Goal: Task Accomplishment & Management: Use online tool/utility

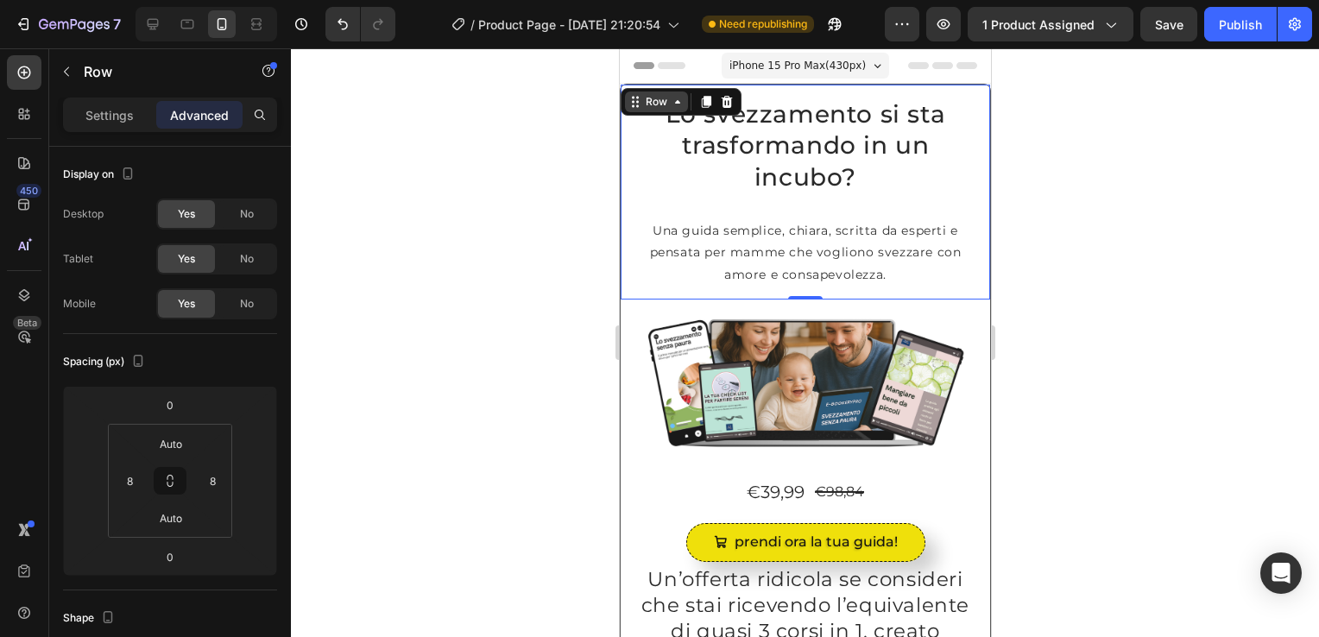
click at [633, 104] on icon at bounding box center [635, 102] width 14 height 14
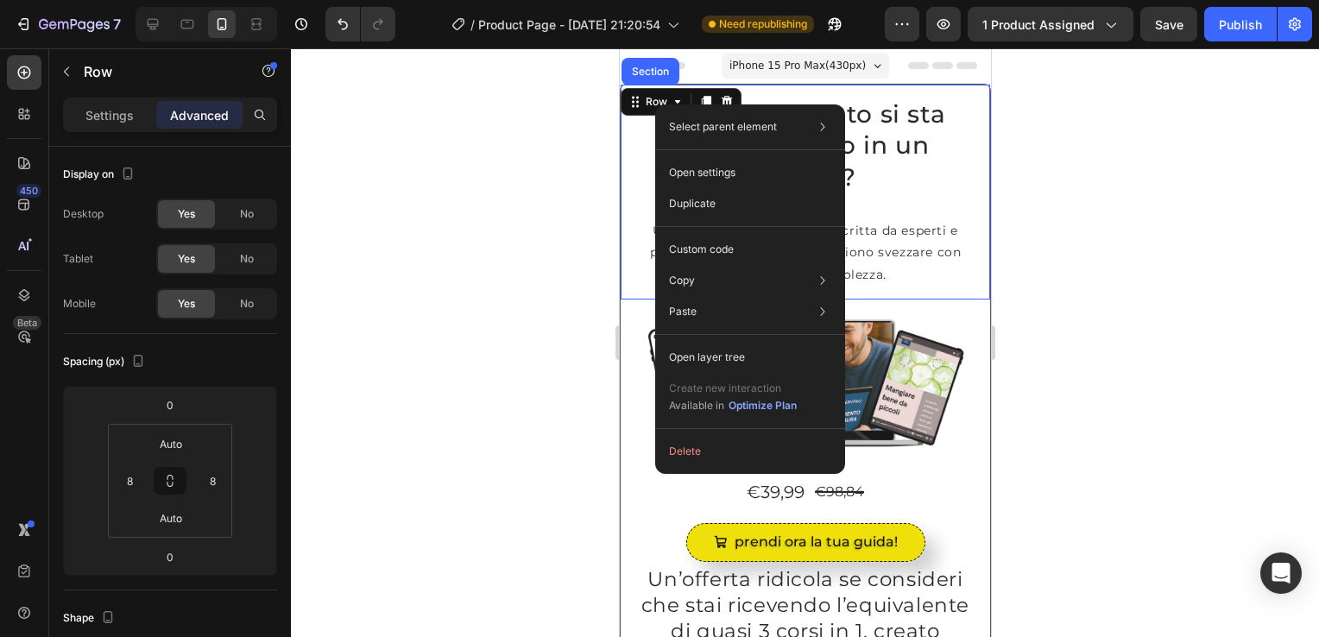
click at [655, 104] on div "Select parent element Section Row 1 col Open settings Duplicate Custom code Cop…" at bounding box center [750, 289] width 190 height 370
click at [646, 111] on div "Row" at bounding box center [655, 102] width 63 height 21
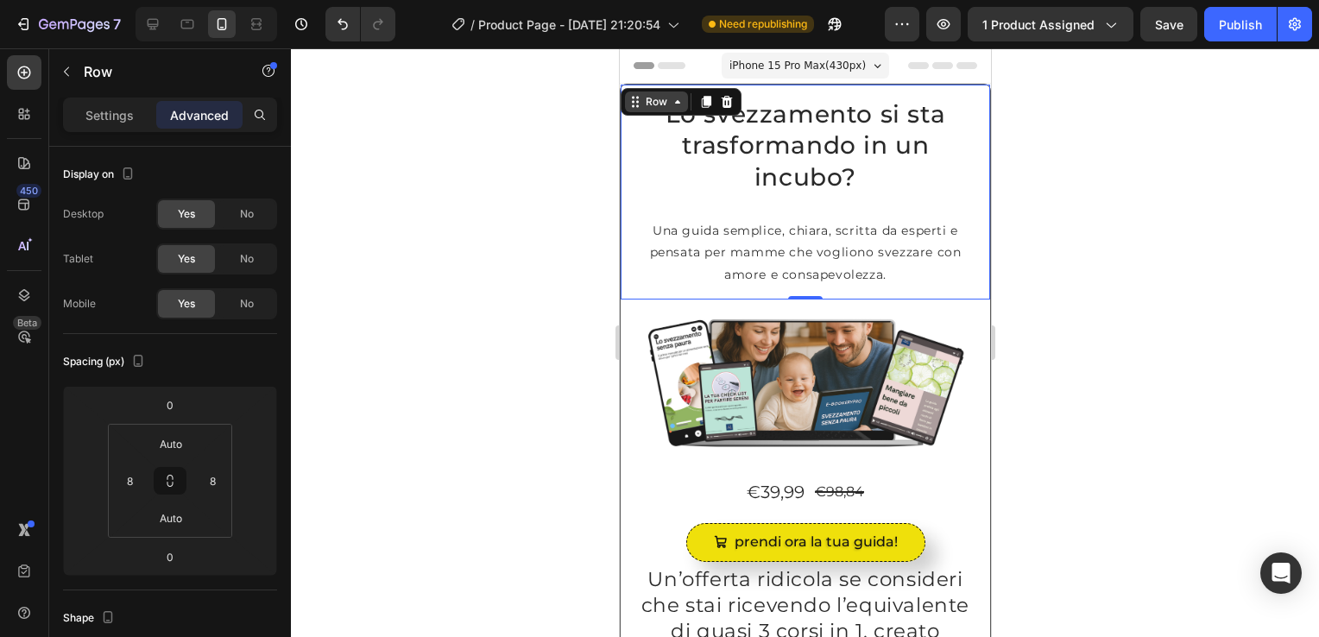
click at [674, 109] on div "Row" at bounding box center [655, 102] width 63 height 21
click at [678, 107] on icon at bounding box center [677, 102] width 14 height 14
click at [170, 0] on html "7 / Product Page - [DATE] 21:20:54 Need republishing Preview 1 product assigned…" at bounding box center [659, 0] width 1319 height 0
click at [180, 447] on input "Auto" at bounding box center [171, 444] width 35 height 26
type input "A"
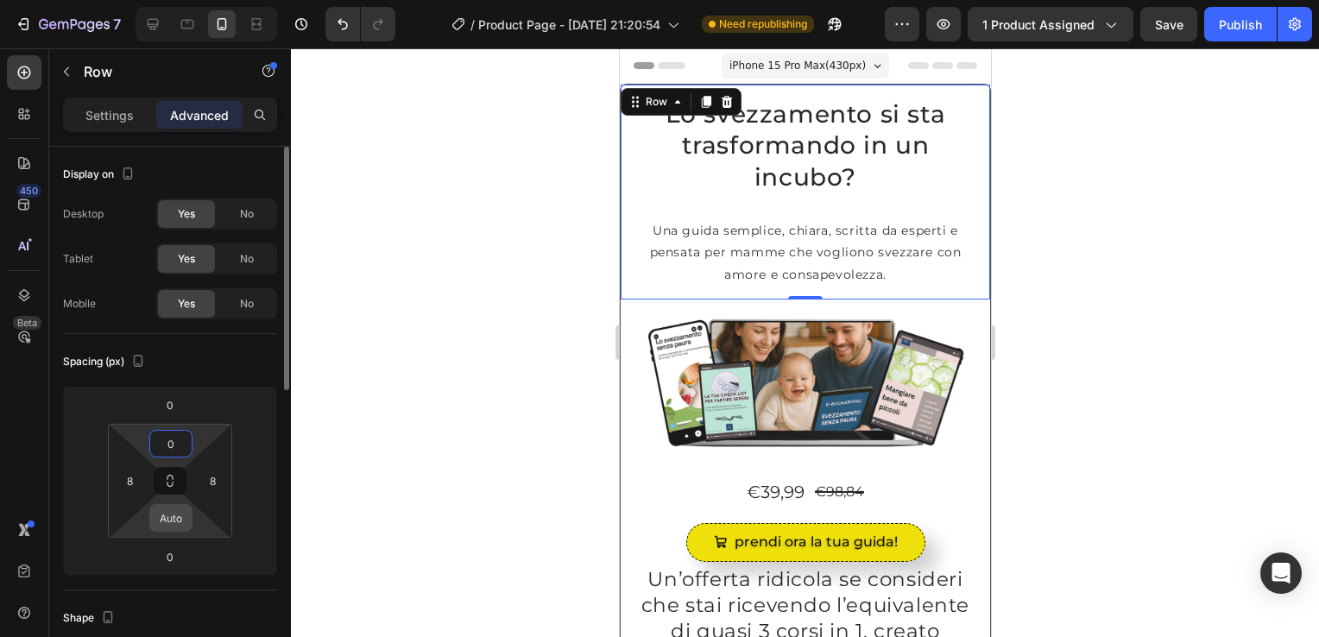
type input "0"
click at [166, 520] on input "Auto" at bounding box center [171, 518] width 35 height 26
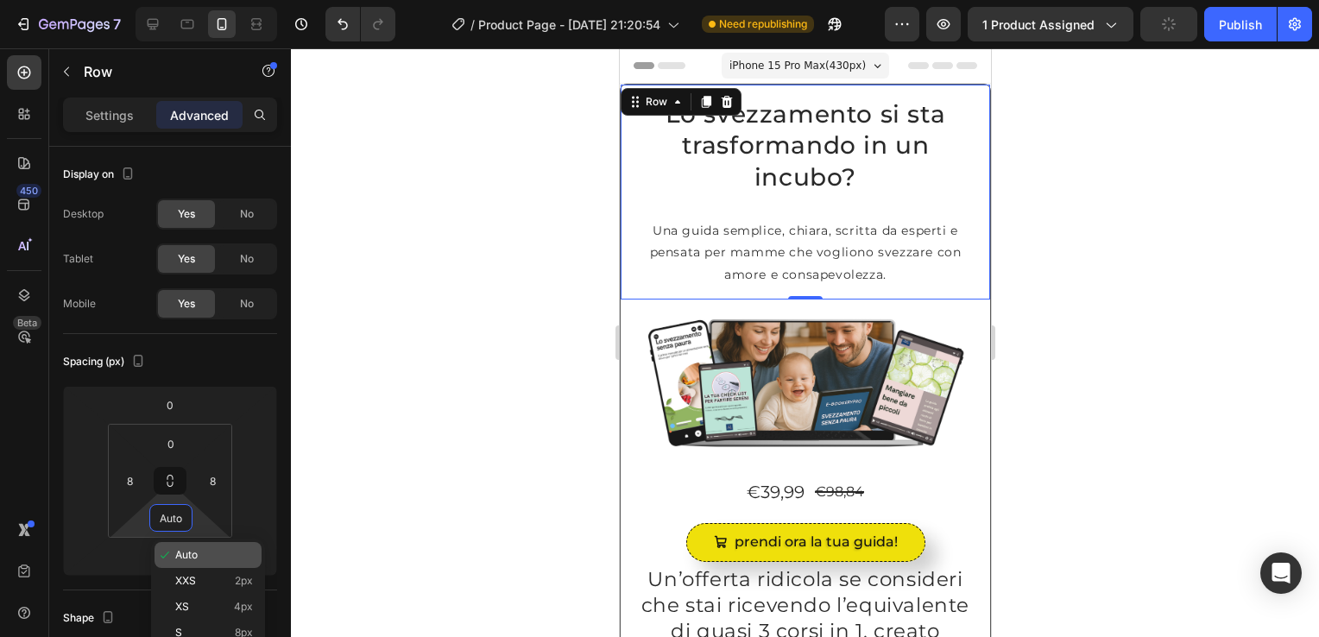
type input "0"
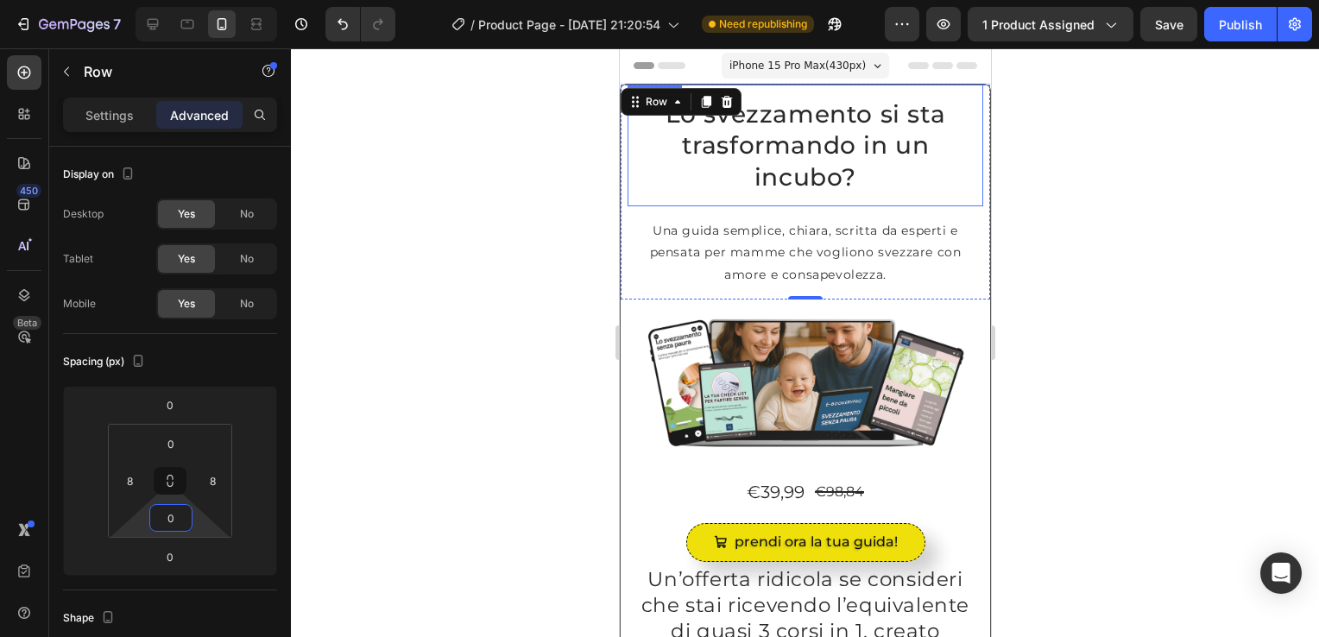
click at [644, 169] on h2 "Lo svezzamento si sta trasformando in un incubo?" at bounding box center [805, 146] width 356 height 122
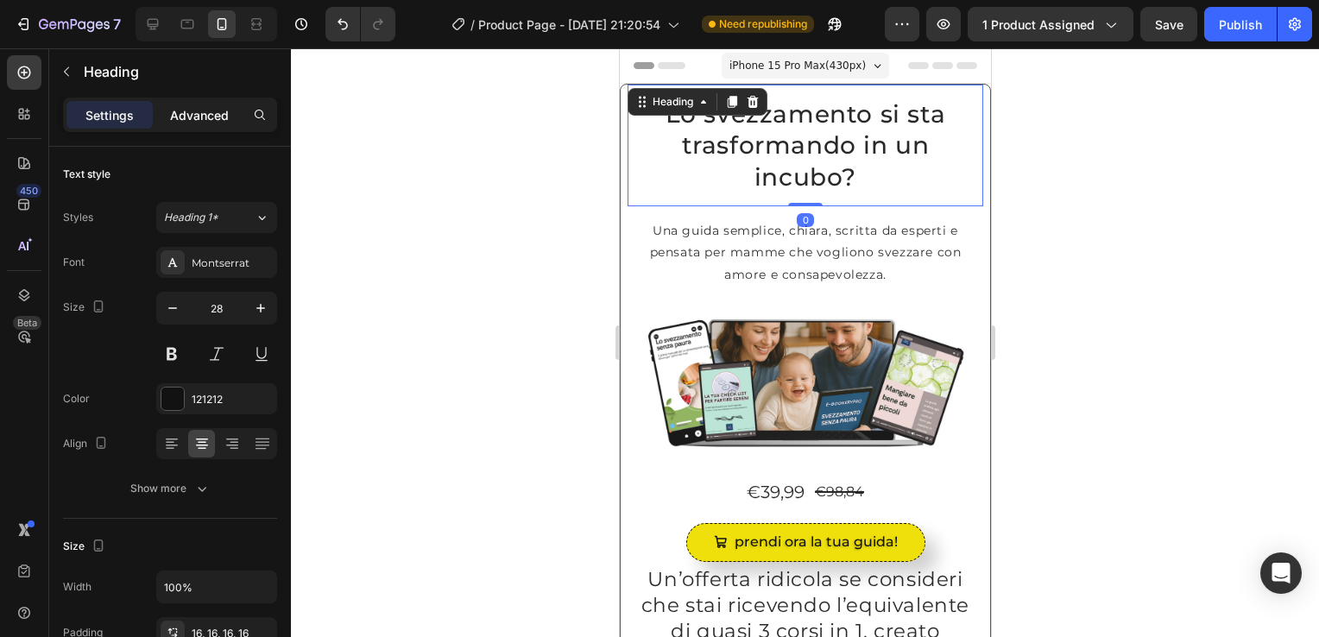
click at [193, 113] on p "Advanced" at bounding box center [199, 115] width 59 height 18
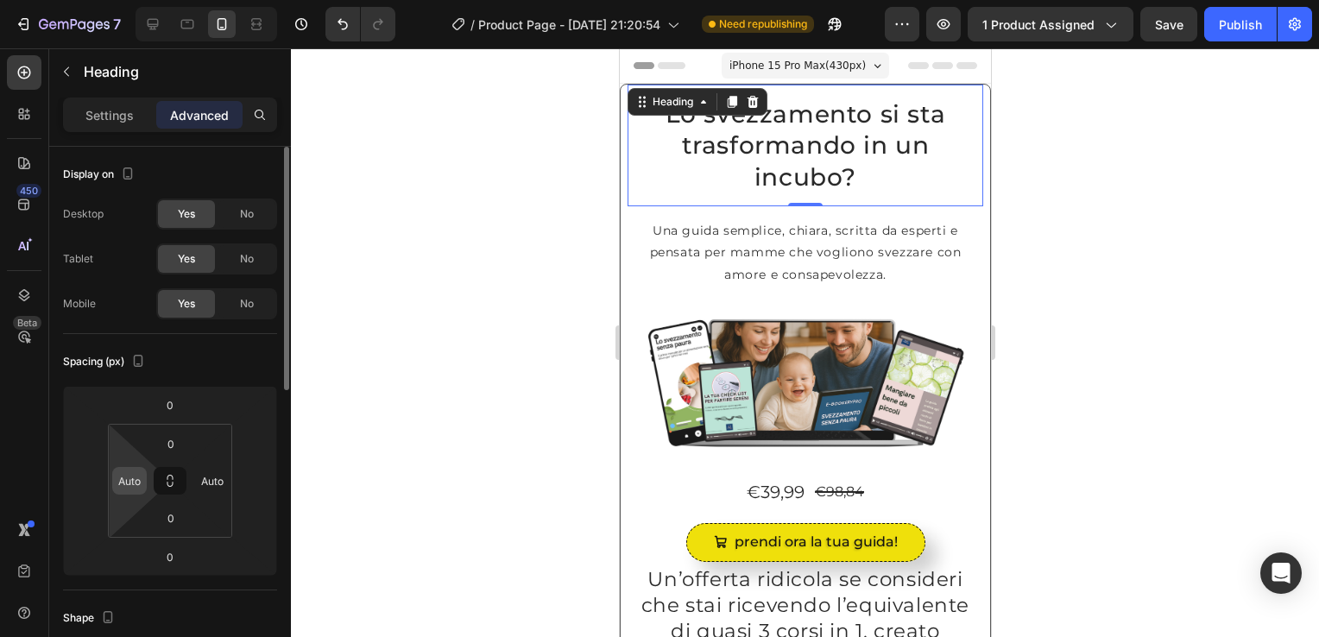
click at [114, 488] on div "Auto" at bounding box center [129, 481] width 35 height 28
click at [139, 472] on input "Auto" at bounding box center [130, 481] width 26 height 26
type input "0"
click at [218, 485] on input "Auto" at bounding box center [212, 481] width 26 height 26
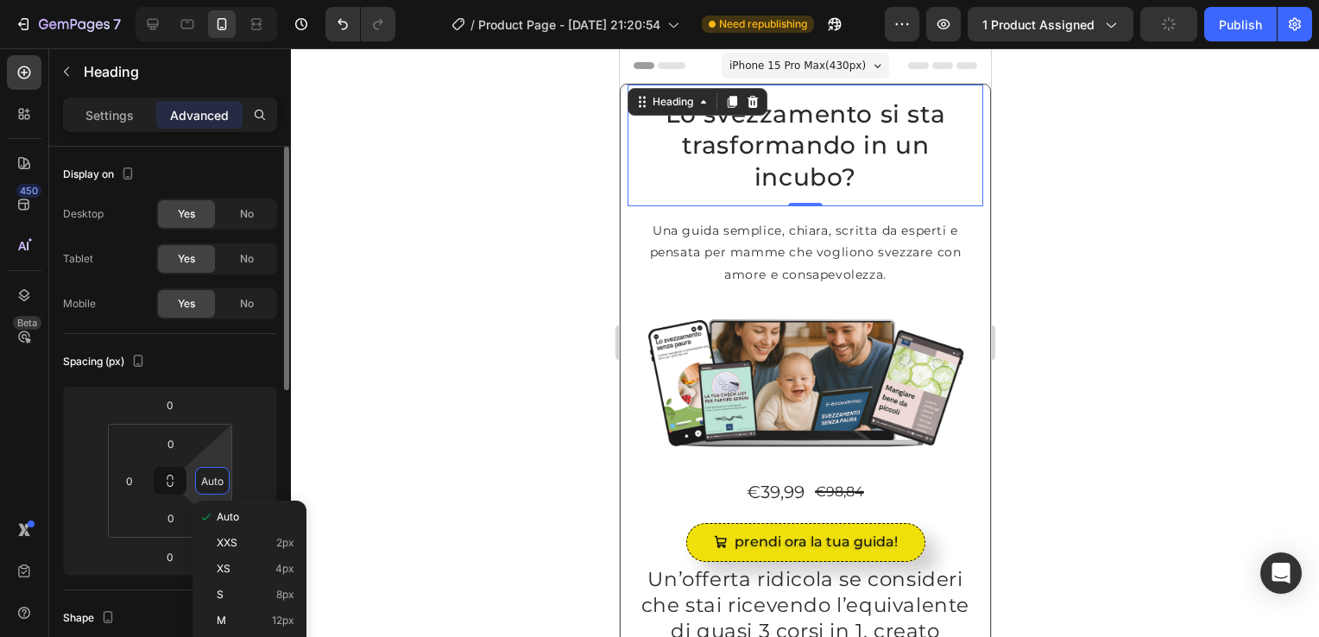
type input "0"
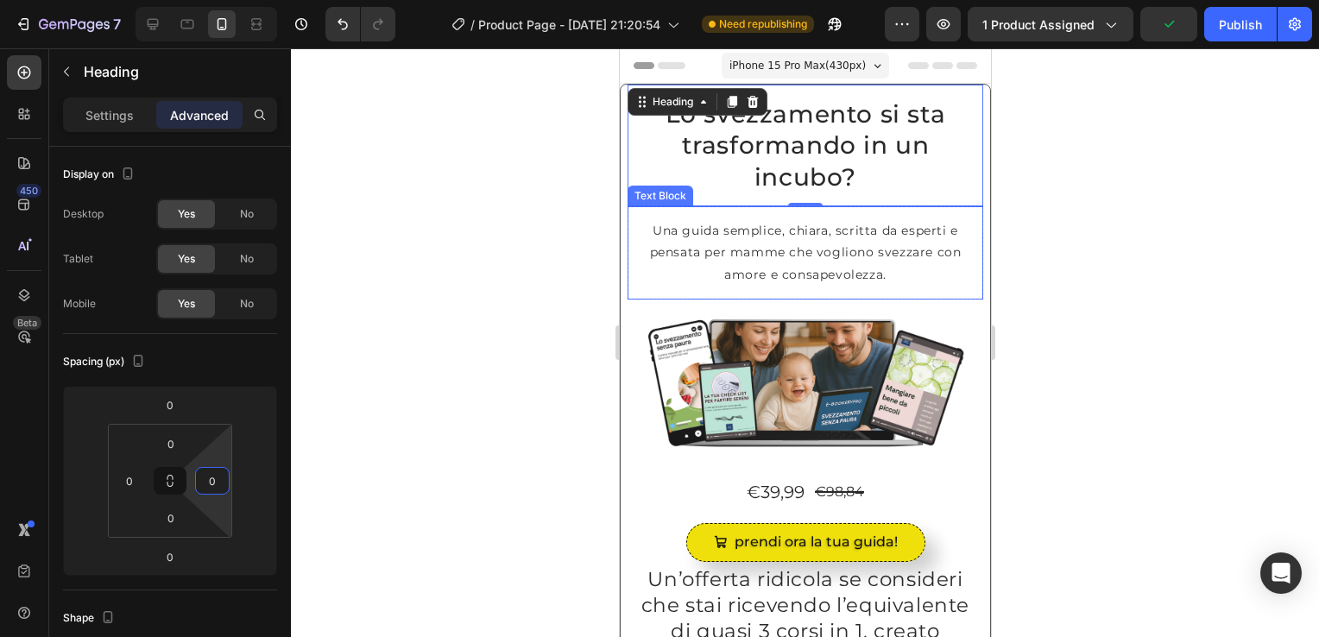
click at [688, 249] on p "Una guida semplice, chiara, scritta da esperti e pensata per mamme che vogliono…" at bounding box center [805, 253] width 328 height 66
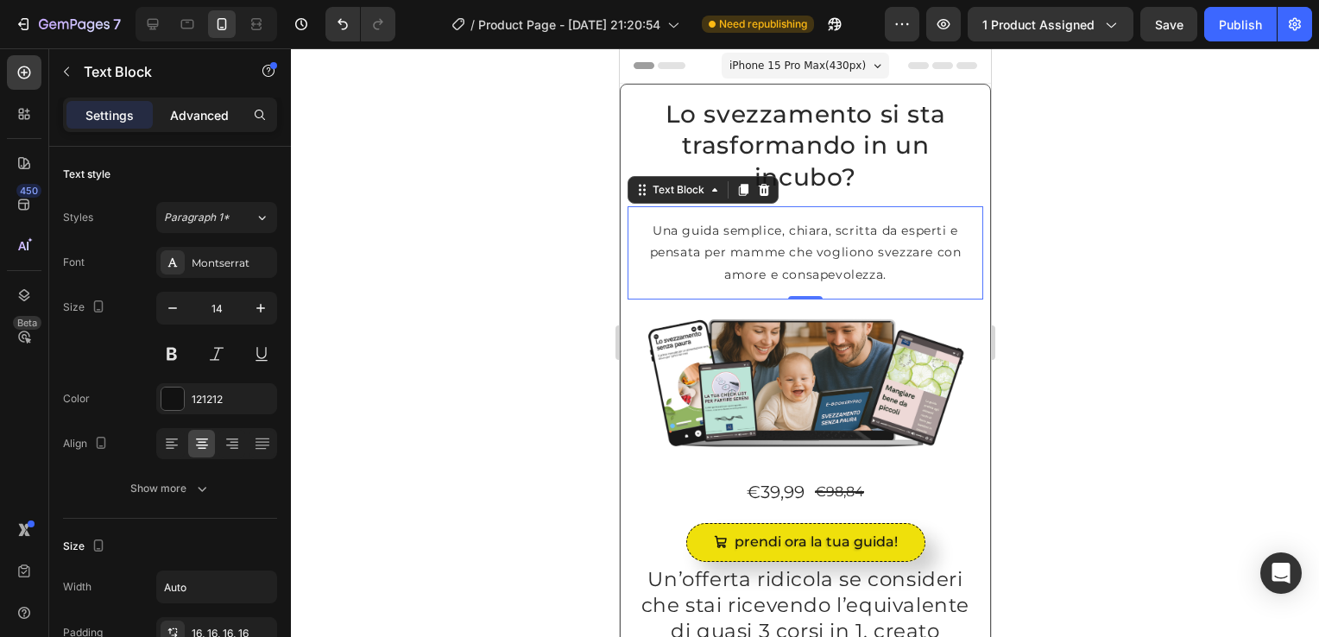
click at [199, 119] on p "Advanced" at bounding box center [199, 115] width 59 height 18
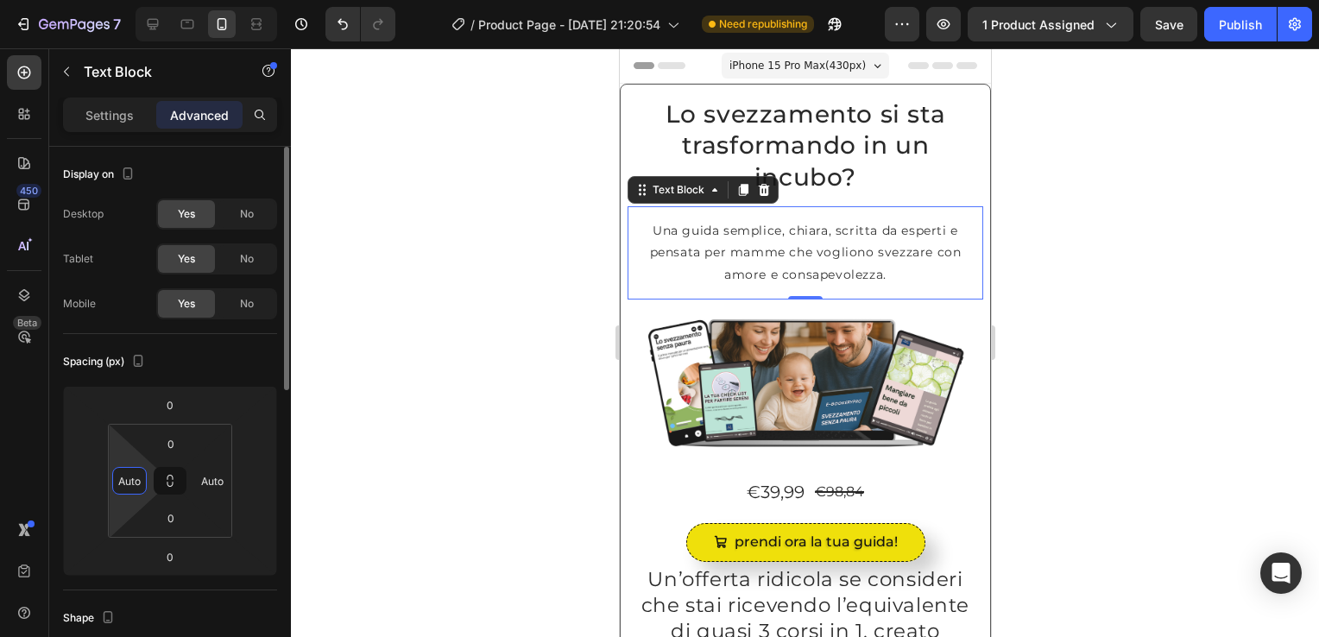
click at [135, 486] on input "Auto" at bounding box center [130, 481] width 26 height 26
type input "0"
click at [214, 488] on input "Auto" at bounding box center [212, 481] width 26 height 26
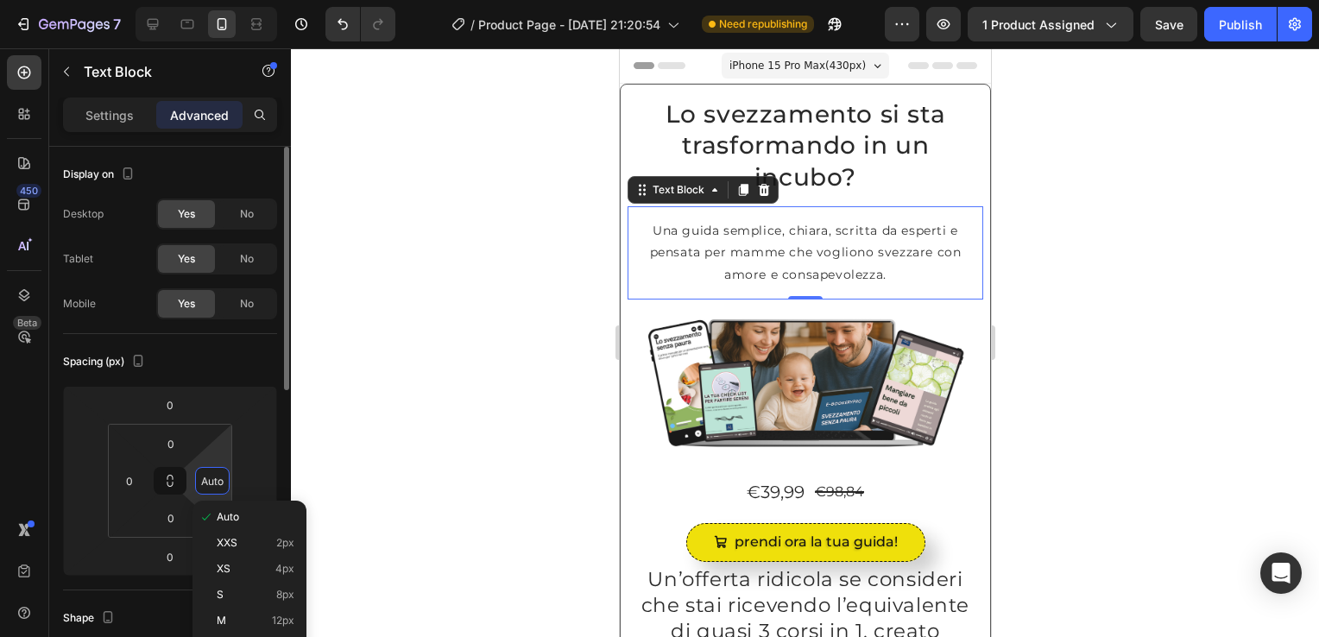
type input "0"
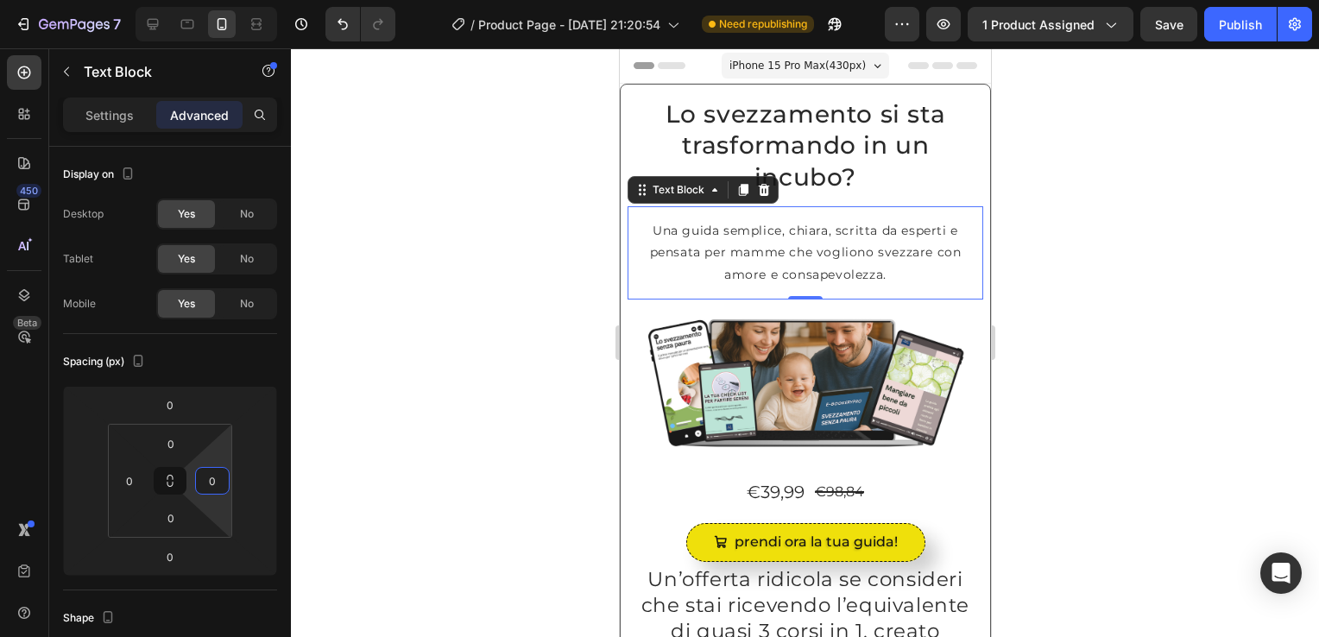
click at [397, 307] on div at bounding box center [805, 342] width 1028 height 589
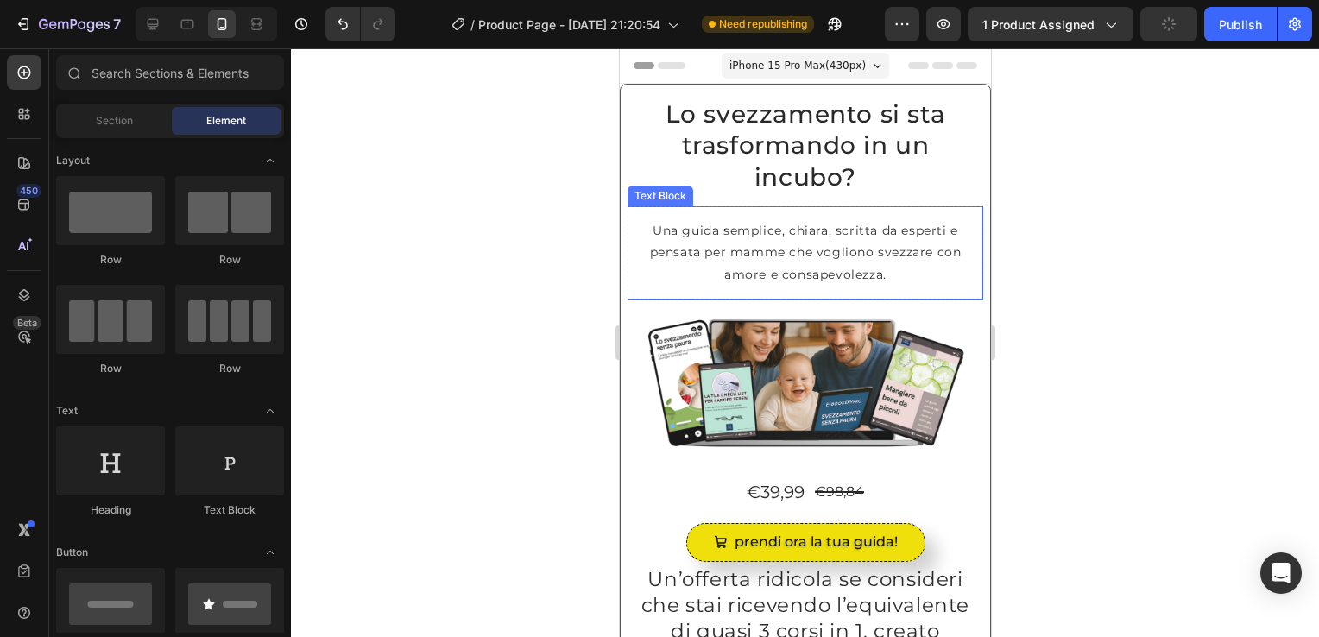
scroll to position [173, 0]
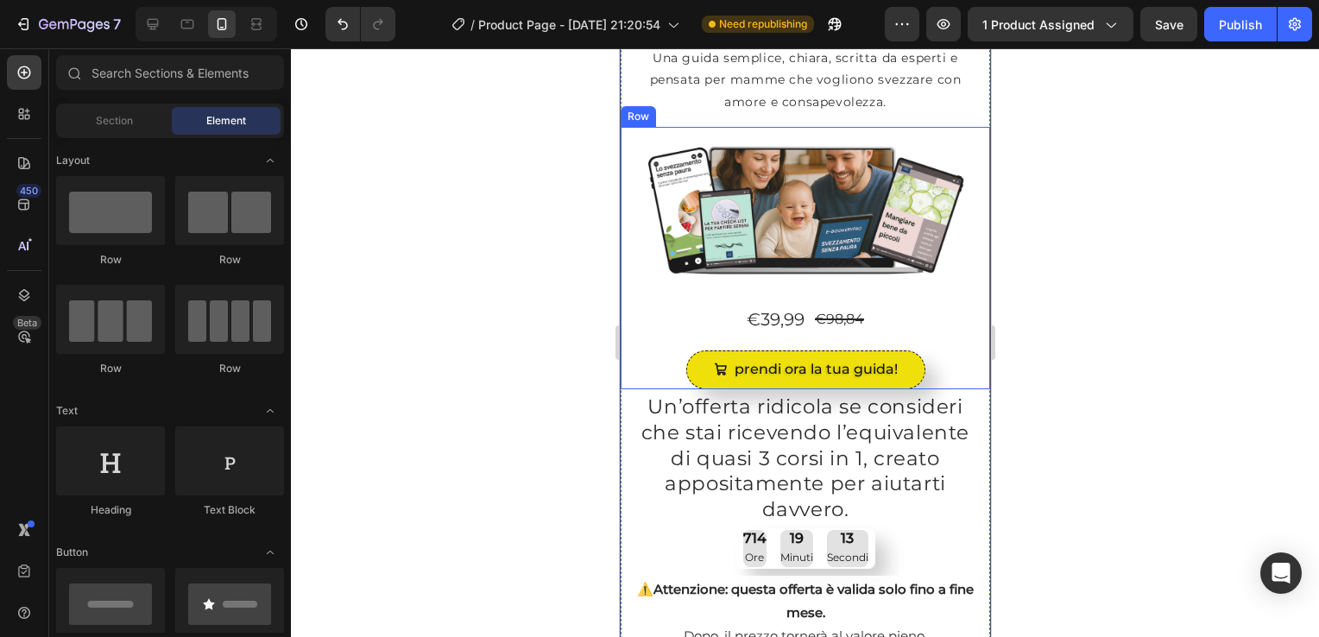
click at [625, 150] on div "Image Row €39,99 Product Price Product Price €98,84 Product Price Product Price…" at bounding box center [805, 258] width 370 height 263
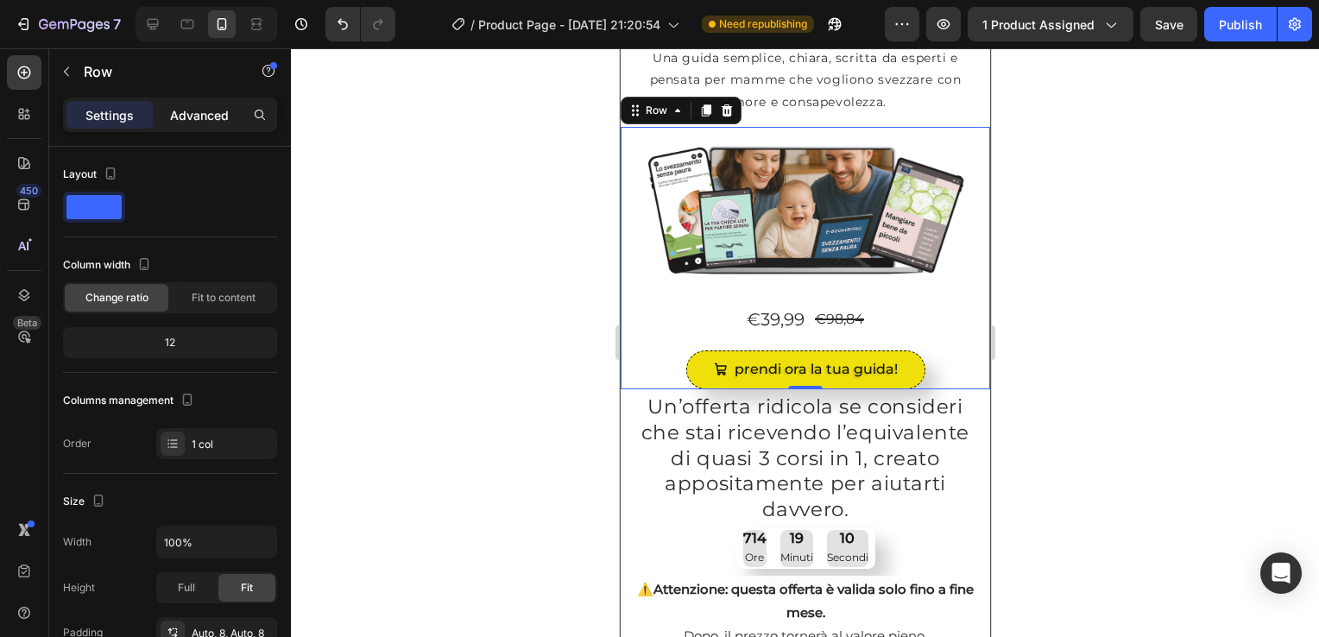
click at [216, 117] on p "Advanced" at bounding box center [199, 115] width 59 height 18
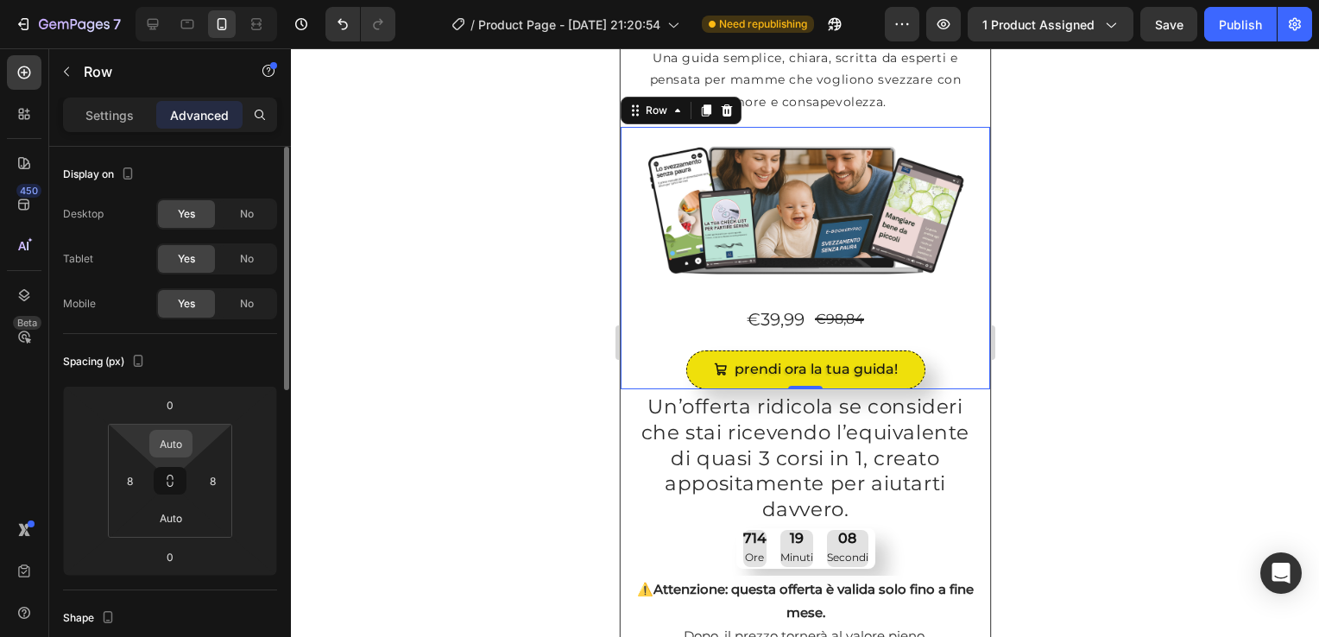
click at [166, 447] on input "Auto" at bounding box center [171, 444] width 35 height 26
type input "0"
click at [163, 0] on html "7 / Product Page - [DATE] 21:20:54 Need republishing Preview 1 product assigned…" at bounding box center [659, 0] width 1319 height 0
click at [164, 521] on input "Auto" at bounding box center [171, 518] width 35 height 26
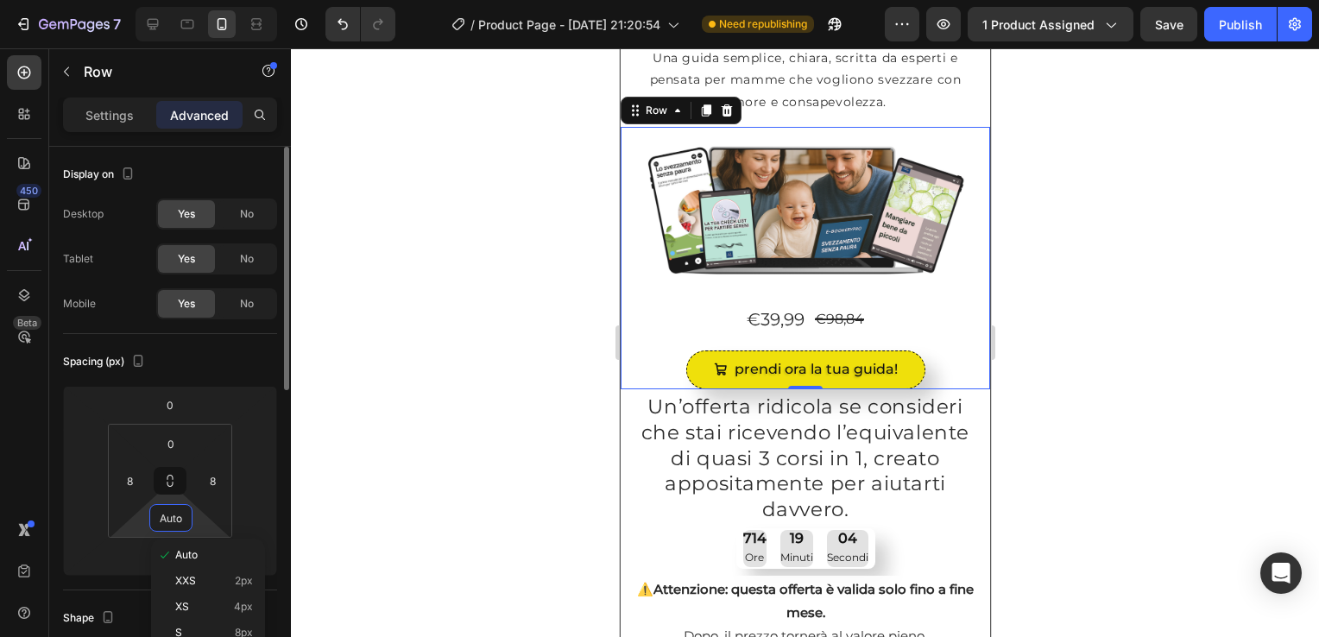
type input "A0uto"
click at [179, 520] on input "A0uto" at bounding box center [171, 518] width 35 height 26
click at [370, 496] on div at bounding box center [805, 342] width 1028 height 589
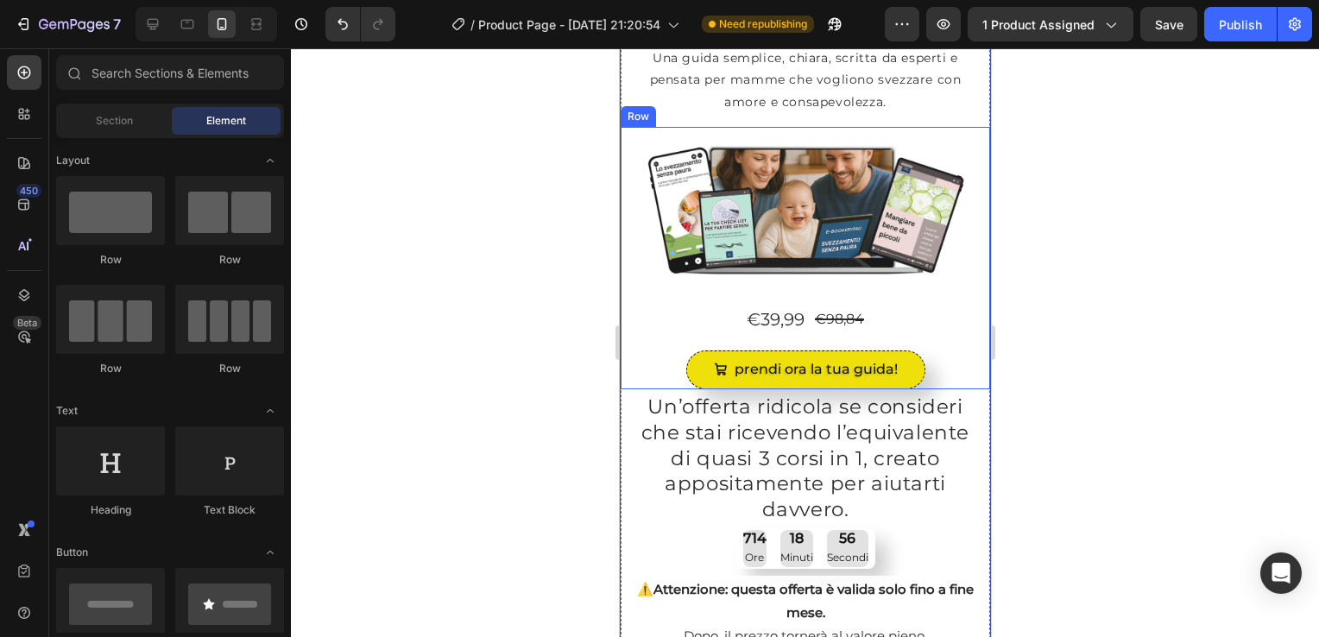
click at [621, 168] on div "Image Row €39,99 Product Price Product Price €98,84 Product Price Product Price…" at bounding box center [805, 258] width 370 height 263
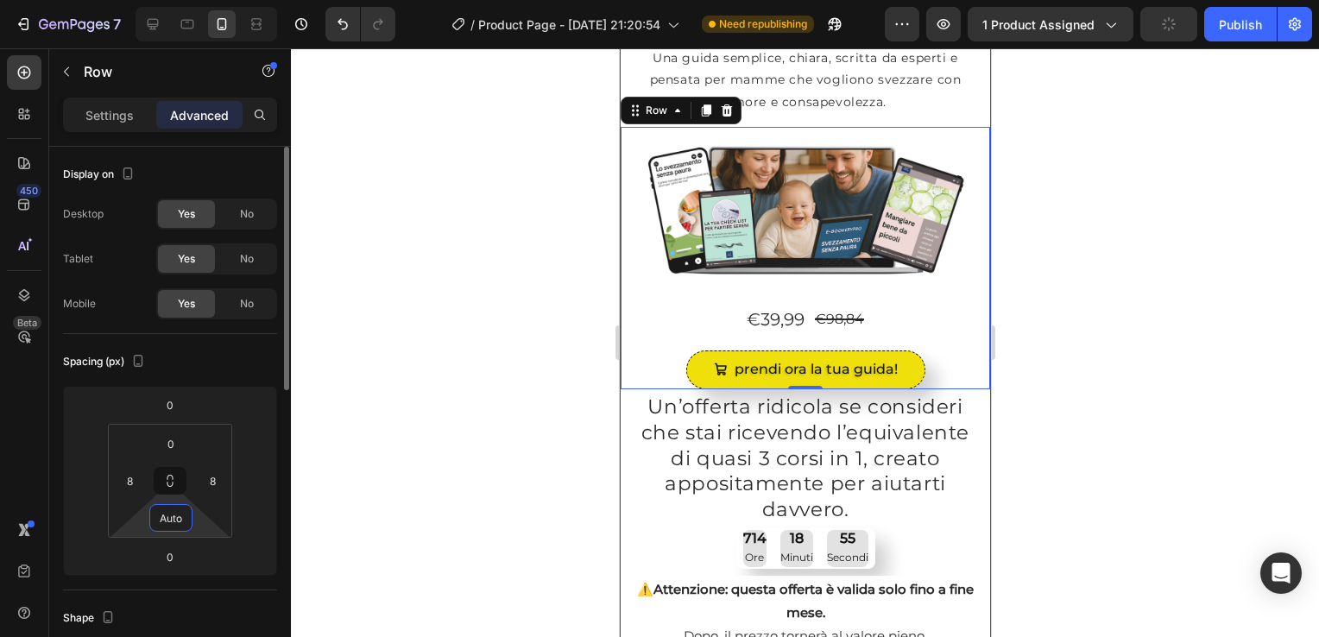
click at [173, 515] on input "Auto" at bounding box center [171, 518] width 35 height 26
type input "0"
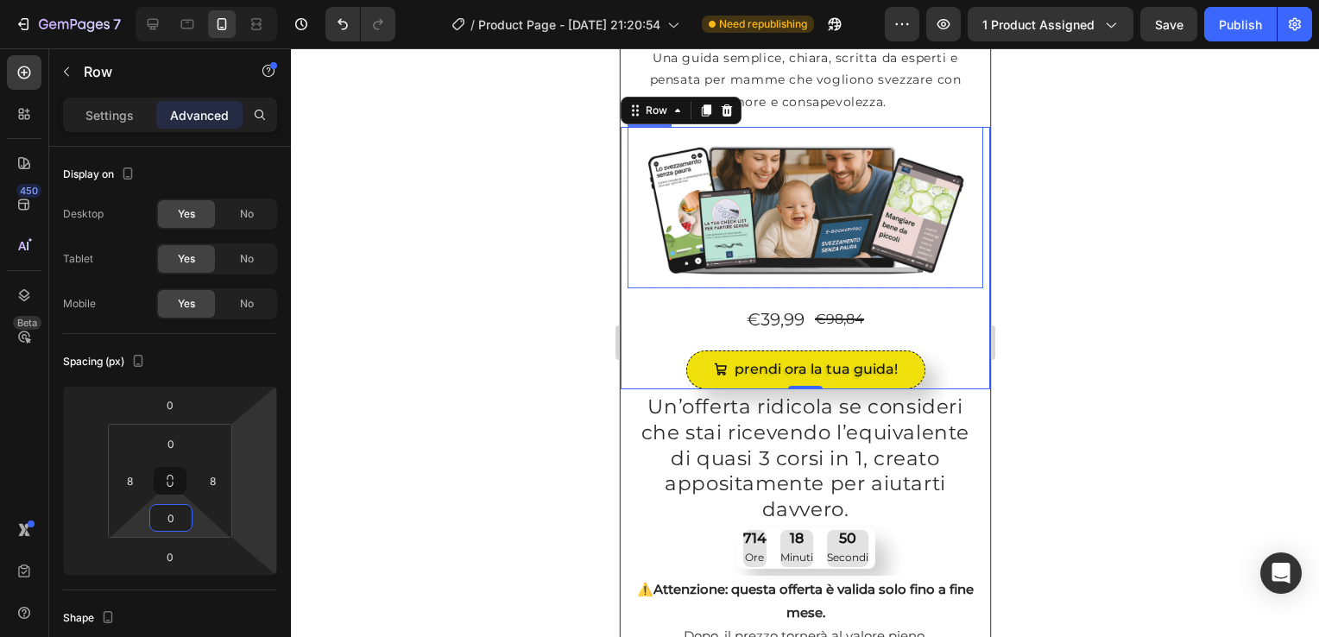
click at [639, 160] on img at bounding box center [805, 207] width 356 height 161
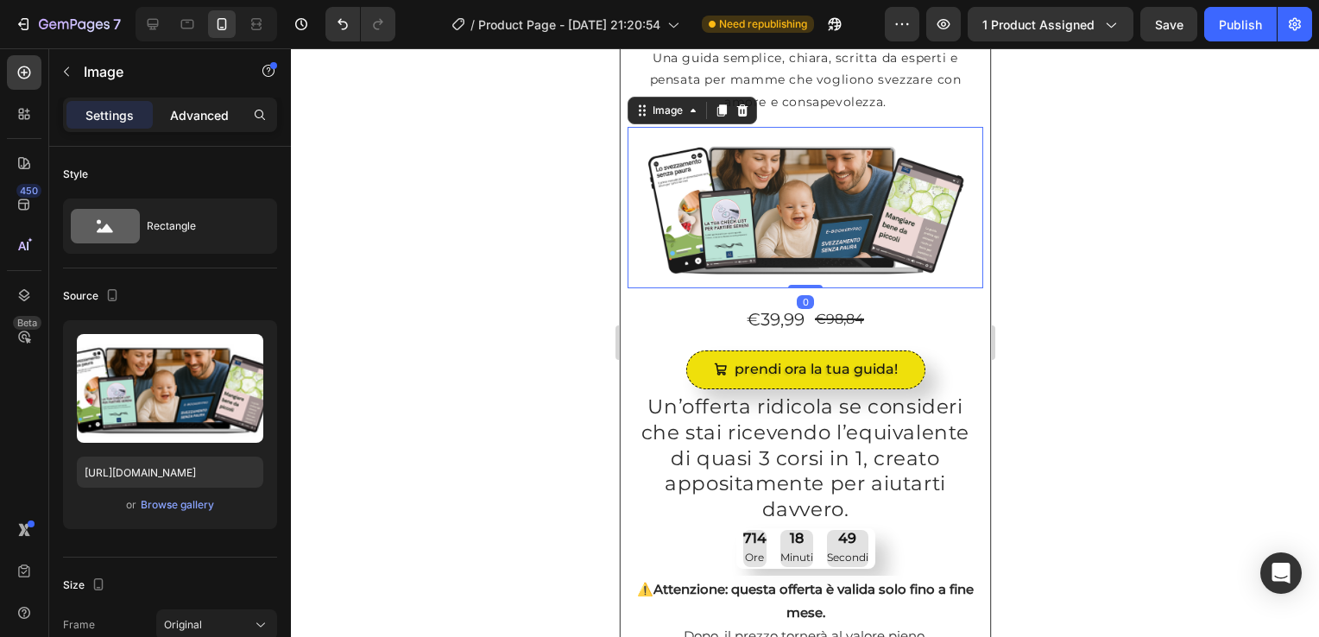
click at [204, 115] on p "Advanced" at bounding box center [199, 115] width 59 height 18
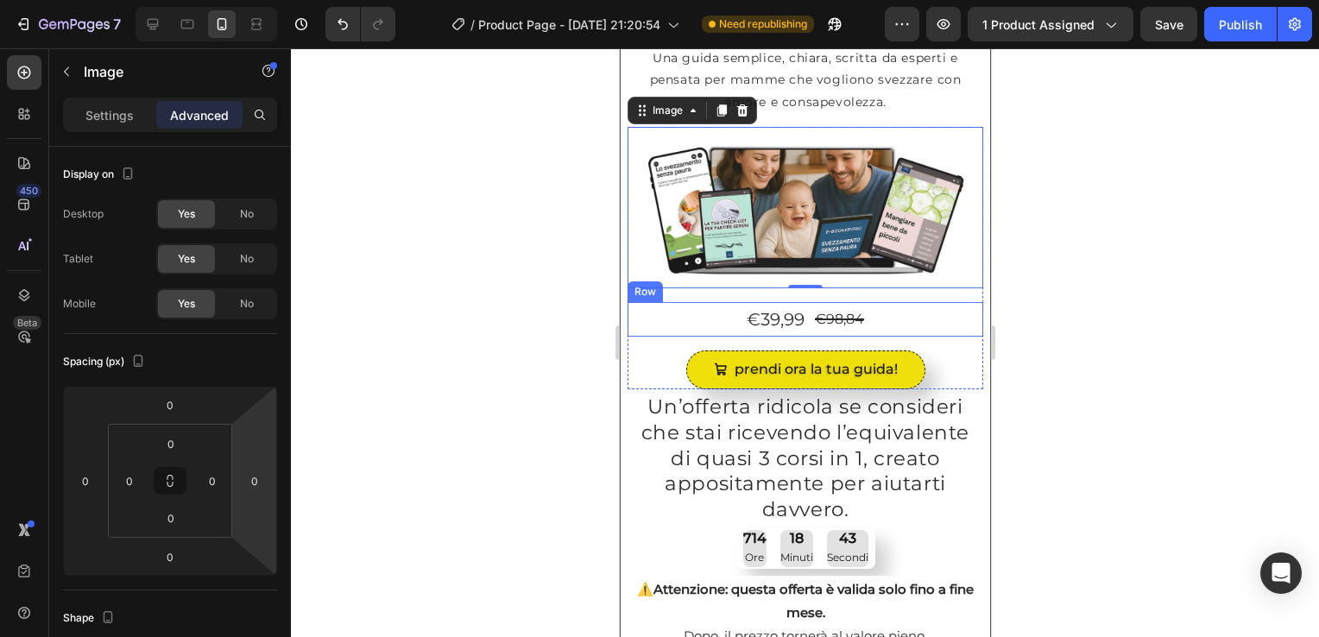
click at [645, 314] on div "€39,99 Product Price Product Price €98,84 Product Price Product Price Row" at bounding box center [805, 319] width 356 height 35
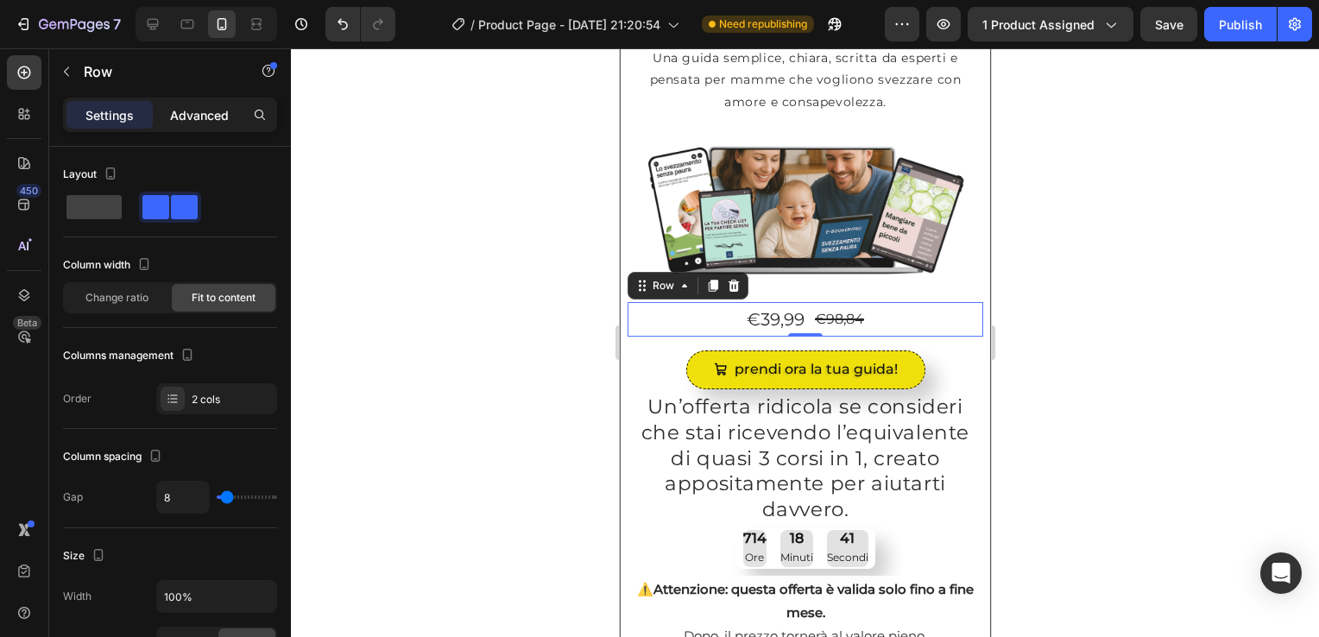
click at [206, 112] on p "Advanced" at bounding box center [199, 115] width 59 height 18
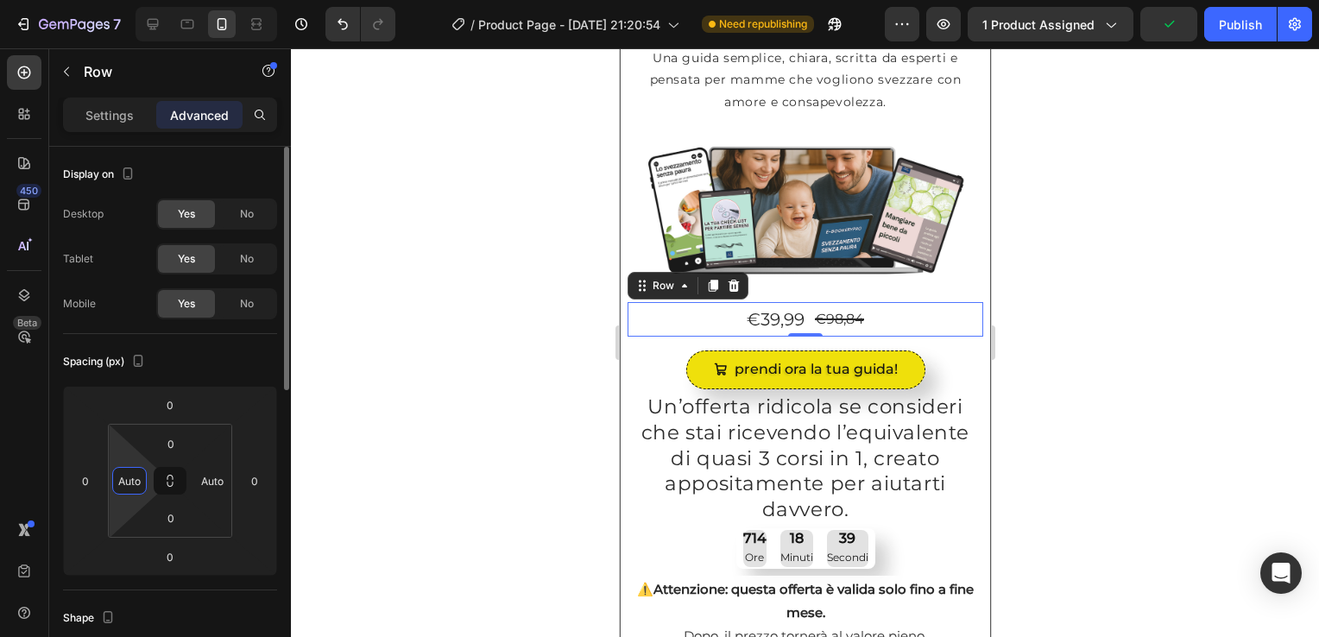
click at [126, 471] on input "Auto" at bounding box center [130, 481] width 26 height 26
type input "0"
click at [222, 484] on input "Auto" at bounding box center [212, 481] width 26 height 26
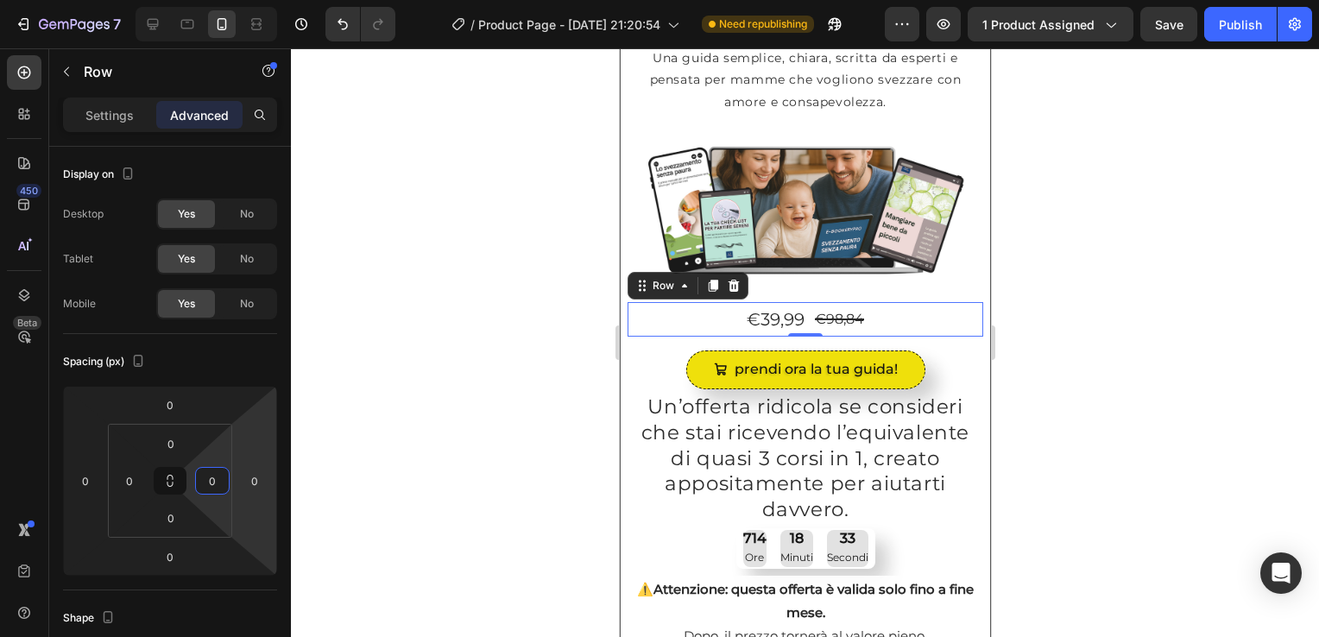
type input "0"
click at [706, 307] on div "€39,99 Product Price Product Price €98,84 Product Price Product Price Row 0" at bounding box center [805, 319] width 356 height 35
click at [623, 330] on div "Image Row €39,99 Product Price Product Price €98,84 Product Price Product Price…" at bounding box center [805, 258] width 370 height 263
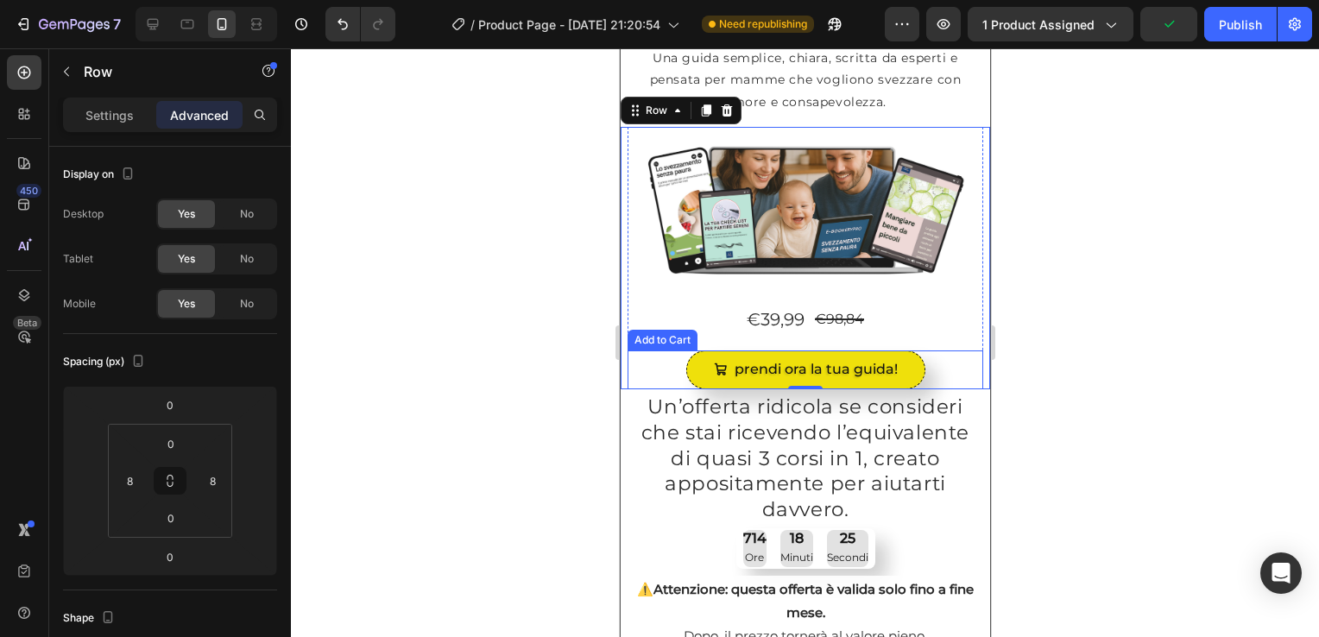
click at [655, 351] on div "prendi ora la tua guida! Add to Cart" at bounding box center [805, 370] width 356 height 39
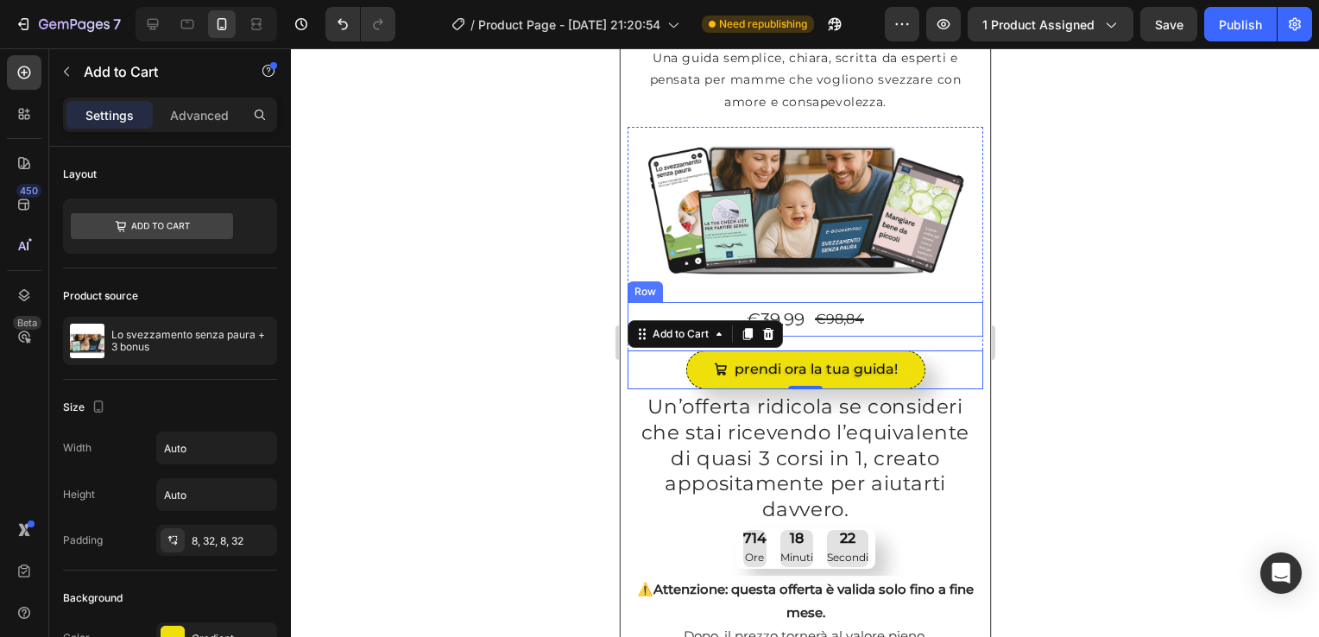
click at [655, 307] on div "€39,99 Product Price Product Price €98,84 Product Price Product Price Row" at bounding box center [805, 319] width 356 height 35
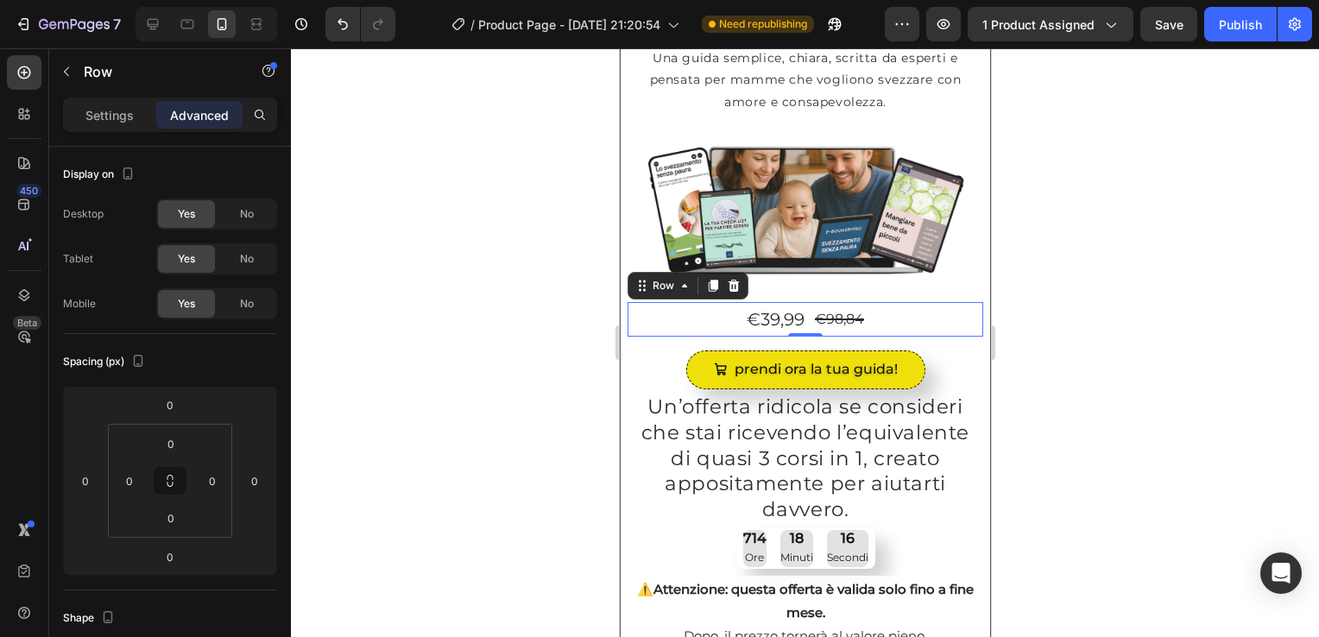
click at [693, 313] on div "€39,99 Product Price Product Price €98,84 Product Price Product Price Row 0" at bounding box center [805, 319] width 356 height 35
click at [637, 351] on div "prendi ora la tua guida! Add to Cart" at bounding box center [805, 370] width 356 height 39
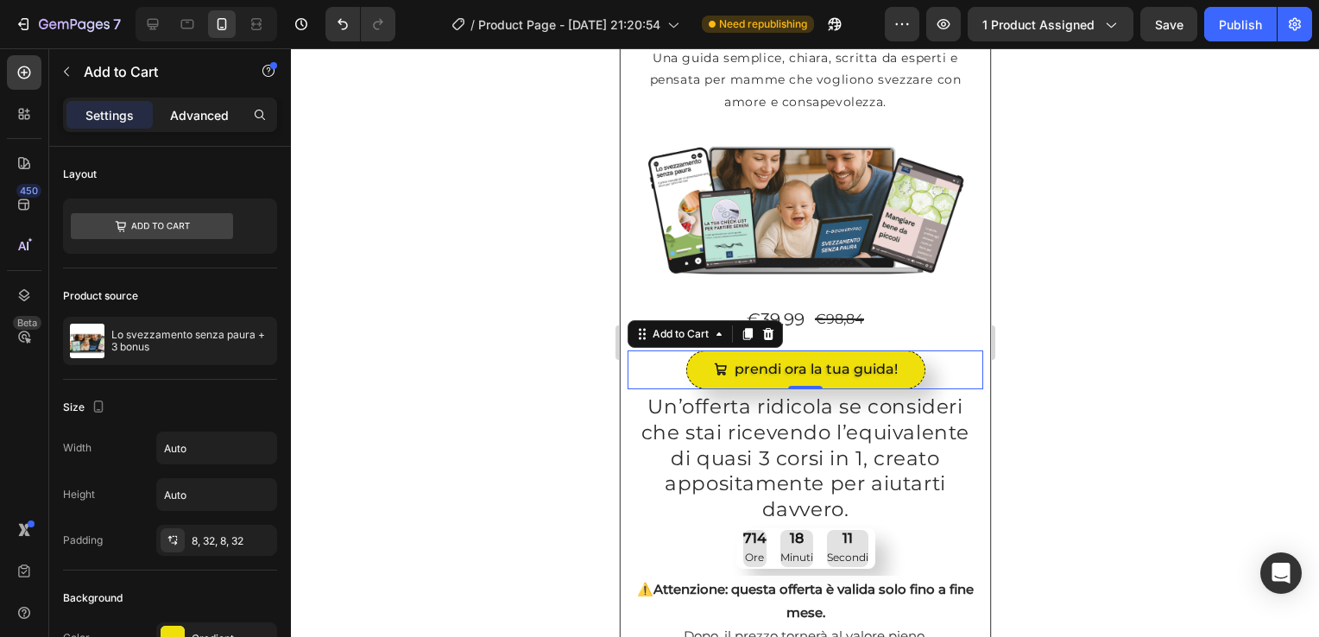
click at [214, 117] on p "Advanced" at bounding box center [199, 115] width 59 height 18
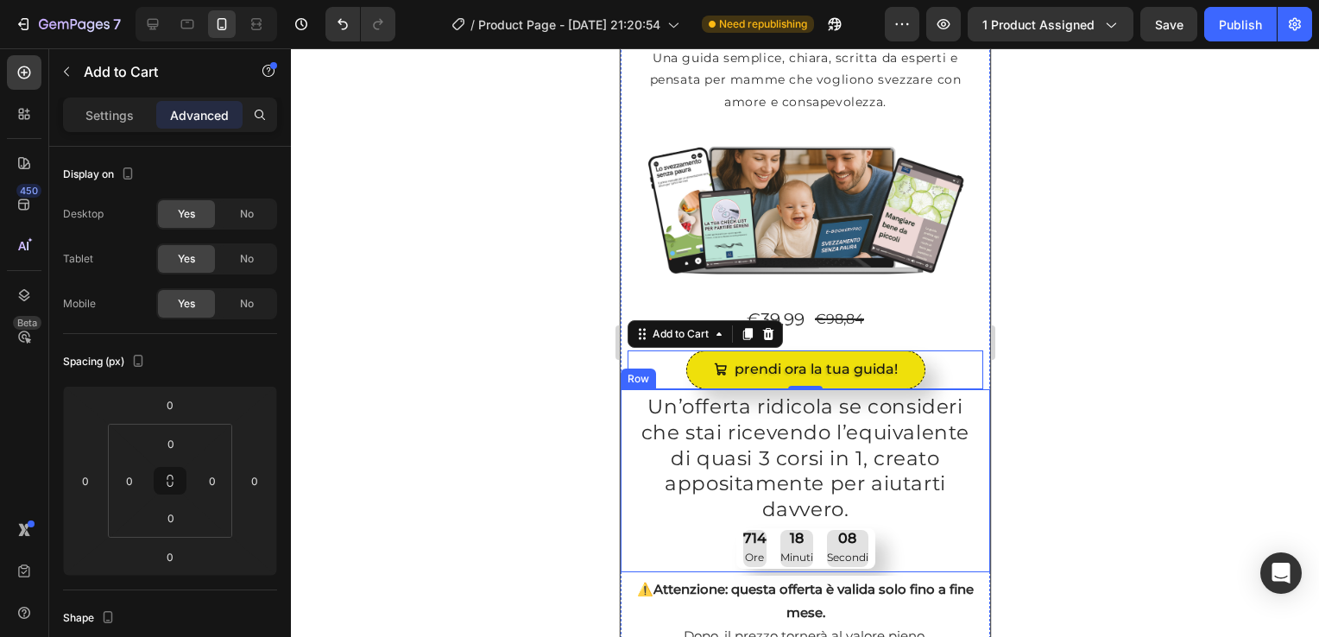
click at [624, 408] on div "Un’offerta ridicola se consideri che stai ricevendo l’equivalente di quasi 3 co…" at bounding box center [805, 480] width 370 height 183
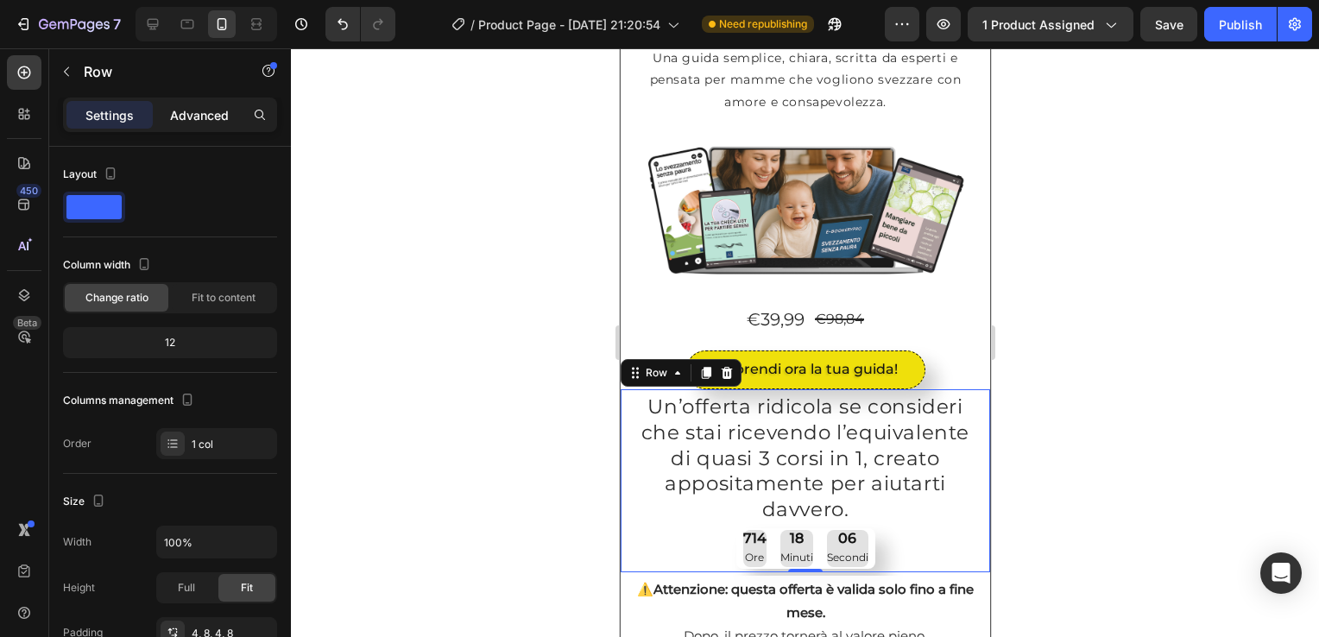
click at [197, 119] on p "Advanced" at bounding box center [199, 115] width 59 height 18
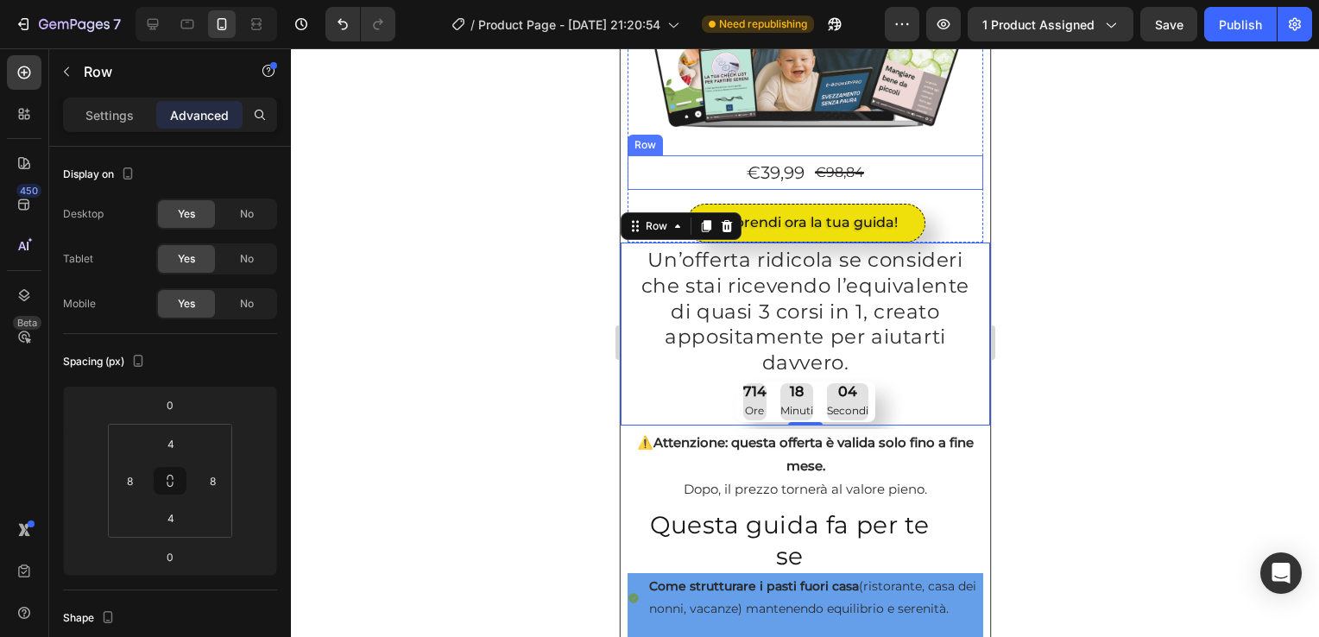
scroll to position [345, 0]
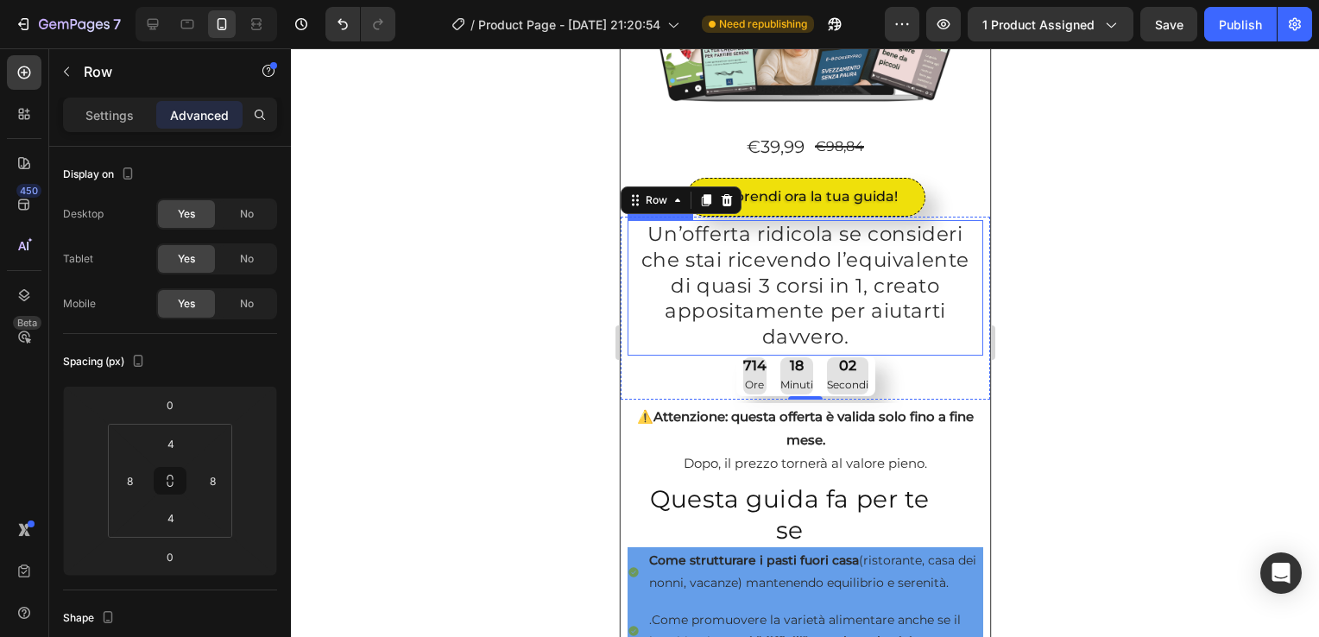
click at [647, 254] on p "Un’offerta ridicola se consideri che stai ricevendo l’equivalente di quasi 3 co…" at bounding box center [805, 287] width 352 height 130
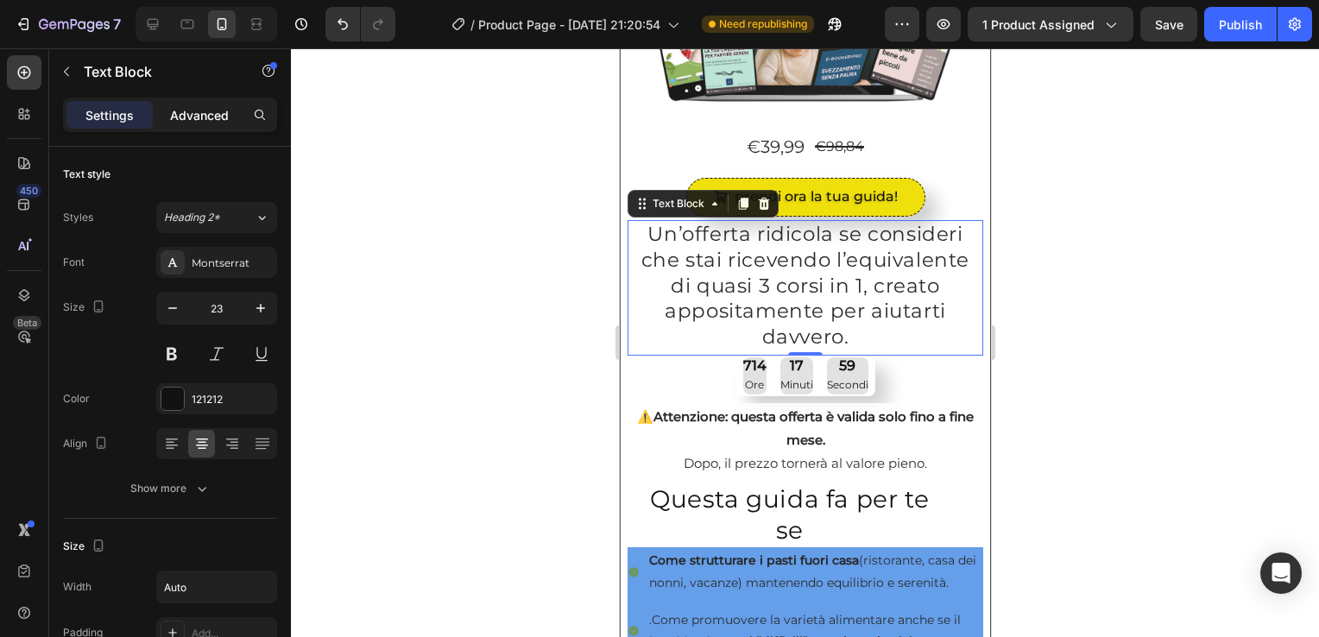
click at [207, 117] on p "Advanced" at bounding box center [199, 115] width 59 height 18
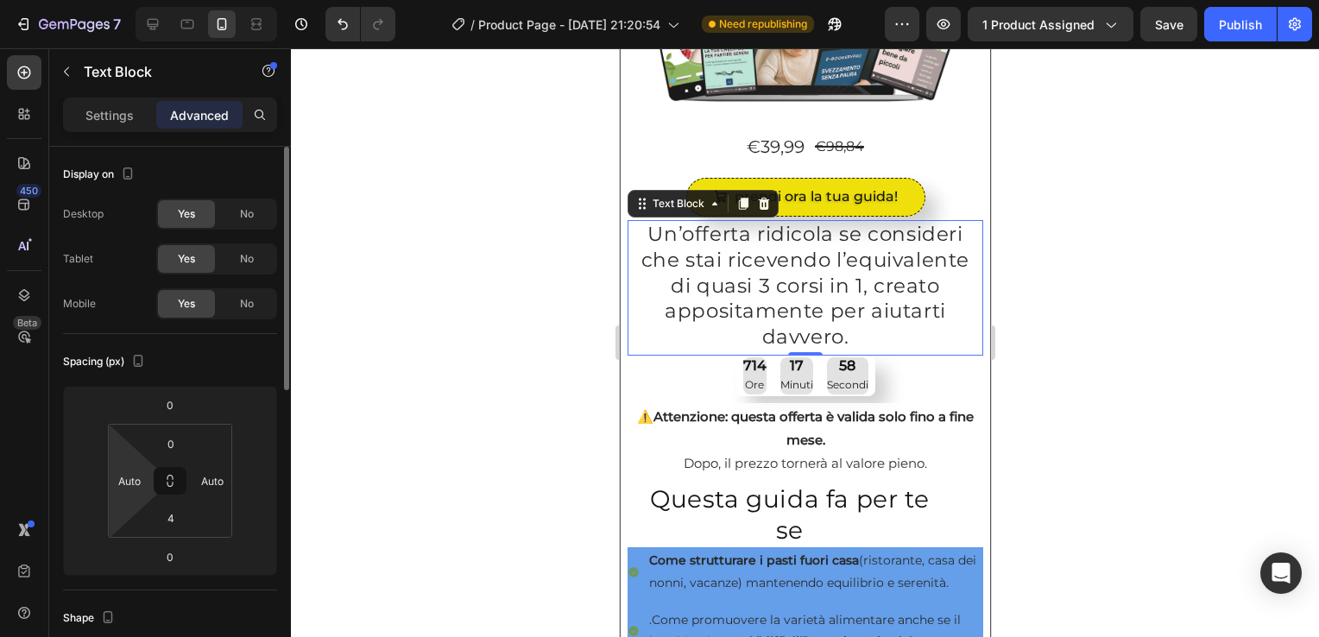
click at [147, 0] on html "7 / Product Page - [DATE] 21:20:54 Need republishing Preview 1 product assigned…" at bounding box center [659, 0] width 1319 height 0
type input "0"
click at [228, 478] on div "Auto" at bounding box center [212, 481] width 35 height 28
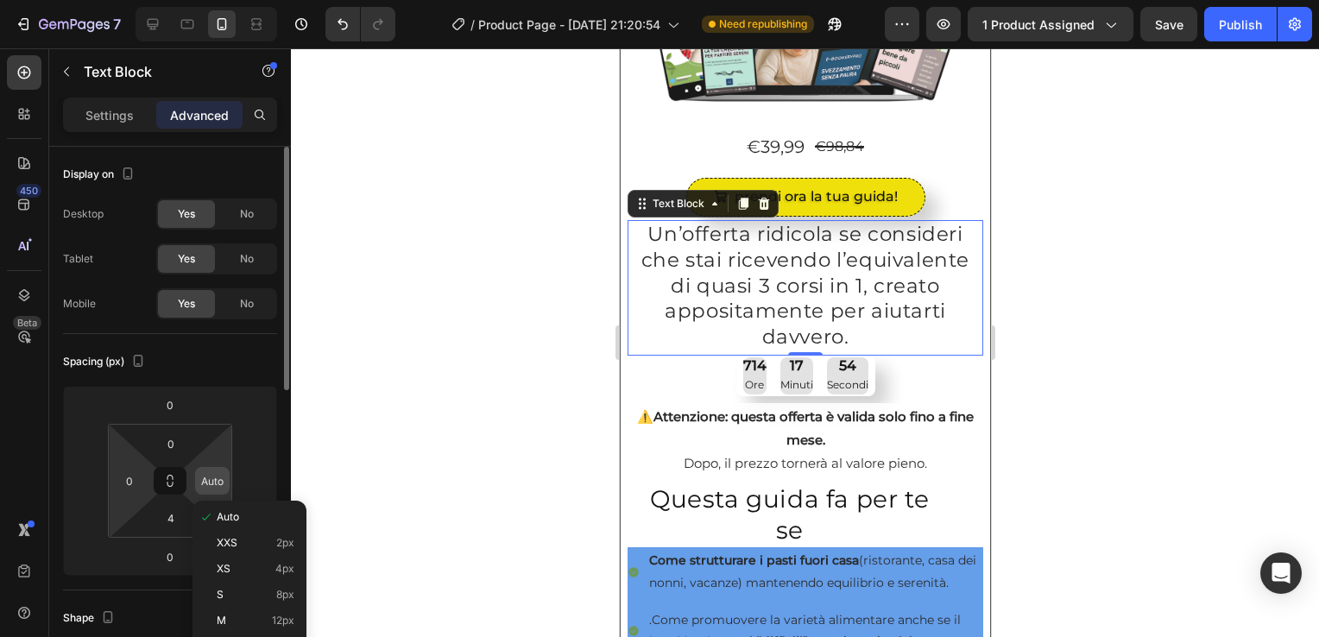
click at [206, 478] on input "Auto" at bounding box center [212, 481] width 26 height 26
type input "0"
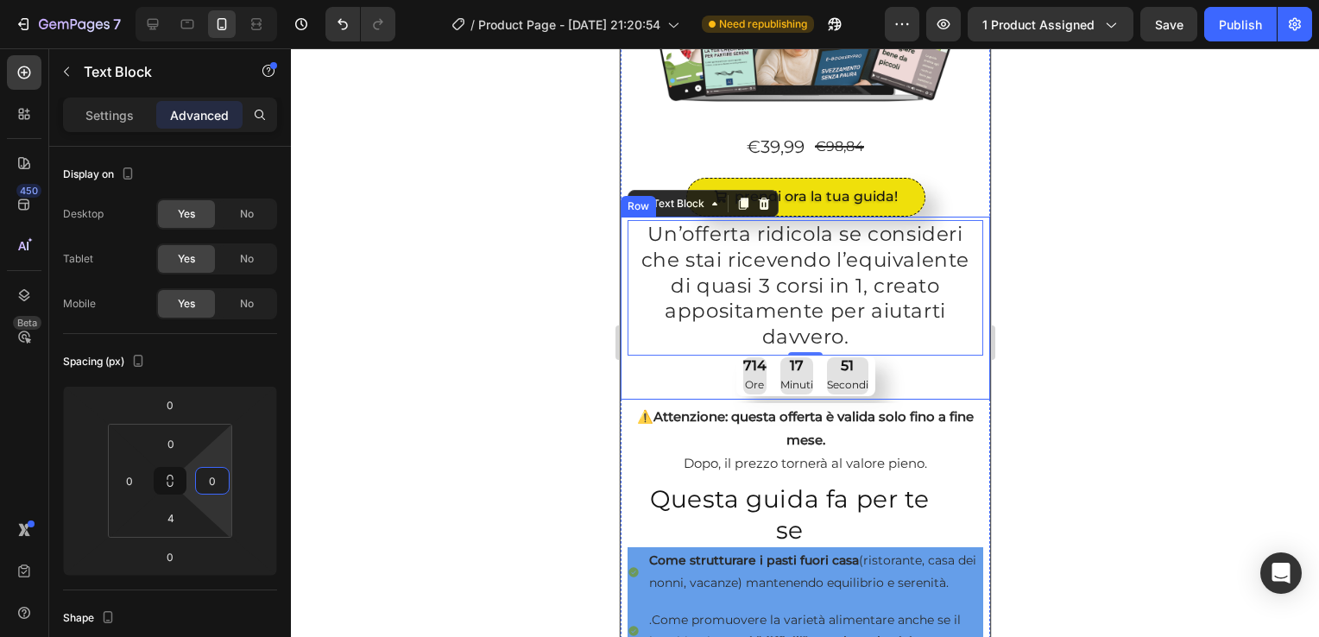
click at [625, 368] on div "Un’offerta ridicola se consideri che stai ricevendo l’equivalente di quasi 3 co…" at bounding box center [805, 308] width 370 height 183
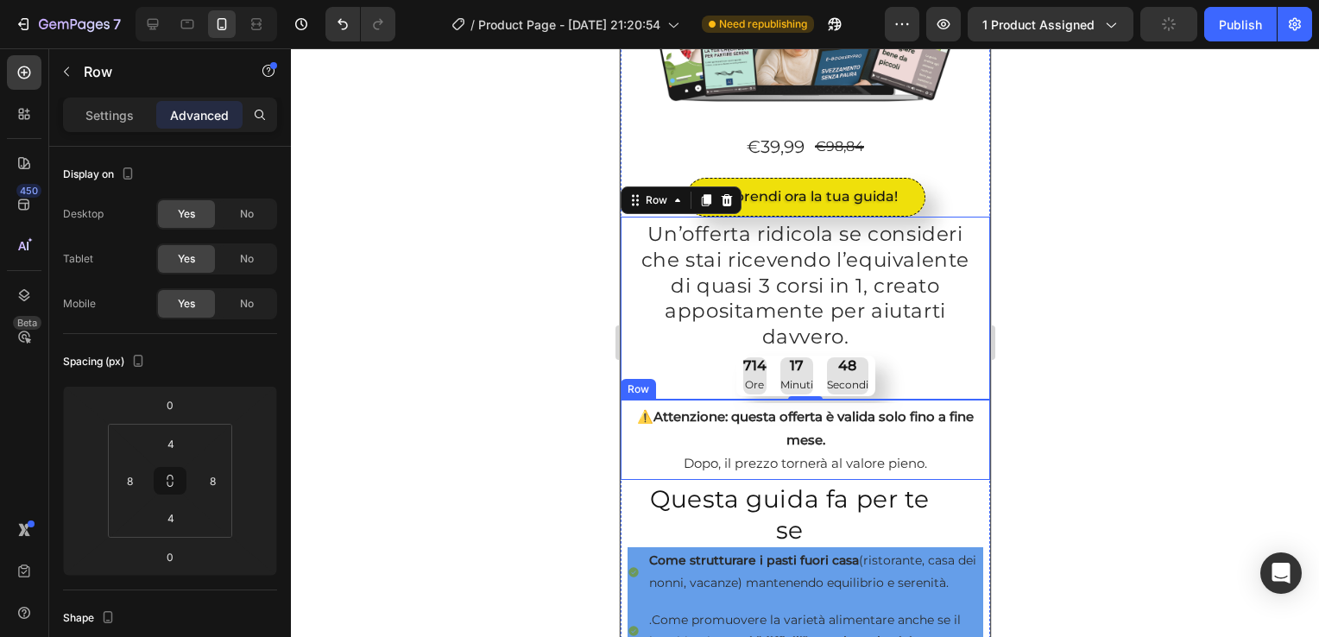
click at [620, 430] on div "⚠️ Attenzione: questa offerta è valida solo fino a fine mese. Dopo, il prezzo t…" at bounding box center [805, 440] width 370 height 80
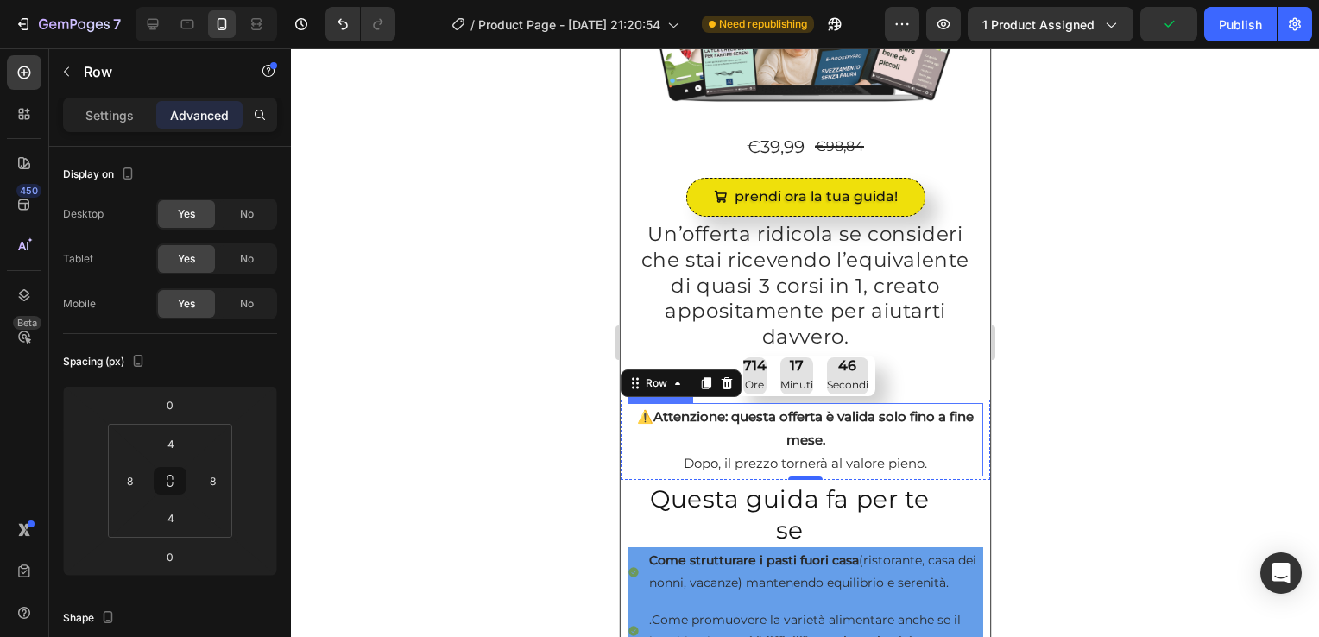
click at [654, 431] on p "⚠️ Attenzione: questa offerta è valida solo fino a fine mese. Dopo, il prezzo t…" at bounding box center [805, 440] width 352 height 70
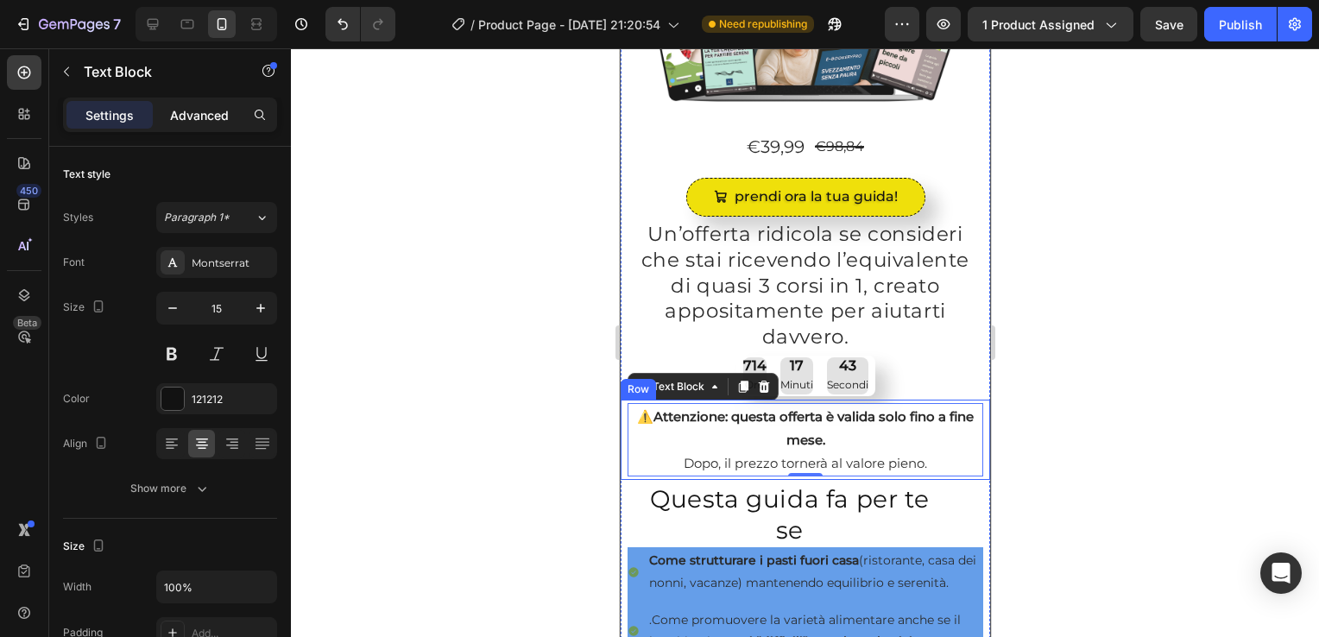
click at [206, 114] on p "Advanced" at bounding box center [199, 115] width 59 height 18
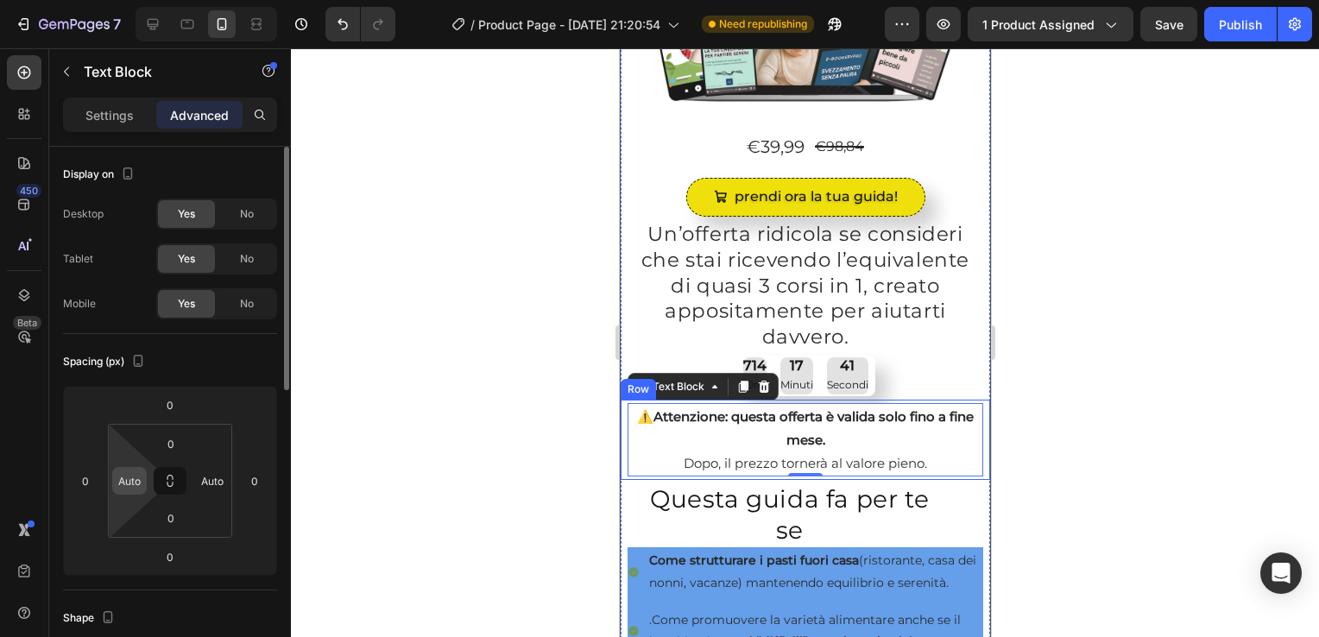
click at [124, 483] on input "Auto" at bounding box center [130, 481] width 26 height 26
type input "0"
click at [199, 483] on input "Auto" at bounding box center [212, 481] width 26 height 26
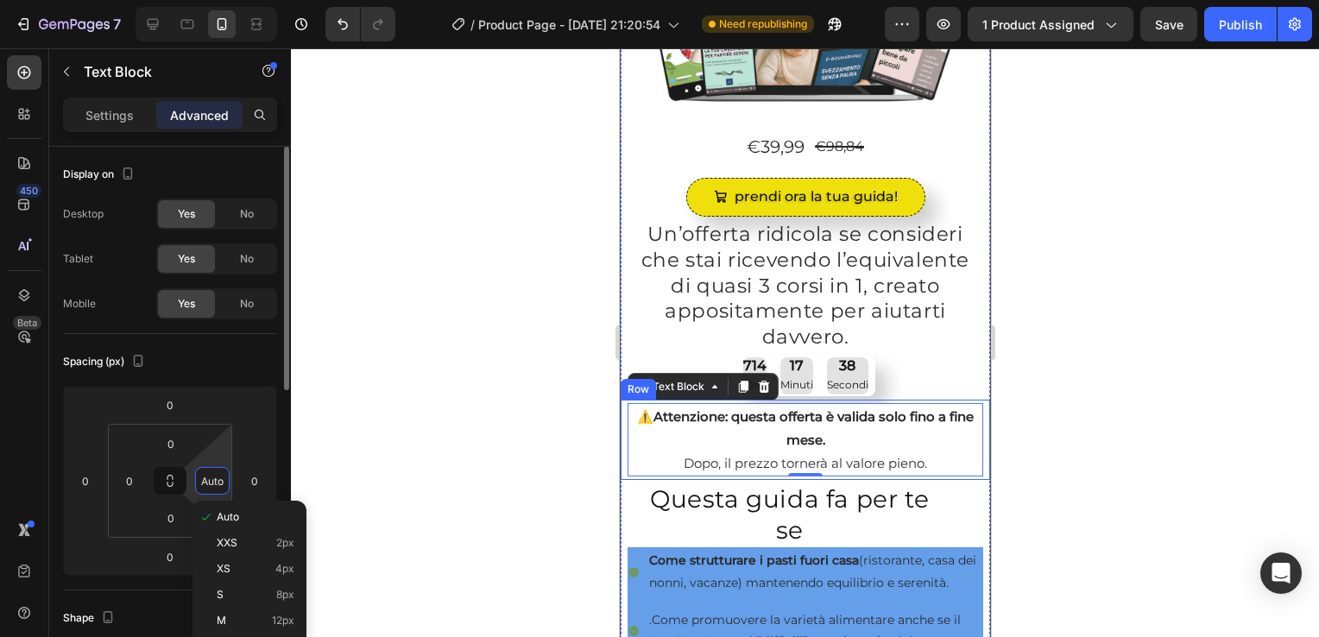
type input "0"
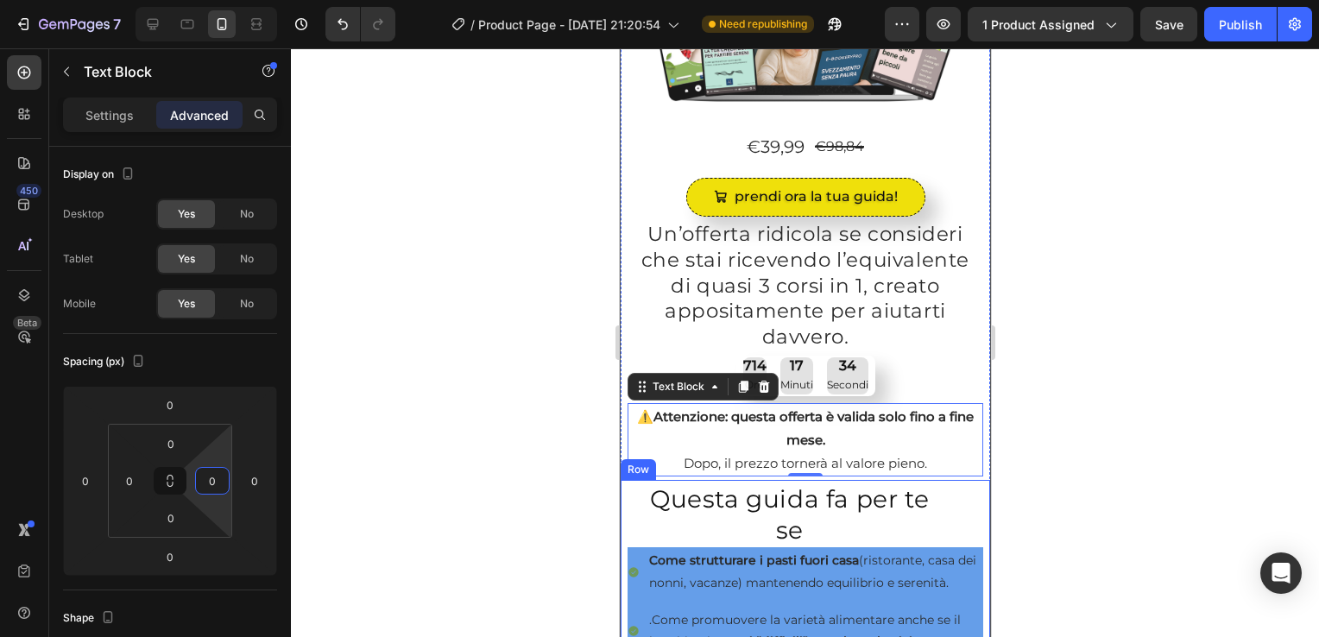
click at [632, 506] on div "Questa guida fa per te se Heading Come strutturare i pasti fuori casa (ristoran…" at bounding box center [805, 598] width 356 height 233
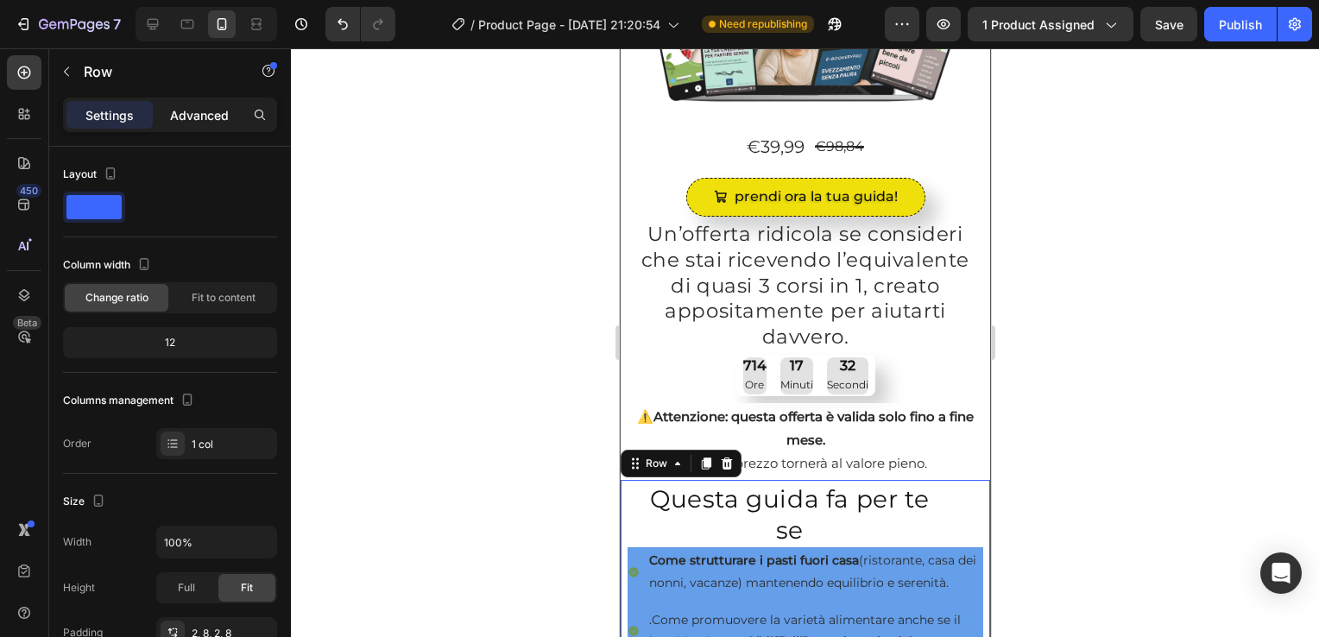
click at [187, 107] on p "Advanced" at bounding box center [199, 115] width 59 height 18
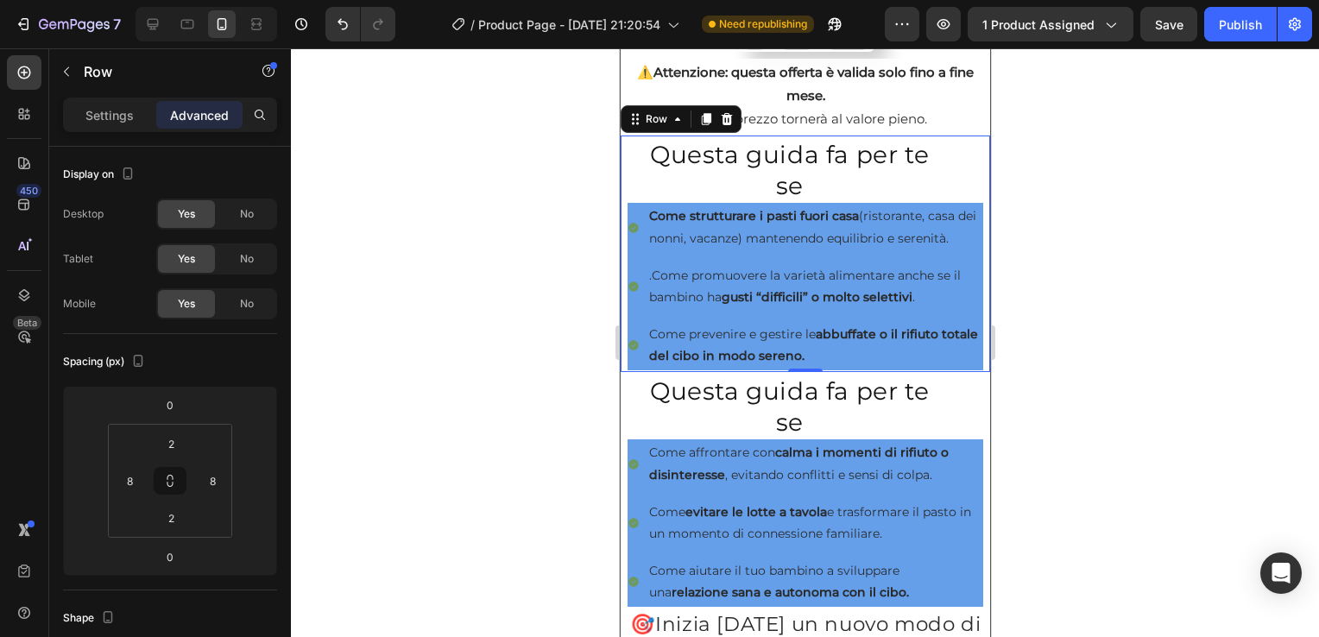
scroll to position [691, 0]
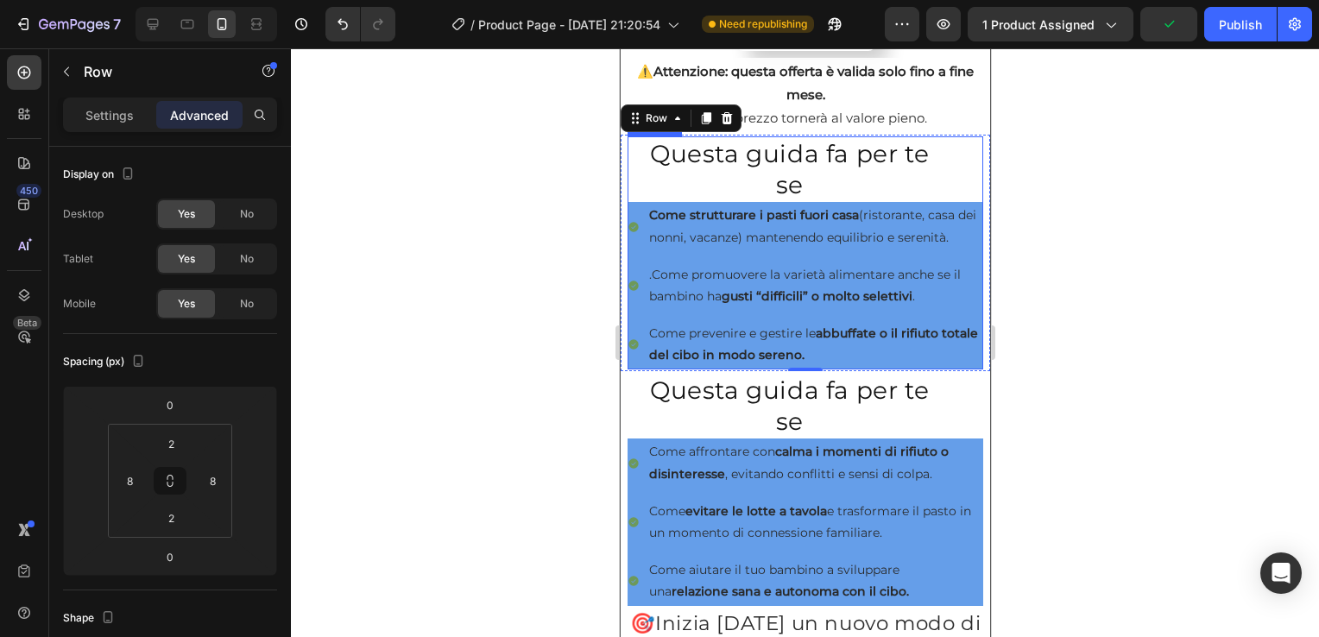
click at [647, 163] on h2 "Questa guida fa per te se" at bounding box center [789, 169] width 285 height 66
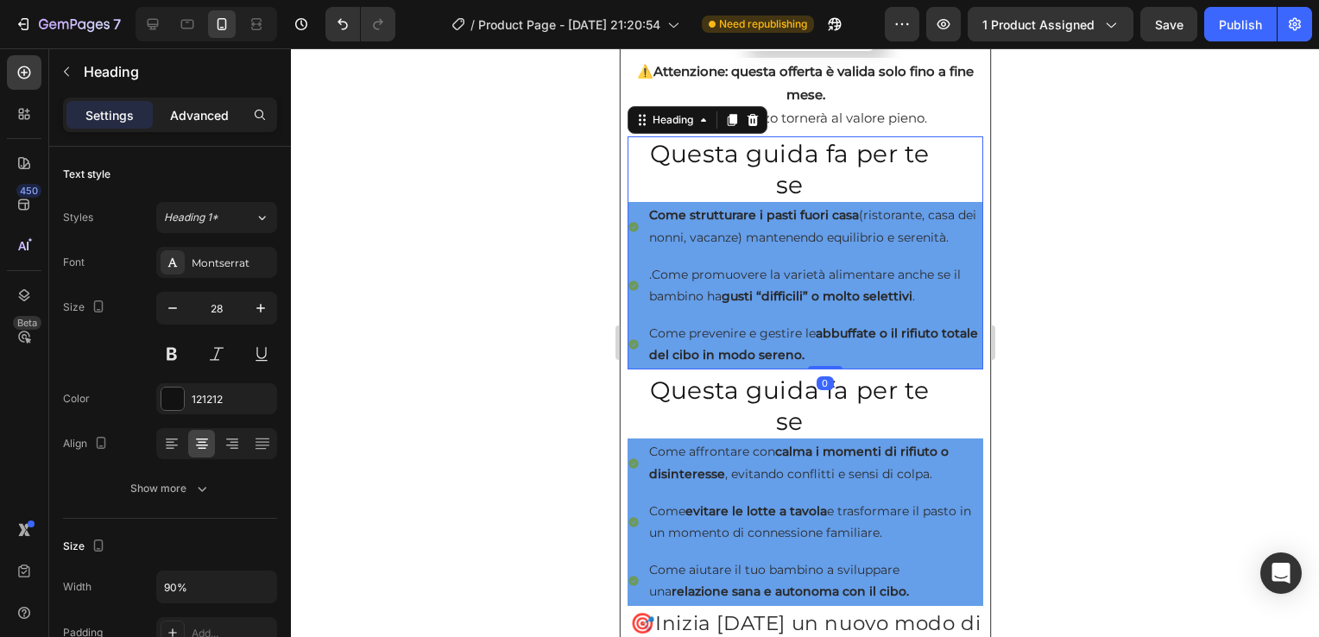
click at [197, 110] on p "Advanced" at bounding box center [199, 115] width 59 height 18
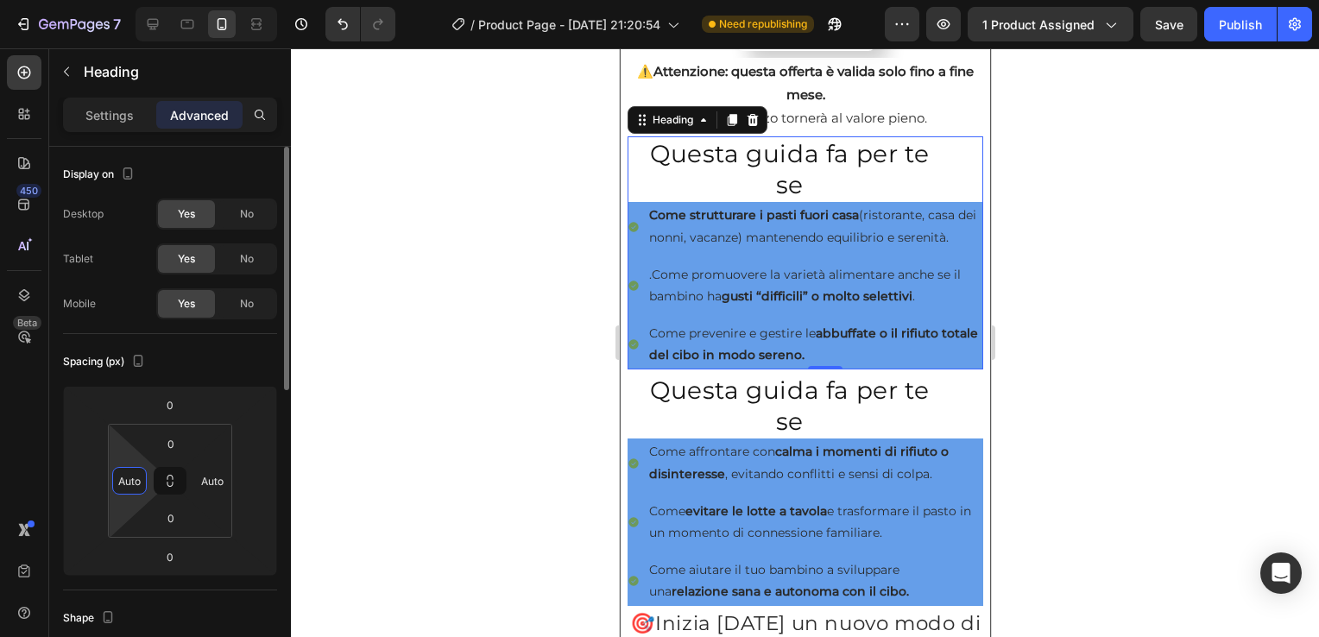
click at [136, 482] on input "Auto" at bounding box center [130, 481] width 26 height 26
type input "0"
click at [212, 478] on input "Auto" at bounding box center [212, 481] width 26 height 26
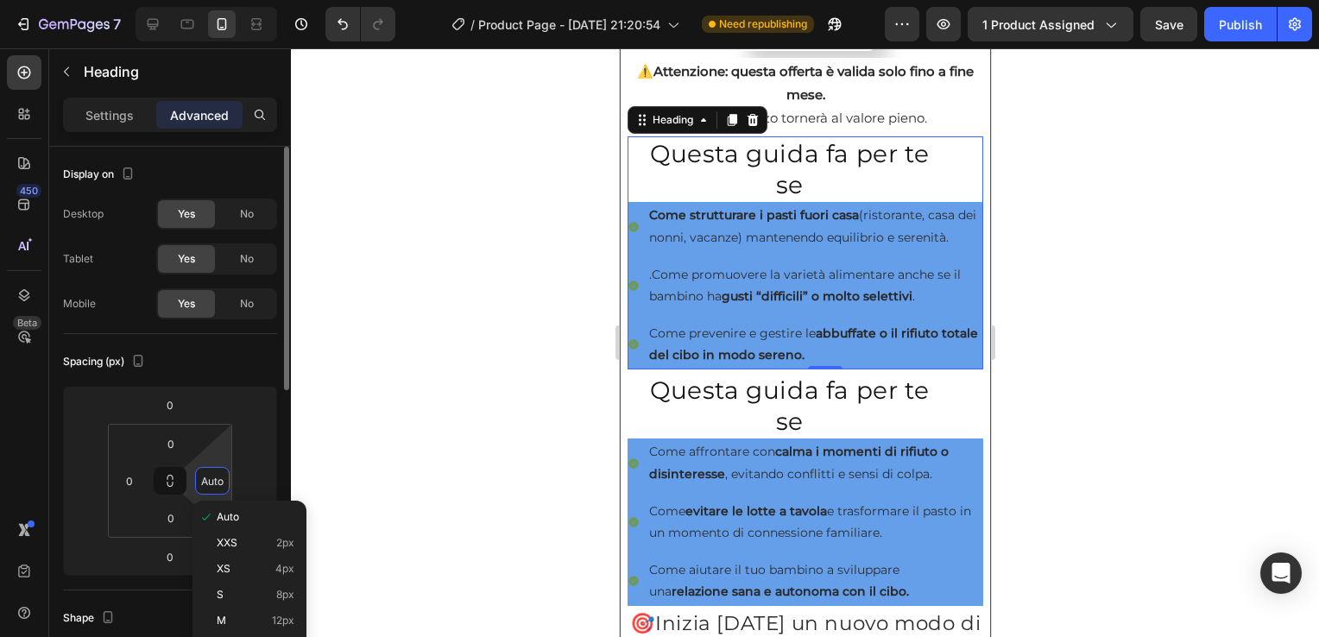
type input "0"
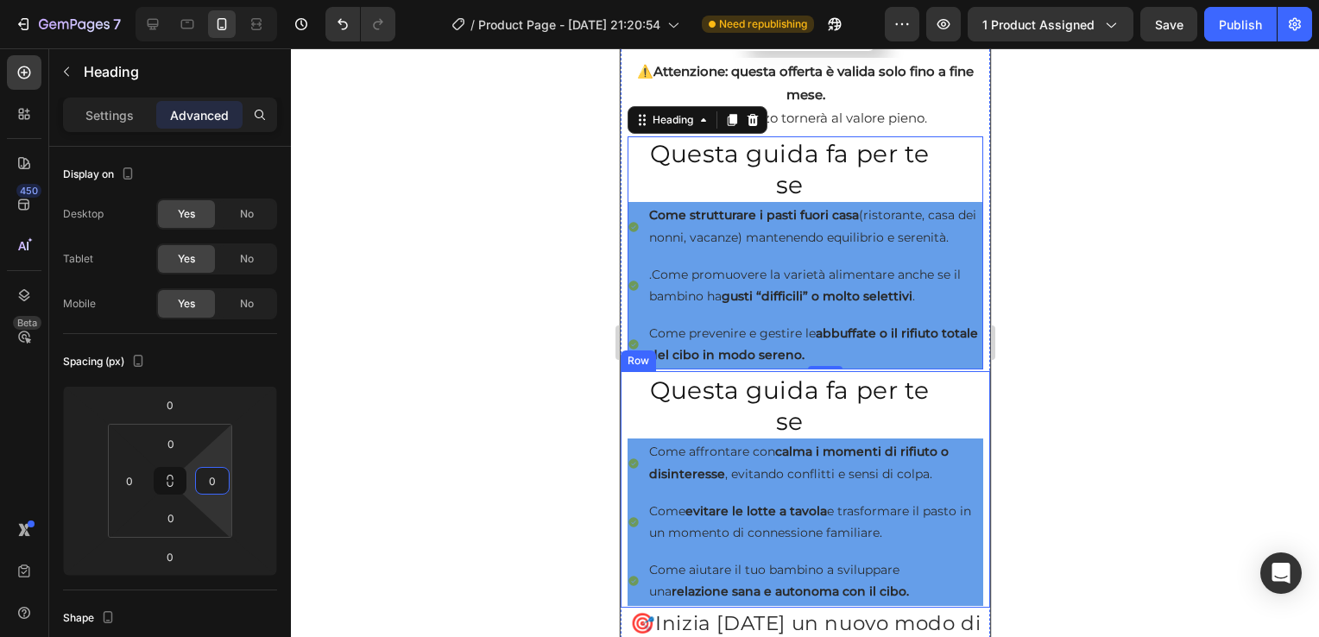
click at [633, 409] on div "Questa guida fa per te se Heading Come affrontare con calma i momenti di rifiut…" at bounding box center [805, 489] width 356 height 233
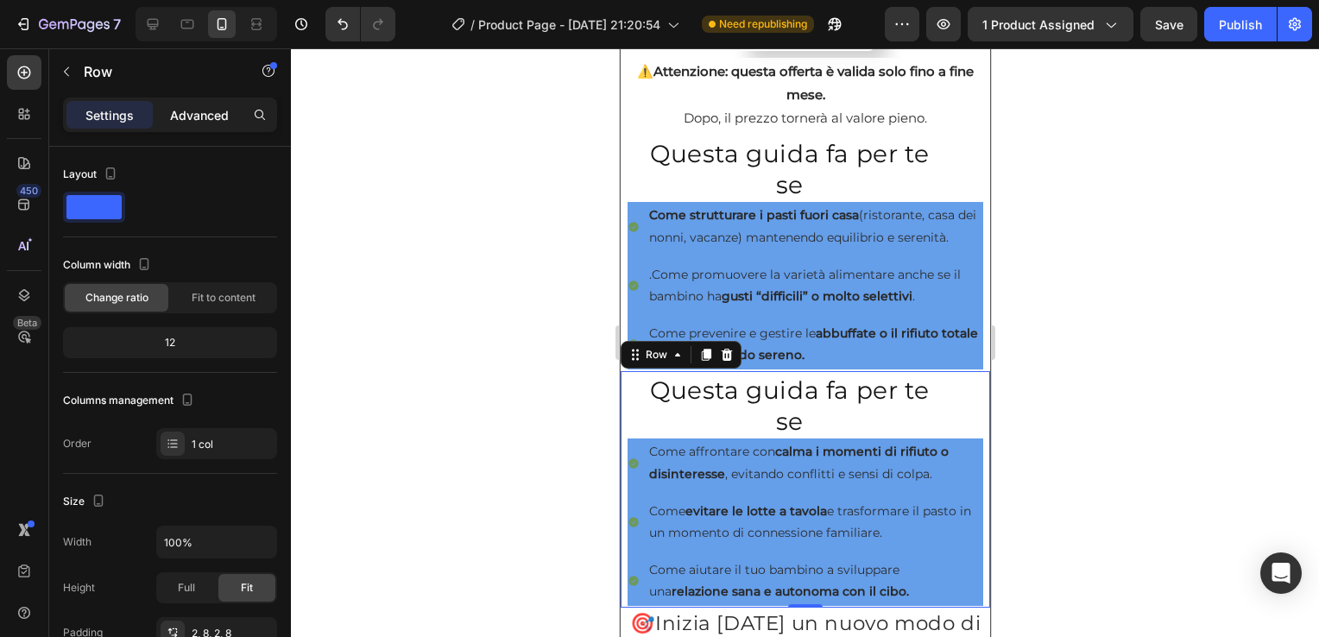
click at [194, 104] on div "Advanced" at bounding box center [199, 115] width 86 height 28
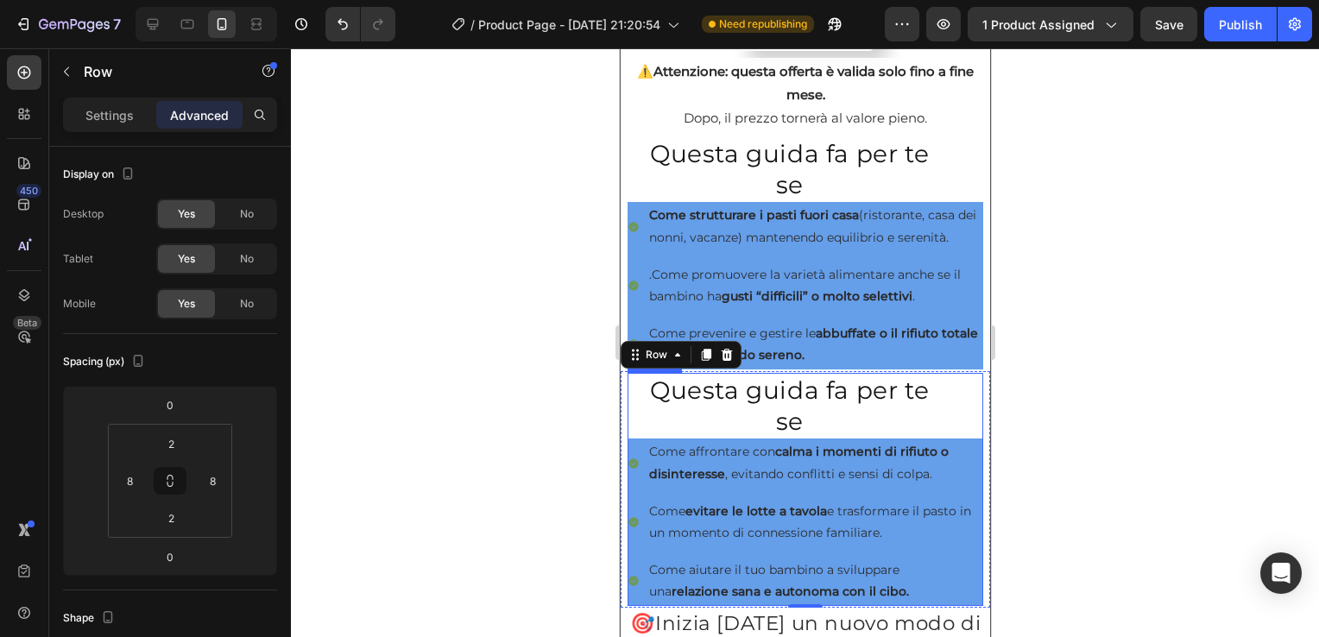
click at [647, 405] on h2 "Questa guida fa per te se" at bounding box center [789, 406] width 285 height 66
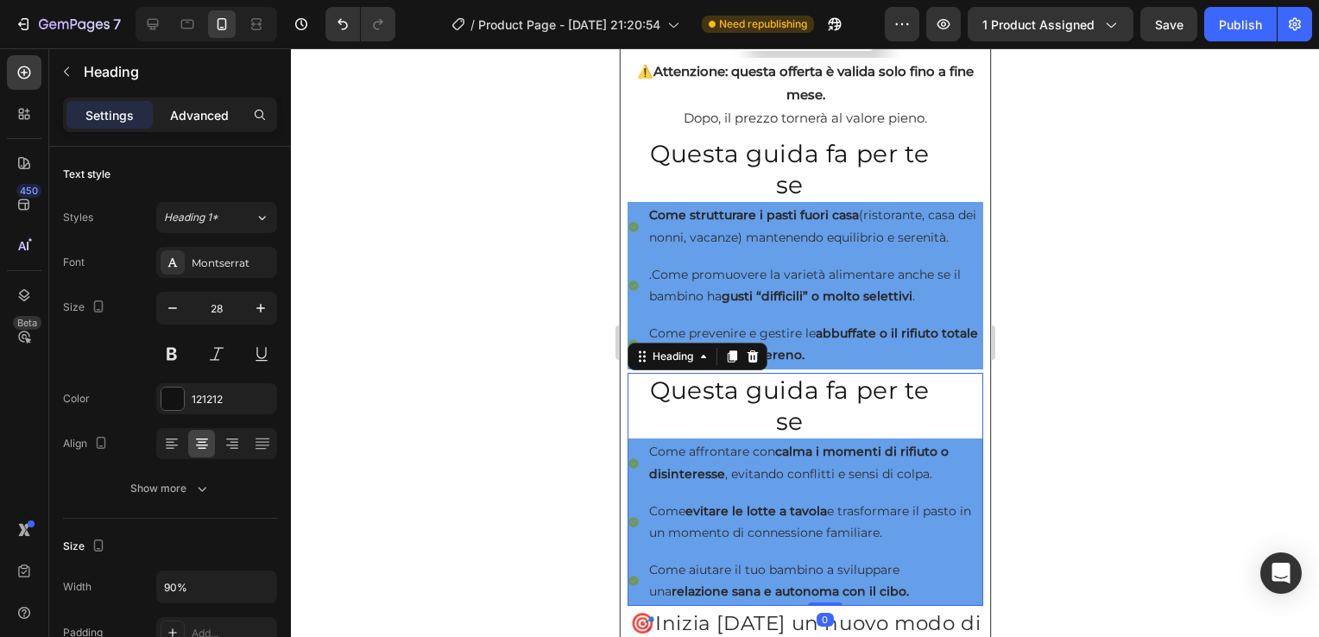
click at [208, 123] on p "Advanced" at bounding box center [199, 115] width 59 height 18
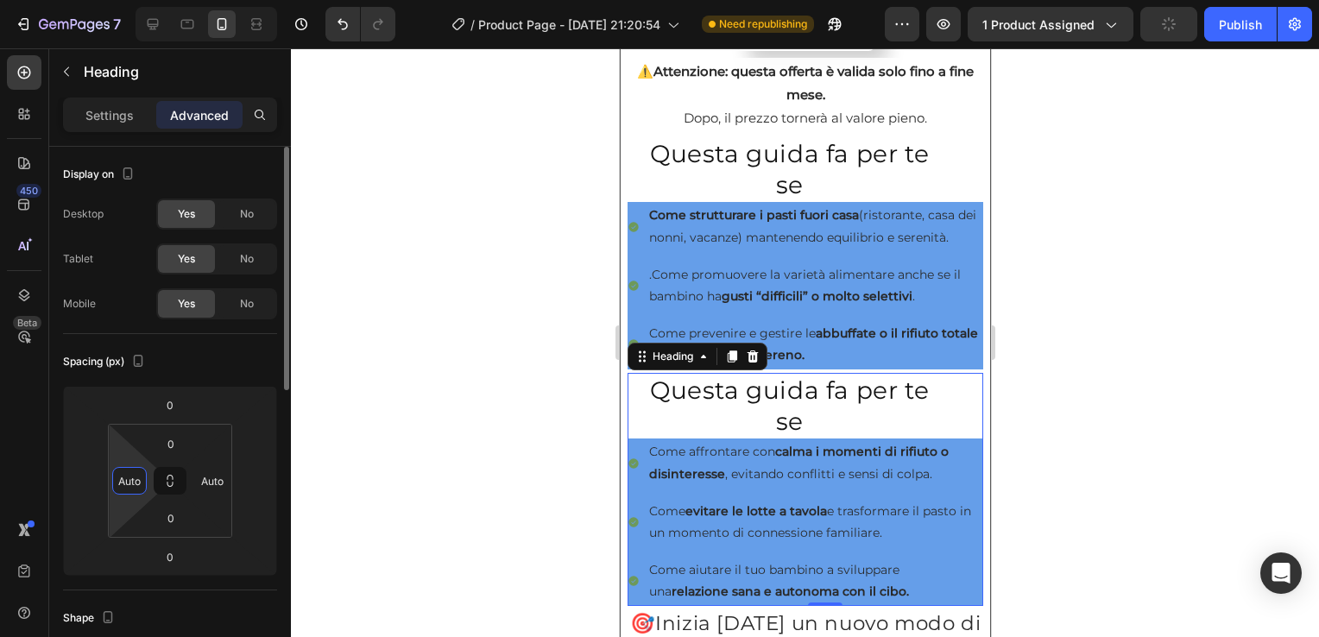
click at [134, 492] on input "Auto" at bounding box center [130, 481] width 26 height 26
type input "0"
click at [215, 483] on input "Auto" at bounding box center [212, 481] width 26 height 26
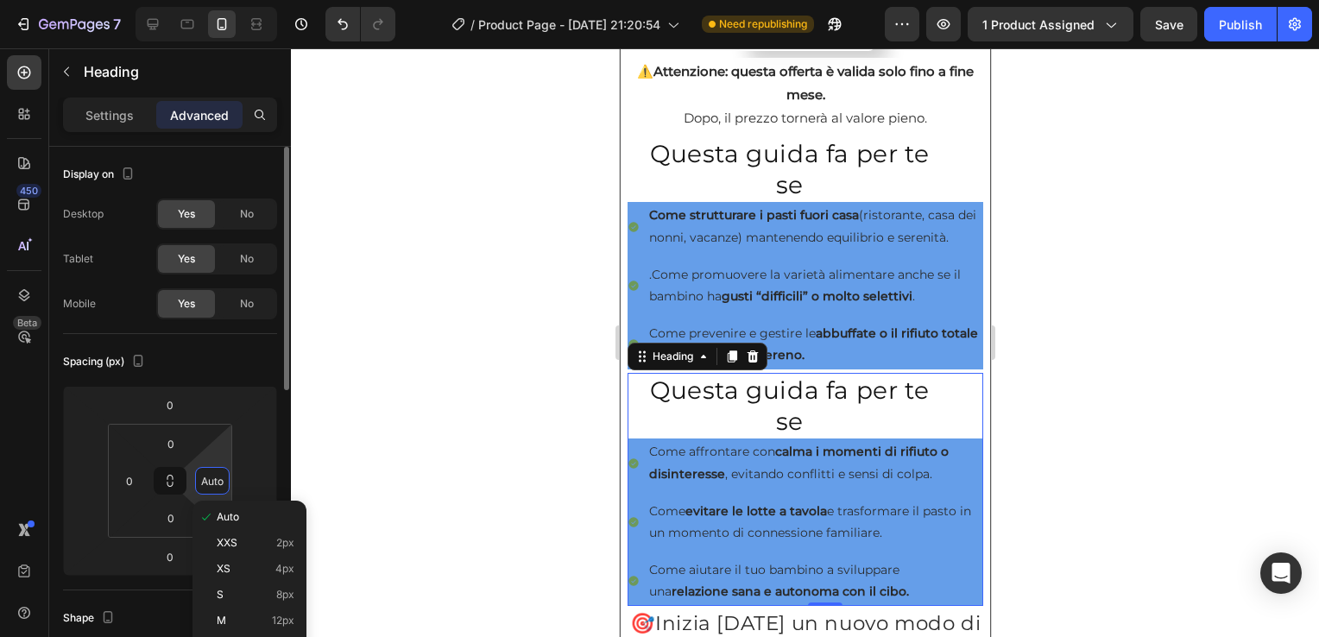
type input "0"
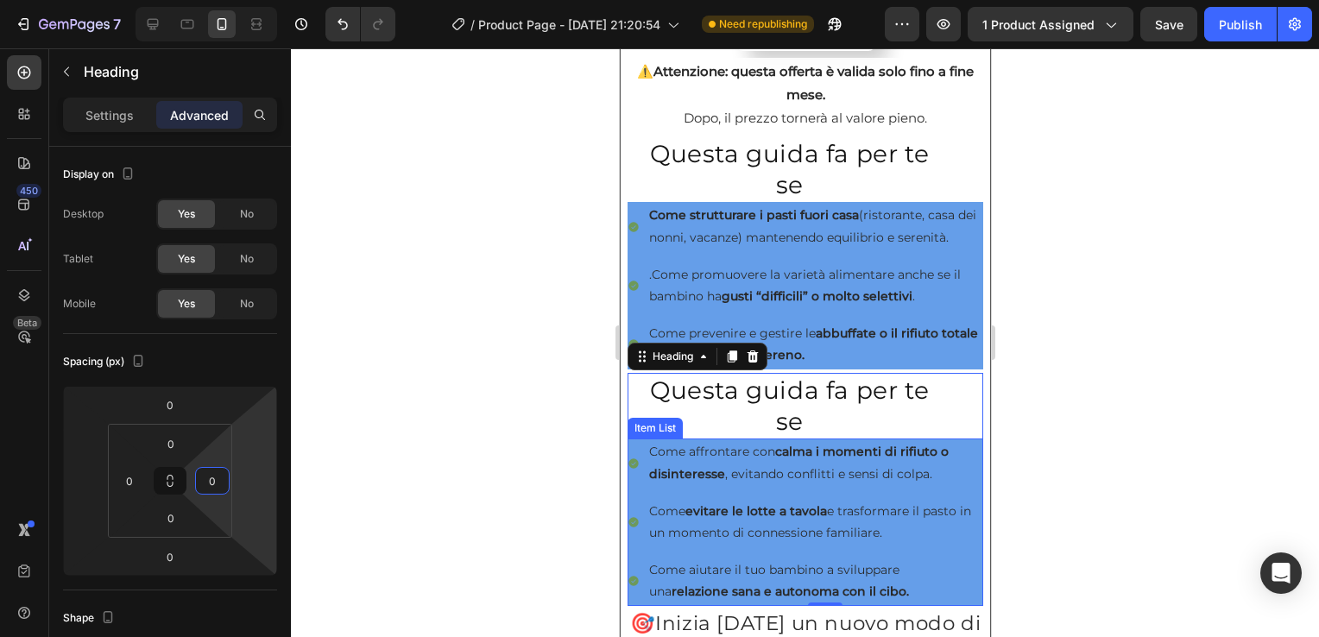
click at [633, 470] on icon at bounding box center [633, 464] width 12 height 12
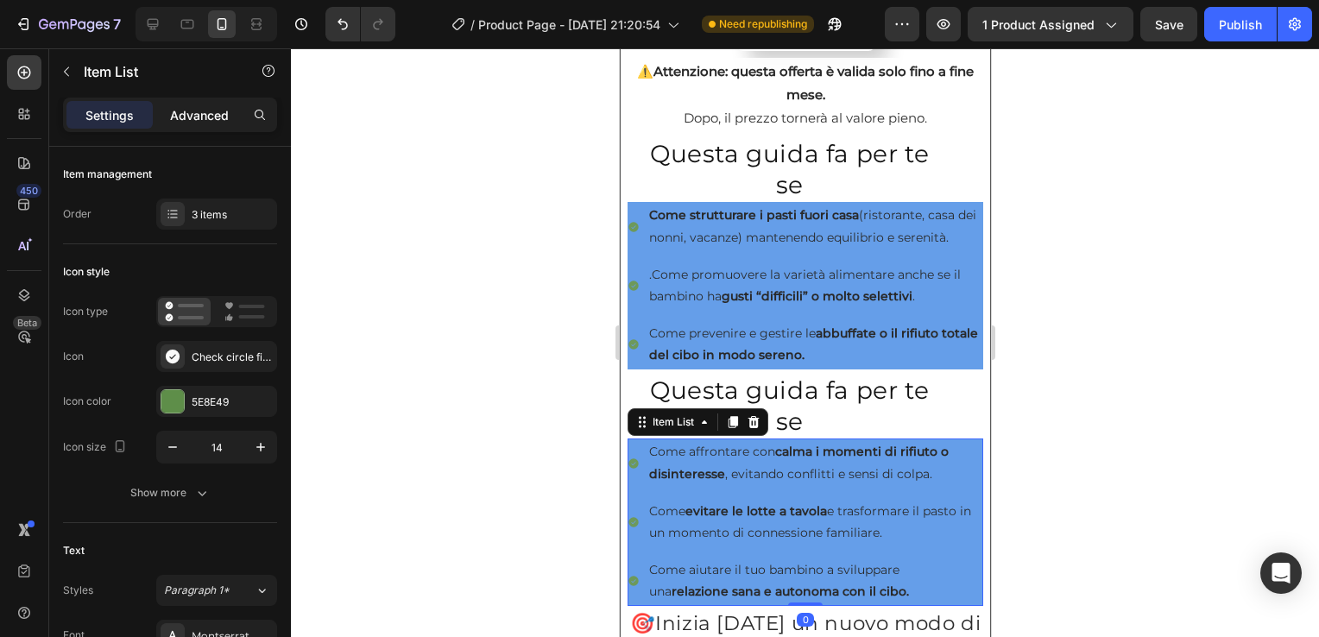
click at [205, 119] on p "Advanced" at bounding box center [199, 115] width 59 height 18
type input "90%"
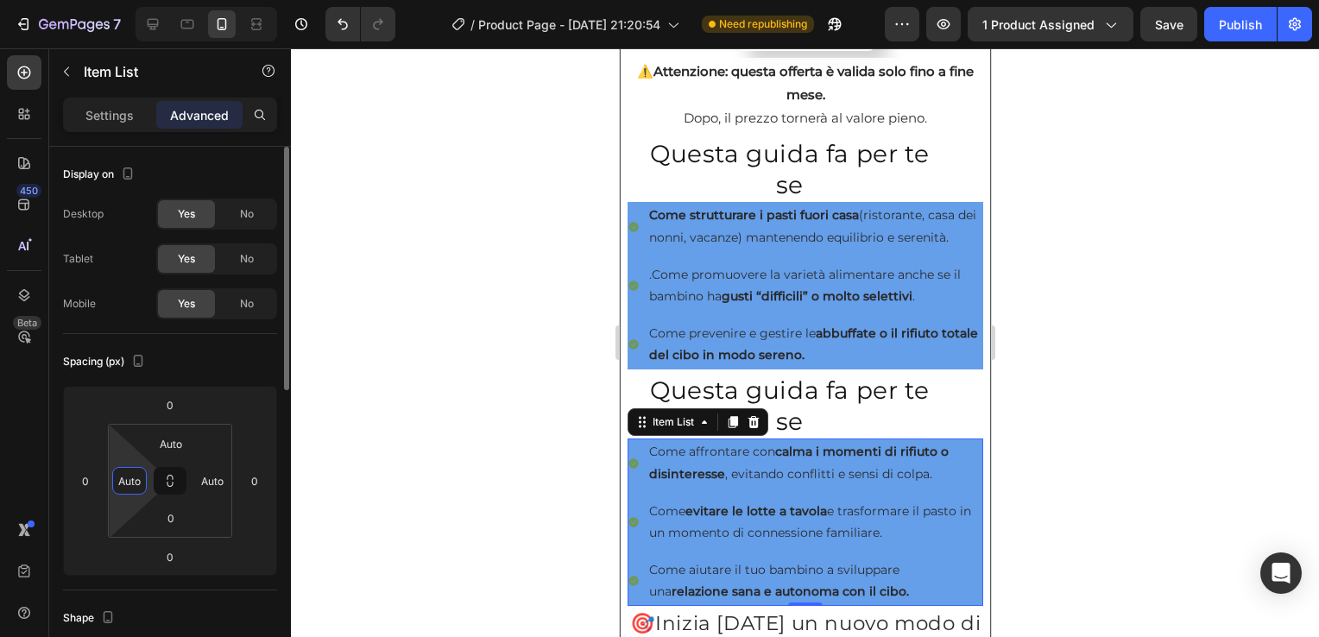
click at [120, 485] on input "Auto" at bounding box center [130, 481] width 26 height 26
type input "0"
click at [168, 446] on input "Auto" at bounding box center [171, 444] width 35 height 26
type input "0"
click at [211, 487] on input "Auto" at bounding box center [212, 481] width 26 height 26
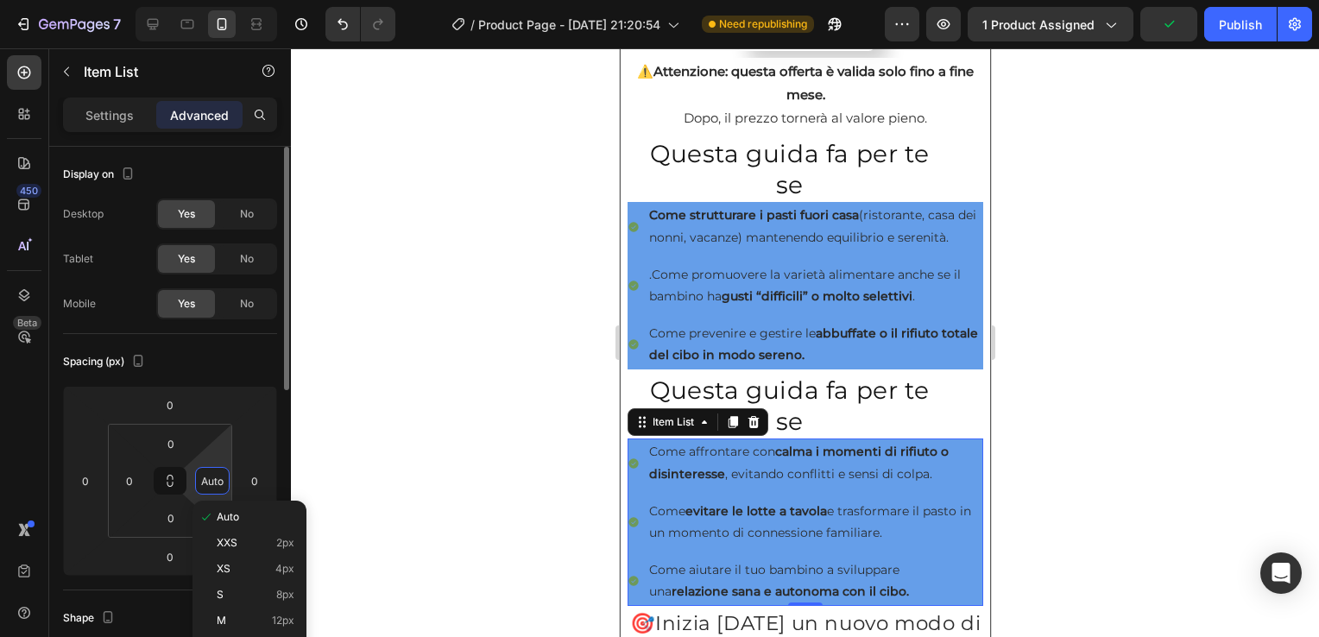
type input "0"
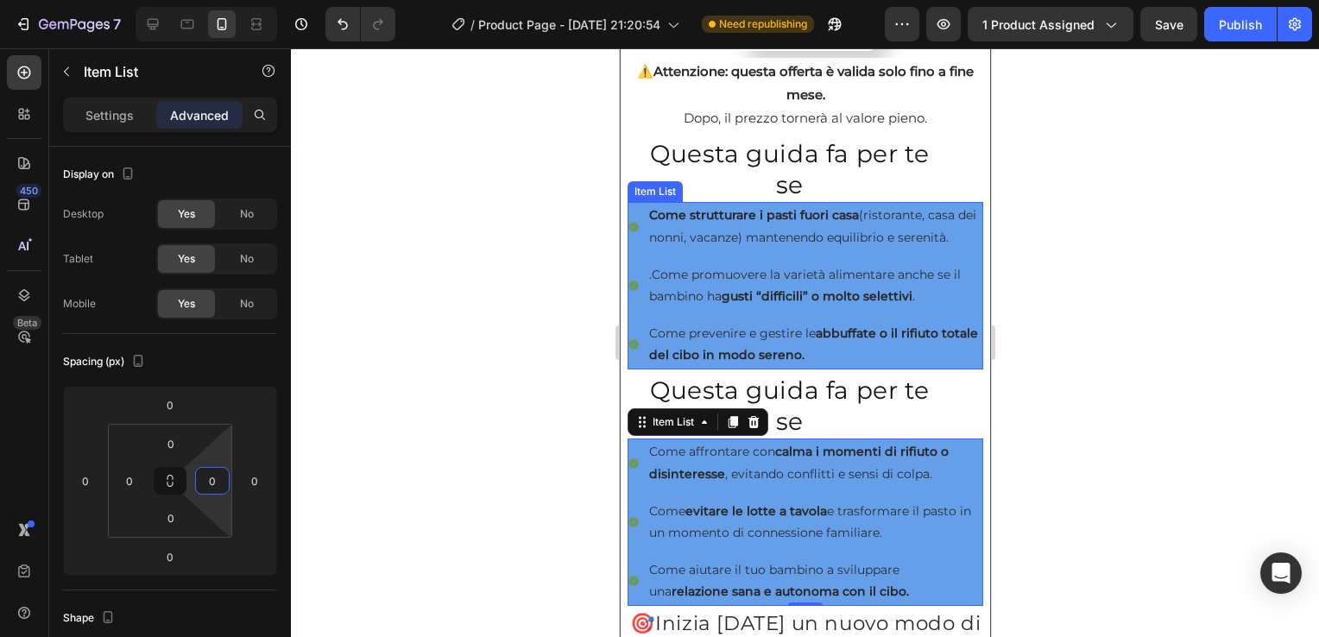
click at [631, 250] on div "Come strutturare i pasti fuori casa (ristorante, casa dei nonni, vacanze) mante…" at bounding box center [805, 226] width 356 height 48
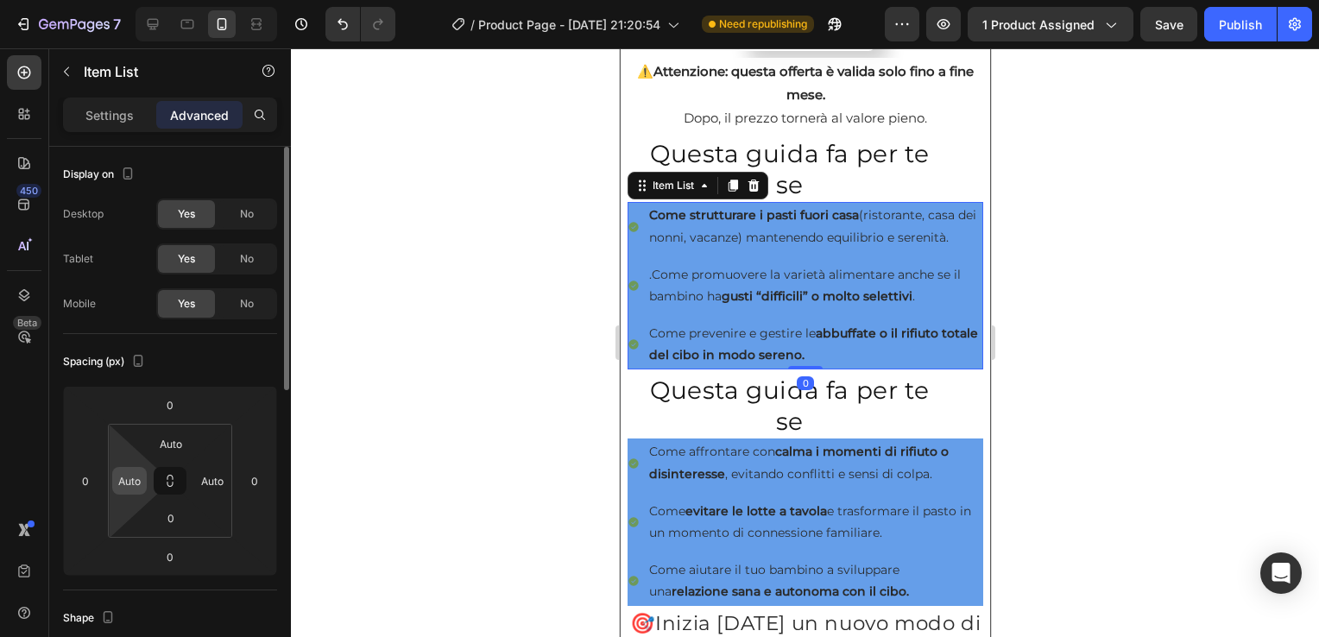
click at [131, 474] on input "Auto" at bounding box center [130, 481] width 26 height 26
type input "0"
click at [167, 450] on input "Auto" at bounding box center [171, 444] width 35 height 26
type input "0"
click at [223, 484] on input "Auto" at bounding box center [212, 481] width 26 height 26
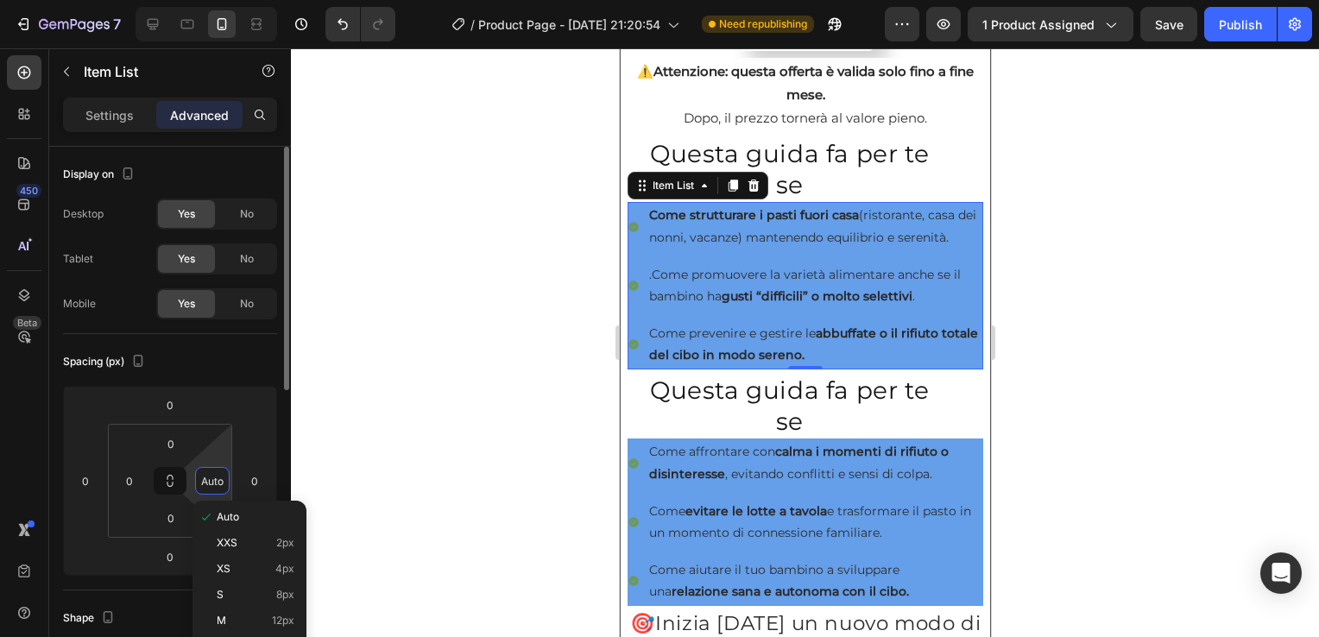
type input "0"
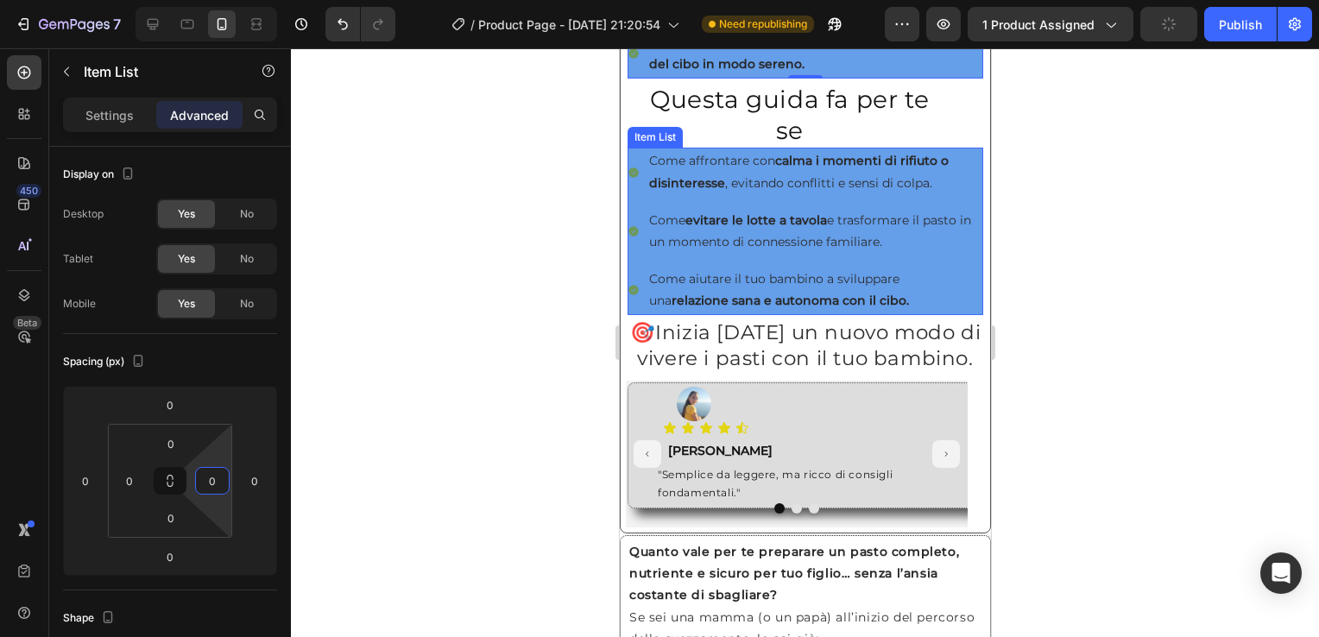
scroll to position [1036, 0]
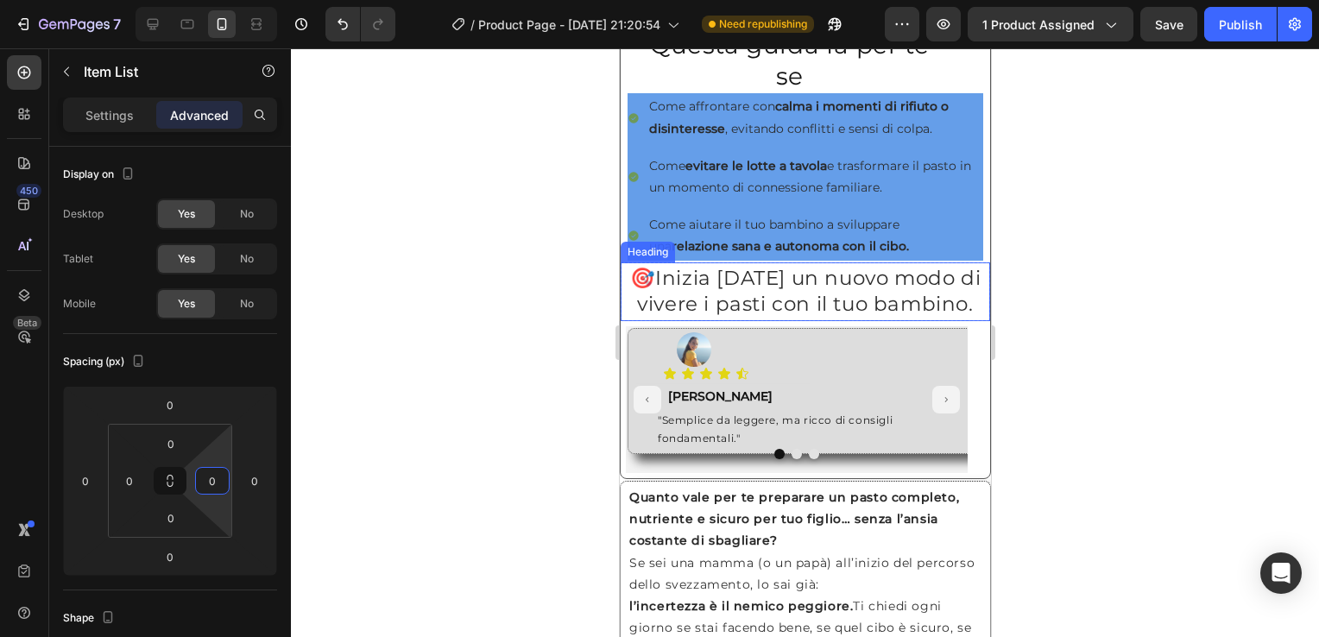
click at [628, 260] on div "Heading" at bounding box center [646, 252] width 47 height 16
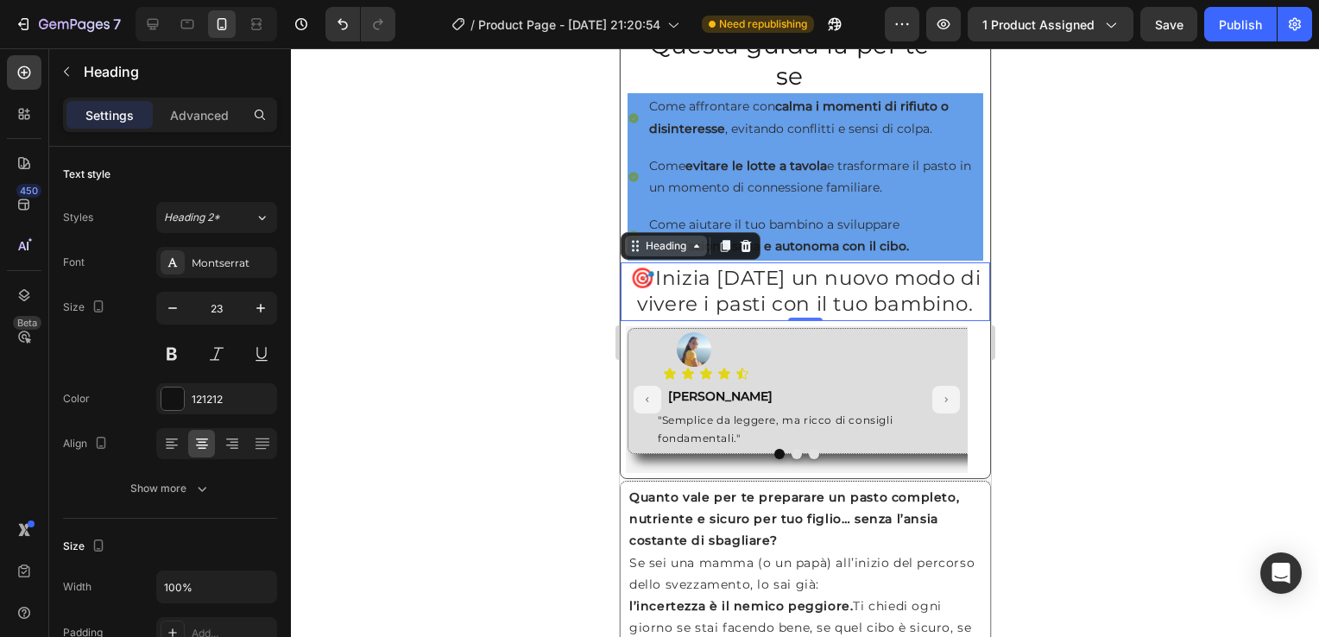
click at [695, 256] on div "Heading" at bounding box center [665, 246] width 82 height 21
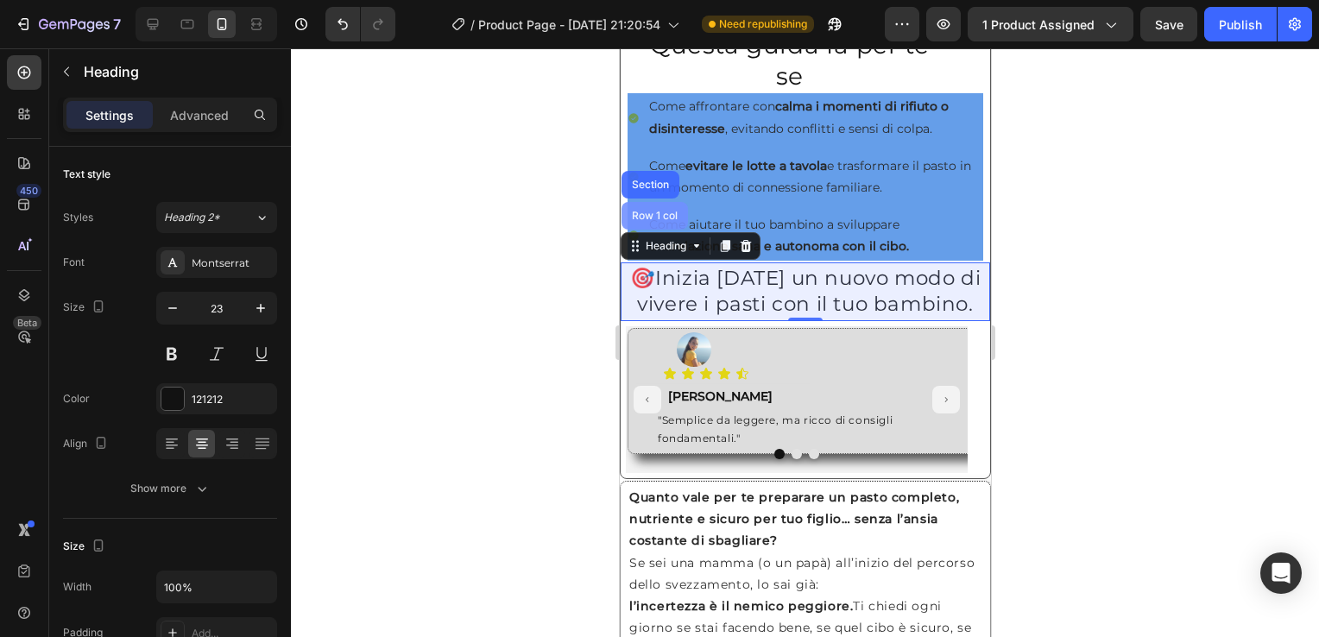
click at [651, 221] on div "Row 1 col" at bounding box center [654, 216] width 53 height 10
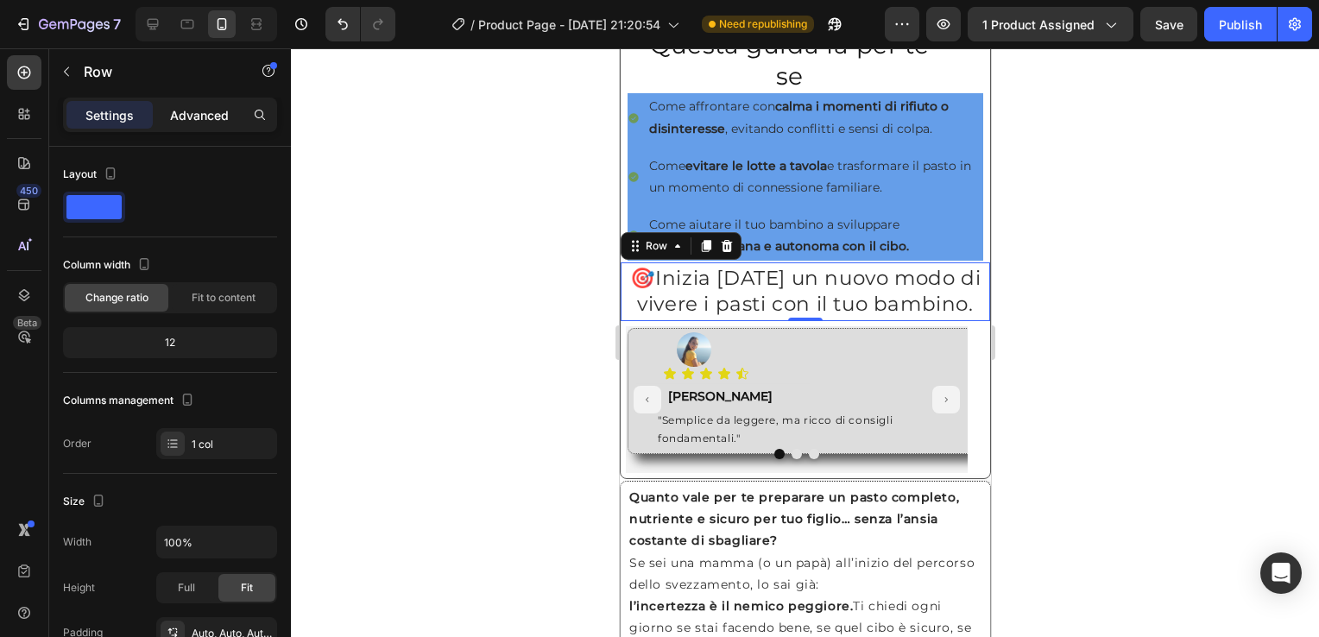
click at [193, 106] on p "Advanced" at bounding box center [199, 115] width 59 height 18
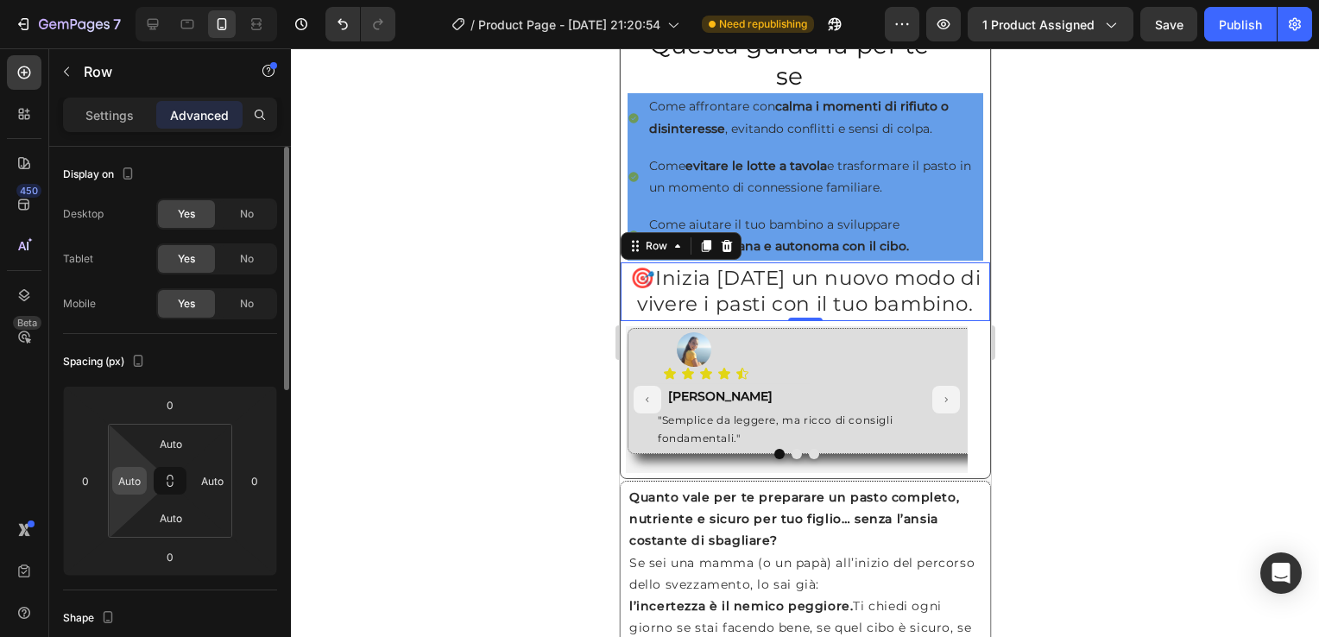
click at [144, 475] on div "Auto" at bounding box center [129, 481] width 35 height 28
click at [122, 483] on input "Auto" at bounding box center [130, 481] width 26 height 26
type input "0"
click at [231, 484] on icon at bounding box center [171, 482] width 124 height 114
click at [212, 484] on input "Auto" at bounding box center [212, 481] width 26 height 26
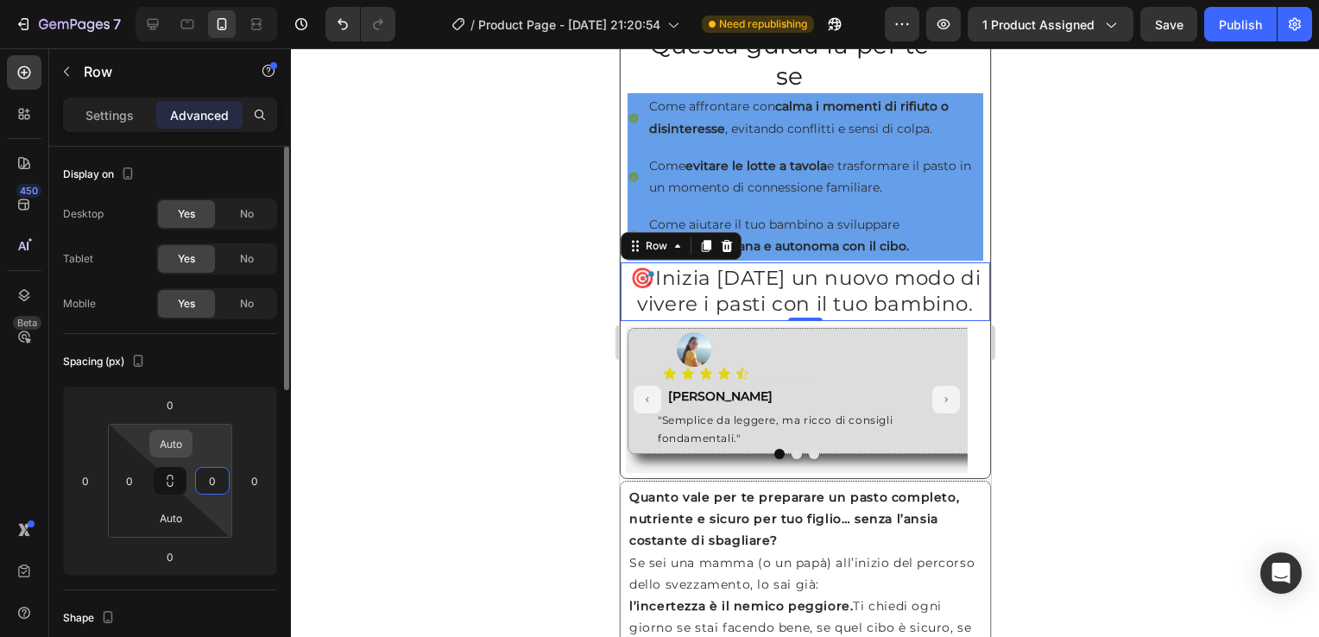
type input "0"
click at [167, 440] on input "Auto" at bounding box center [171, 444] width 35 height 26
type input "0"
click at [170, 516] on input "Auto" at bounding box center [171, 518] width 35 height 26
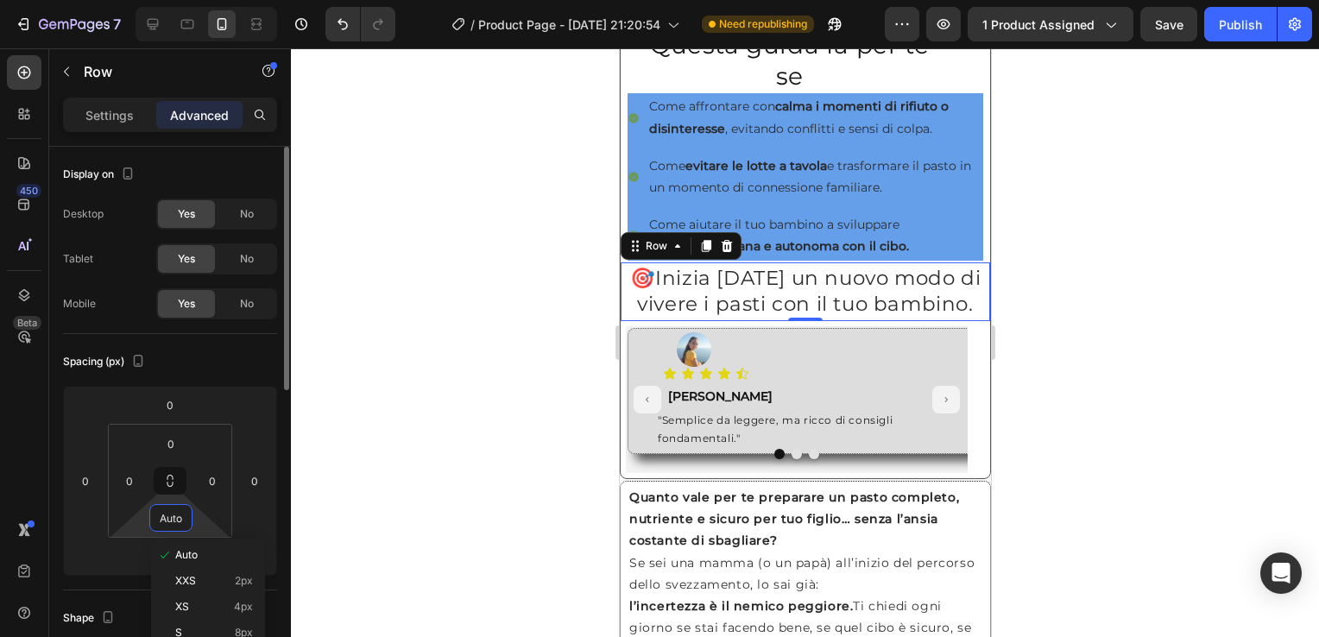
type input "0"
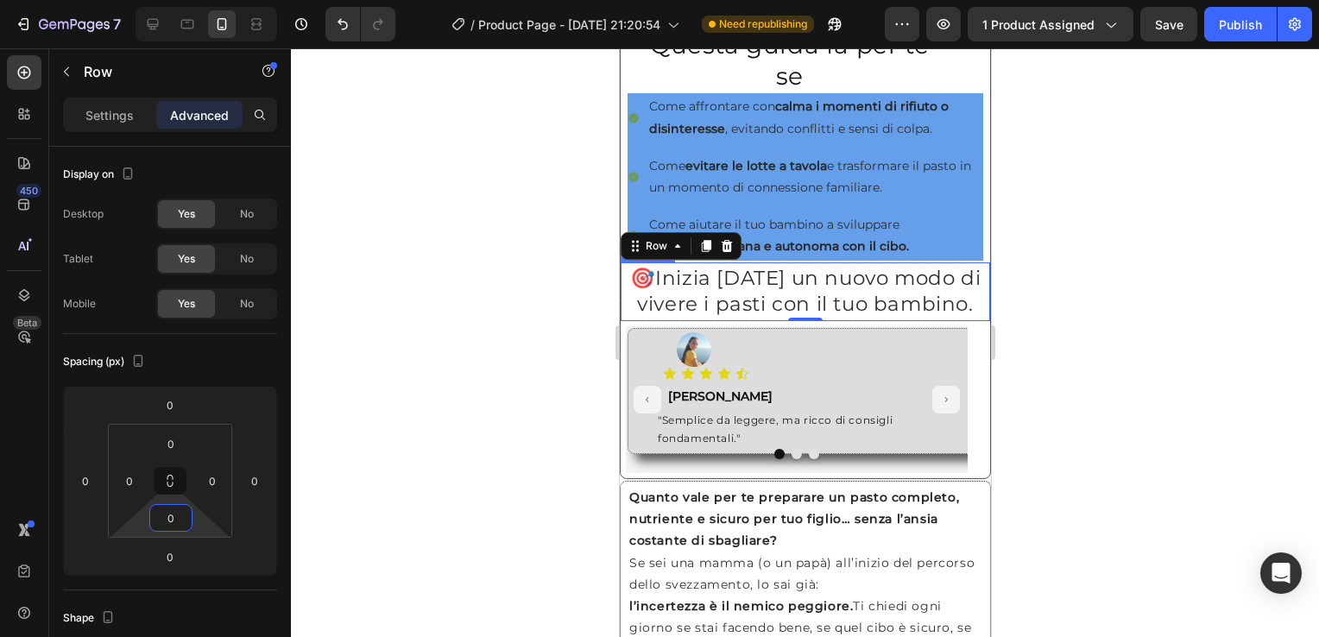
click at [656, 306] on h2 "🎯 Inizia oggi un nuovo modo di vivere i pasti con il tuo bambino." at bounding box center [805, 291] width 370 height 55
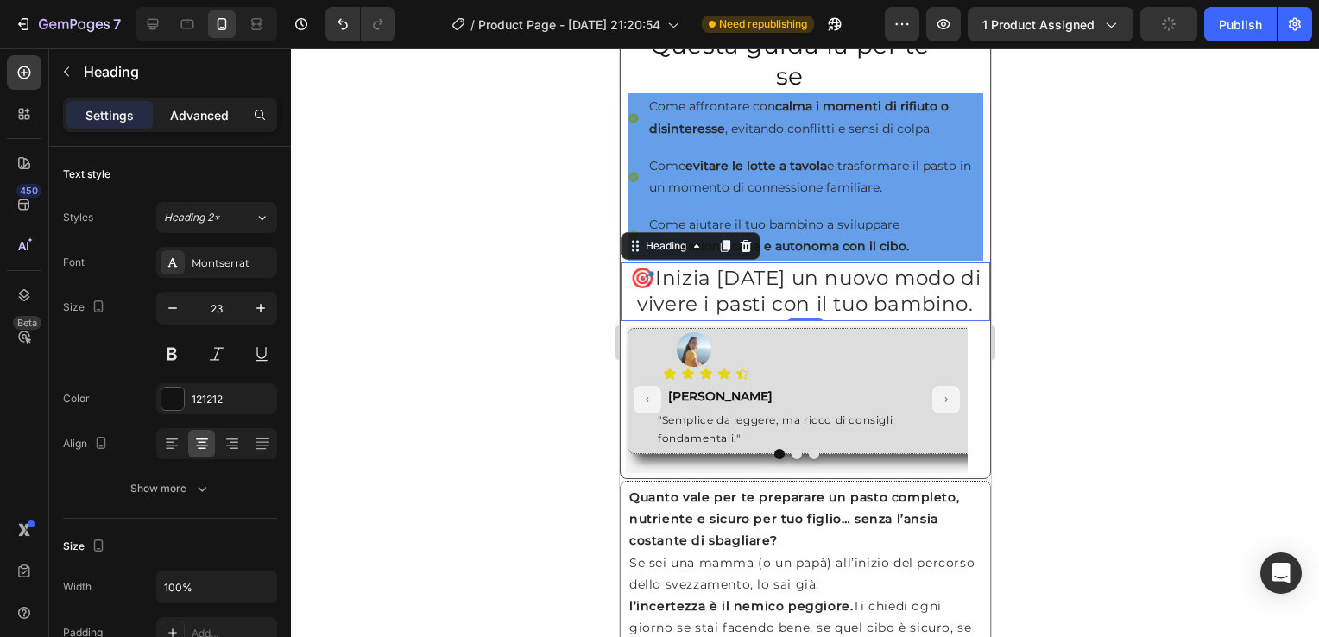
click at [200, 120] on p "Advanced" at bounding box center [199, 115] width 59 height 18
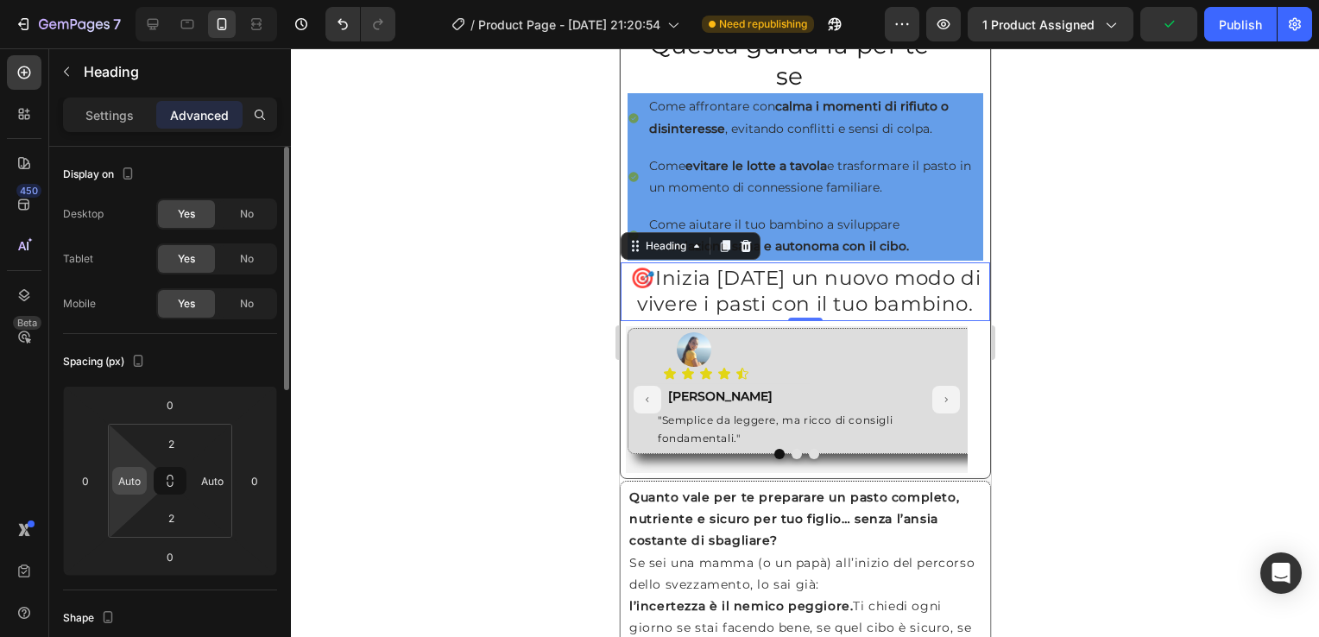
click at [127, 482] on input "Auto" at bounding box center [130, 481] width 26 height 26
type input "0"
click at [204, 478] on input "Auto" at bounding box center [212, 481] width 26 height 26
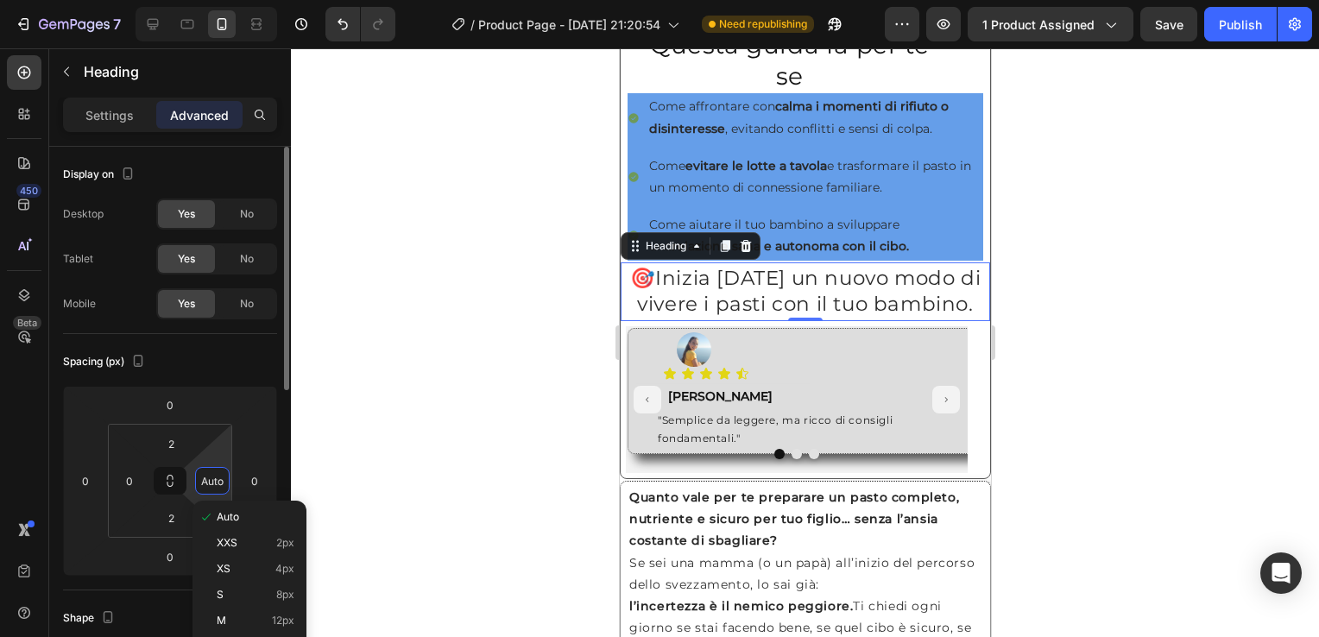
type input "0"
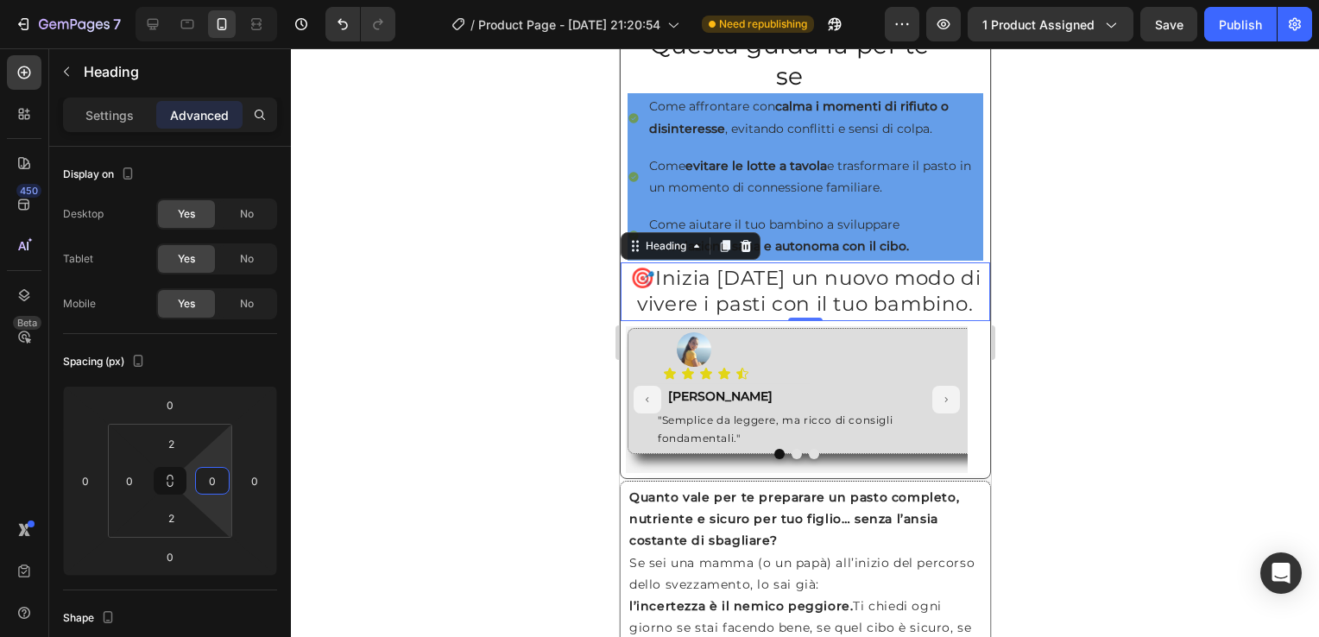
click at [394, 451] on div at bounding box center [805, 342] width 1028 height 589
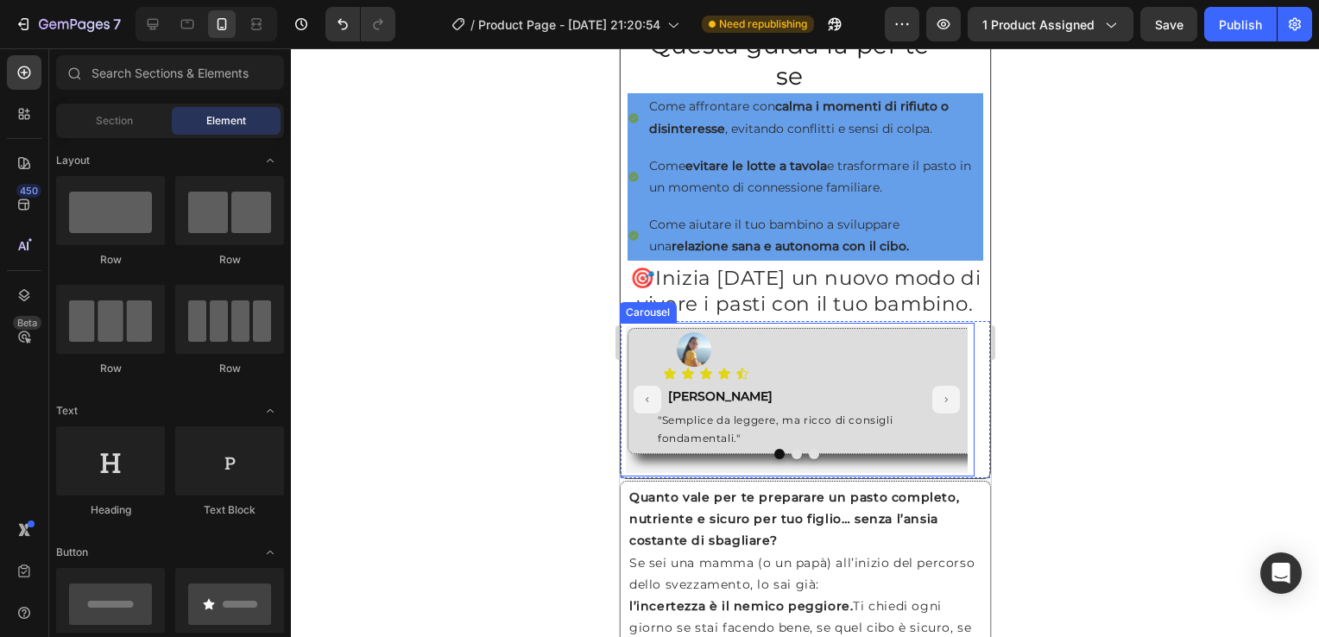
click at [620, 367] on div "Image Icon Icon Icon Icon Icon Icon List Text Block Roberta Text Block "Semplic…" at bounding box center [796, 400] width 356 height 154
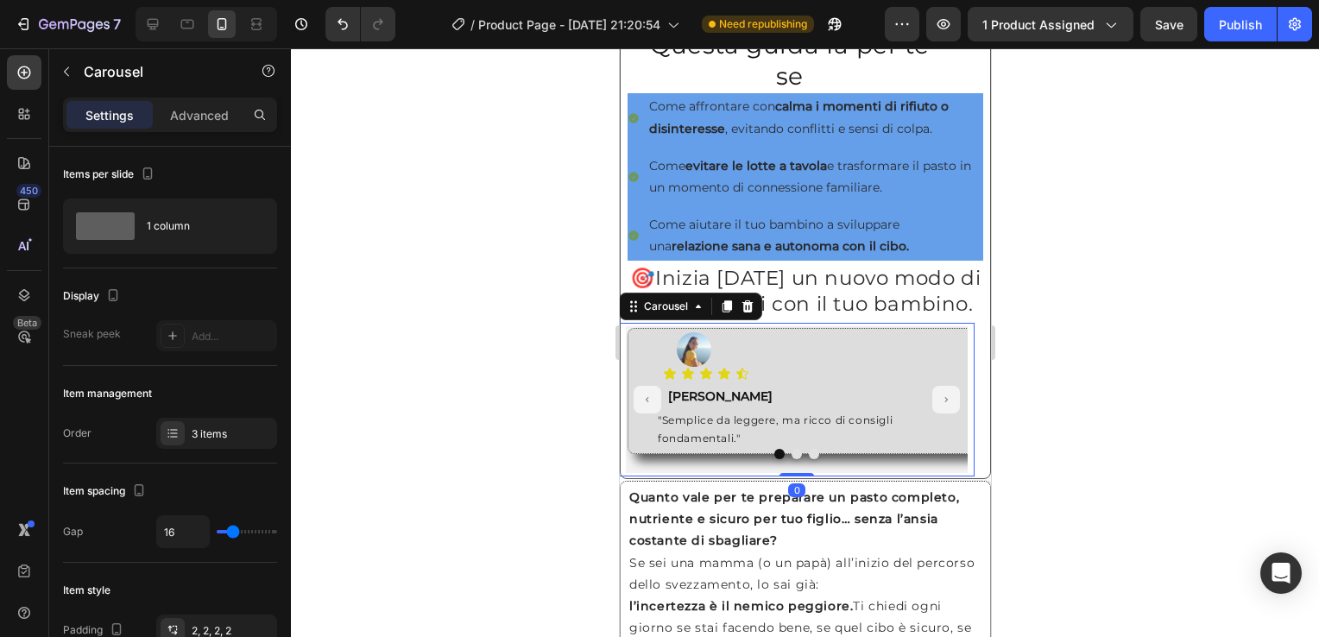
click at [183, 118] on p "Advanced" at bounding box center [199, 115] width 59 height 18
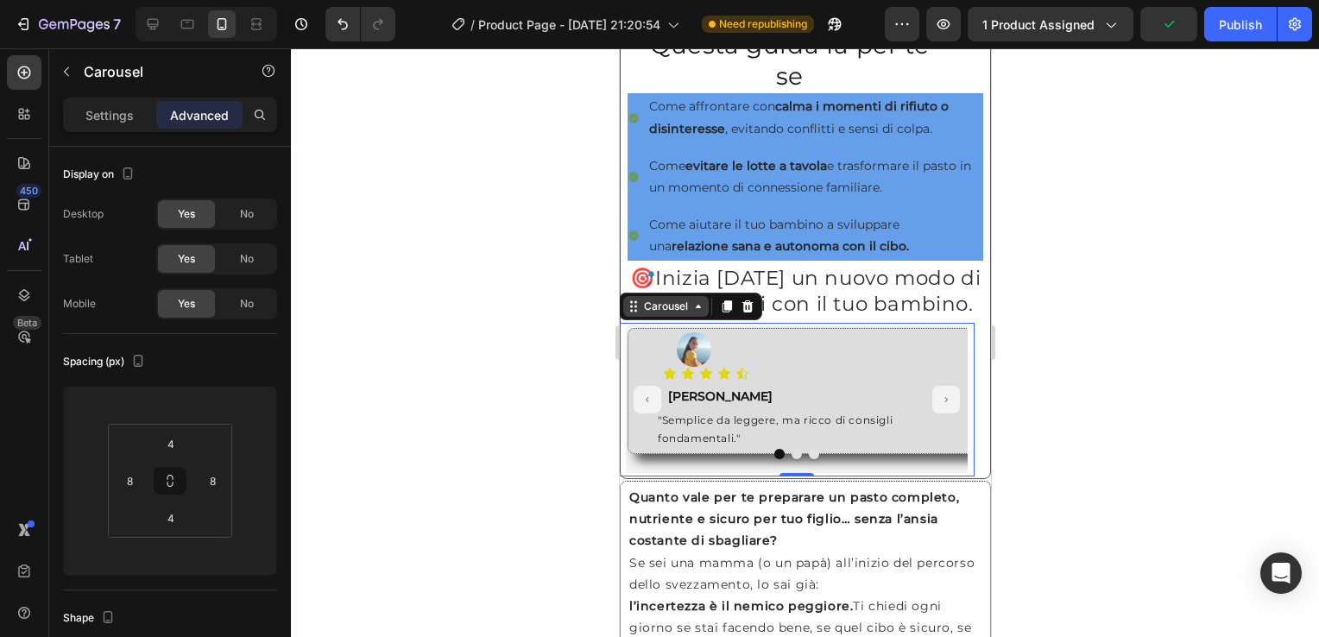
click at [664, 314] on div "Carousel" at bounding box center [665, 307] width 51 height 16
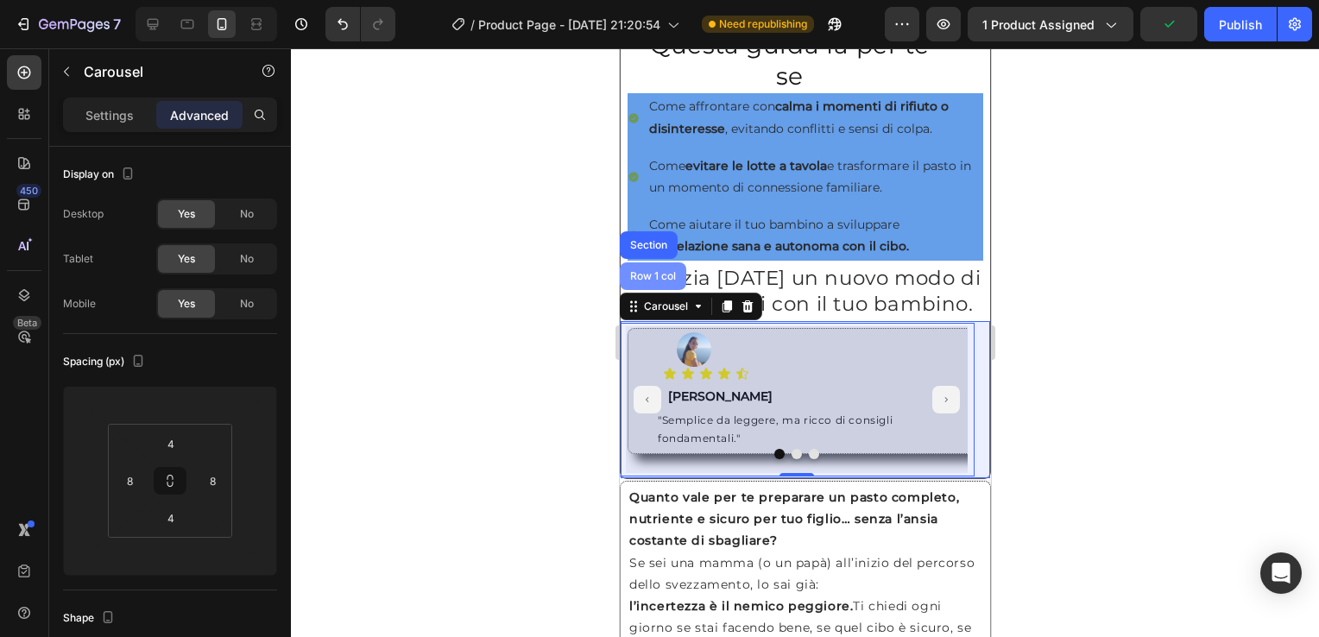
click at [648, 282] on div "Row 1 col" at bounding box center [652, 276] width 53 height 10
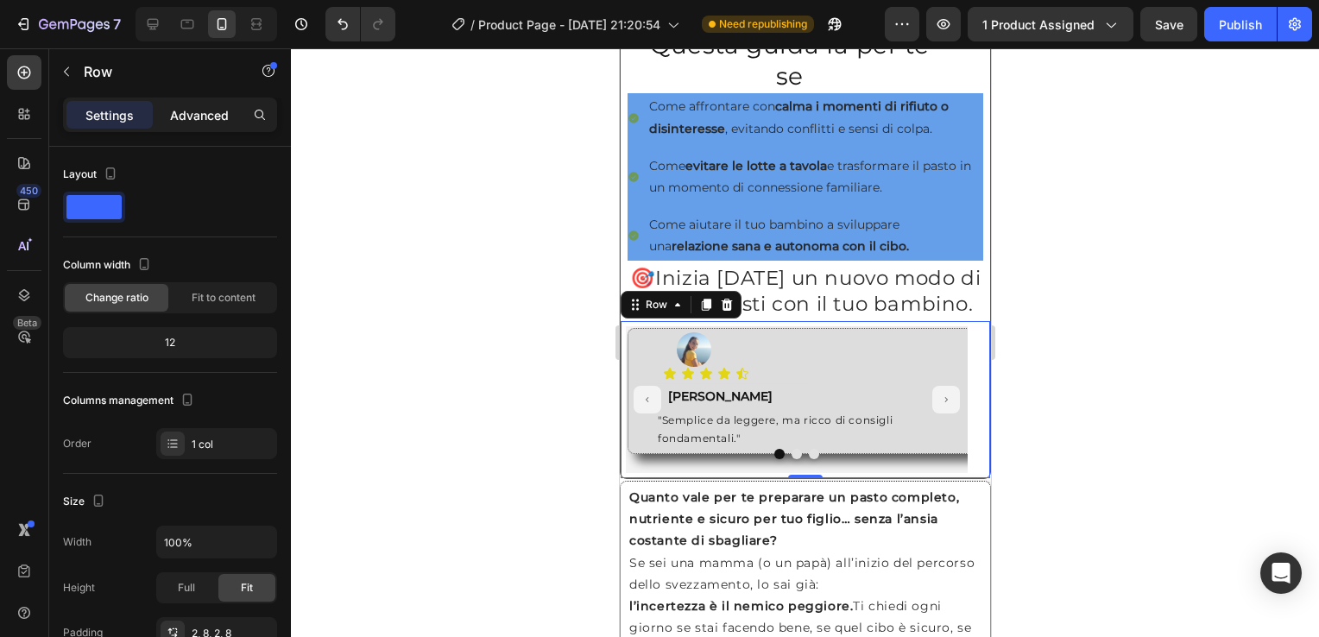
click at [180, 116] on p "Advanced" at bounding box center [199, 115] width 59 height 18
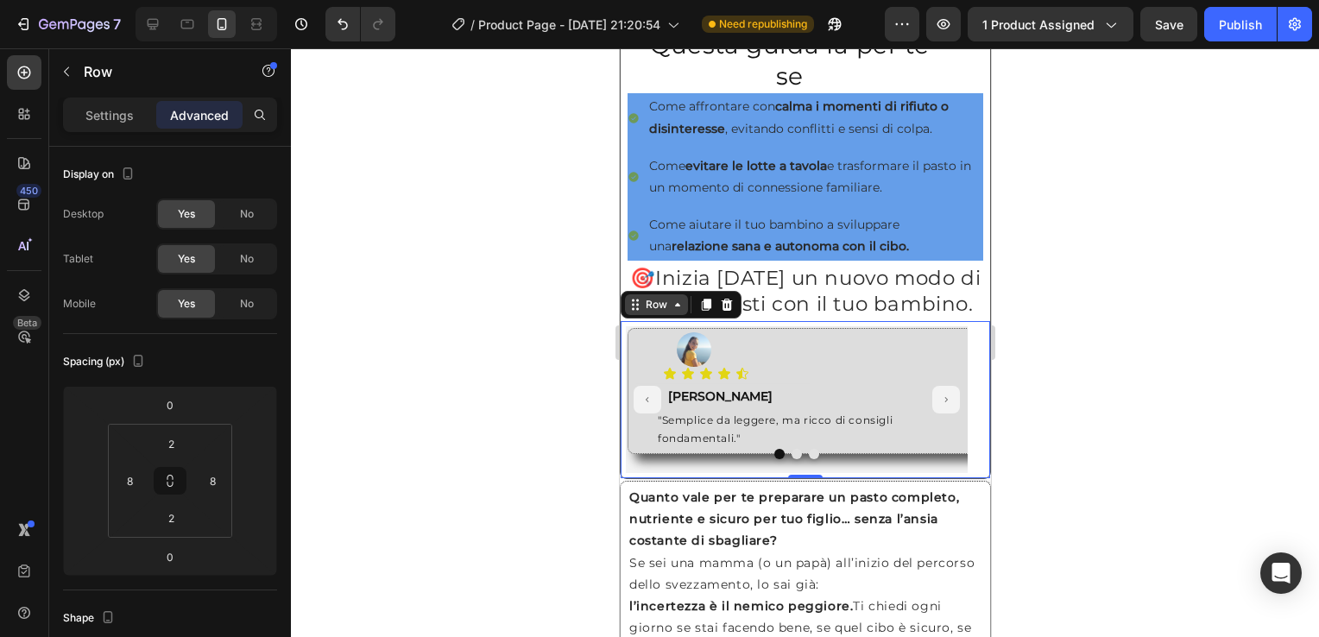
click at [670, 312] on icon at bounding box center [677, 305] width 14 height 14
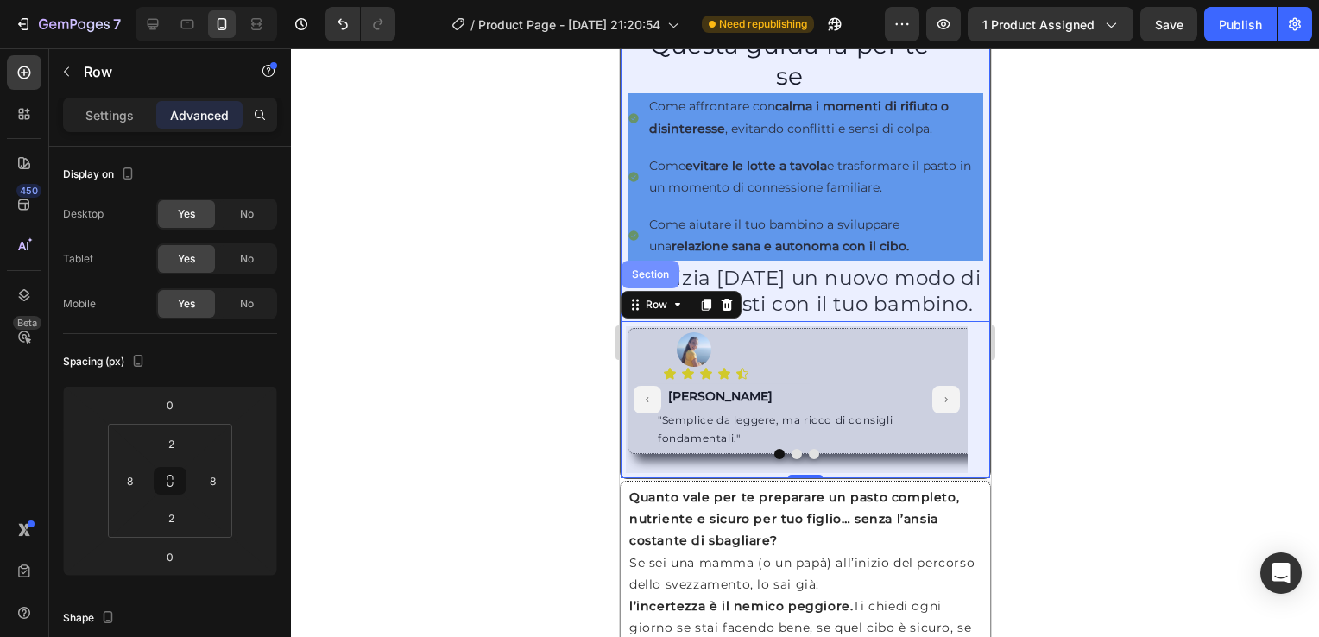
click at [660, 280] on div "Section" at bounding box center [650, 274] width 44 height 10
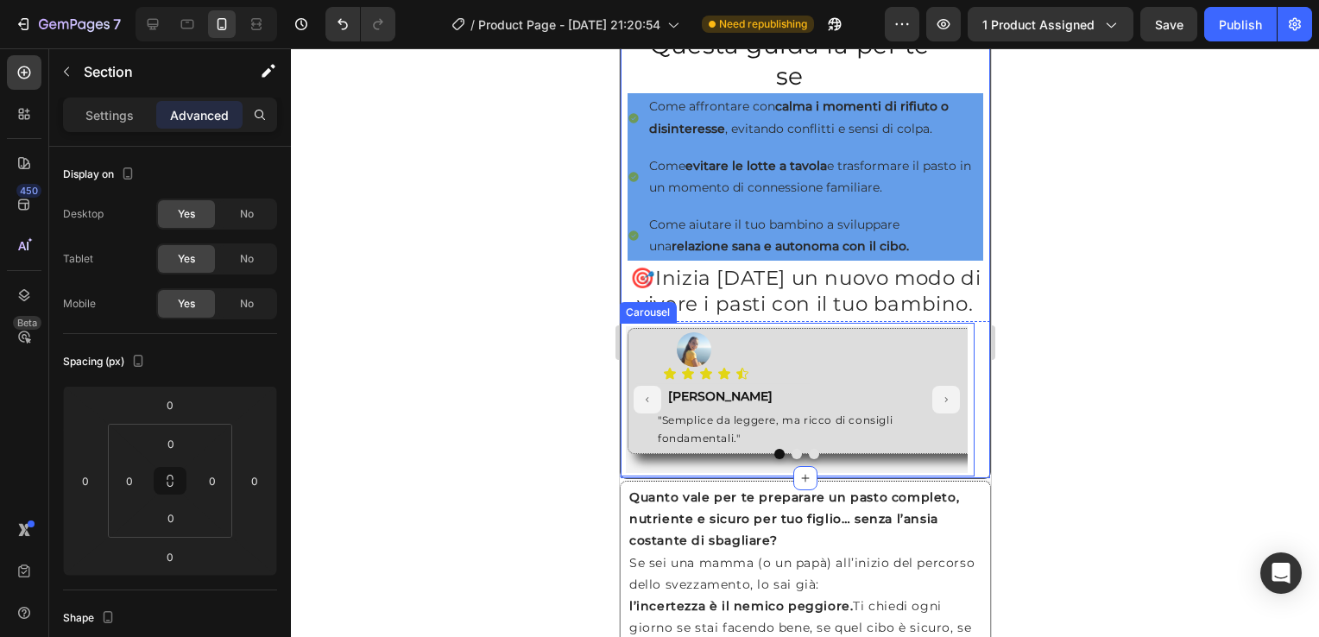
click at [643, 323] on div "Carousel" at bounding box center [647, 312] width 58 height 21
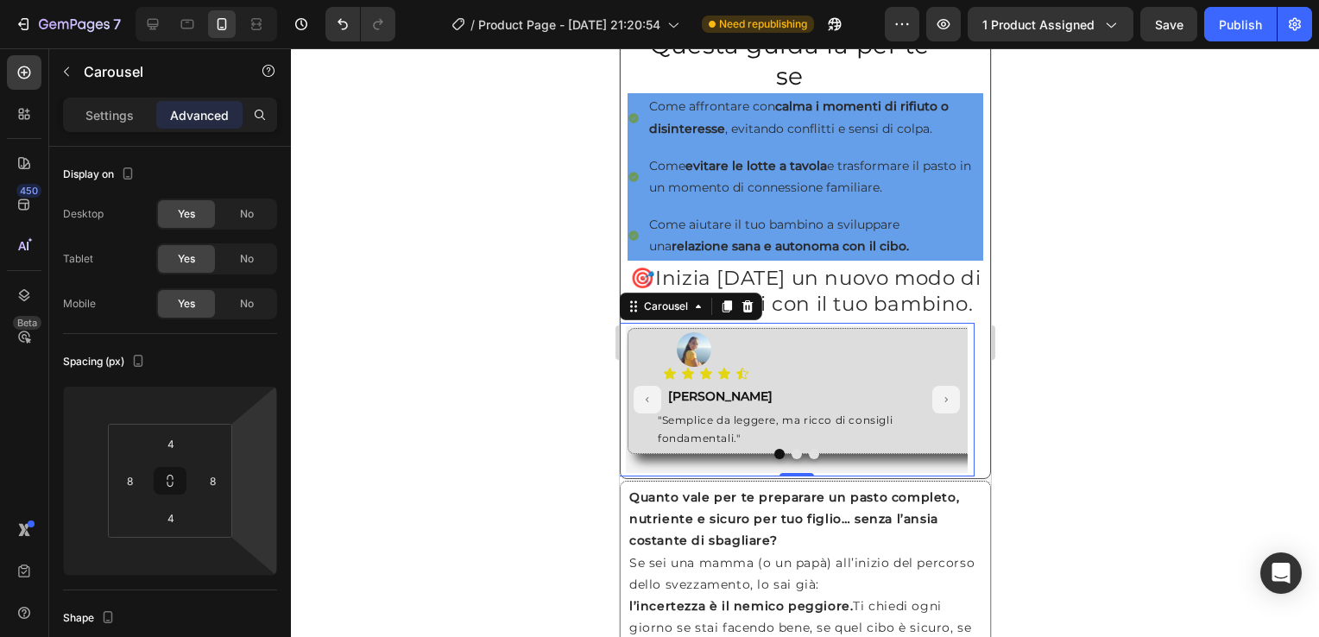
click at [622, 355] on div "Image Icon Icon Icon Icon Icon Icon List Text Block Roberta Text Block "Semplic…" at bounding box center [796, 400] width 356 height 154
click at [657, 314] on div "Carousel" at bounding box center [665, 307] width 51 height 16
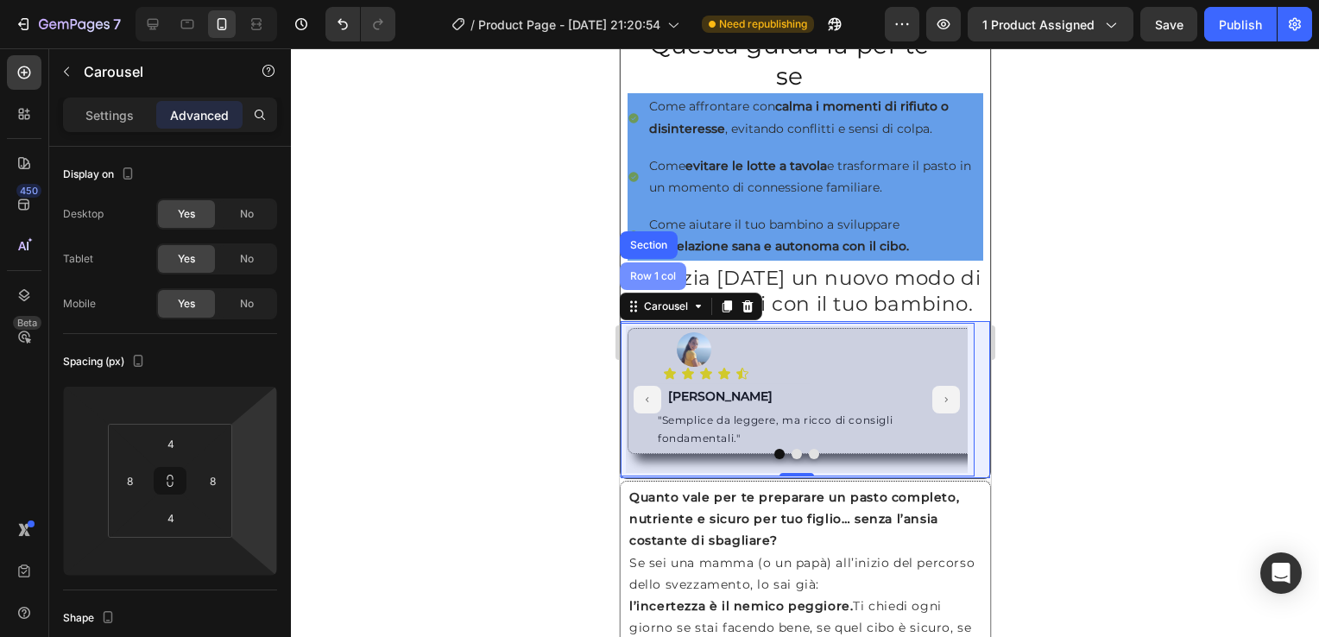
click at [650, 282] on div "Row 1 col" at bounding box center [652, 276] width 53 height 10
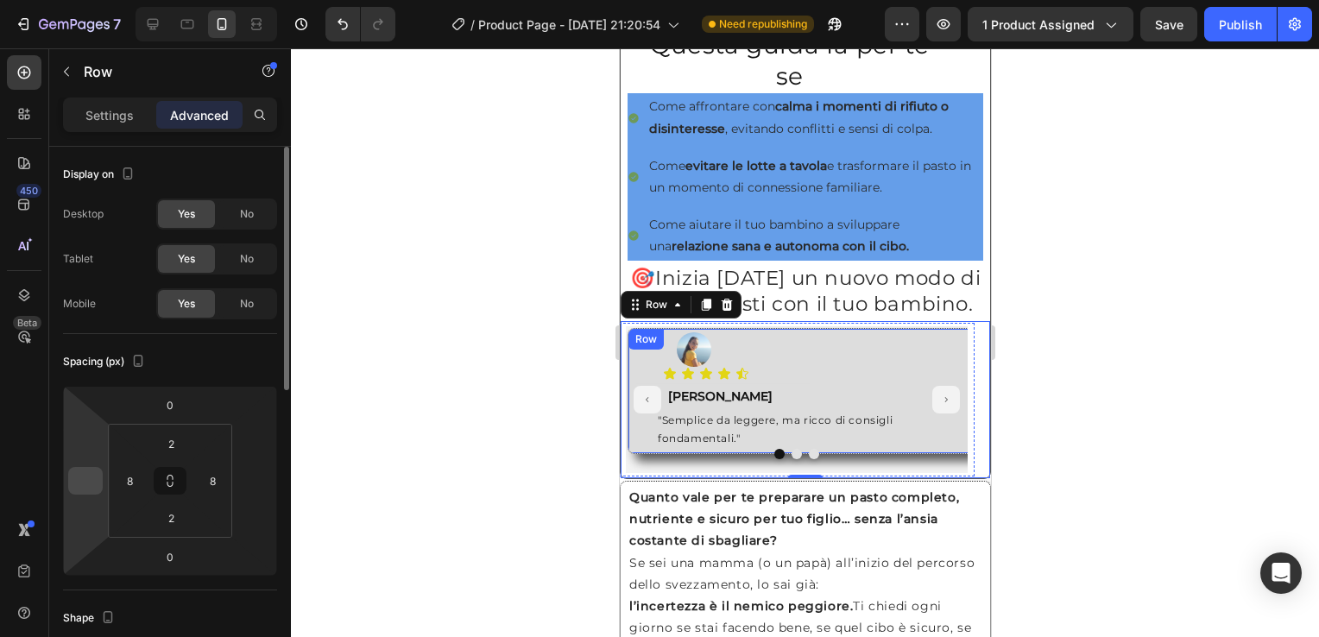
click at [99, 484] on div at bounding box center [85, 481] width 35 height 28
click at [94, 478] on input "number" at bounding box center [86, 481] width 26 height 26
type input "0"
click at [244, 481] on input "number" at bounding box center [255, 481] width 26 height 26
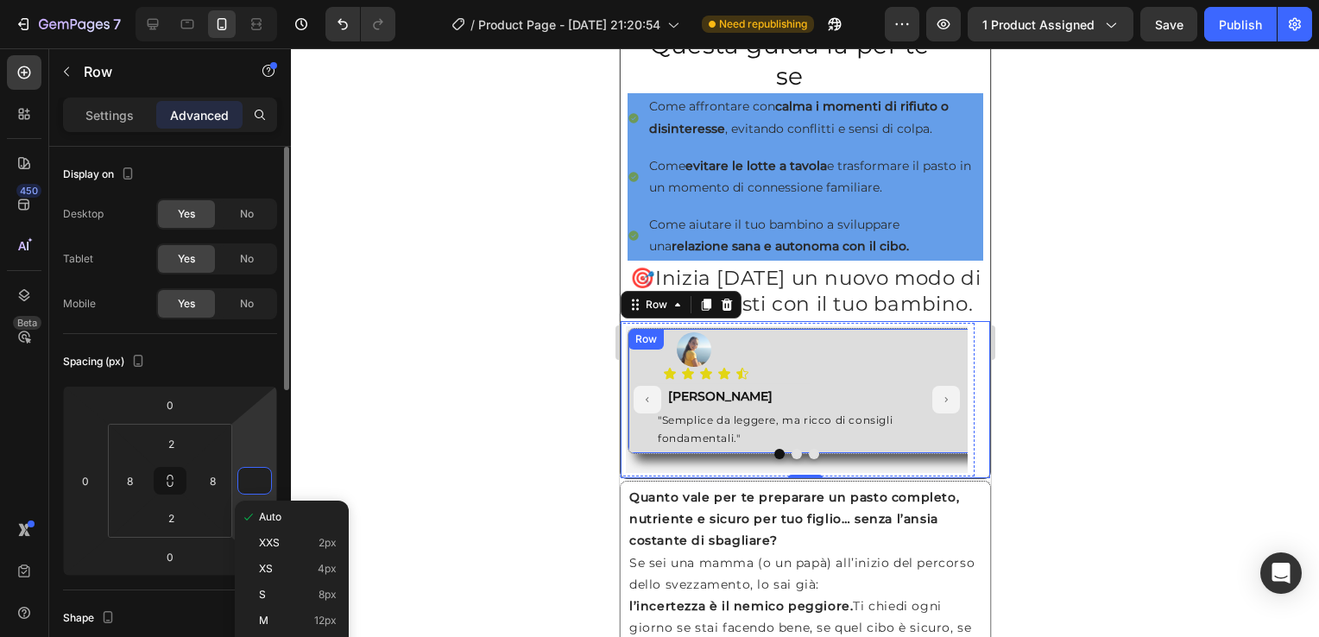
type input "0"
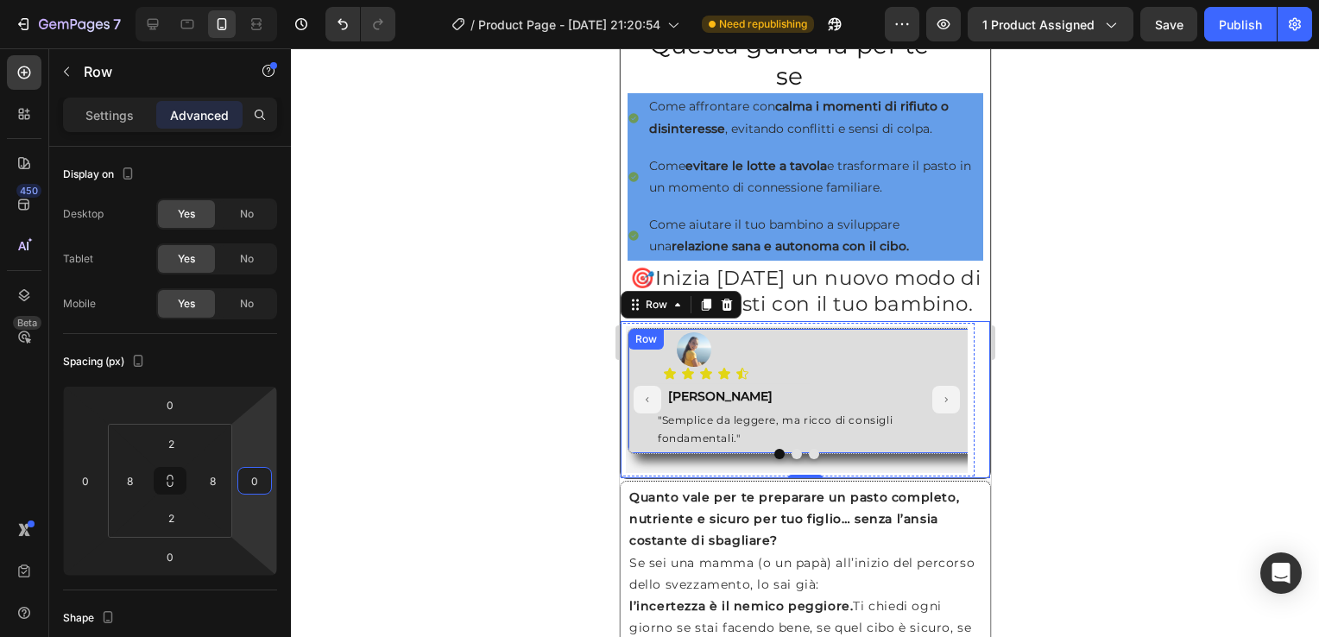
click at [459, 408] on div at bounding box center [805, 342] width 1028 height 589
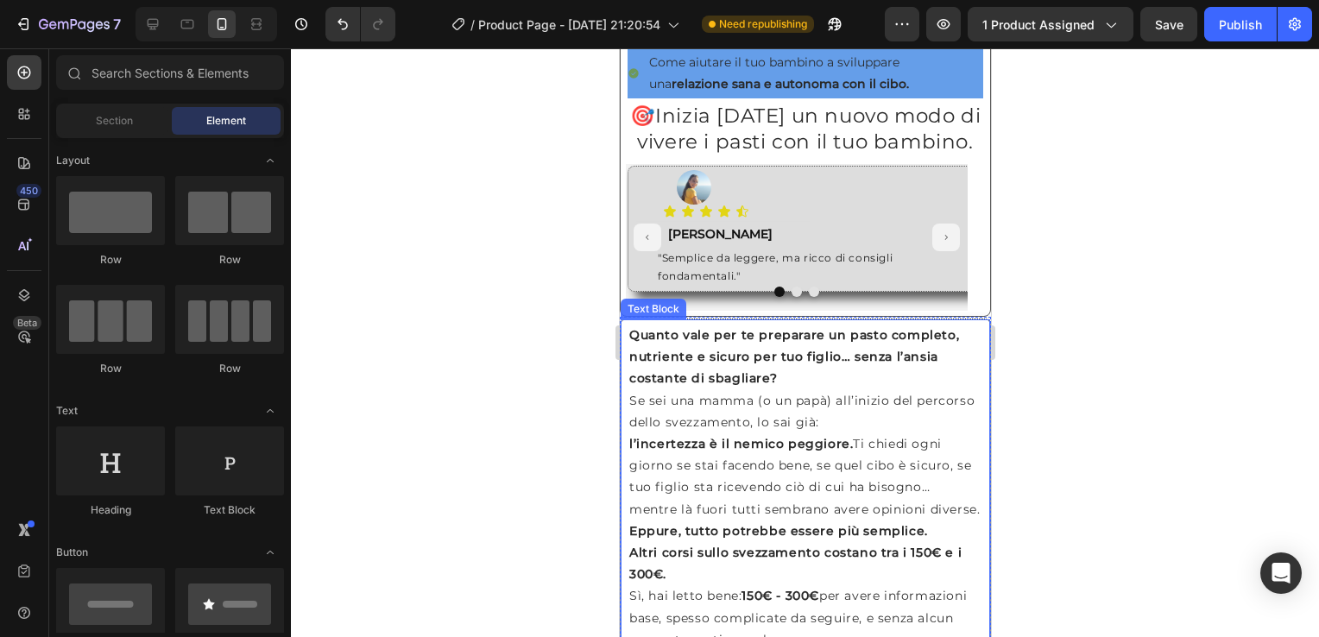
scroll to position [1209, 0]
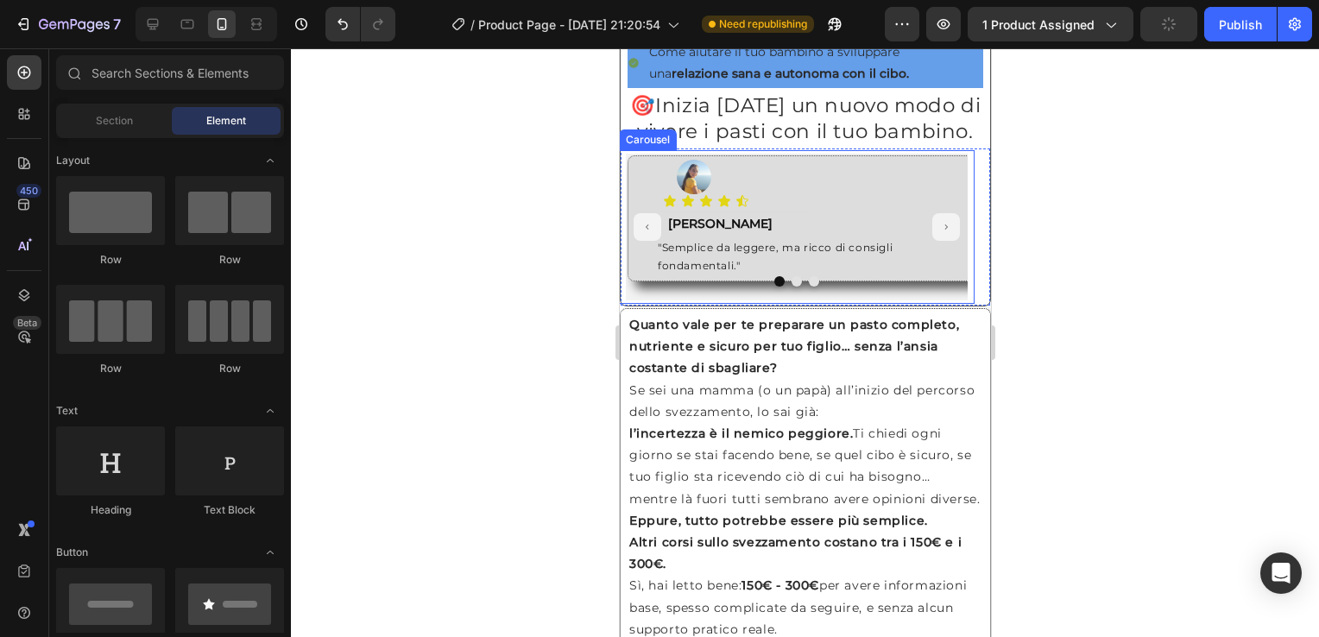
click at [633, 150] on div "Carousel" at bounding box center [647, 140] width 58 height 21
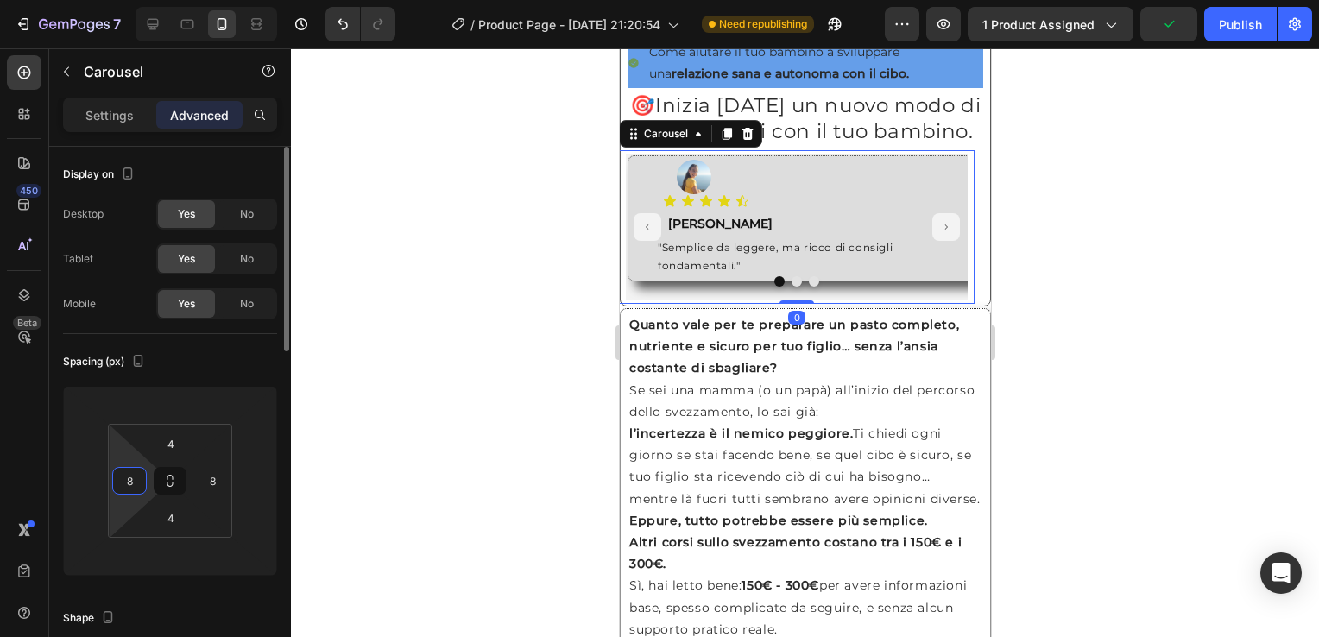
click at [131, 480] on input "8" at bounding box center [130, 481] width 26 height 26
type input "0"
click at [200, 474] on input "8" at bounding box center [212, 481] width 26 height 26
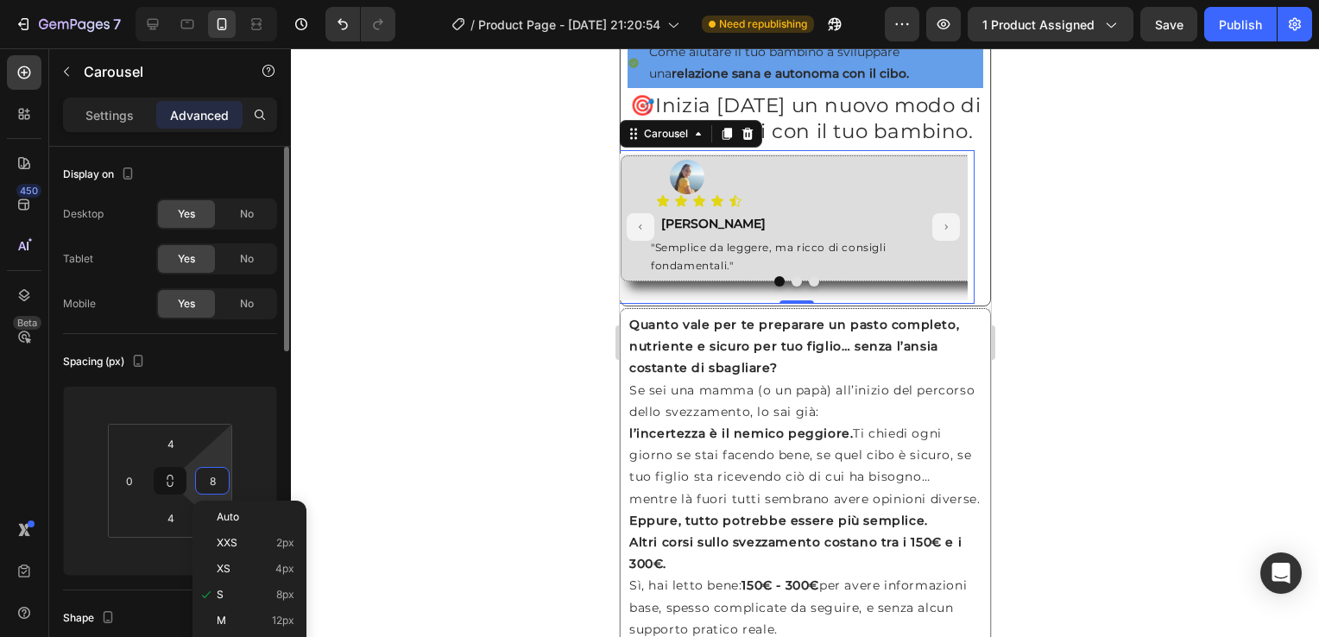
type input "0"
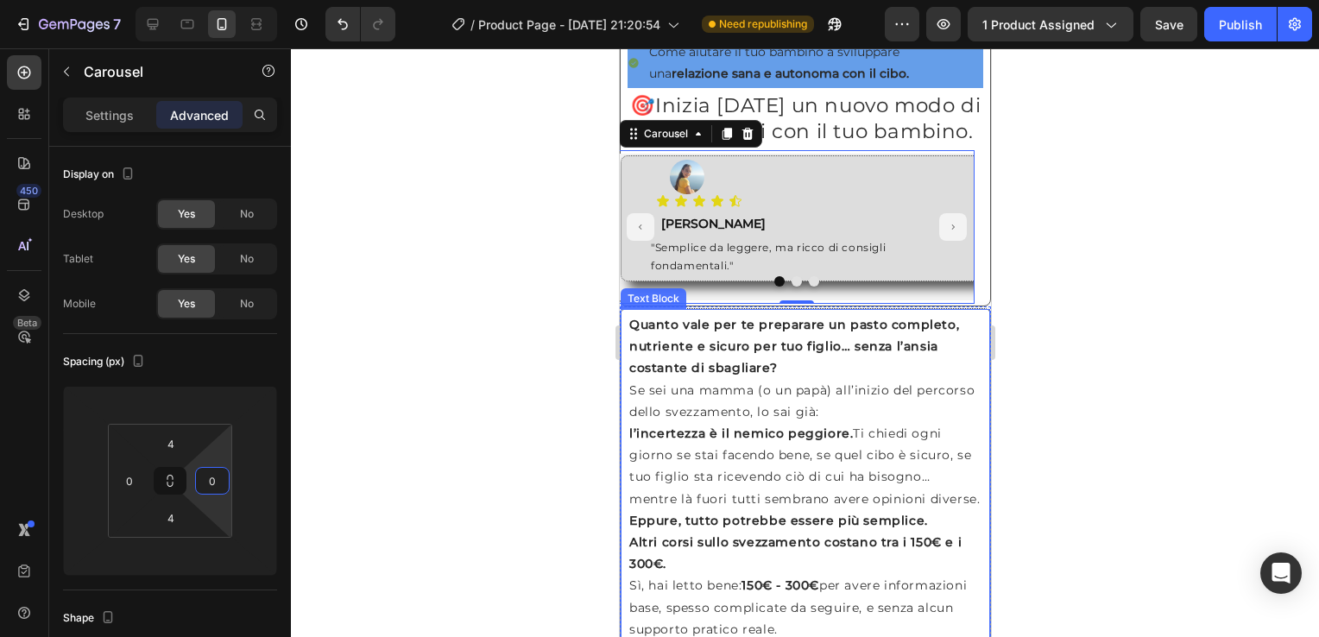
click at [631, 307] on div "Text Block" at bounding box center [652, 299] width 59 height 16
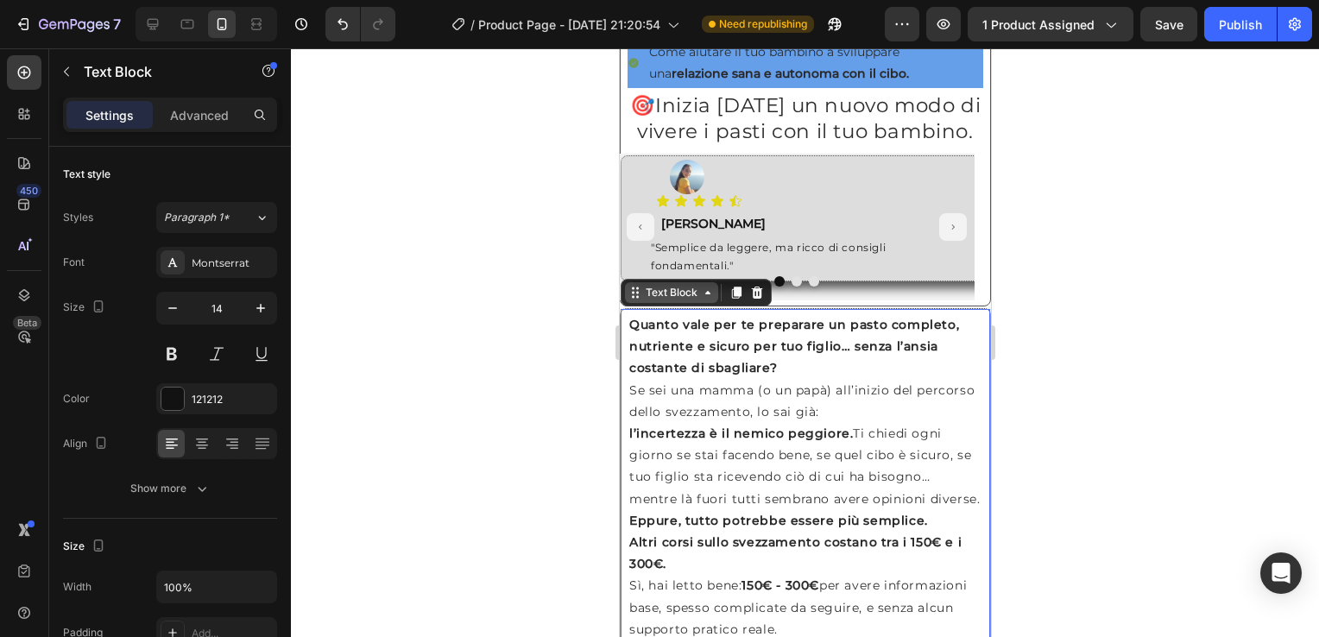
click at [661, 303] on div "Text Block" at bounding box center [670, 292] width 93 height 21
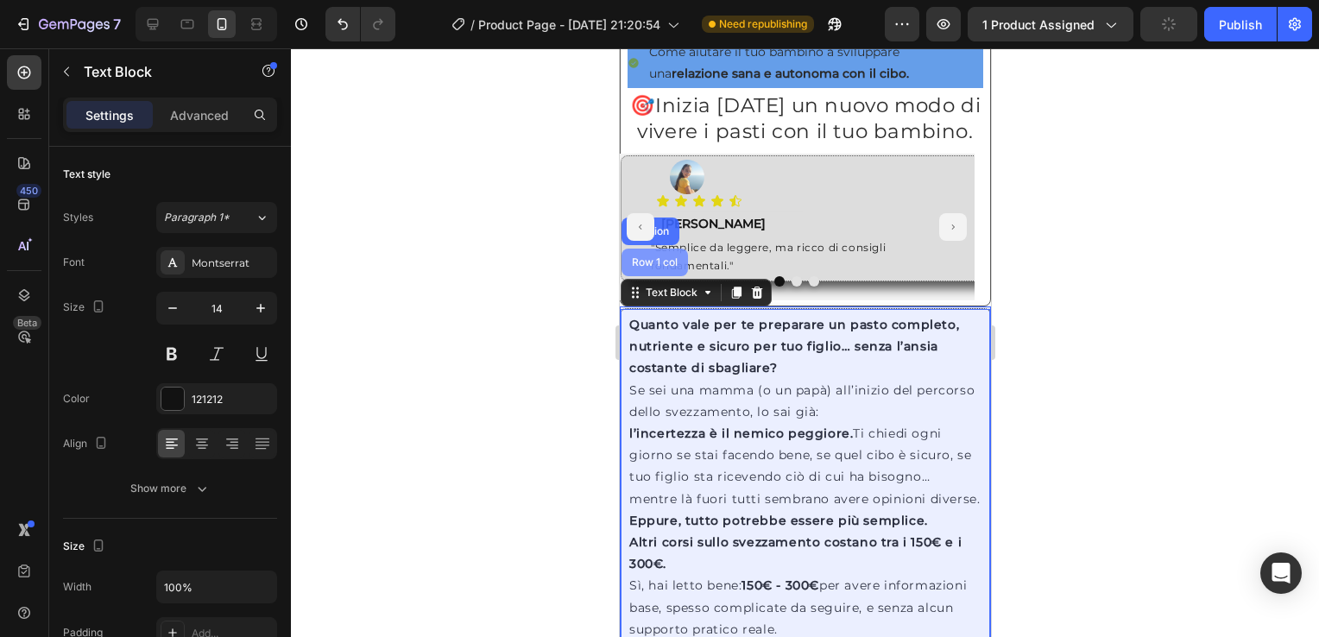
click at [646, 276] on div "Row 1 col" at bounding box center [654, 263] width 66 height 28
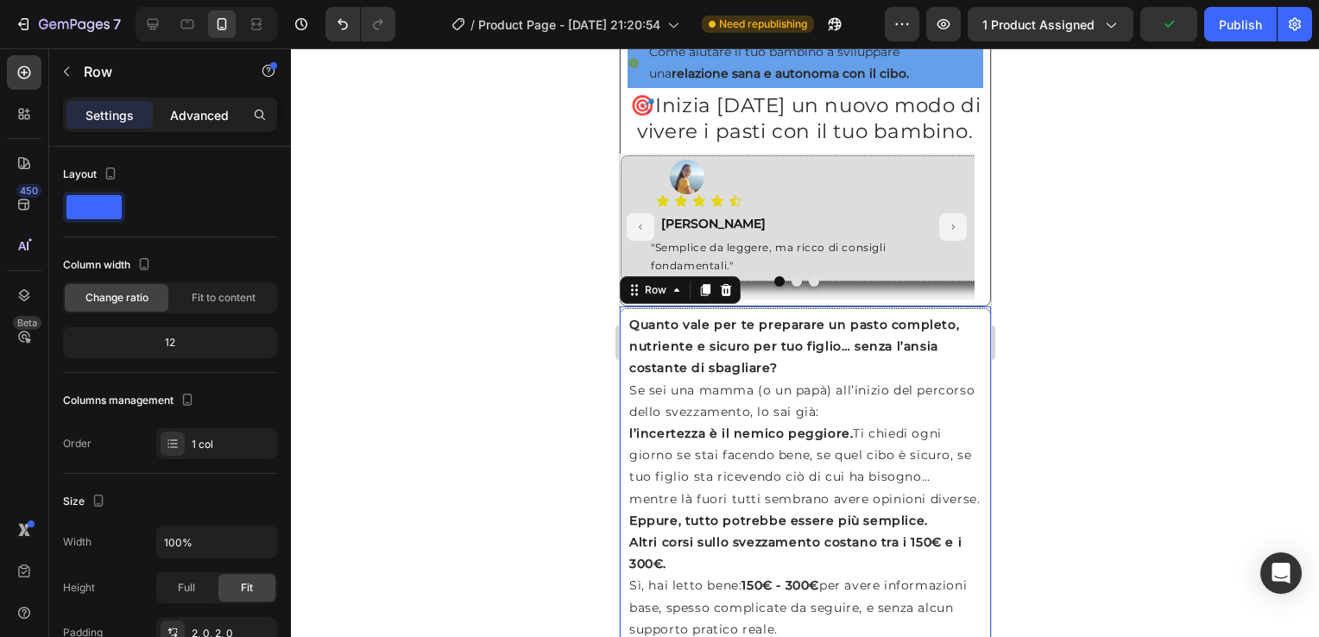
click at [188, 115] on p "Advanced" at bounding box center [199, 115] width 59 height 18
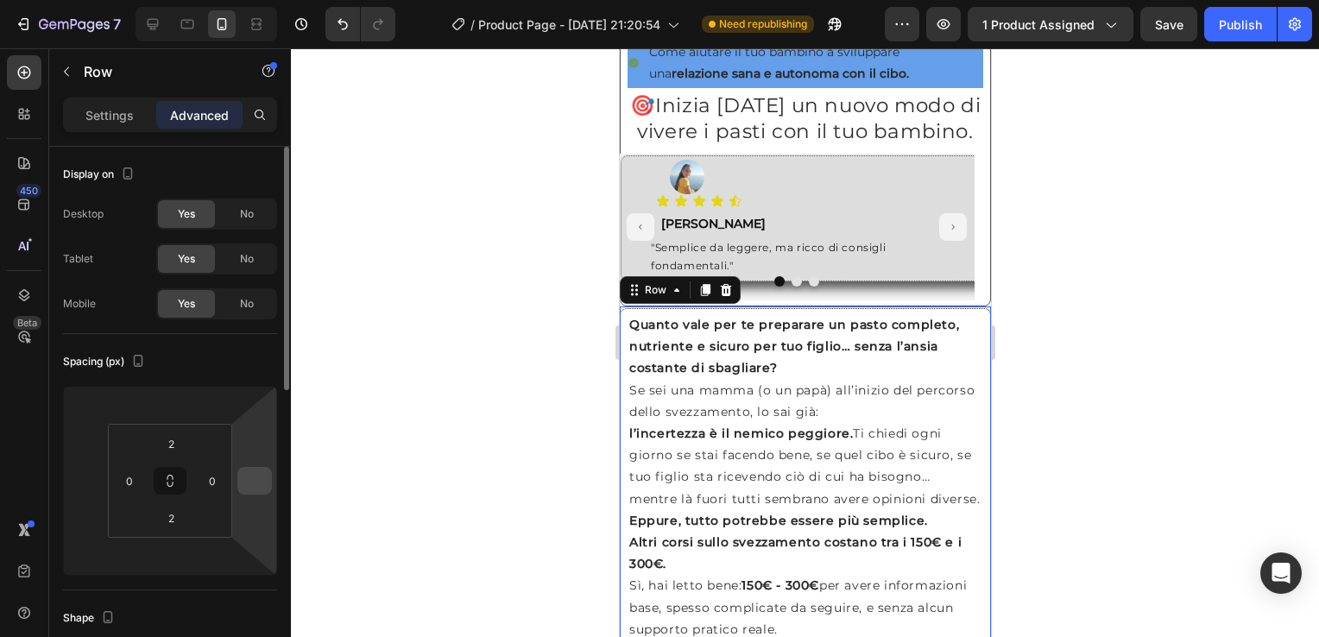
click at [256, 489] on input "number" at bounding box center [255, 481] width 26 height 26
type input "0"
click at [95, 490] on input "number" at bounding box center [86, 481] width 26 height 26
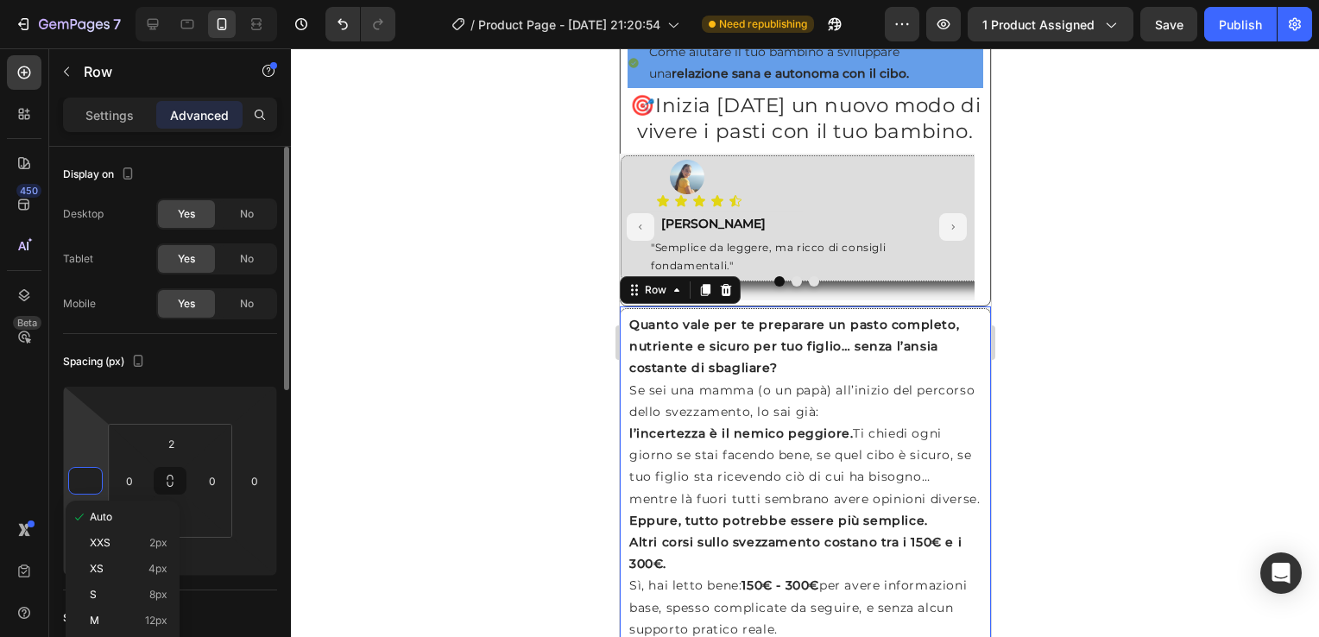
type input "0"
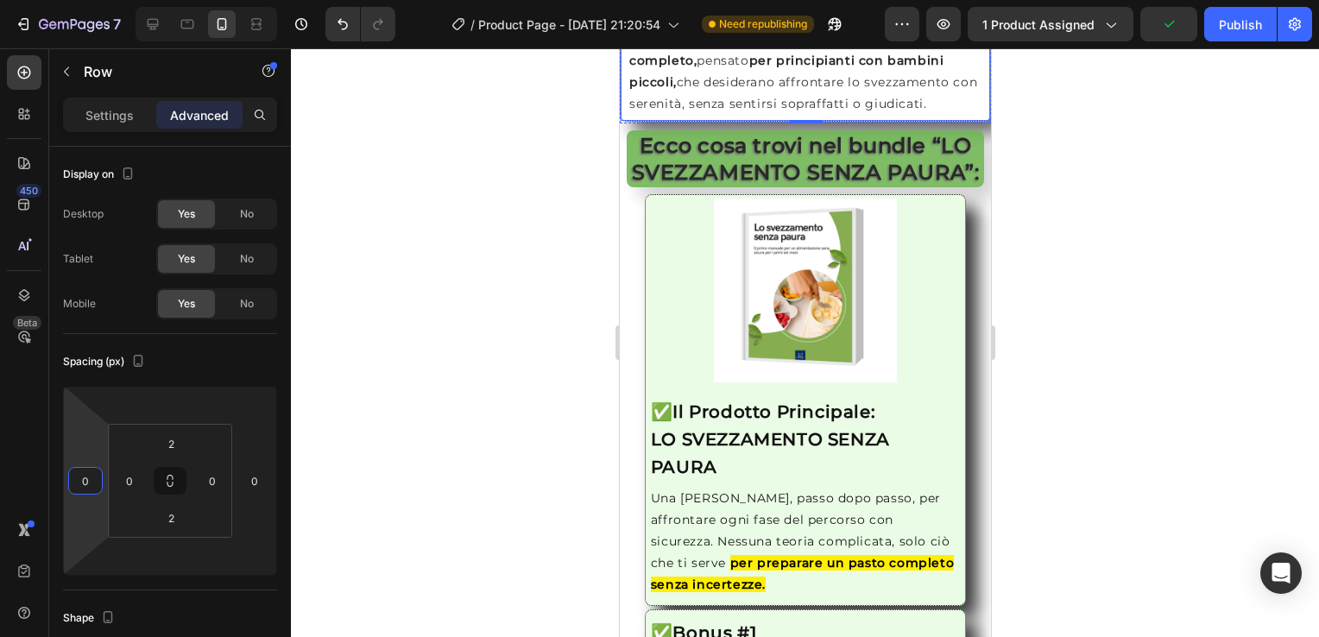
scroll to position [1901, 0]
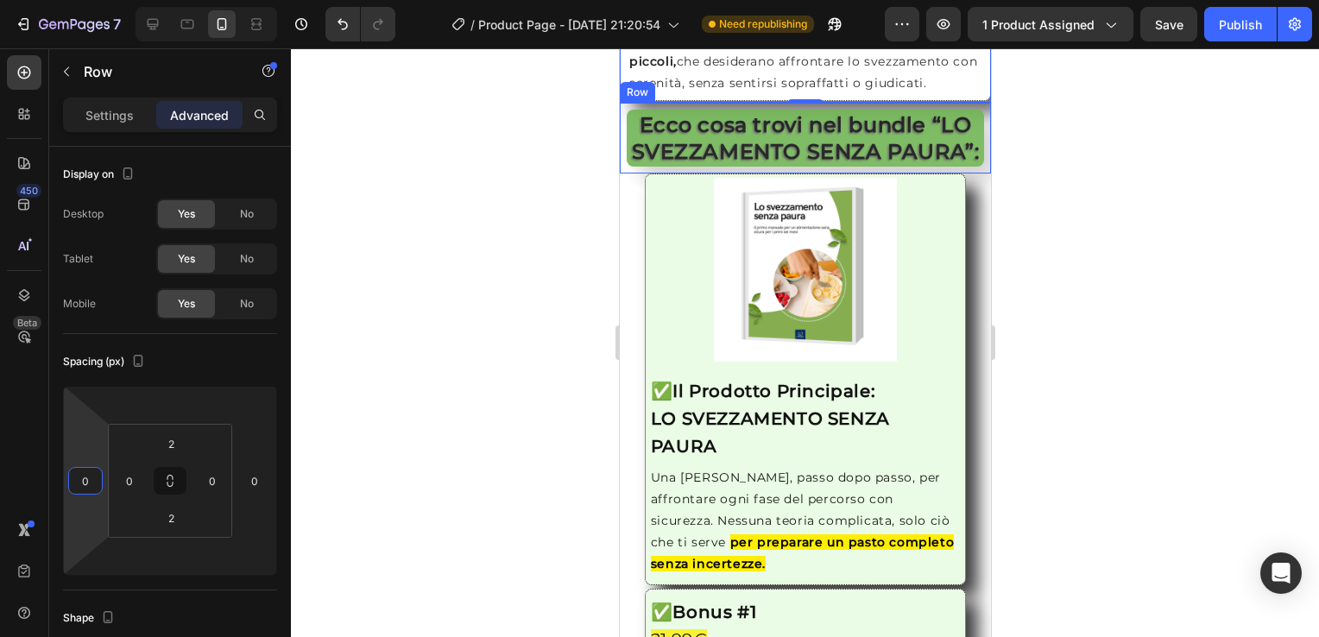
click at [623, 128] on div "Ecco cosa trovi nel bundle “LO SVEZZAMENTO SENZA PAURA”: Heading Row" at bounding box center [804, 138] width 371 height 71
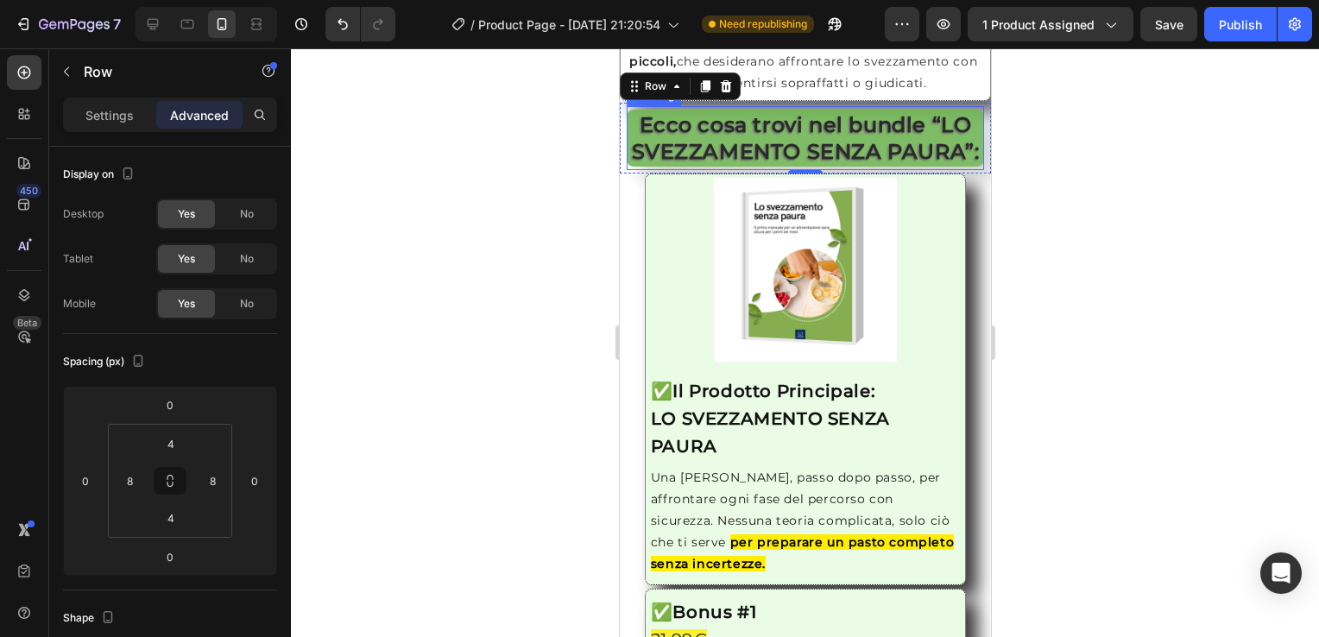
click at [642, 167] on h2 "Ecco cosa trovi nel bundle “LO SVEZZAMENTO SENZA PAURA”:" at bounding box center [805, 138] width 358 height 57
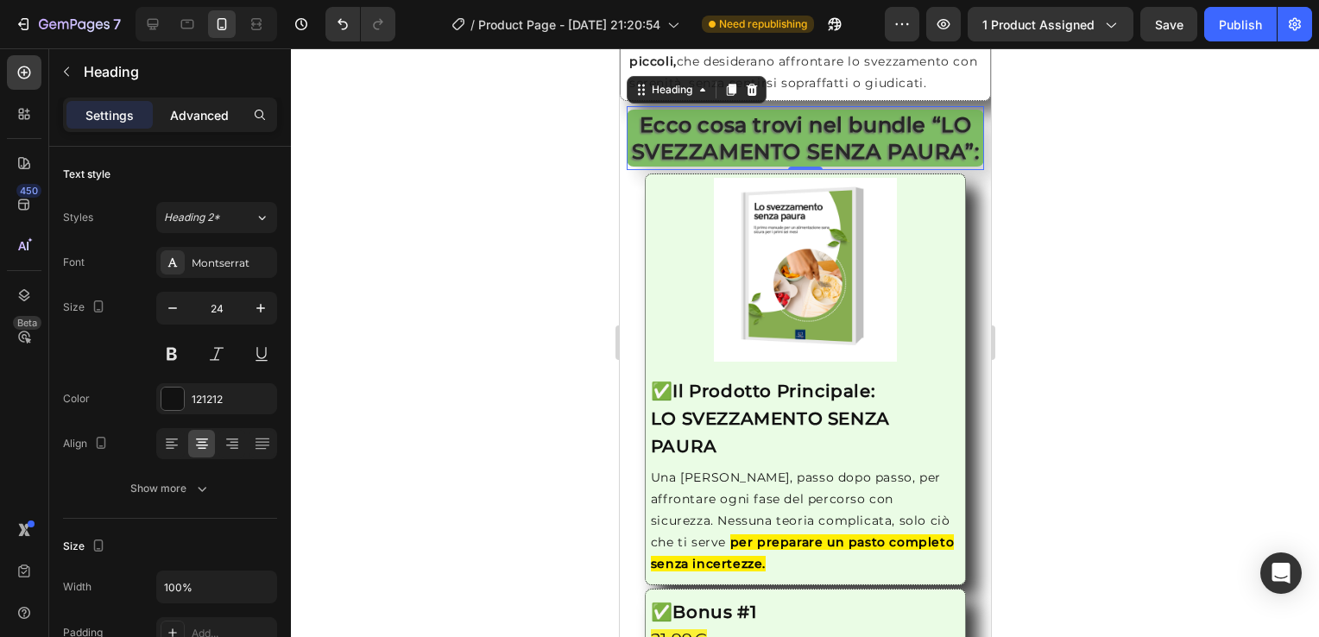
click at [208, 116] on p "Advanced" at bounding box center [199, 115] width 59 height 18
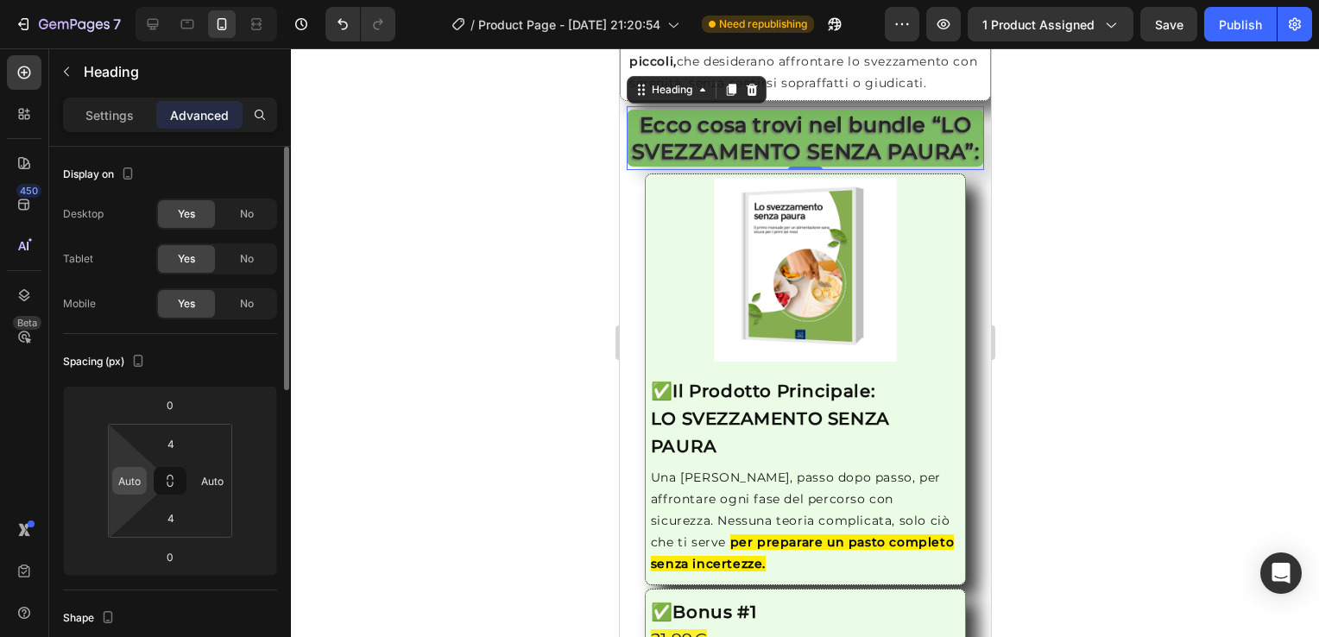
click at [133, 479] on input "Auto" at bounding box center [130, 481] width 26 height 26
type input "0"
click at [221, 479] on input "Auto" at bounding box center [212, 481] width 26 height 26
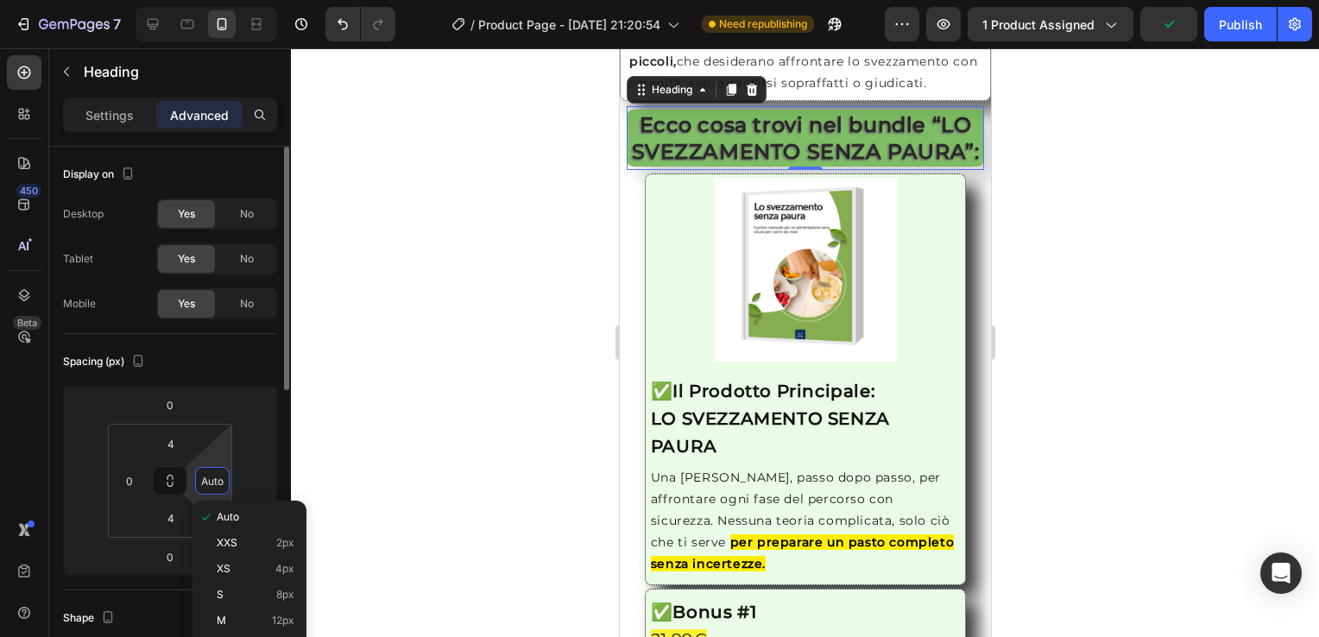
type input "0"
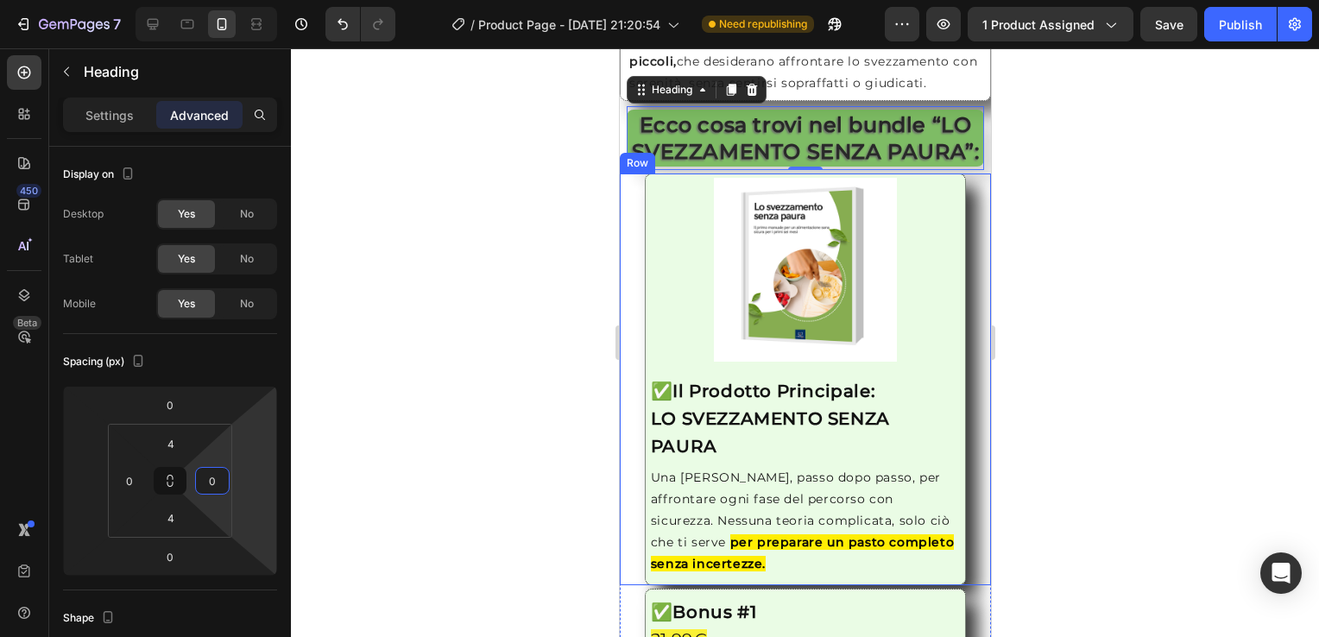
click at [623, 267] on div "Image ✅ Il Prodotto Principale: LO SVEZZAMENTO SENZA PAURA Heading Una guida ch…" at bounding box center [804, 380] width 371 height 412
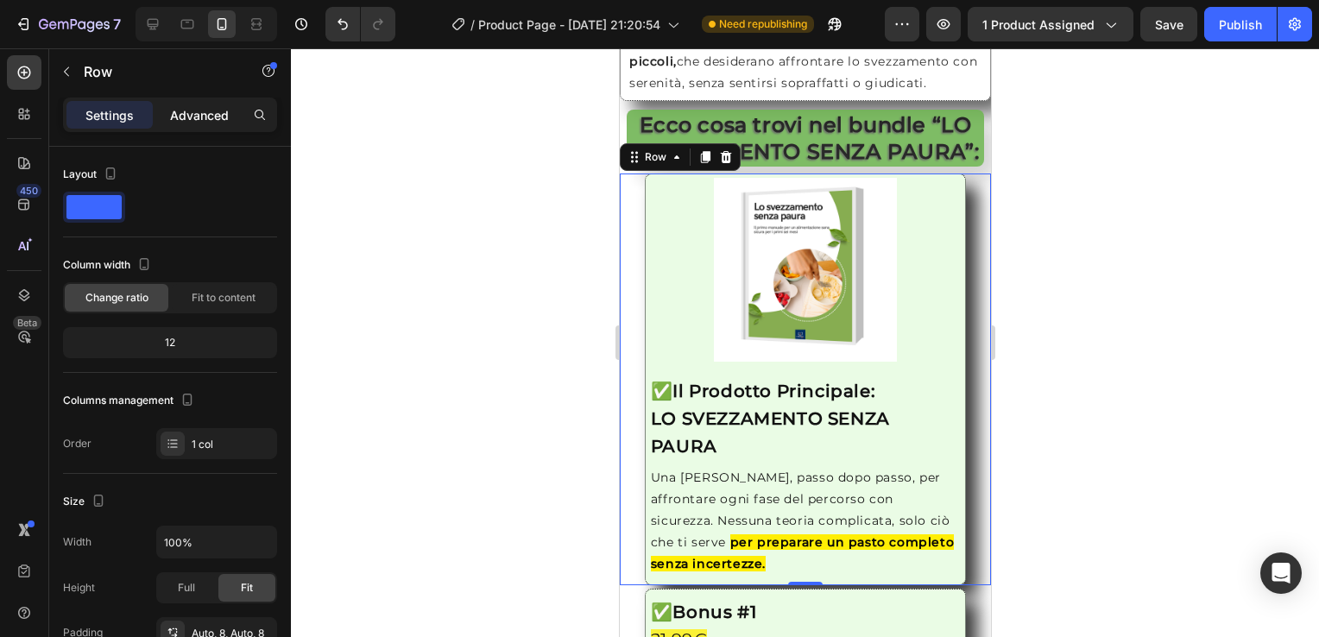
click at [201, 114] on p "Advanced" at bounding box center [199, 115] width 59 height 18
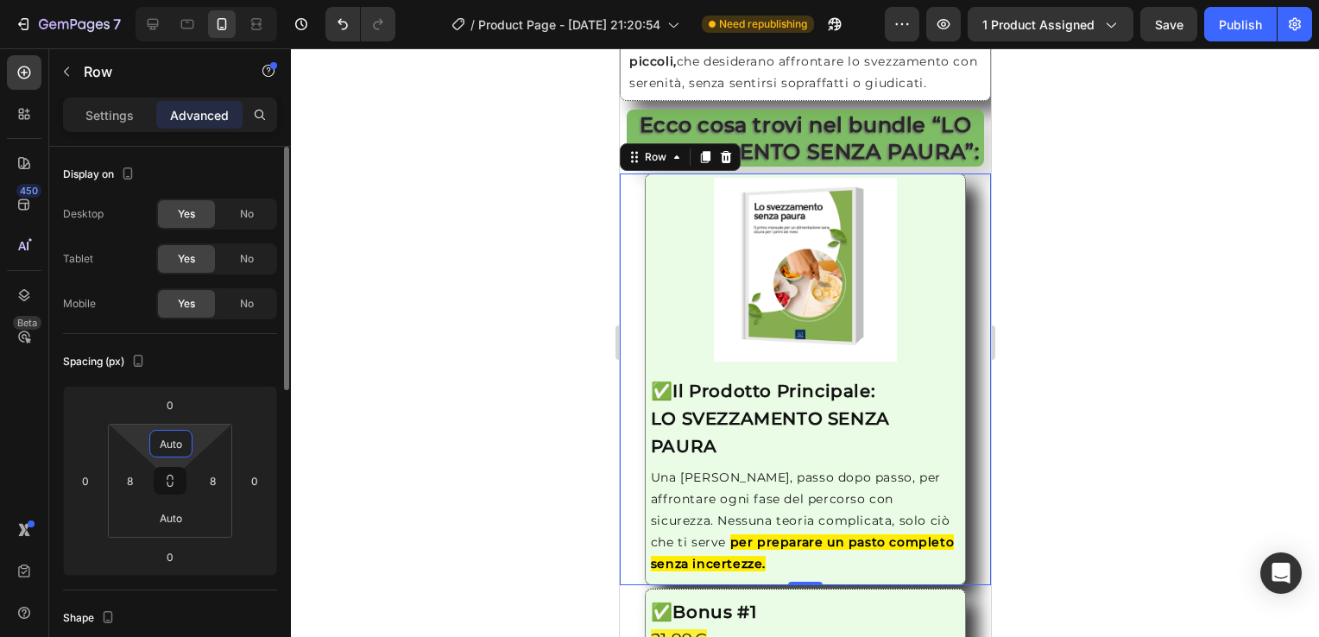
click at [164, 439] on input "Auto" at bounding box center [171, 444] width 35 height 26
type input "0"
click at [176, 518] on input "Auto" at bounding box center [171, 518] width 35 height 26
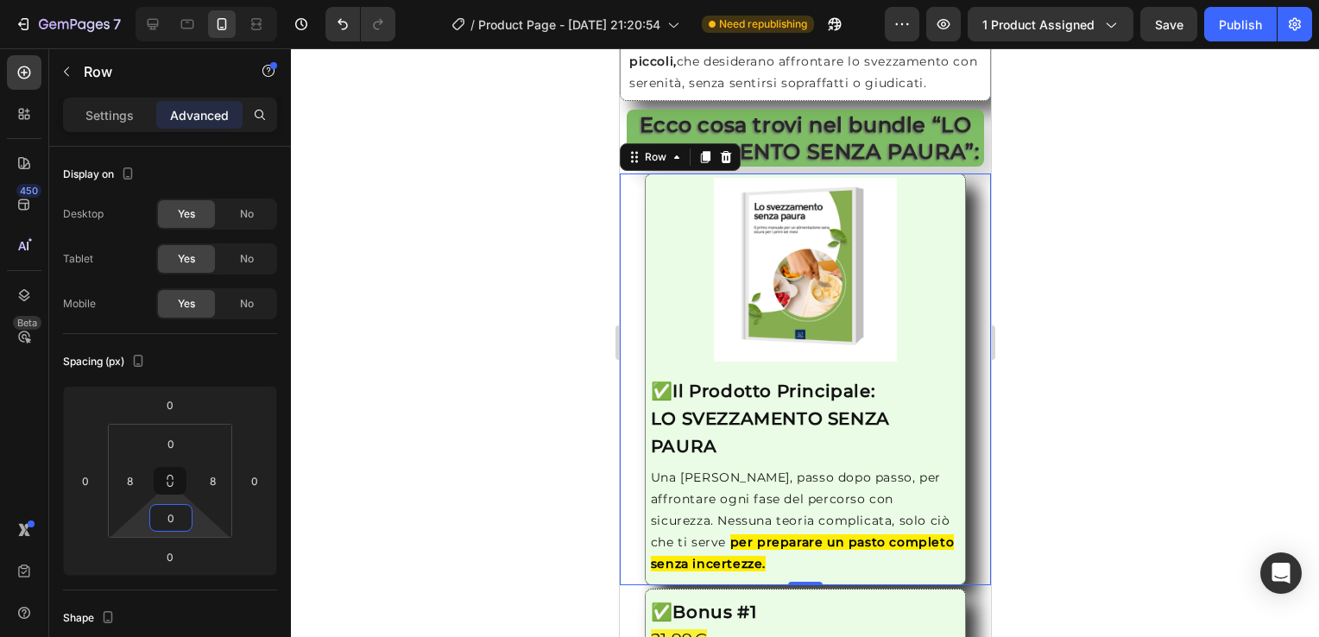
type input "0"
click at [636, 301] on div "Image ✅ Il Prodotto Principale: LO SVEZZAMENTO SENZA PAURA Heading Una [PERSON_…" at bounding box center [805, 380] width 358 height 412
click at [646, 408] on div "Image ✅ Il Prodotto Principale: LO SVEZZAMENTO SENZA PAURA Heading Una [PERSON_…" at bounding box center [805, 380] width 322 height 412
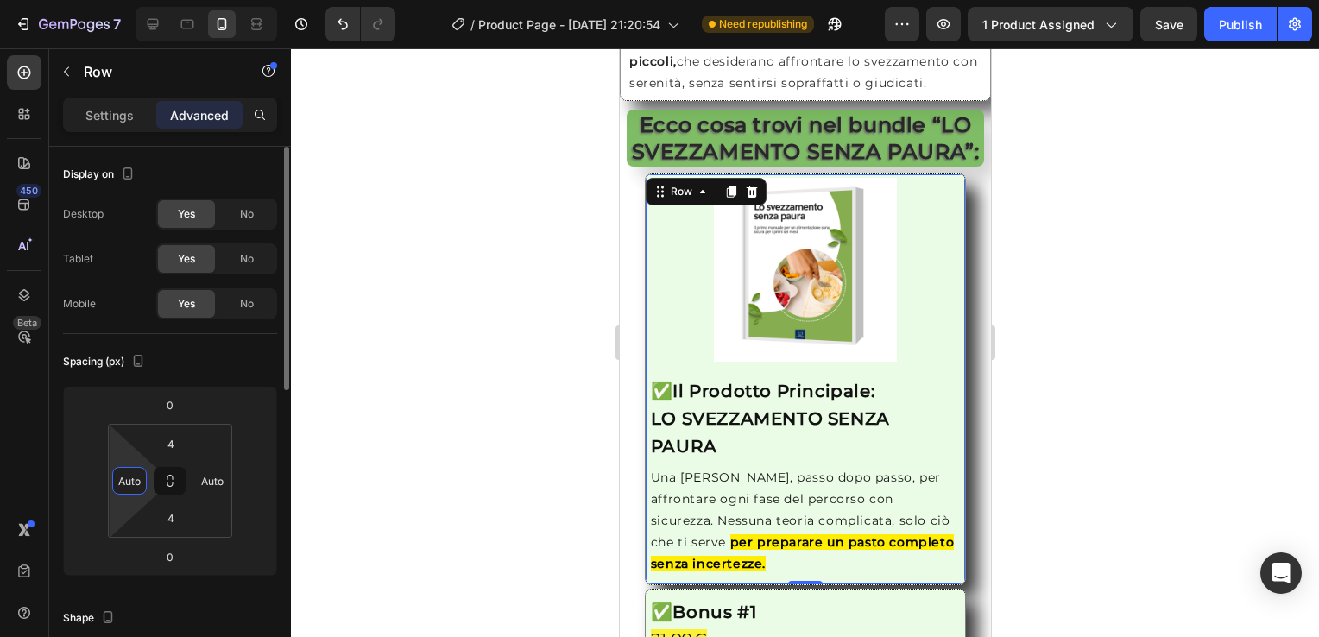
click at [132, 483] on input "Auto" at bounding box center [130, 481] width 26 height 26
type input "0"
click at [221, 482] on input "Auto" at bounding box center [212, 481] width 26 height 26
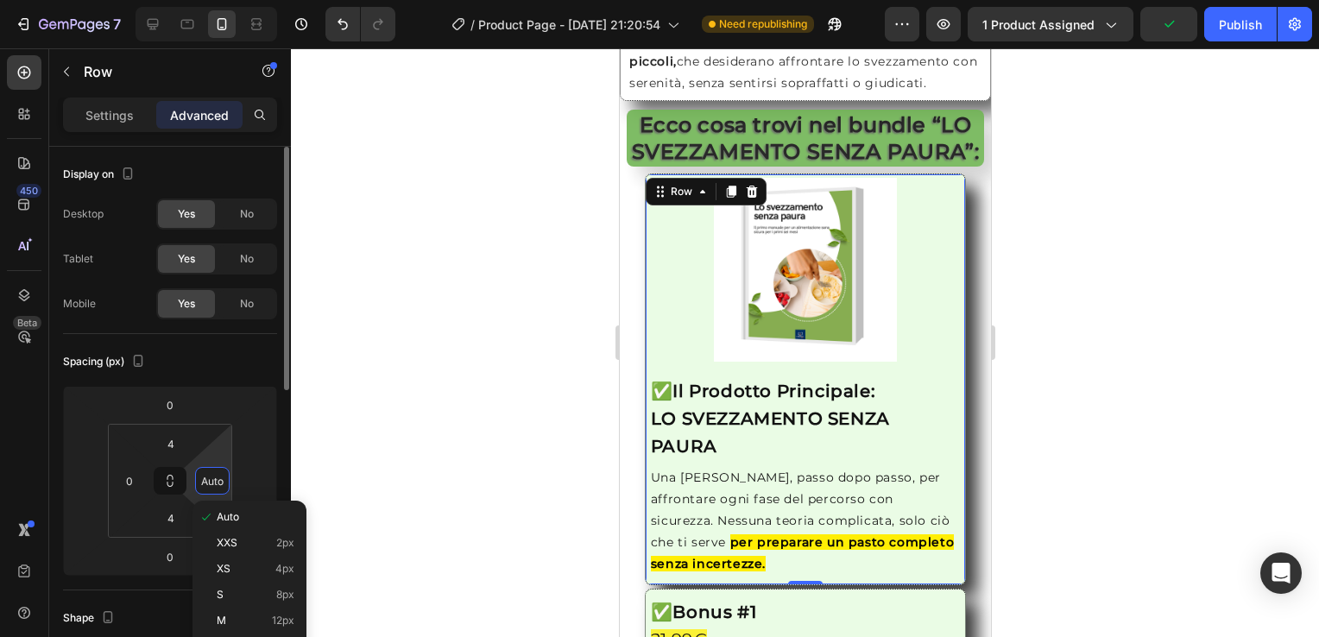
type input "0"
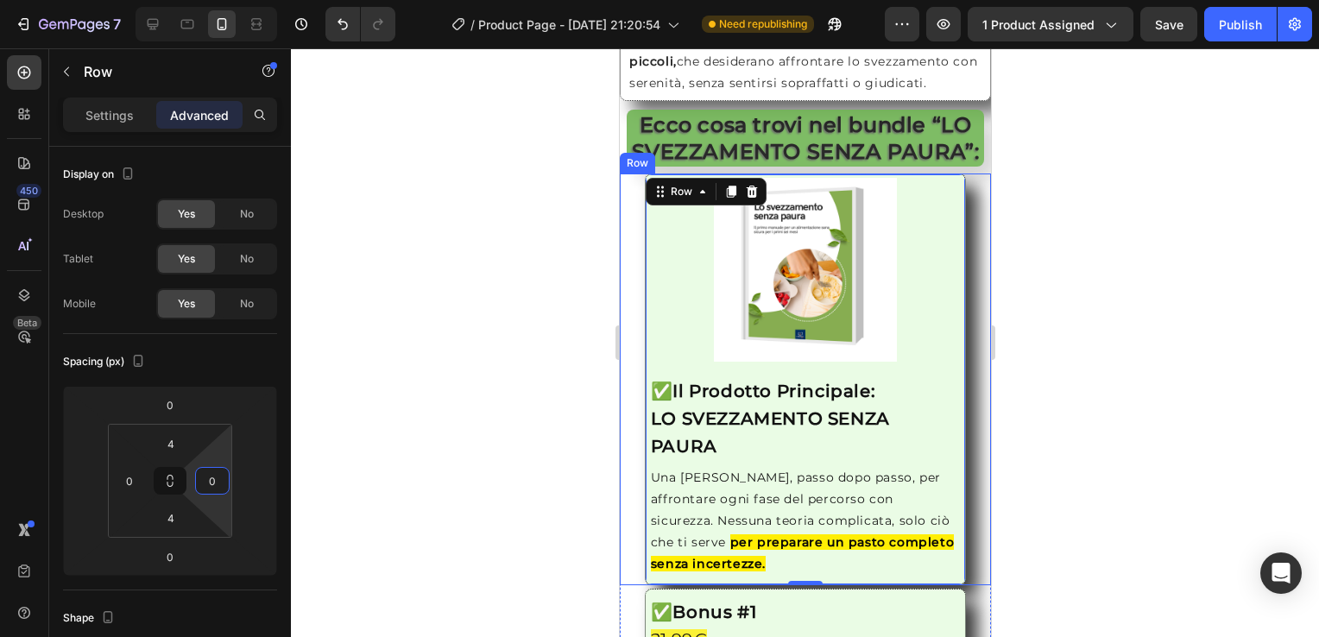
click at [636, 395] on div "Image ✅ Il Prodotto Principale: LO SVEZZAMENTO SENZA PAURA Heading Una [PERSON_…" at bounding box center [805, 380] width 358 height 412
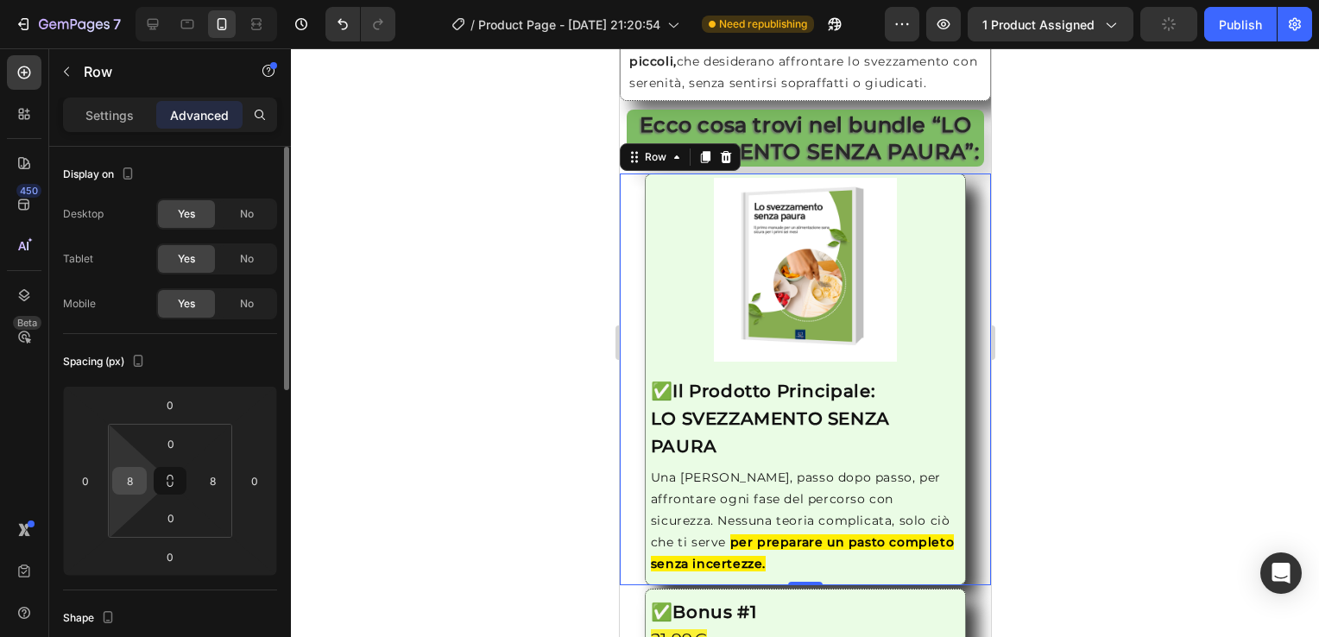
click at [130, 484] on input "8" at bounding box center [130, 481] width 26 height 26
type input "0"
click at [222, 489] on input "8" at bounding box center [212, 481] width 26 height 26
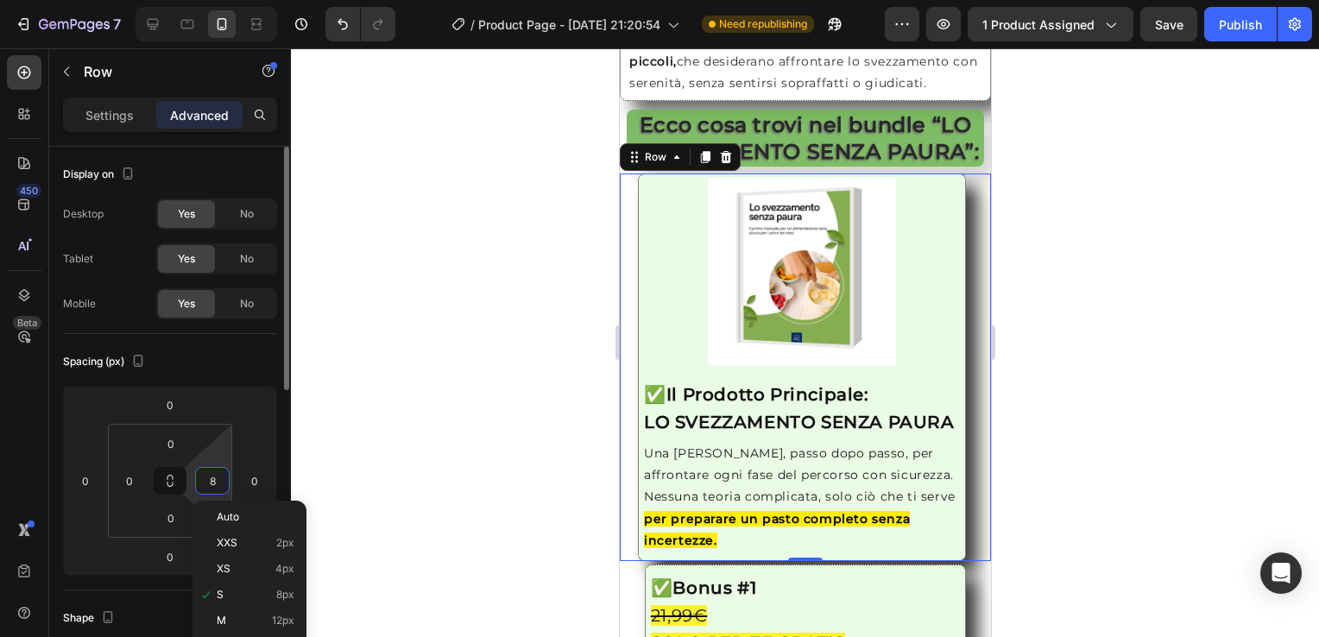
type input "0"
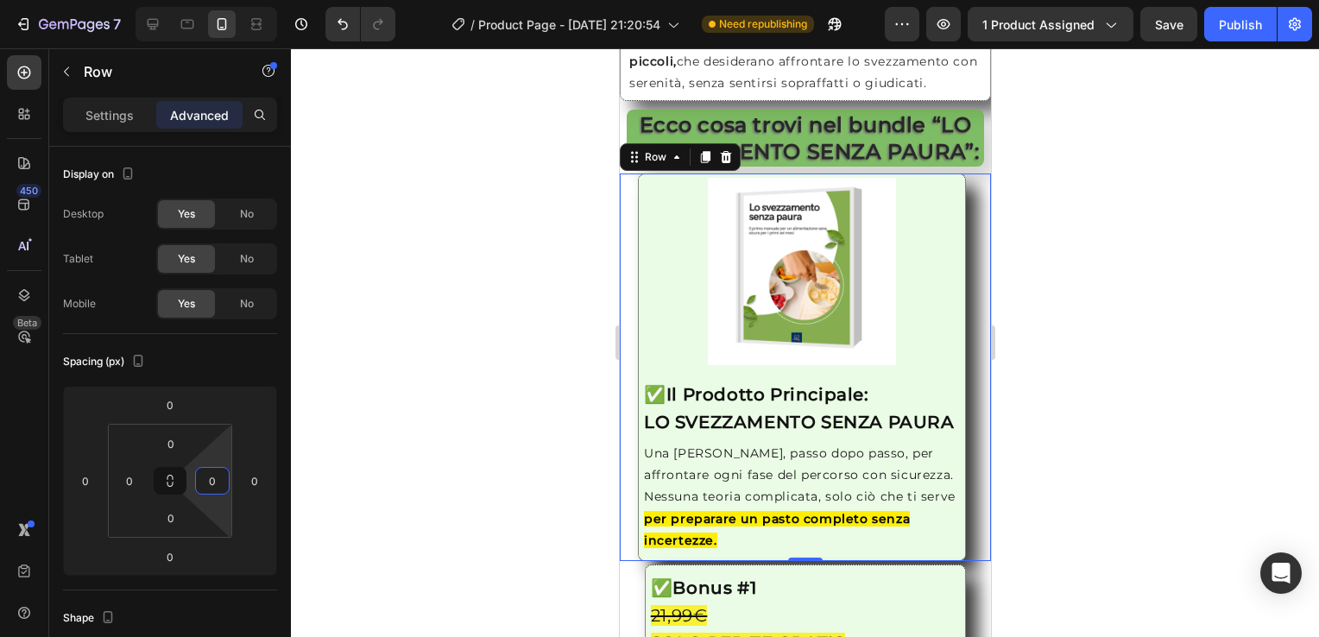
click at [408, 465] on div at bounding box center [805, 342] width 1028 height 589
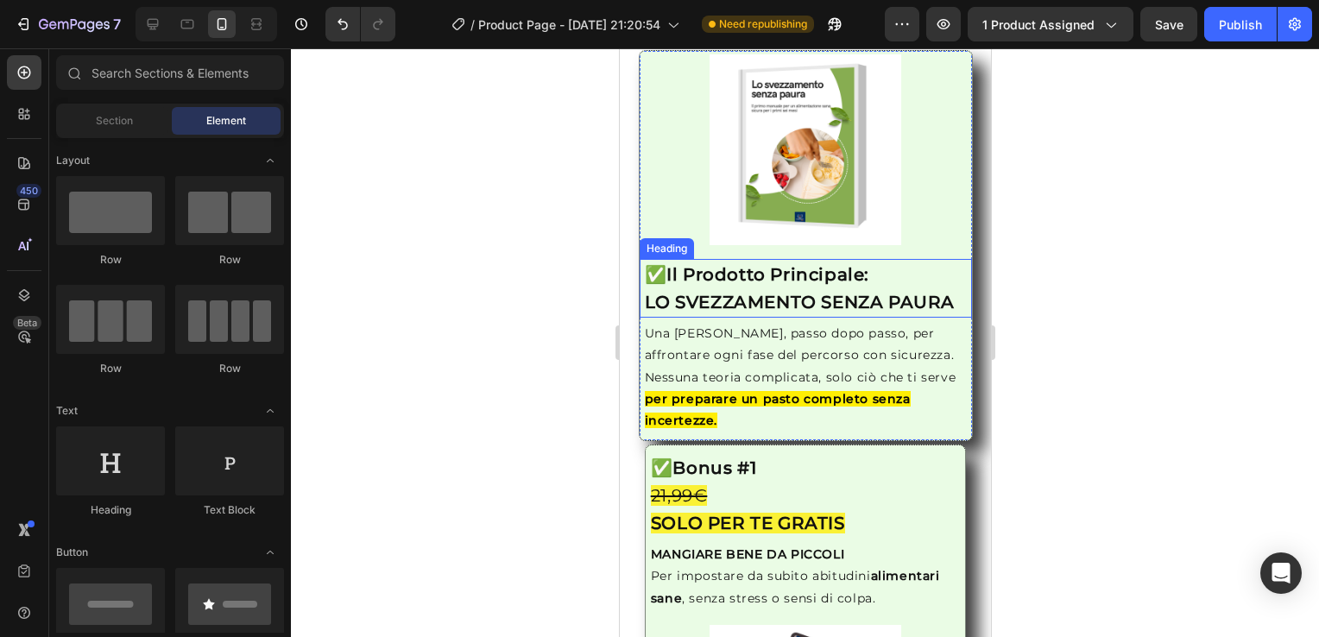
scroll to position [2246, 0]
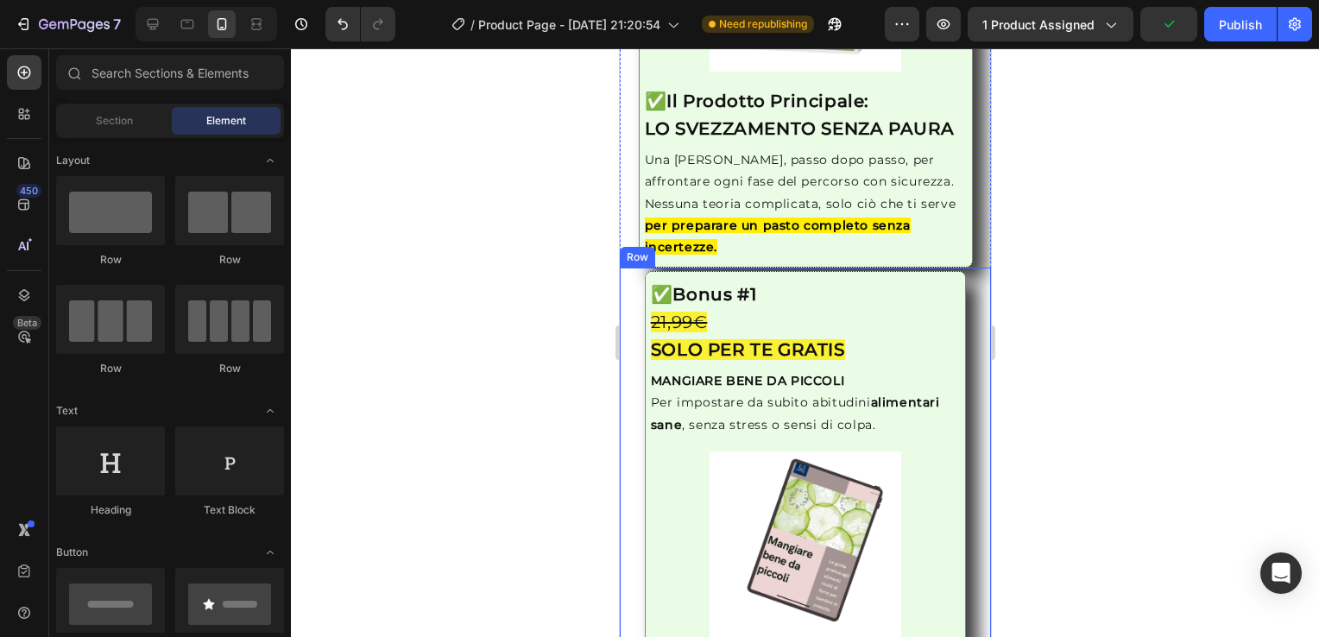
click at [632, 312] on div "Image ✅ Bonus #1 21,99€ SOLO PER TE GRATIS Heading MANGIARE BENE DA PICCOLI Per…" at bounding box center [805, 459] width 358 height 377
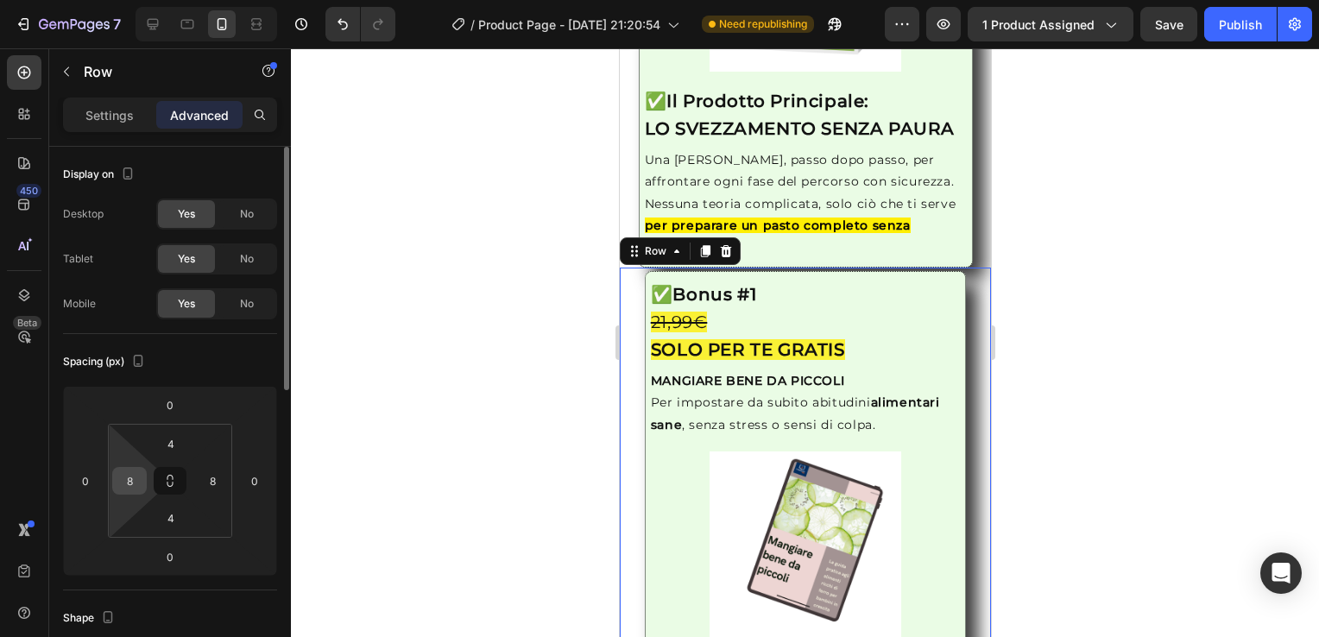
click at [133, 480] on input "8" at bounding box center [130, 481] width 26 height 26
type input "0"
click at [201, 478] on input "8" at bounding box center [212, 481] width 26 height 26
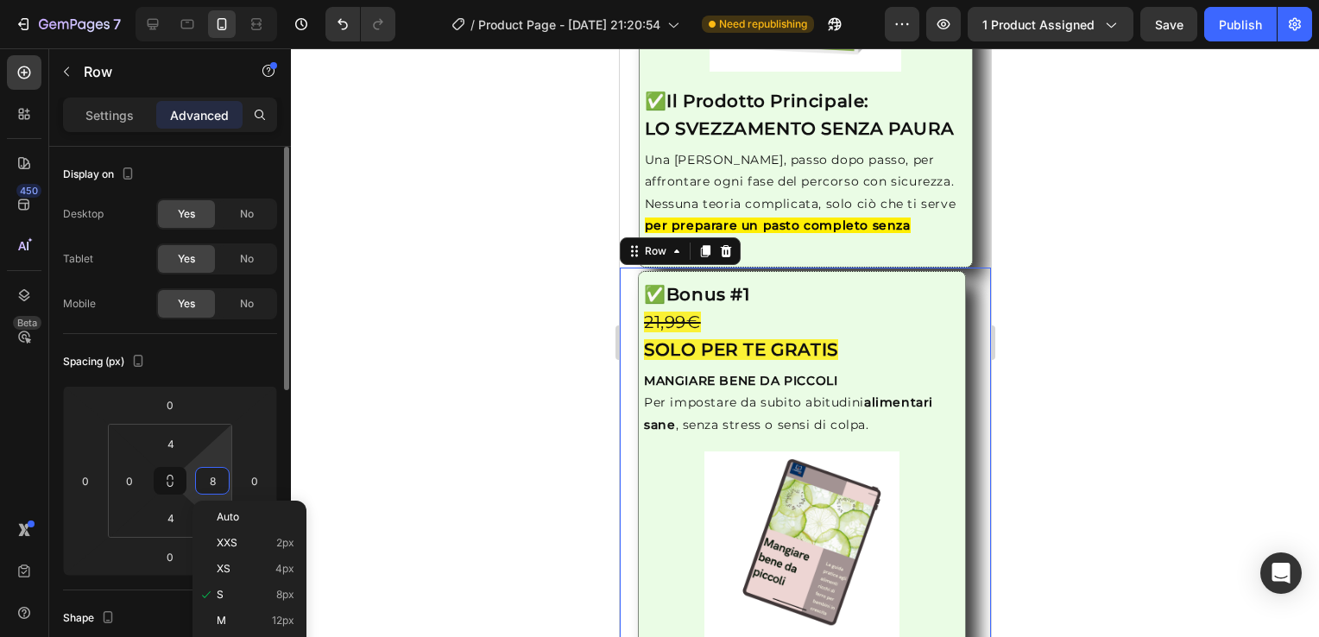
type input "0"
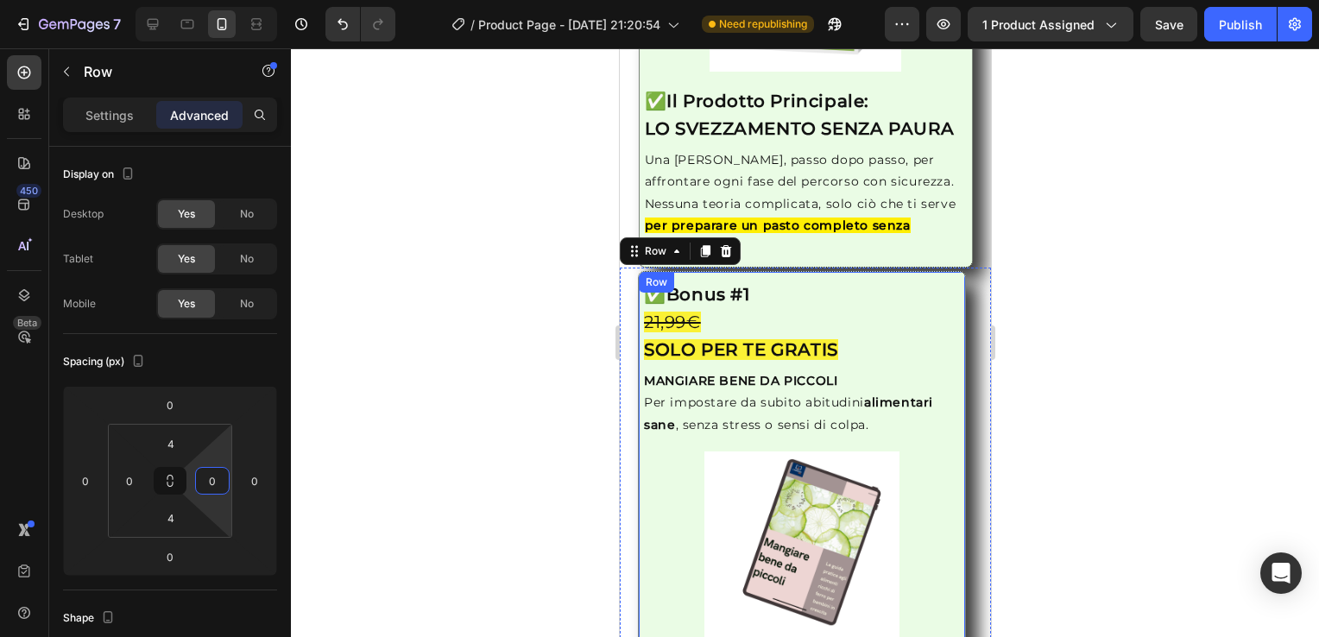
click at [637, 460] on div "Image ✅ Bonus #1 21,99€ SOLO PER TE GRATIS Heading MANGIARE BENE DA PICCOLI Per…" at bounding box center [801, 461] width 328 height 380
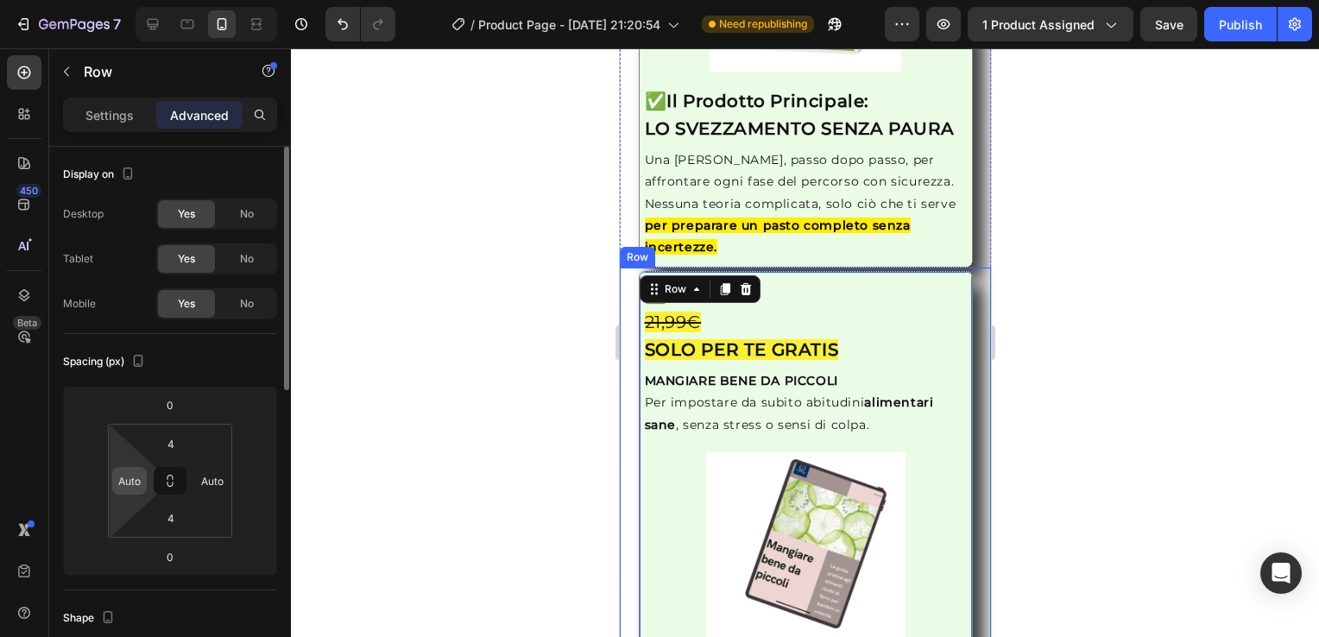
click at [137, 478] on input "Auto" at bounding box center [130, 481] width 26 height 26
type input "0"
click at [228, 0] on html "7 / Product Page - [DATE] 21:20:54 Need republishing Preview 1 product assigned…" at bounding box center [659, 0] width 1319 height 0
click at [211, 477] on input "Auto" at bounding box center [212, 481] width 26 height 26
click at [220, 0] on html "7 / Product Page - [DATE] 21:20:54 Need republishing Preview 1 product assigned…" at bounding box center [659, 0] width 1319 height 0
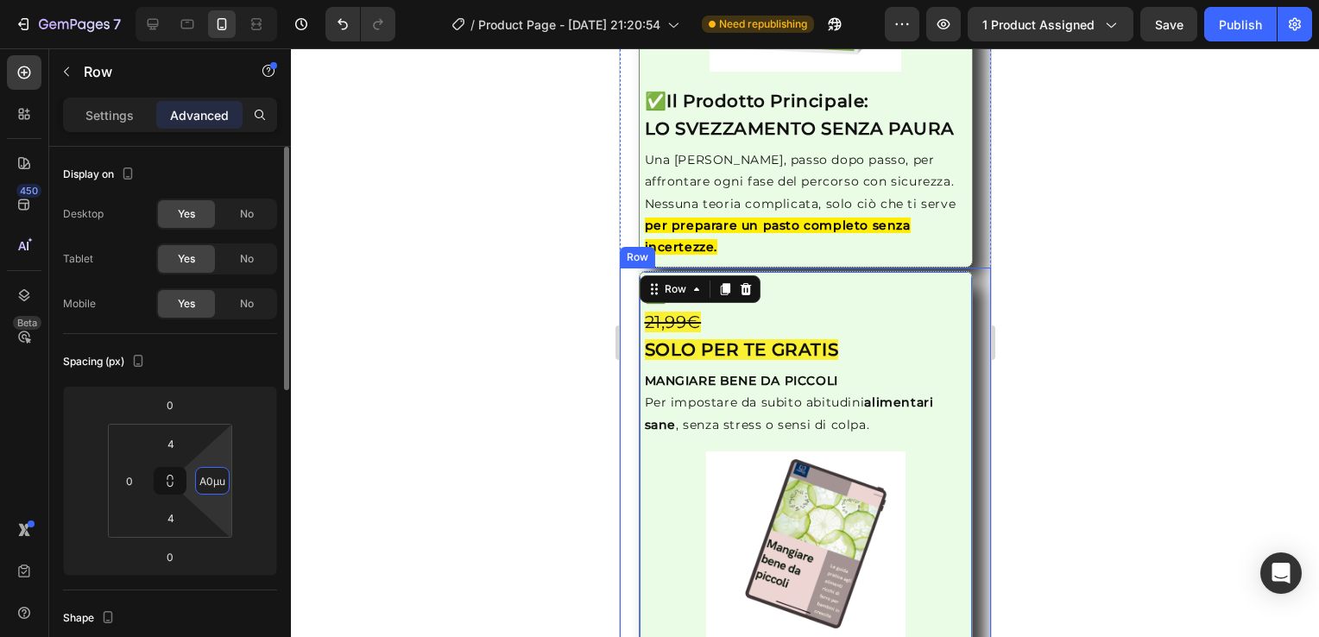
click at [213, 477] on input "A0µuto" at bounding box center [212, 481] width 26 height 26
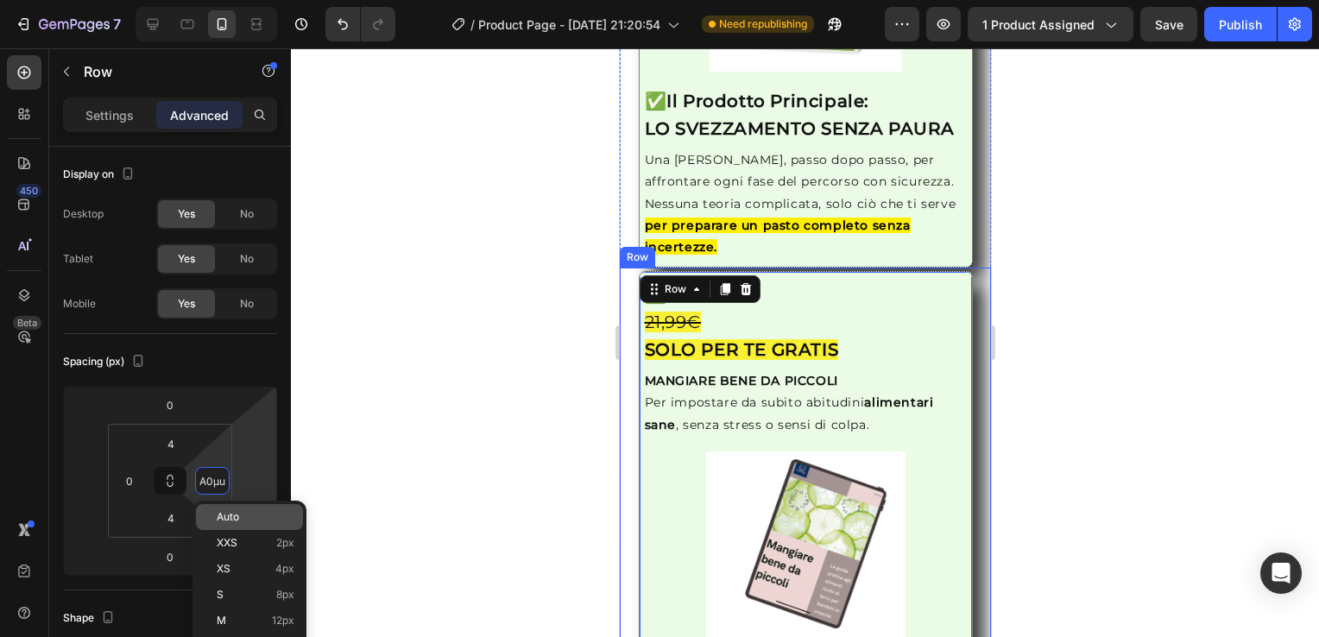
click at [245, 519] on p "Auto" at bounding box center [256, 517] width 78 height 12
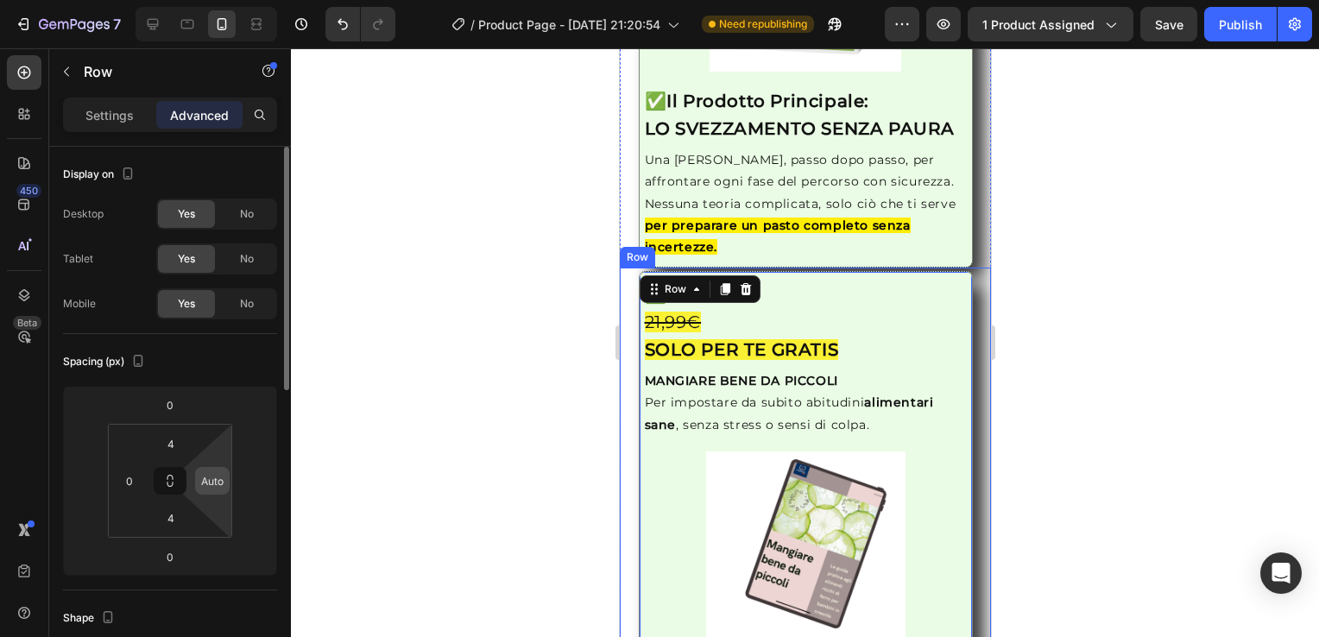
click at [214, 478] on input "Auto" at bounding box center [212, 481] width 26 height 26
click at [220, 475] on input "0to" at bounding box center [212, 481] width 26 height 26
type input "0"
click at [307, 424] on div at bounding box center [805, 342] width 1028 height 589
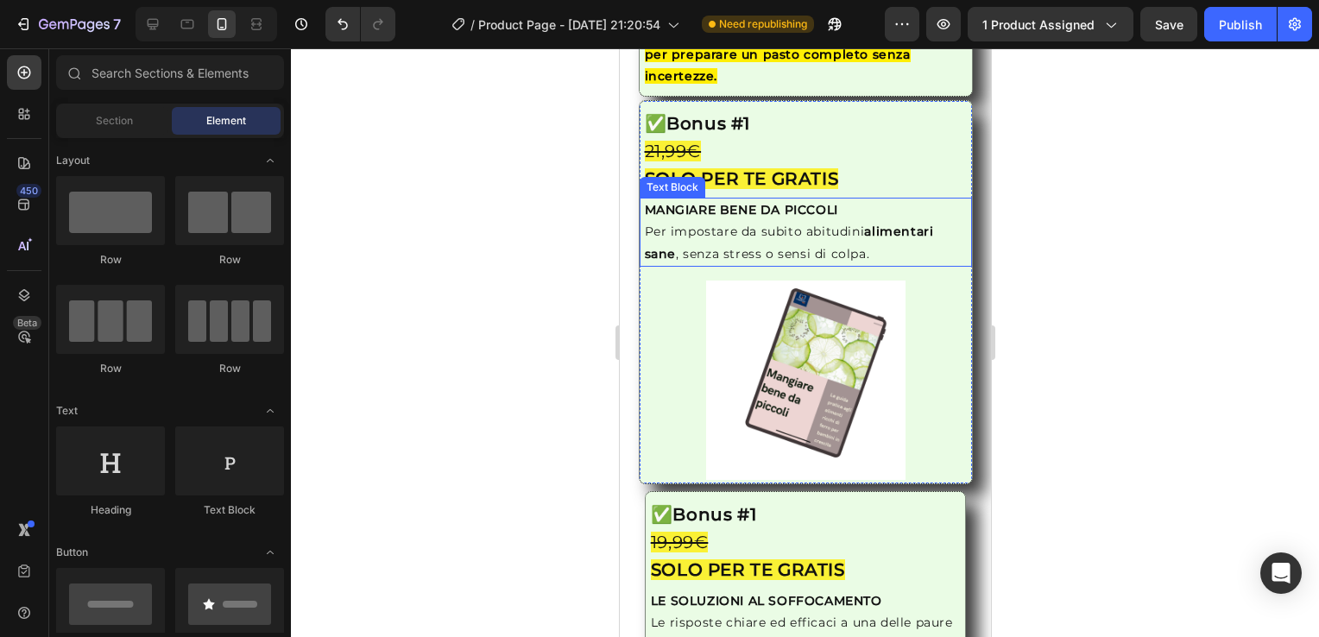
scroll to position [2592, 0]
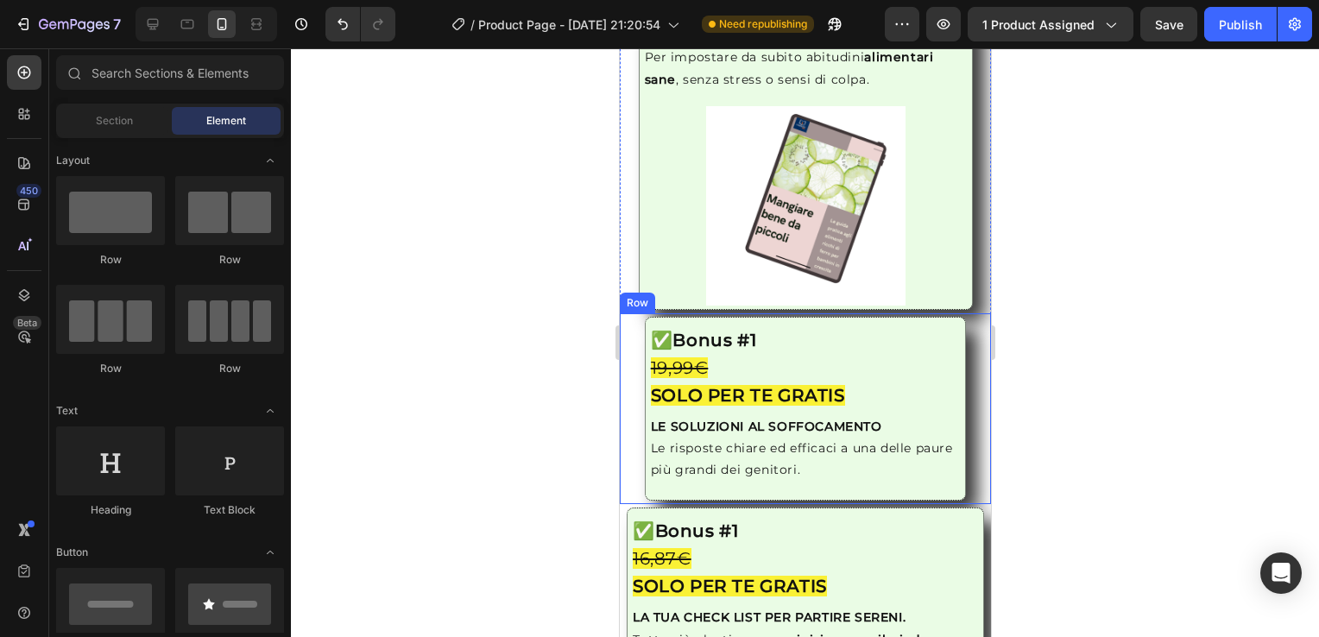
click at [636, 400] on div "Image ✅ Bonus #1 19,99€ SOLO PER TE GRATIS Heading LE SOLUZIONI AL SOFFOCAMENTO…" at bounding box center [805, 505] width 358 height 377
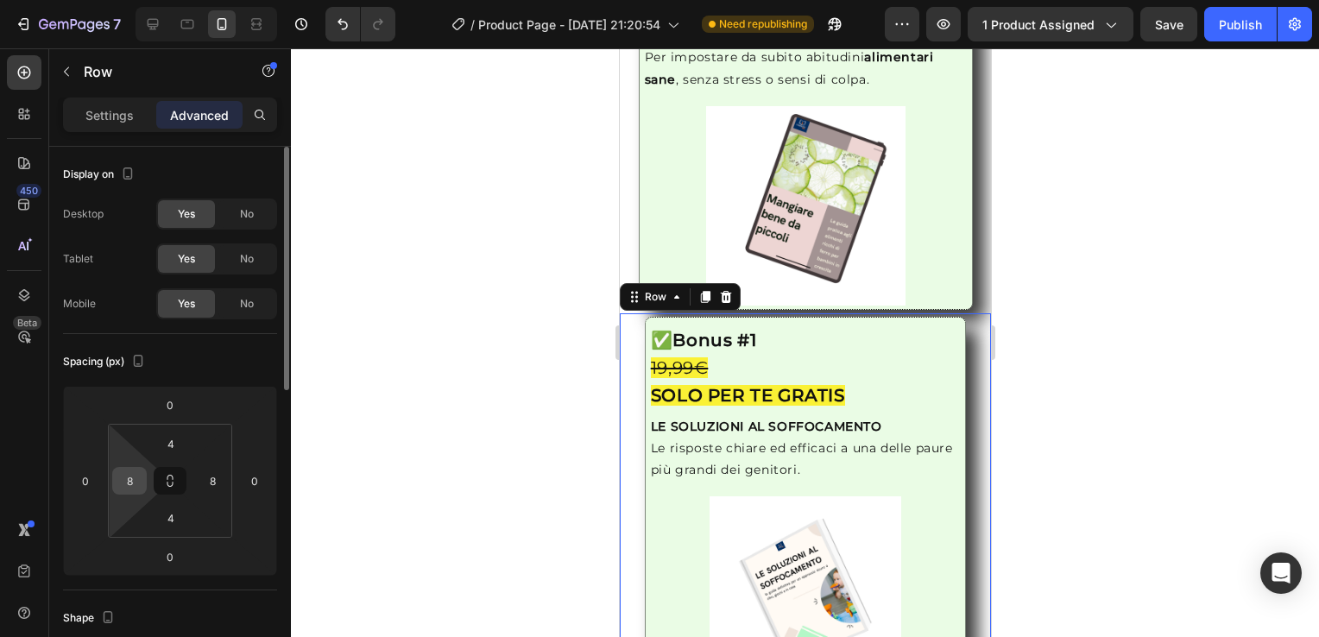
click at [133, 479] on input "8" at bounding box center [130, 481] width 26 height 26
type input "0"
click at [221, 489] on input "8" at bounding box center [212, 481] width 26 height 26
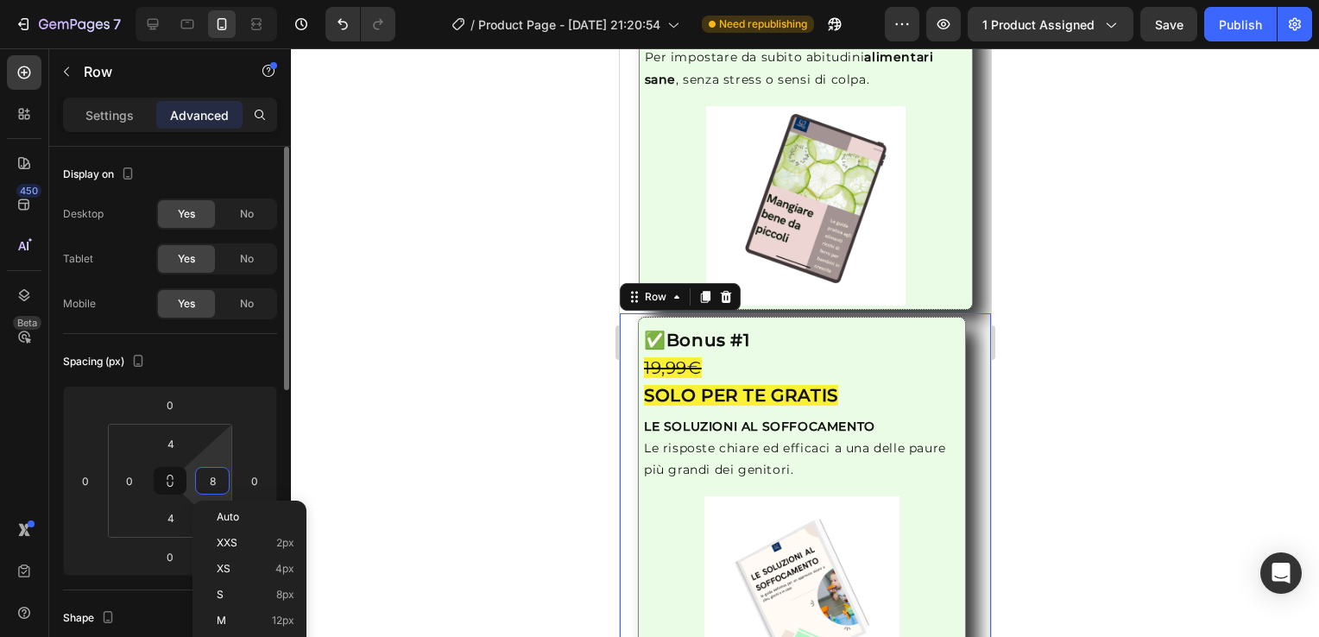
type input "0"
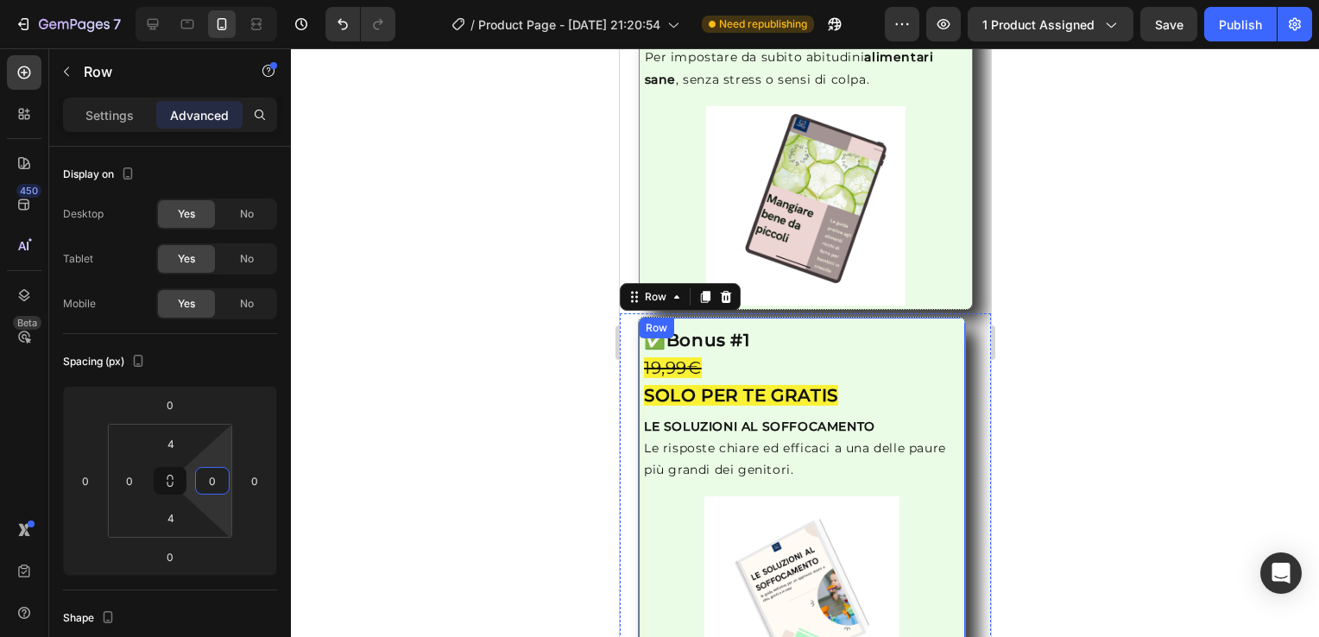
click at [637, 498] on div "Image ✅ Bonus #1 19,99€ SOLO PER TE GRATIS Heading LE SOLUZIONI AL SOFFOCAMENTO…" at bounding box center [801, 507] width 328 height 380
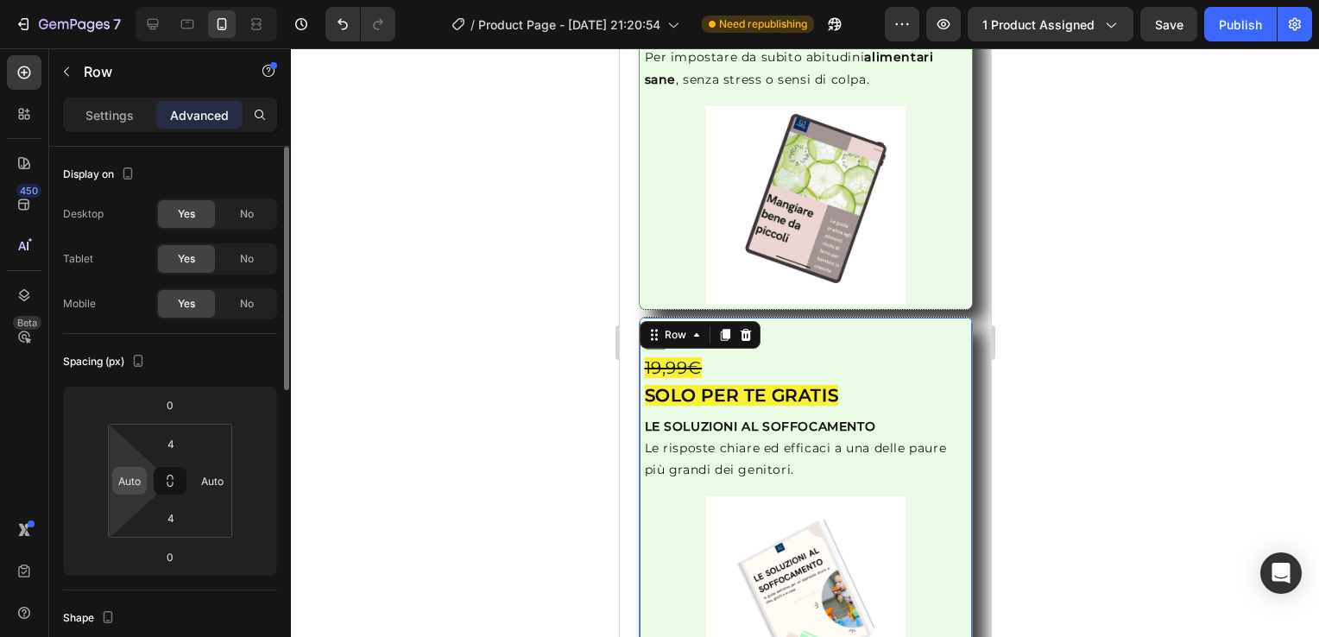
click at [127, 490] on input "Auto" at bounding box center [130, 481] width 26 height 26
type input "0"
click at [200, 482] on input "Auto" at bounding box center [212, 481] width 26 height 26
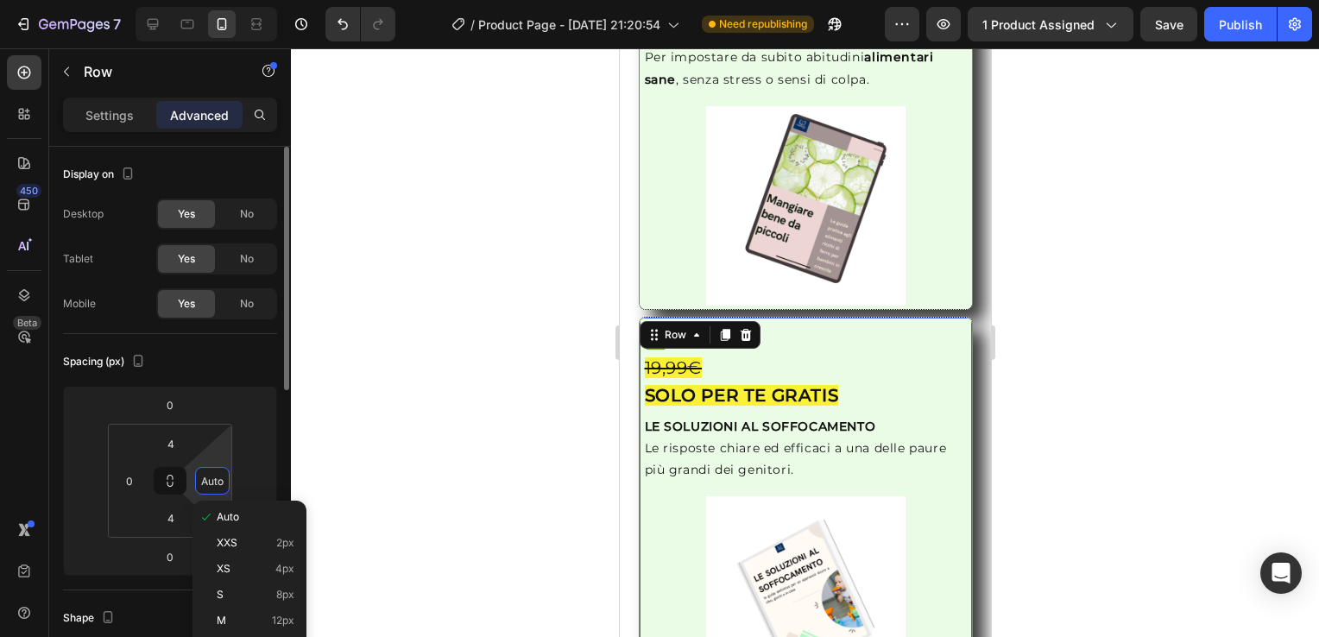
type input "0"
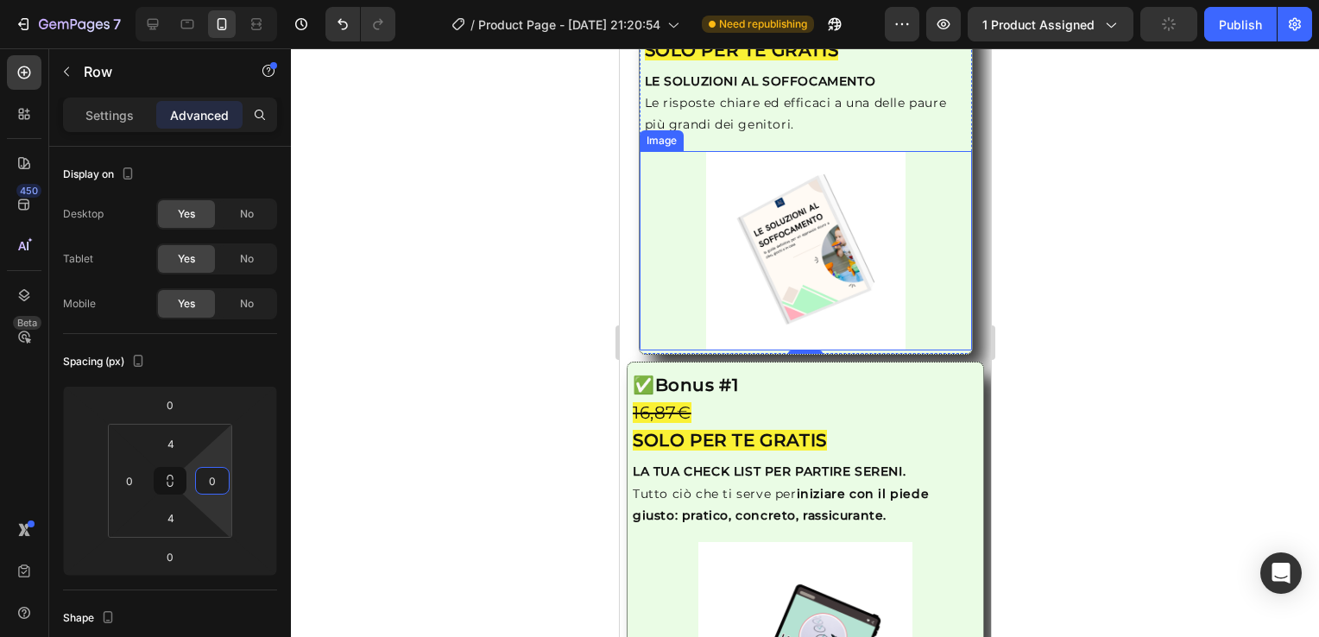
scroll to position [3110, 0]
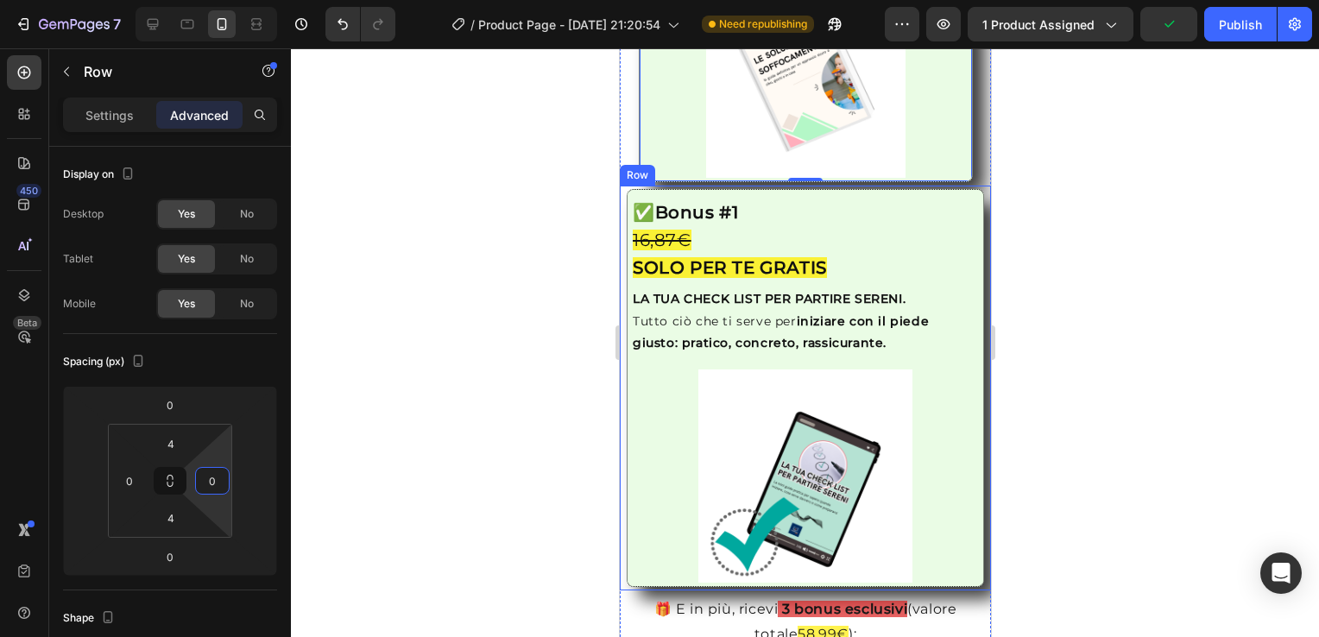
click at [622, 372] on div "Image ✅ Bonus #1 16,87€ SOLO PER TE GRATIS Heading LA TUA CHECK LIST PER PARTIR…" at bounding box center [804, 388] width 371 height 405
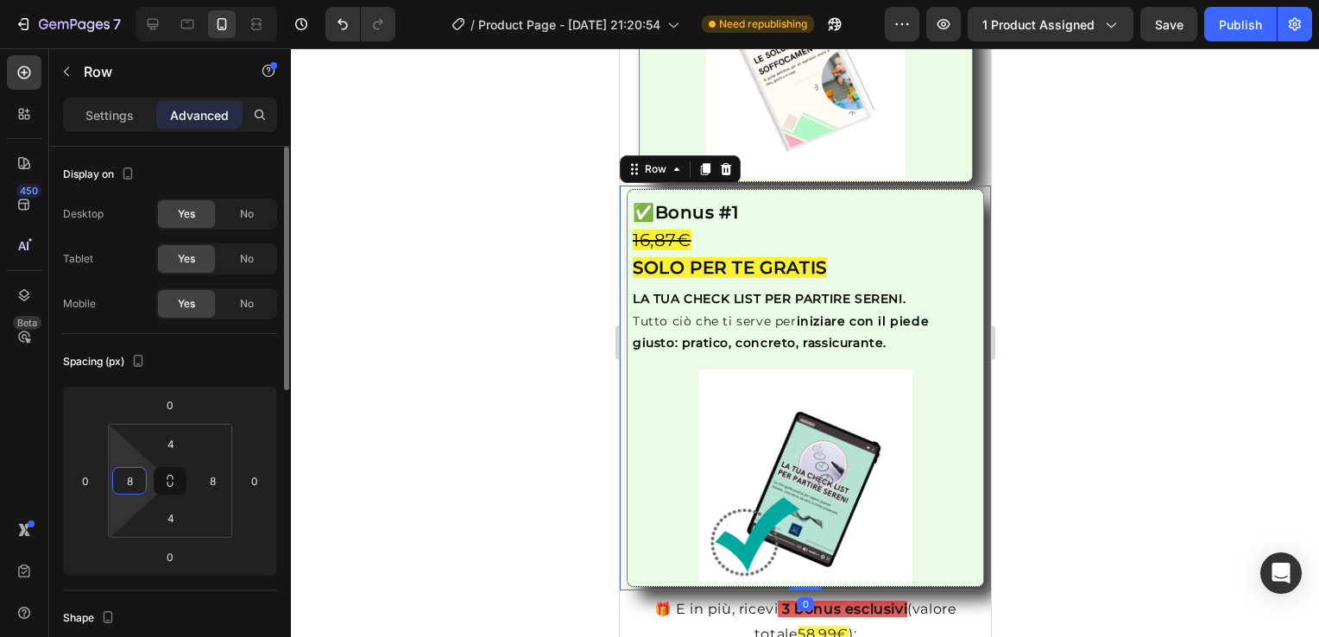
click at [131, 492] on input "8" at bounding box center [130, 481] width 26 height 26
type input "0"
click at [210, 481] on input "8" at bounding box center [212, 481] width 26 height 26
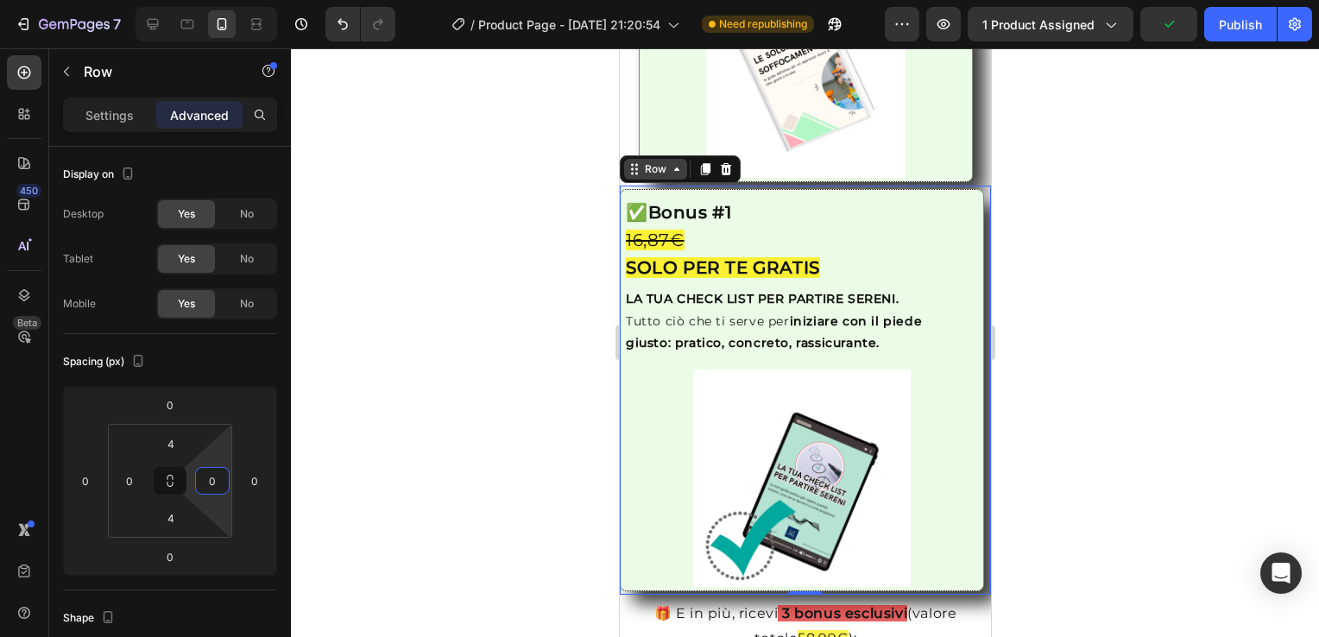
type input "0"
click at [674, 176] on icon at bounding box center [676, 169] width 14 height 14
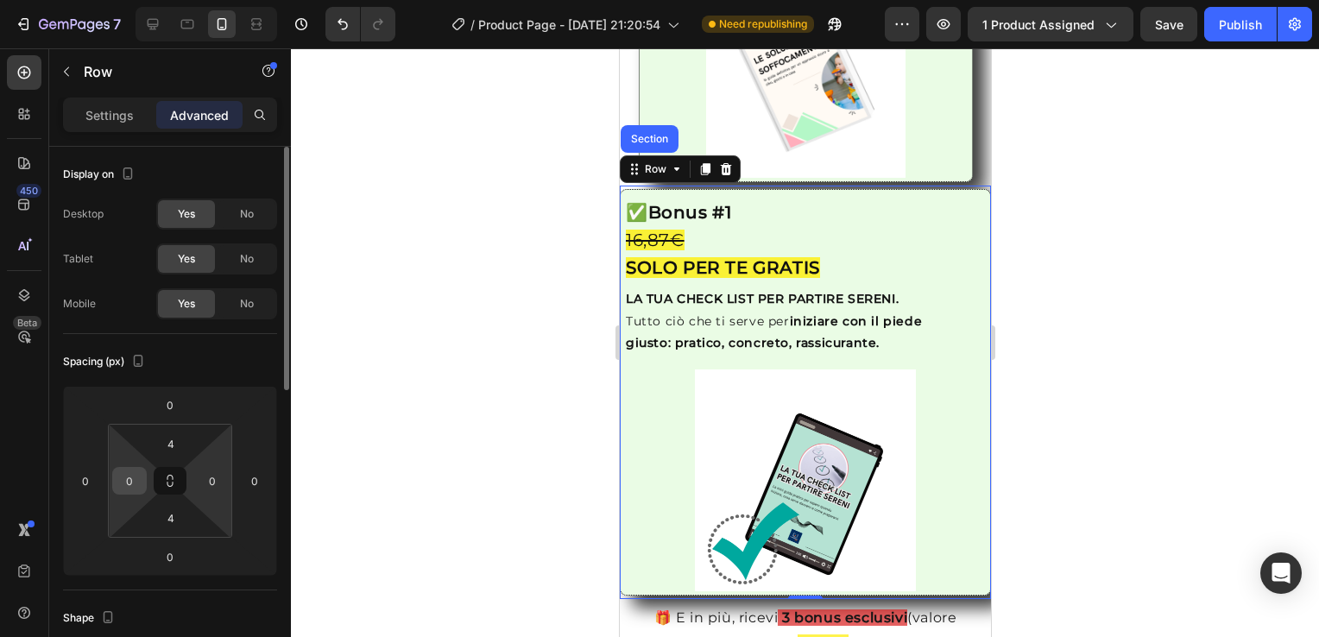
click at [136, 482] on input "0" at bounding box center [130, 481] width 26 height 26
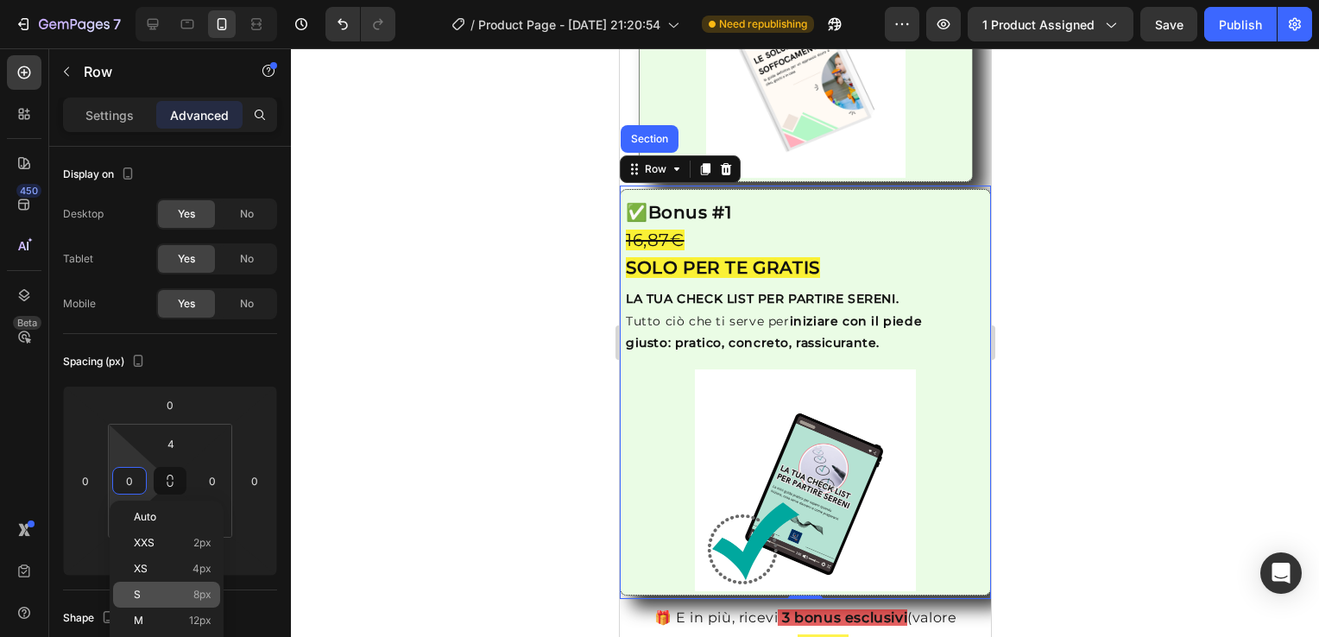
click at [162, 589] on p "S 8px" at bounding box center [173, 595] width 78 height 12
type input "8"
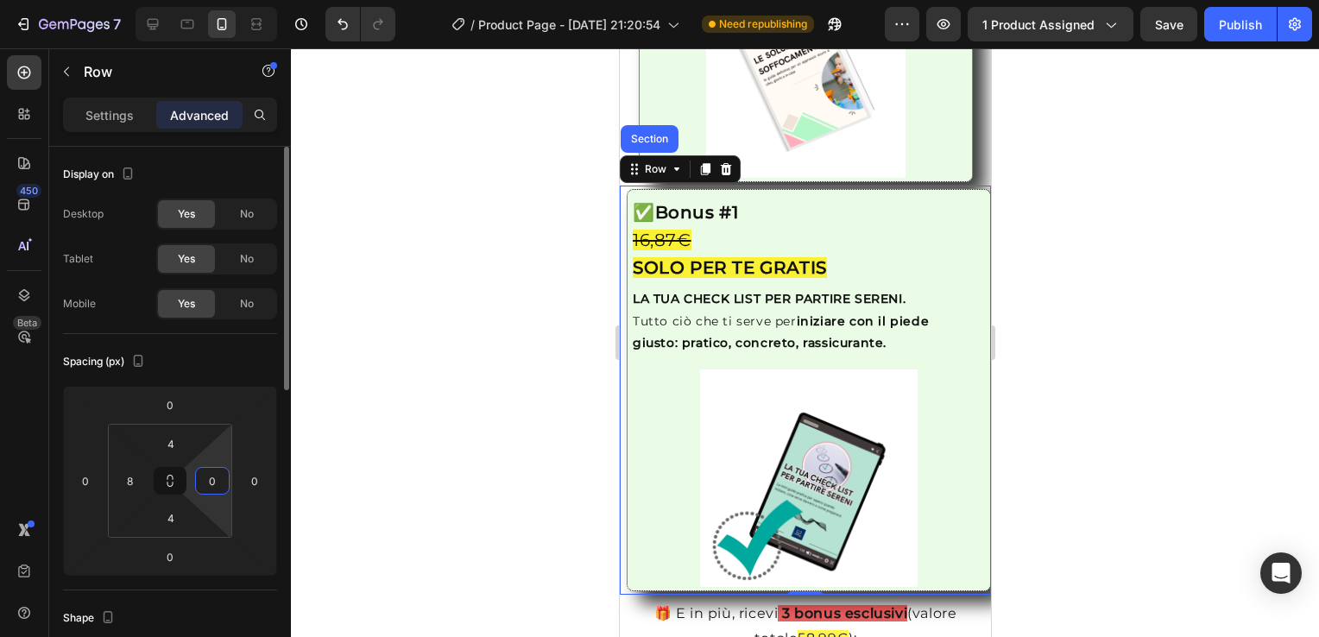
click at [206, 483] on input "0" at bounding box center [212, 481] width 26 height 26
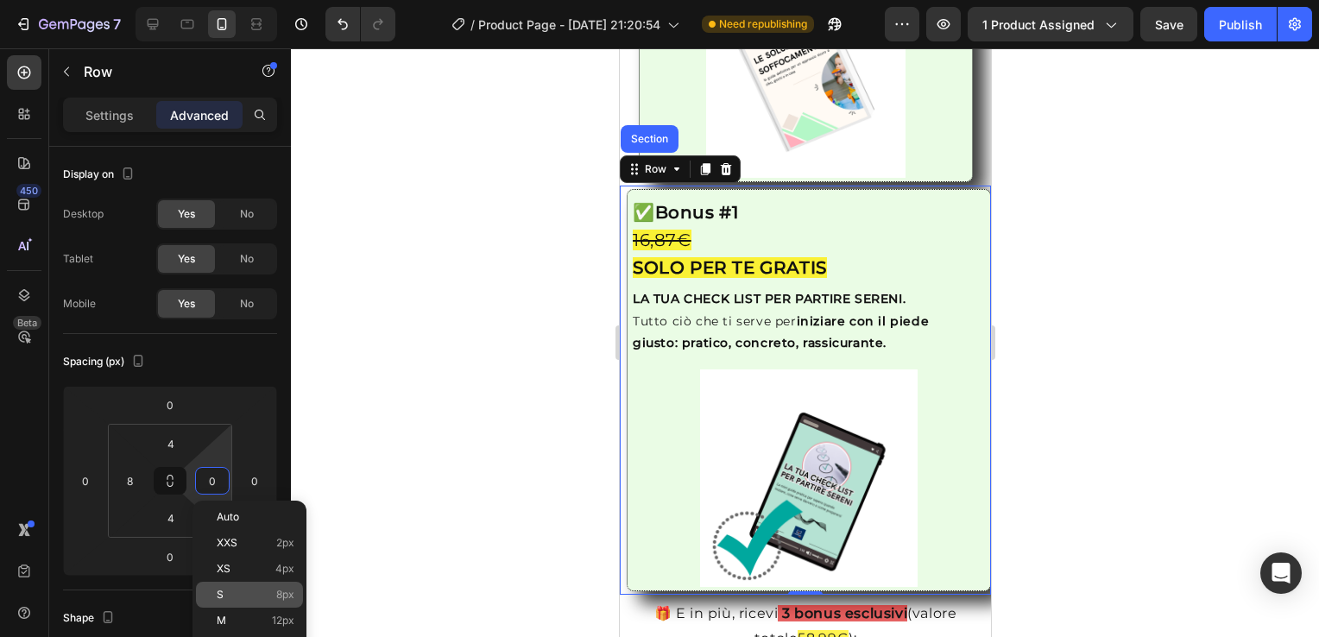
click at [224, 588] on div "S 8px" at bounding box center [249, 595] width 107 height 26
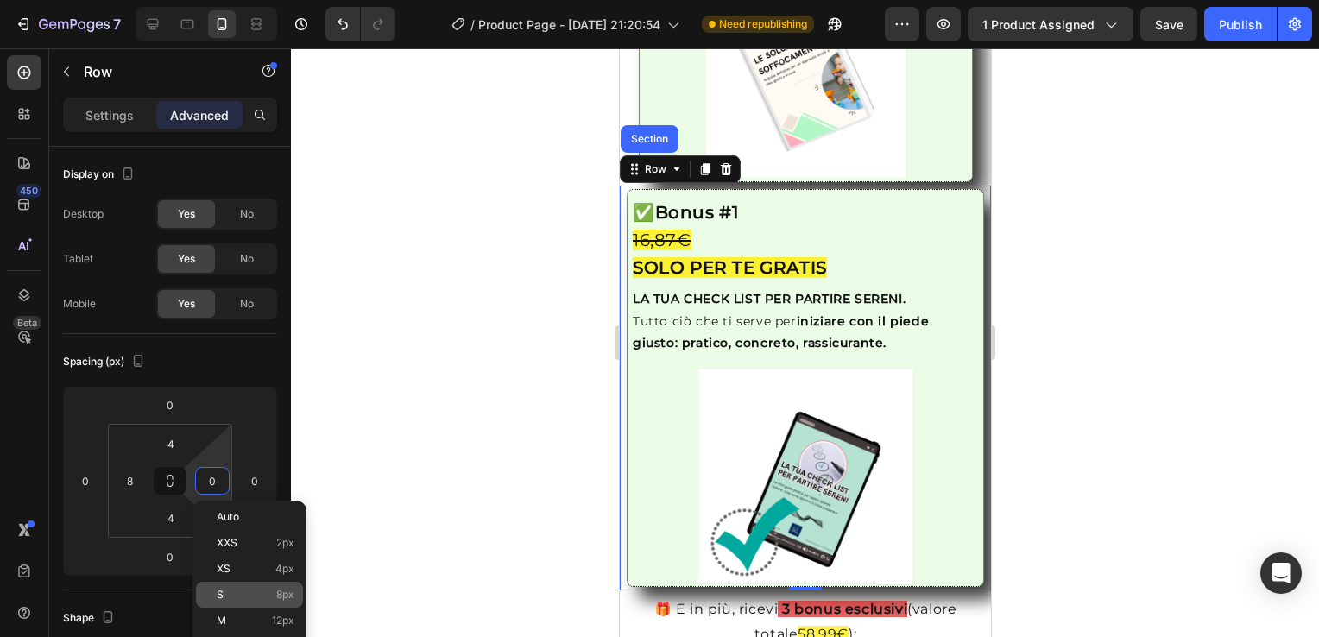
type input "8"
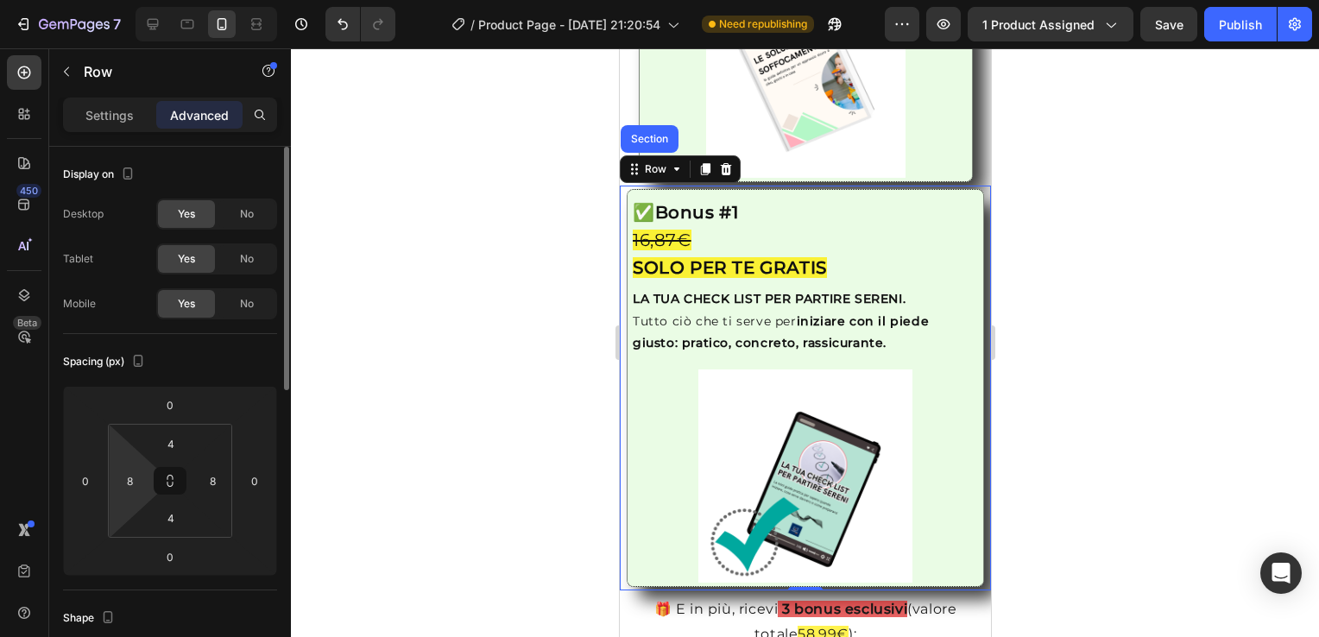
click at [148, 0] on html "7 / Product Page - [DATE] 21:20:54 Need republishing Preview 1 product assigned…" at bounding box center [659, 0] width 1319 height 0
click at [121, 489] on input "8" at bounding box center [130, 481] width 26 height 26
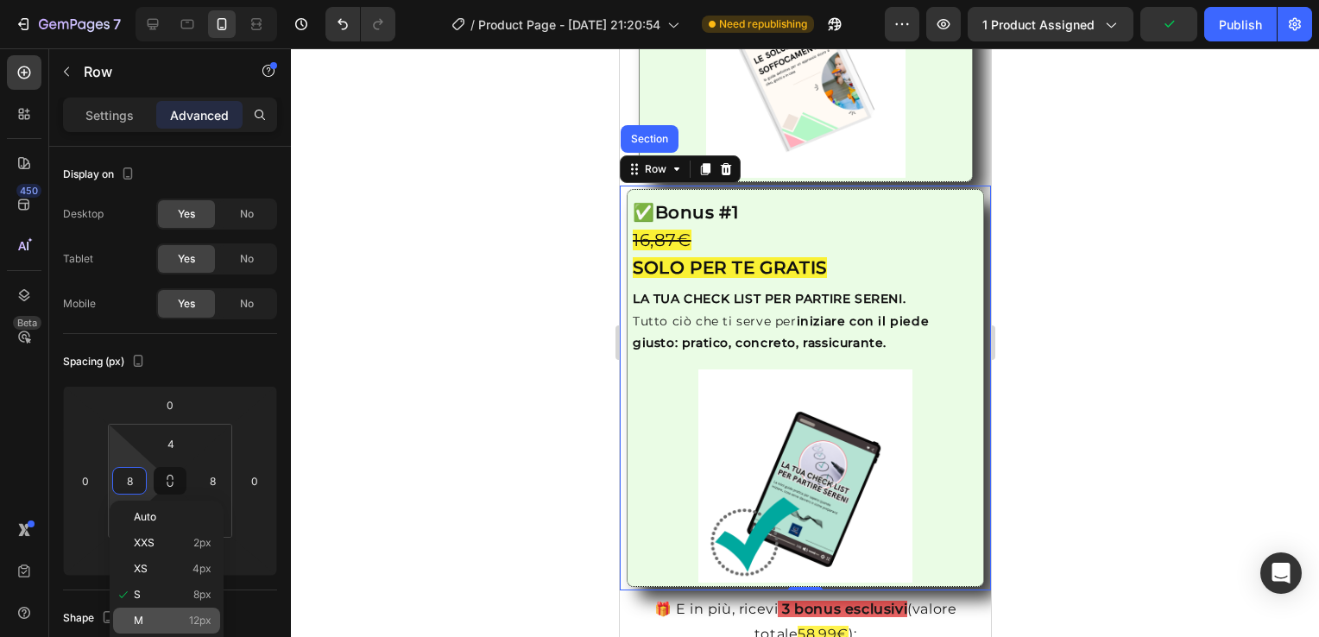
click at [148, 612] on div "M 12px" at bounding box center [166, 621] width 107 height 26
type input "12"
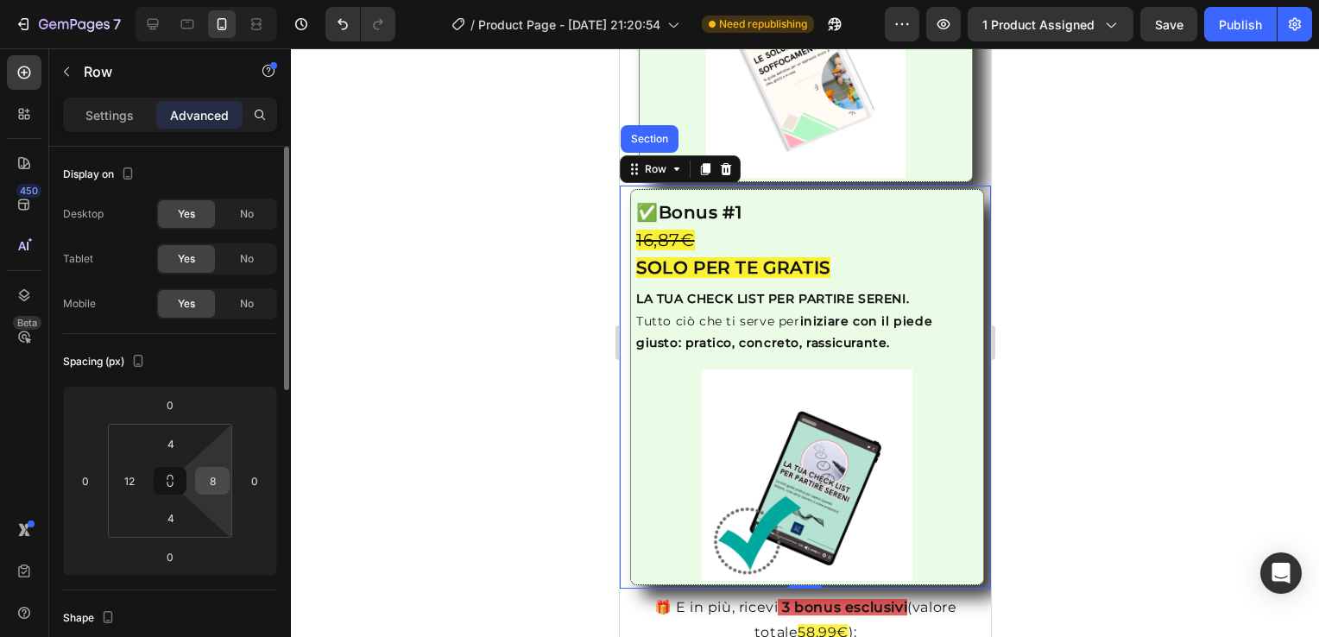
click at [210, 484] on input "8" at bounding box center [212, 481] width 26 height 26
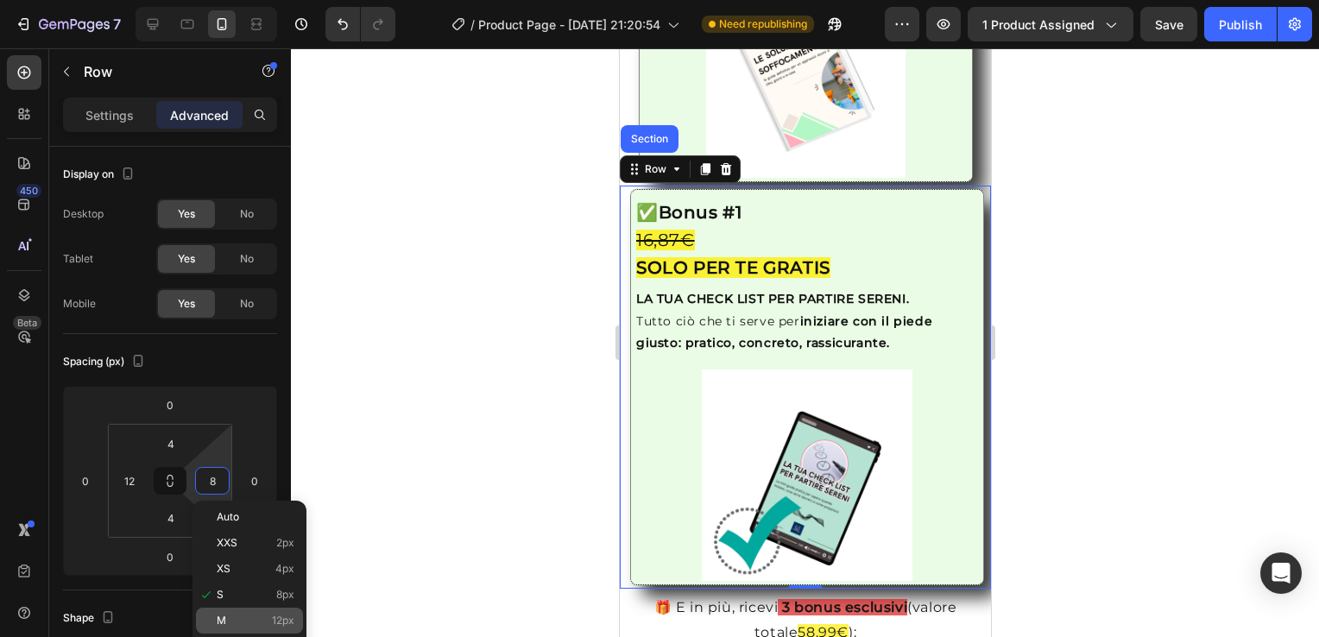
click at [218, 614] on div "M 12px" at bounding box center [249, 621] width 107 height 26
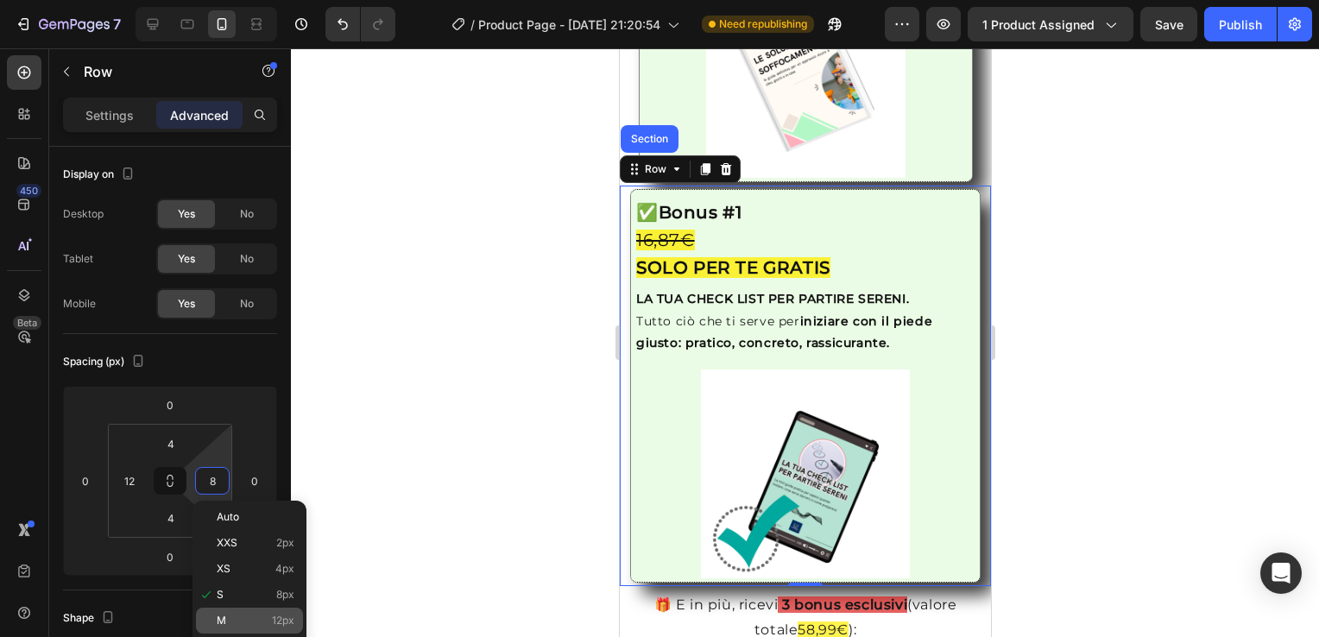
type input "12"
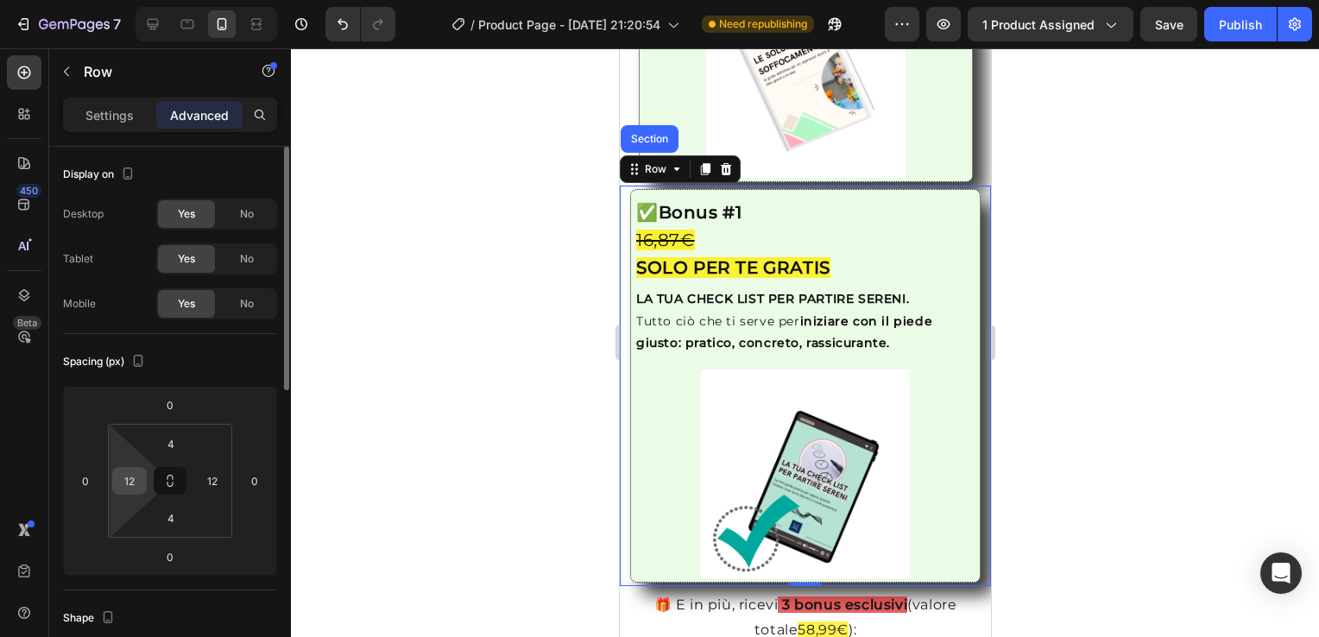
click at [129, 474] on input "12" at bounding box center [130, 481] width 26 height 26
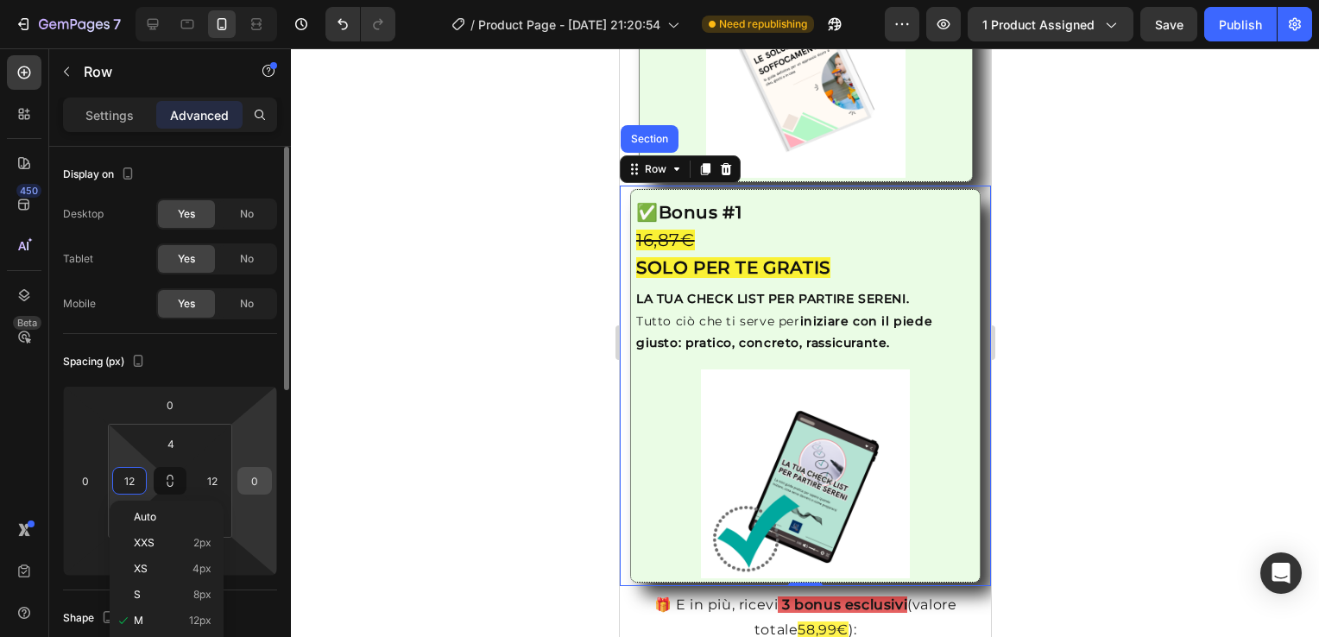
scroll to position [173, 0]
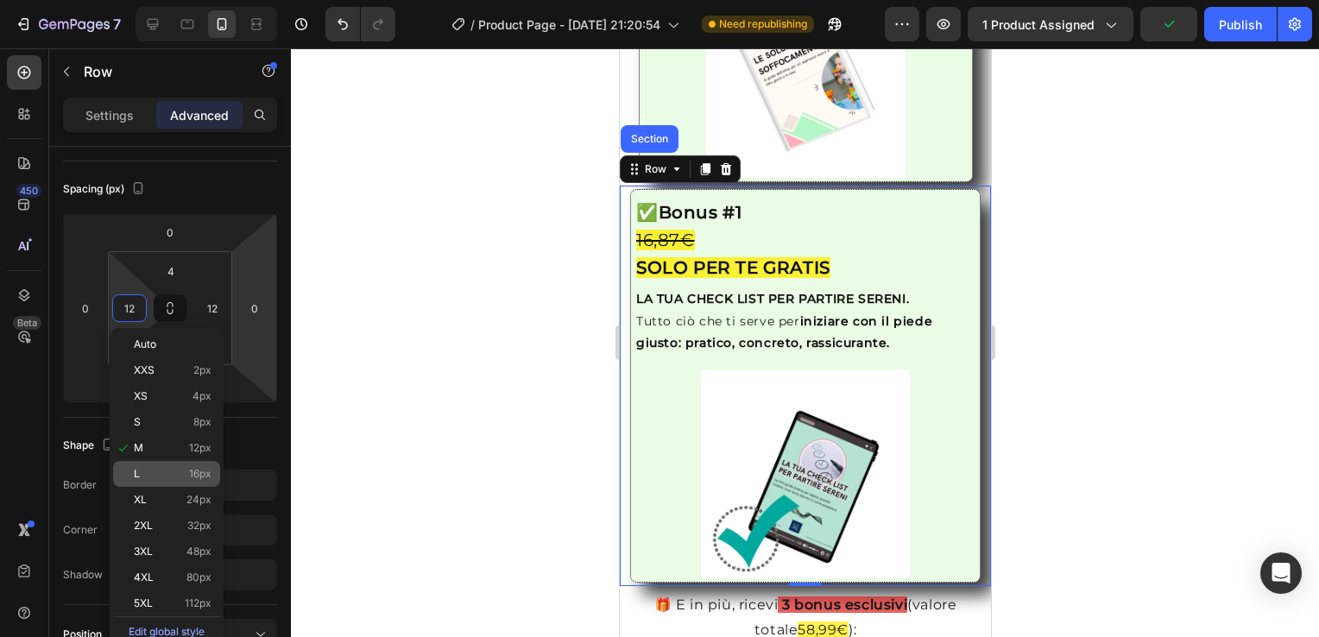
click at [134, 476] on span "L" at bounding box center [137, 474] width 6 height 12
type input "16"
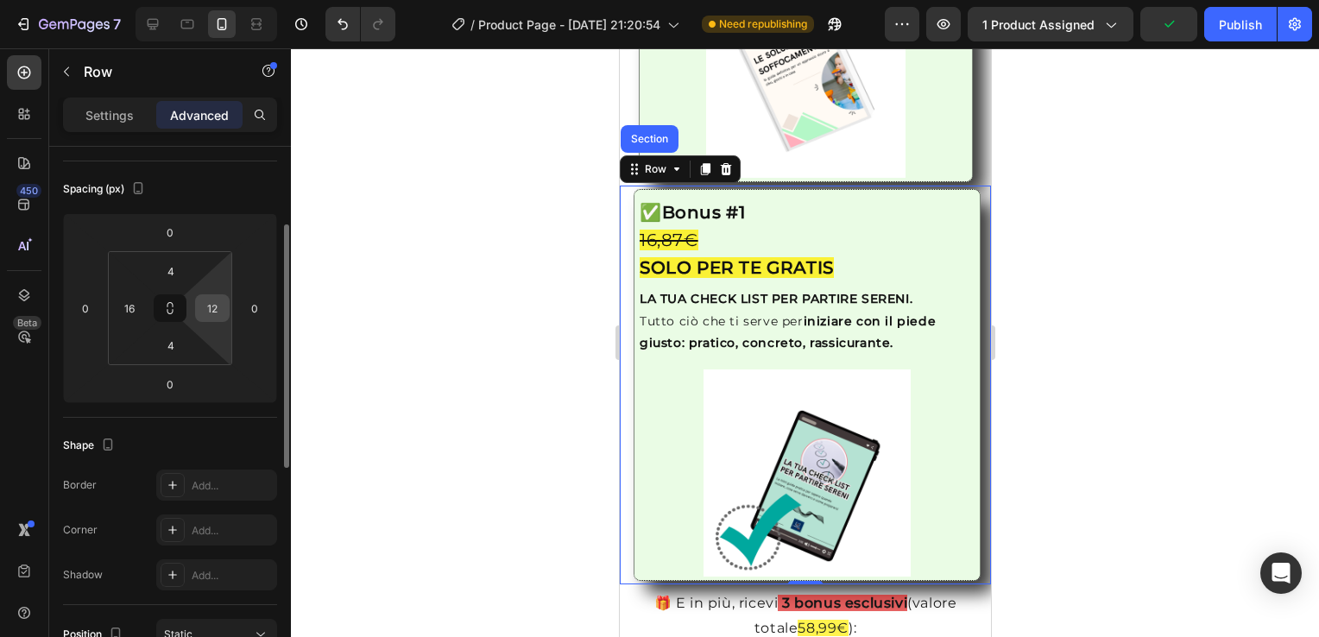
click at [226, 313] on div "12" at bounding box center [212, 308] width 35 height 28
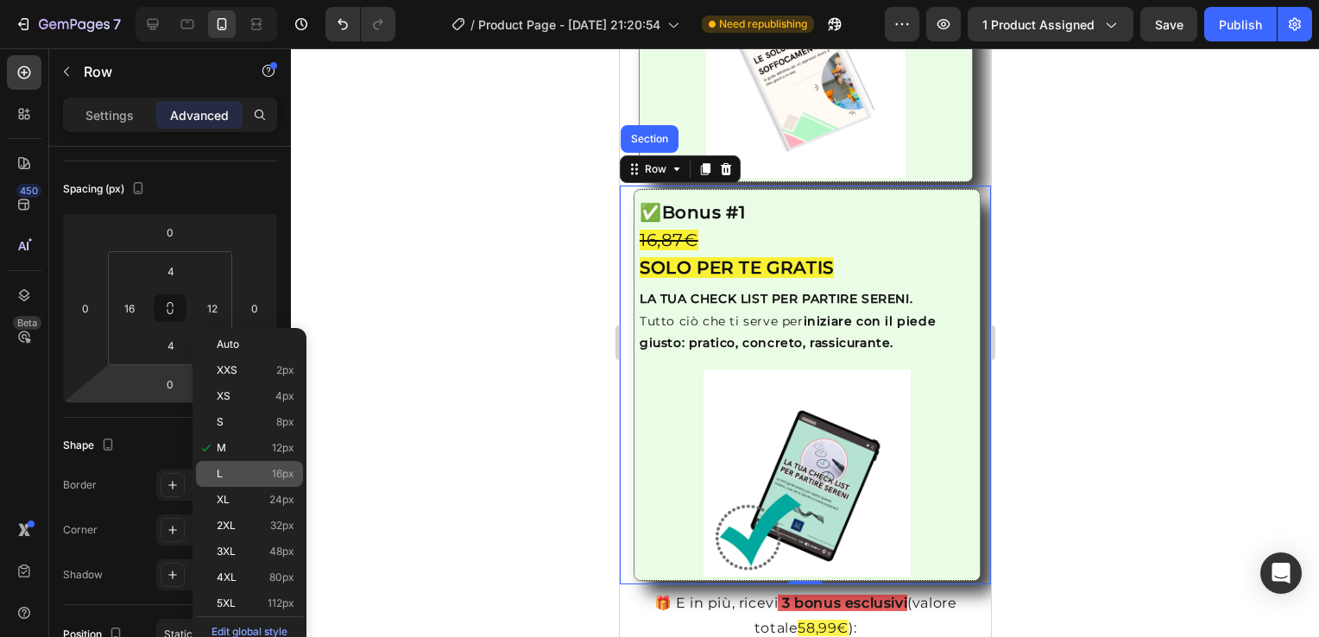
click at [269, 475] on p "L 16px" at bounding box center [256, 474] width 78 height 12
type input "16"
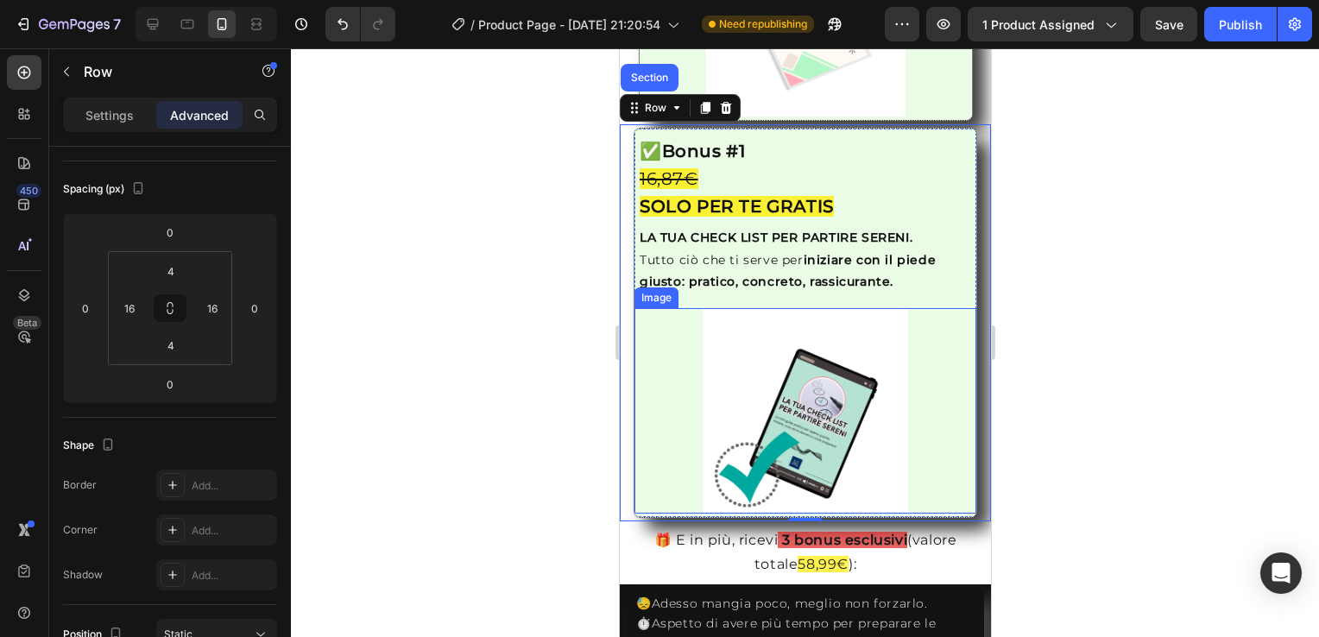
scroll to position [3455, 0]
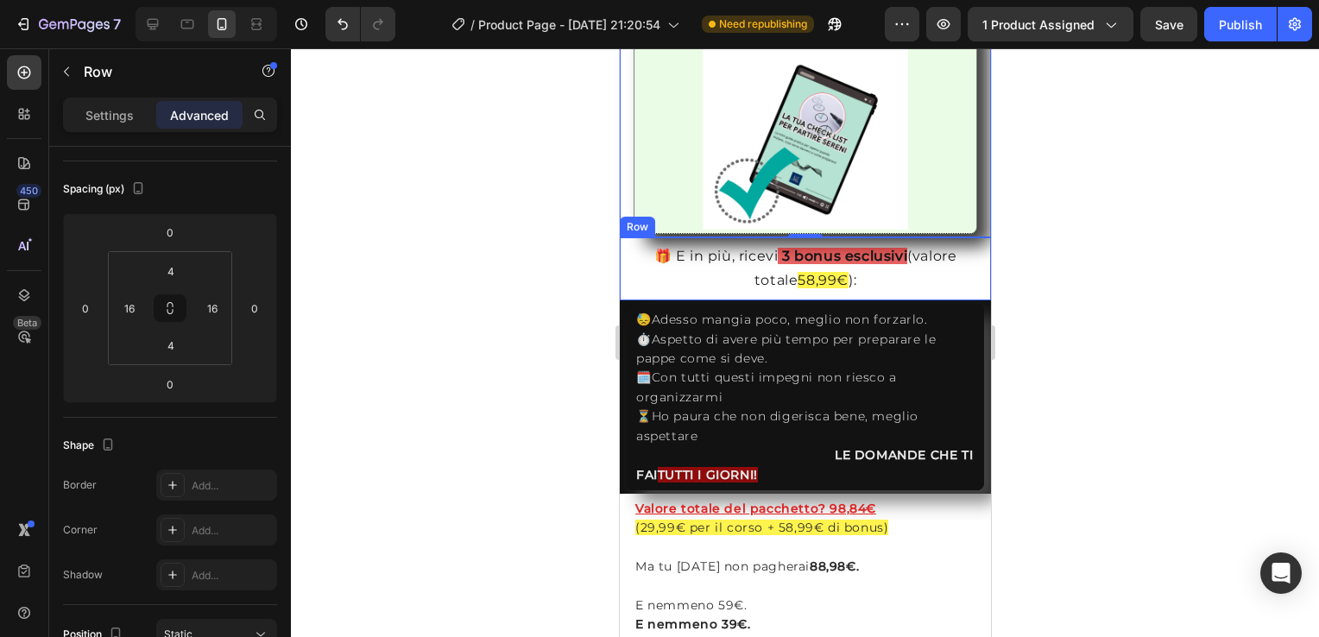
click at [623, 269] on div "🎁 E in più, ricevi 3 bonus esclusivi (valore totale 58,99€ ): Text Block Row" at bounding box center [804, 269] width 371 height 64
click at [645, 293] on p "🎁 E in più, ricevi 3 bonus esclusivi (valore totale 58,99€ ):" at bounding box center [805, 269] width 354 height 50
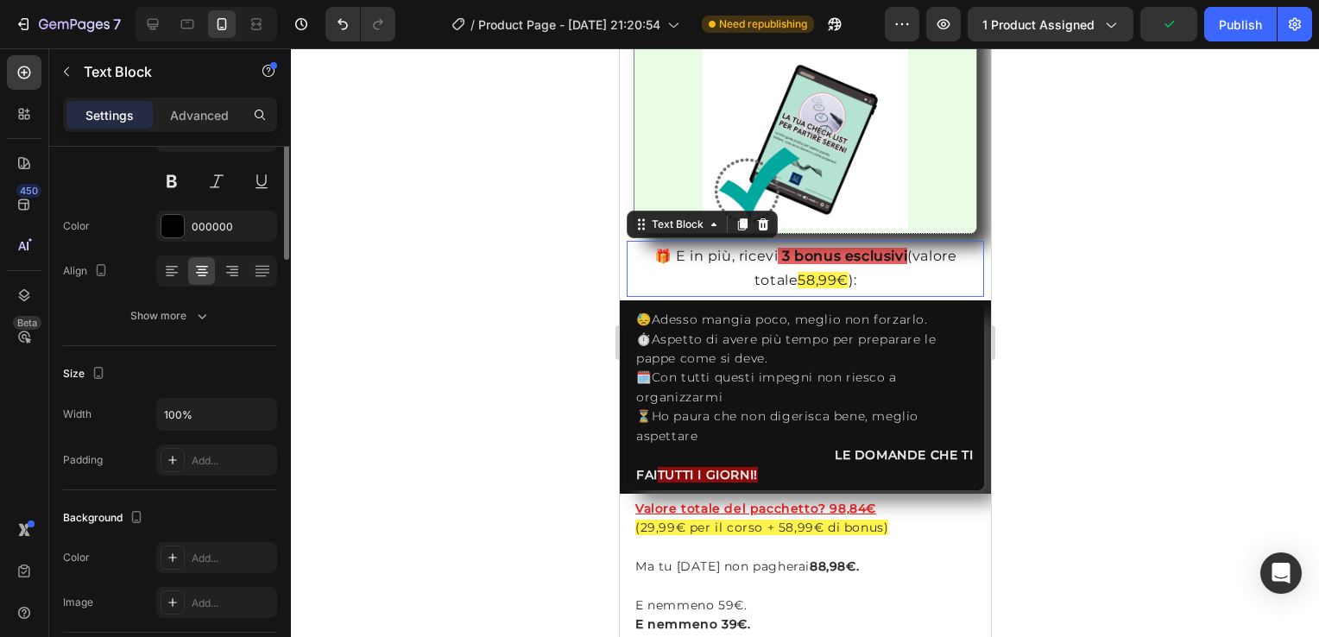
scroll to position [0, 0]
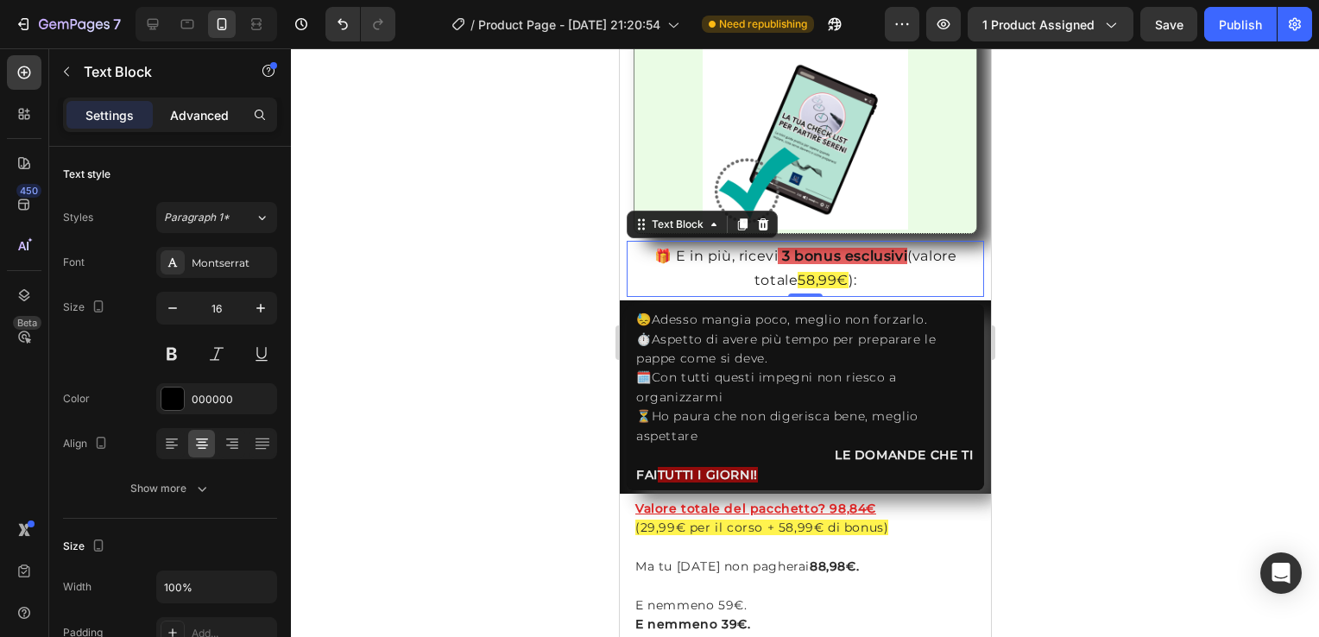
click at [217, 118] on p "Advanced" at bounding box center [199, 115] width 59 height 18
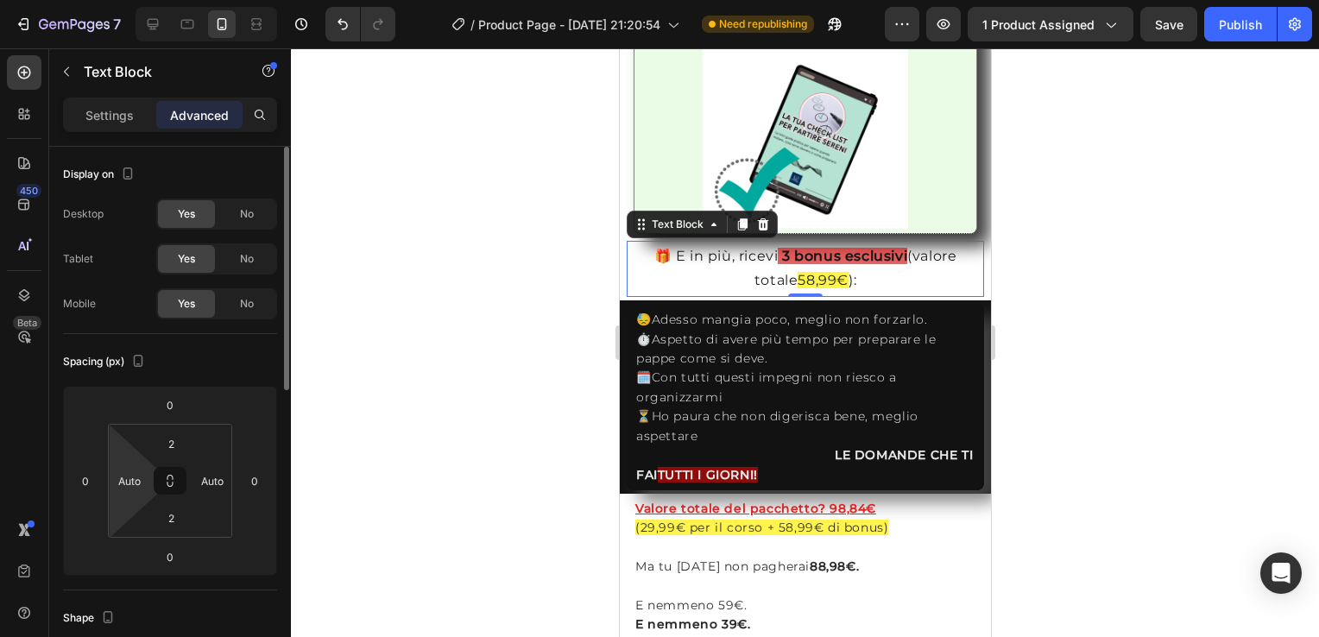
click at [140, 0] on html "7 / Product Page - [DATE] 21:20:54 Need republishing Preview 1 product assigned…" at bounding box center [659, 0] width 1319 height 0
click at [140, 488] on input "Auto" at bounding box center [130, 481] width 26 height 26
click at [209, 472] on input "Auto" at bounding box center [212, 481] width 26 height 26
type input "0"
click at [138, 478] on input "Auto" at bounding box center [130, 481] width 26 height 26
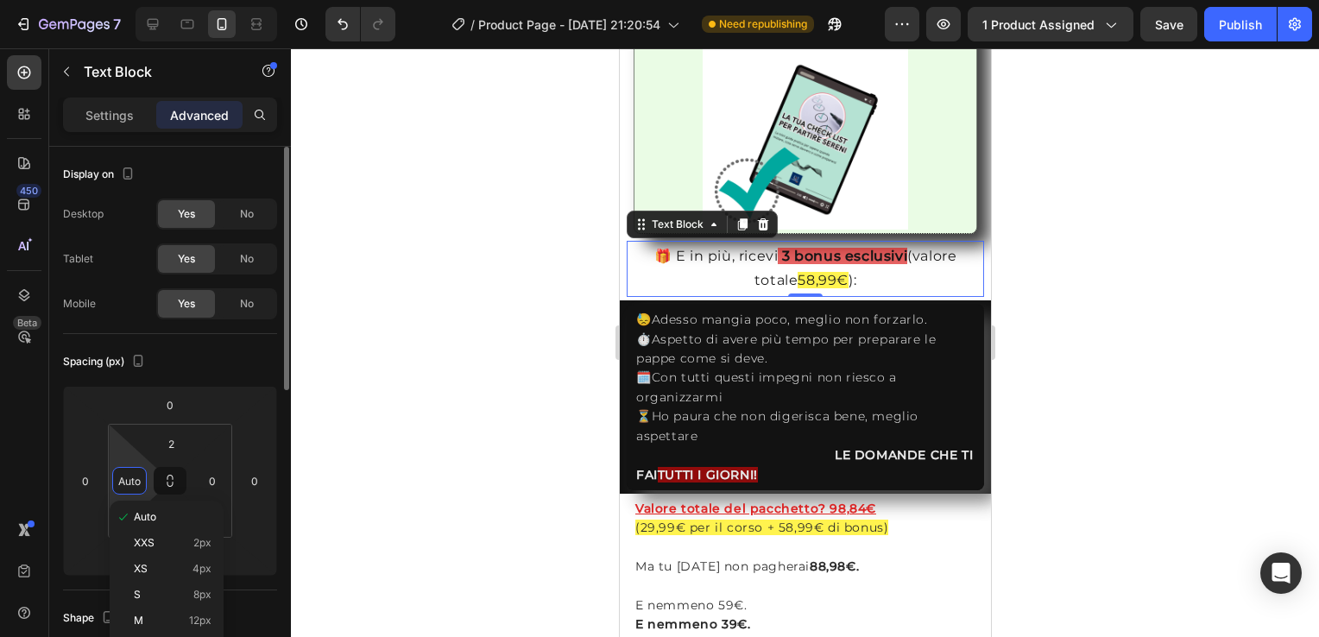
type input "0"
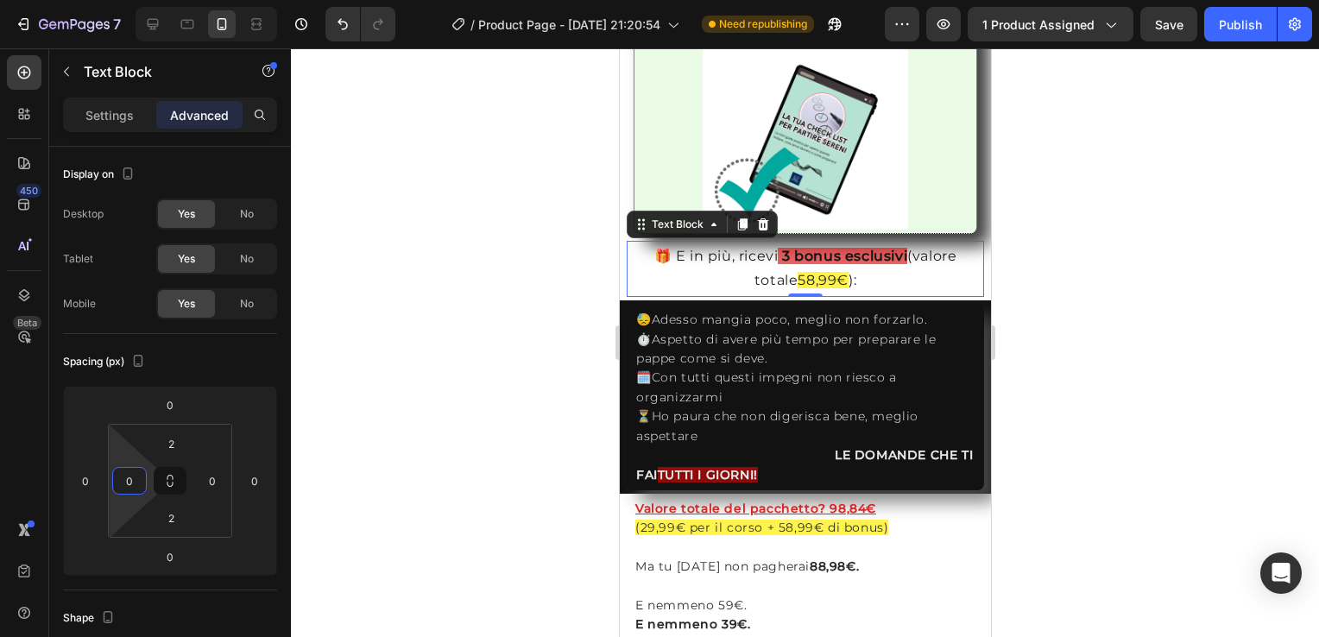
click at [446, 428] on div at bounding box center [805, 342] width 1028 height 589
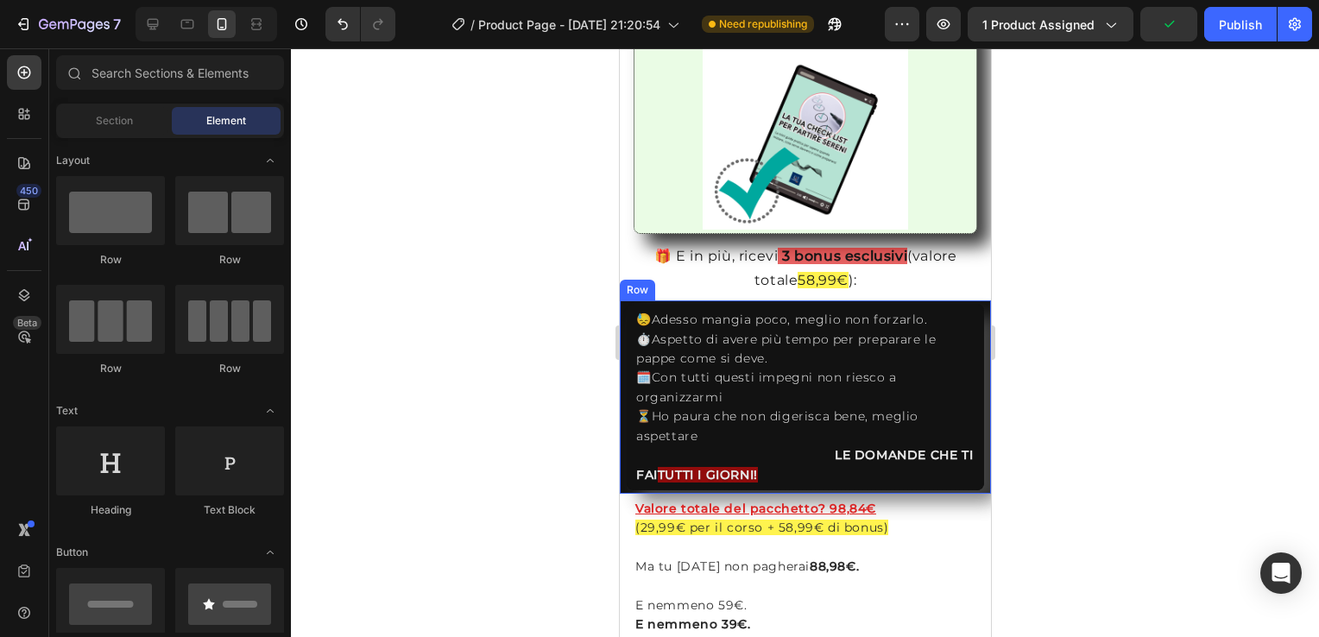
click at [623, 343] on div "😓Adesso mangia poco, meglio non forzarlo. ⏱️Aspetto di avere più tempo per prep…" at bounding box center [804, 397] width 371 height 193
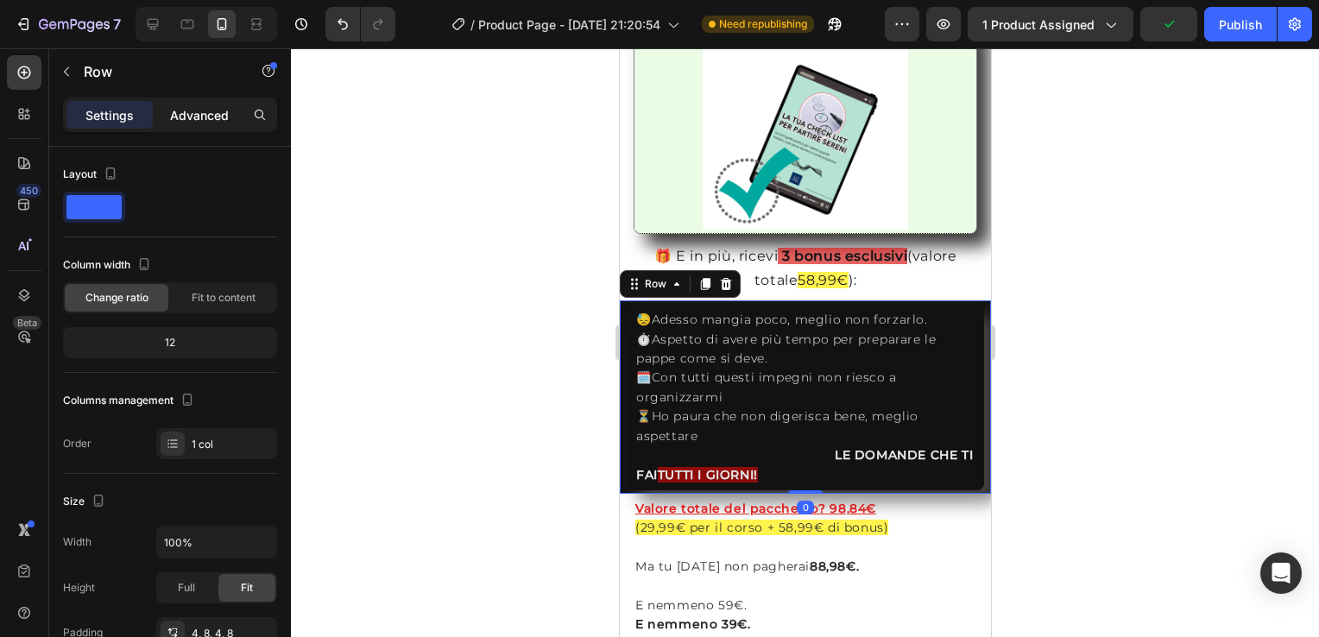
click at [196, 114] on p "Advanced" at bounding box center [199, 115] width 59 height 18
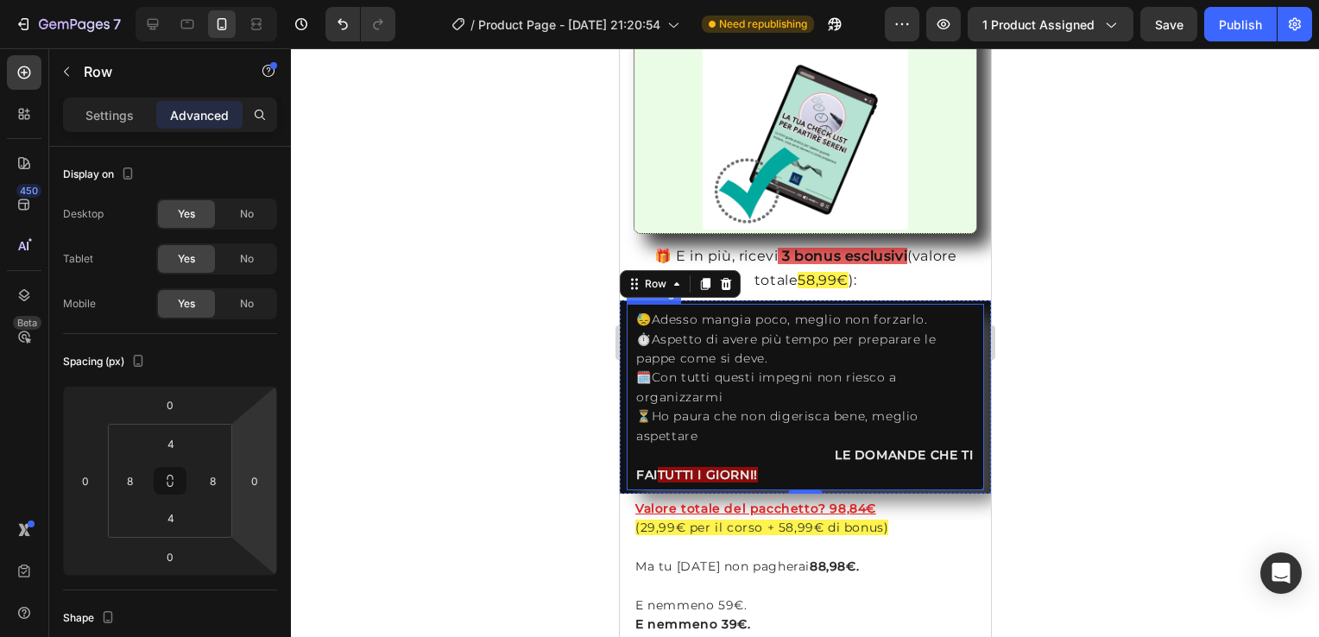
click at [634, 360] on h2 "😓Adesso mangia poco, meglio non forzarlo. ⏱️Aspetto di avere più tempo per prep…" at bounding box center [805, 397] width 342 height 178
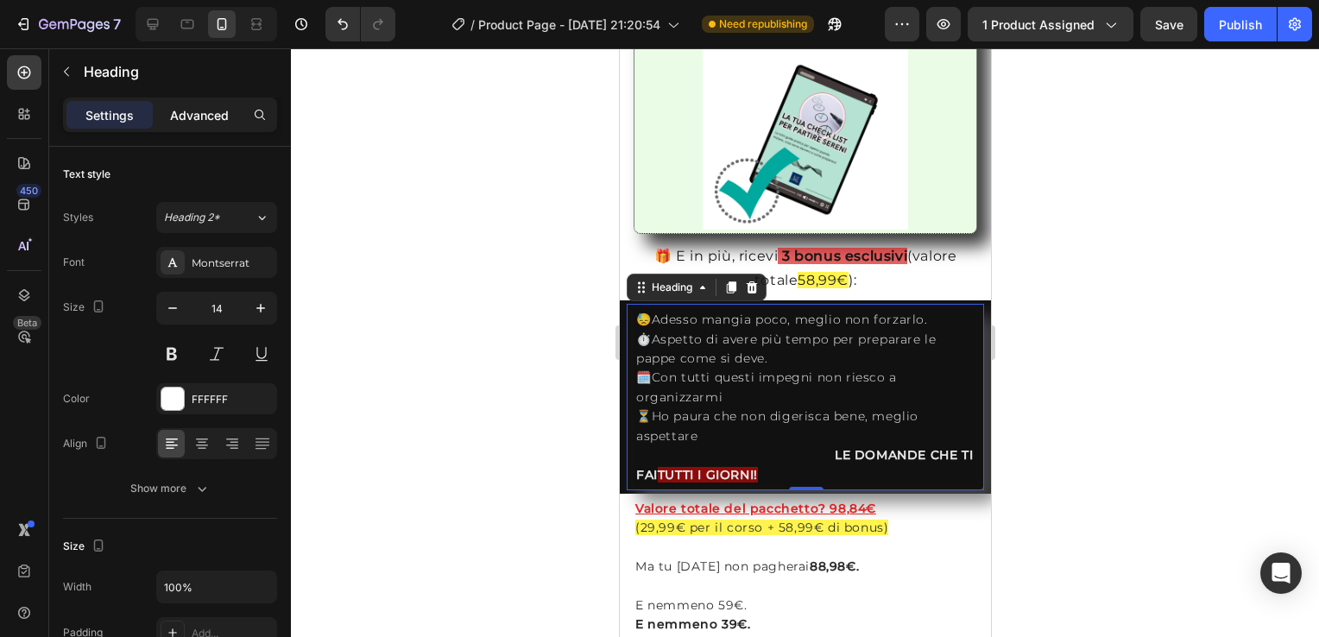
click at [205, 111] on p "Advanced" at bounding box center [199, 115] width 59 height 18
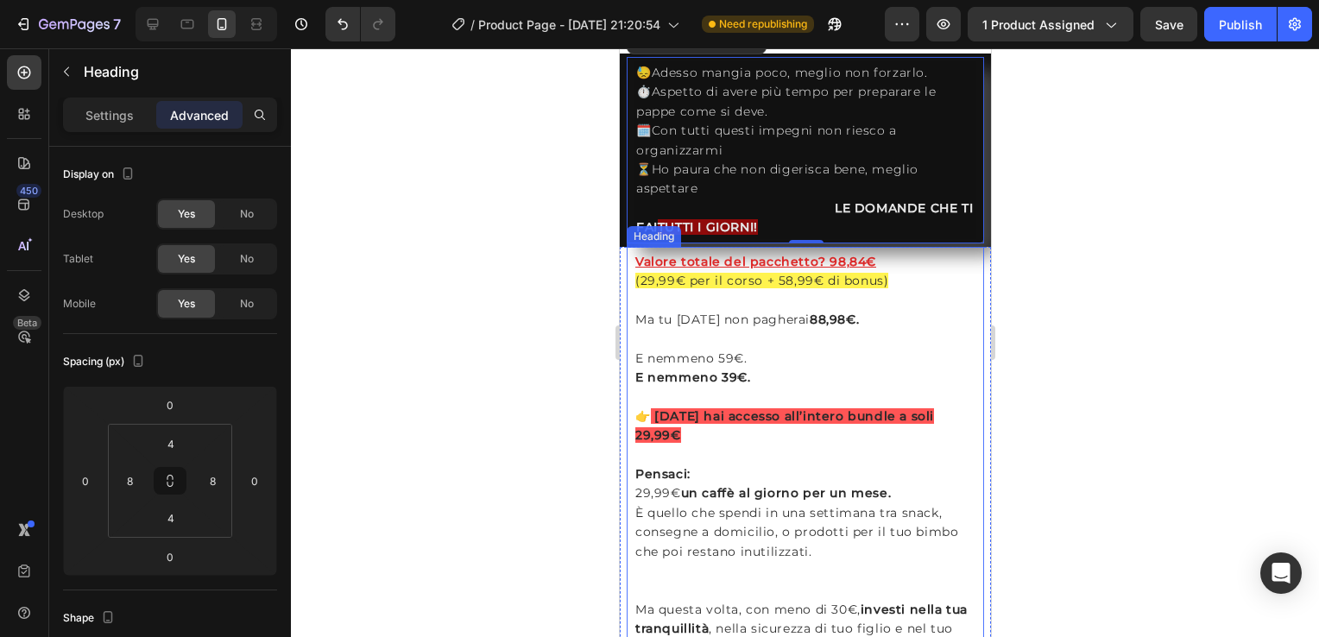
scroll to position [3800, 0]
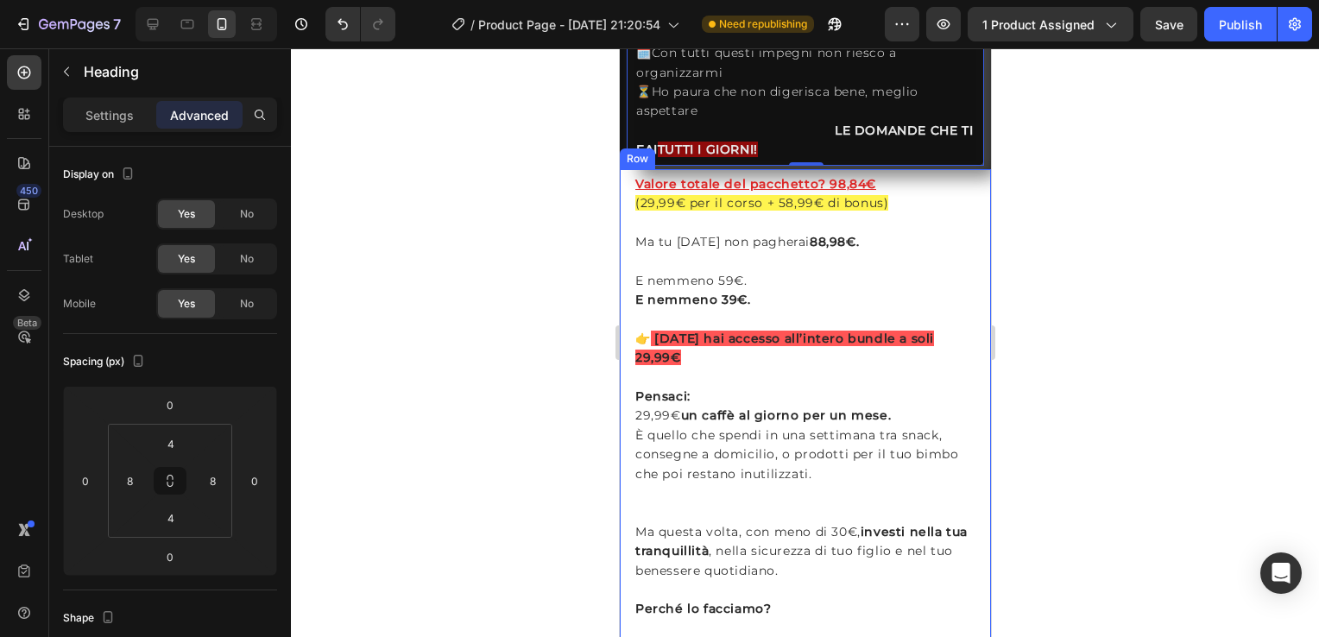
click at [622, 194] on div "Valore totale del pacchetto? 98,84€ (29,99€ per il corso + 58,99€ di bonus) Ma …" at bounding box center [804, 455] width 371 height 572
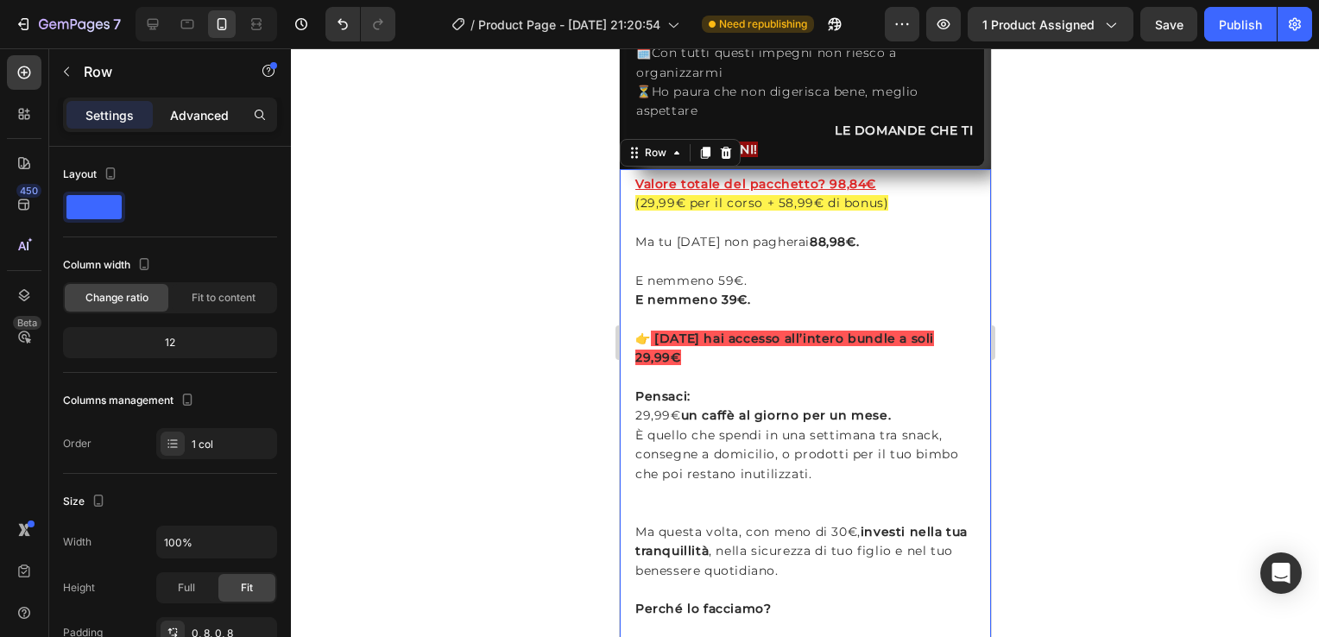
click at [185, 114] on p "Advanced" at bounding box center [199, 115] width 59 height 18
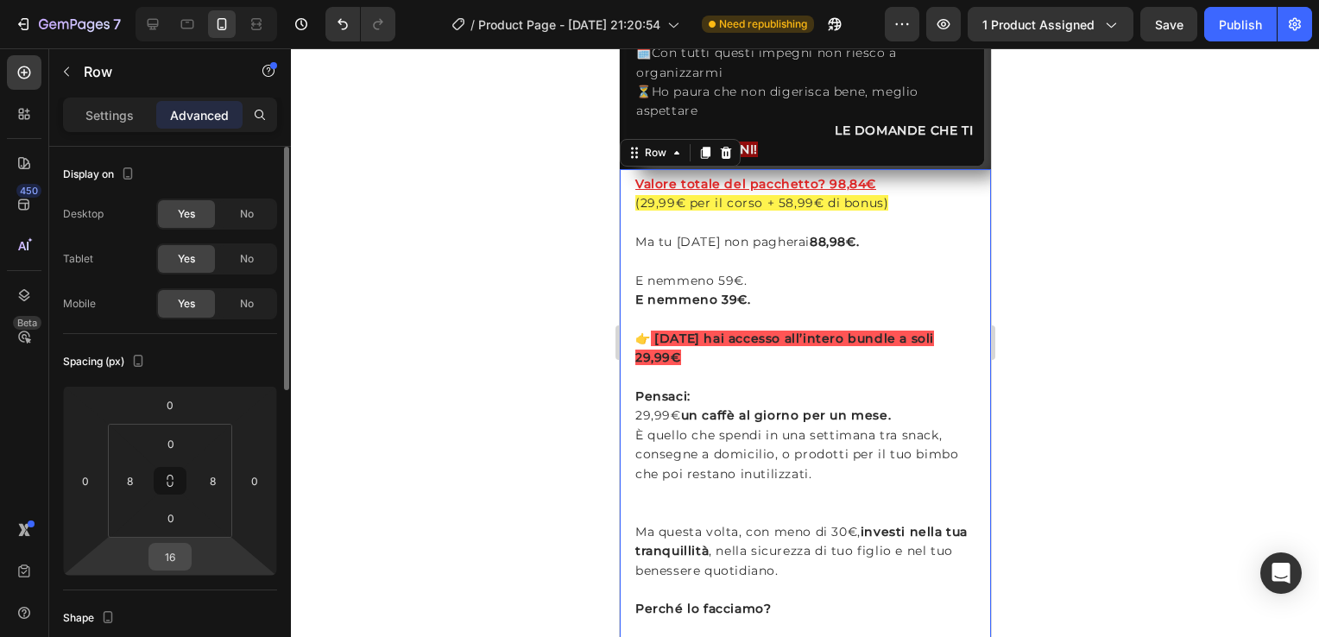
click at [171, 557] on input "16" at bounding box center [170, 557] width 35 height 26
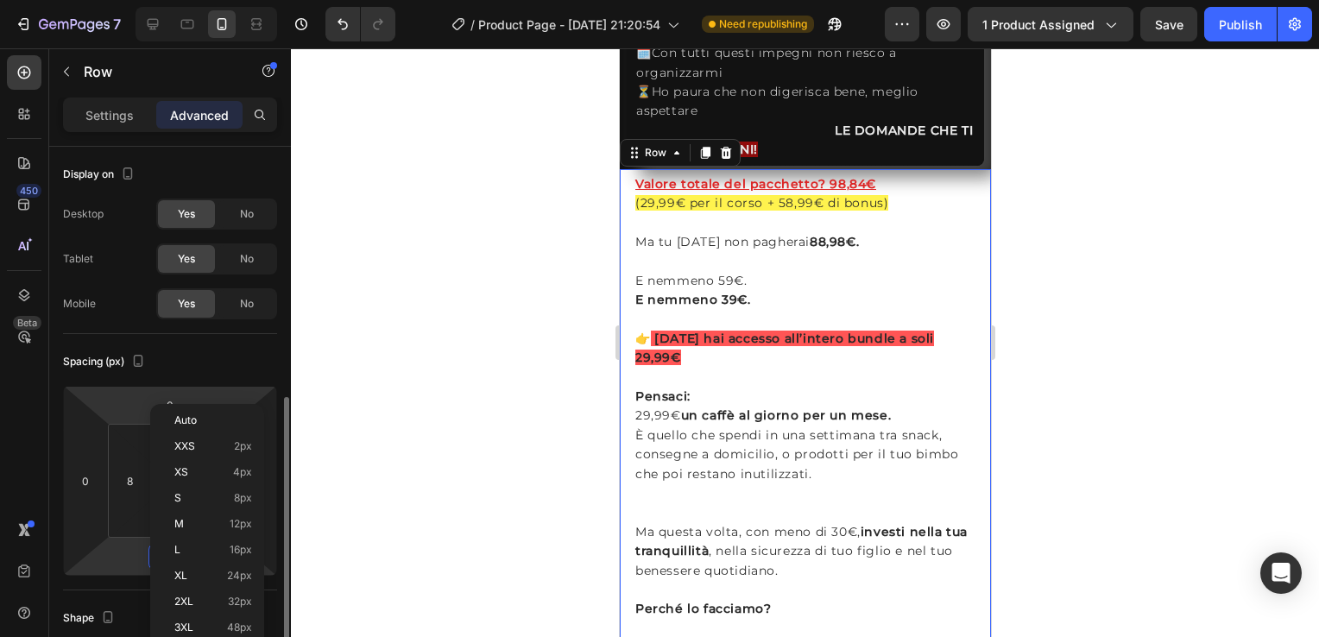
scroll to position [173, 0]
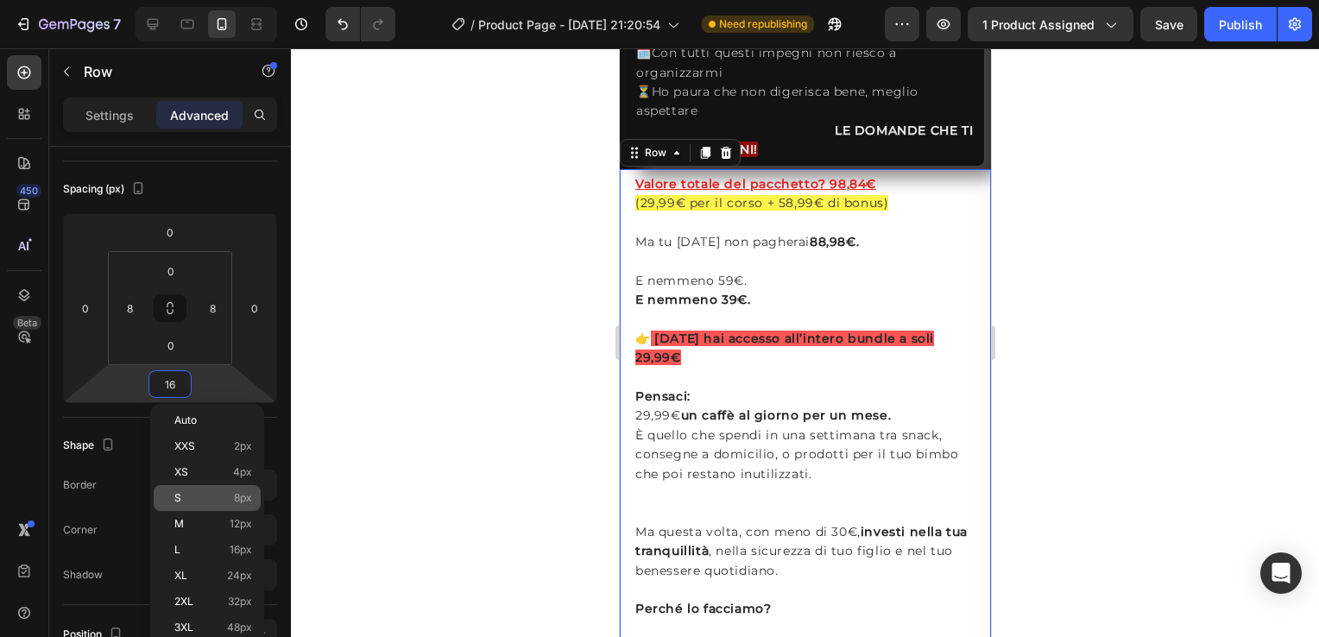
click at [212, 503] on p "S 8px" at bounding box center [213, 498] width 78 height 12
type input "8"
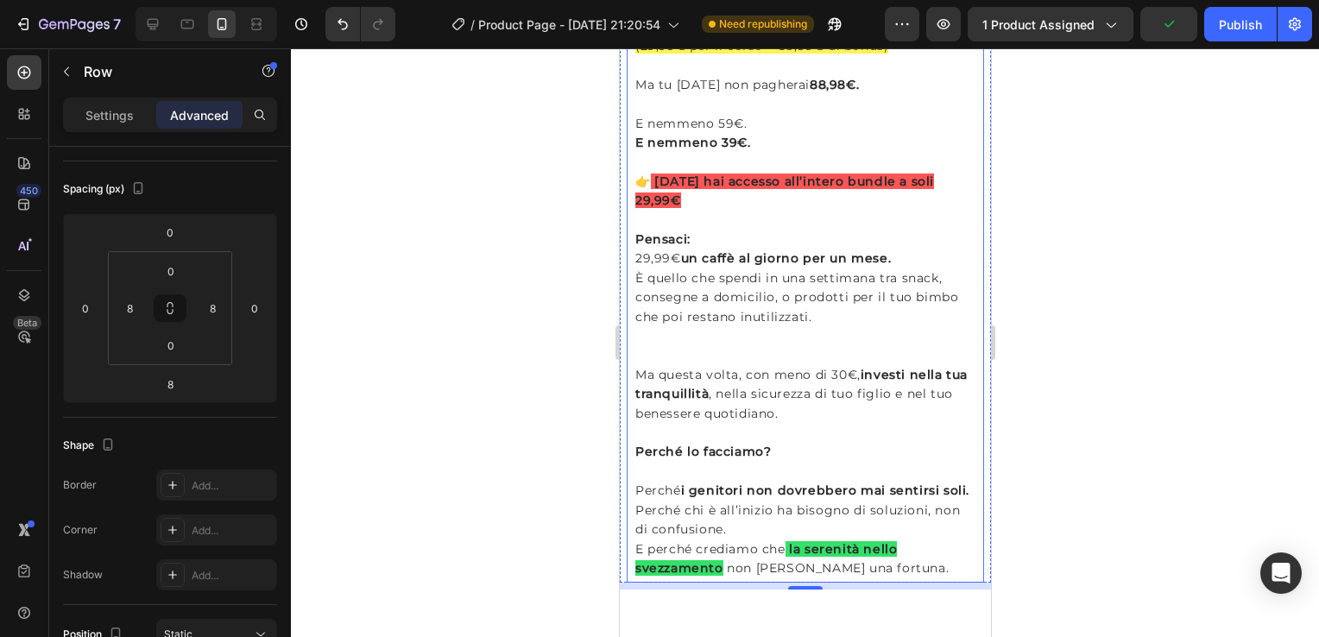
scroll to position [3800, 0]
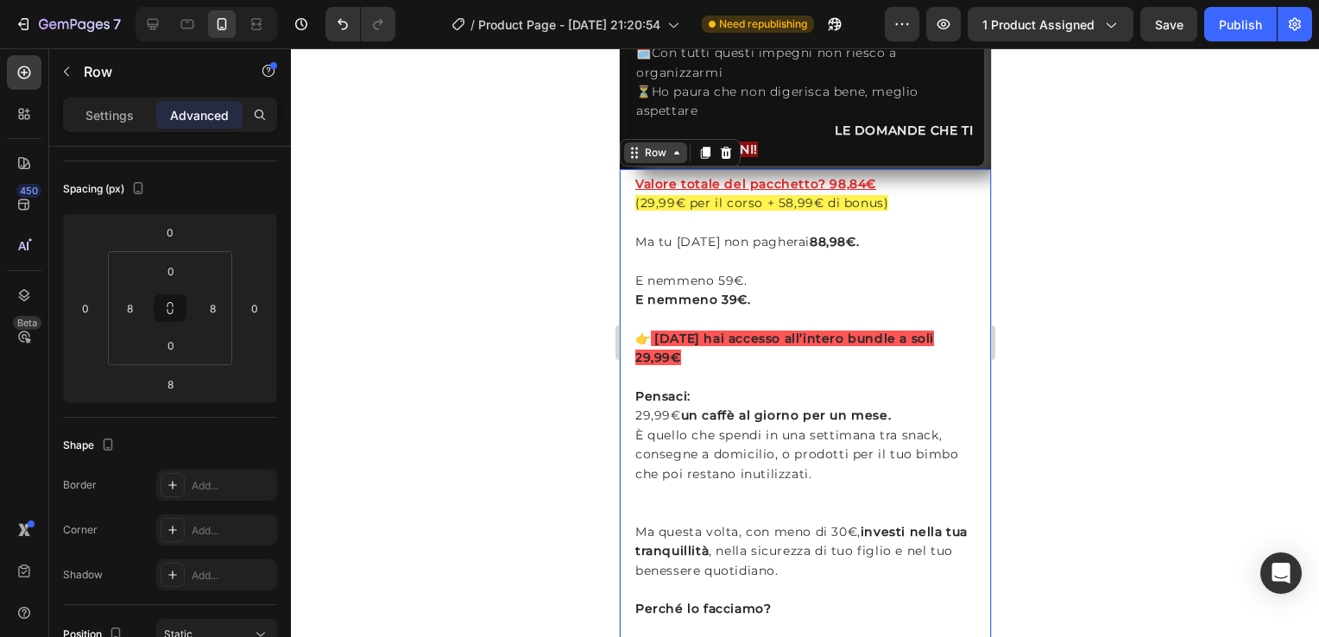
click at [666, 152] on div "Row" at bounding box center [655, 153] width 28 height 16
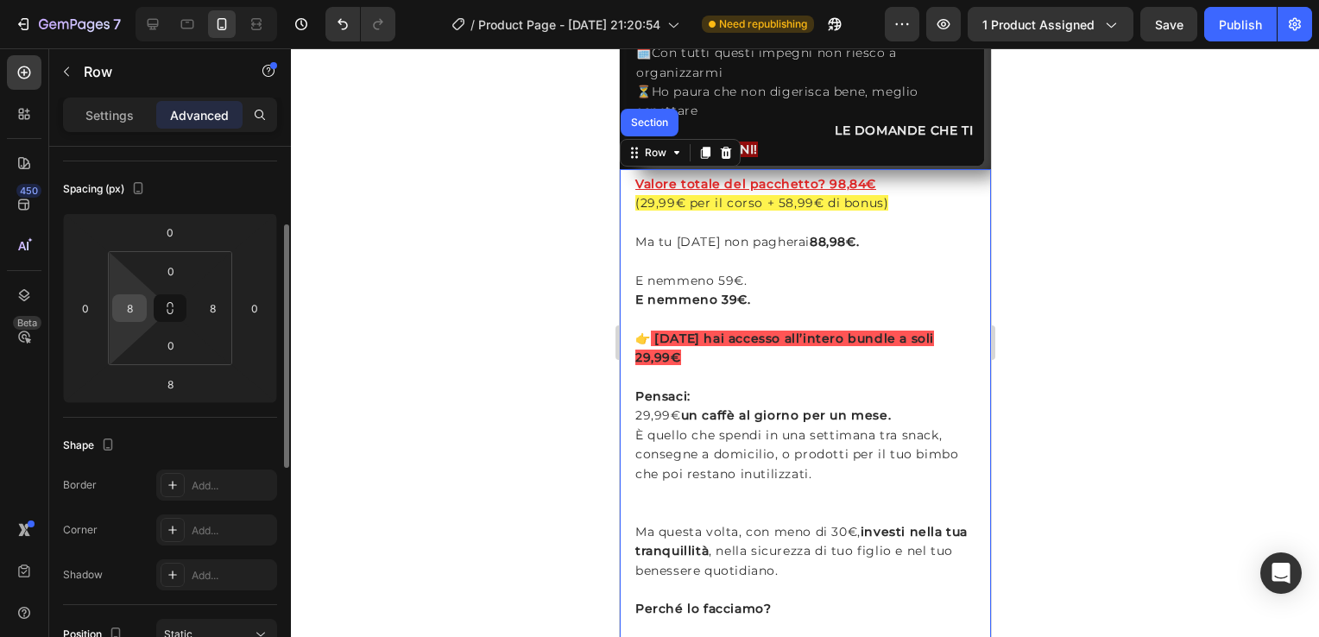
click at [129, 307] on input "8" at bounding box center [130, 308] width 26 height 26
type input "0"
click at [212, 312] on input "8" at bounding box center [212, 308] width 26 height 26
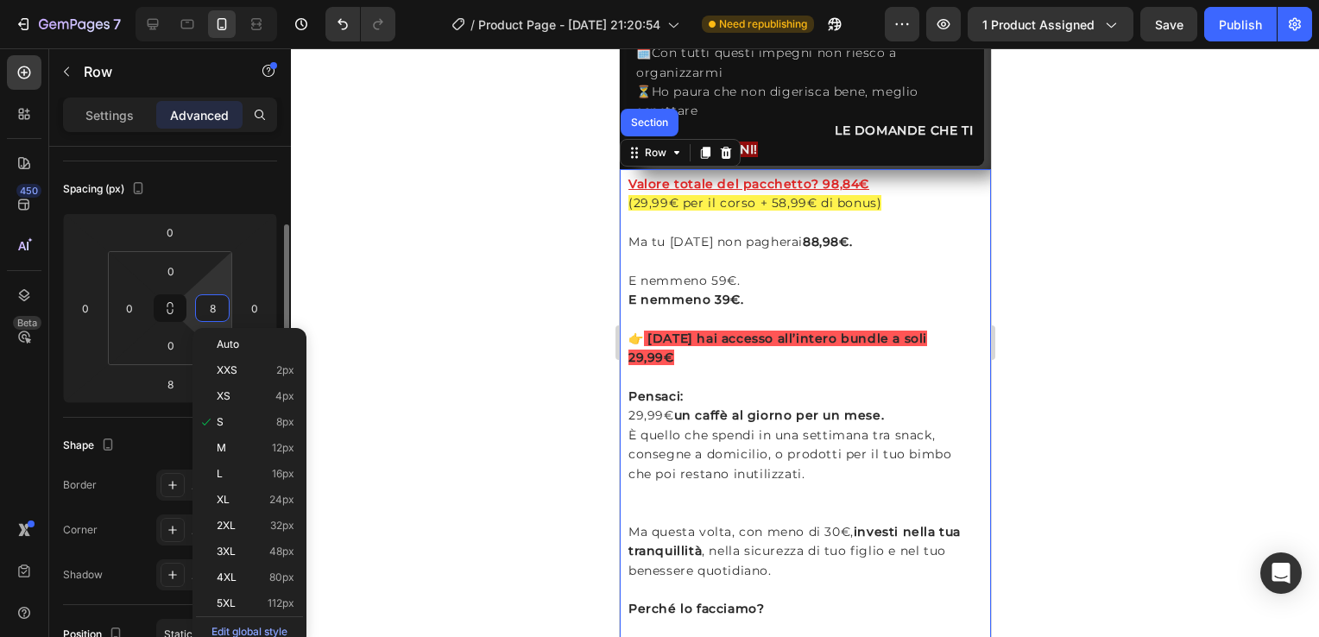
type input "0"
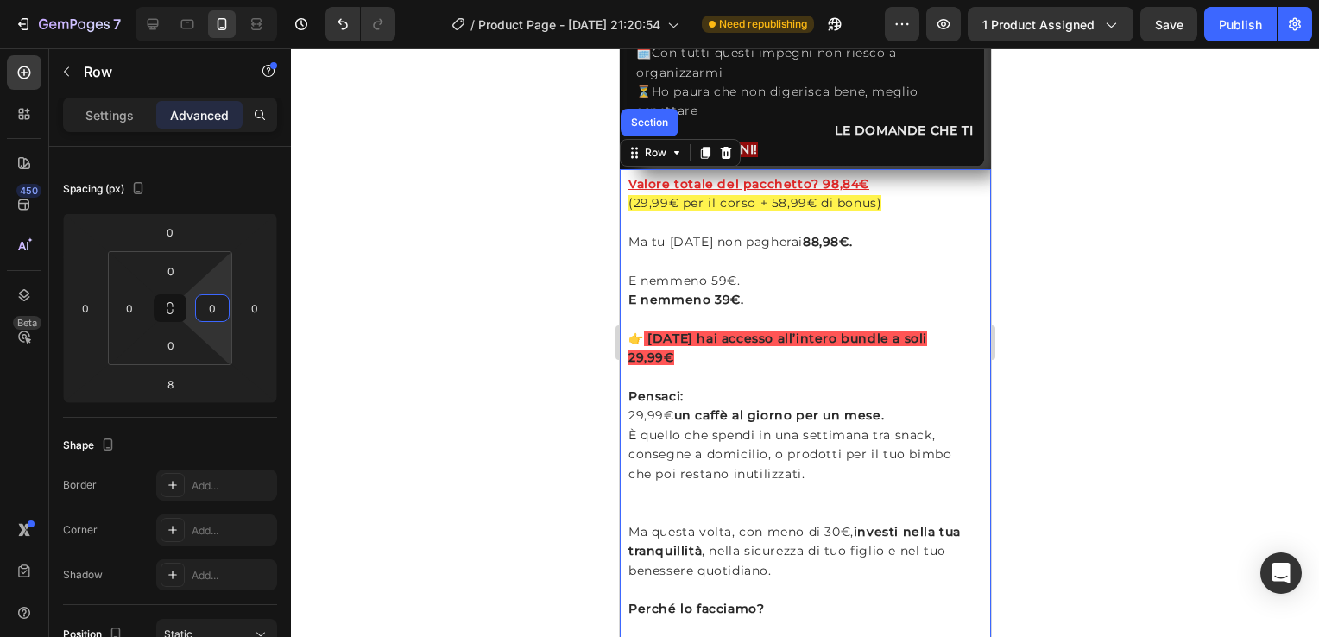
click at [349, 333] on div at bounding box center [805, 342] width 1028 height 589
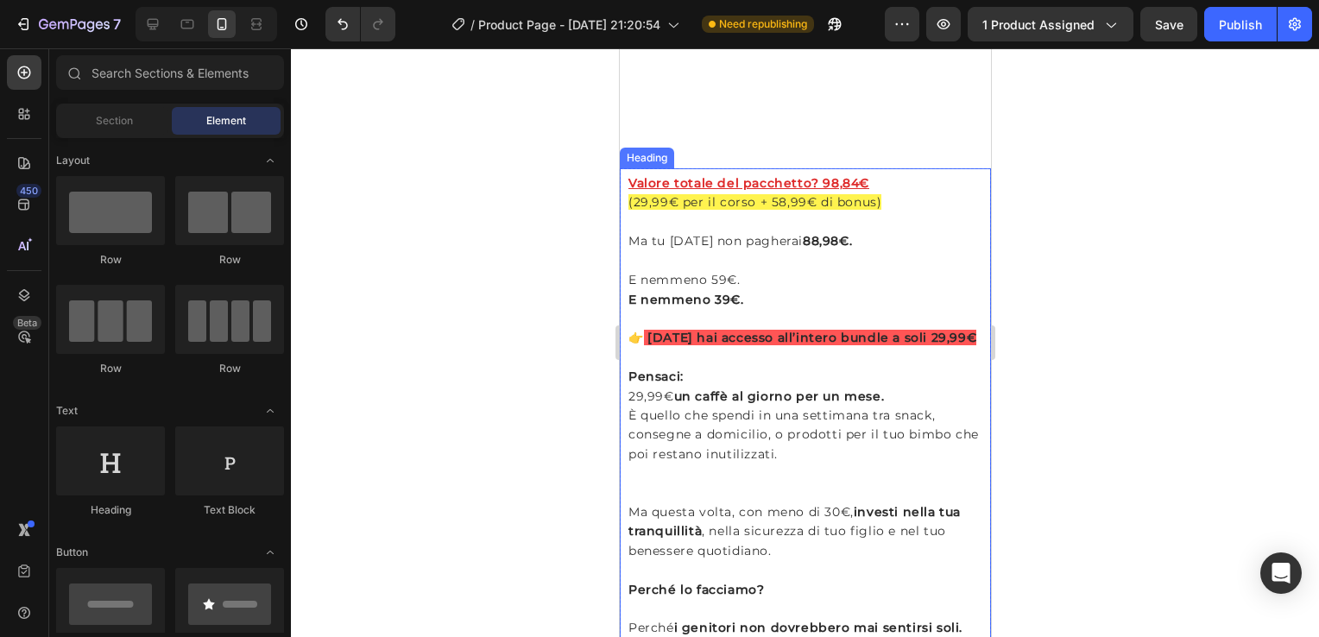
scroll to position [4319, 0]
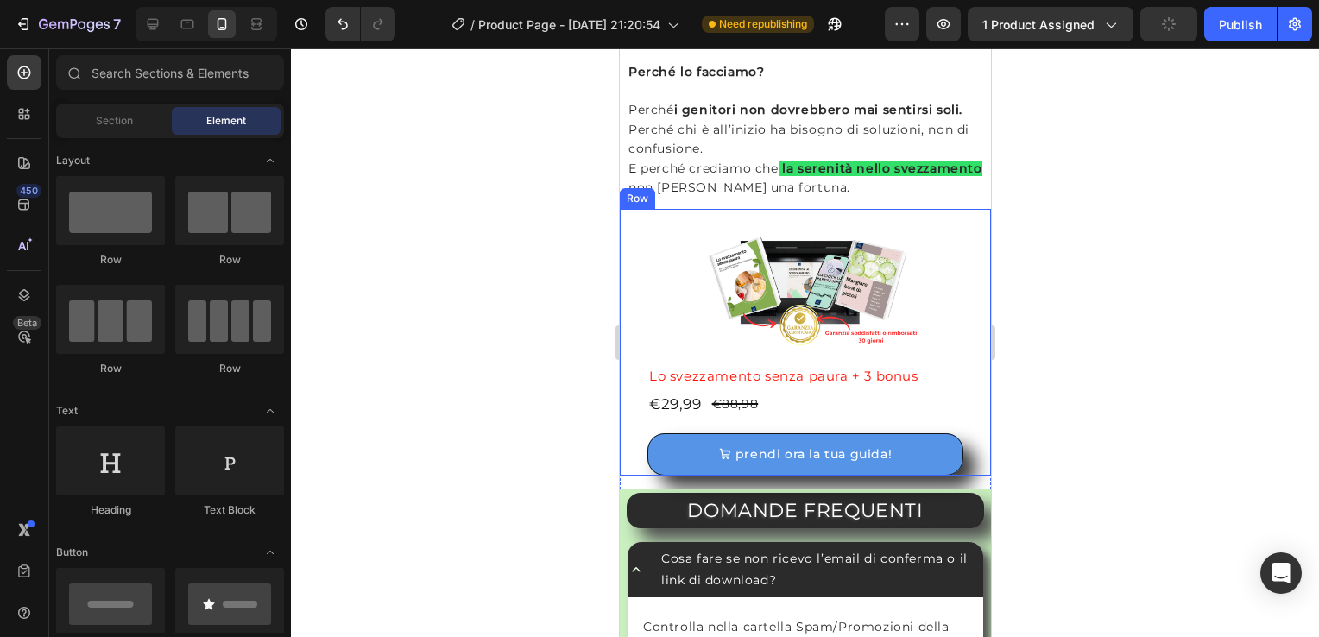
click at [623, 222] on div "Image Lo svezzamento senza paura + 3 bonus Product Title €29,99 Product Price P…" at bounding box center [804, 342] width 371 height 266
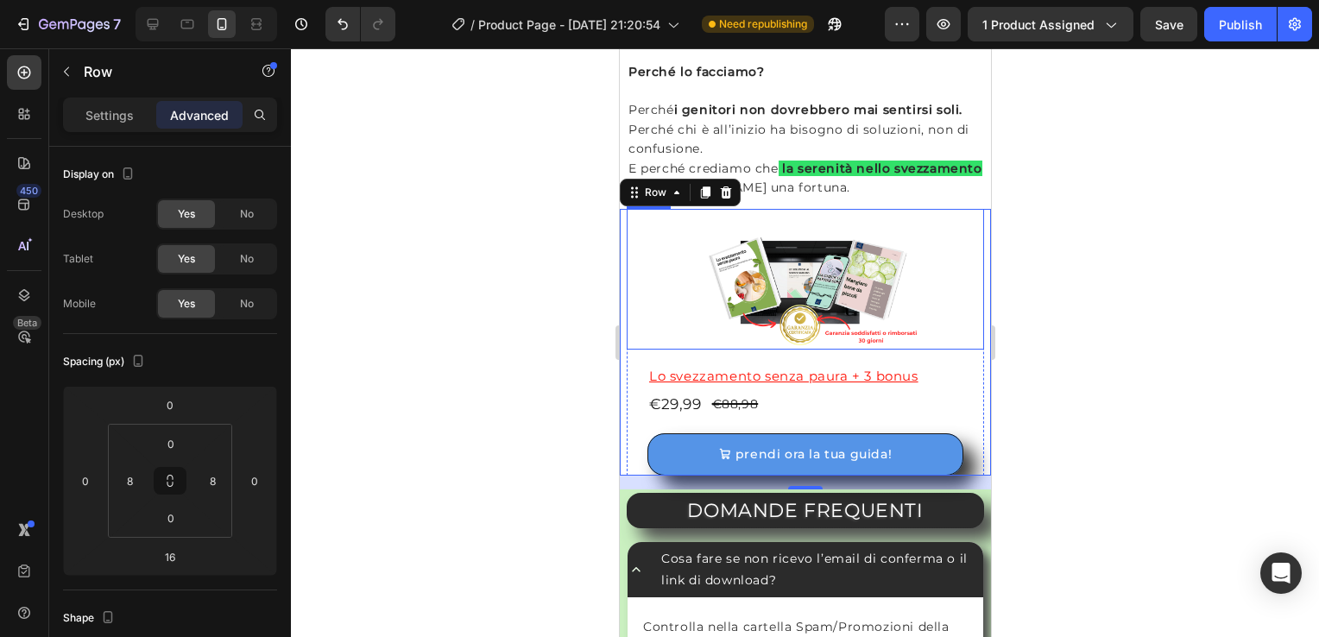
click at [634, 247] on div at bounding box center [805, 279] width 358 height 141
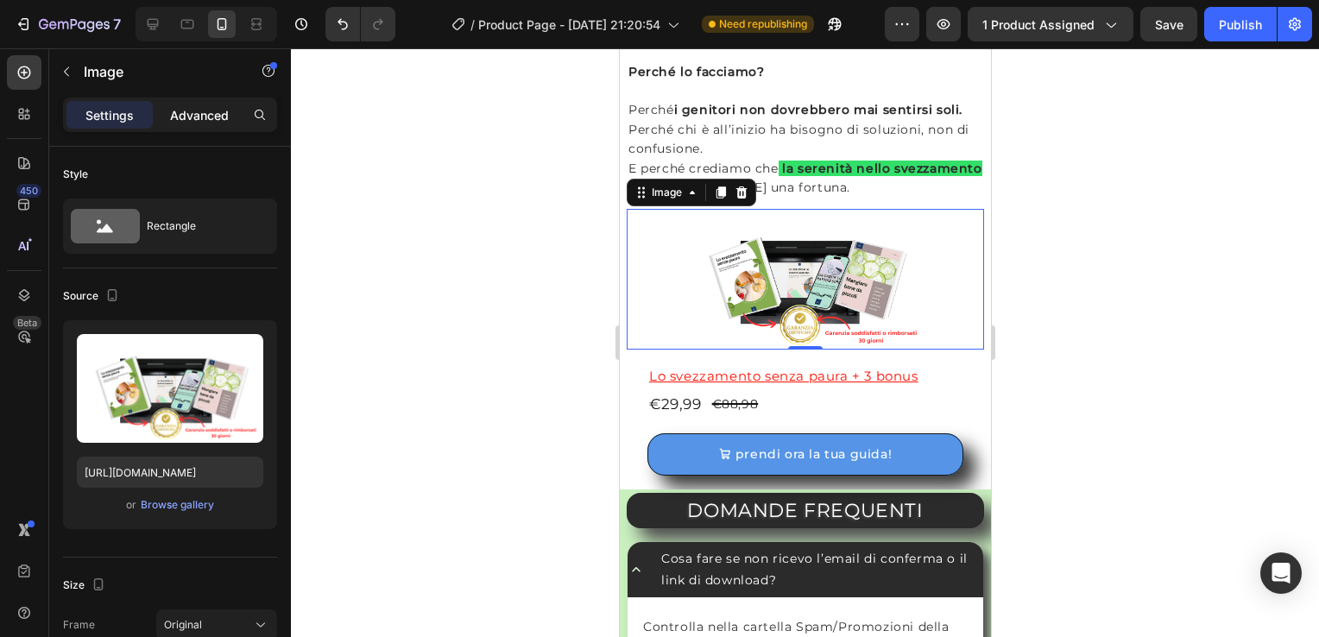
click at [184, 119] on p "Advanced" at bounding box center [199, 115] width 59 height 18
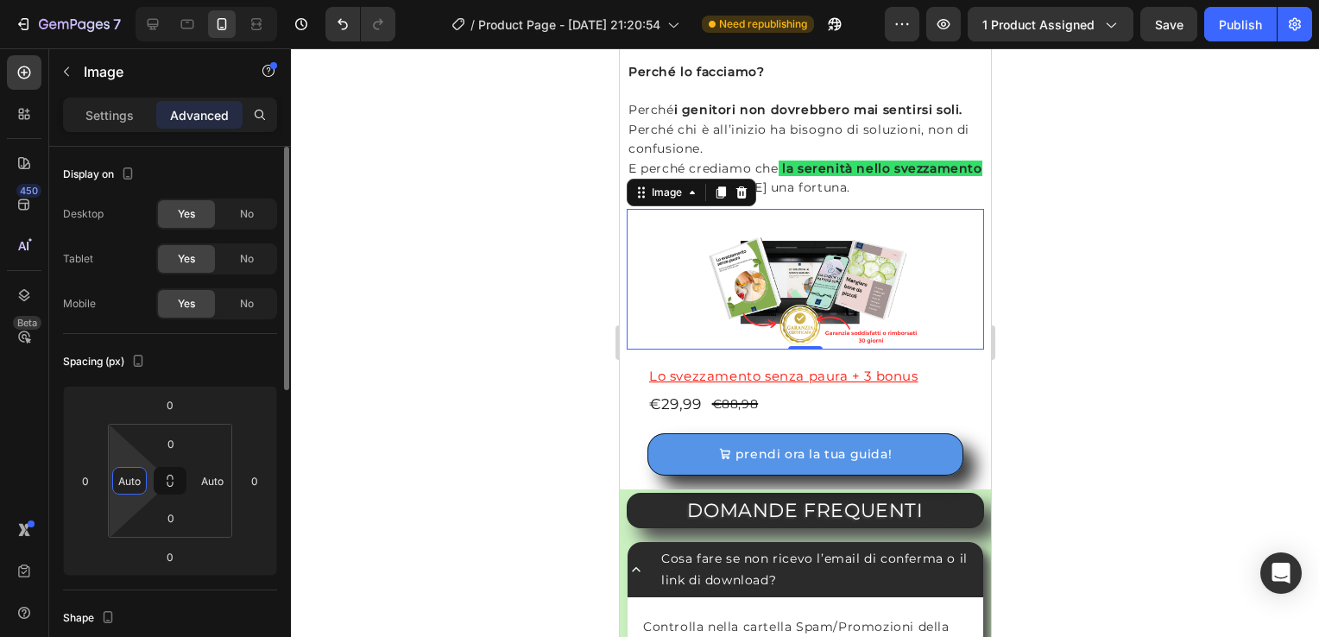
click at [123, 492] on input "Auto" at bounding box center [130, 481] width 26 height 26
type input "0"
click at [206, 475] on input "Auto" at bounding box center [212, 481] width 26 height 26
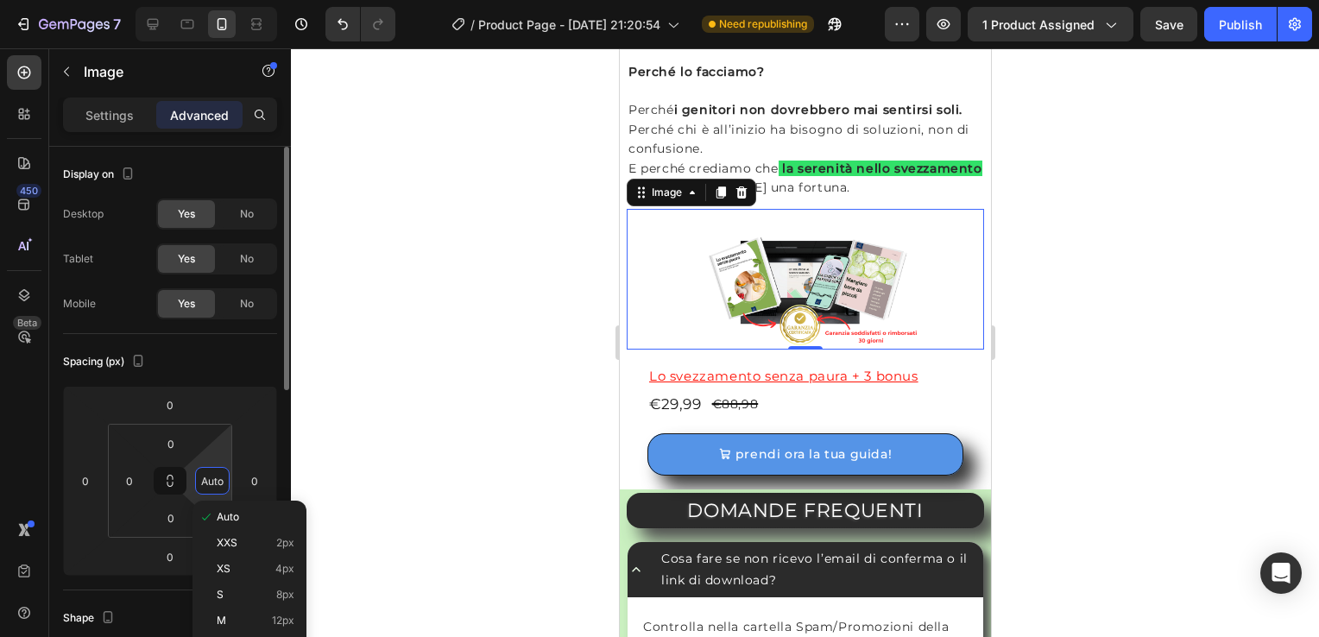
type input "0"
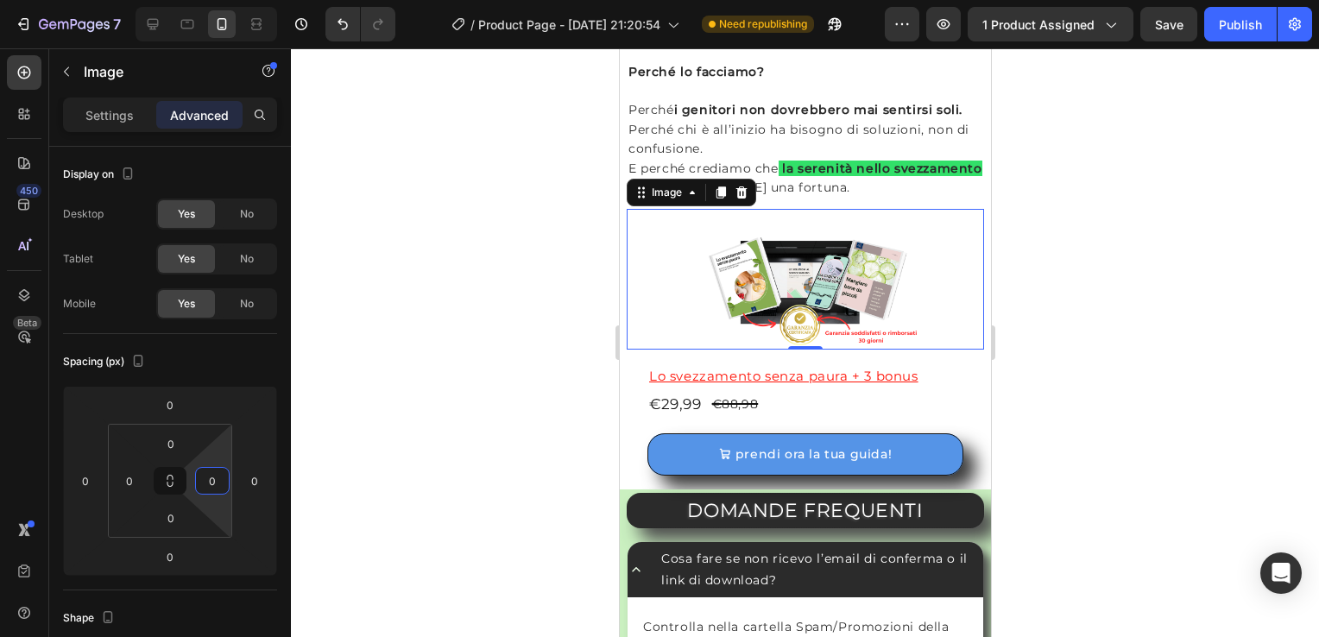
click at [444, 373] on div at bounding box center [805, 342] width 1028 height 589
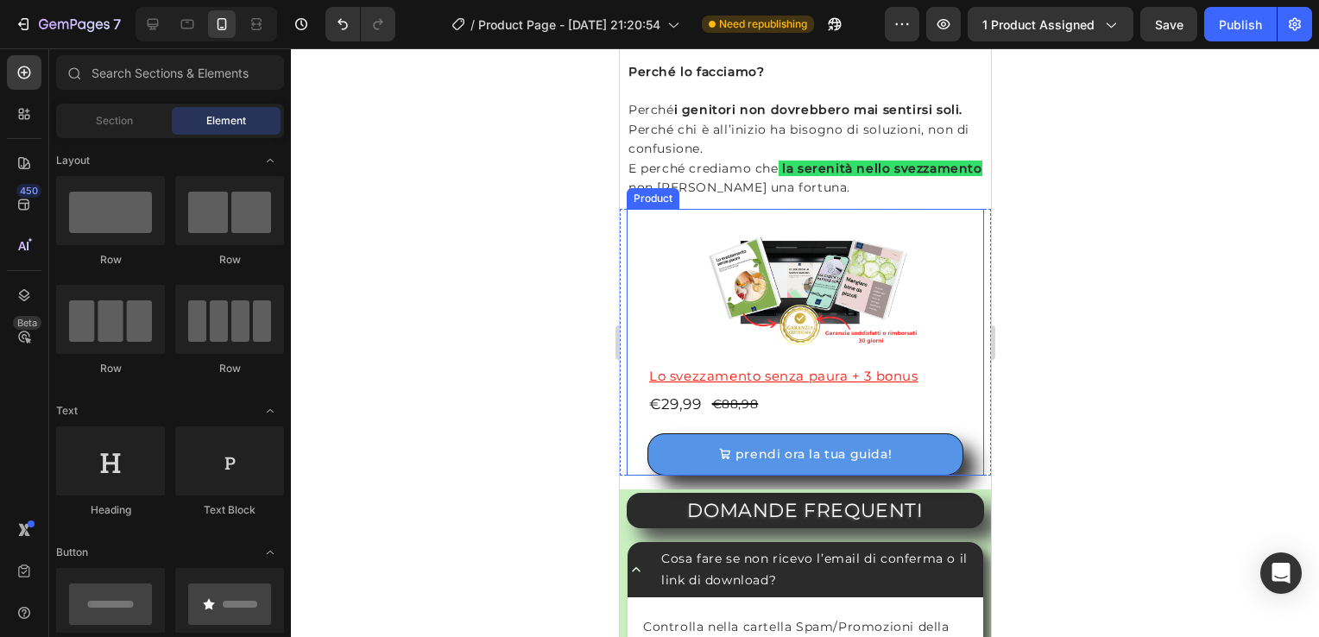
click at [636, 392] on div "Lo svezzamento senza paura + 3 bonus Product Title €29,99 Product Price Product…" at bounding box center [805, 419] width 358 height 111
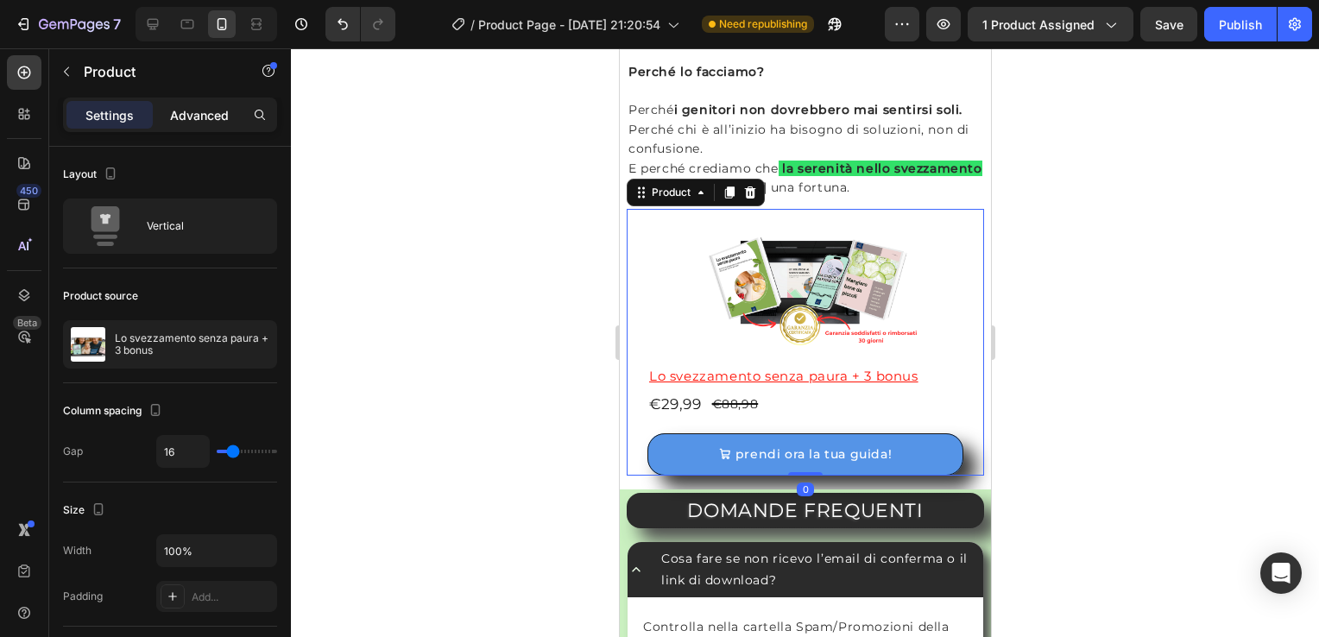
click at [193, 117] on p "Advanced" at bounding box center [199, 115] width 59 height 18
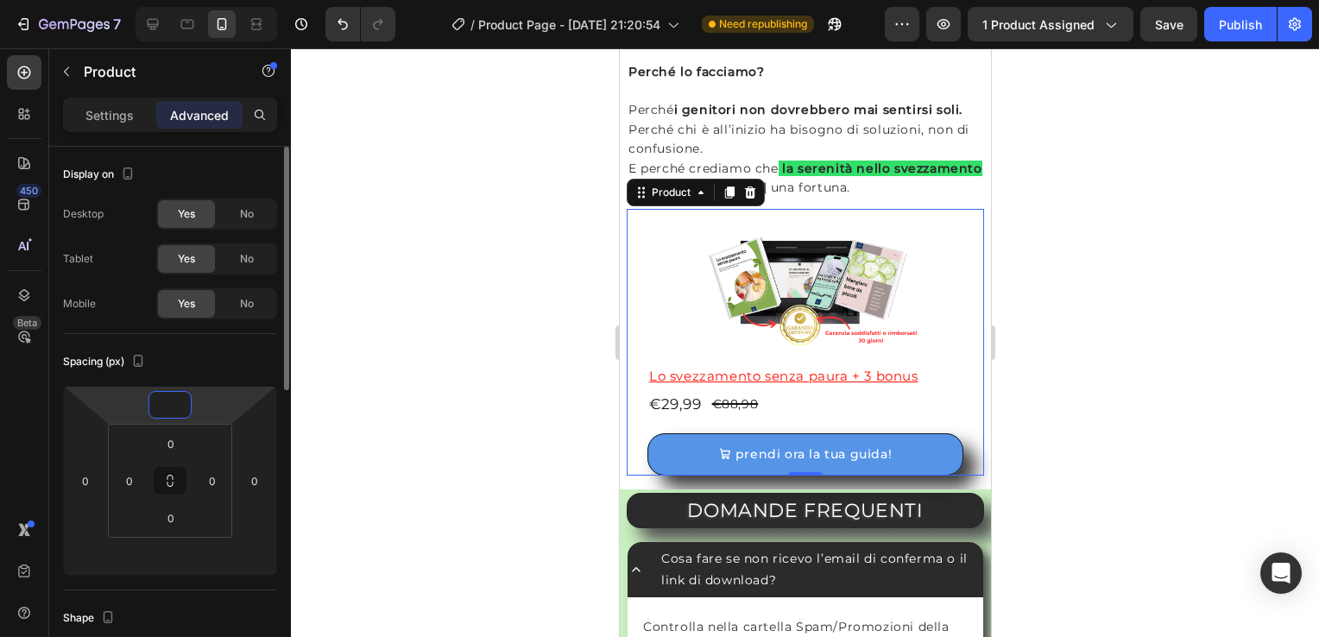
click at [176, 413] on input "number" at bounding box center [170, 405] width 35 height 26
type input "0"
click at [165, 561] on input "number" at bounding box center [170, 557] width 35 height 26
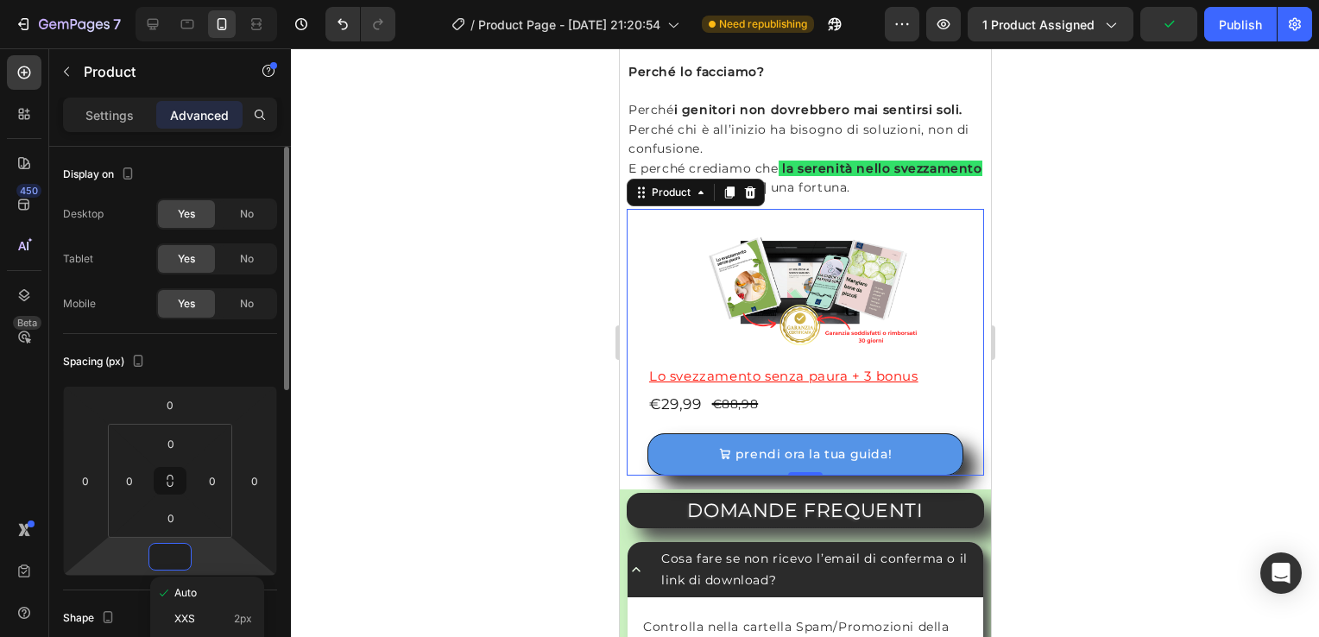
type input "0"
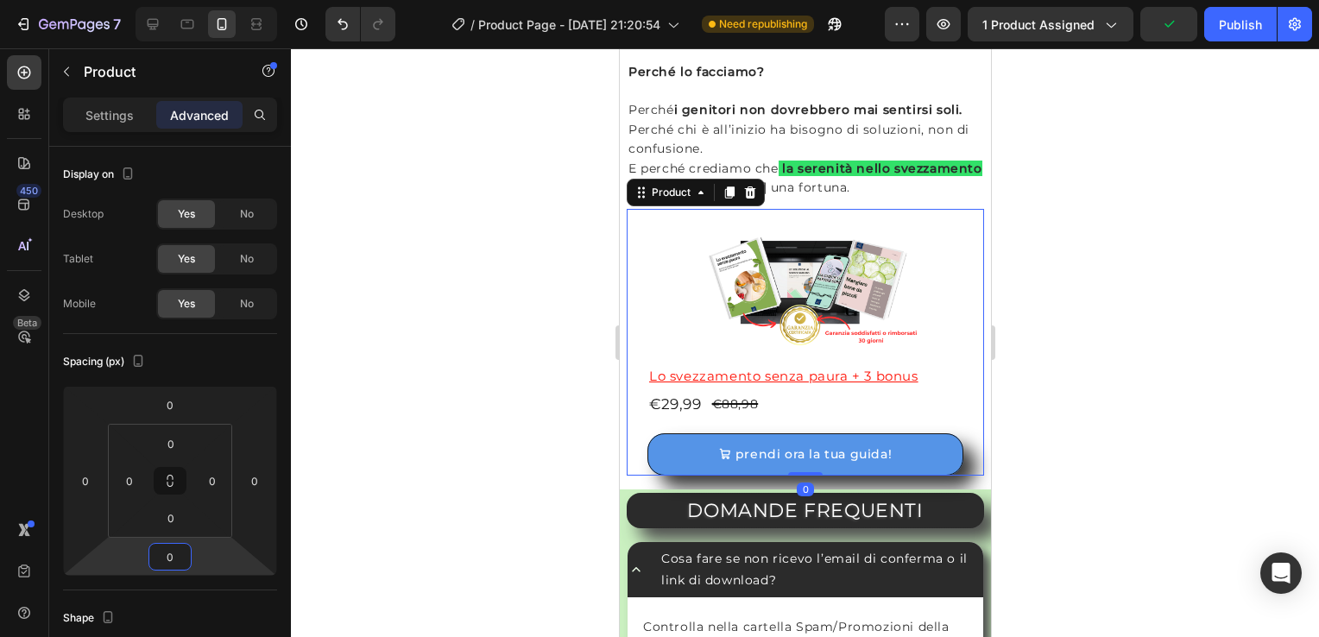
click at [421, 439] on div at bounding box center [805, 342] width 1028 height 589
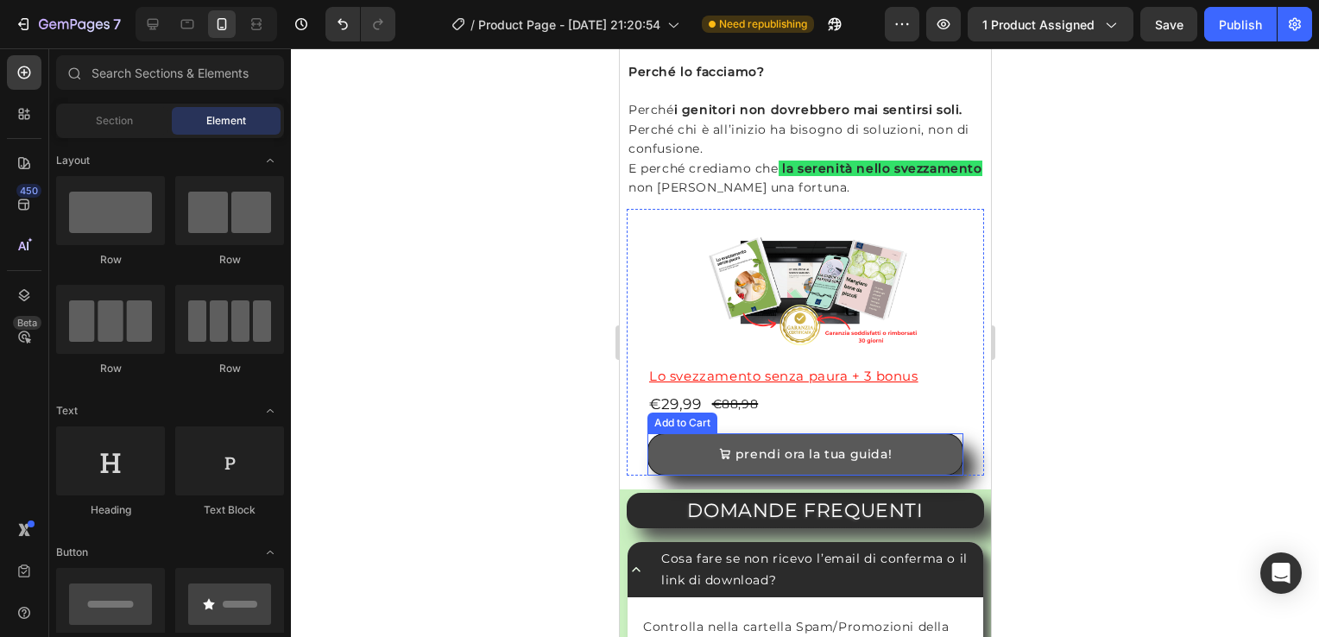
click at [684, 445] on button "prendi ora la tua guida!" at bounding box center [805, 455] width 316 height 42
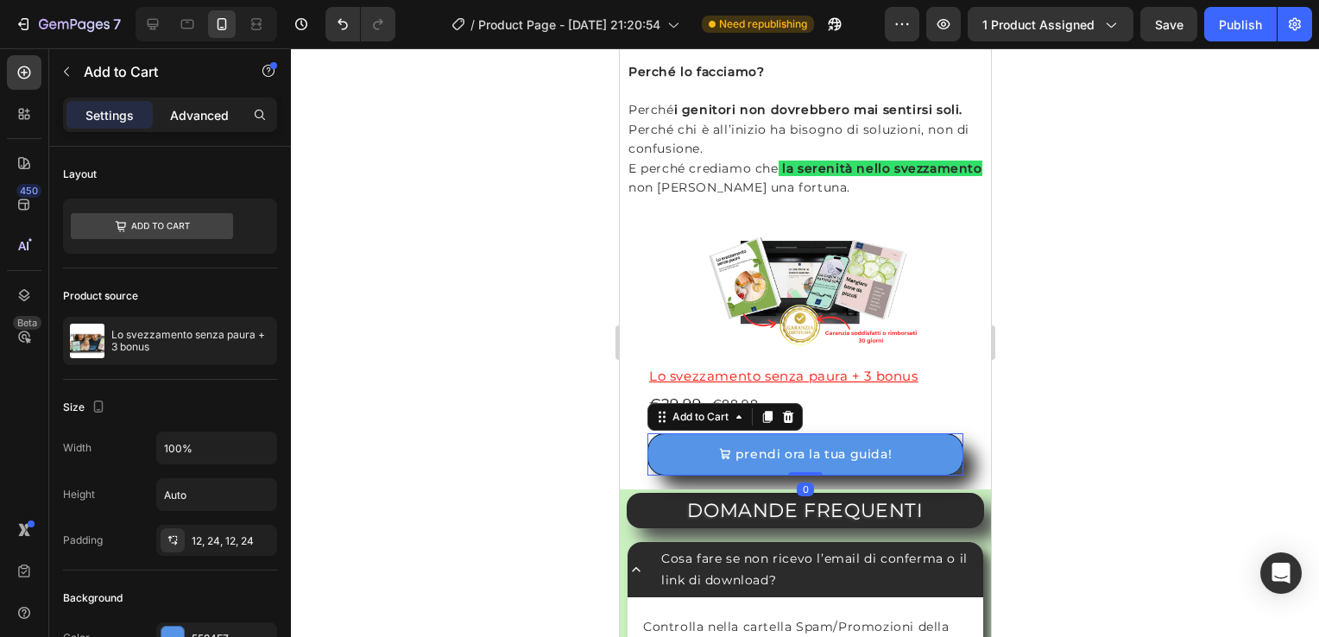
click at [209, 114] on p "Advanced" at bounding box center [199, 115] width 59 height 18
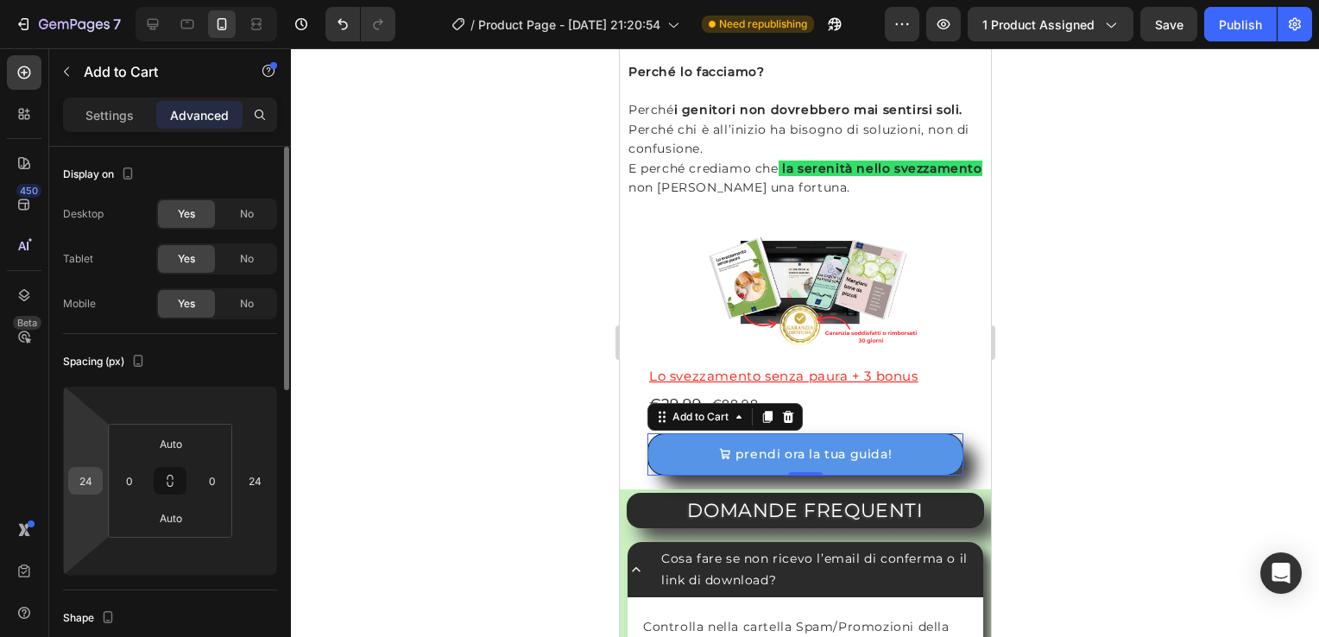
click at [93, 482] on input "24" at bounding box center [86, 481] width 26 height 26
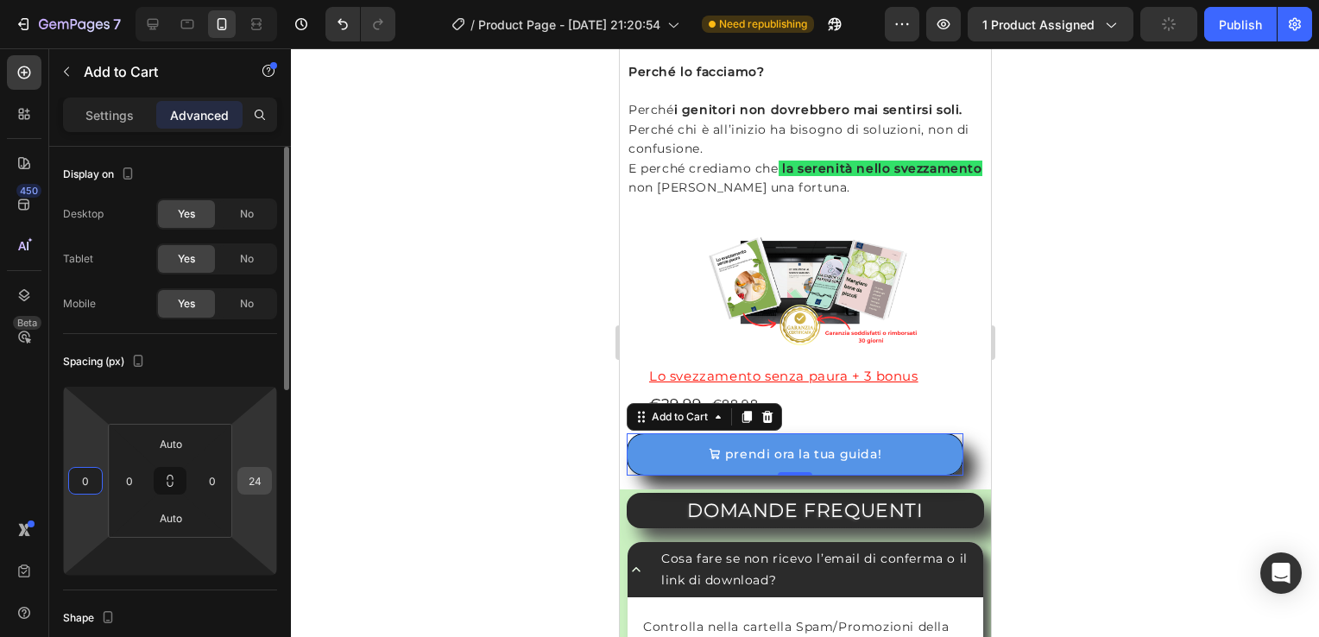
type input "0"
click at [255, 483] on input "24" at bounding box center [255, 481] width 26 height 26
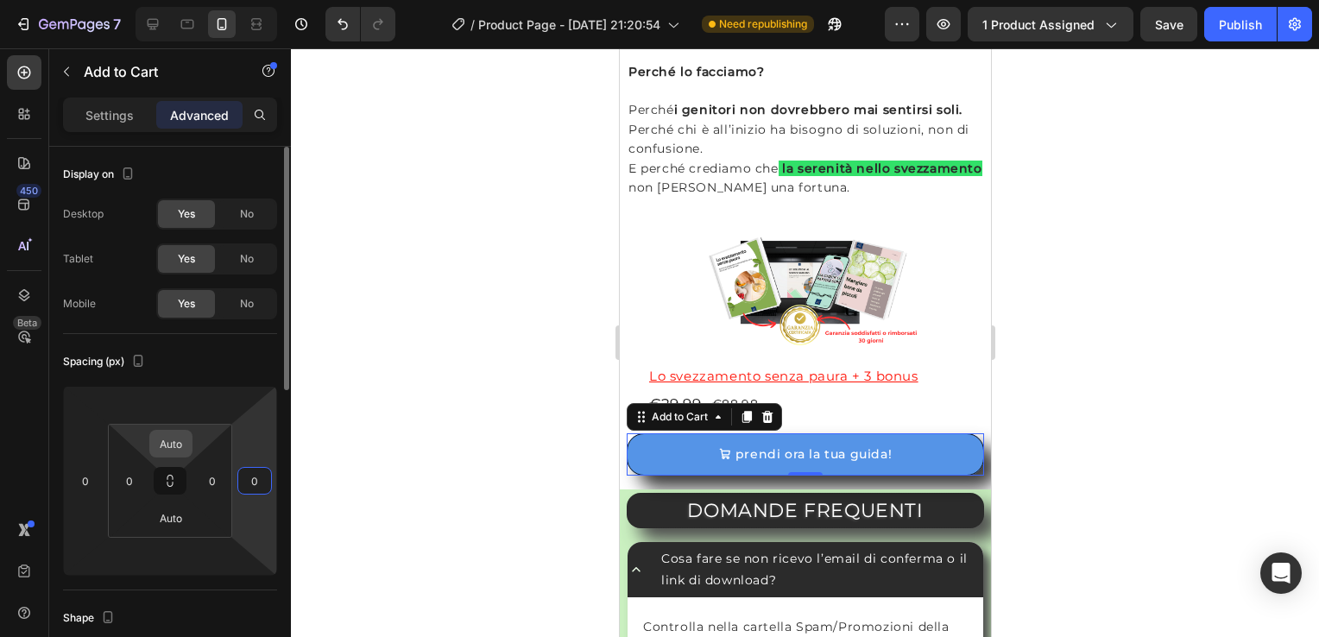
type input "0"
click at [170, 437] on input "Auto" at bounding box center [171, 444] width 35 height 26
type input "0"
click at [155, 527] on input "Auto" at bounding box center [171, 518] width 35 height 26
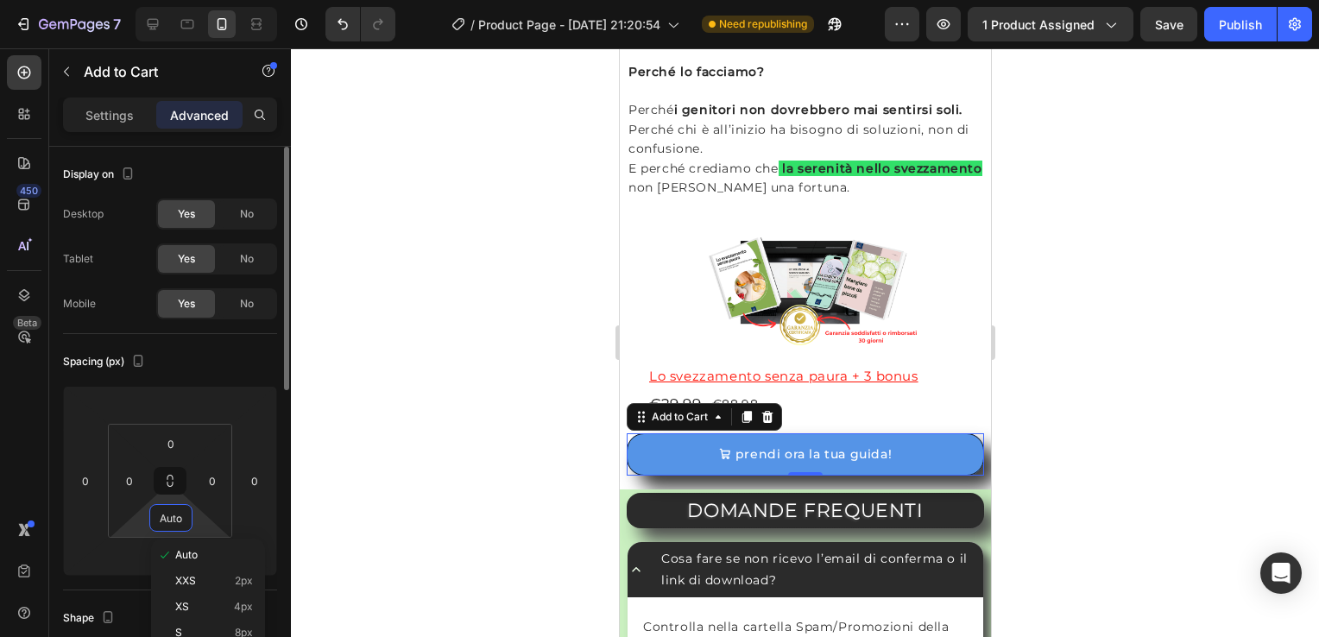
type input "0"
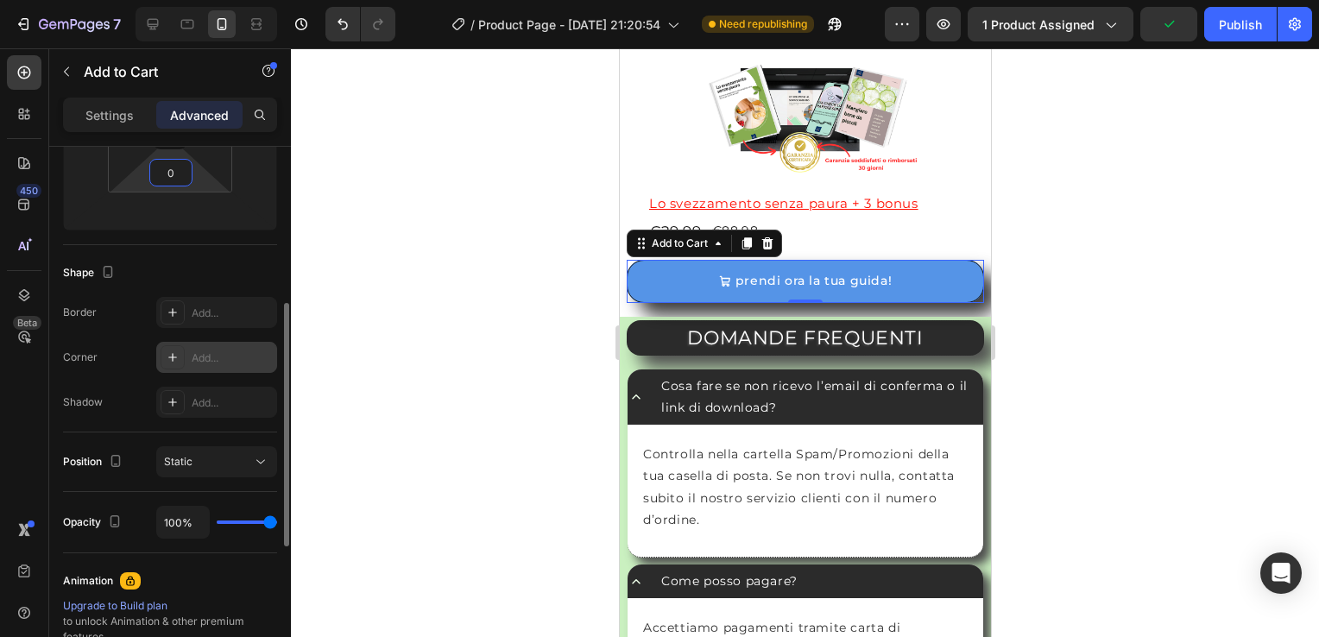
scroll to position [173, 0]
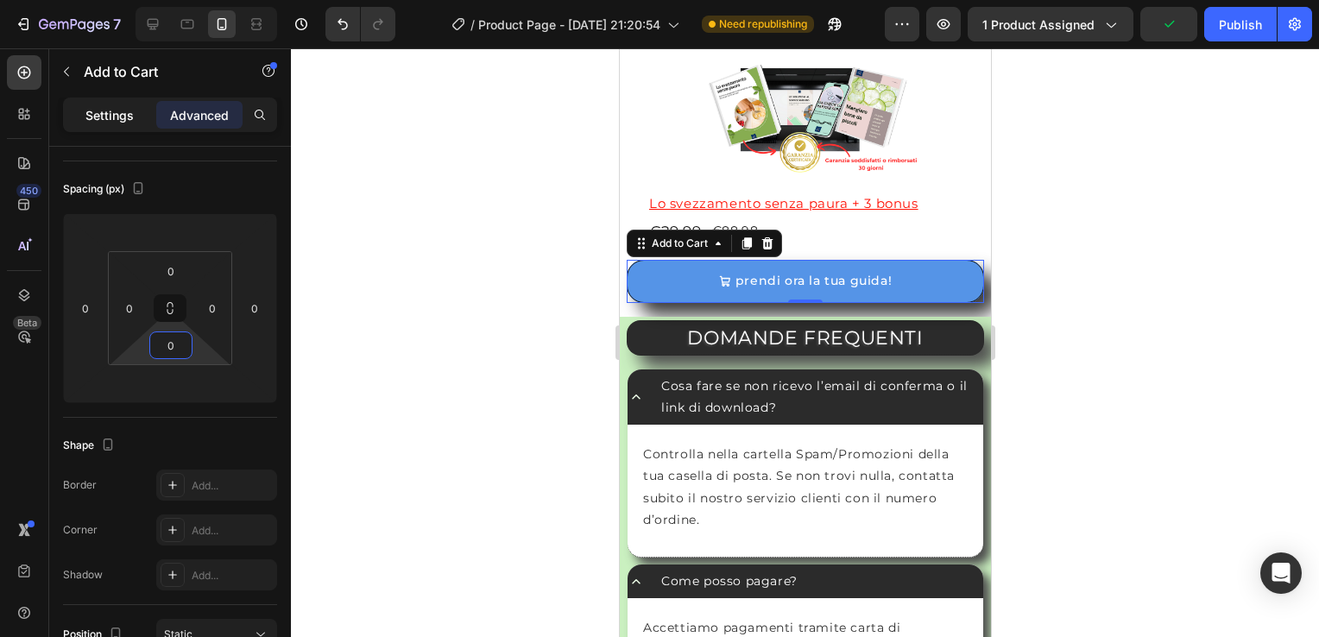
drag, startPoint x: 97, startPoint y: 114, endPoint x: 240, endPoint y: 428, distance: 345.5
click at [97, 113] on p "Settings" at bounding box center [109, 115] width 48 height 18
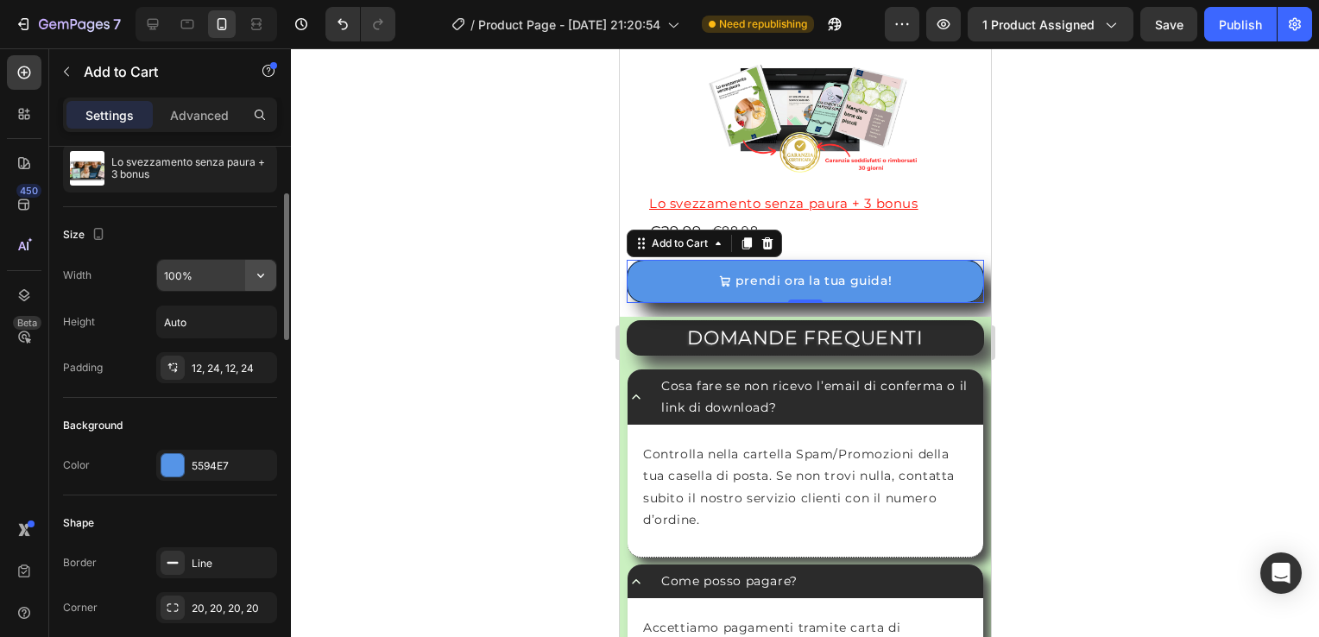
click at [256, 276] on icon "button" at bounding box center [260, 275] width 17 height 17
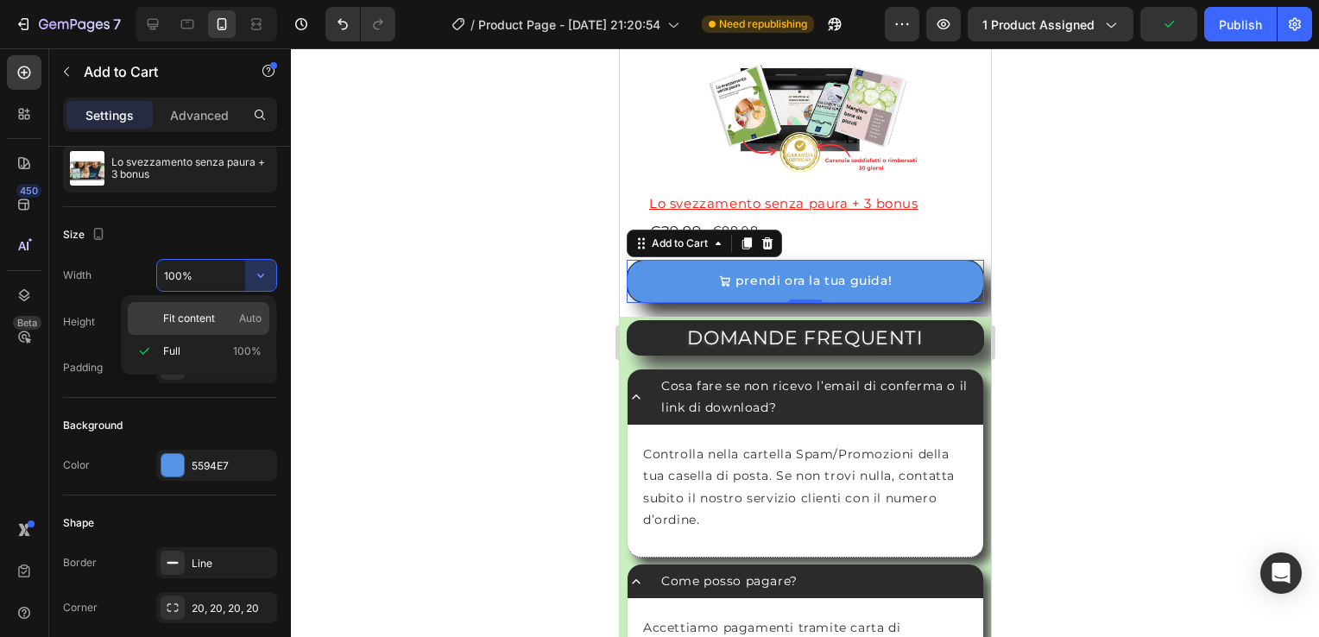
click at [176, 321] on span "Fit content" at bounding box center [189, 319] width 52 height 16
type input "Auto"
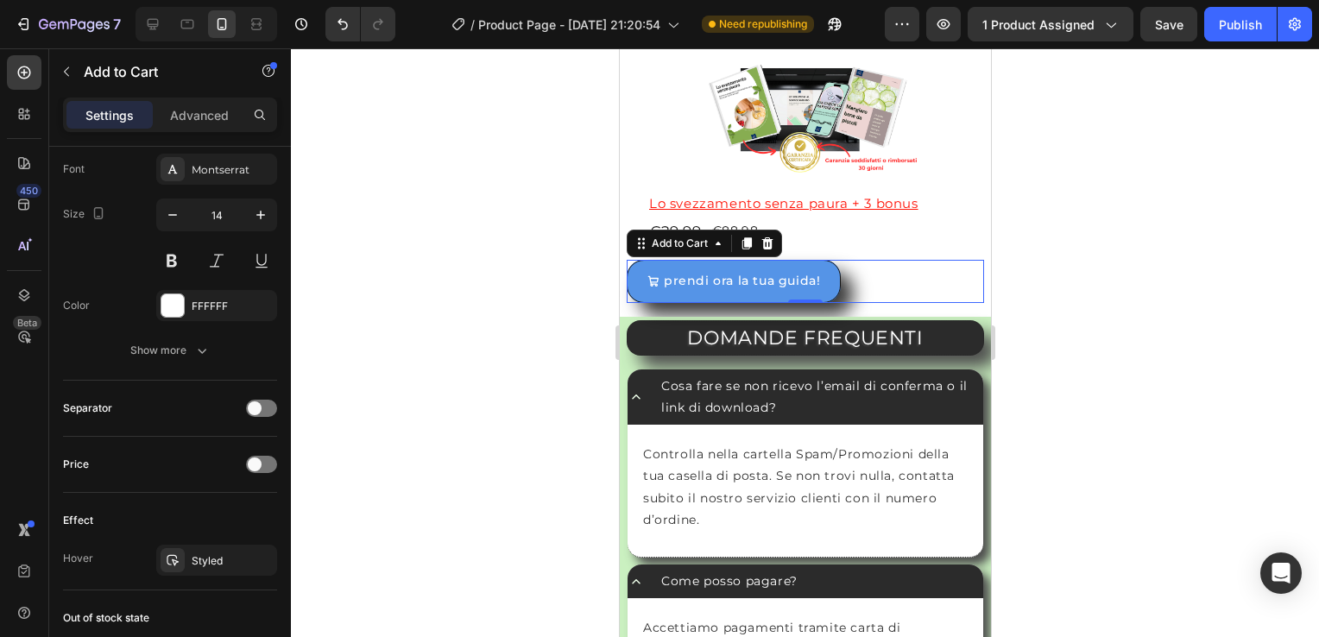
scroll to position [1443, 0]
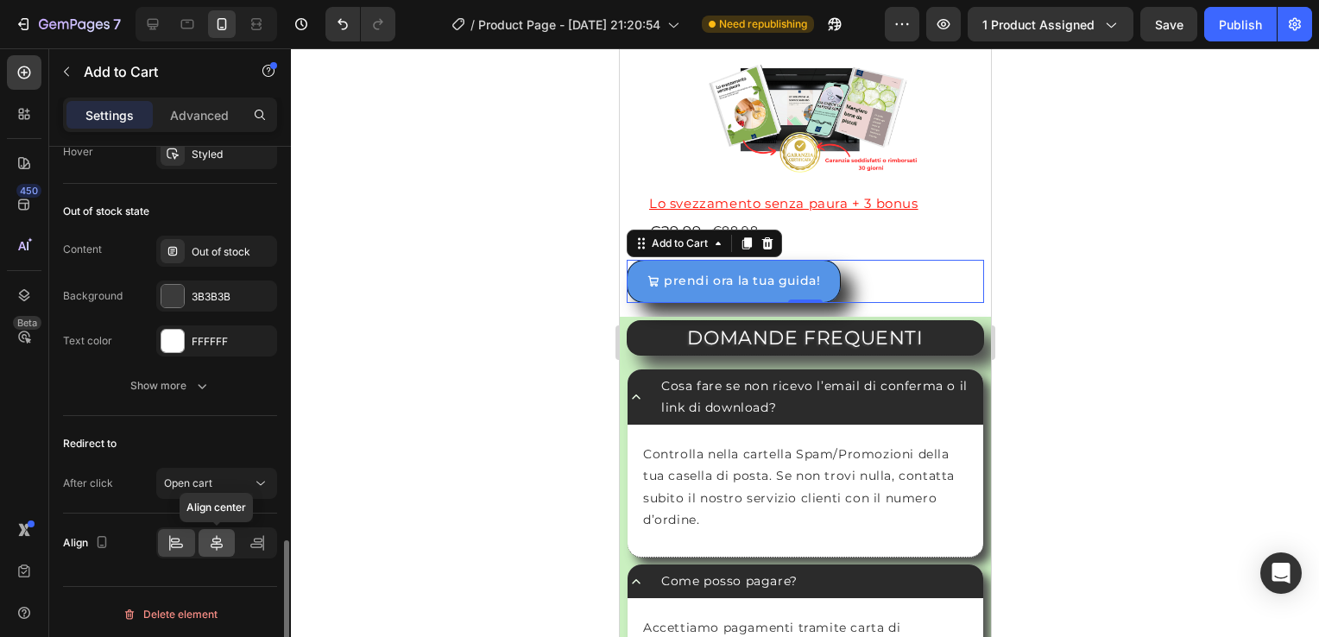
click at [209, 535] on icon at bounding box center [216, 543] width 17 height 17
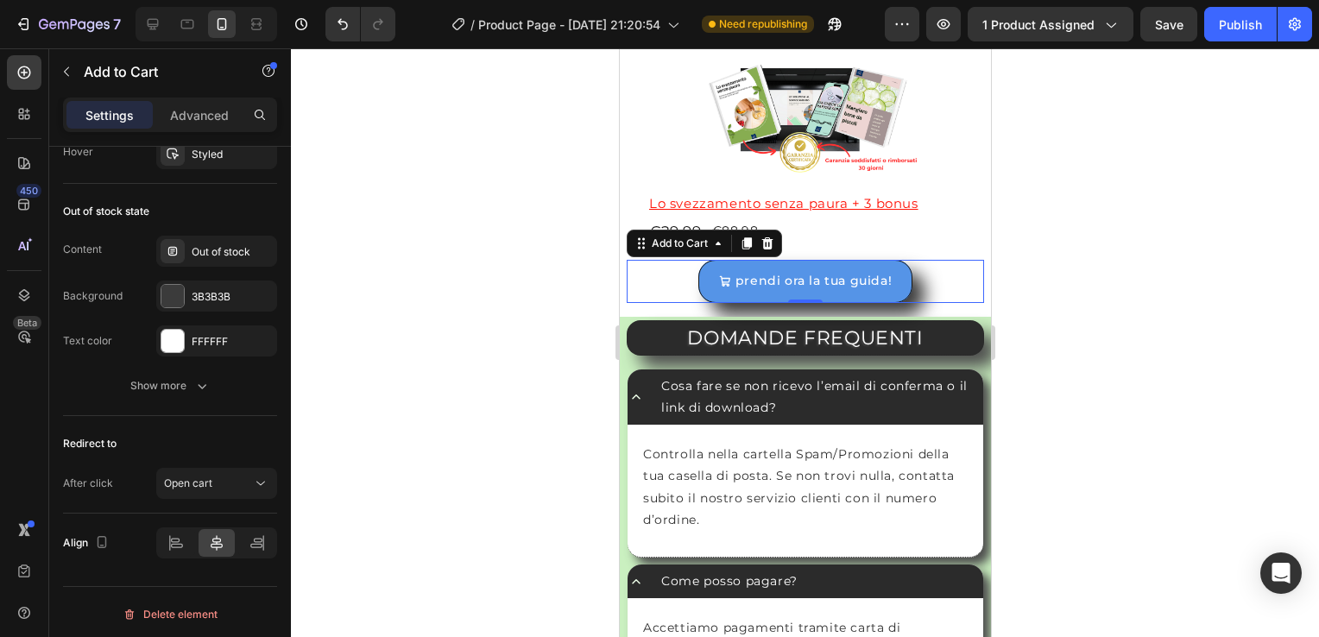
click at [465, 382] on div at bounding box center [805, 342] width 1028 height 589
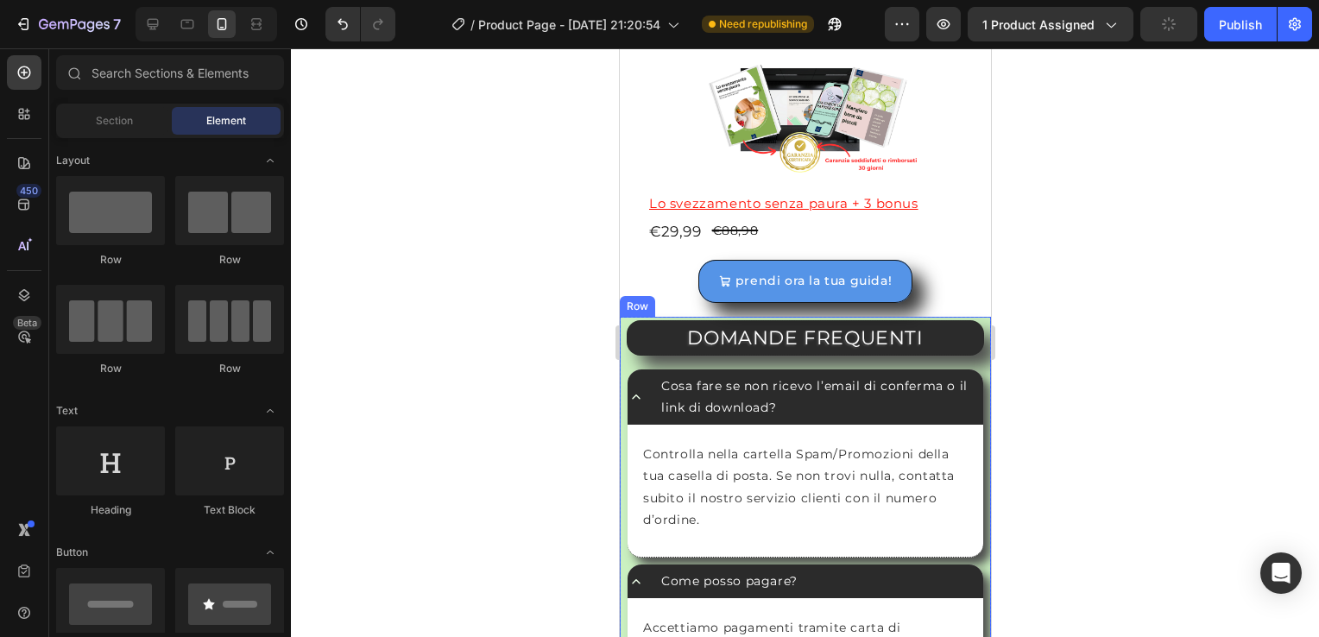
click at [619, 322] on div "DOMANDE FREQUENTI Heading Cosa fare se non ricevo l’email di conferma o il link…" at bounding box center [804, 569] width 371 height 505
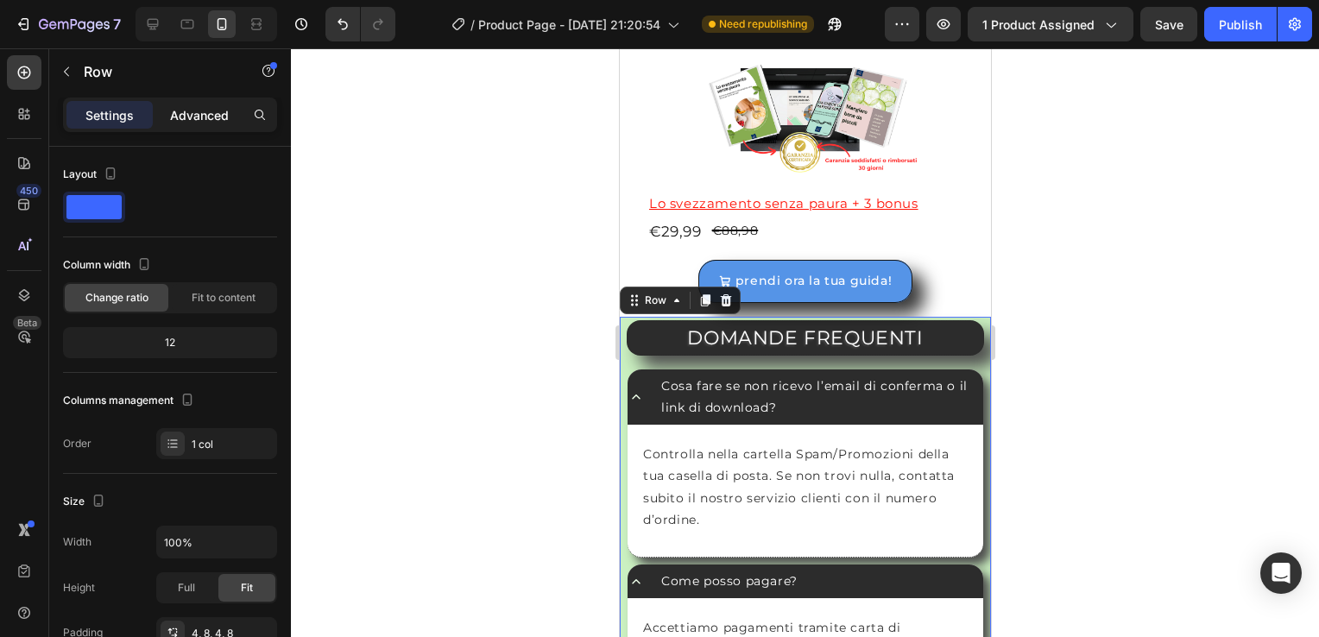
click at [207, 119] on p "Advanced" at bounding box center [199, 115] width 59 height 18
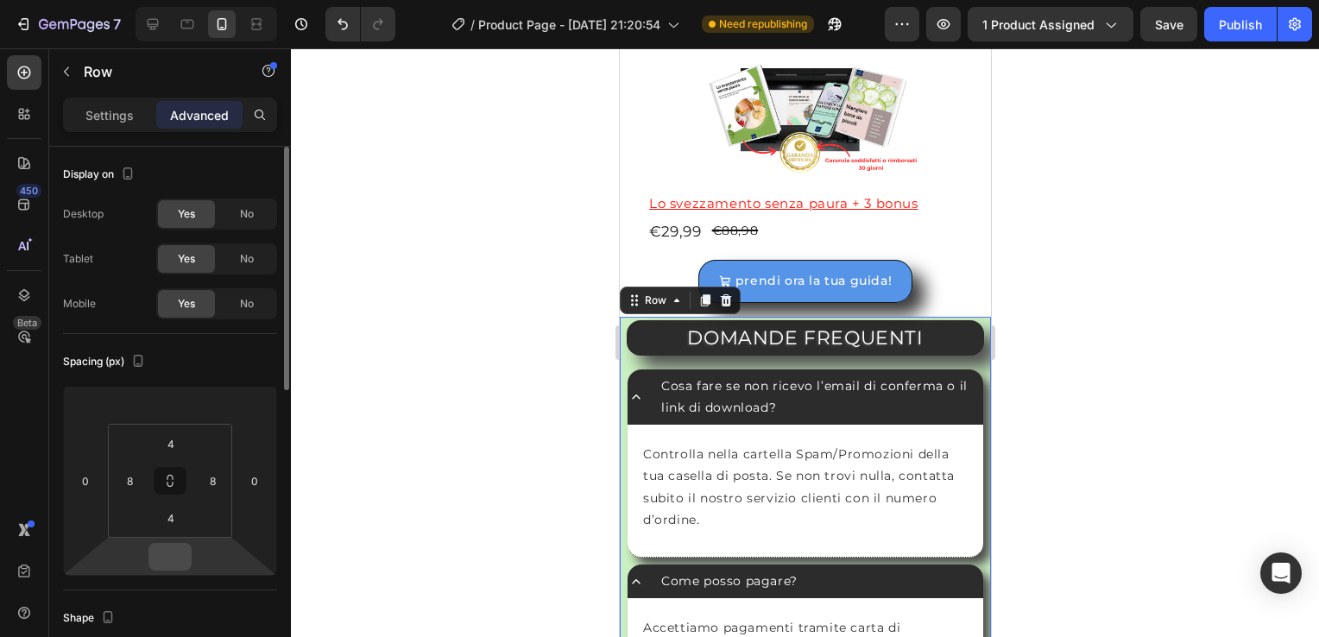
click at [168, 563] on input "number" at bounding box center [170, 557] width 35 height 26
type input "0"
click at [172, 402] on input "number" at bounding box center [170, 405] width 35 height 26
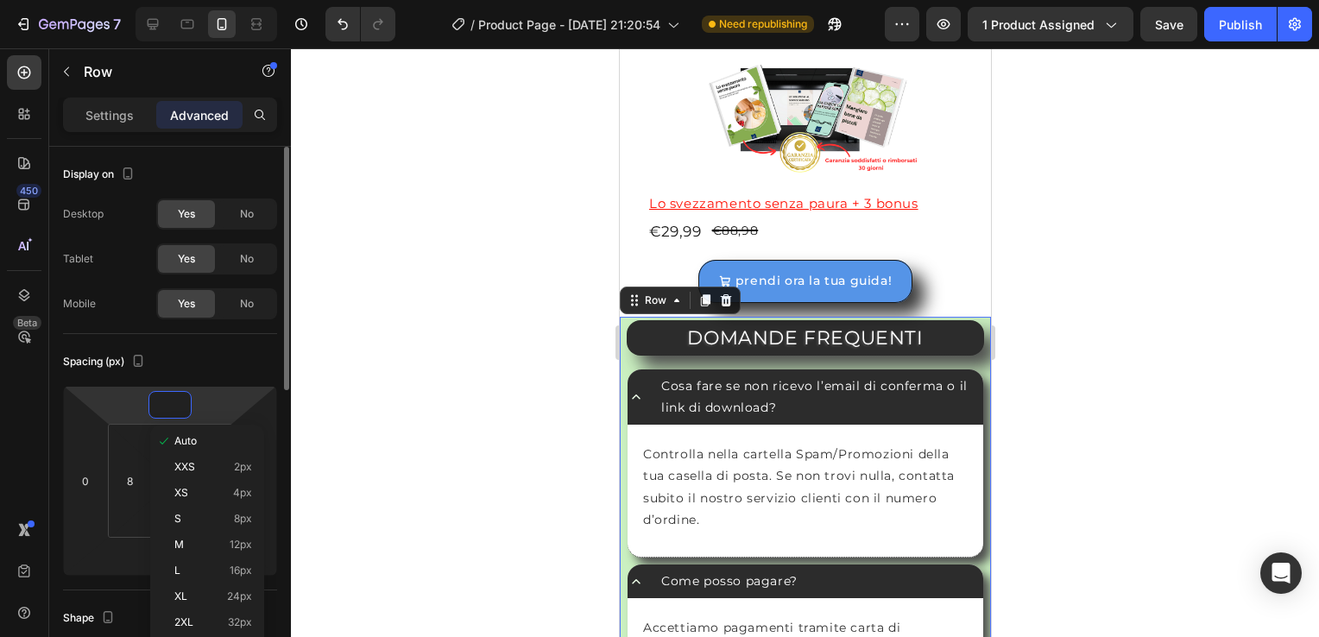
type input "0"
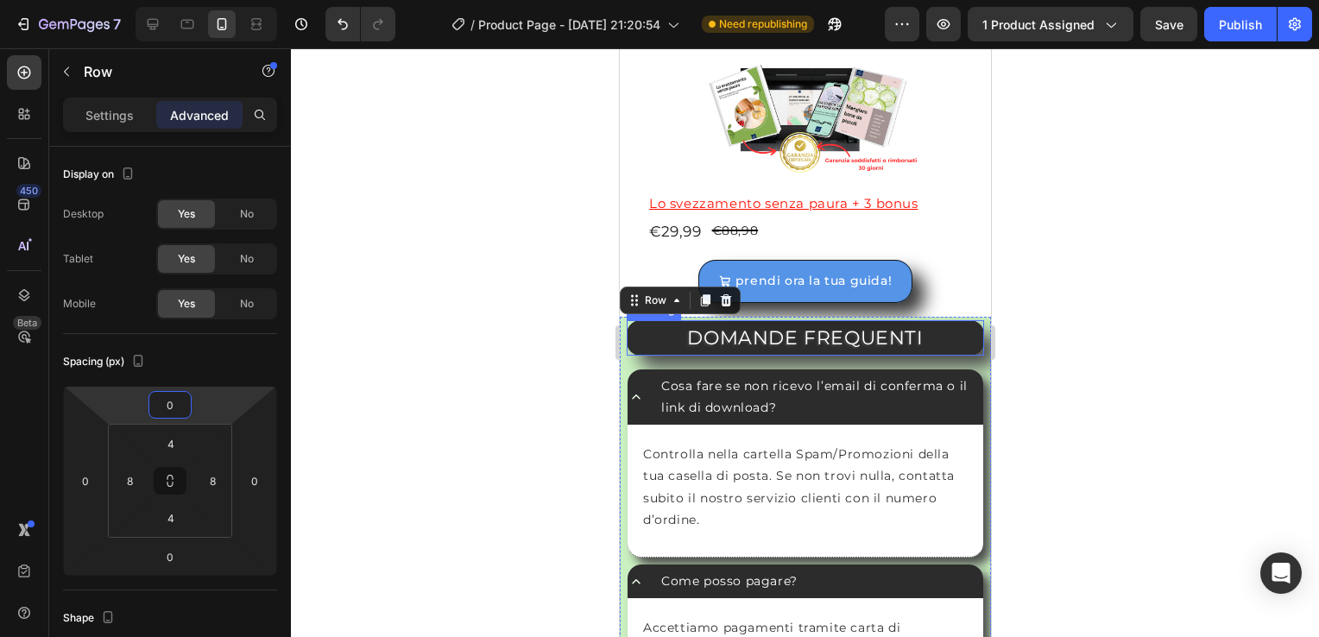
click at [635, 335] on h2 "DOMANDE FREQUENTI" at bounding box center [805, 337] width 358 height 35
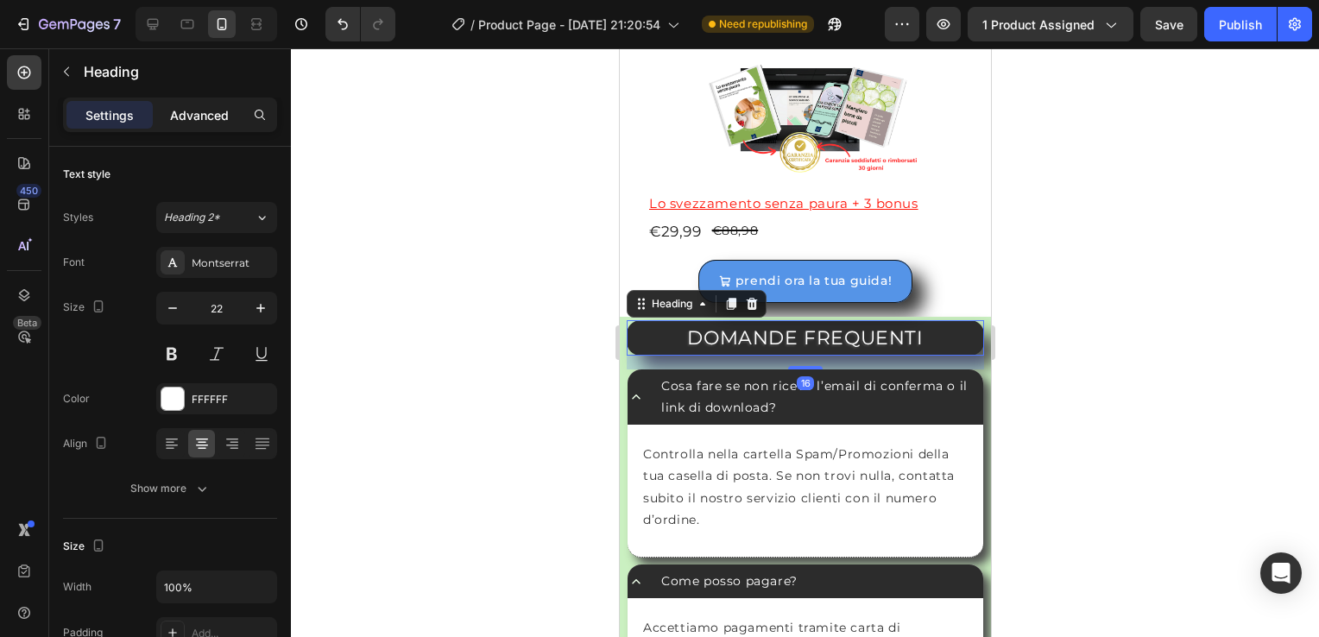
click at [187, 117] on p "Advanced" at bounding box center [199, 115] width 59 height 18
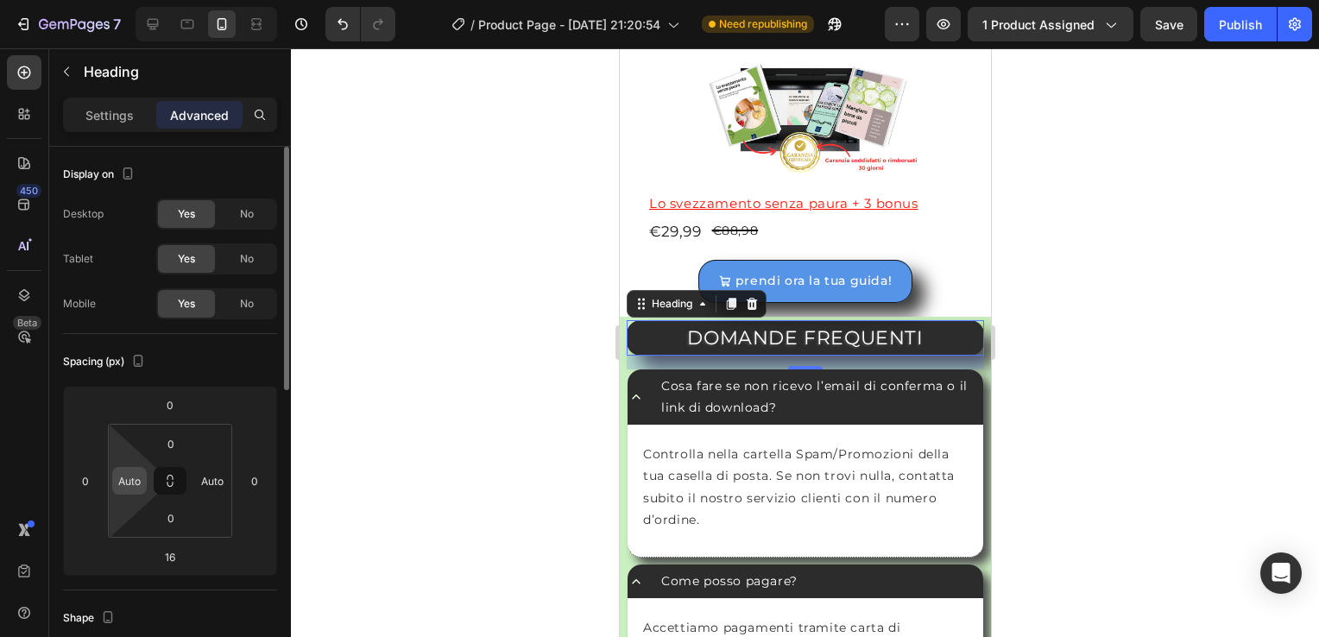
click at [131, 478] on input "Auto" at bounding box center [130, 481] width 26 height 26
type input "0"
click at [210, 479] on input "Auto" at bounding box center [212, 481] width 26 height 26
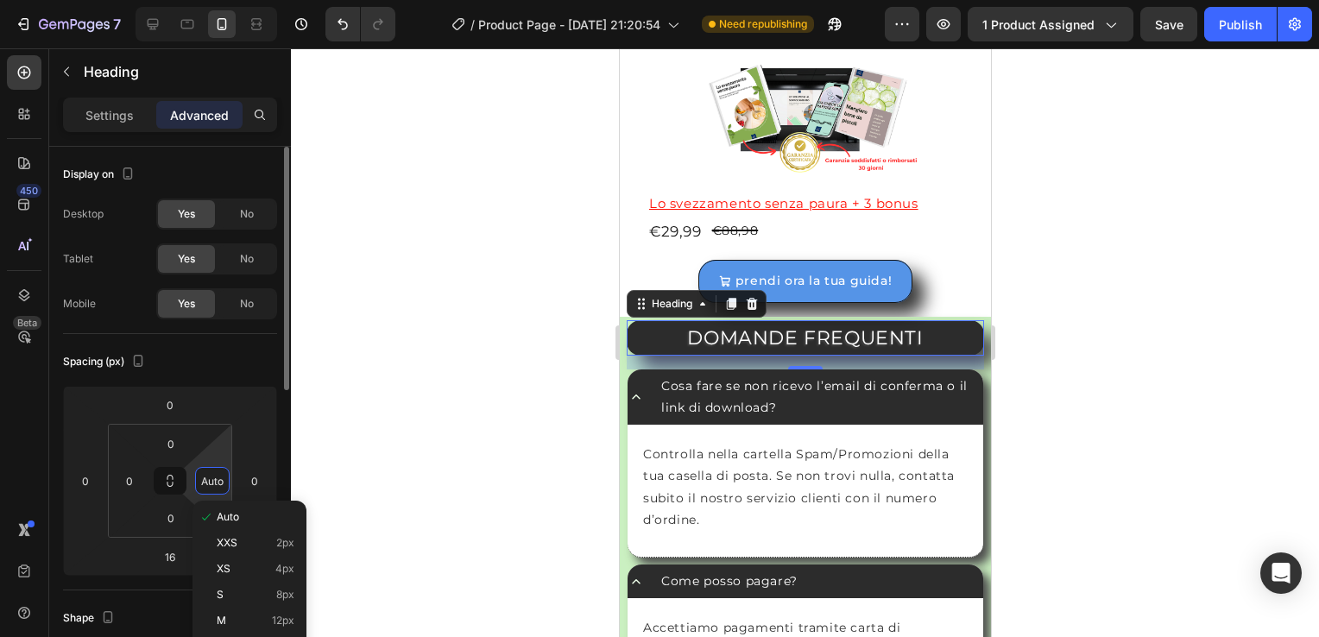
type input "0"
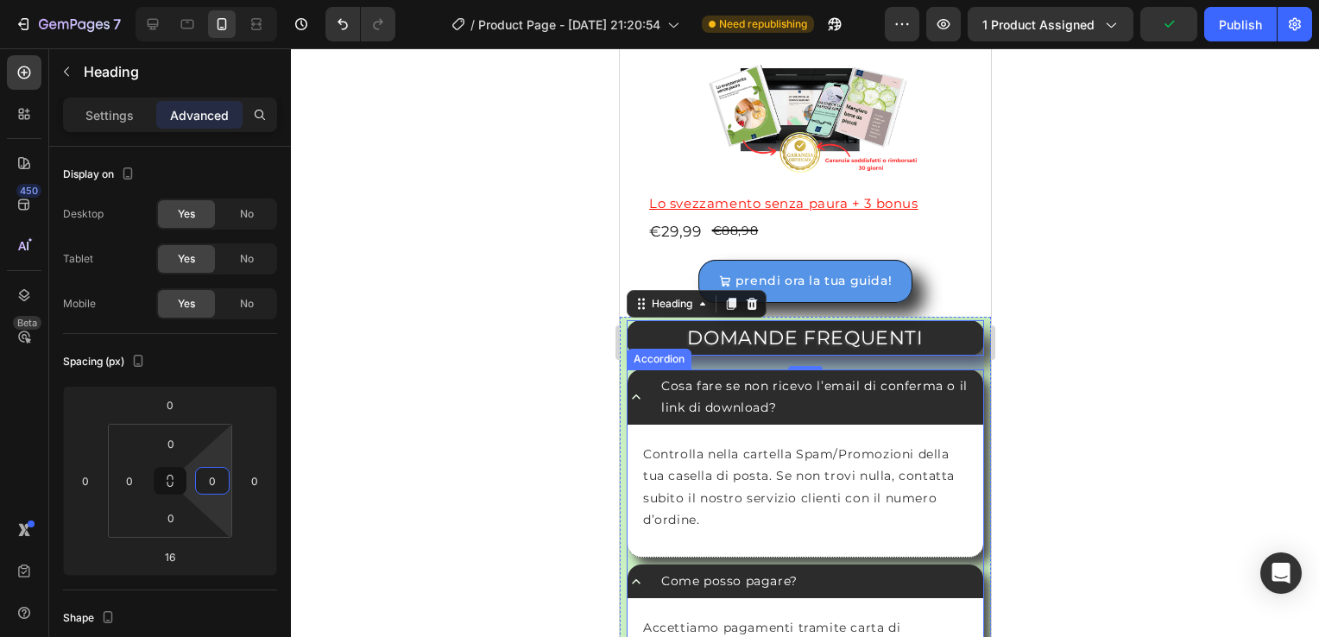
click at [637, 389] on icon at bounding box center [635, 397] width 17 height 17
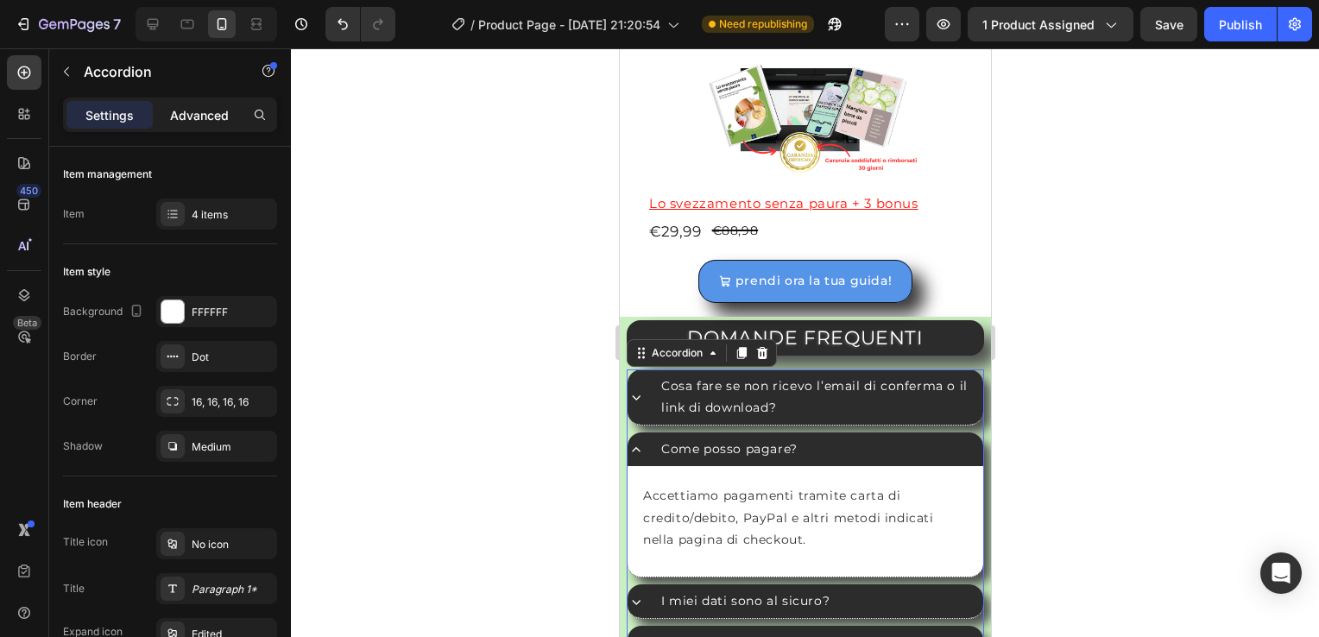
click at [214, 109] on p "Advanced" at bounding box center [199, 115] width 59 height 18
type input "100%"
type input "100"
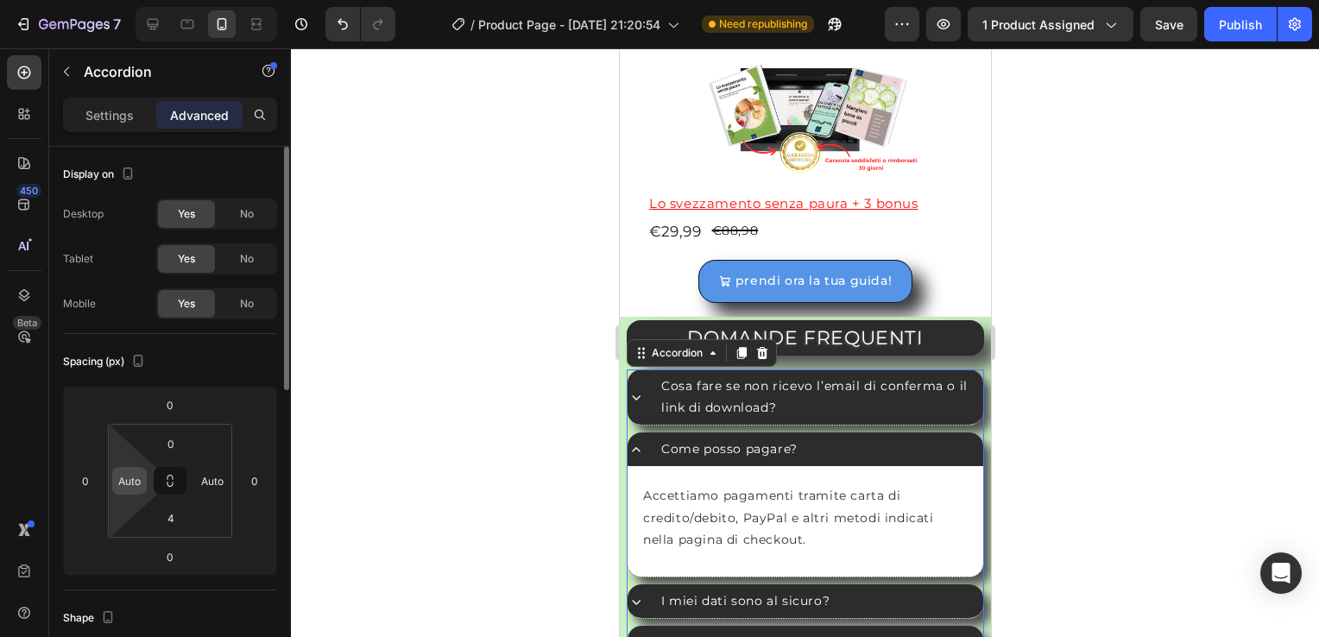
click at [132, 483] on input "Auto" at bounding box center [130, 481] width 26 height 26
type input "0"
click at [215, 478] on input "Auto" at bounding box center [212, 481] width 26 height 26
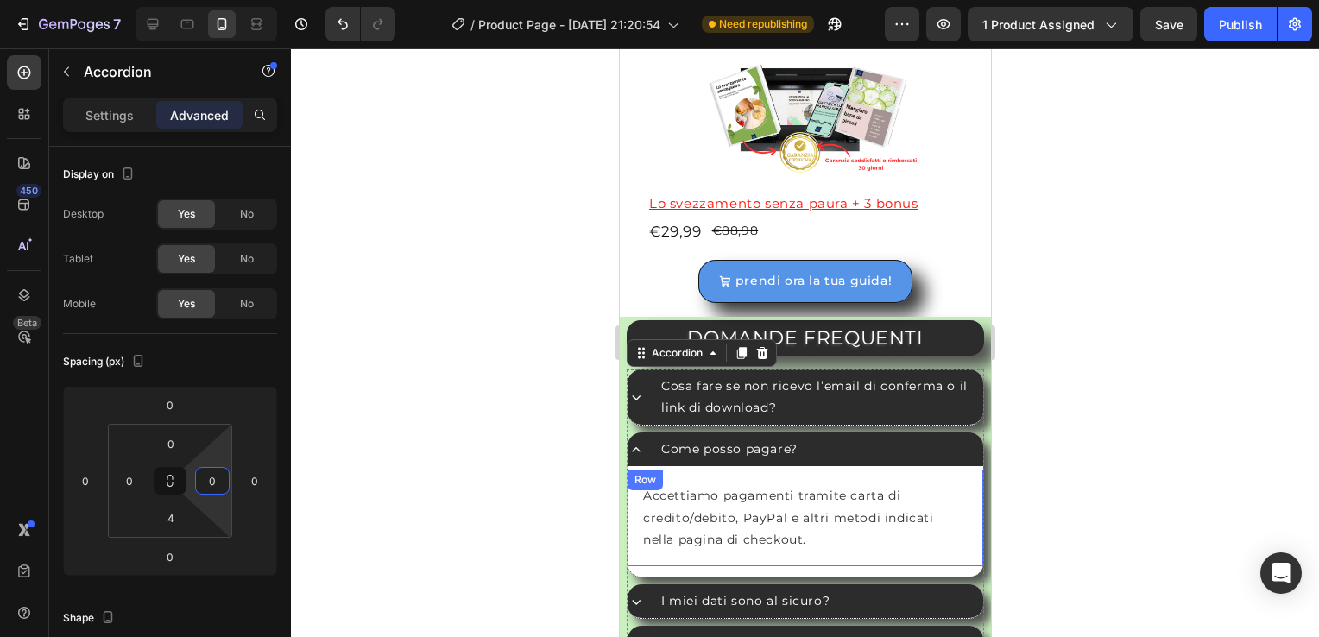
scroll to position [4664, 0]
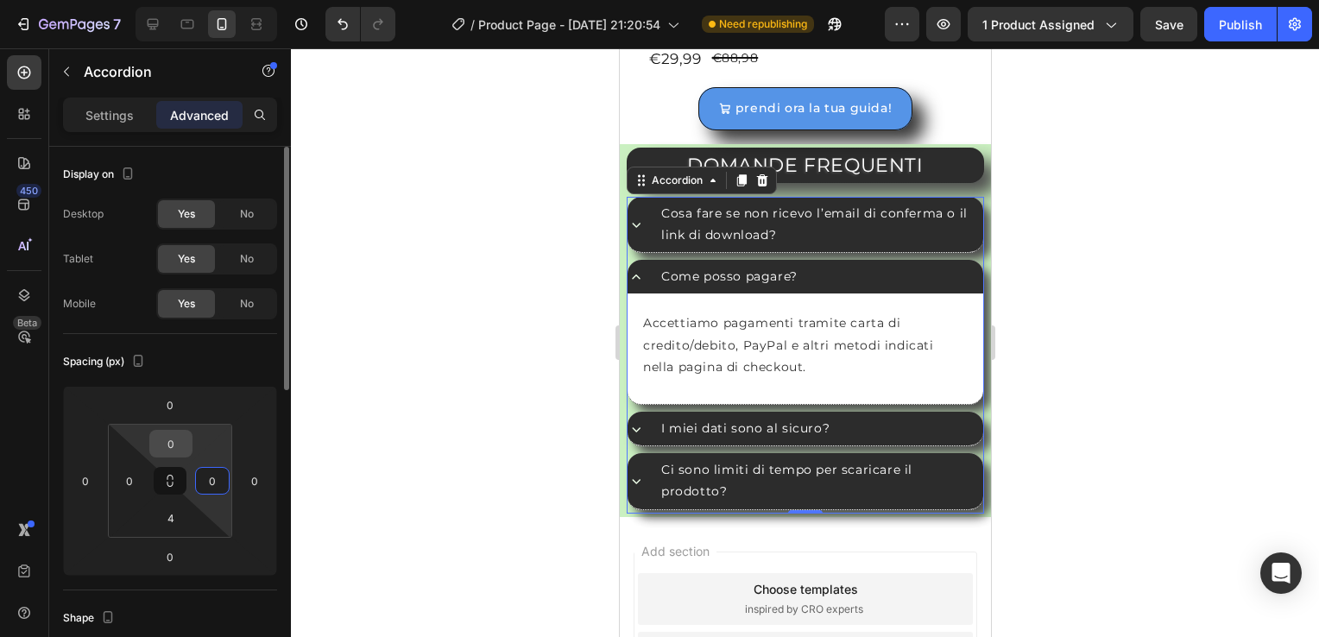
type input "0"
click at [161, 451] on input "0" at bounding box center [171, 444] width 35 height 26
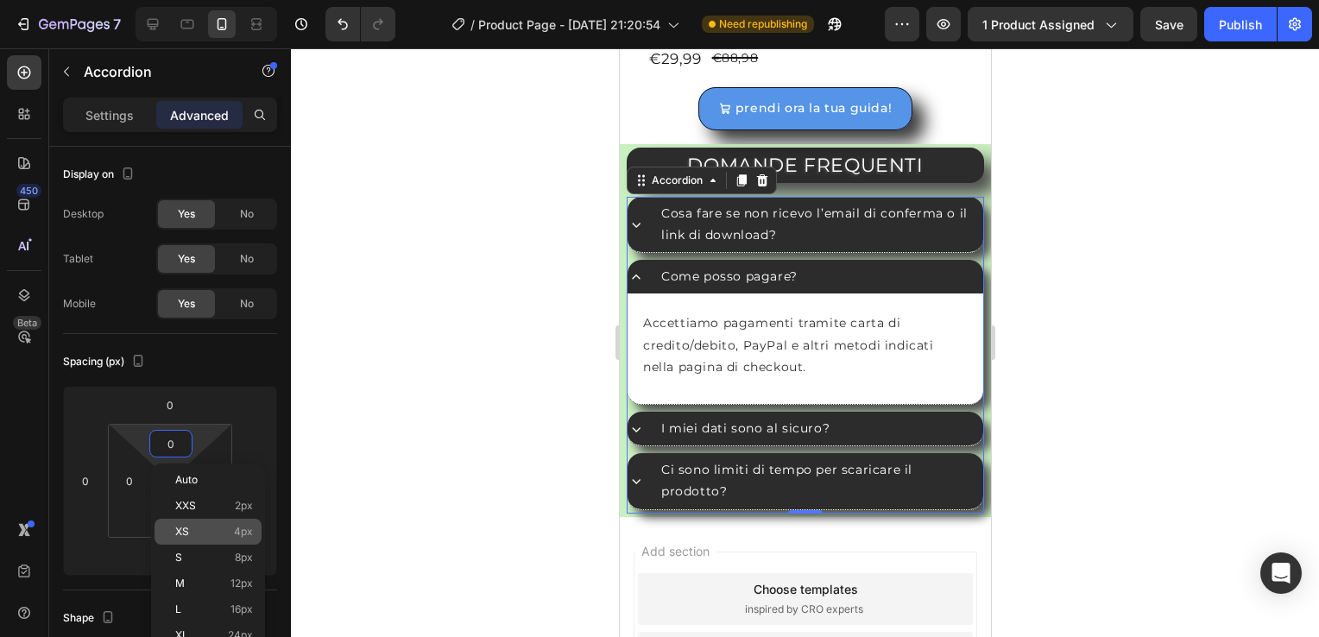
click at [197, 534] on p "XS 4px" at bounding box center [214, 532] width 78 height 12
type input "4"
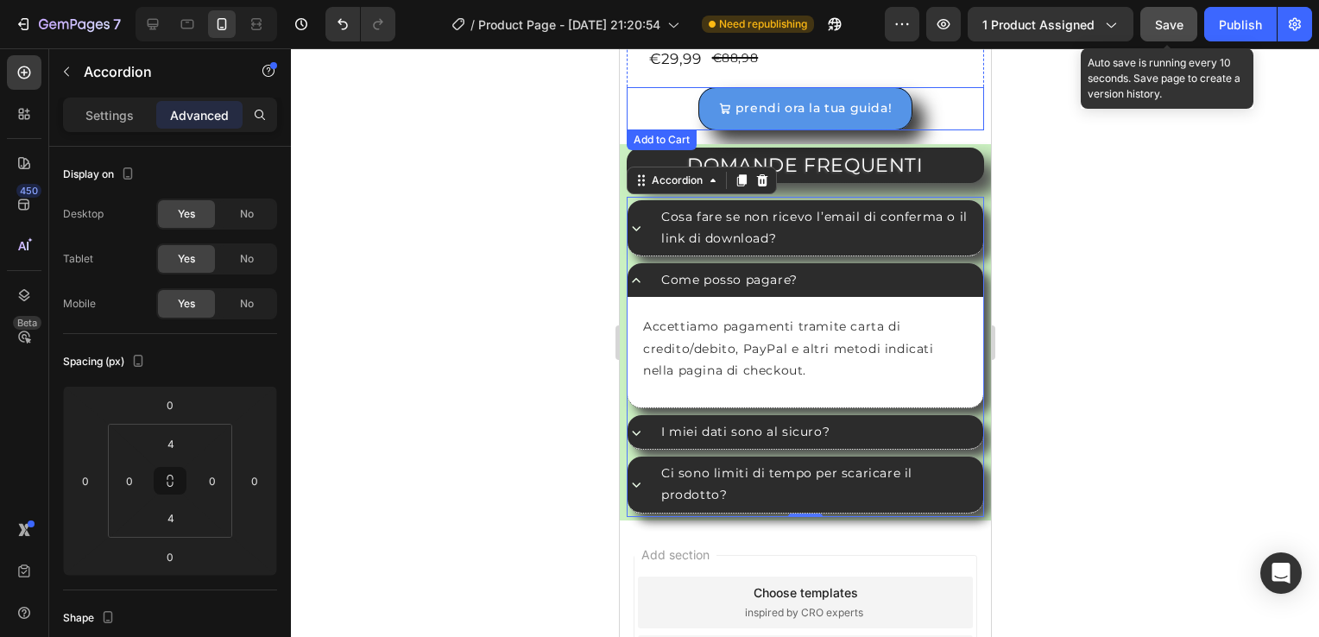
click at [1168, 28] on span "Save" at bounding box center [1169, 24] width 28 height 15
click at [1171, 23] on span "Save" at bounding box center [1169, 24] width 28 height 15
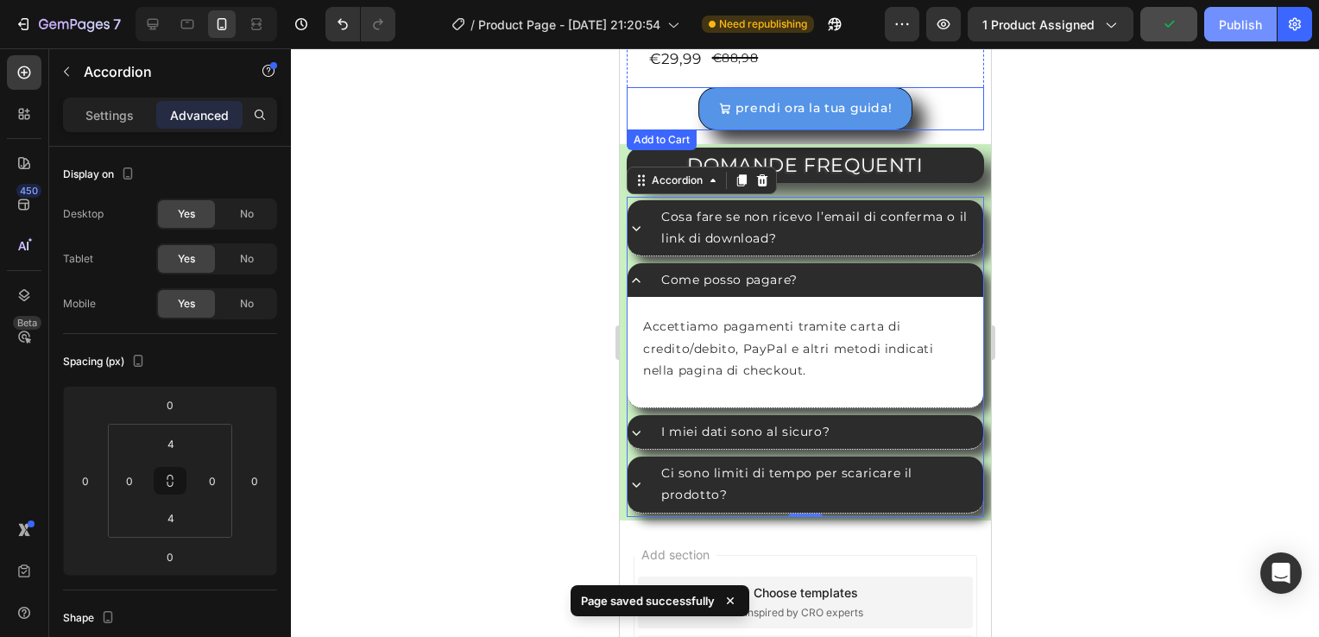
click at [1239, 26] on div "Publish" at bounding box center [1240, 25] width 43 height 18
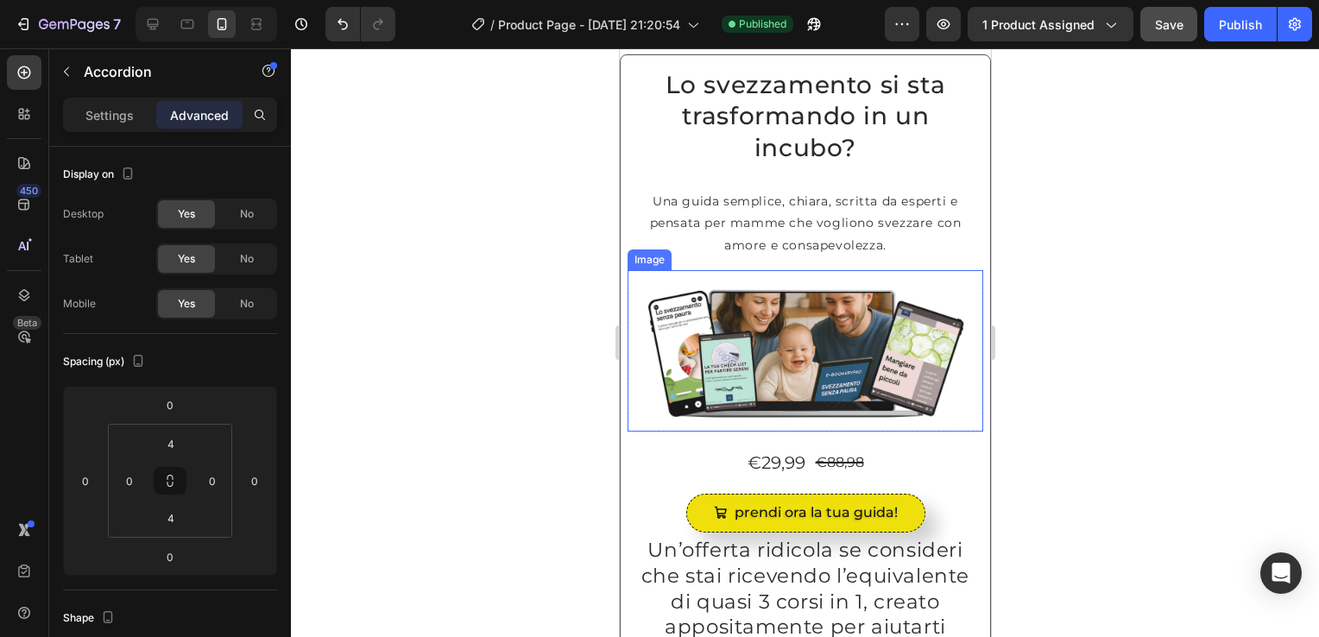
scroll to position [0, 0]
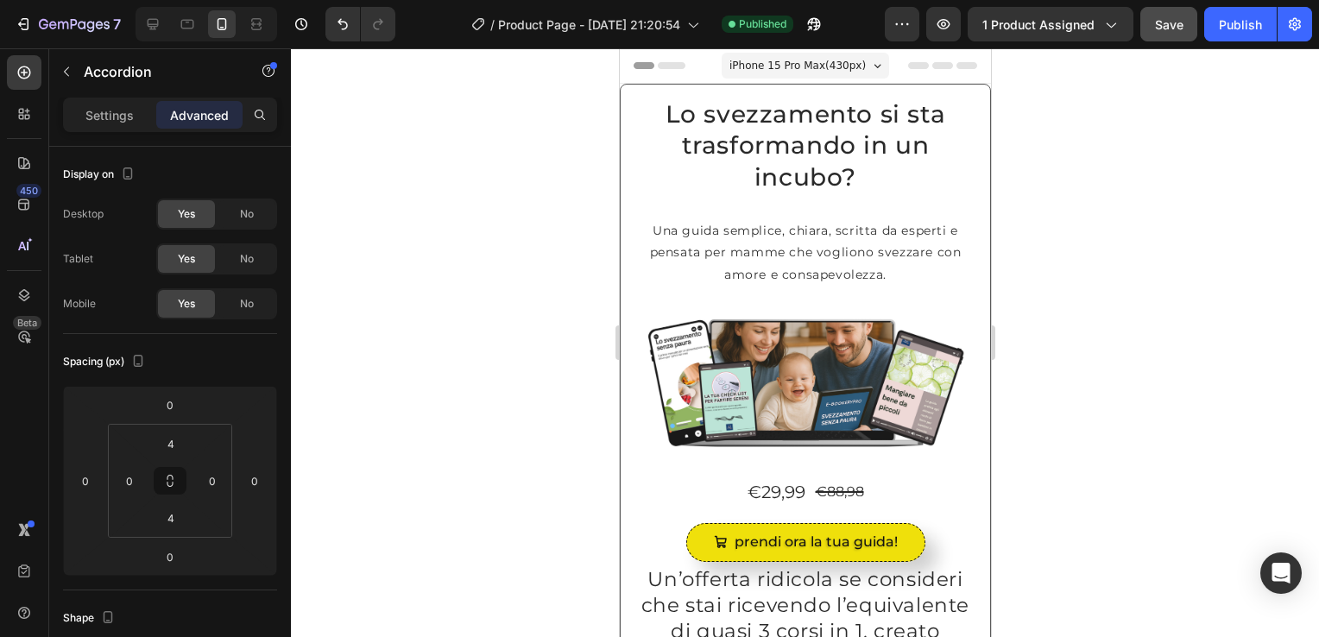
click at [850, 66] on div "iPhone 15 Pro Max ( 430 px)" at bounding box center [805, 66] width 168 height 26
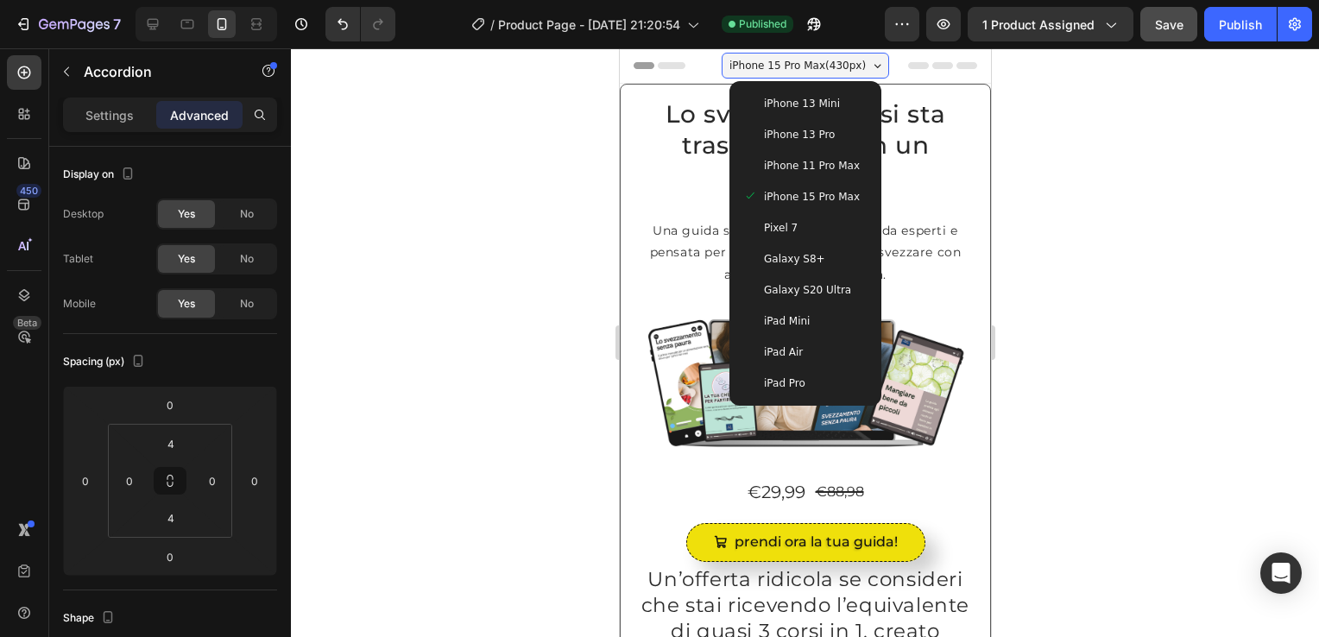
click at [826, 196] on span "iPhone 15 Pro Max" at bounding box center [811, 196] width 96 height 17
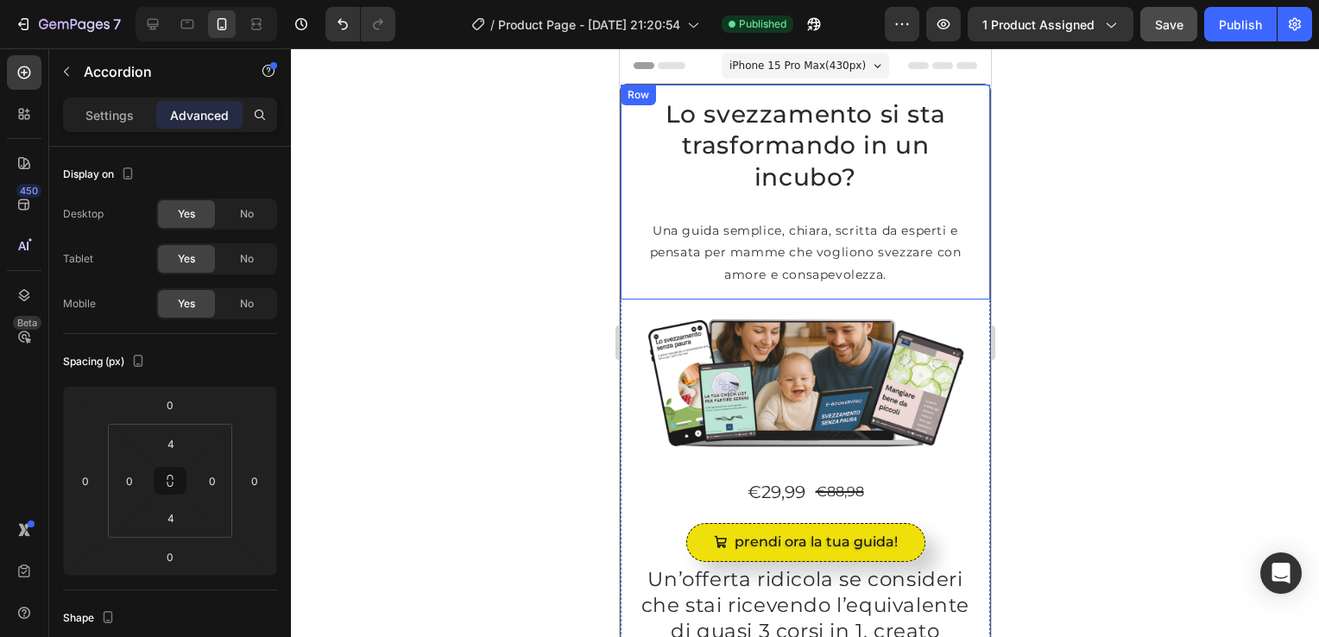
click at [623, 107] on div "Lo svezzamento si sta trasformando in un incubo? Heading Una guida semplice, ch…" at bounding box center [805, 192] width 370 height 215
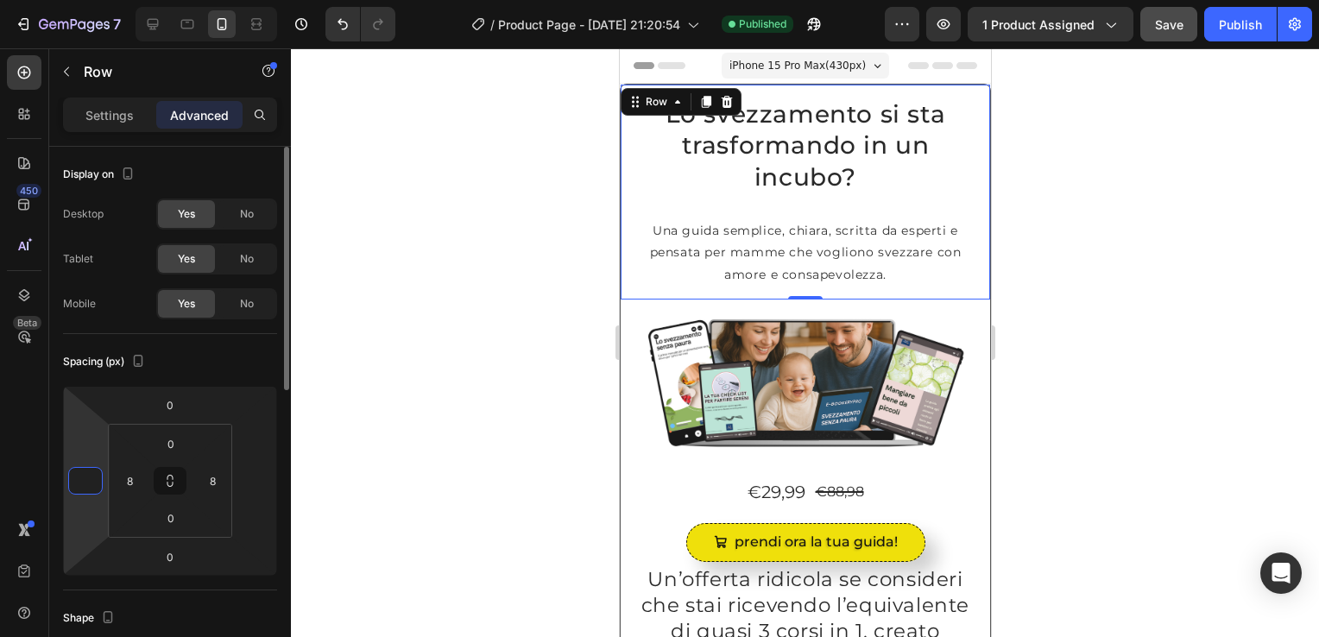
click at [81, 485] on input "number" at bounding box center [86, 481] width 26 height 26
type input "0"
click at [249, 485] on input "number" at bounding box center [255, 481] width 26 height 26
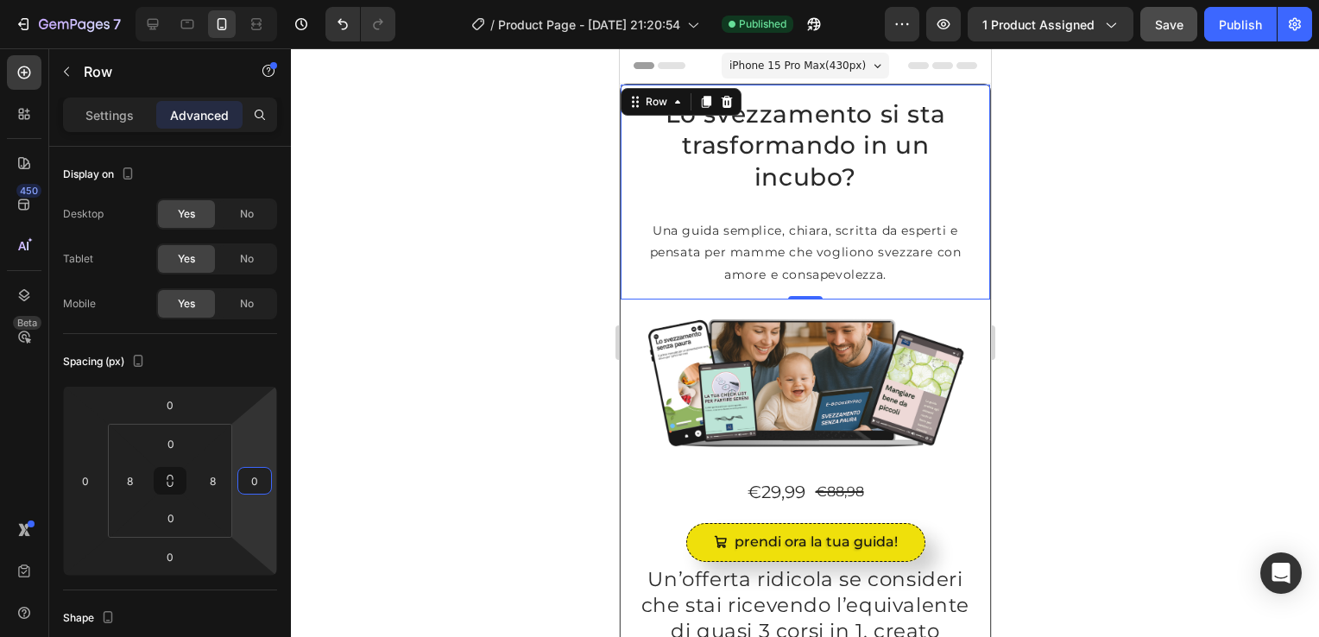
type input "0"
click at [476, 402] on div at bounding box center [805, 342] width 1028 height 589
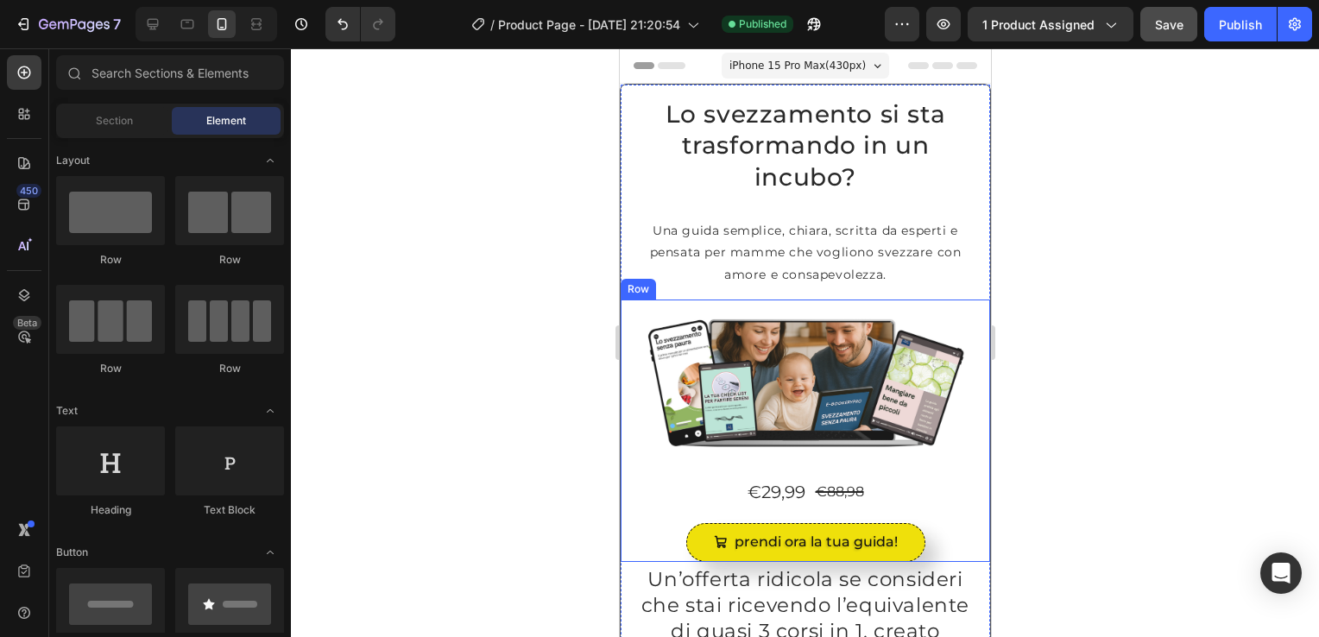
click at [623, 329] on div "Image Row €29,99 Product Price Product Price €88,98 Product Price Product Price…" at bounding box center [805, 431] width 370 height 263
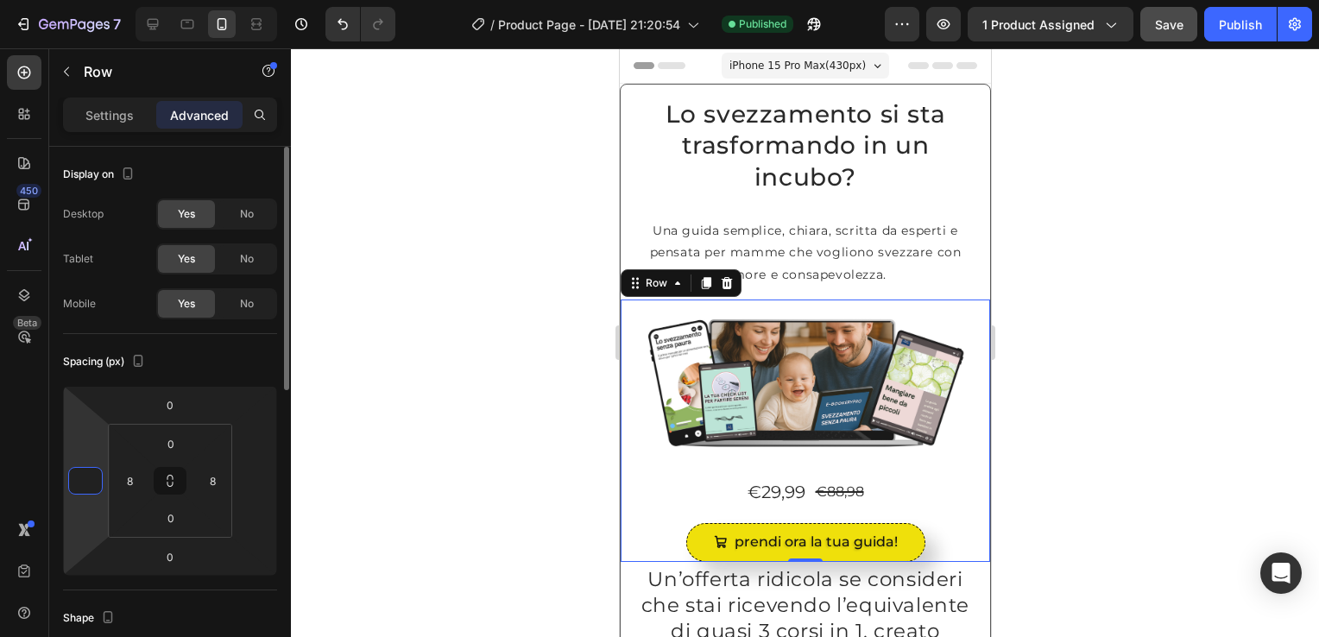
click at [73, 486] on input "number" at bounding box center [86, 481] width 26 height 26
type input "0"
click at [250, 478] on input "number" at bounding box center [255, 481] width 26 height 26
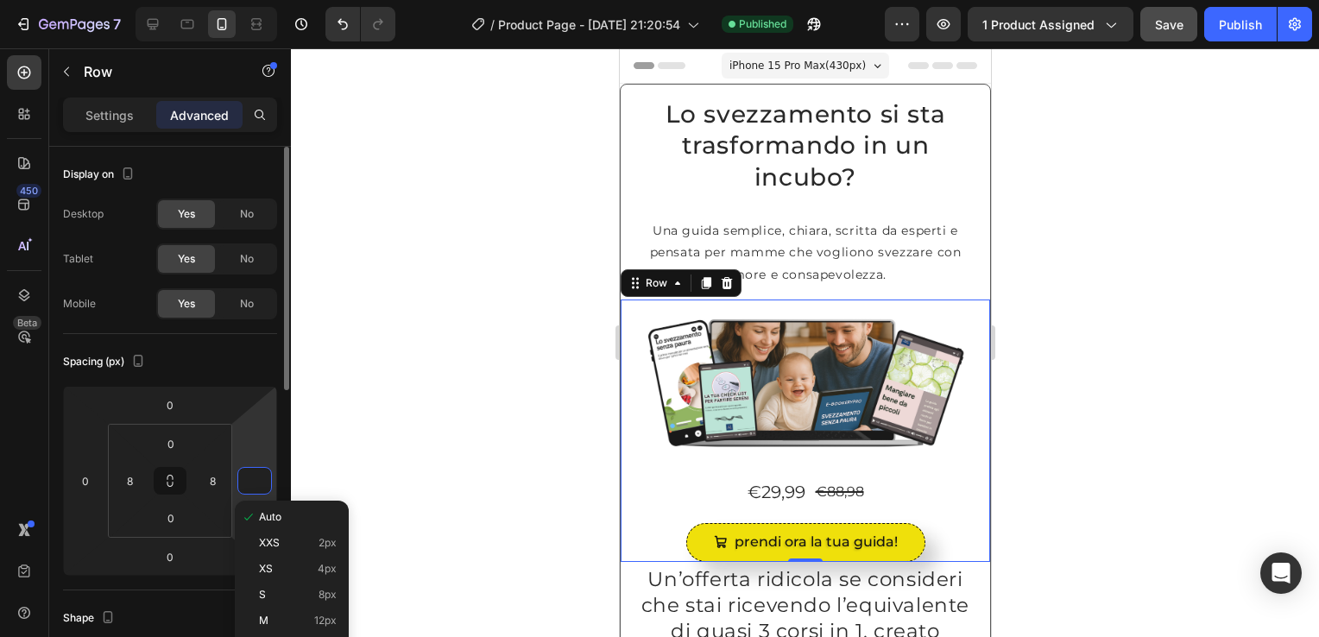
type input "0"
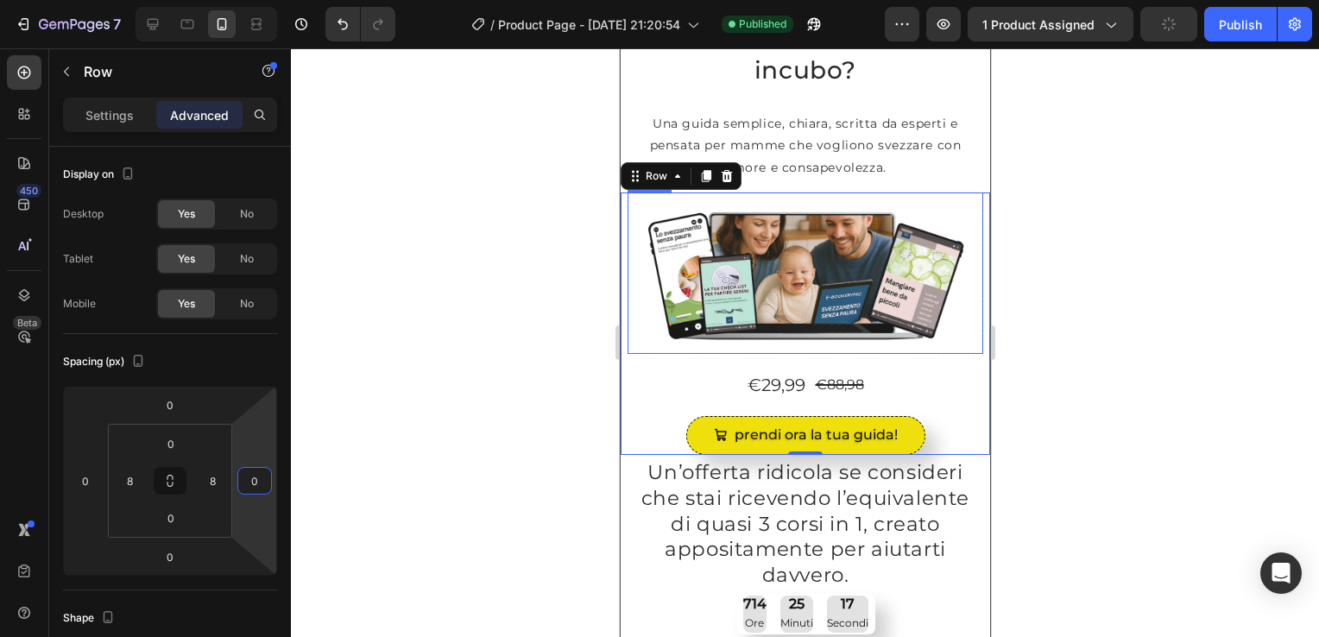
scroll to position [334, 0]
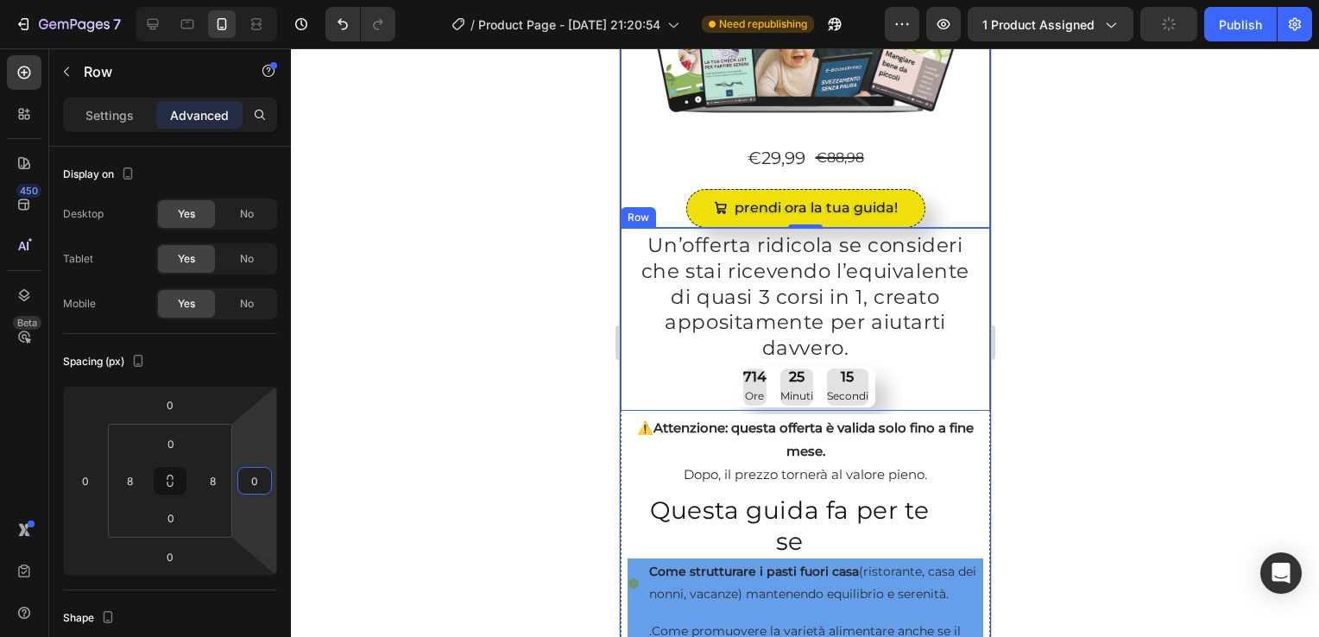
click at [623, 294] on div "Un’offerta ridicola se consideri che stai ricevendo l’equivalente di quasi 3 co…" at bounding box center [805, 319] width 370 height 183
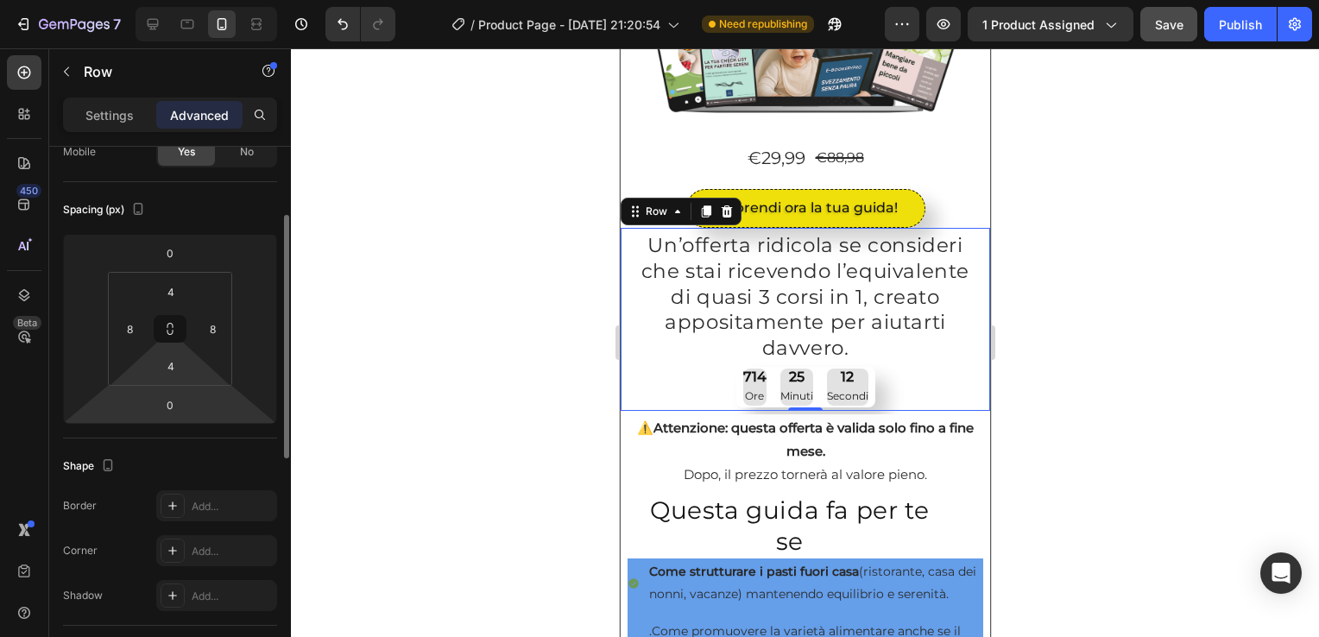
scroll to position [152, 0]
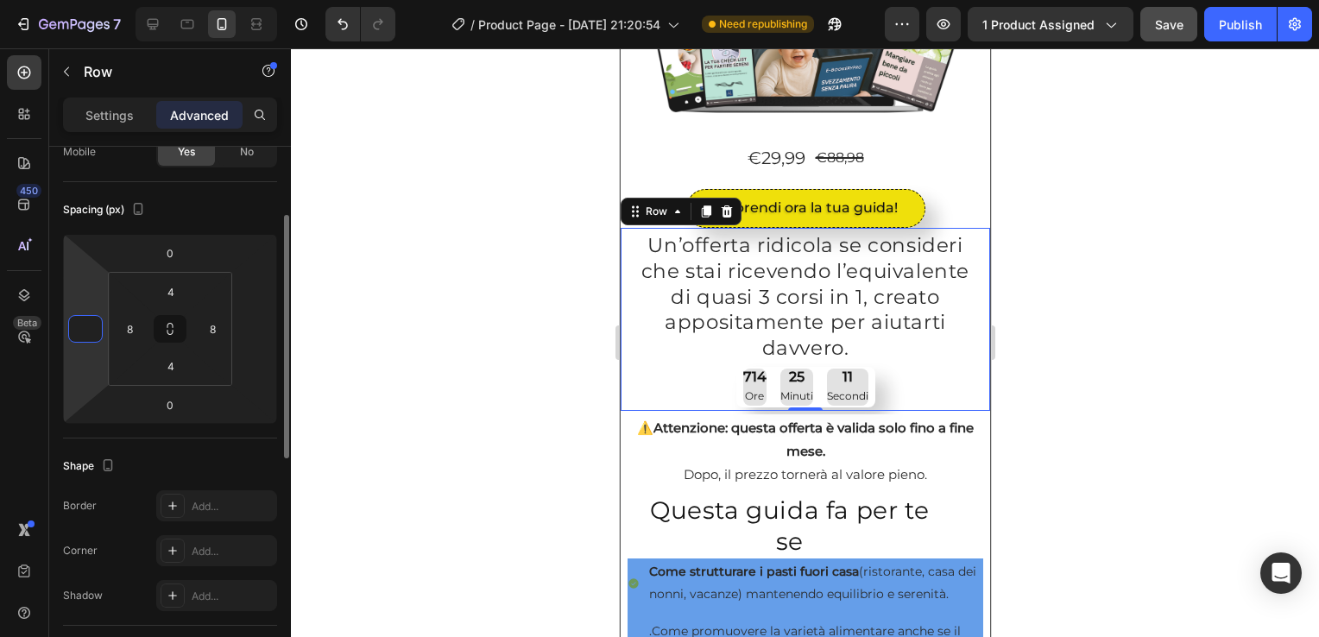
click at [83, 325] on input "number" at bounding box center [86, 329] width 26 height 26
type input "0"
click at [262, 322] on input "number" at bounding box center [255, 329] width 26 height 26
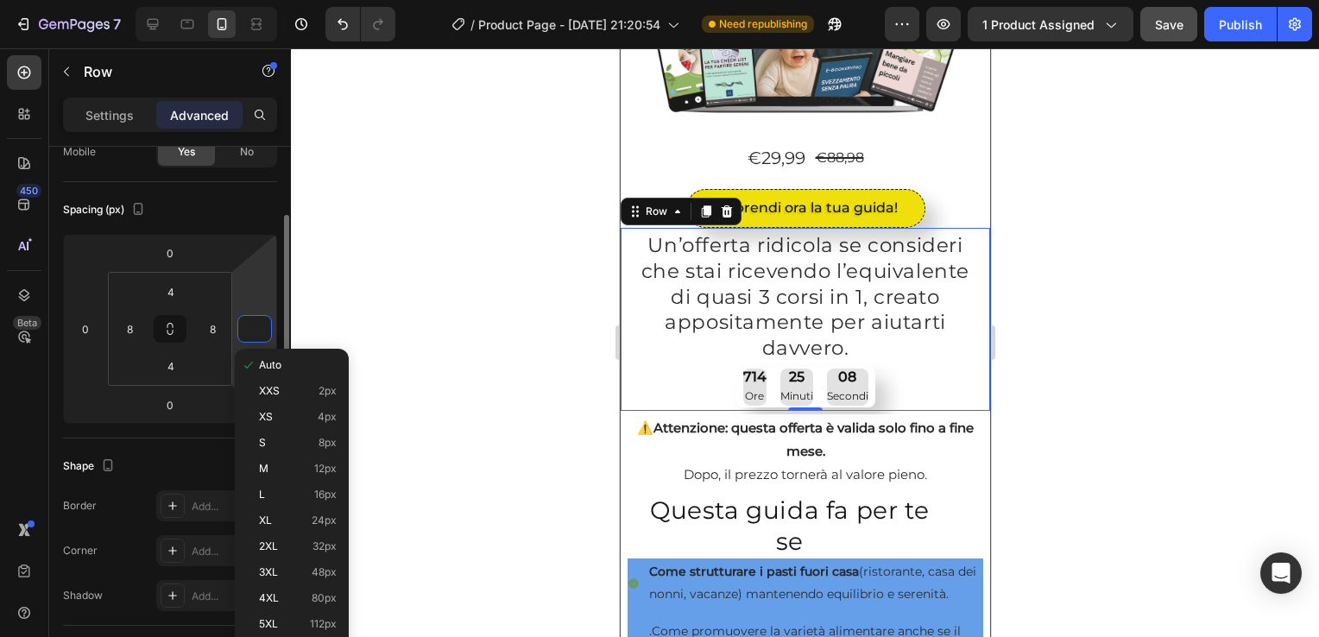
type input "0"
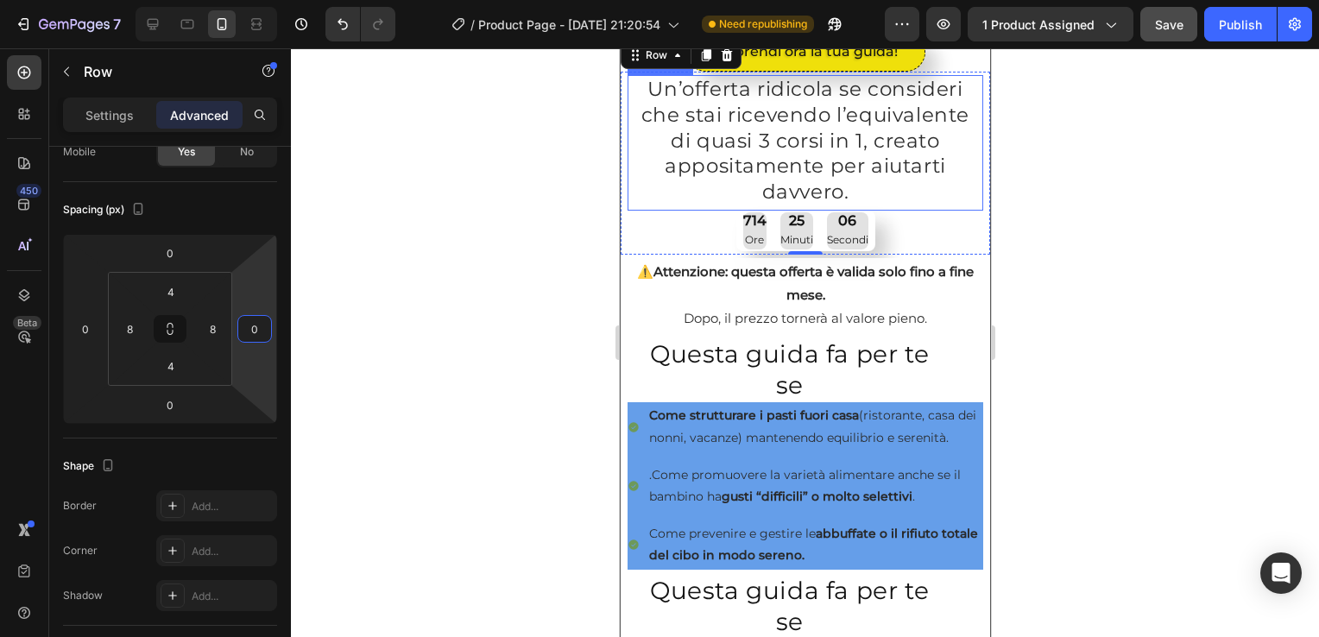
scroll to position [513, 0]
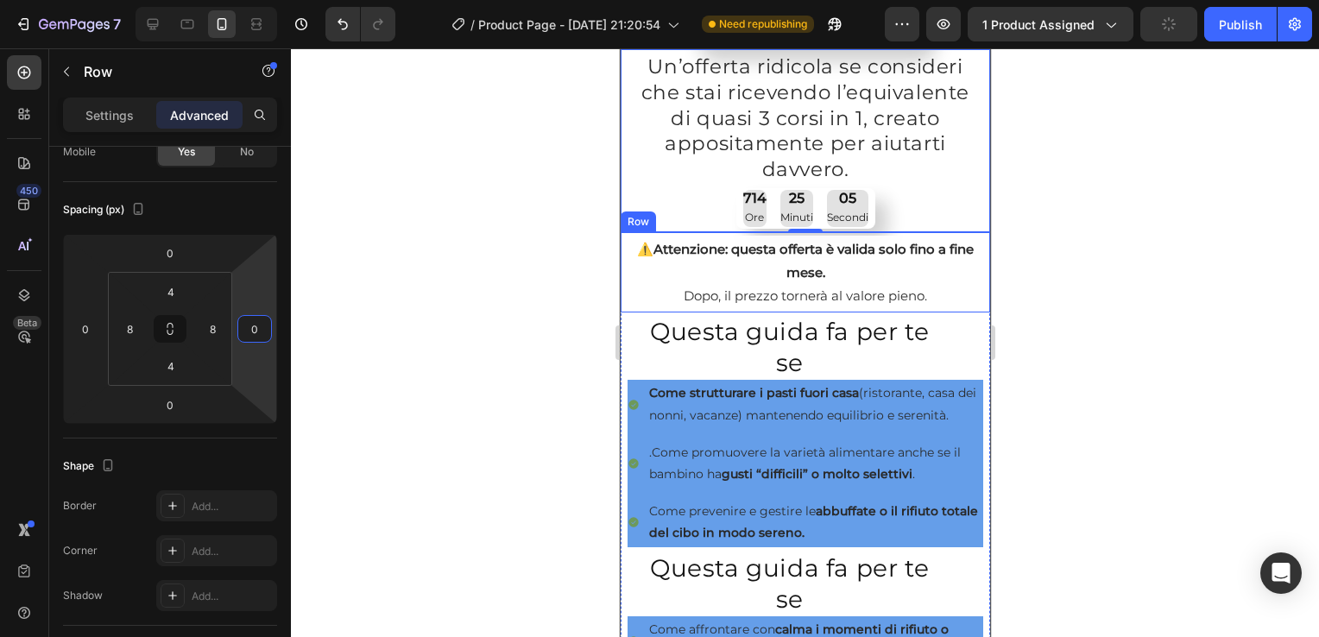
click at [621, 281] on div "⚠️ Attenzione: questa offerta è valida solo fino a fine mese. Dopo, il prezzo t…" at bounding box center [805, 272] width 370 height 80
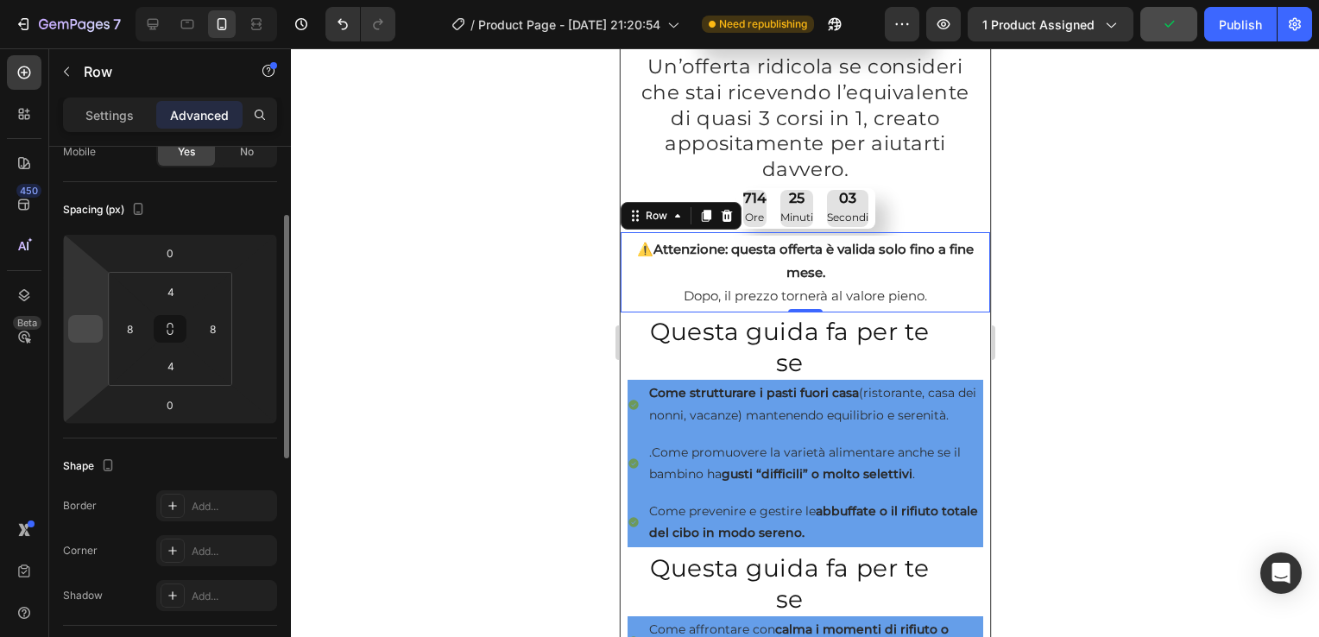
click at [78, 338] on input "number" at bounding box center [86, 329] width 26 height 26
type input "0"
click at [259, 326] on input "number" at bounding box center [255, 329] width 26 height 26
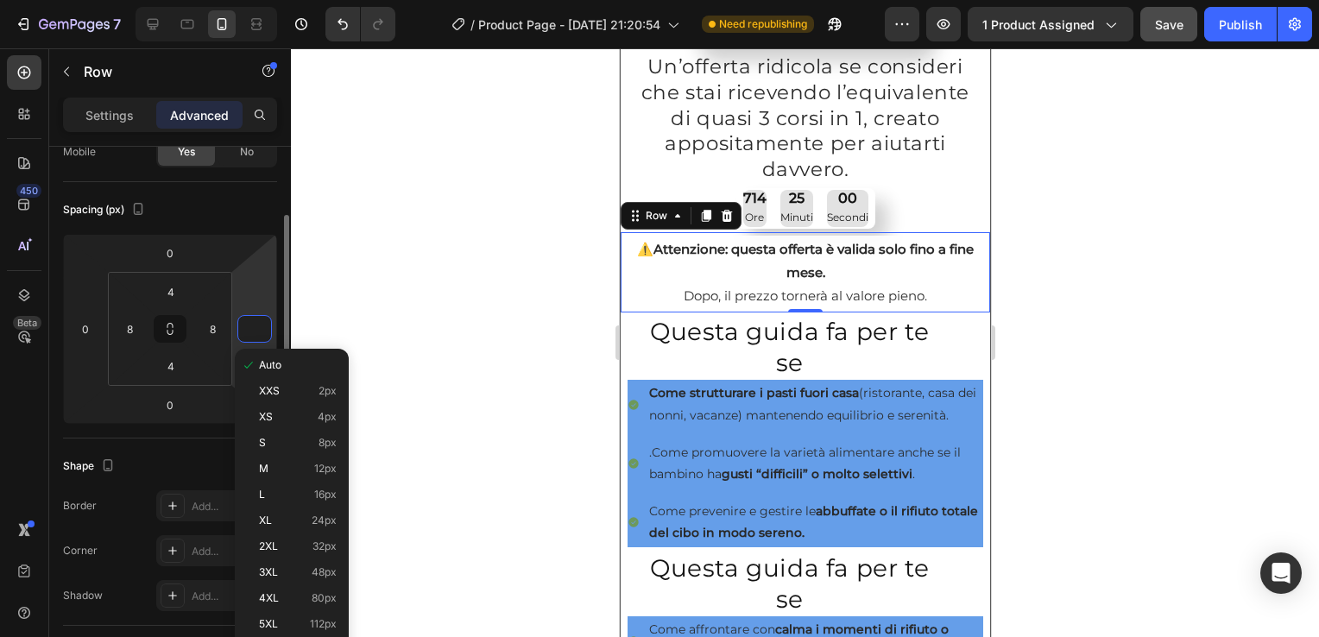
type input "0"
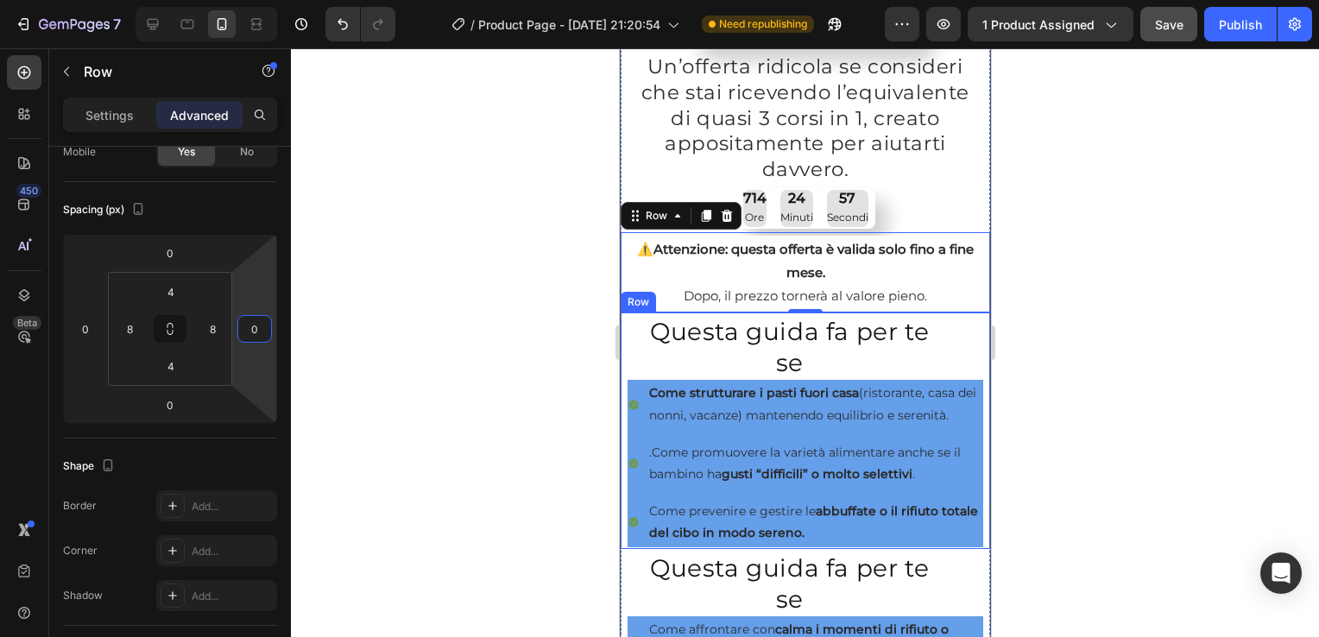
click at [632, 340] on div "Questa guida fa per te se Heading Come strutturare i pasti fuori casa (ristoran…" at bounding box center [805, 430] width 356 height 233
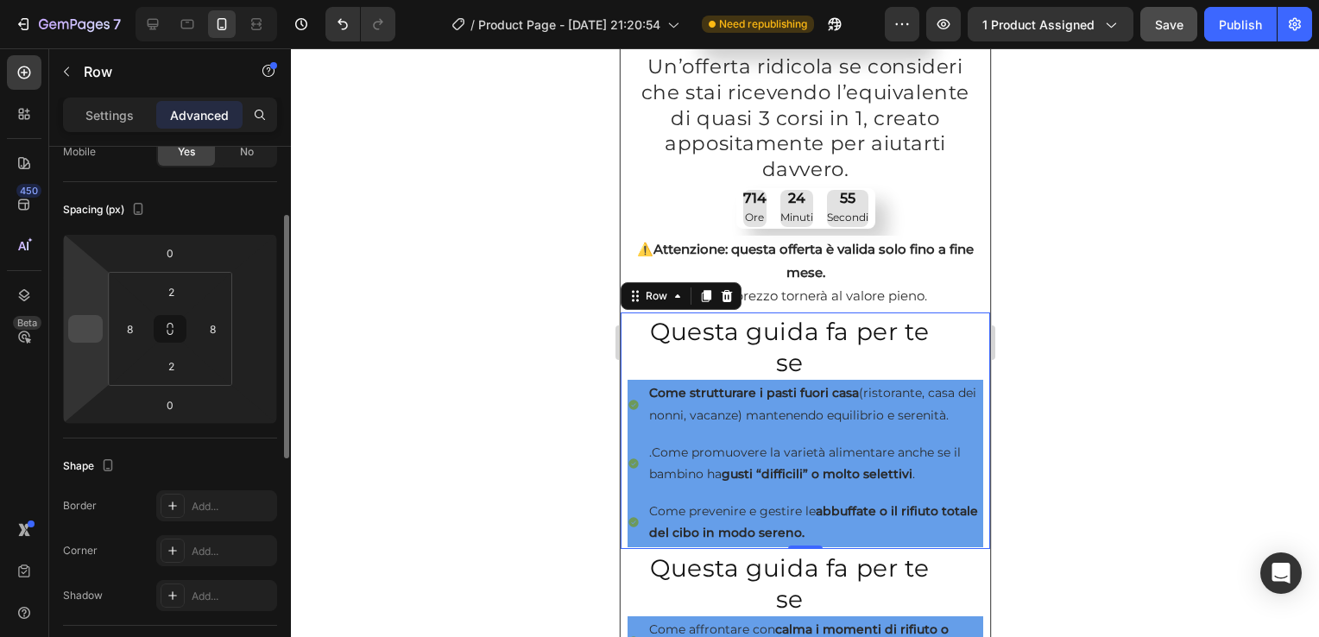
click at [69, 322] on div at bounding box center [85, 329] width 35 height 28
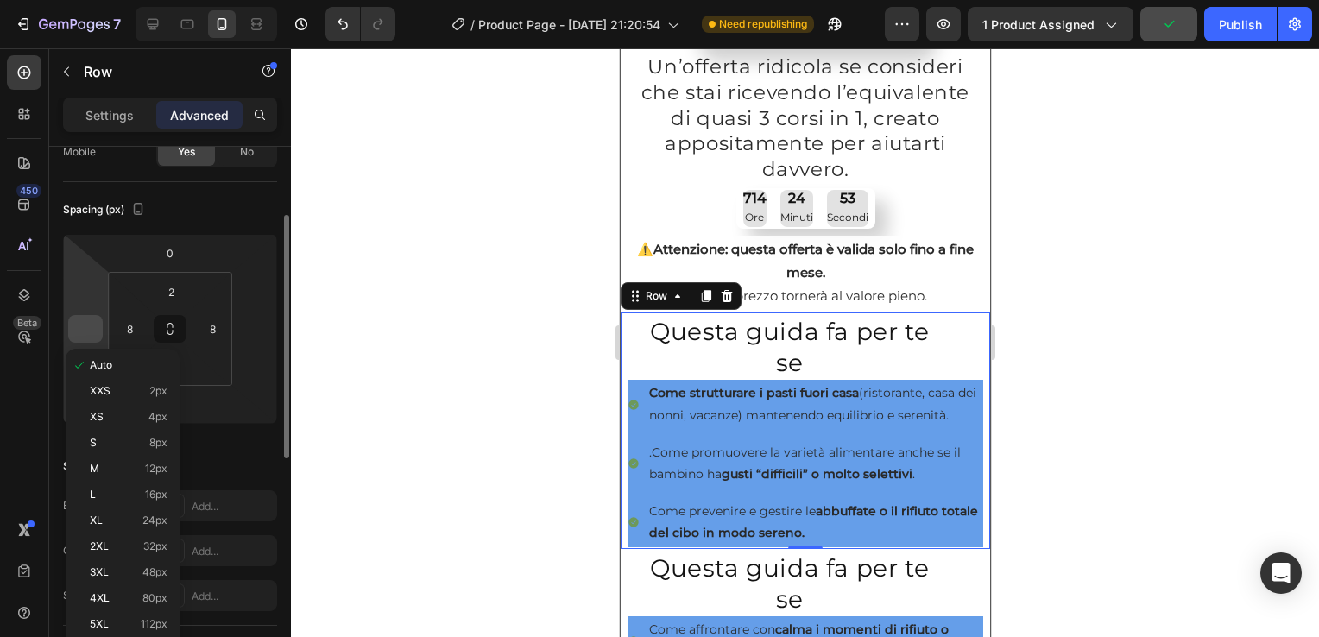
click at [85, 329] on input "number" at bounding box center [86, 329] width 26 height 26
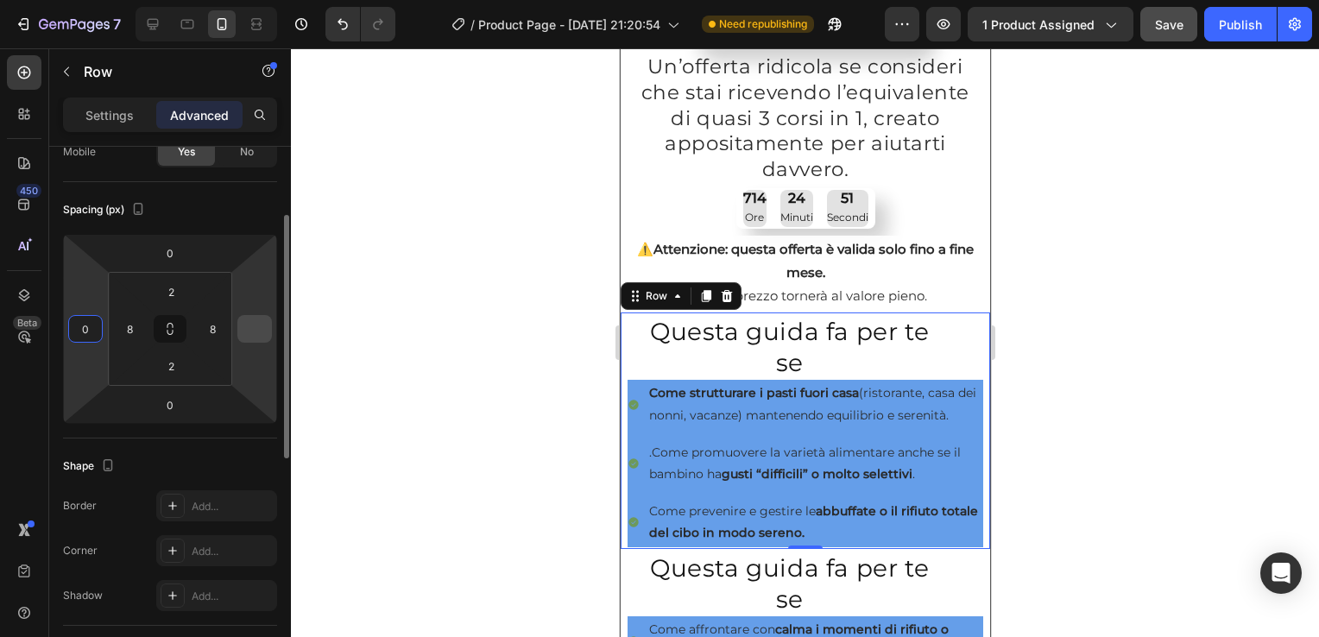
type input "0"
click at [260, 328] on input "number" at bounding box center [255, 329] width 26 height 26
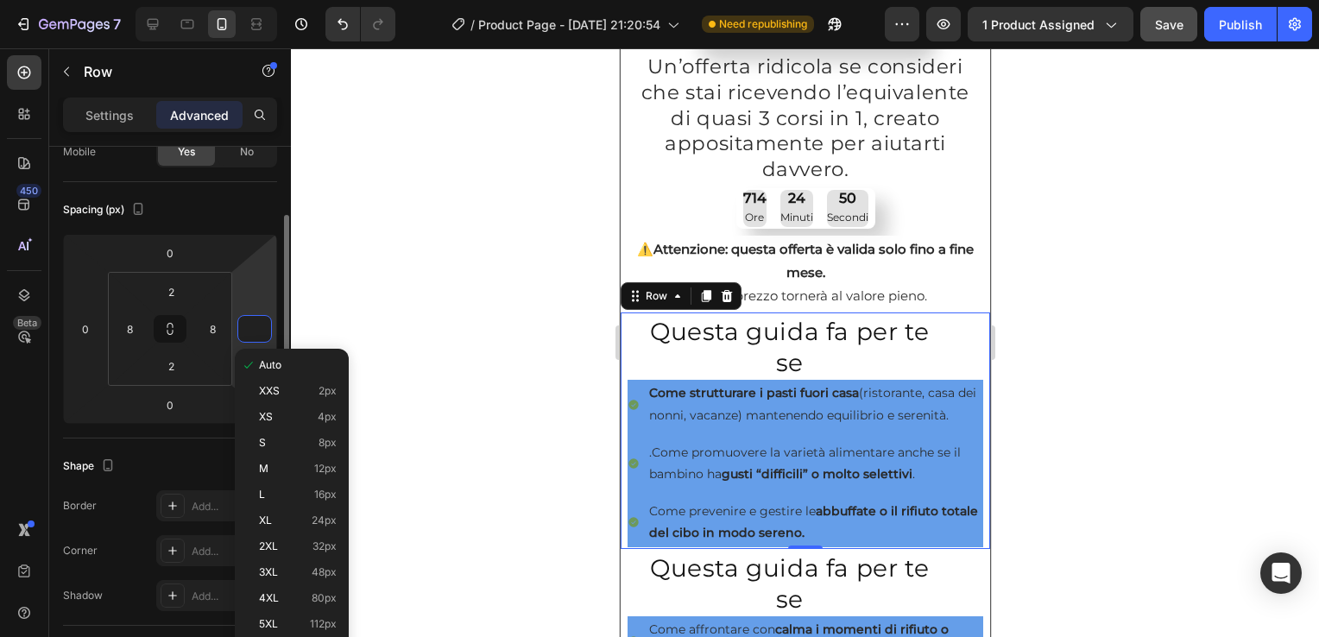
type input "0"
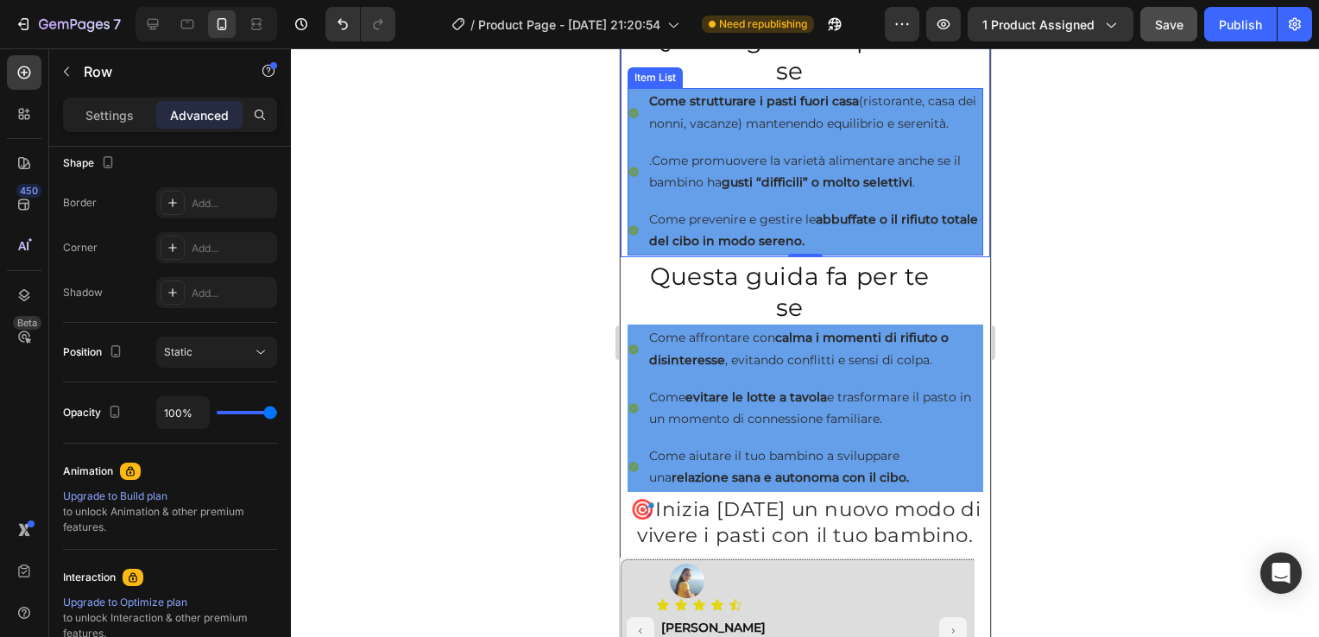
scroll to position [851, 0]
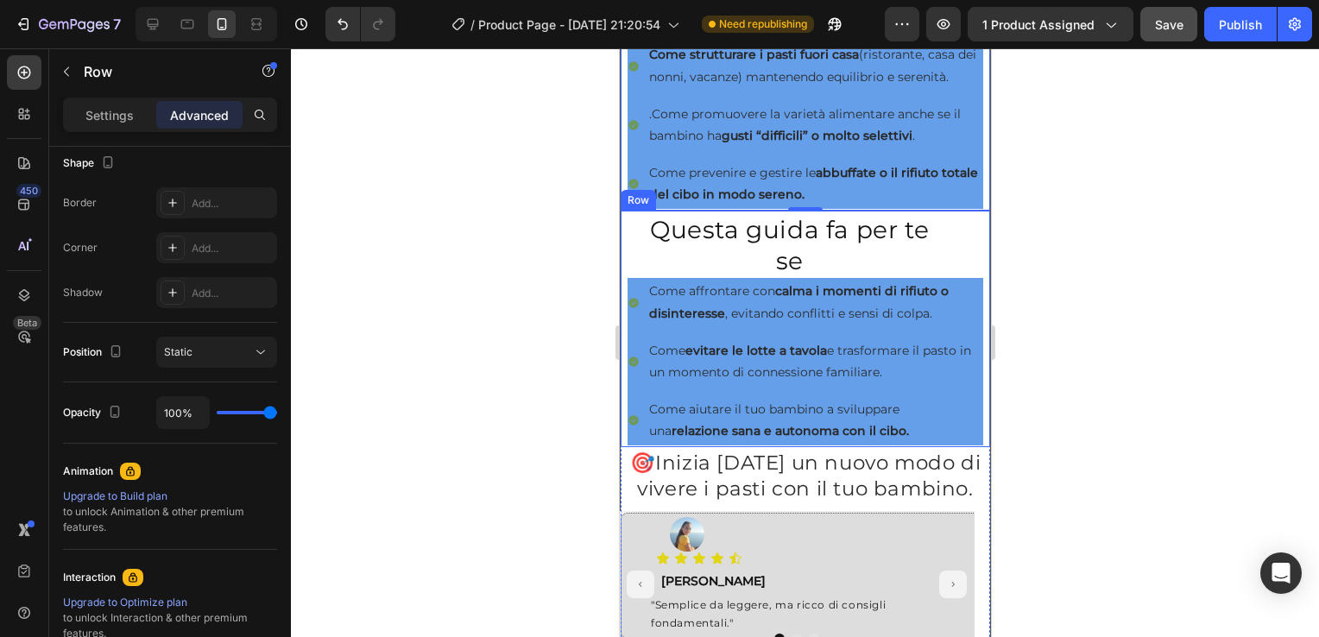
click at [625, 244] on div "Questa guida fa per te se Heading Come affrontare con calma i momenti di rifiut…" at bounding box center [805, 329] width 370 height 237
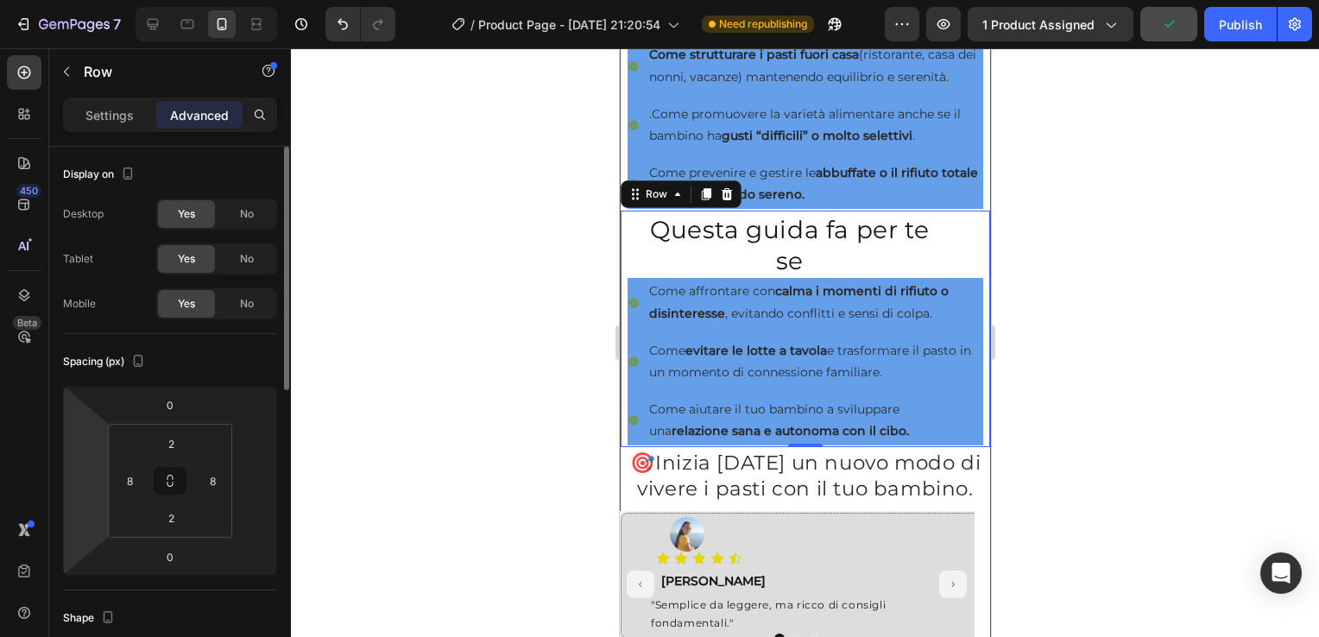
click at [93, 0] on html "7 / Product Page - [DATE] 21:20:54 Need republishing Preview 1 product assigned…" at bounding box center [659, 0] width 1319 height 0
type input "0"
click at [243, 485] on input "number" at bounding box center [255, 481] width 26 height 26
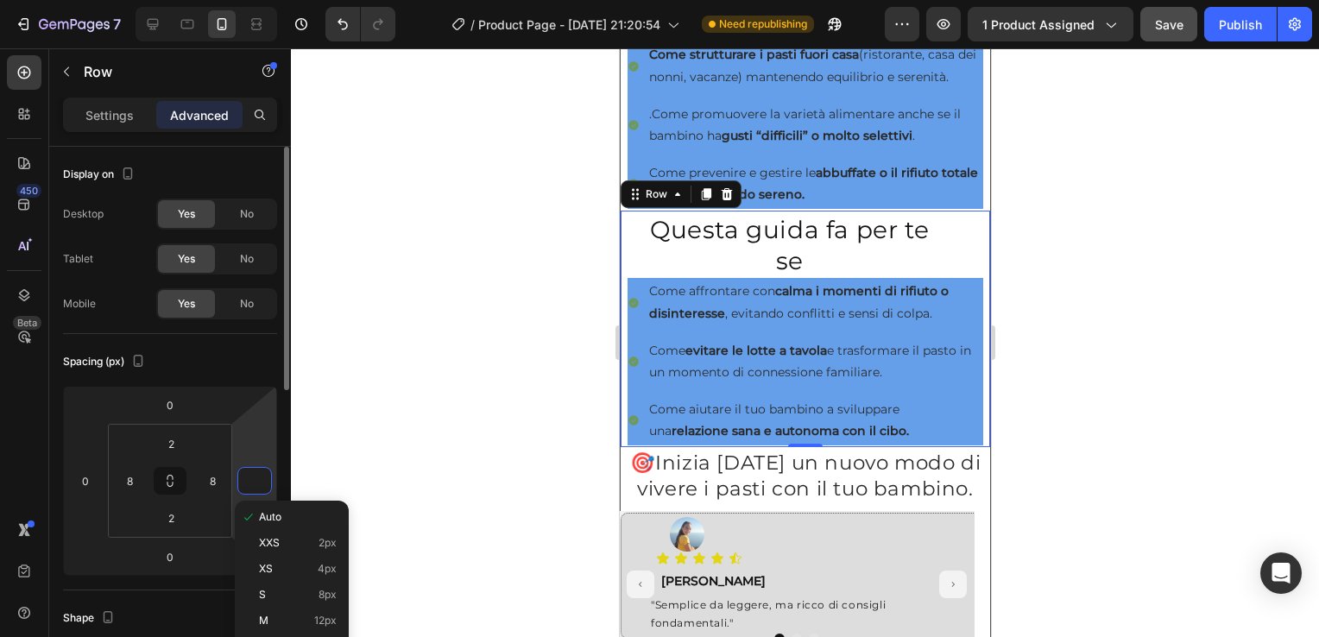
type input "0"
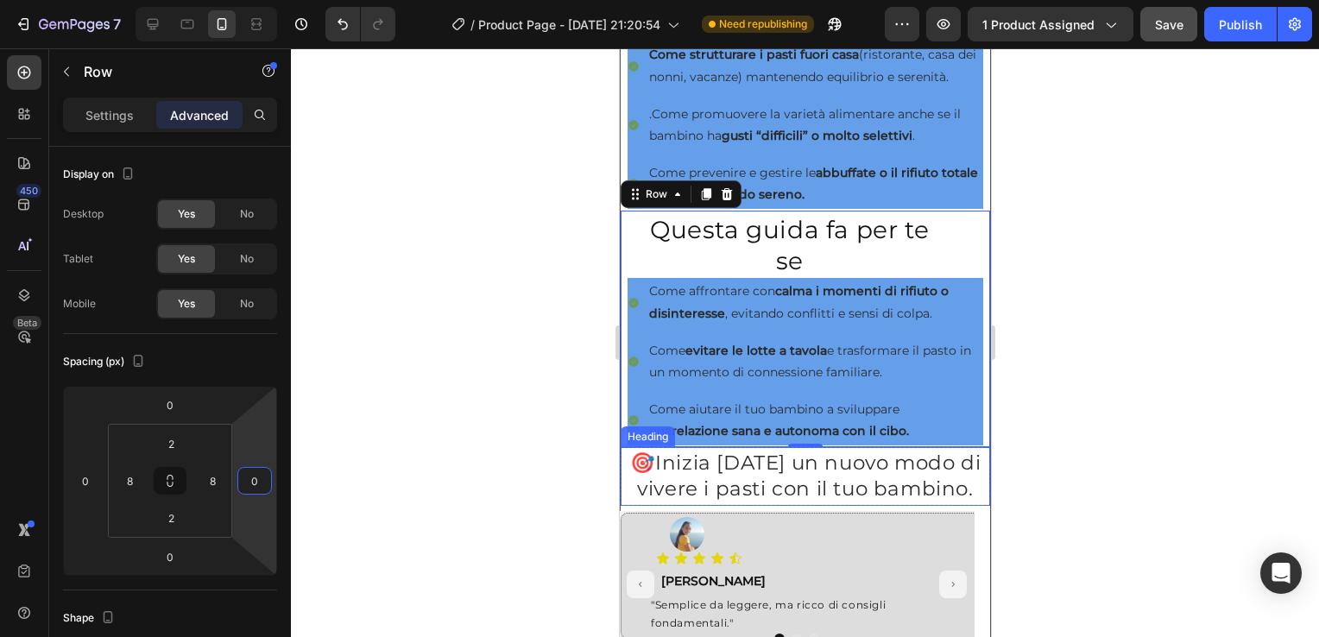
scroll to position [1003, 0]
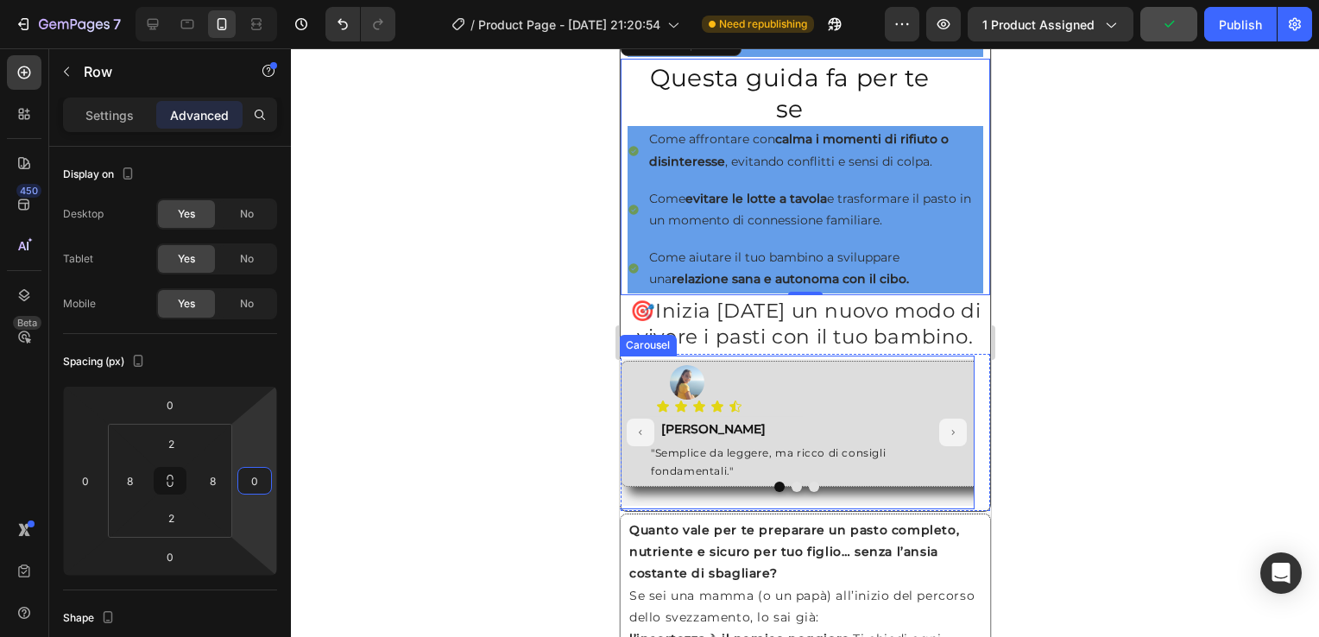
click at [626, 356] on div "Carousel" at bounding box center [647, 345] width 58 height 21
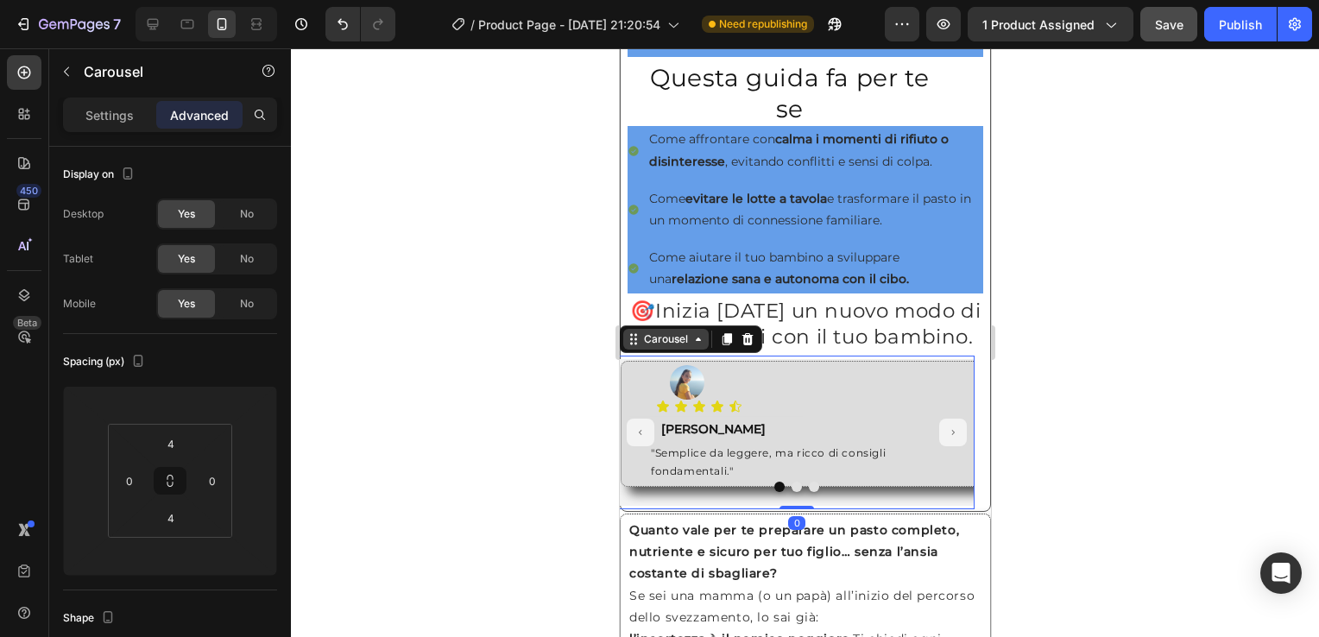
click at [698, 346] on icon at bounding box center [698, 339] width 14 height 14
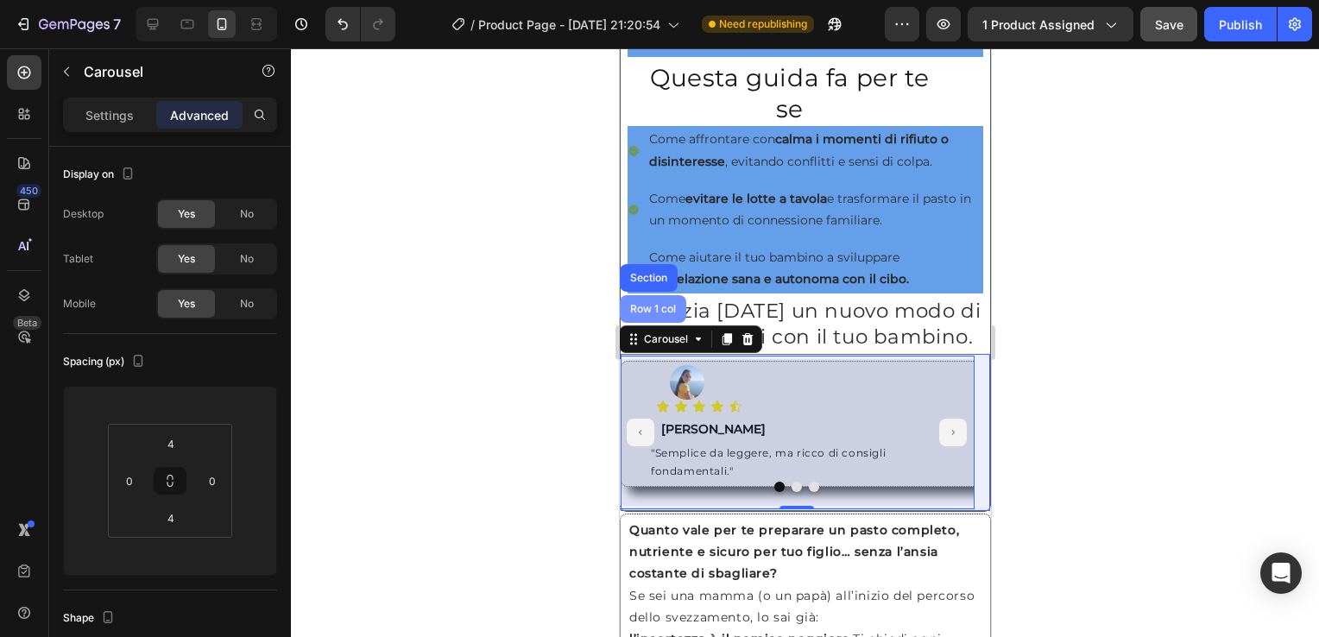
click at [662, 314] on div "Row 1 col" at bounding box center [652, 309] width 53 height 10
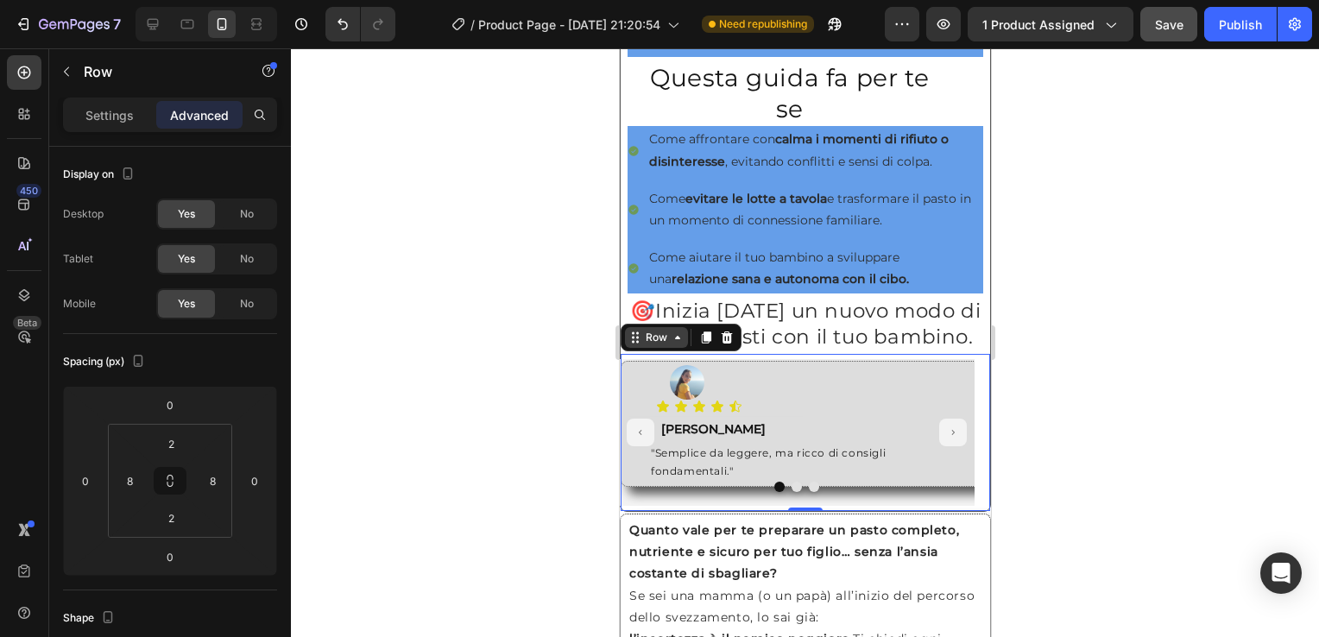
click at [675, 345] on icon at bounding box center [677, 338] width 14 height 14
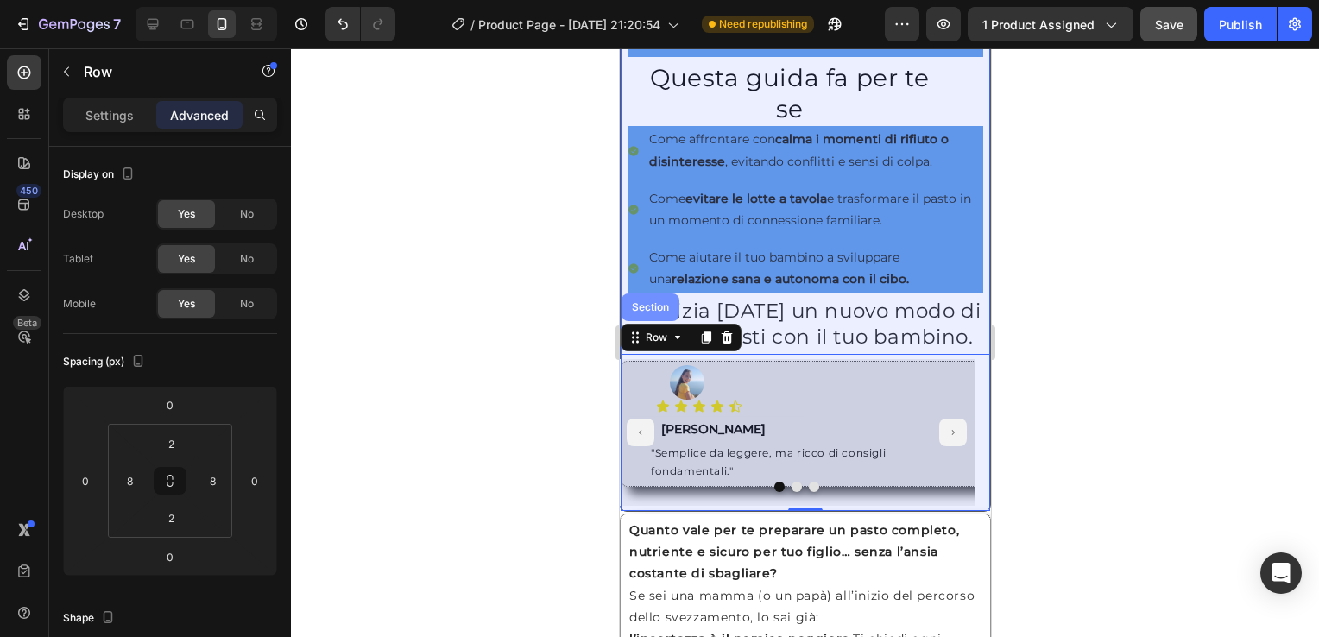
click at [647, 311] on div "Section" at bounding box center [650, 308] width 58 height 28
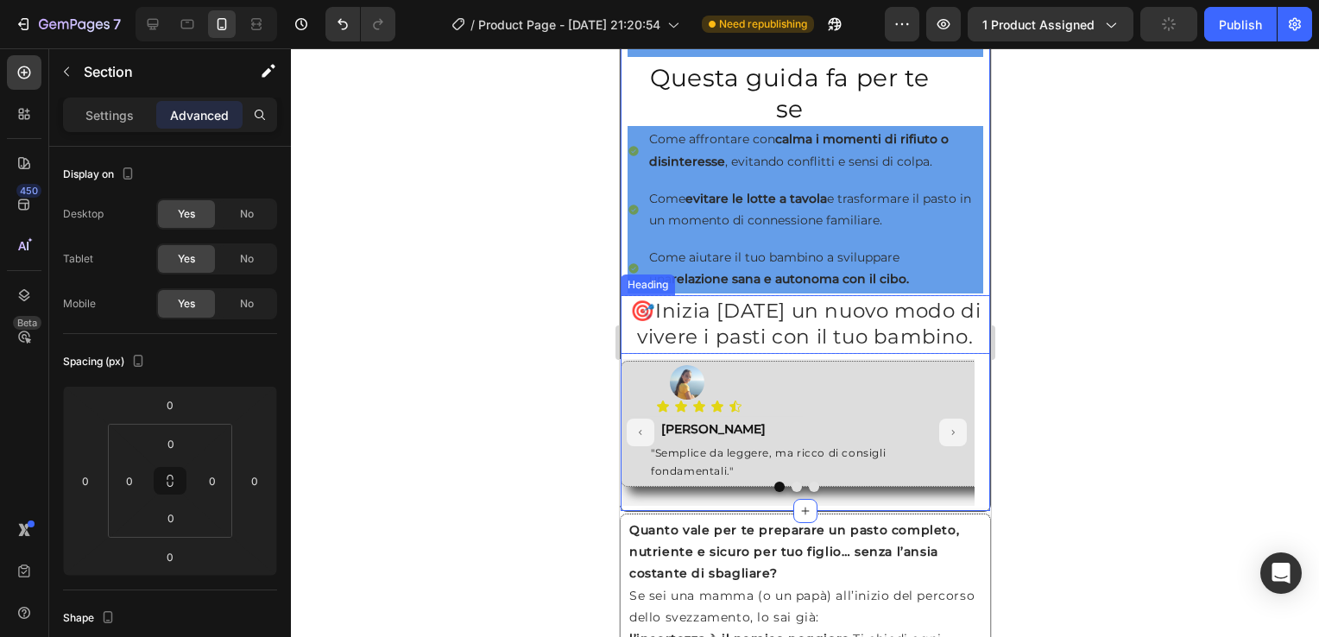
click at [623, 316] on h2 "🎯 Inizia oggi un nuovo modo di vivere i pasti con il tuo bambino." at bounding box center [805, 324] width 370 height 55
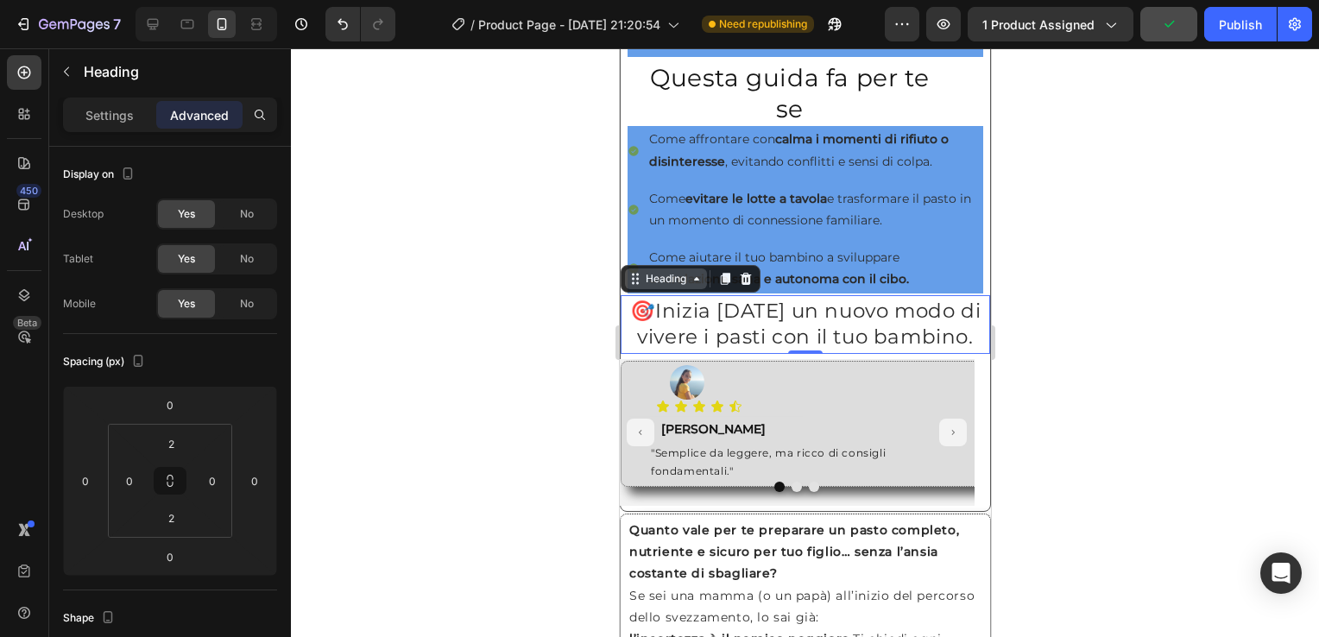
click at [701, 286] on icon at bounding box center [696, 279] width 14 height 14
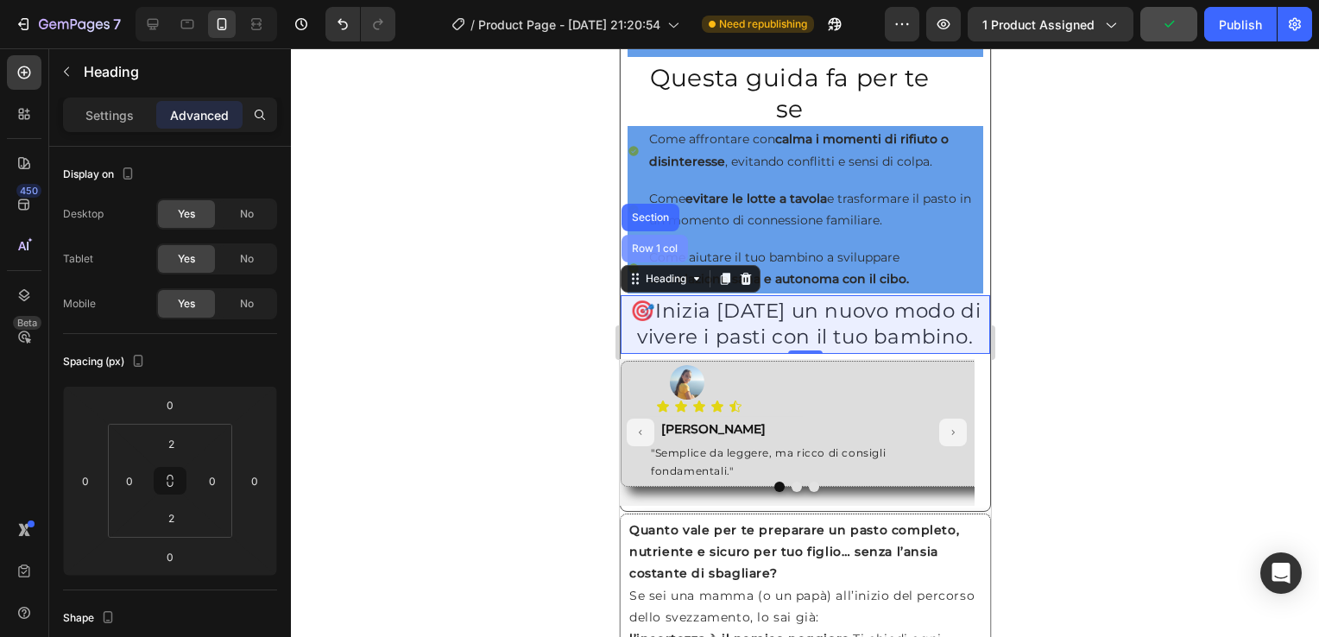
click at [654, 254] on div "Row 1 col" at bounding box center [654, 249] width 53 height 10
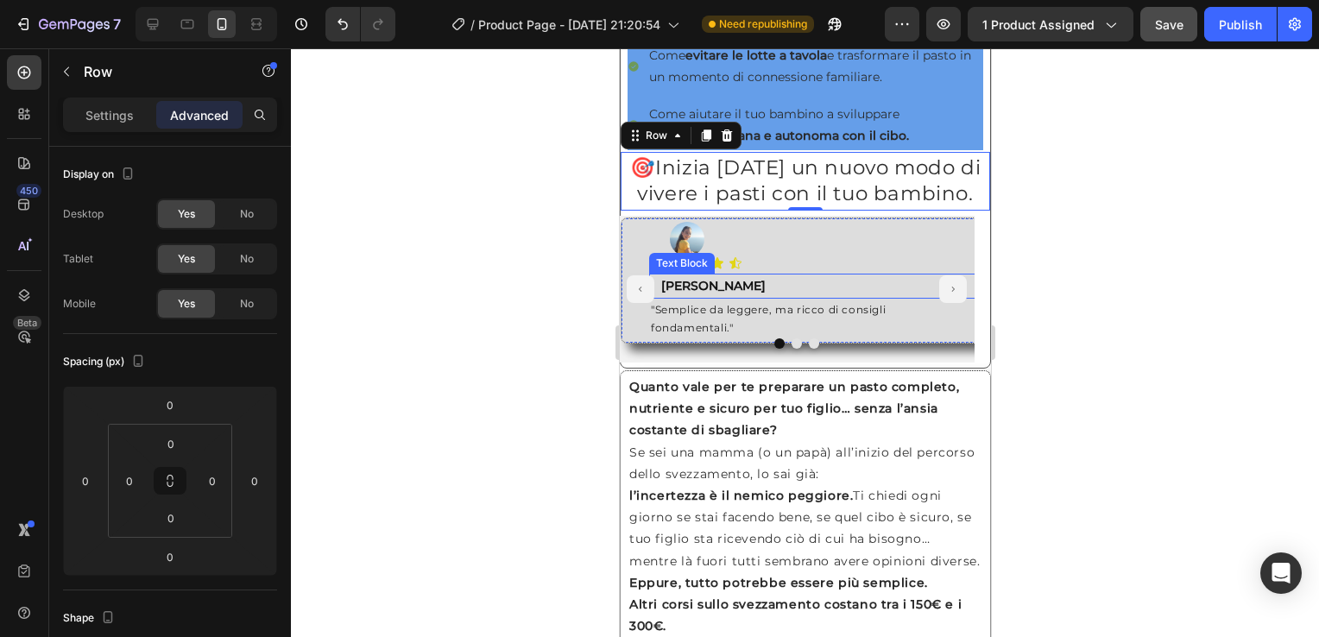
scroll to position [1147, 0]
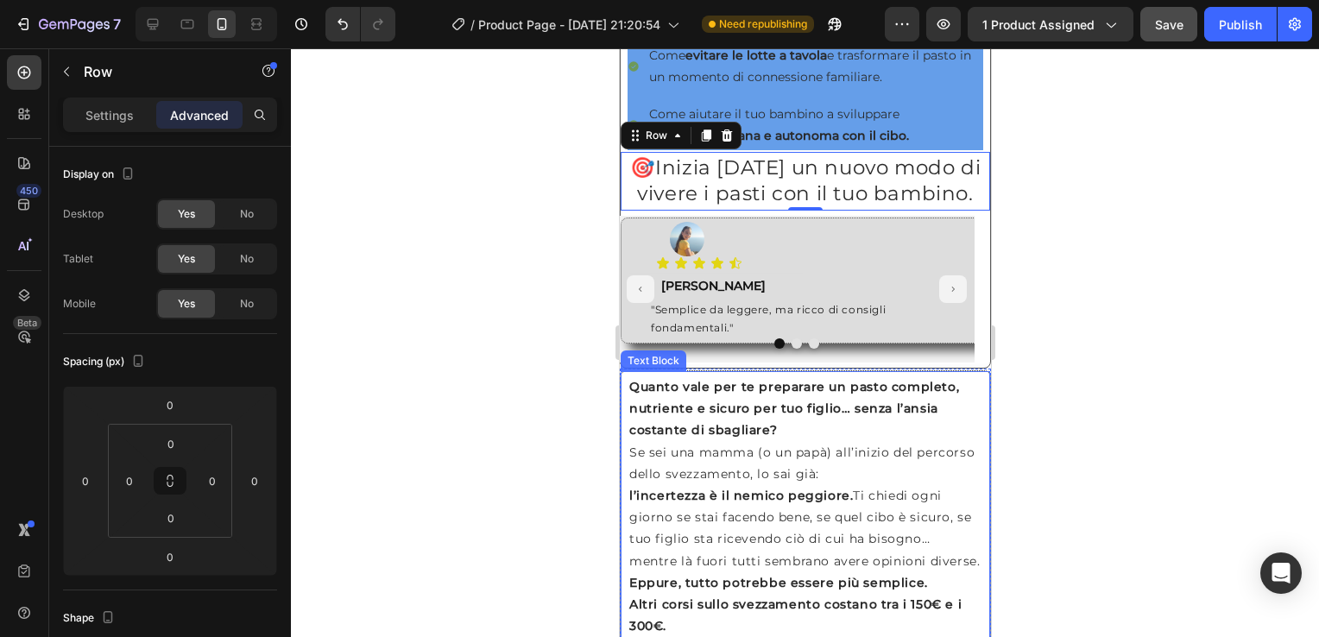
click at [635, 371] on div "Text Block" at bounding box center [653, 361] width 66 height 21
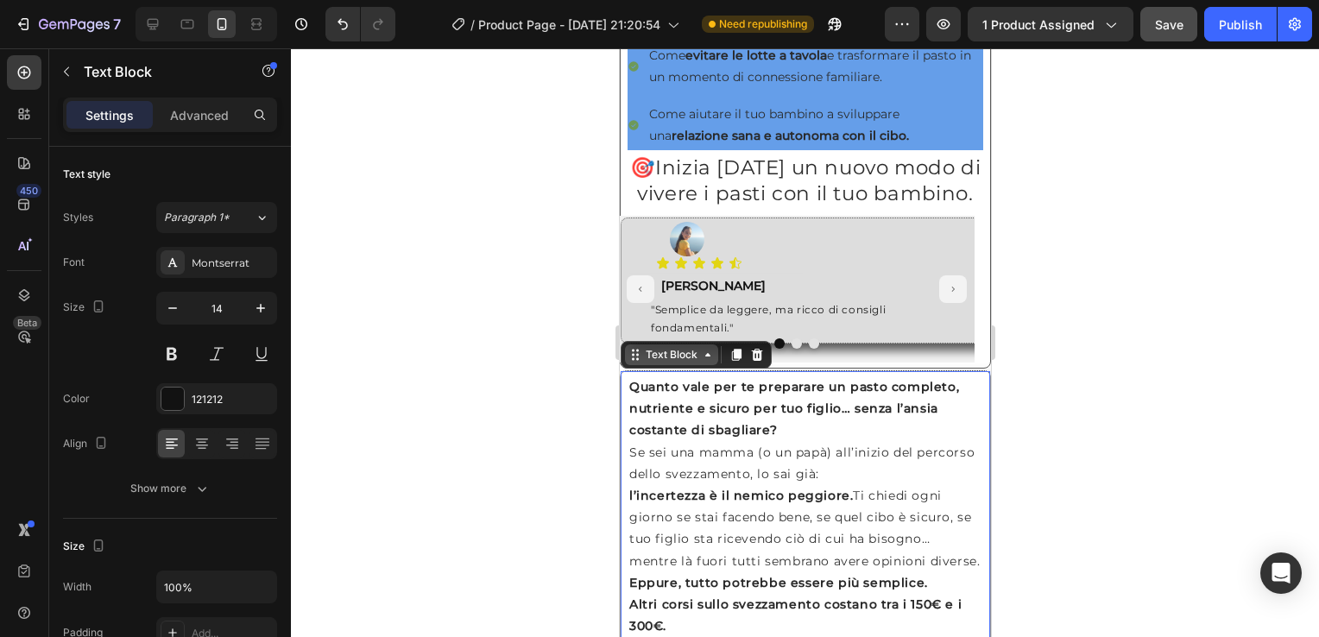
click at [688, 363] on div "Text Block" at bounding box center [671, 355] width 59 height 16
click at [207, 117] on p "Advanced" at bounding box center [199, 115] width 59 height 18
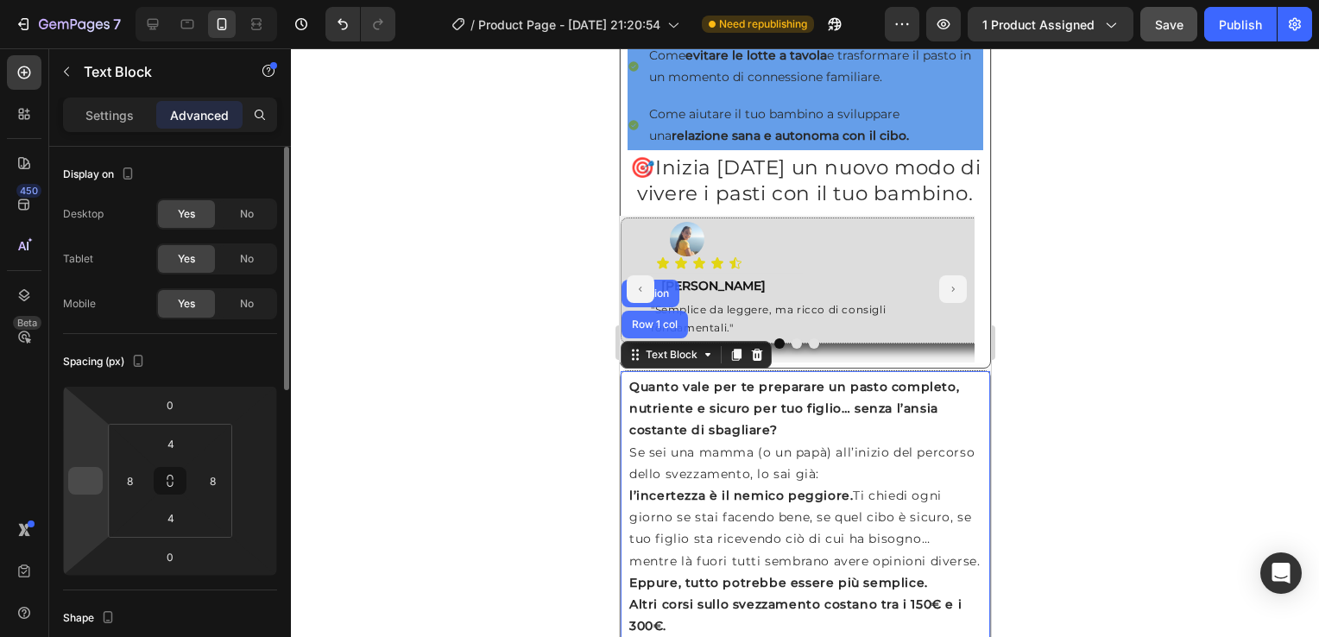
click at [98, 478] on div at bounding box center [85, 481] width 35 height 28
click at [91, 482] on input "number" at bounding box center [86, 481] width 26 height 26
type input "0"
click at [256, 480] on input "number" at bounding box center [255, 481] width 26 height 26
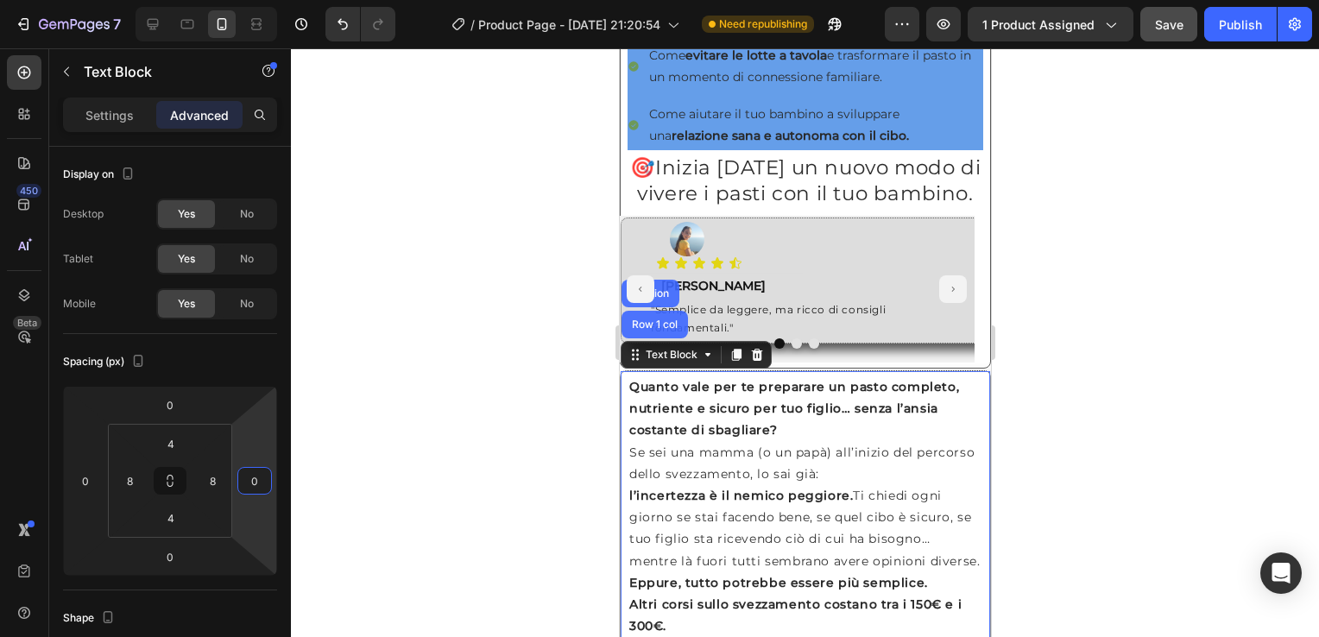
scroll to position [1278, 0]
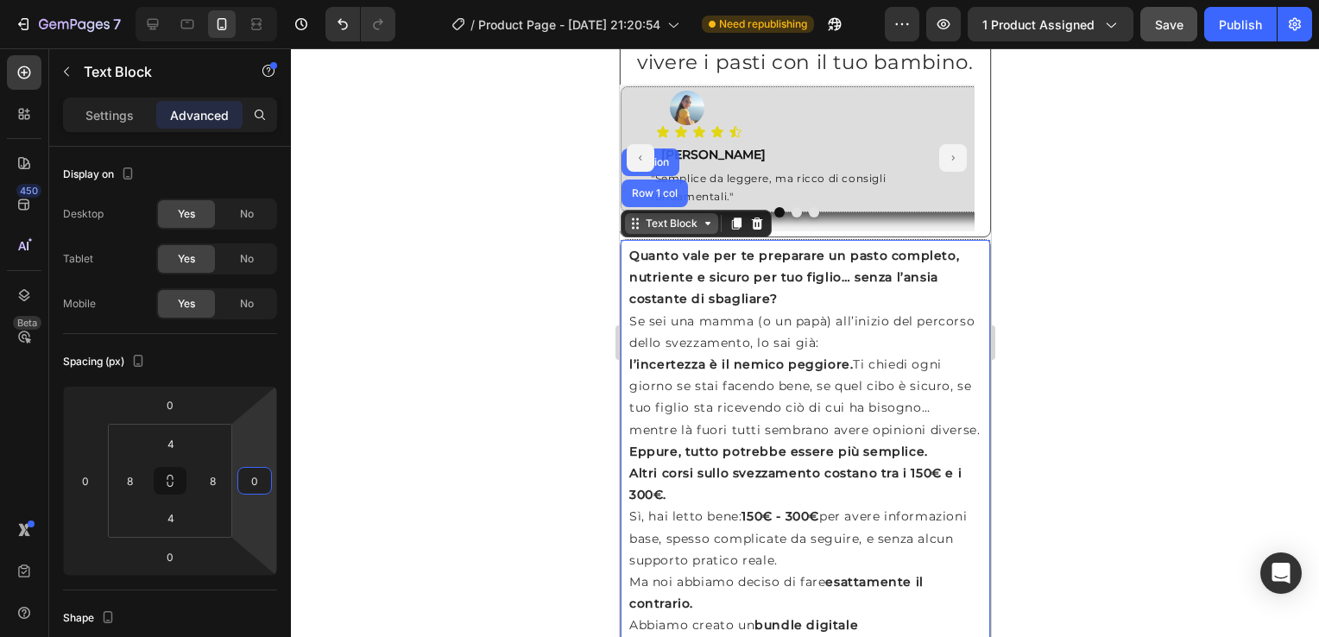
type input "0"
click at [693, 231] on div "Text Block" at bounding box center [671, 224] width 59 height 16
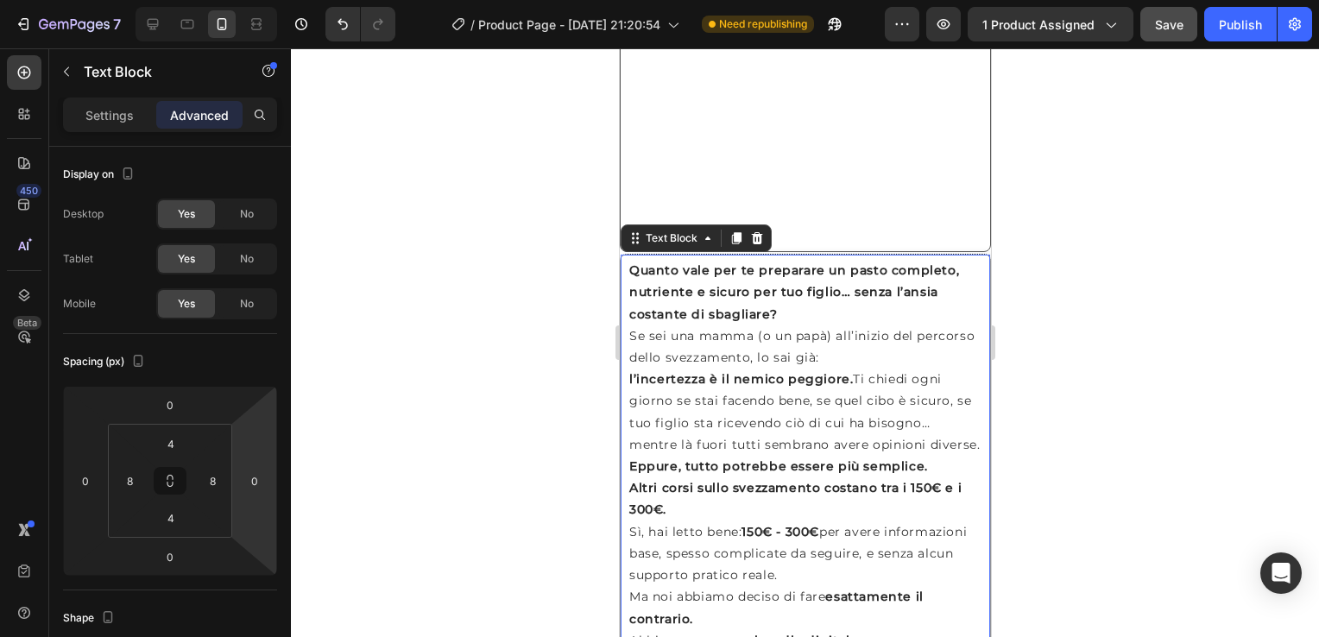
scroll to position [1751, 0]
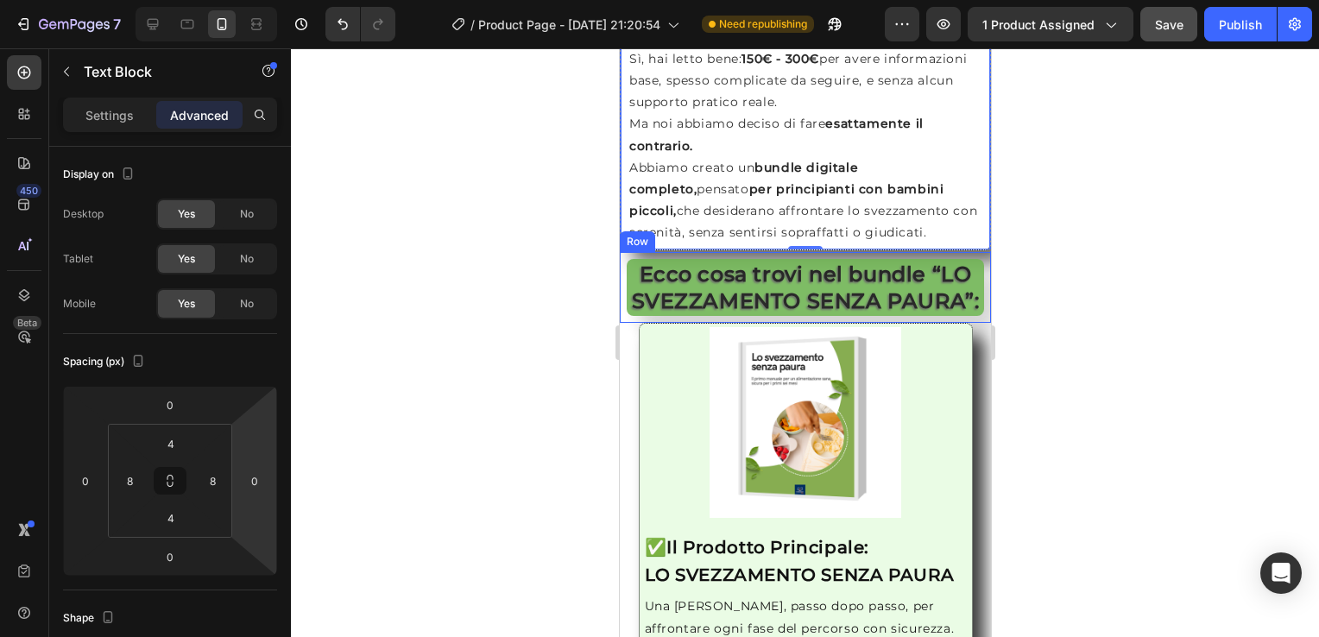
click at [622, 280] on div "Ecco cosa trovi nel bundle “LO SVEZZAMENTO SENZA PAURA”: Heading Row" at bounding box center [804, 287] width 371 height 71
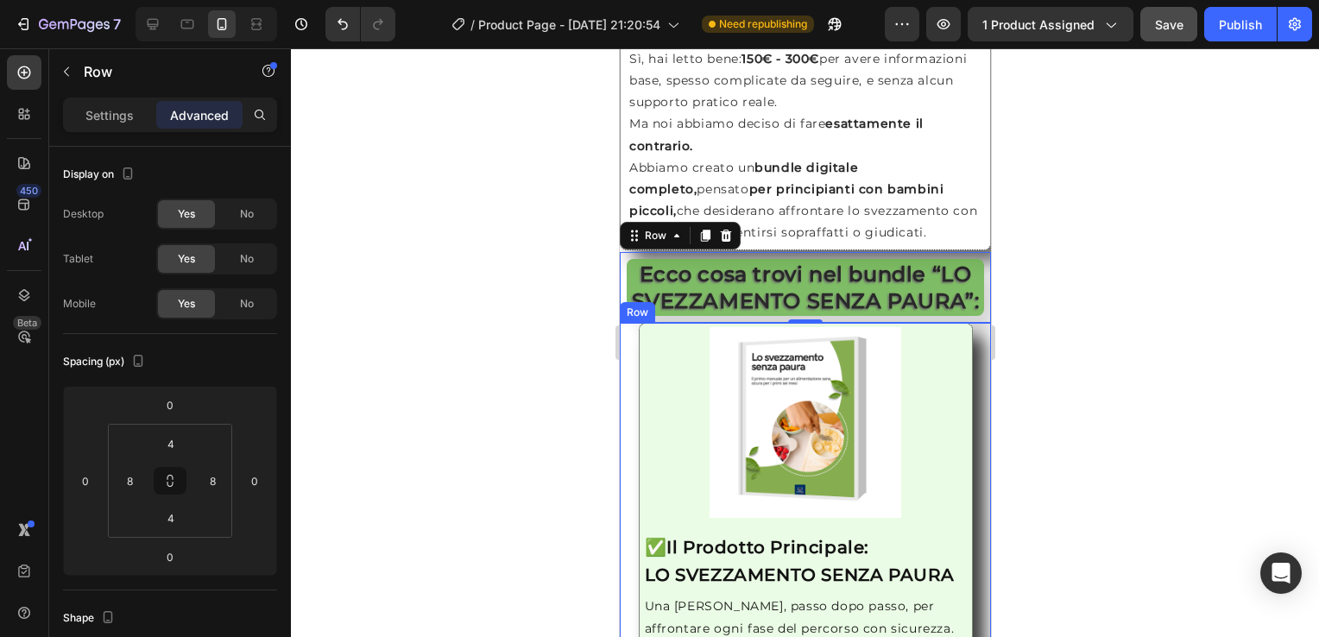
click at [623, 406] on div "Image ✅ Il Prodotto Principale: LO SVEZZAMENTO SENZA PAURA Heading Una [PERSON_…" at bounding box center [804, 518] width 371 height 391
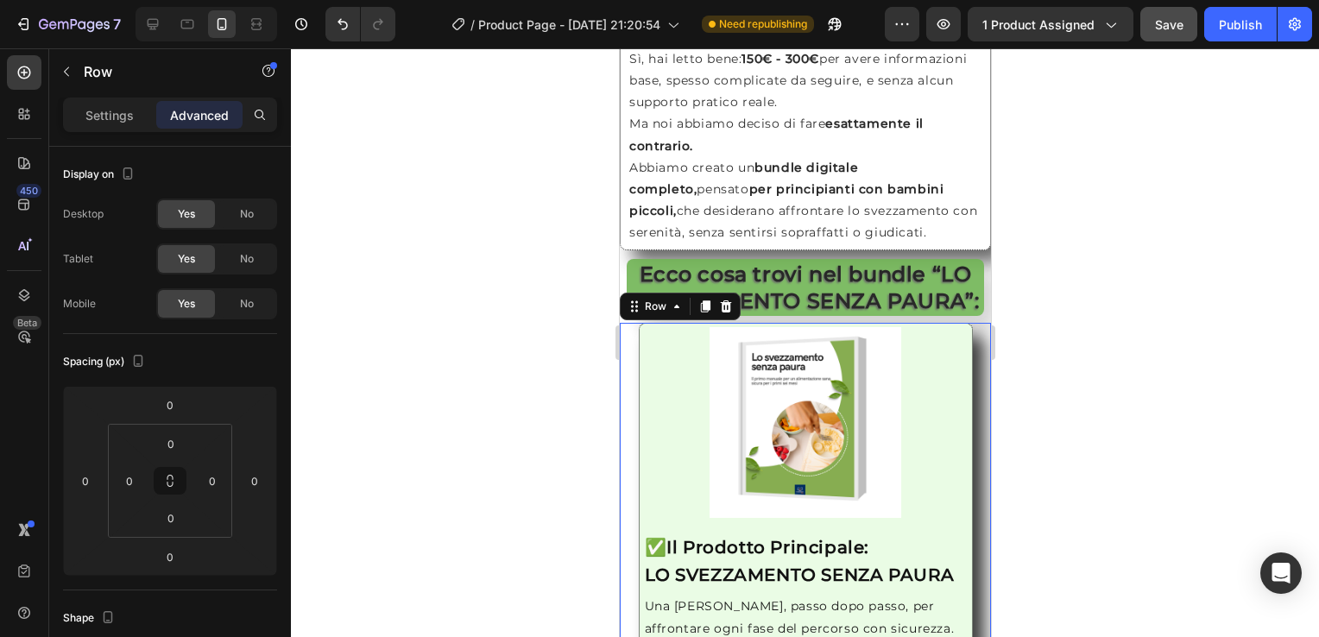
click at [623, 406] on div "Image ✅ Il Prodotto Principale: LO SVEZZAMENTO SENZA PAURA Heading Una [PERSON_…" at bounding box center [804, 518] width 371 height 391
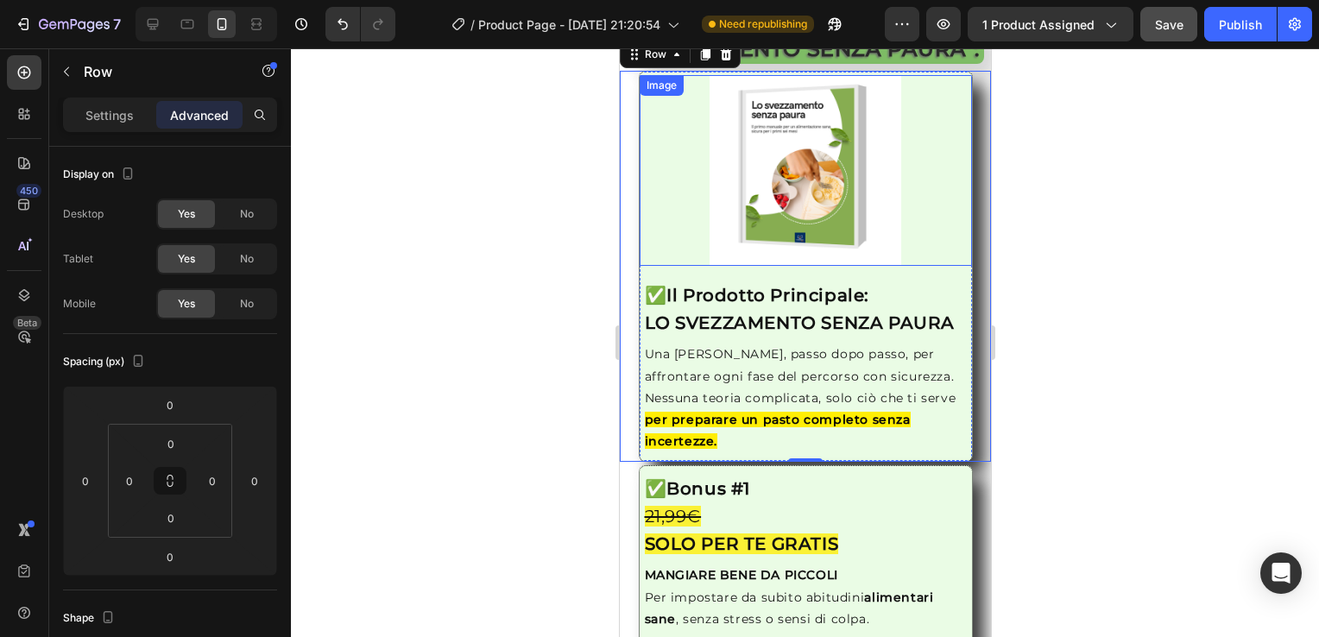
scroll to position [2045, 0]
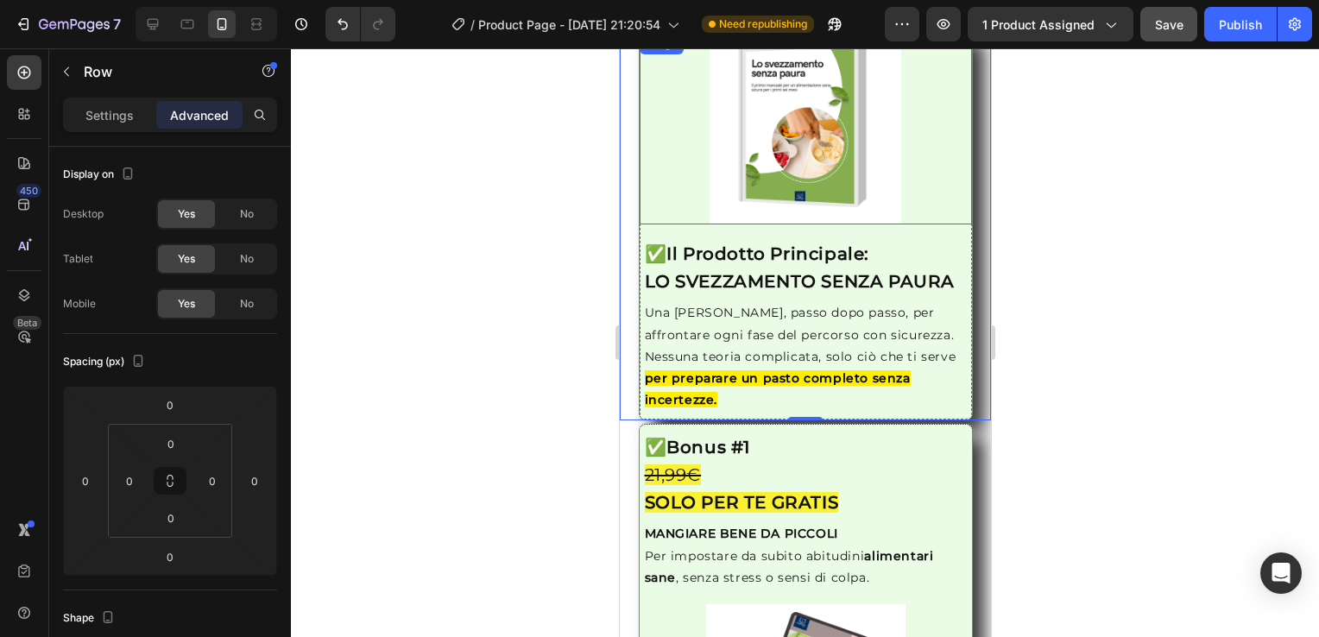
click at [646, 171] on div at bounding box center [805, 129] width 319 height 191
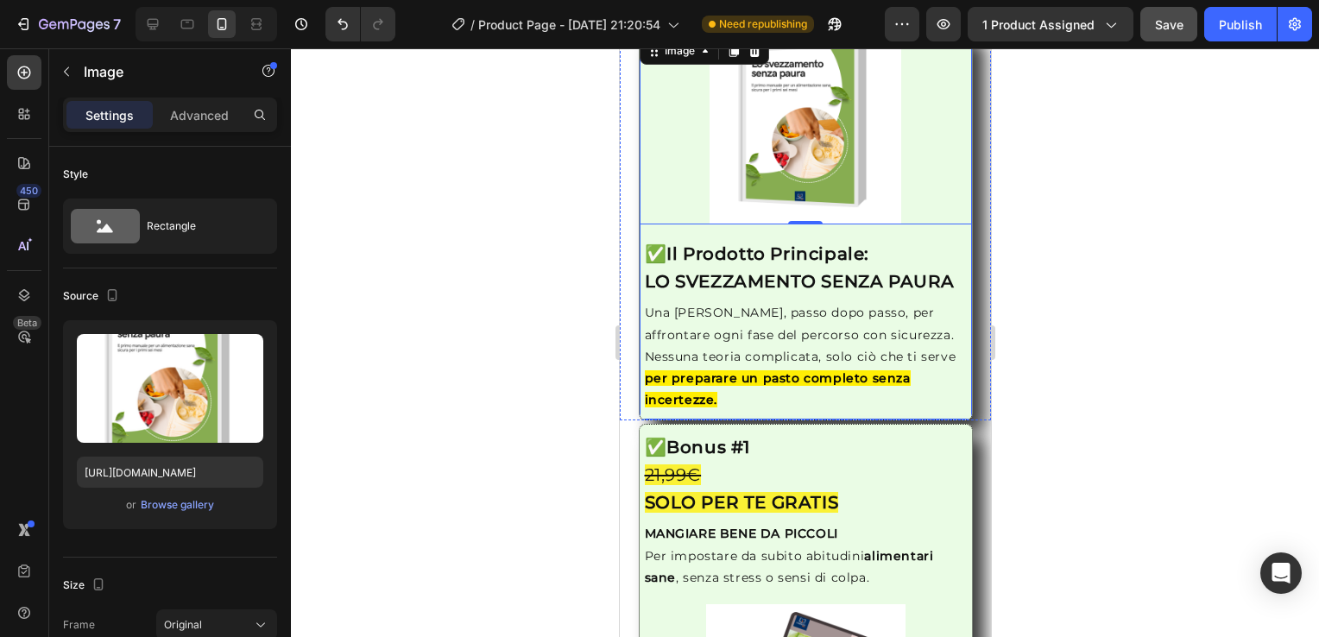
click at [640, 271] on div "Image 0 ✅ Il Prodotto Principale: LO SVEZZAMENTO SENZA PAURA Heading Una [PERSO…" at bounding box center [805, 224] width 334 height 391
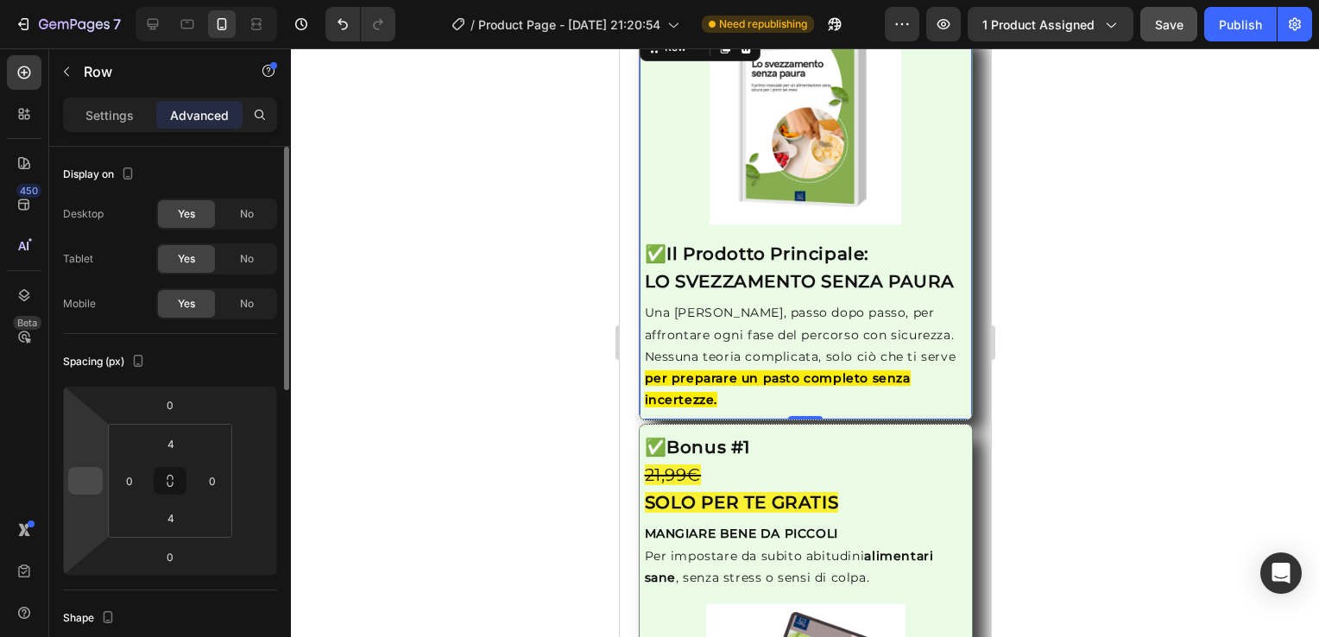
click at [86, 484] on input "number" at bounding box center [86, 481] width 26 height 26
type input "0"
click at [259, 485] on input "number" at bounding box center [255, 481] width 26 height 26
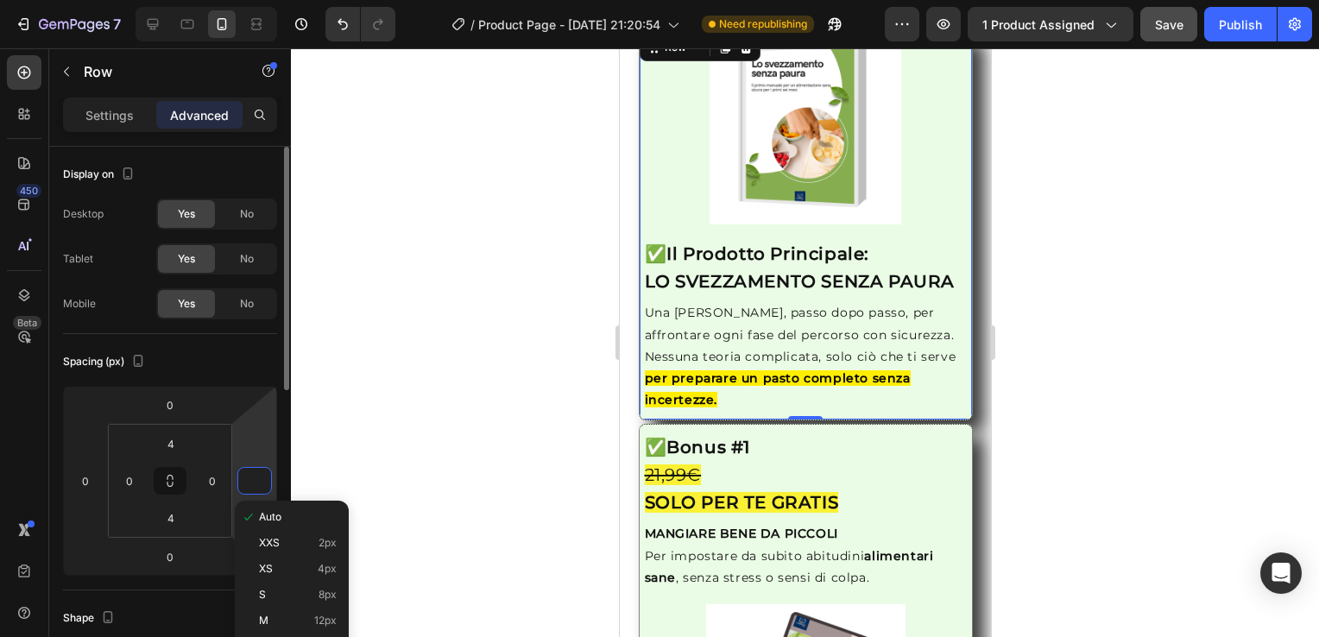
type input "0"
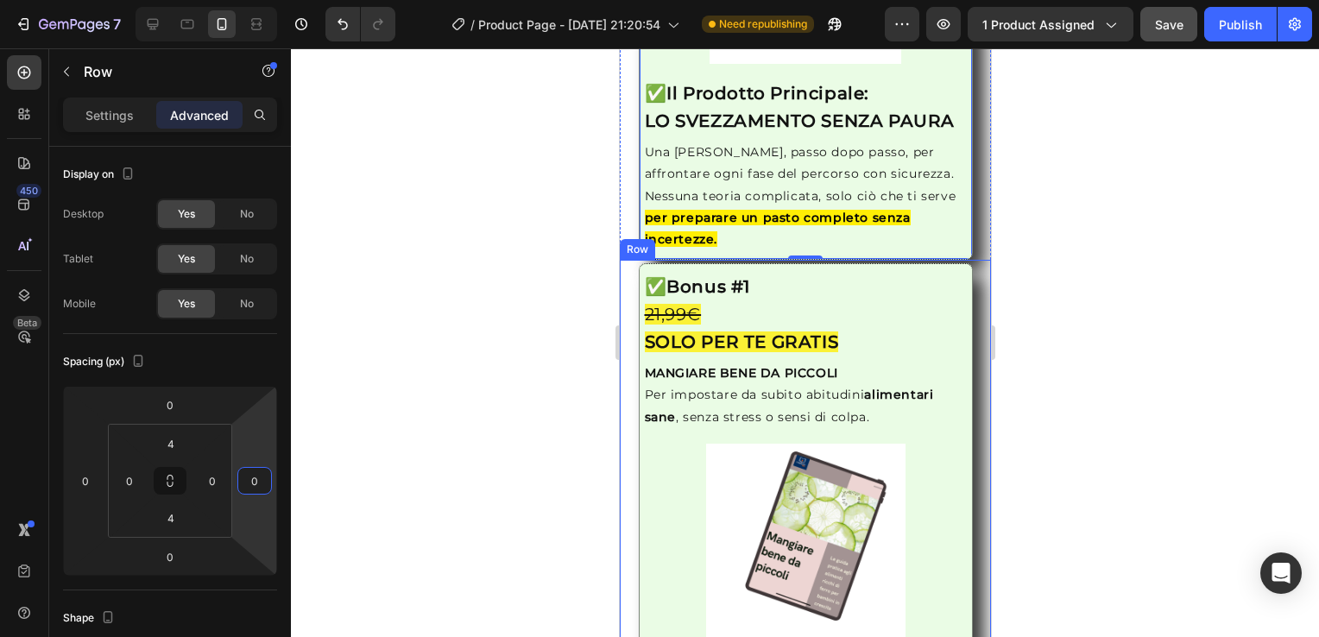
scroll to position [2256, 0]
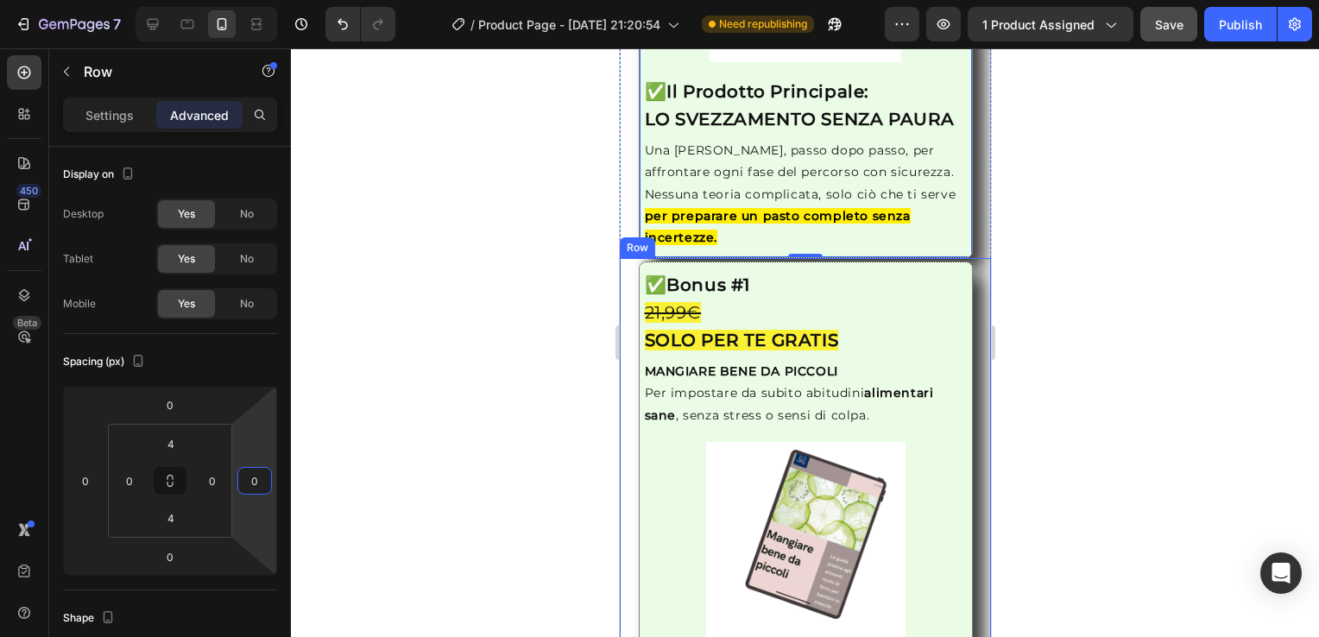
click at [627, 416] on div "Image ✅ Bonus #1 21,99€ SOLO PER TE GRATIS Heading MANGIARE BENE DA PICCOLI Per…" at bounding box center [804, 454] width 371 height 384
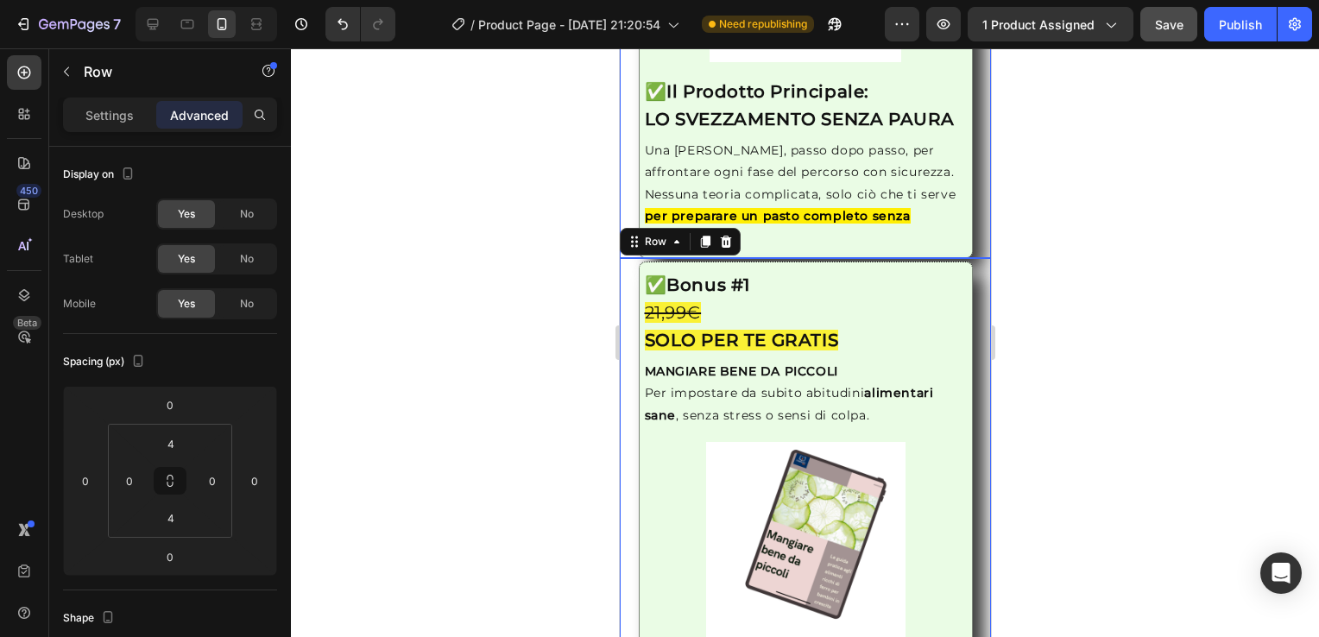
click at [626, 187] on div "Image ✅ Il Prodotto Principale: LO SVEZZAMENTO SENZA PAURA Heading Una [PERSON_…" at bounding box center [804, 62] width 371 height 391
click at [626, 347] on div "Image ✅ Bonus #1 21,99€ SOLO PER TE GRATIS Heading MANGIARE BENE DA PICCOLI Per…" at bounding box center [804, 454] width 371 height 384
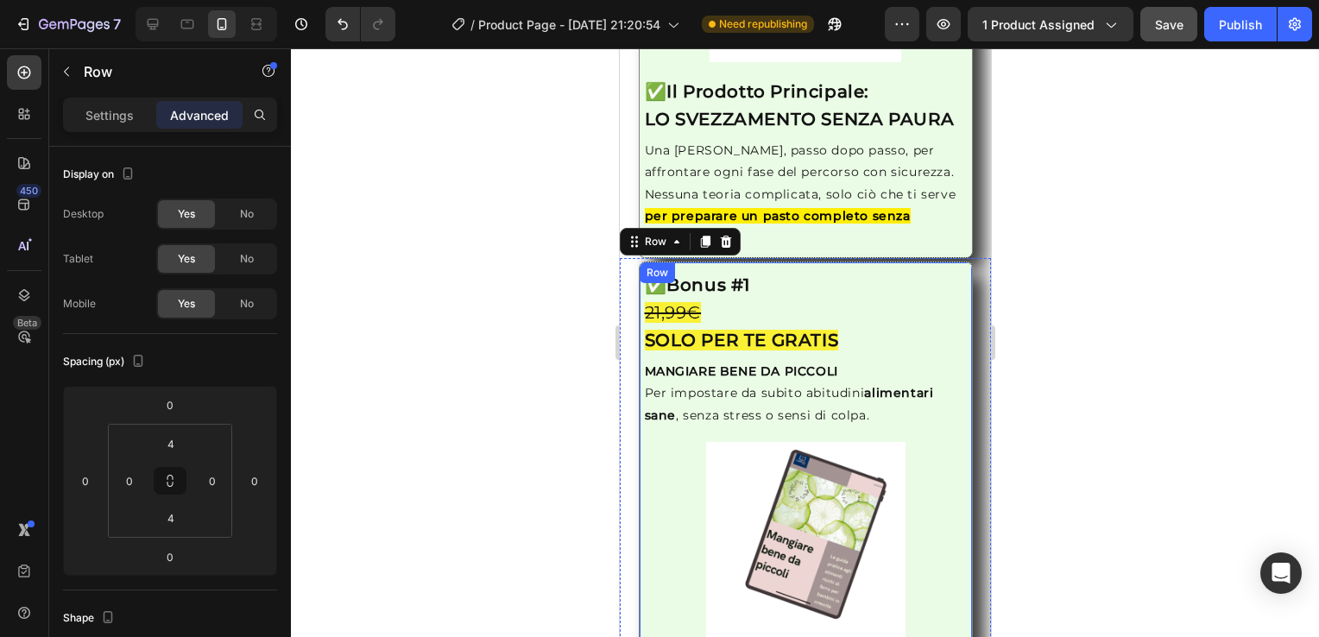
click at [640, 453] on div "Image ✅ Bonus #1 21,99€ SOLO PER TE GRATIS Heading MANGIARE BENE DA PICCOLI Per…" at bounding box center [805, 454] width 334 height 384
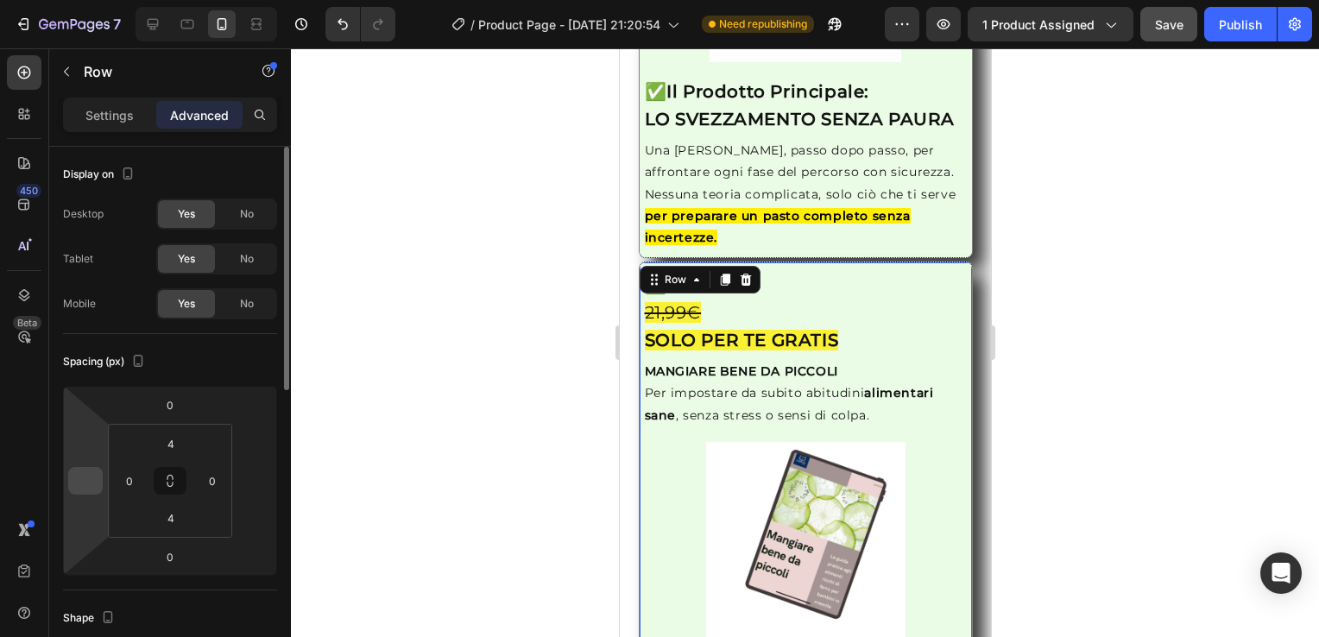
click at [73, 484] on input "number" at bounding box center [86, 481] width 26 height 26
type input "0"
click at [262, 482] on input "number" at bounding box center [255, 481] width 26 height 26
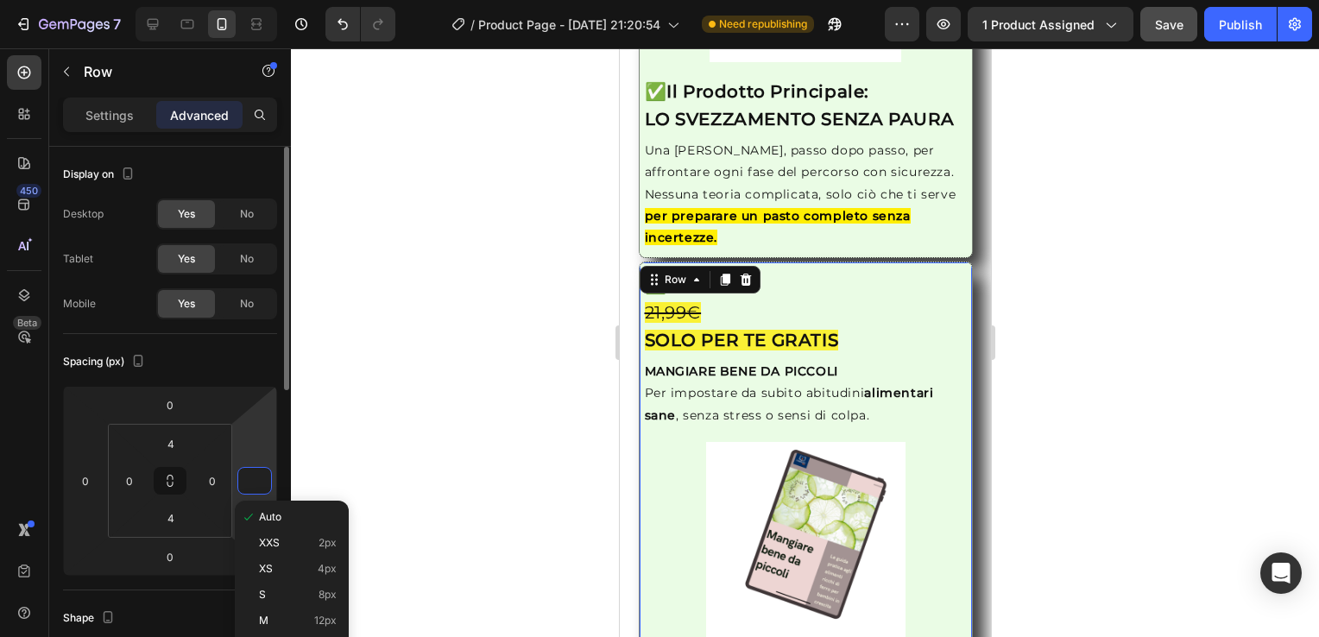
type input "0"
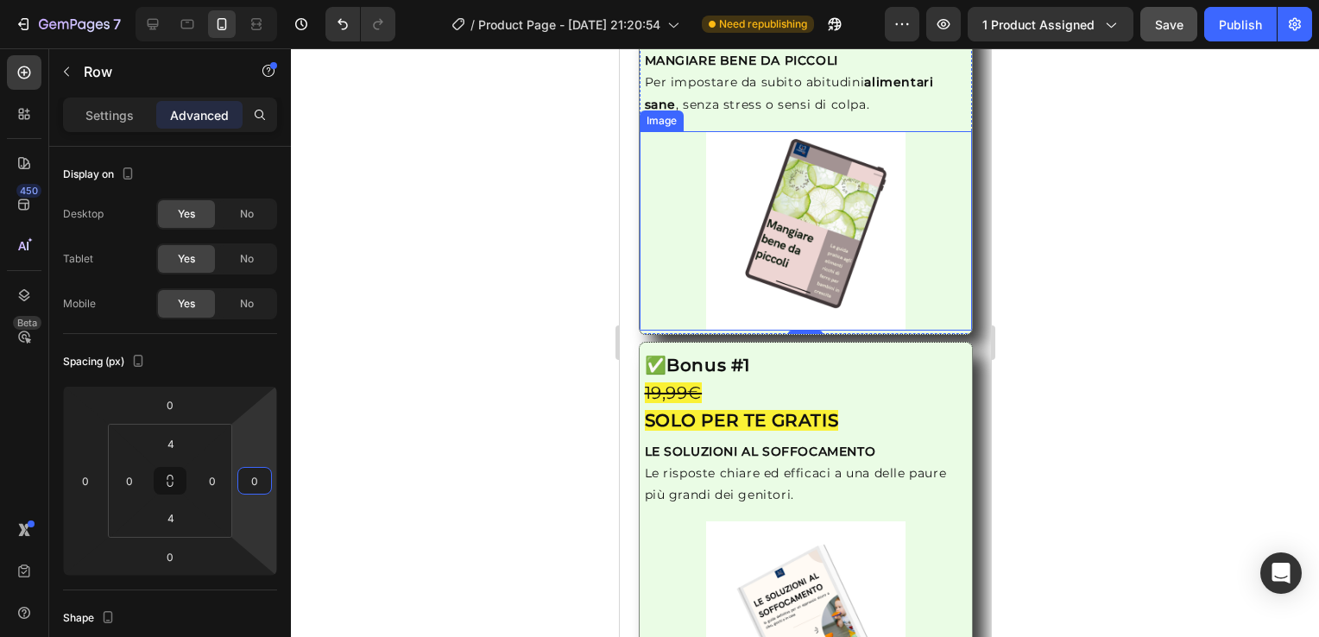
scroll to position [2642, 0]
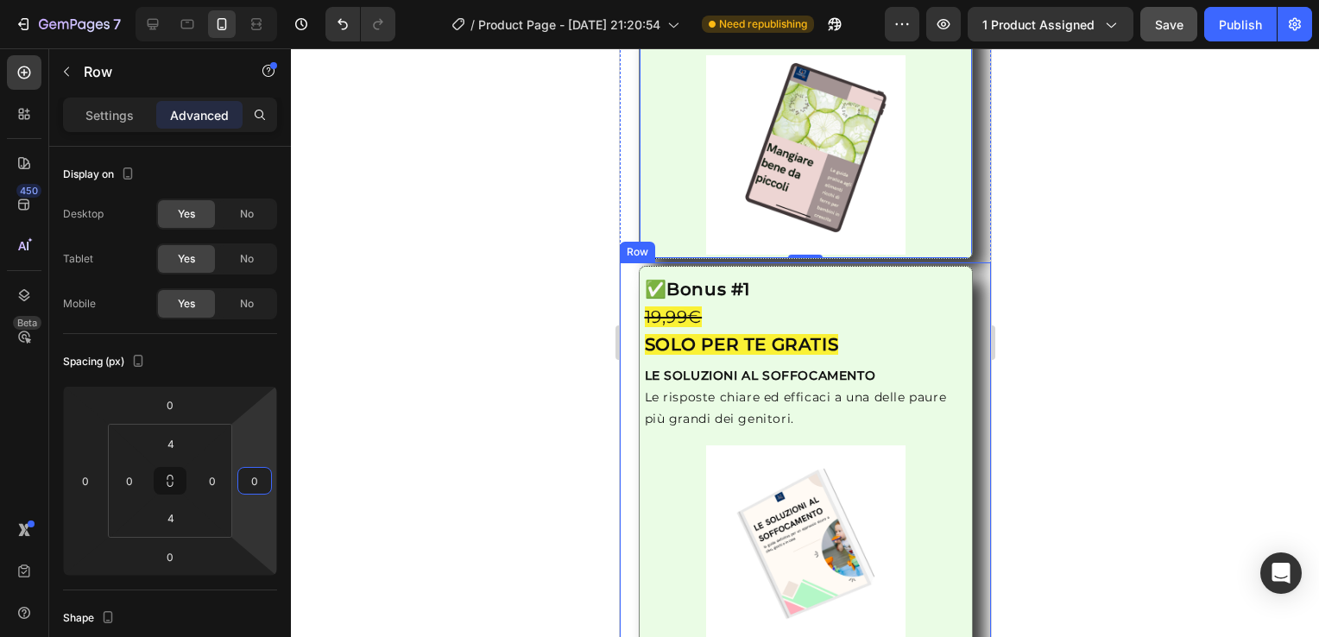
click at [630, 460] on div "Image ✅ Bonus #1 19,99€ SOLO PER TE GRATIS Heading LE SOLUZIONI AL SOFFOCAMENTO…" at bounding box center [804, 458] width 371 height 384
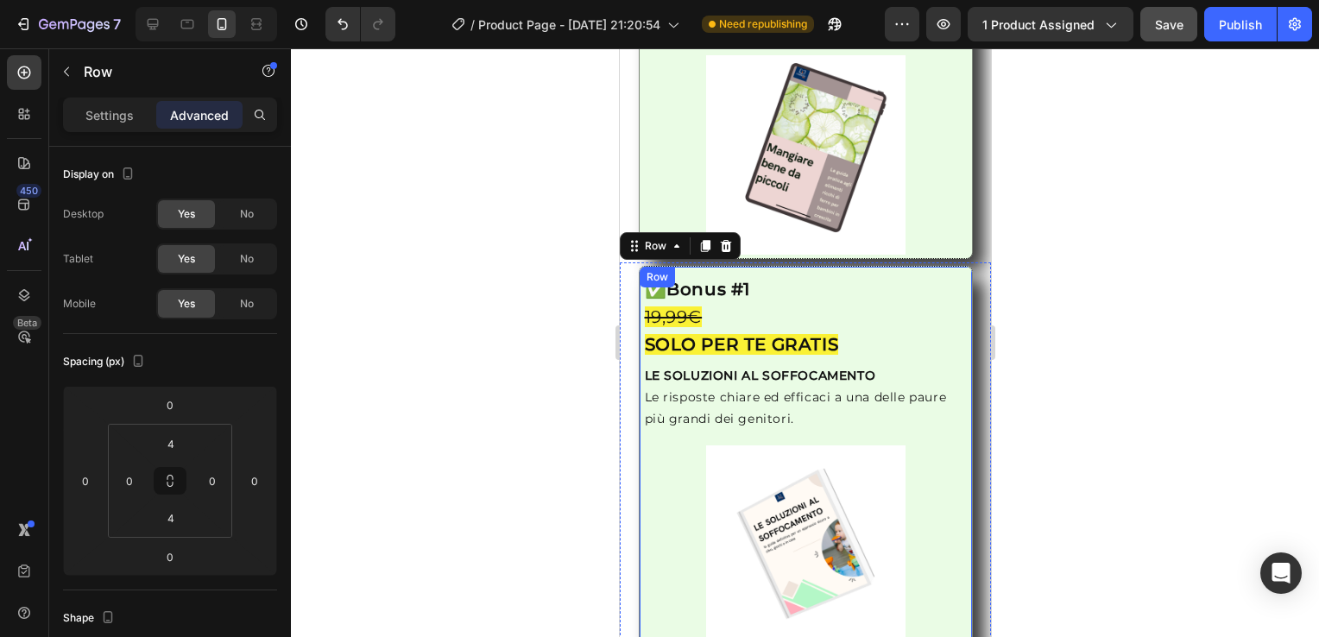
click at [642, 448] on div "Image ✅ Bonus #1 19,99€ SOLO PER TE GRATIS Heading LE SOLUZIONI AL SOFFOCAMENTO…" at bounding box center [805, 458] width 334 height 384
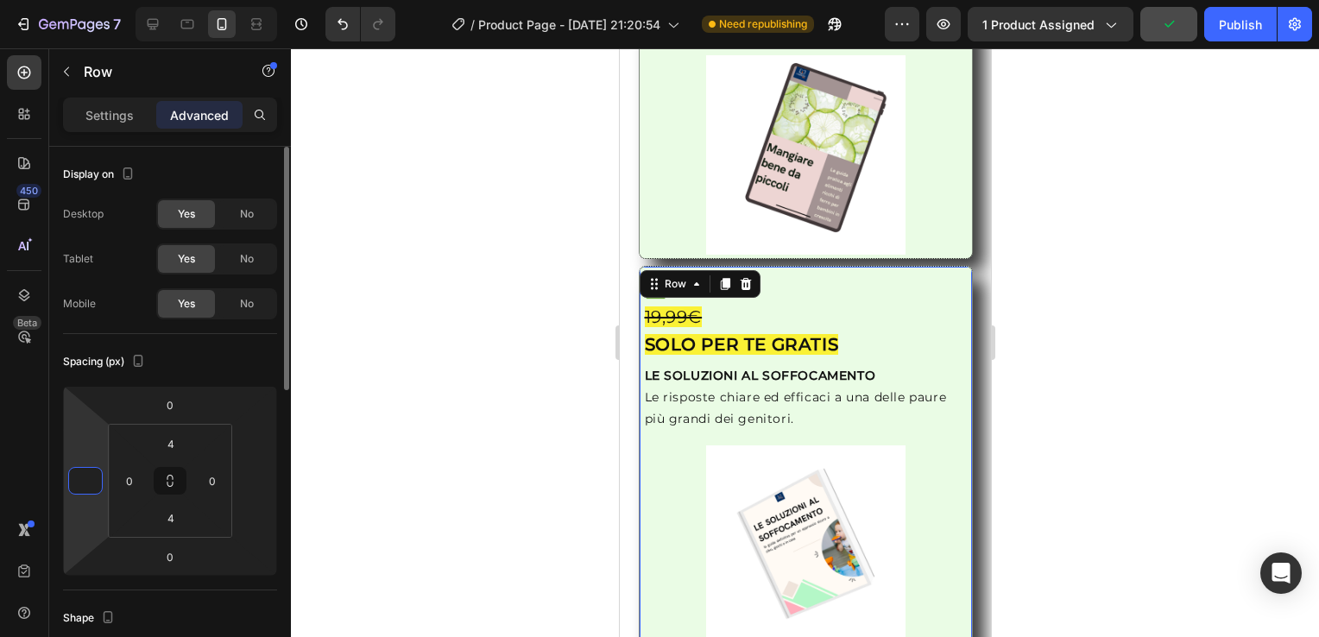
click at [87, 482] on input "number" at bounding box center [86, 481] width 26 height 26
type input "0"
click at [257, 485] on input "number" at bounding box center [255, 481] width 26 height 26
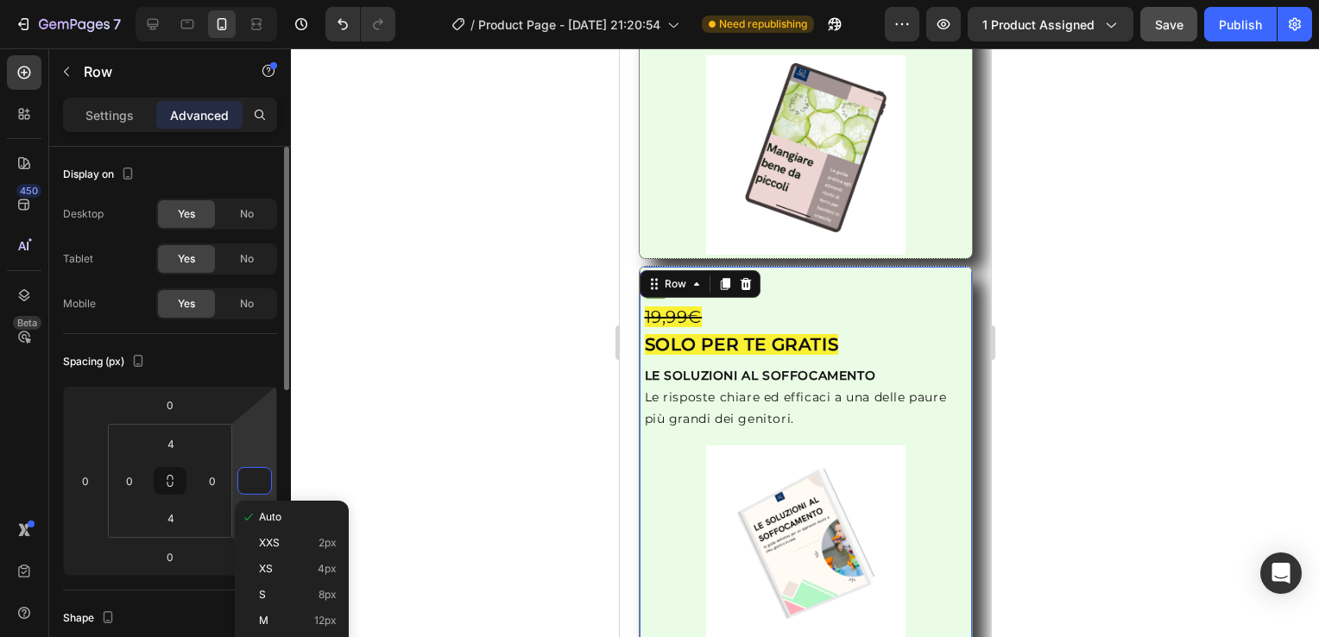
type input "0"
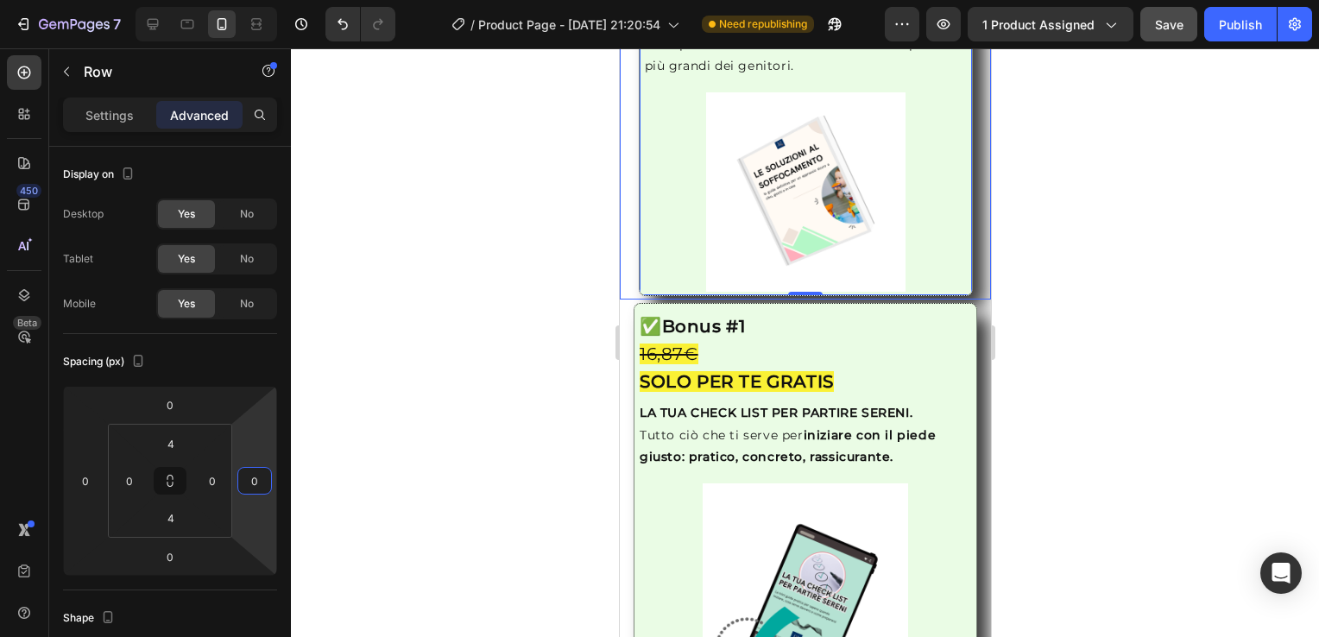
scroll to position [3052, 0]
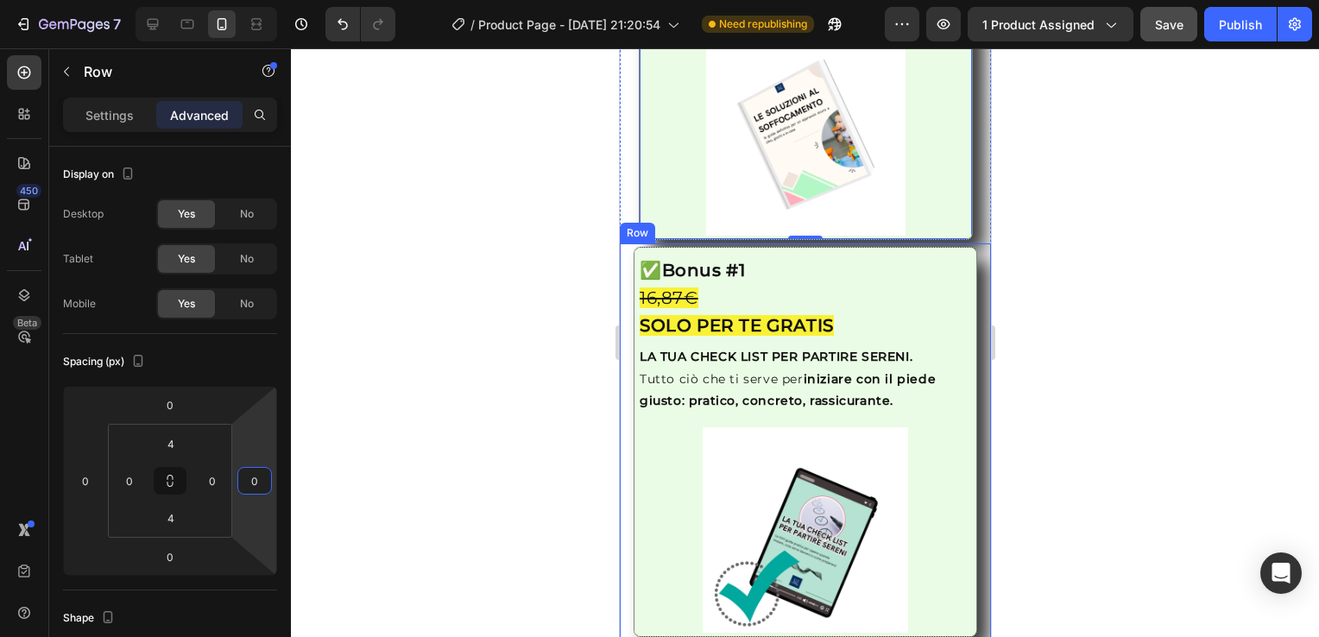
click at [621, 417] on div "Image ✅ Bonus #1 16,87€ SOLO PER TE GRATIS Heading LA TUA CHECK LIST PER PARTIR…" at bounding box center [804, 442] width 371 height 396
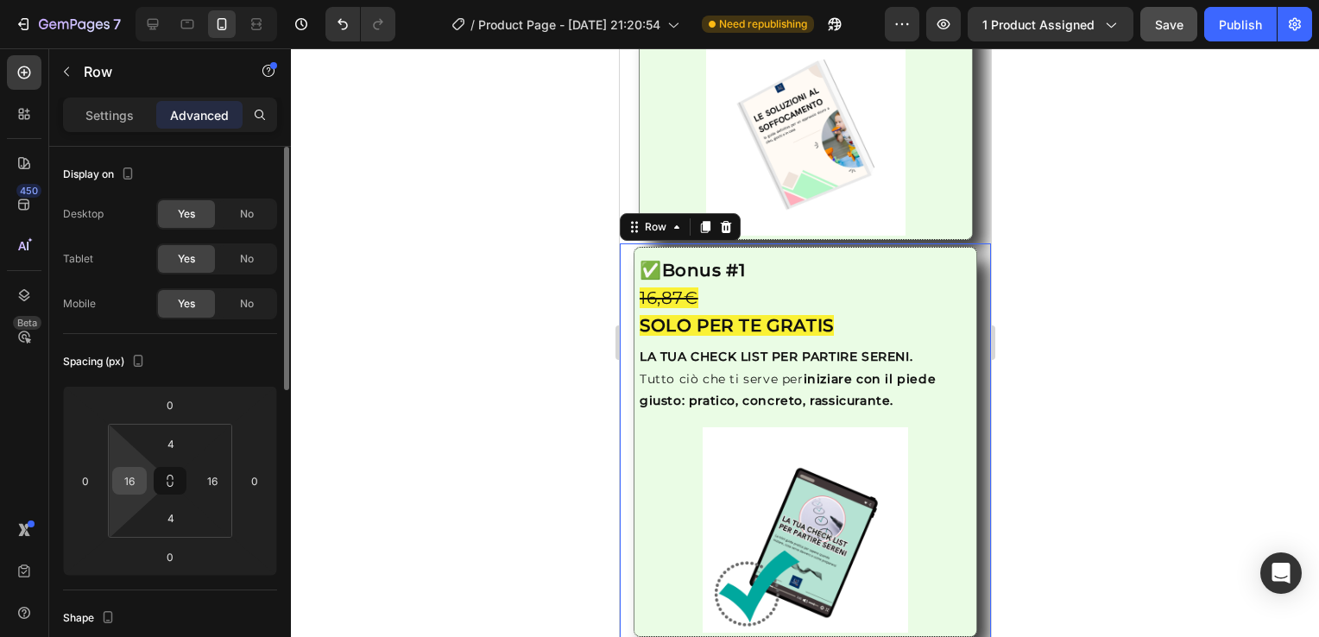
click at [136, 479] on input "16" at bounding box center [130, 481] width 26 height 26
type input "0"
click at [214, 483] on input "16" at bounding box center [212, 481] width 26 height 26
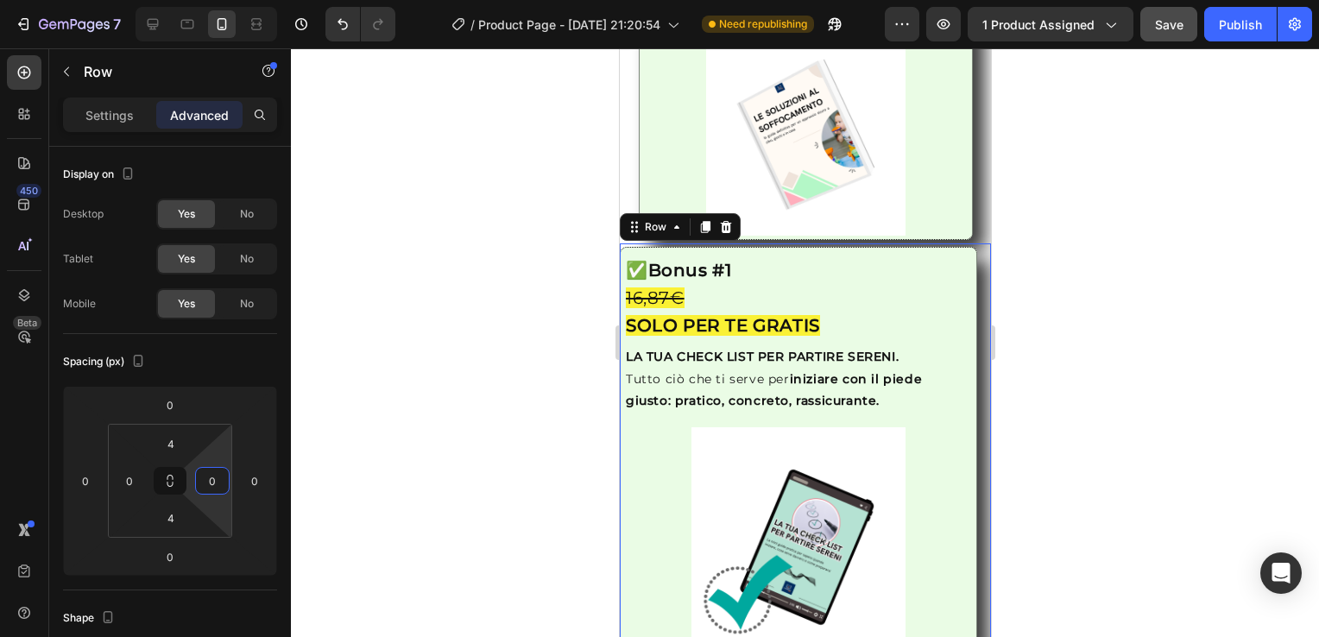
type input "0"
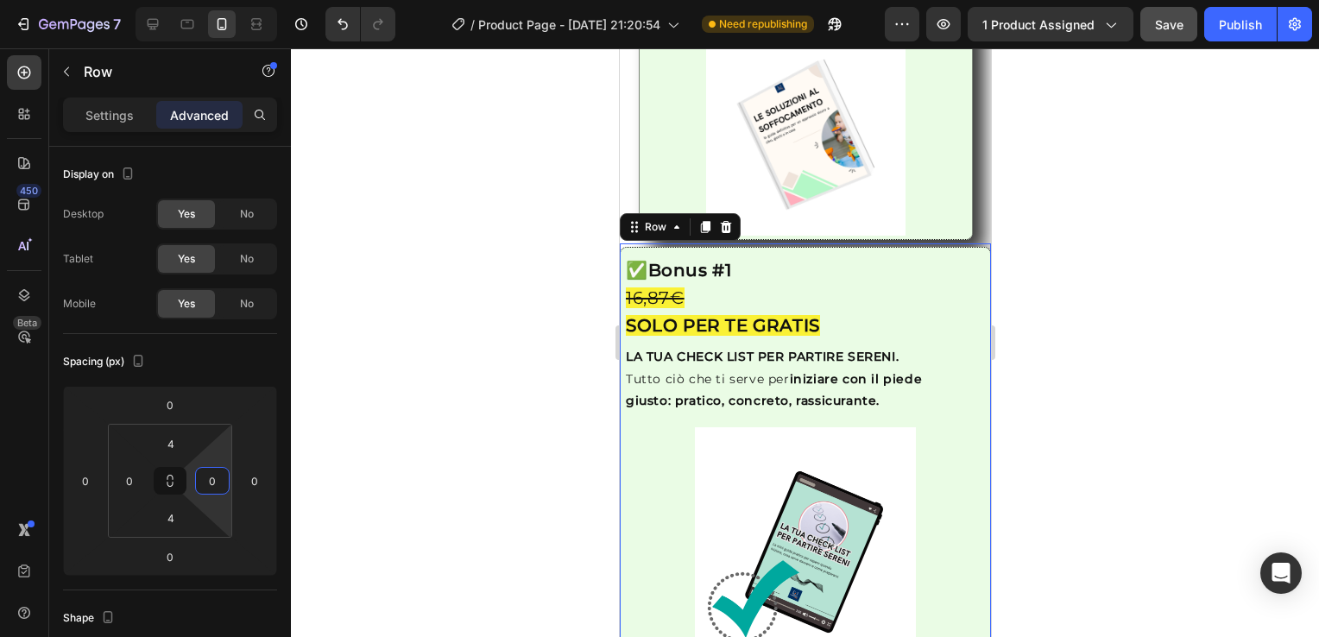
click at [436, 513] on div at bounding box center [805, 342] width 1028 height 589
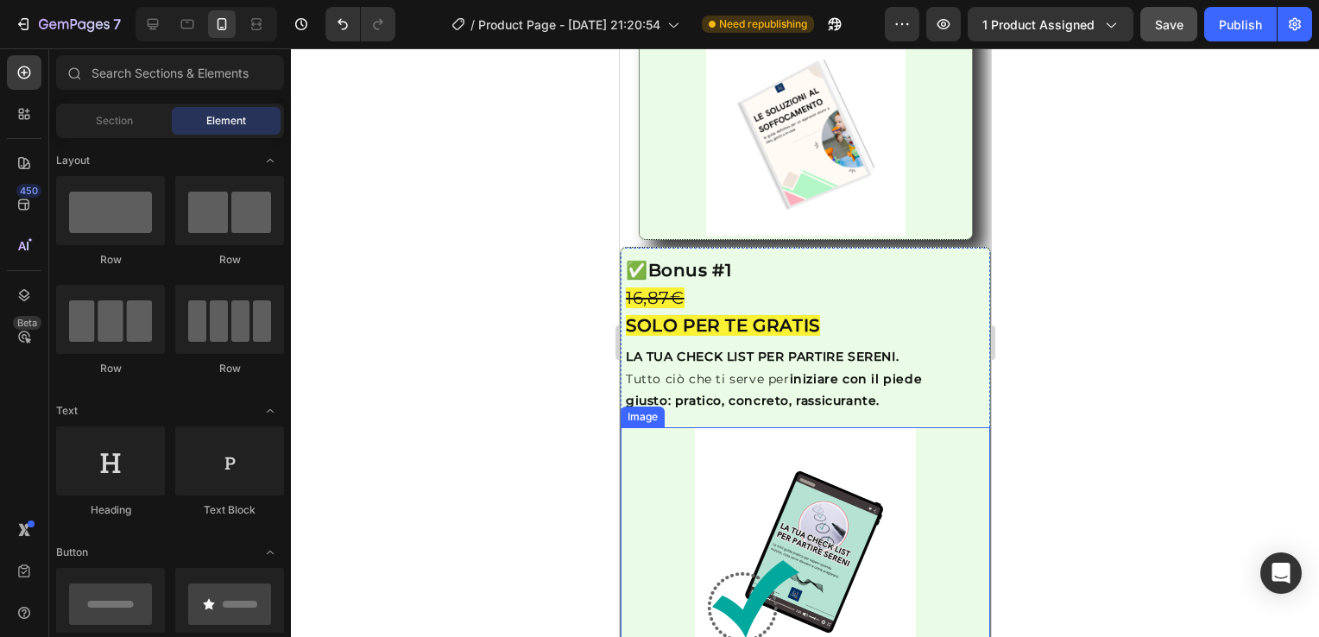
click at [655, 446] on div at bounding box center [805, 538] width 370 height 222
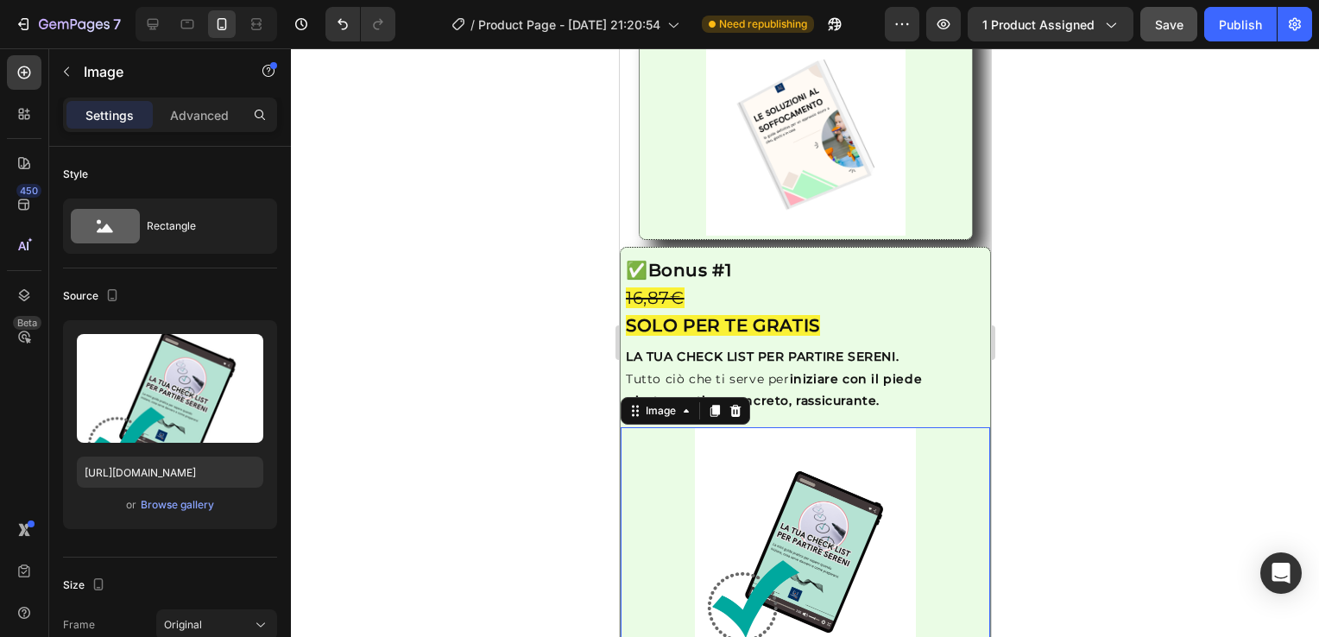
scroll to position [3054, 0]
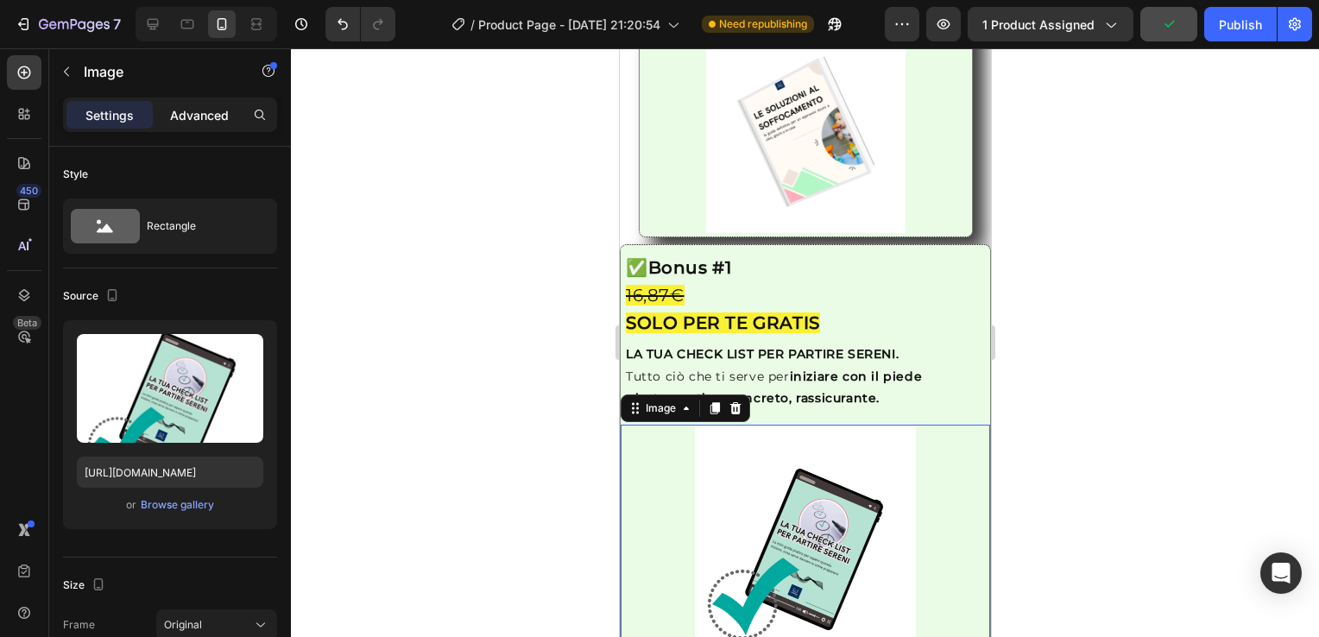
click at [204, 109] on p "Advanced" at bounding box center [199, 115] width 59 height 18
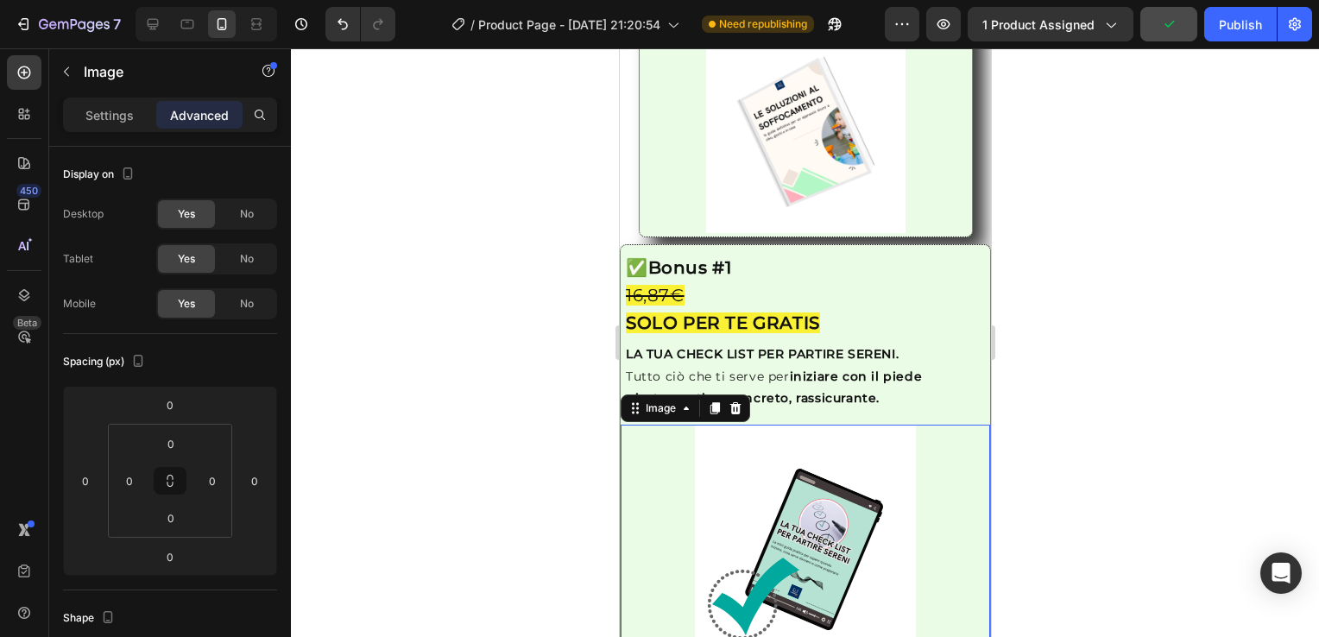
click at [204, 109] on p "Advanced" at bounding box center [199, 115] width 59 height 18
click at [706, 178] on img at bounding box center [805, 133] width 199 height 199
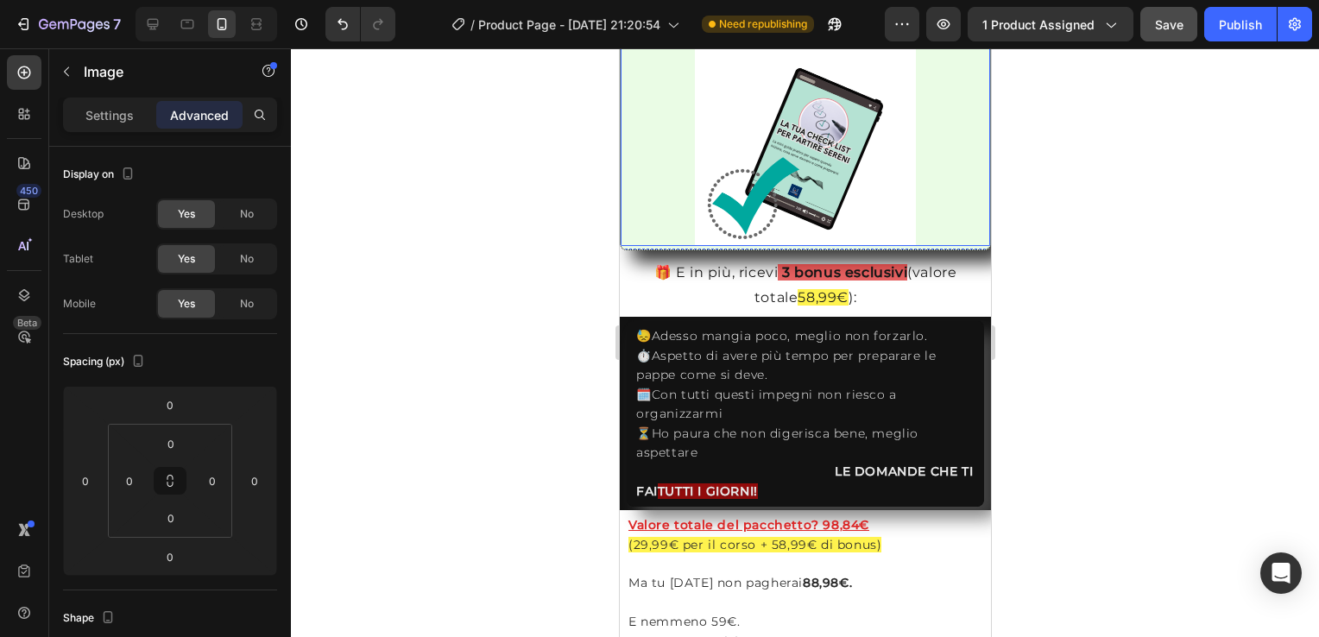
scroll to position [3494, 0]
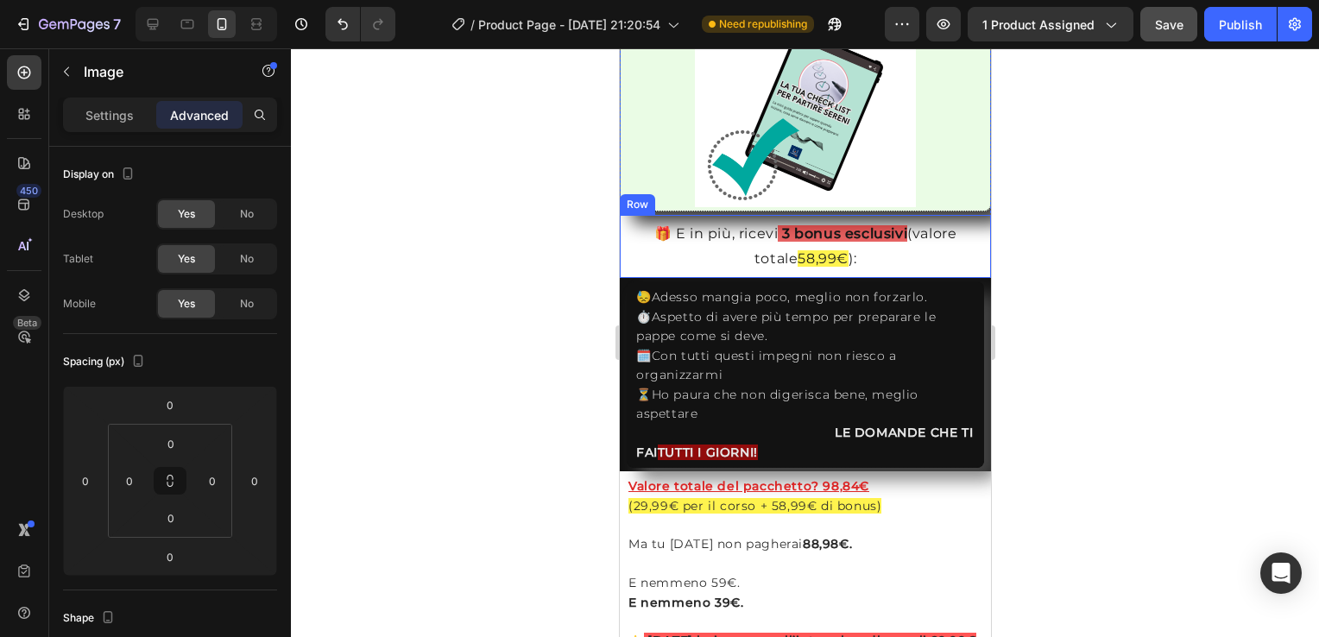
click at [621, 233] on div "🎁 E in più, ricevi 3 bonus esclusivi (valore totale 58,99€ ): Text Block Row" at bounding box center [804, 247] width 371 height 64
click at [650, 235] on p "🎁 E in più, ricevi 3 bonus esclusivi (valore totale 58,99€ ):" at bounding box center [805, 247] width 354 height 50
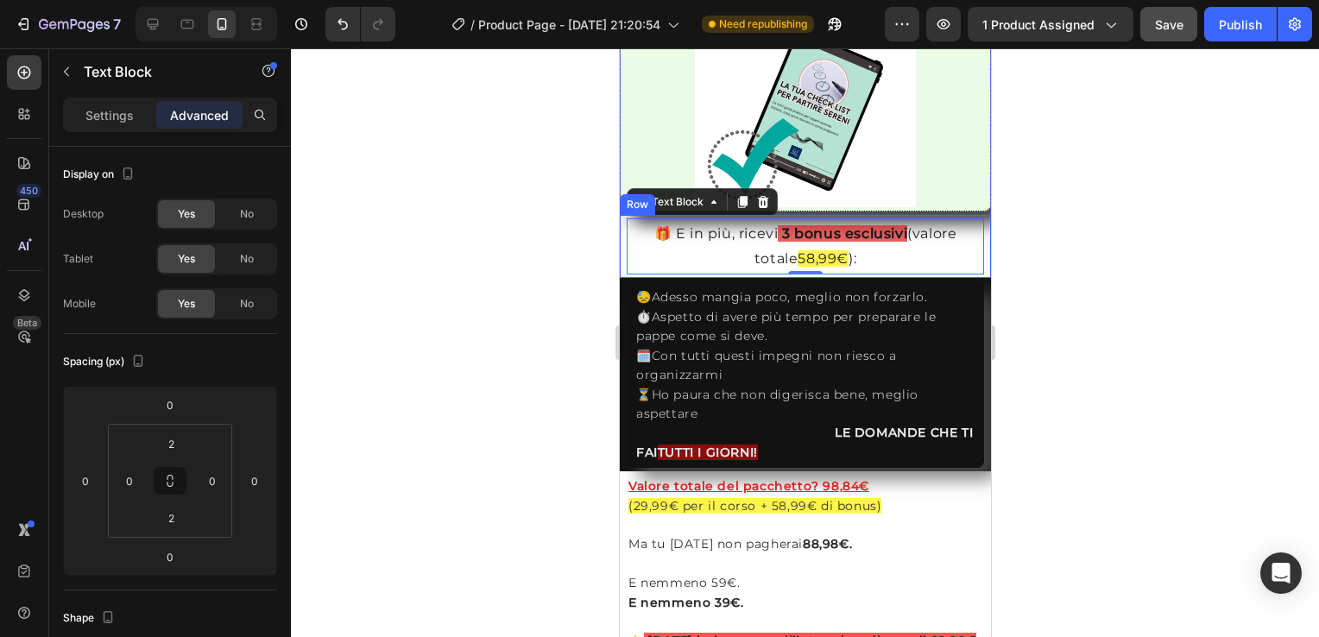
click at [621, 238] on div "🎁 E in più, ricevi 3 bonus esclusivi (valore totale 58,99€ ): Text Block 0 Row" at bounding box center [804, 247] width 371 height 64
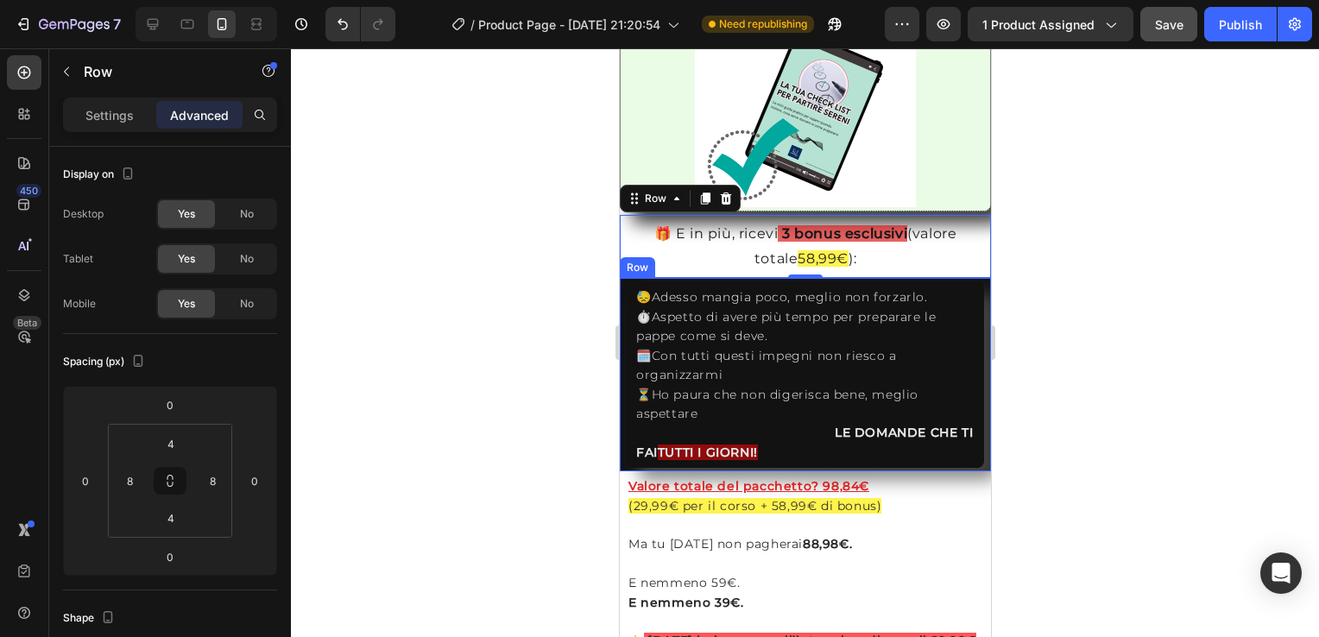
click at [620, 366] on div "😓Adesso mangia poco, meglio non forzarlo. ⏱️Aspetto di avere più tempo per prep…" at bounding box center [804, 374] width 371 height 193
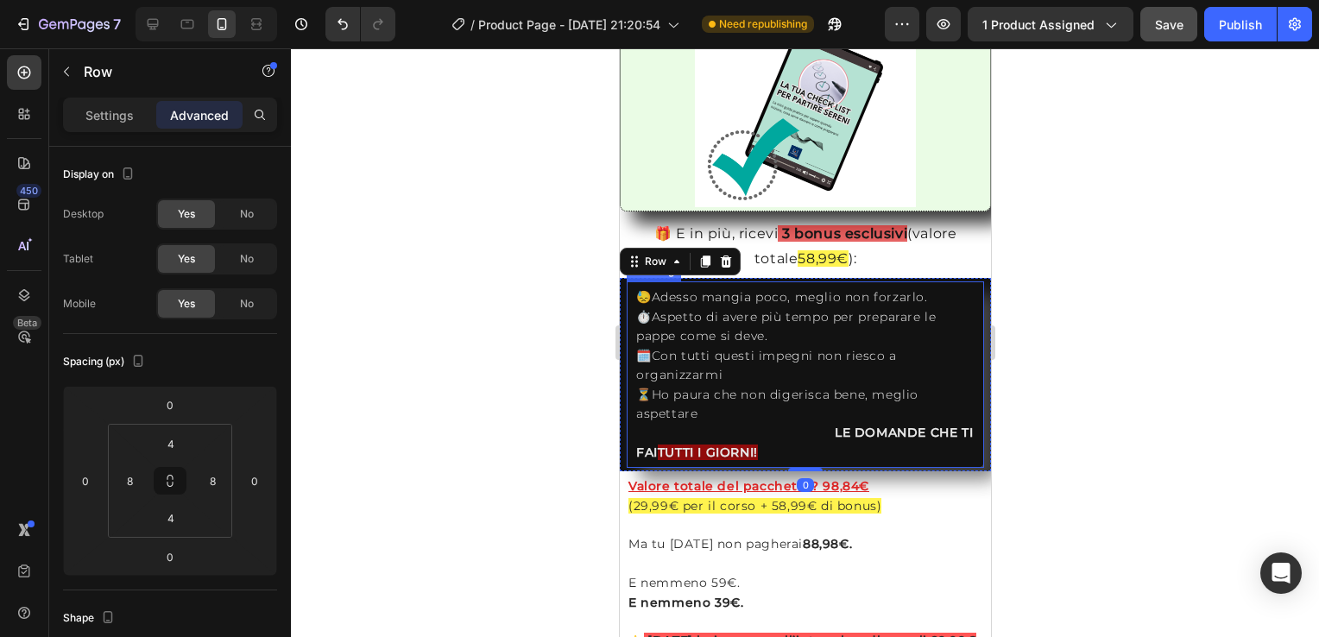
scroll to position [3772, 0]
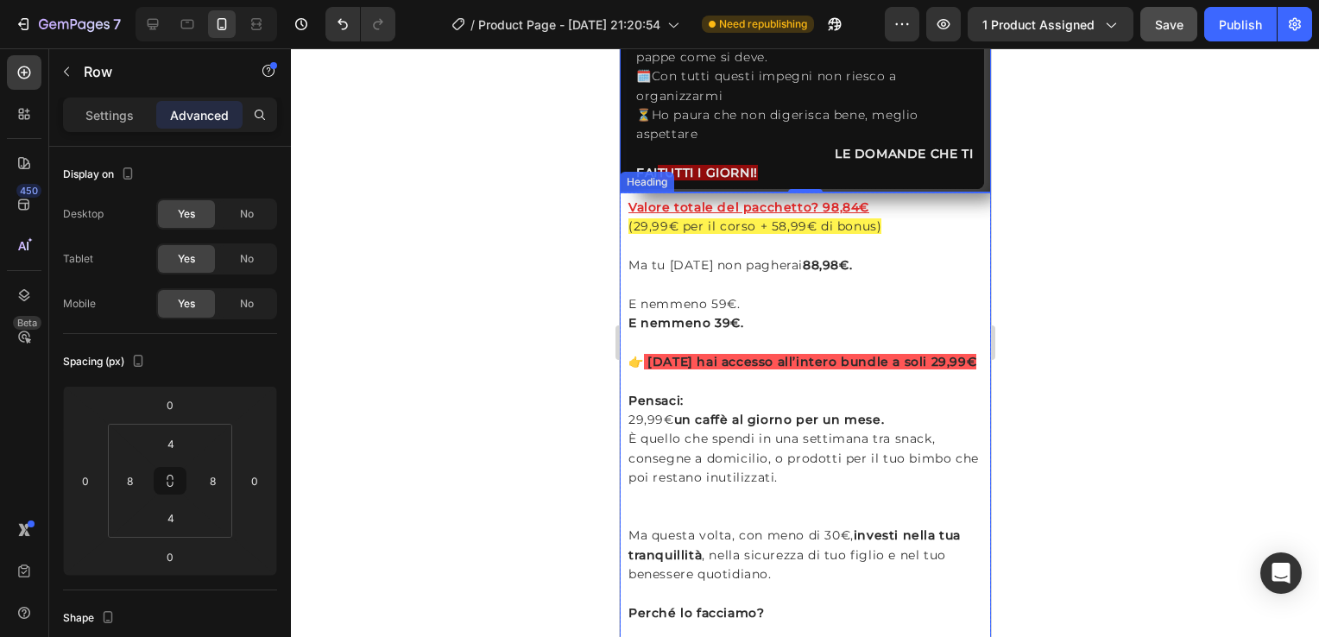
click at [628, 248] on h2 "Valore totale del pacchetto? 98,84€ (29,99€ per il corso + 58,99€ di bonus) Ma …" at bounding box center [805, 468] width 358 height 545
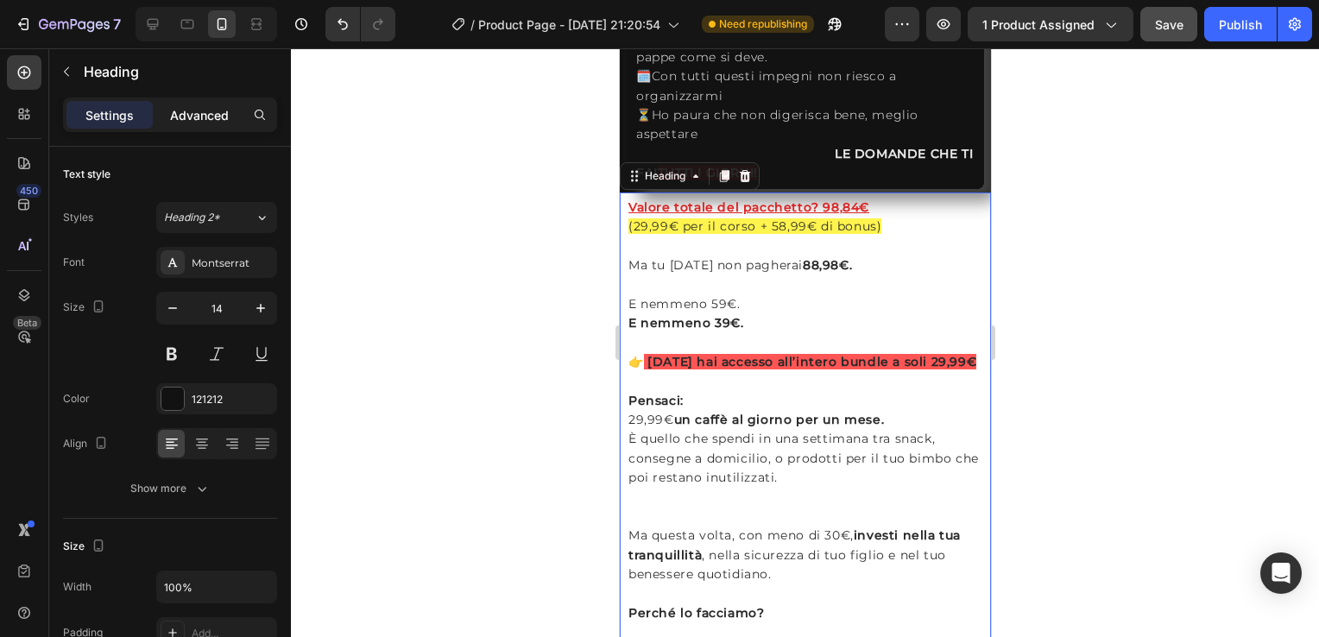
click at [203, 112] on p "Advanced" at bounding box center [199, 115] width 59 height 18
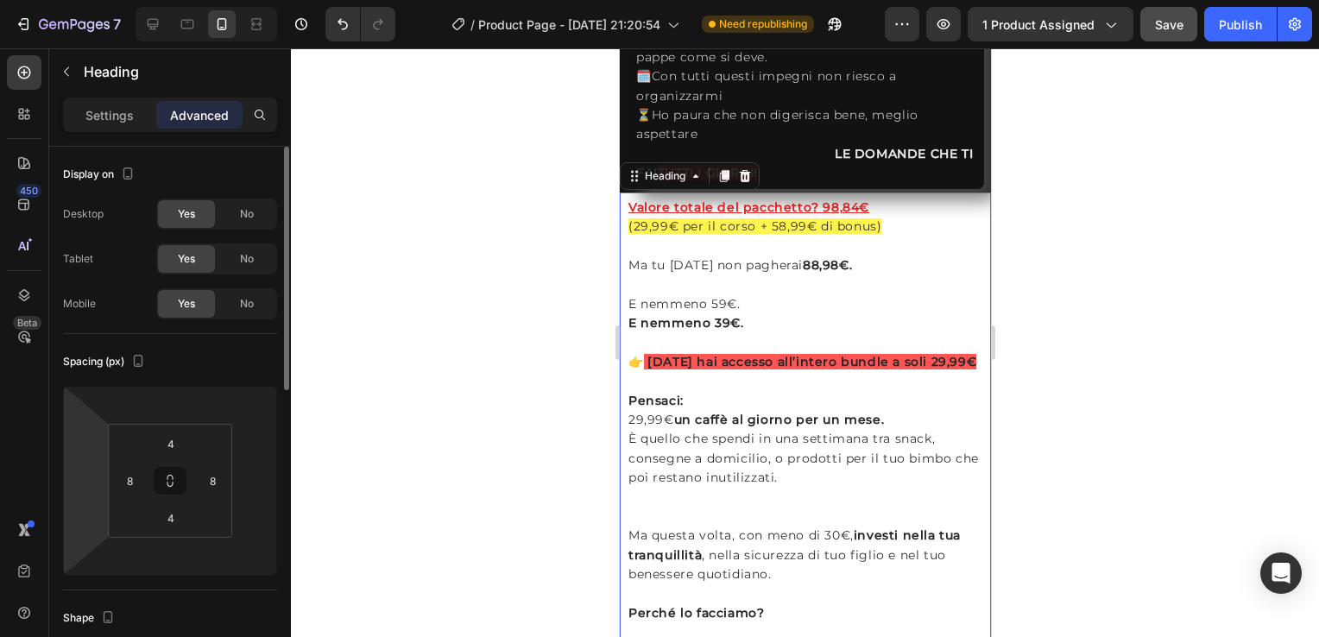
click at [79, 0] on html "7 / Product Page - [DATE] 21:20:54 Need republishing Preview 1 product assigned…" at bounding box center [659, 0] width 1319 height 0
type input "0"
click at [260, 484] on input "number" at bounding box center [255, 481] width 26 height 26
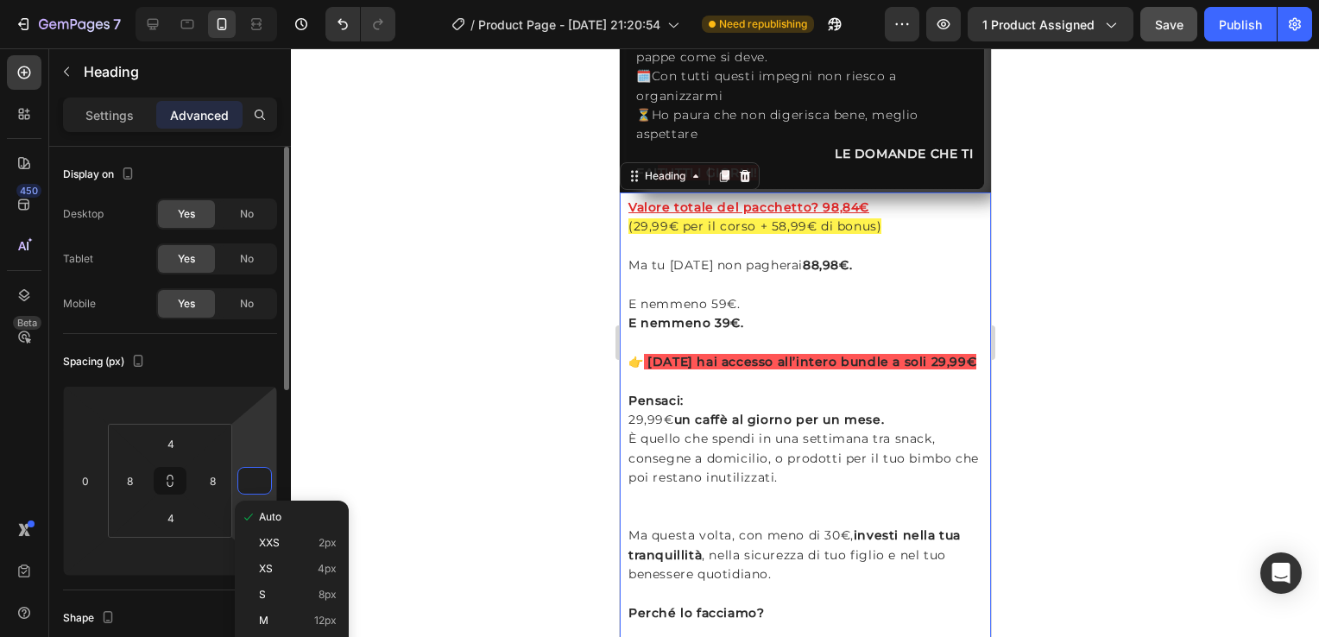
type input "0"
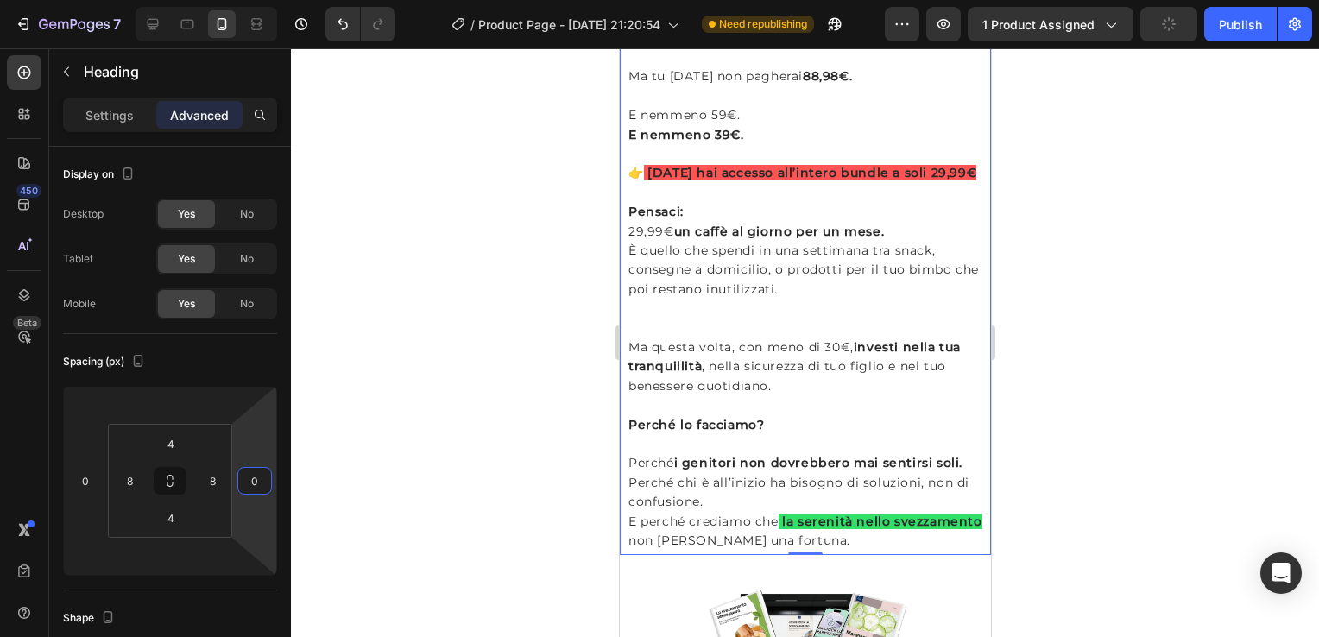
scroll to position [4053, 0]
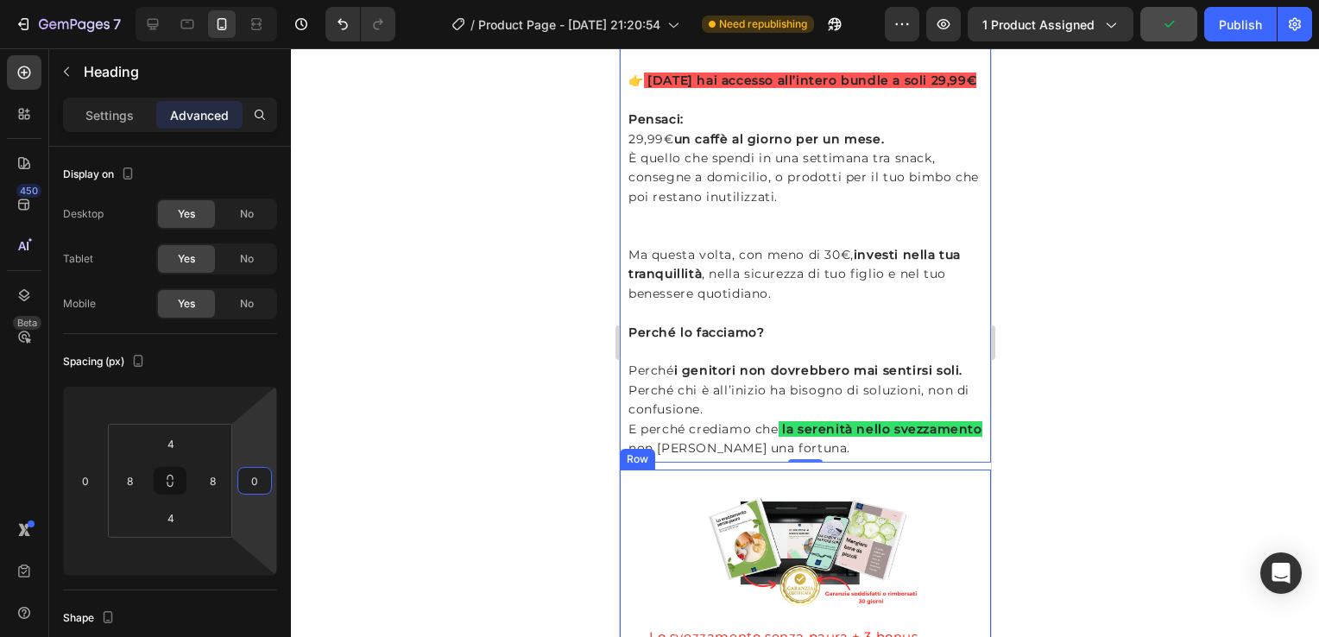
click at [619, 500] on div "Image Lo svezzamento senza paura + 3 bonus Product Title €29,99 Product Price P…" at bounding box center [804, 603] width 371 height 266
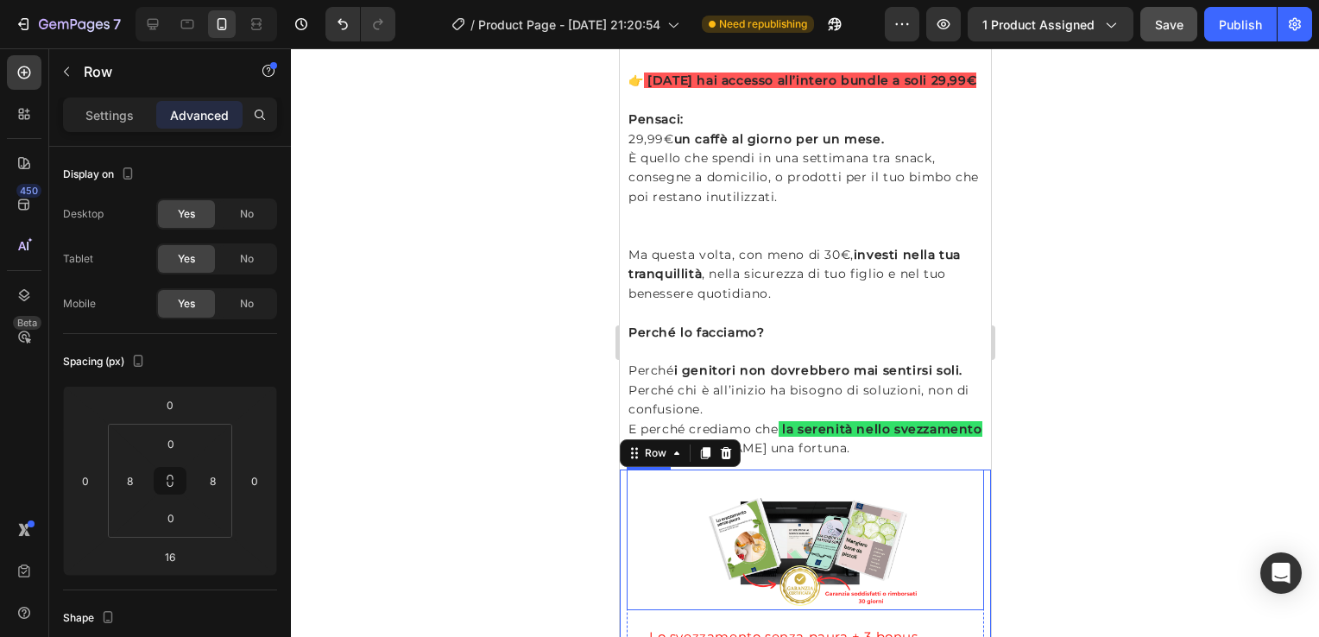
scroll to position [4201, 0]
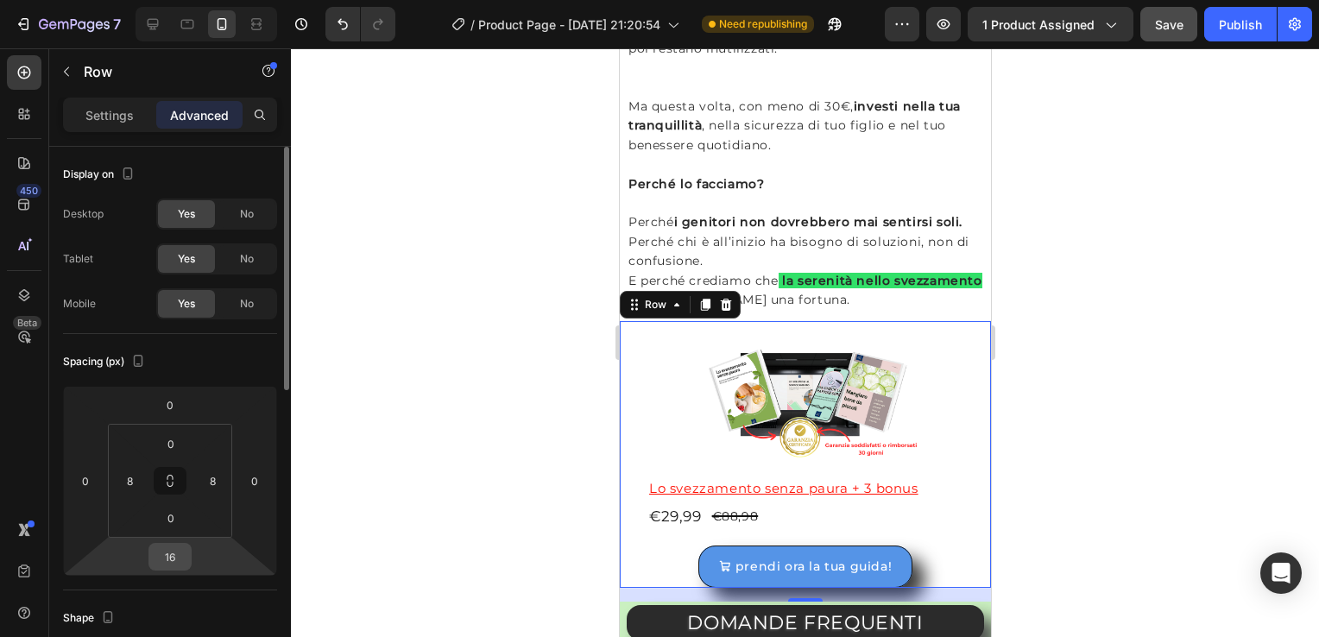
click at [166, 559] on input "16" at bounding box center [170, 557] width 35 height 26
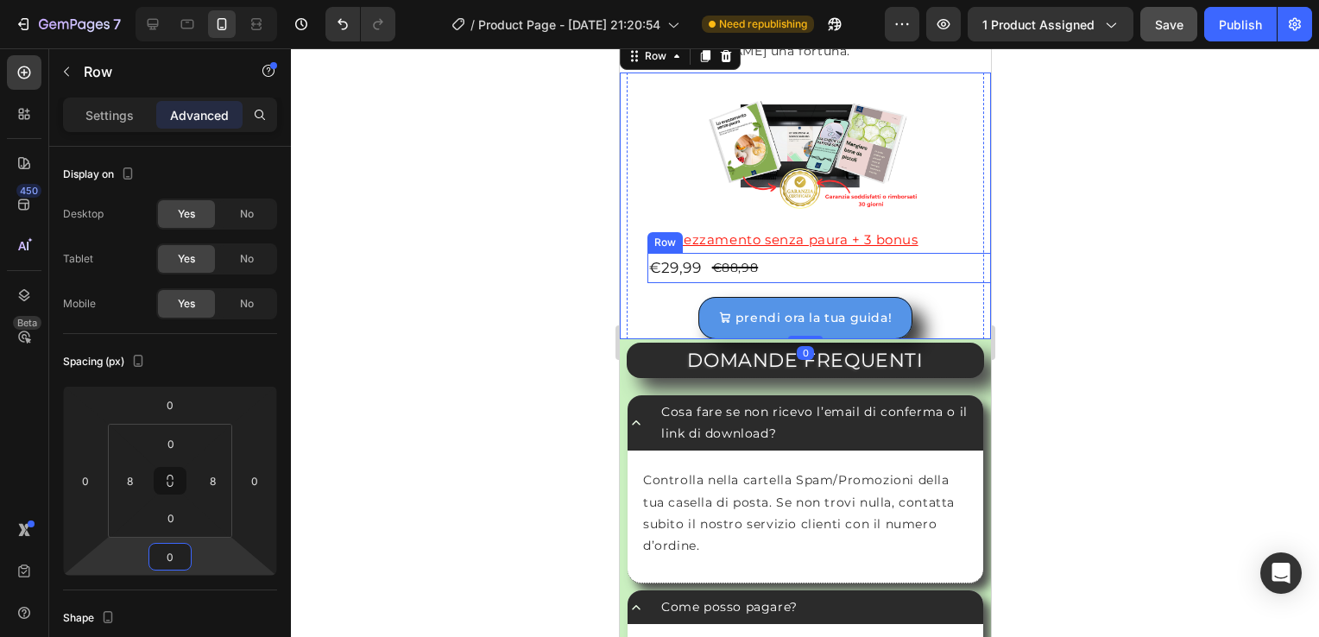
scroll to position [4374, 0]
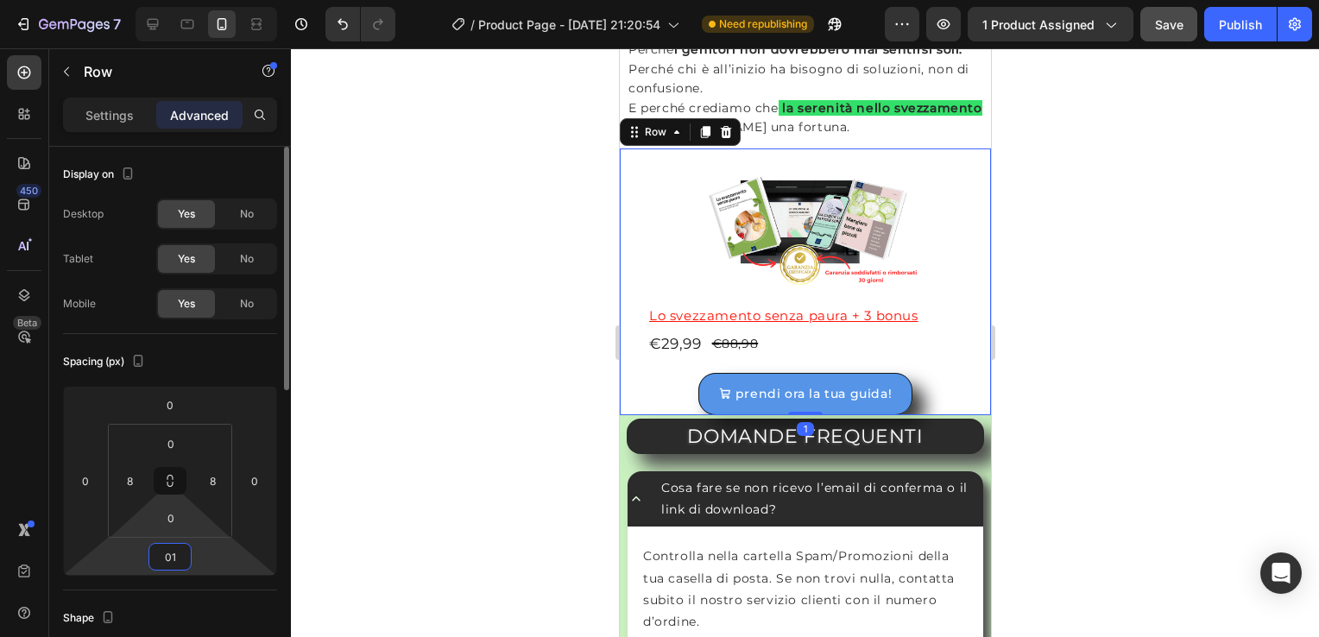
type input "0"
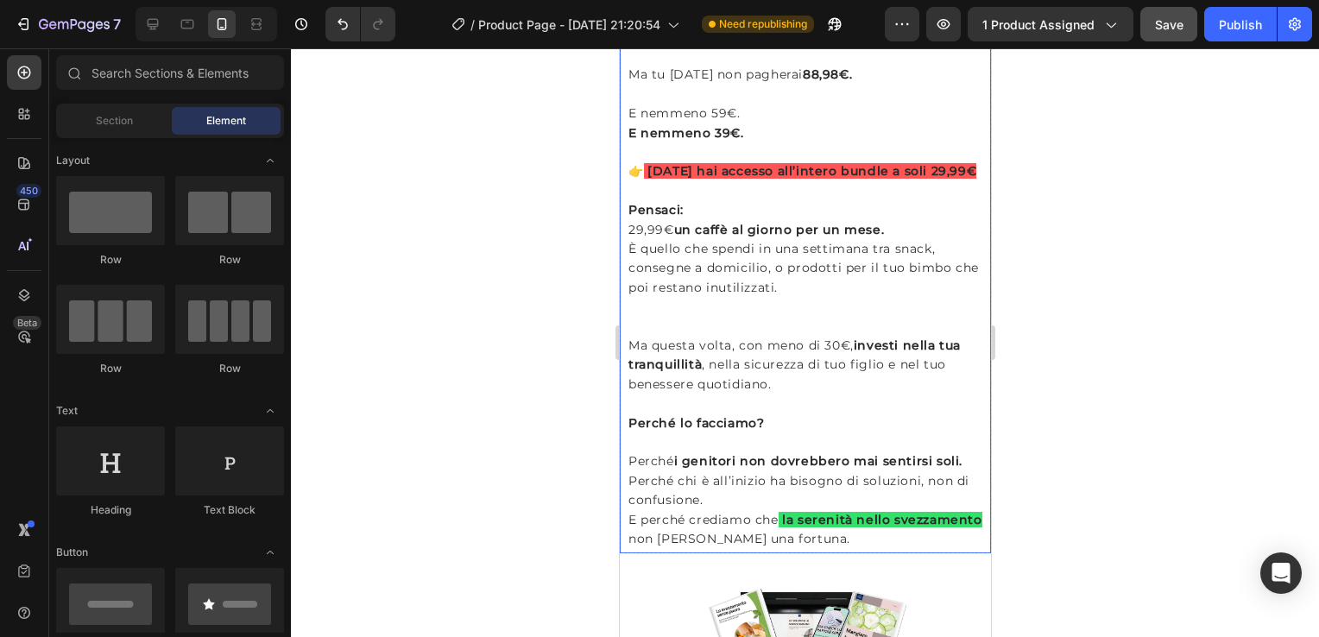
scroll to position [4269, 0]
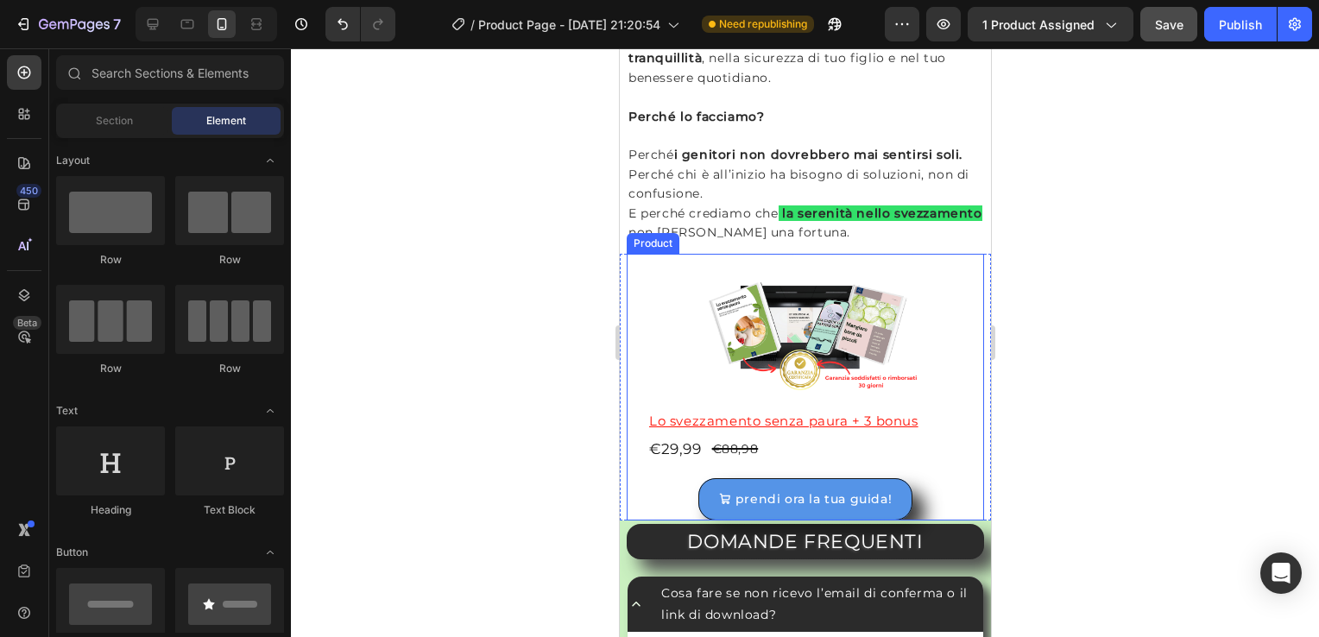
click at [967, 390] on div "Image Lo svezzamento senza paura + 3 bonus Product Title €29,99 Product Price P…" at bounding box center [805, 387] width 358 height 266
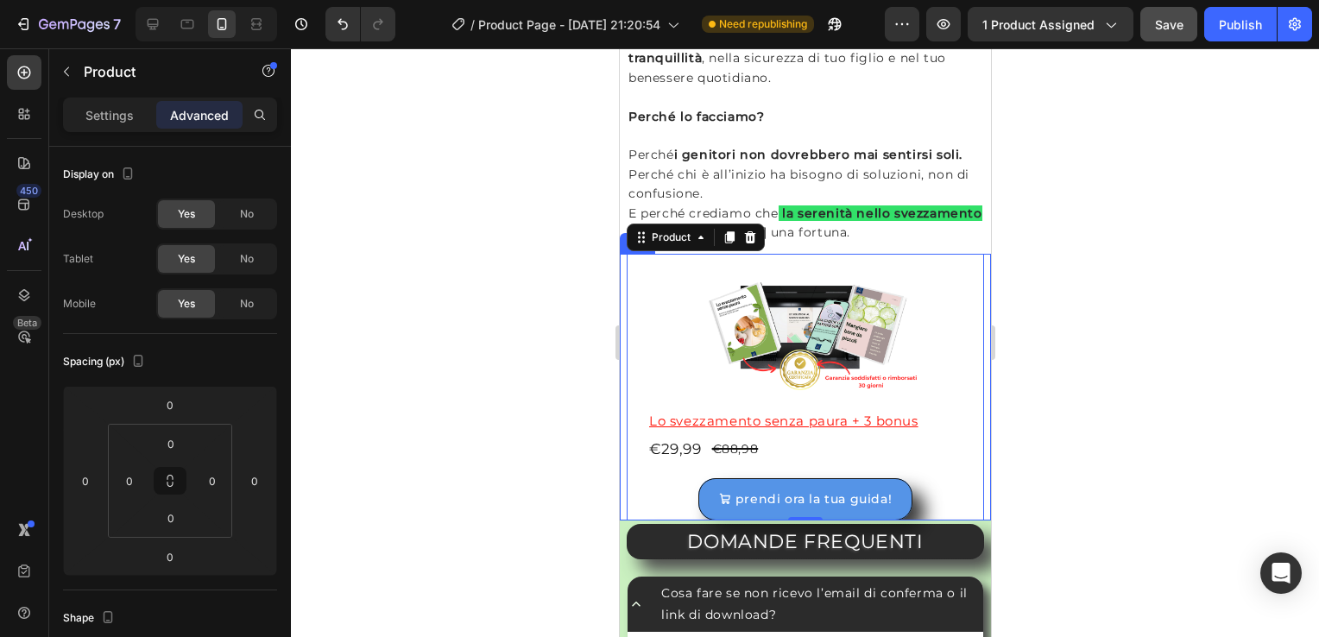
click at [974, 389] on div "Image Lo svezzamento senza paura + 3 bonus Product Title €29,99 Product Price P…" at bounding box center [804, 387] width 371 height 266
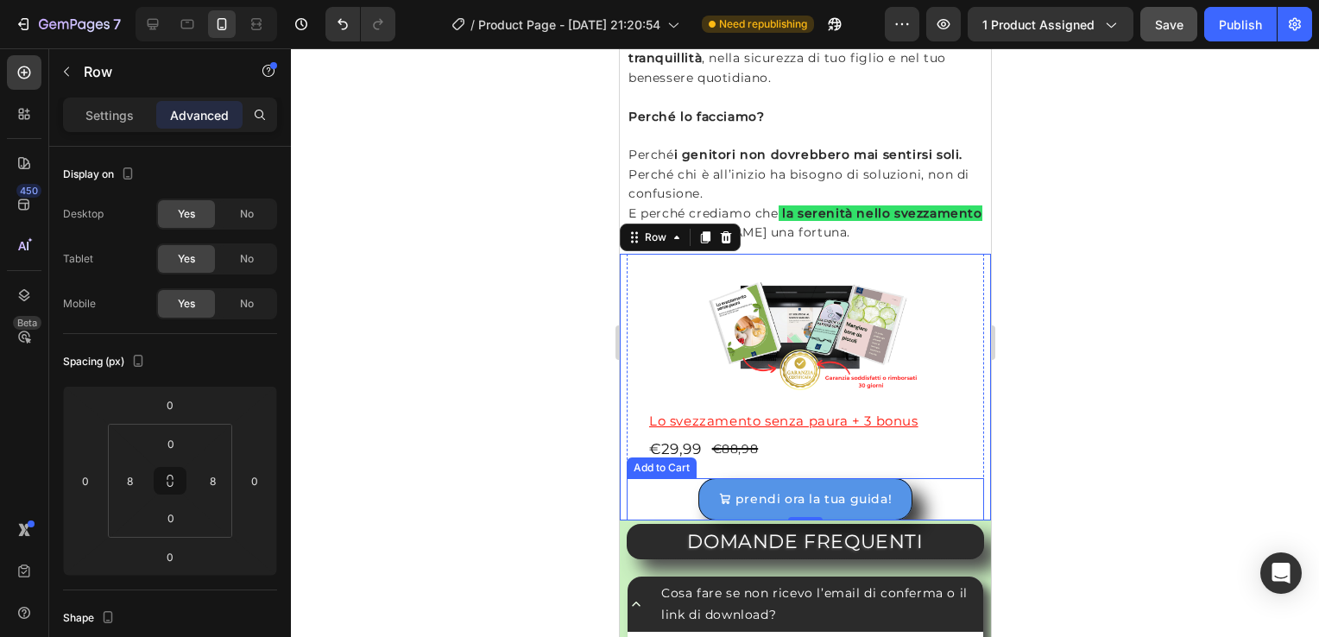
click at [930, 489] on div "prendi ora la tua guida! Add to Cart" at bounding box center [805, 499] width 358 height 42
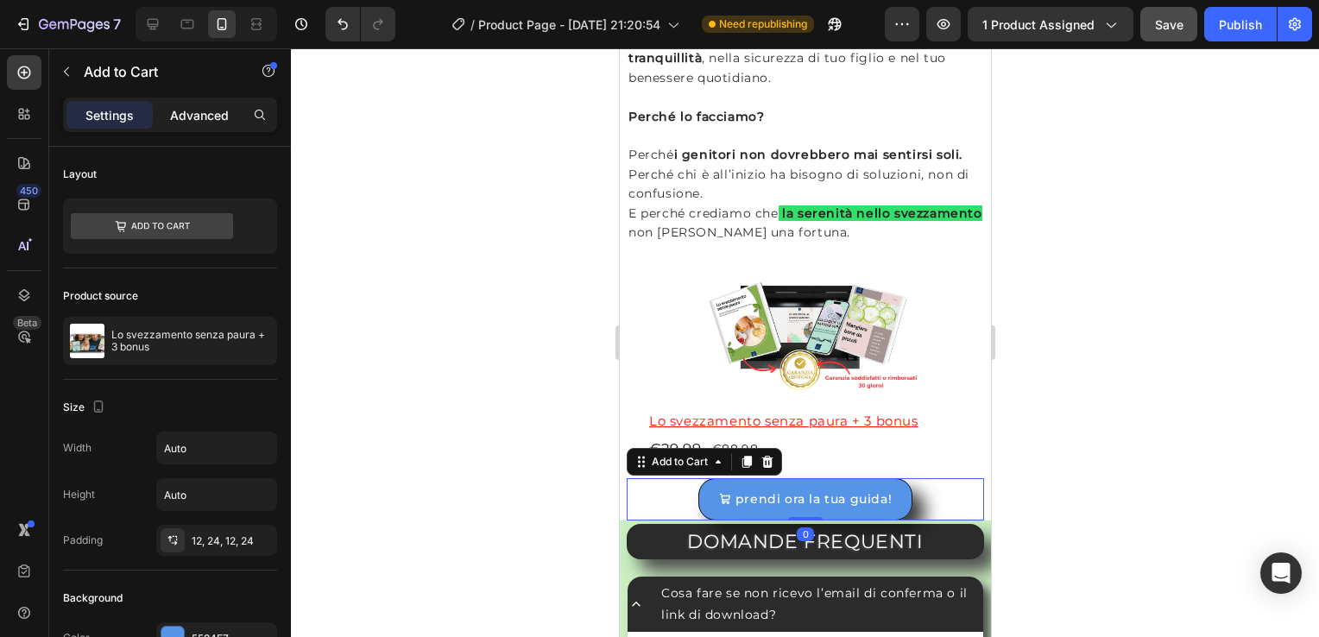
click at [206, 106] on p "Advanced" at bounding box center [199, 115] width 59 height 18
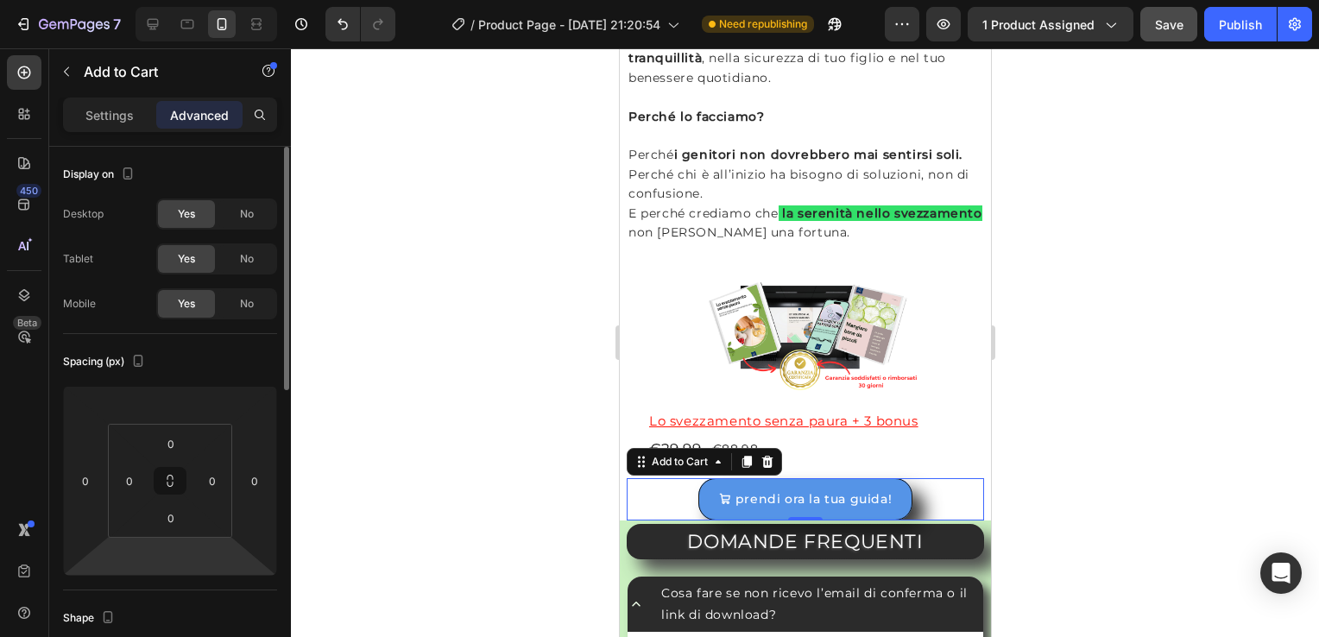
click at [173, 0] on html "7 / Product Page - [DATE] 21:20:54 Need republishing Preview 1 product assigned…" at bounding box center [659, 0] width 1319 height 0
click at [174, 559] on input "number" at bounding box center [170, 557] width 35 height 26
type input "0"
click at [177, 415] on input "number" at bounding box center [170, 405] width 35 height 26
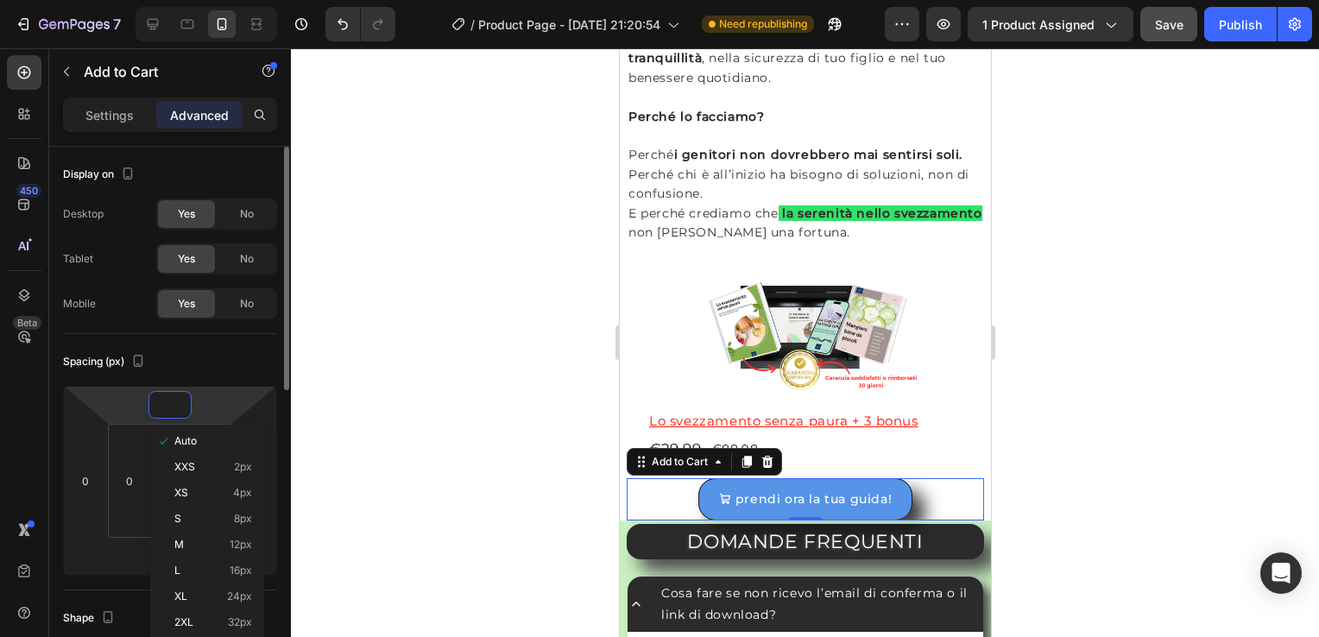
type input "0"
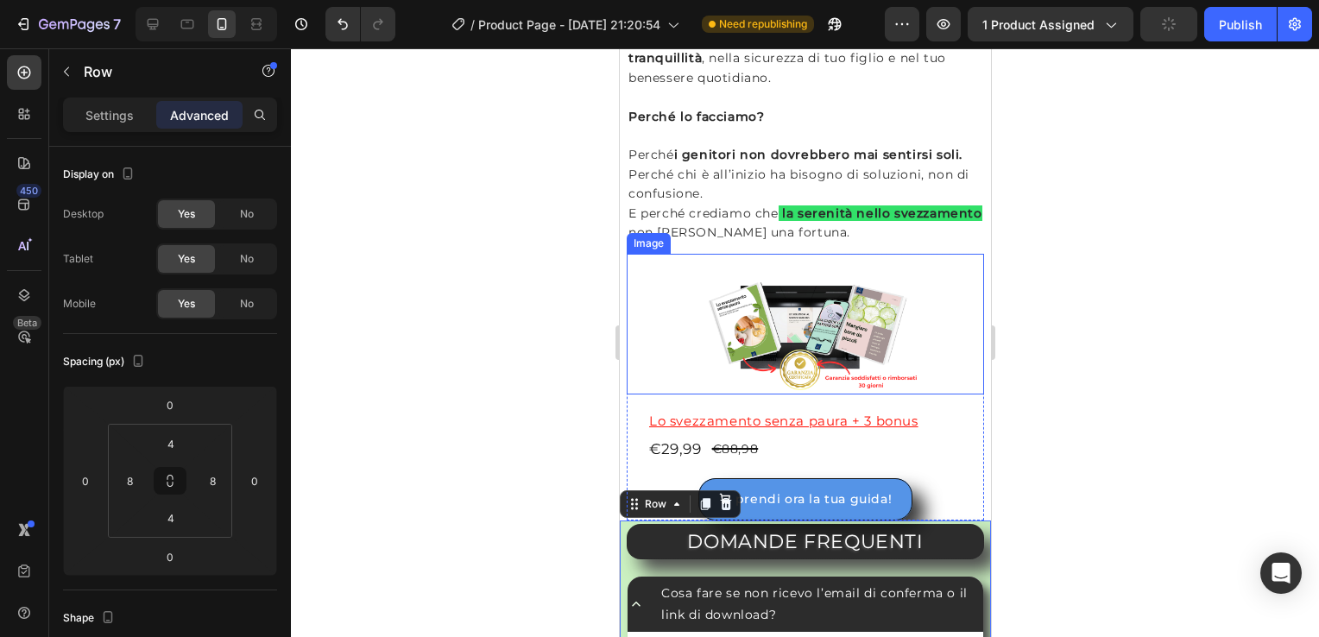
scroll to position [4433, 0]
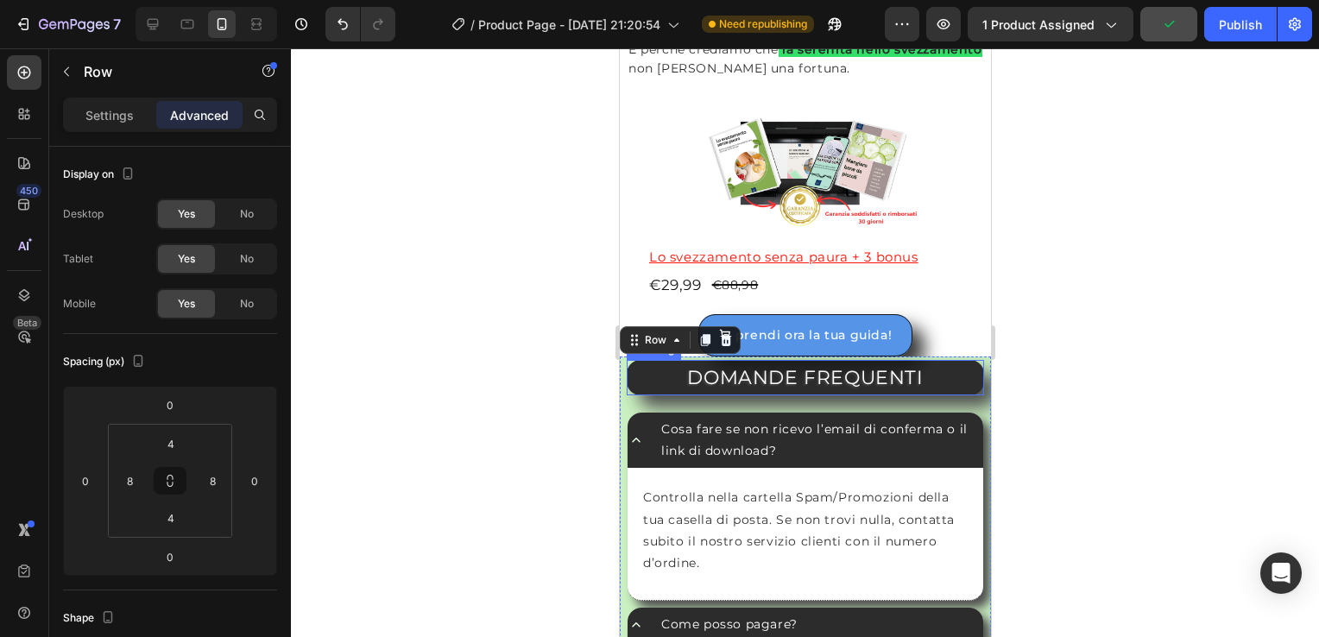
click at [685, 370] on h2 "DOMANDE FREQUENTI" at bounding box center [805, 377] width 358 height 35
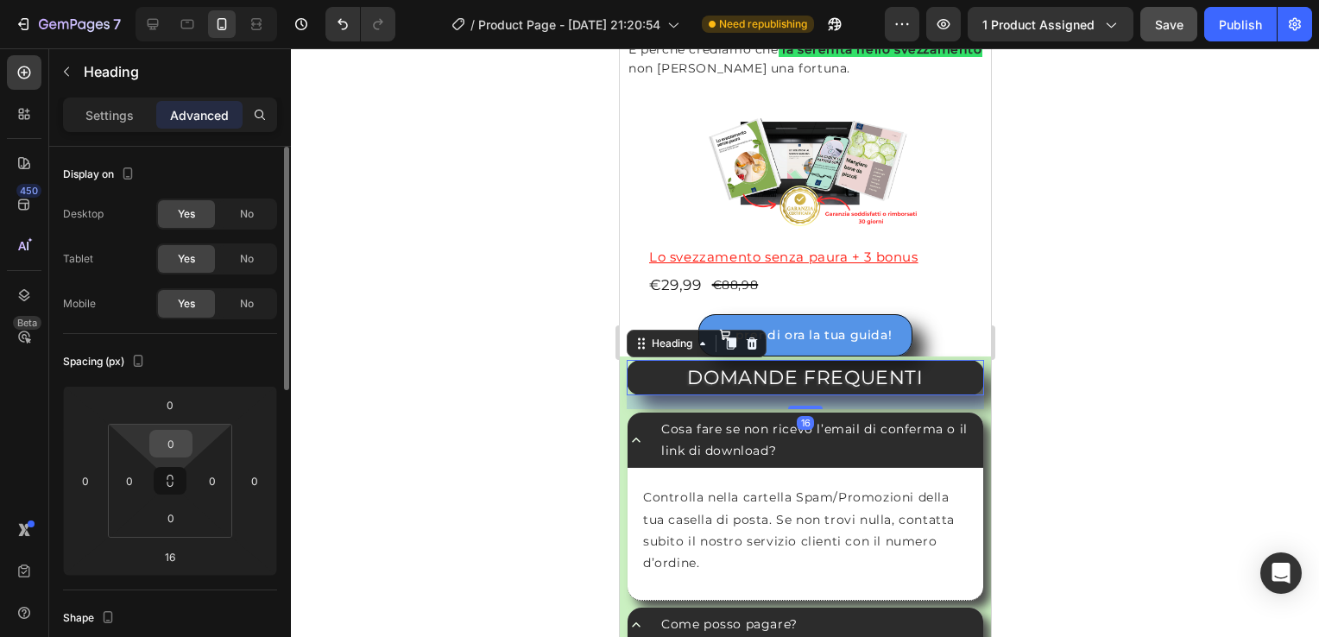
click at [168, 439] on input "0" at bounding box center [171, 444] width 35 height 26
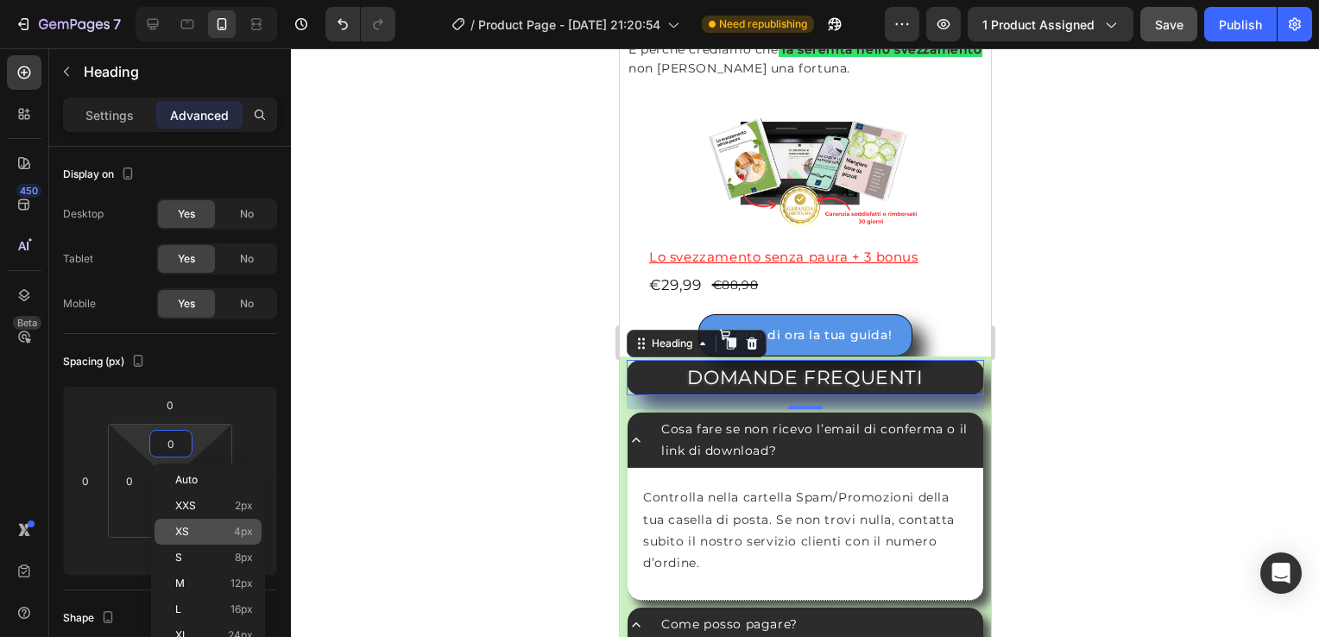
click at [192, 539] on div "XS 4px" at bounding box center [208, 532] width 107 height 26
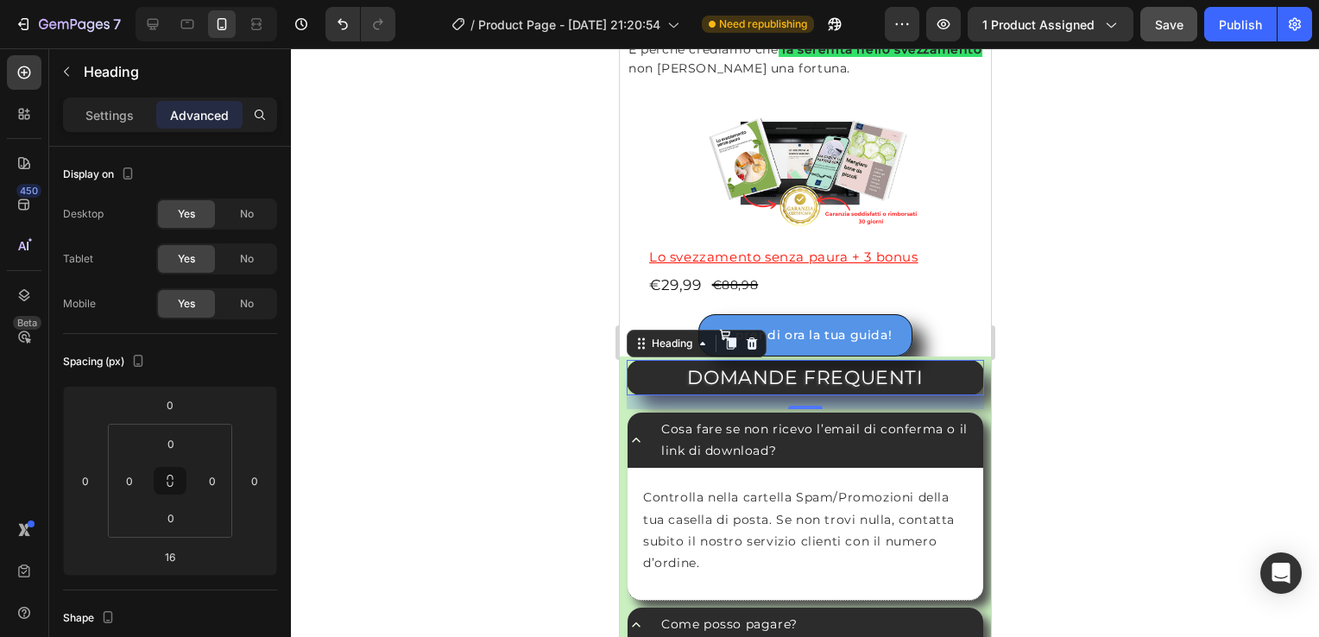
type input "4"
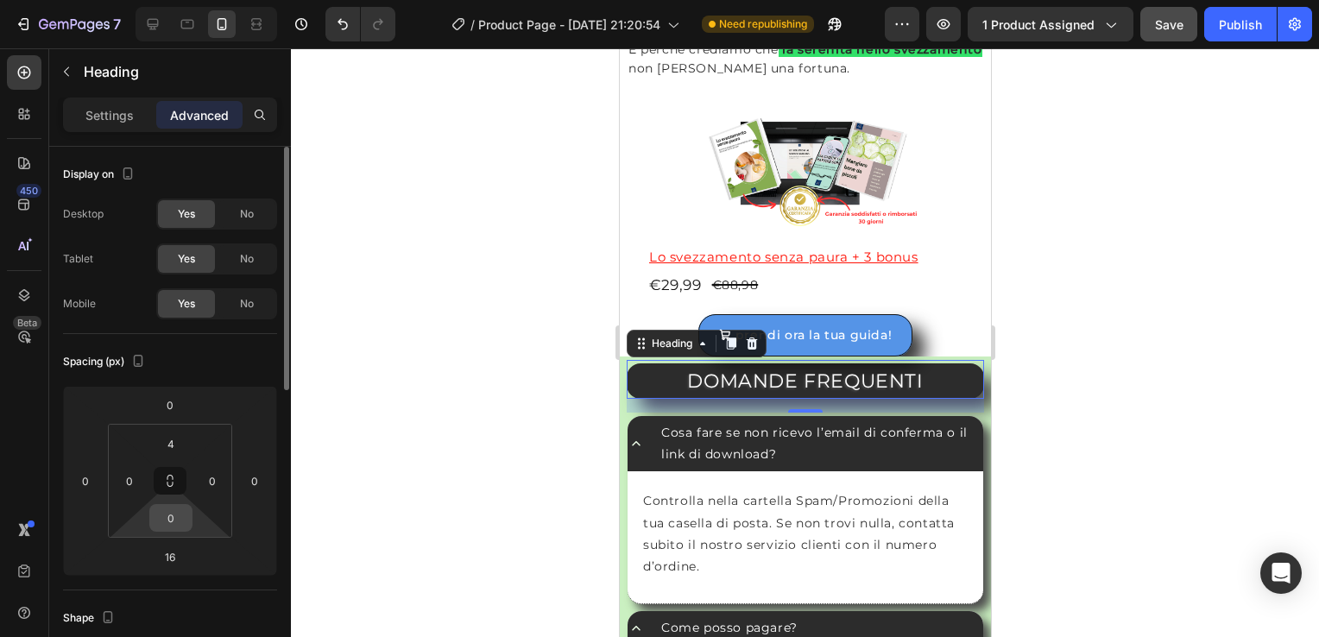
click at [169, 528] on input "0" at bounding box center [171, 518] width 35 height 26
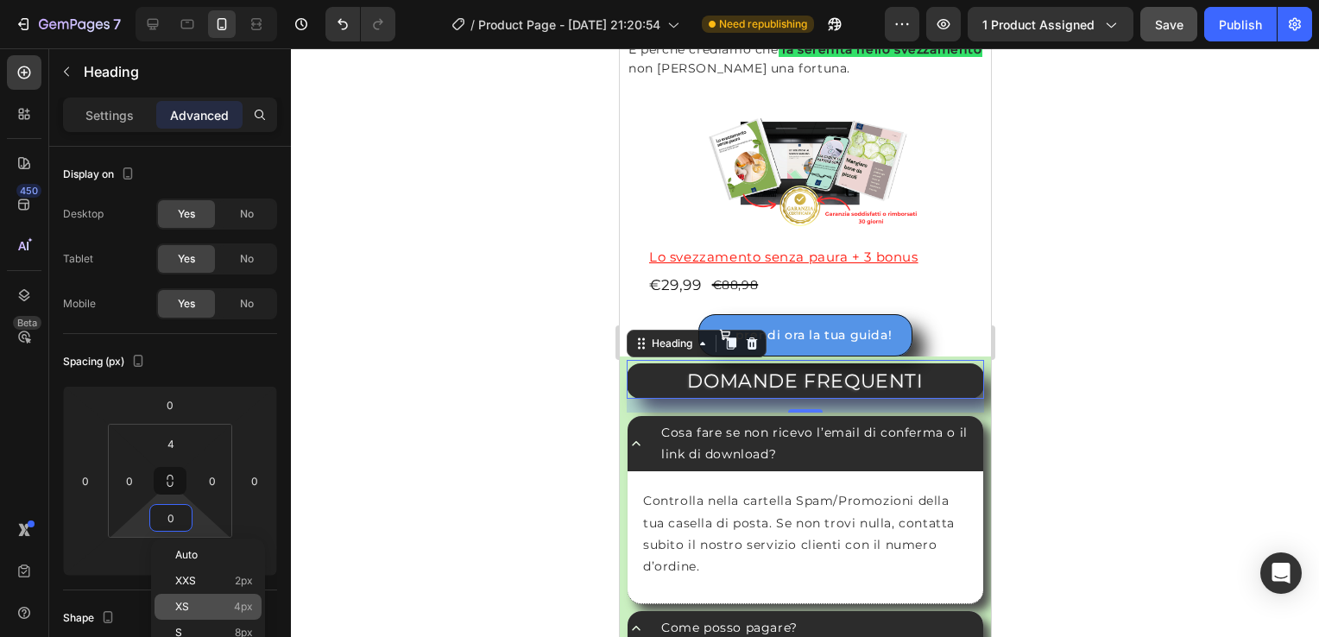
click at [206, 616] on div "XS 4px" at bounding box center [208, 607] width 107 height 26
type input "4"
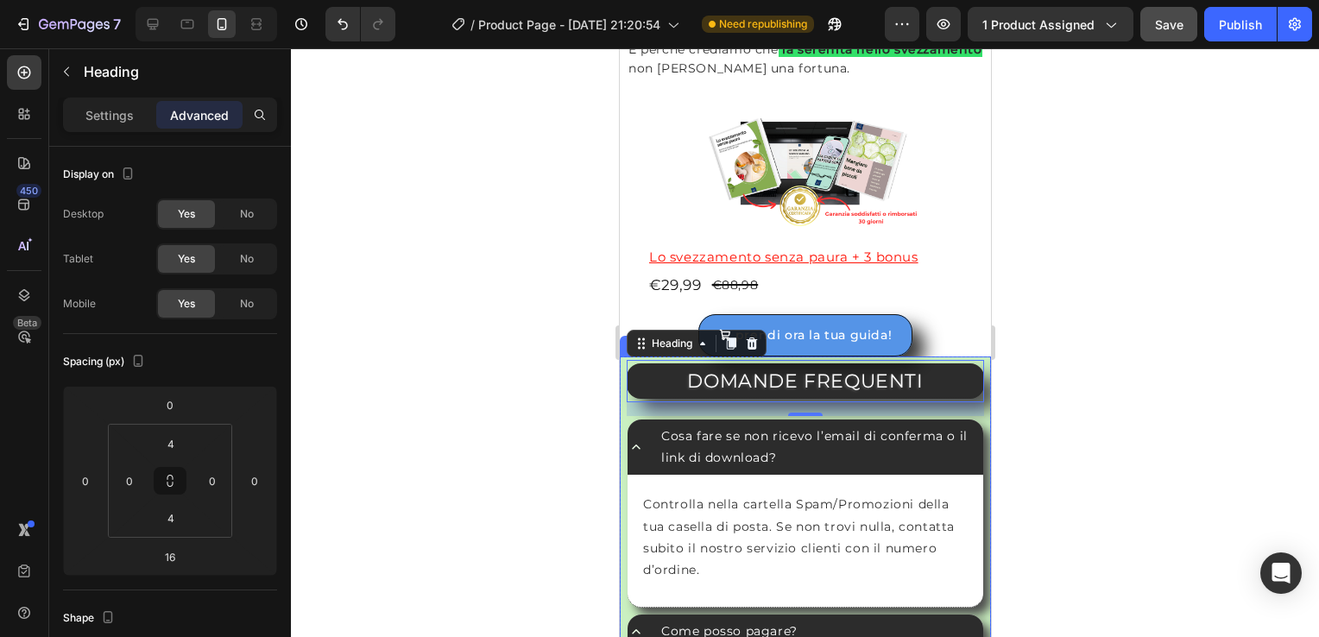
click at [975, 360] on div "DOMANDE FREQUENTI Heading 16 Cosa fare se non ricevo l’email di conferma o il l…" at bounding box center [804, 615] width 371 height 516
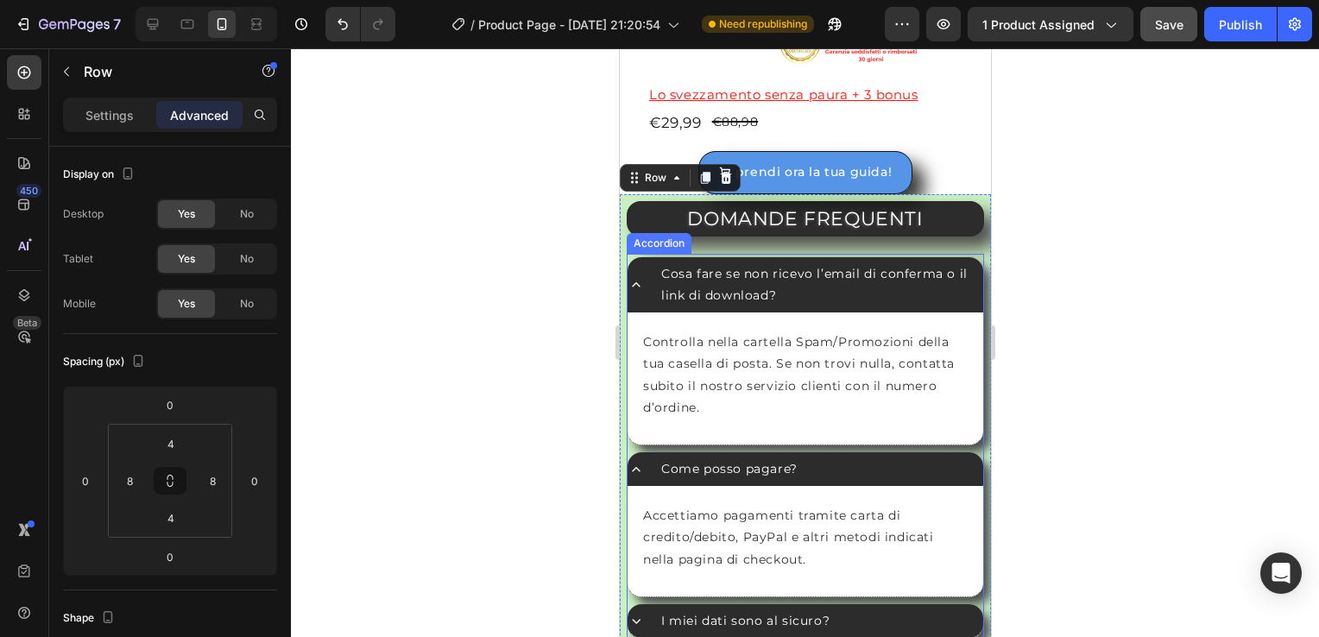
scroll to position [4616, 0]
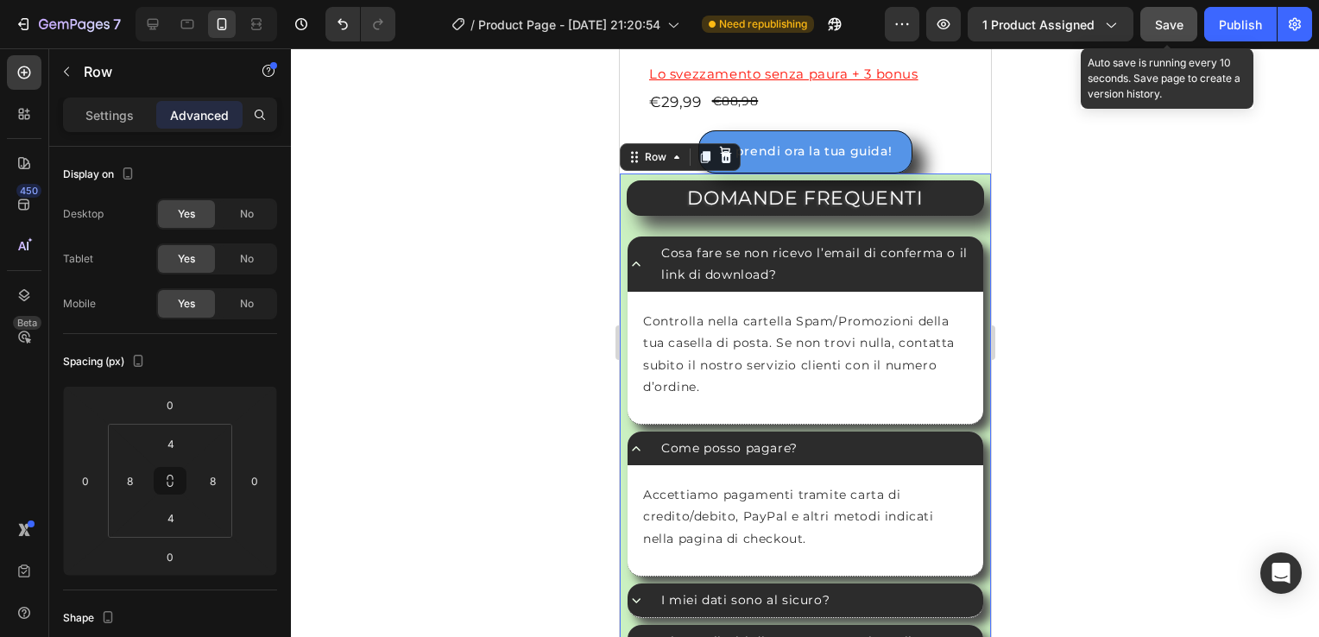
click at [1183, 22] on span "Save" at bounding box center [1169, 24] width 28 height 15
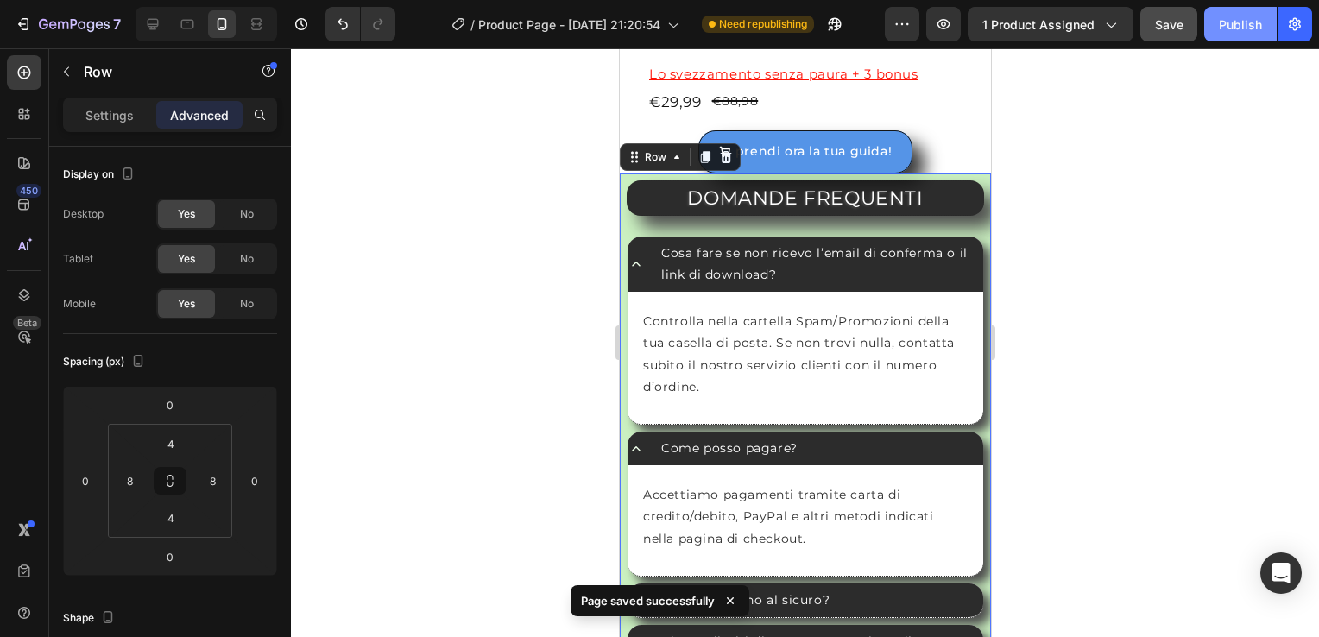
click at [1247, 17] on div "Publish" at bounding box center [1240, 25] width 43 height 18
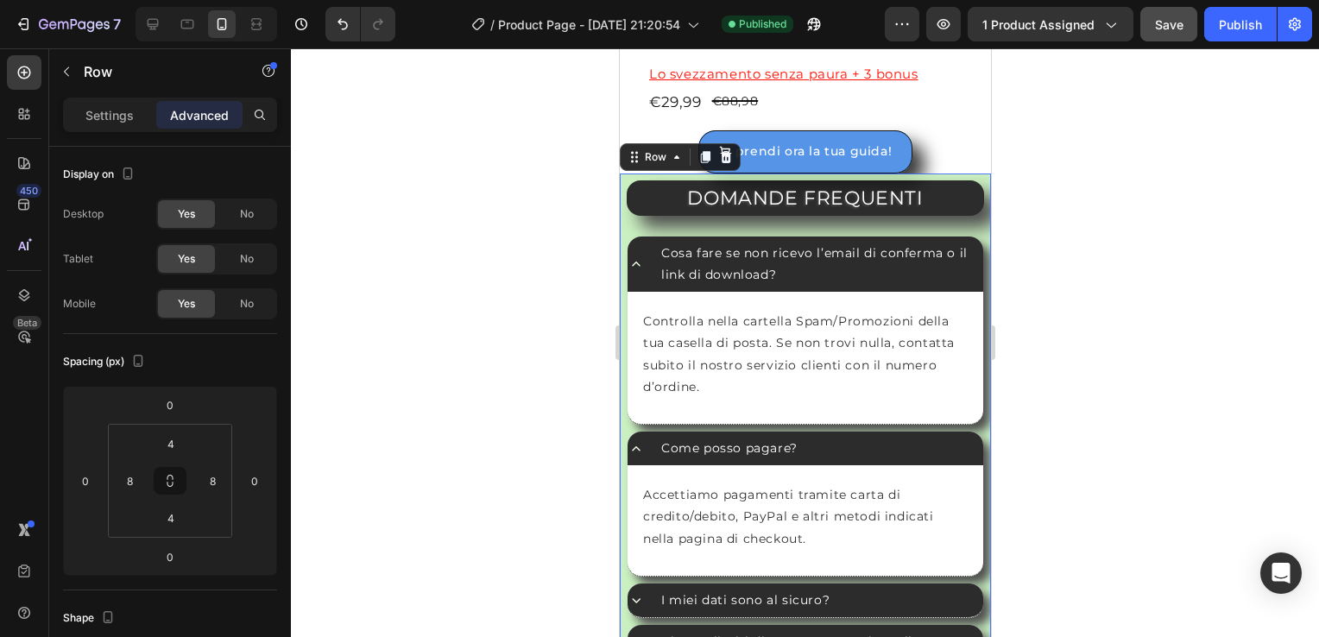
click at [1105, 255] on div at bounding box center [805, 342] width 1028 height 589
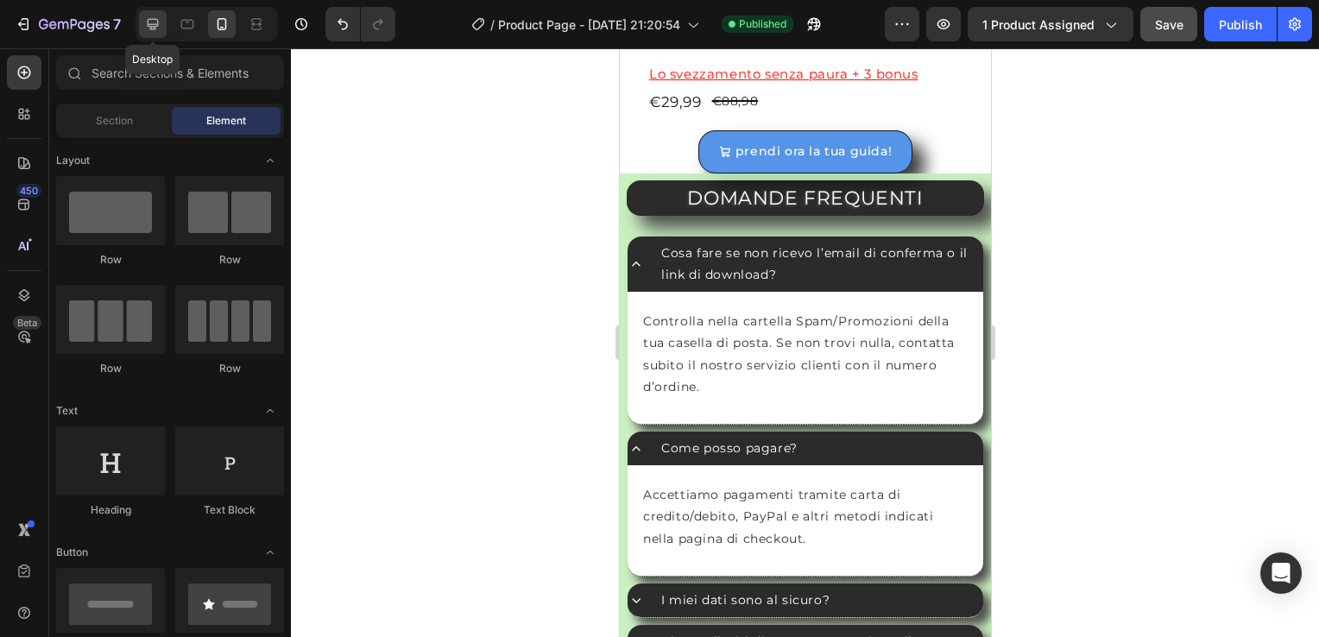
click at [139, 21] on div at bounding box center [153, 24] width 28 height 28
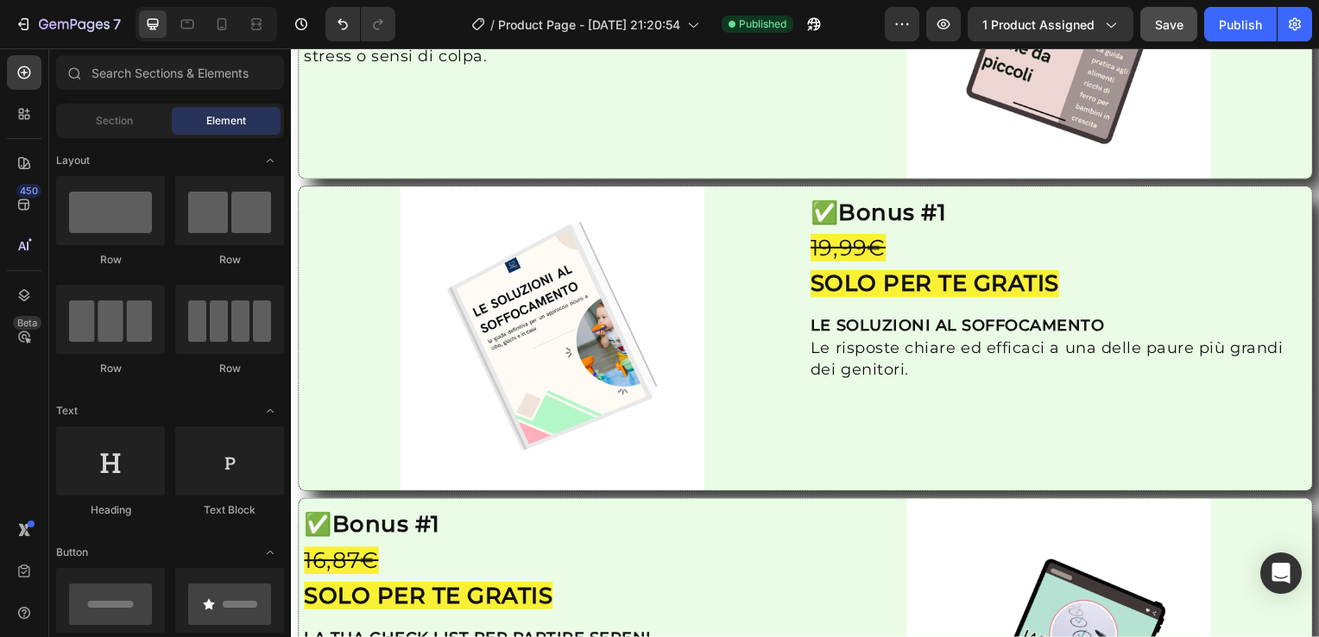
scroll to position [1, 0]
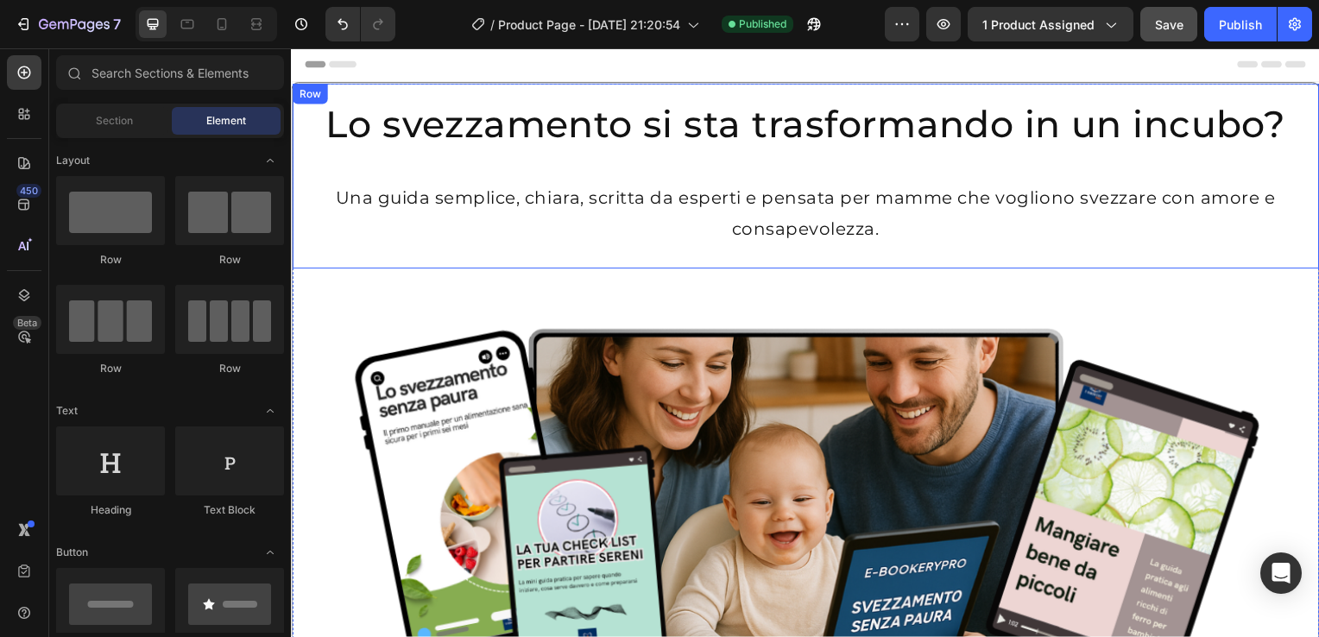
click at [294, 98] on div "Row" at bounding box center [309, 94] width 35 height 21
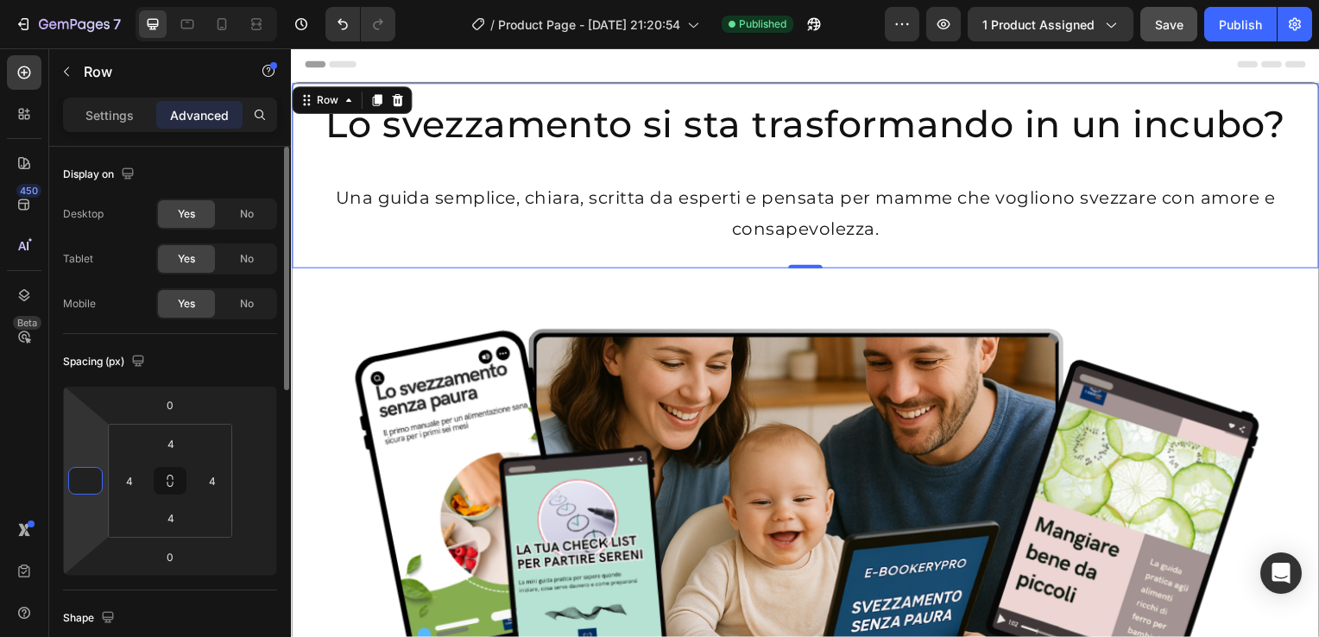
click at [83, 473] on input "number" at bounding box center [86, 481] width 26 height 26
type input "0"
click at [260, 478] on input "number" at bounding box center [255, 481] width 26 height 26
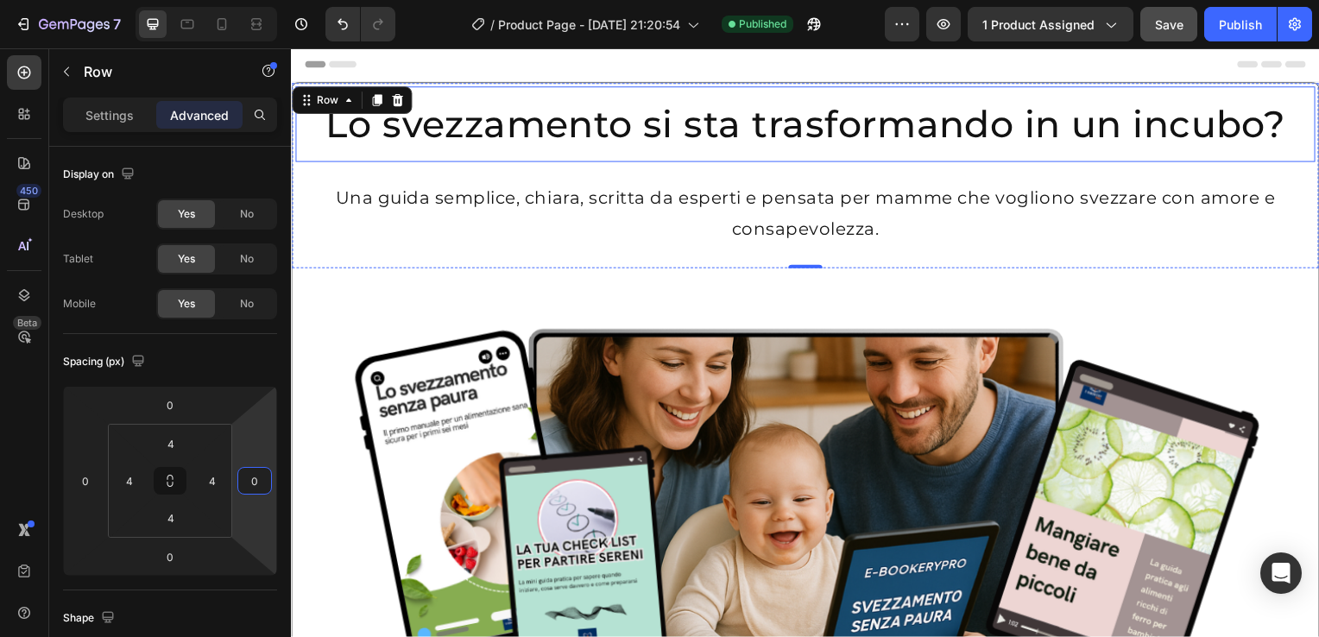
click at [302, 122] on h2 "Lo svezzamento si sta trasformando in un incubo?" at bounding box center [809, 125] width 1014 height 76
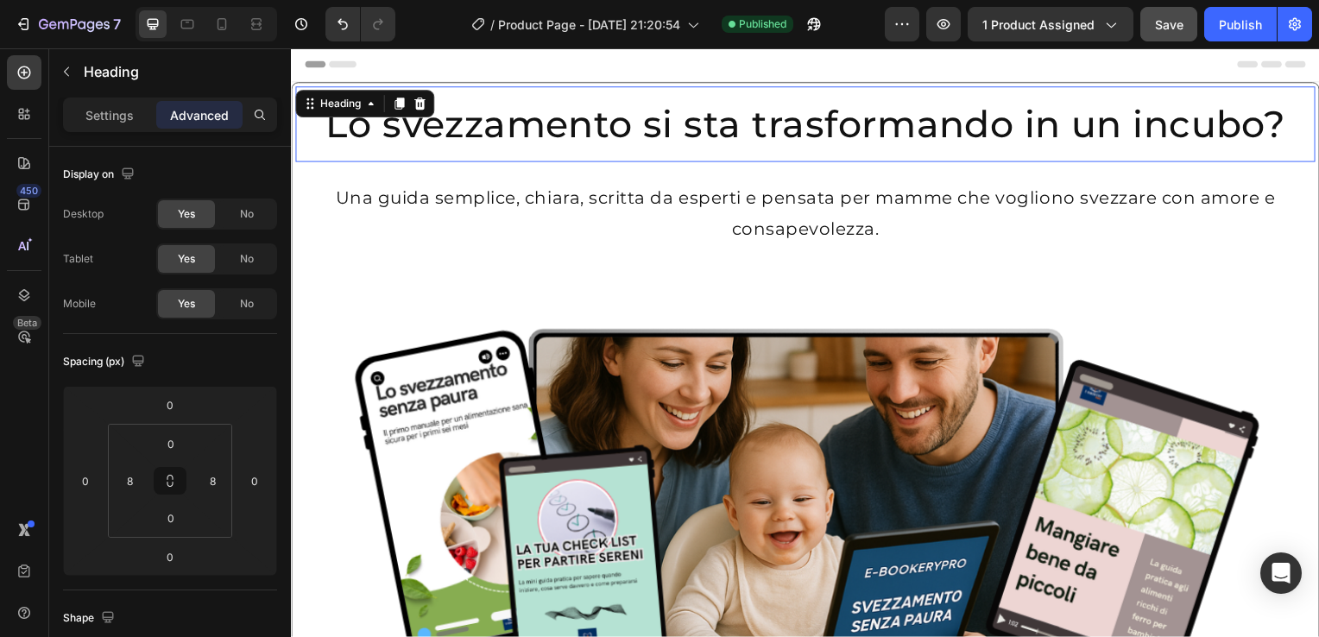
click at [303, 124] on h2 "Lo svezzamento si sta trasformando in un incubo?" at bounding box center [809, 125] width 1014 height 76
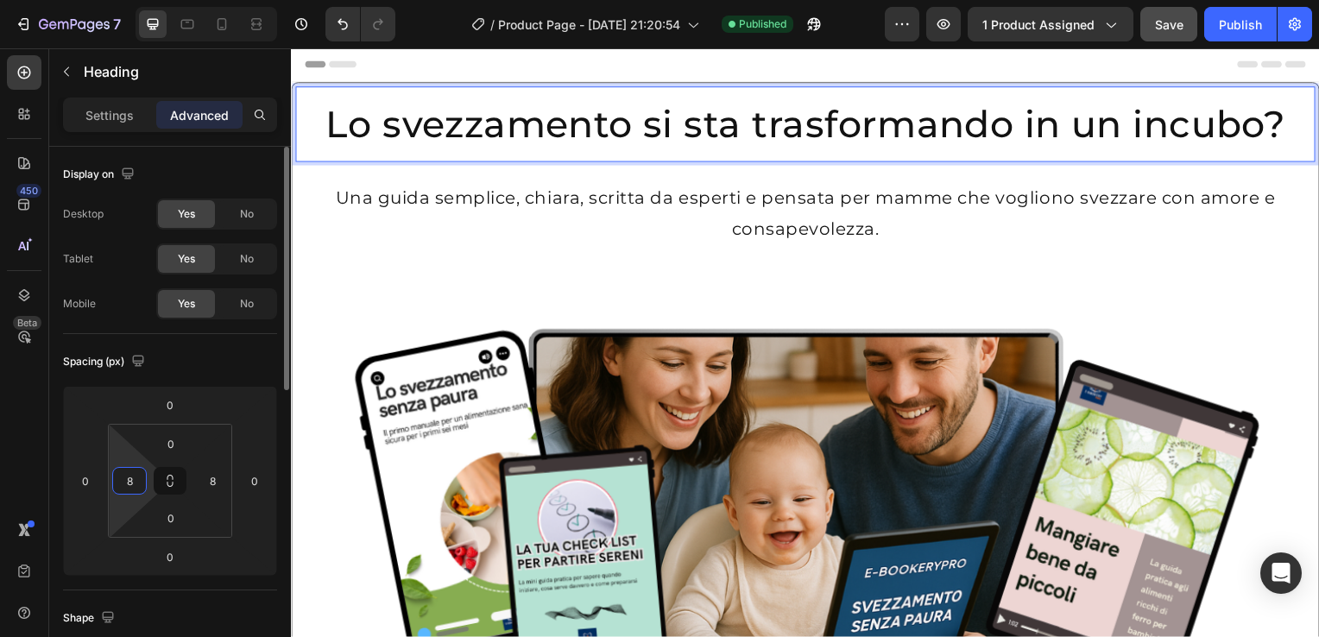
click at [117, 482] on input "8" at bounding box center [130, 481] width 26 height 26
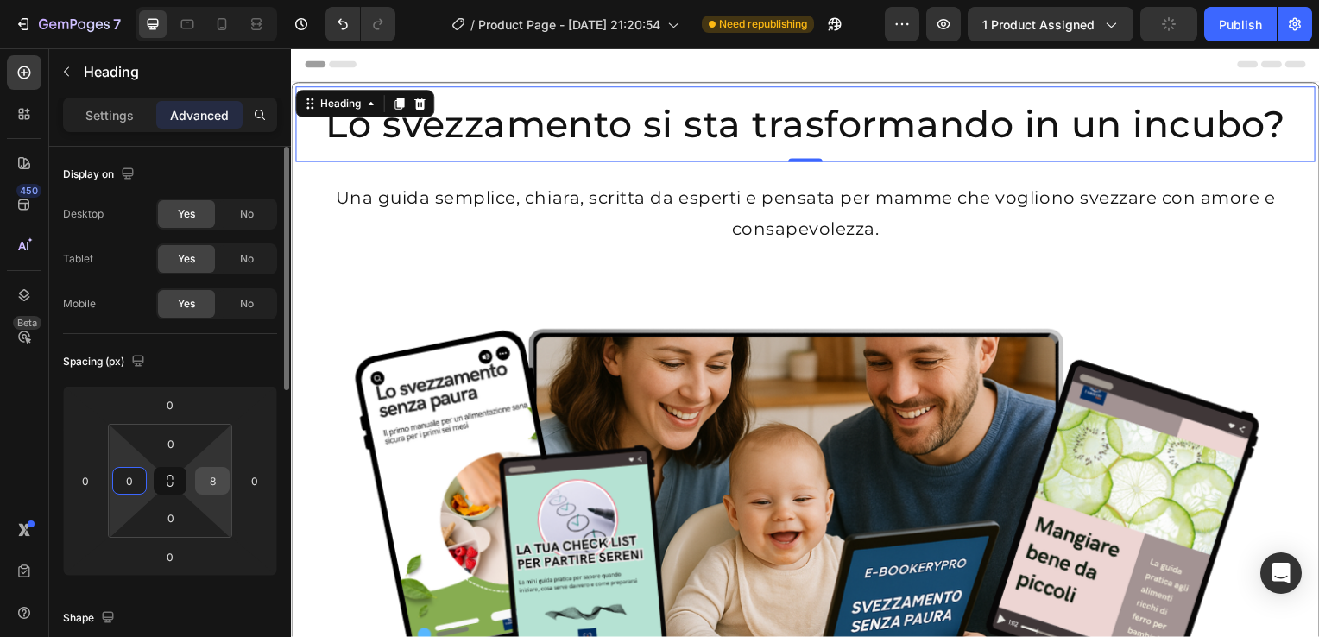
click at [225, 478] on input "8" at bounding box center [212, 481] width 26 height 26
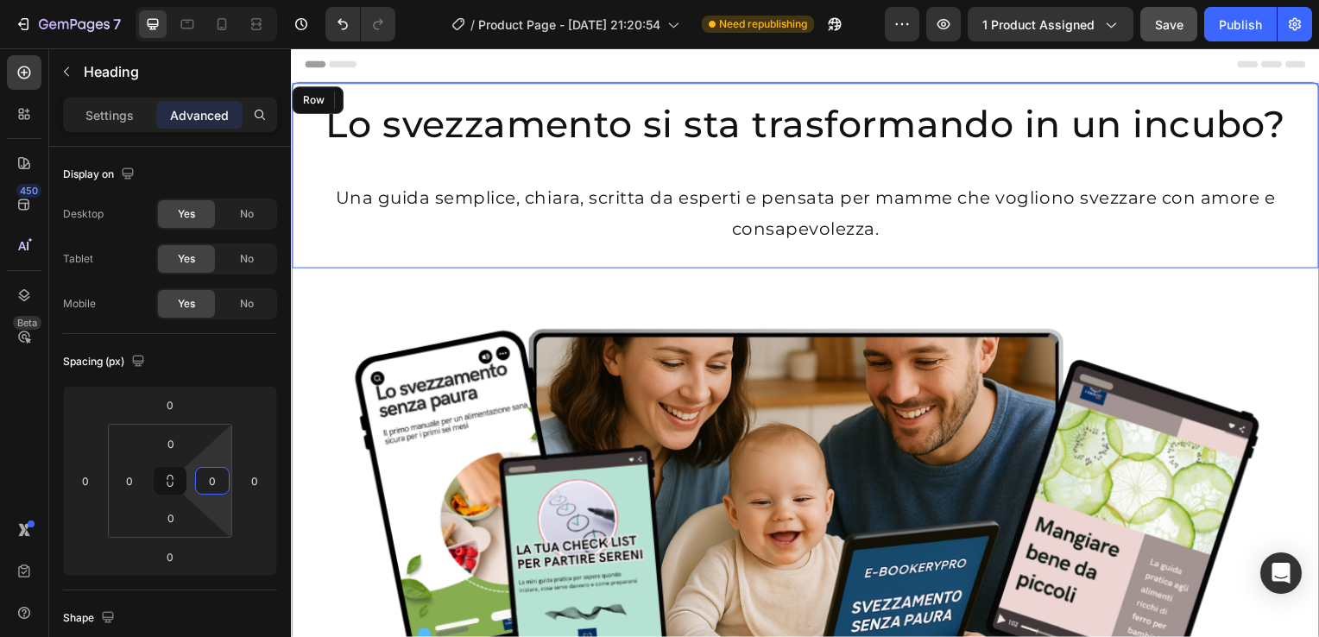
click at [294, 190] on div "Lo svezzamento si sta trasformando in un incubo? Heading 0 Una guida semplice, …" at bounding box center [809, 177] width 1035 height 187
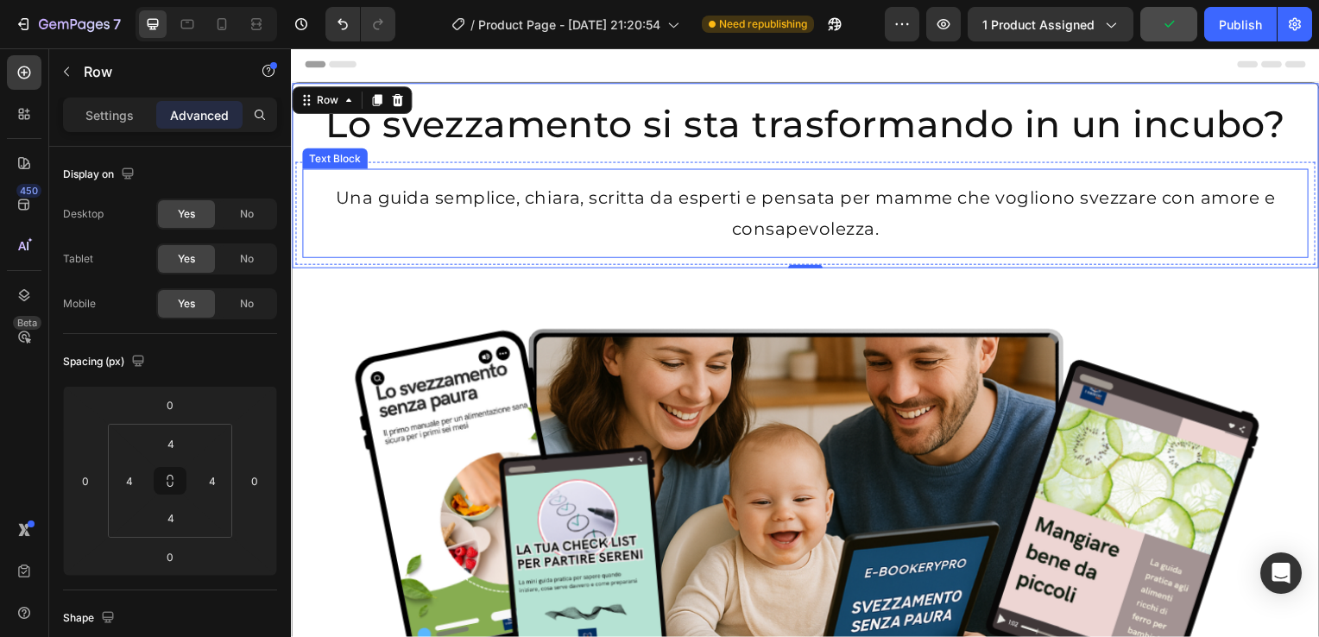
click at [320, 204] on p "Una guida semplice, chiara, scritta da esperti e pensata per mamme che vogliono…" at bounding box center [809, 215] width 979 height 62
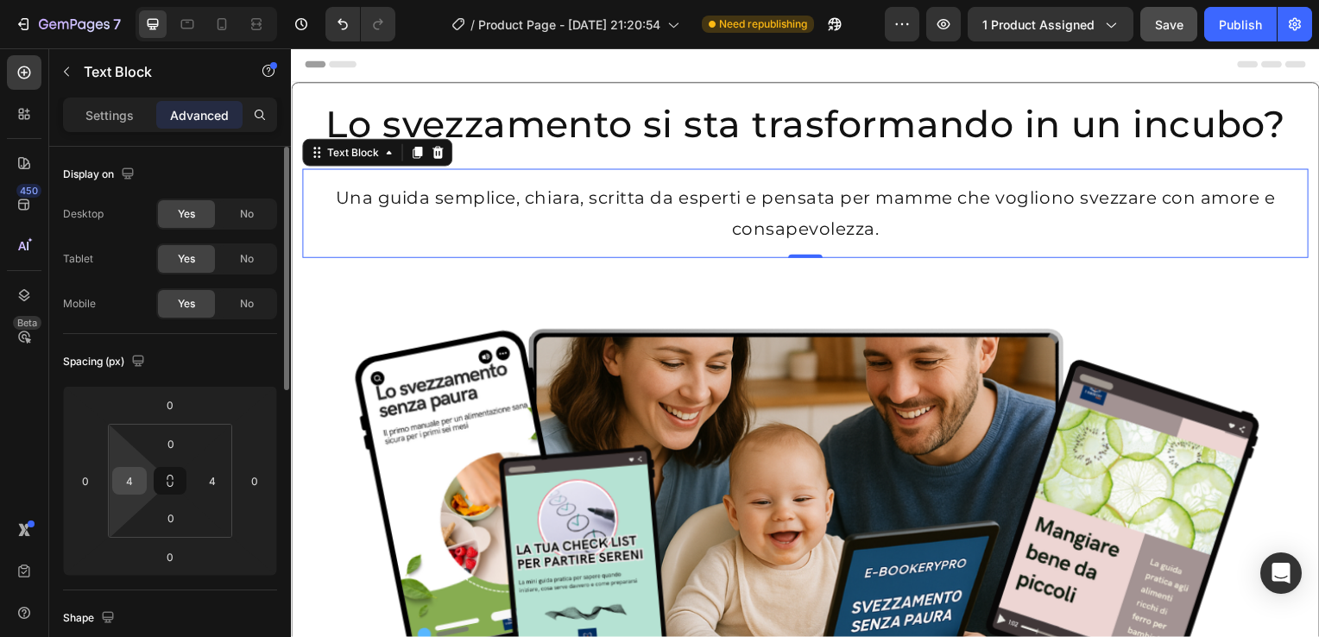
click at [136, 471] on input "4" at bounding box center [130, 481] width 26 height 26
click at [207, 478] on input "4" at bounding box center [212, 481] width 26 height 26
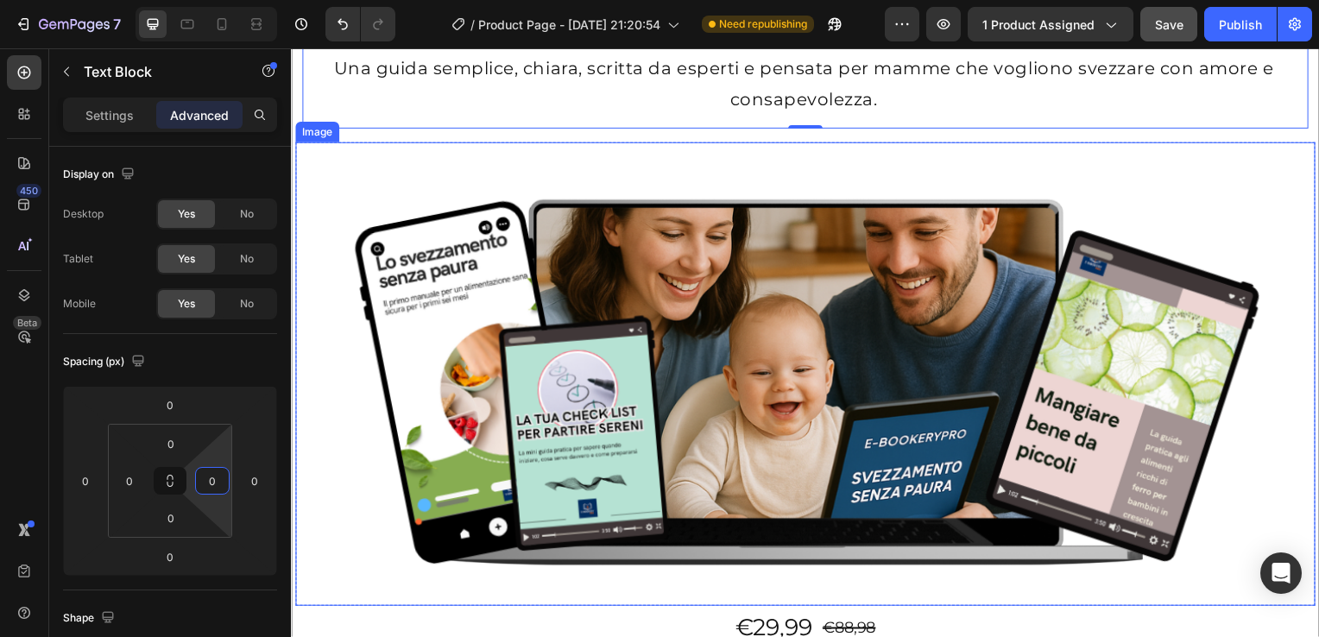
scroll to position [171, 0]
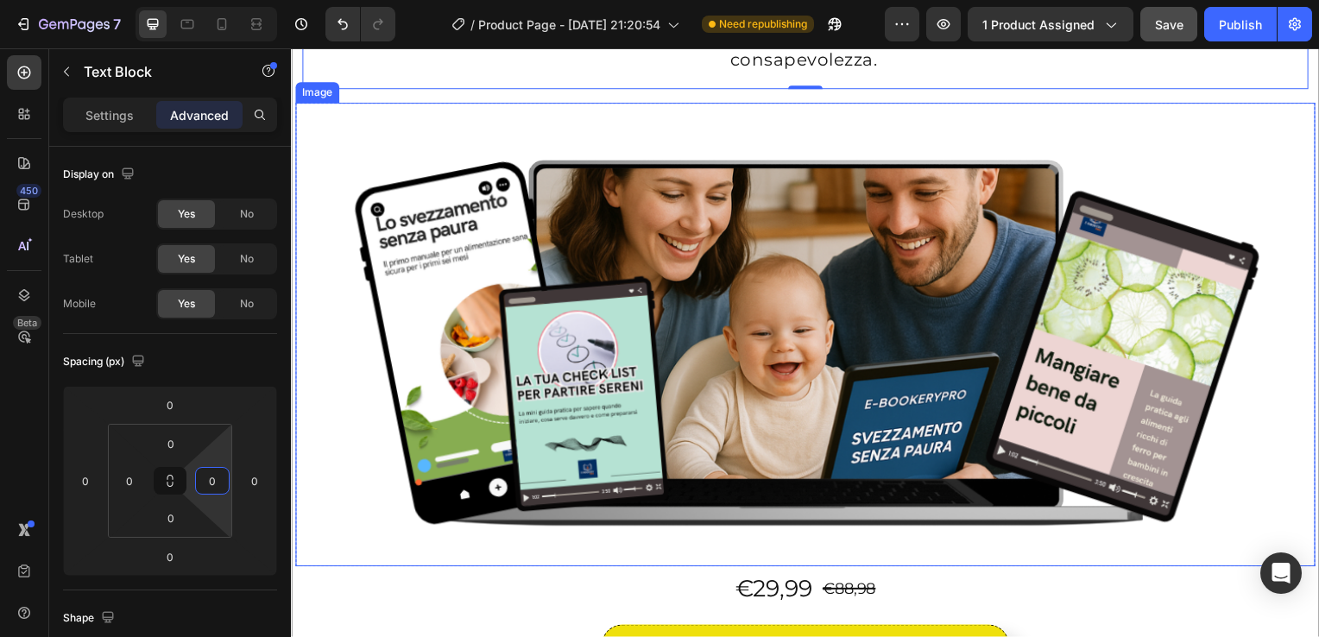
click at [302, 111] on div "Image" at bounding box center [809, 337] width 1028 height 467
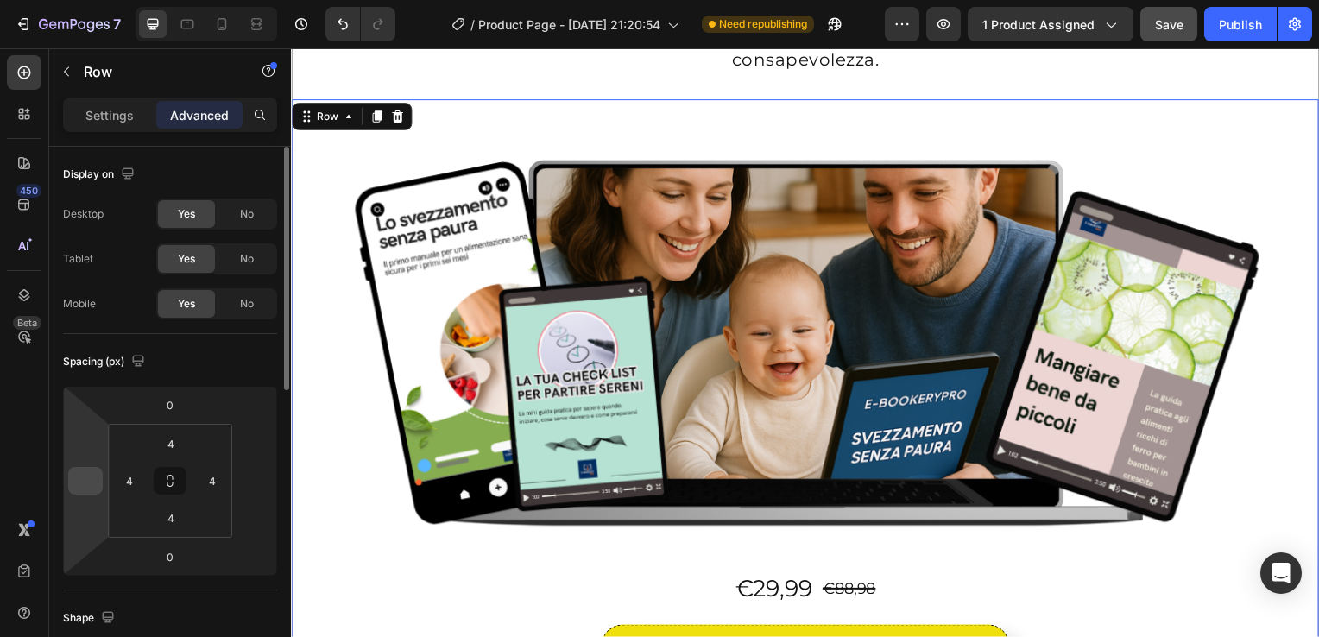
click at [81, 471] on input "number" at bounding box center [86, 481] width 26 height 26
click at [263, 480] on input "number" at bounding box center [255, 481] width 26 height 26
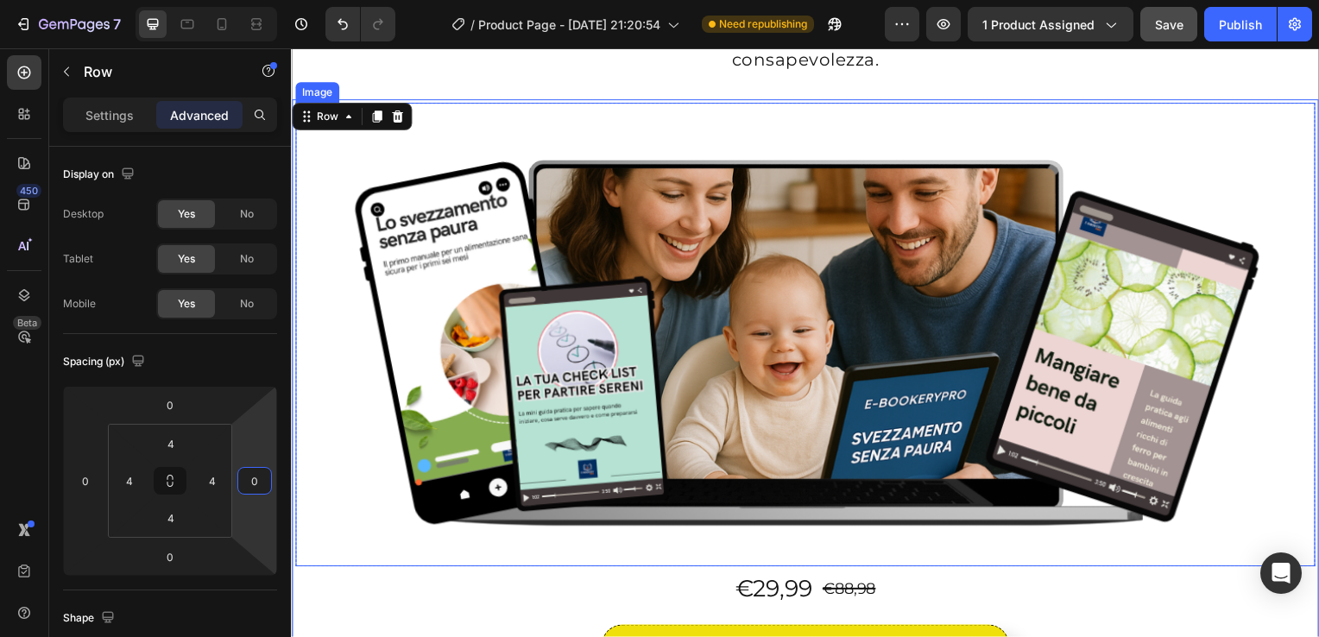
scroll to position [357, 0]
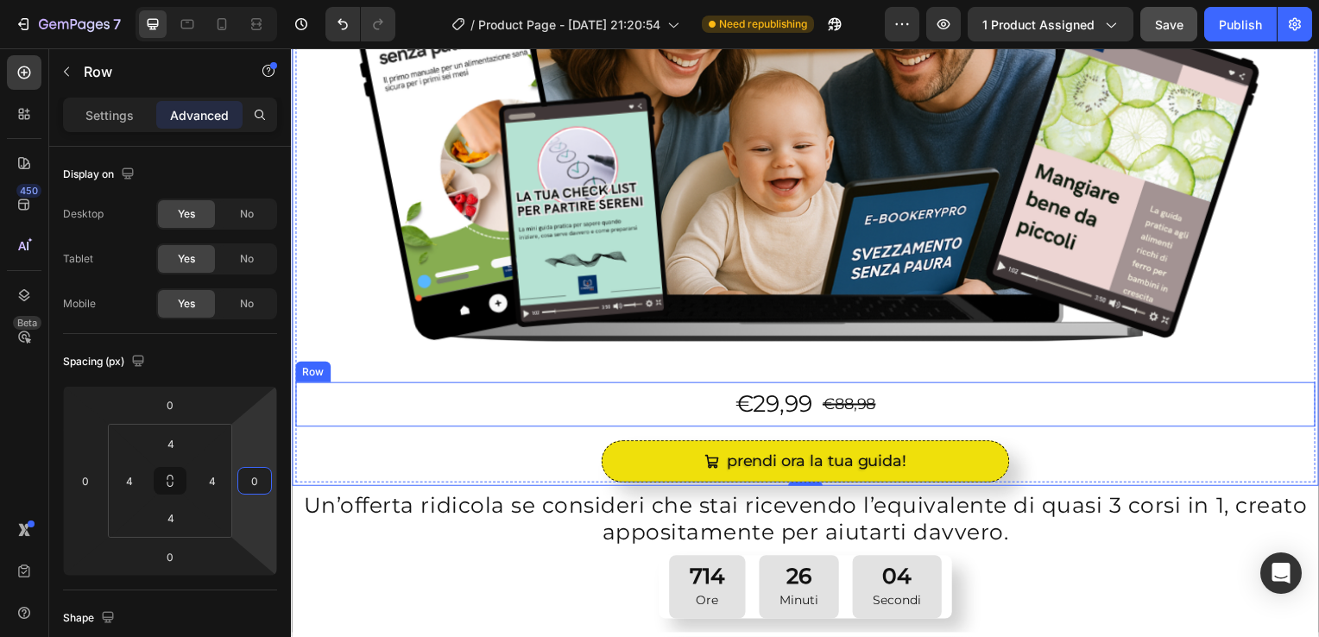
click at [323, 398] on div "€29,99 Product Price Product Price €88,98 Product Price Product Price Row" at bounding box center [809, 408] width 1028 height 46
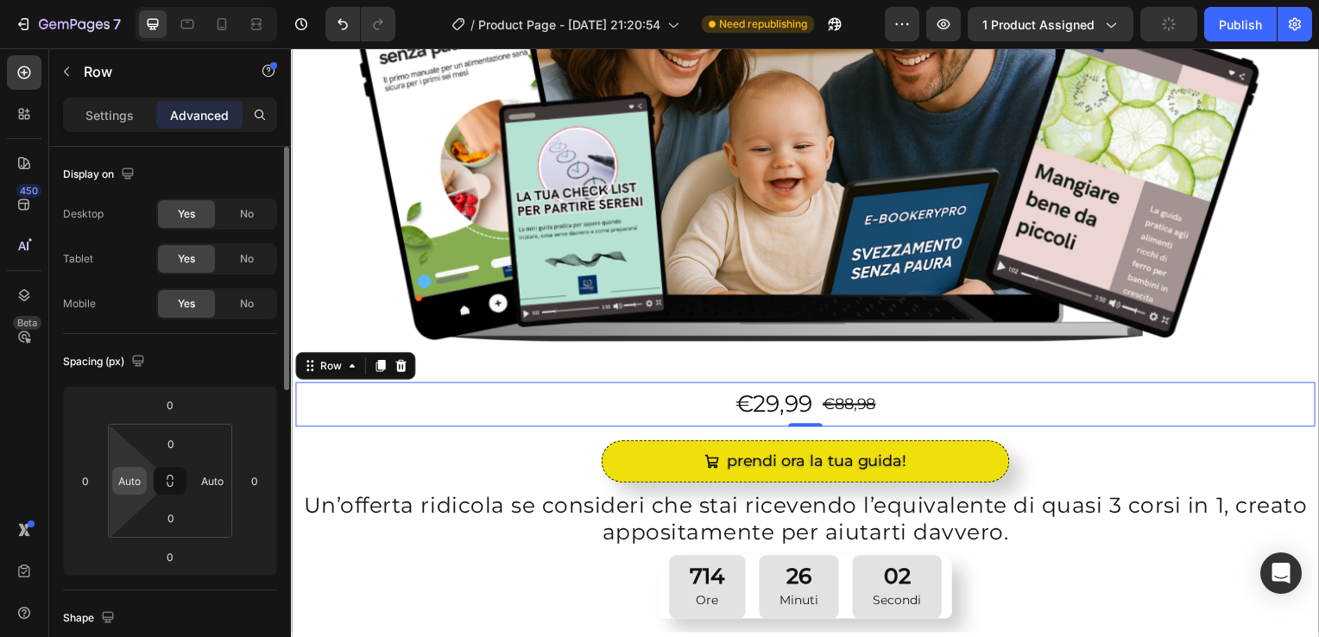
click at [136, 493] on div "Auto" at bounding box center [129, 481] width 35 height 28
click at [131, 488] on input "Auto" at bounding box center [130, 481] width 26 height 26
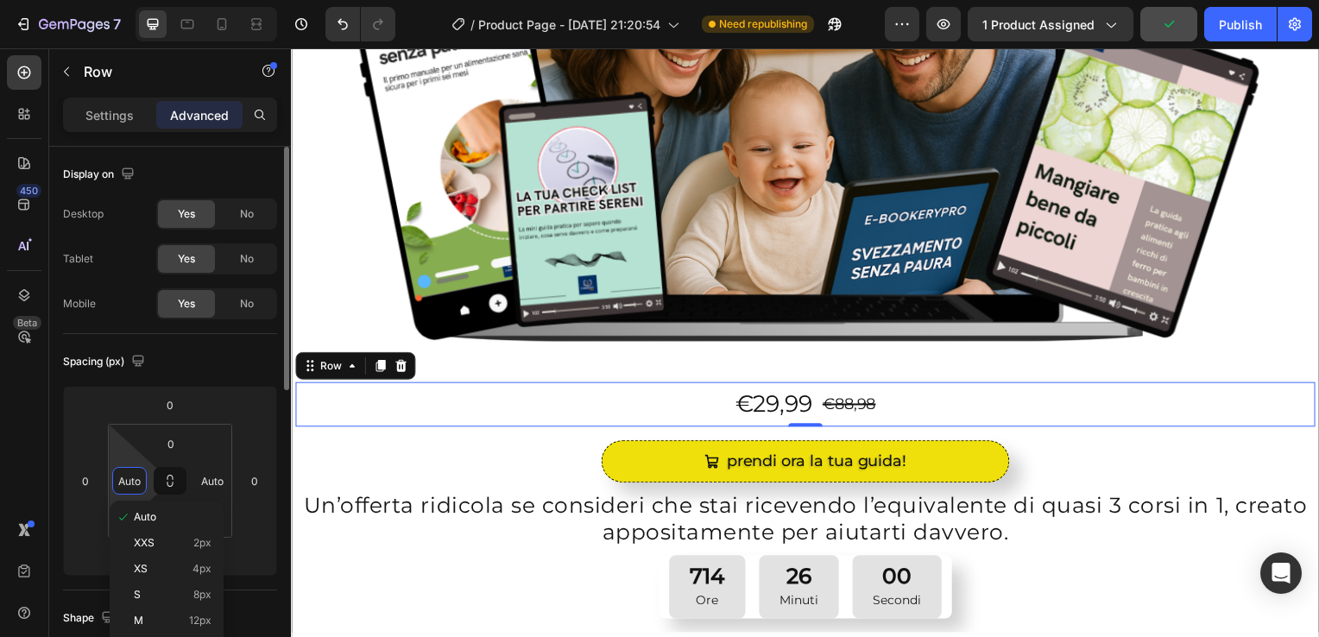
click at [131, 488] on input "Auto" at bounding box center [130, 481] width 26 height 26
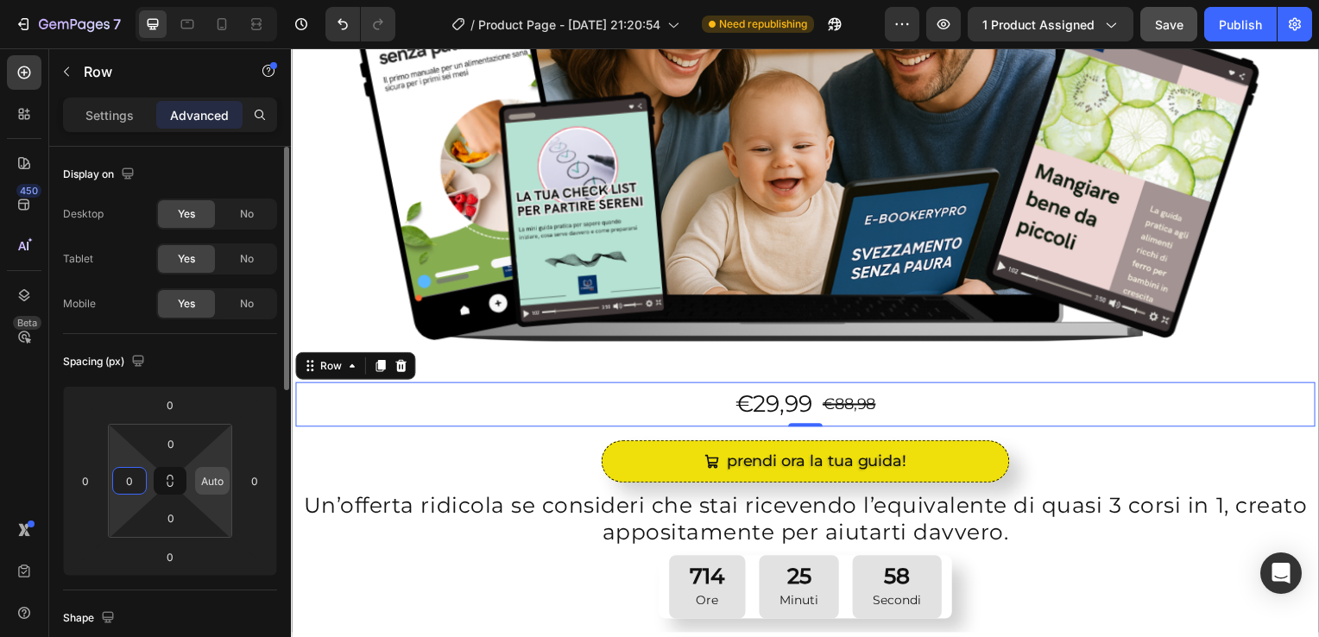
click at [214, 479] on input "Auto" at bounding box center [212, 481] width 26 height 26
click at [224, 484] on input "Au0to" at bounding box center [212, 481] width 26 height 26
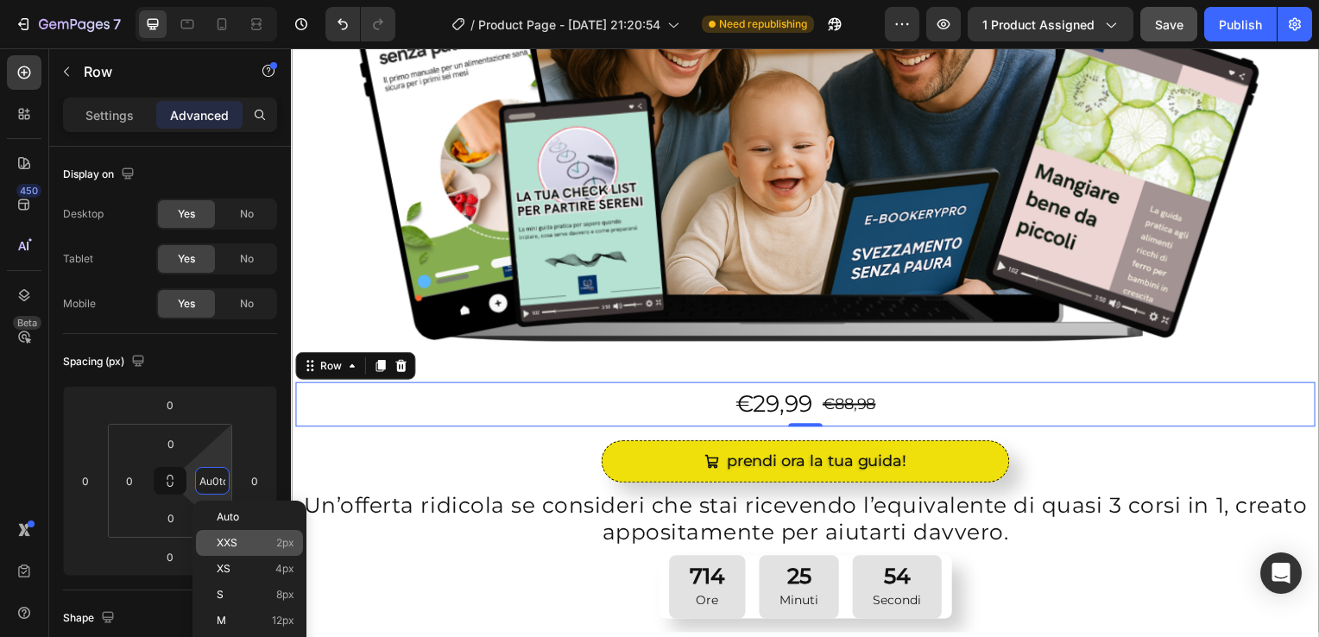
click at [216, 530] on div "XXS 2px" at bounding box center [249, 543] width 107 height 26
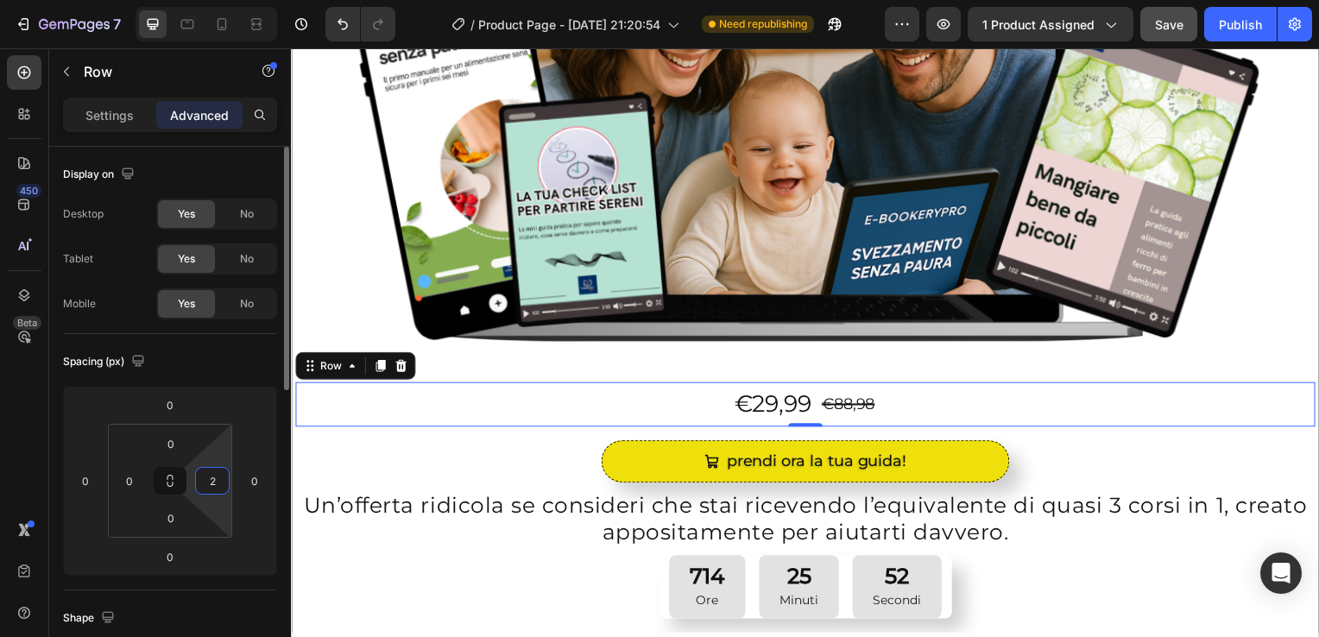
click at [218, 479] on input "2" at bounding box center [212, 481] width 26 height 26
click at [767, 395] on div "€29,99" at bounding box center [776, 408] width 81 height 46
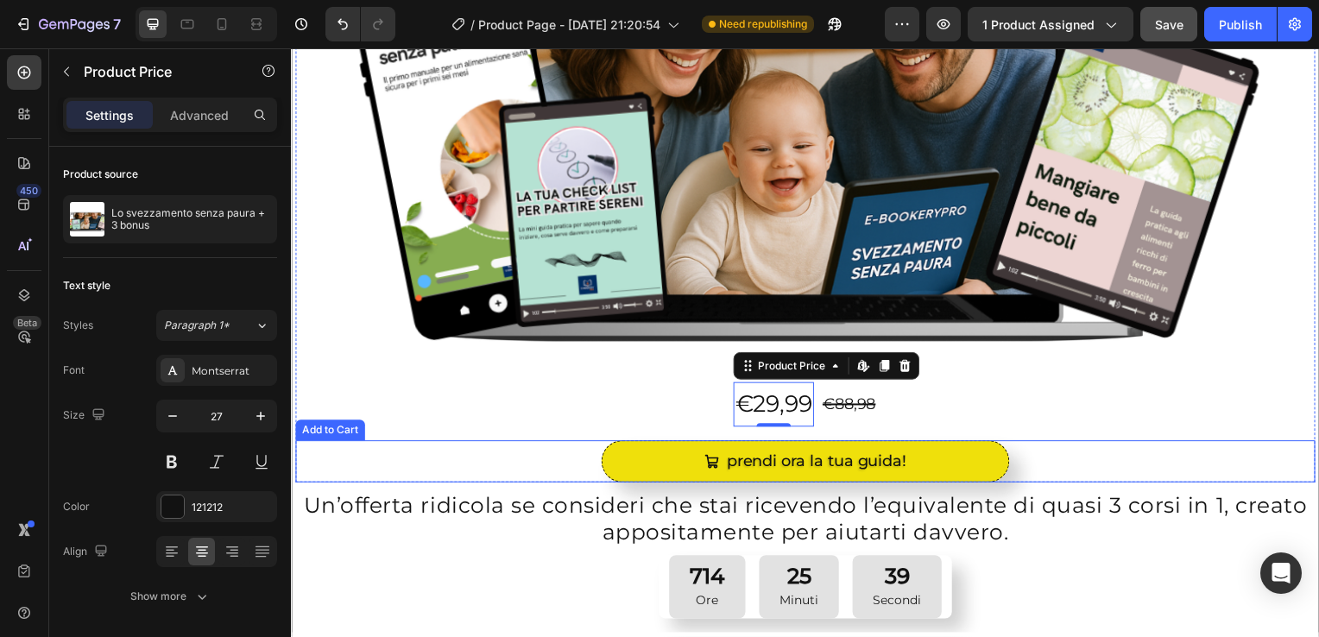
click at [462, 466] on div "prendi ora la tua guida! Add to Cart" at bounding box center [809, 464] width 1028 height 41
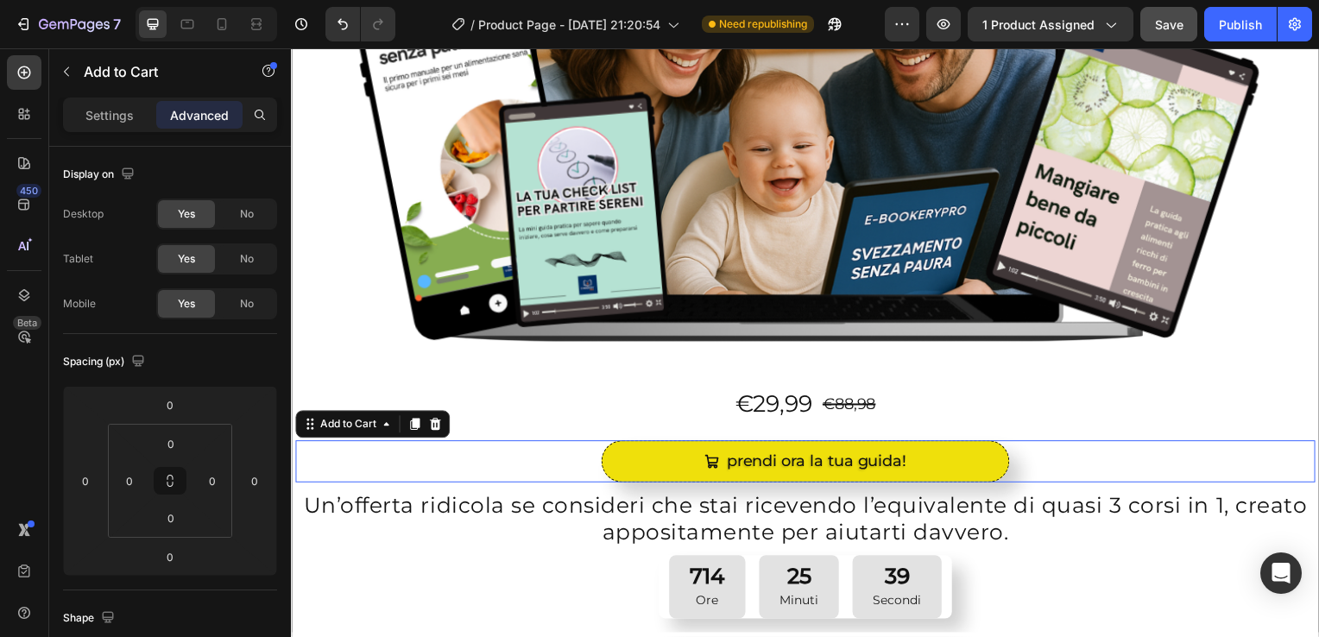
click at [462, 466] on div "prendi ora la tua guida! Add to Cart 0" at bounding box center [809, 464] width 1028 height 41
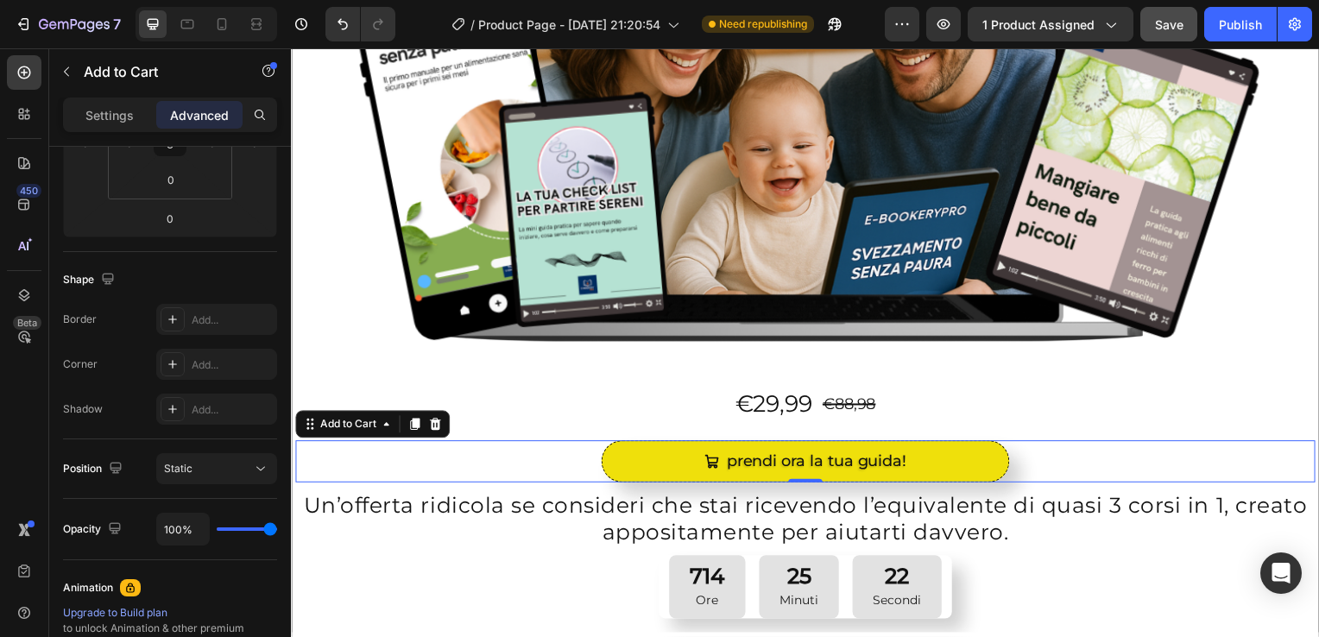
scroll to position [0, 0]
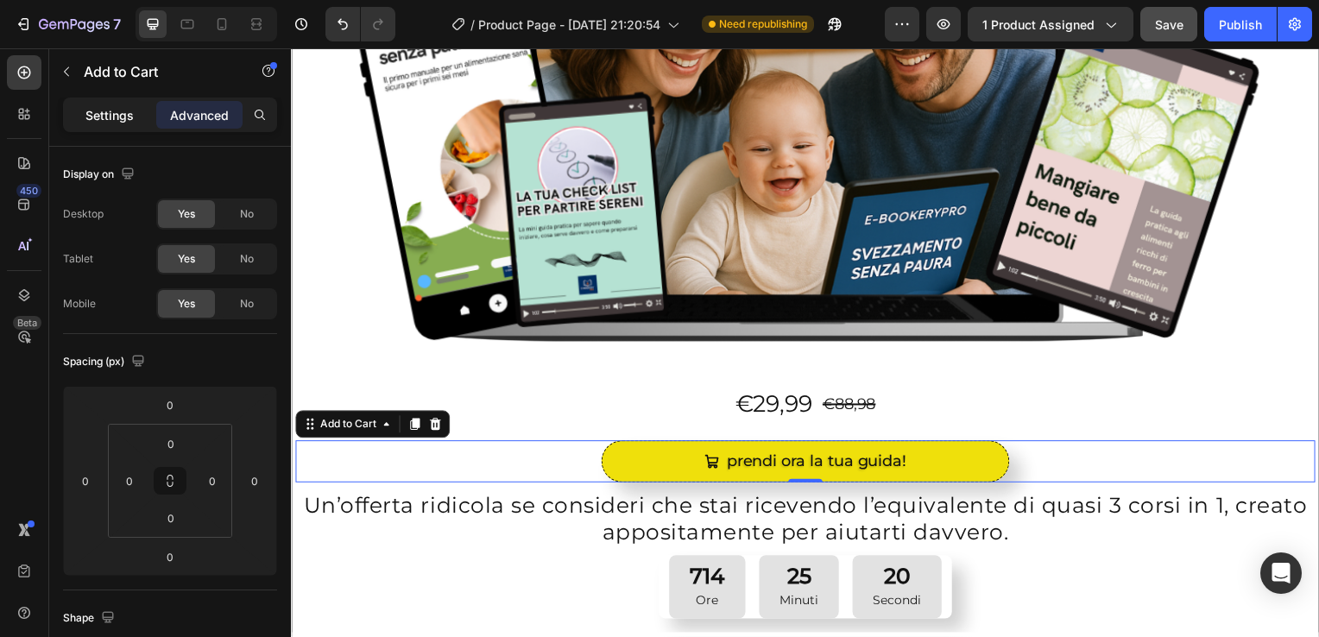
click at [98, 113] on p "Settings" at bounding box center [109, 115] width 48 height 18
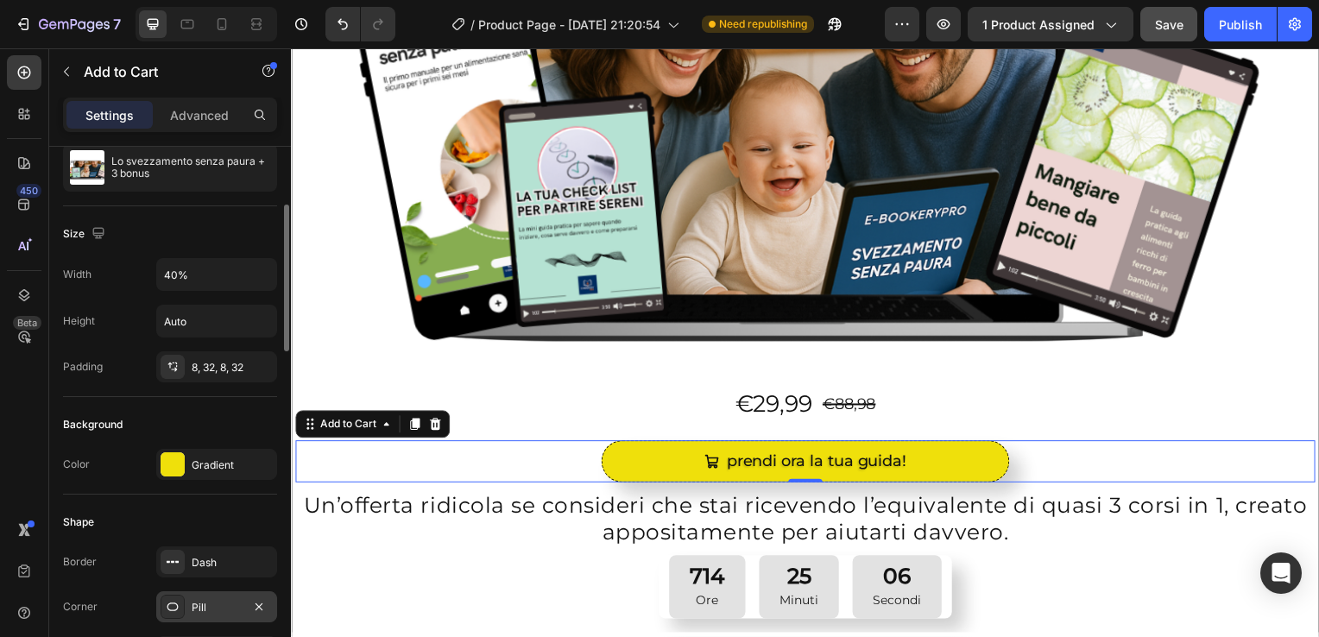
scroll to position [173, 0]
click at [212, 313] on input "Auto" at bounding box center [216, 322] width 119 height 31
click at [243, 323] on input "Auto" at bounding box center [216, 322] width 119 height 31
click at [261, 320] on icon "button" at bounding box center [260, 321] width 17 height 17
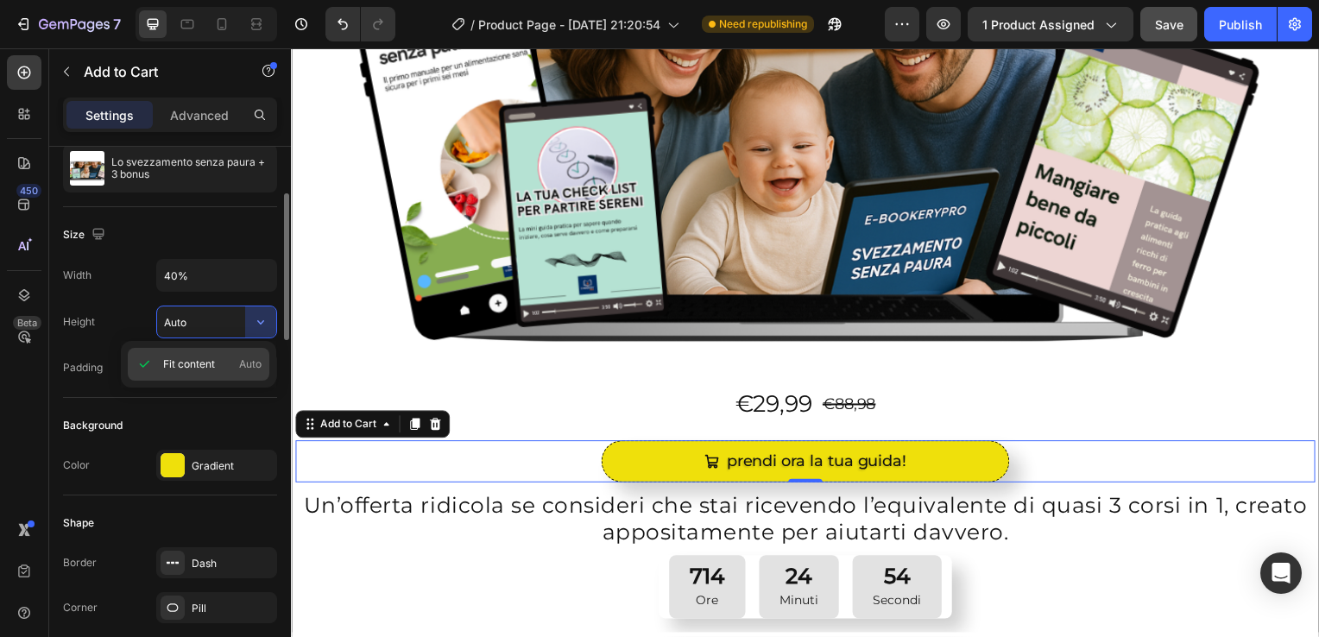
click at [187, 358] on span "Fit content" at bounding box center [189, 365] width 52 height 16
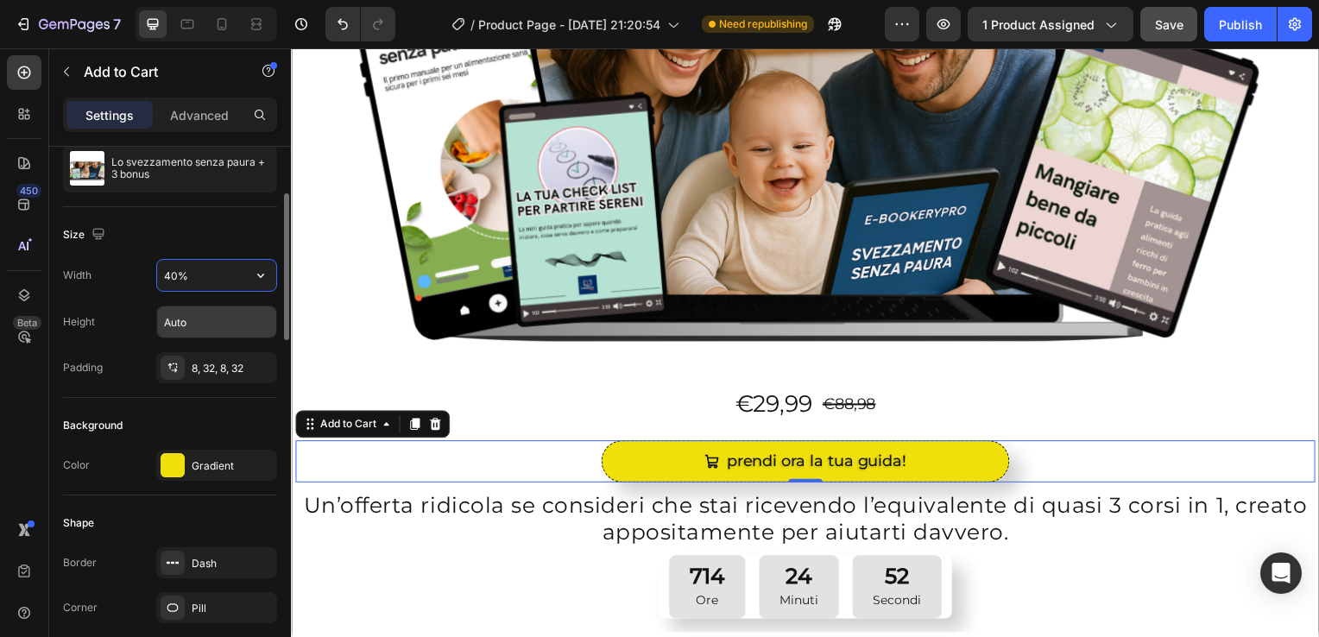
click at [219, 268] on input "40%" at bounding box center [216, 275] width 119 height 31
click at [257, 277] on icon "button" at bounding box center [260, 275] width 17 height 17
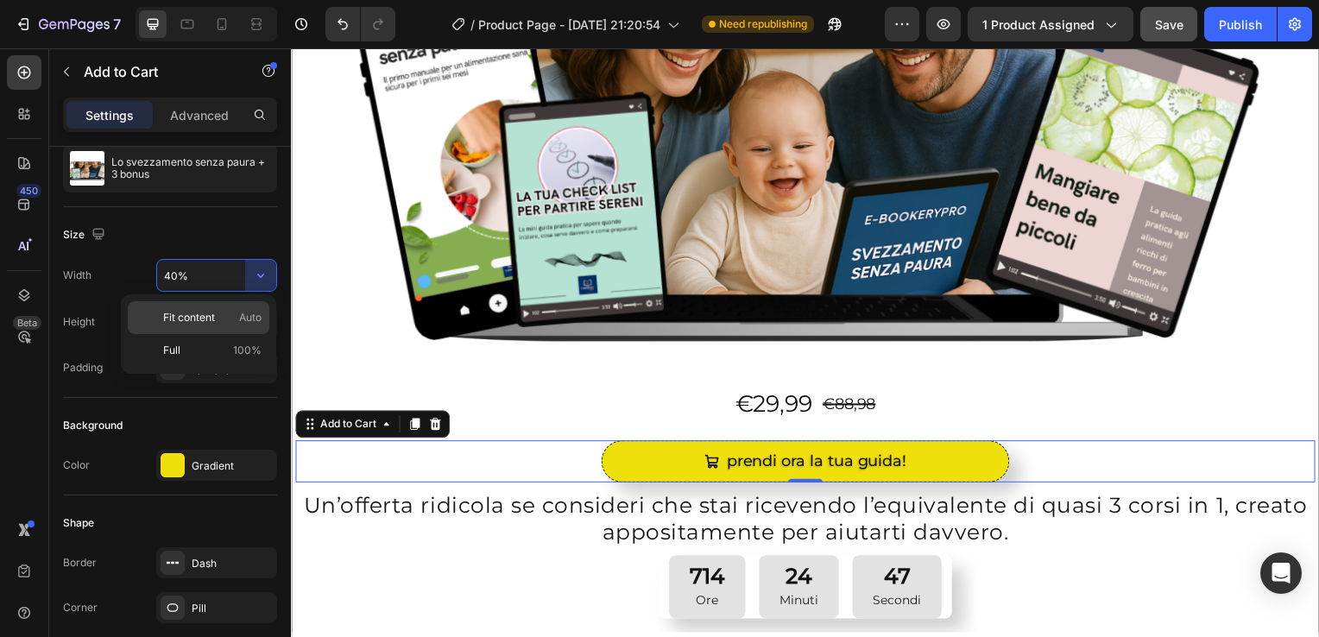
click at [244, 317] on span "Auto" at bounding box center [250, 318] width 22 height 16
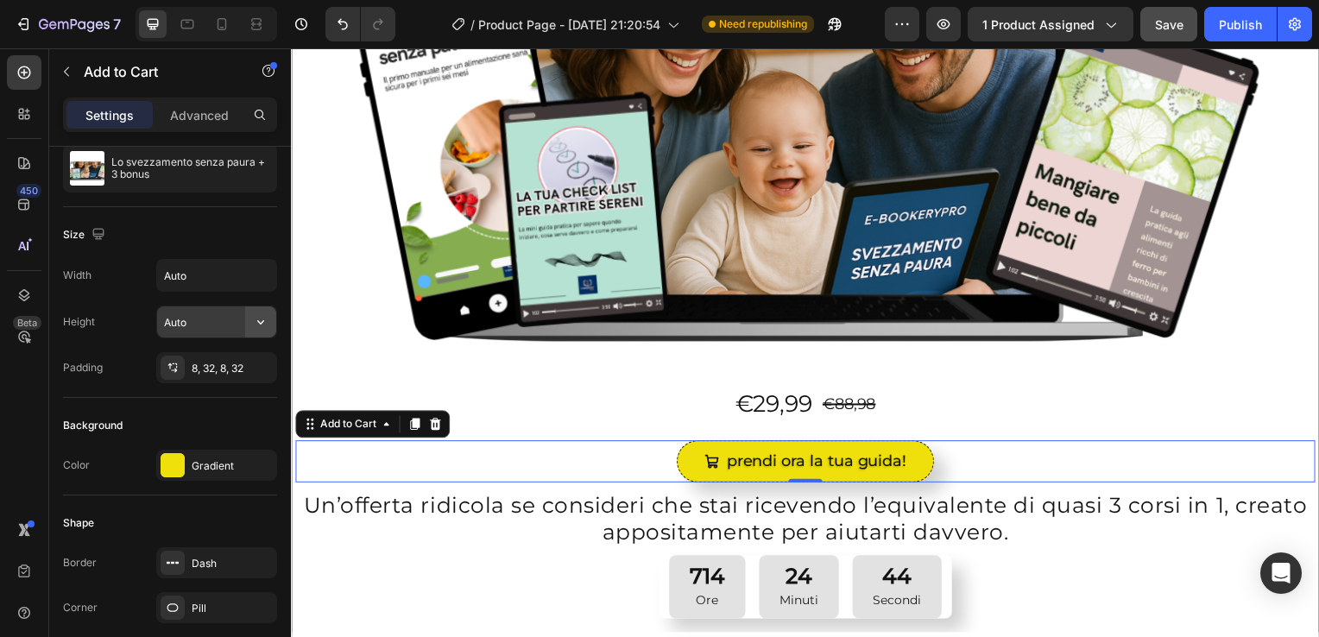
click at [256, 319] on icon "button" at bounding box center [260, 321] width 17 height 17
click at [197, 363] on span "Fit content" at bounding box center [189, 365] width 52 height 16
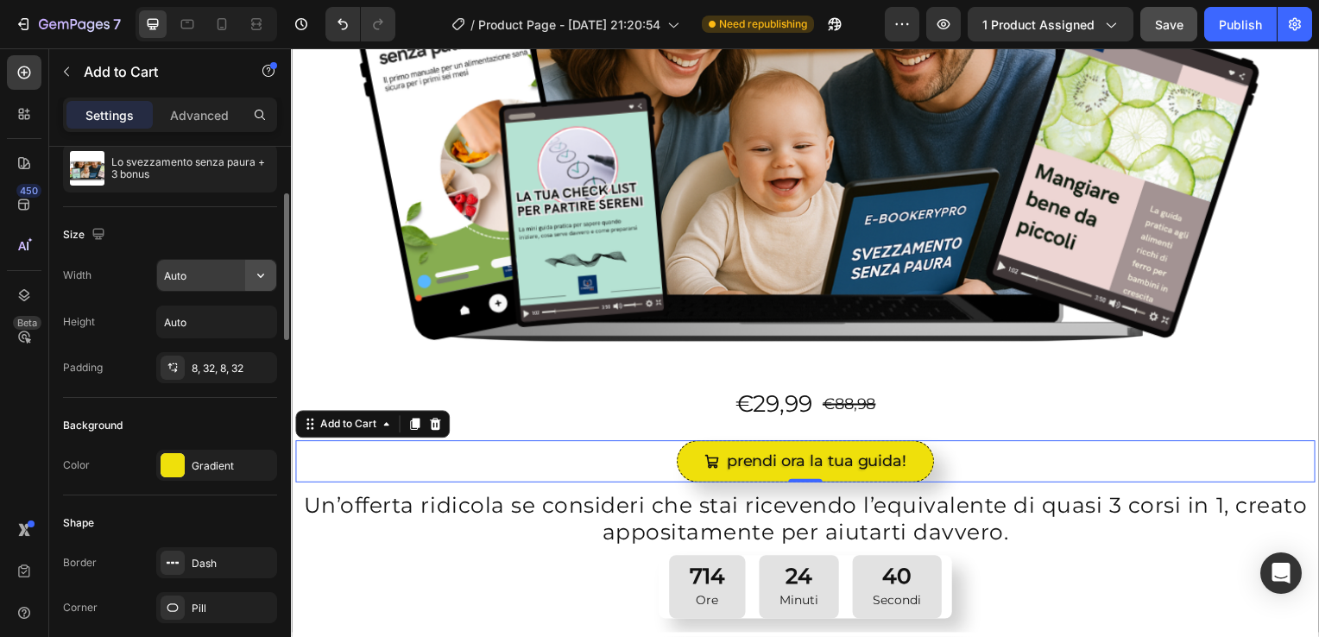
click at [267, 271] on icon "button" at bounding box center [260, 275] width 17 height 17
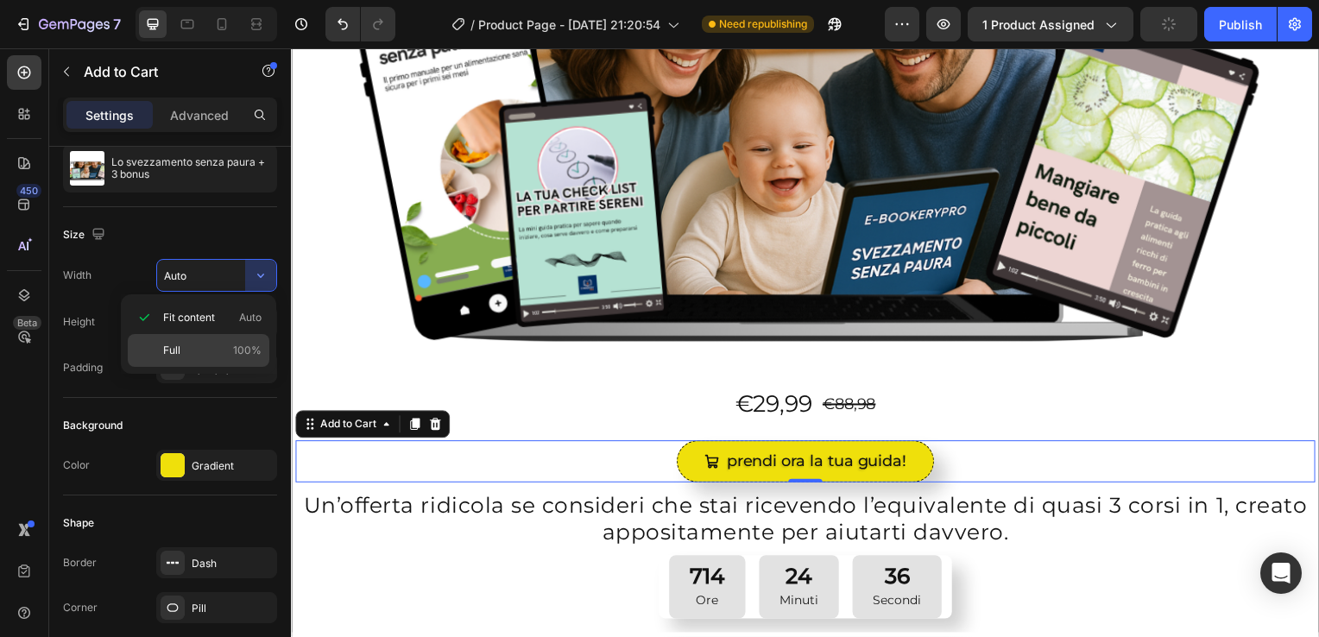
click at [218, 351] on p "Full 100%" at bounding box center [212, 351] width 98 height 16
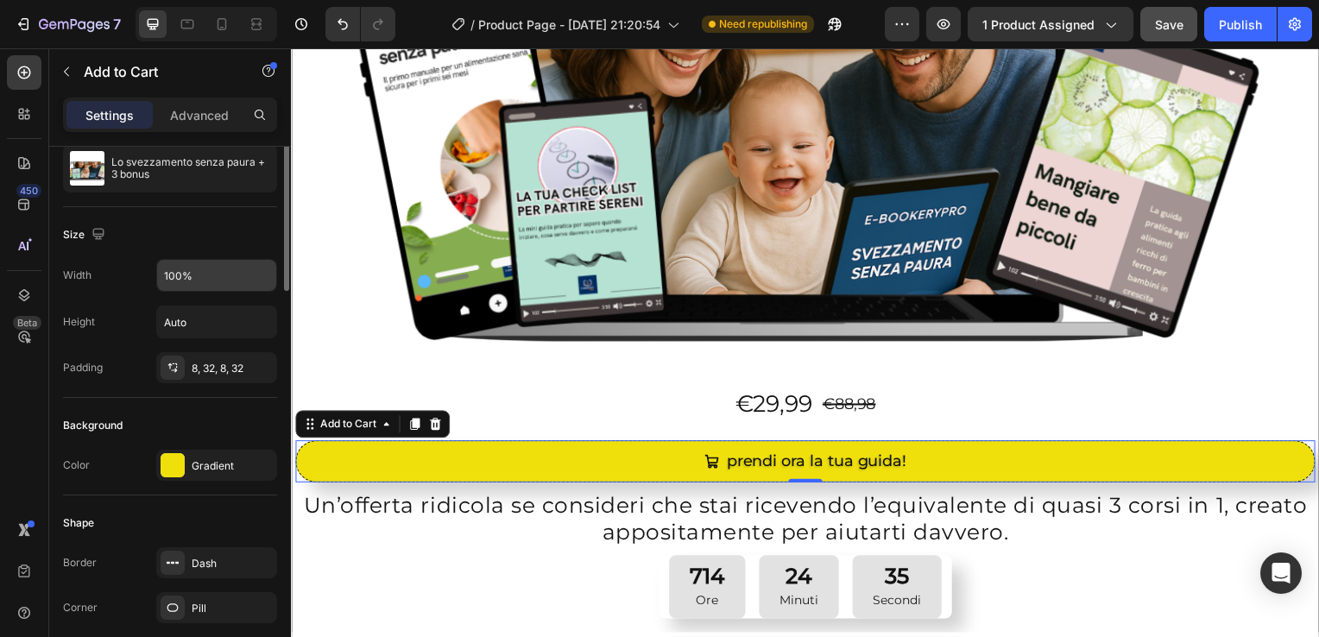
scroll to position [124, 0]
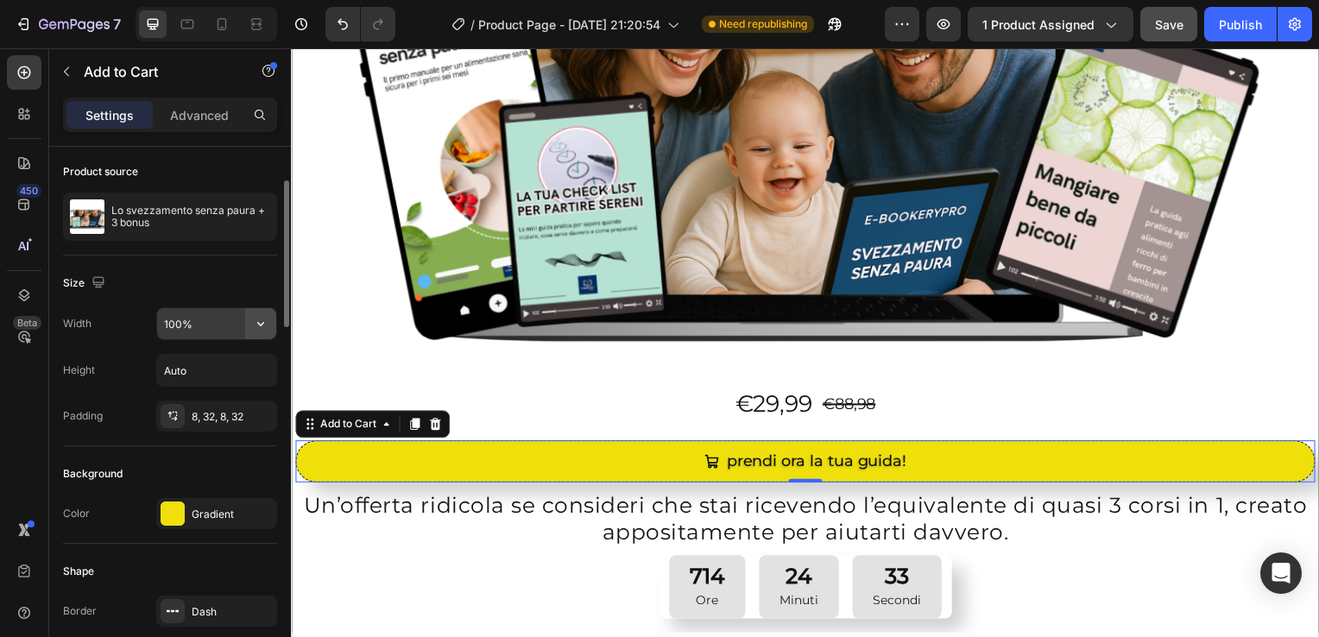
click at [262, 320] on icon "button" at bounding box center [260, 323] width 17 height 17
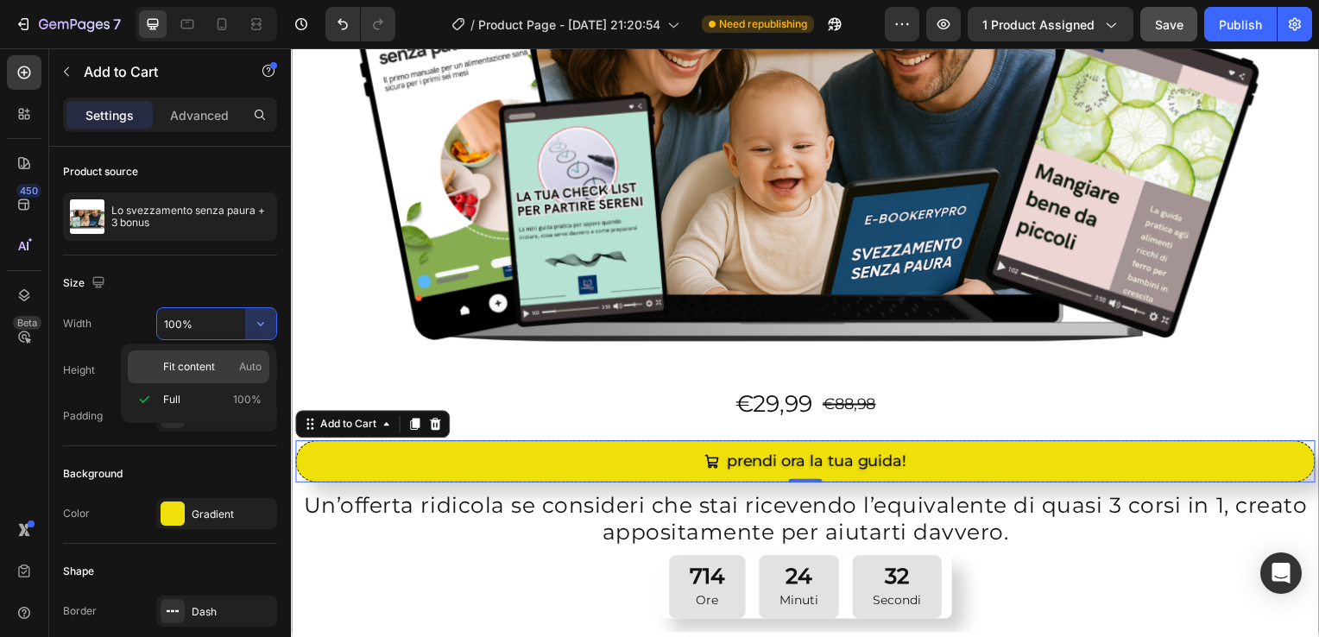
click at [221, 376] on div "Fit content Auto" at bounding box center [199, 367] width 142 height 33
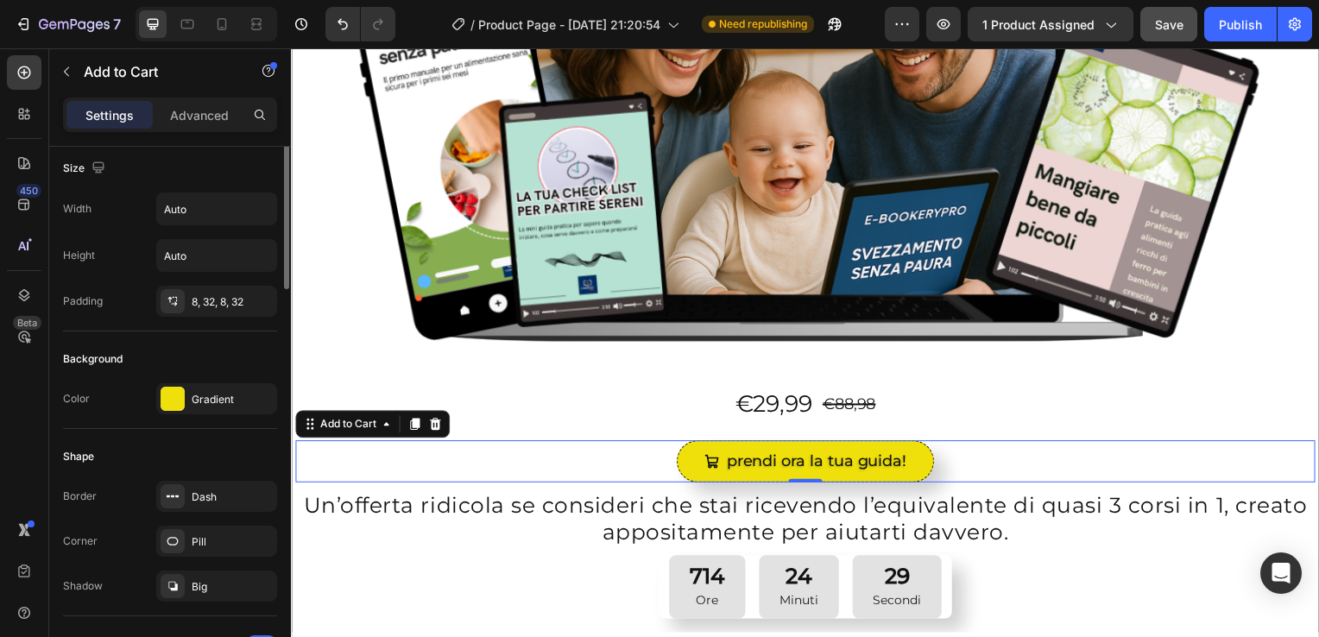
scroll to position [185, 0]
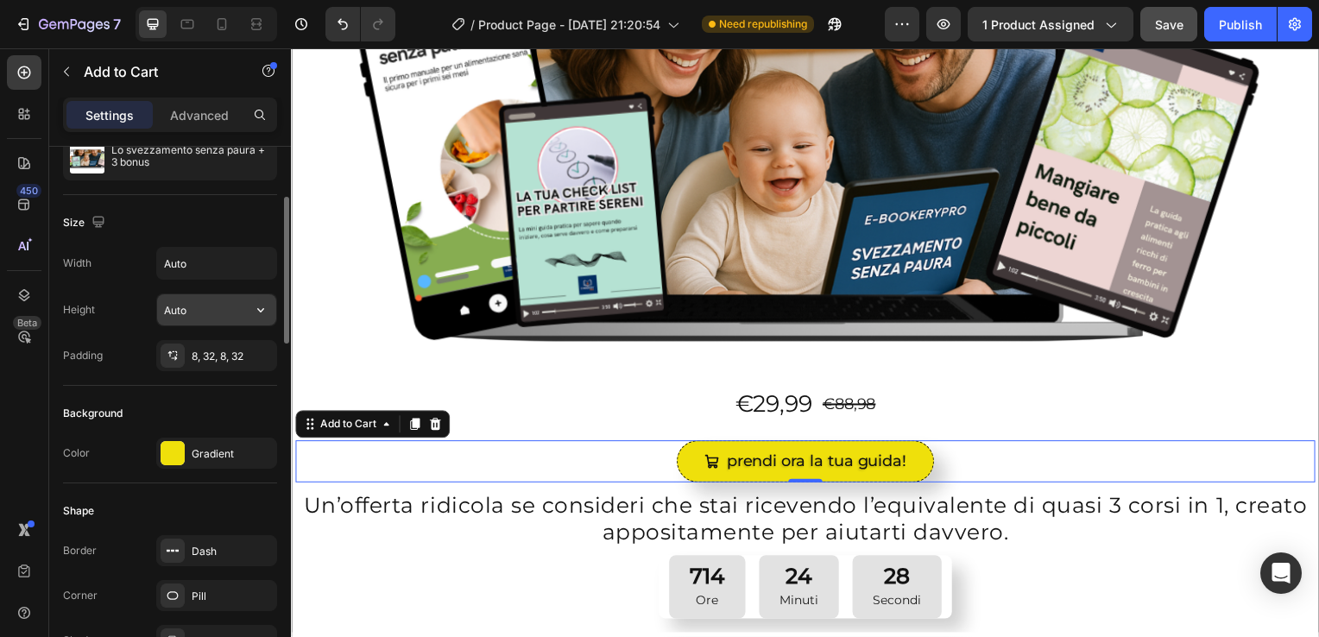
click at [212, 307] on input "Auto" at bounding box center [216, 309] width 119 height 31
click at [259, 311] on icon "button" at bounding box center [260, 309] width 17 height 17
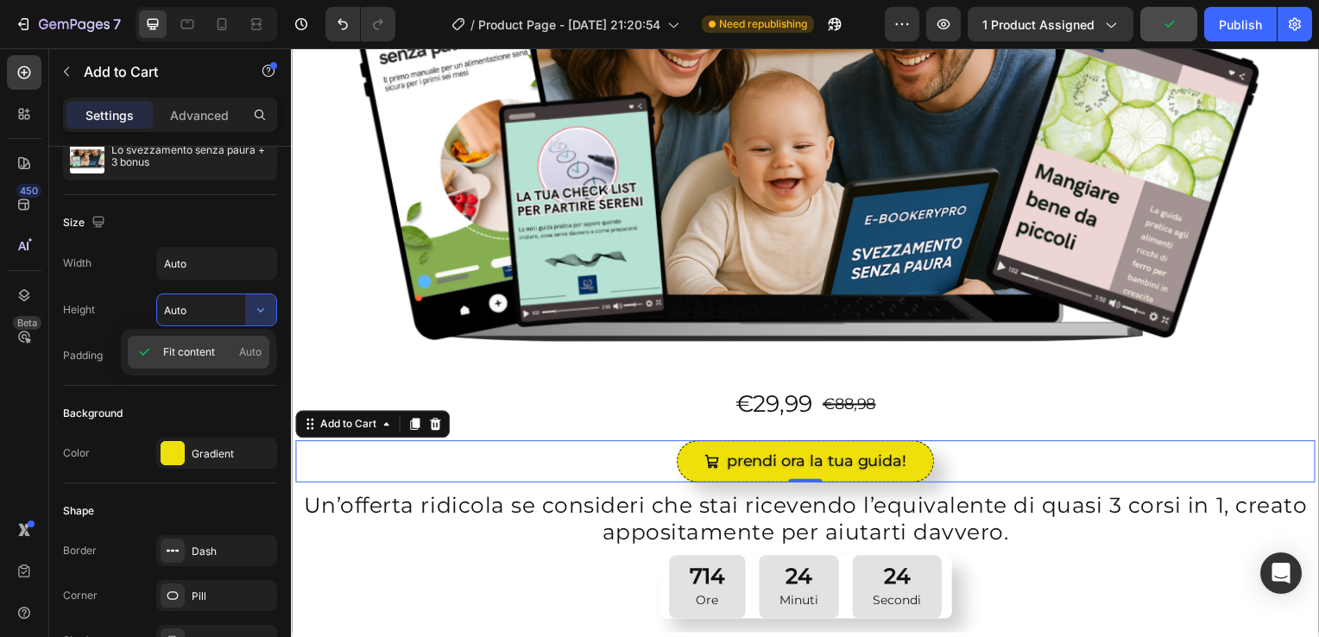
click at [239, 352] on span "Auto" at bounding box center [250, 353] width 22 height 16
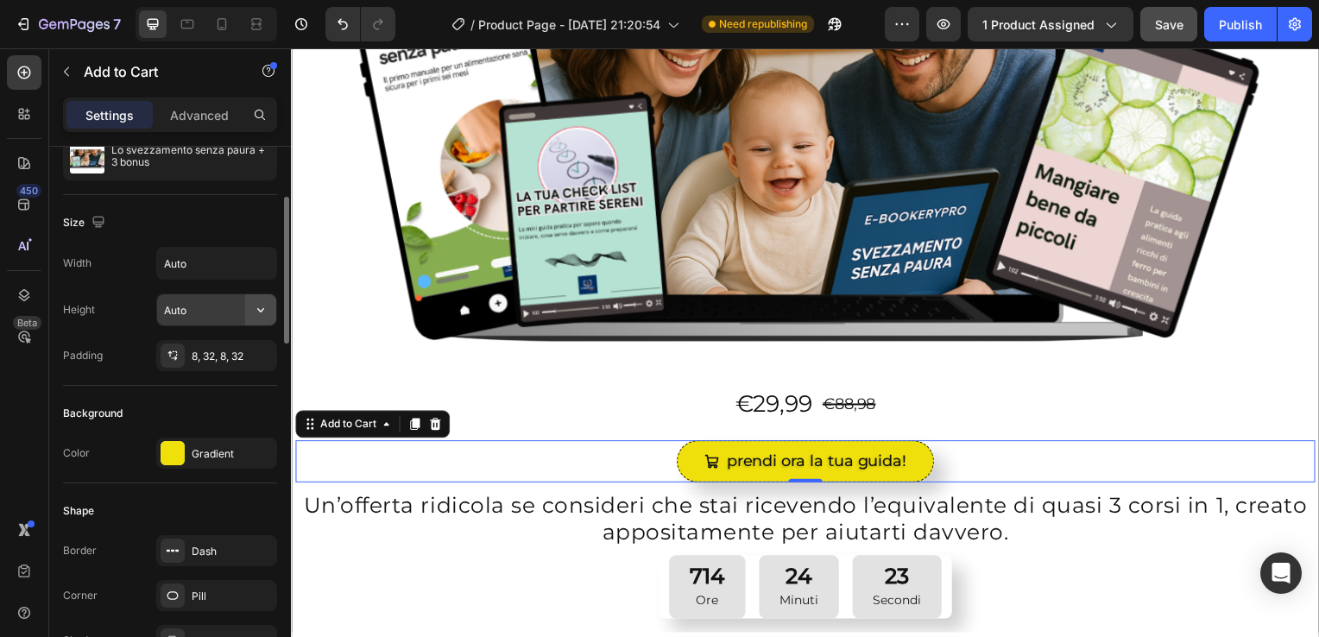
click at [250, 304] on button "button" at bounding box center [260, 309] width 31 height 31
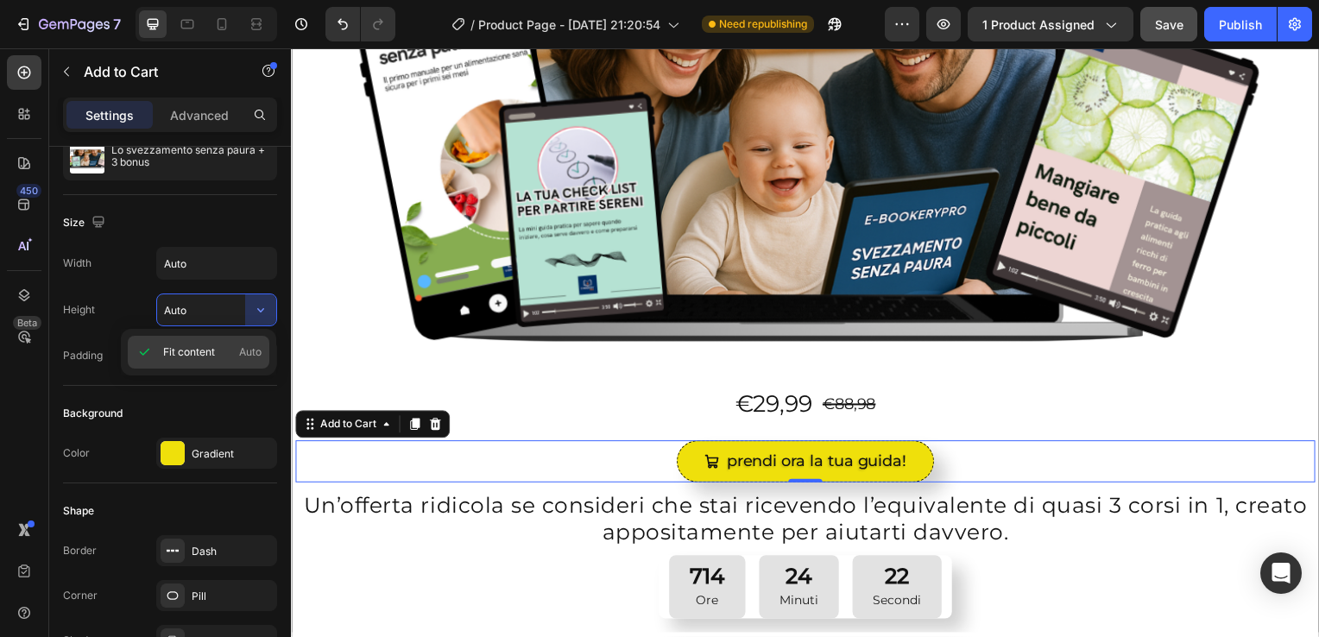
click at [176, 347] on span "Fit content" at bounding box center [189, 353] width 52 height 16
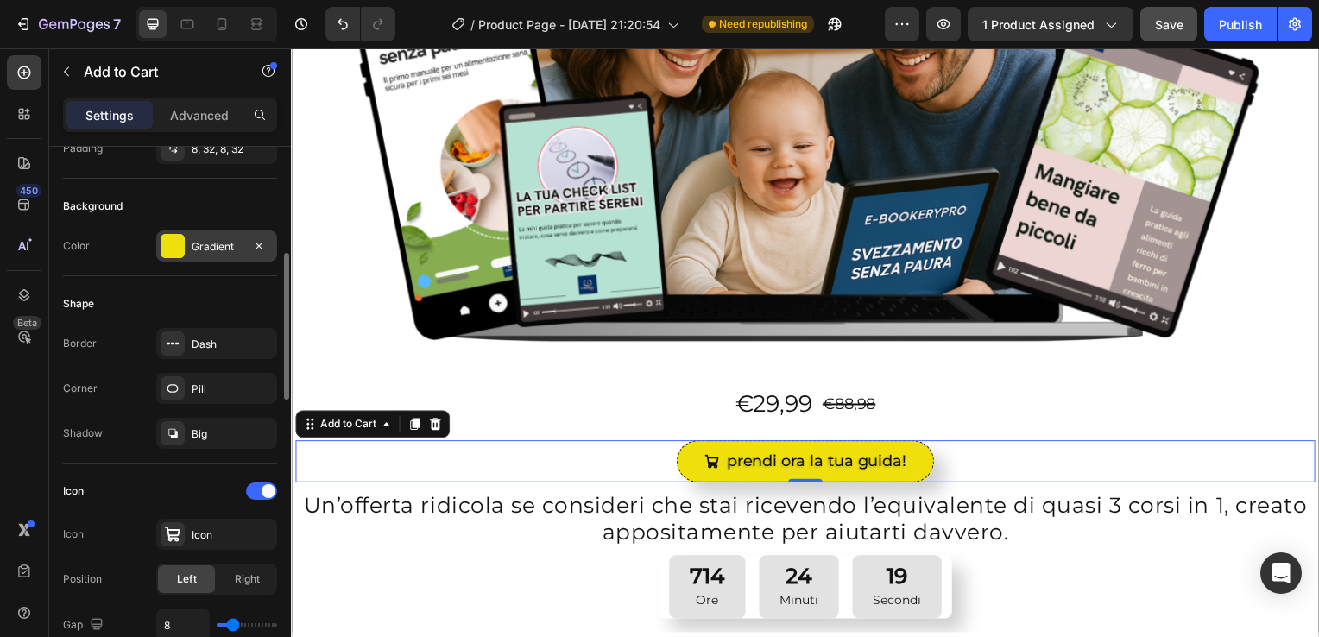
scroll to position [393, 0]
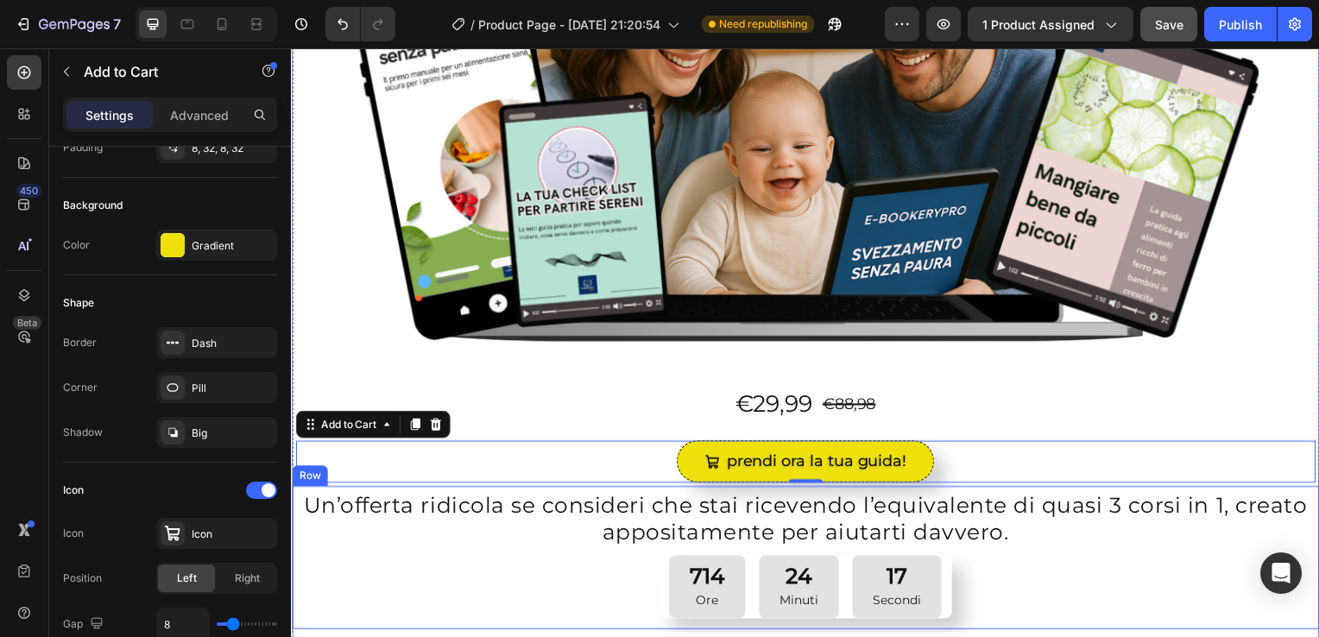
click at [297, 502] on div "Un’offerta ridicola se consideri che stai ricevendo l’equivalente di quasi 3 co…" at bounding box center [809, 562] width 1035 height 144
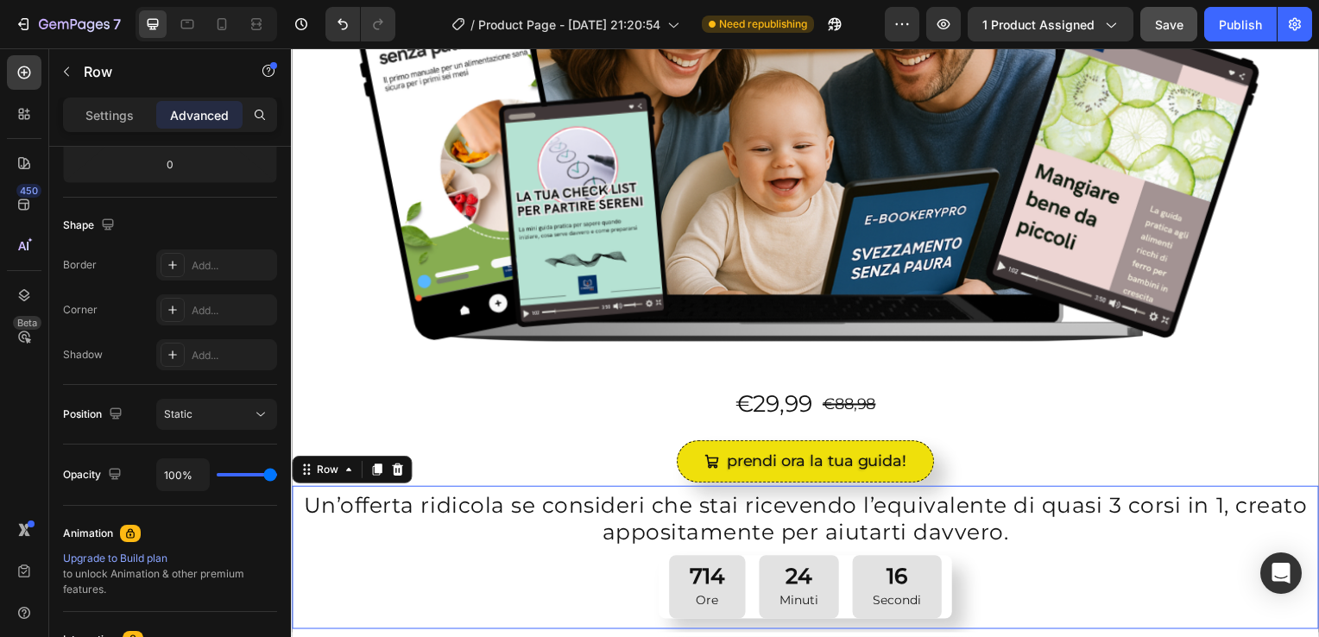
scroll to position [0, 0]
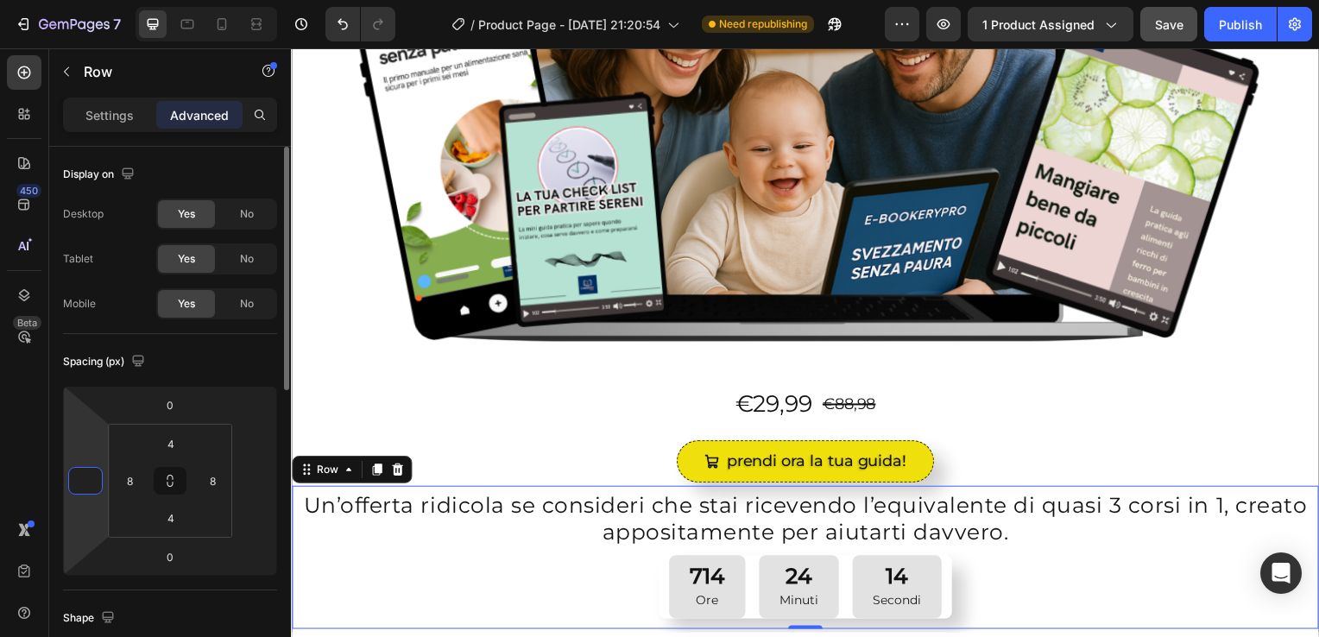
click at [95, 482] on input "number" at bounding box center [86, 481] width 26 height 26
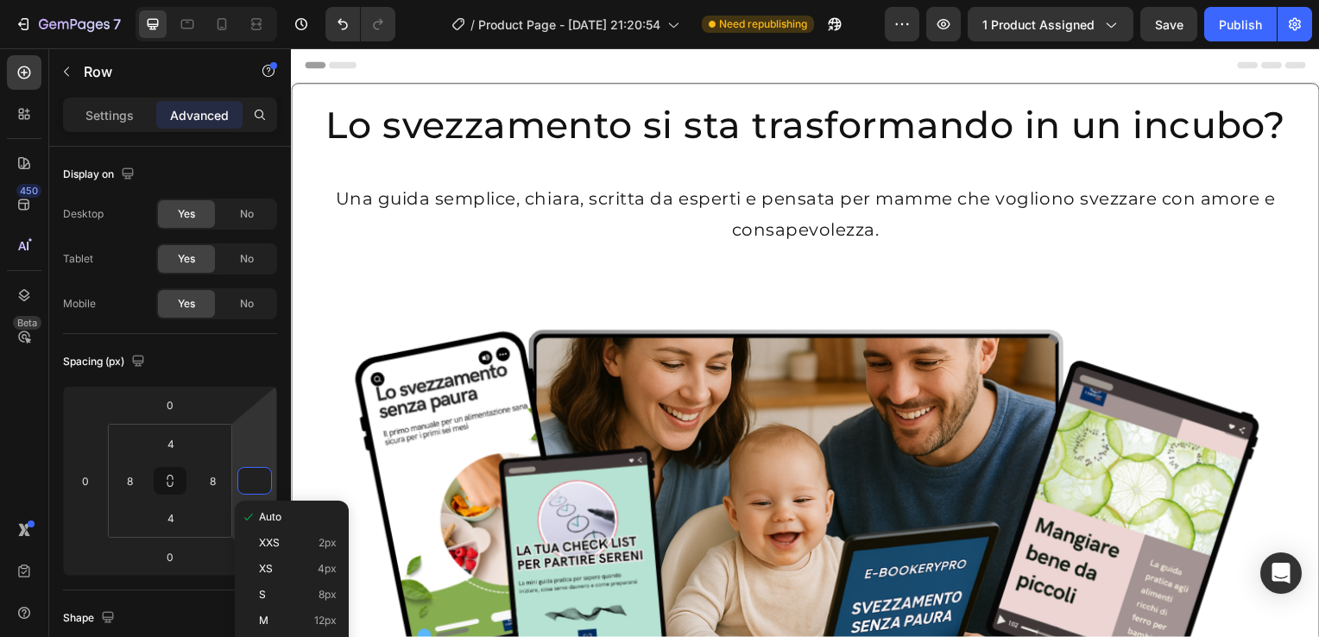
scroll to position [357, 0]
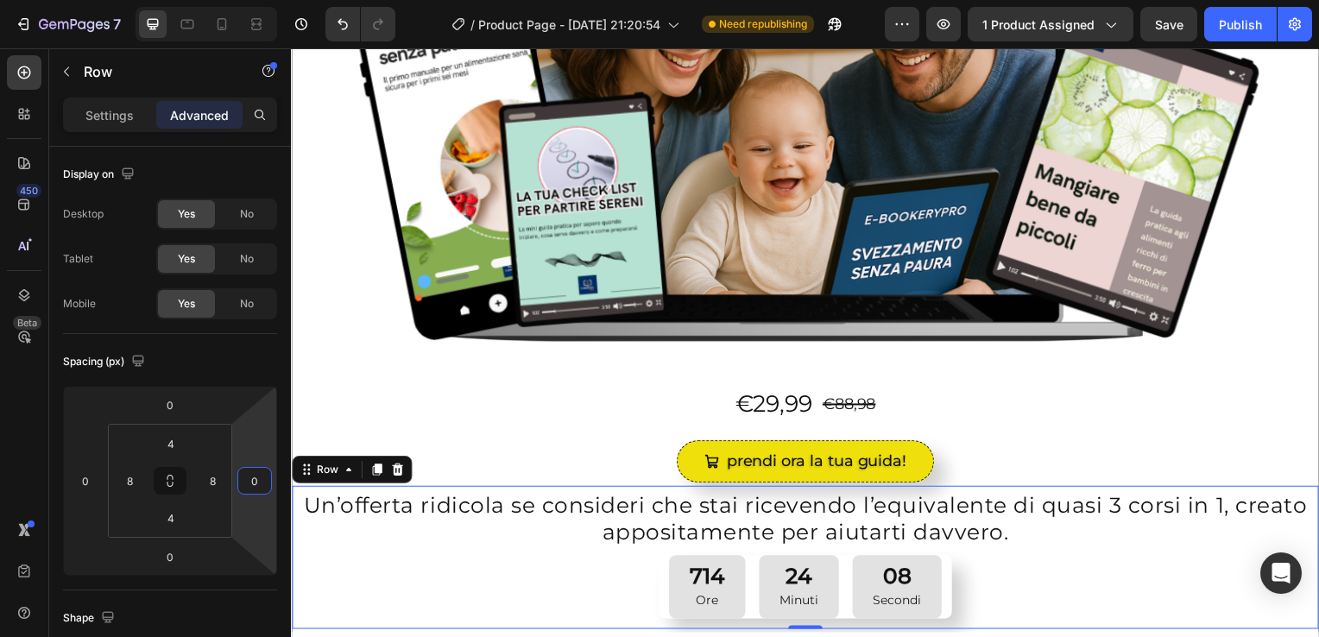
type input "0"
click at [292, 490] on div "Un’offerta ridicola se consideri che stai ricevendo l’equivalente di quasi 3 co…" at bounding box center [809, 562] width 1035 height 144
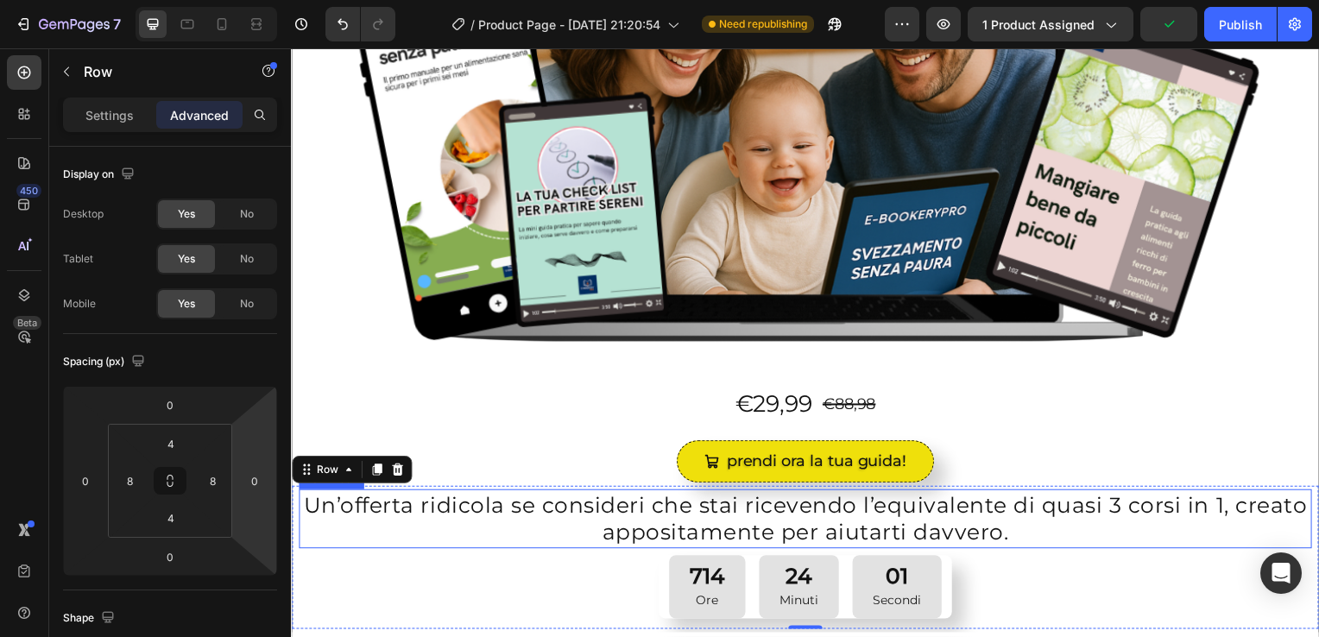
click at [304, 503] on p "Un’offerta ridicola se consideri che stai ricevendo l’equivalente di quasi 3 co…" at bounding box center [809, 523] width 1017 height 56
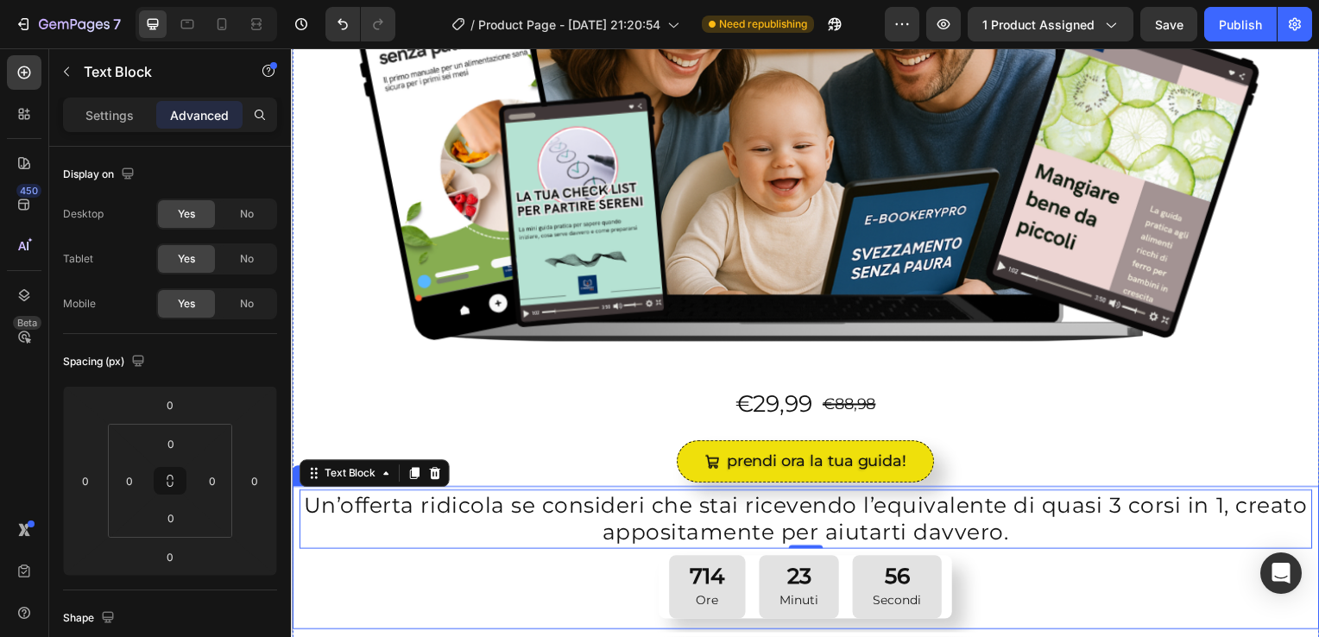
click at [296, 505] on div "Un’offerta ridicola se consideri che stai ricevendo l’equivalente di quasi 3 co…" at bounding box center [809, 562] width 1035 height 144
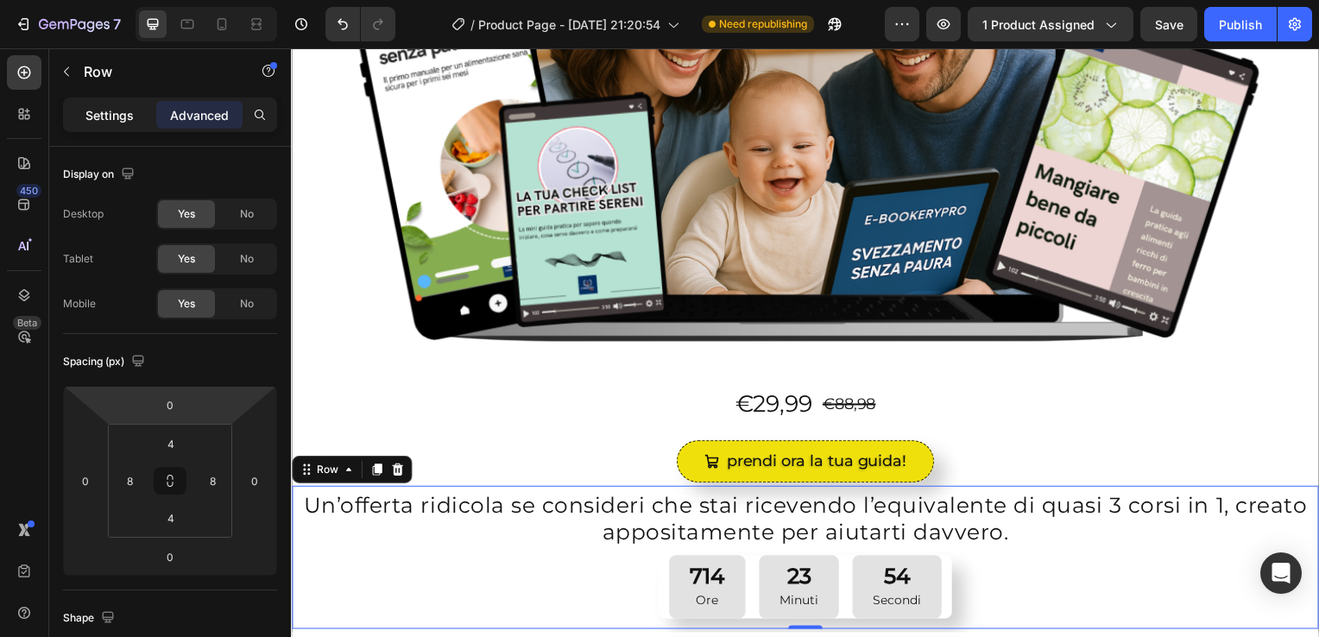
click at [117, 117] on p "Settings" at bounding box center [109, 115] width 48 height 18
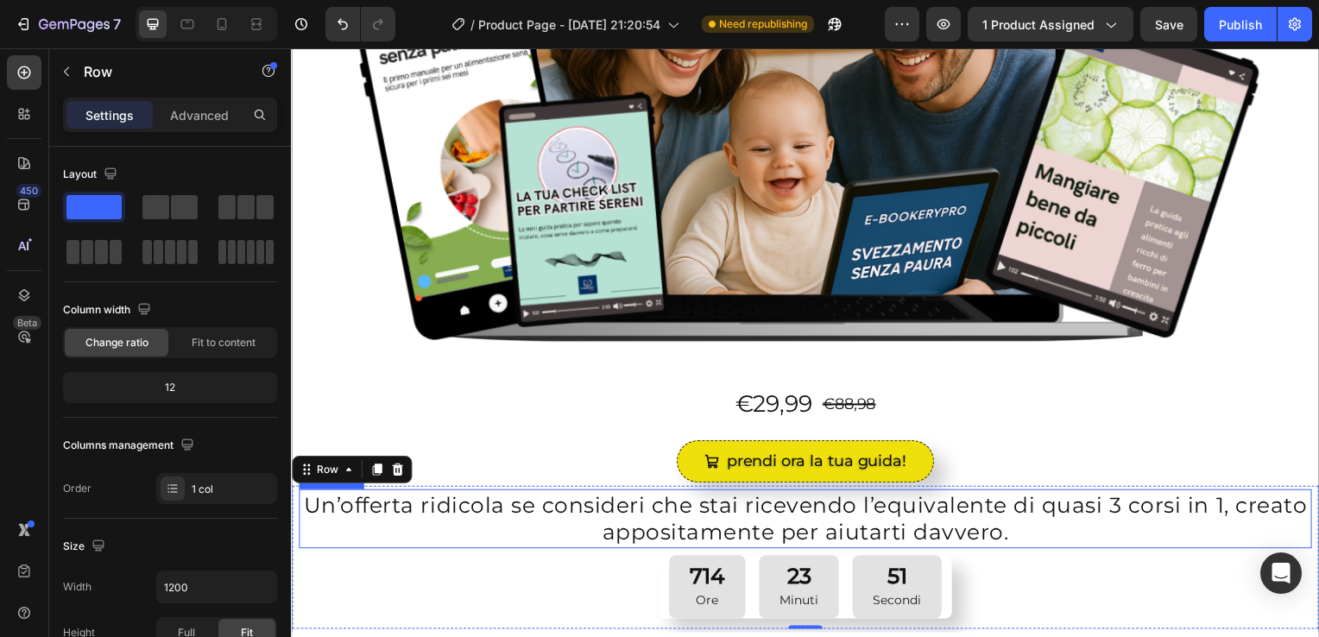
click at [304, 540] on p "Un’offerta ridicola se consideri che stai ricevendo l’equivalente di quasi 3 co…" at bounding box center [809, 523] width 1017 height 56
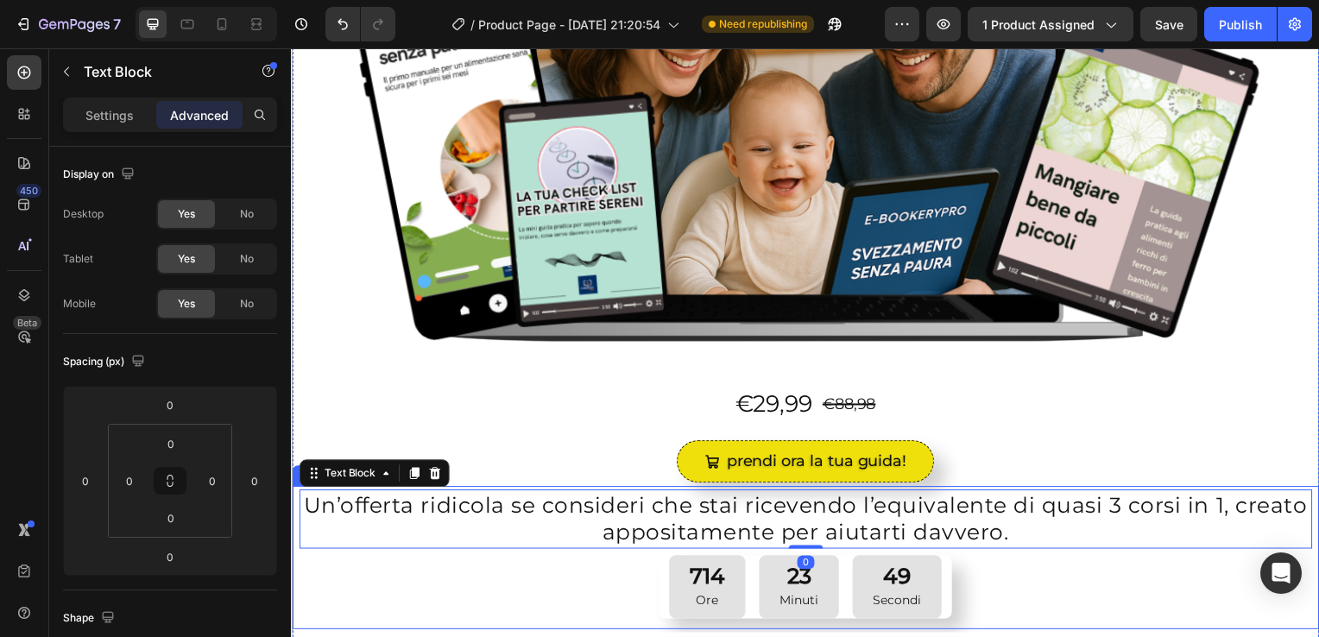
click at [294, 500] on div "Un’offerta ridicola se consideri che stai ricevendo l’equivalente di quasi 3 co…" at bounding box center [809, 562] width 1035 height 144
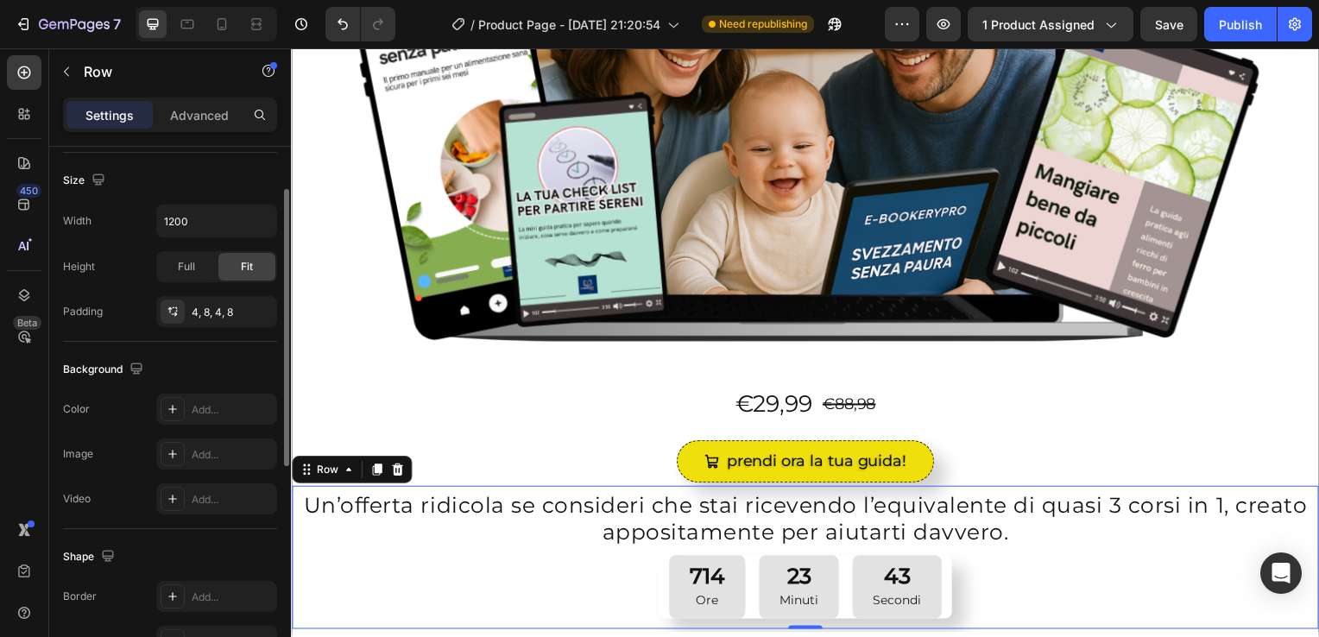
scroll to position [256, 0]
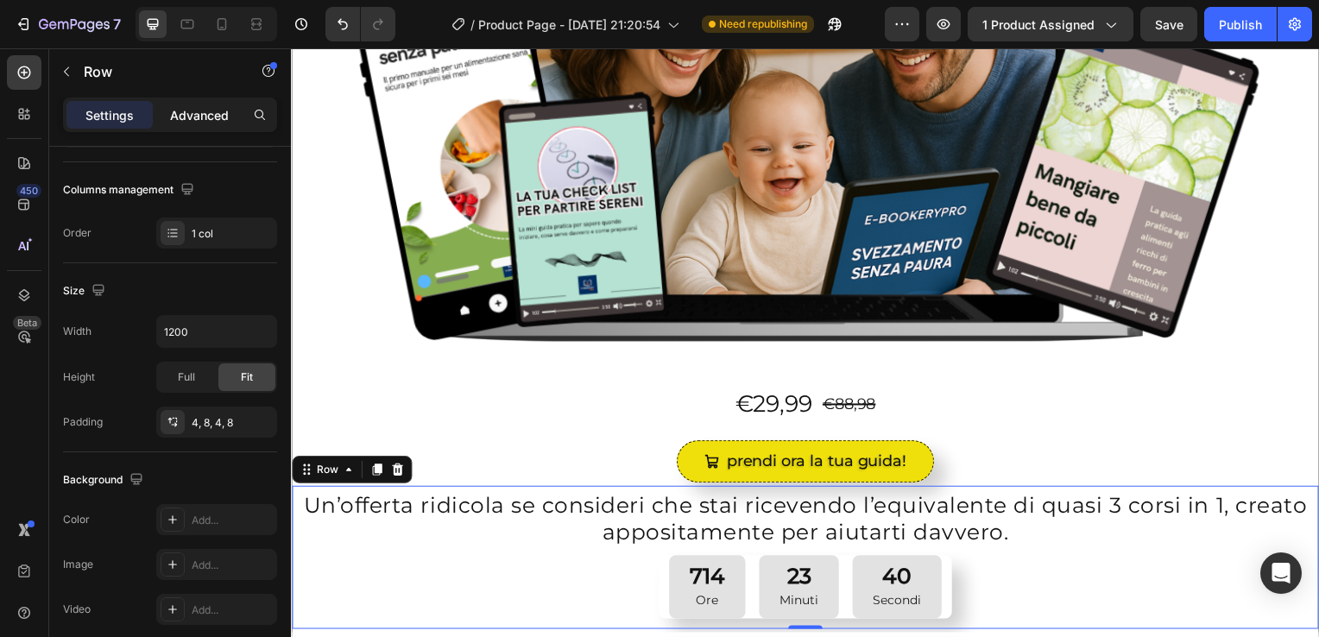
click at [214, 117] on p "Advanced" at bounding box center [199, 115] width 59 height 18
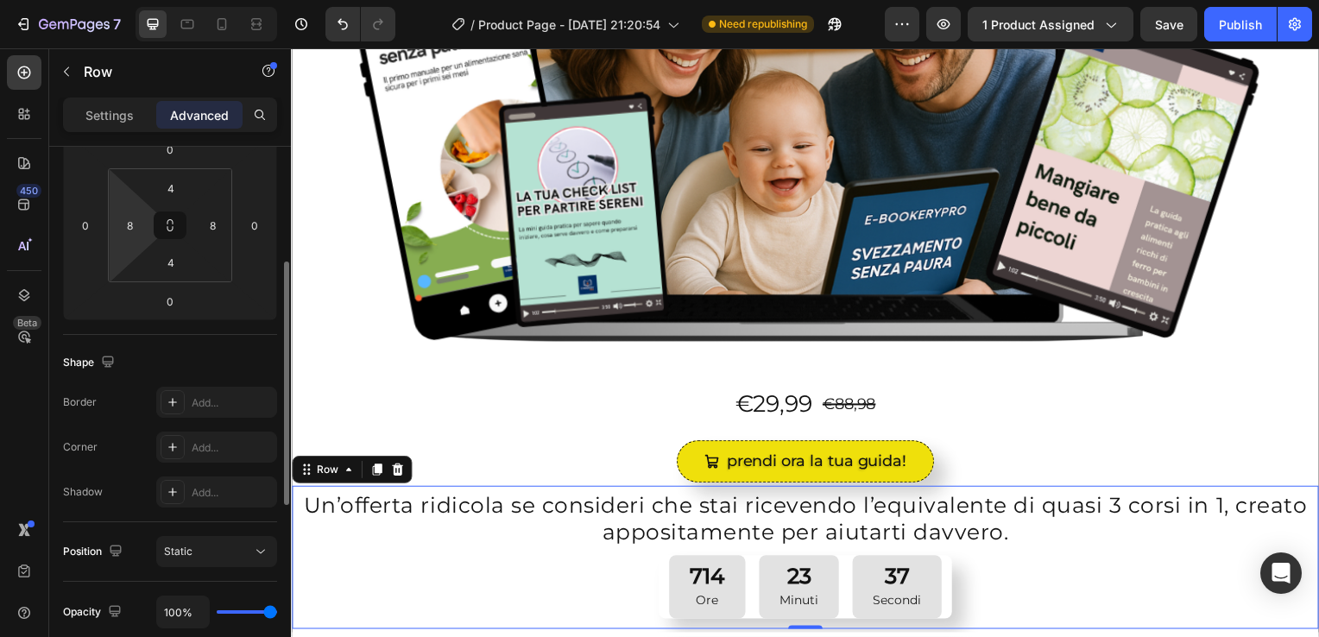
click at [149, 0] on html "7 / Product Page - [DATE] 21:20:54 Need republishing Preview 1 product assigned…" at bounding box center [659, 0] width 1319 height 0
click at [132, 225] on input "8" at bounding box center [130, 225] width 26 height 26
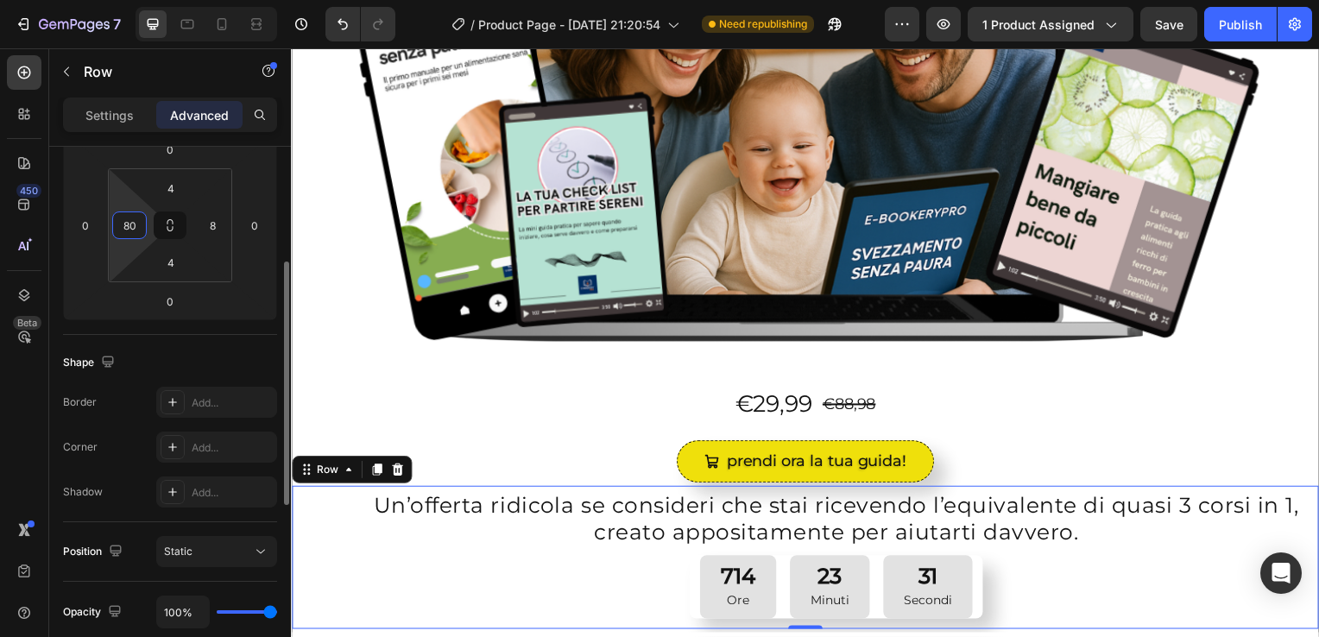
type input "8"
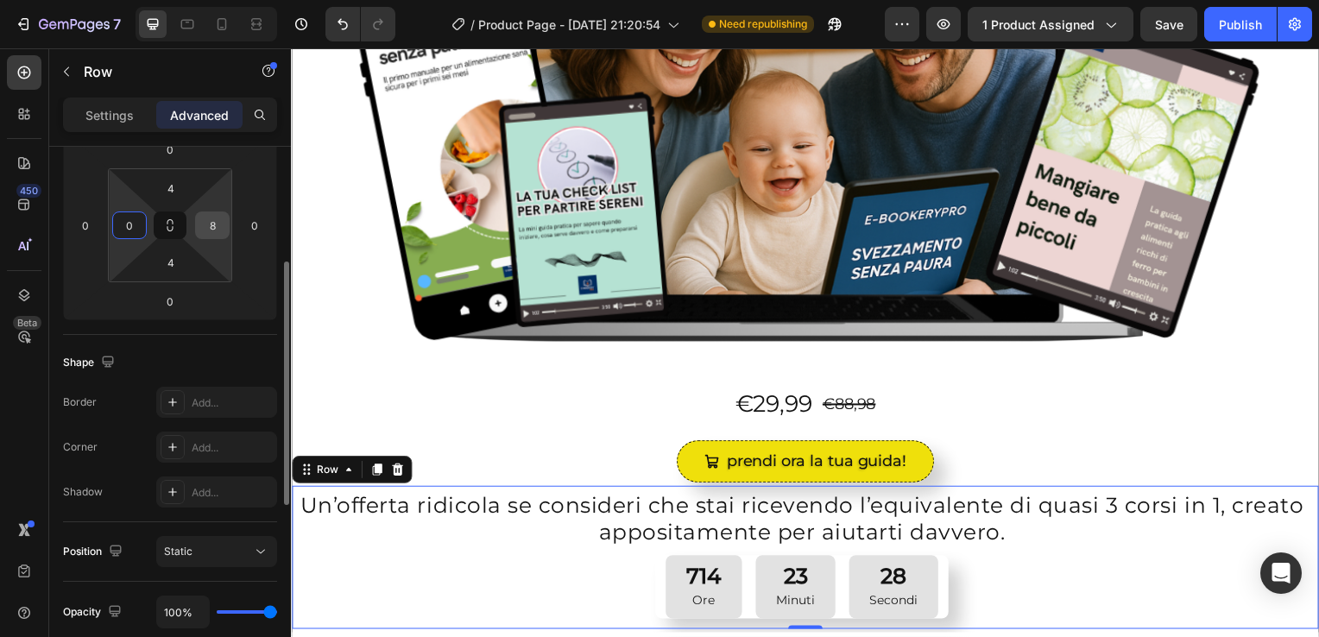
type input "0"
click at [219, 228] on input "8" at bounding box center [212, 225] width 26 height 26
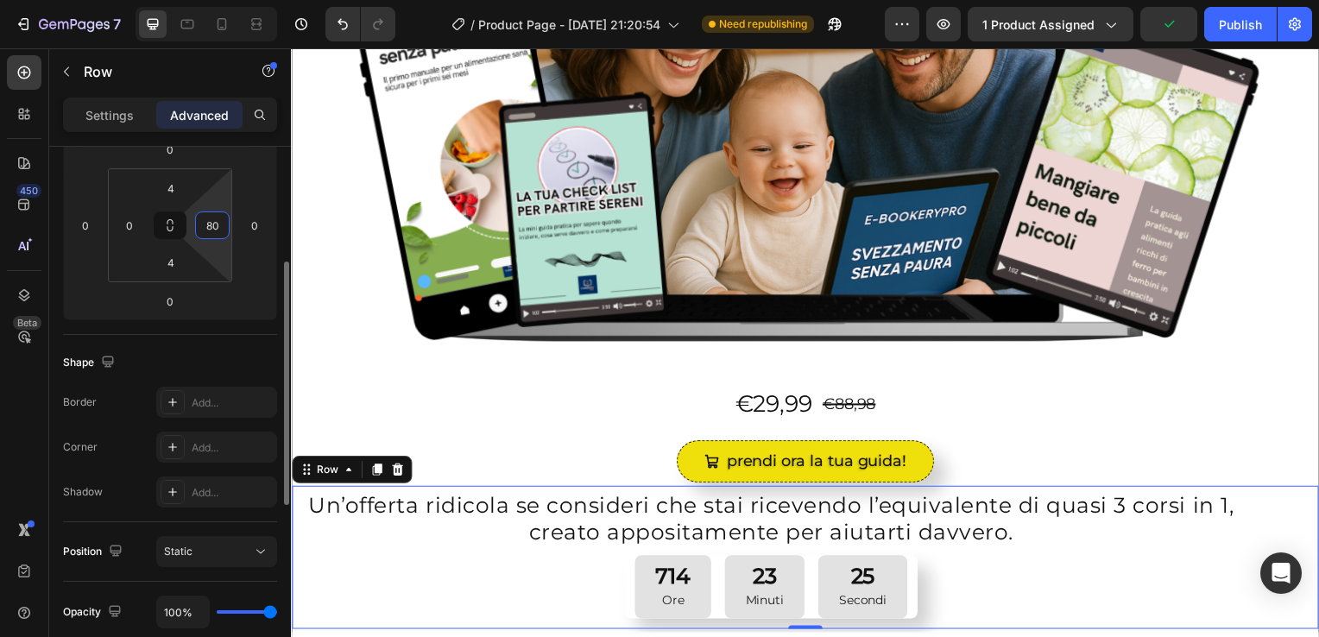
type input "8"
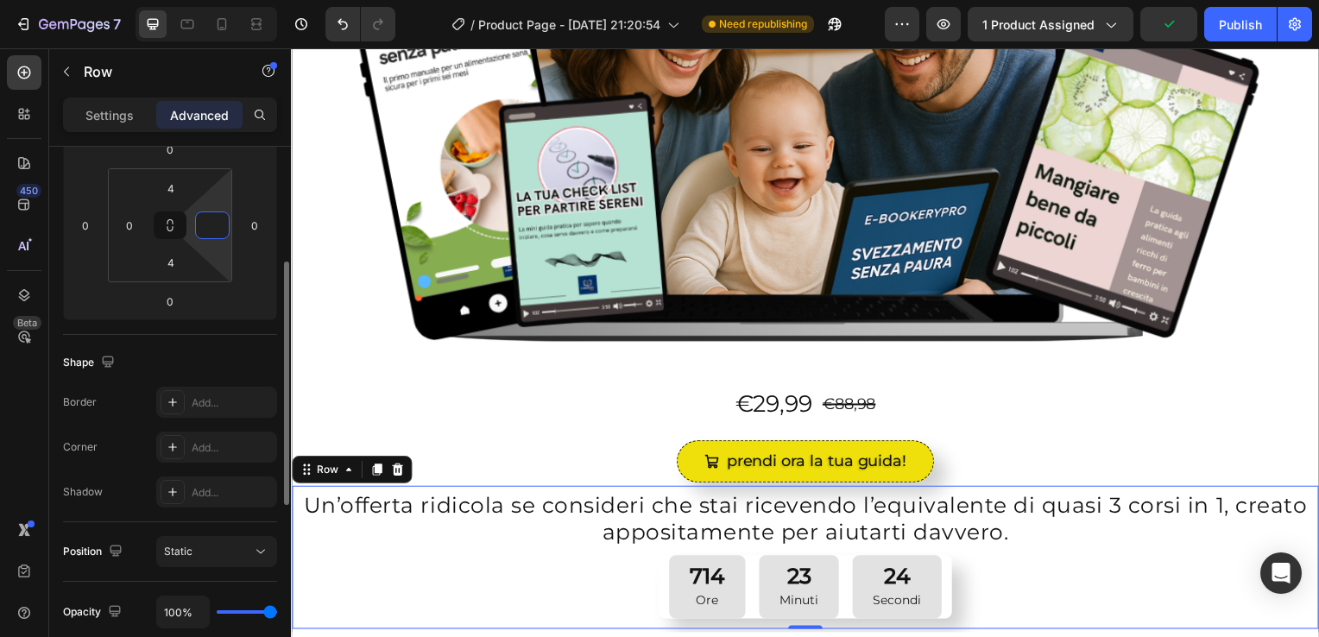
type input "0"
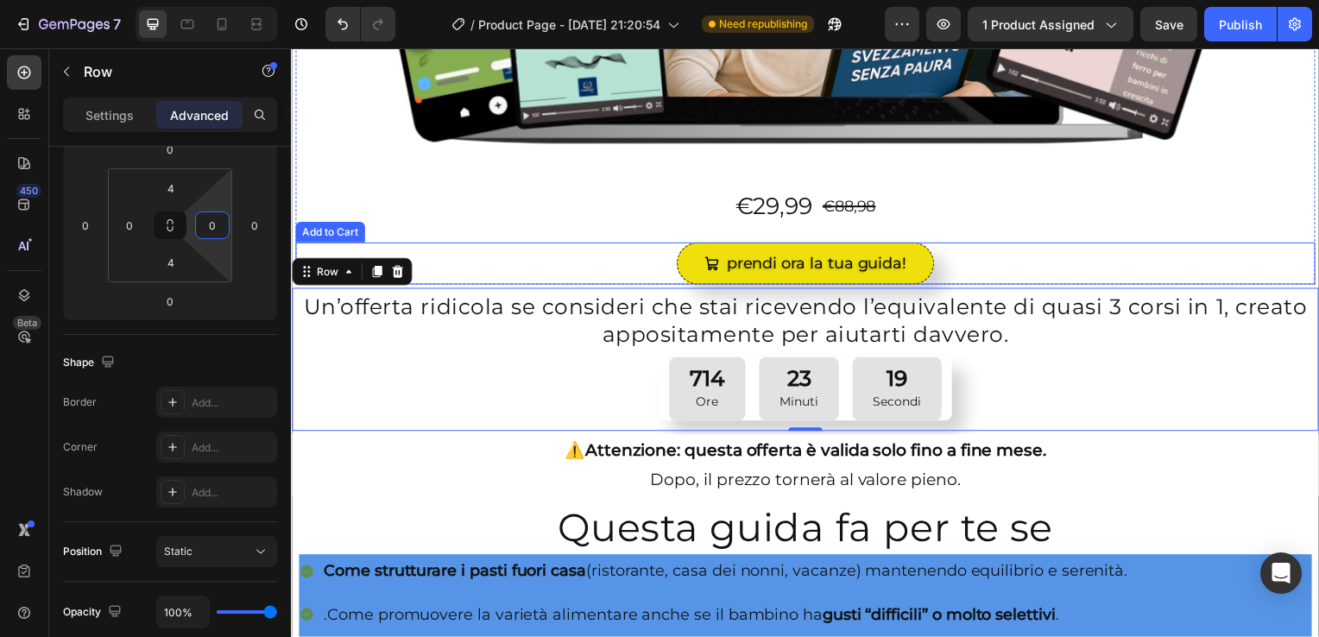
scroll to position [556, 0]
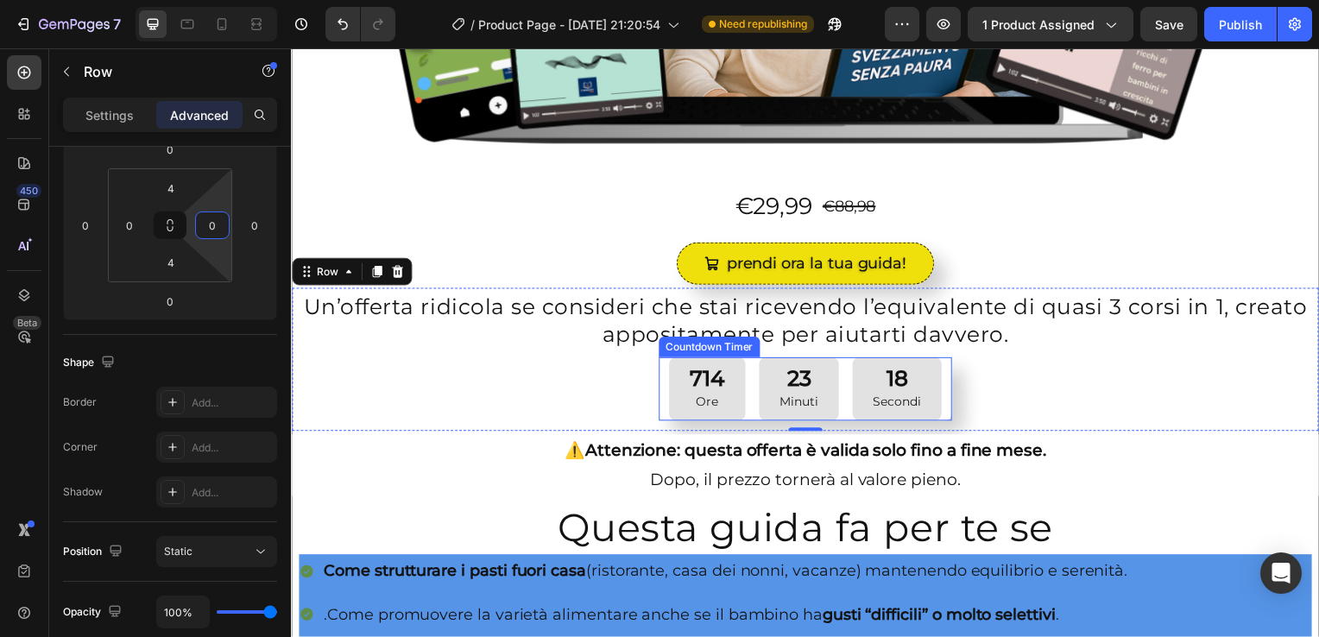
click at [708, 395] on p "Ore" at bounding box center [710, 406] width 35 height 22
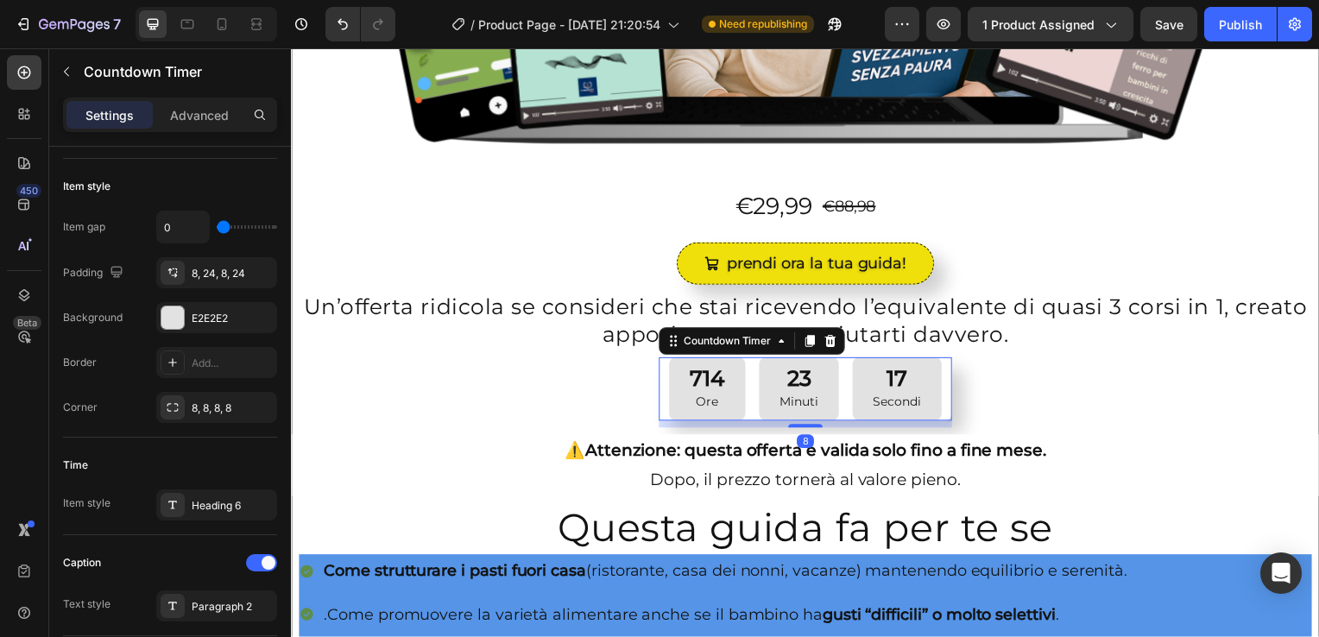
scroll to position [0, 0]
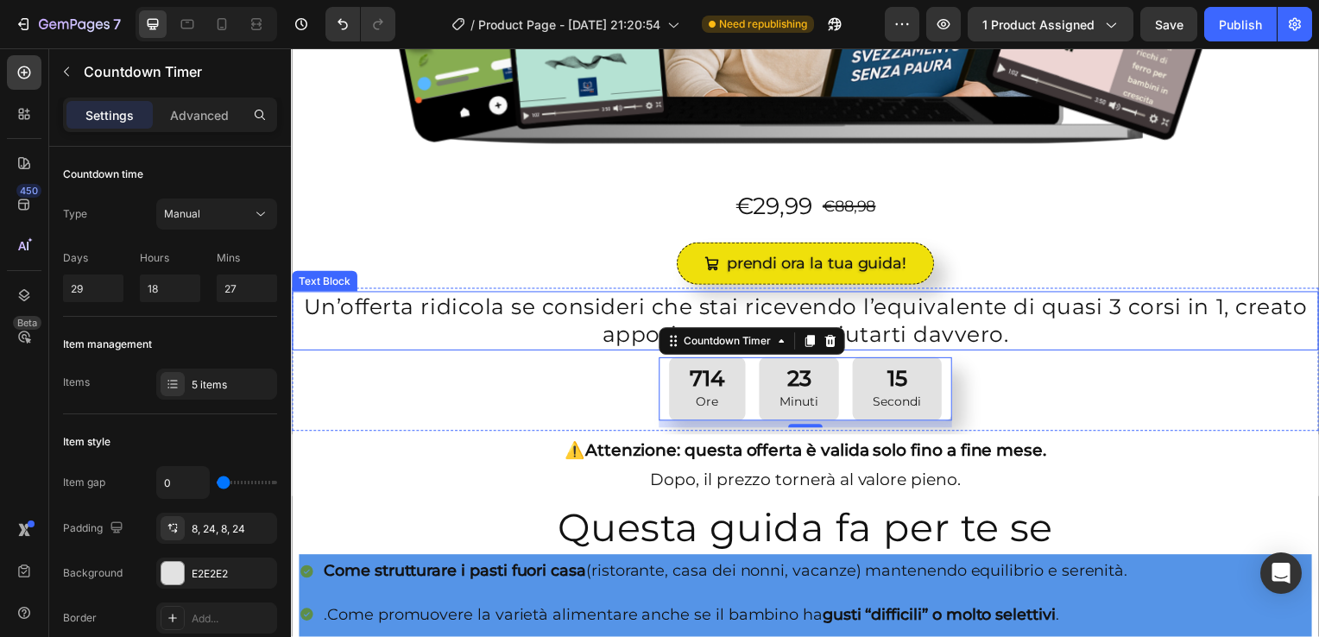
click at [456, 324] on p "Un’offerta ridicola se consideri che stai ricevendo l’equivalente di quasi 3 co…" at bounding box center [809, 323] width 1031 height 56
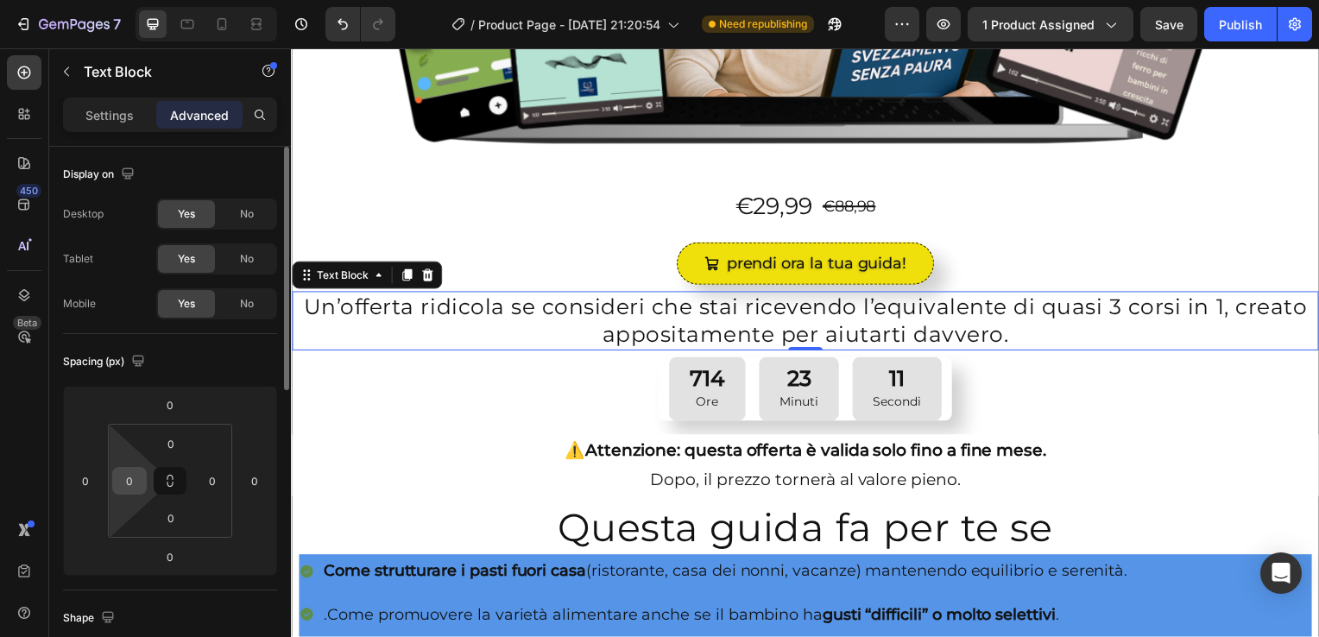
click at [133, 484] on input "0" at bounding box center [130, 481] width 26 height 26
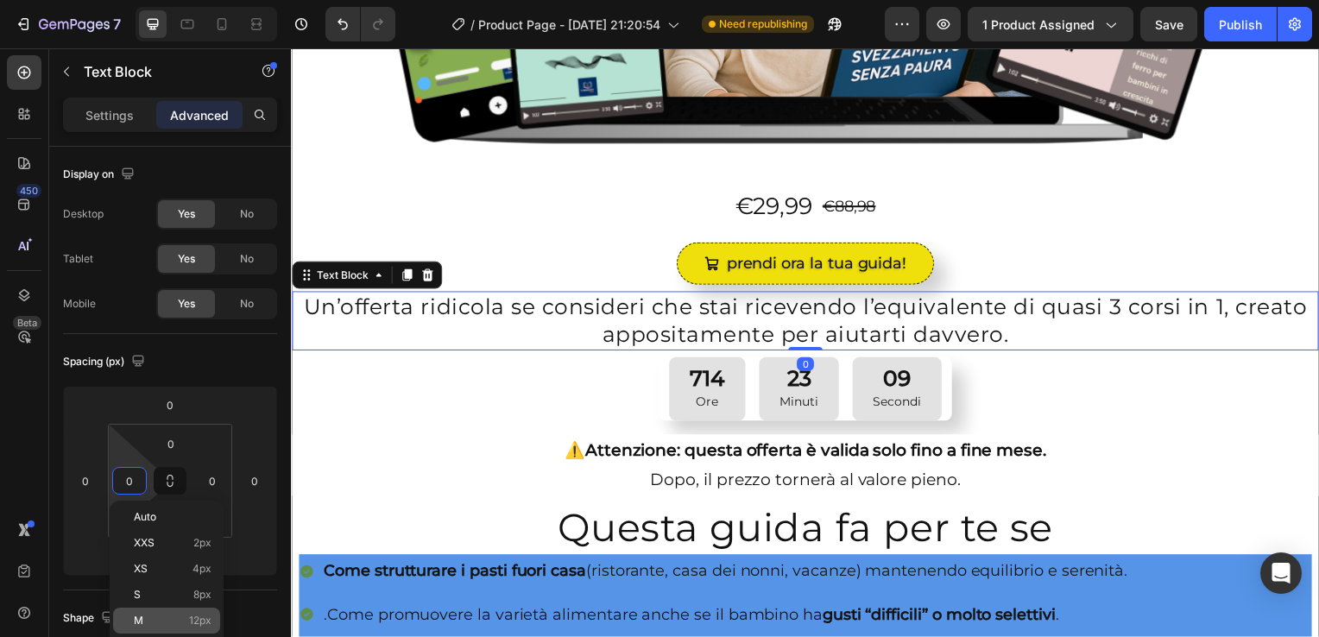
click at [186, 615] on p "M 12px" at bounding box center [173, 621] width 78 height 12
type input "12"
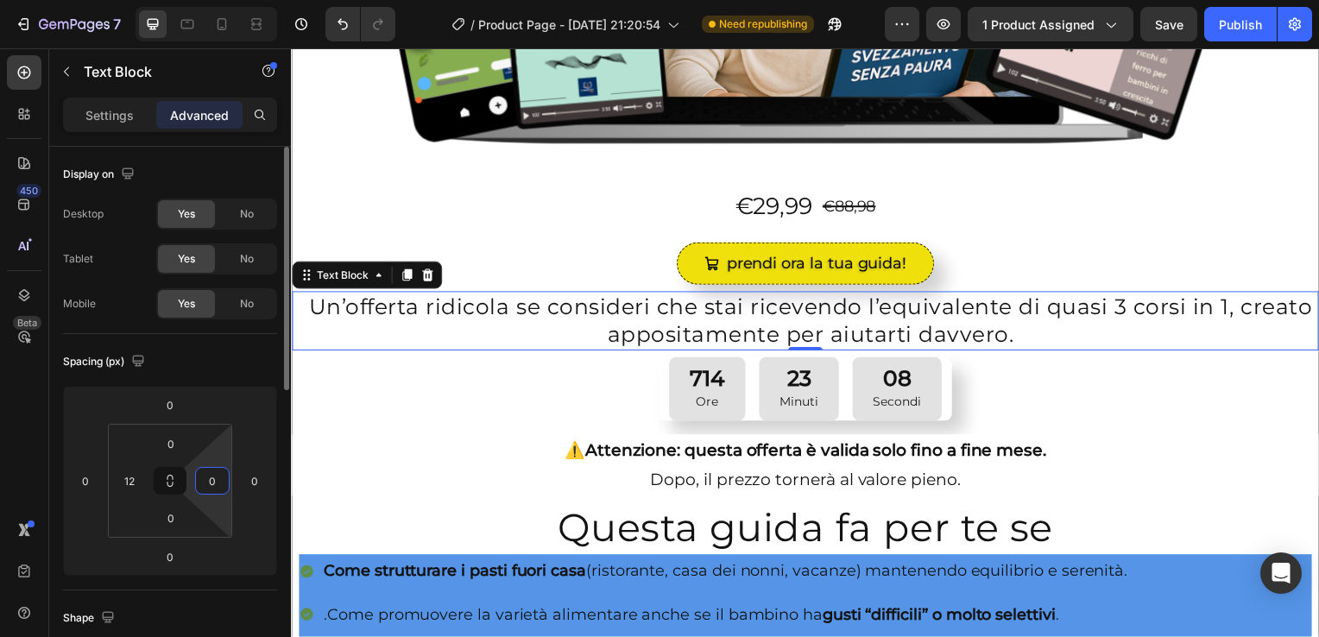
click at [218, 491] on input "0" at bounding box center [212, 481] width 26 height 26
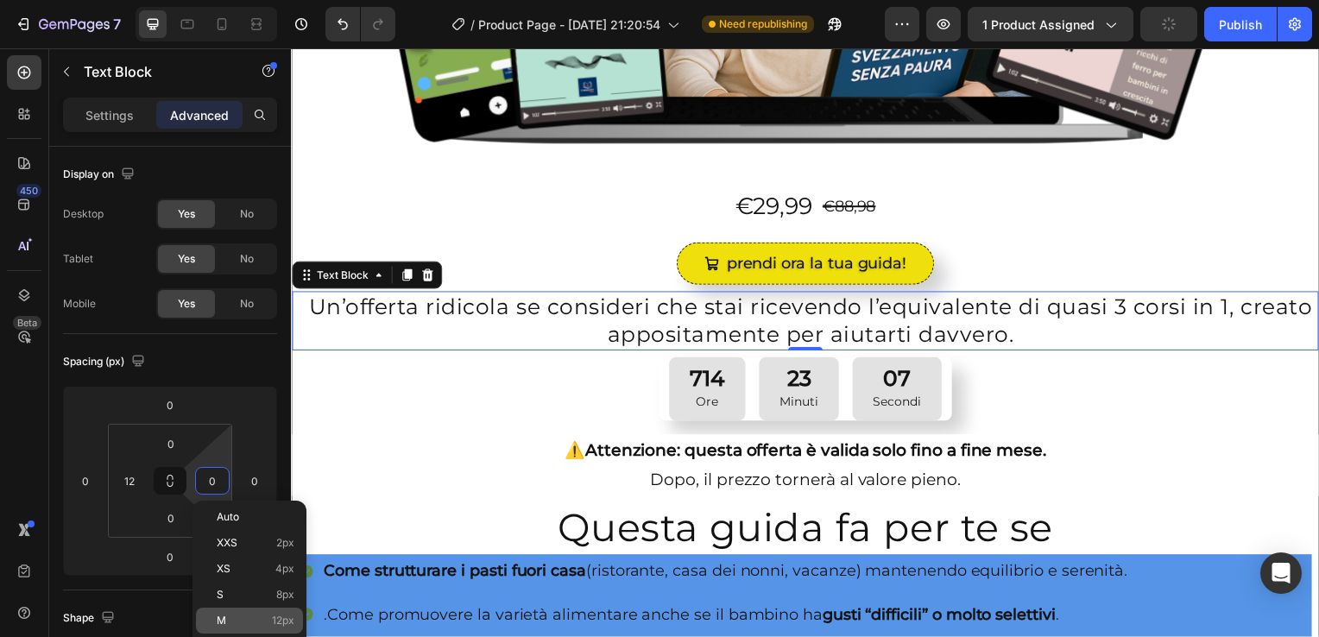
click at [256, 611] on div "M 12px" at bounding box center [249, 621] width 107 height 26
type input "12"
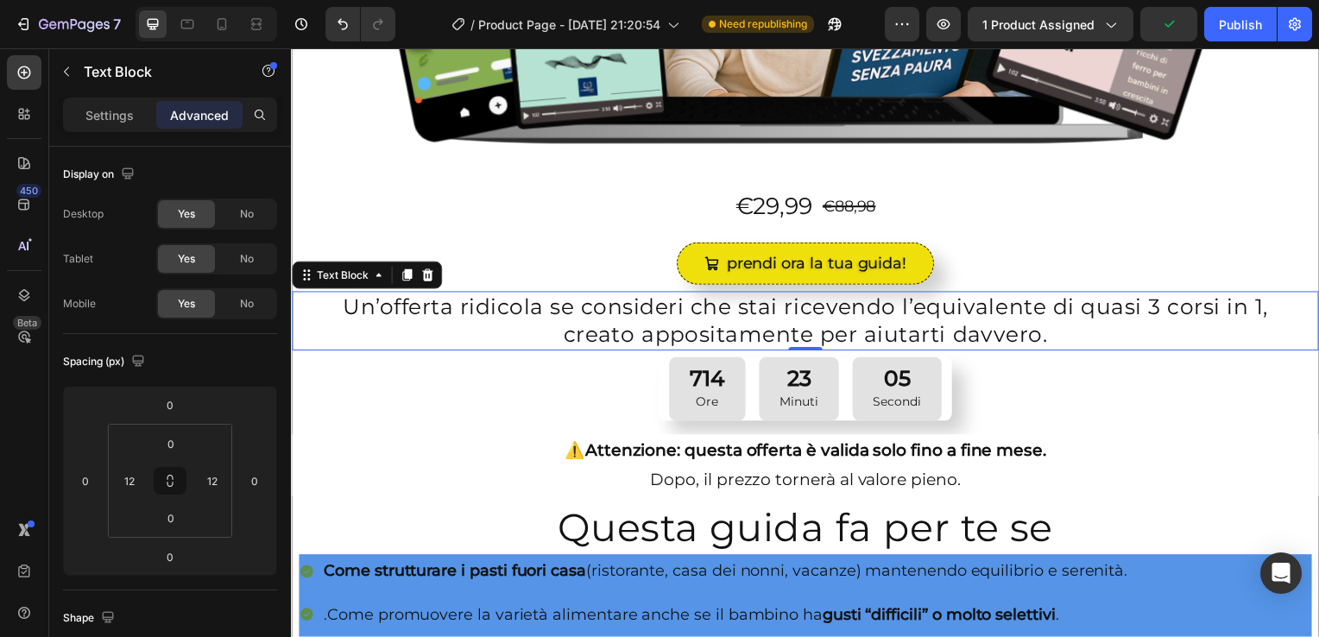
click at [256, 611] on div "Shape" at bounding box center [170, 618] width 214 height 28
click at [126, 484] on input "12" at bounding box center [130, 481] width 26 height 26
click at [147, 593] on p "S 8px" at bounding box center [173, 595] width 78 height 12
type input "8"
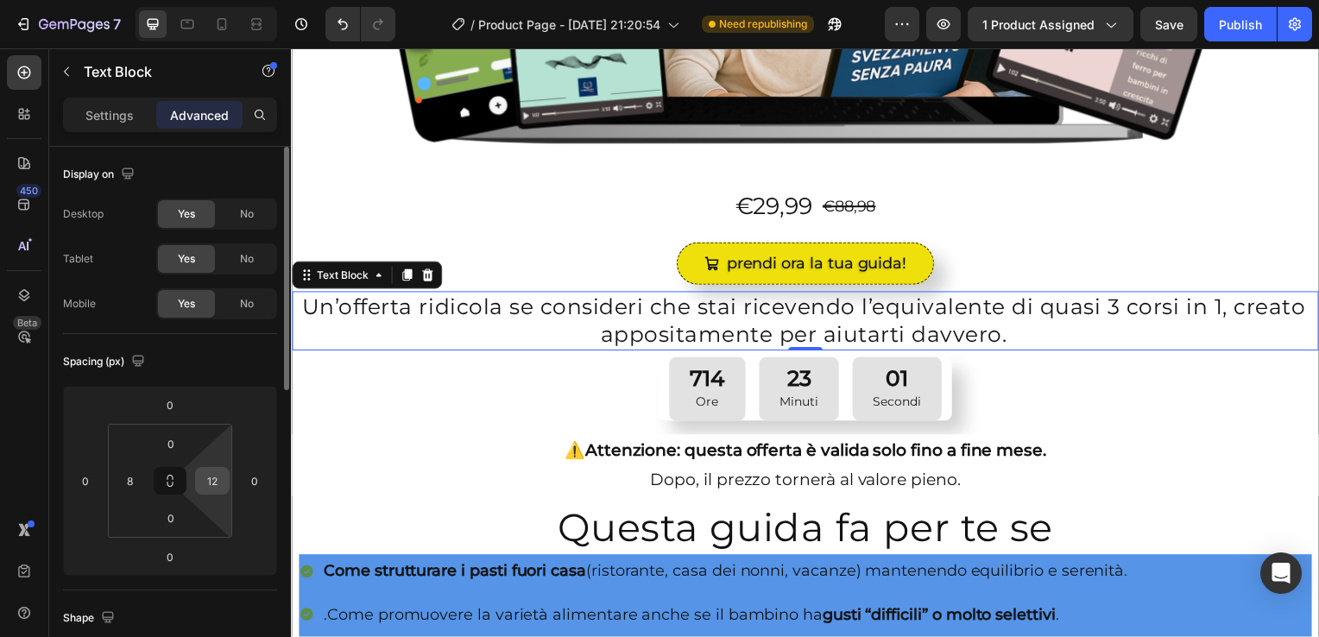
click at [210, 484] on input "12" at bounding box center [212, 481] width 26 height 26
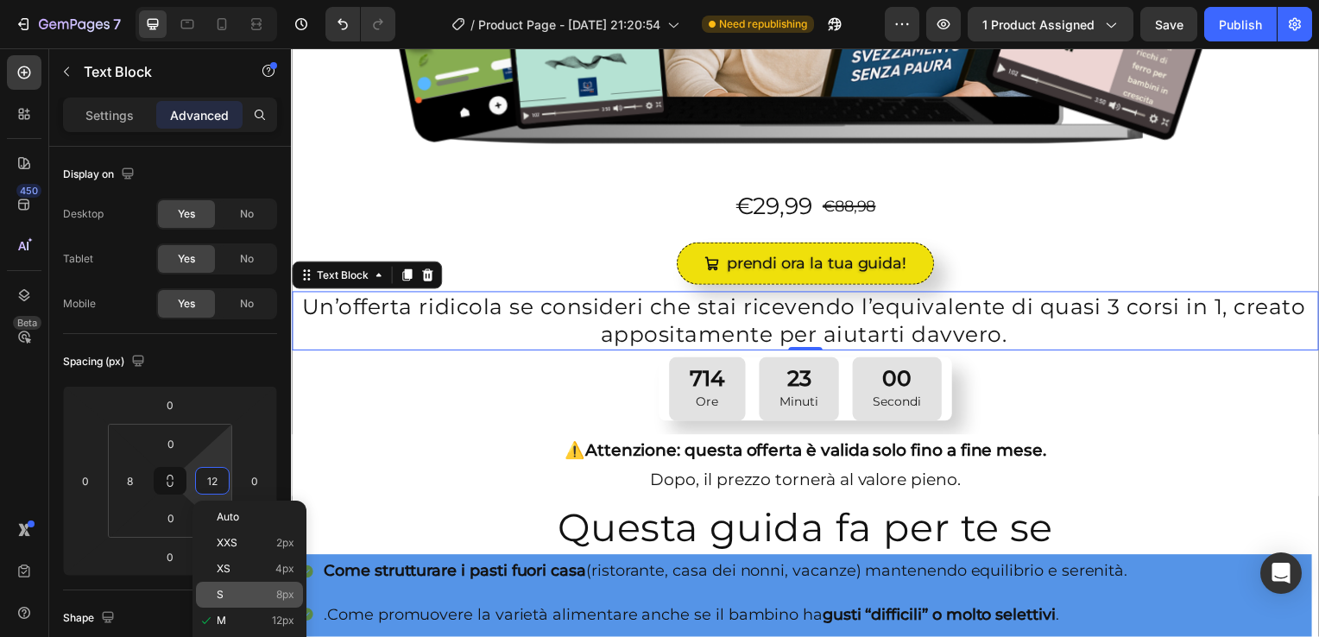
click at [225, 589] on p "S 8px" at bounding box center [256, 595] width 78 height 12
type input "8"
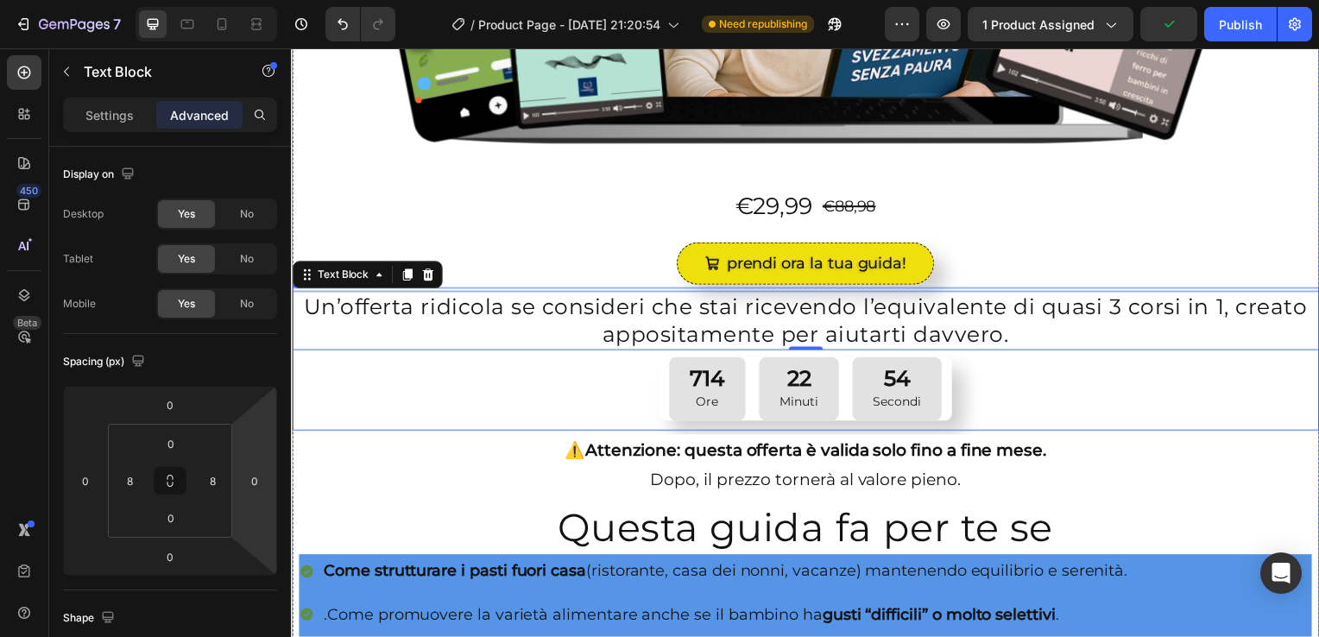
click at [312, 380] on div "Un’offerta ridicola se consideri che stai ricevendo l’equivalente di quasi 3 co…" at bounding box center [809, 362] width 1035 height 137
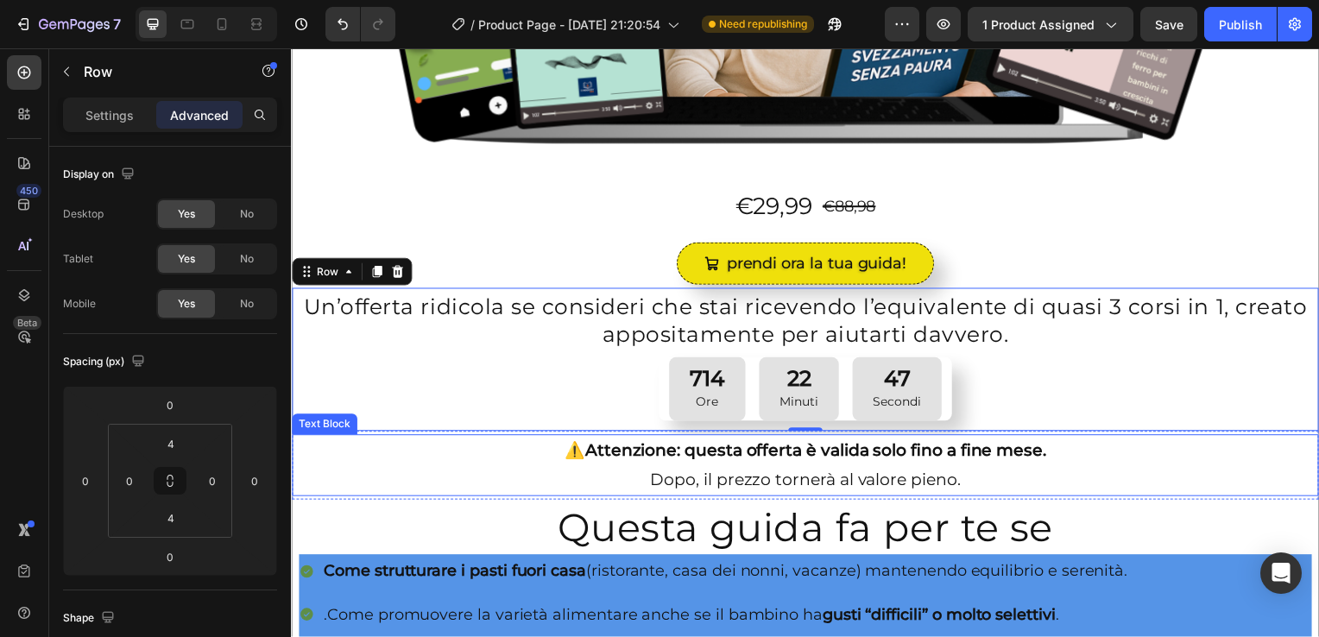
click at [311, 426] on div "Text Block" at bounding box center [325, 427] width 66 height 21
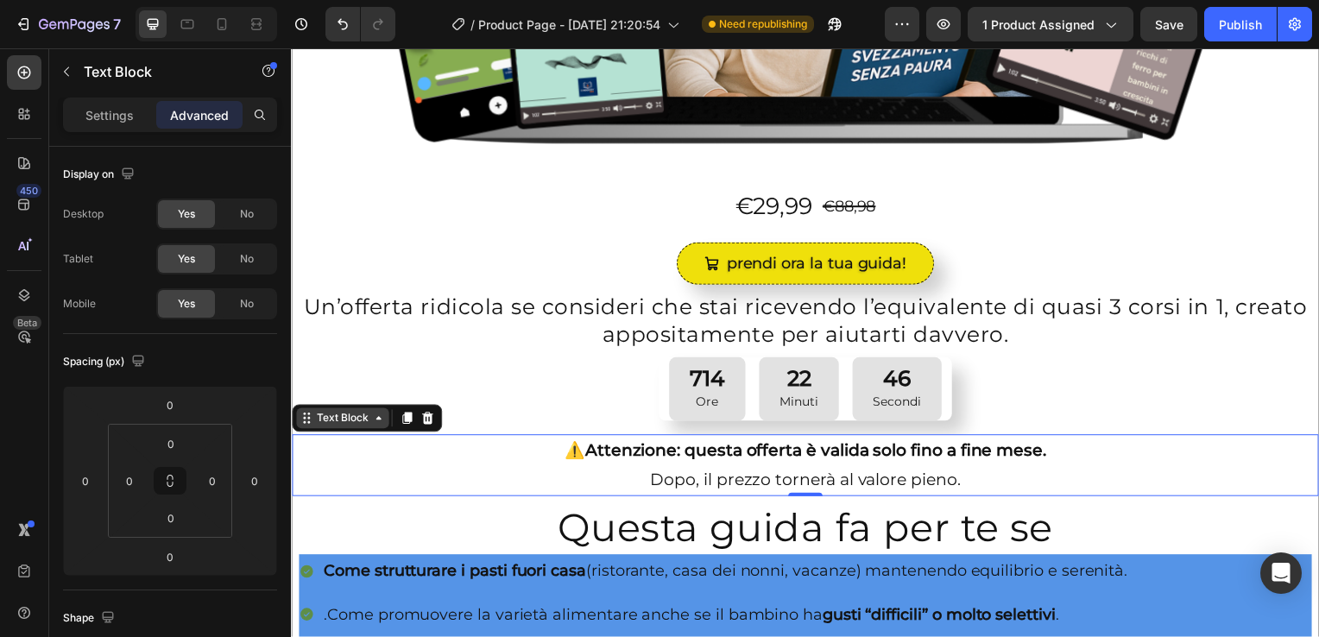
click at [372, 416] on icon at bounding box center [379, 422] width 14 height 14
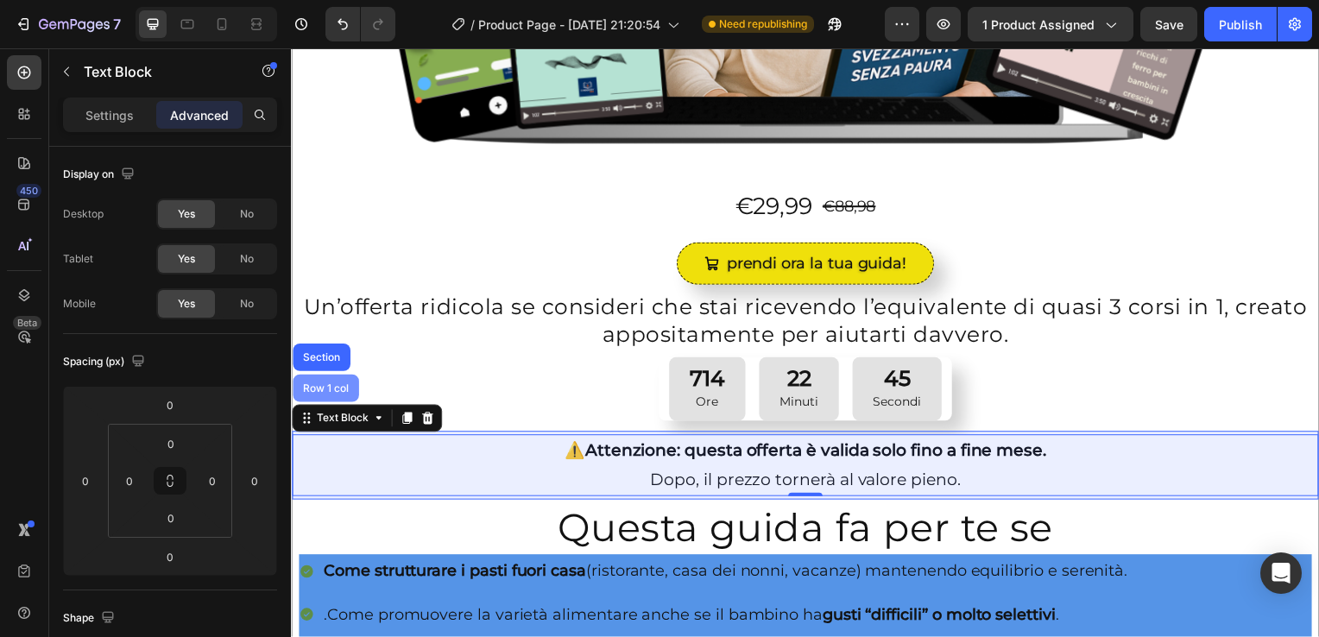
click at [332, 386] on div "Row 1 col" at bounding box center [326, 391] width 53 height 10
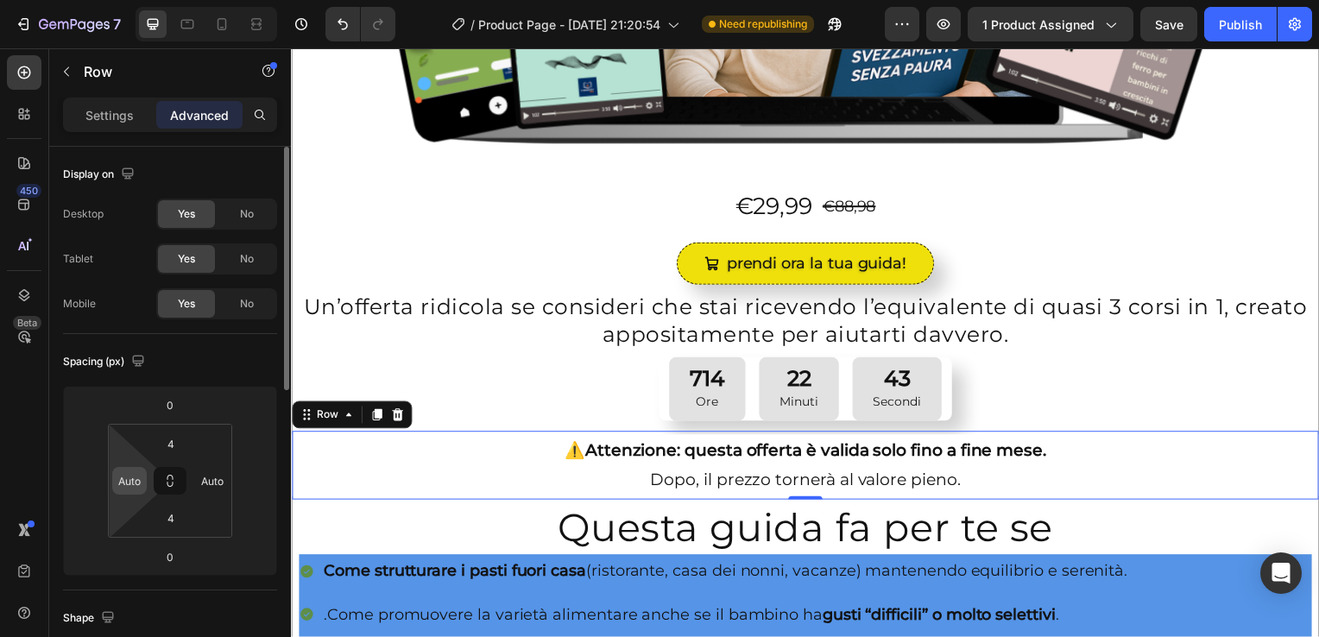
click at [125, 487] on input "Auto" at bounding box center [130, 481] width 26 height 26
type input "0"
click at [207, 471] on input "Auto" at bounding box center [212, 481] width 26 height 26
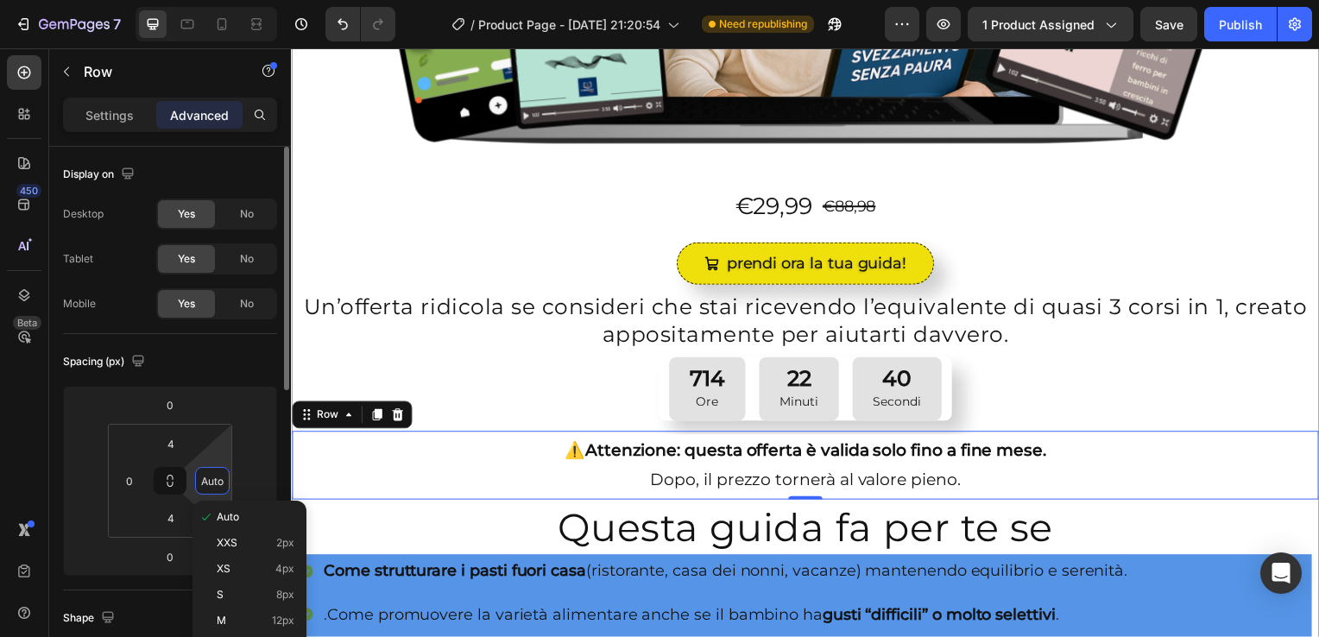
type input "0"
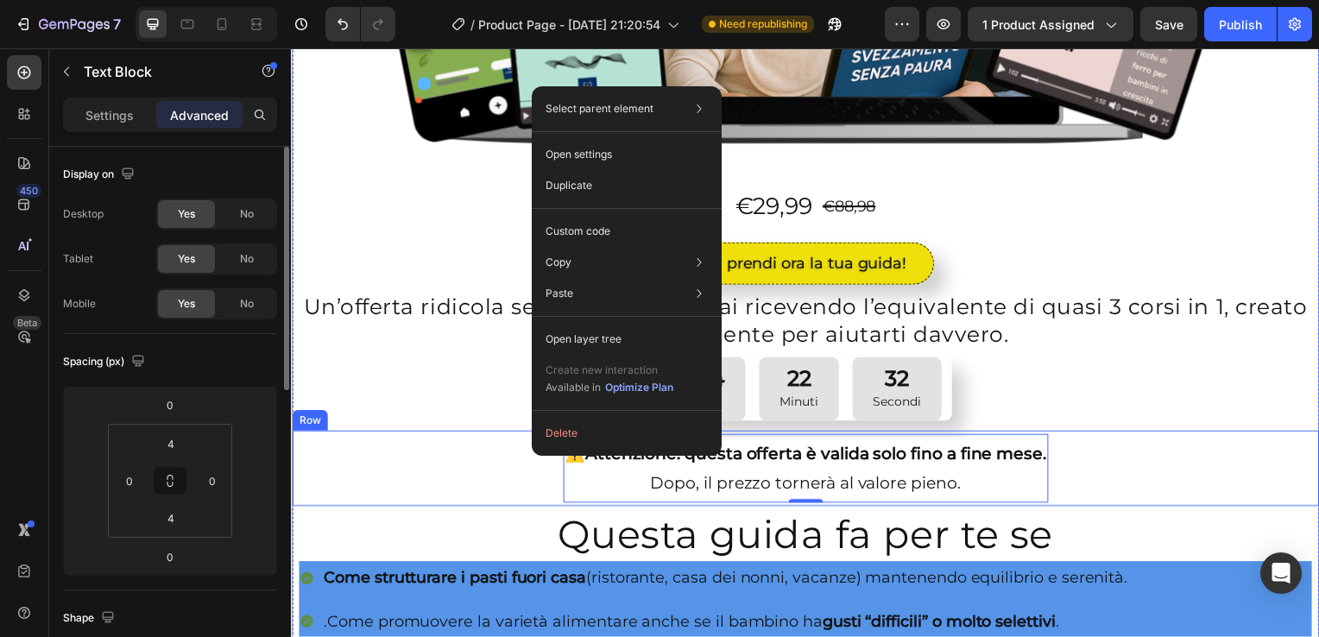
click at [434, 479] on div "⚠️ Attenzione: questa offerta è valida solo fino a fine mese. Dopo, il prezzo t…" at bounding box center [809, 472] width 1035 height 69
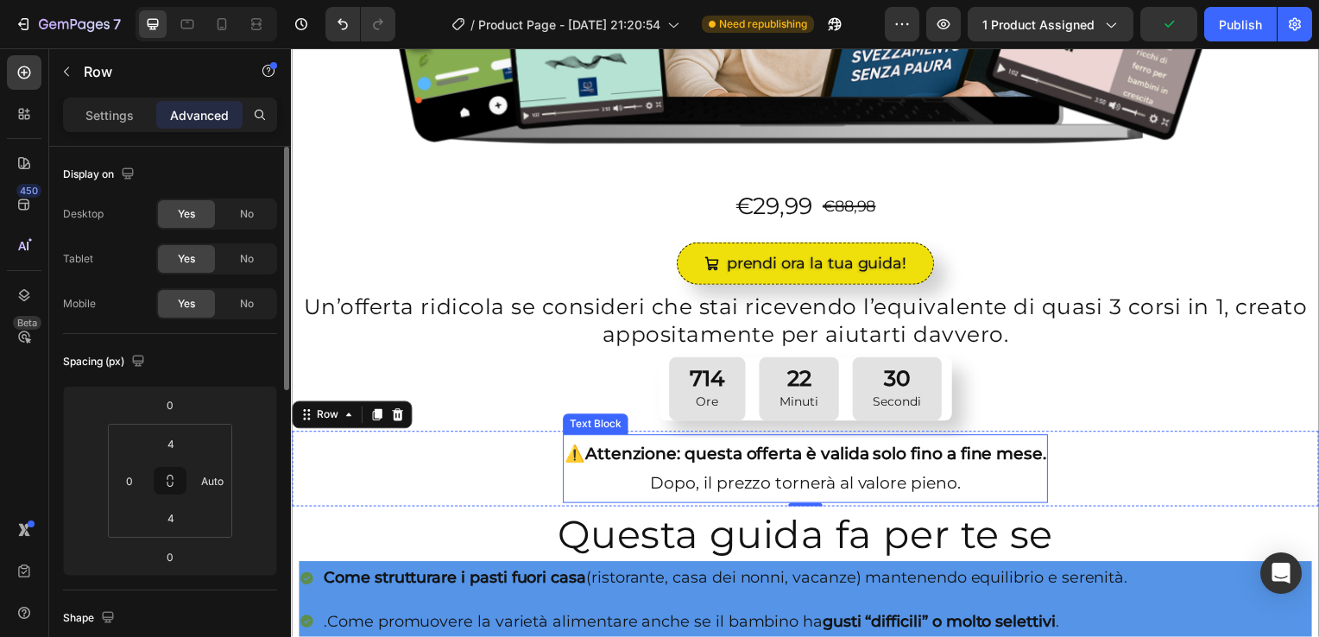
click at [581, 457] on p "⚠️ Attenzione: questa offerta è valida solo fino a fine mese. Dopo, il prezzo t…" at bounding box center [808, 472] width 485 height 59
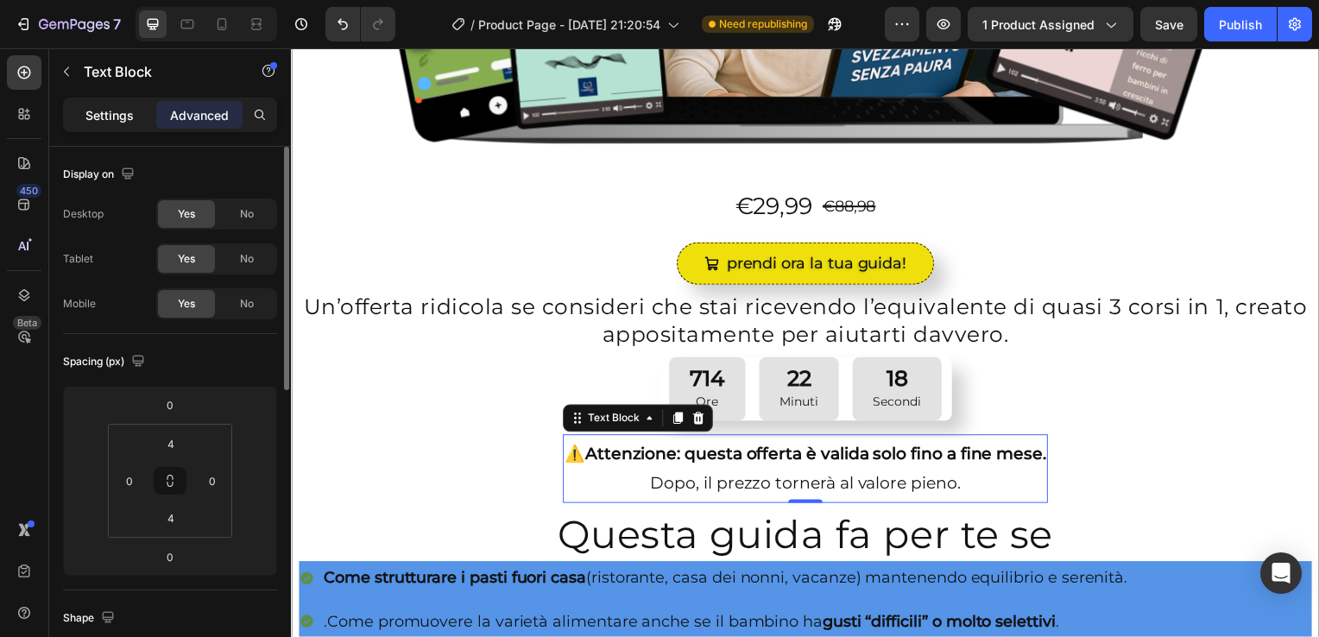
click at [107, 117] on p "Settings" at bounding box center [109, 115] width 48 height 18
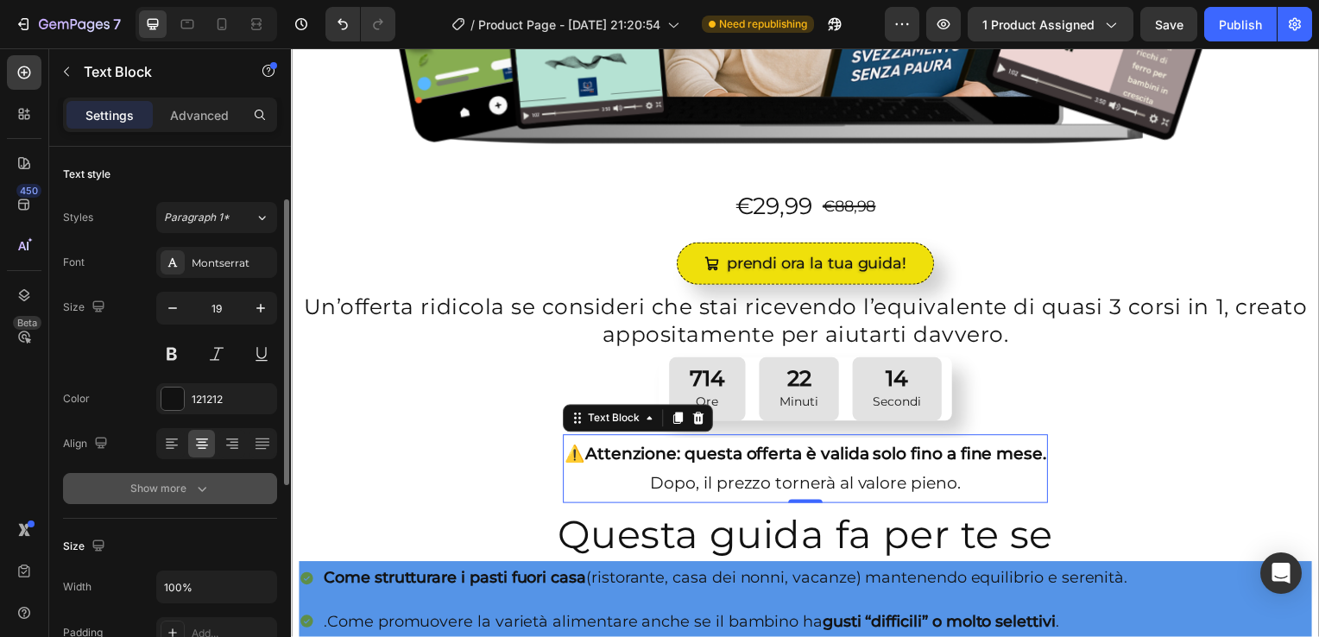
scroll to position [120, 0]
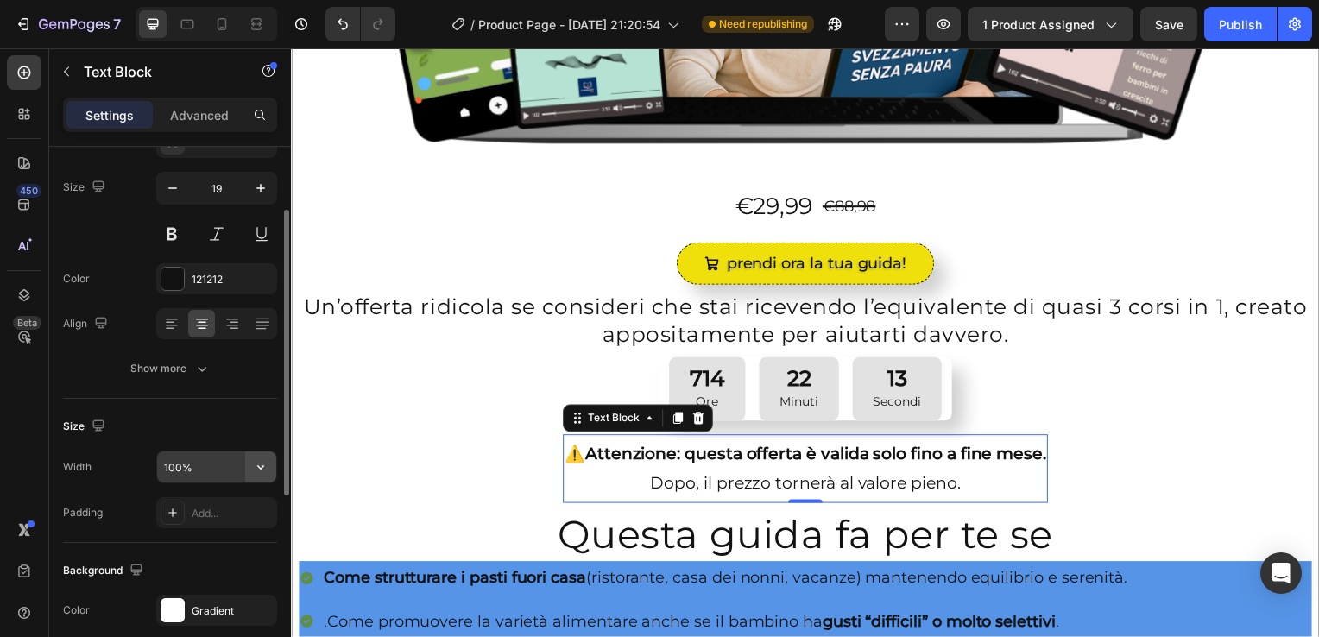
click at [265, 465] on icon "button" at bounding box center [260, 467] width 17 height 17
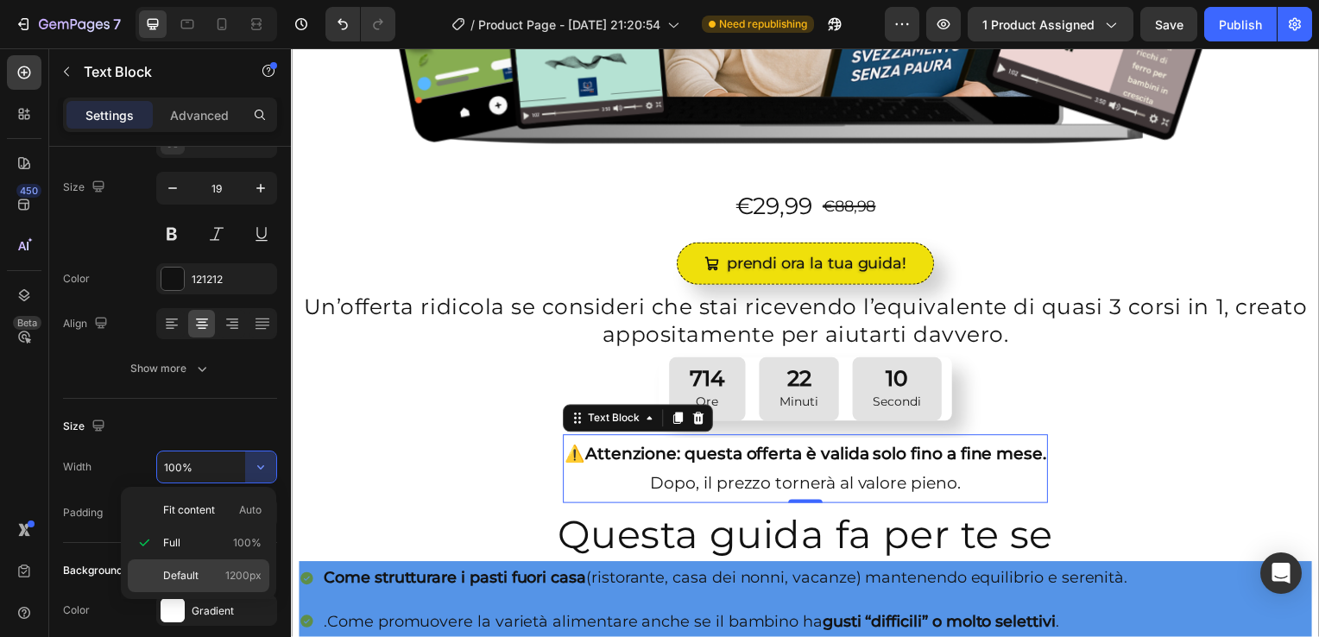
click at [211, 568] on p "Default 1200px" at bounding box center [212, 576] width 98 height 16
type input "1200"
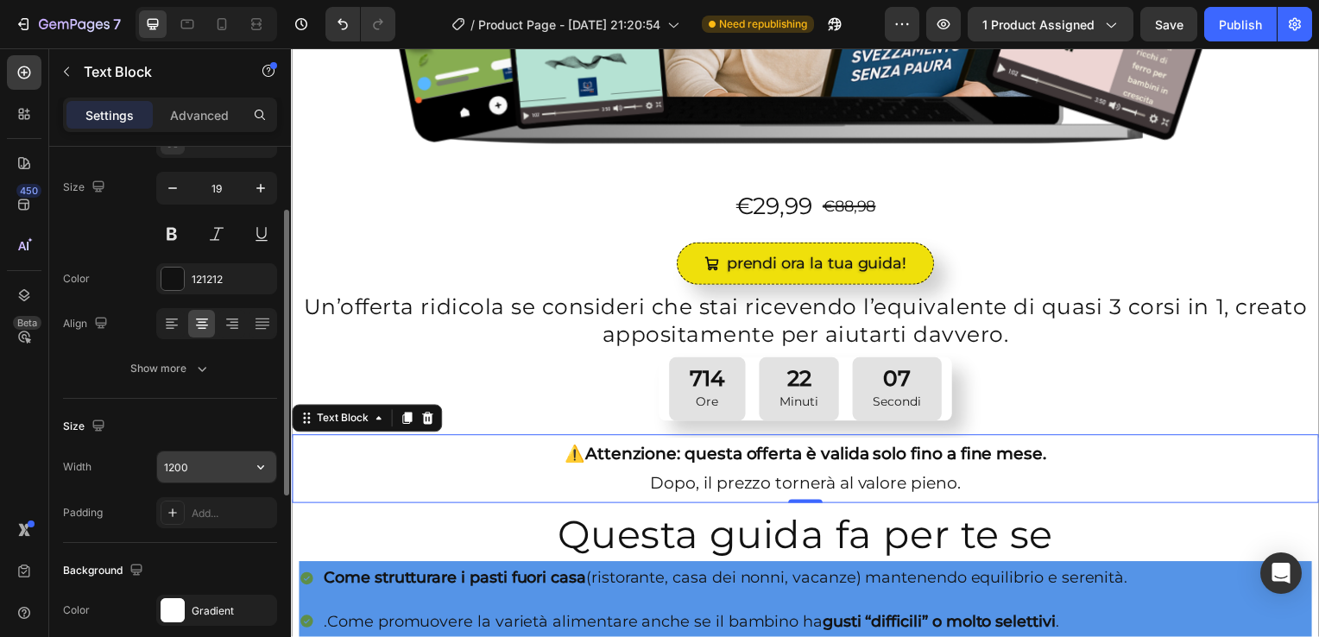
click at [217, 461] on input "1200" at bounding box center [216, 467] width 119 height 31
click at [252, 471] on icon "button" at bounding box center [260, 467] width 17 height 17
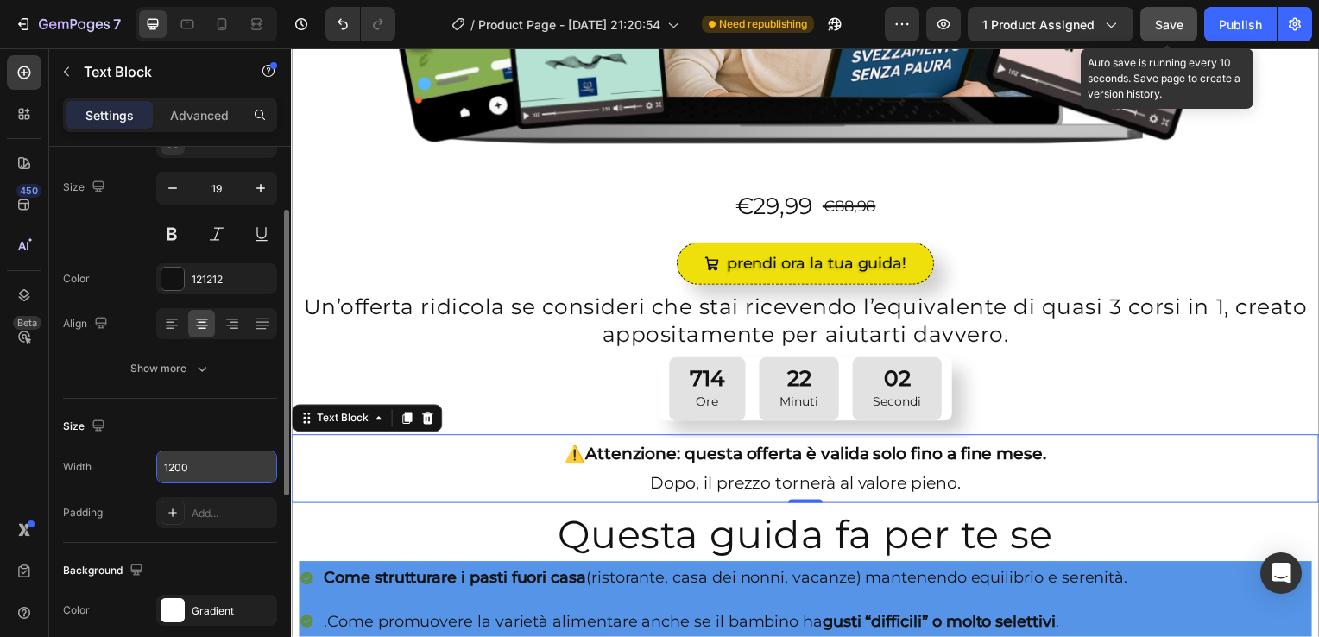
click at [1178, 22] on span "Save" at bounding box center [1169, 24] width 28 height 15
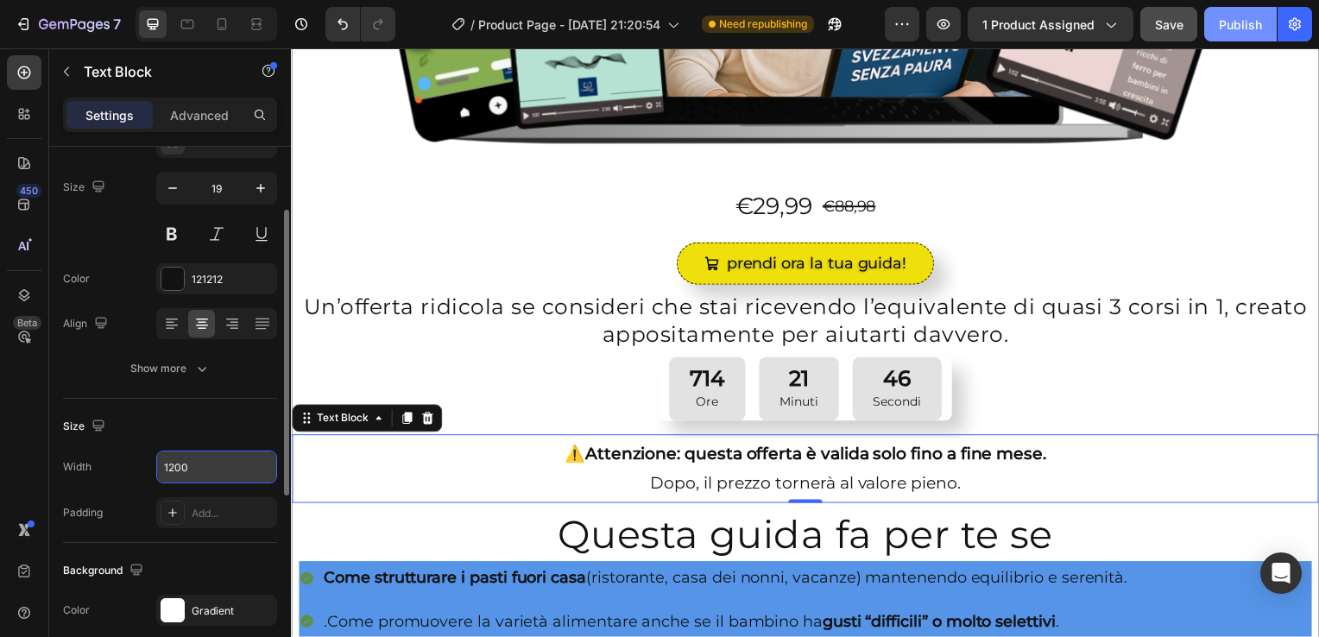
click at [1254, 16] on div "Publish" at bounding box center [1240, 25] width 43 height 18
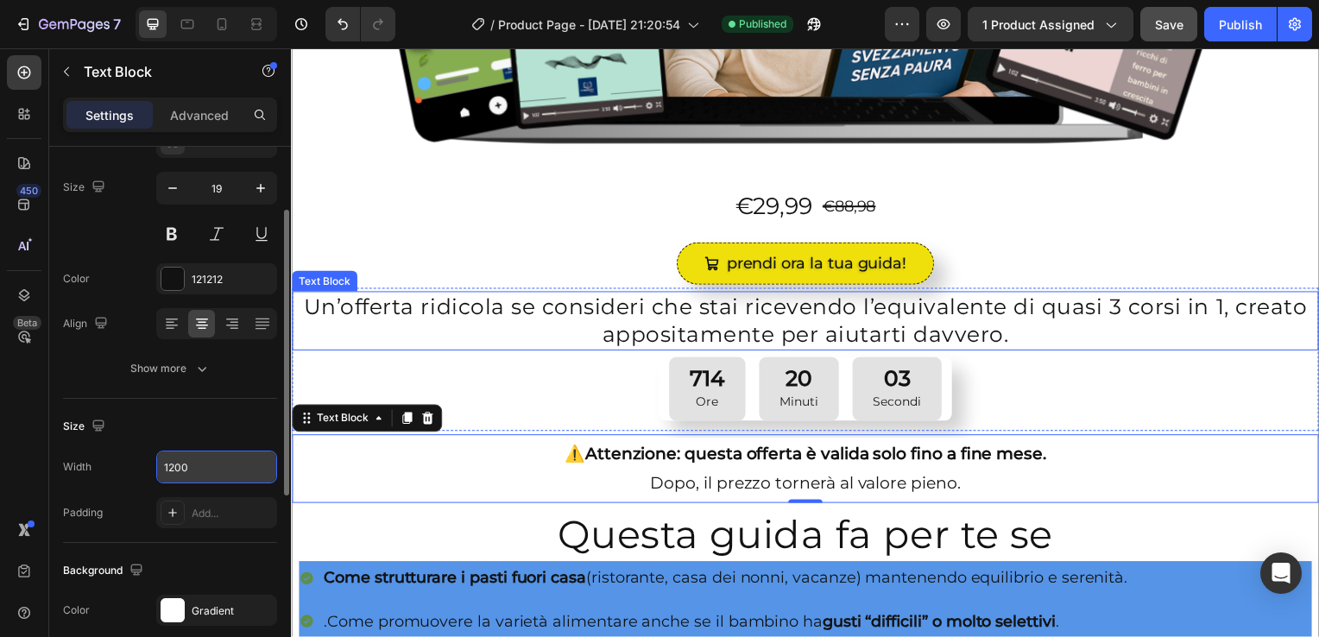
click at [311, 295] on p "Un’offerta ridicola se consideri che stai ricevendo l’equivalente di quasi 3 co…" at bounding box center [809, 323] width 1017 height 56
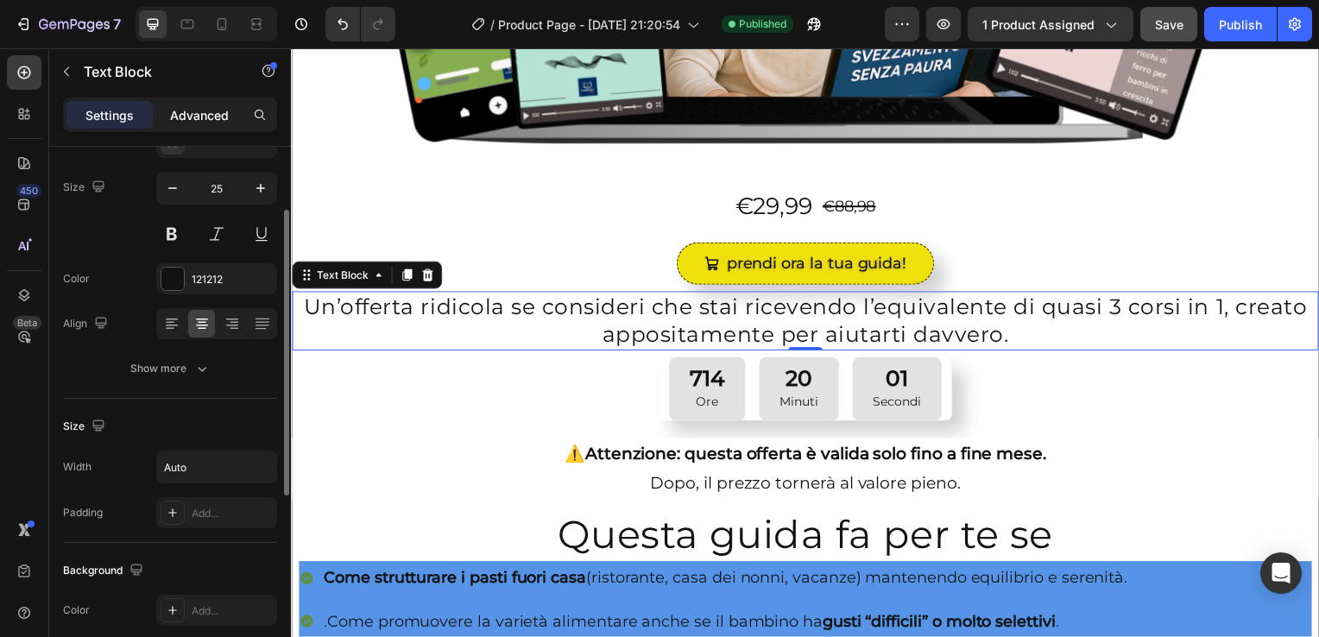
click at [203, 117] on p "Advanced" at bounding box center [199, 115] width 59 height 18
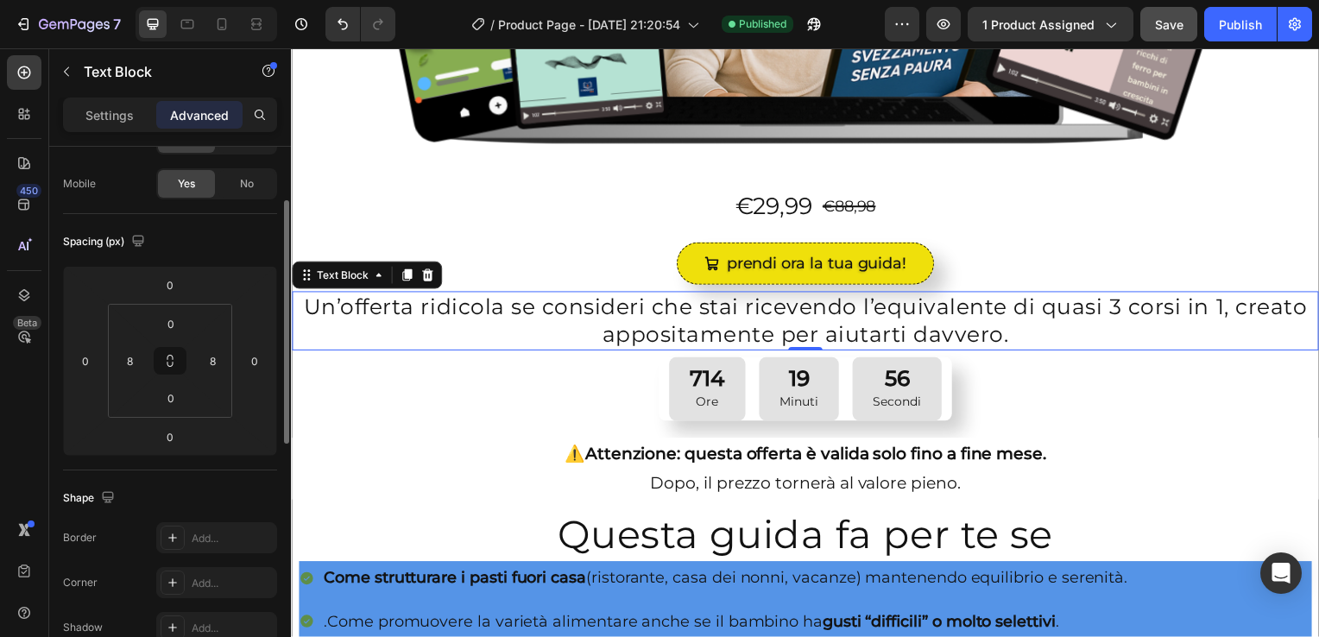
click at [303, 302] on p "Un’offerta ridicola se consideri che stai ricevendo l’equivalente di quasi 3 co…" at bounding box center [809, 323] width 1017 height 56
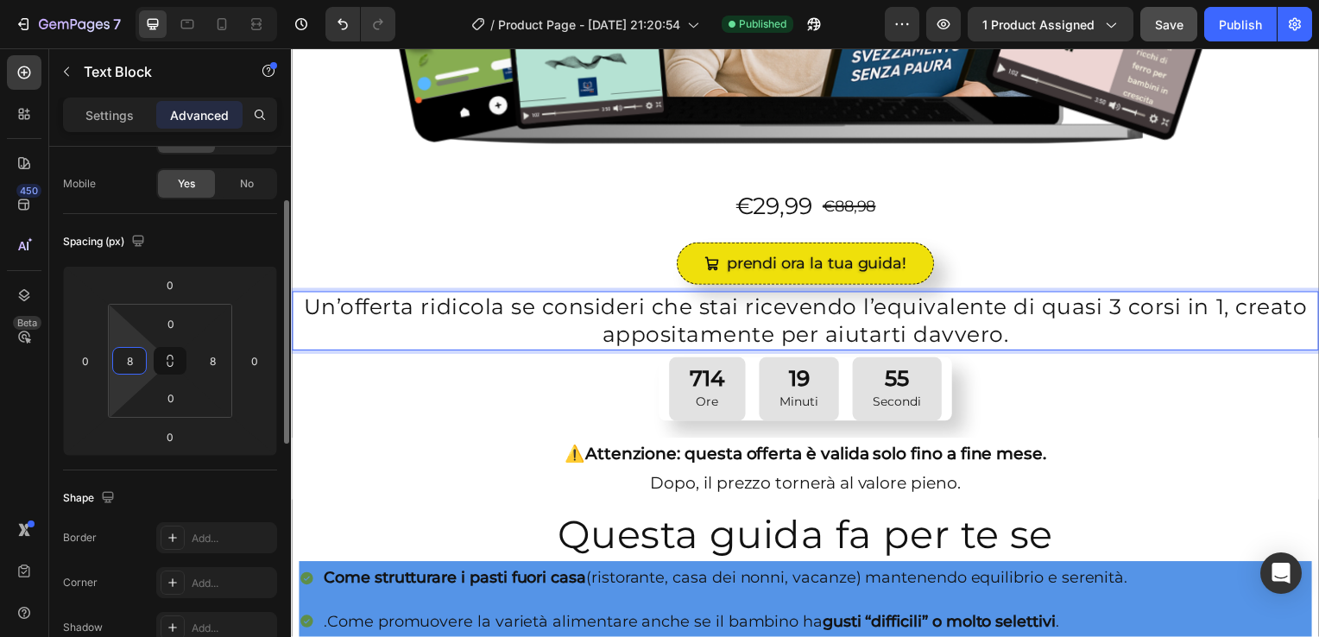
click at [126, 367] on input "8" at bounding box center [130, 361] width 26 height 26
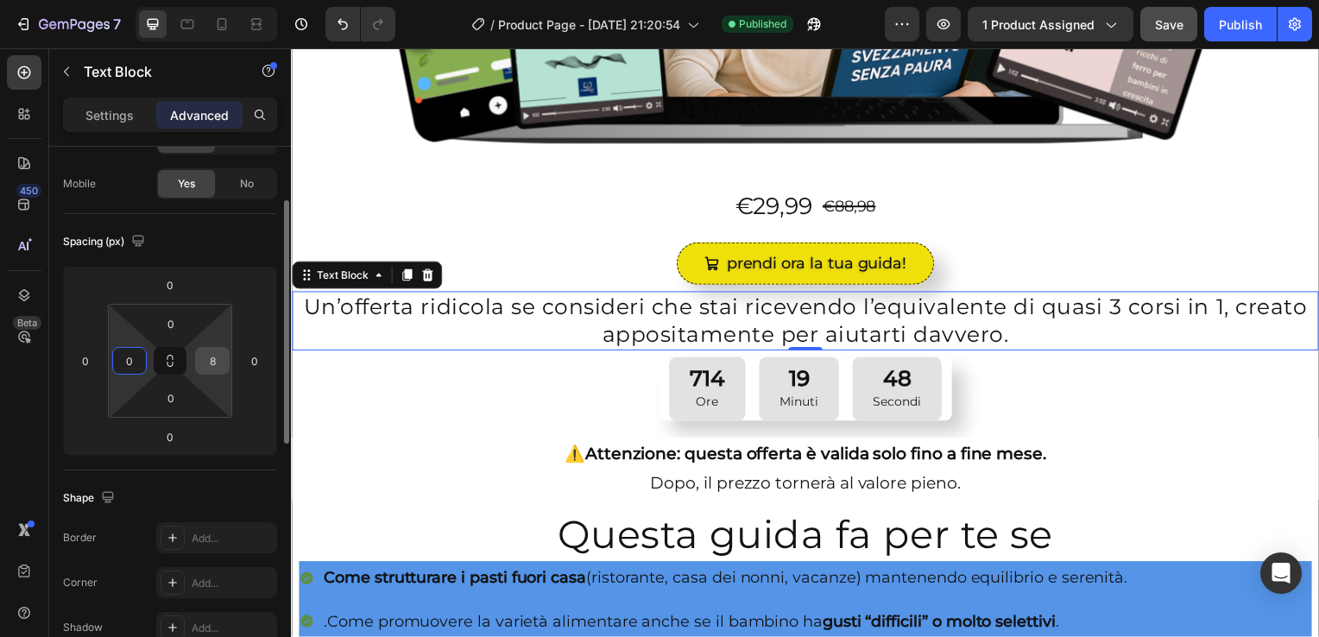
type input "0"
click at [220, 361] on input "8" at bounding box center [212, 361] width 26 height 26
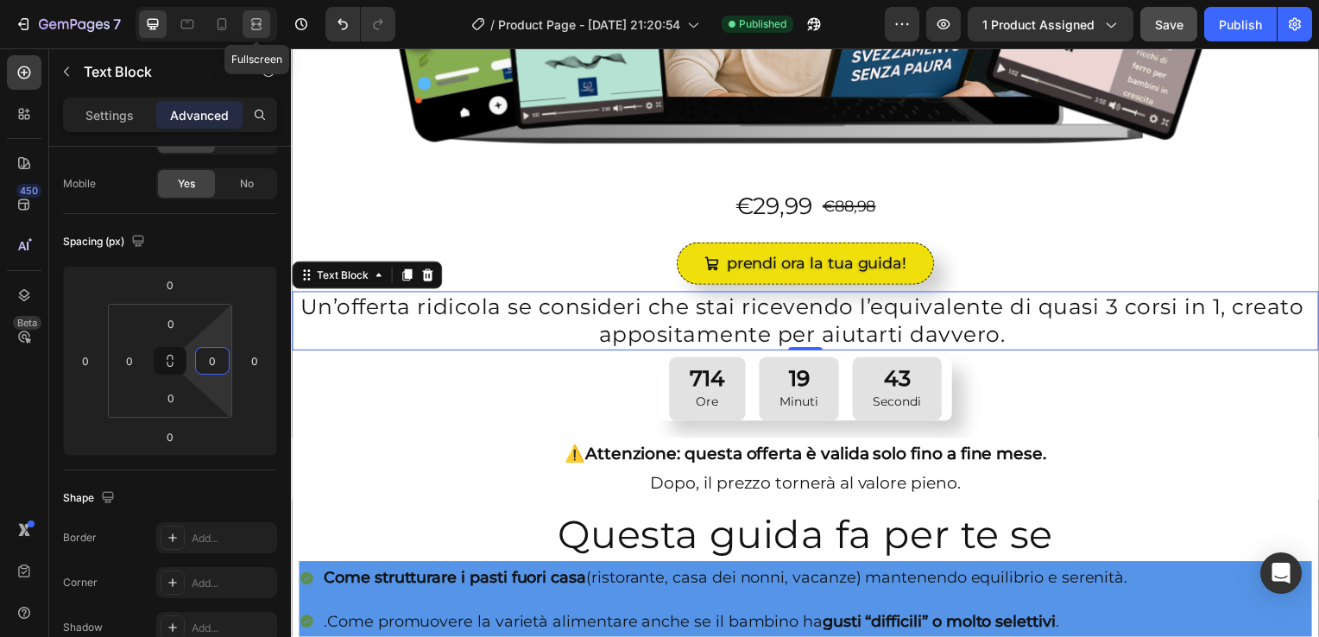
type input "0"
click at [256, 27] on icon at bounding box center [256, 24] width 17 height 17
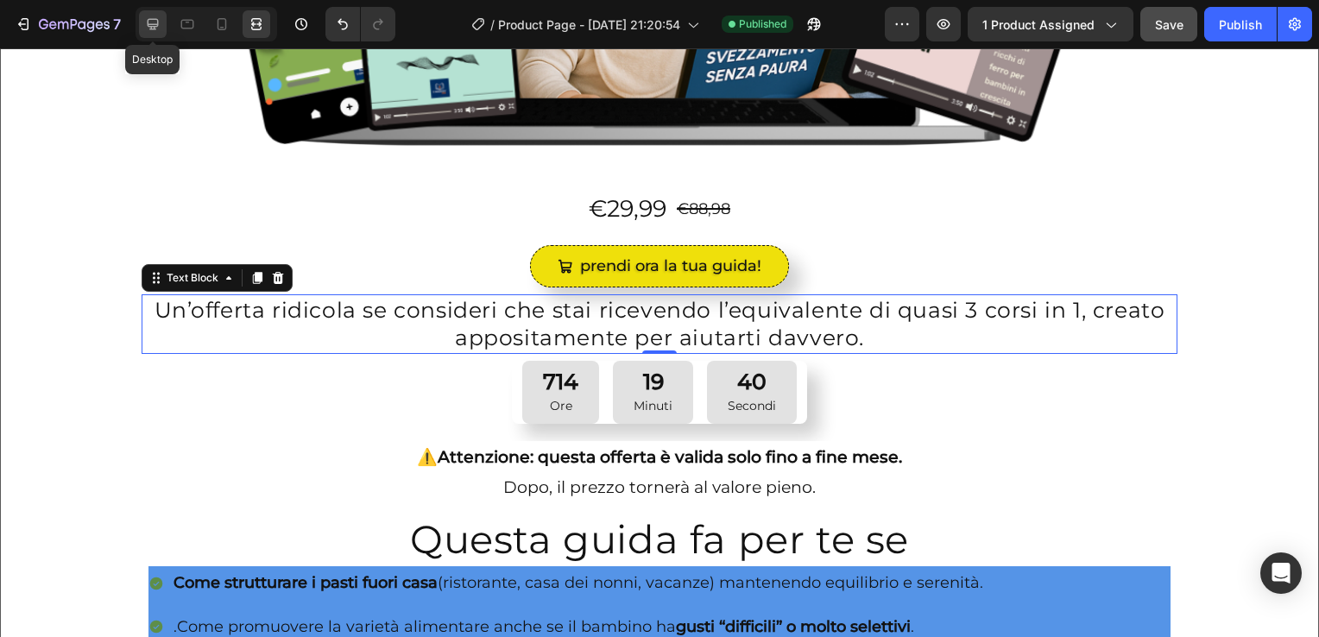
click at [149, 30] on icon at bounding box center [152, 24] width 17 height 17
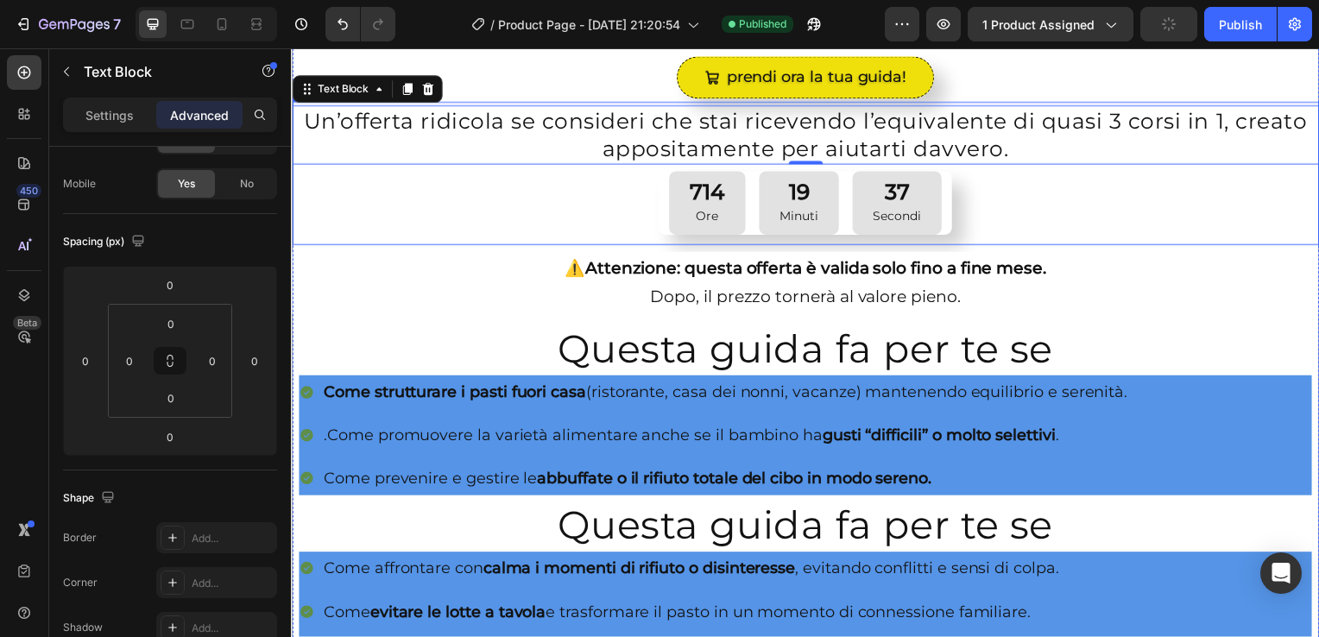
scroll to position [747, 0]
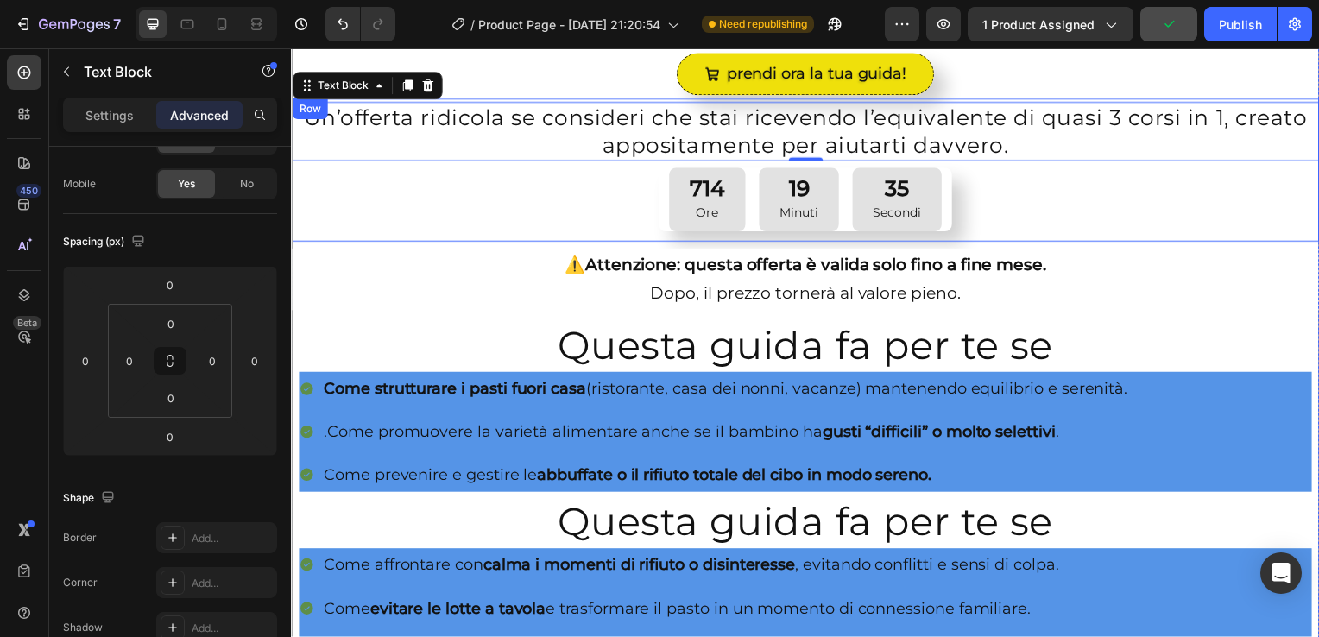
click at [342, 187] on div "Un’offerta ridicola se consideri che stai ricevendo l’equivalente di quasi 3 co…" at bounding box center [809, 171] width 1035 height 137
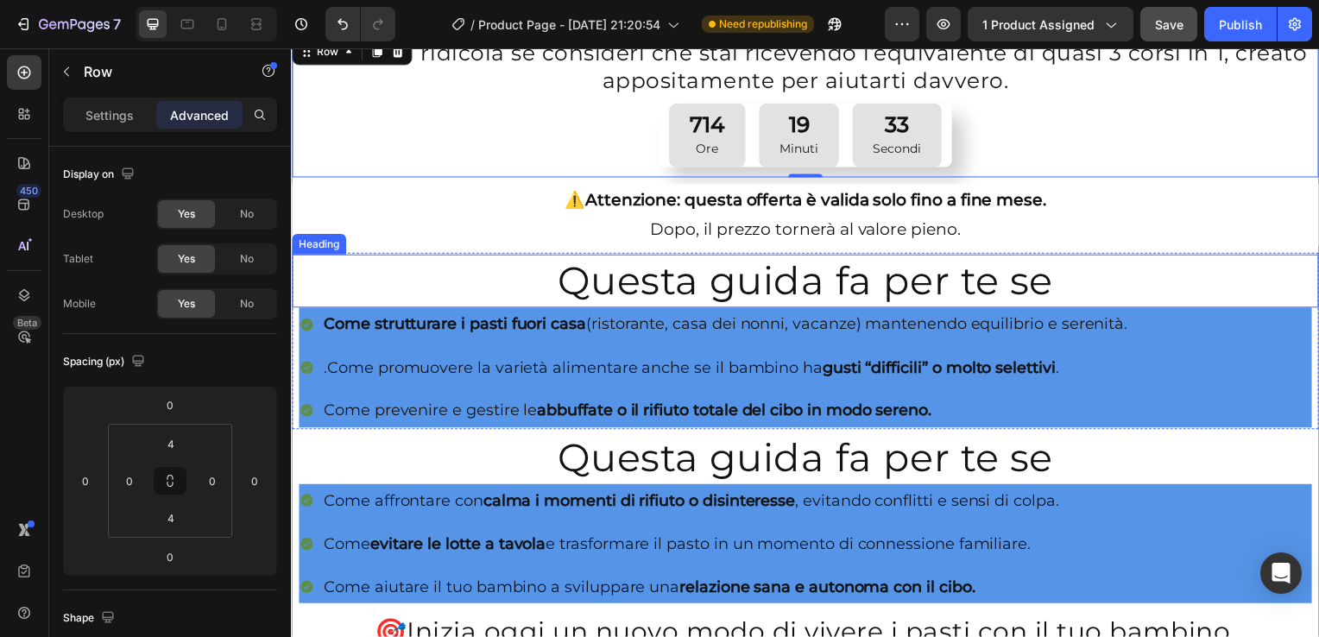
scroll to position [813, 0]
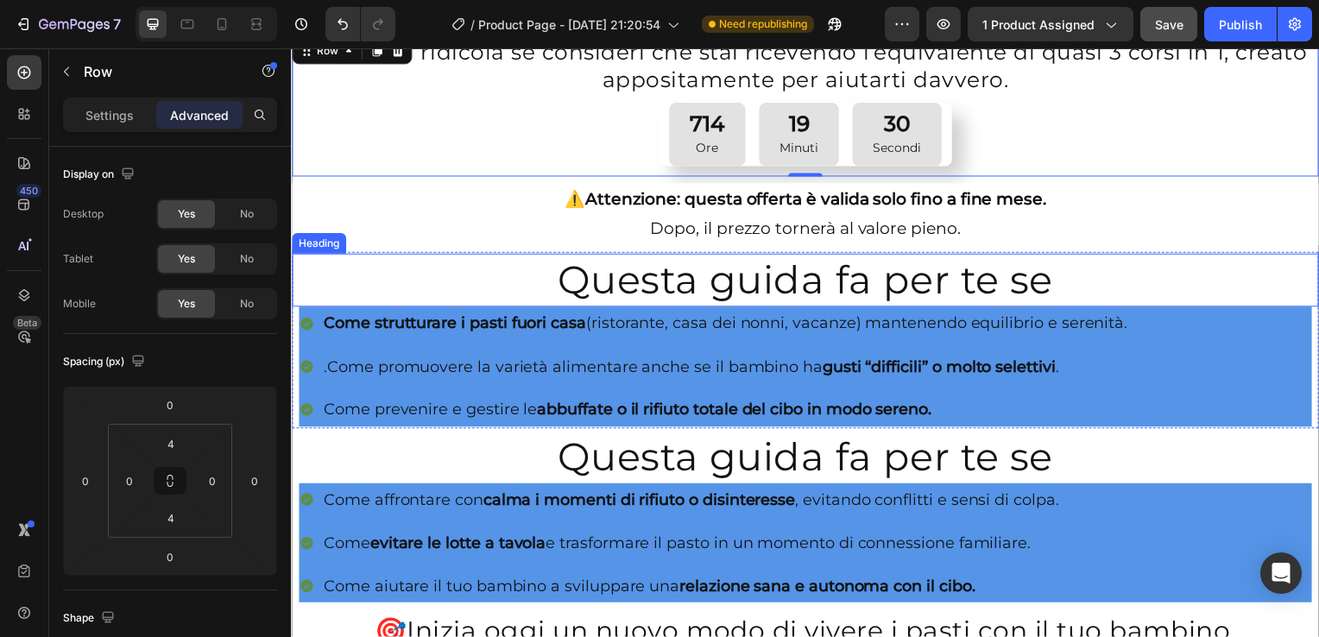
click at [300, 287] on h2 "Questa guida fa per te se" at bounding box center [809, 283] width 1035 height 54
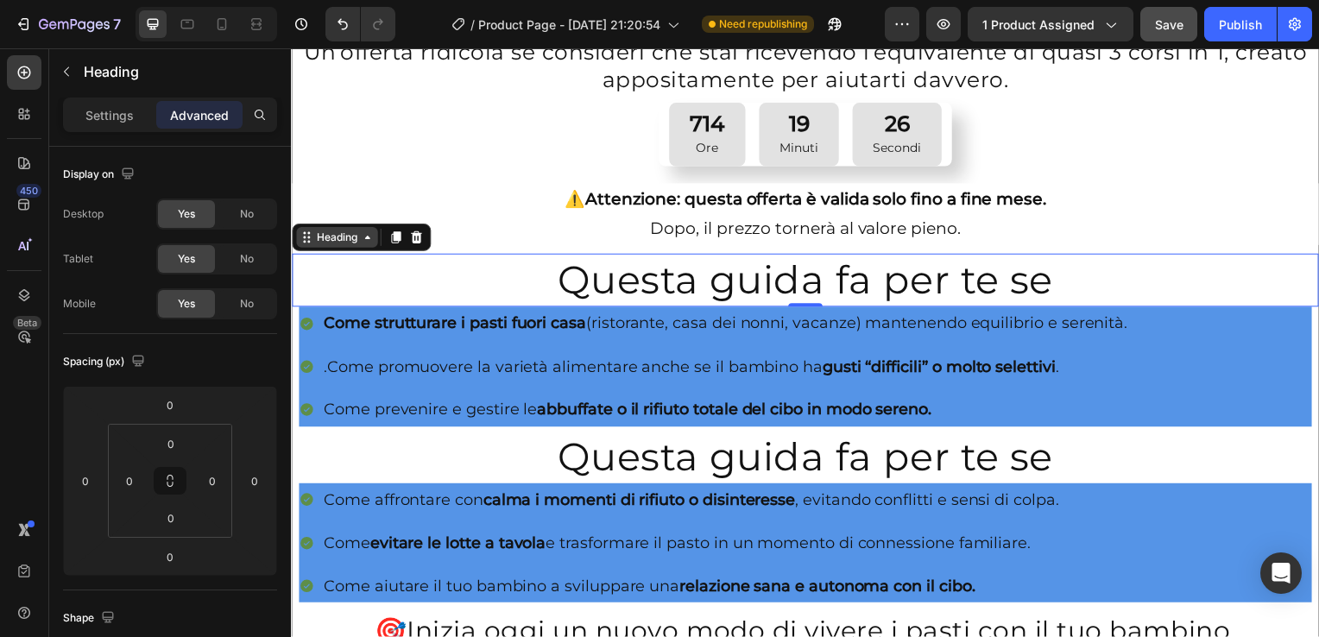
click at [369, 237] on icon at bounding box center [368, 239] width 14 height 14
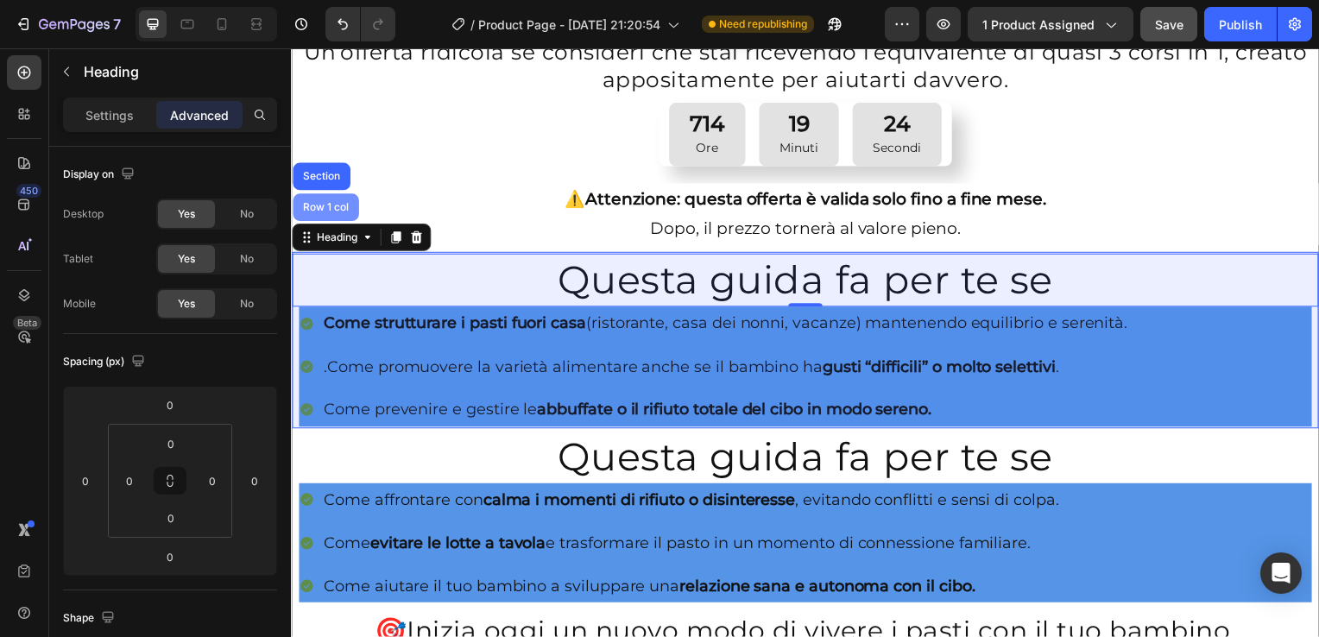
click at [329, 204] on div "Row 1 col" at bounding box center [326, 209] width 53 height 10
click at [329, 198] on div "Row 1 col" at bounding box center [326, 209] width 66 height 28
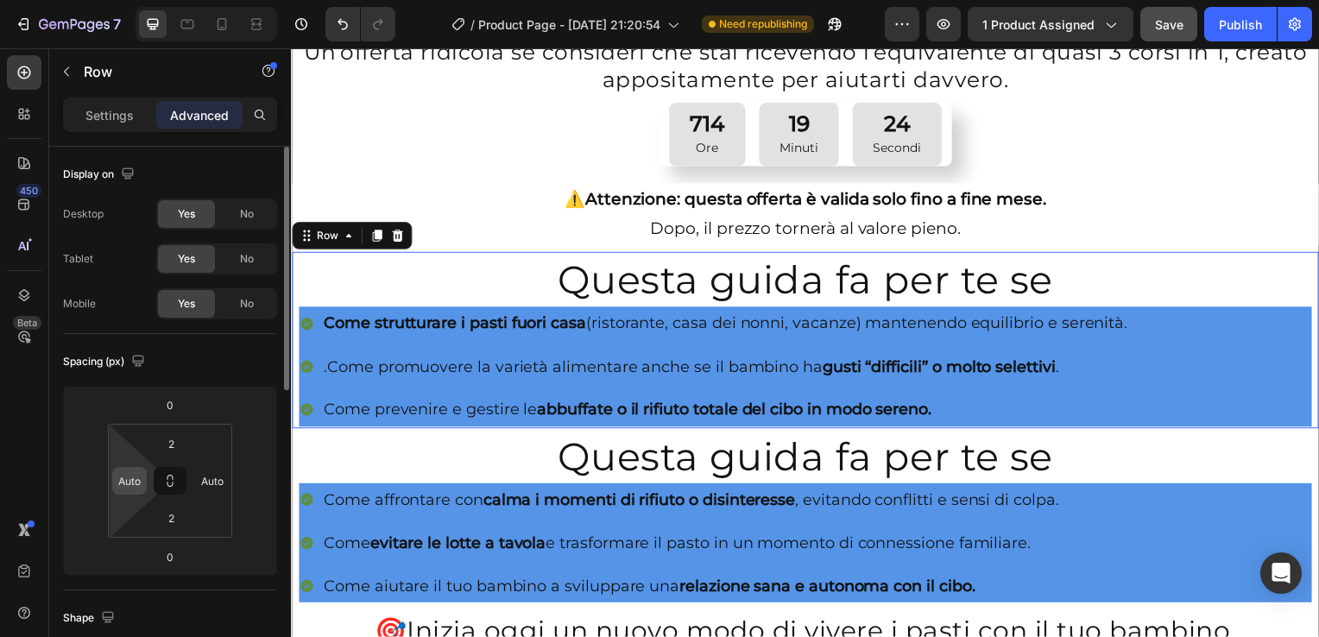
click at [128, 487] on input "Auto" at bounding box center [130, 481] width 26 height 26
type input "0"
click at [224, 485] on input "Auto" at bounding box center [212, 481] width 26 height 26
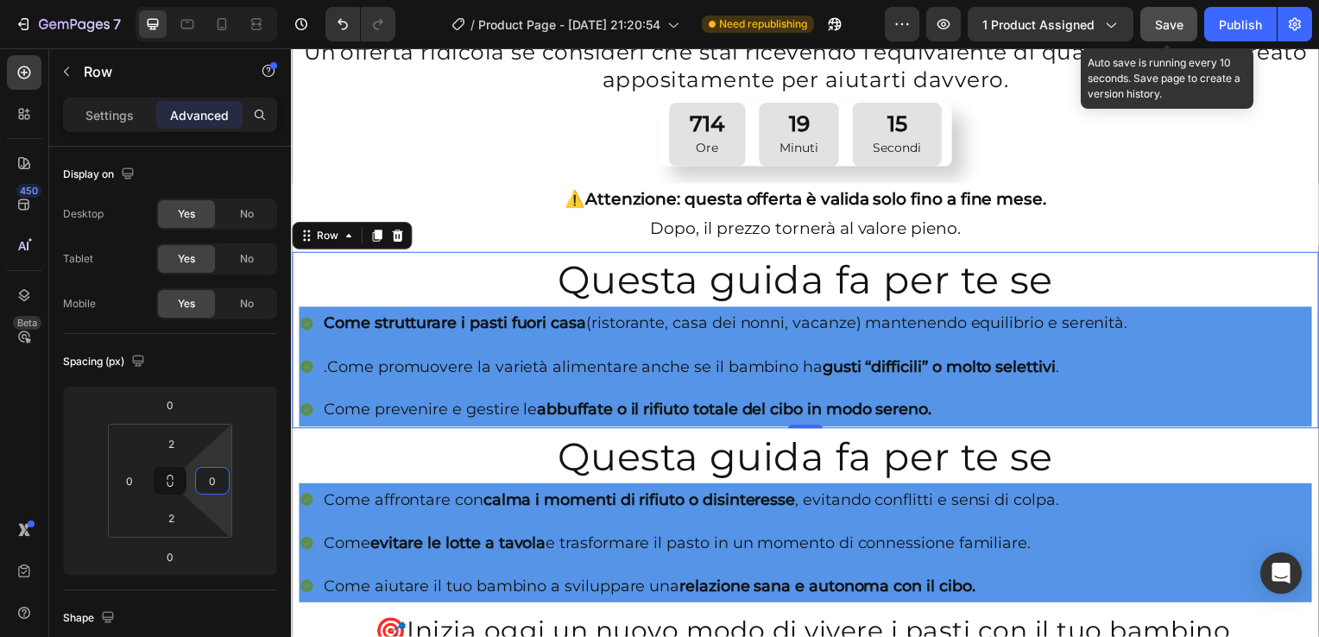
type input "0"
click at [1181, 29] on span "Save" at bounding box center [1169, 24] width 28 height 15
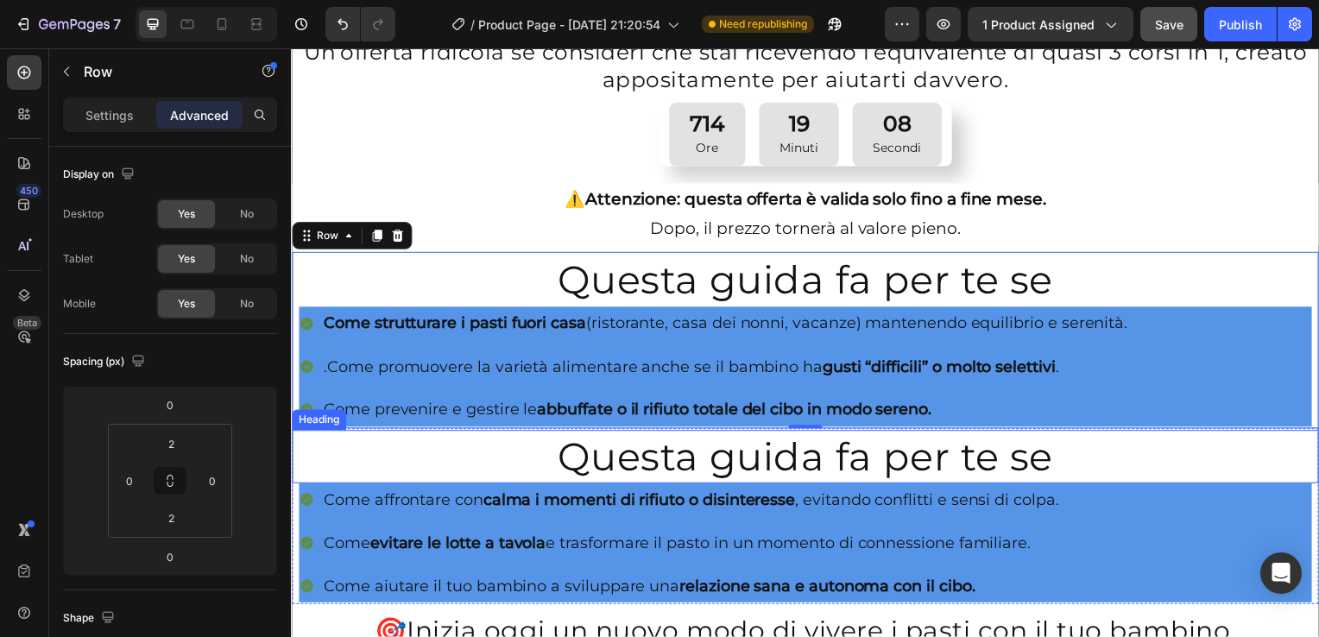
click at [315, 419] on div "Heading" at bounding box center [318, 423] width 47 height 16
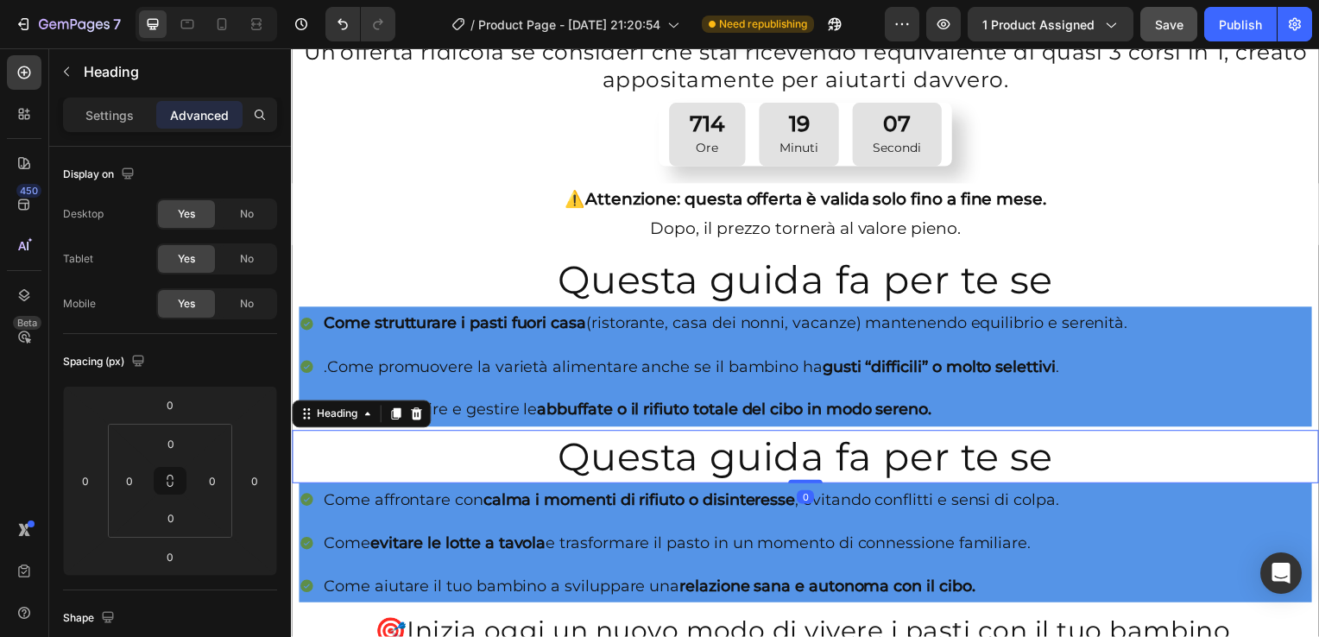
click at [362, 420] on div "Heading" at bounding box center [362, 417] width 140 height 28
click at [363, 414] on icon at bounding box center [368, 417] width 14 height 14
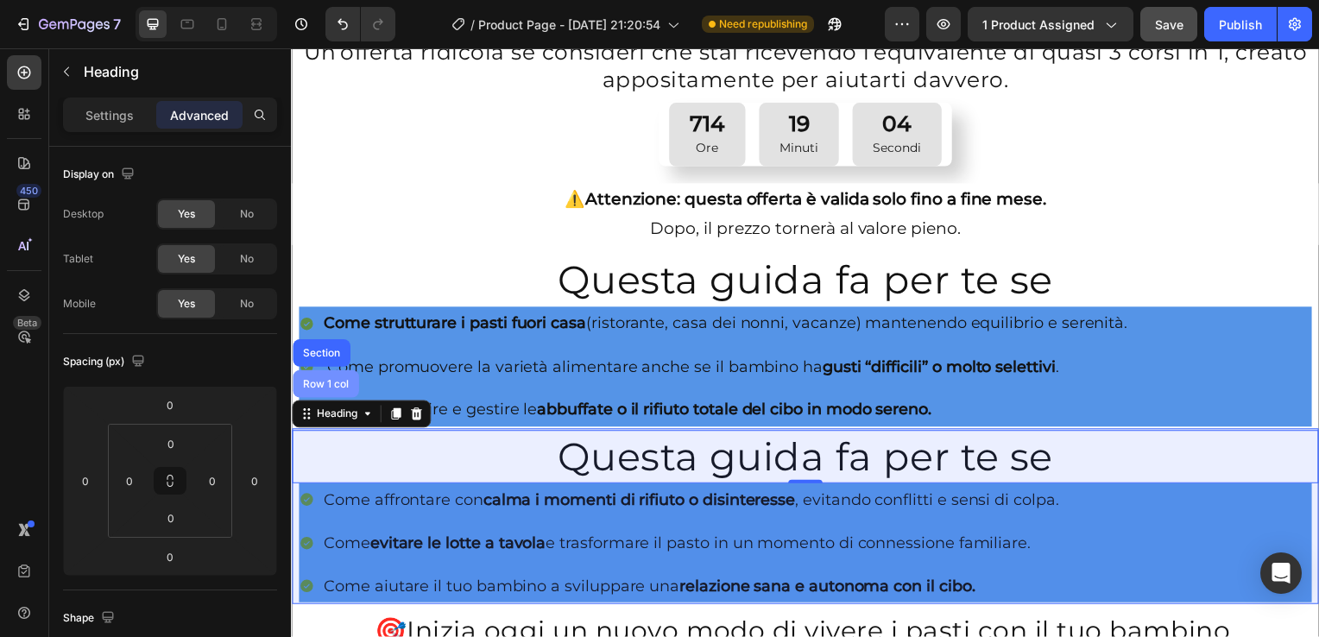
click at [318, 384] on div "Row 1 col" at bounding box center [326, 387] width 66 height 28
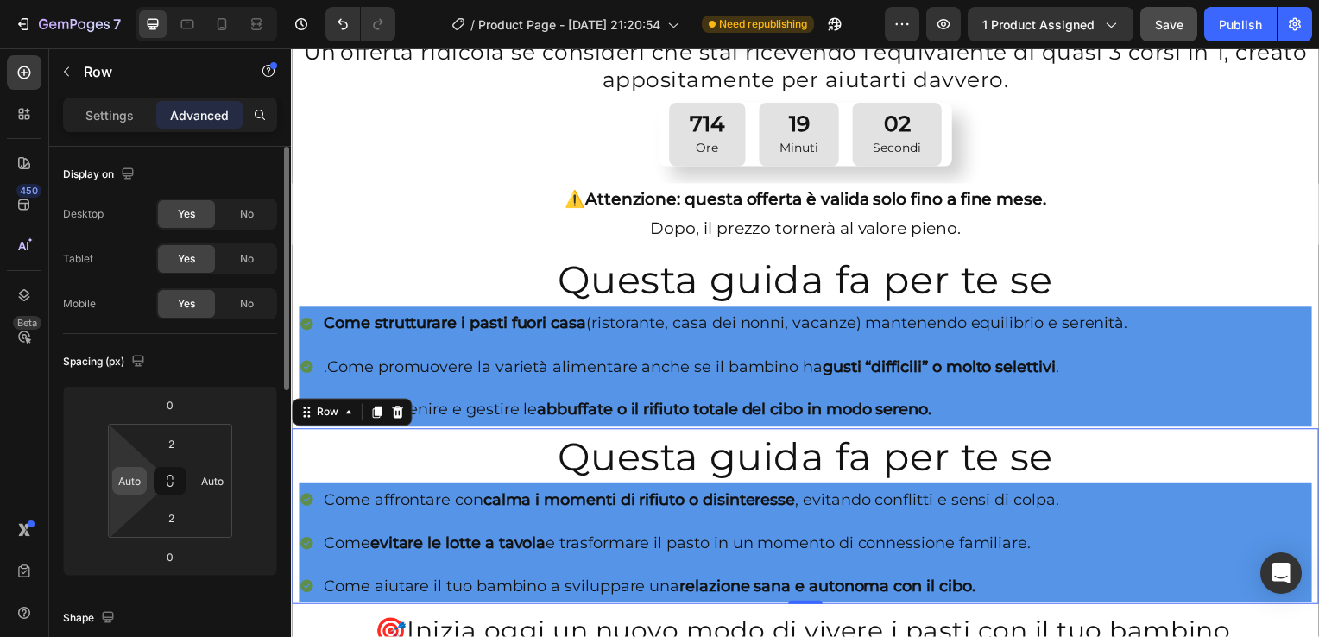
click at [128, 482] on input "Auto" at bounding box center [130, 481] width 26 height 26
type input "0"
click at [204, 478] on input "Auto" at bounding box center [212, 481] width 26 height 26
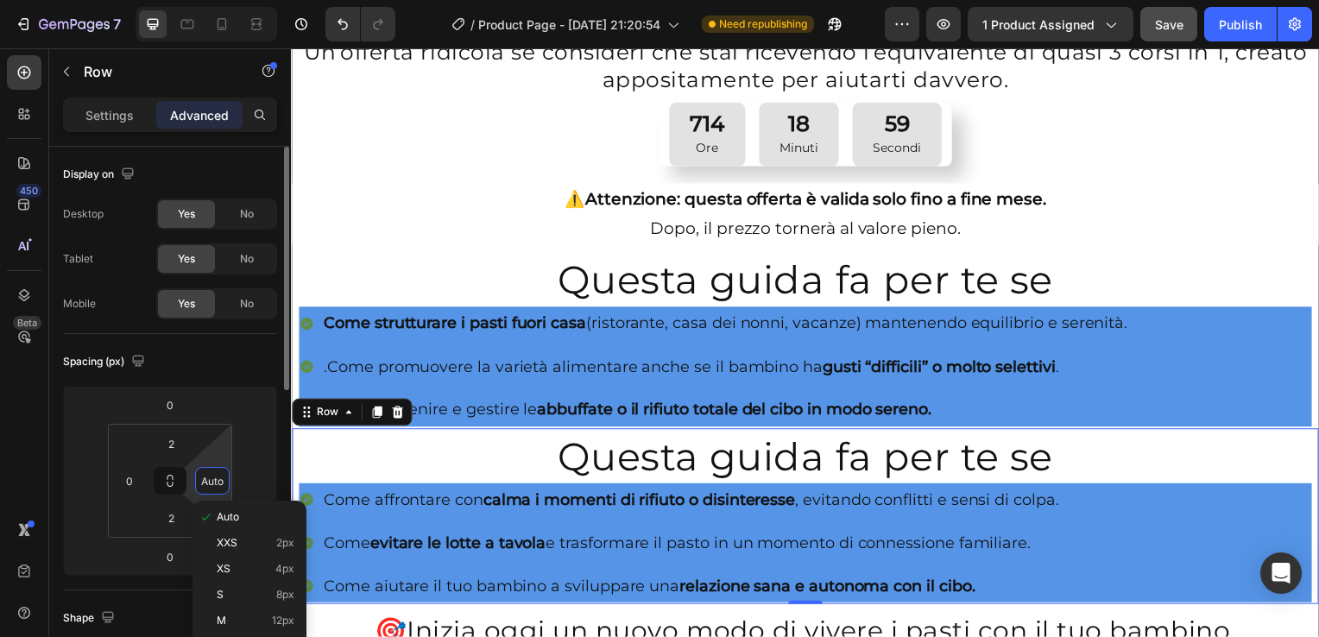
type input "0"
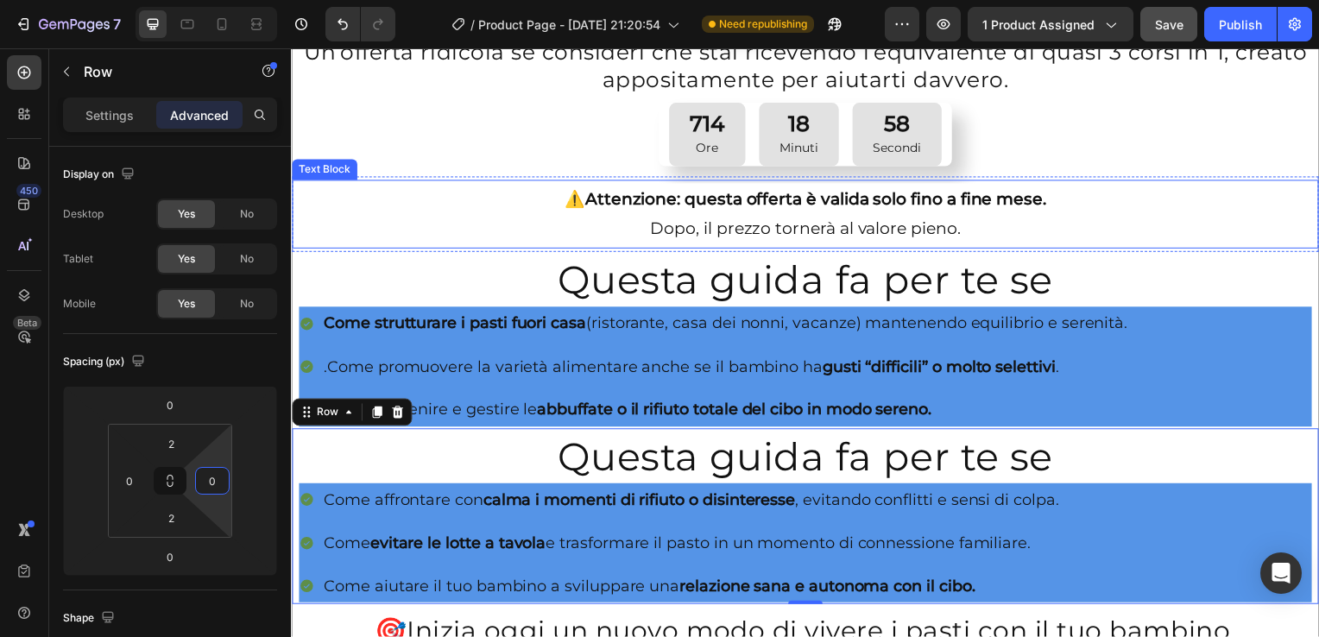
click at [484, 228] on p "⚠️ Attenzione: questa offerta è valida solo fino a fine mese. Dopo, il prezzo t…" at bounding box center [809, 216] width 1031 height 59
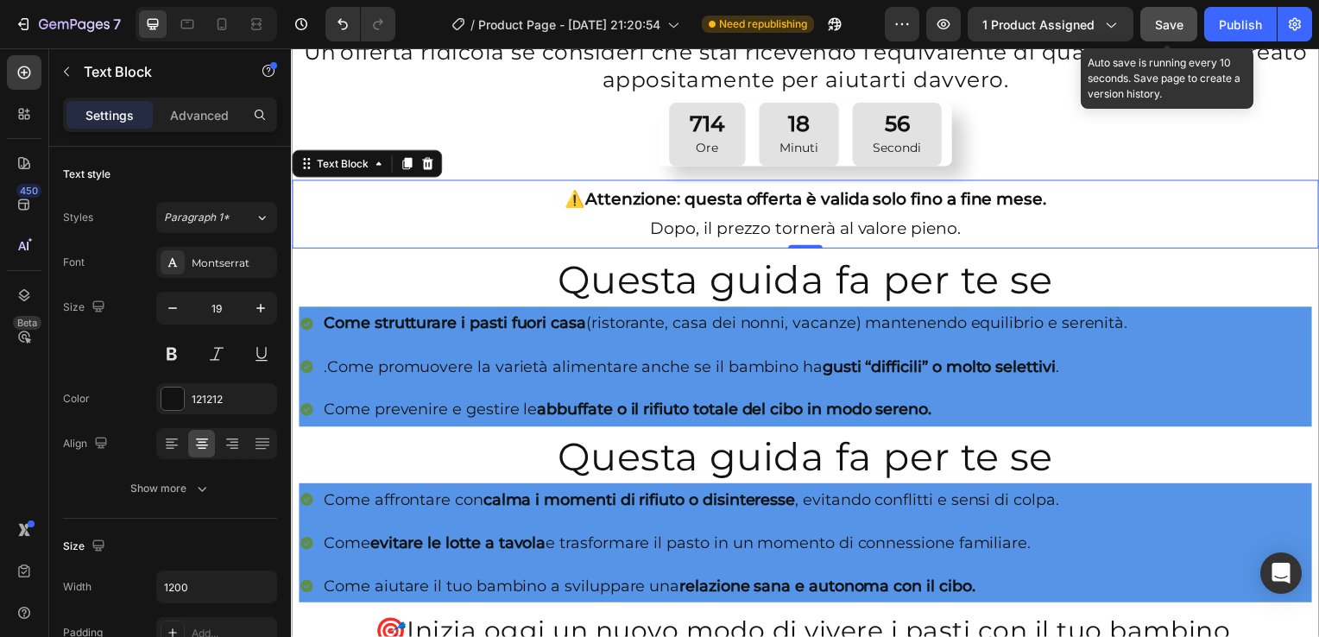
click at [1171, 28] on span "Save" at bounding box center [1169, 24] width 28 height 15
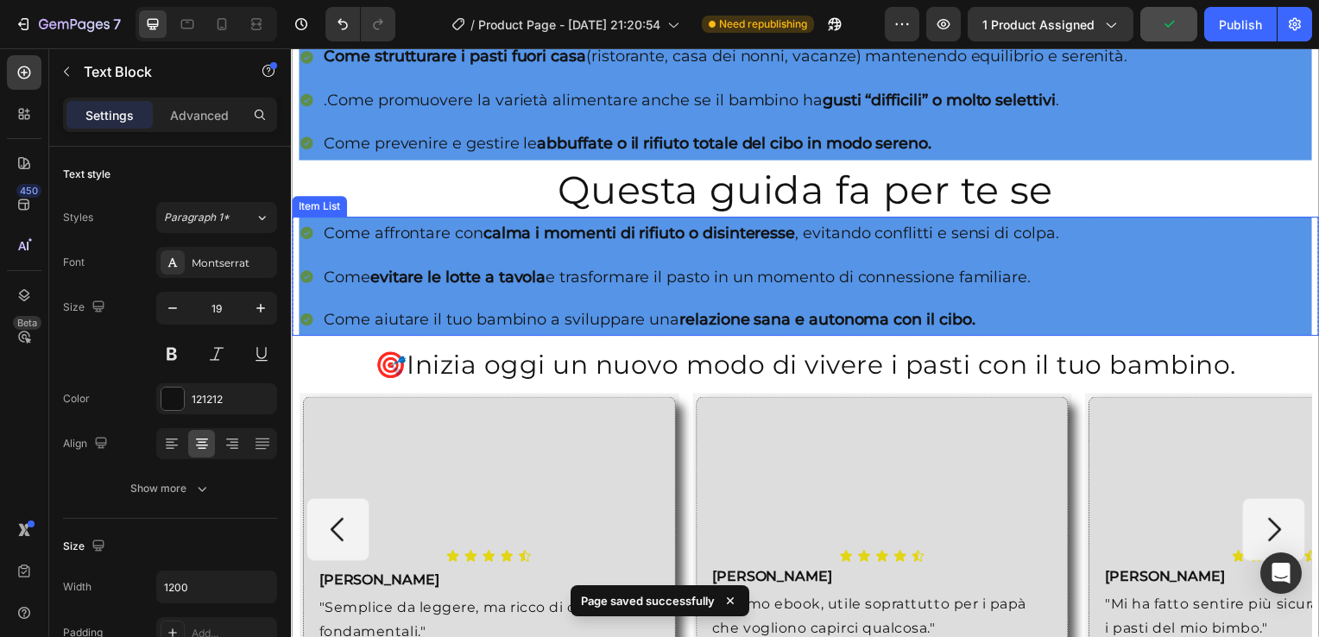
scroll to position [1154, 0]
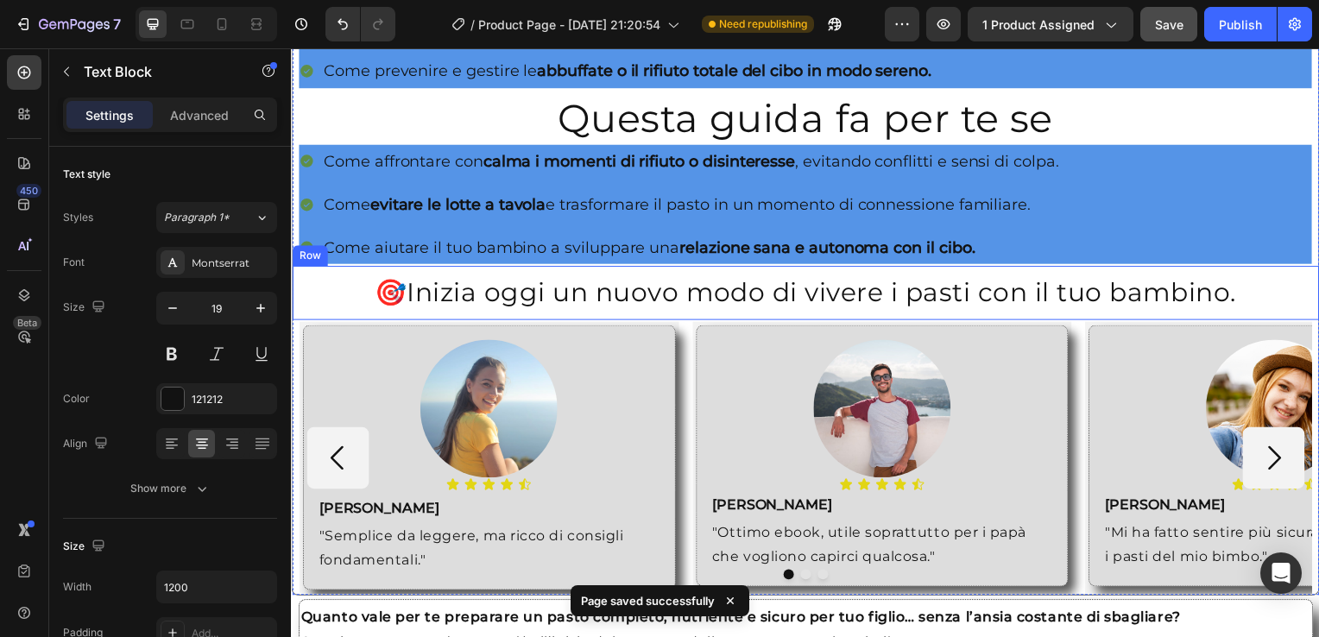
click at [293, 283] on div "🎯 Inizia [DATE] un nuovo modo di vivere i pasti con il tuo bambino. Heading Row" at bounding box center [809, 295] width 1035 height 54
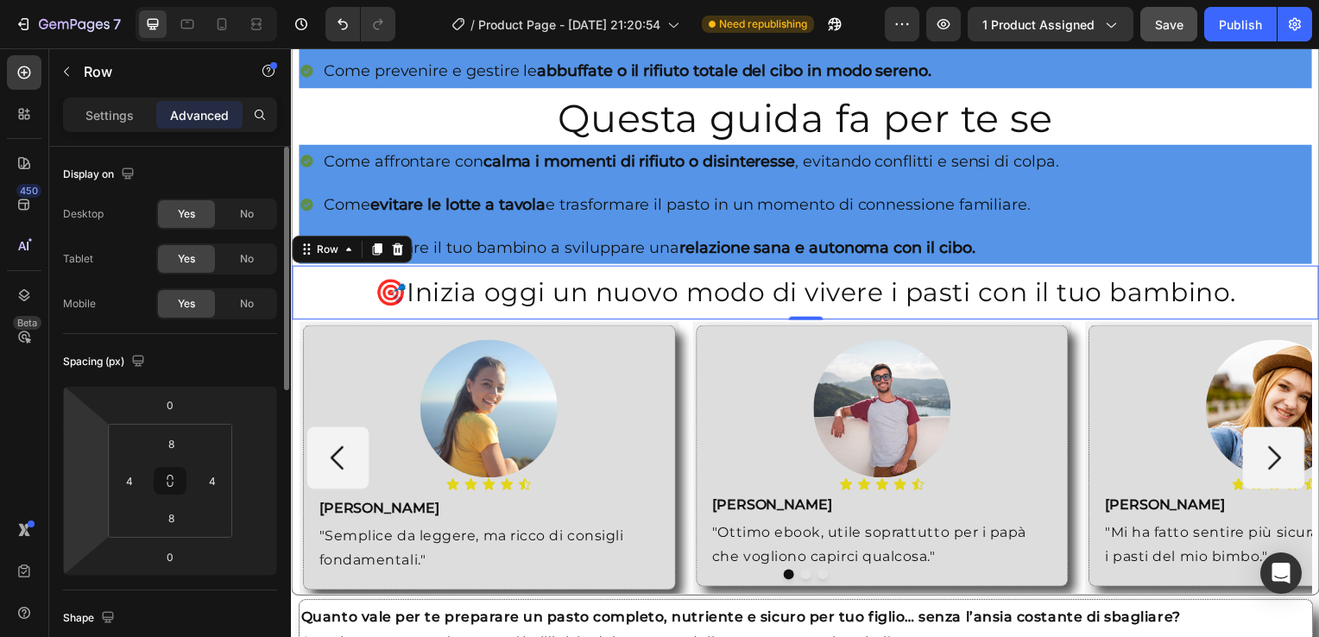
click at [88, 0] on html "7 / Product Page - [DATE] 21:20:54 Need republishing Preview 1 product assigned…" at bounding box center [659, 0] width 1319 height 0
type input "0"
click at [263, 475] on input "number" at bounding box center [255, 481] width 26 height 26
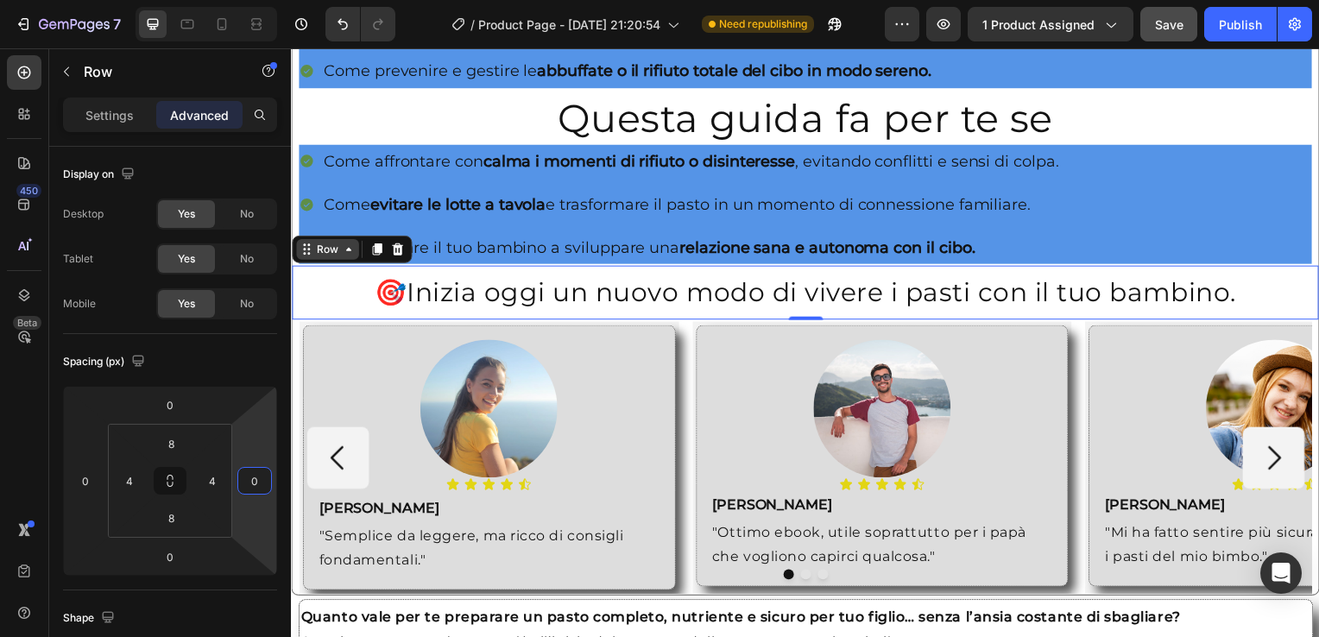
type input "0"
click at [352, 251] on div "Row" at bounding box center [327, 251] width 63 height 21
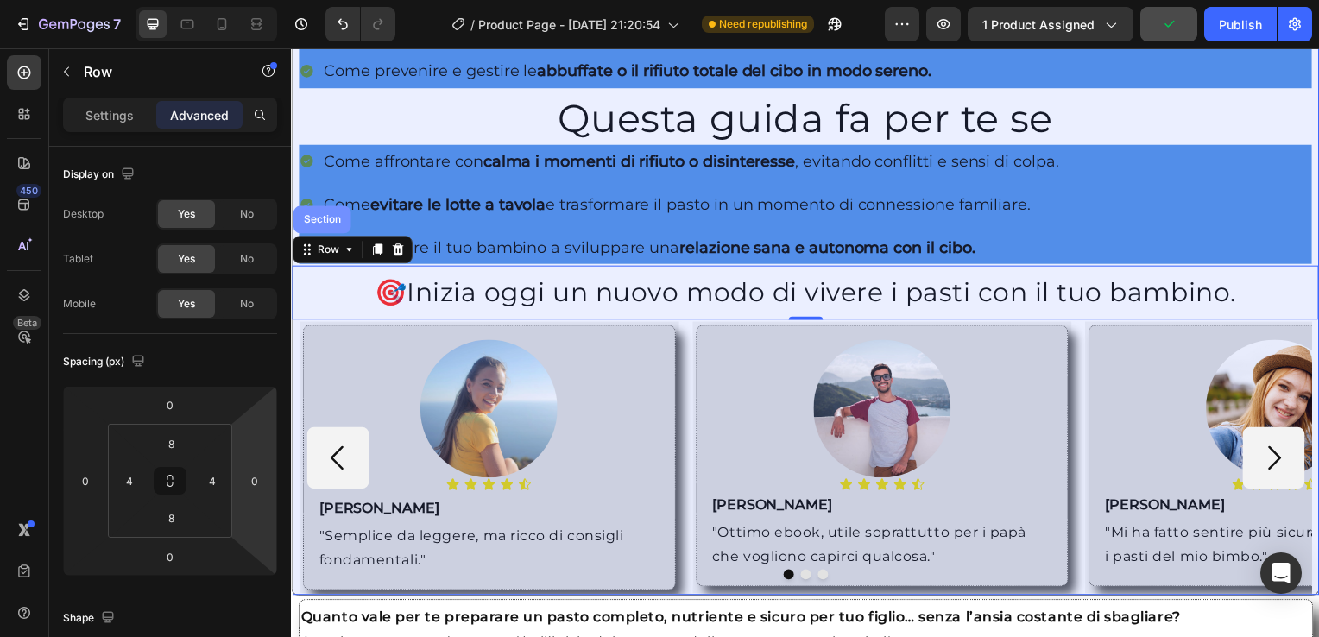
click at [322, 218] on div "Section" at bounding box center [322, 221] width 58 height 28
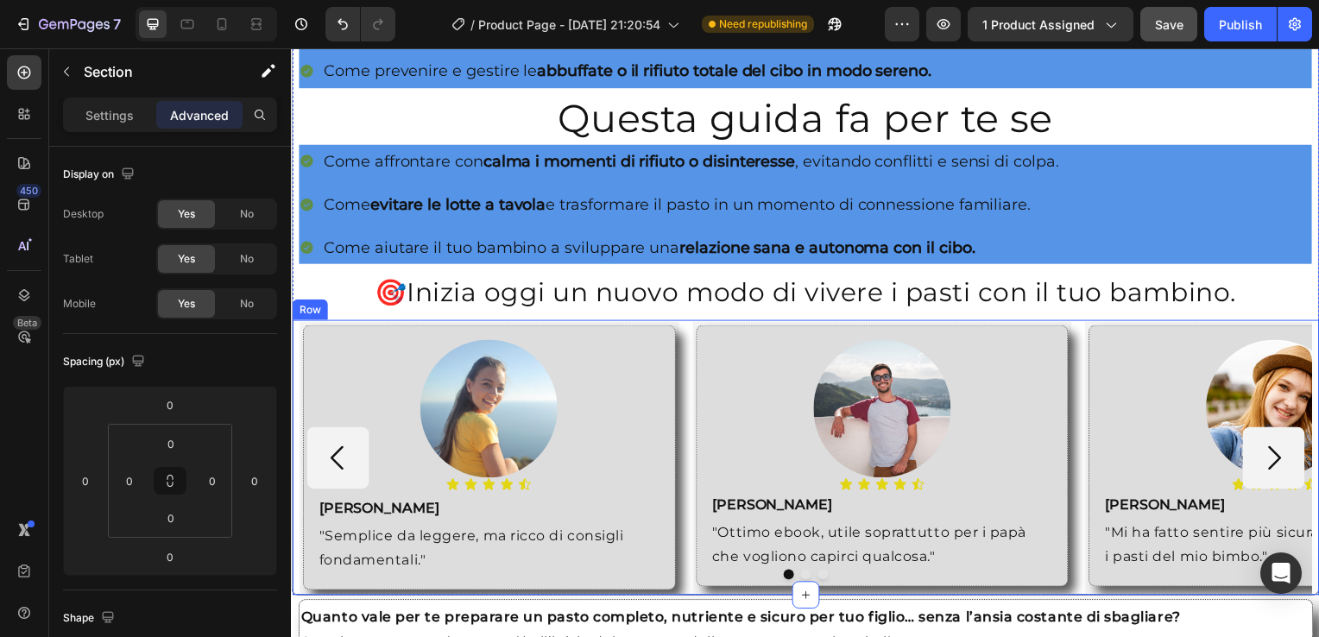
click at [295, 336] on div "Image Icon Icon Icon Icon Icon Icon List Text Block Roberta Text Block "Semplic…" at bounding box center [809, 460] width 1035 height 277
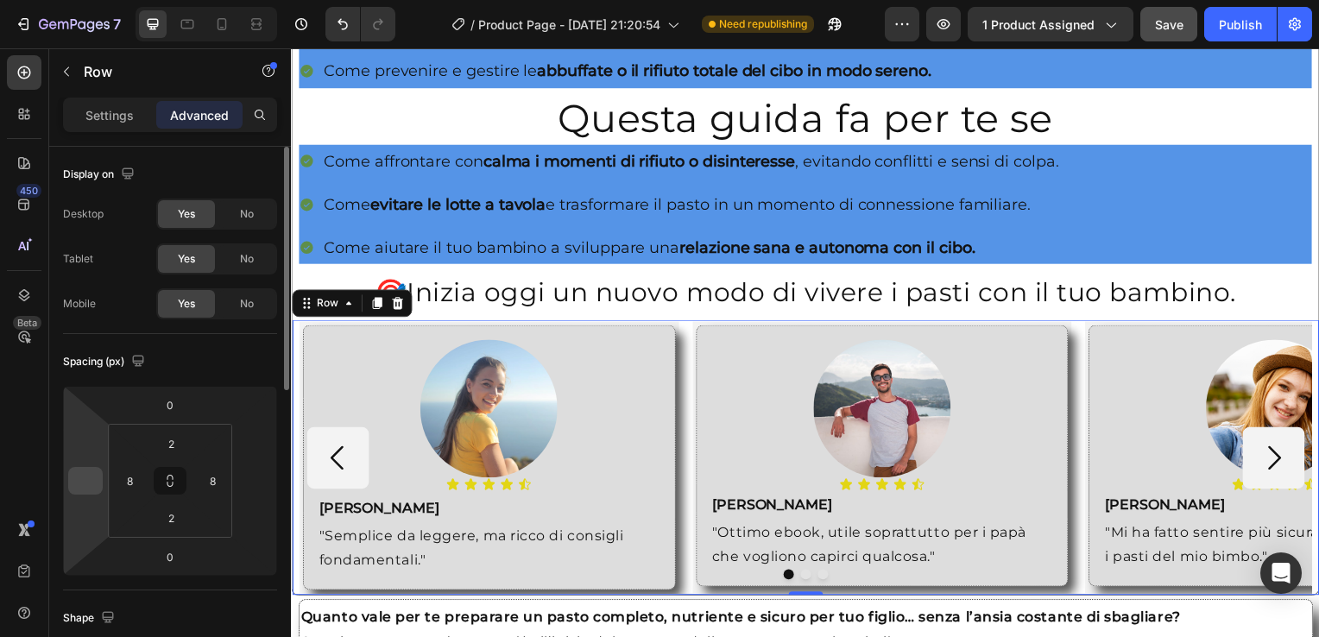
click at [99, 487] on div at bounding box center [85, 481] width 35 height 28
click at [86, 478] on input "number" at bounding box center [86, 481] width 26 height 26
type input "0"
click at [239, 486] on div at bounding box center [254, 481] width 35 height 28
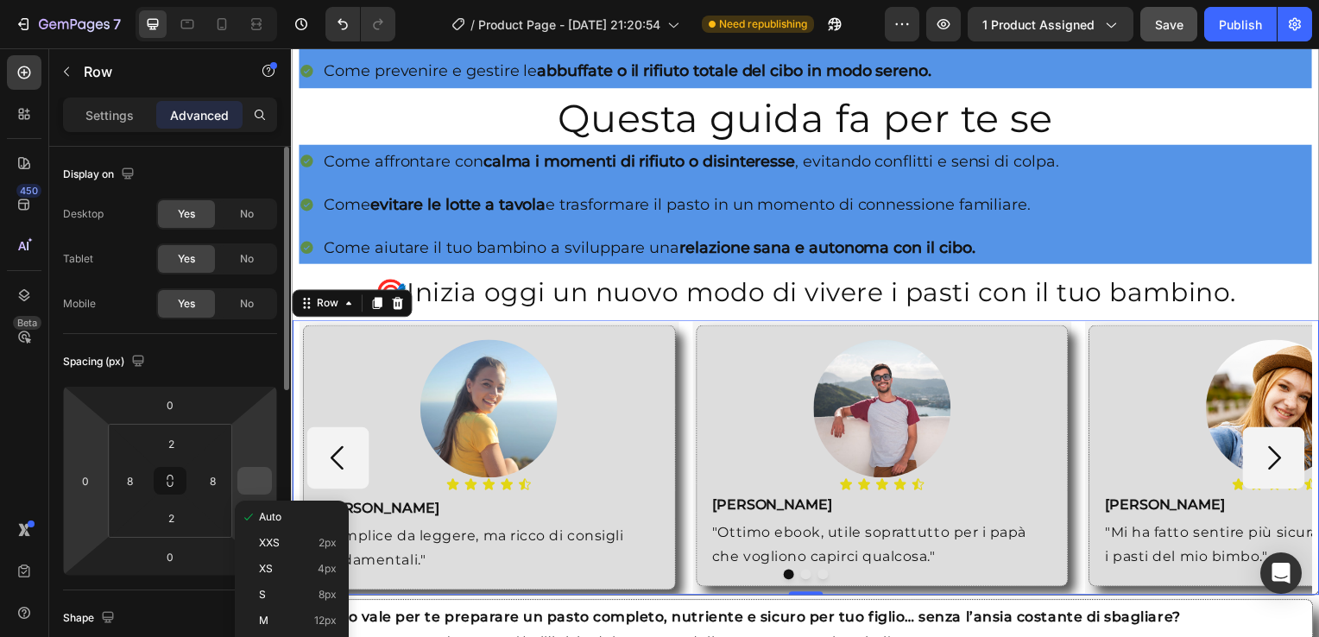
click at [253, 471] on input "number" at bounding box center [255, 481] width 26 height 26
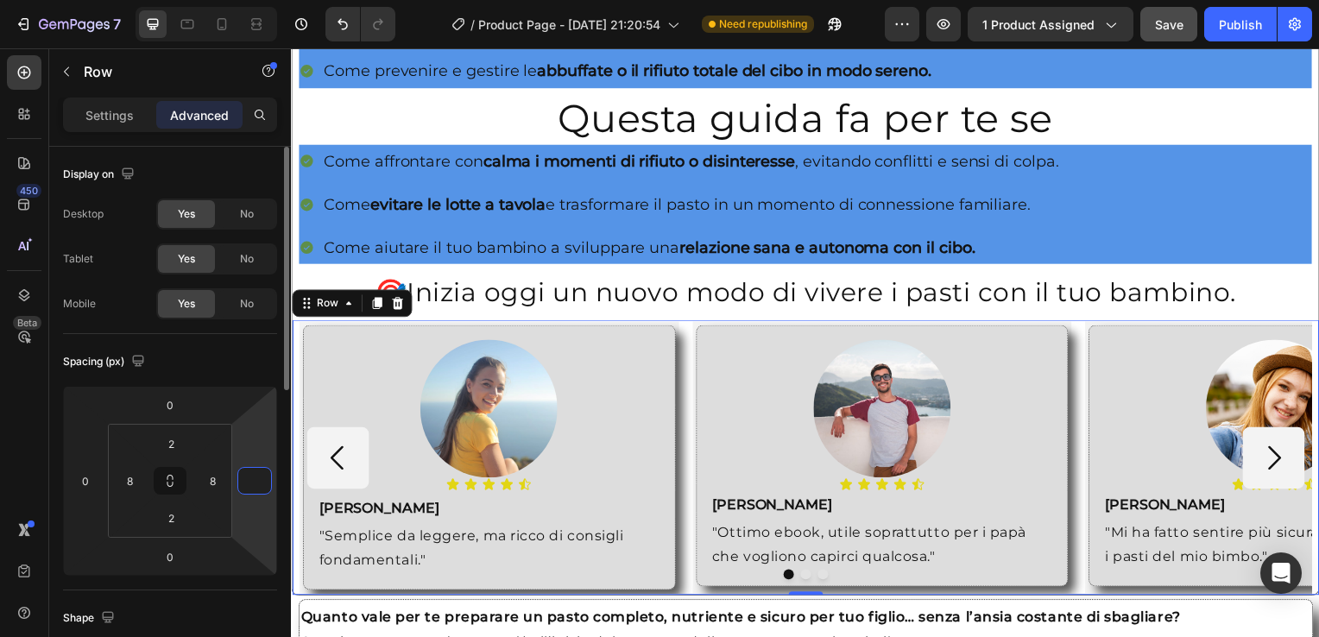
type input "0"
click at [253, 471] on input "0" at bounding box center [255, 481] width 26 height 26
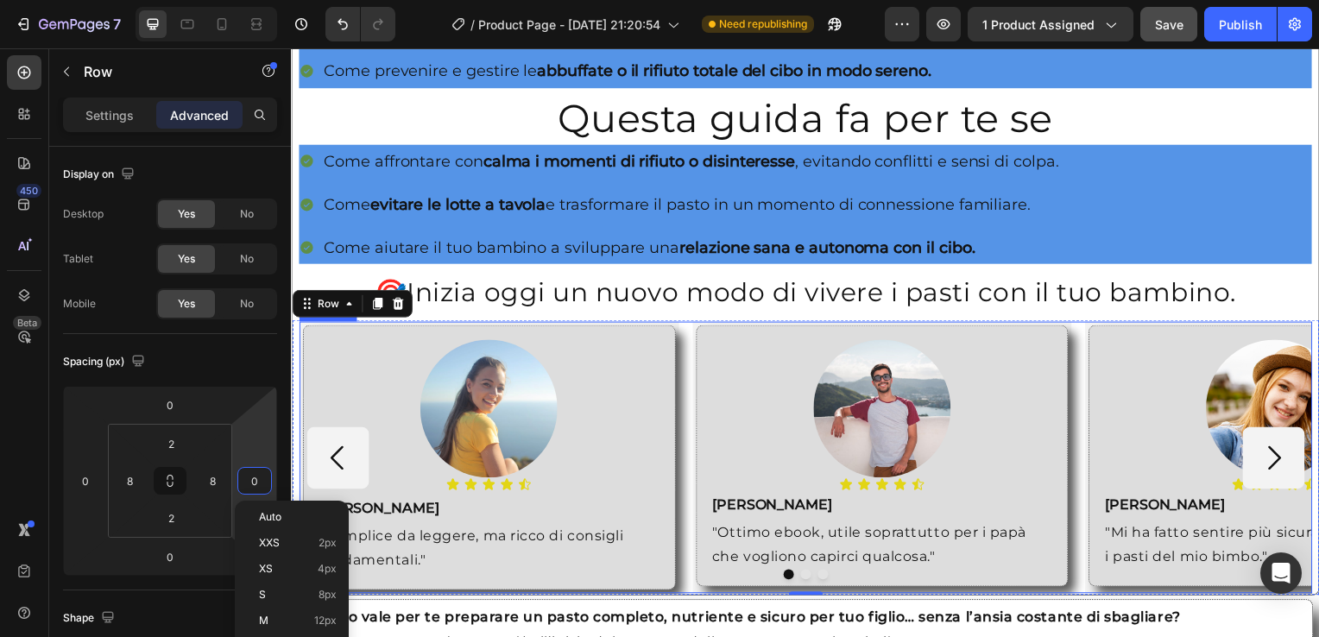
click at [299, 324] on div "Image Icon Icon Icon Icon Icon Icon List Text Block Roberta Text Block "Semplic…" at bounding box center [490, 461] width 383 height 274
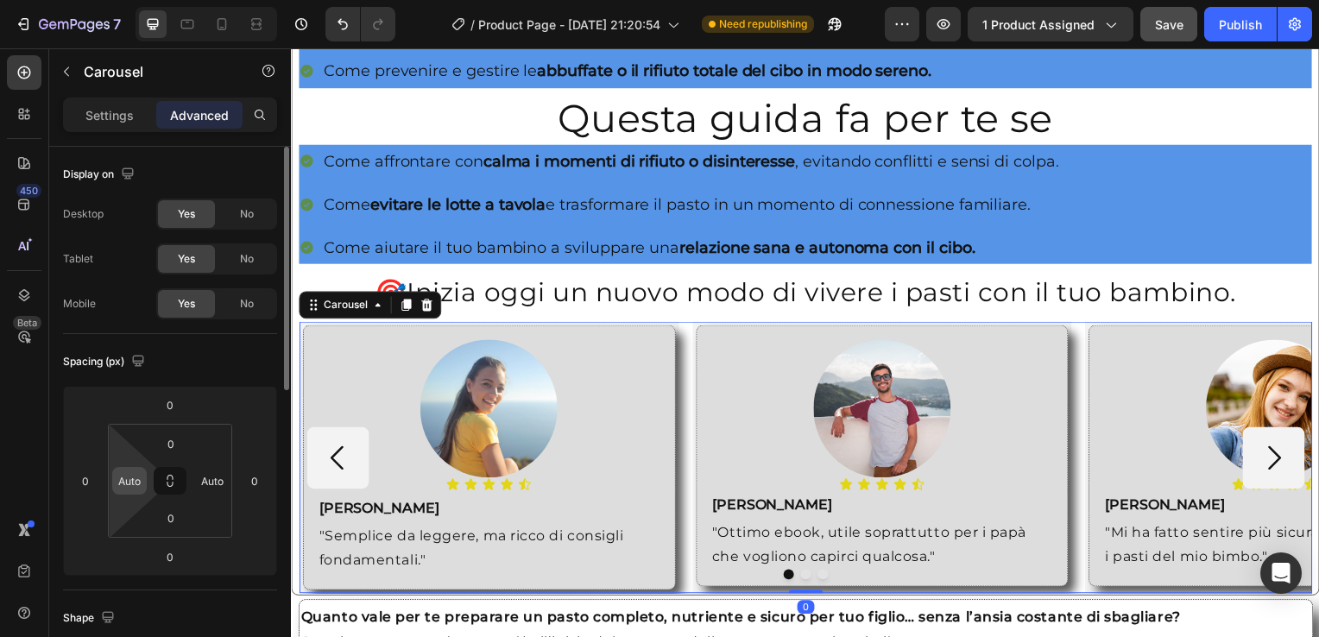
click at [121, 476] on input "Auto" at bounding box center [130, 481] width 26 height 26
type input "0"
click at [216, 474] on input "Auto" at bounding box center [212, 481] width 26 height 26
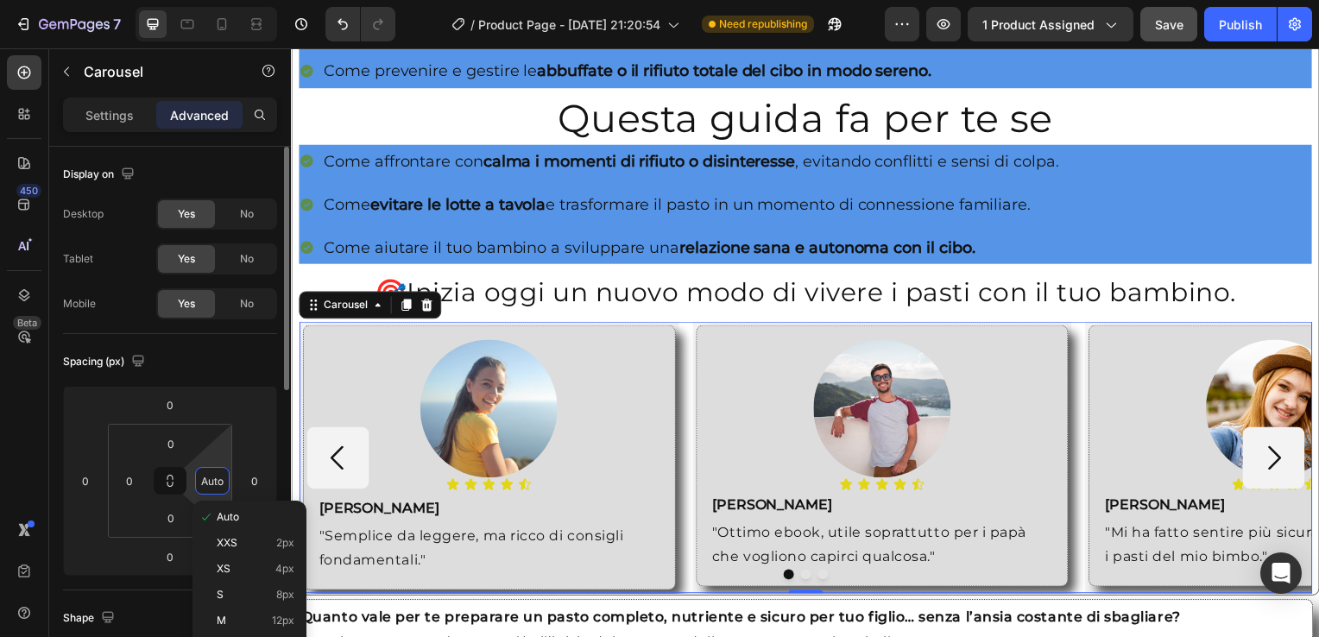
type input "0"
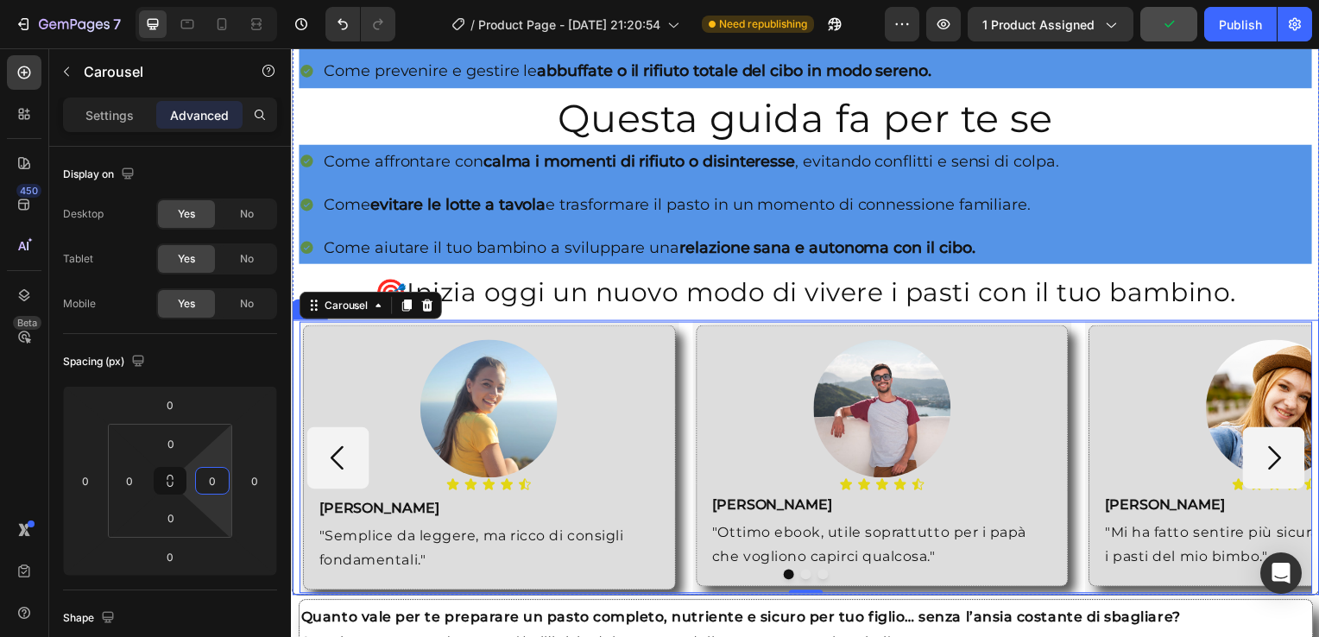
click at [294, 362] on div "Image Icon Icon Icon Icon Icon Icon List Text Block Roberta Text Block "Semplic…" at bounding box center [809, 460] width 1035 height 277
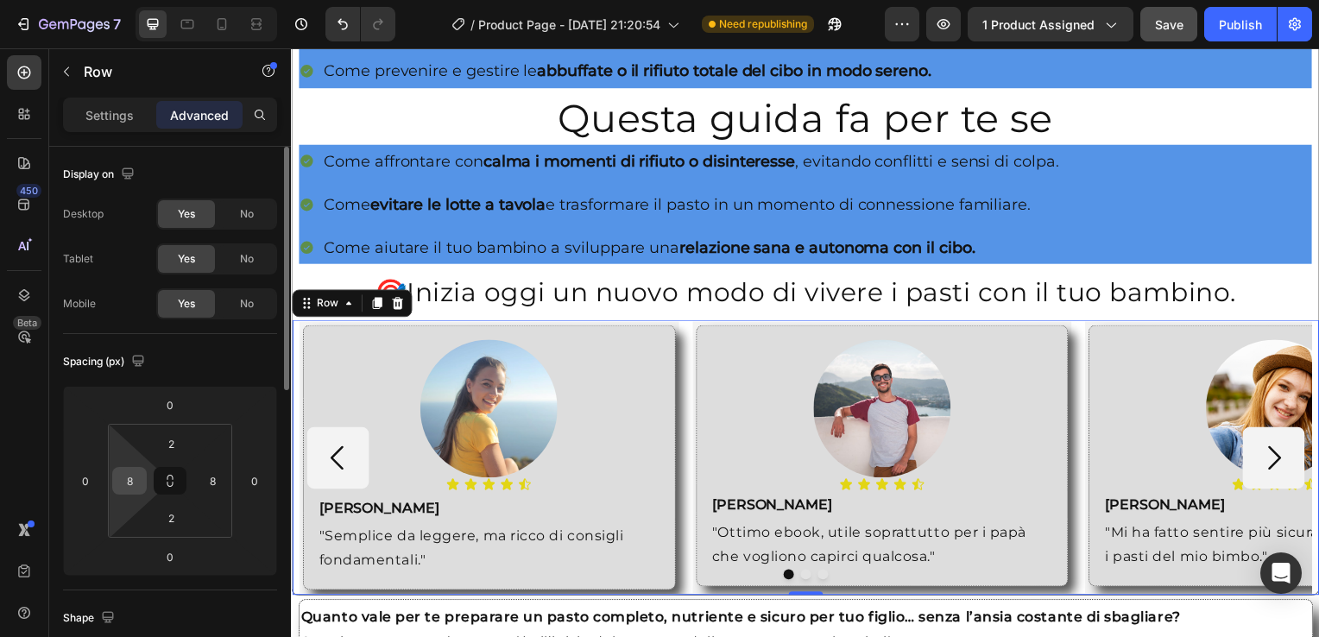
click at [141, 487] on input "8" at bounding box center [130, 481] width 26 height 26
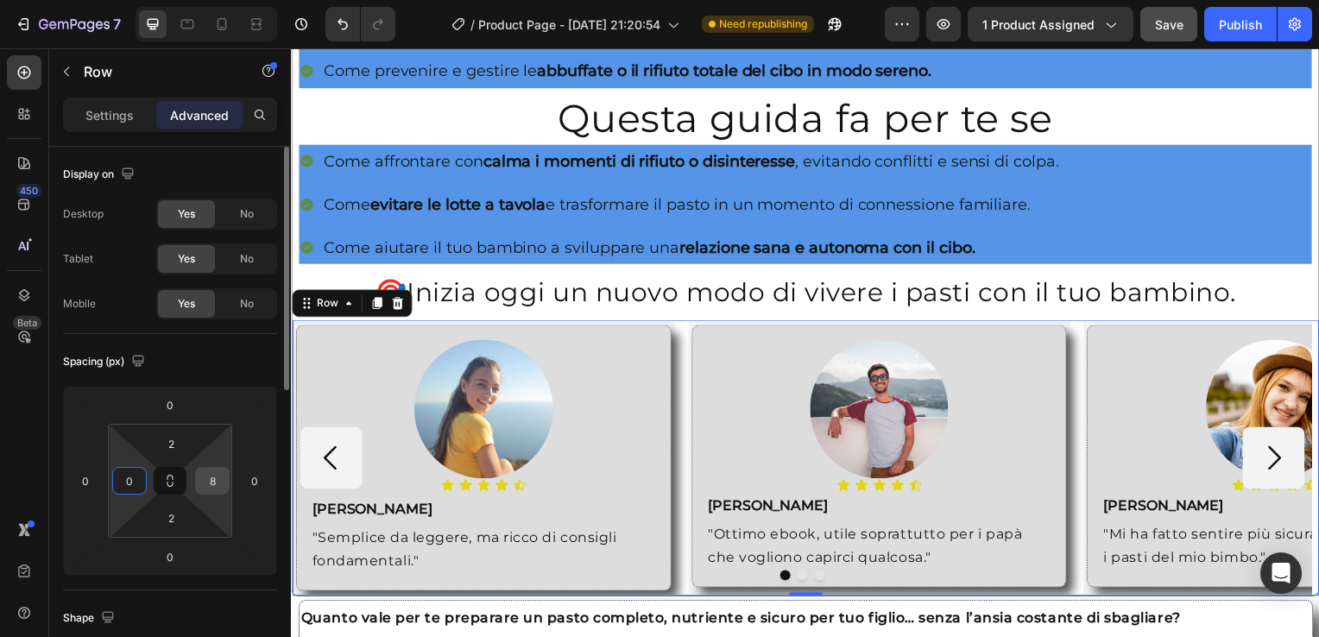
type input "0"
click at [221, 473] on input "8" at bounding box center [212, 481] width 26 height 26
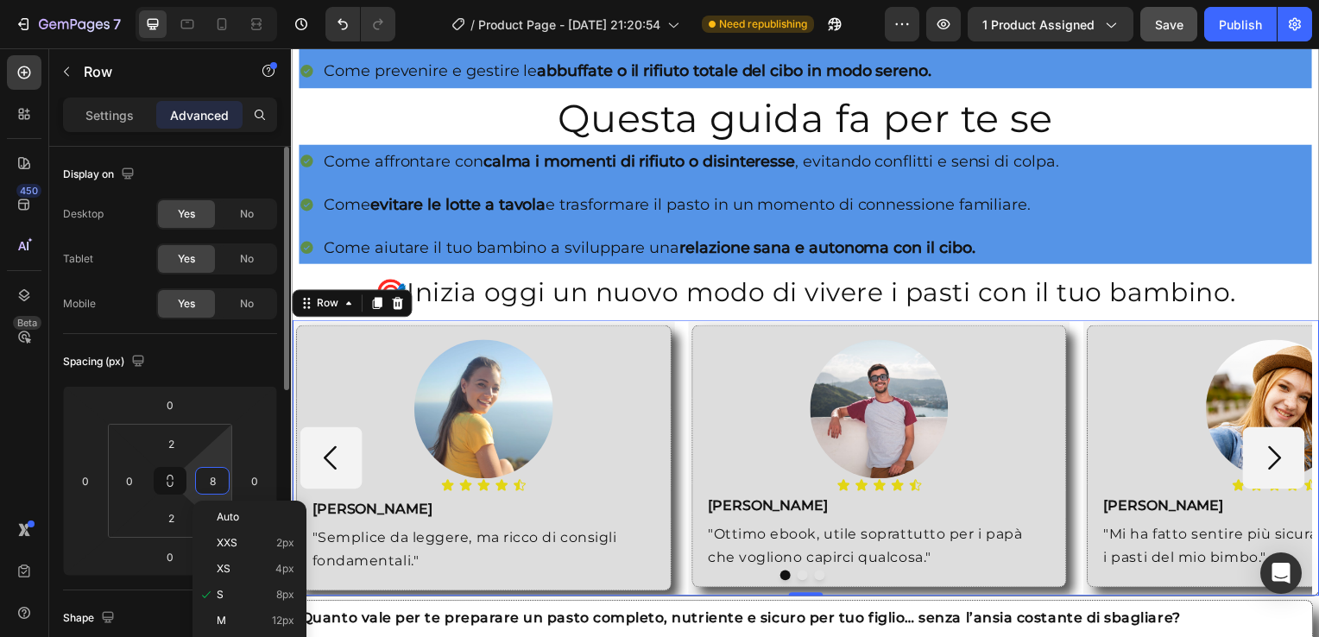
type input "0"
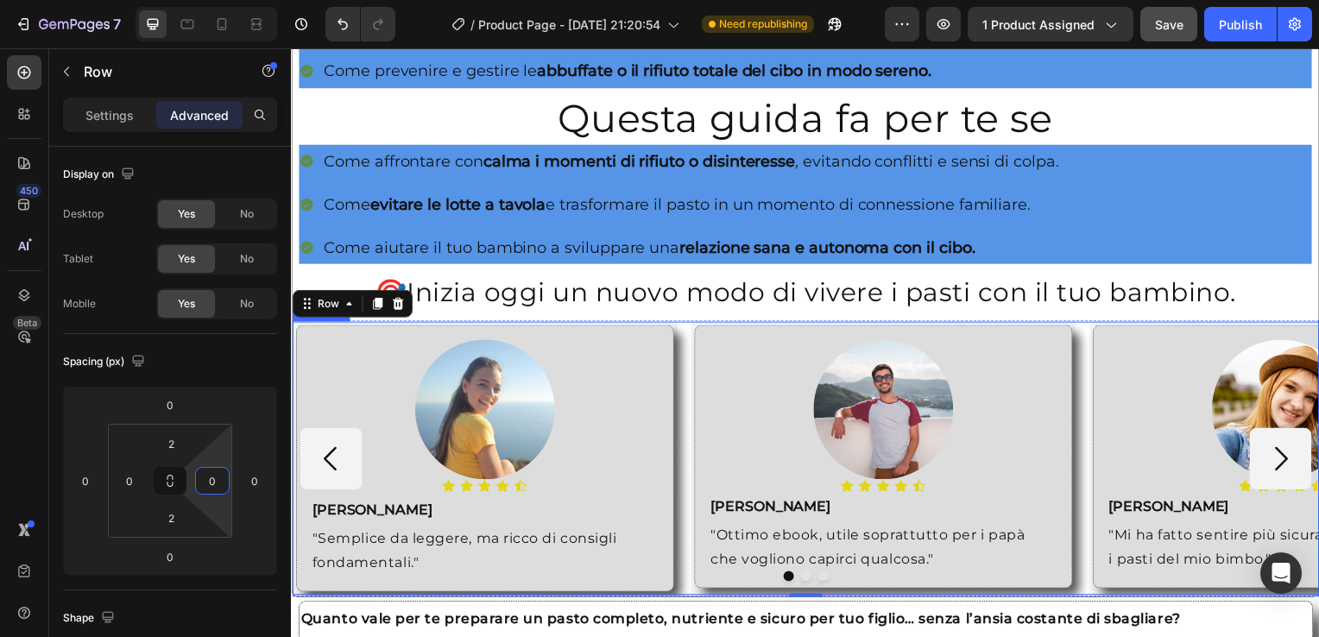
click at [689, 324] on div "Image Icon Icon Icon Icon Icon Icon List Text Block Roberta Text Block "Semplic…" at bounding box center [809, 461] width 1035 height 275
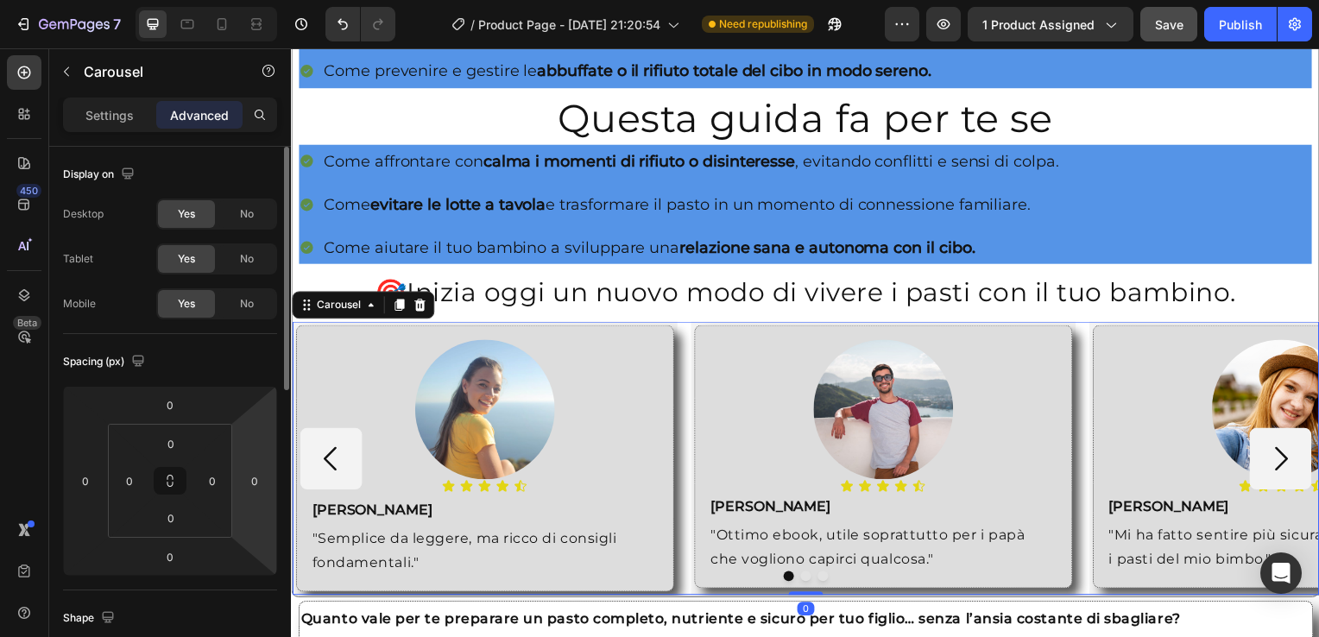
scroll to position [1500, 0]
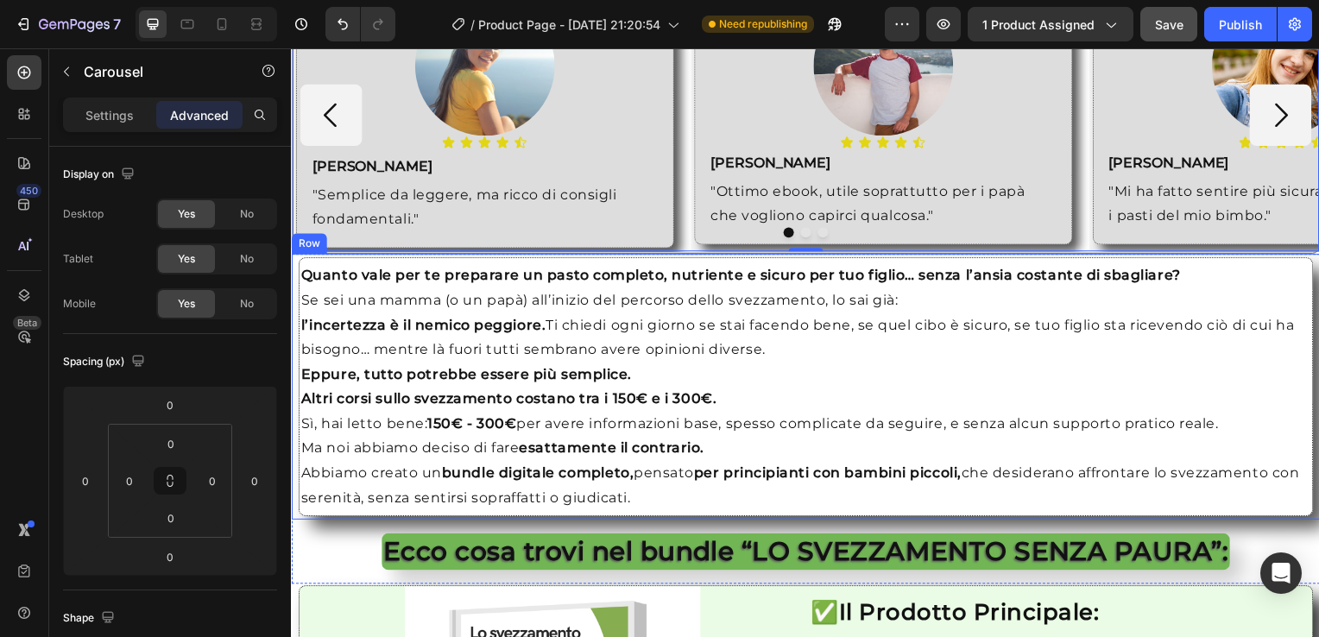
click at [292, 348] on div "Quanto vale per te preparare un pasto completo, nutriente e sicuro per tuo figl…" at bounding box center [809, 390] width 1036 height 268
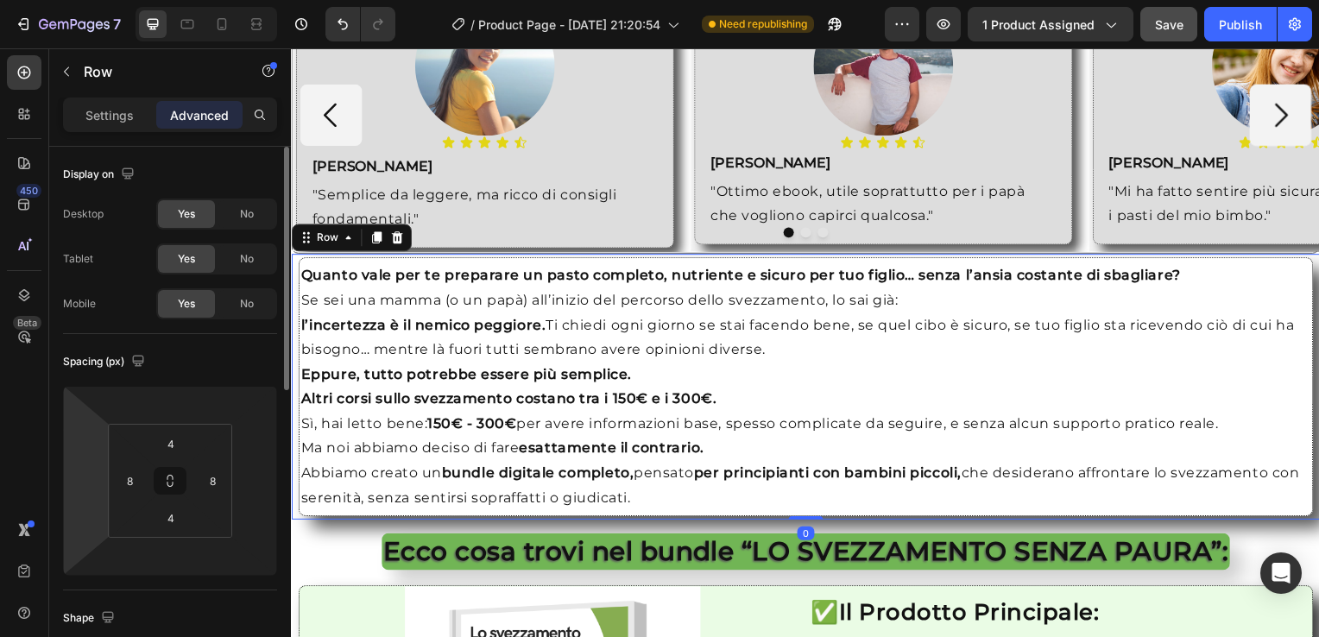
click at [79, 0] on html "7 / Product Page - [DATE] 21:20:54 Need republishing Preview 1 product assigned…" at bounding box center [659, 0] width 1319 height 0
type input "0"
click at [268, 488] on div at bounding box center [254, 481] width 35 height 28
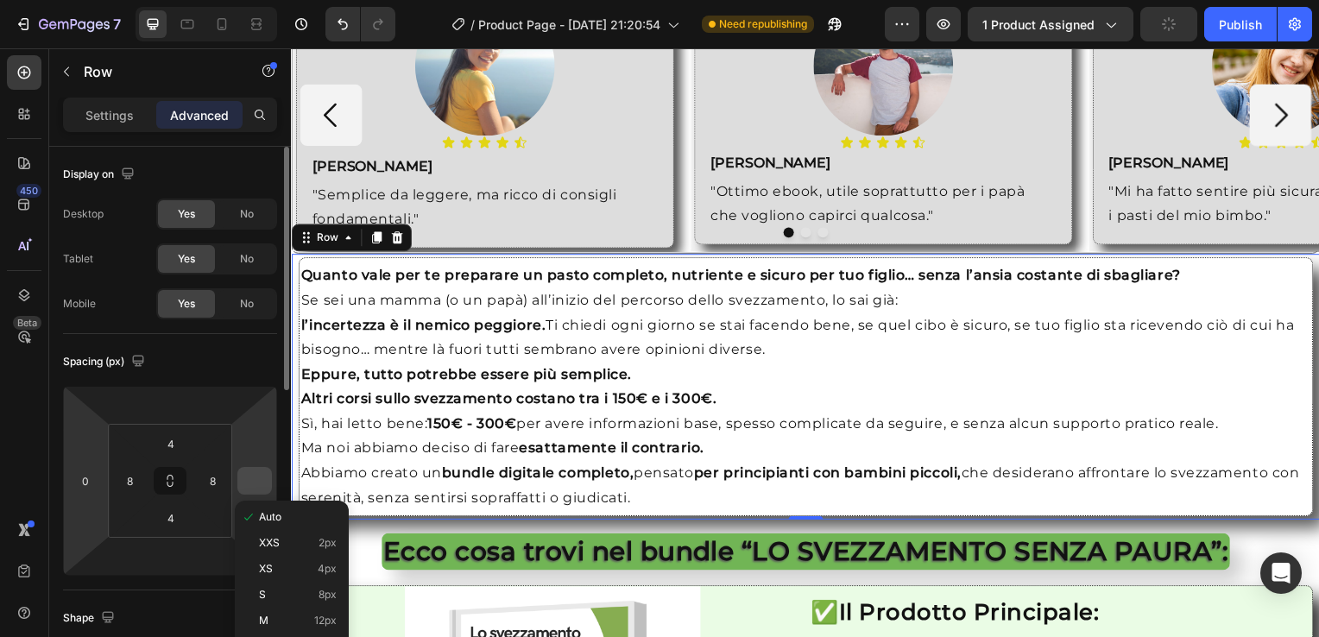
click at [244, 478] on input "number" at bounding box center [255, 481] width 26 height 26
type input "0"
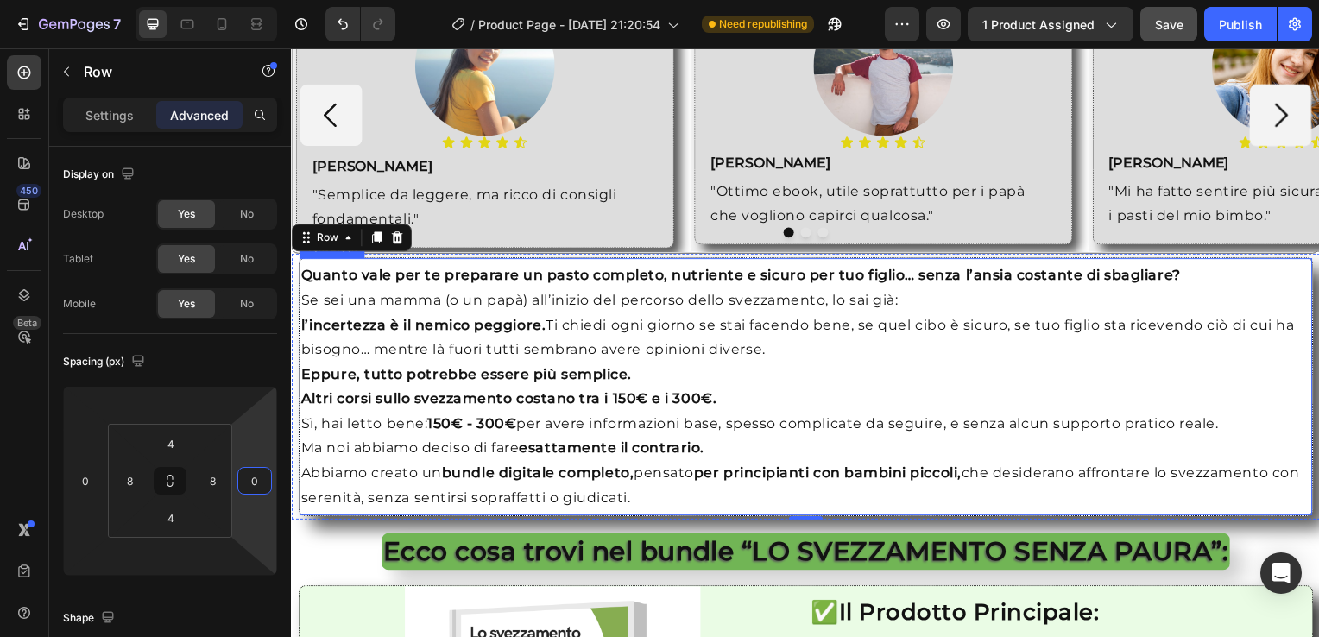
click at [306, 389] on p "Altri corsi sullo svezzamento costano tra i 150€ e i 300€. Sì, hai letto bene: …" at bounding box center [809, 426] width 1017 height 74
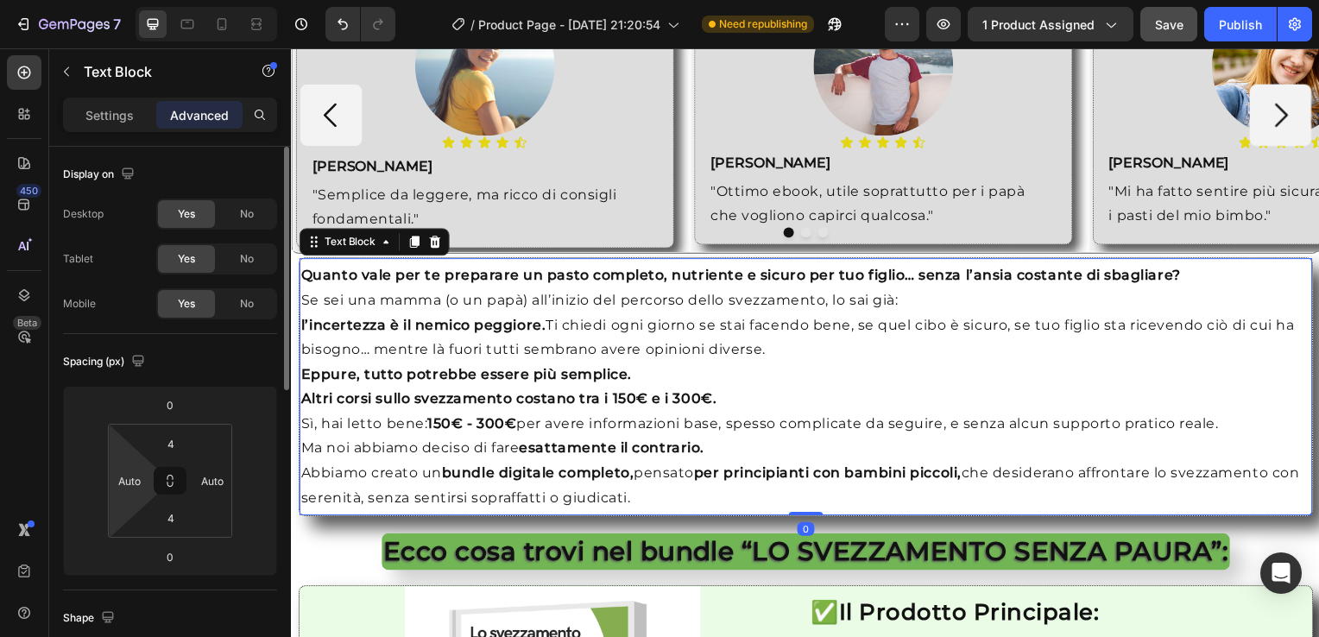
click at [137, 0] on html "7 / Product Page - [DATE] 21:20:54 Need republishing Preview 1 product assigned…" at bounding box center [659, 0] width 1319 height 0
type input "0"
click at [207, 484] on input "Auto" at bounding box center [212, 481] width 26 height 26
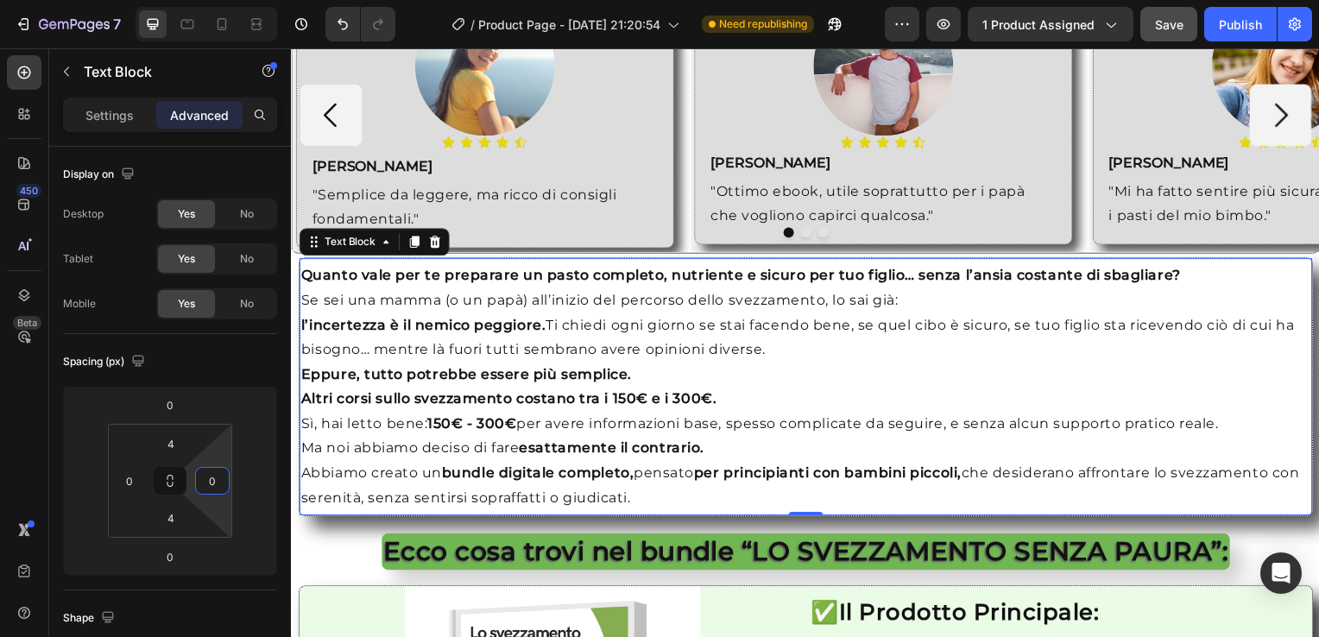
type input "0"
click at [306, 389] on p "Altri corsi sullo svezzamento costano tra i 150€ e i 300€. Sì, hai letto bene: …" at bounding box center [809, 426] width 1017 height 74
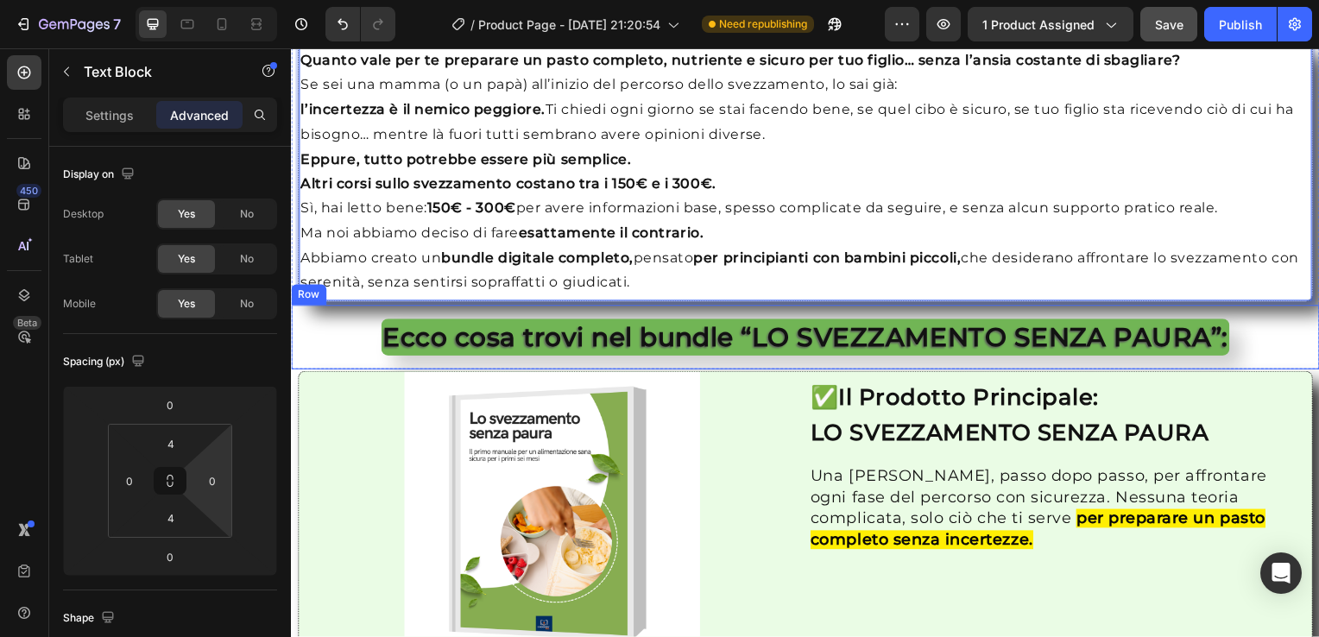
click at [298, 330] on div "Ecco cosa trovi nel bundle “LO SVEZZAMENTO SENZA PAURA”: Heading" at bounding box center [809, 340] width 1022 height 58
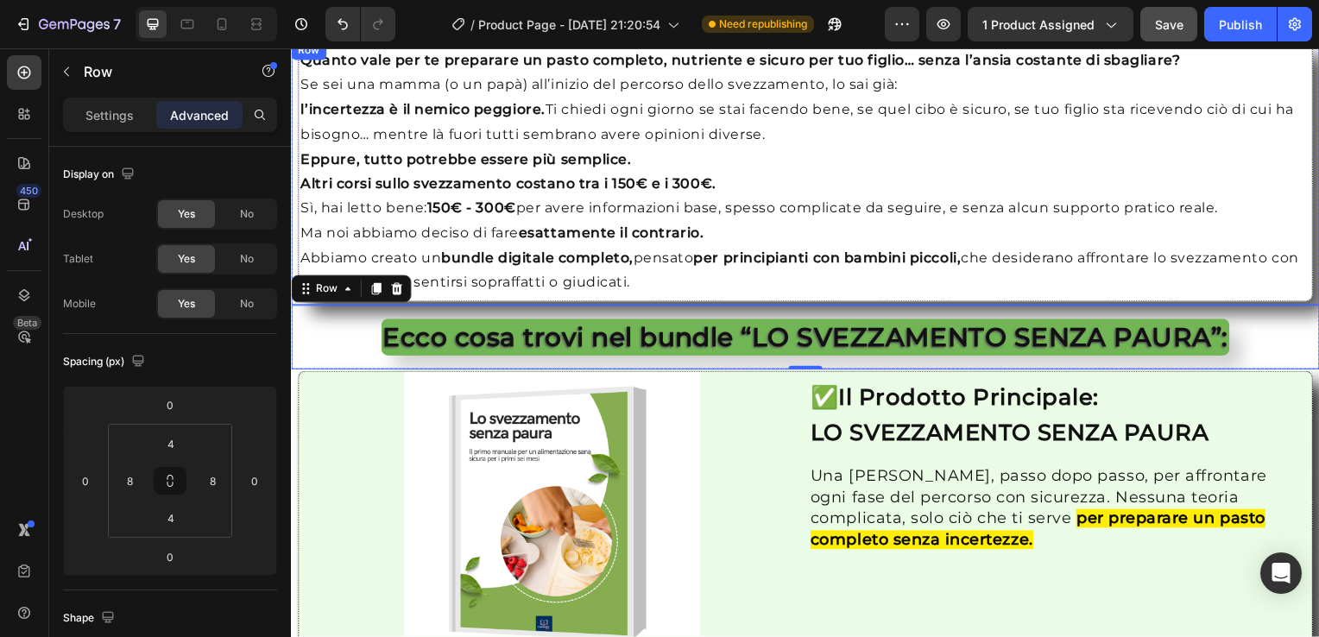
click at [294, 240] on div "Quanto vale per te preparare un pasto completo, nutriente e sicuro per tuo figl…" at bounding box center [809, 174] width 1036 height 268
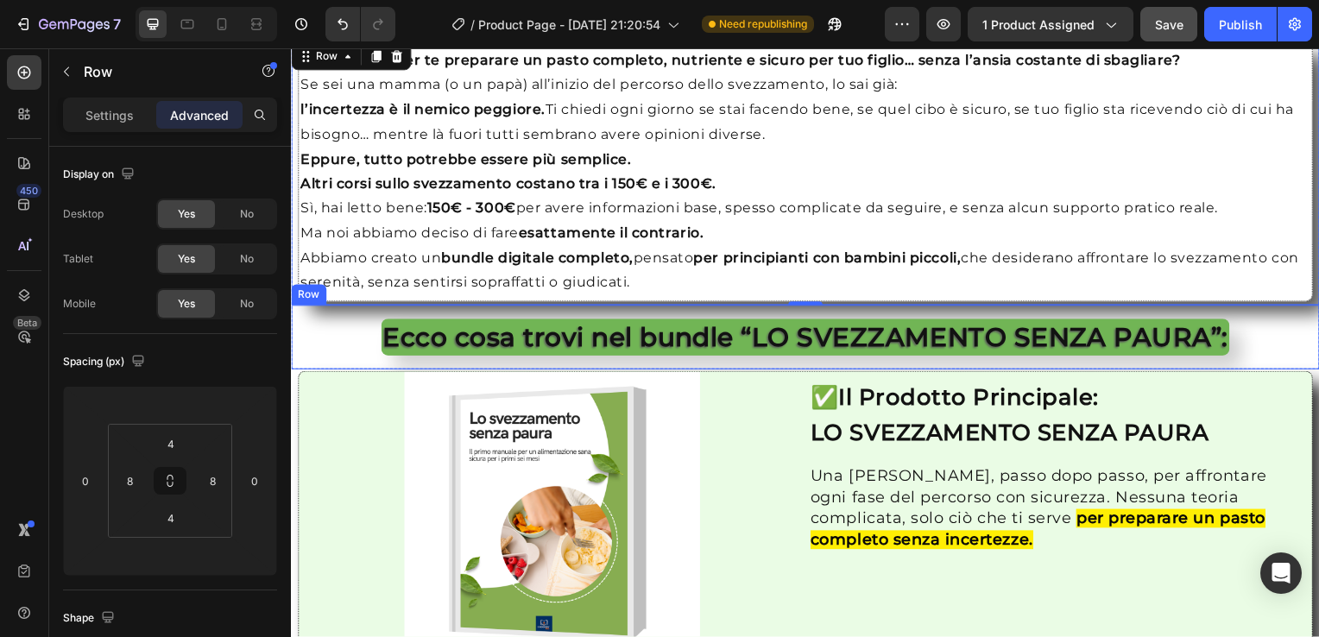
click at [301, 340] on div "Ecco cosa trovi nel bundle “LO SVEZZAMENTO SENZA PAURA”: Heading" at bounding box center [809, 340] width 1022 height 58
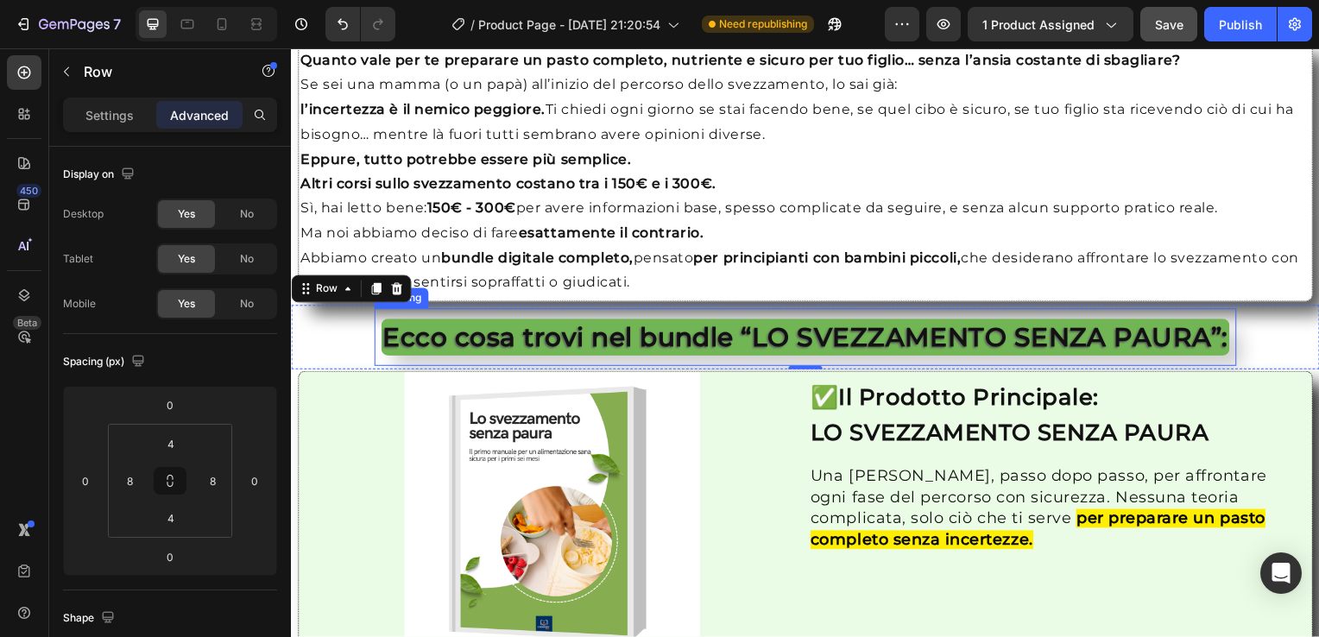
click at [382, 338] on h2 "Ecco cosa trovi nel bundle “LO SVEZZAMENTO SENZA PAURA”:" at bounding box center [810, 339] width 856 height 37
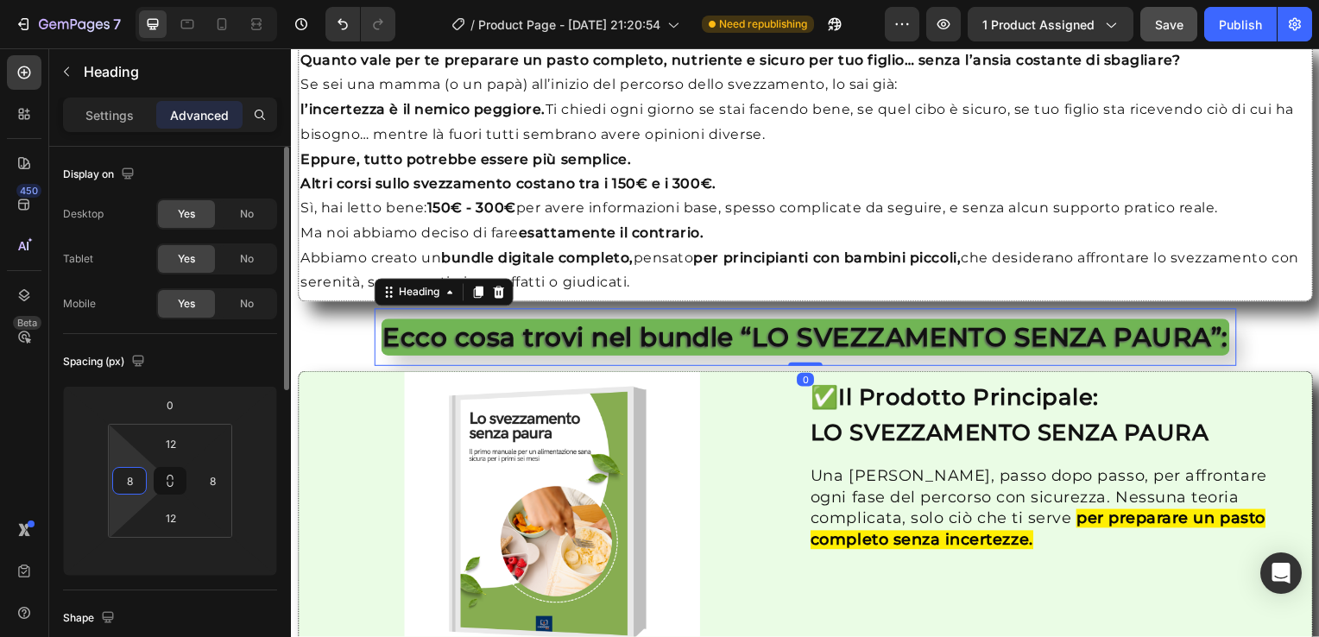
click at [131, 483] on input "8" at bounding box center [130, 481] width 26 height 26
type input "0"
click at [203, 482] on input "8" at bounding box center [212, 481] width 26 height 26
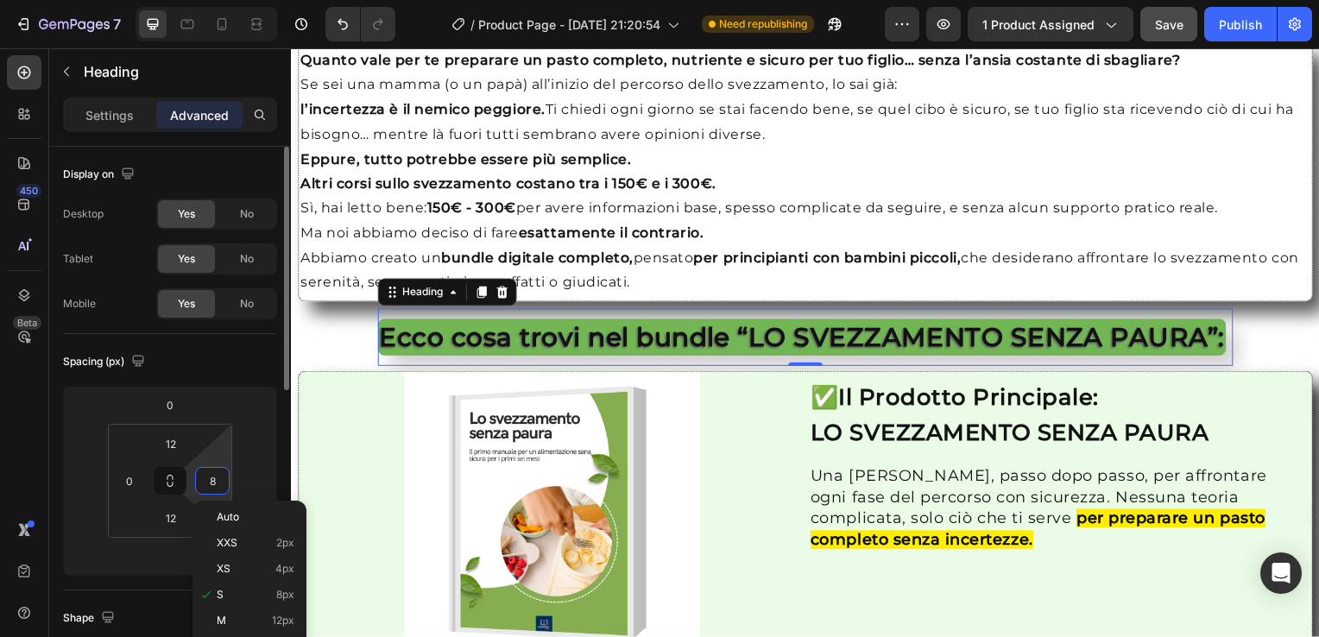
type input "0"
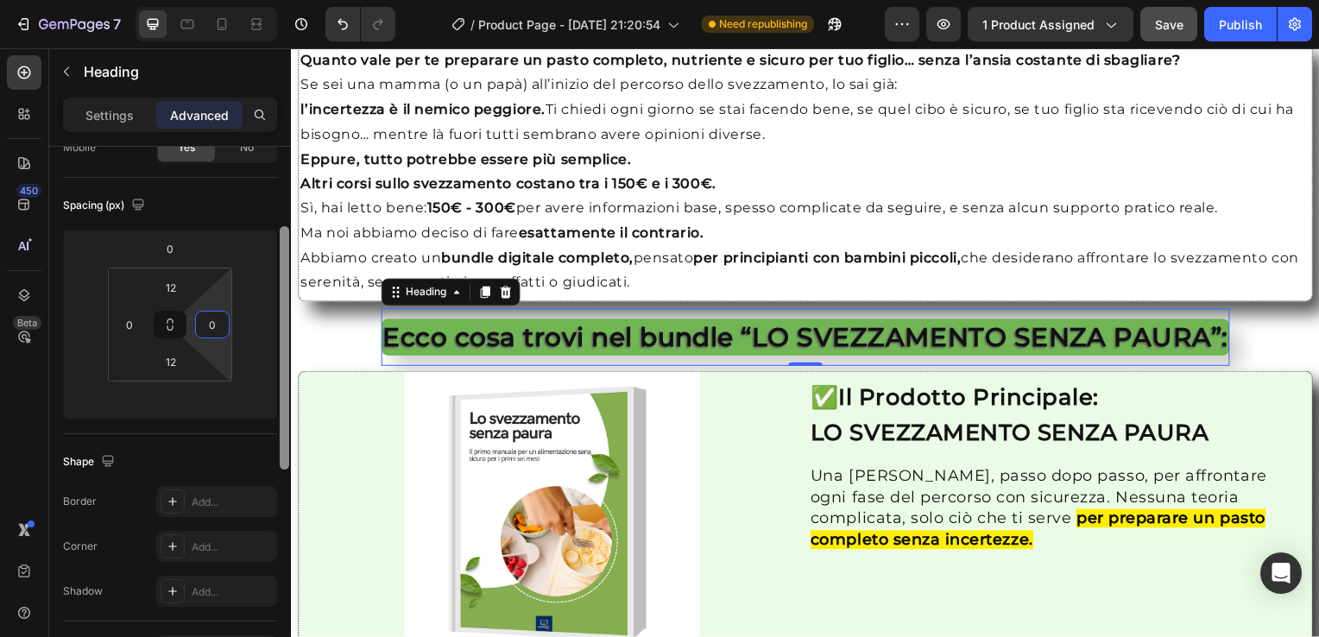
scroll to position [162, 0]
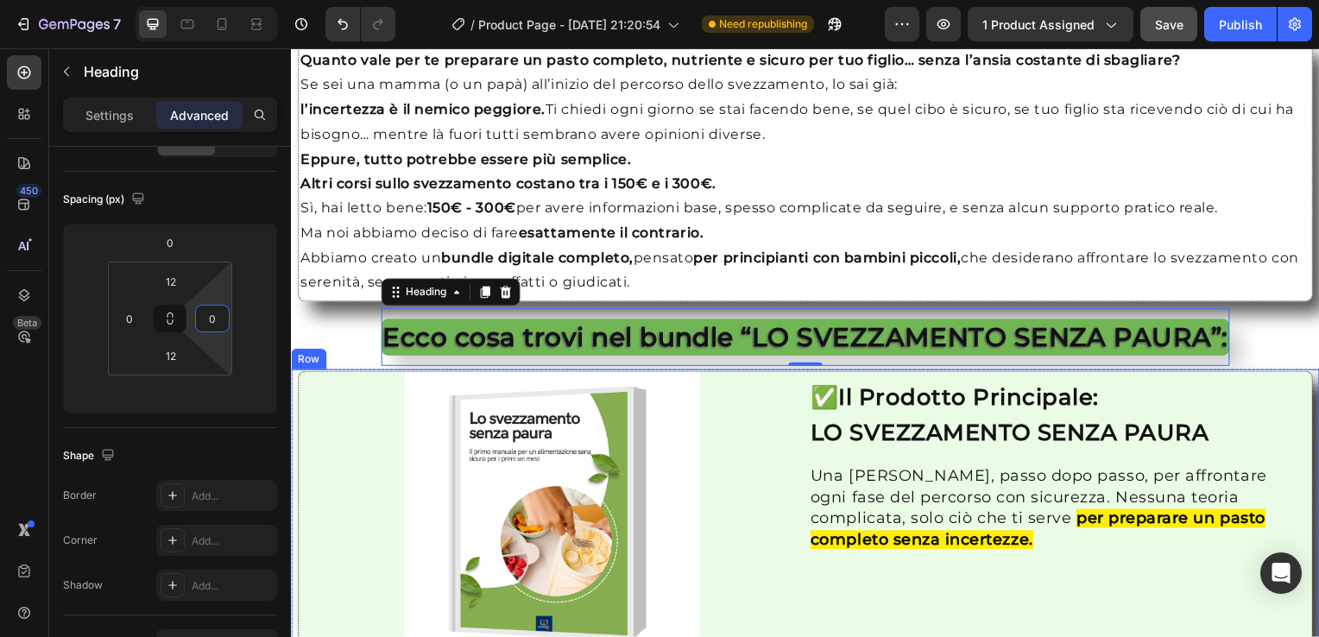
click at [294, 459] on div "Image ✅ Il Prodotto Principale: LO SVEZZAMENTO SENZA PAURA Heading Una guida ch…" at bounding box center [809, 524] width 1036 height 305
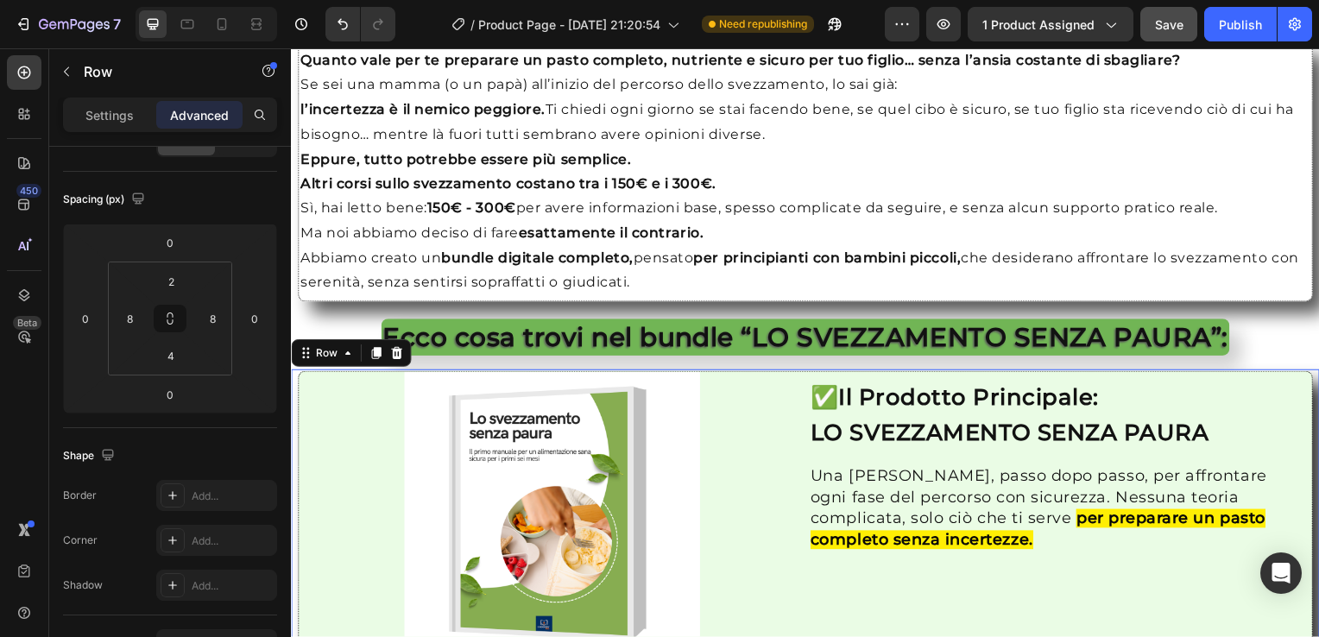
scroll to position [0, 0]
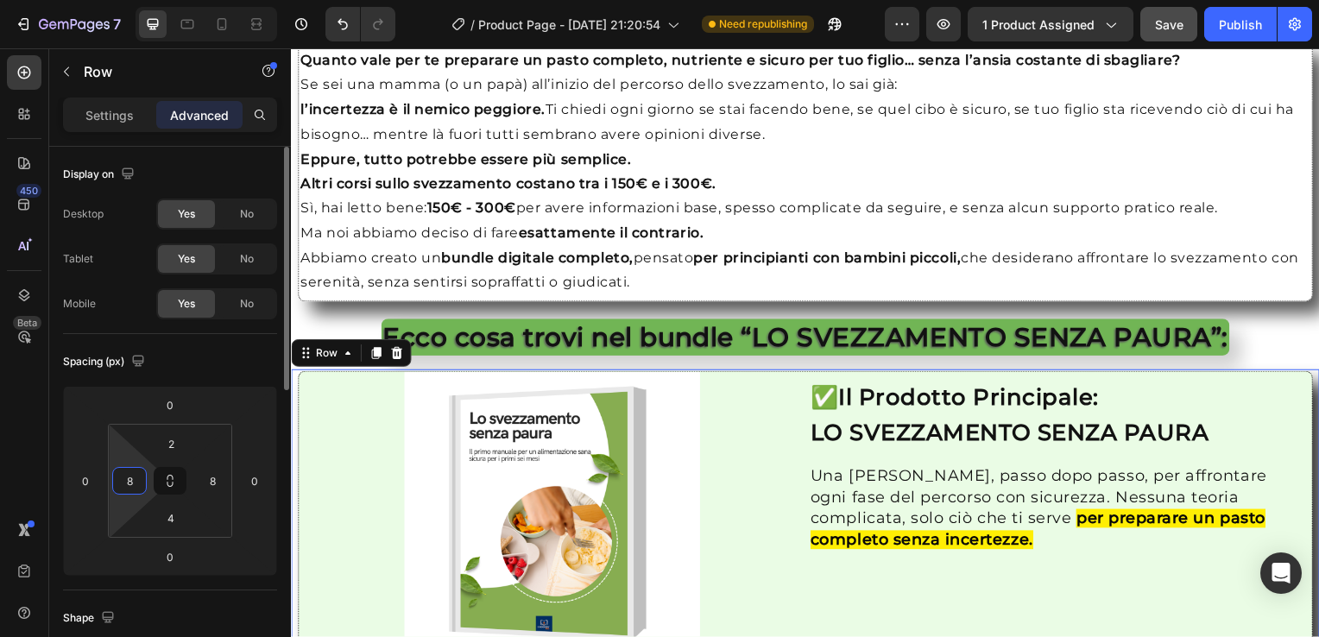
click at [131, 482] on input "8" at bounding box center [130, 481] width 26 height 26
type input "0"
click at [208, 484] on input "8" at bounding box center [212, 481] width 26 height 26
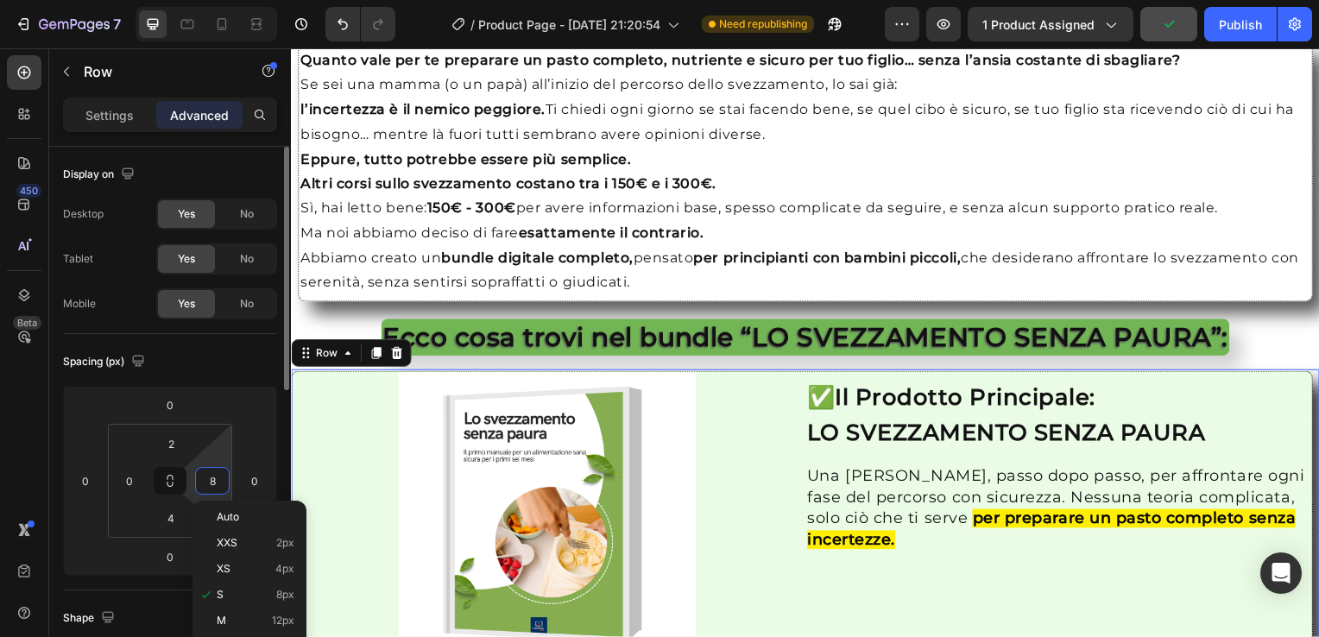
type input "0"
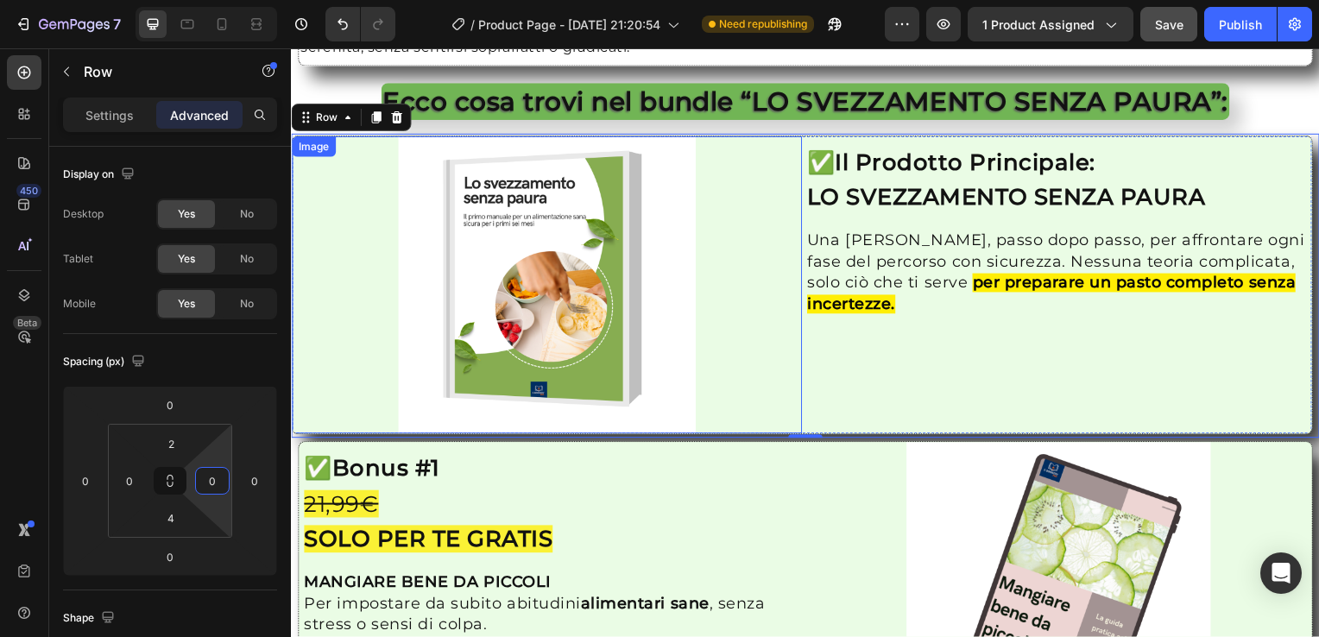
scroll to position [1991, 0]
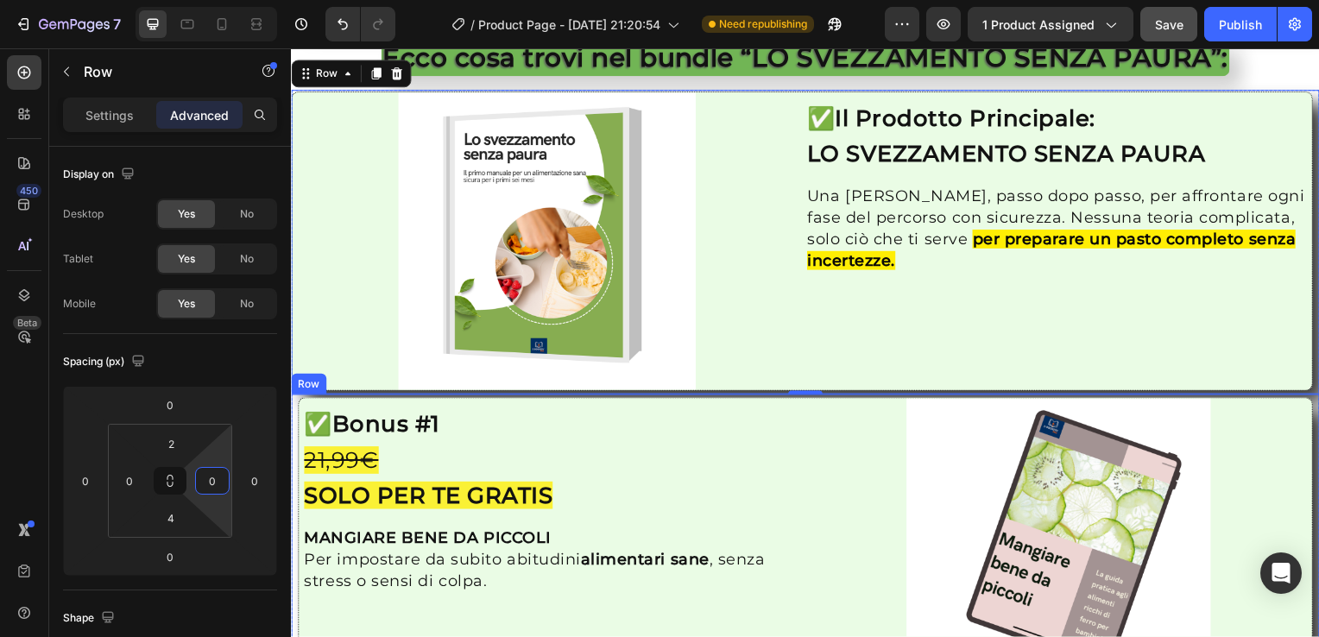
click at [294, 415] on div "Image ✅ Bonus #1 21,99€ SOLO PER TE GRATIS Heading MANGIARE BENE DA PICCOLI Per…" at bounding box center [809, 554] width 1036 height 315
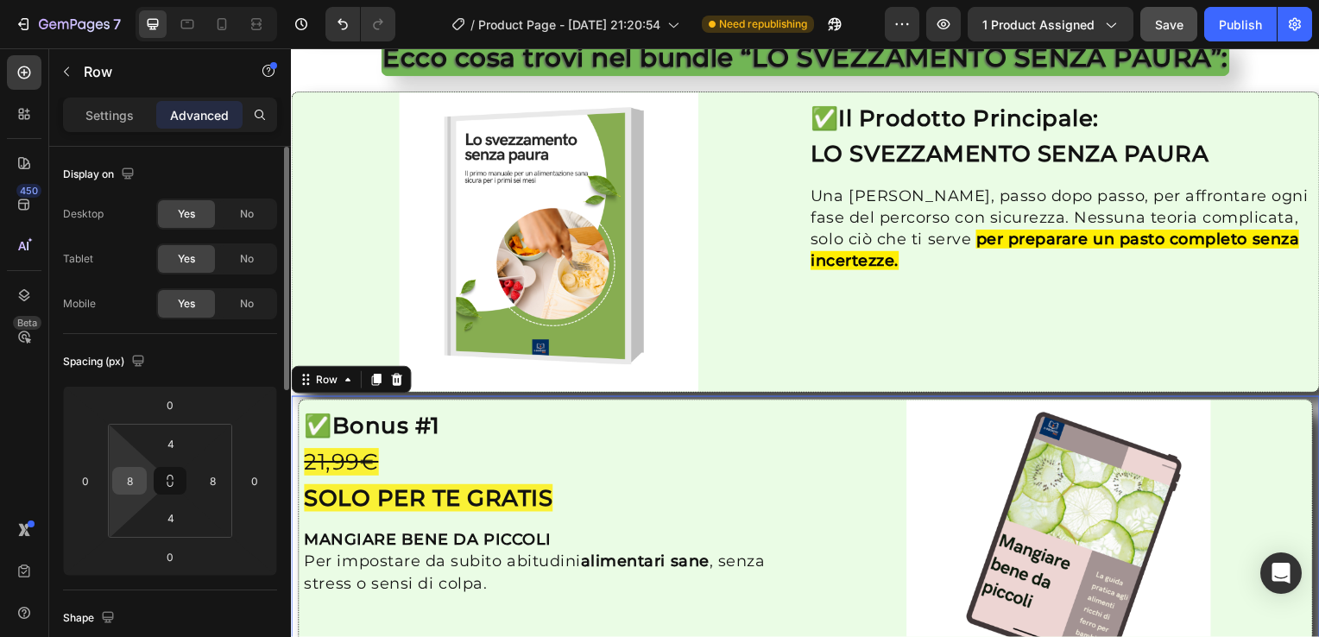
click at [134, 490] on input "8" at bounding box center [130, 481] width 26 height 26
type input "0"
click at [216, 484] on input "8" at bounding box center [212, 481] width 26 height 26
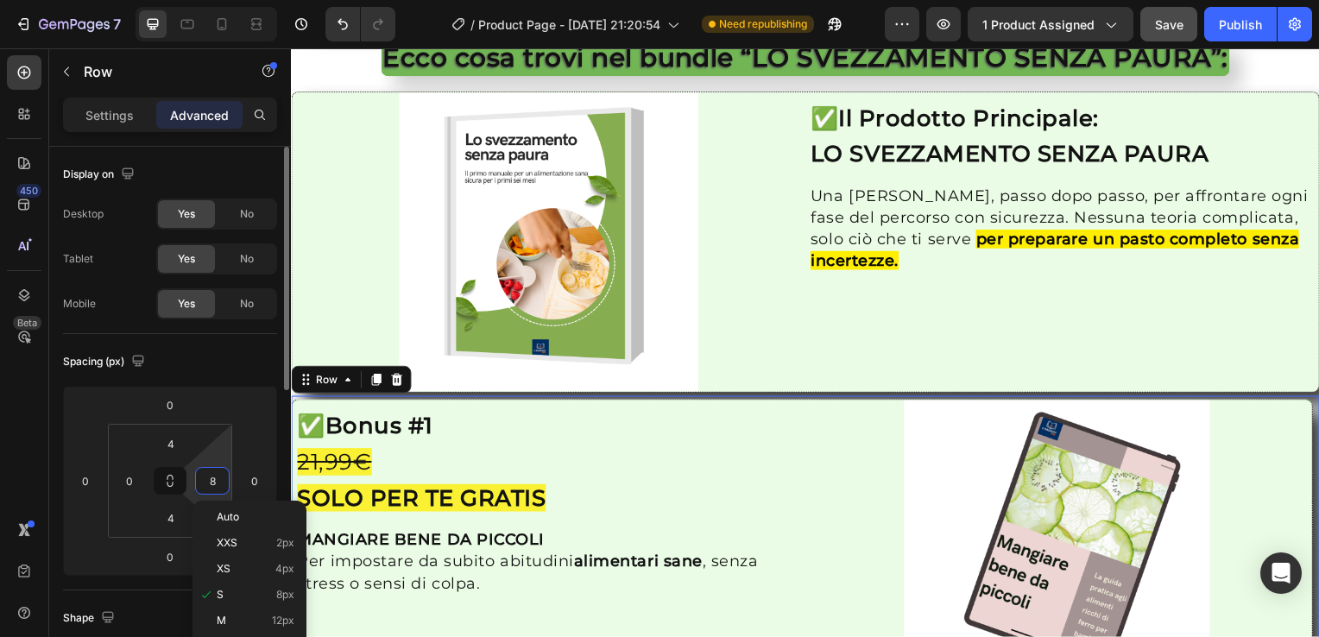
type input "0"
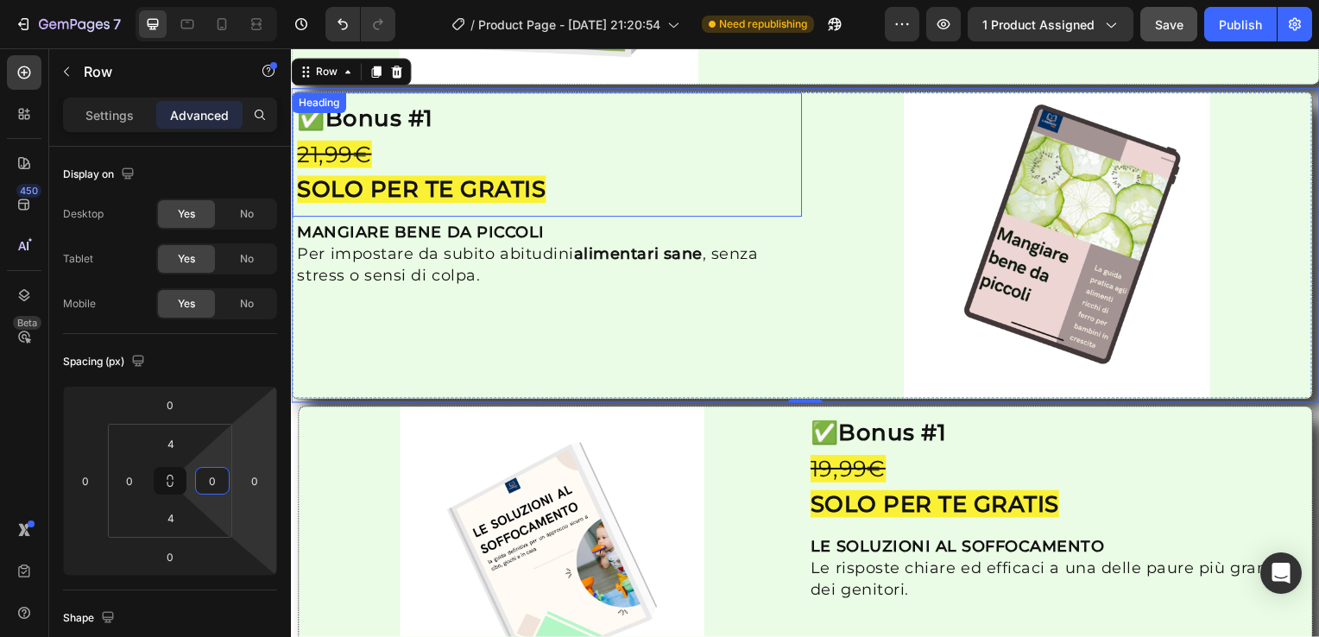
scroll to position [2307, 0]
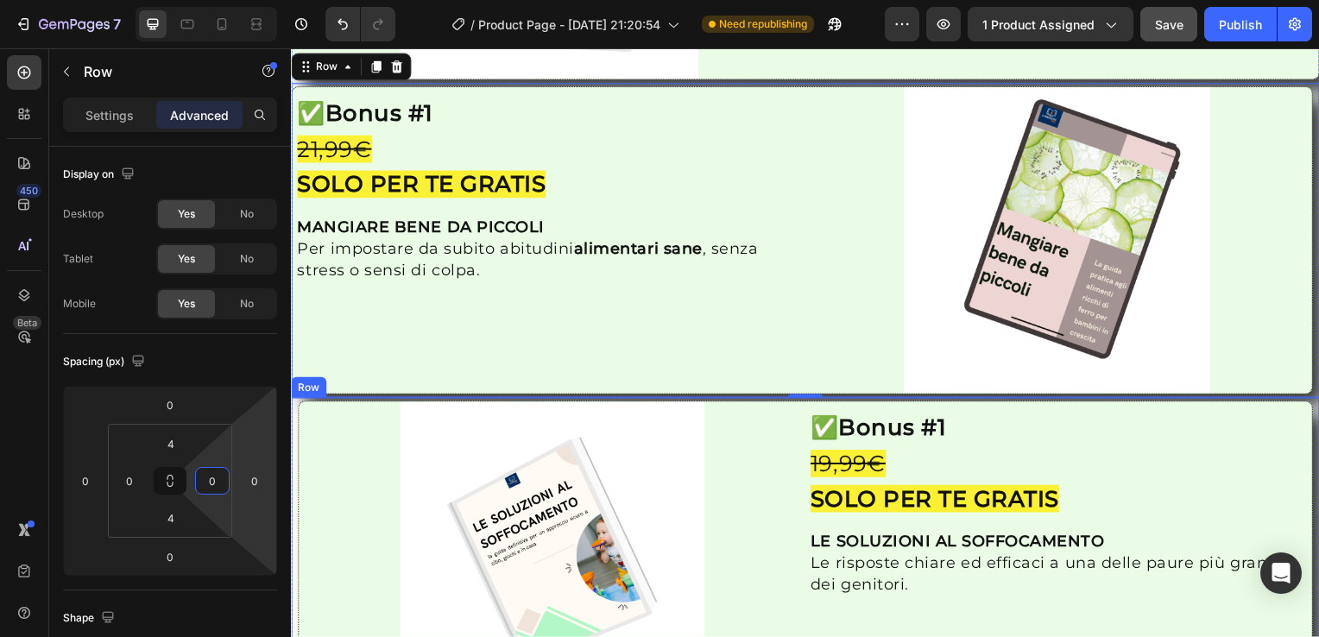
click at [294, 447] on div "Image ✅ Bonus #1 19,99€ SOLO PER TE GRATIS Heading LE SOLUZIONI AL SOFFOCAMENTO…" at bounding box center [809, 558] width 1036 height 315
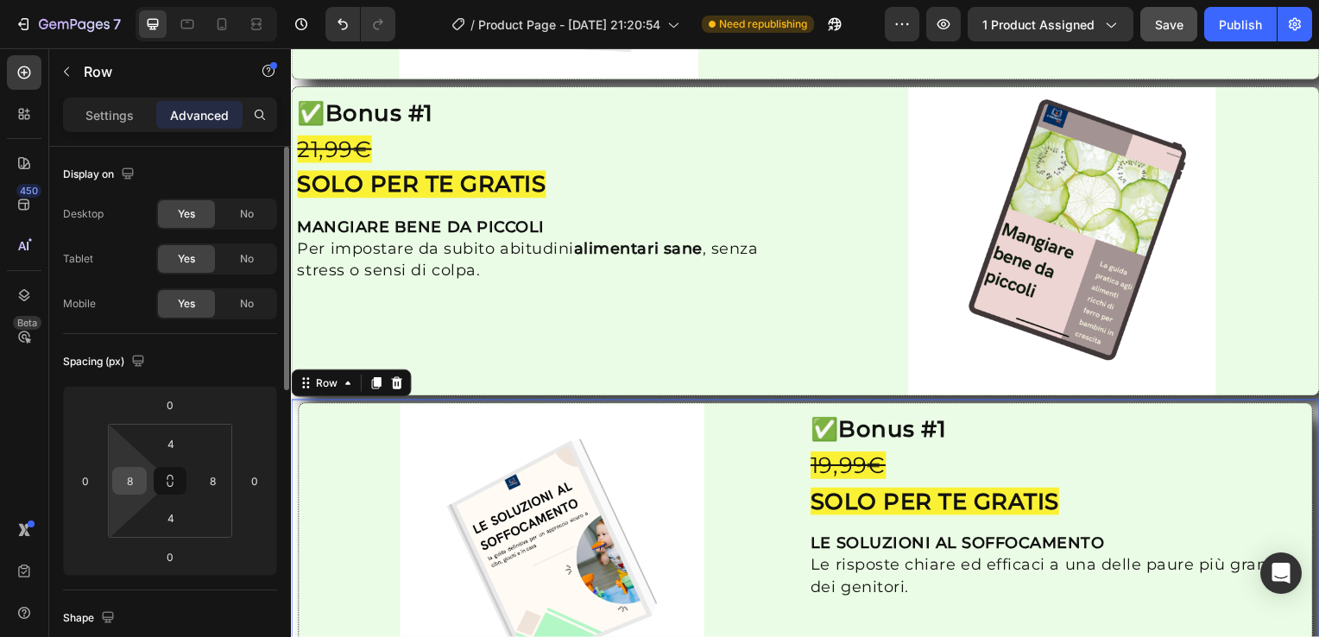
click at [133, 483] on input "8" at bounding box center [130, 481] width 26 height 26
type input "0"
click at [216, 482] on input "8" at bounding box center [212, 481] width 26 height 26
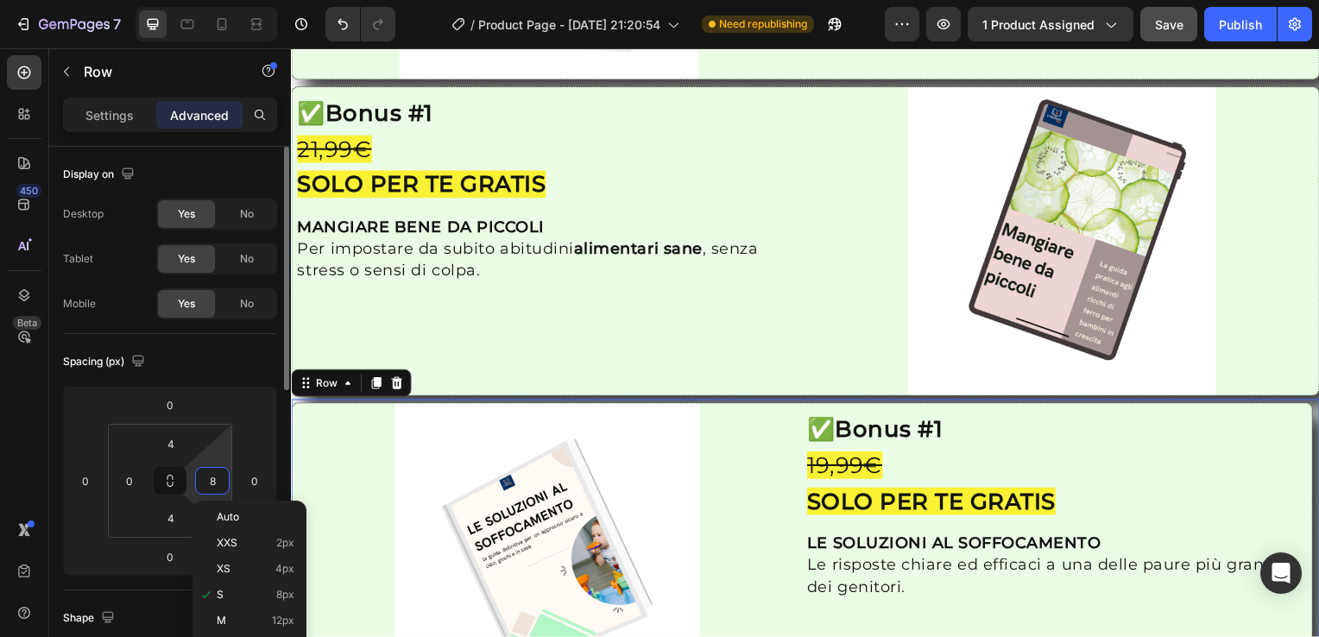
type input "0"
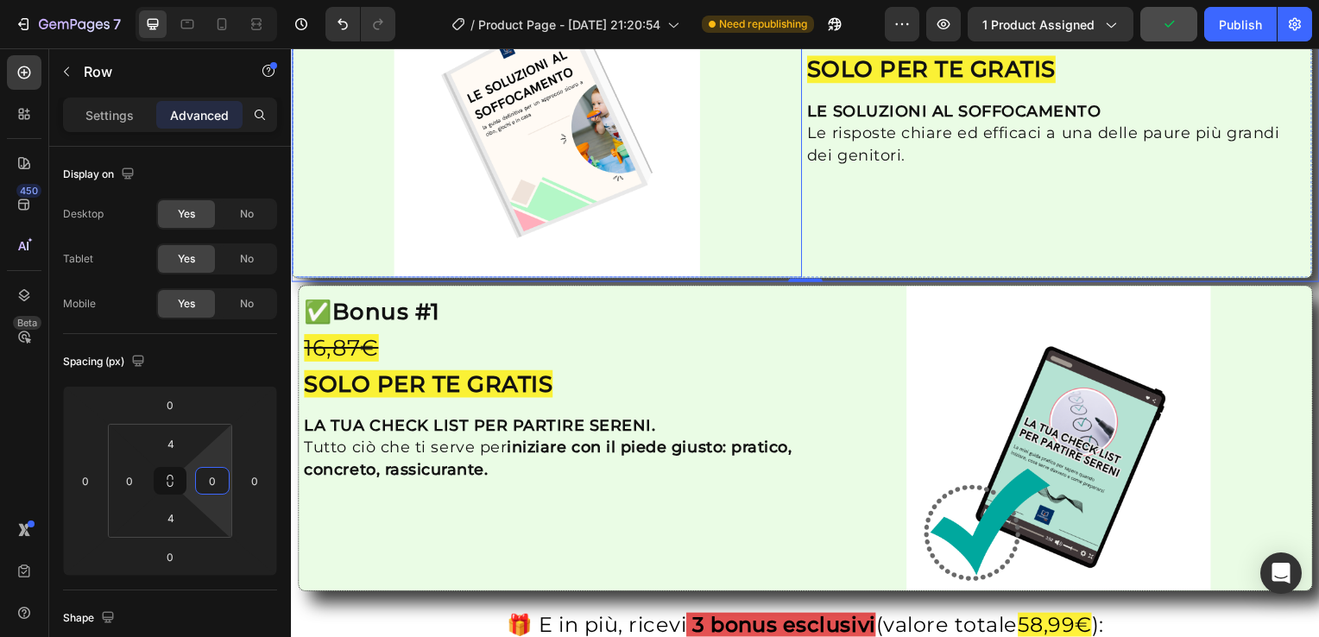
scroll to position [2786, 0]
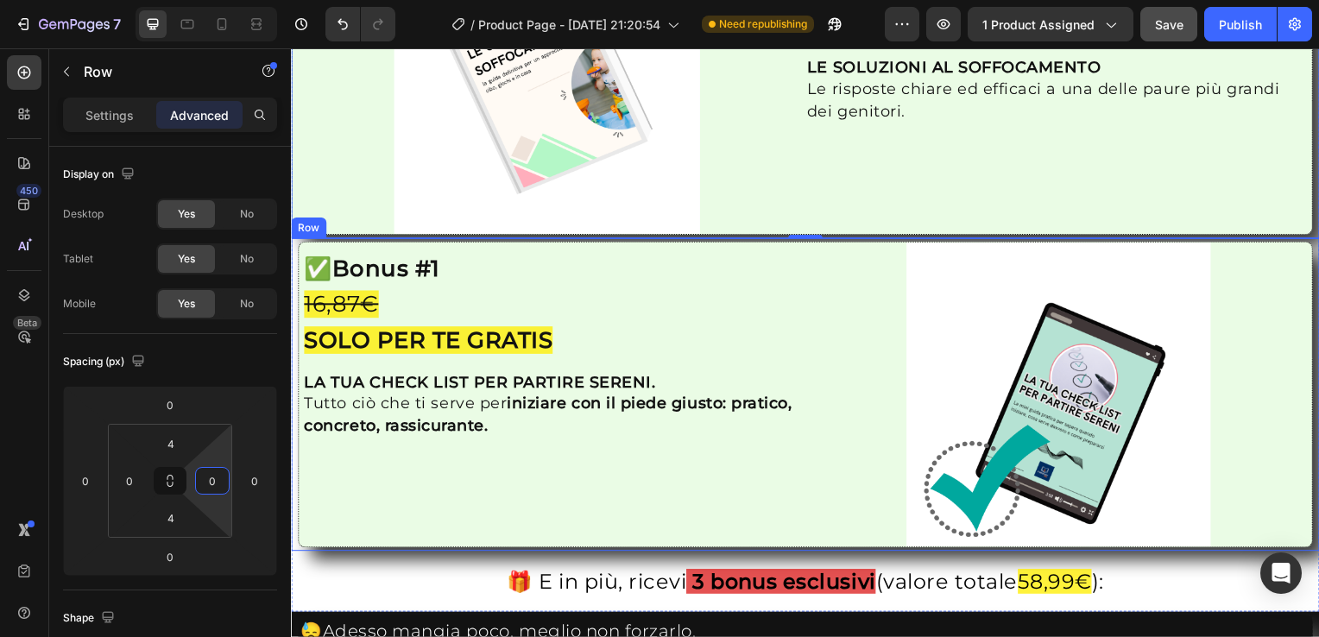
click at [292, 307] on div "Image ✅ Bonus #1 16,87€ SOLO PER TE GRATIS Heading LA TUA CHECK LIST PER PARTIR…" at bounding box center [809, 397] width 1036 height 315
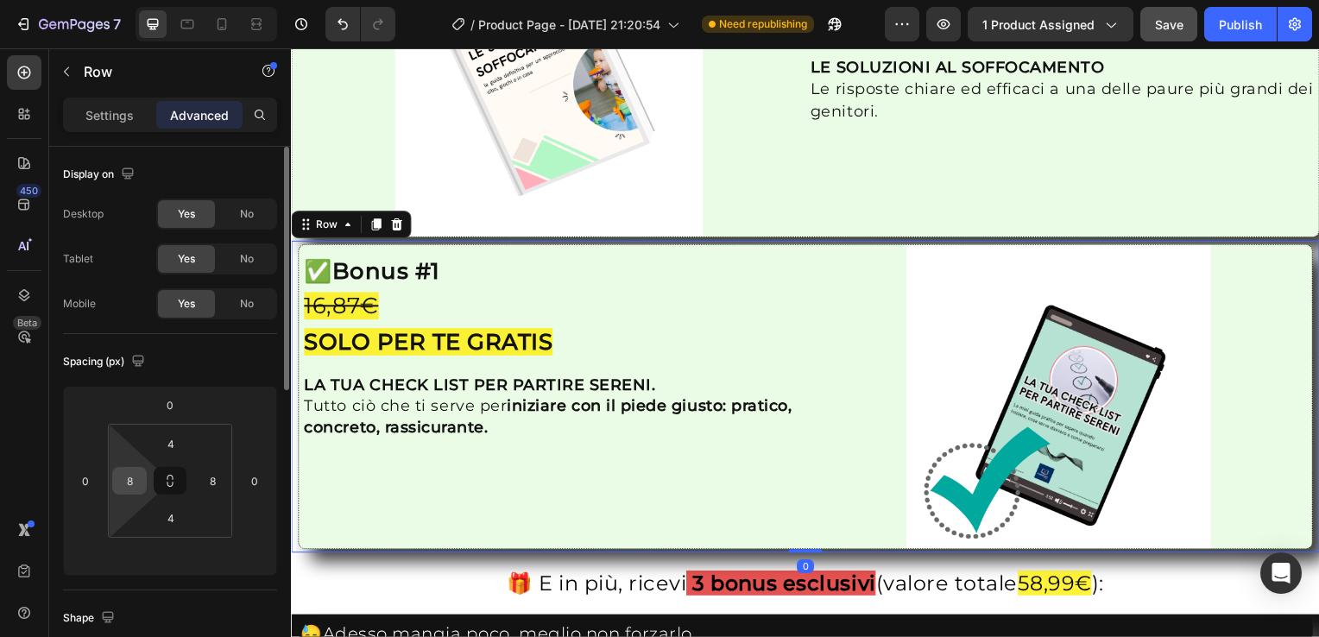
click at [129, 483] on input "8" at bounding box center [130, 481] width 26 height 26
type input "0"
click at [212, 483] on input "8" at bounding box center [212, 481] width 26 height 26
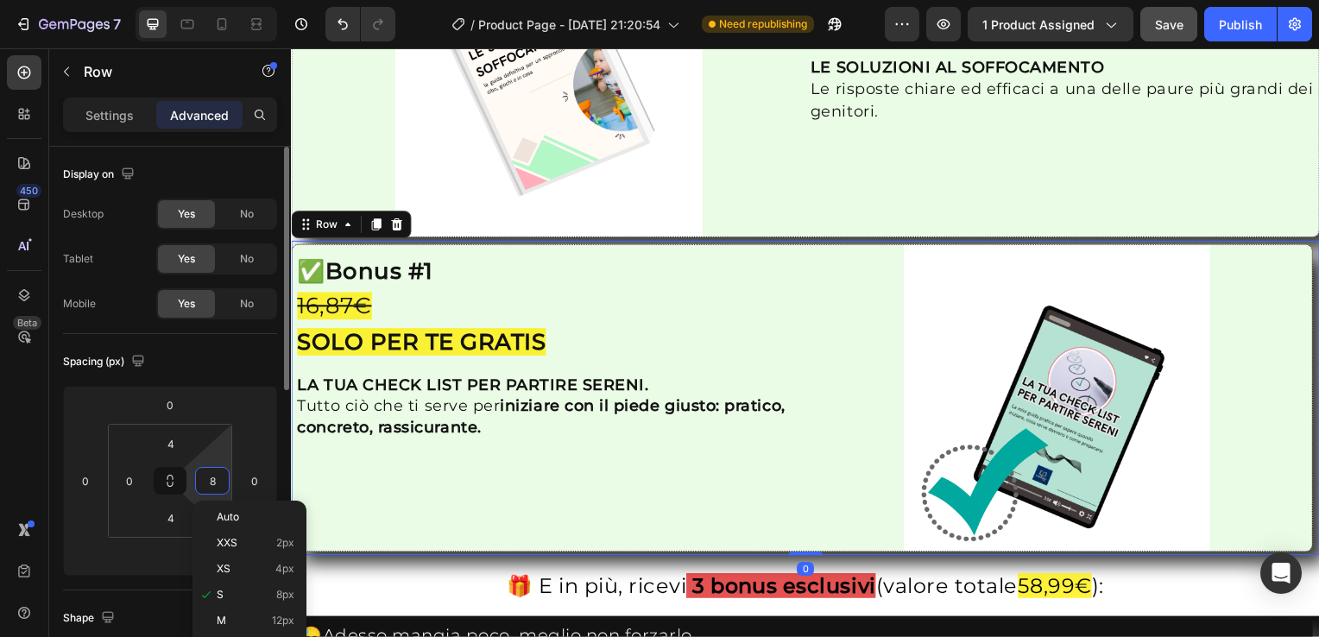
type input "0"
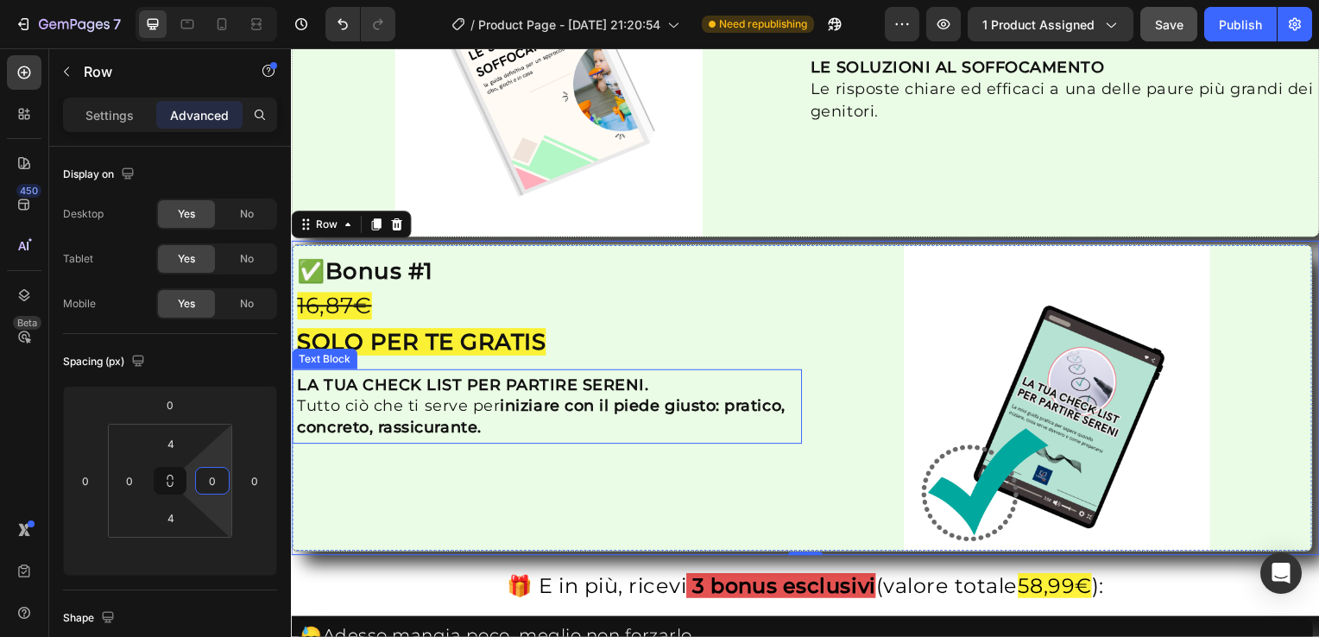
scroll to position [3038, 0]
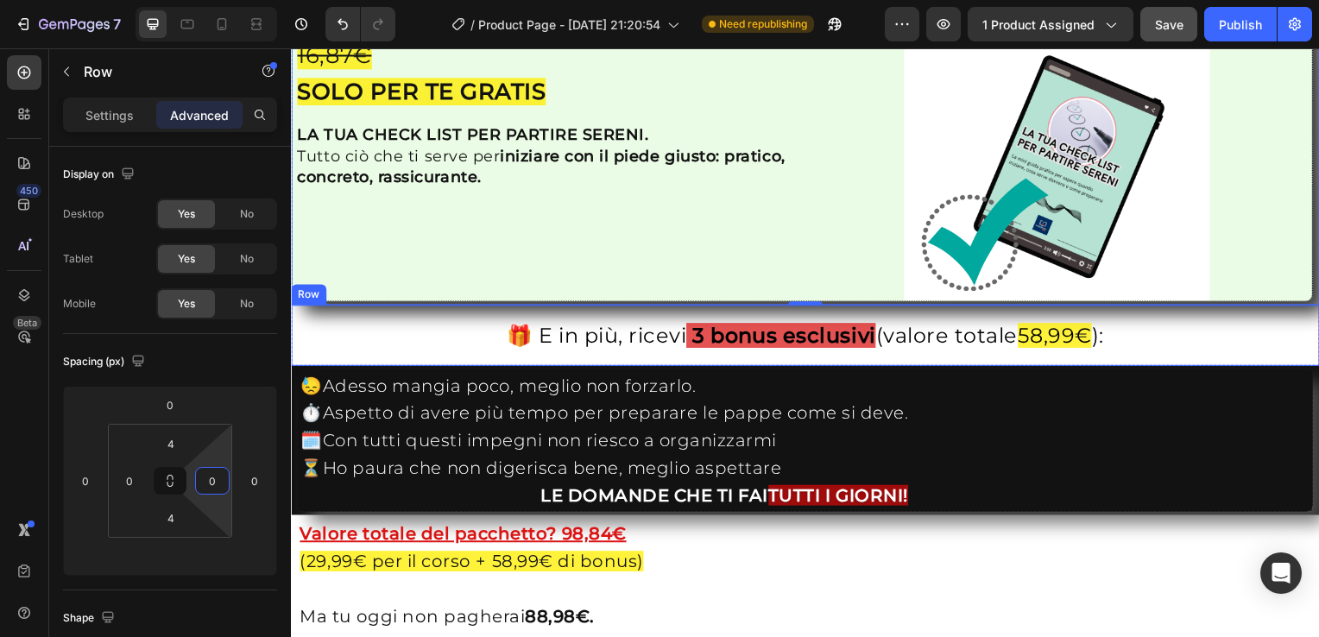
click at [297, 308] on div "🎁 E in più, ricevi 3 bonus esclusivi (valore totale 58,99€ ): Text Block Row" at bounding box center [809, 337] width 1036 height 61
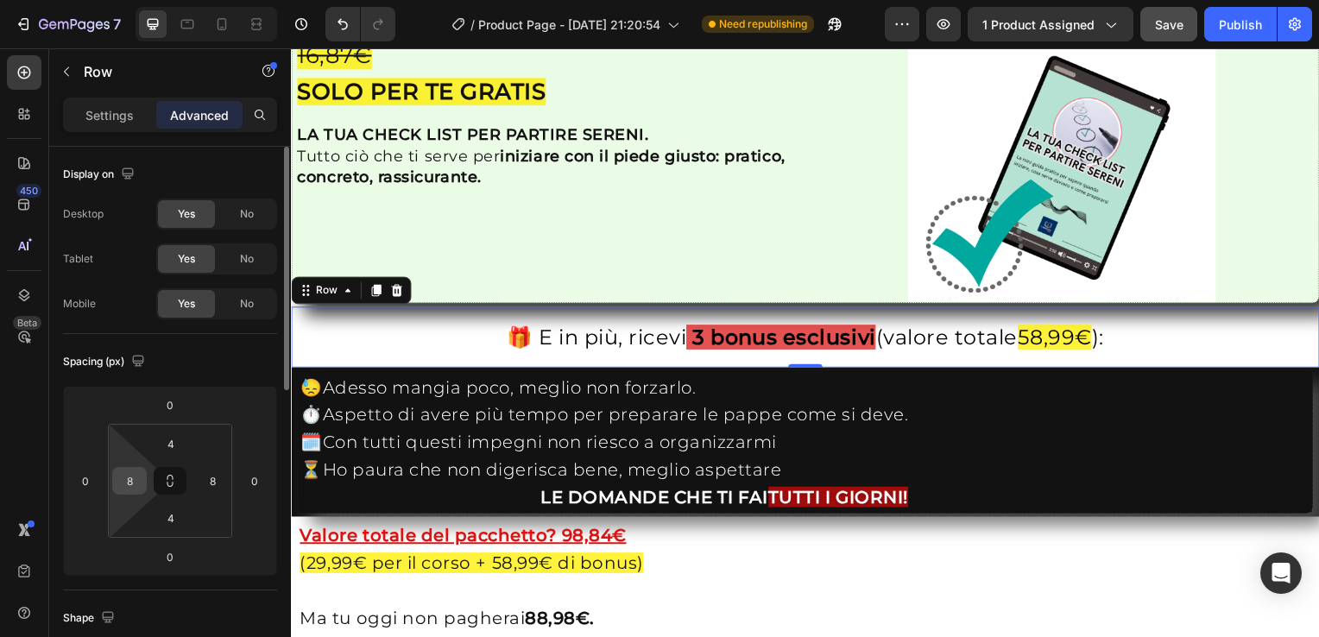
click at [135, 482] on input "8" at bounding box center [130, 481] width 26 height 26
type input "0"
click at [204, 485] on input "8" at bounding box center [212, 481] width 26 height 26
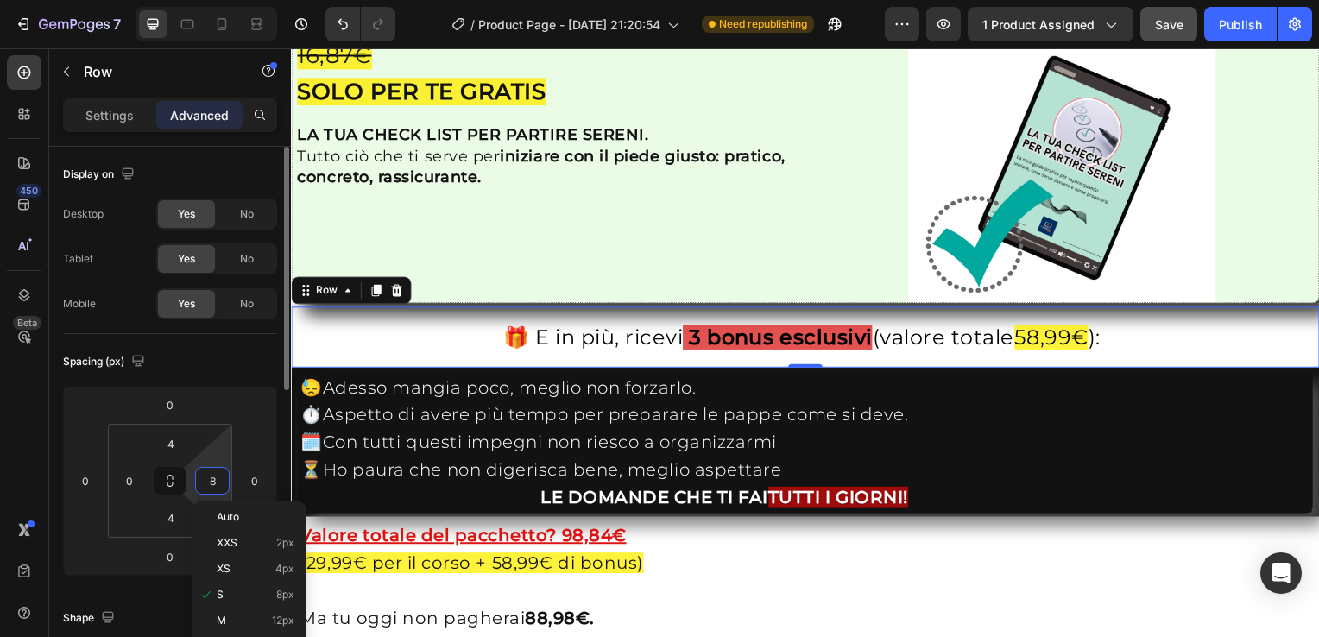
type input "0"
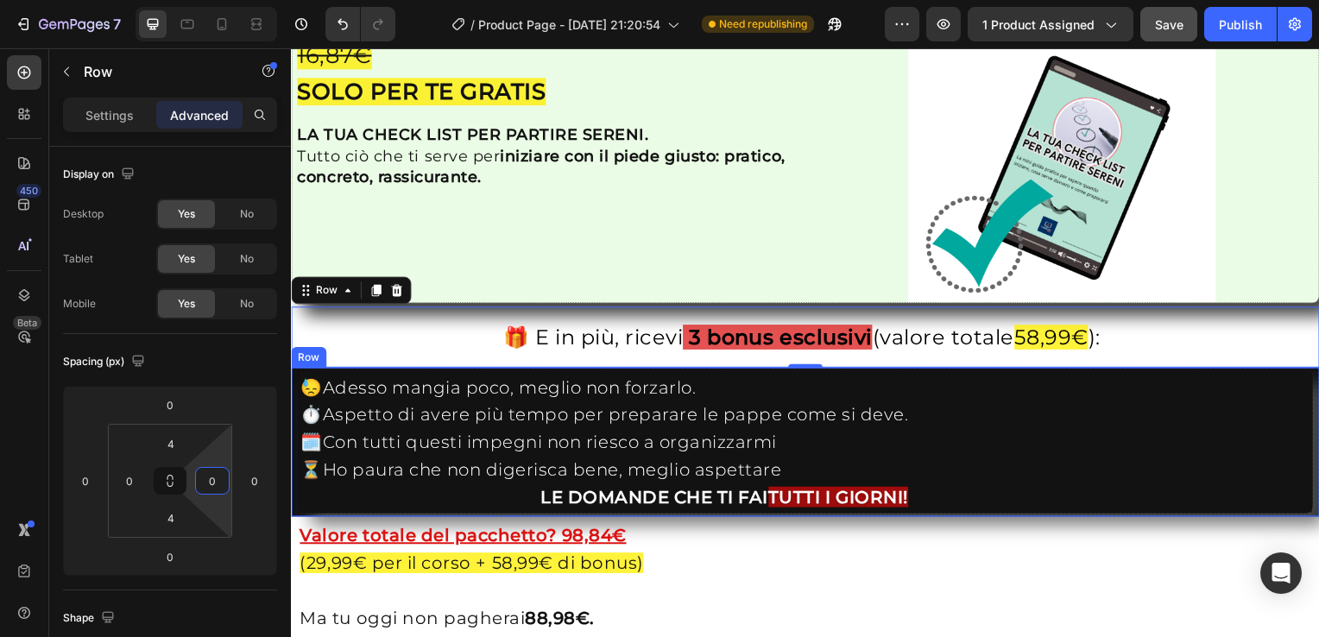
click at [294, 388] on div "😓Adesso mangia poco, meglio non forzarlo. ⏱️Aspetto di avere più tempo per prep…" at bounding box center [809, 445] width 1036 height 150
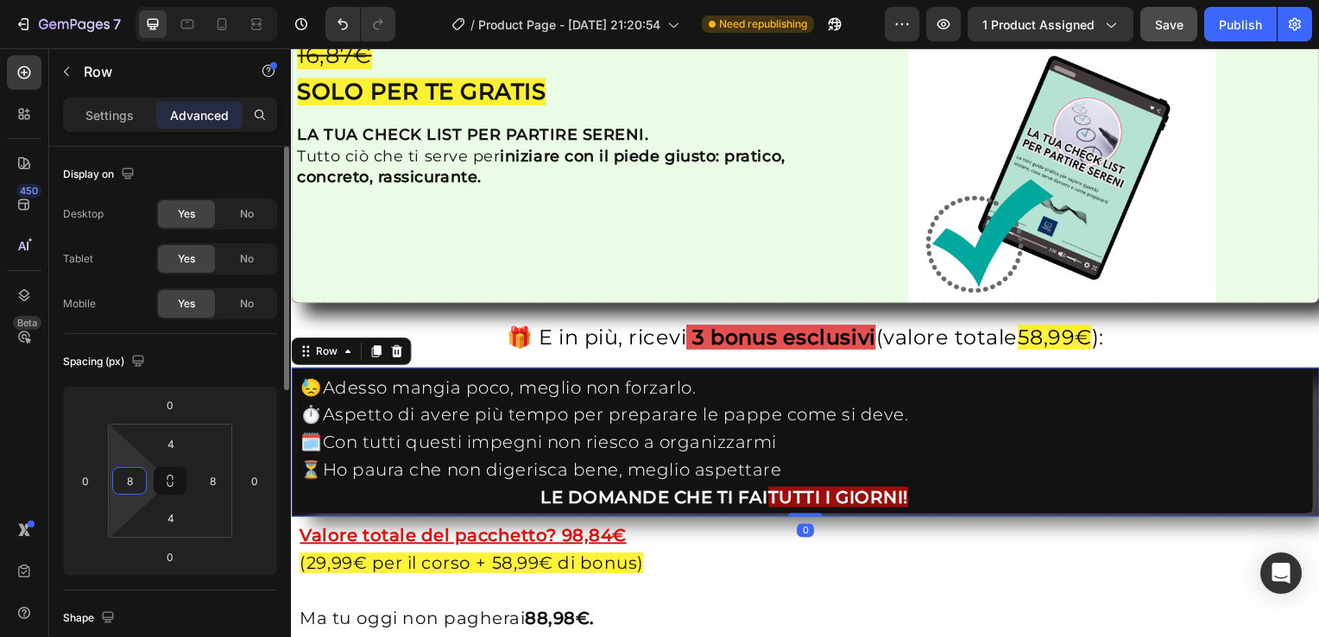
click at [131, 477] on input "8" at bounding box center [130, 481] width 26 height 26
type input "0"
click at [214, 475] on input "8" at bounding box center [212, 481] width 26 height 26
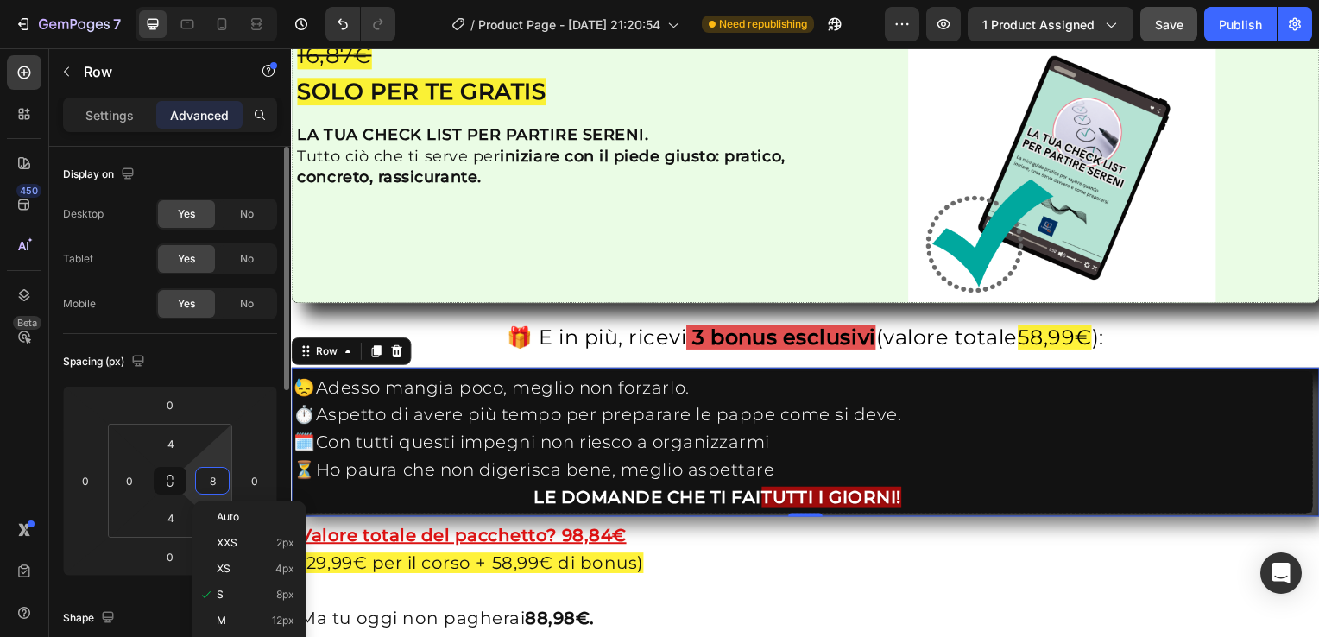
type input "0"
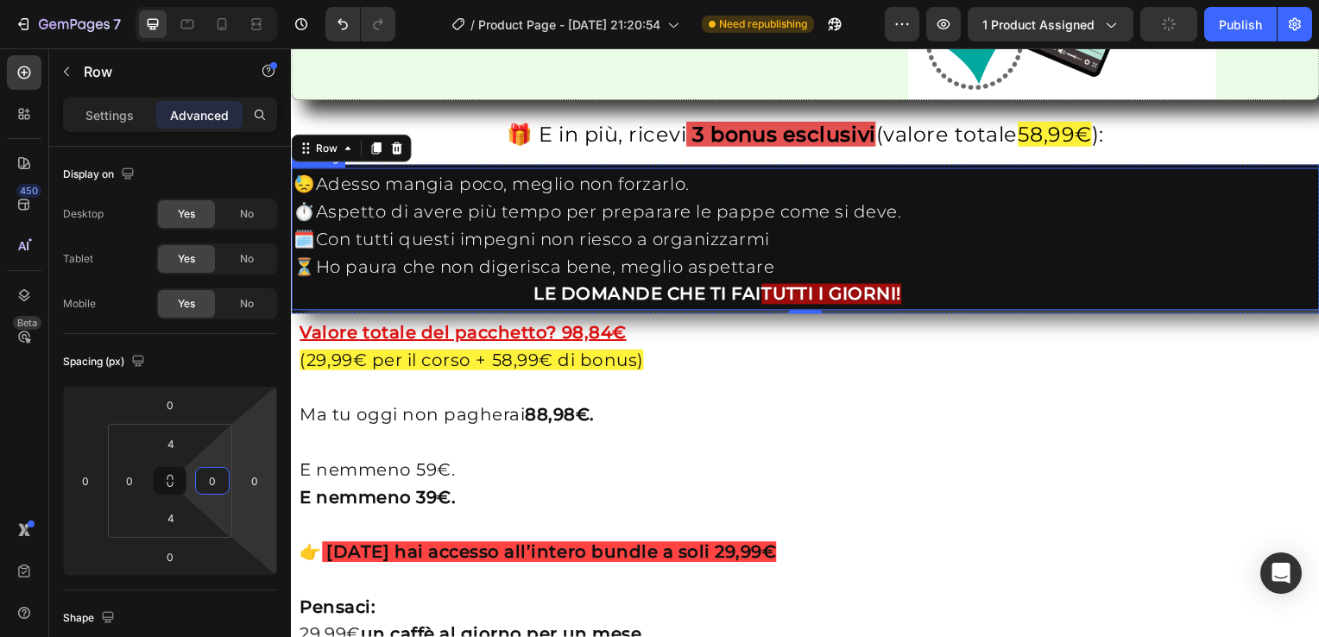
scroll to position [3288, 0]
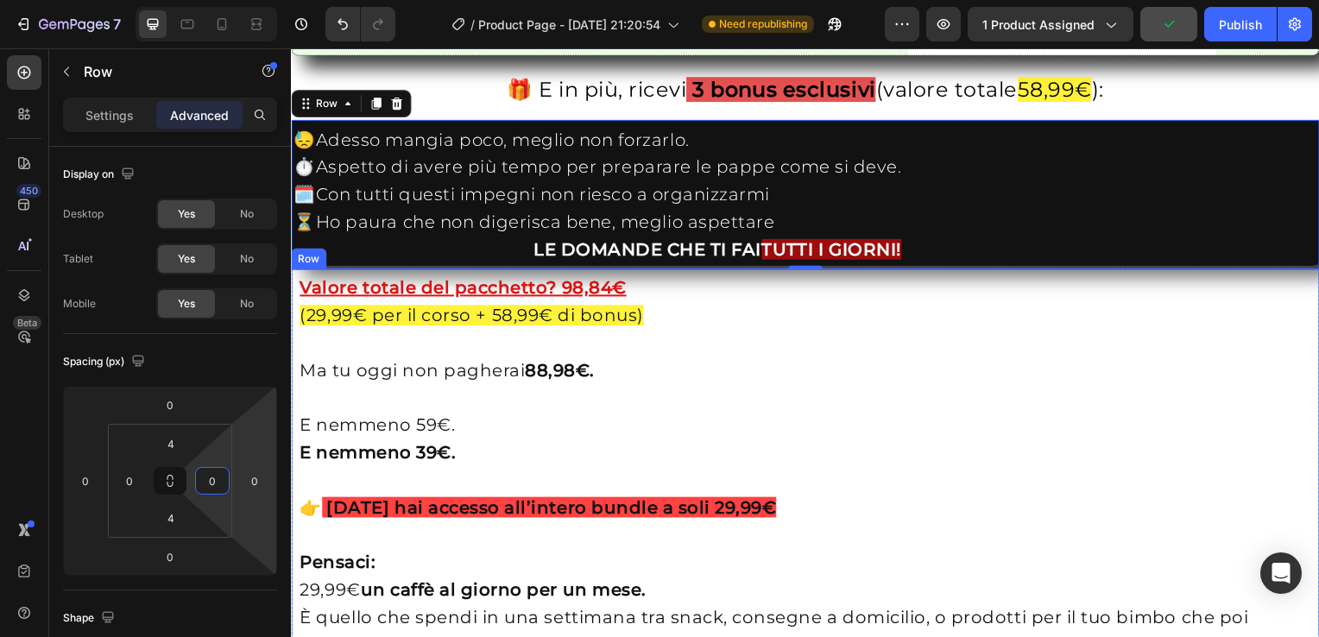
click at [297, 307] on div "Valore totale del pacchetto? 98,84€ (29,99€ per il corso + 58,99€ di bonus) Ma …" at bounding box center [809, 608] width 1036 height 674
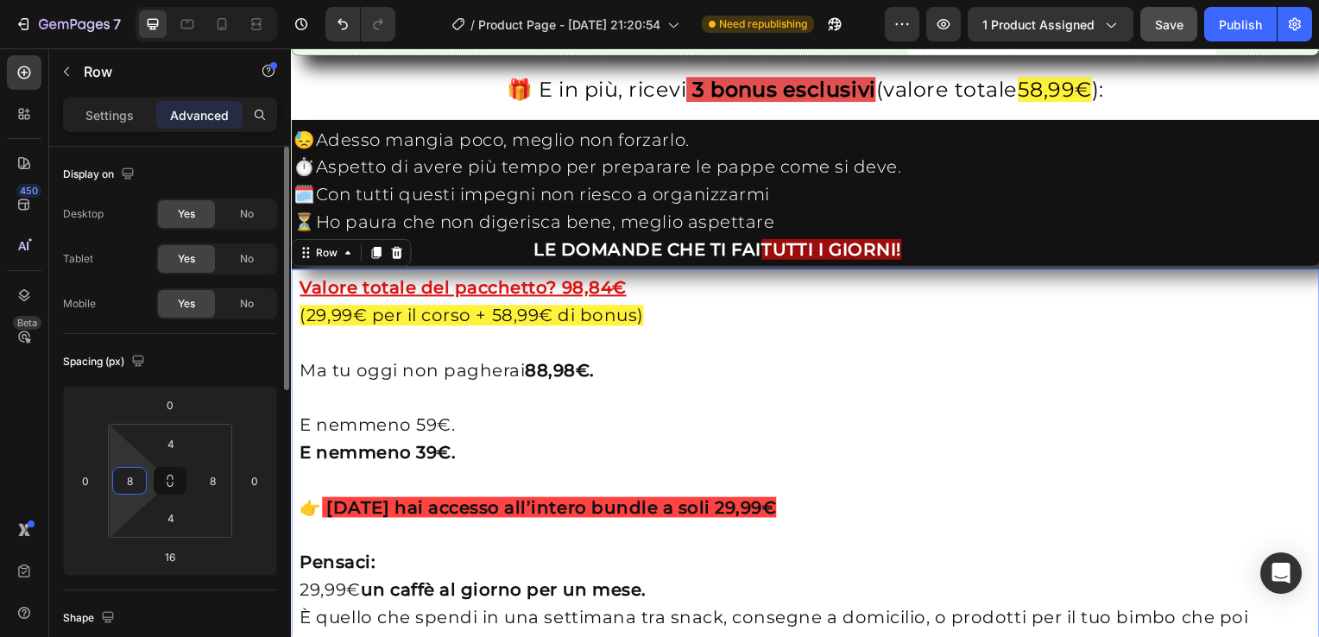
click at [136, 482] on input "8" at bounding box center [130, 481] width 26 height 26
type input "0"
click at [207, 480] on input "8" at bounding box center [212, 481] width 26 height 26
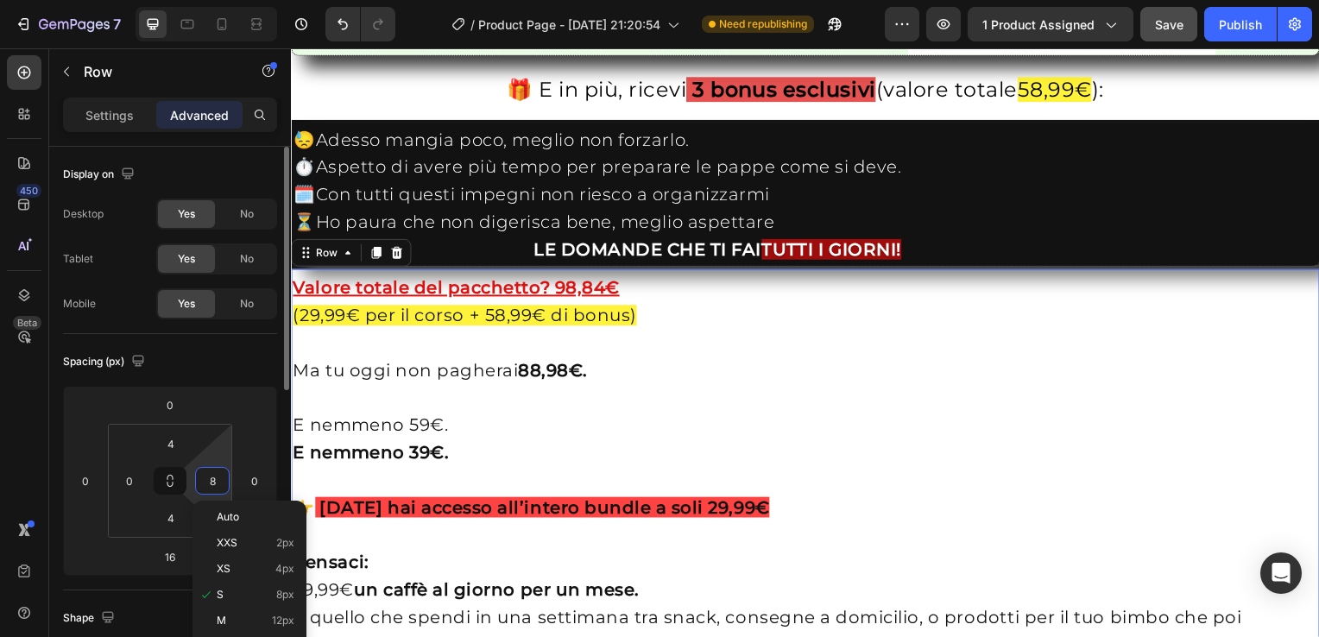
type input "0"
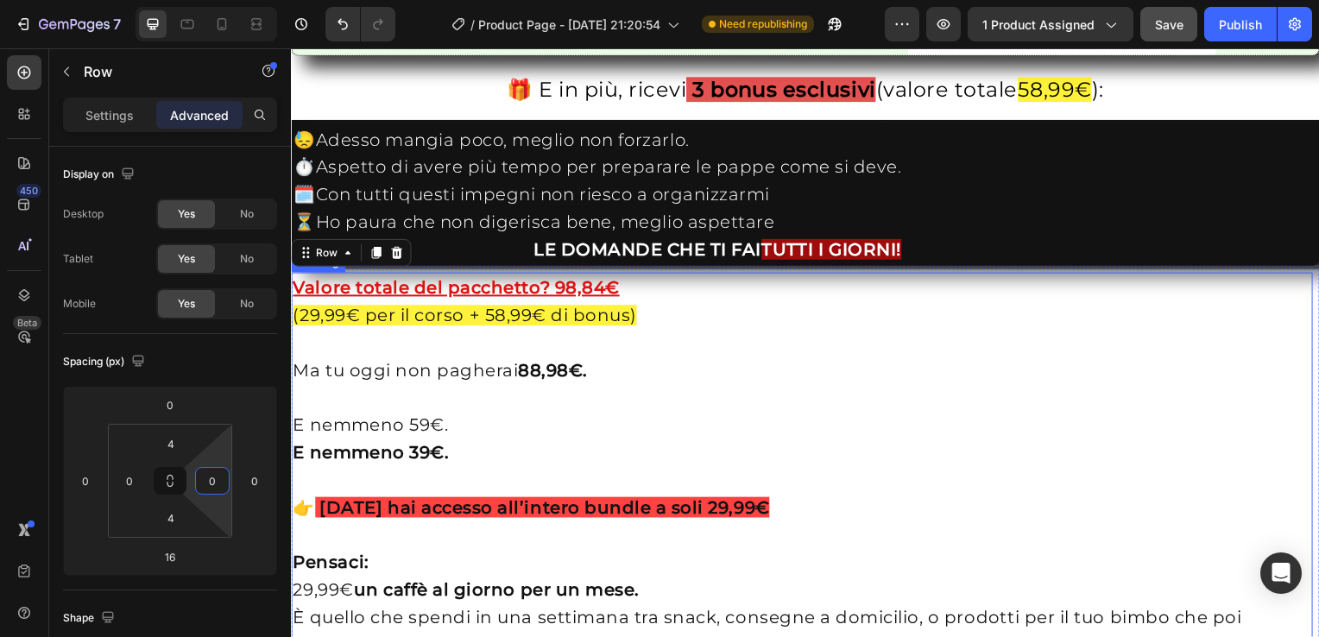
click at [307, 333] on h2 "Valore totale del pacchetto? 98,84€ (29,99€ per il corso + 58,99€ di bonus) Ma …" at bounding box center [805, 608] width 1029 height 667
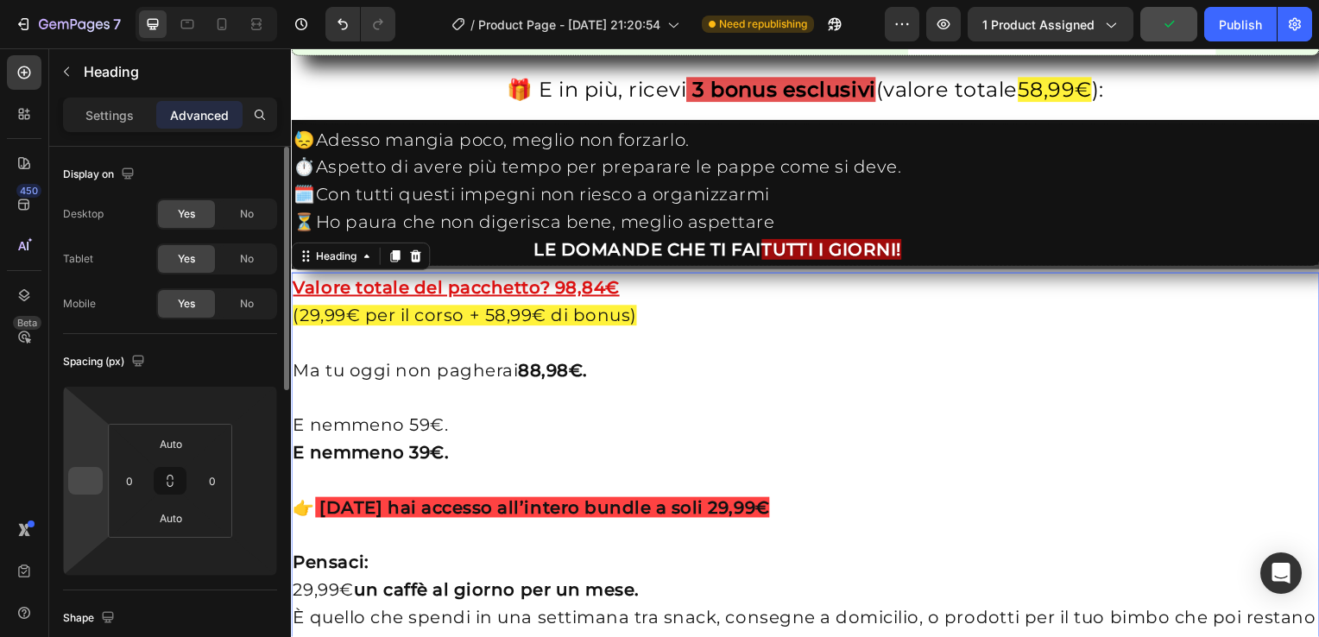
click at [73, 485] on input "number" at bounding box center [86, 481] width 26 height 26
type input "0"
click at [263, 483] on input "number" at bounding box center [255, 481] width 26 height 26
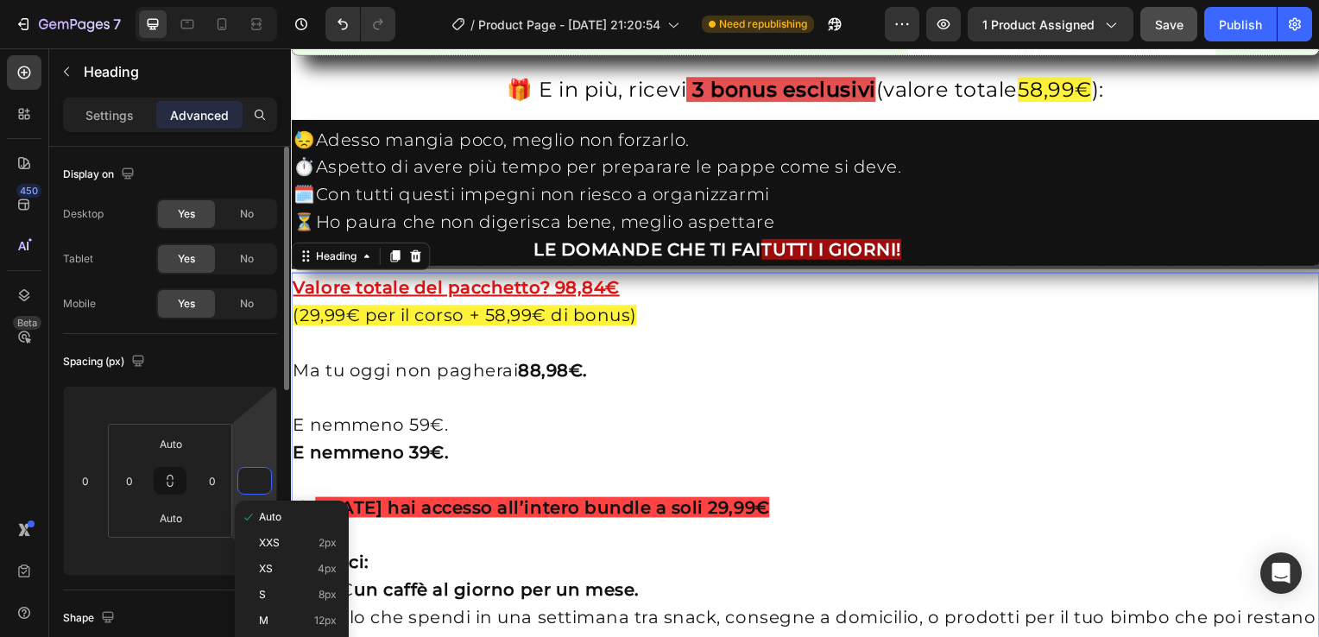
type input "0"
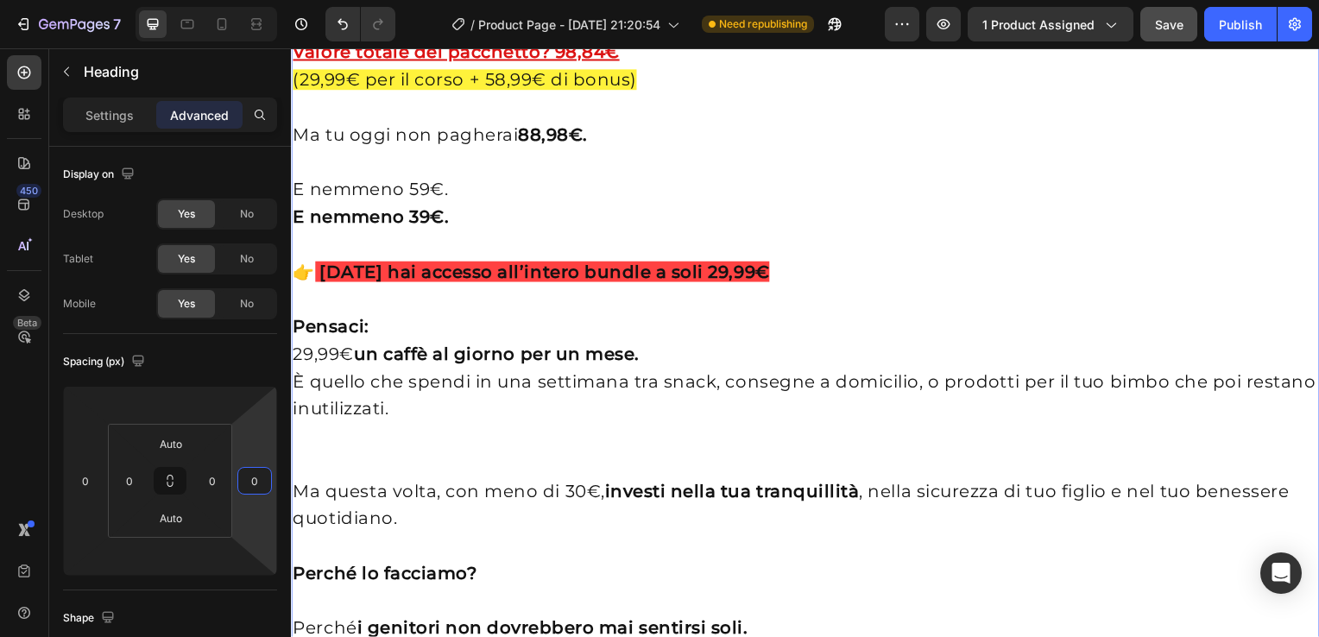
scroll to position [3907, 0]
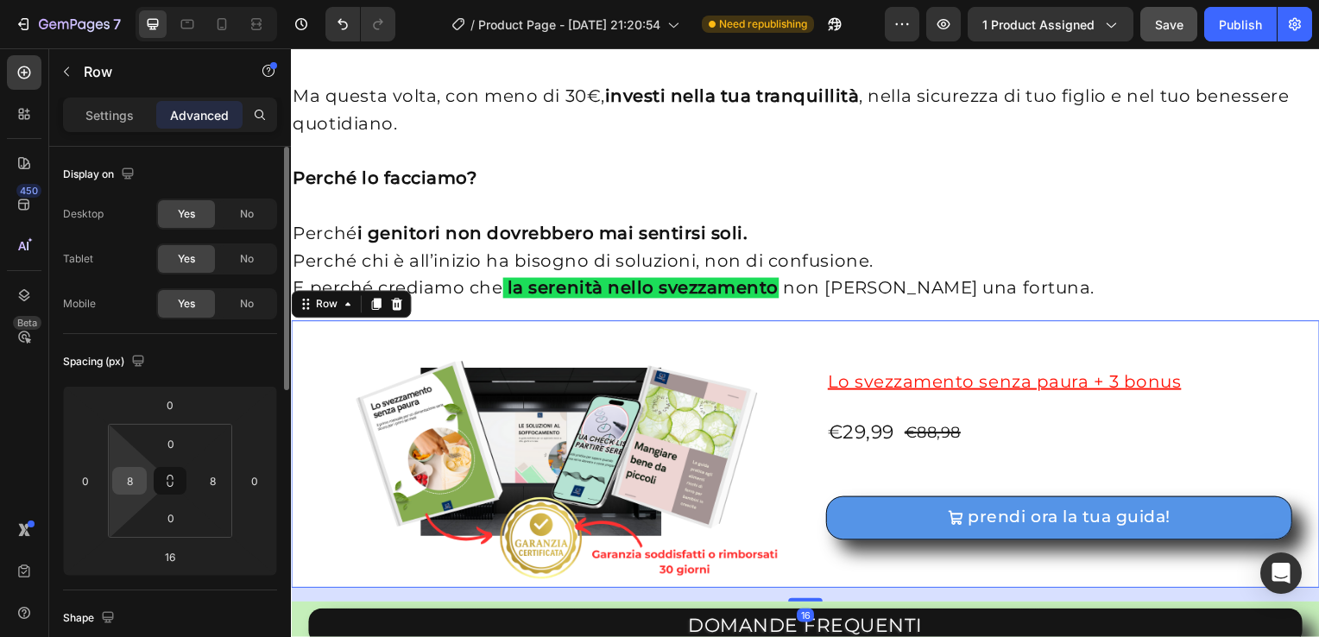
click at [125, 478] on input "8" at bounding box center [130, 481] width 26 height 26
type input "0"
click at [207, 480] on input "8" at bounding box center [212, 481] width 26 height 26
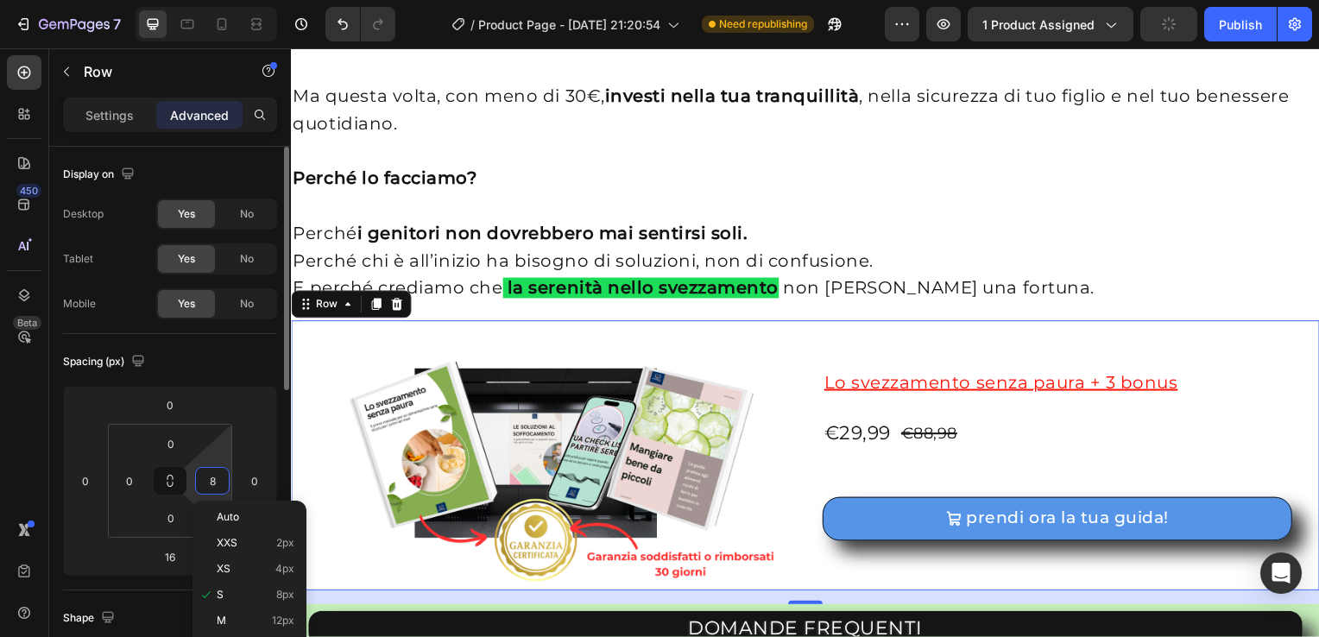
type input "0"
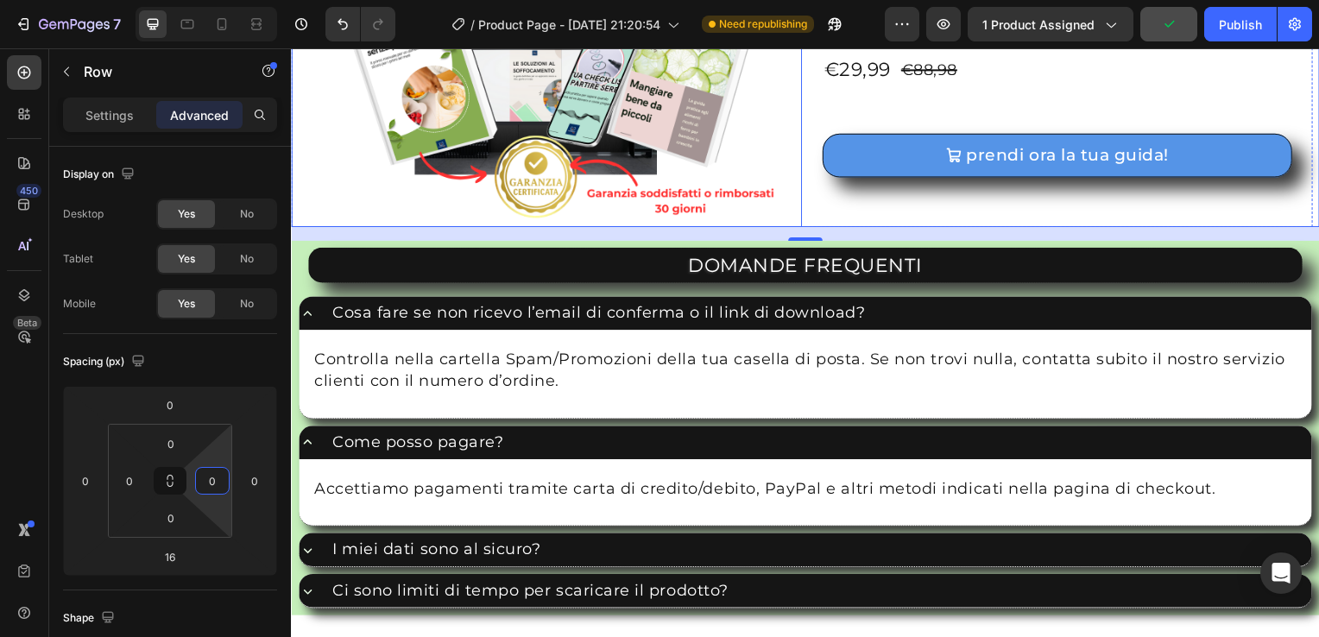
scroll to position [4277, 0]
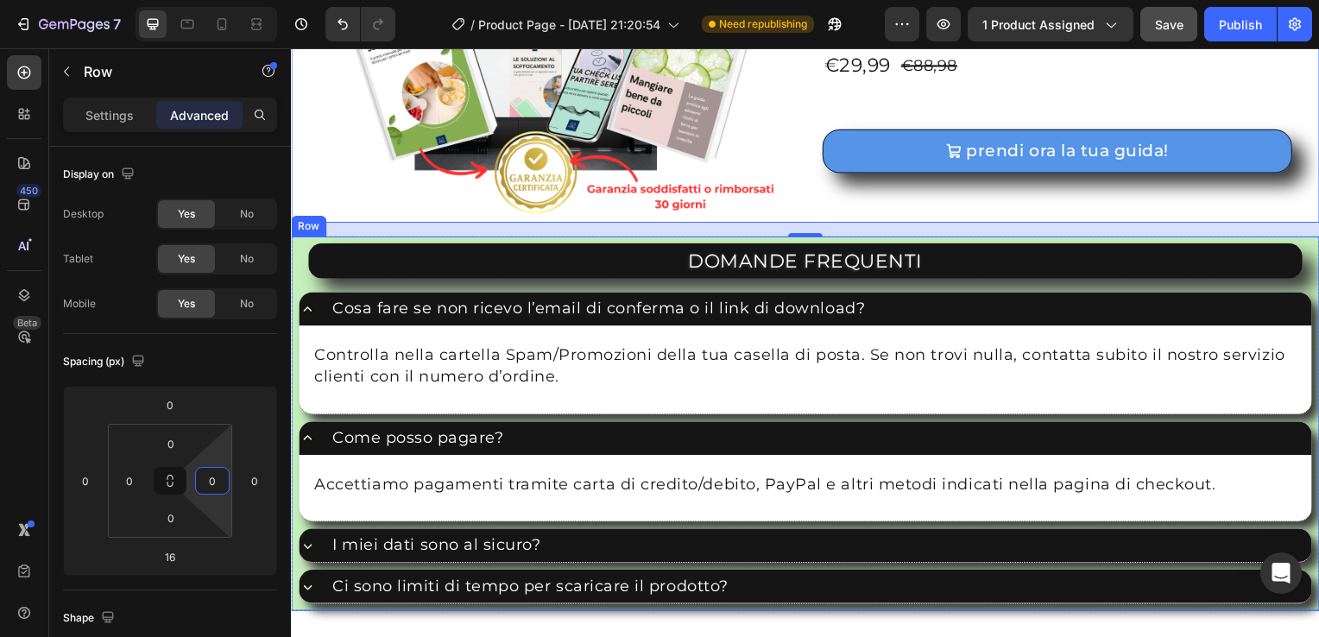
click at [295, 250] on div "DOMANDE FREQUENTI Heading Cosa fare se non ricevo l’email di conferma o il link…" at bounding box center [809, 427] width 1036 height 378
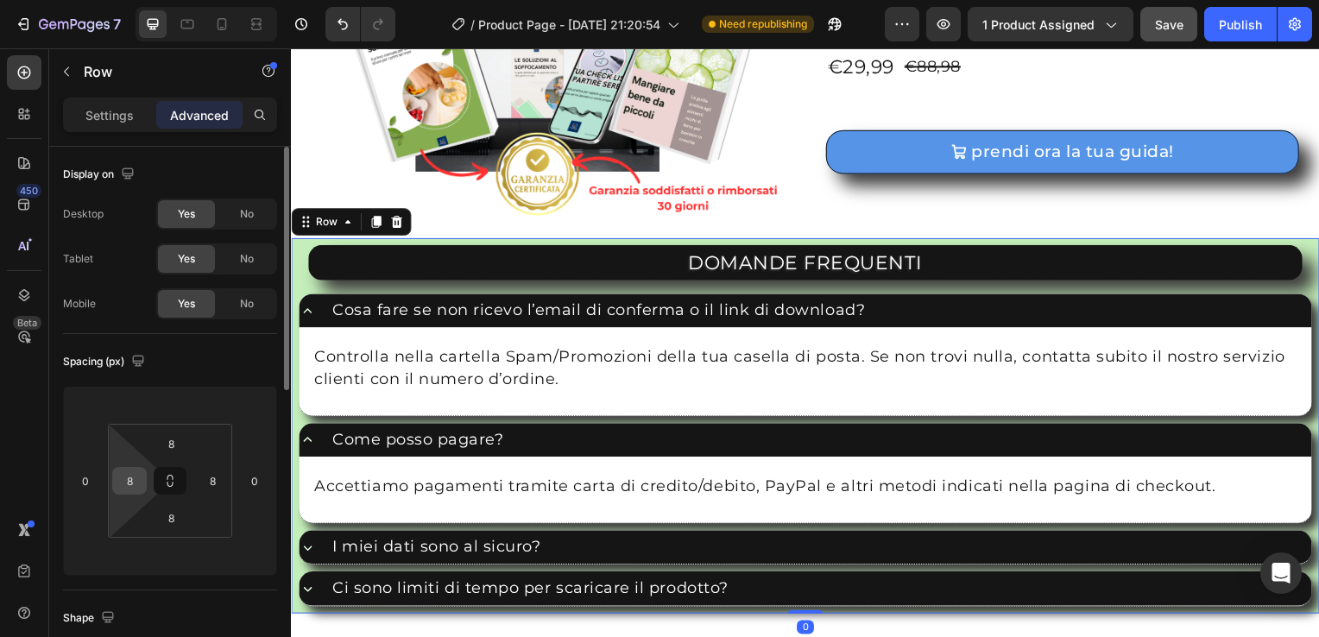
click at [136, 478] on input "8" at bounding box center [130, 481] width 26 height 26
type input "0"
click at [222, 478] on input "8" at bounding box center [212, 481] width 26 height 26
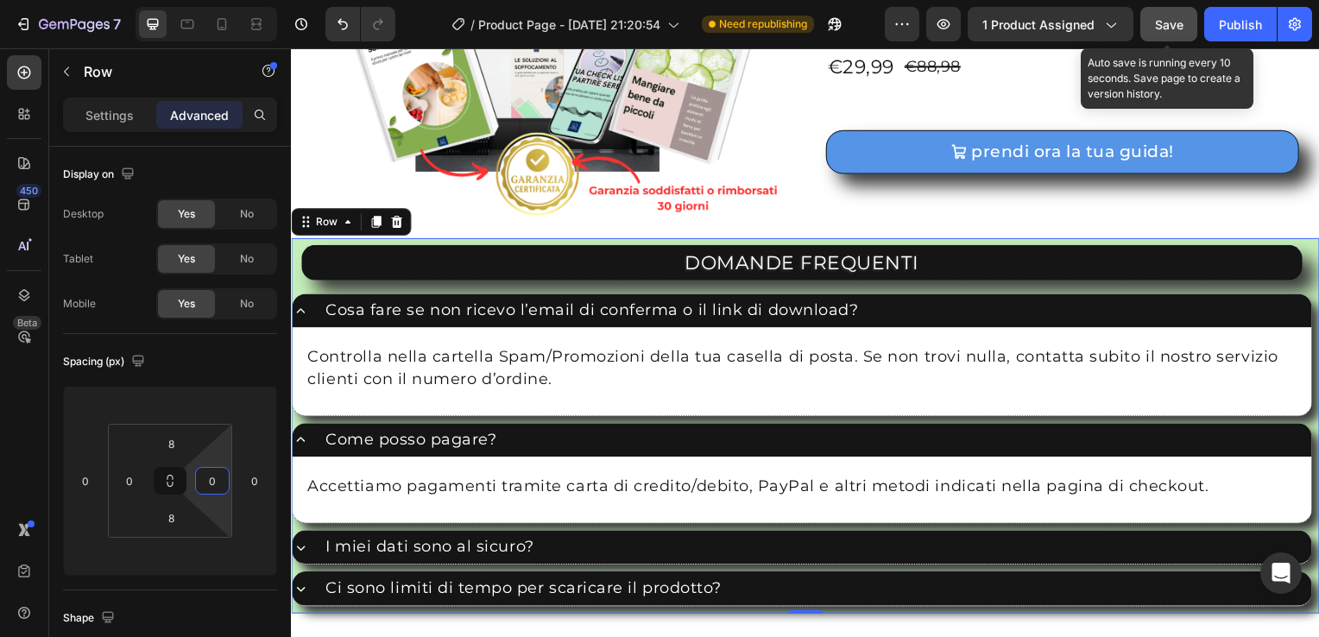
type input "0"
click at [1180, 26] on span "Save" at bounding box center [1169, 24] width 28 height 15
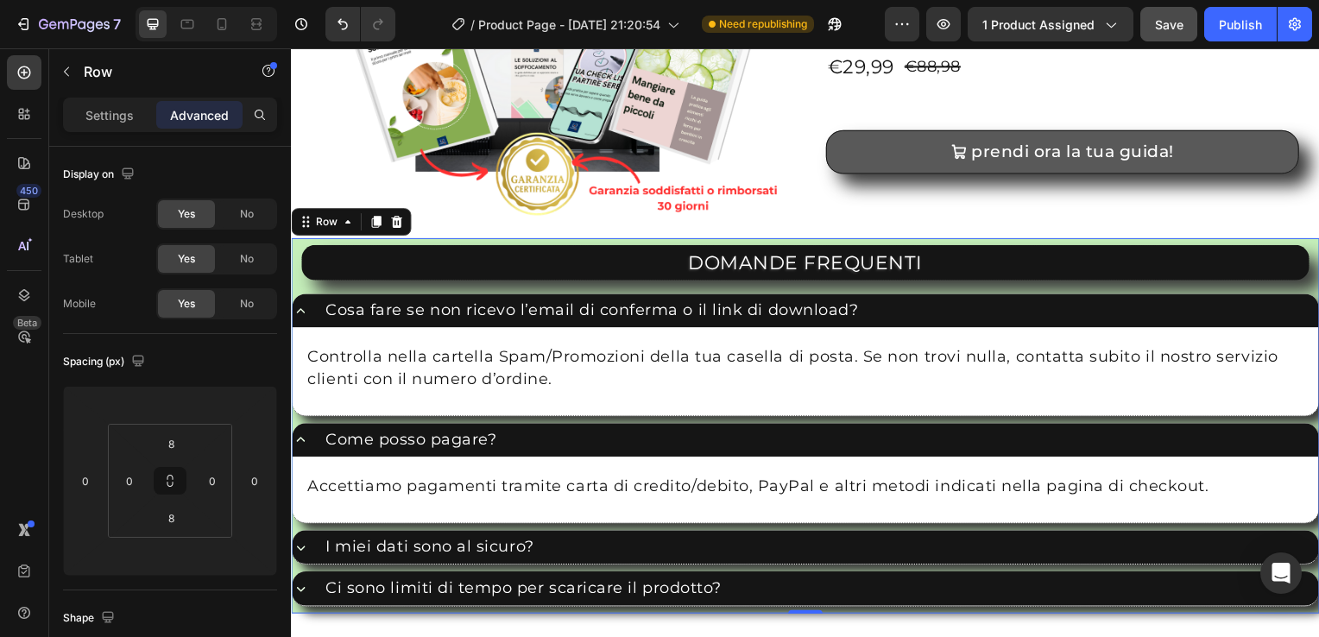
drag, startPoint x: 1534, startPoint y: 63, endPoint x: 938, endPoint y: 146, distance: 601.6
click at [798, 215] on img at bounding box center [550, 80] width 518 height 291
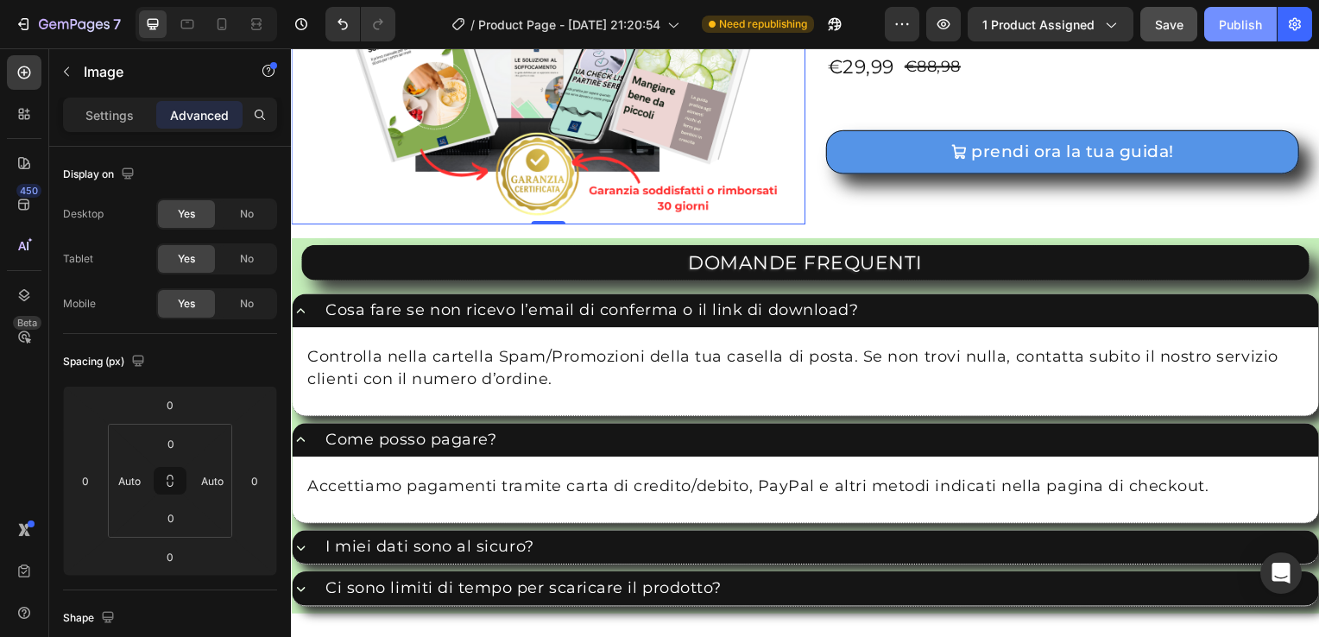
click at [1231, 22] on div "Publish" at bounding box center [1240, 25] width 43 height 18
click at [250, 29] on icon at bounding box center [256, 24] width 17 height 17
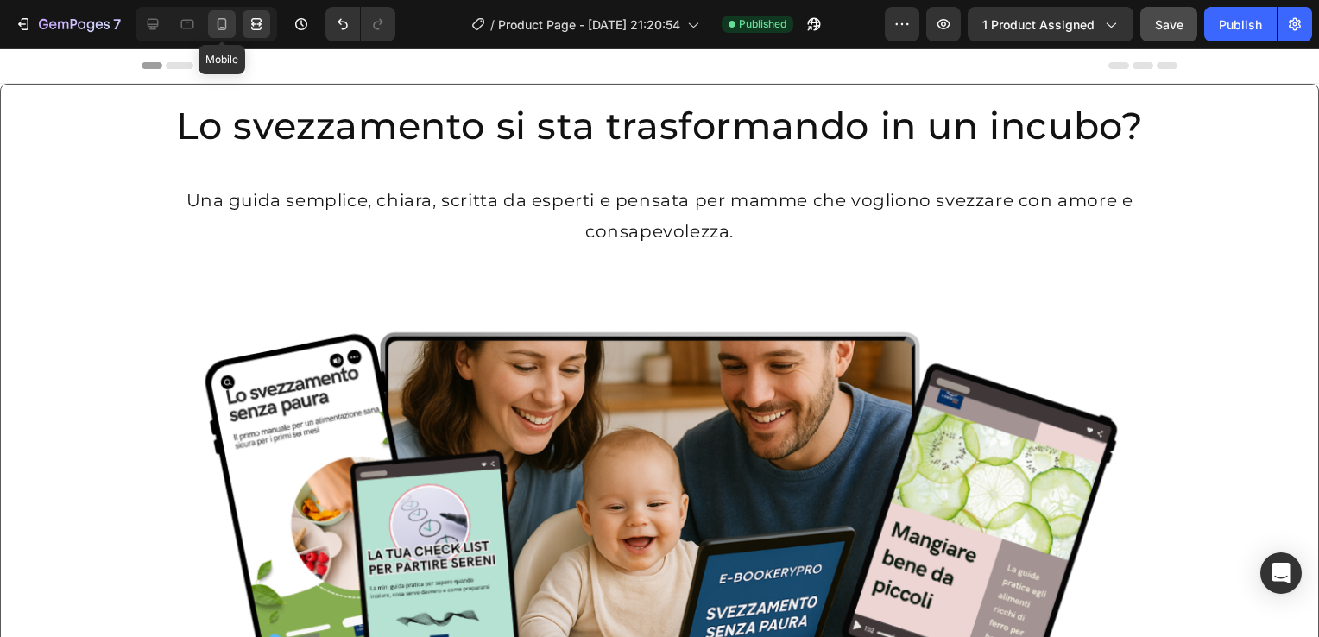
click at [221, 28] on icon at bounding box center [222, 24] width 9 height 12
type input "100"
type input "0"
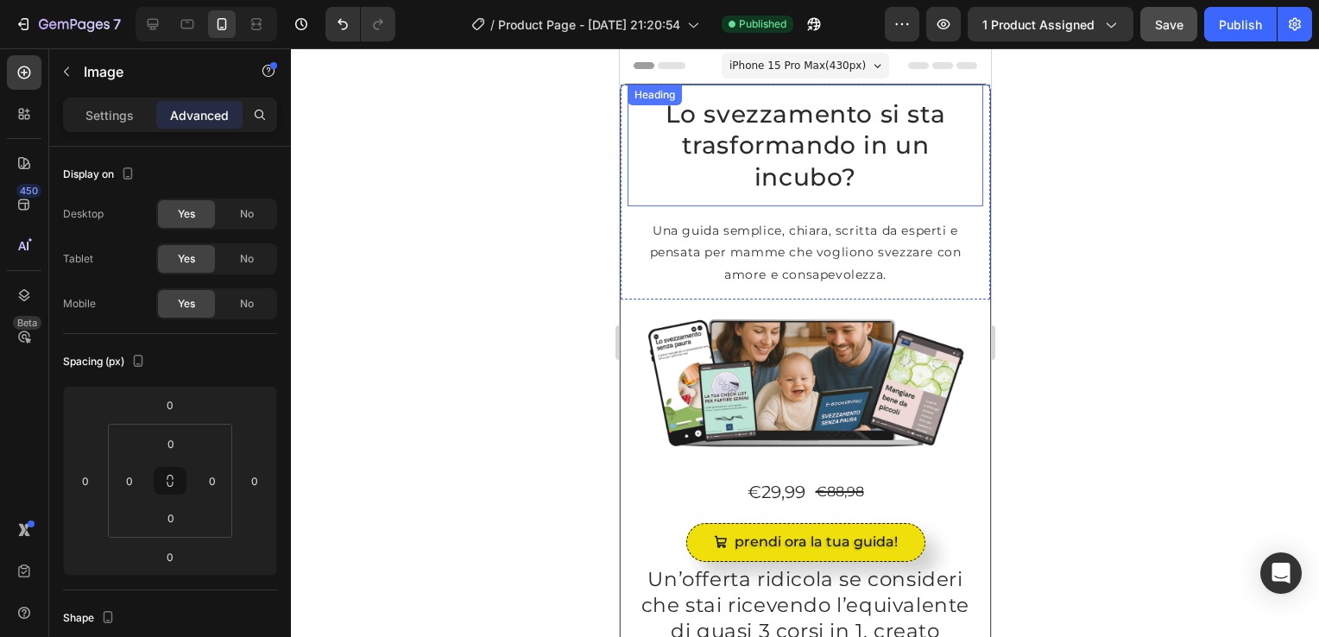
click at [639, 145] on h2 "Lo svezzamento si sta trasformando in un incubo?" at bounding box center [805, 146] width 356 height 122
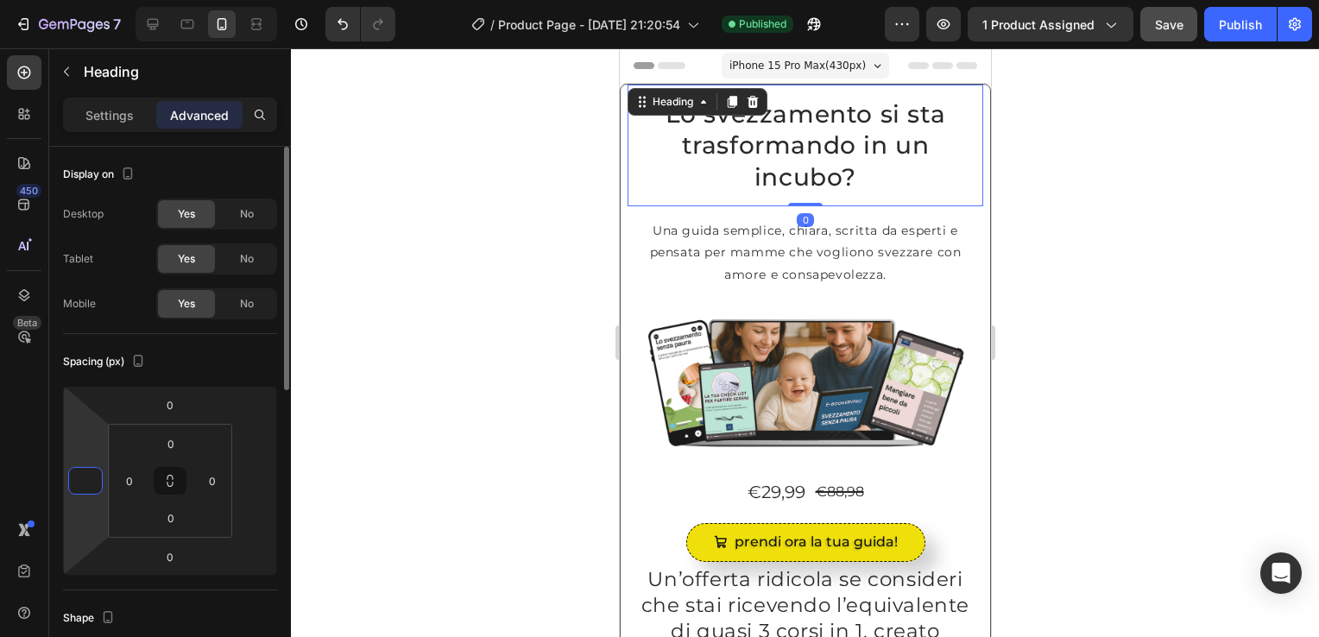
click at [86, 487] on input "number" at bounding box center [86, 481] width 26 height 26
type input "0"
click at [249, 482] on input "number" at bounding box center [255, 481] width 26 height 26
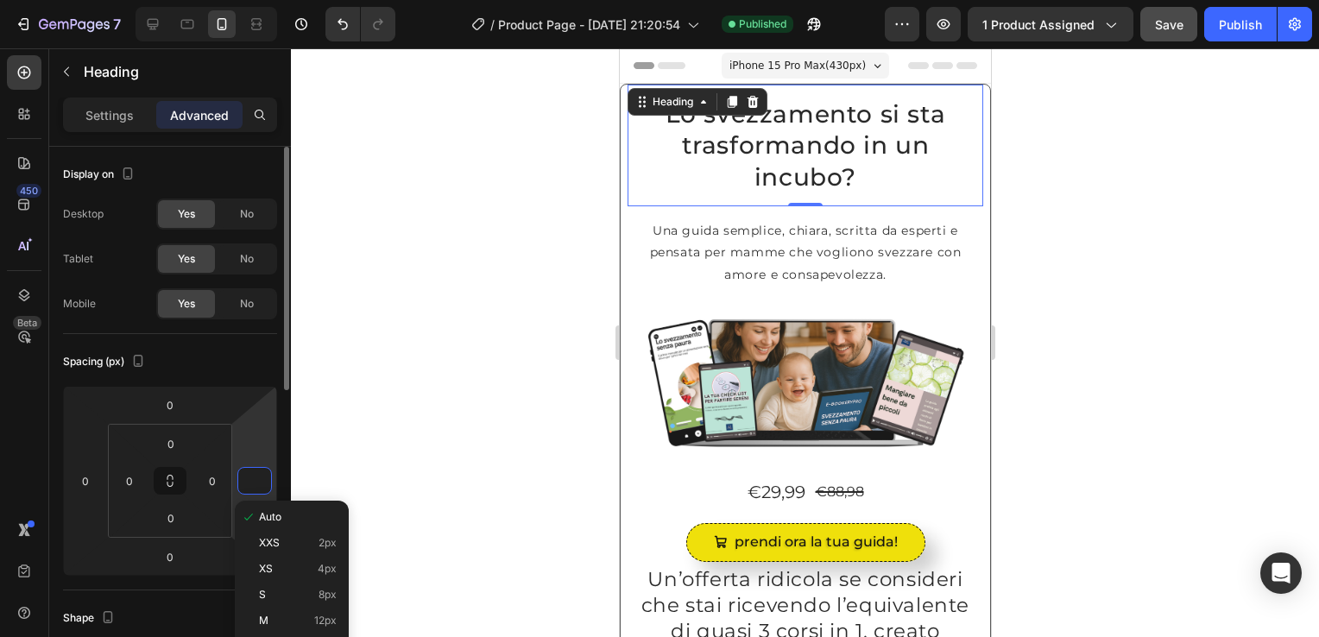
type input "0"
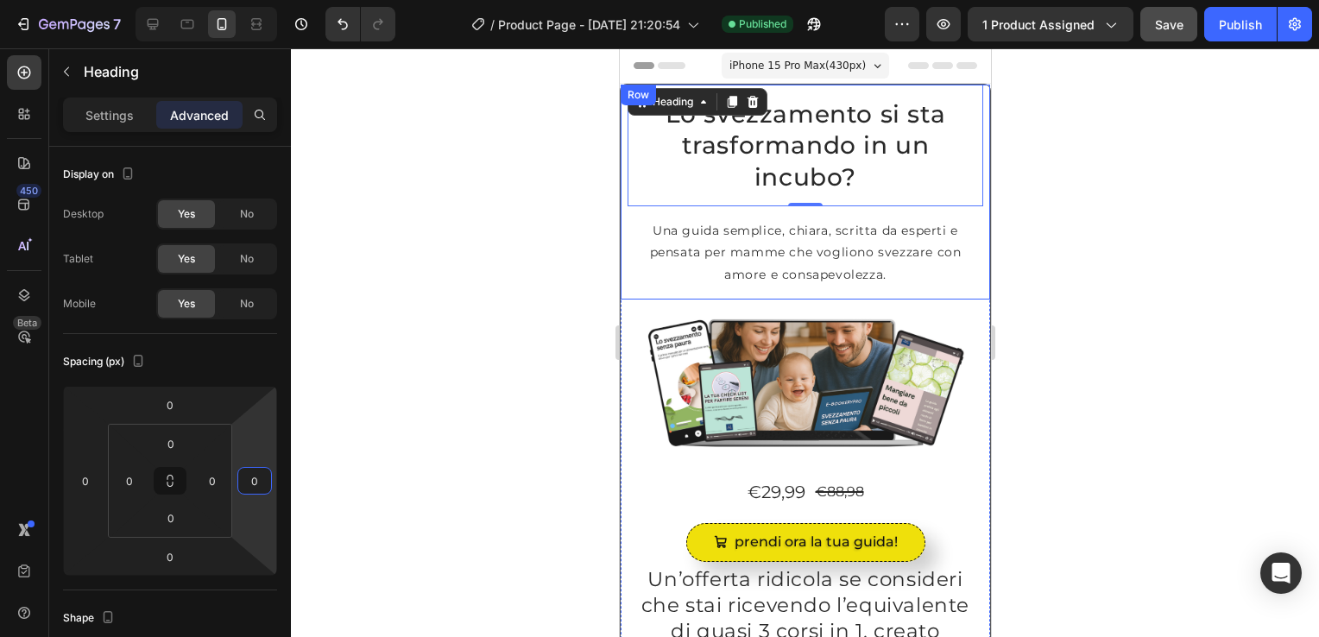
click at [622, 251] on div "Lo svezzamento si sta trasformando in un incubo? Heading 0 Una guida semplice, …" at bounding box center [805, 192] width 370 height 215
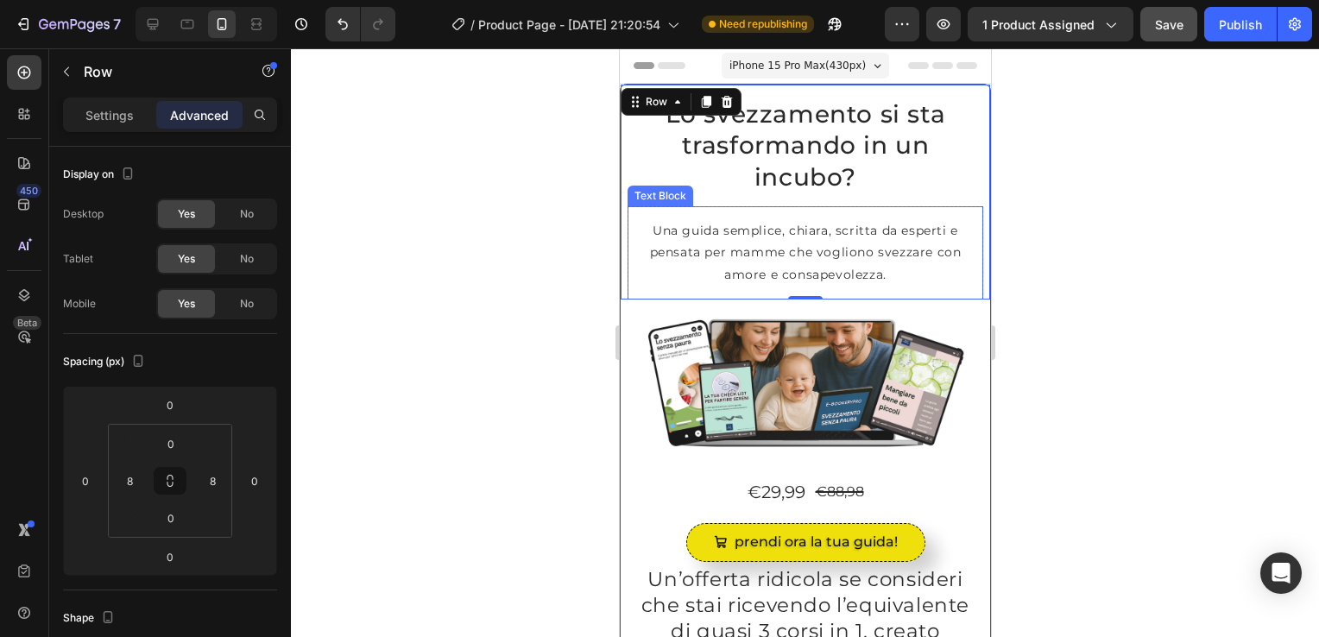
click at [633, 229] on div "Una guida semplice, chiara, scritta da esperti e pensata per mamme che vogliono…" at bounding box center [805, 252] width 356 height 93
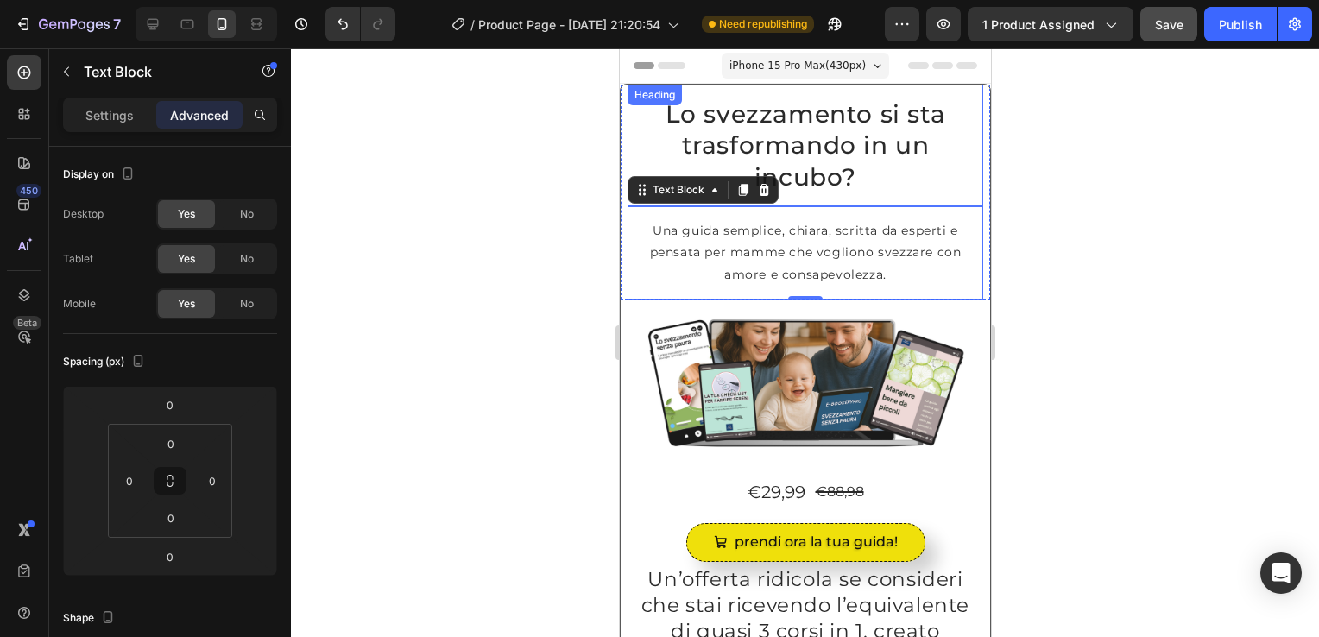
click at [644, 133] on h2 "Lo svezzamento si sta trasformando in un incubo?" at bounding box center [805, 146] width 356 height 122
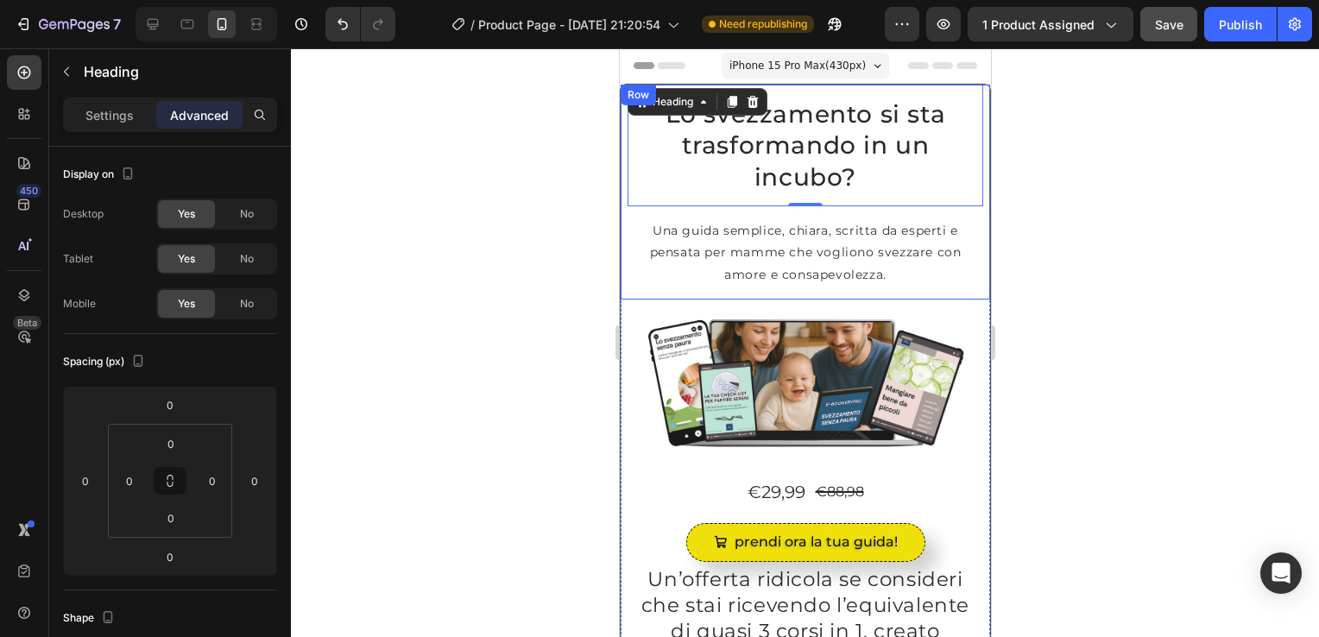
click at [620, 143] on div "Lo svezzamento si sta trasformando in un incubo? Heading 0 Una guida semplice, …" at bounding box center [805, 192] width 370 height 215
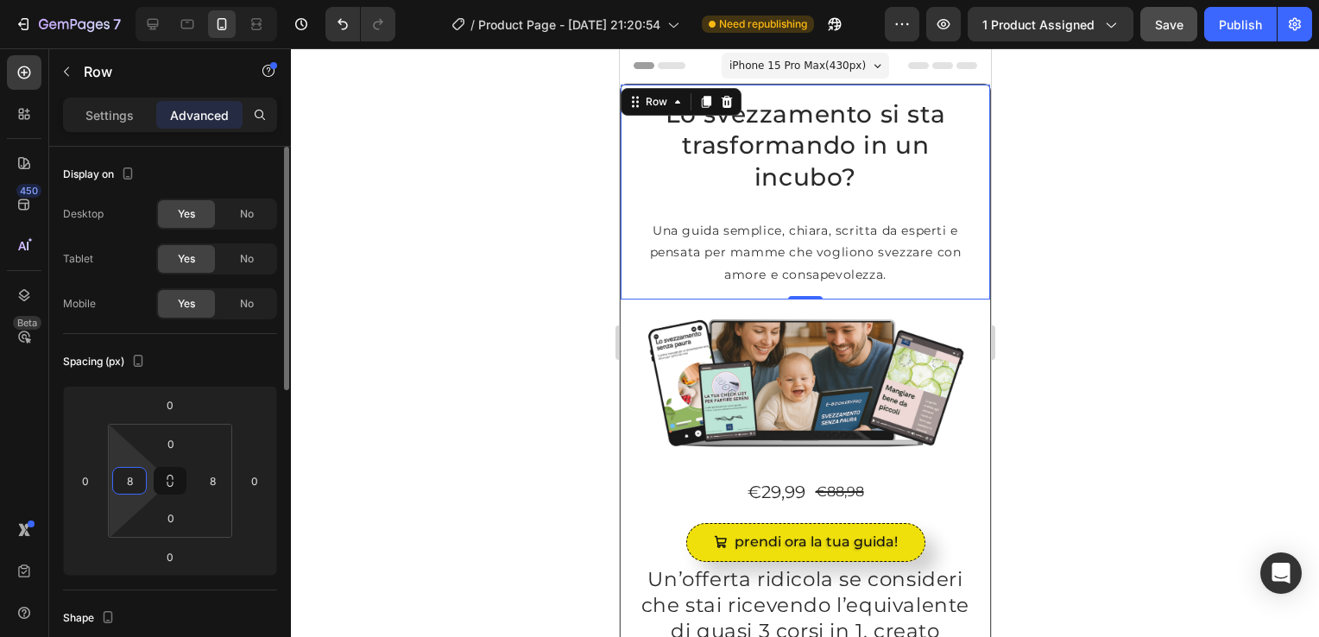
click at [123, 489] on input "8" at bounding box center [130, 481] width 26 height 26
type input "0"
click at [218, 472] on input "8" at bounding box center [212, 481] width 26 height 26
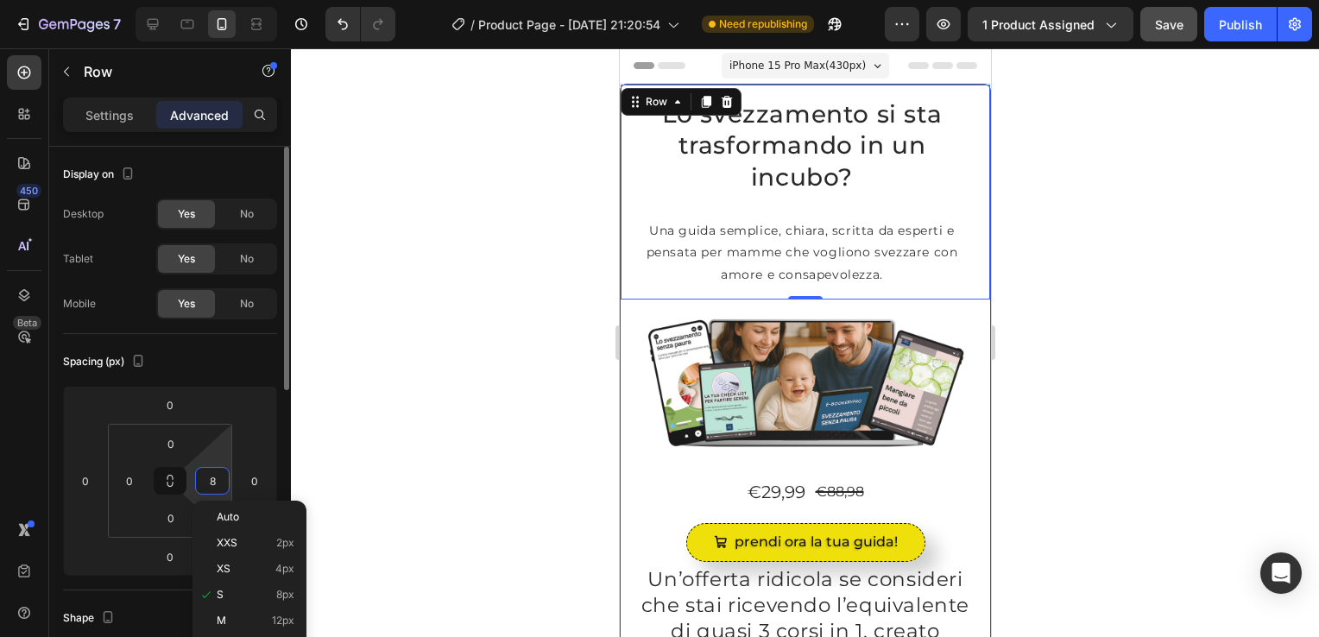
type input "0"
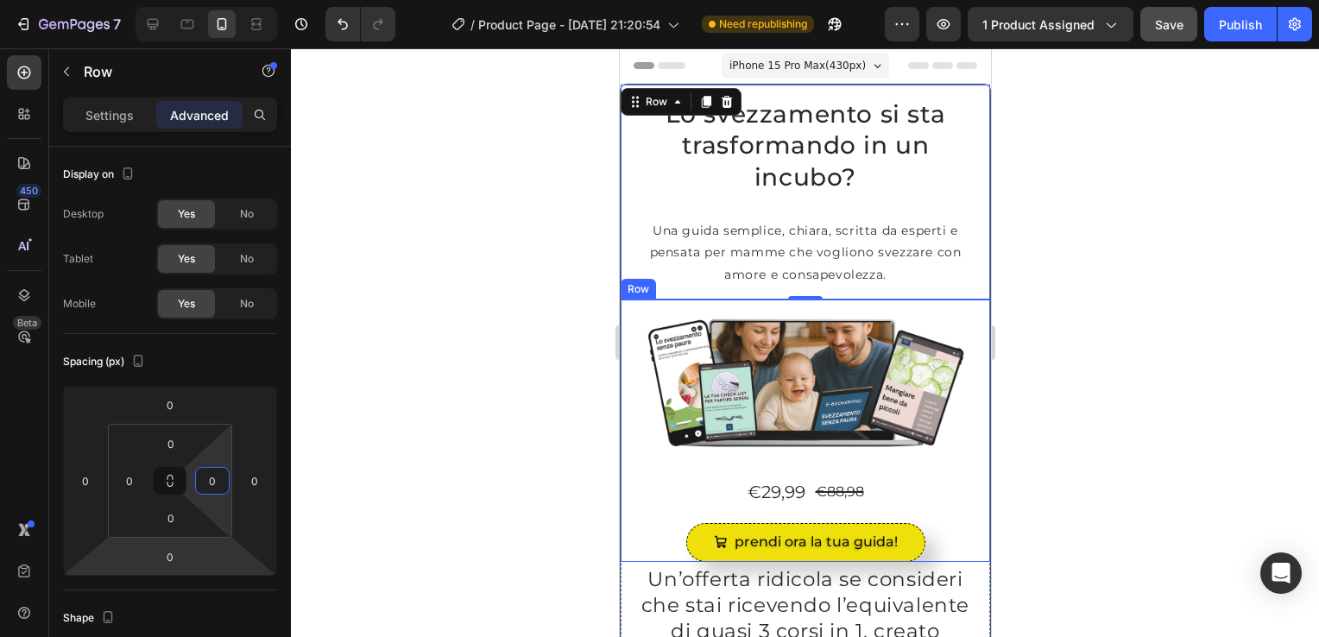
click at [622, 373] on div "Image Row €29,99 Product Price Product Price €88,98 Product Price Product Price…" at bounding box center [805, 431] width 370 height 263
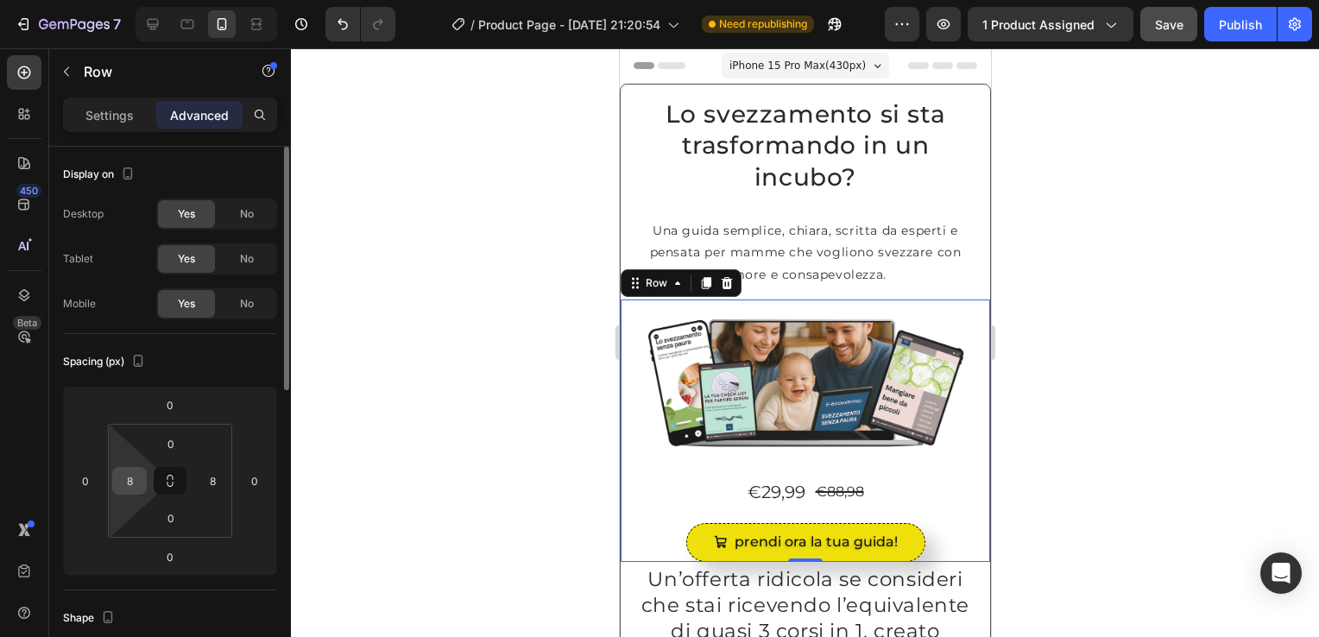
click at [122, 478] on input "8" at bounding box center [130, 481] width 26 height 26
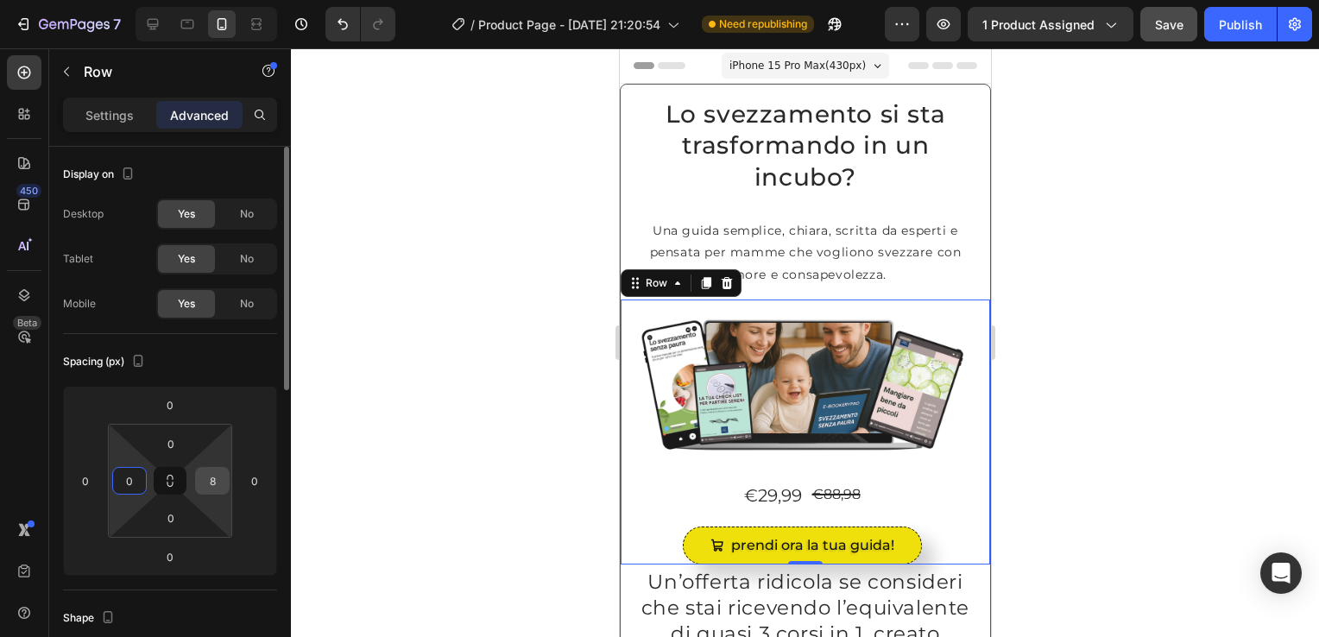
type input "0"
click at [214, 478] on input "8" at bounding box center [212, 481] width 26 height 26
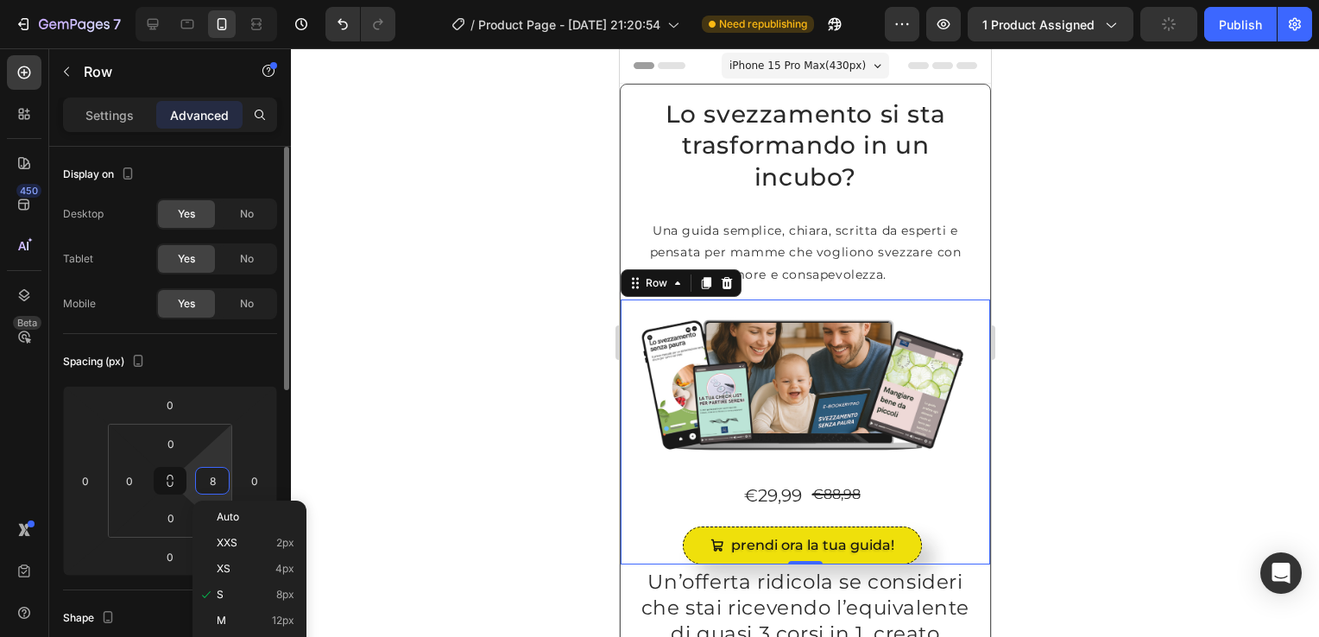
type input "0"
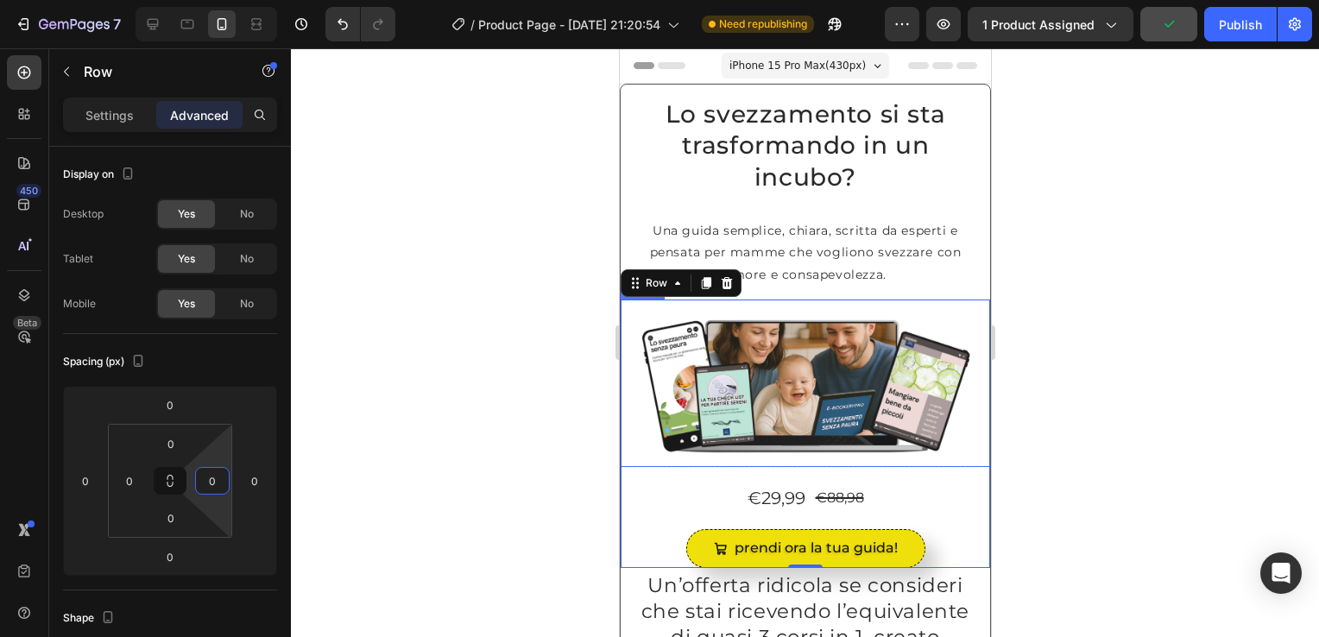
click at [642, 337] on img at bounding box center [805, 384] width 370 height 168
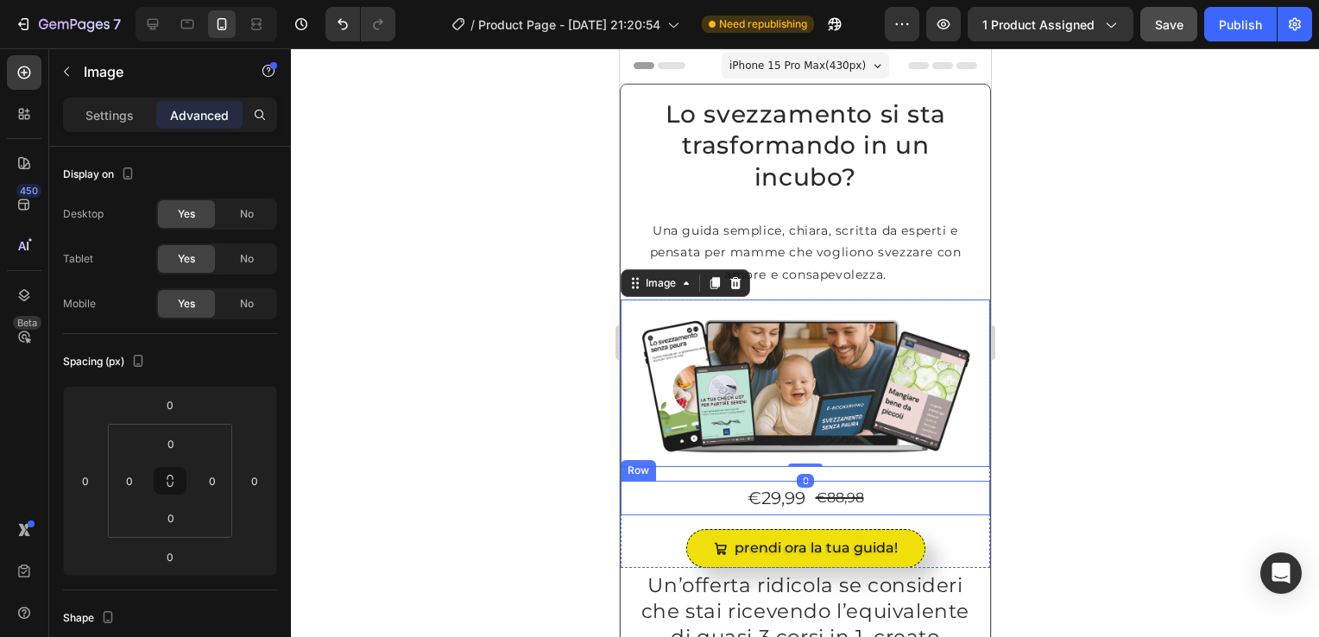
click at [645, 490] on div "€29,99 Product Price Product Price €88,98 Product Price Product Price Row" at bounding box center [805, 498] width 370 height 35
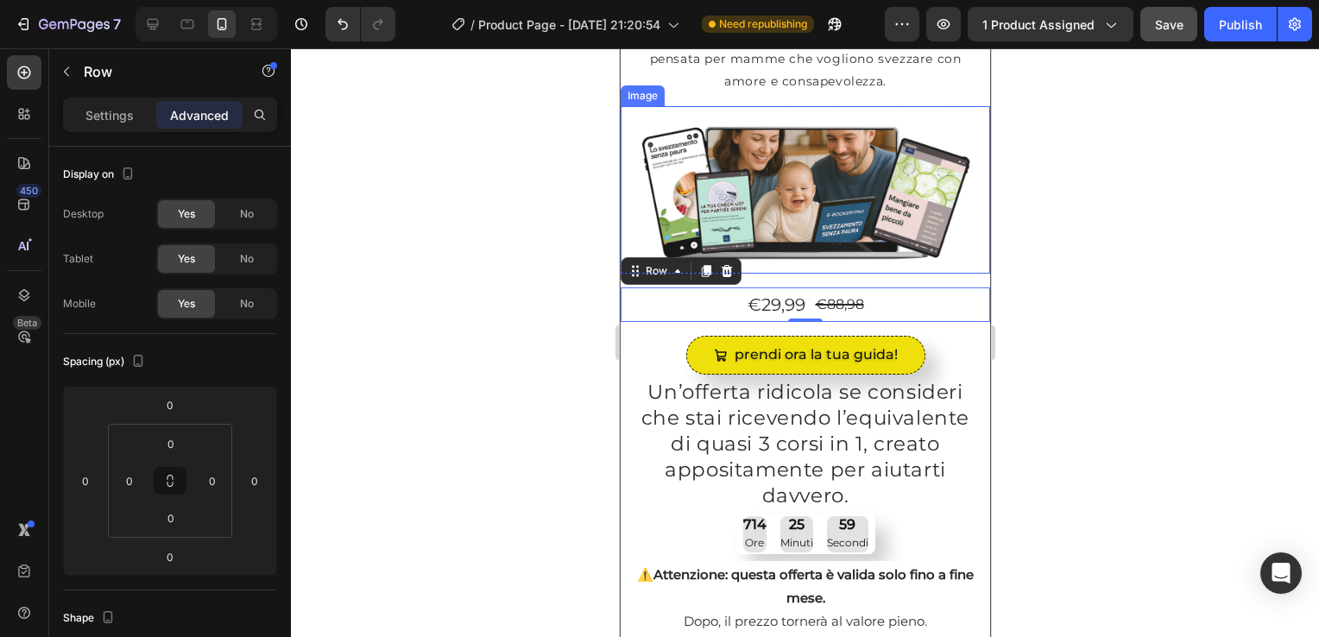
scroll to position [233, 0]
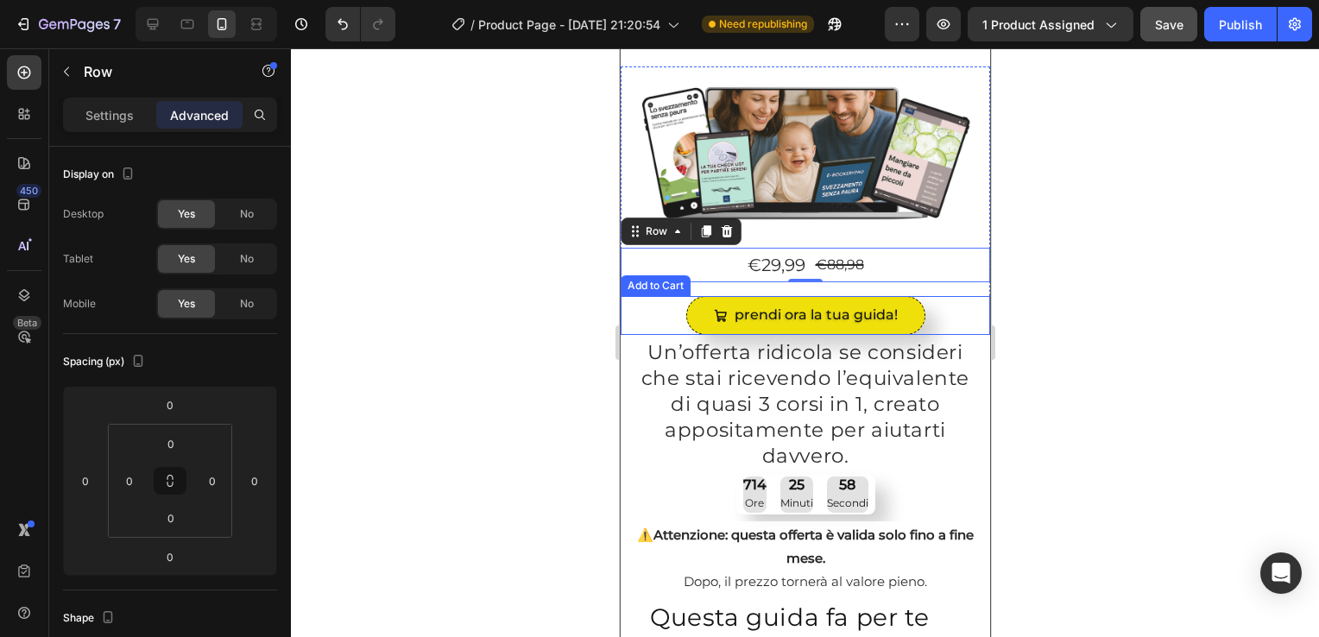
click at [640, 299] on div "prendi ora la tua guida! Add to Cart" at bounding box center [805, 315] width 370 height 39
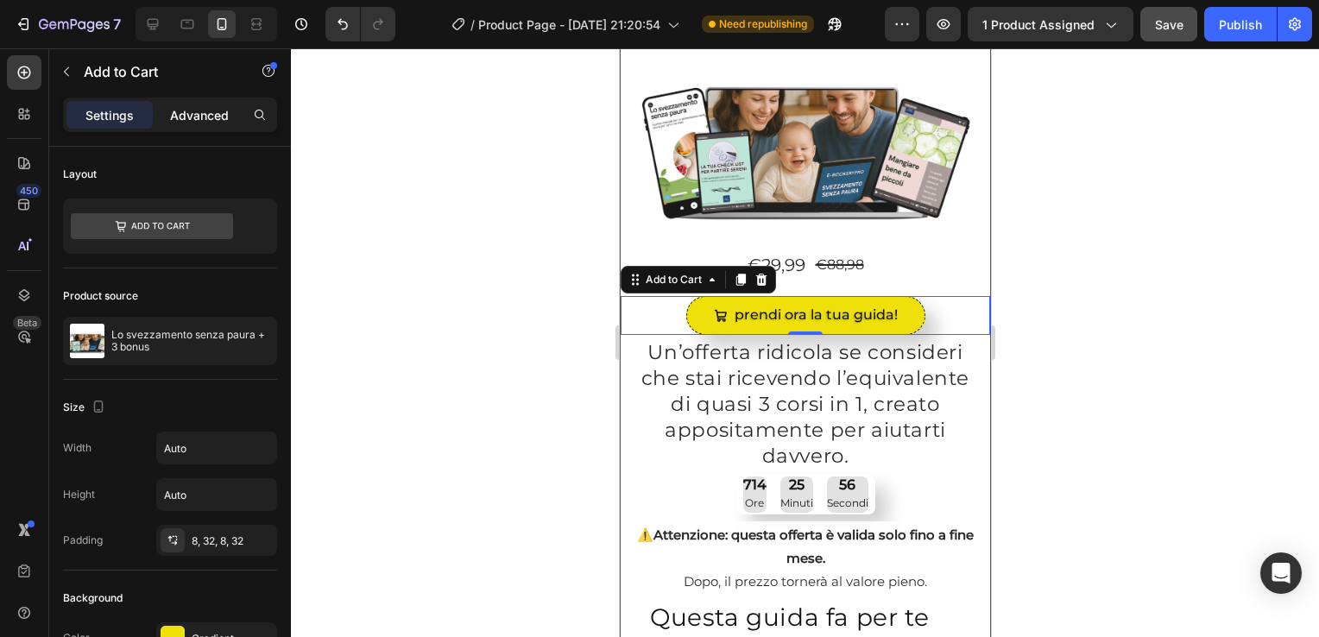
click at [195, 111] on p "Advanced" at bounding box center [199, 115] width 59 height 18
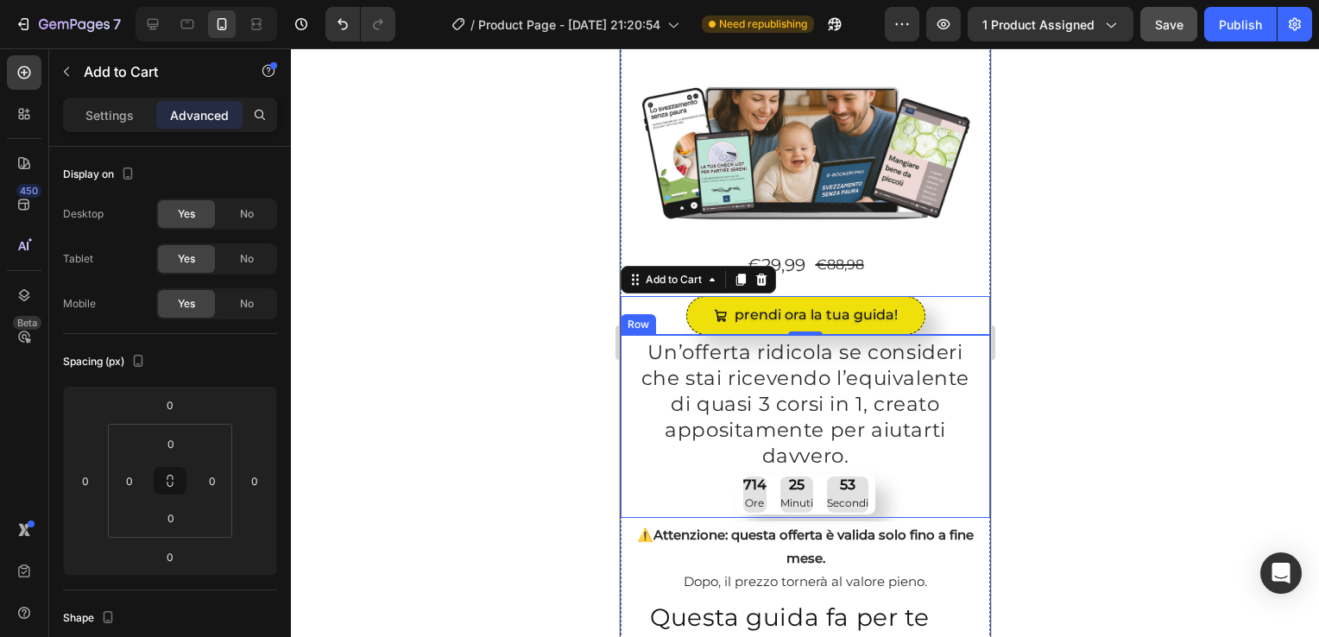
click at [623, 364] on div "Un’offerta ridicola se consideri che stai ricevendo l’equivalente di quasi 3 co…" at bounding box center [805, 426] width 370 height 183
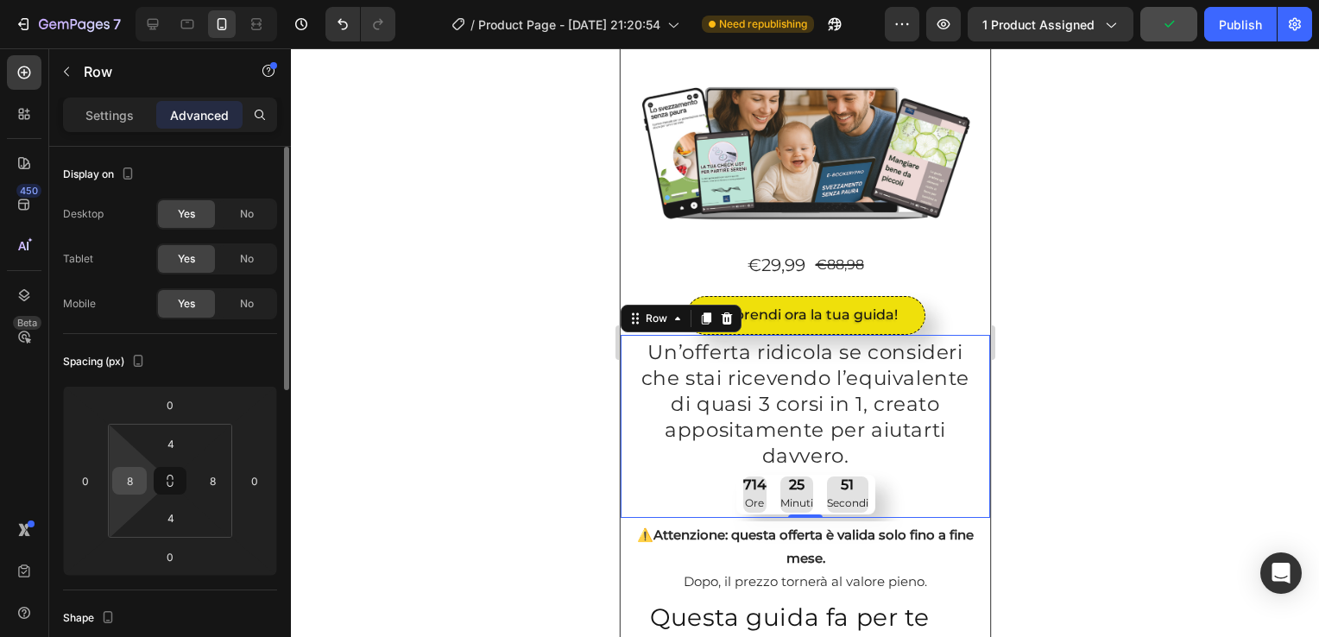
click at [127, 487] on input "8" at bounding box center [130, 481] width 26 height 26
type input "0"
click at [214, 477] on input "8" at bounding box center [212, 481] width 26 height 26
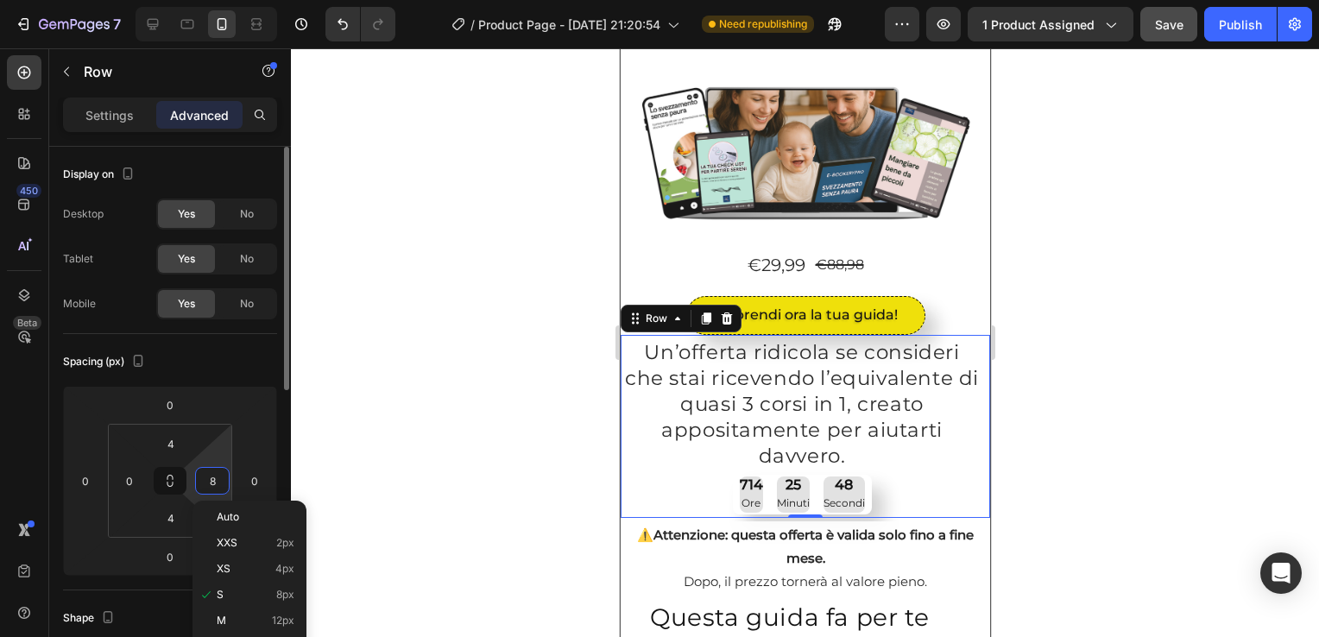
type input "0"
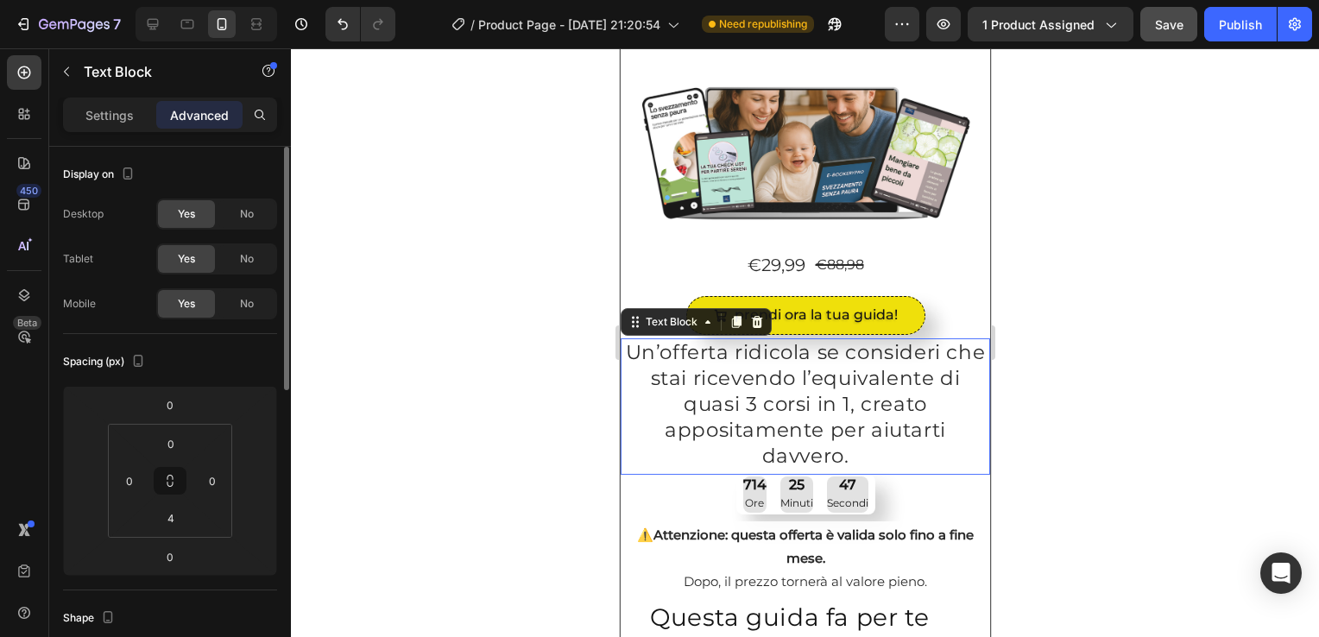
click at [642, 388] on p "Un’offerta ridicola se consideri che stai ricevendo l’equivalente di quasi 3 co…" at bounding box center [805, 405] width 366 height 130
click at [645, 421] on p "Un’offerta ridicola se consideri che stai ricevendo l’equivalente di quasi 3 co…" at bounding box center [805, 405] width 366 height 130
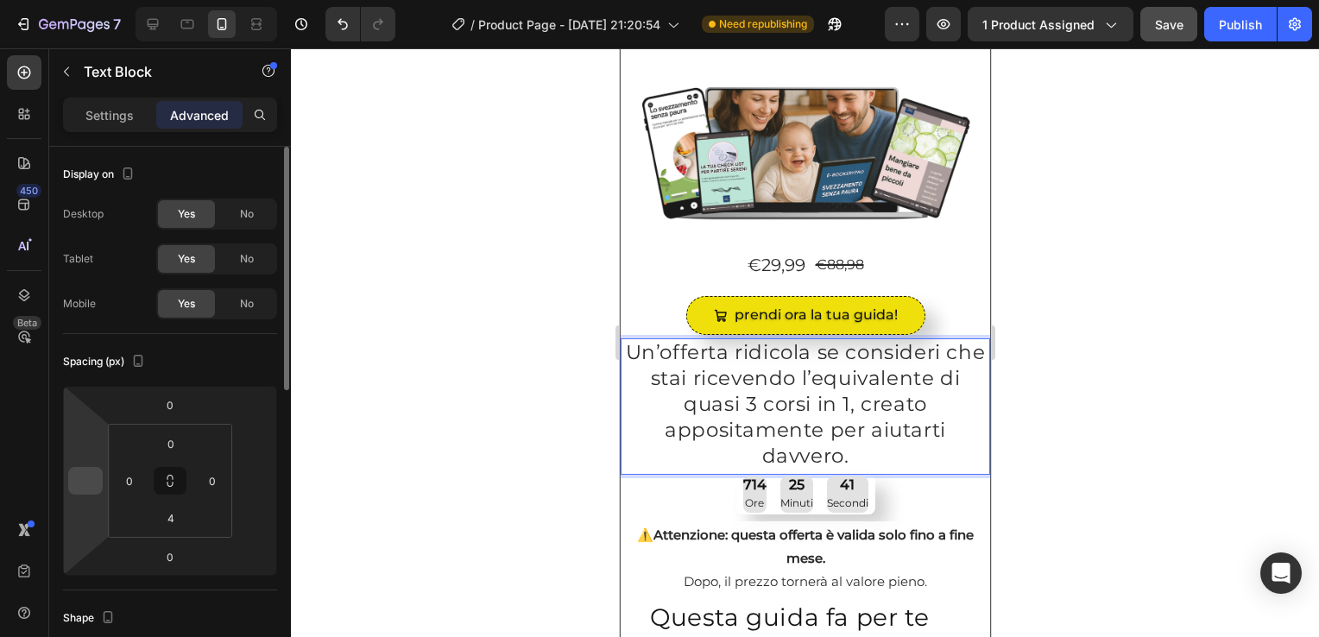
click at [92, 487] on input "number" at bounding box center [86, 481] width 26 height 26
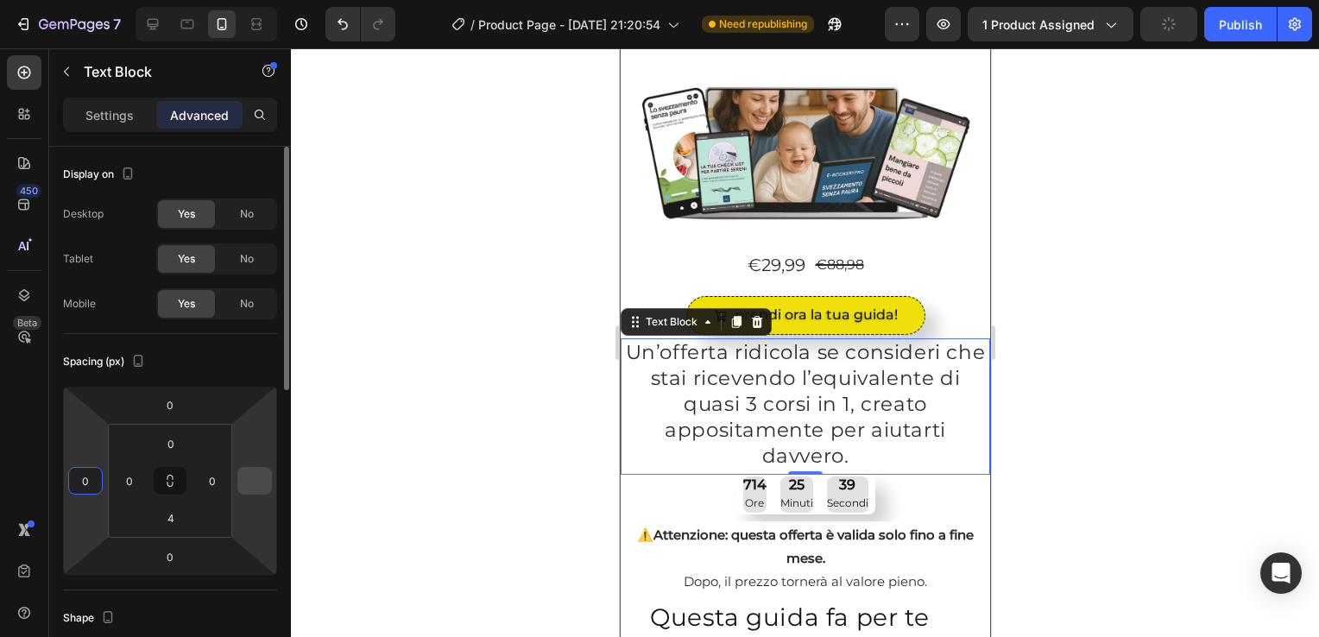
type input "0"
click at [263, 483] on input "number" at bounding box center [255, 481] width 26 height 26
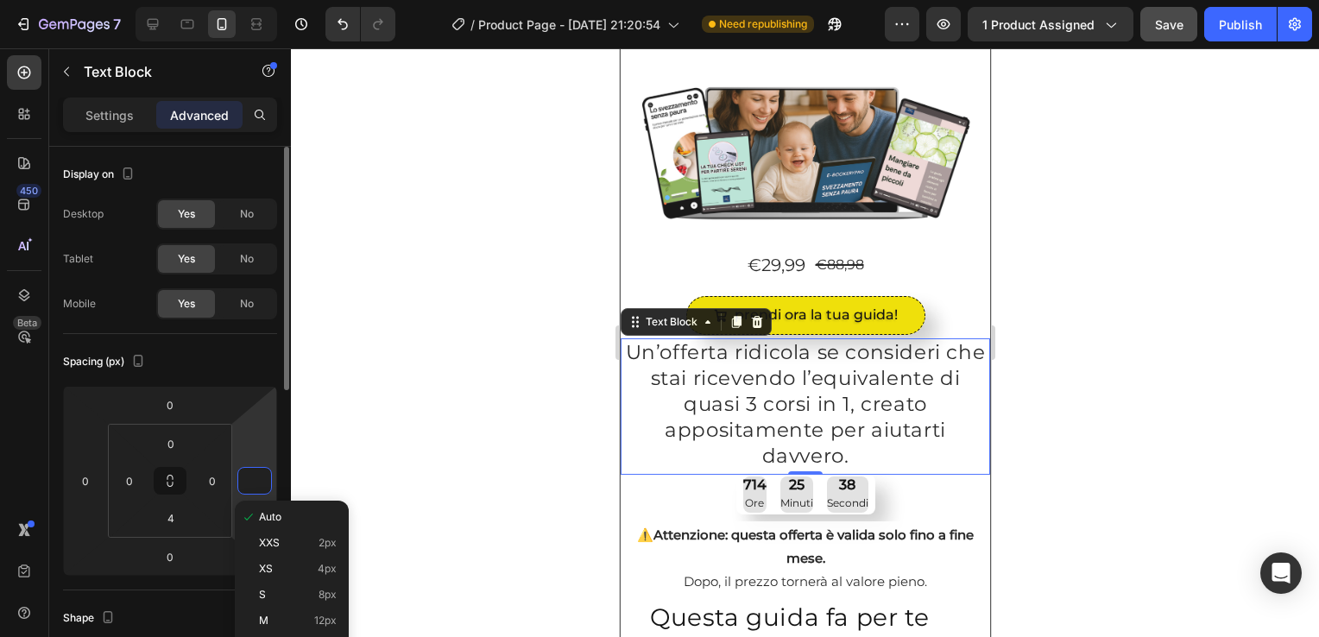
type input "0"
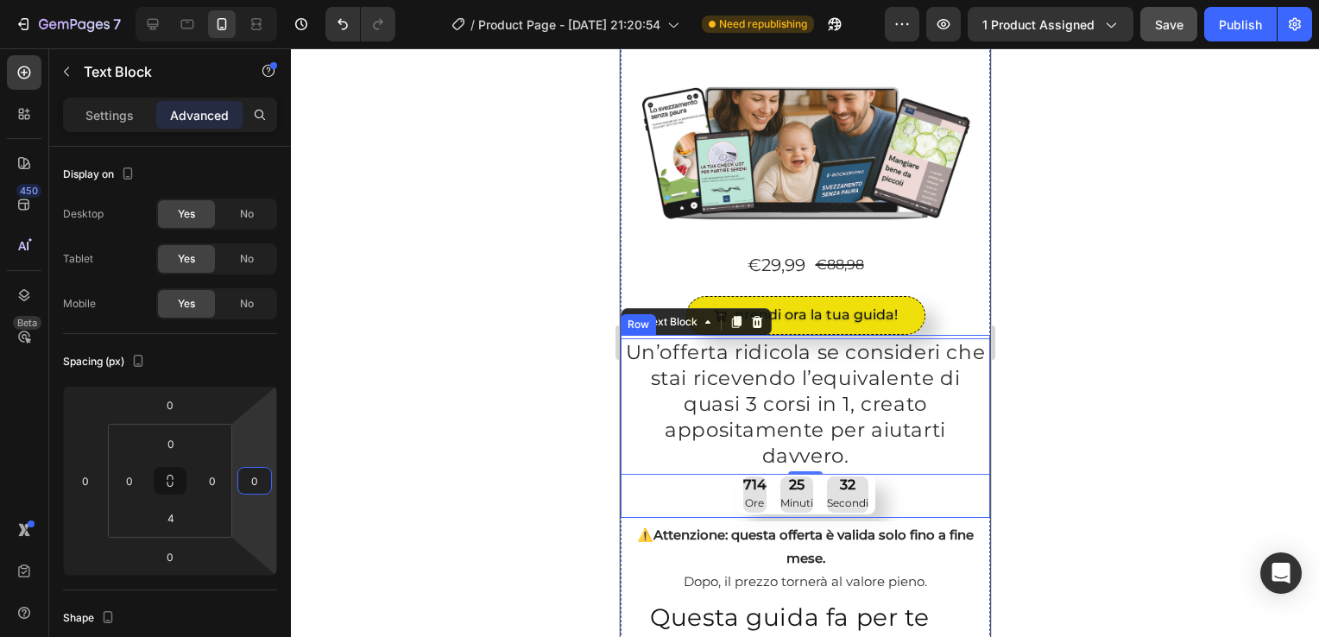
click at [624, 490] on div "Un’offerta ridicola se consideri che stai ricevendo l’equivalente di quasi 3 co…" at bounding box center [805, 427] width 370 height 176
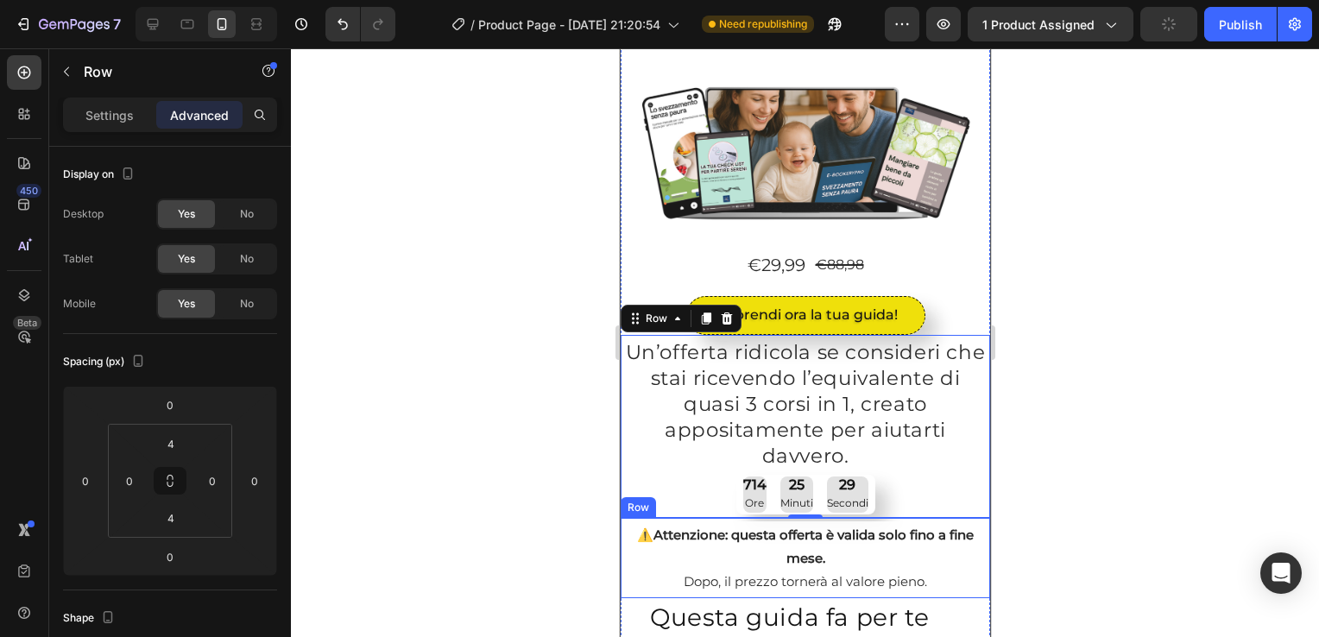
click at [620, 537] on div "⚠️ Attenzione: questa offerta è valida solo fino a fine mese. Dopo, il prezzo t…" at bounding box center [805, 558] width 370 height 80
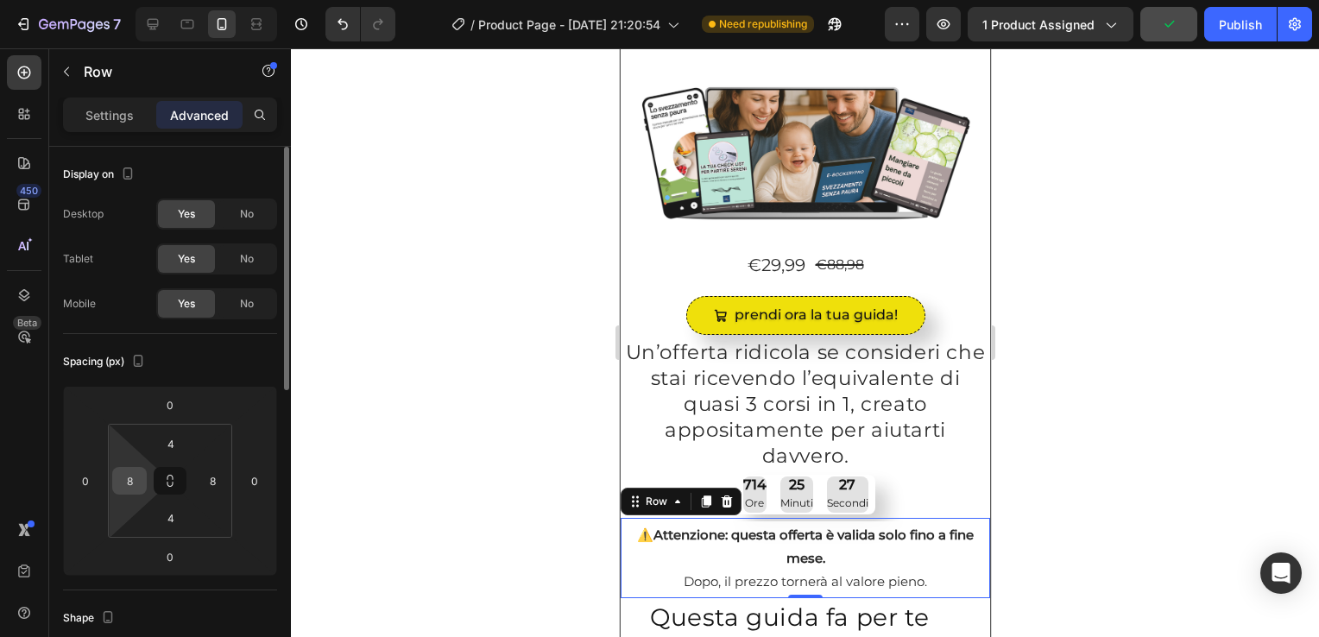
click at [112, 483] on div "8" at bounding box center [129, 481] width 35 height 28
click at [128, 482] on input "8" at bounding box center [130, 481] width 26 height 26
type input "0"
click at [204, 479] on input "8" at bounding box center [212, 481] width 26 height 26
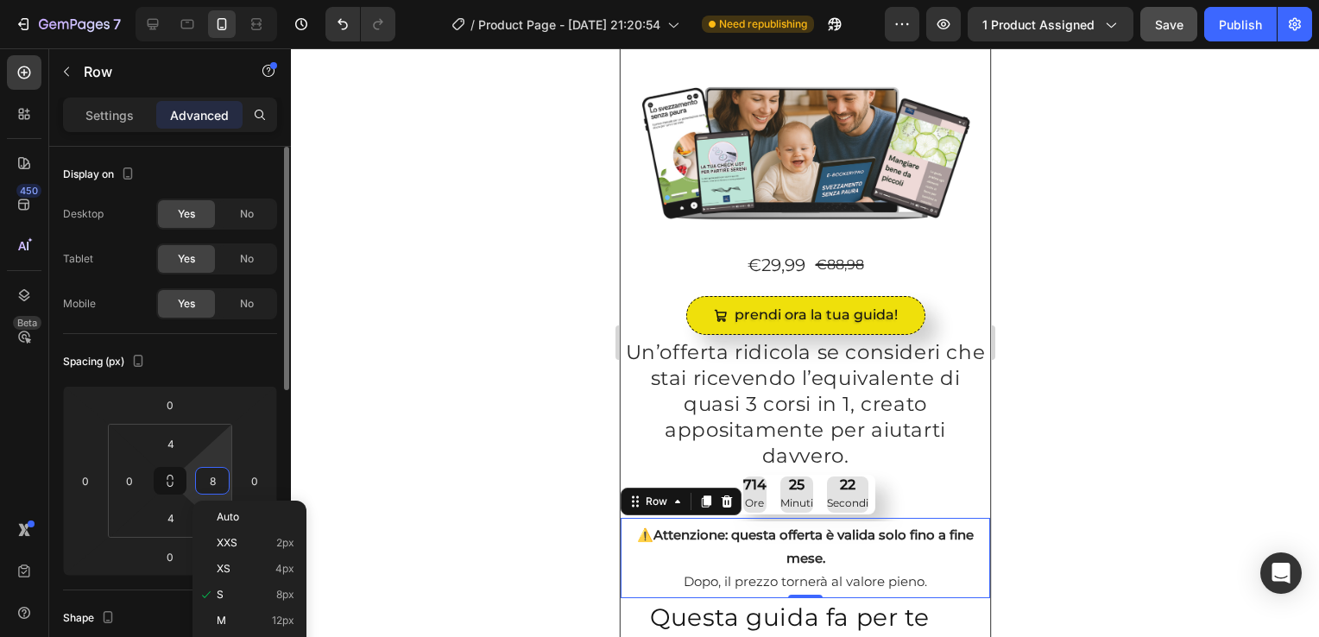
type input "0"
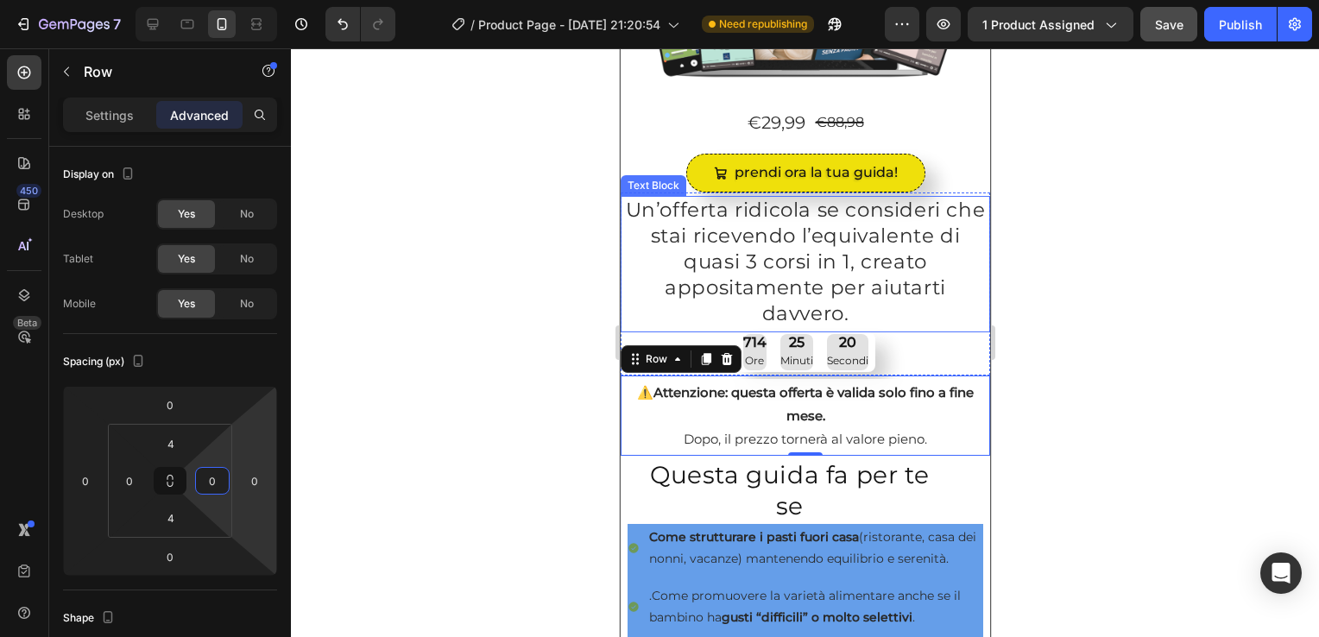
scroll to position [399, 0]
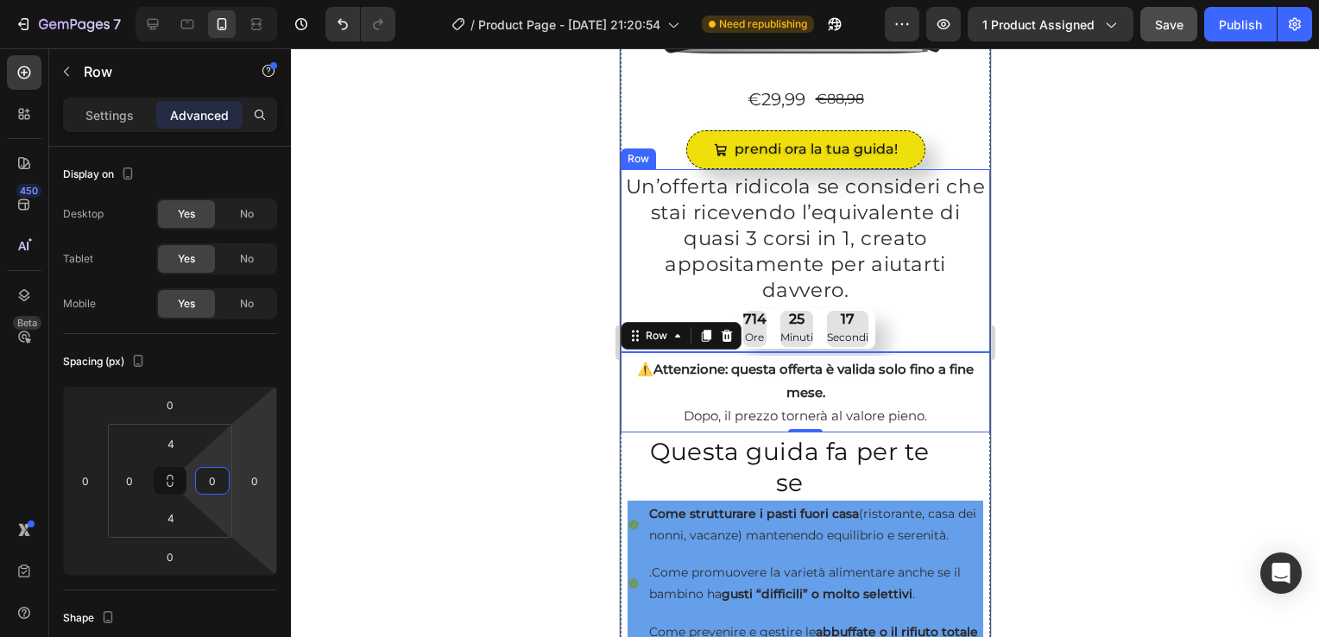
click at [623, 303] on div "Un’offerta ridicola se consideri che stai ricevendo l’equivalente di quasi 3 co…" at bounding box center [805, 261] width 370 height 176
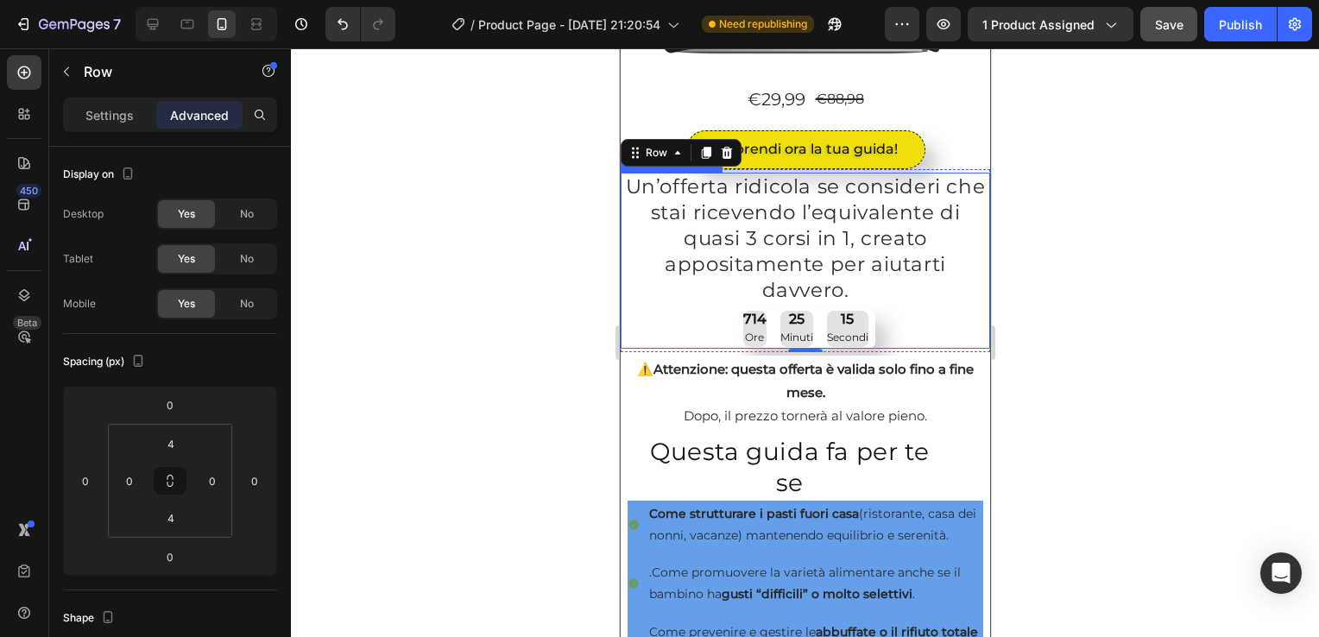
click at [736, 320] on div "714 Ore 25 Minuti 15 Secondi Countdown Timer" at bounding box center [805, 329] width 139 height 40
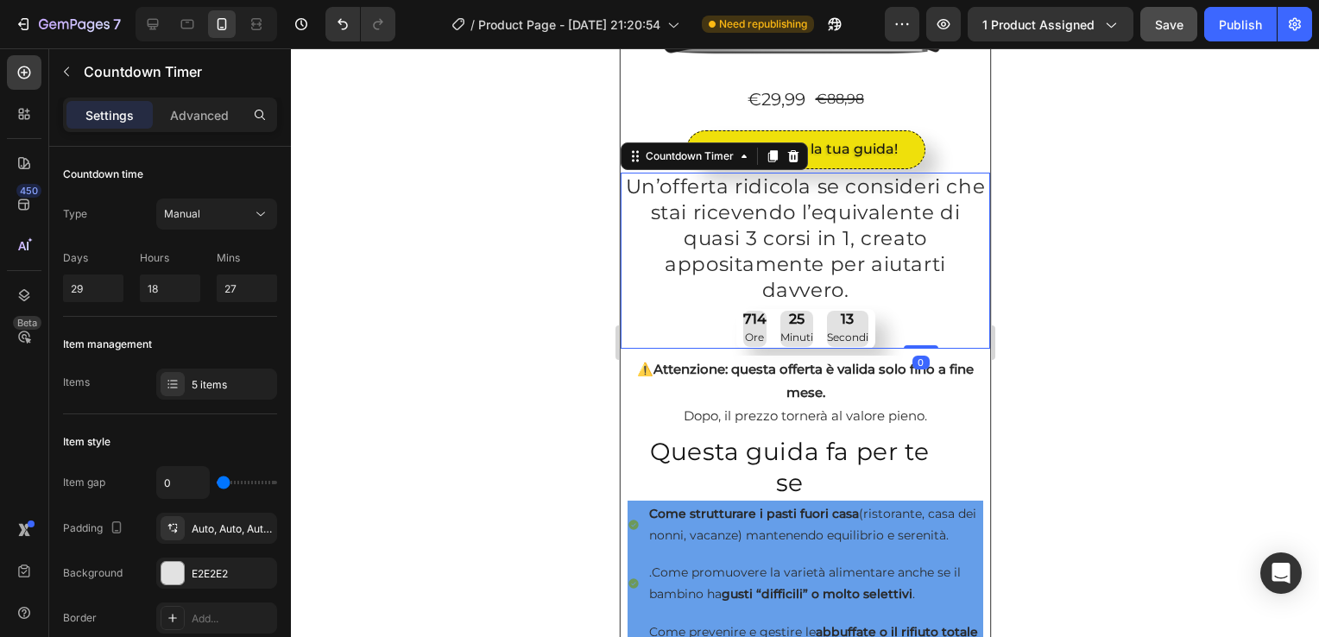
click at [736, 309] on div "714 Ore 25 Minuti 13 Secondi Countdown Timer 0" at bounding box center [805, 329] width 139 height 40
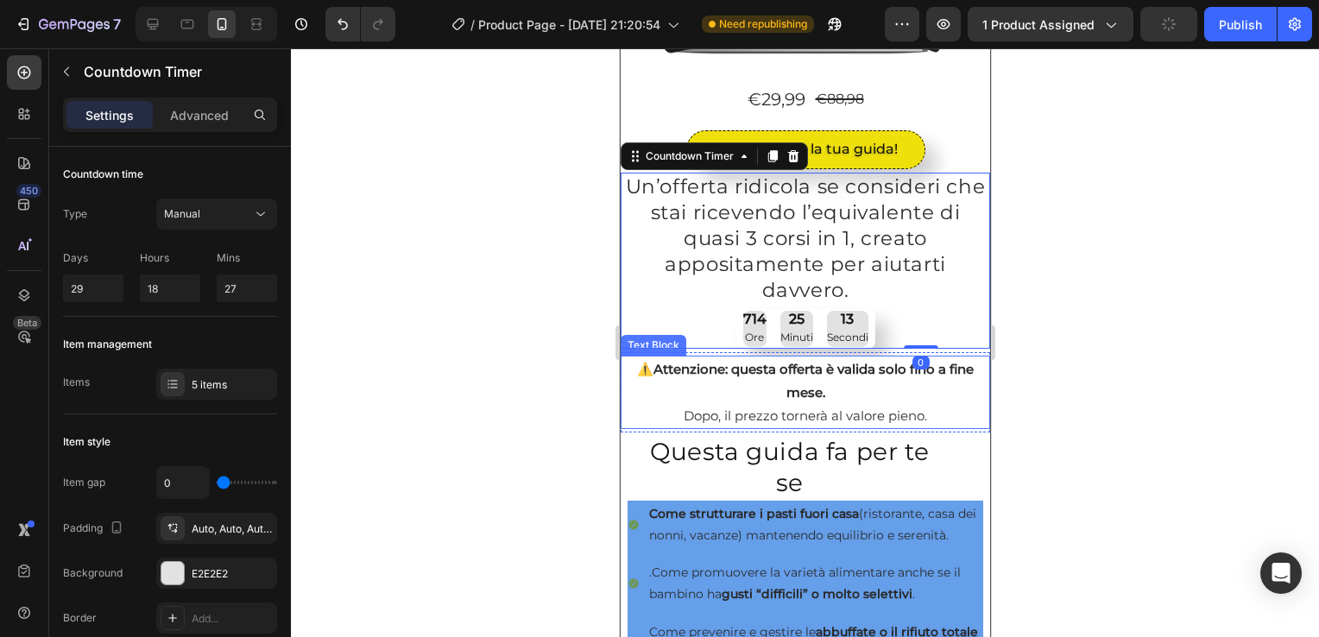
click at [629, 375] on p "⚠️ Attenzione: questa offerta è valida solo fino a fine mese. Dopo, il prezzo t…" at bounding box center [805, 393] width 366 height 70
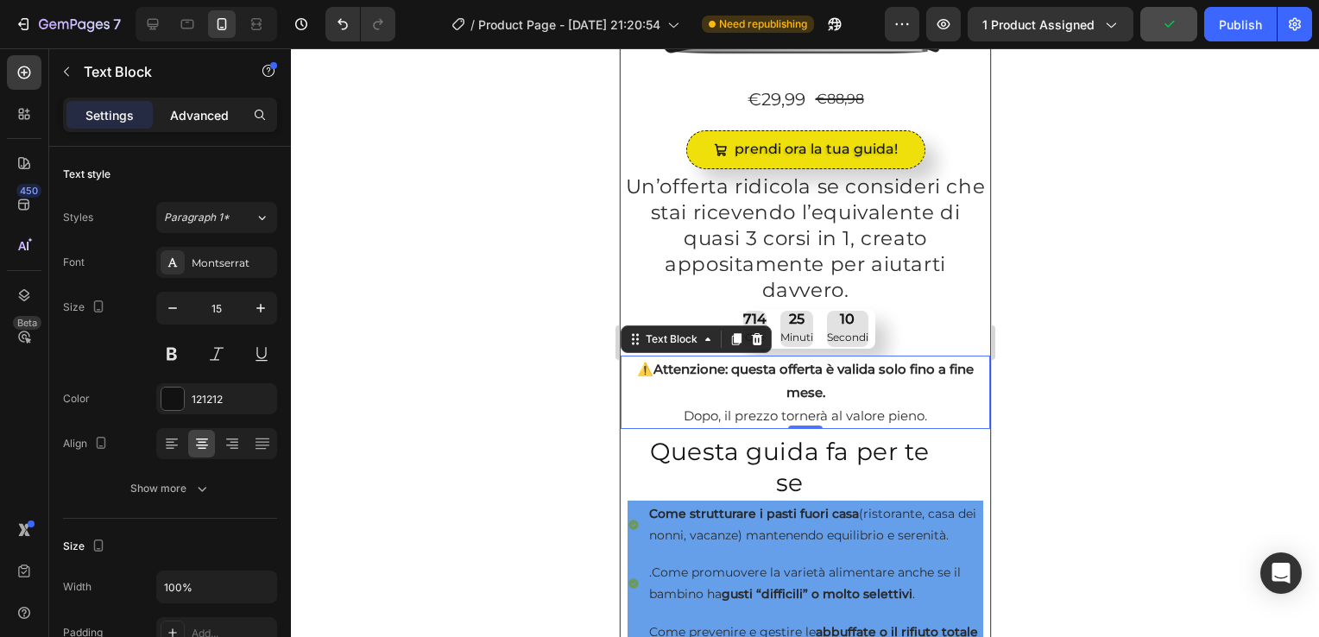
click at [218, 106] on p "Advanced" at bounding box center [199, 115] width 59 height 18
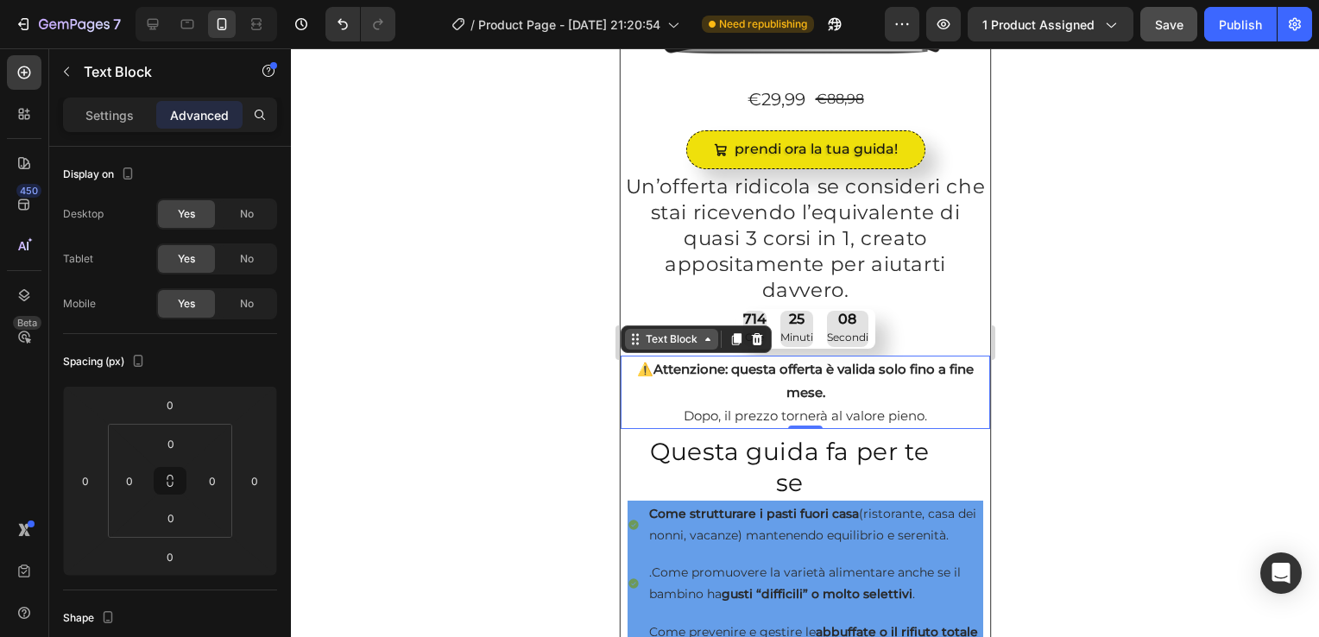
click at [701, 333] on icon at bounding box center [707, 339] width 14 height 14
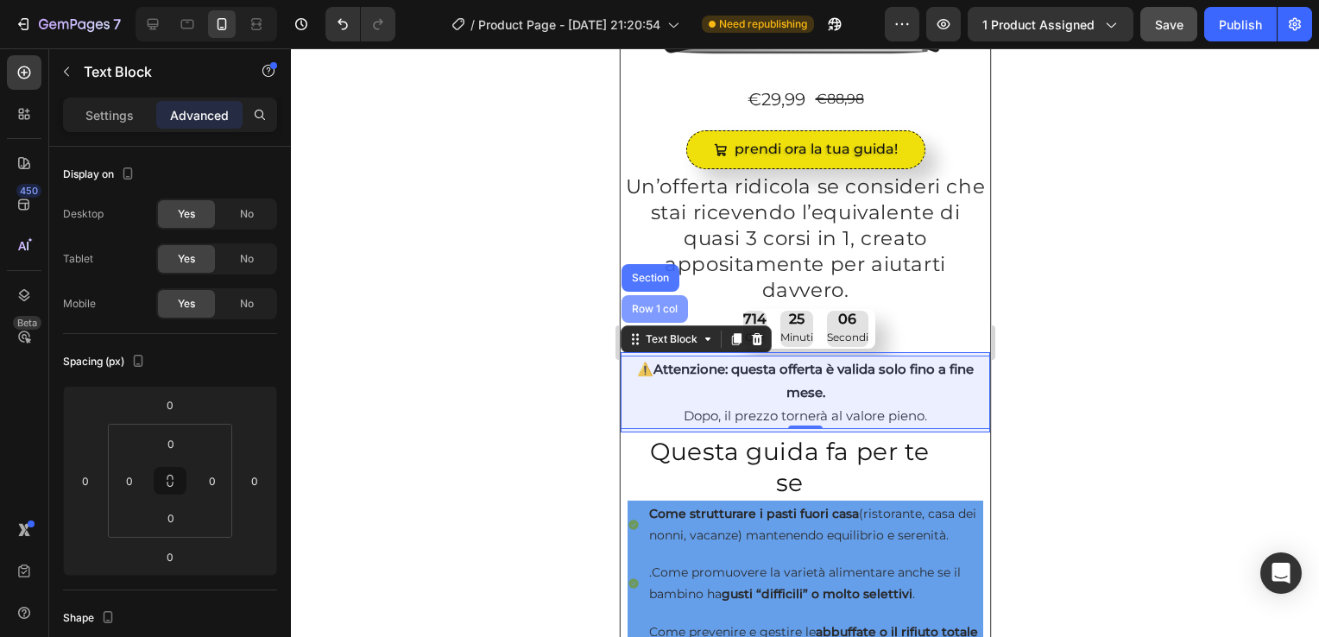
click at [647, 304] on div "Row 1 col" at bounding box center [654, 309] width 53 height 10
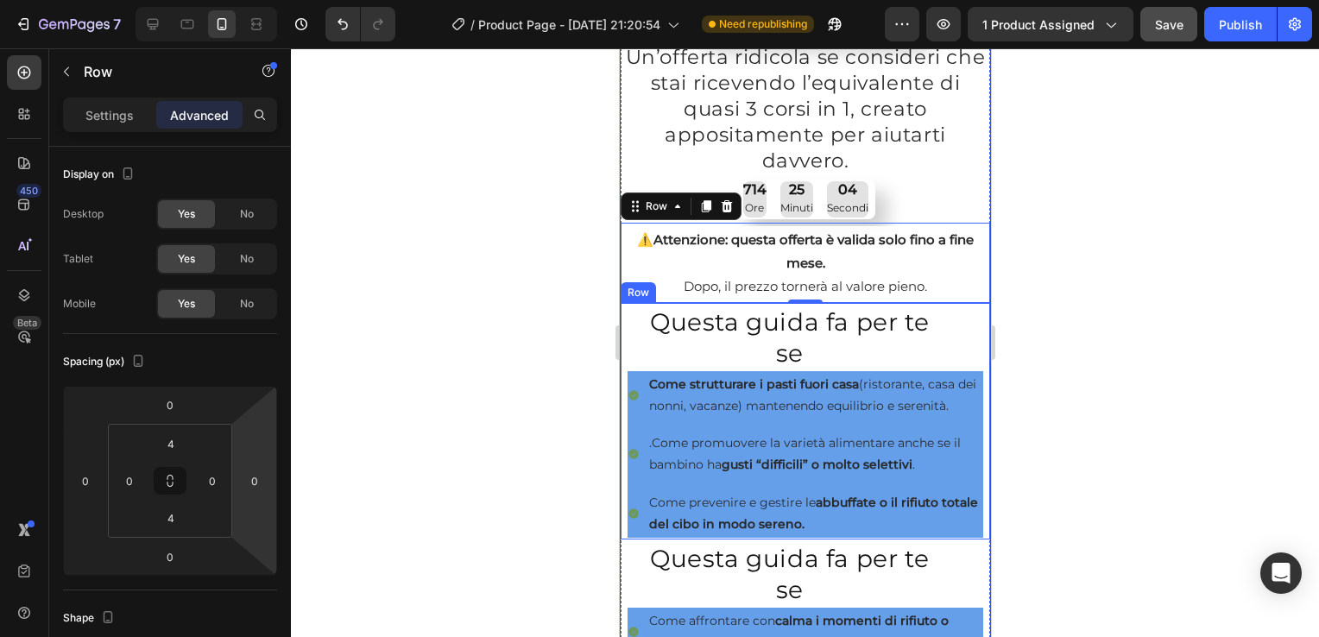
scroll to position [530, 0]
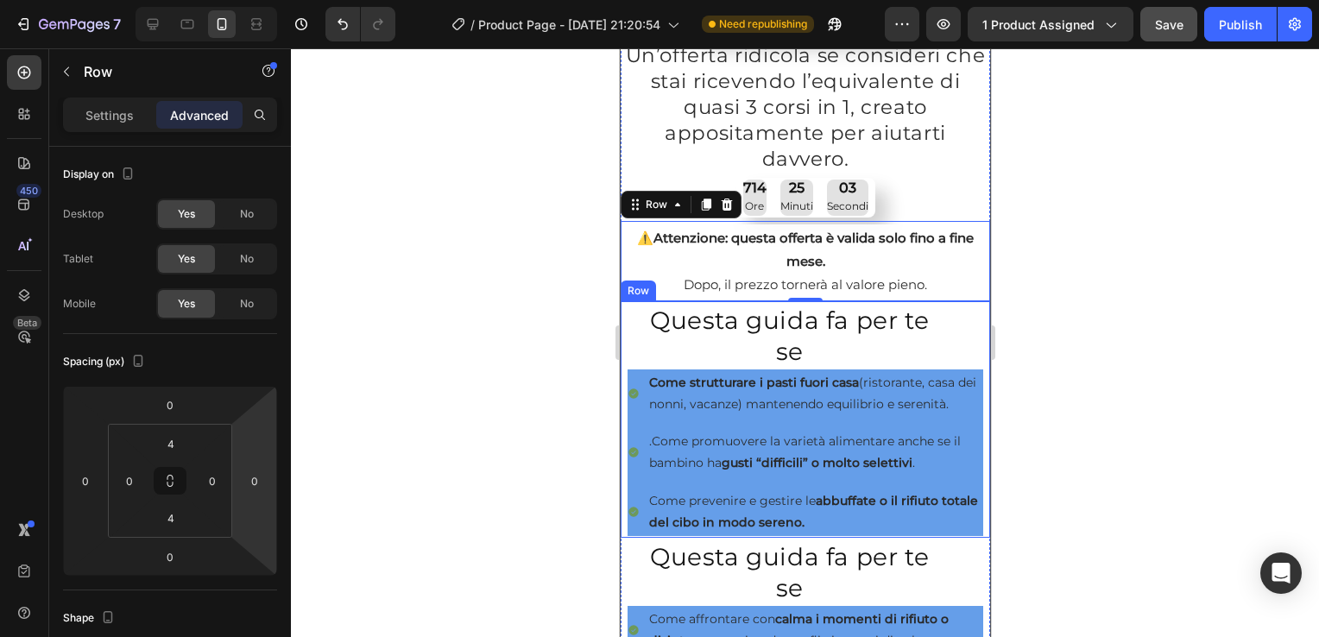
click at [620, 310] on div "Questa guida fa per te se Heading Come strutturare i pasti fuori casa (ristoran…" at bounding box center [805, 419] width 370 height 237
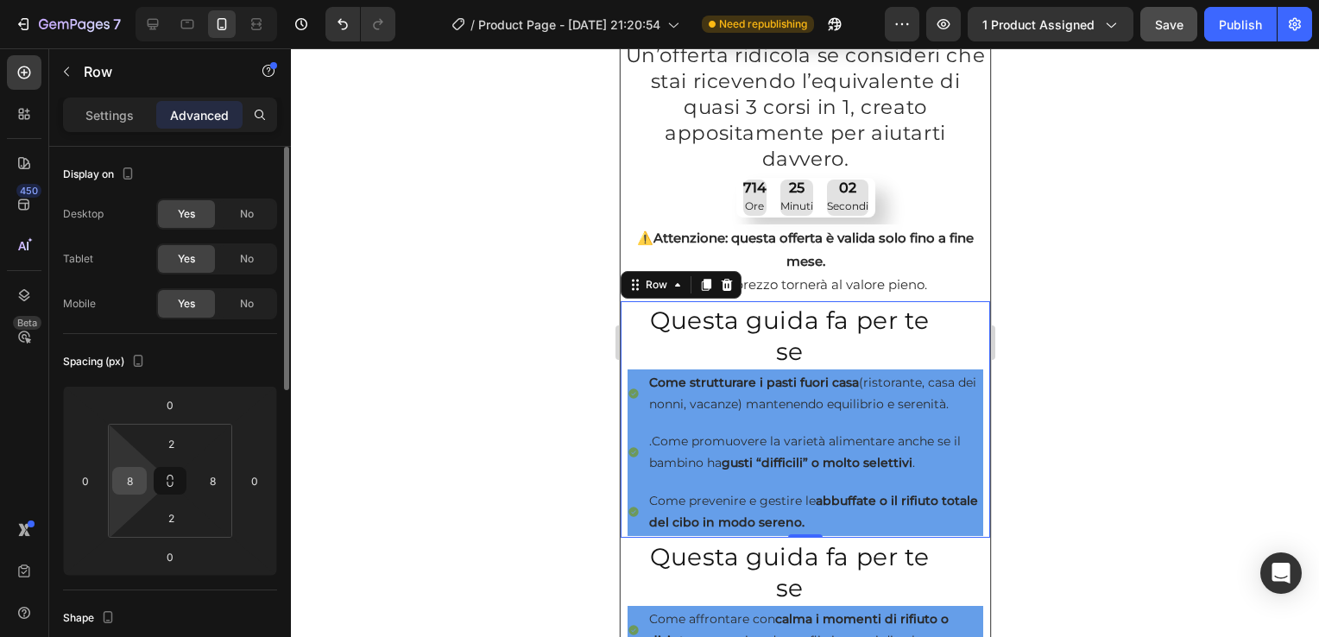
click at [115, 482] on div "8" at bounding box center [129, 481] width 35 height 28
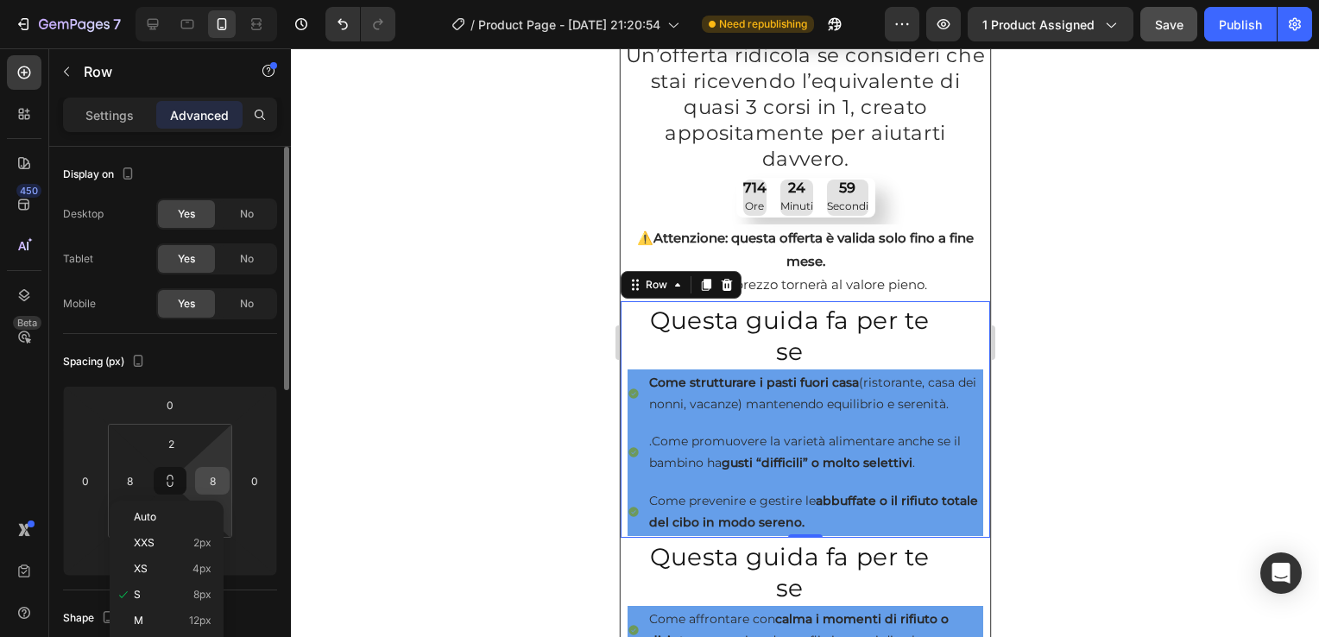
click at [207, 472] on input "8" at bounding box center [212, 481] width 26 height 26
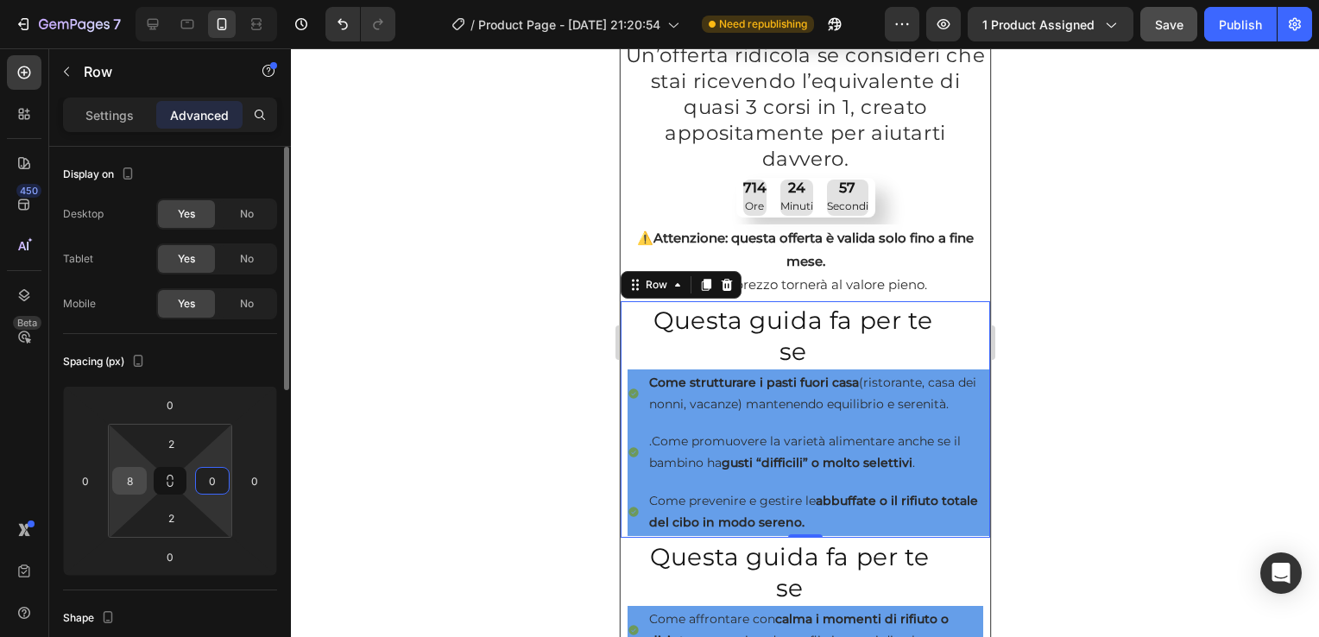
type input "0"
click at [129, 479] on input "8" at bounding box center [130, 481] width 26 height 26
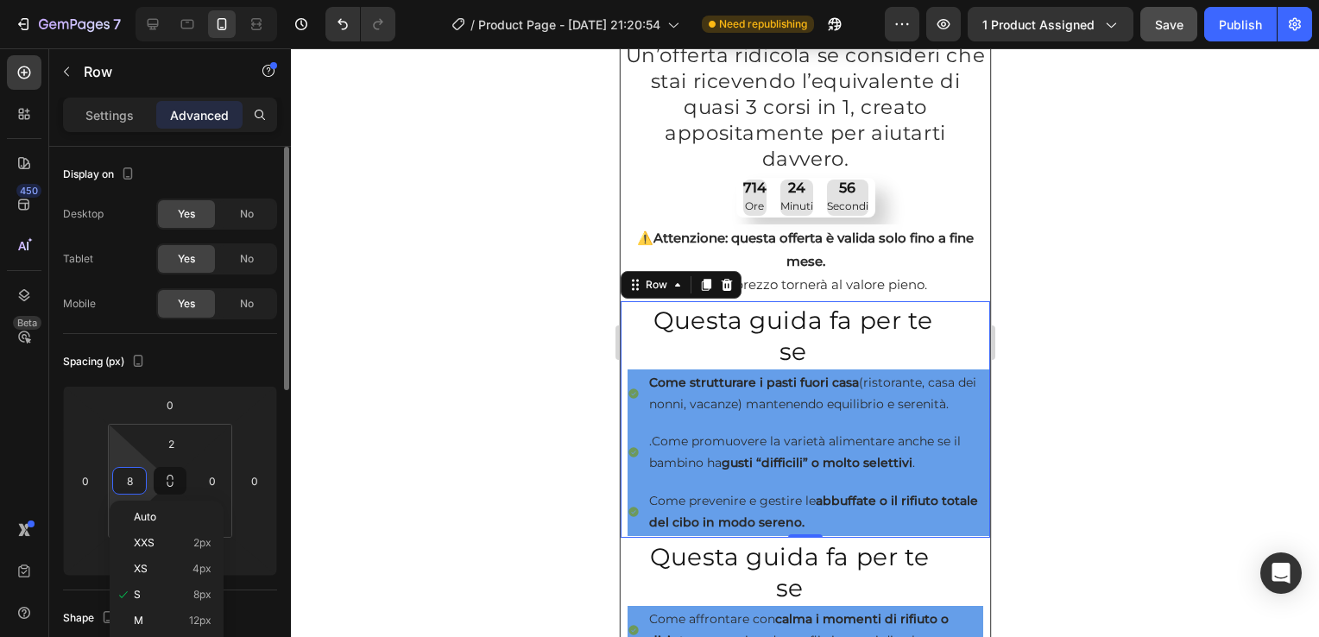
type input "0"
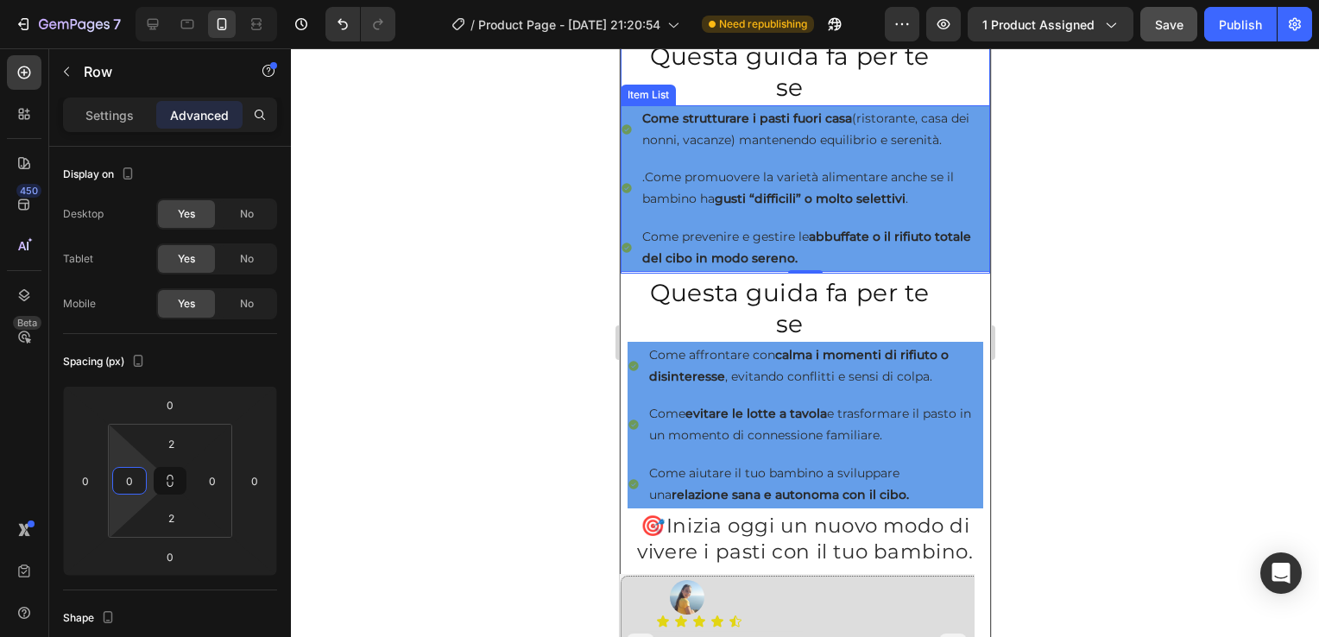
scroll to position [821, 0]
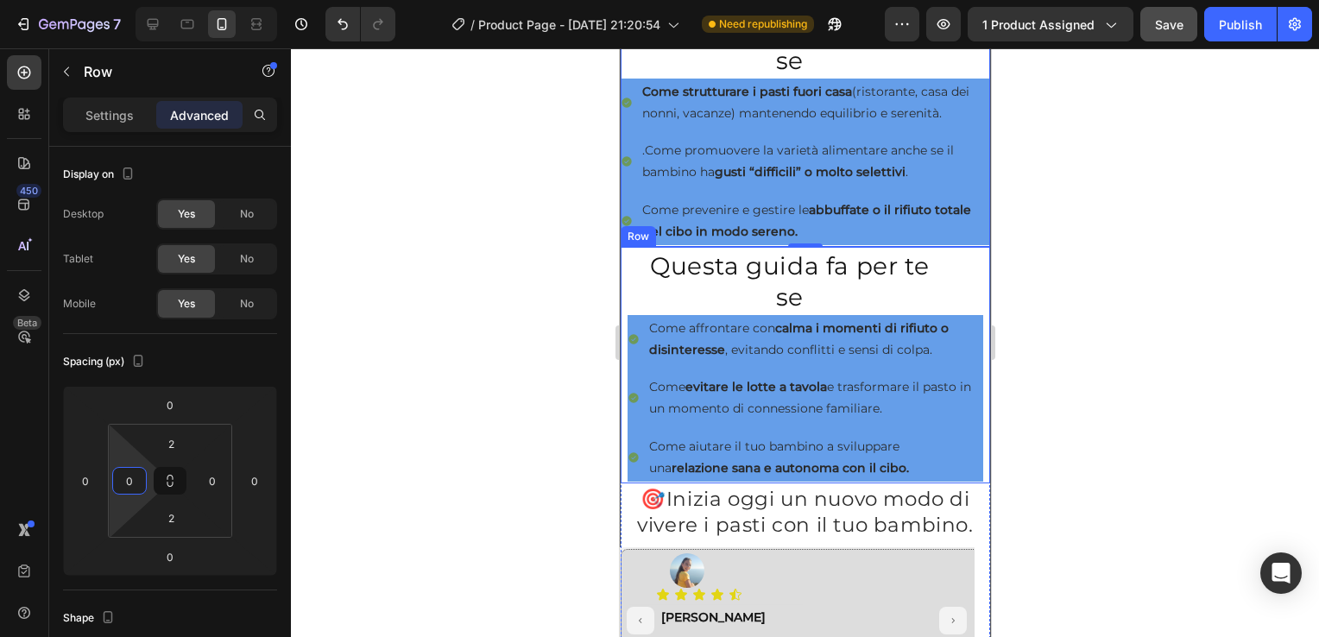
click at [623, 270] on div "Questa guida fa per te se Heading Come affrontare con calma i momenti di rifiut…" at bounding box center [805, 365] width 370 height 237
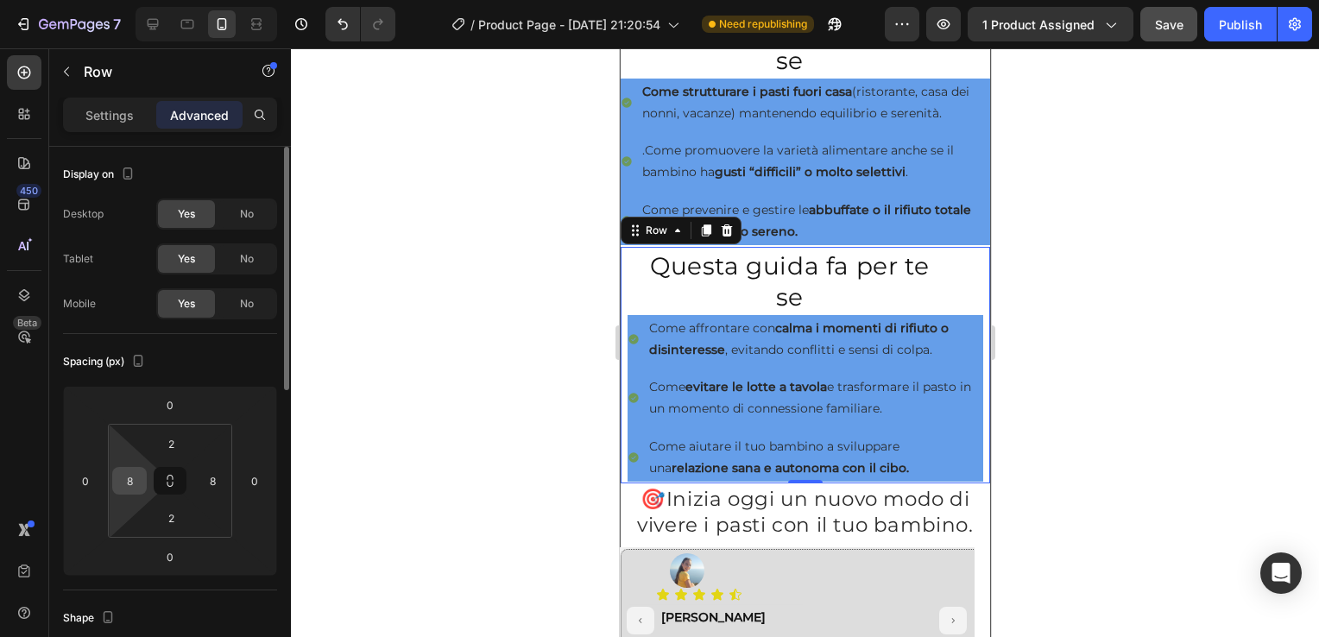
click at [137, 479] on input "8" at bounding box center [130, 481] width 26 height 26
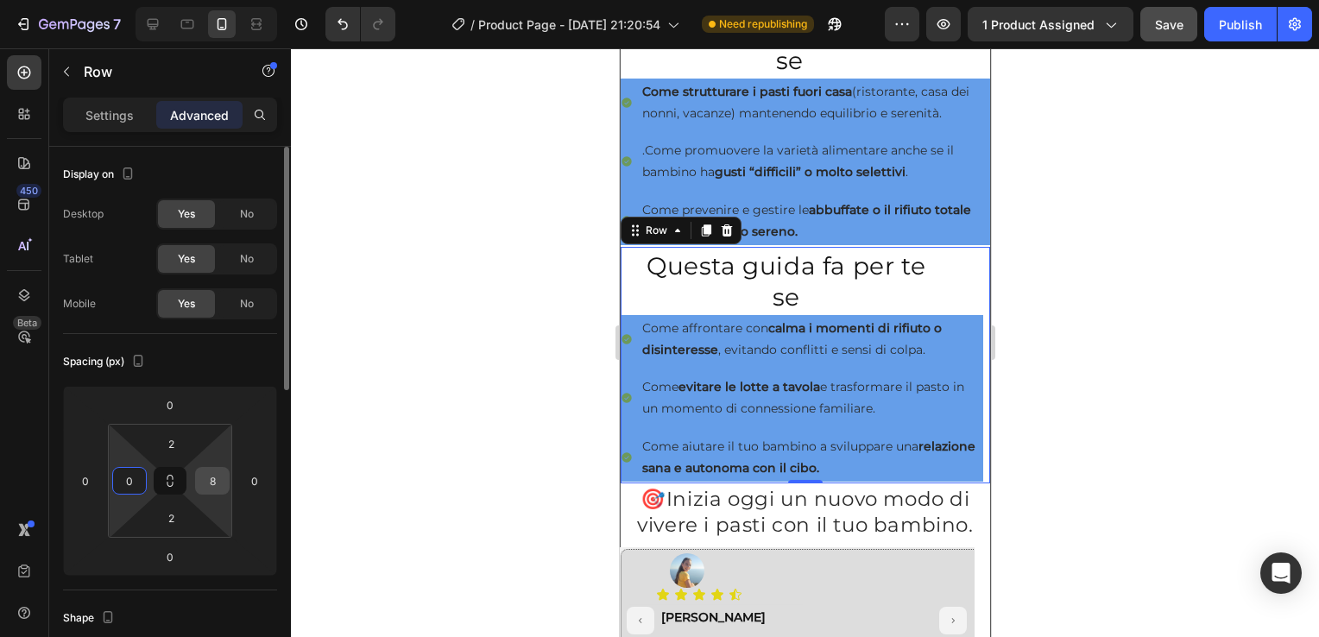
type input "0"
click at [214, 488] on input "8" at bounding box center [212, 481] width 26 height 26
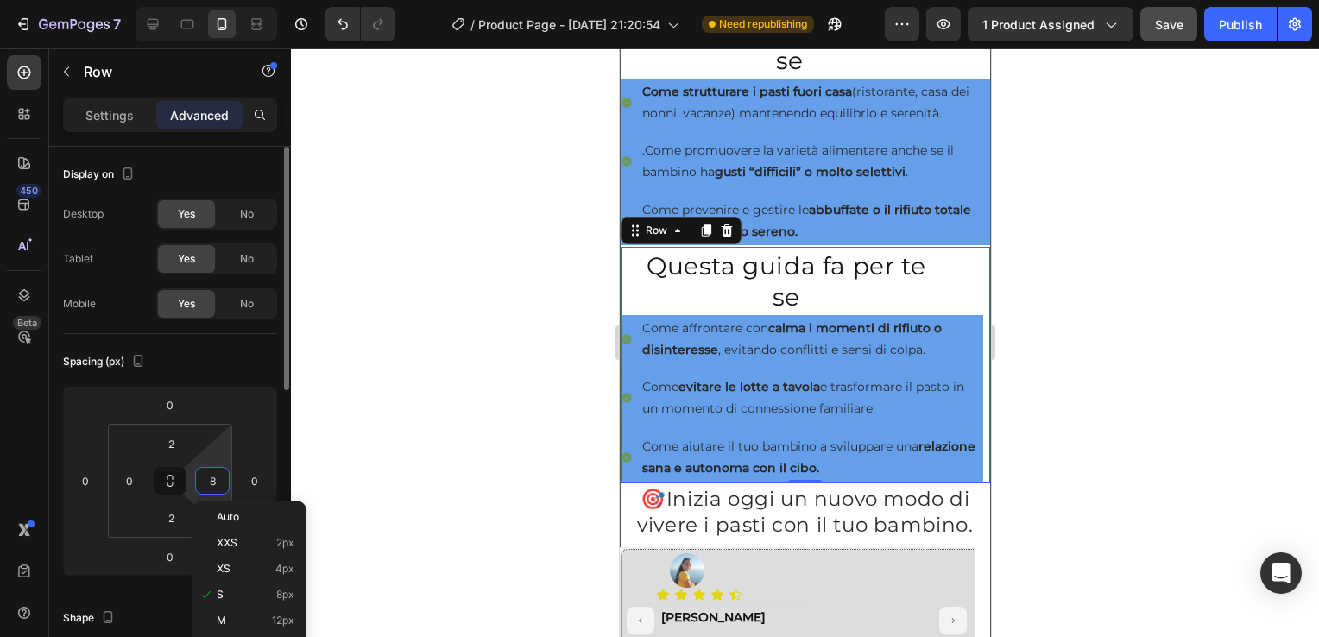
type input "0"
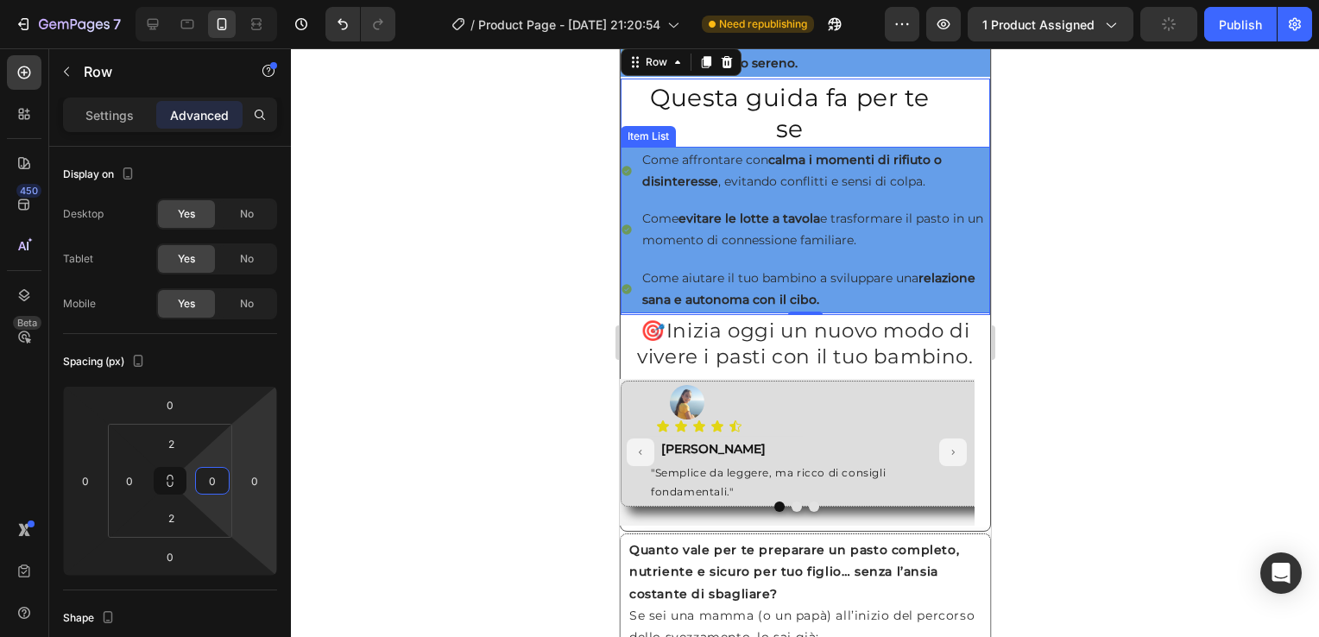
scroll to position [990, 0]
click at [623, 333] on h2 "🎯 Inizia oggi un nuovo modo di vivere i pasti con il tuo bambino." at bounding box center [805, 343] width 370 height 55
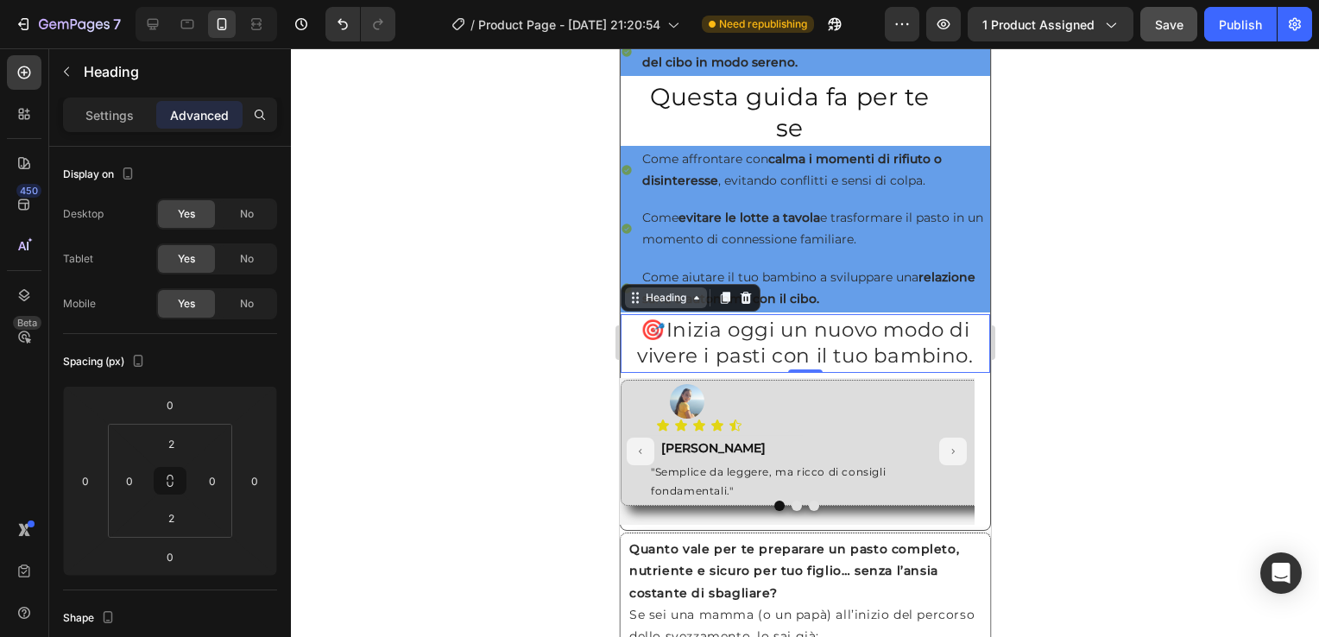
click at [687, 290] on div "Heading" at bounding box center [665, 298] width 47 height 16
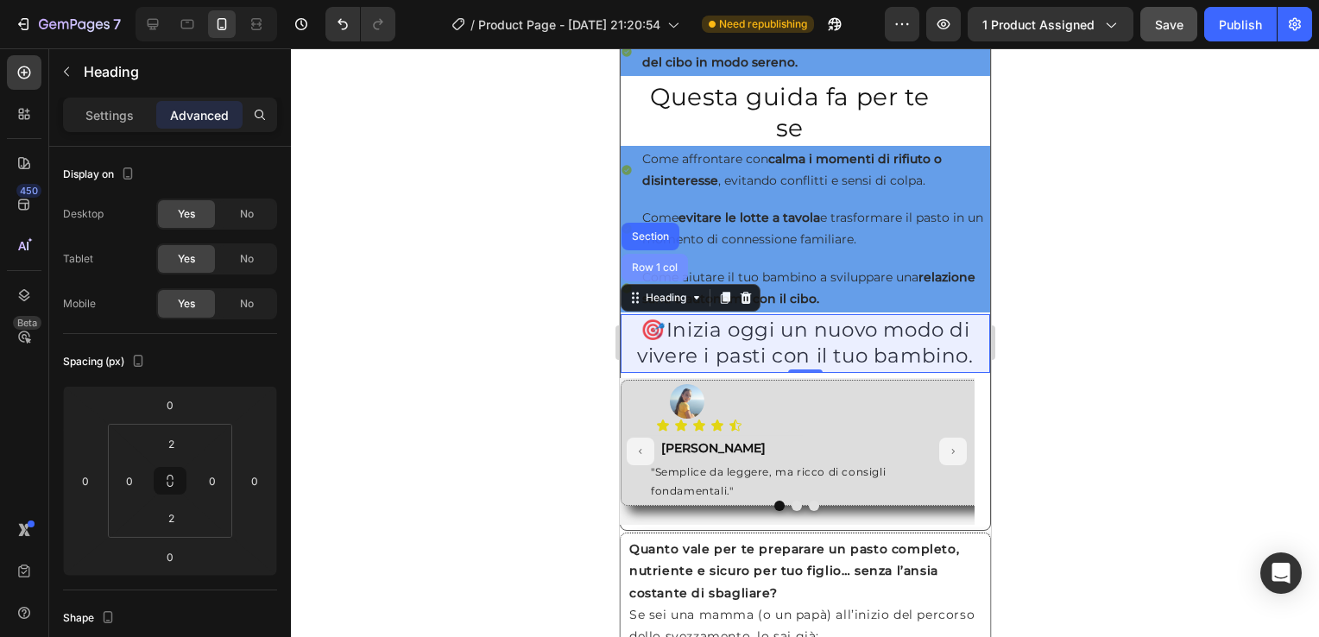
click at [646, 263] on div "Row 1 col" at bounding box center [654, 268] width 53 height 10
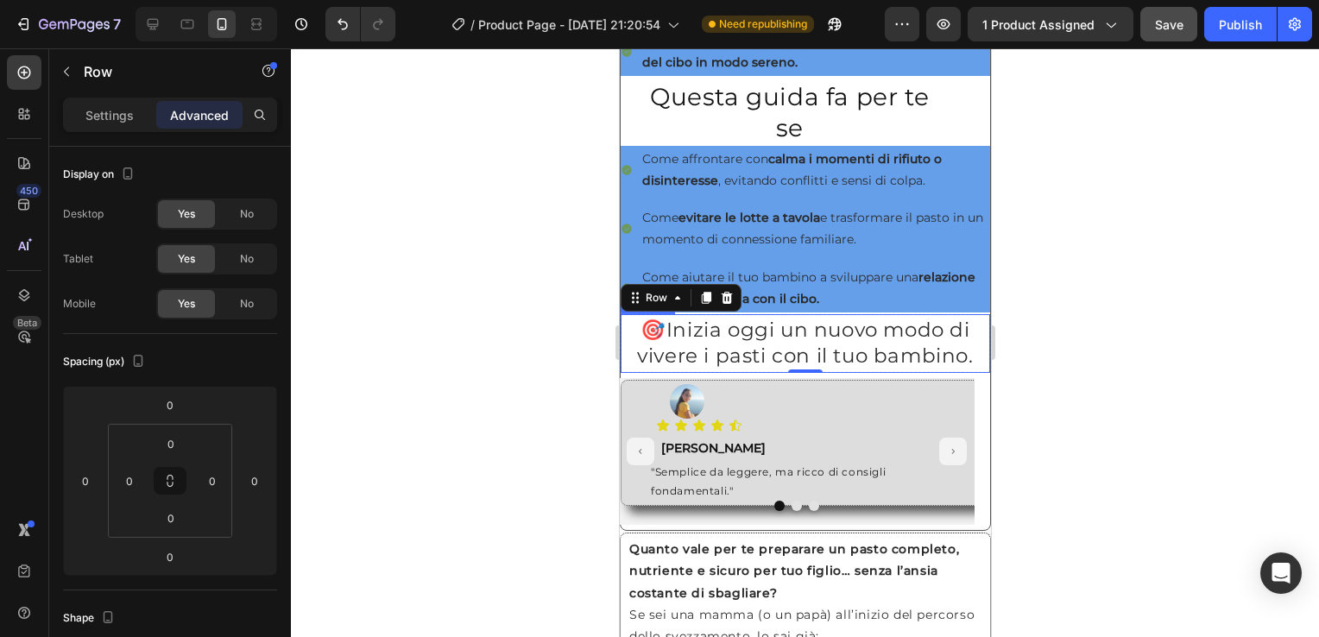
click at [628, 333] on h2 "🎯 Inizia oggi un nuovo modo di vivere i pasti con il tuo bambino." at bounding box center [805, 343] width 370 height 55
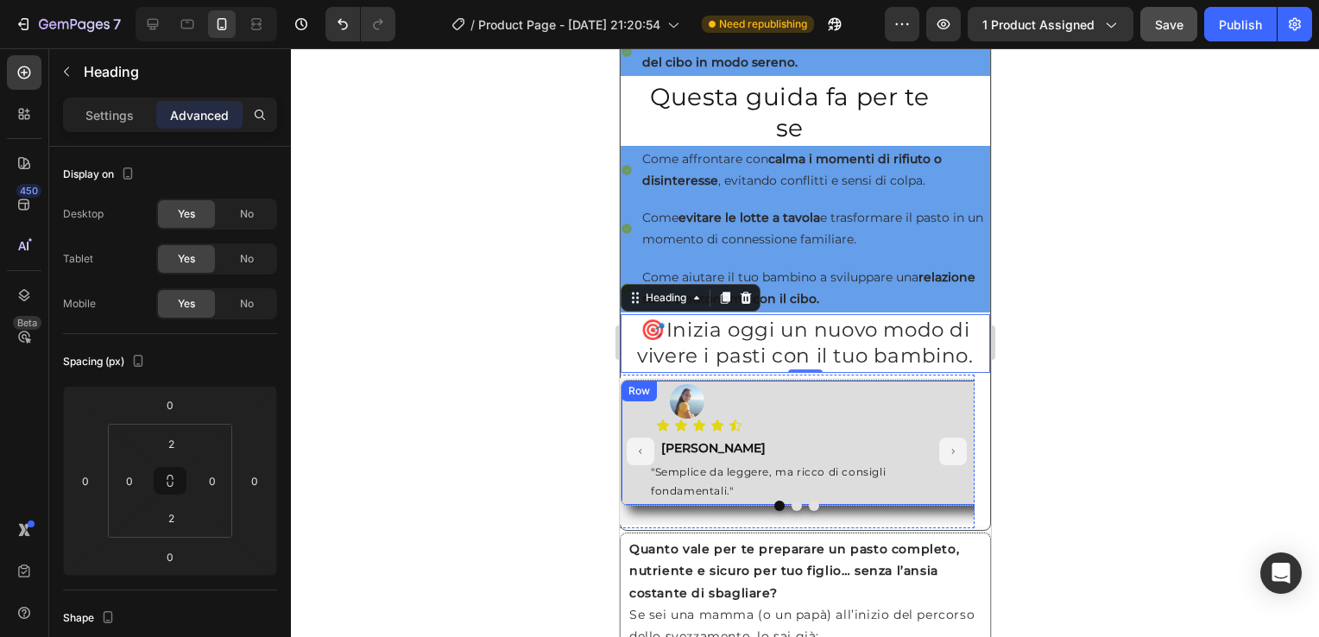
click at [629, 385] on div "Row" at bounding box center [638, 391] width 28 height 16
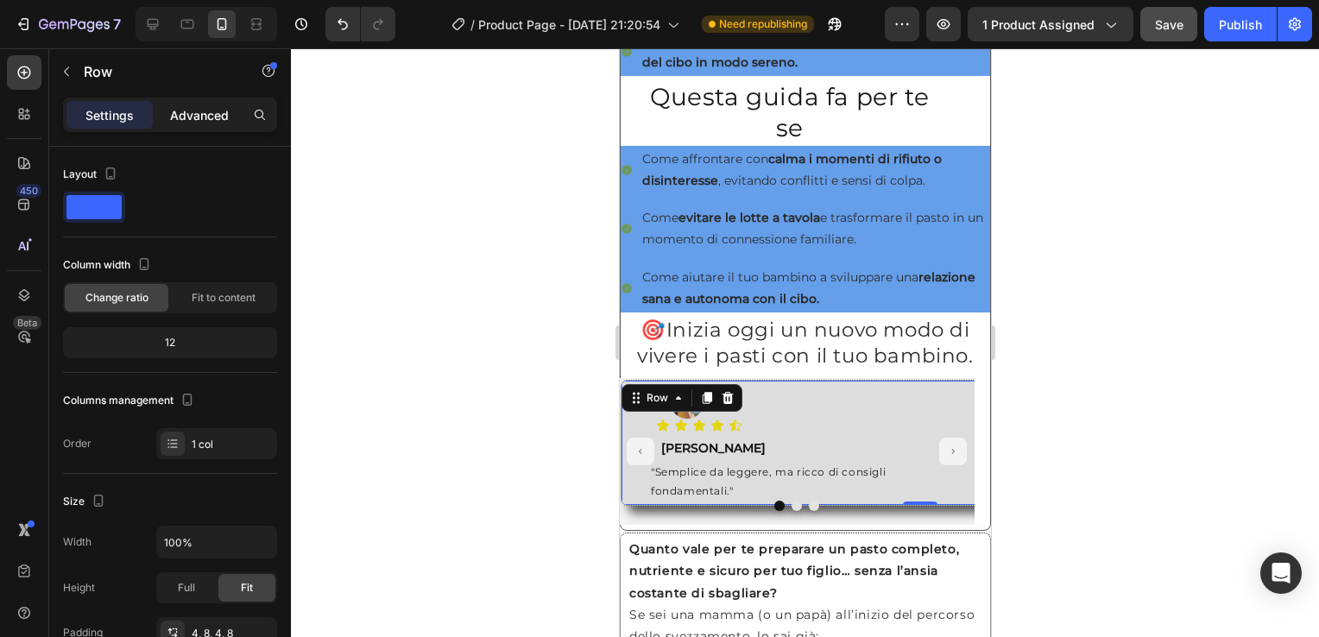
click at [205, 111] on p "Advanced" at bounding box center [199, 115] width 59 height 18
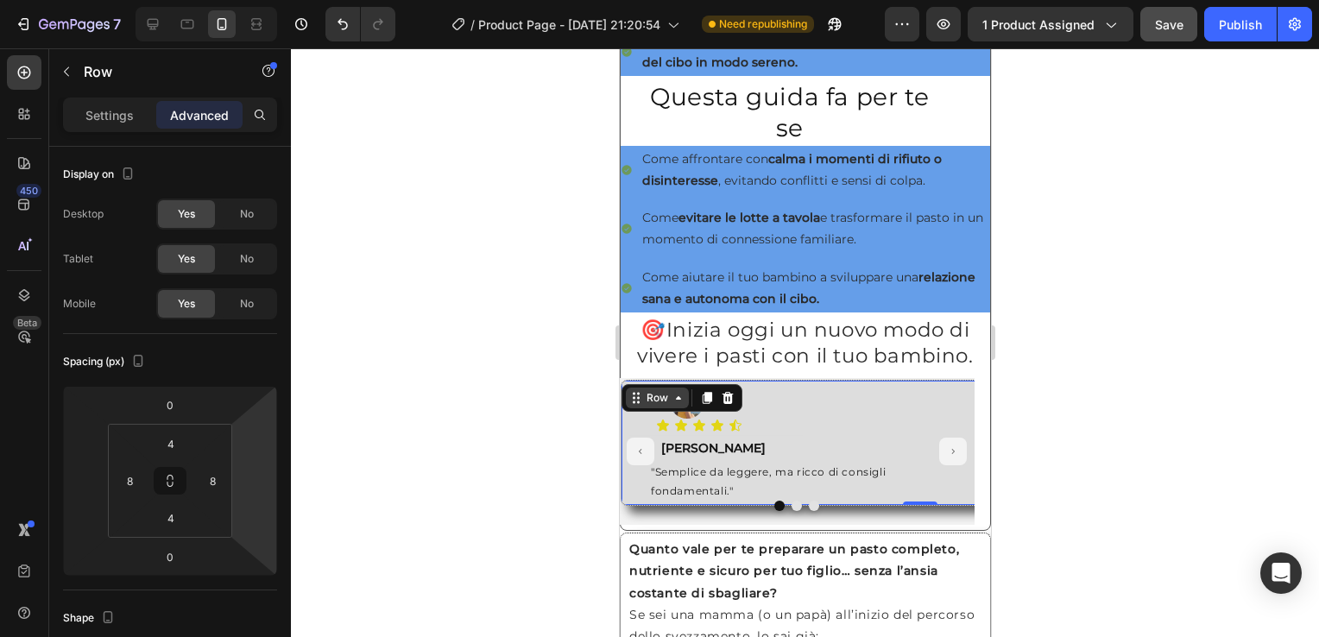
click at [668, 390] on div "Row" at bounding box center [656, 398] width 28 height 16
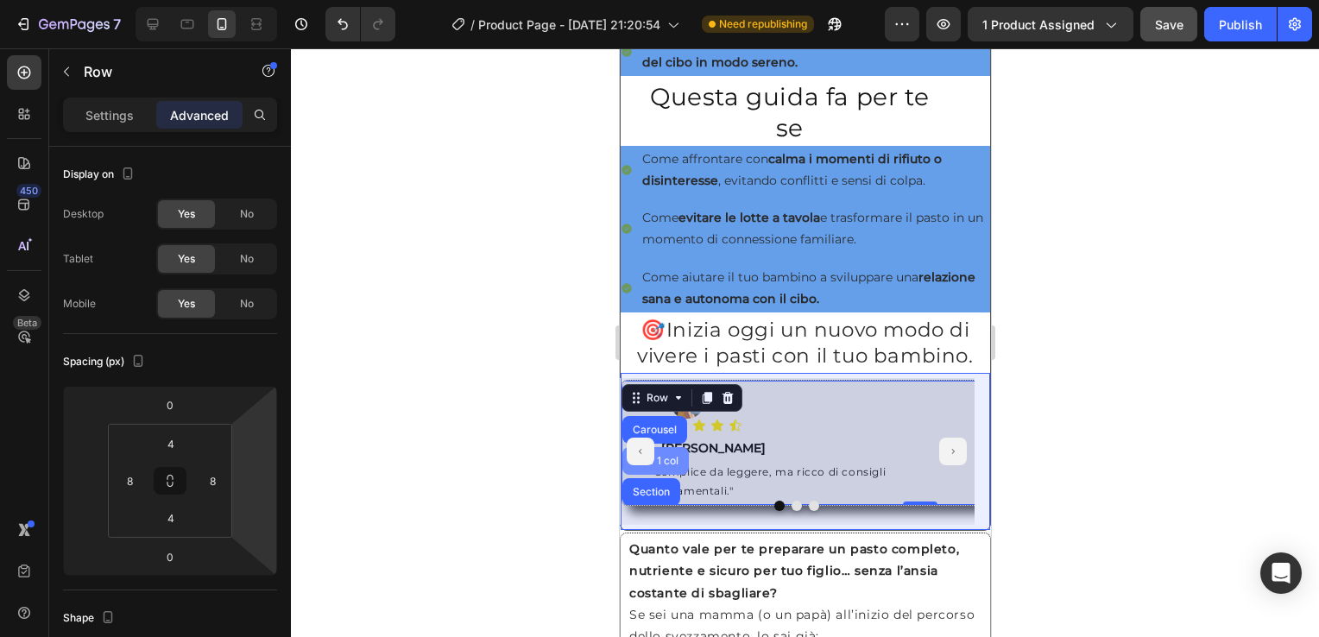
click at [663, 456] on div "Row 1 col" at bounding box center [655, 461] width 53 height 10
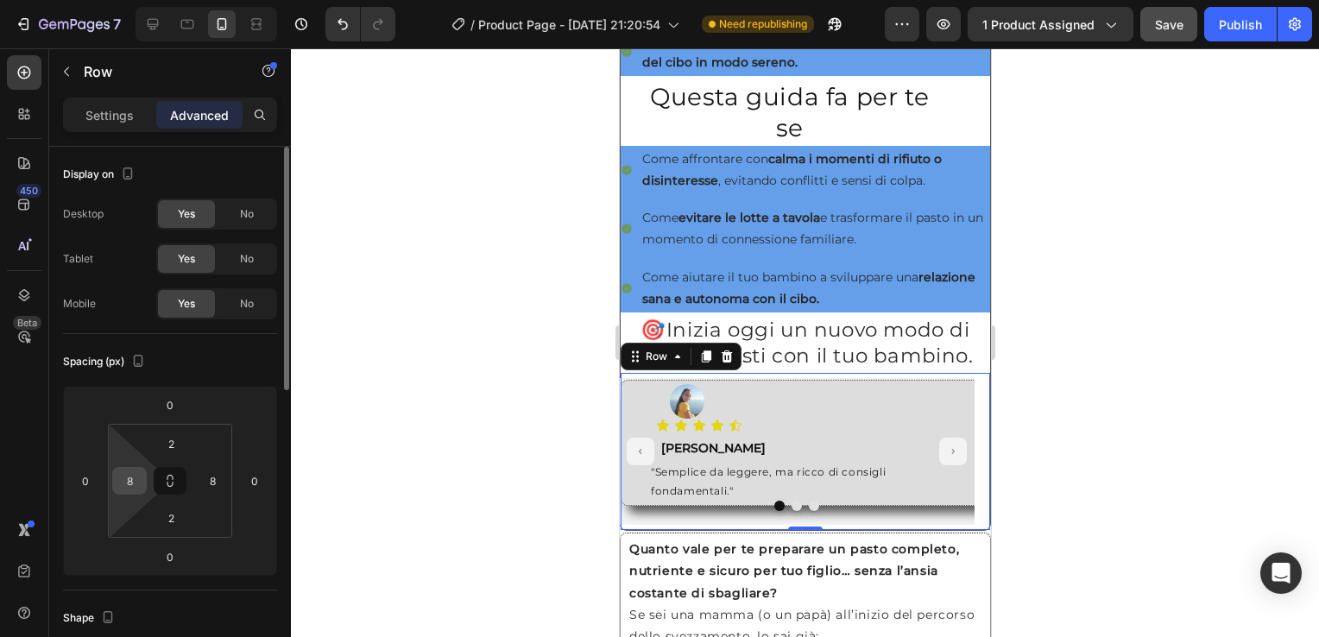
click at [122, 480] on input "8" at bounding box center [130, 481] width 26 height 26
type input "0"
click at [218, 468] on input "8" at bounding box center [212, 481] width 26 height 26
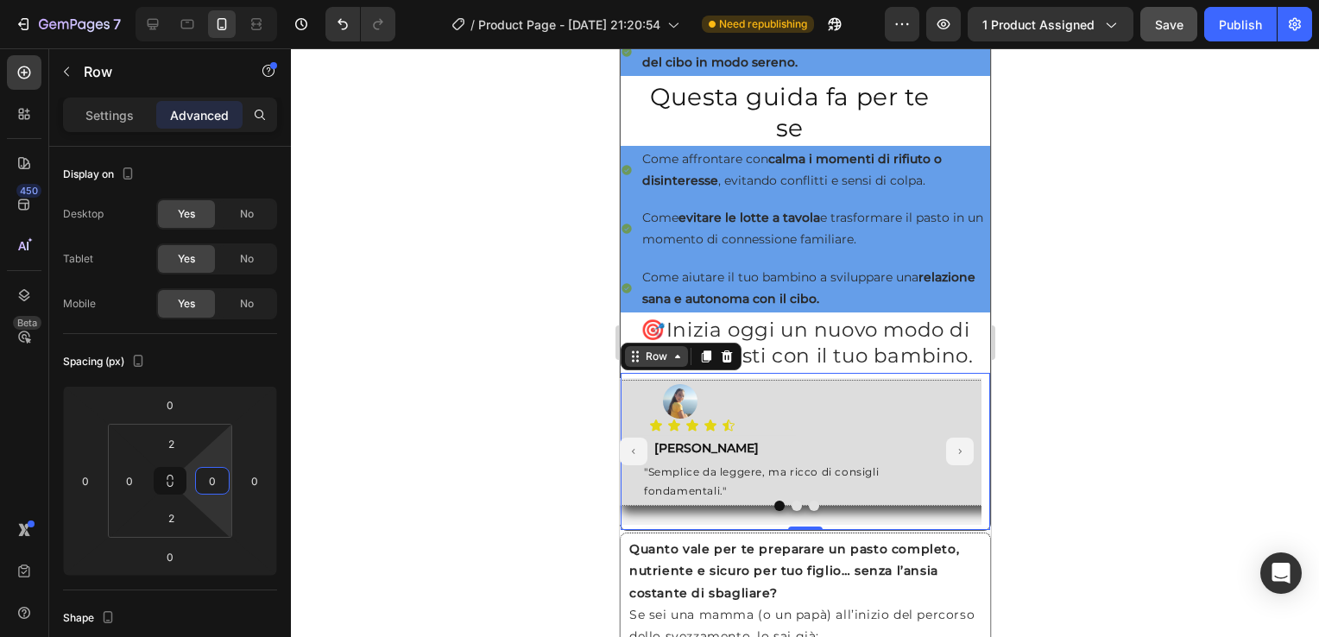
type input "0"
click at [676, 355] on div "Row" at bounding box center [655, 356] width 63 height 21
click at [634, 399] on div "Image Icon Icon Icon Icon Icon Icon List Text Block Roberta Text Block "Semplic…" at bounding box center [924, 443] width 623 height 126
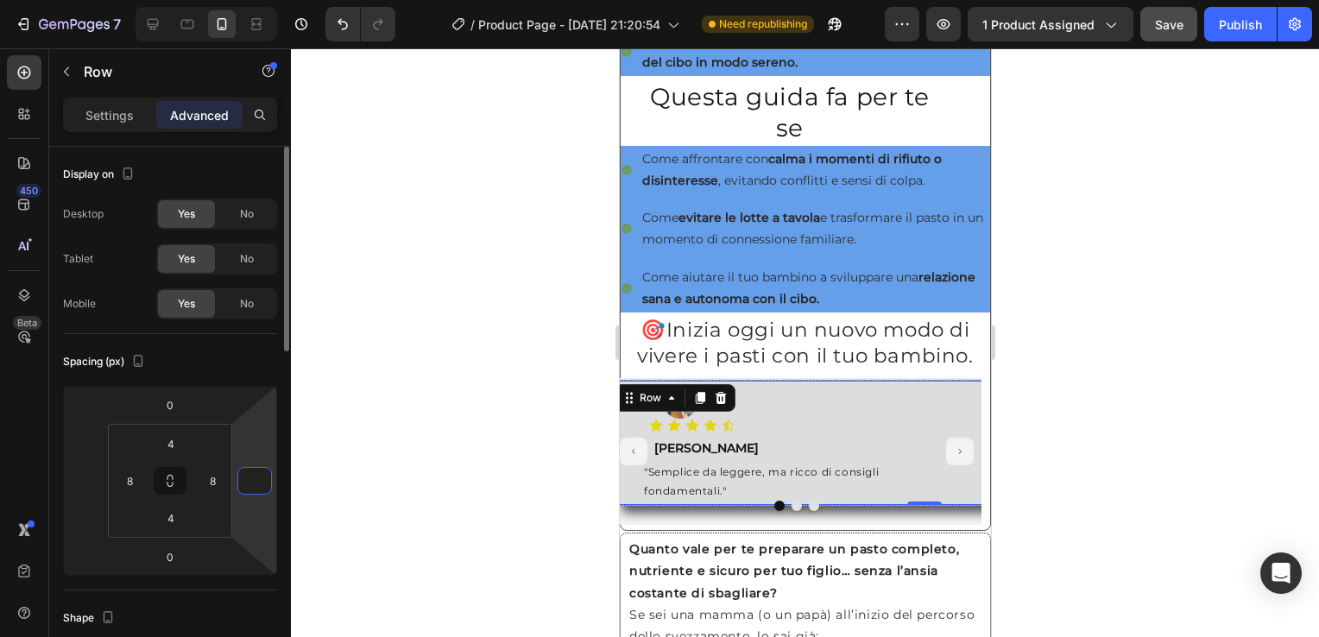
click at [265, 492] on input "number" at bounding box center [255, 481] width 26 height 26
type input "0"
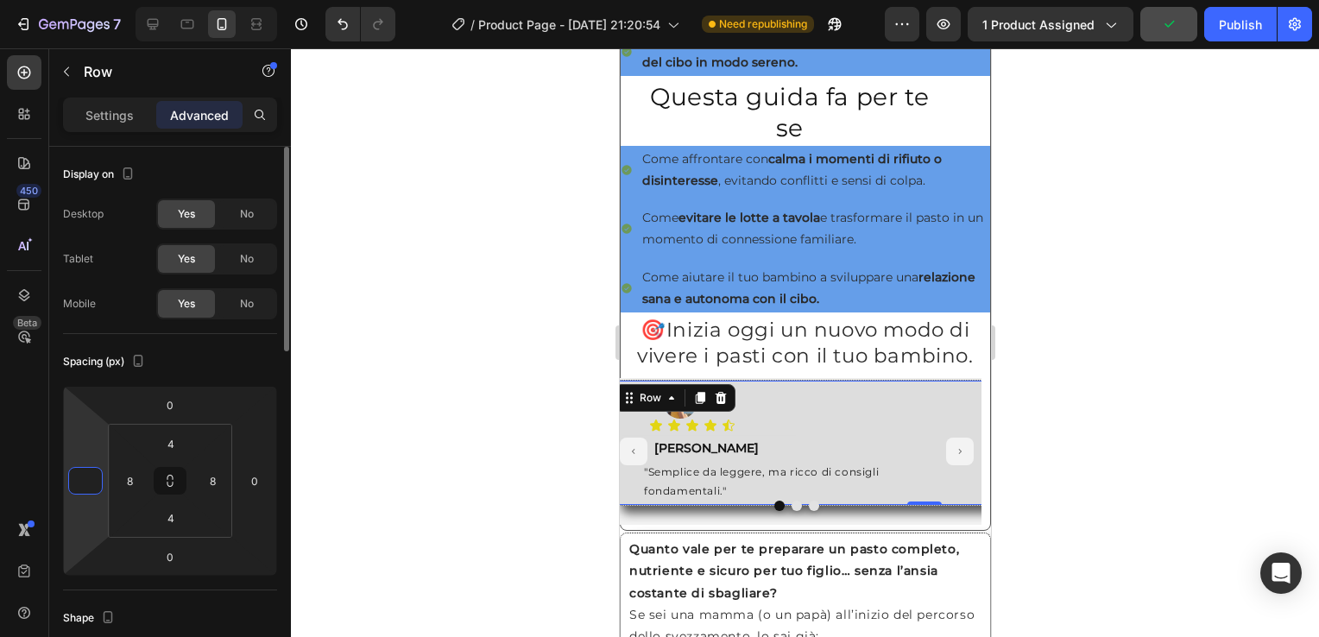
click at [83, 480] on input "number" at bounding box center [86, 481] width 26 height 26
type input "0"
click at [136, 485] on input "8" at bounding box center [130, 481] width 26 height 26
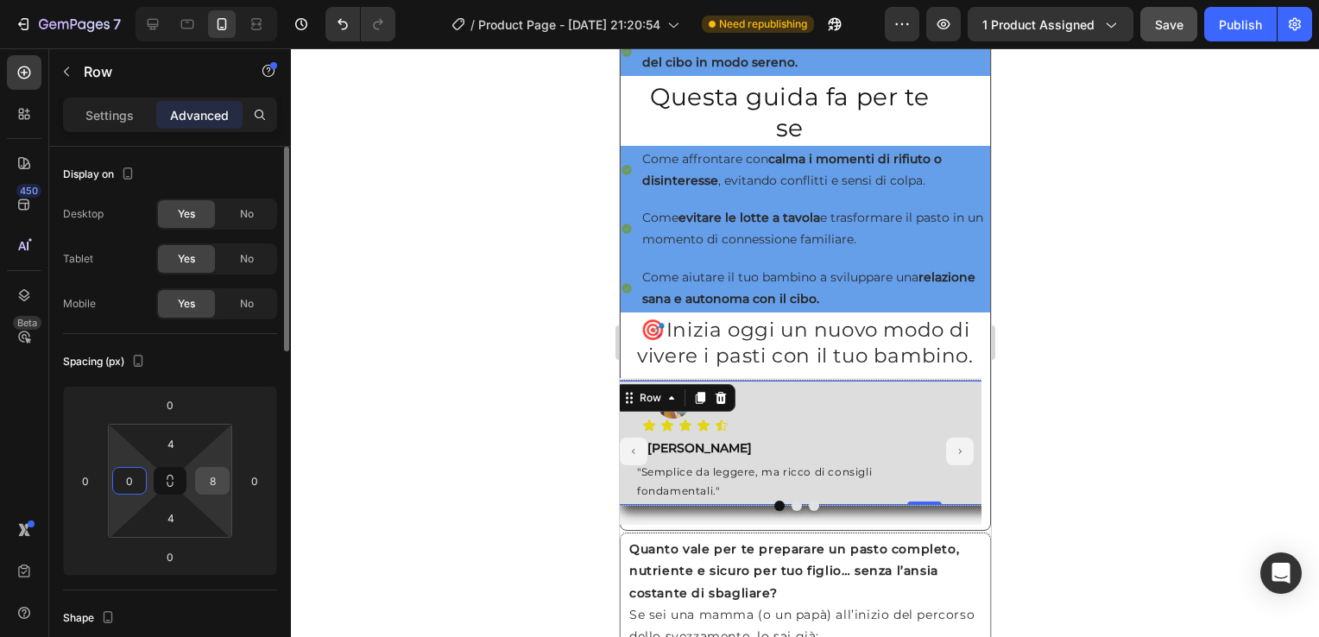
type input "0"
click at [212, 488] on input "8" at bounding box center [212, 481] width 26 height 26
type input "0"
drag, startPoint x: 130, startPoint y: 485, endPoint x: 468, endPoint y: 498, distance: 337.9
click at [468, 498] on div at bounding box center [805, 342] width 1028 height 589
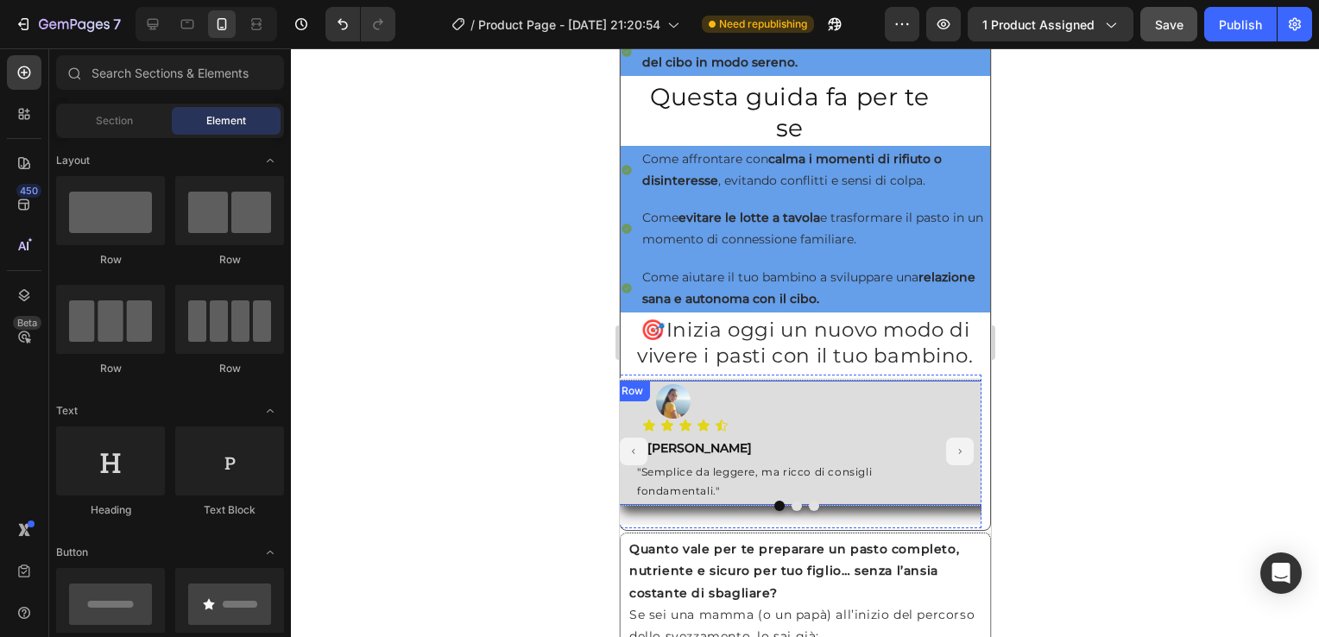
click at [625, 398] on div "Image Icon Icon Icon Icon Icon Icon List Text Block Roberta Text Block "Semplic…" at bounding box center [924, 443] width 623 height 126
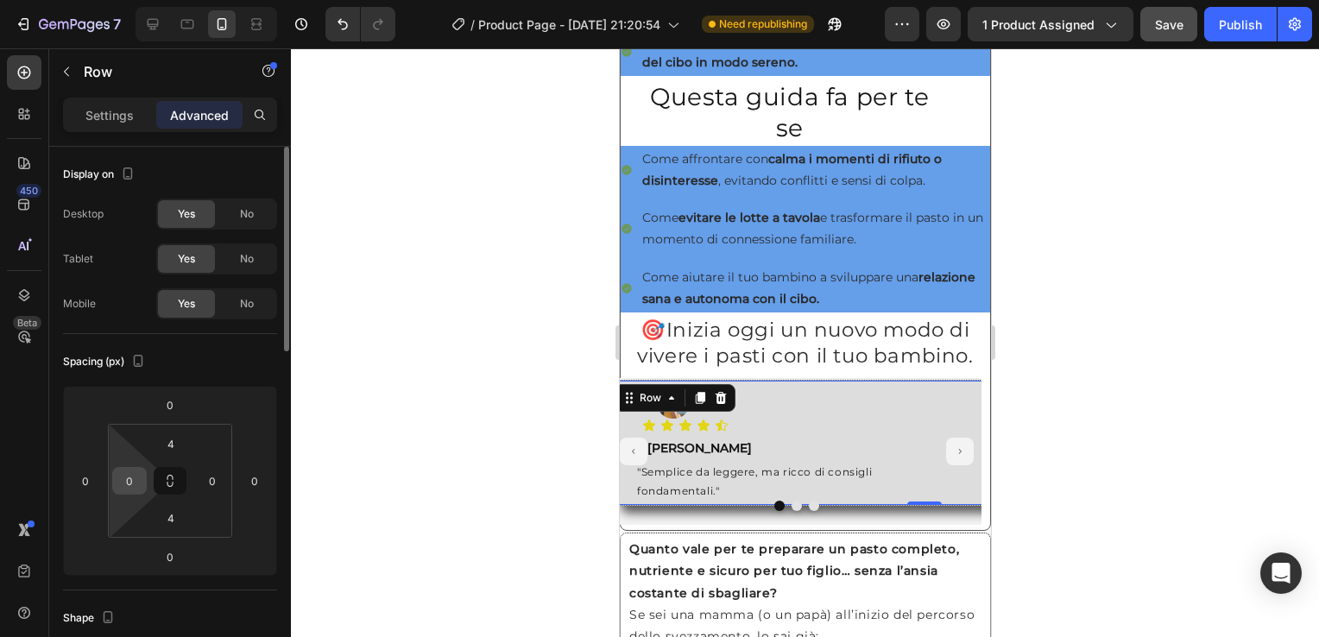
click at [143, 471] on div "0" at bounding box center [129, 481] width 35 height 28
click at [130, 482] on input "0" at bounding box center [130, 481] width 26 height 26
type input "8"
click at [206, 485] on input "0" at bounding box center [212, 481] width 26 height 26
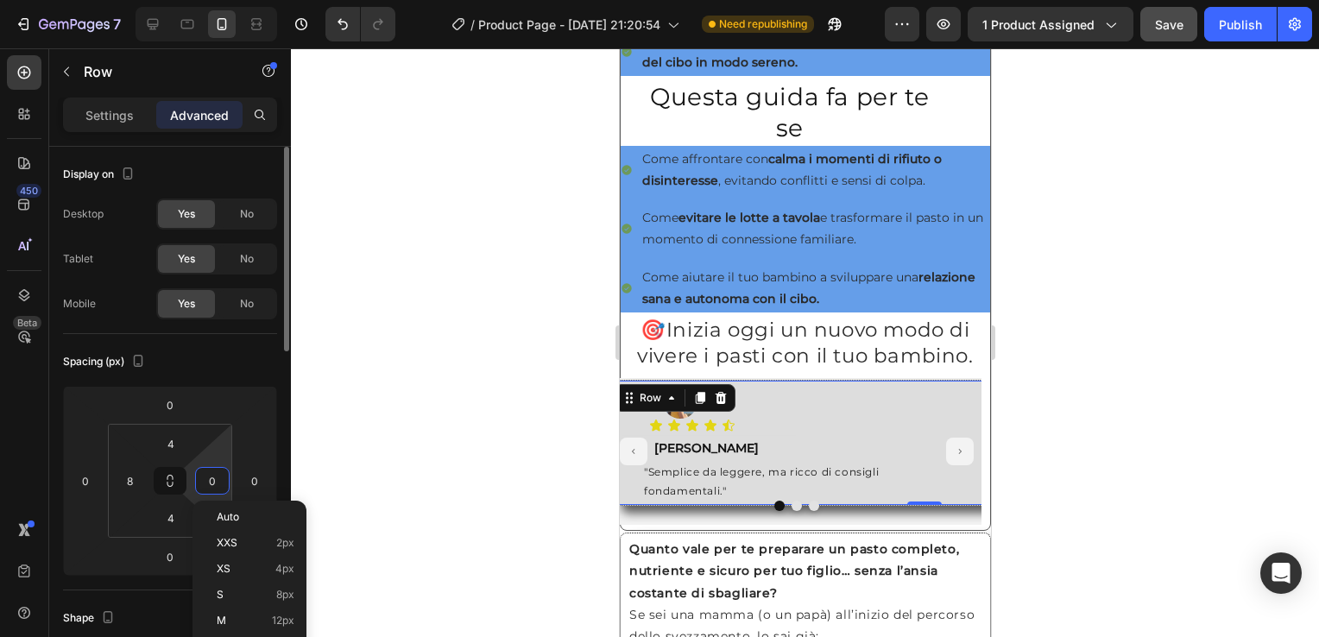
type input "8"
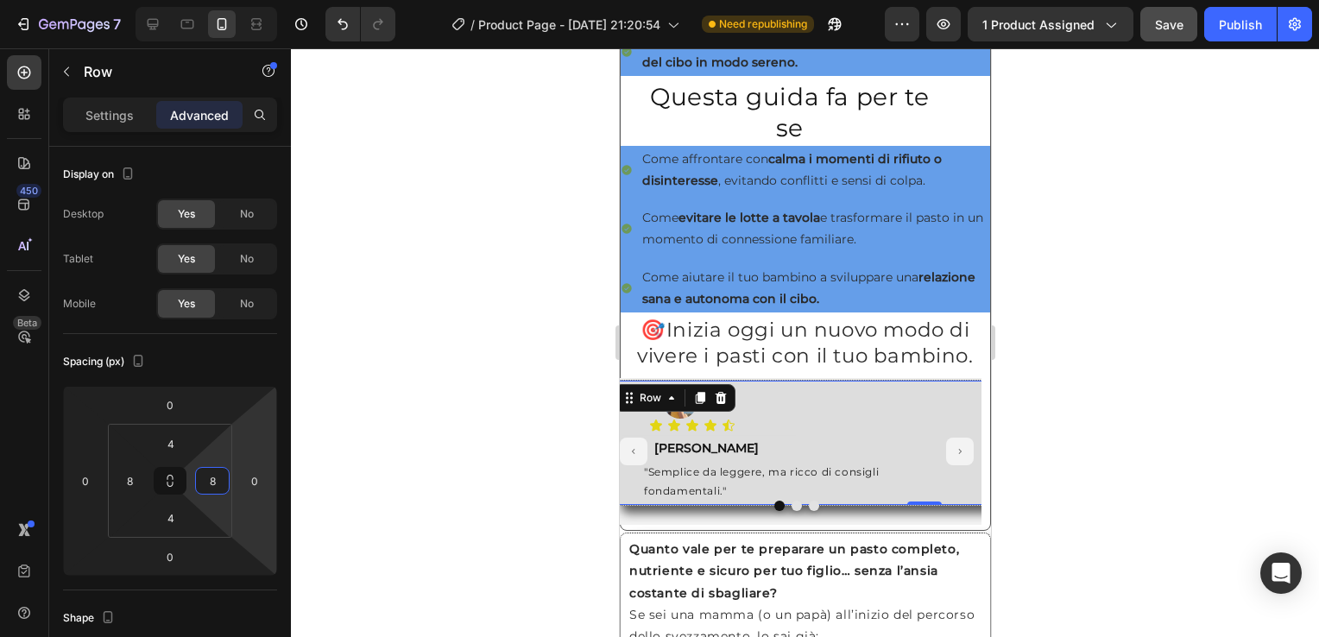
click at [546, 399] on div at bounding box center [805, 342] width 1028 height 589
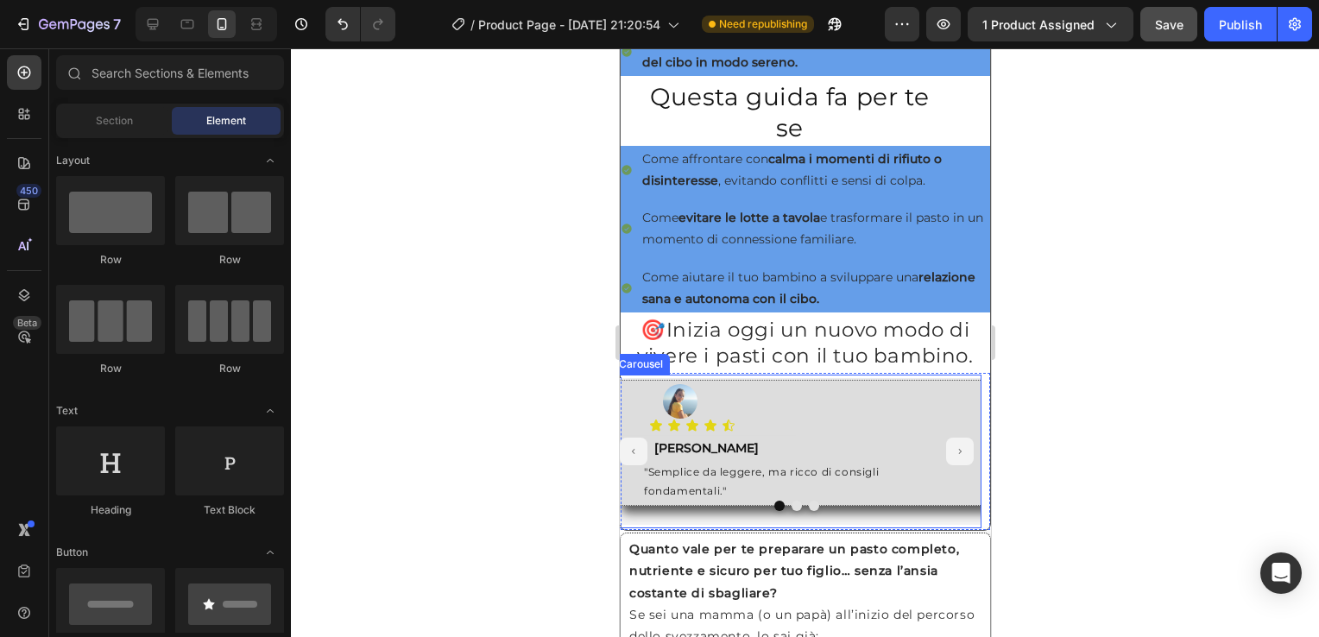
scroll to position [1245, 0]
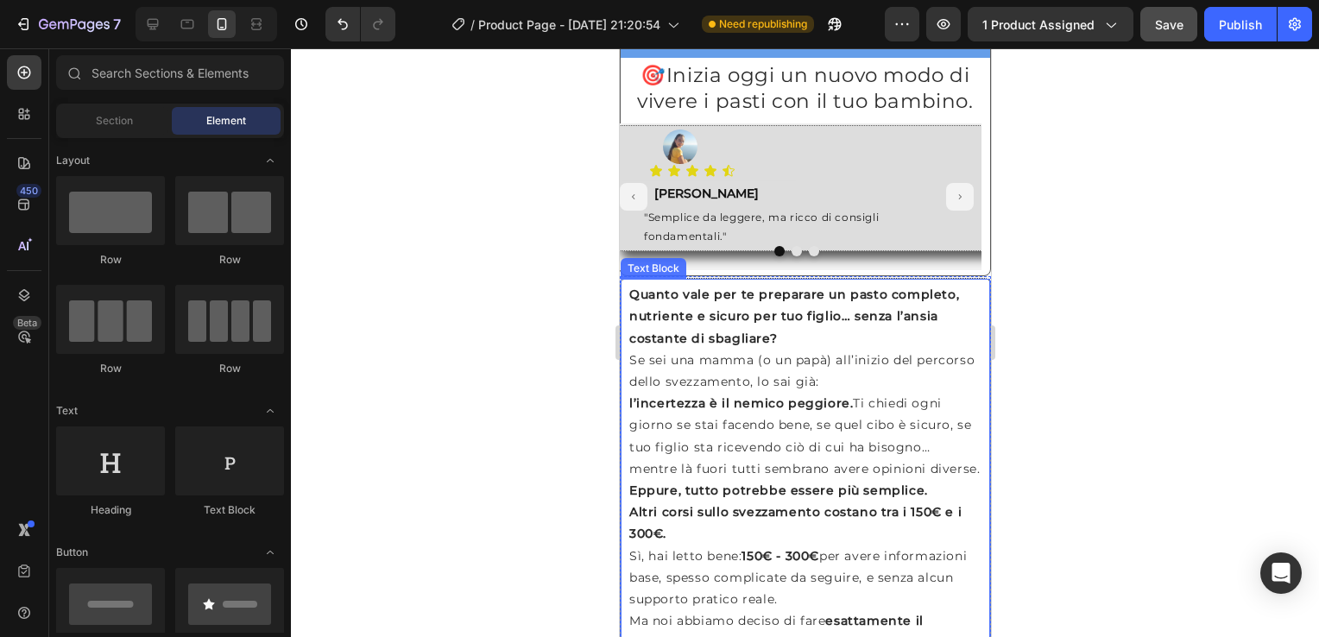
click at [627, 301] on div "Quanto vale per te preparare un pasto completo, nutriente e sicuro per tuo figl…" at bounding box center [805, 512] width 356 height 460
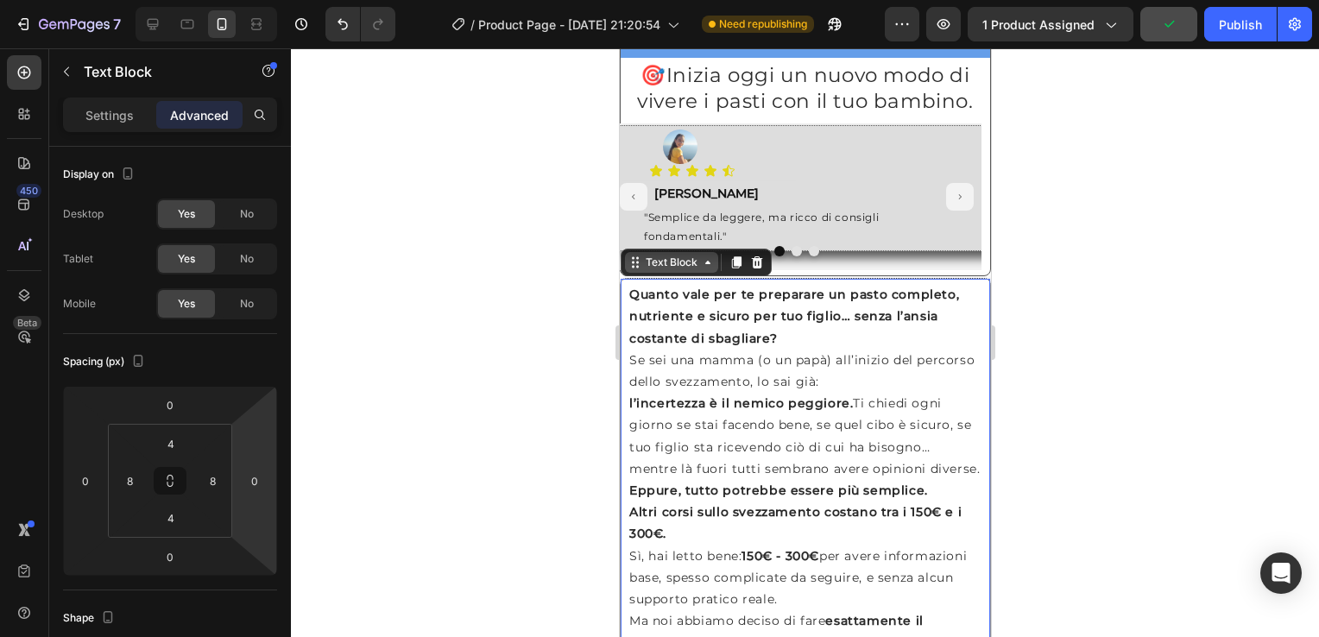
click at [685, 263] on div "Text Block" at bounding box center [670, 262] width 93 height 21
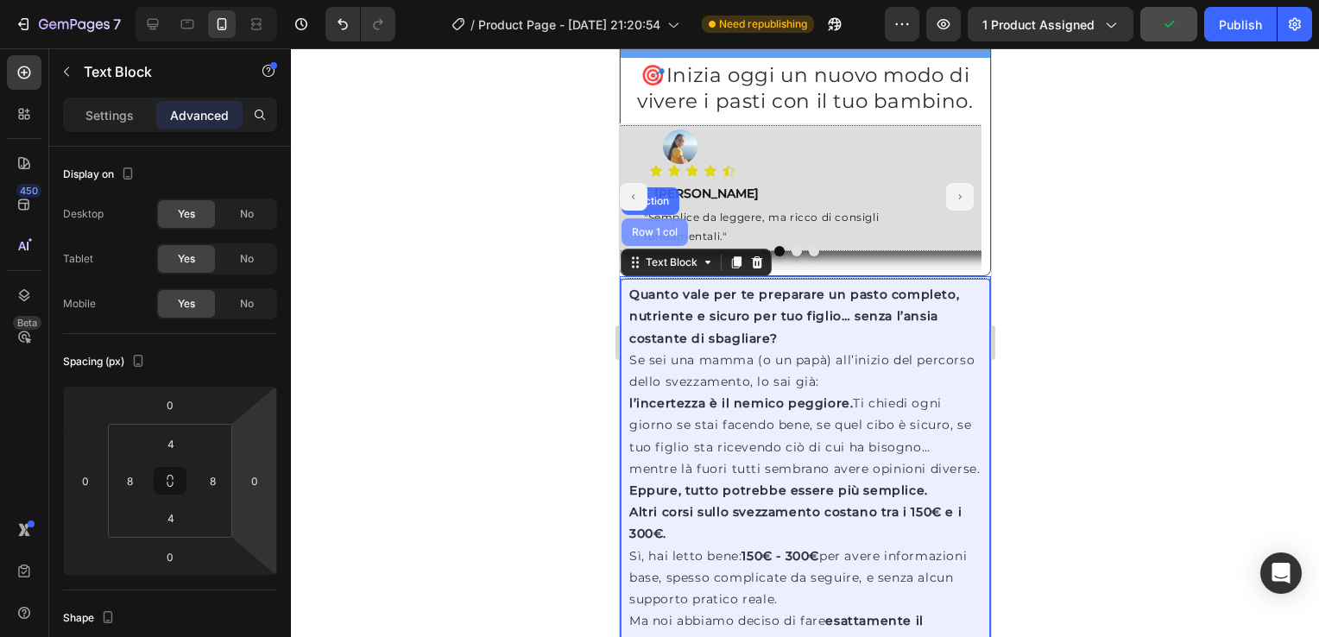
click at [668, 218] on div "Row 1 col" at bounding box center [654, 232] width 66 height 28
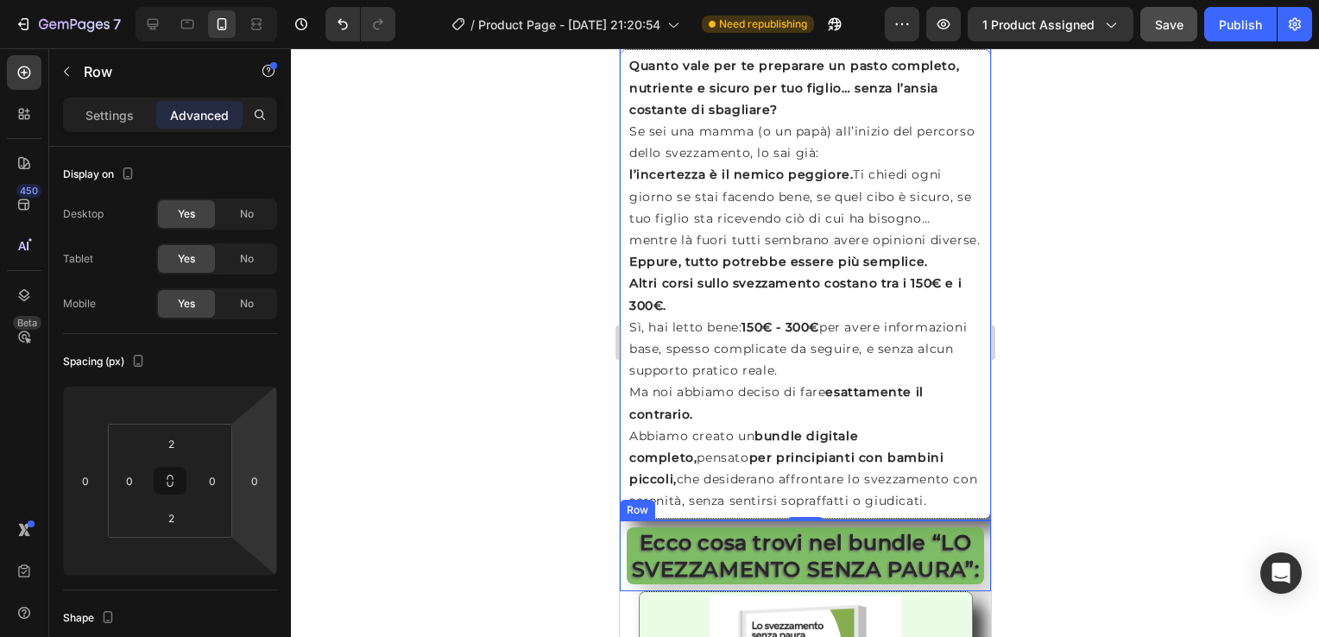
scroll to position [1582, 0]
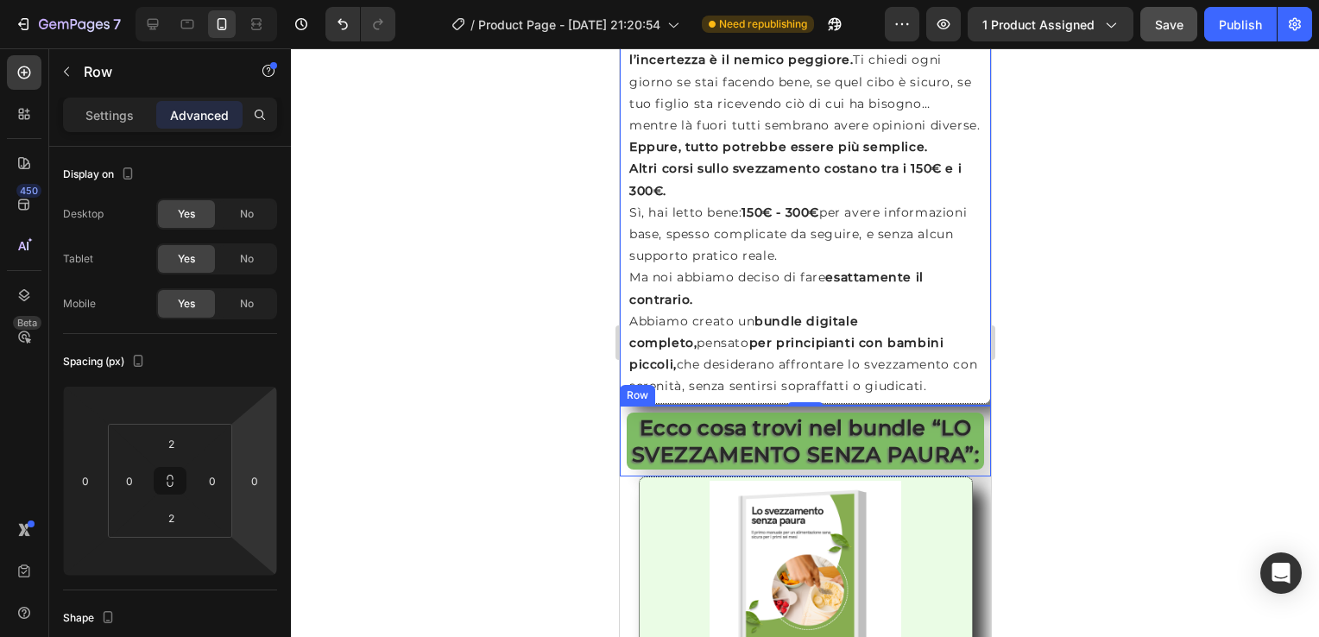
click at [624, 465] on div "Ecco cosa trovi nel bundle “LO SVEZZAMENTO SENZA PAURA”: Heading Row" at bounding box center [804, 441] width 371 height 71
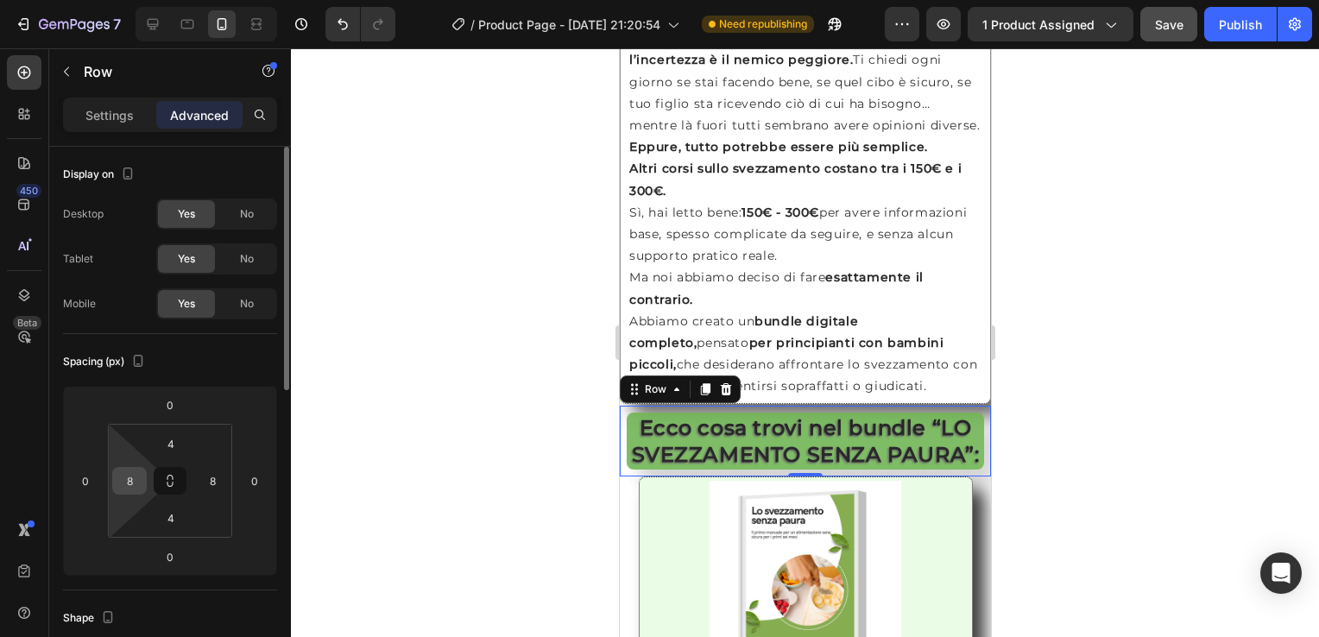
click at [145, 490] on div "8" at bounding box center [129, 481] width 35 height 28
click at [117, 478] on input "8" at bounding box center [130, 481] width 26 height 26
type input "0"
click at [208, 478] on input "8" at bounding box center [212, 481] width 26 height 26
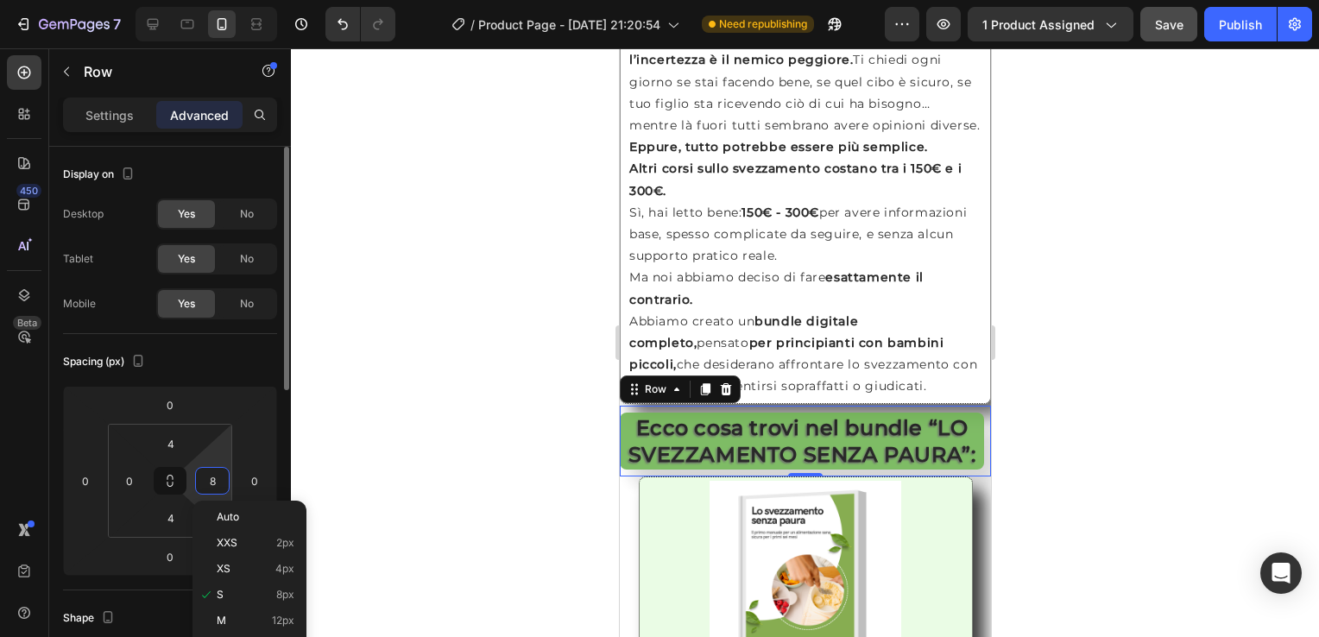
type input "0"
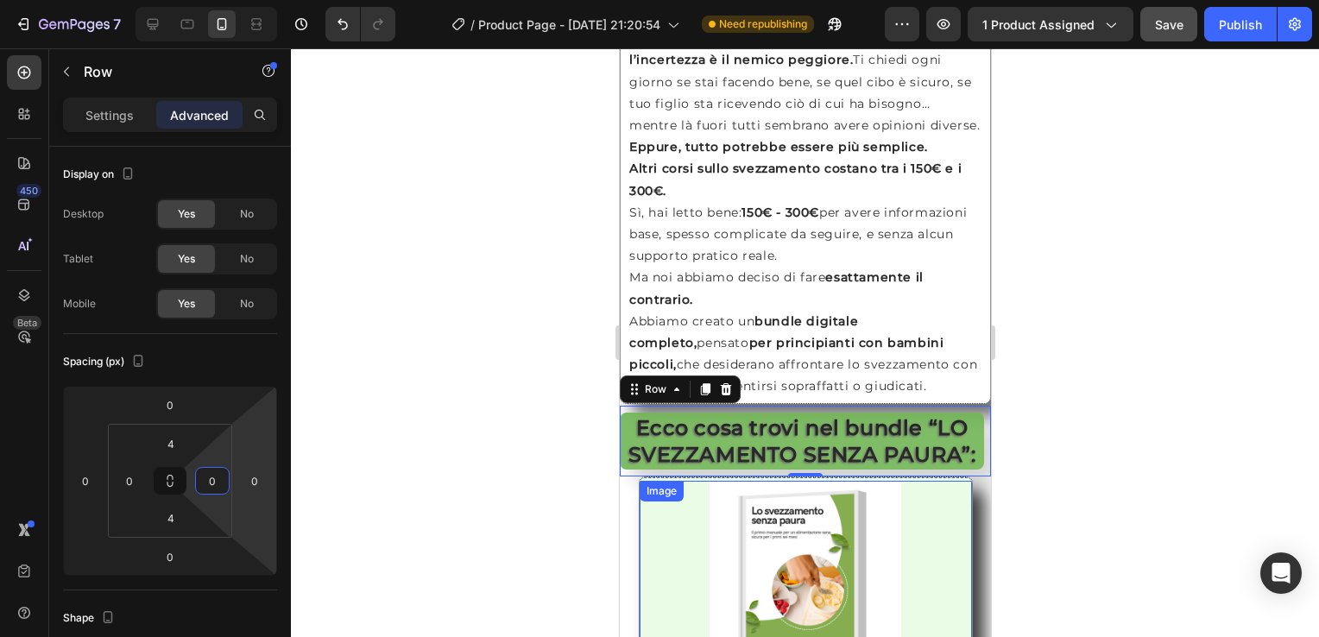
scroll to position [1884, 0]
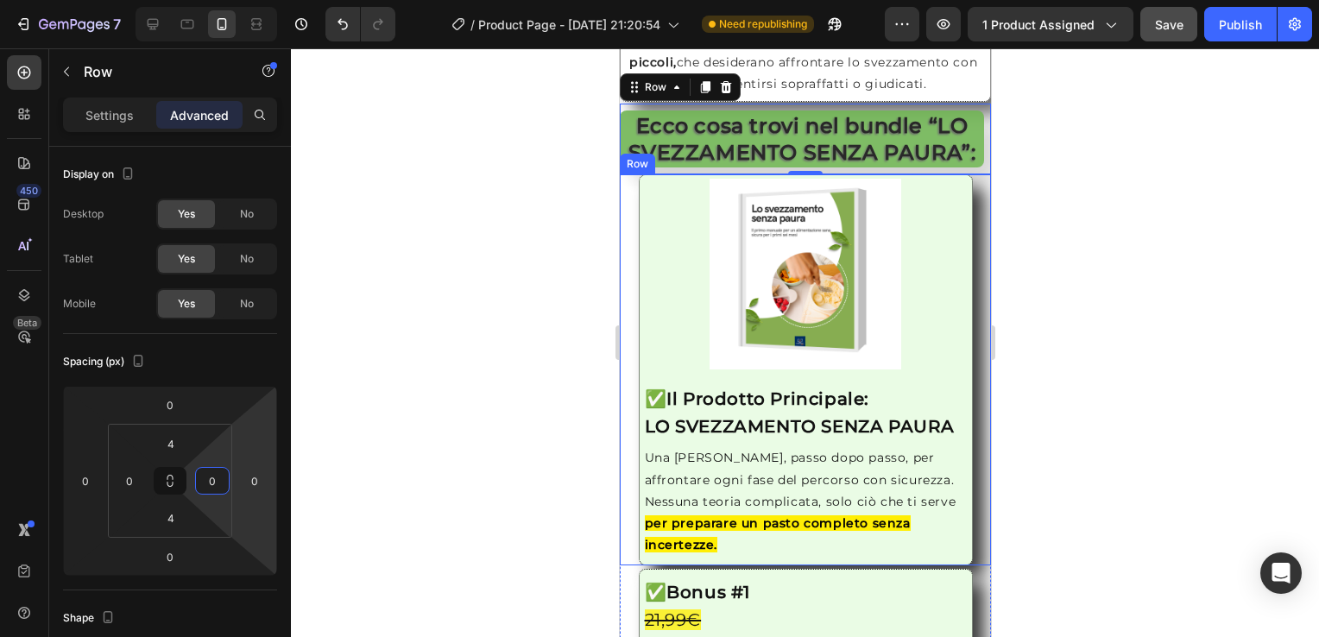
click at [624, 279] on div "Image ✅ Il Prodotto Principale: LO SVEZZAMENTO SENZA PAURA Heading Una [PERSON_…" at bounding box center [804, 369] width 371 height 391
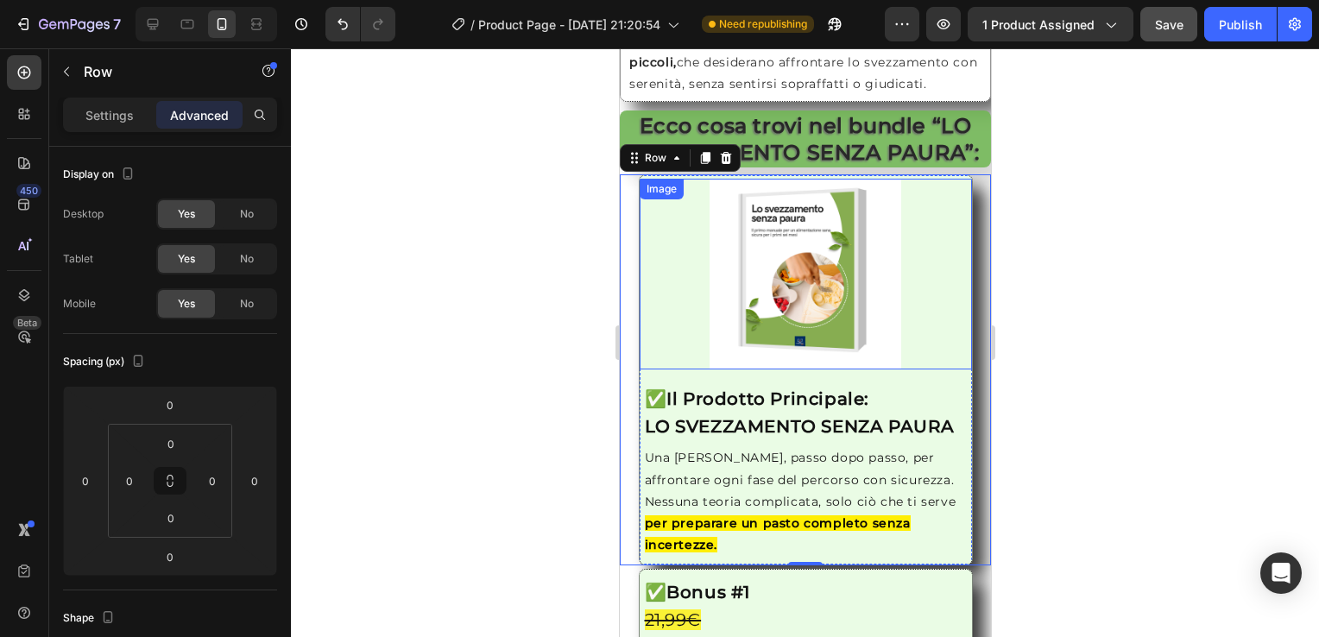
click at [640, 319] on div "Image" at bounding box center [805, 274] width 332 height 191
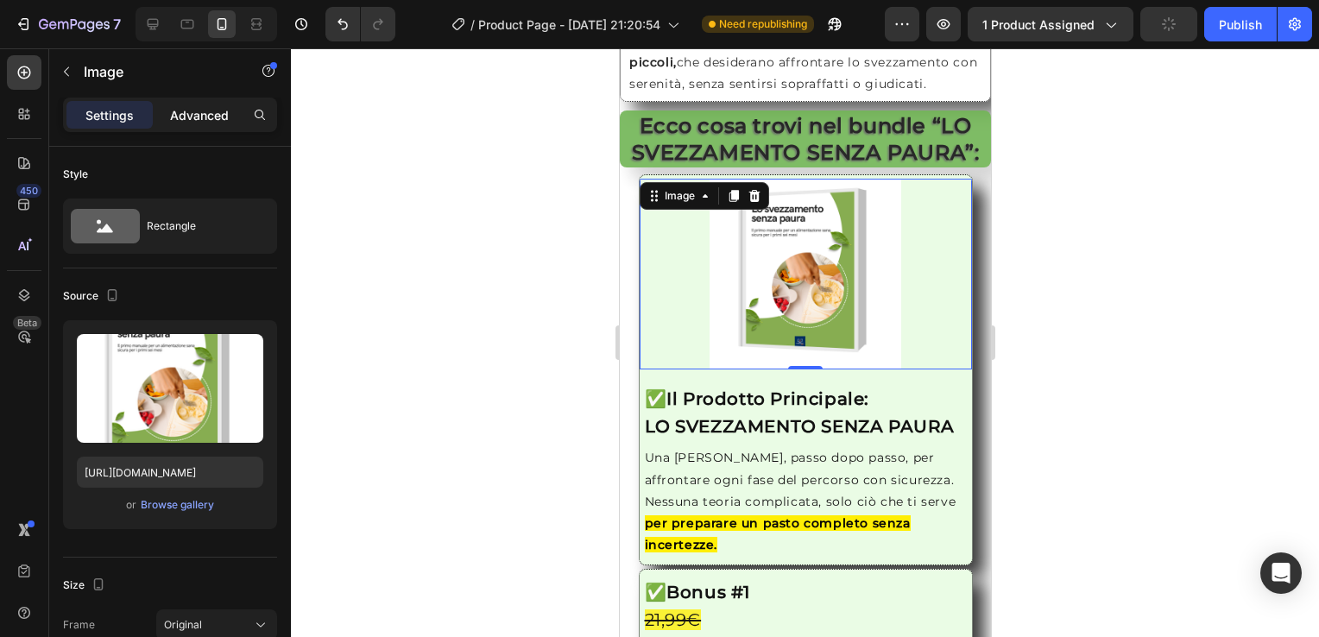
click at [203, 112] on p "Advanced" at bounding box center [199, 115] width 59 height 18
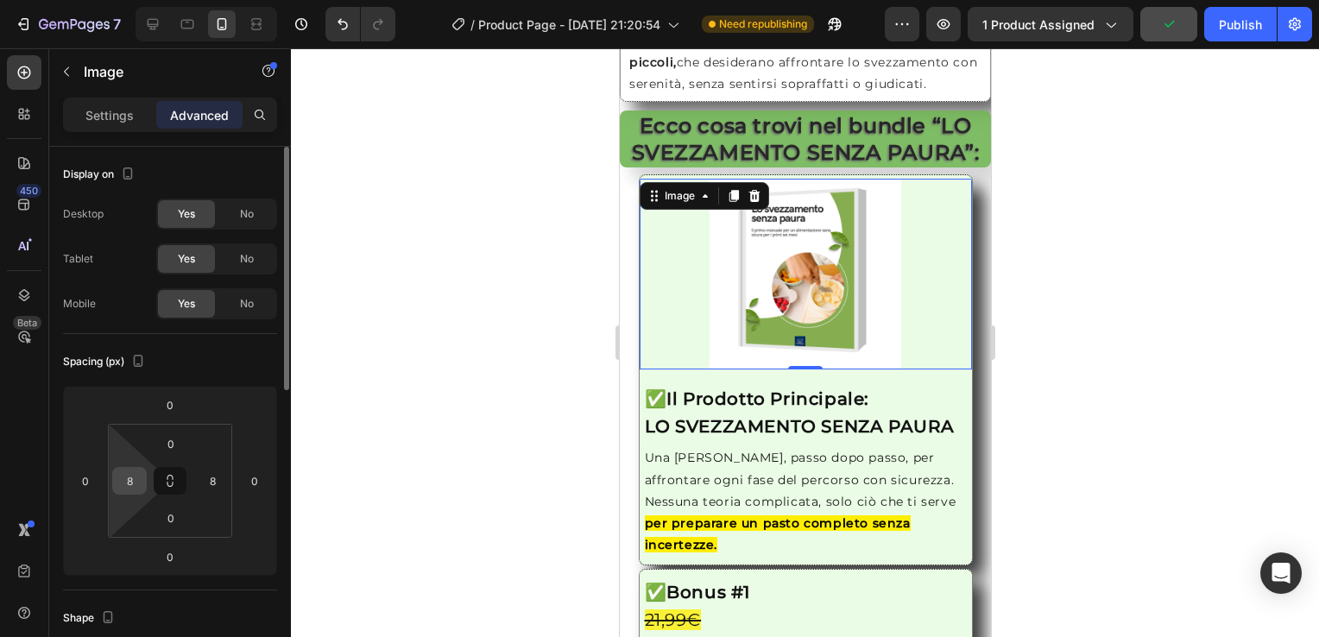
click at [138, 486] on input "8" at bounding box center [130, 481] width 26 height 26
type input "0"
click at [211, 484] on input "8" at bounding box center [212, 481] width 26 height 26
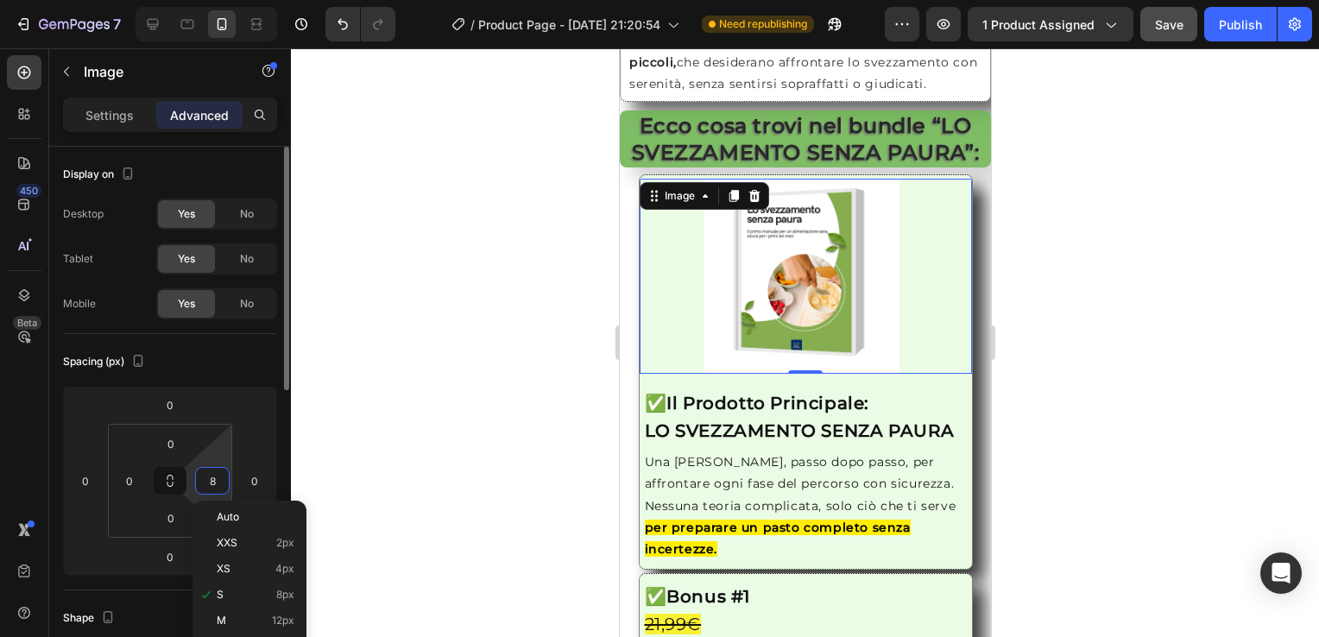
type input "0"
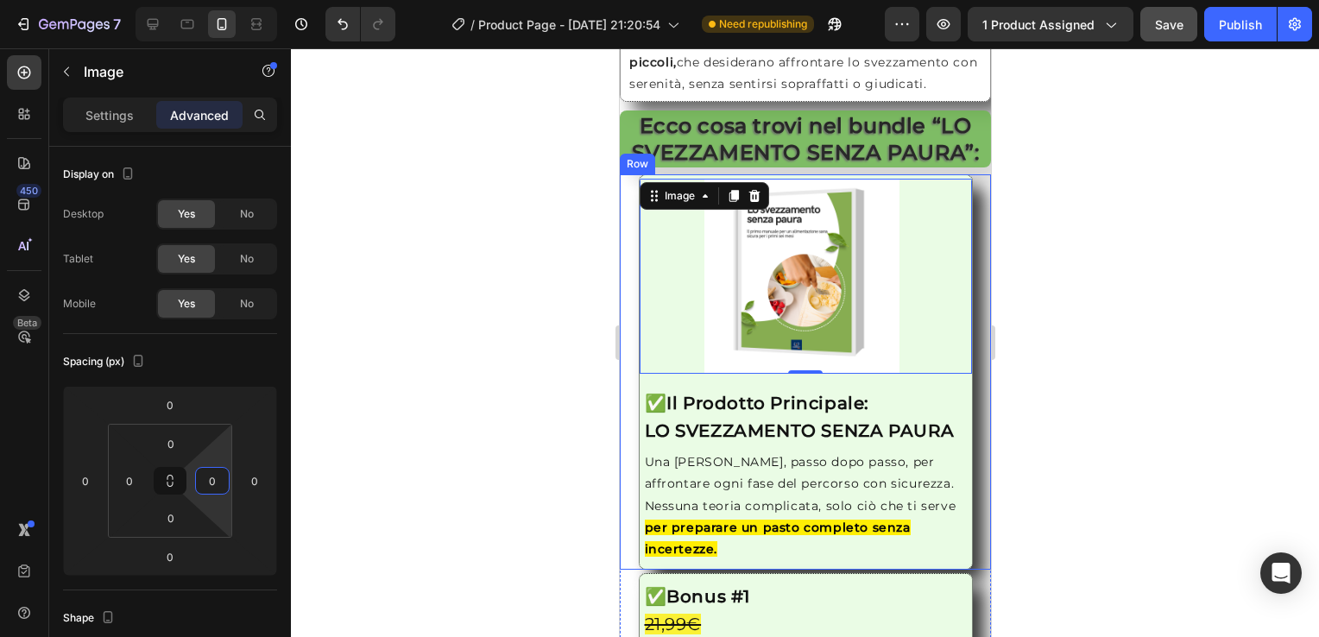
click at [627, 382] on div "Image 0 ✅ Il Prodotto Principale: LO SVEZZAMENTO SENZA PAURA Heading Una [PERSO…" at bounding box center [804, 372] width 371 height 396
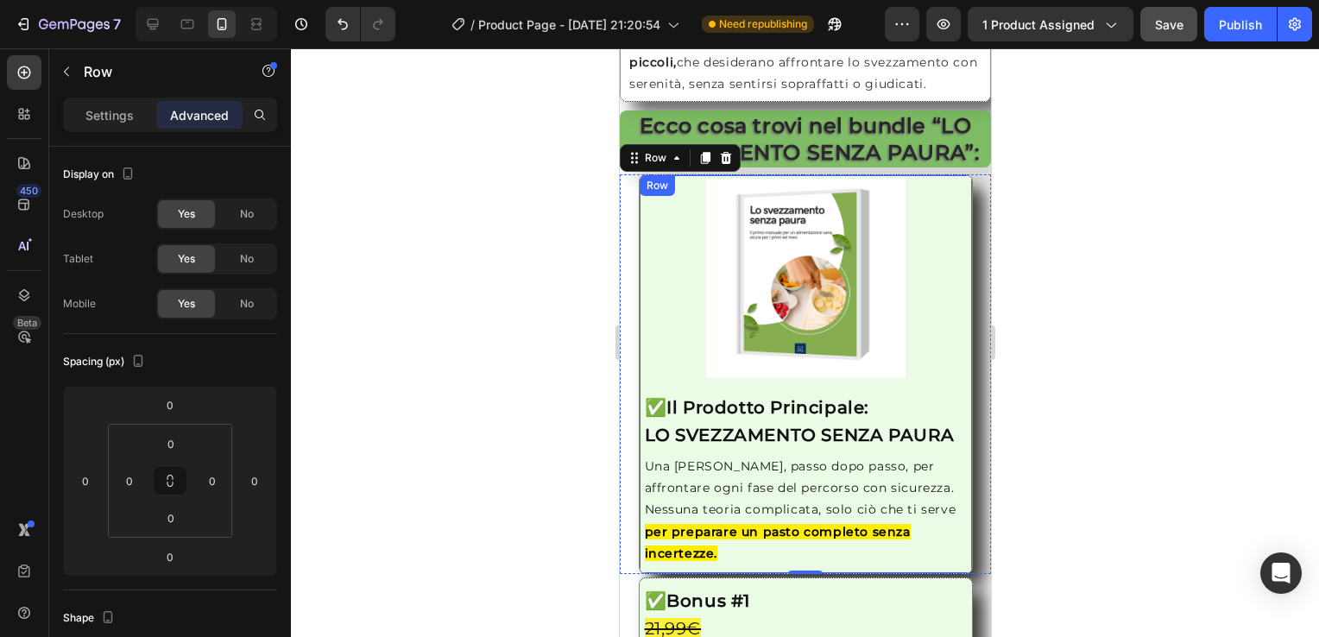
click at [639, 395] on div "Image ✅ Il Prodotto Principale: LO SVEZZAMENTO SENZA PAURA Heading Una [PERSON_…" at bounding box center [805, 374] width 334 height 400
click at [631, 340] on div "Image ✅ Il Prodotto Principale: LO SVEZZAMENTO SENZA PAURA Heading Una [PERSON_…" at bounding box center [804, 374] width 371 height 400
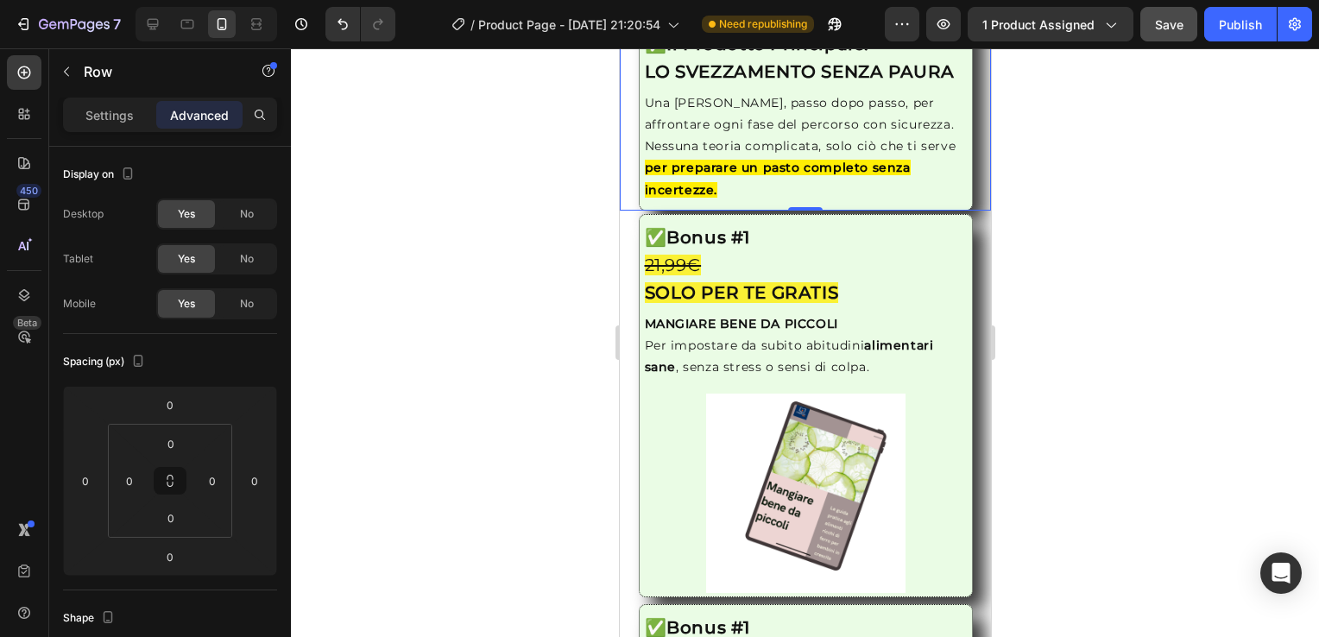
scroll to position [2302, 0]
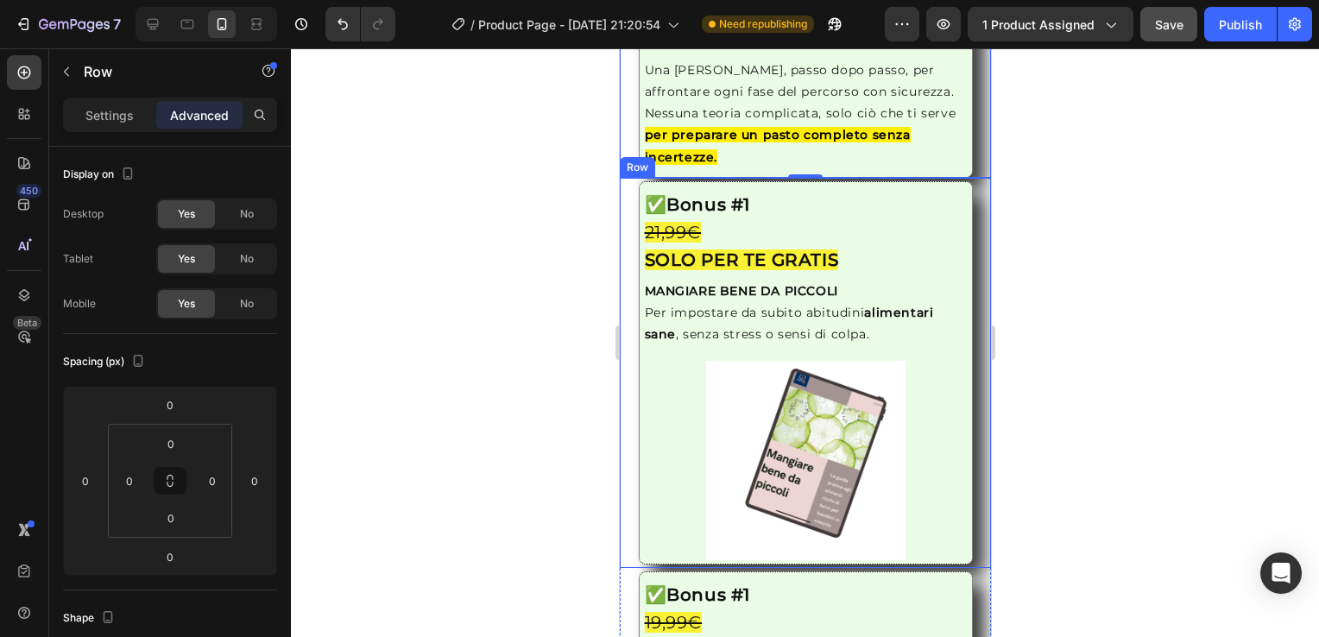
click at [626, 337] on div "Image ✅ Bonus #1 21,99€ SOLO PER TE GRATIS Heading MANGIARE BENE DA PICCOLI Per…" at bounding box center [804, 373] width 371 height 384
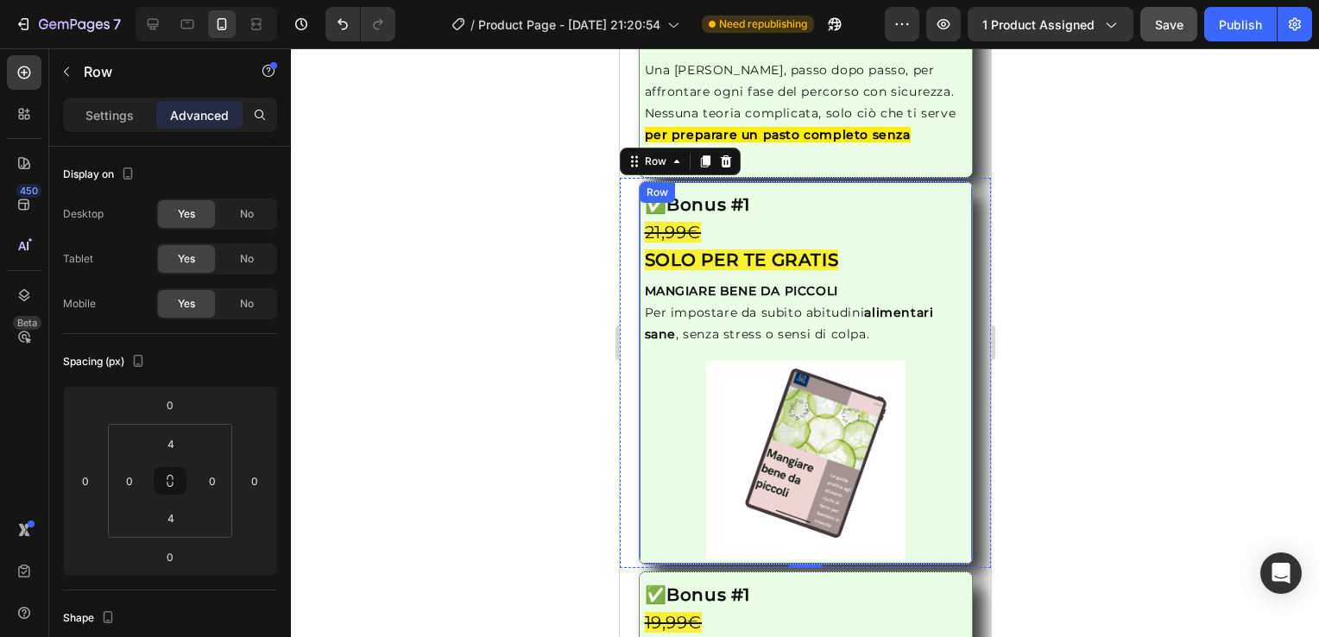
click at [638, 375] on div "Image ✅ Bonus #1 21,99€ SOLO PER TE GRATIS Heading MANGIARE BENE DA PICCOLI Per…" at bounding box center [805, 373] width 334 height 384
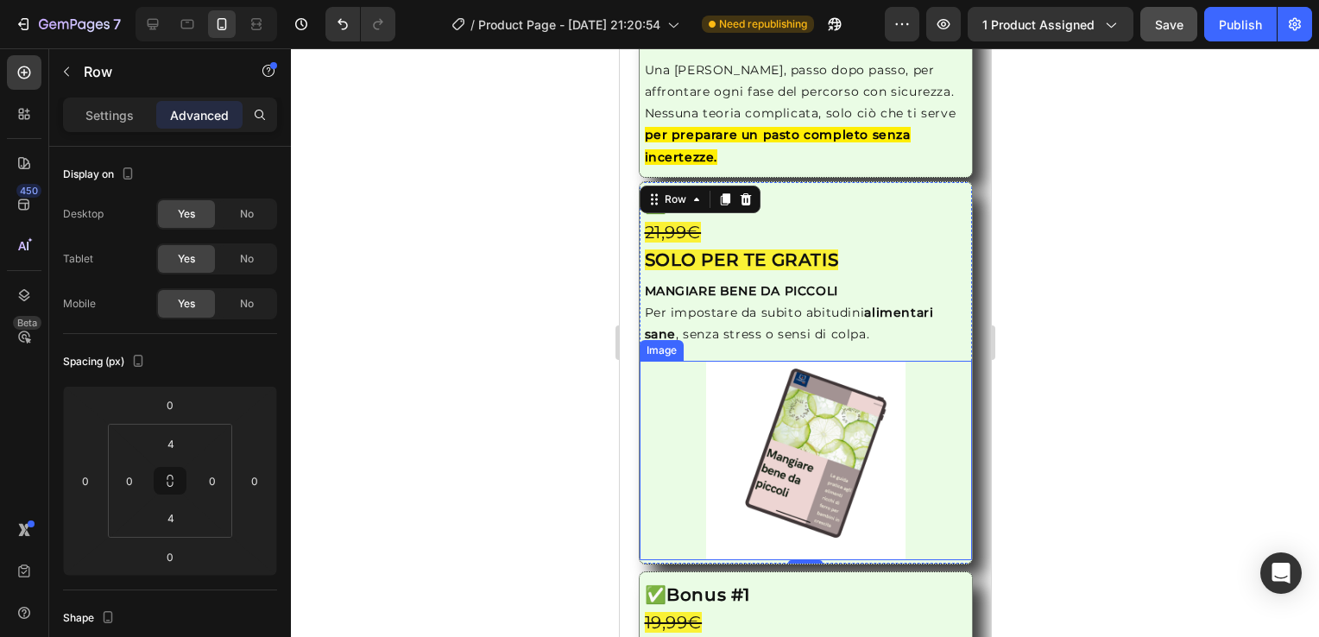
click at [714, 442] on img at bounding box center [805, 460] width 199 height 199
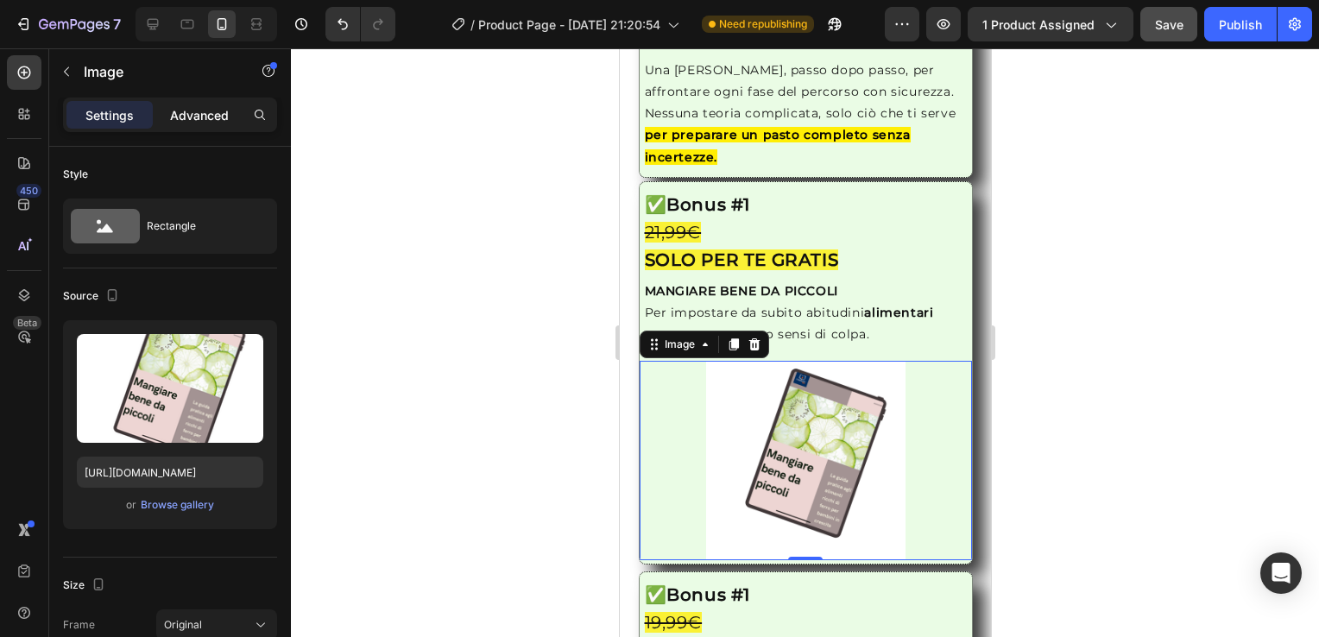
click at [212, 116] on p "Advanced" at bounding box center [199, 115] width 59 height 18
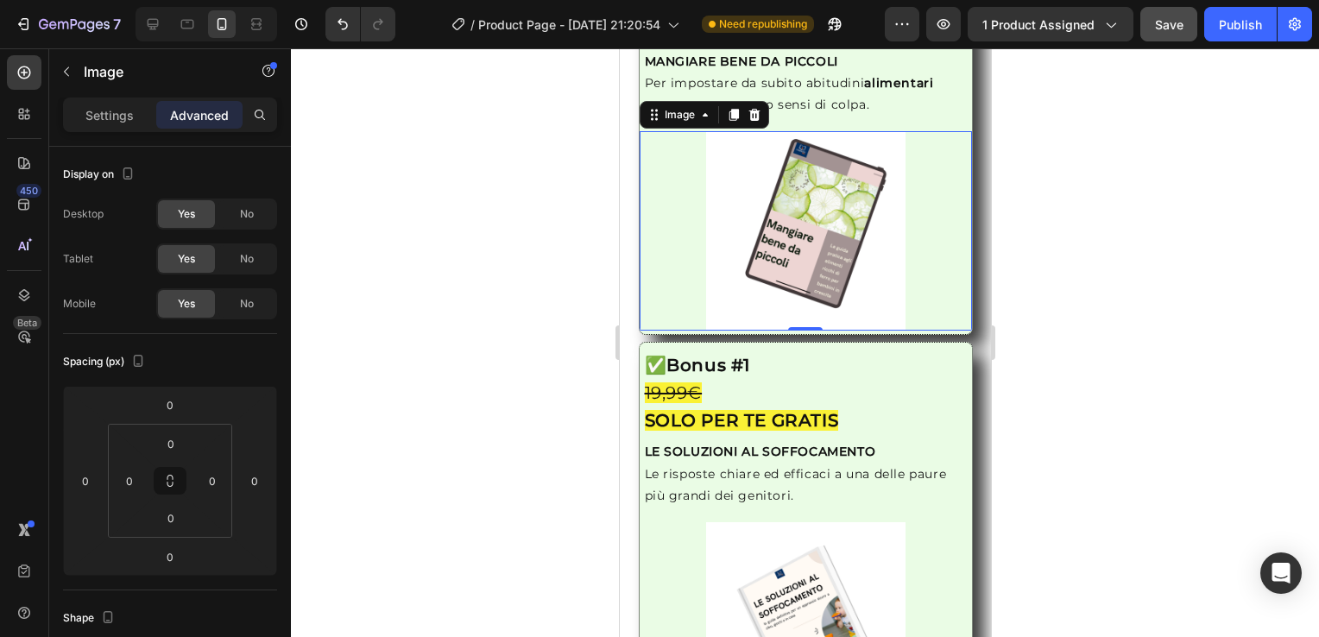
scroll to position [2544, 0]
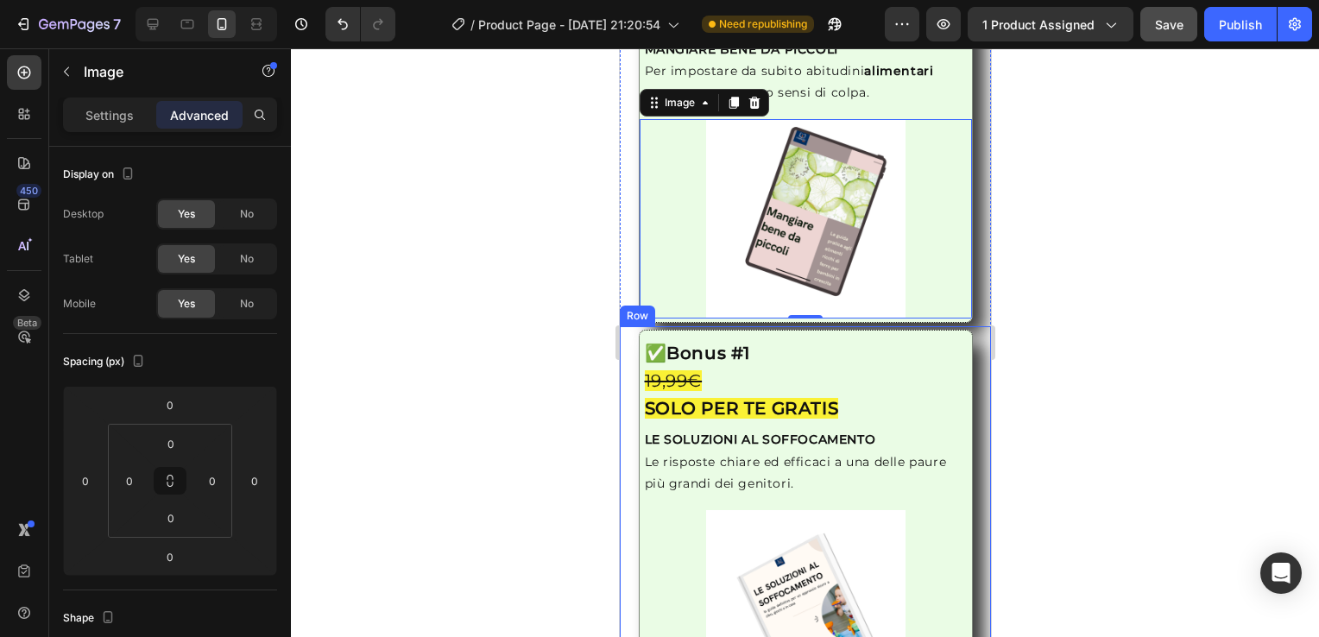
click at [626, 416] on div "Image ✅ Bonus #1 19,99€ SOLO PER TE GRATIS Heading LE SOLUZIONI AL SOFFOCAMENTO…" at bounding box center [804, 522] width 371 height 384
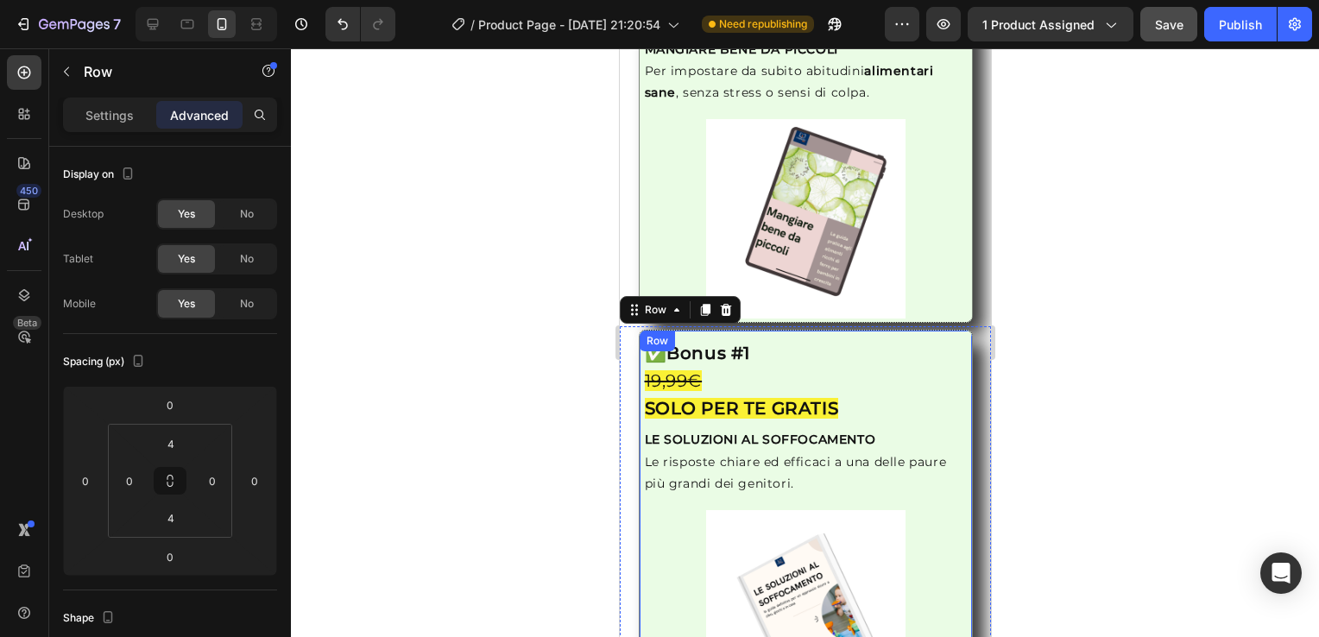
click at [640, 509] on div "Image ✅ Bonus #1 19,99€ SOLO PER TE GRATIS Heading LE SOLUZIONI AL SOFFOCAMENTO…" at bounding box center [805, 522] width 334 height 384
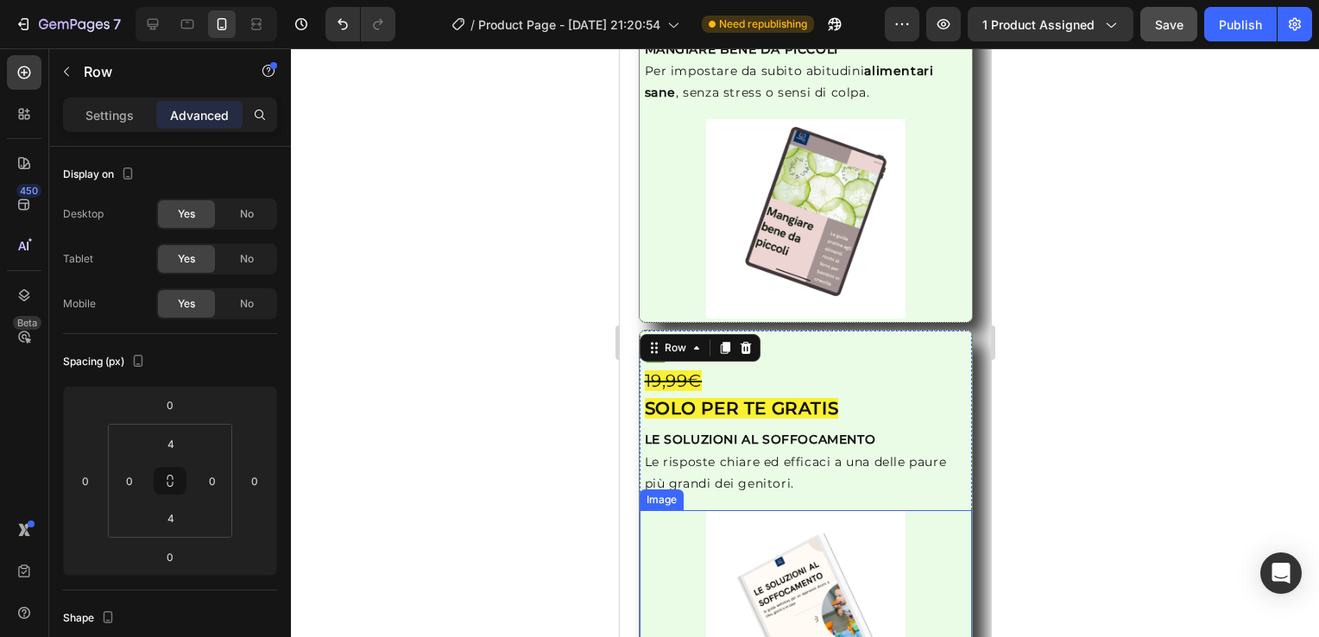
click at [706, 564] on img at bounding box center [805, 609] width 199 height 199
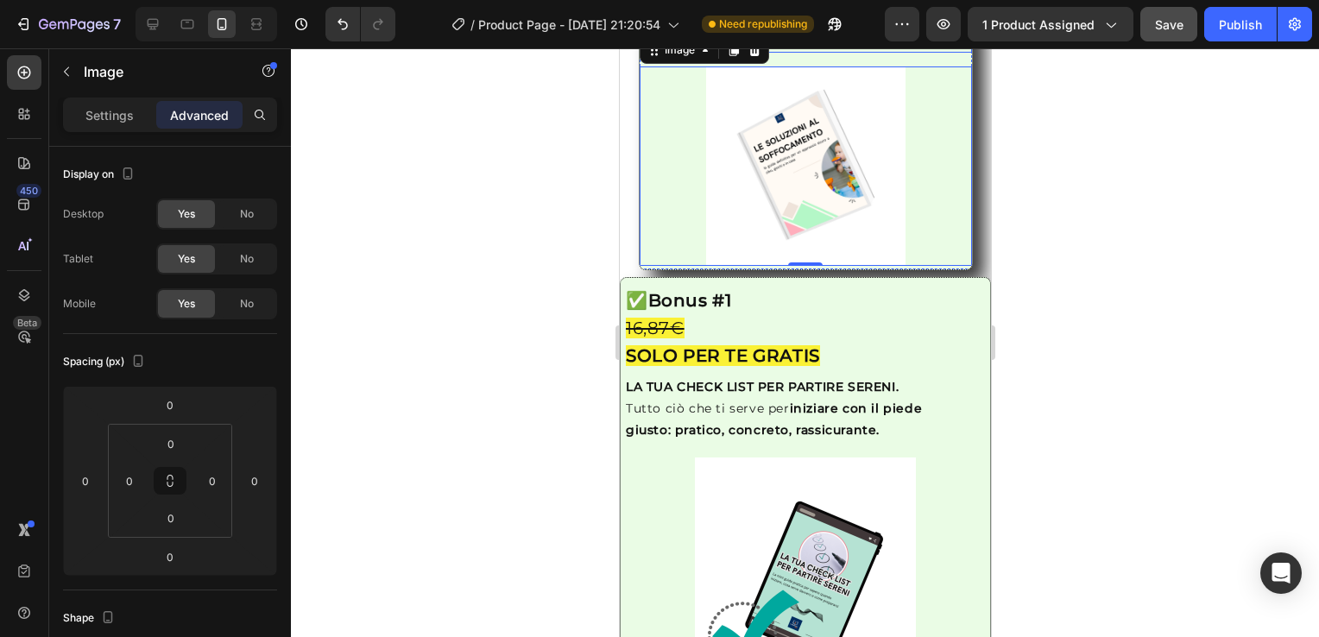
scroll to position [2994, 0]
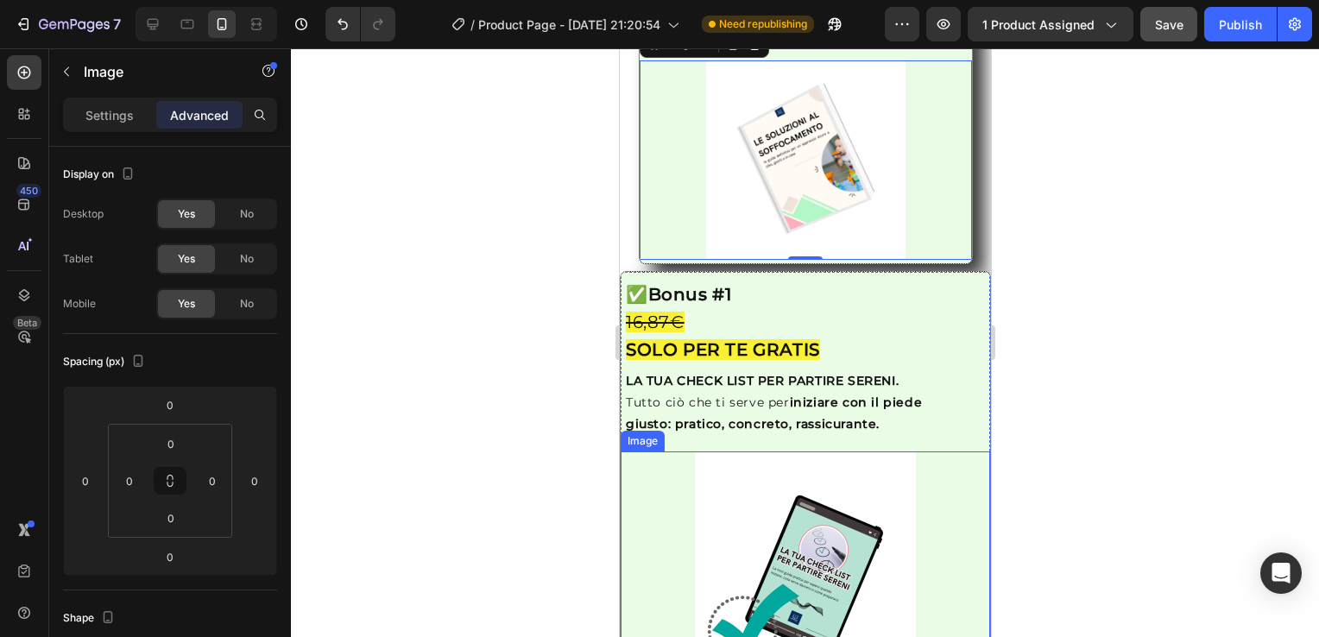
click at [630, 471] on div at bounding box center [805, 563] width 370 height 222
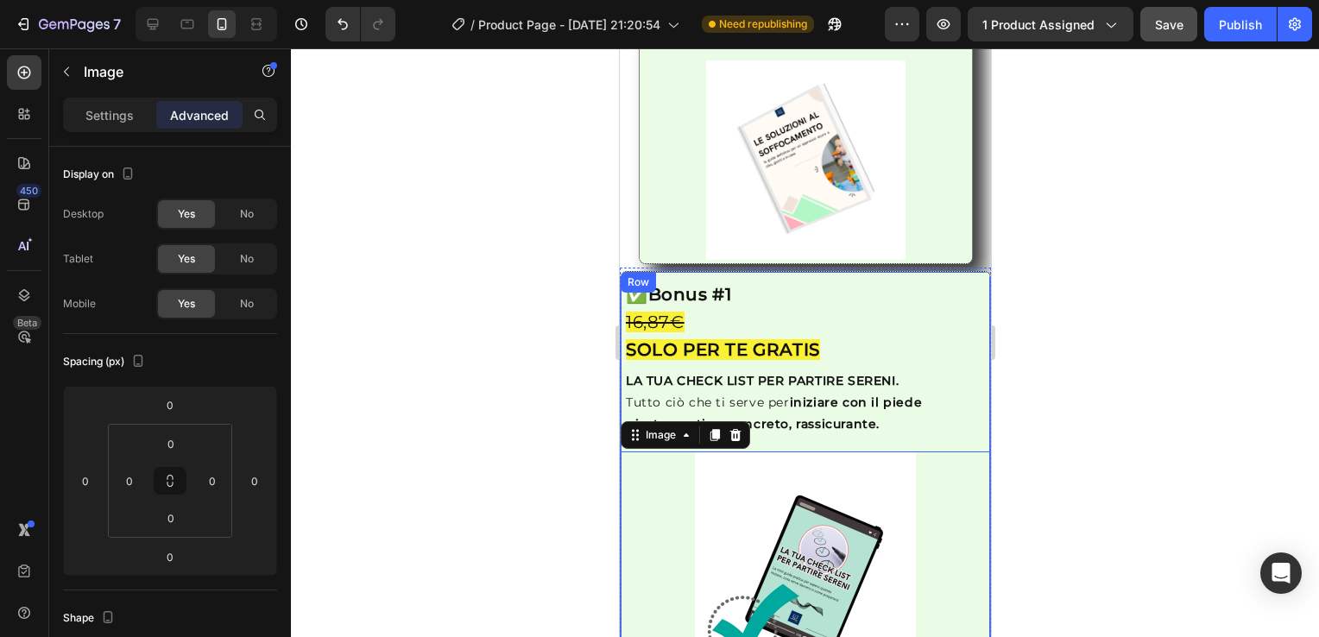
click at [822, 446] on div "Image 0 ✅ Bonus #1 16,87€ SOLO PER TE GRATIS Heading LA TUA CHECK LIST PER PART…" at bounding box center [804, 474] width 371 height 406
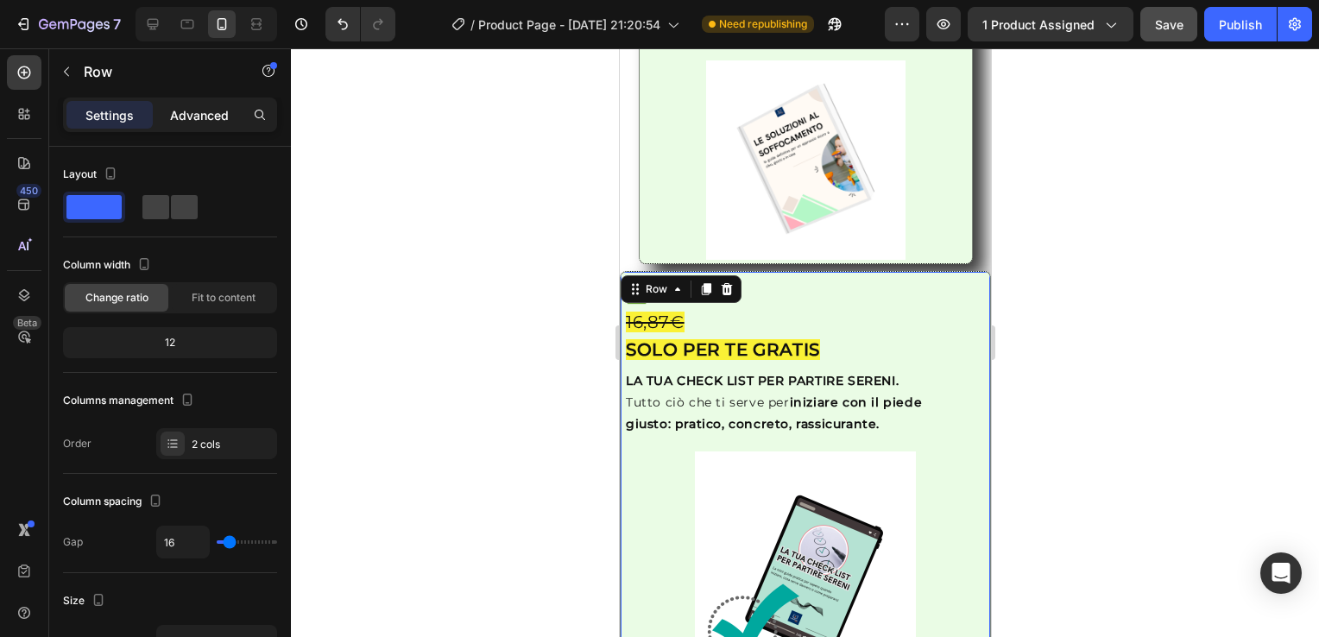
click at [193, 108] on p "Advanced" at bounding box center [199, 115] width 59 height 18
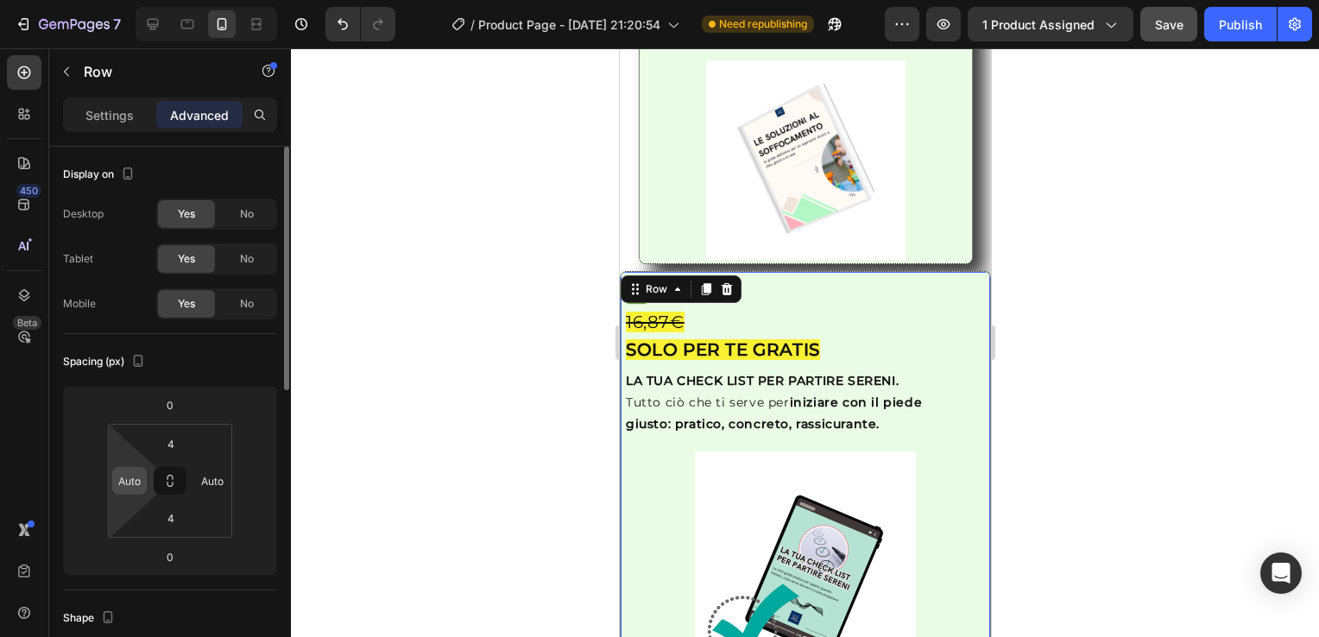
click at [142, 482] on input "Auto" at bounding box center [130, 481] width 26 height 26
type input "0"
click at [212, 482] on input "Auto" at bounding box center [212, 481] width 26 height 26
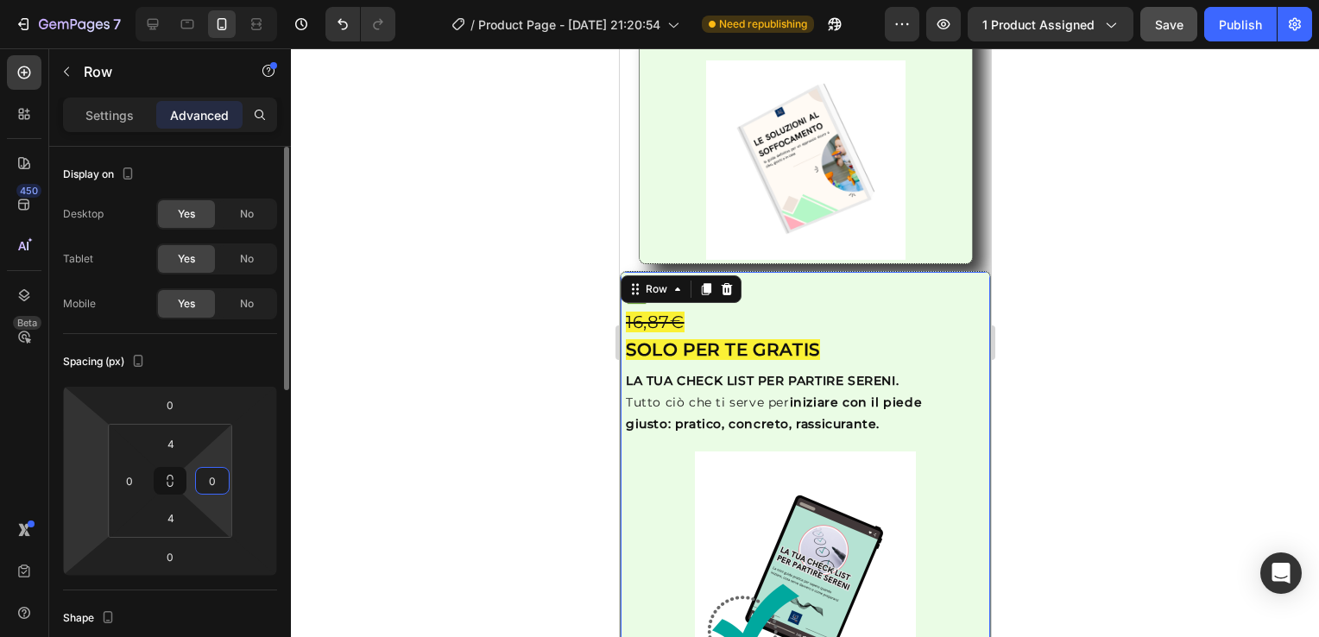
type input "0"
click at [71, 0] on html "7 / Product Page - [DATE] 21:20:54 Need republishing Preview 1 product assigned…" at bounding box center [659, 0] width 1319 height 0
type input "0"
click at [263, 474] on input "number" at bounding box center [255, 481] width 26 height 26
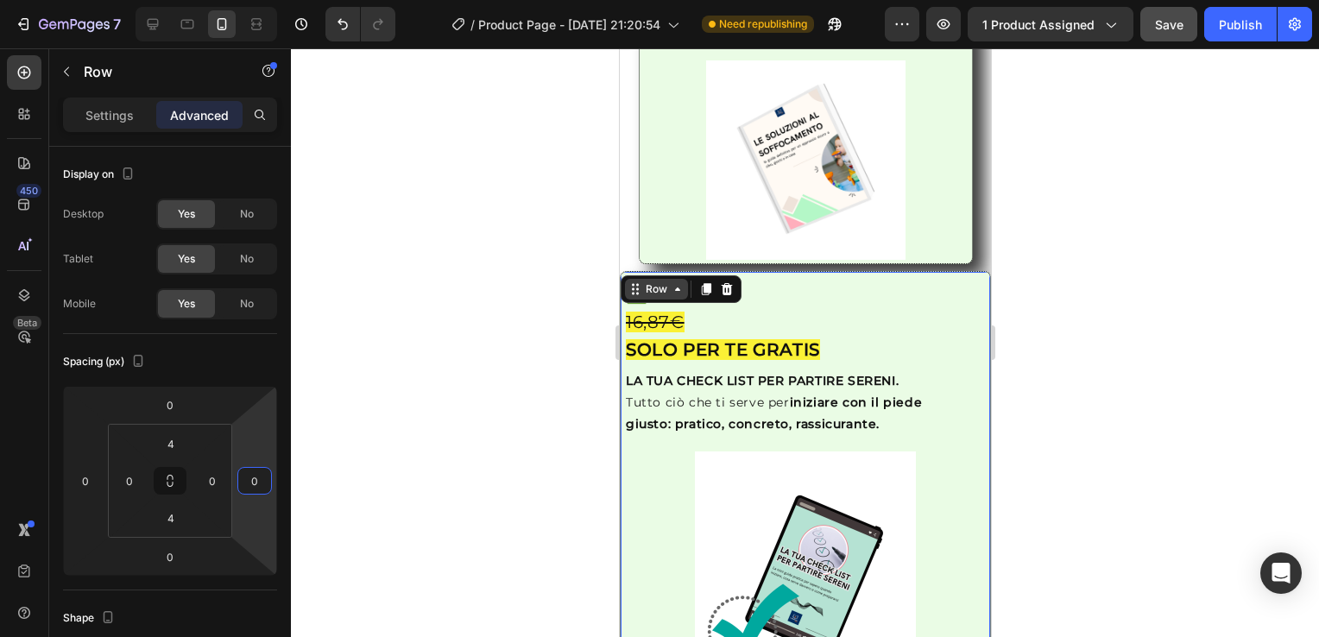
type input "0"
click at [674, 292] on icon at bounding box center [677, 289] width 14 height 14
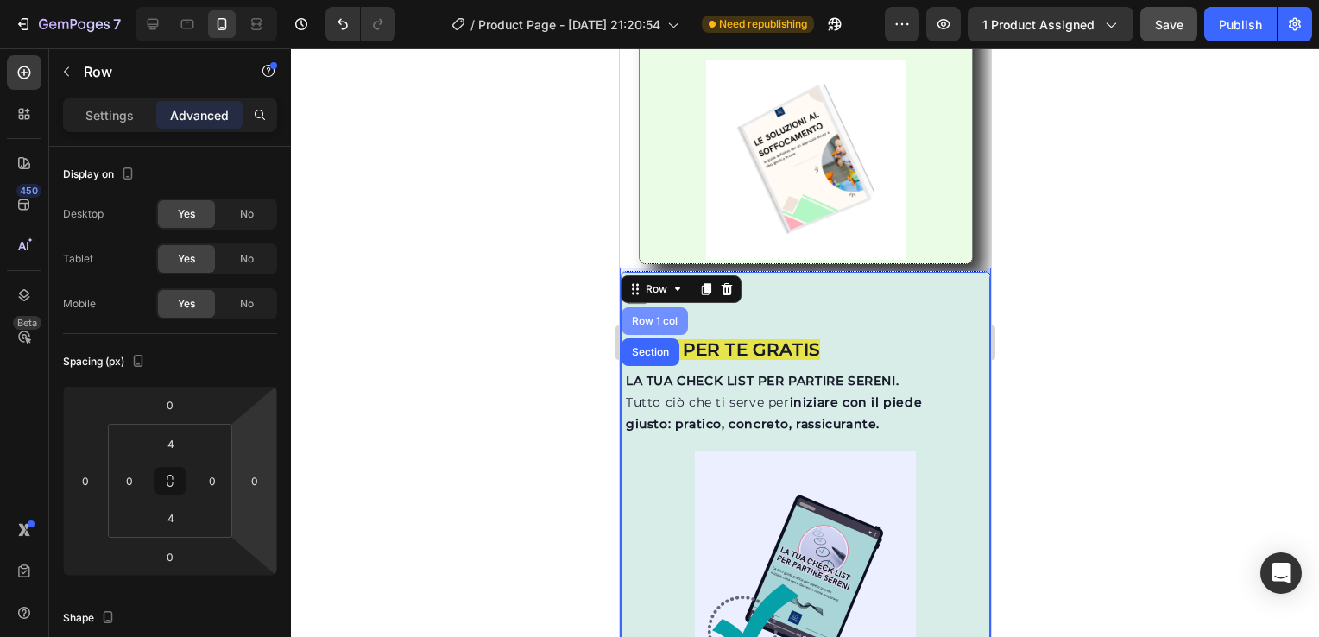
click at [649, 326] on div "Row 1 col" at bounding box center [654, 321] width 53 height 10
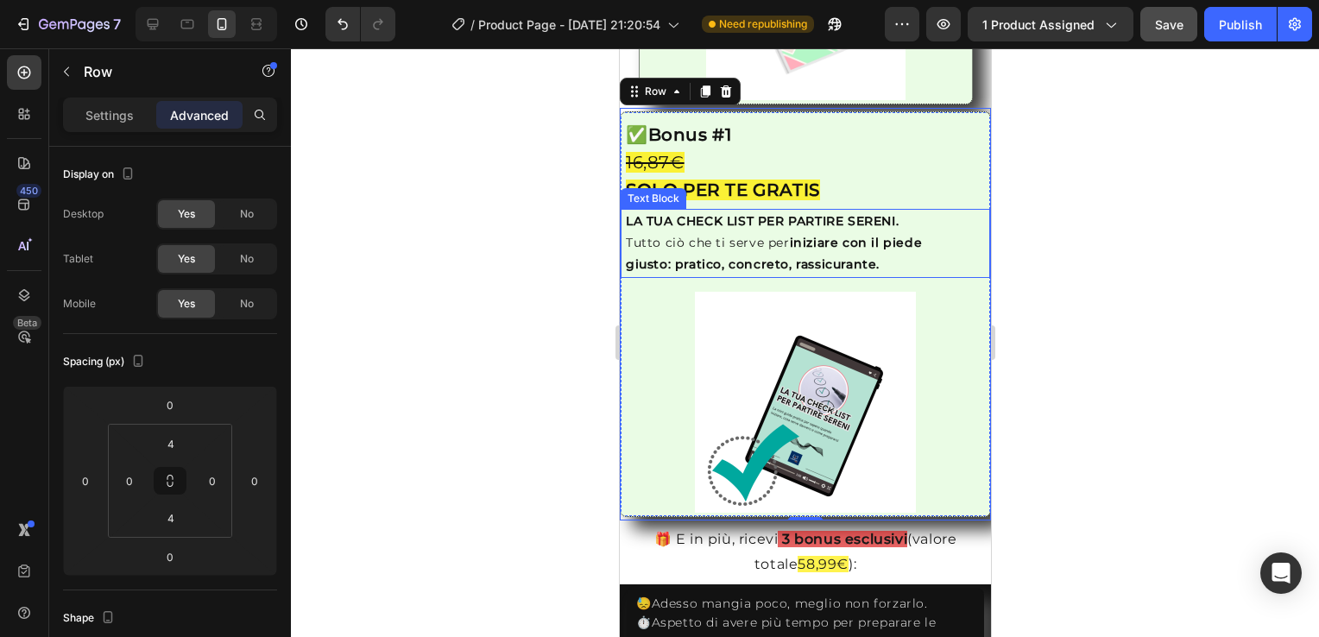
scroll to position [3447, 0]
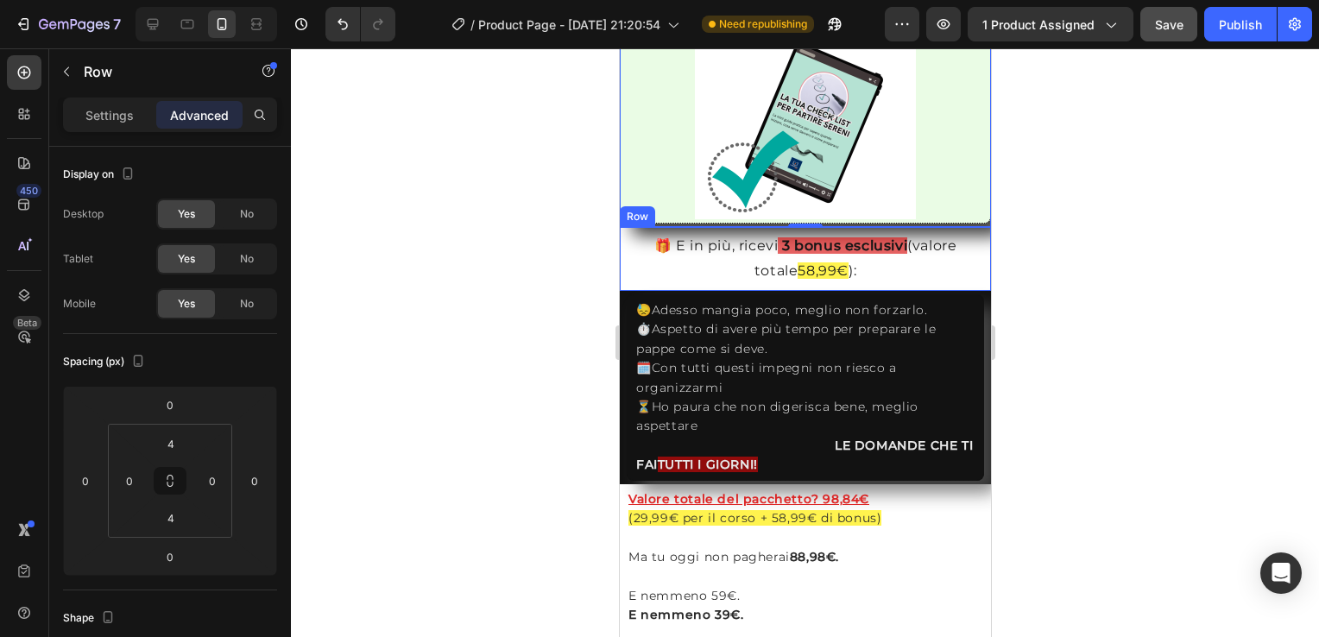
click at [626, 244] on div "🎁 E in più, ricevi 3 bonus esclusivi (valore totale 58,99€ ):" at bounding box center [805, 259] width 358 height 54
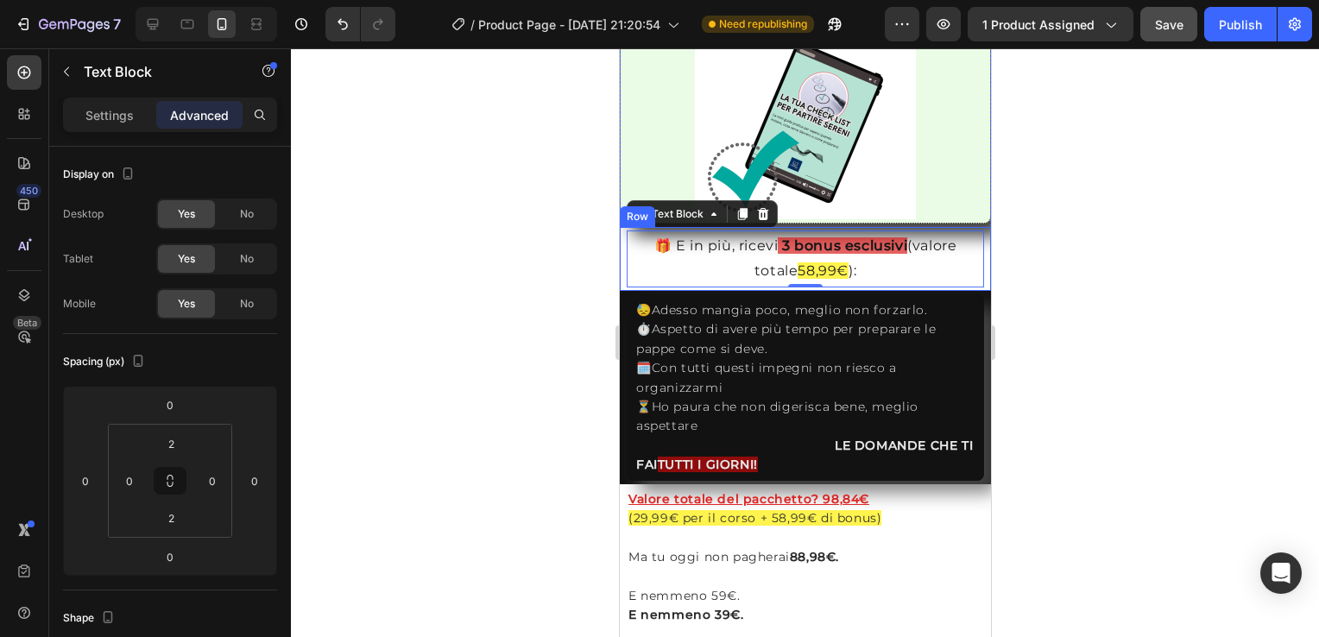
click at [619, 247] on div "🎁 E in più, ricevi 3 bonus esclusivi (valore totale 58,99€ ): Text Block 0 Row" at bounding box center [804, 259] width 371 height 64
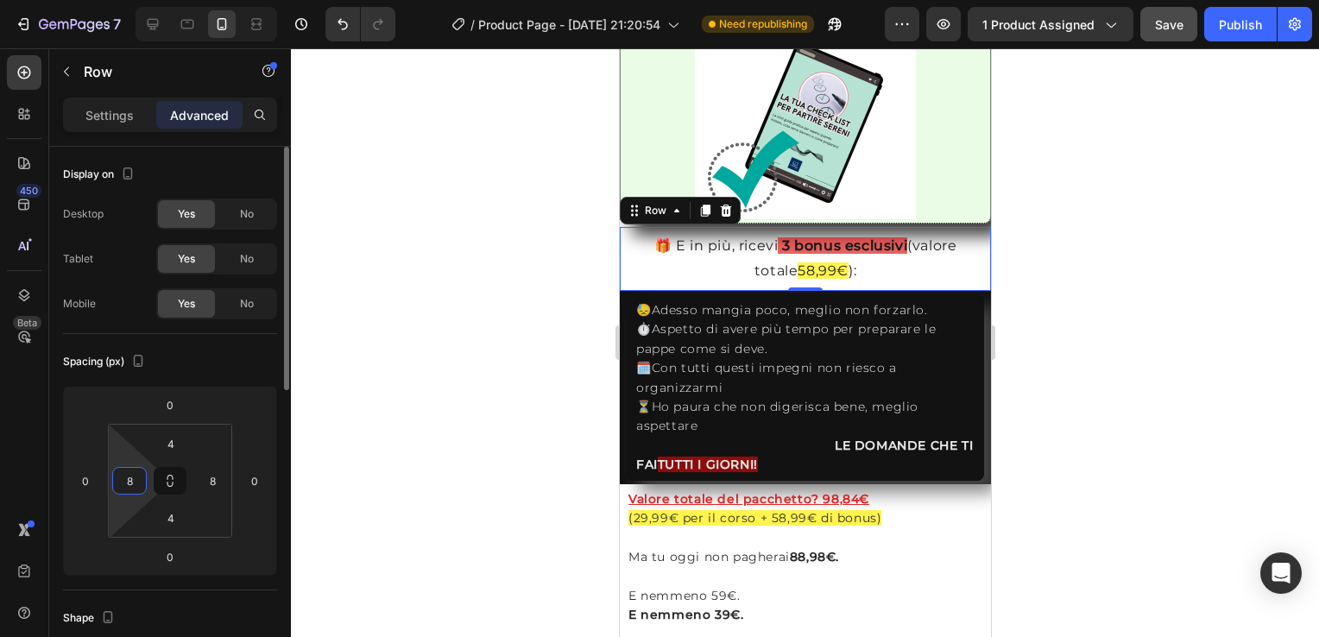
click at [140, 488] on input "8" at bounding box center [130, 481] width 26 height 26
type input "0"
click at [218, 490] on input "8" at bounding box center [212, 481] width 26 height 26
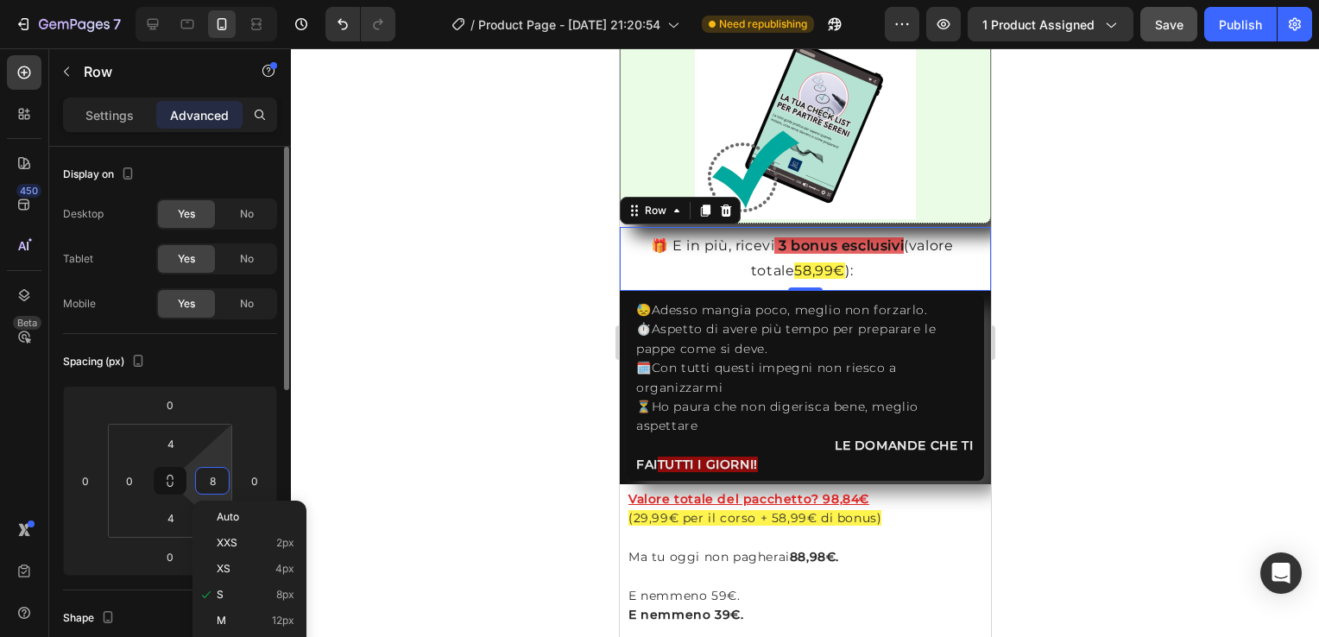
type input "0"
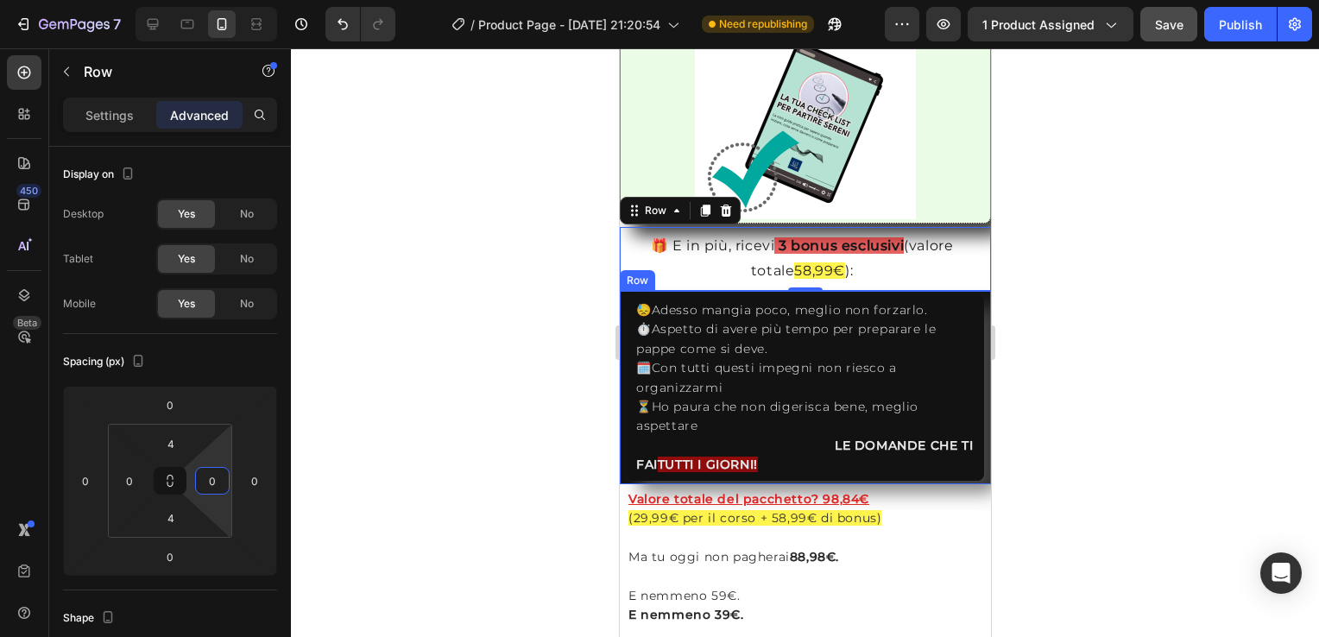
click at [621, 333] on div "😓Adesso mangia poco, meglio non forzarlo. ⏱️Aspetto di avere più tempo per prep…" at bounding box center [804, 387] width 371 height 193
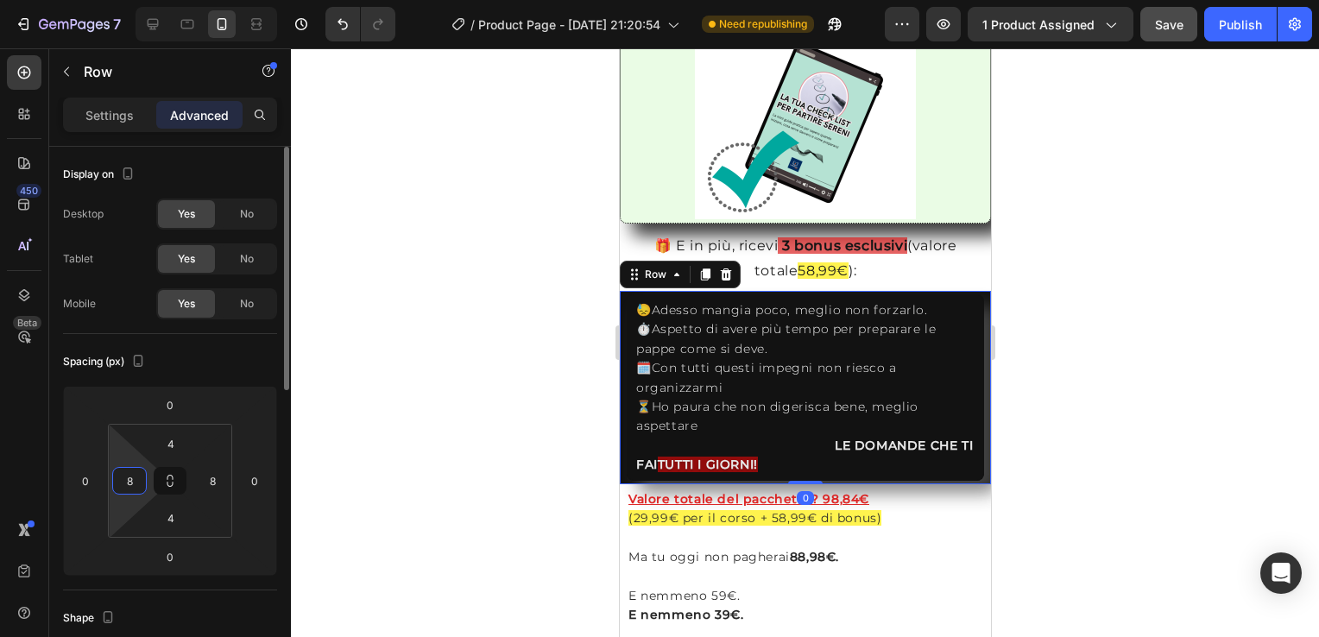
click at [138, 478] on input "8" at bounding box center [130, 481] width 26 height 26
type input "0"
click at [209, 482] on input "8" at bounding box center [212, 481] width 26 height 26
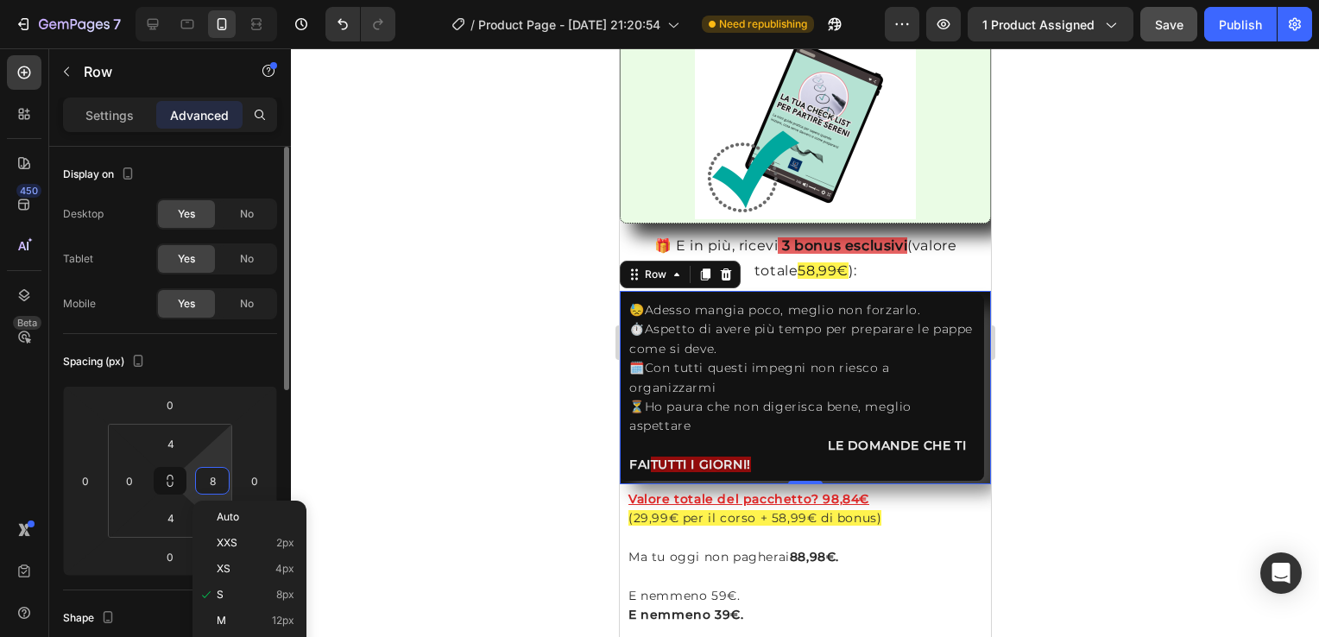
type input "0"
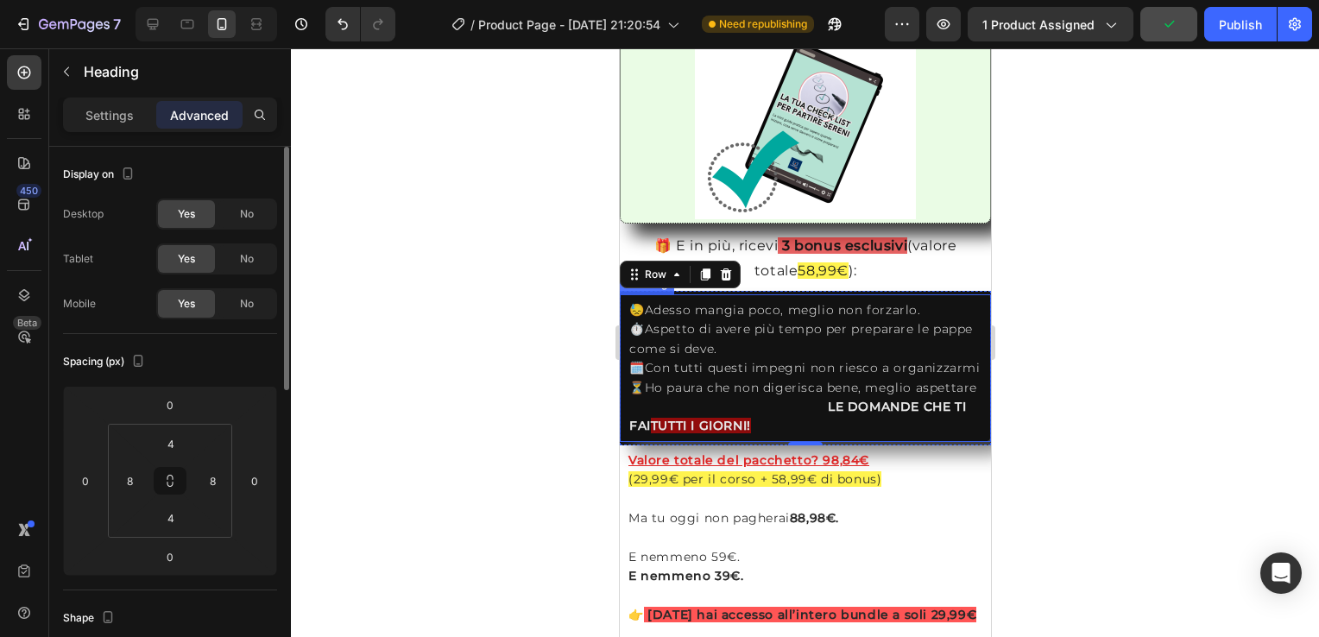
click at [624, 333] on div "😓Adesso mangia poco, meglio non forzarlo. ⏱️Aspetto di avere più tempo per prep…" at bounding box center [804, 368] width 371 height 148
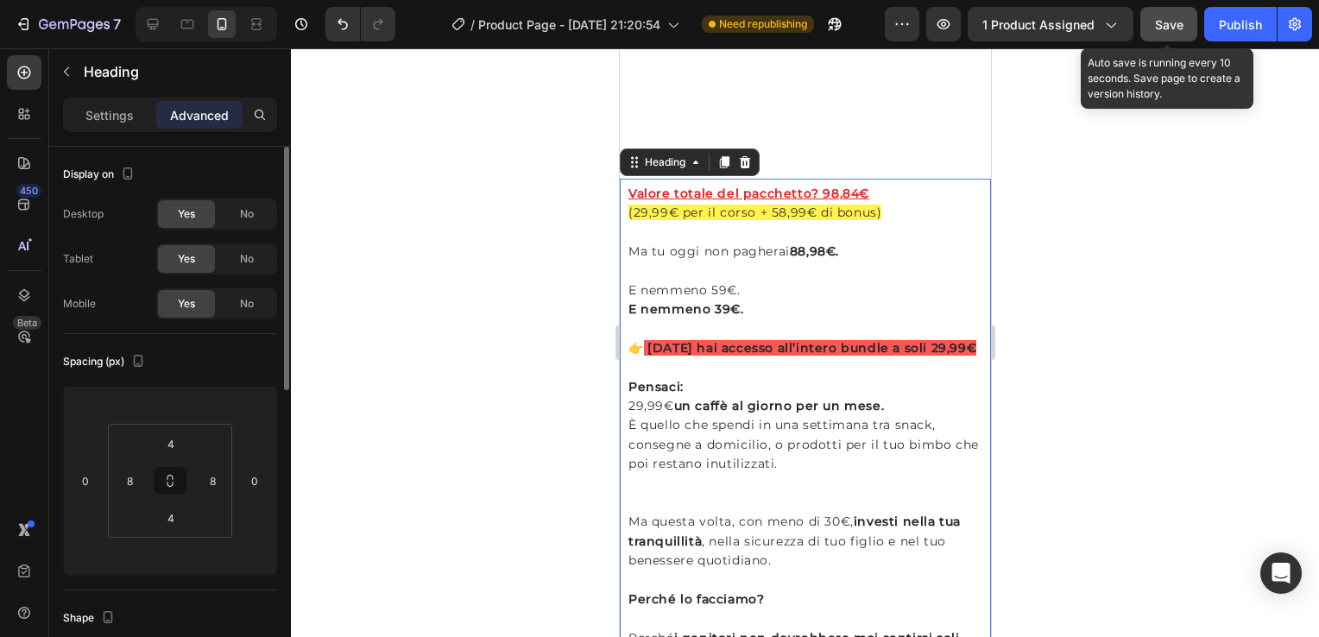
scroll to position [4181, 0]
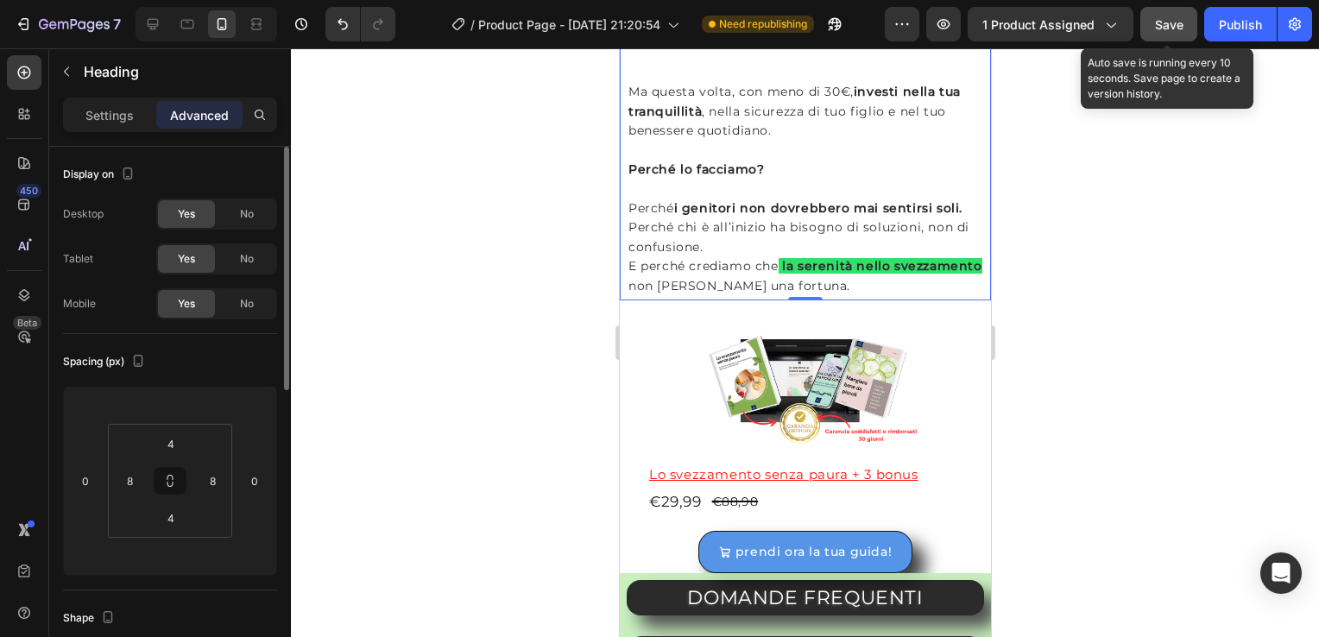
click at [1180, 30] on span "Save" at bounding box center [1169, 24] width 28 height 15
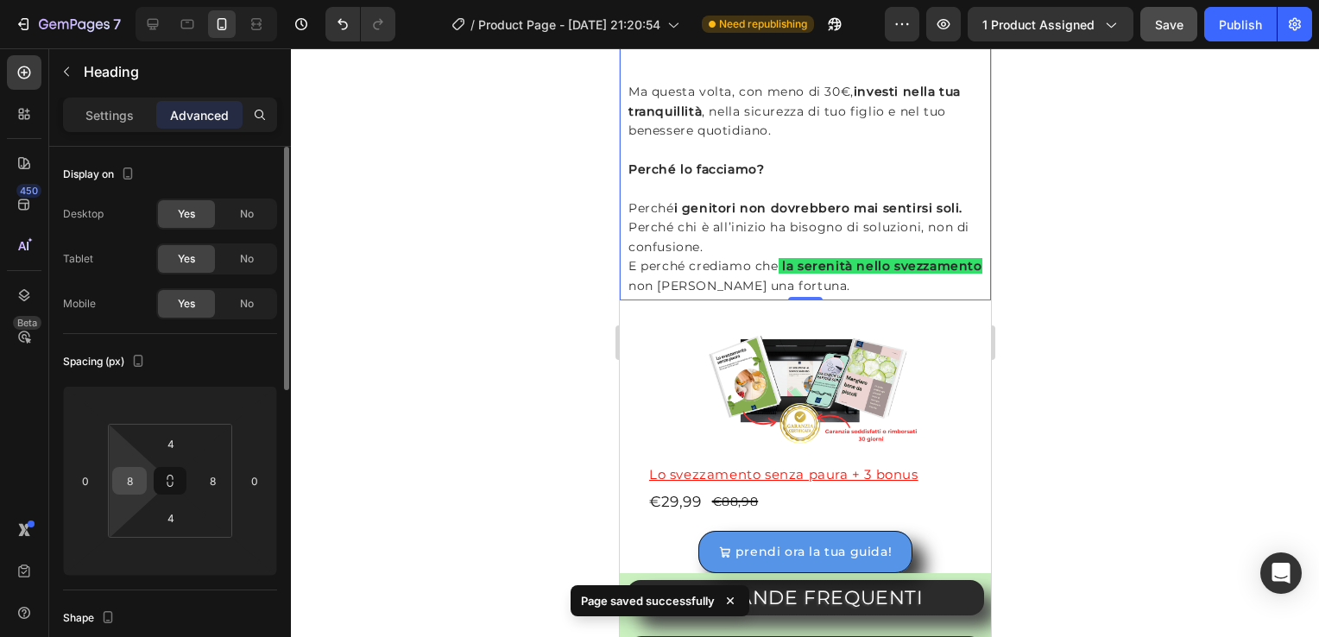
click at [128, 477] on input "8" at bounding box center [130, 481] width 26 height 26
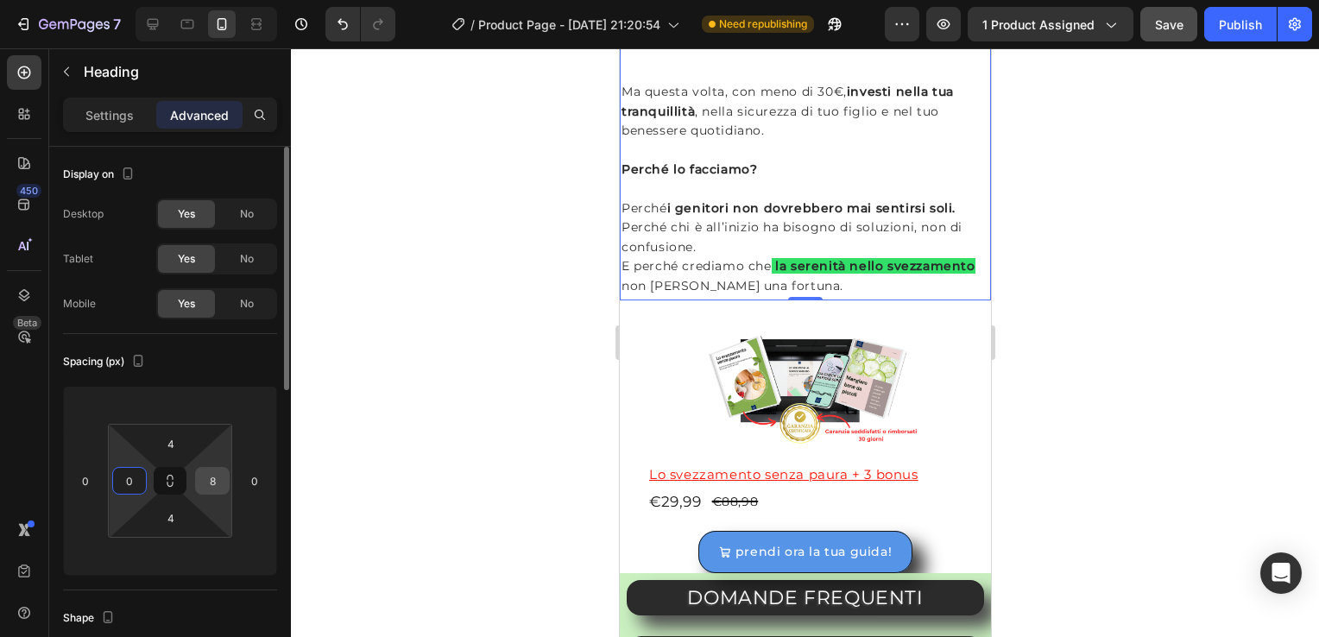
type input "0"
click at [206, 484] on input "8" at bounding box center [212, 481] width 26 height 26
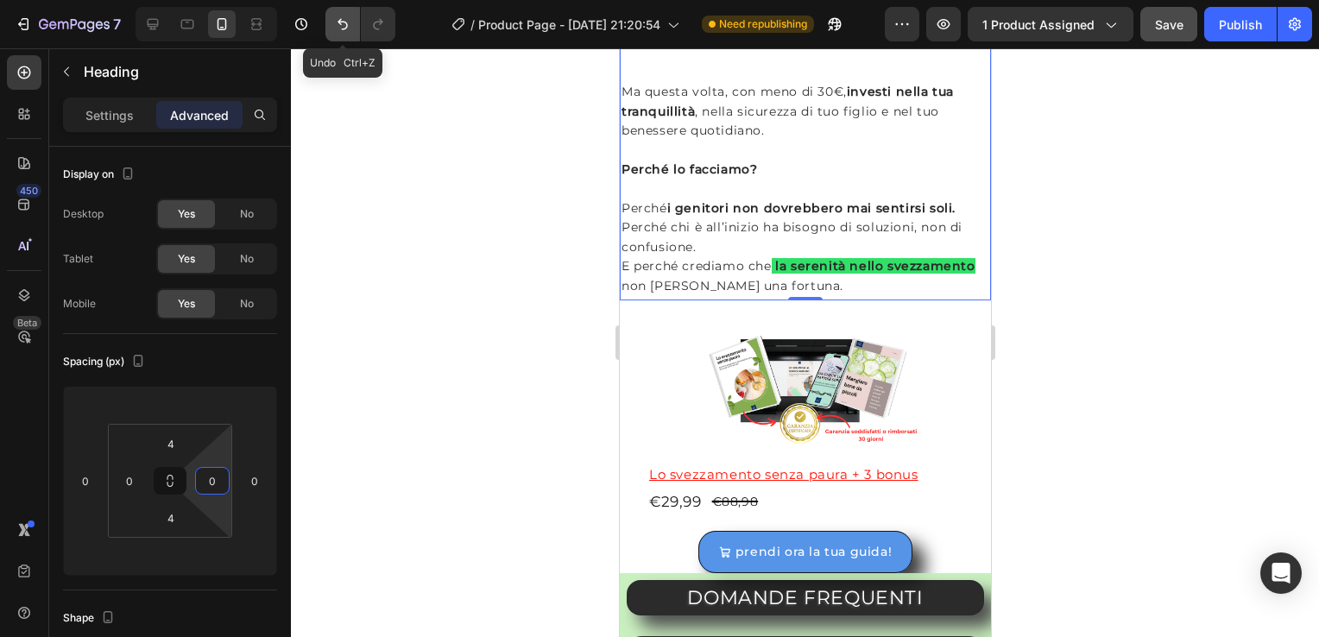
click at [337, 14] on button "Undo/Redo" at bounding box center [343, 24] width 35 height 35
type input "8"
click at [337, 14] on button "Undo/Redo" at bounding box center [343, 24] width 35 height 35
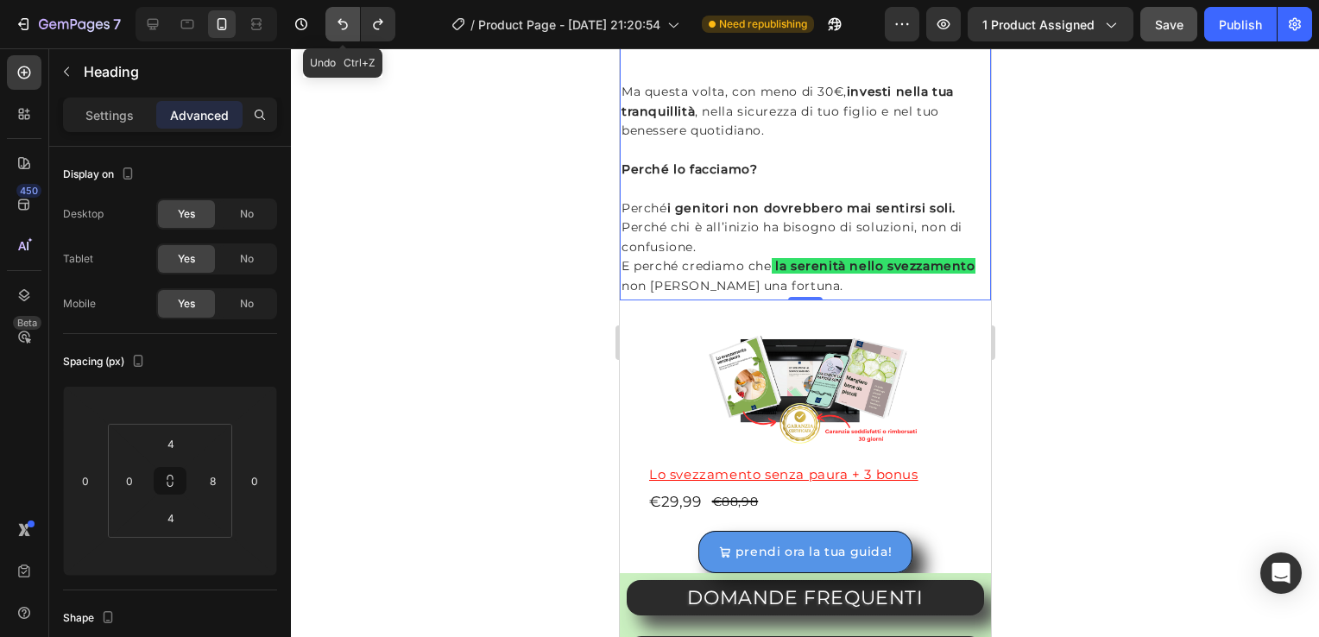
type input "8"
click at [1130, 389] on div at bounding box center [805, 342] width 1028 height 589
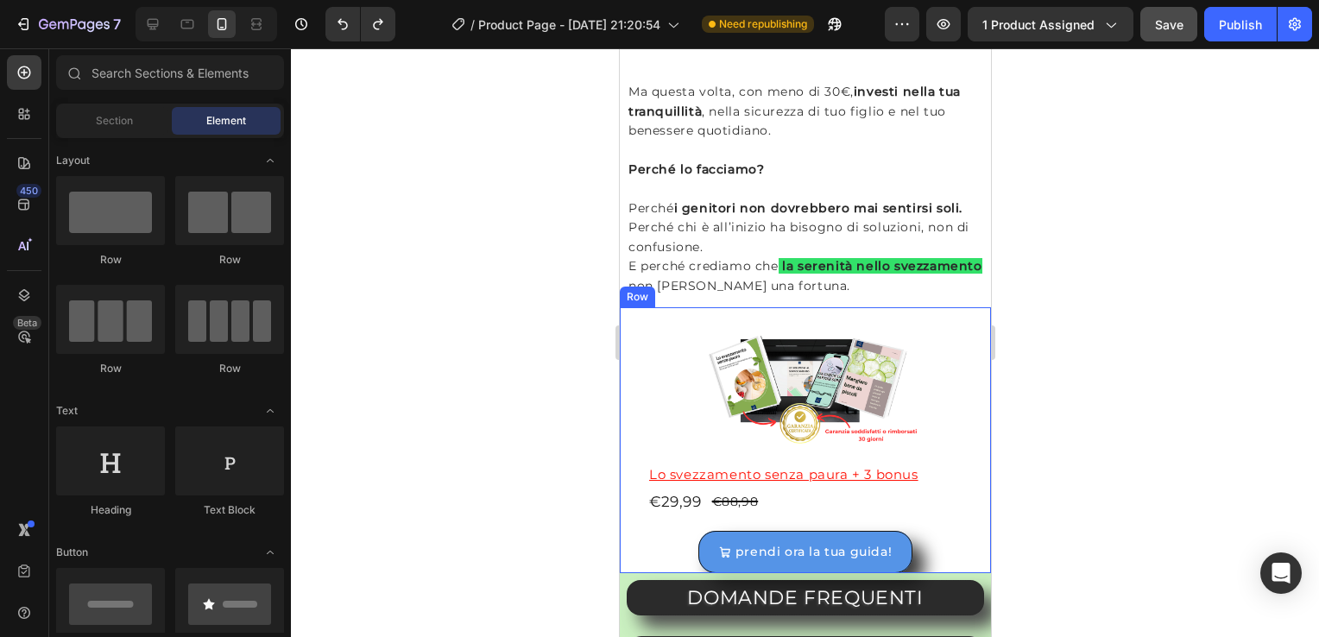
click at [621, 412] on div "Image Lo svezzamento senza paura + 3 bonus Product Title €29,99 Product Price P…" at bounding box center [804, 440] width 371 height 266
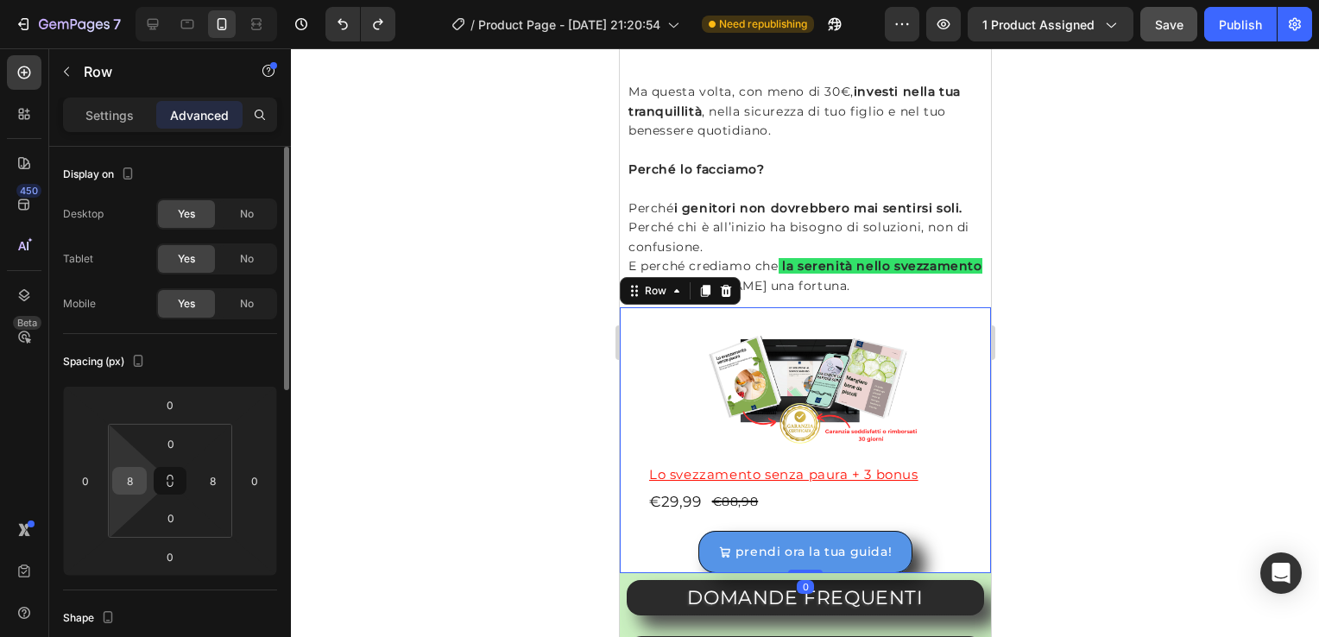
click at [131, 492] on input "8" at bounding box center [130, 481] width 26 height 26
type input "0"
click at [203, 491] on input "8" at bounding box center [212, 481] width 26 height 26
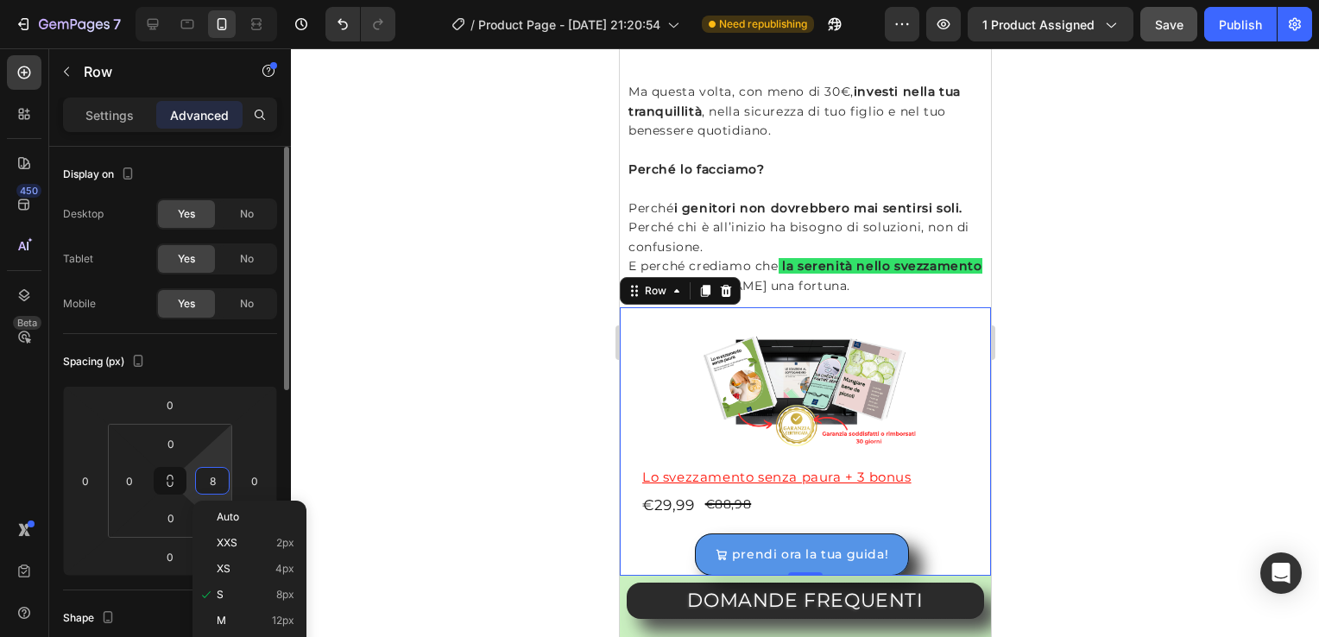
type input "0"
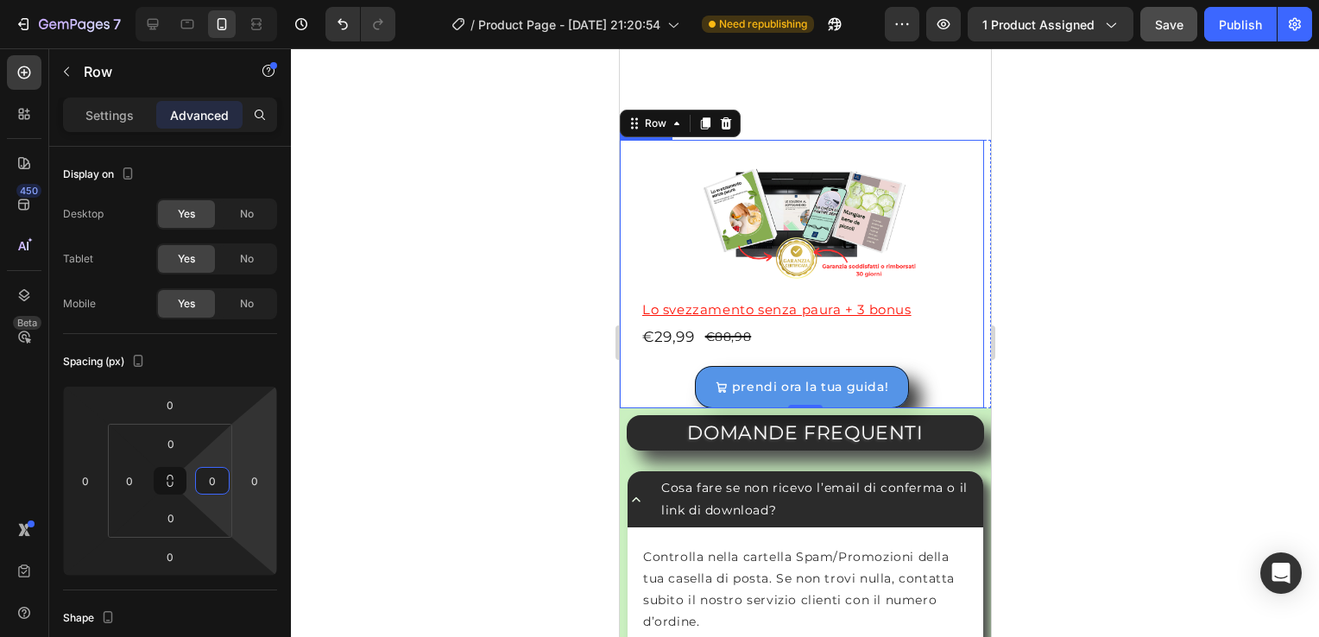
scroll to position [4486, 0]
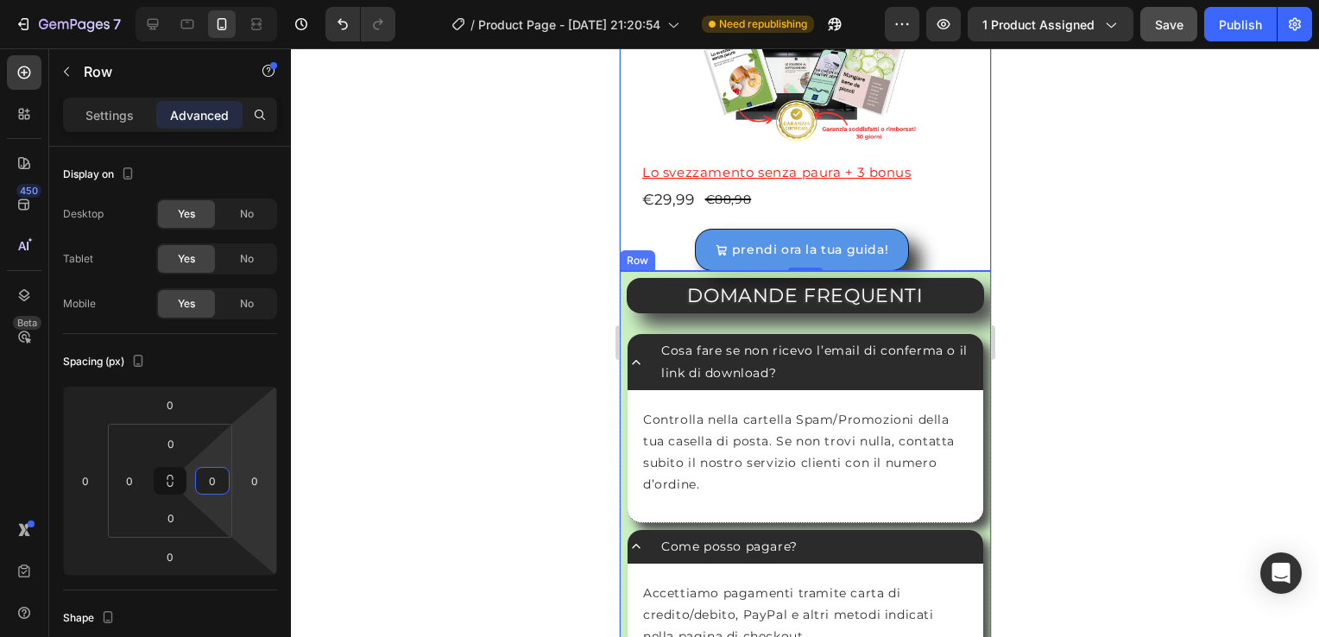
click at [619, 295] on div "DOMANDE FREQUENTI Heading Cosa fare se non ricevo l’email di conferma o il link…" at bounding box center [804, 529] width 371 height 516
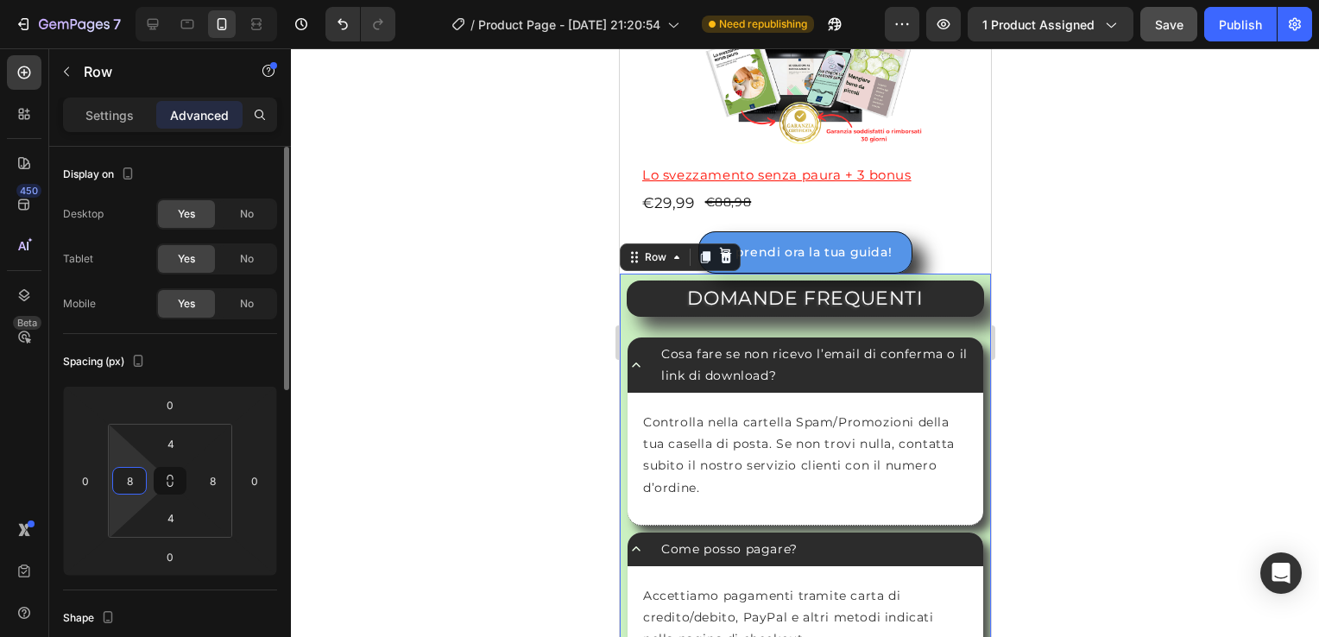
click at [123, 486] on input "8" at bounding box center [130, 481] width 26 height 26
type input "0"
click at [221, 487] on input "8" at bounding box center [212, 481] width 26 height 26
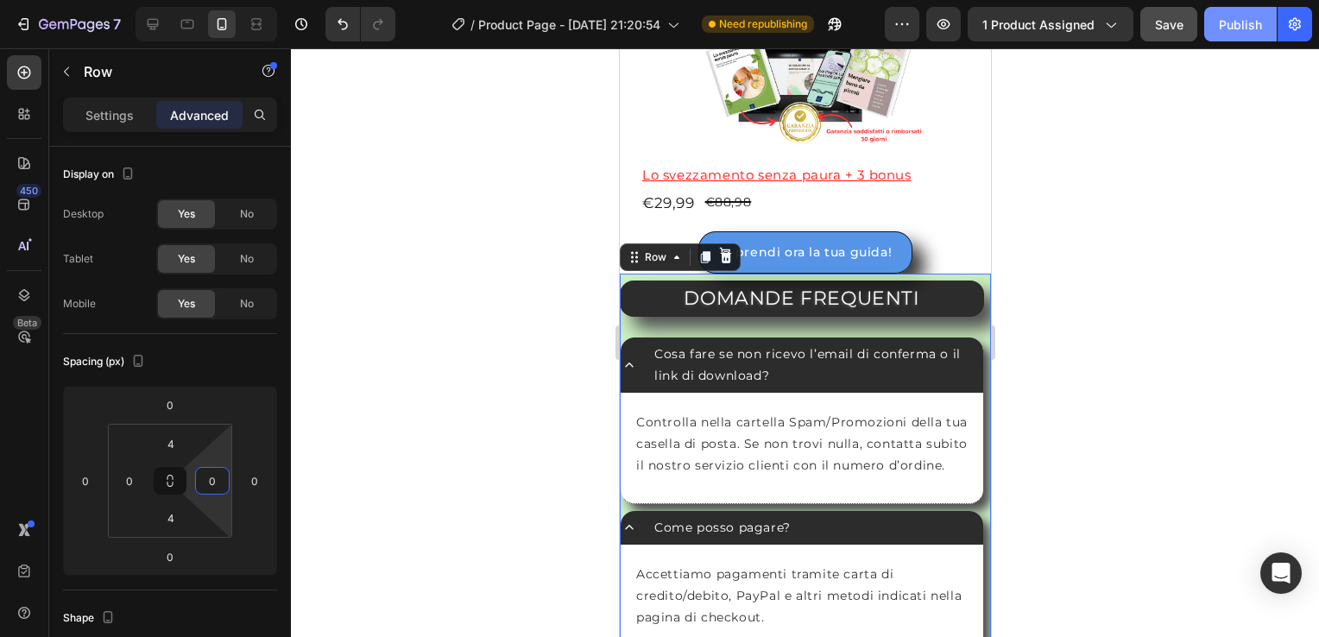
type input "0"
click at [1223, 10] on button "Publish" at bounding box center [1241, 24] width 73 height 35
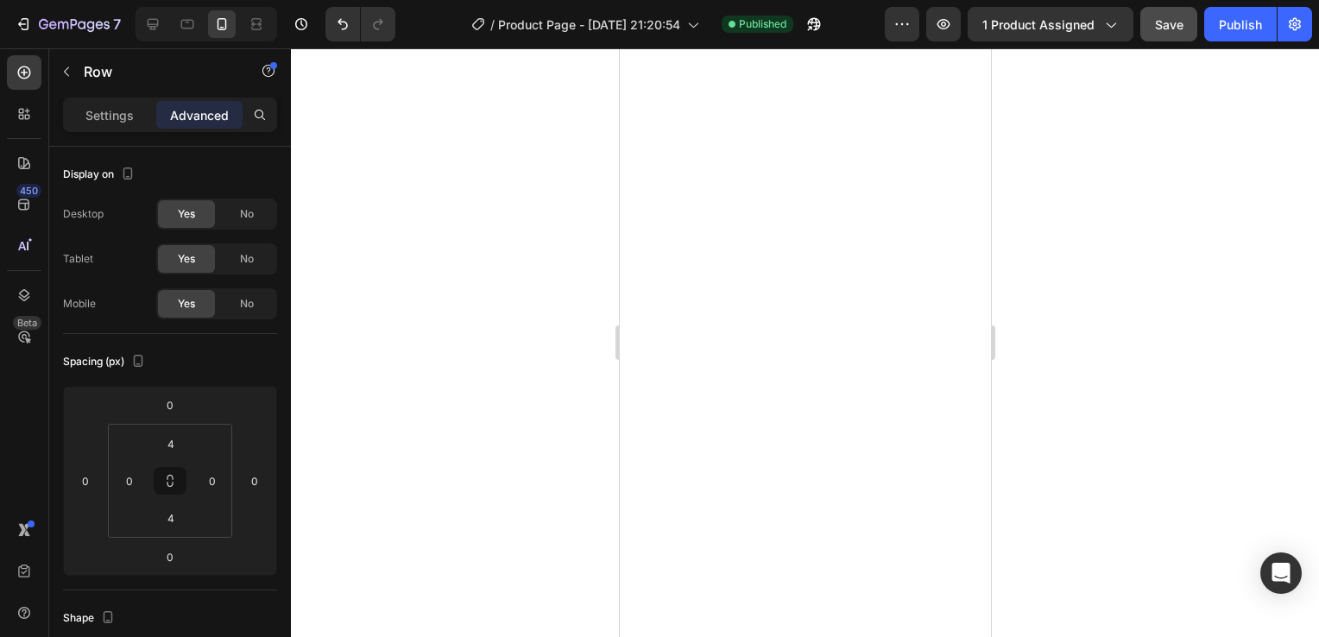
scroll to position [0, 0]
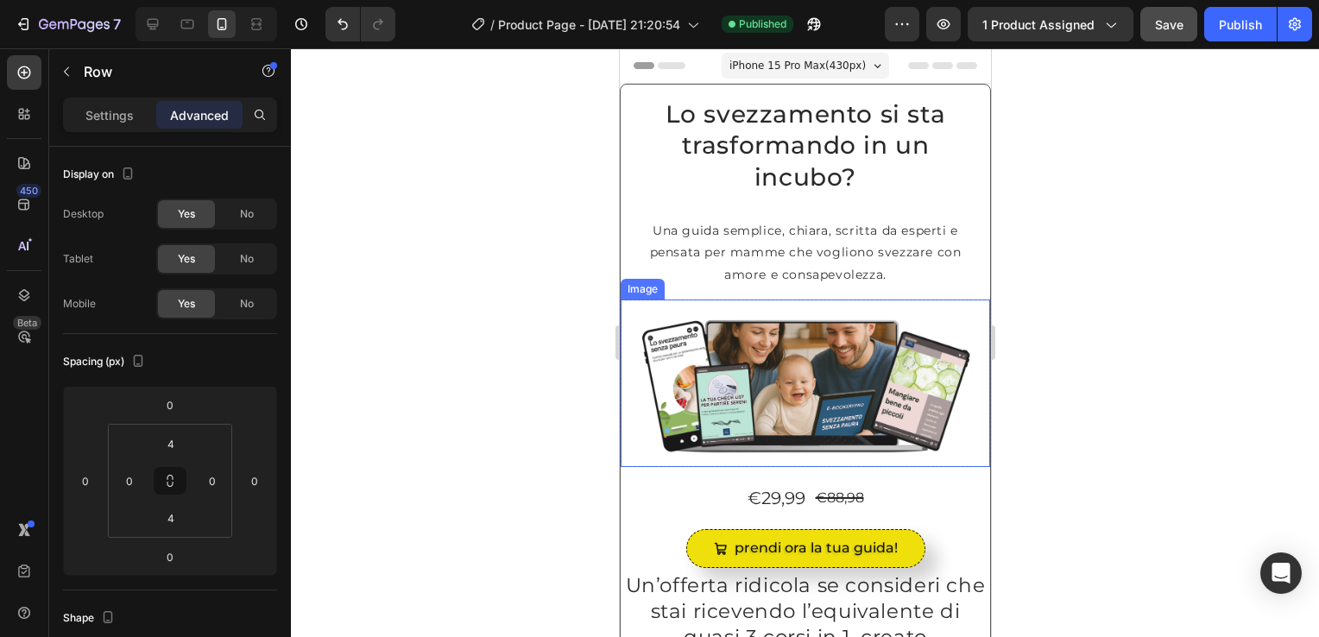
click at [620, 358] on img at bounding box center [805, 384] width 370 height 168
click at [652, 326] on img at bounding box center [805, 384] width 370 height 168
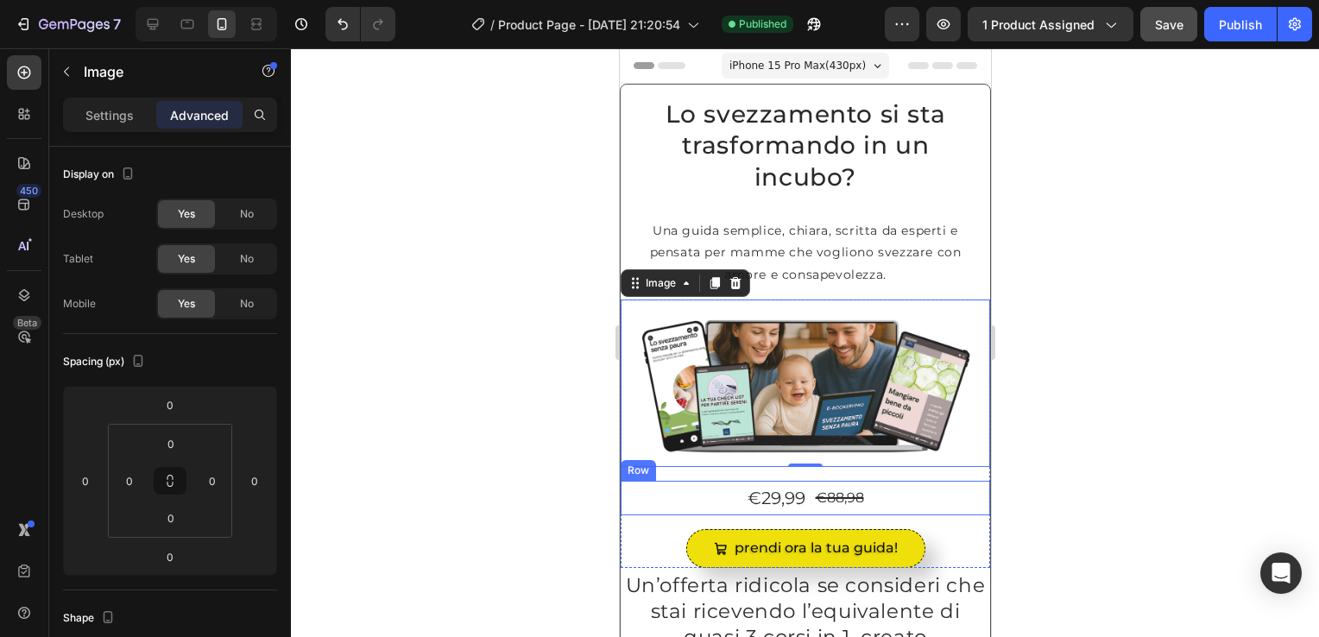
click at [633, 495] on div "€29,99 Product Price Product Price €88,98 Product Price Product Price Row" at bounding box center [805, 498] width 370 height 35
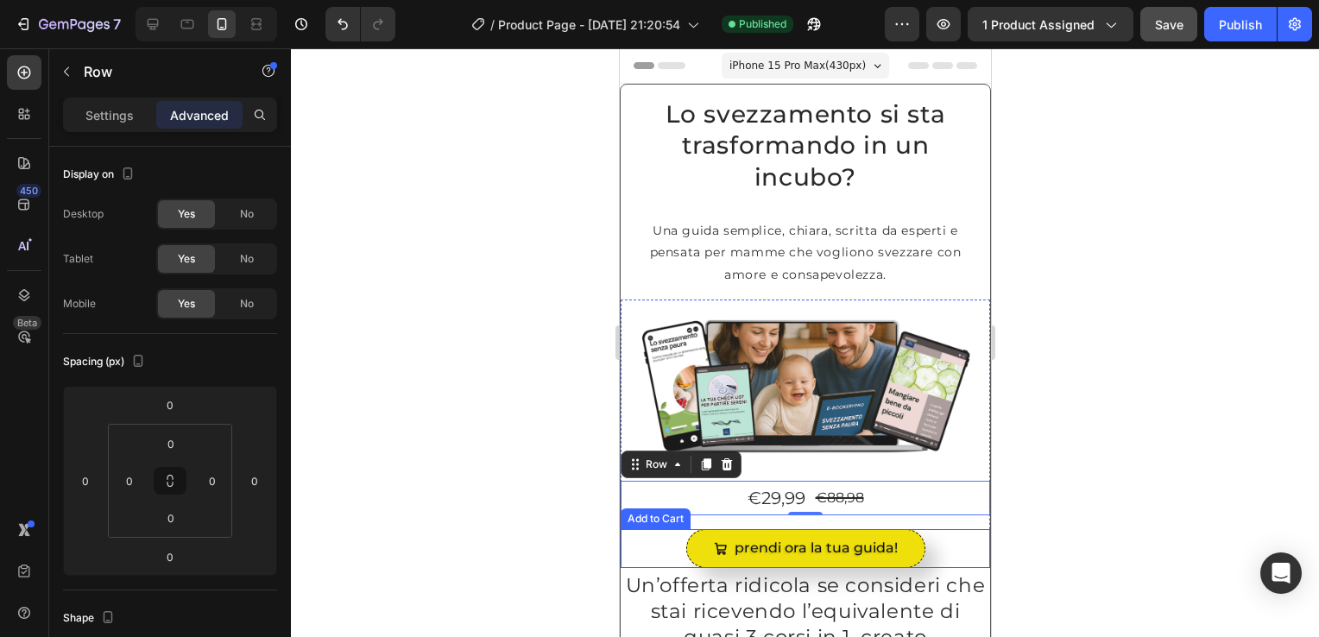
click at [628, 541] on div "prendi ora la tua guida! Add to Cart" at bounding box center [805, 548] width 370 height 39
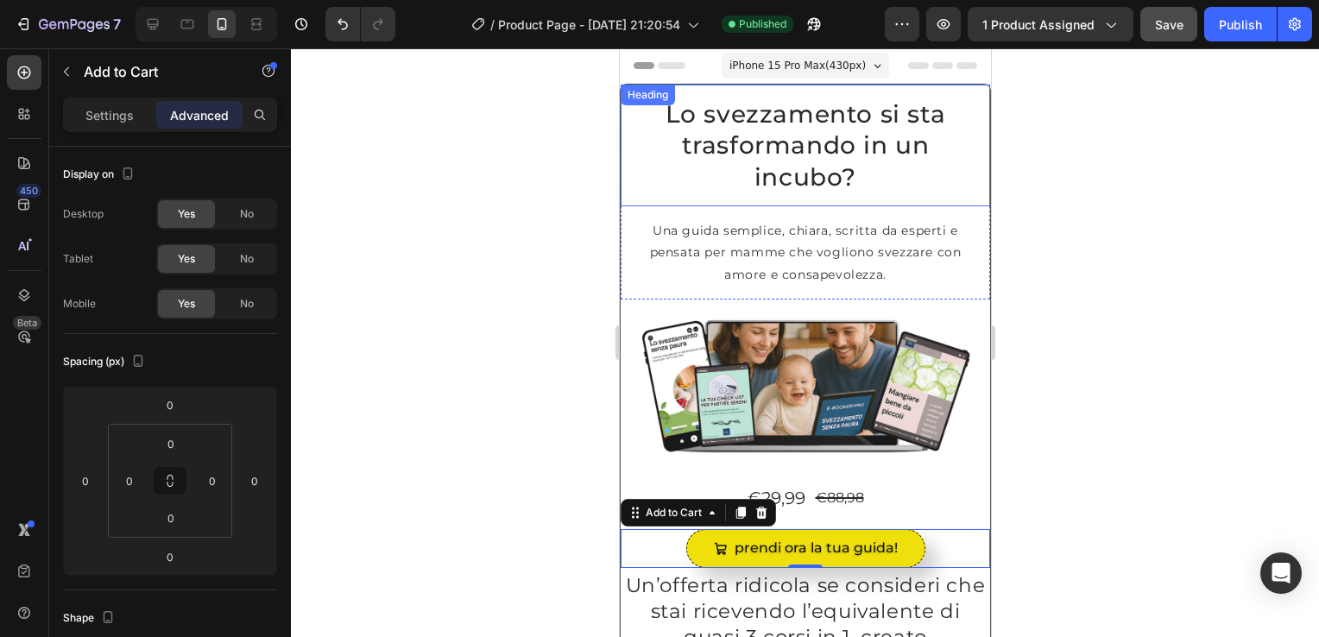
click at [630, 112] on div "Lo svezzamento si sta trasformando in un incubo? Heading" at bounding box center [805, 146] width 370 height 122
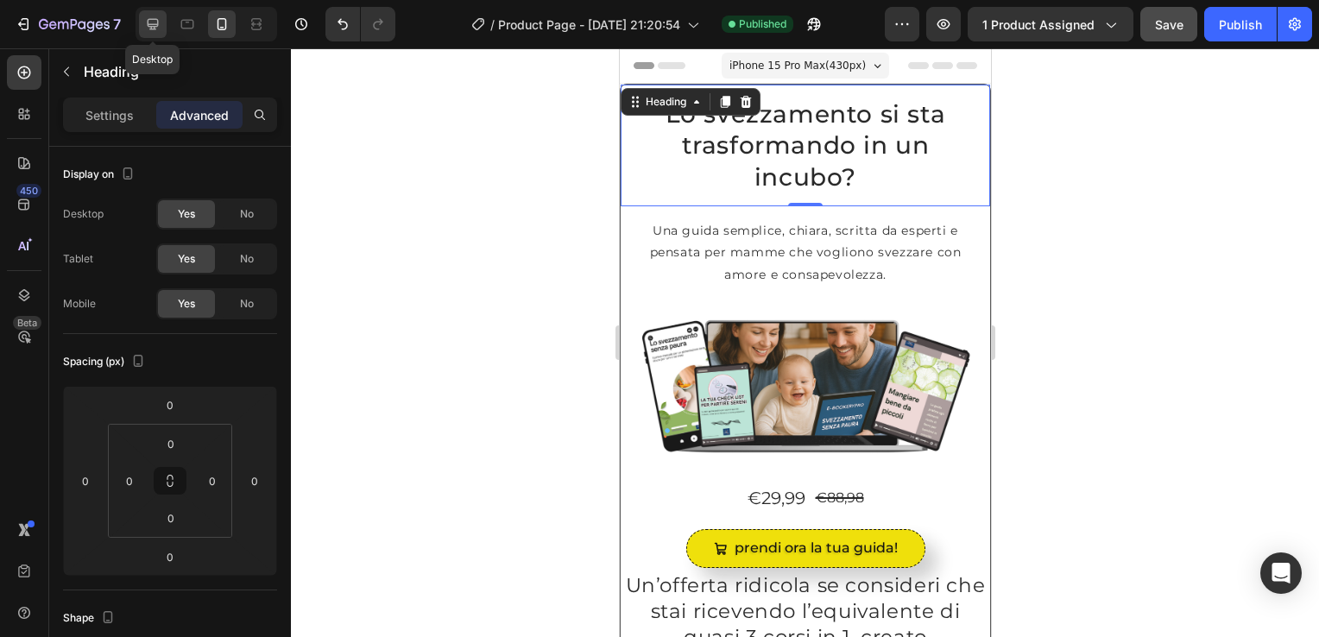
click at [159, 22] on icon at bounding box center [152, 24] width 17 height 17
type input "100%"
type input "100"
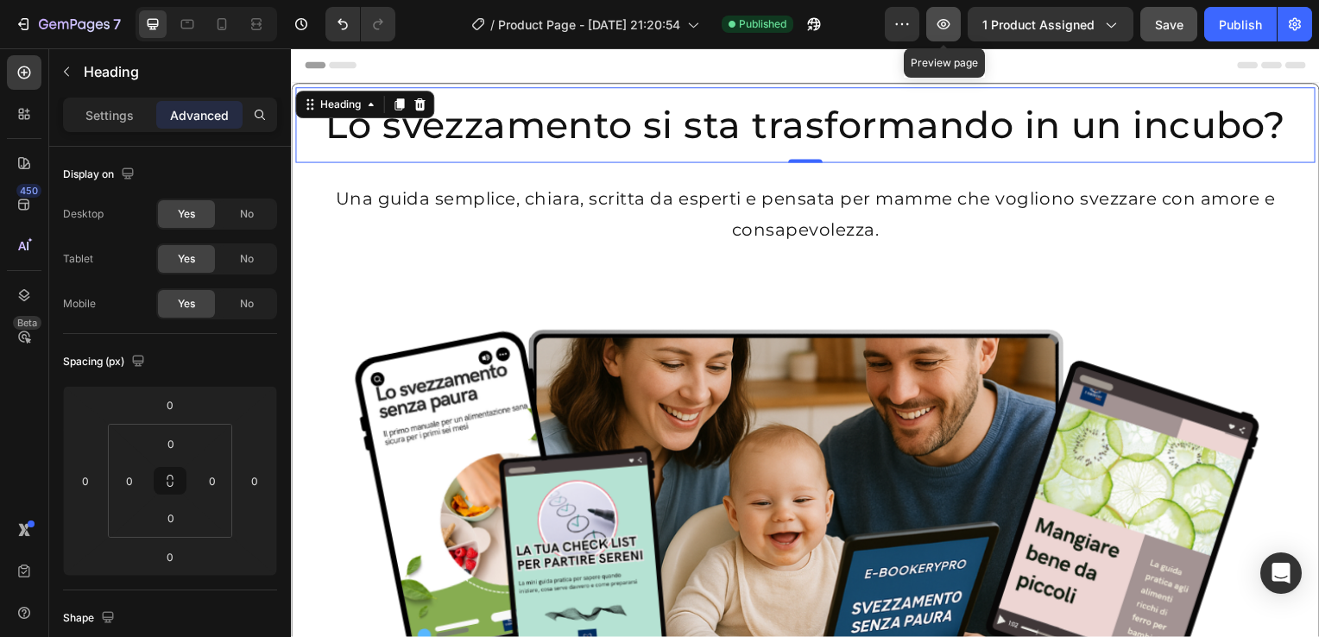
click at [946, 29] on icon "button" at bounding box center [944, 24] width 13 height 10
click at [176, 23] on div at bounding box center [188, 24] width 28 height 28
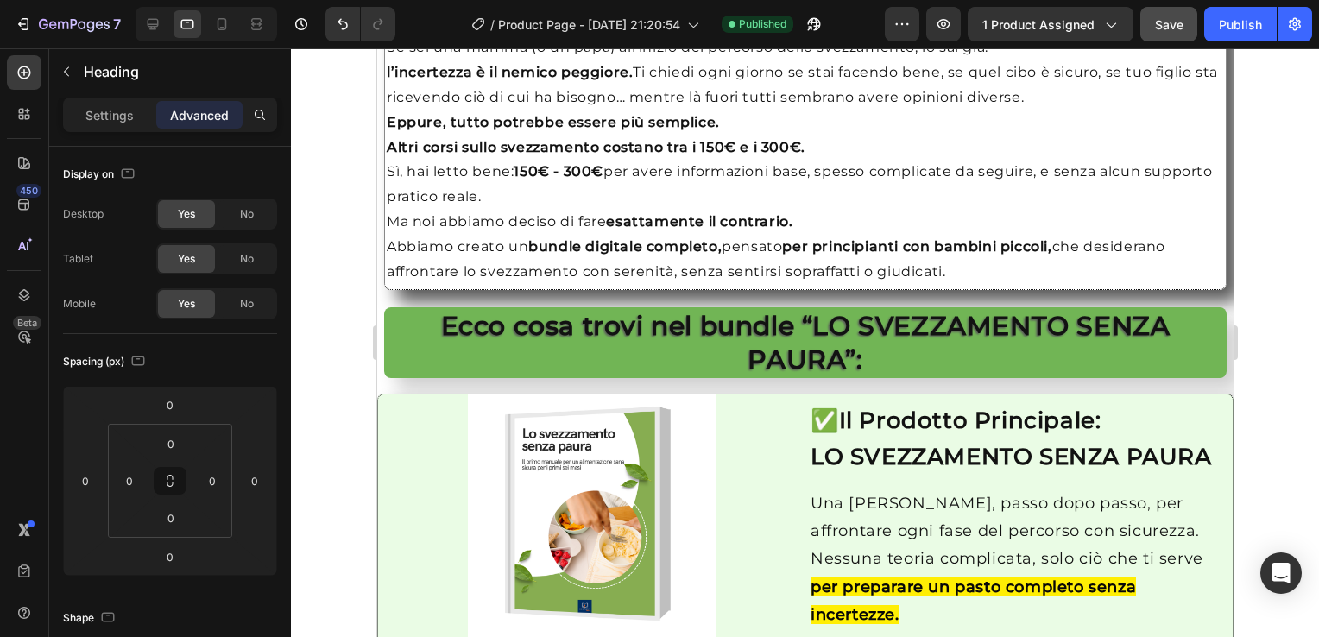
scroll to position [1698, 0]
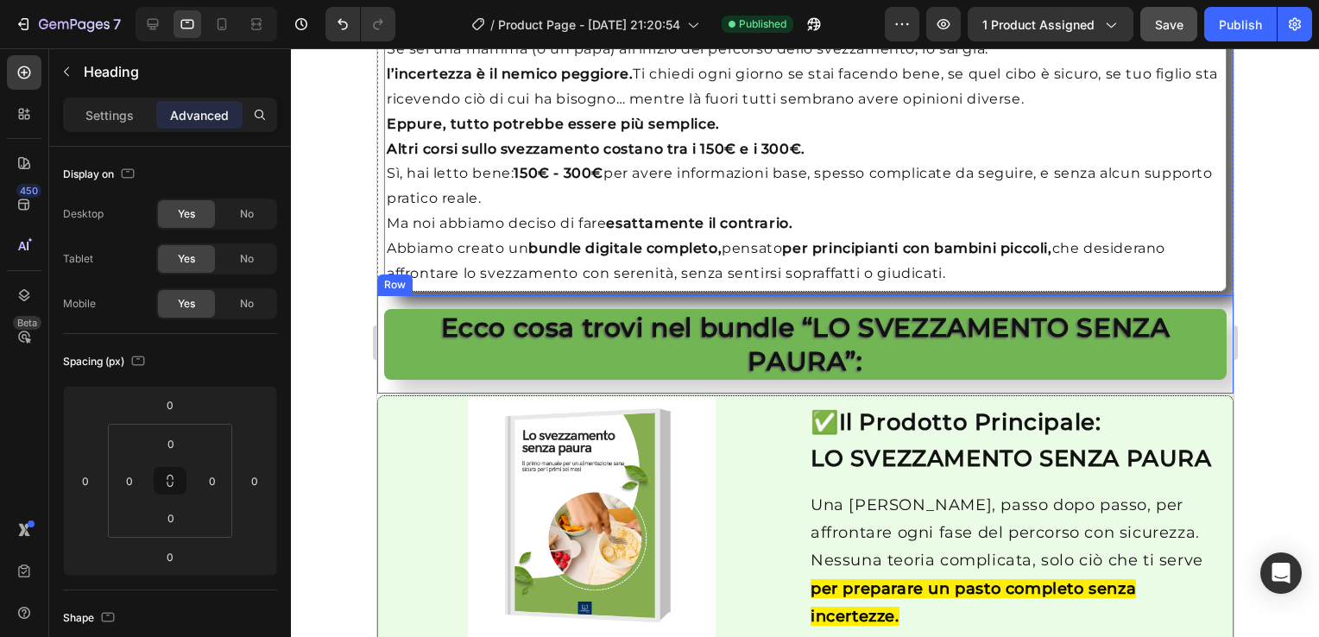
click at [381, 313] on div "Ecco cosa trovi nel bundle “LO SVEZZAMENTO SENZA PAURA”: Heading Row" at bounding box center [805, 344] width 857 height 98
click at [386, 313] on h2 "Ecco cosa trovi nel bundle “LO SVEZZAMENTO SENZA PAURA”:" at bounding box center [804, 344] width 843 height 71
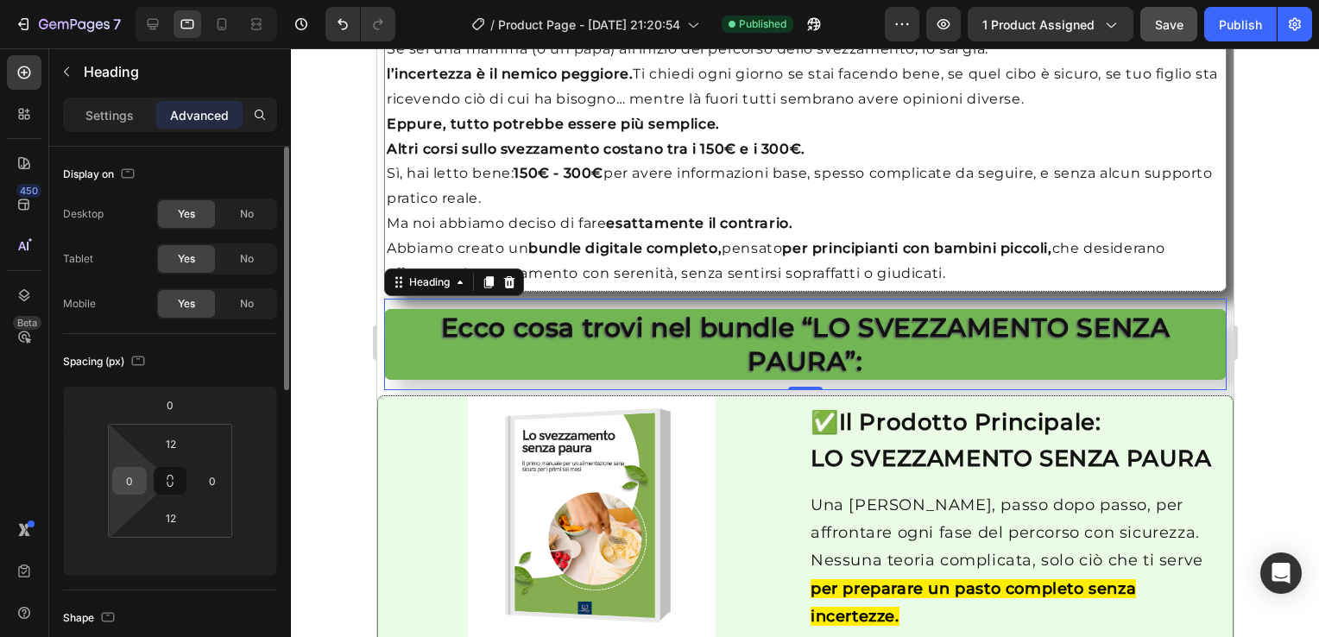
click at [141, 485] on input "0" at bounding box center [130, 481] width 26 height 26
type input "8"
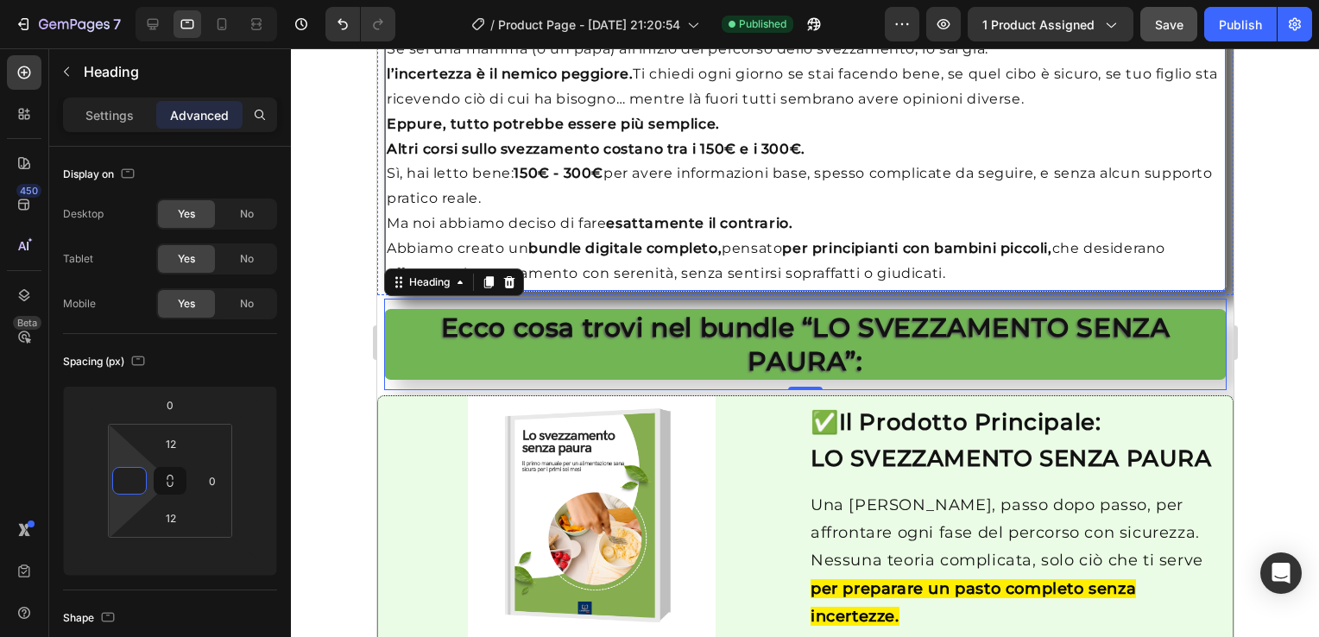
click at [396, 179] on p "Altri corsi sullo svezzamento costano tra i 150€ e i 300€. Sì, hai letto bene: …" at bounding box center [805, 186] width 838 height 99
click at [419, 352] on h2 "Ecco cosa trovi nel bundle “LO SVEZZAMENTO SENZA PAURA”:" at bounding box center [804, 344] width 843 height 71
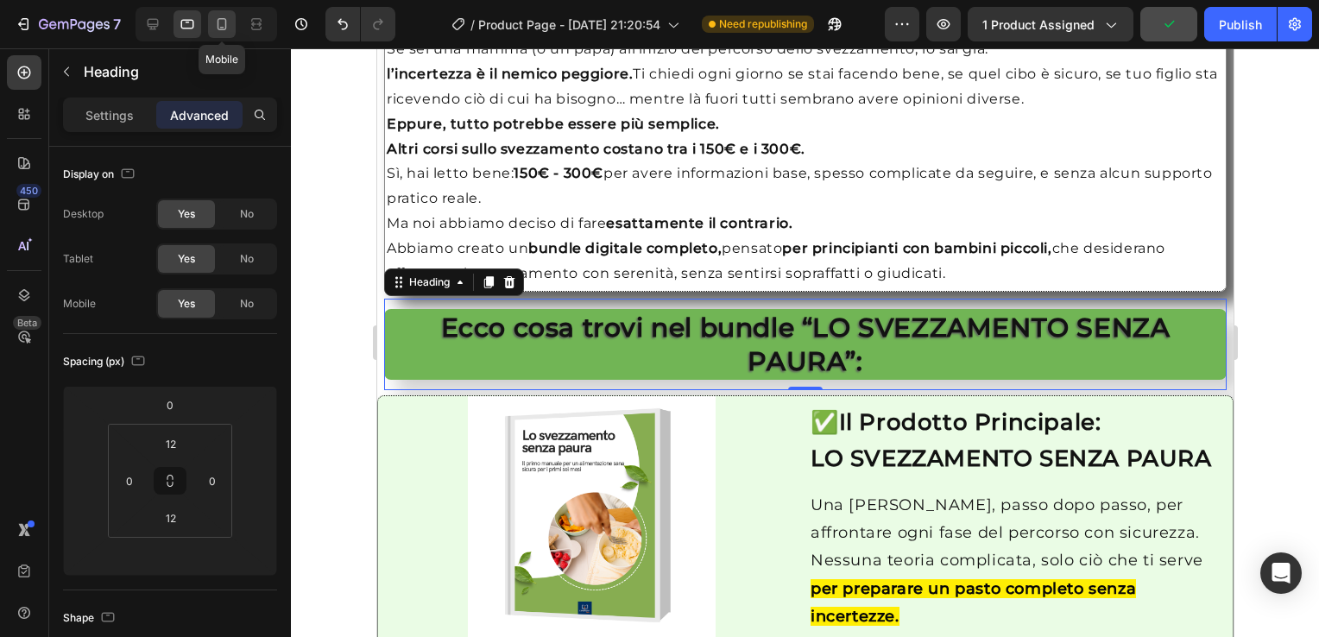
click at [224, 19] on icon at bounding box center [221, 24] width 17 height 17
type input "0"
type input "4"
type input "90%"
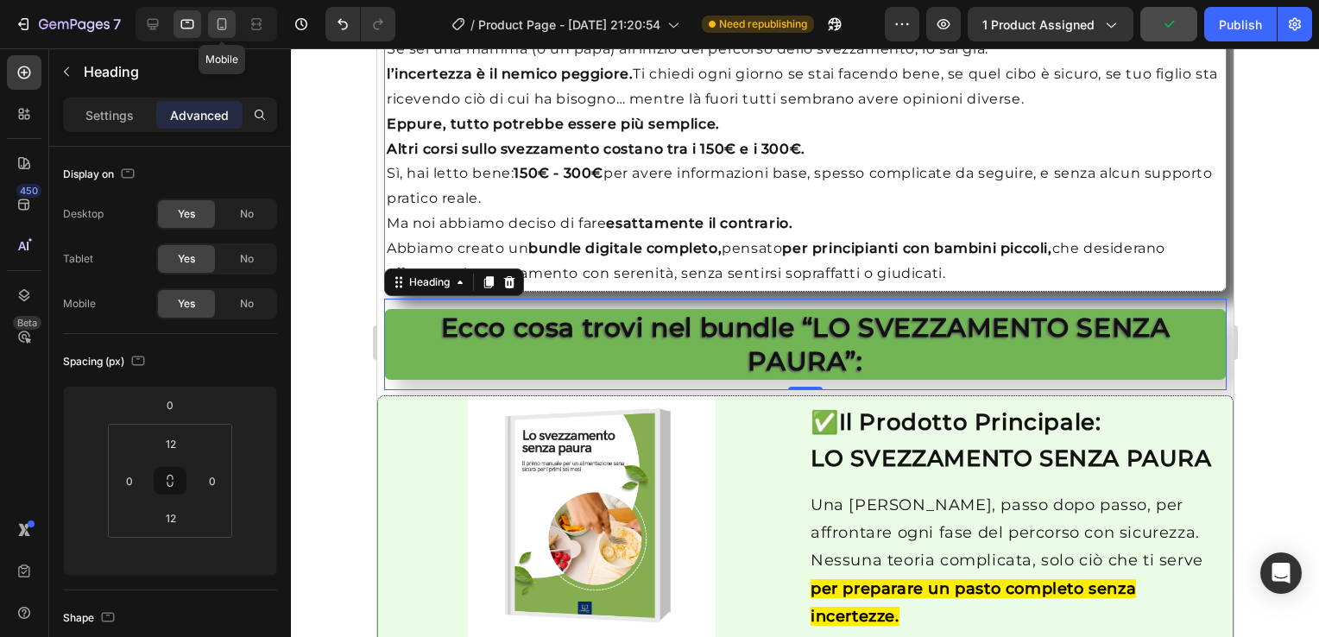
type input "90"
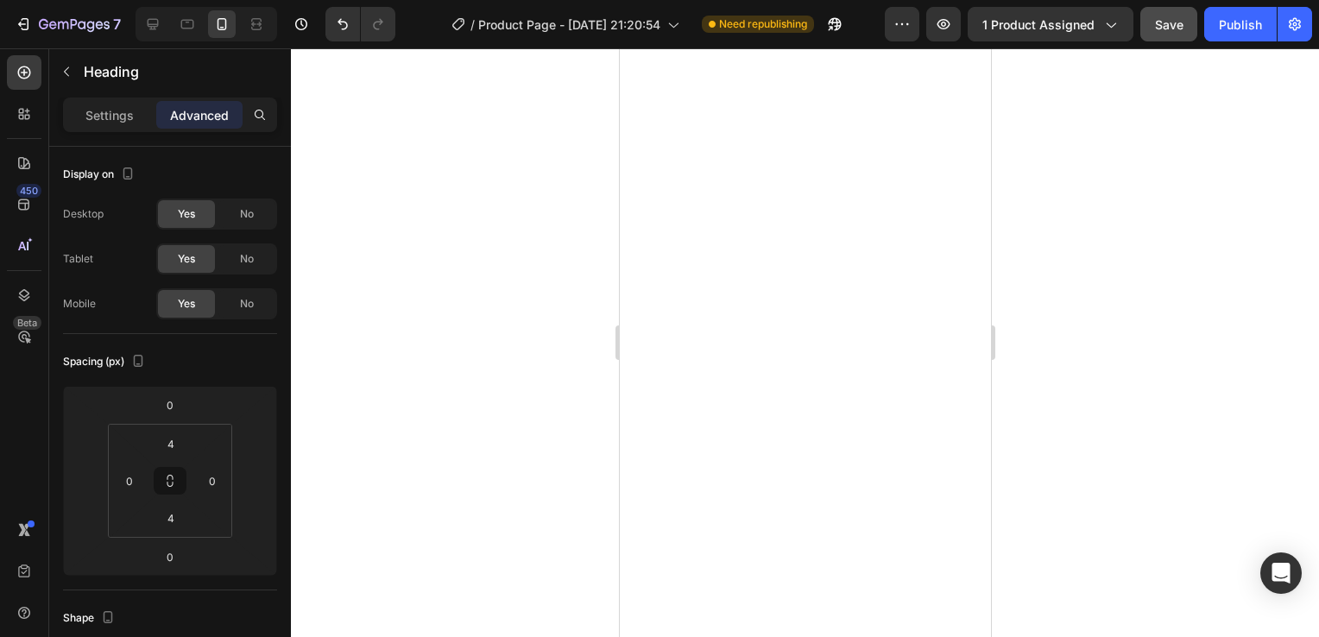
scroll to position [1, 0]
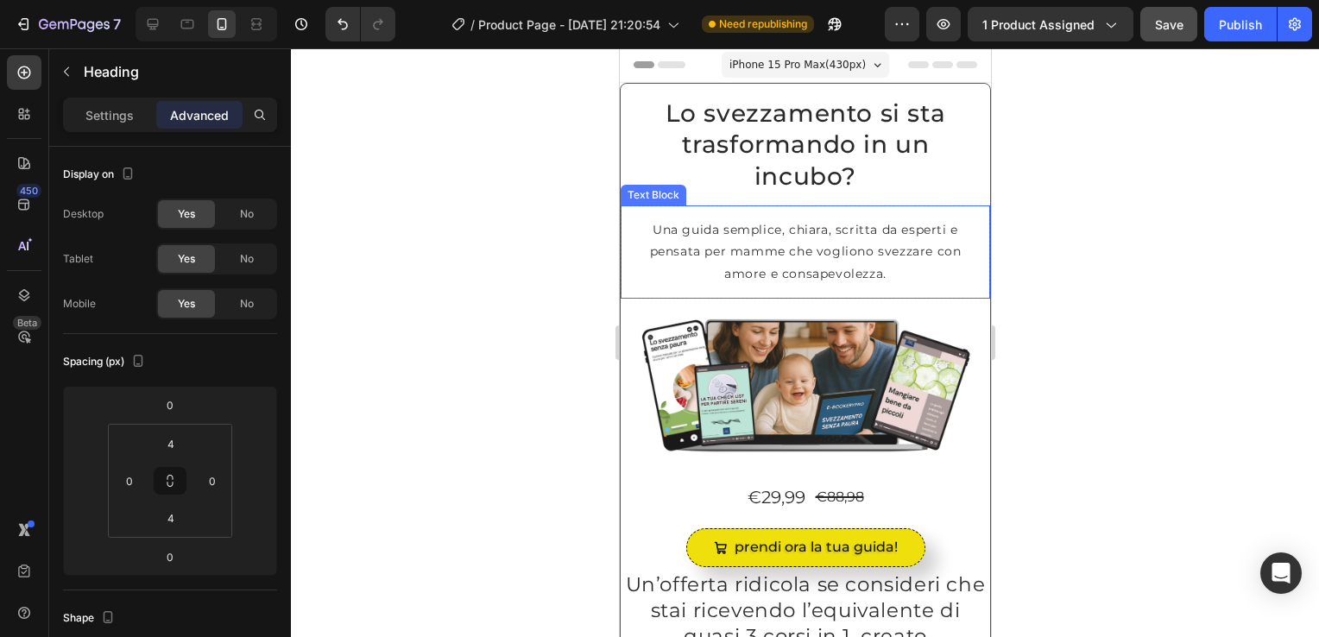
click at [695, 244] on p "Una guida semplice, chiara, scritta da esperti e pensata per mamme che vogliono…" at bounding box center [805, 252] width 342 height 66
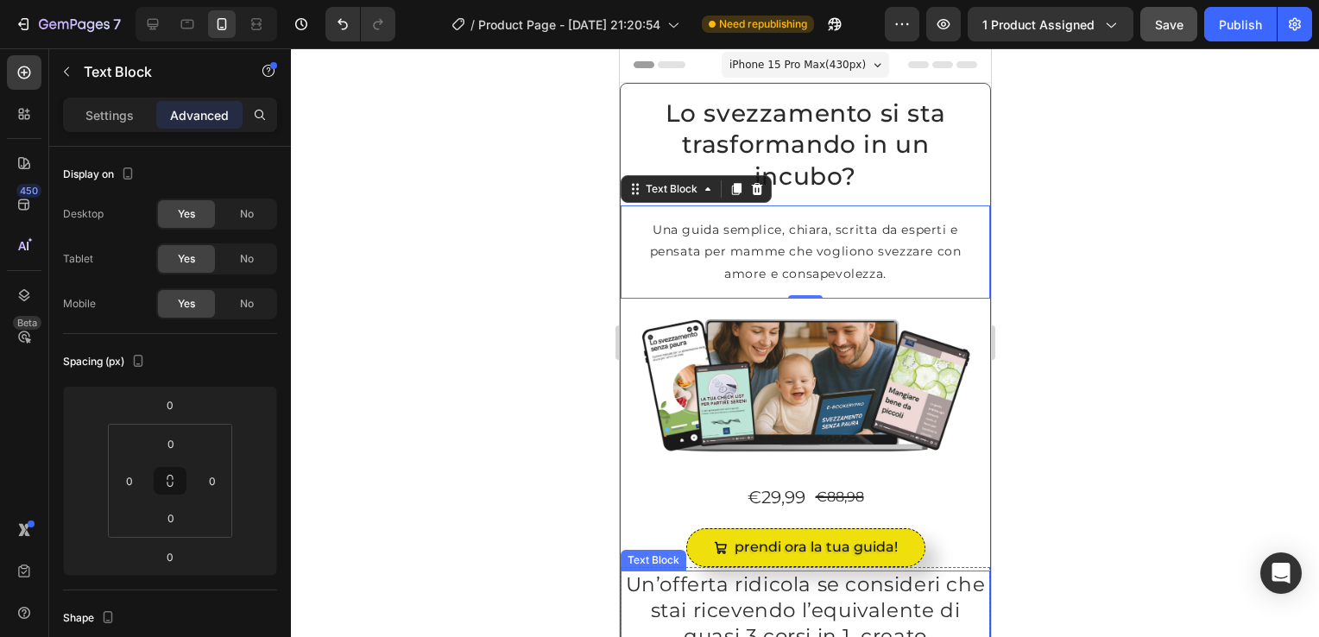
click at [652, 576] on p "Un’offerta ridicola se consideri che stai ricevendo l’equivalente di quasi 3 co…" at bounding box center [805, 638] width 366 height 130
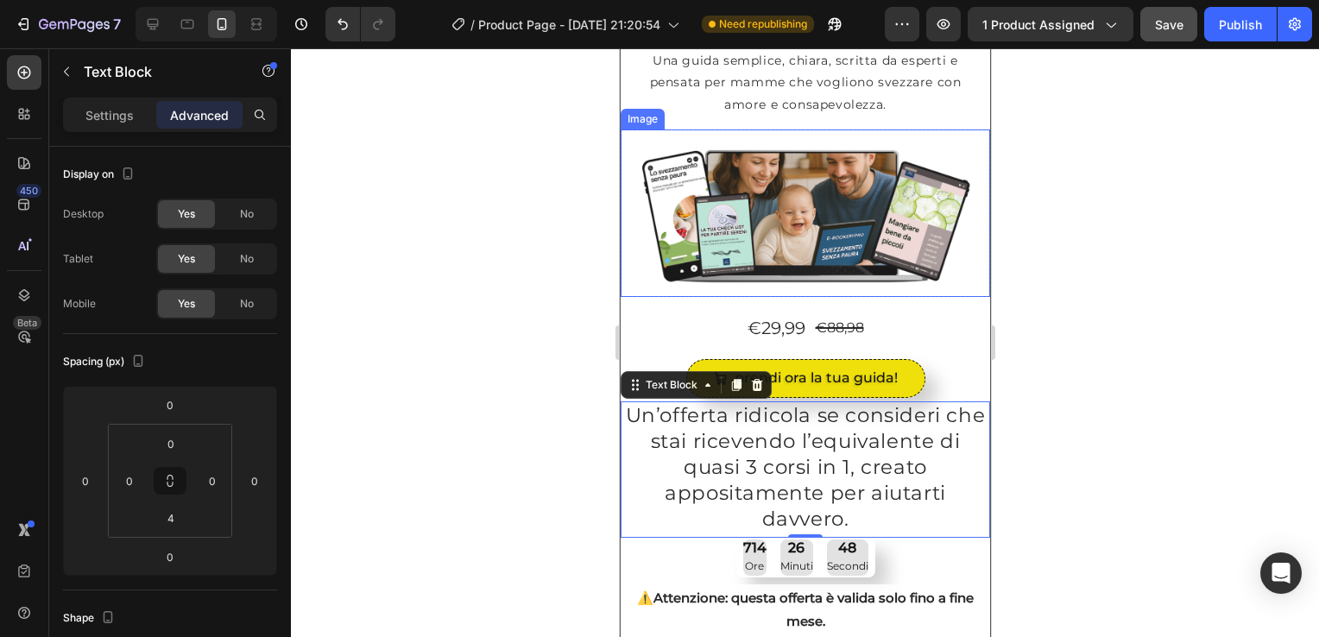
scroll to position [0, 0]
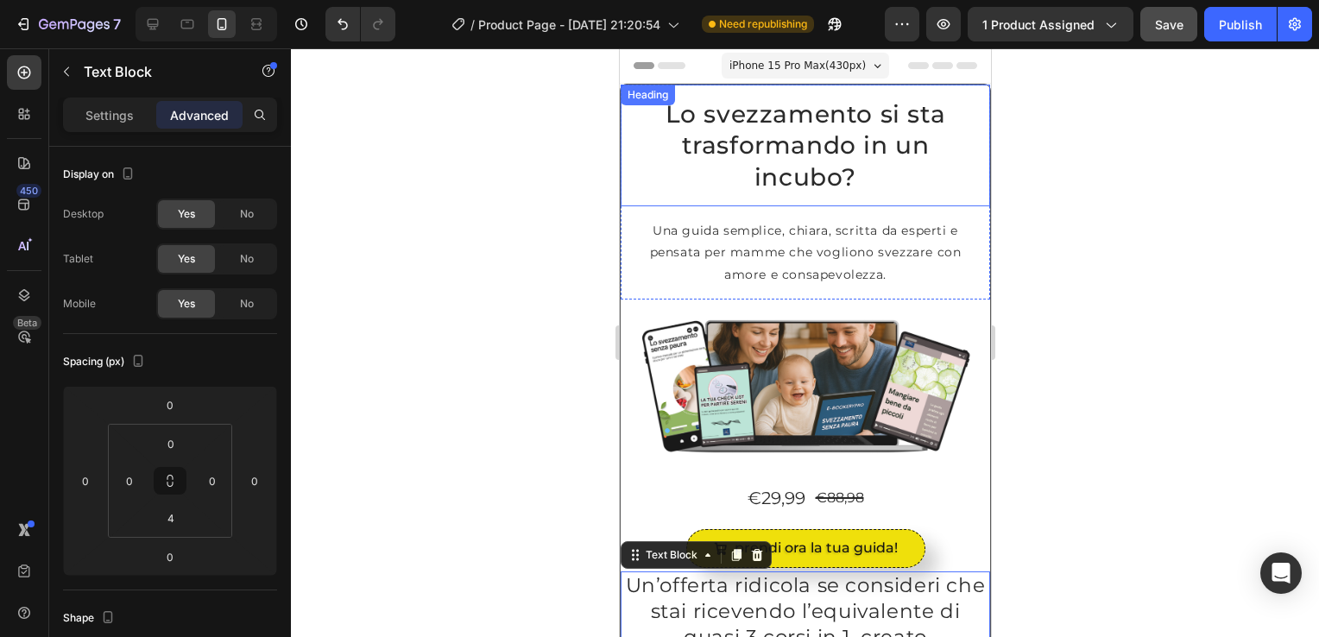
click at [673, 129] on h2 "Lo svezzamento si sta trasformando in un incubo?" at bounding box center [805, 146] width 370 height 122
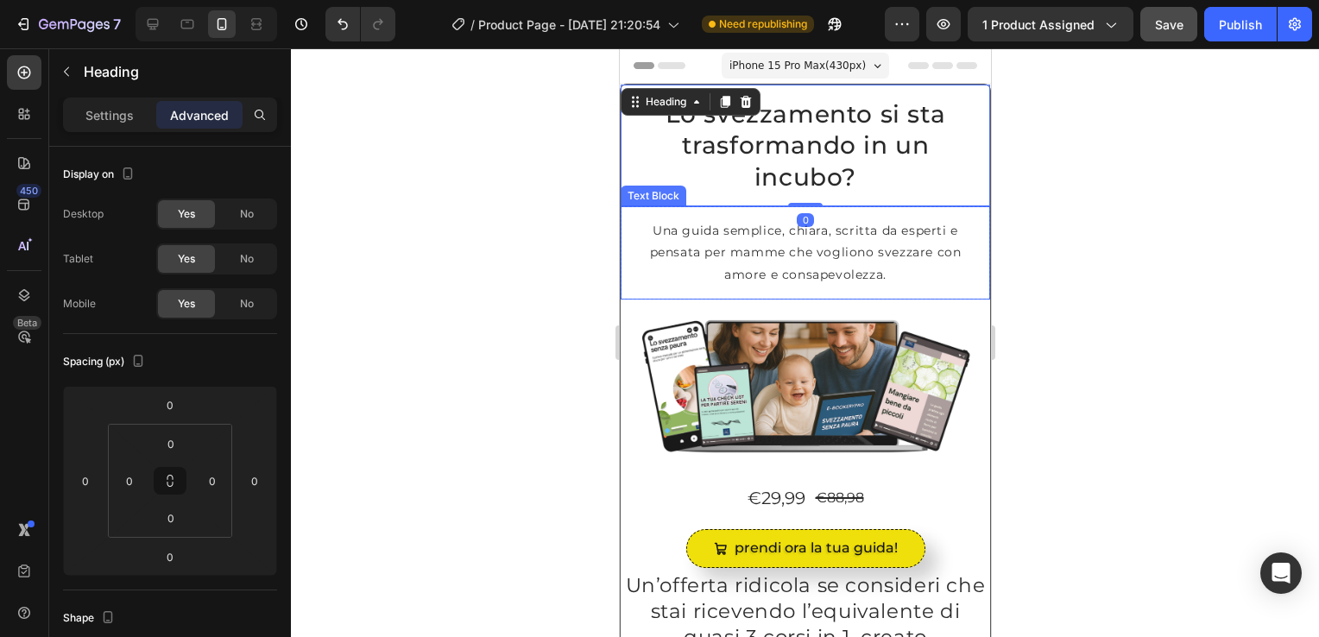
click at [672, 268] on p "Una guida semplice, chiara, scritta da esperti e pensata per mamme che vogliono…" at bounding box center [805, 253] width 342 height 66
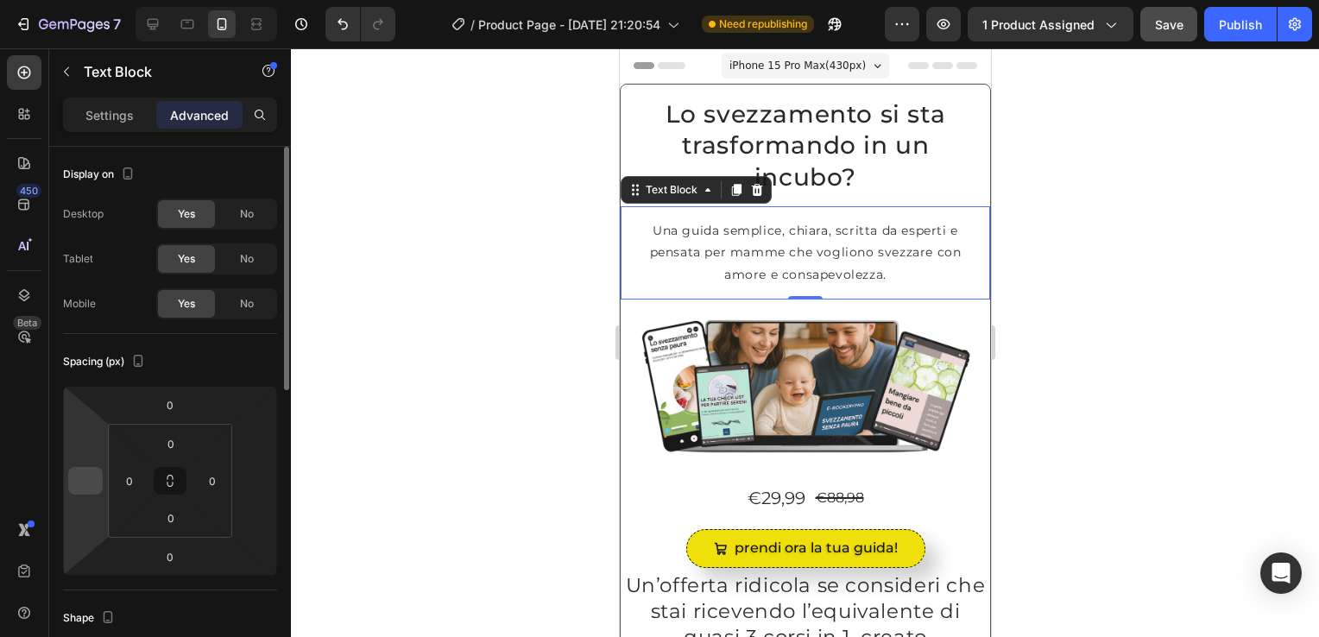
click at [73, 487] on input "number" at bounding box center [86, 481] width 26 height 26
type input "0"
click at [254, 491] on input "number" at bounding box center [255, 481] width 26 height 26
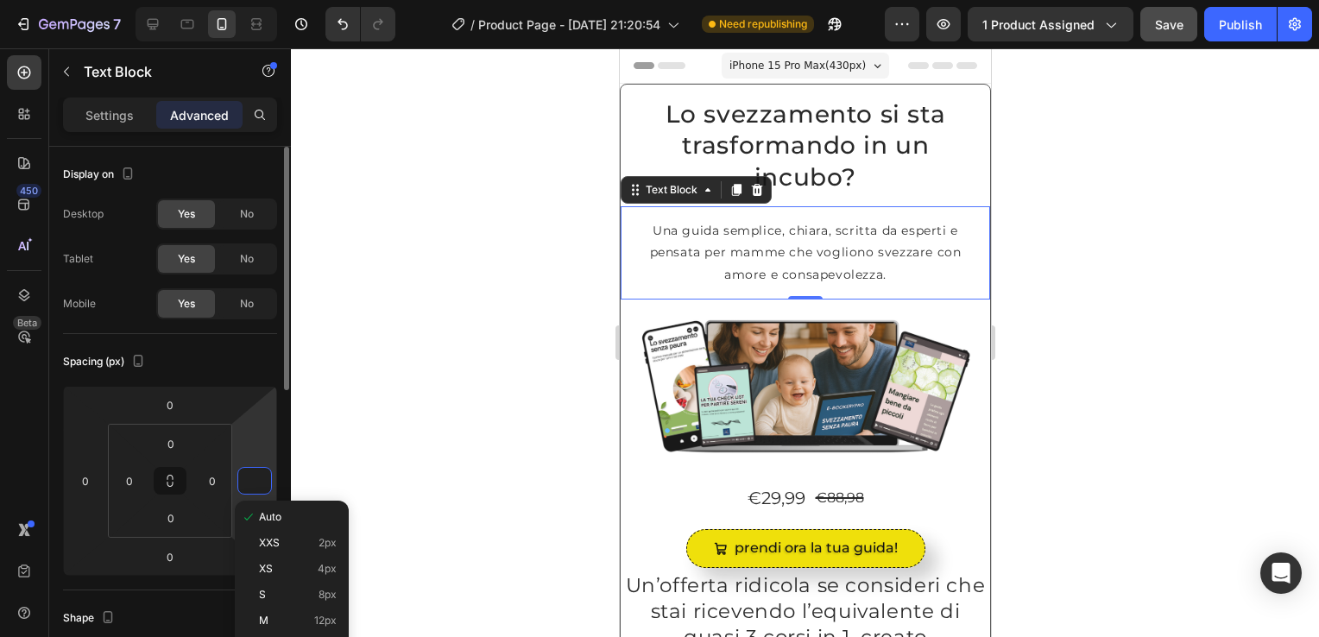
type input "0"
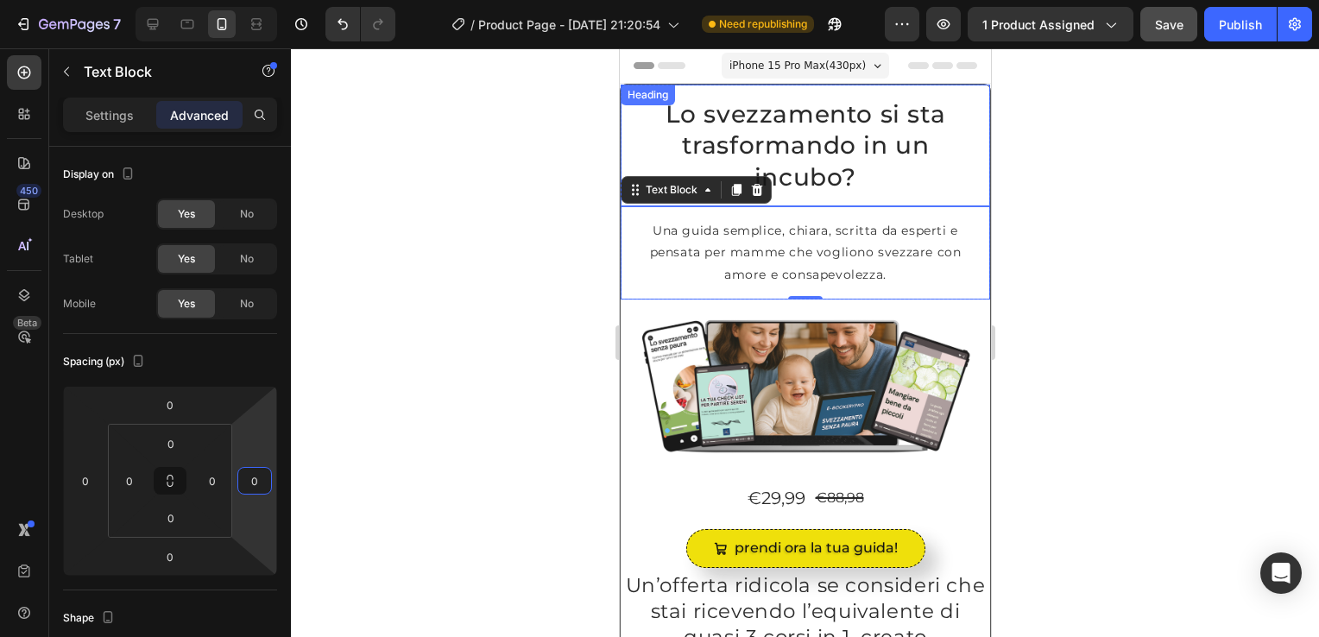
click at [641, 96] on div "Heading" at bounding box center [646, 95] width 47 height 16
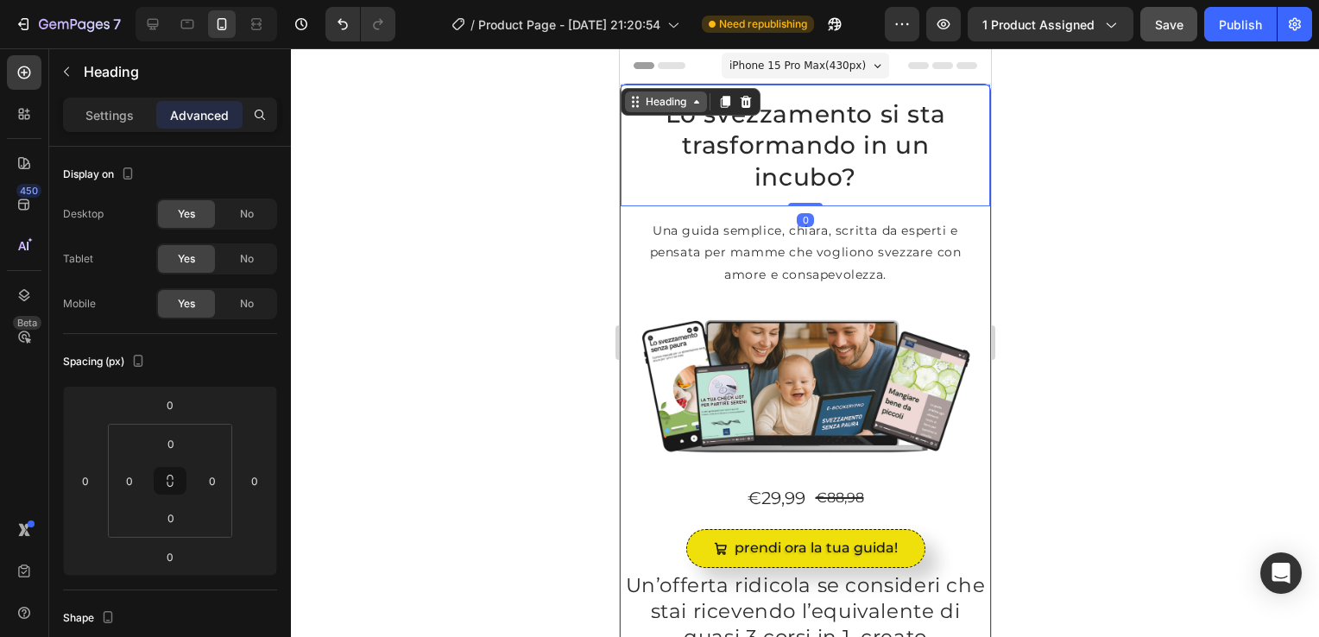
click at [700, 103] on icon at bounding box center [696, 102] width 14 height 14
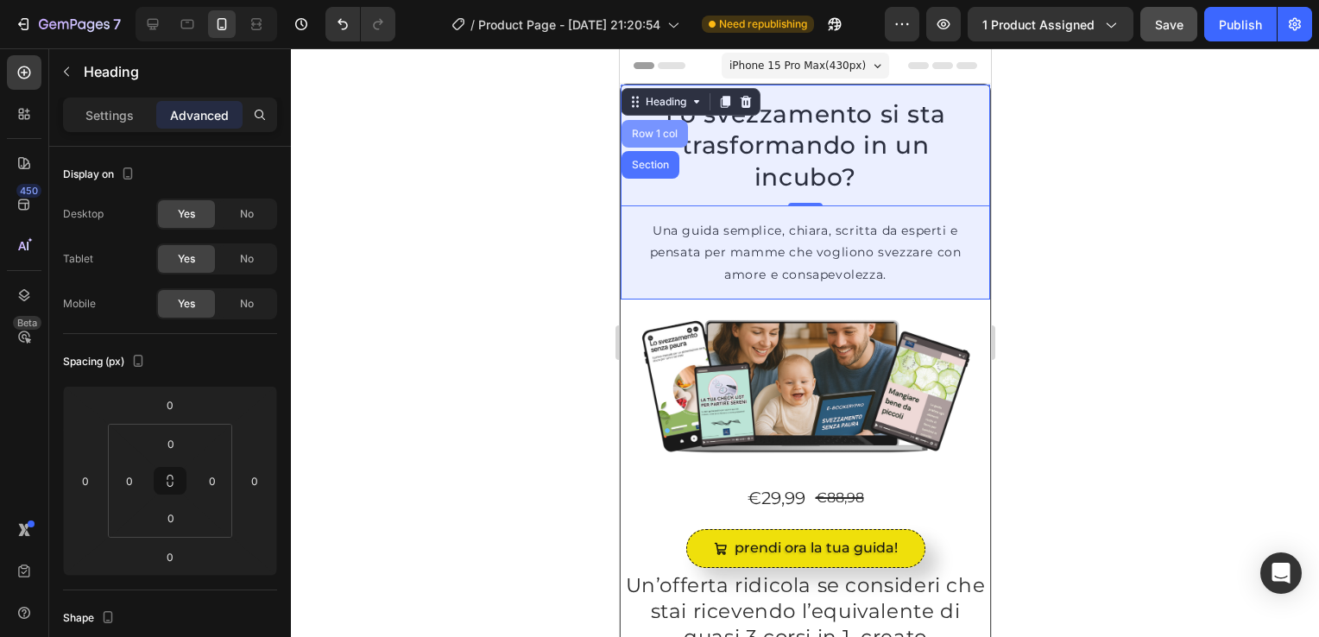
click at [664, 127] on div "Row 1 col" at bounding box center [654, 134] width 66 height 28
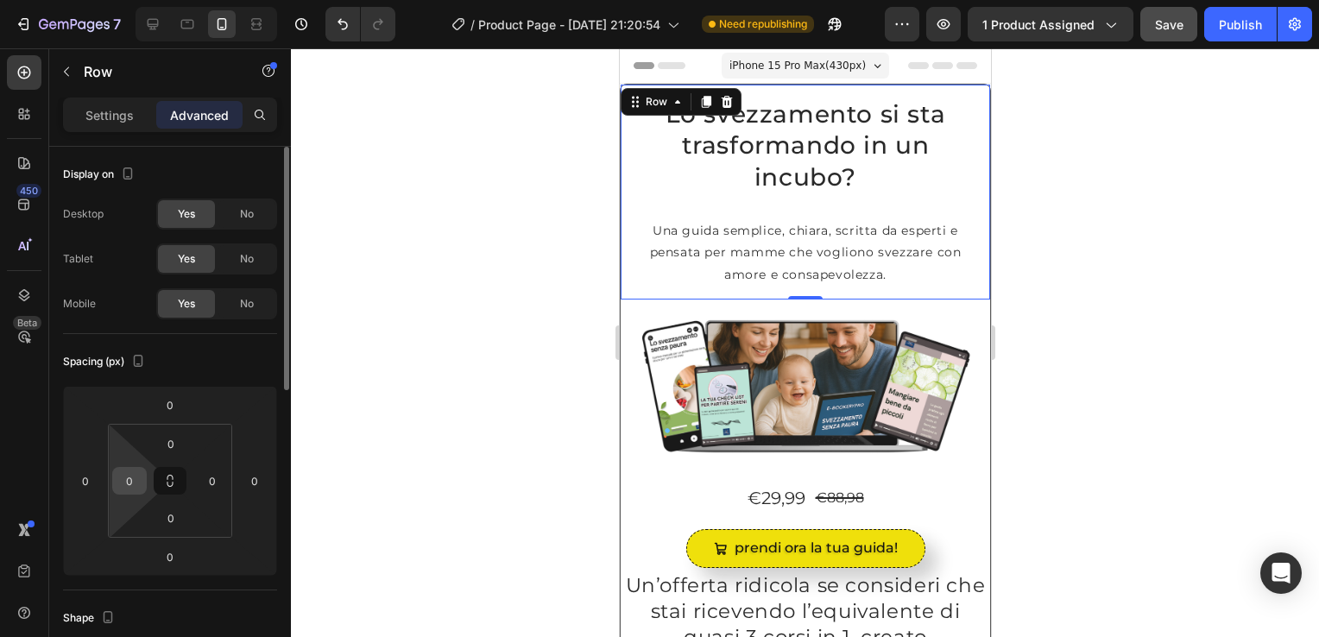
click at [137, 478] on input "0" at bounding box center [130, 481] width 26 height 26
type input "10"
click at [206, 485] on input "0" at bounding box center [212, 481] width 26 height 26
click at [206, 485] on input "10" at bounding box center [212, 481] width 26 height 26
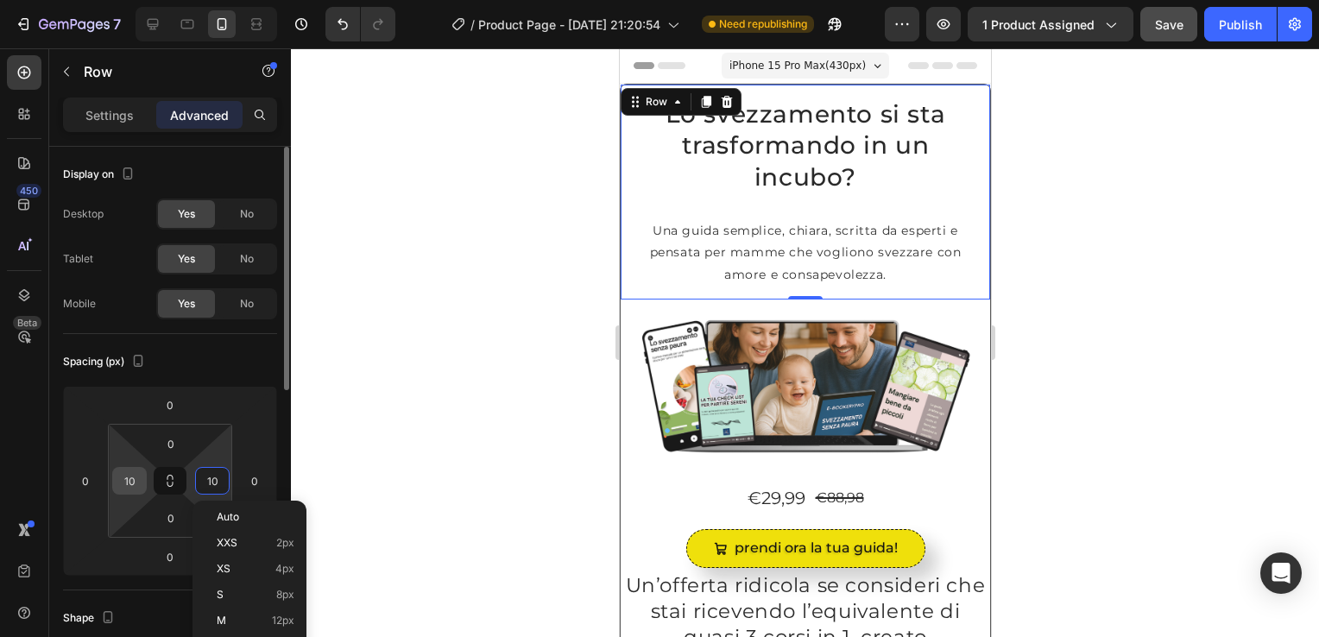
type input "10"
click at [131, 473] on input "10" at bounding box center [130, 481] width 26 height 26
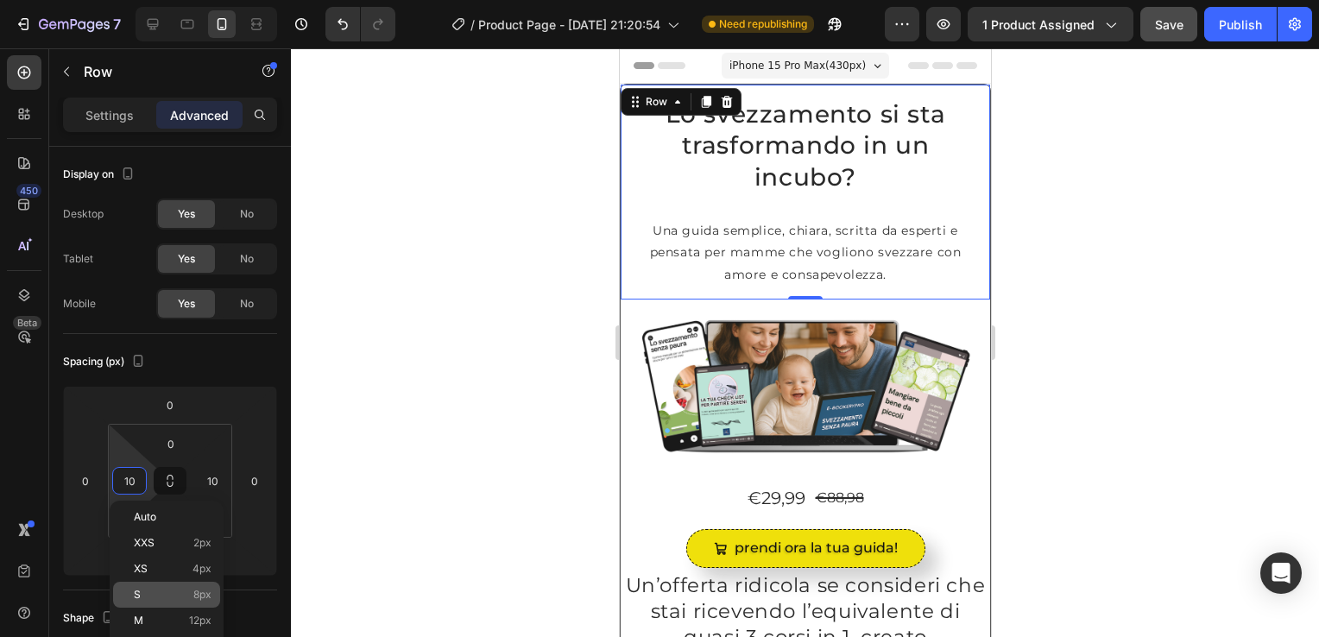
click at [162, 599] on p "S 8px" at bounding box center [173, 595] width 78 height 12
type input "8"
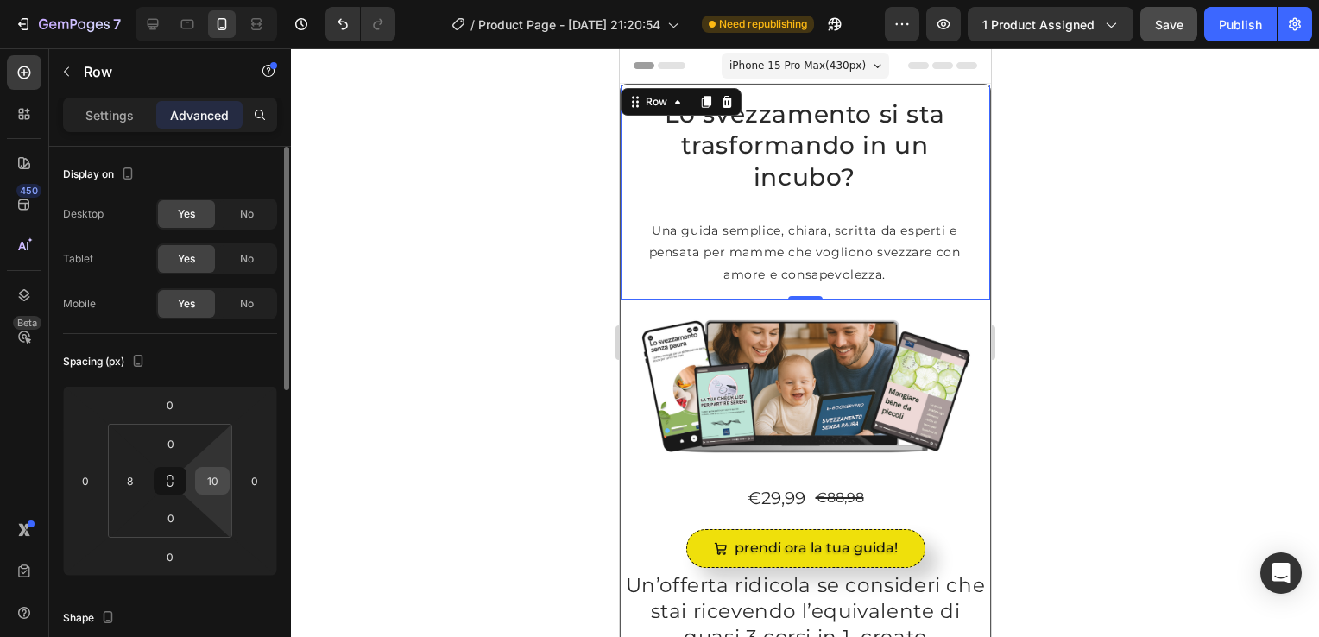
click at [212, 484] on input "10" at bounding box center [212, 481] width 26 height 26
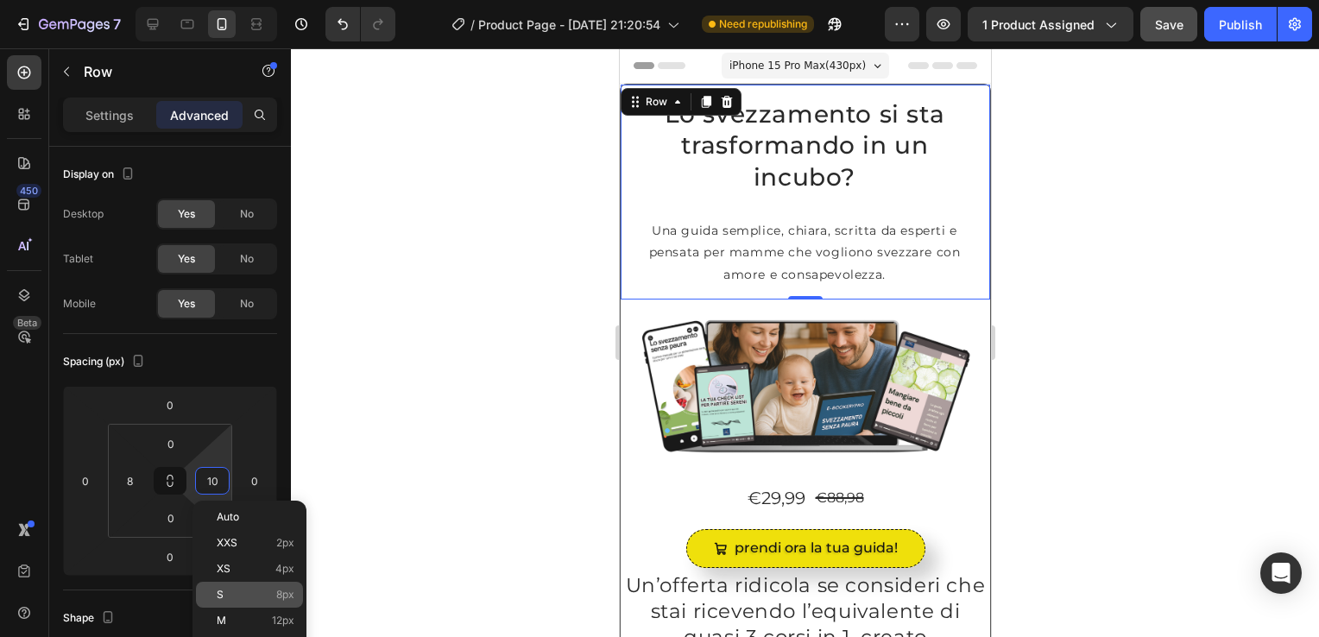
click at [245, 599] on p "S 8px" at bounding box center [256, 595] width 78 height 12
type input "8"
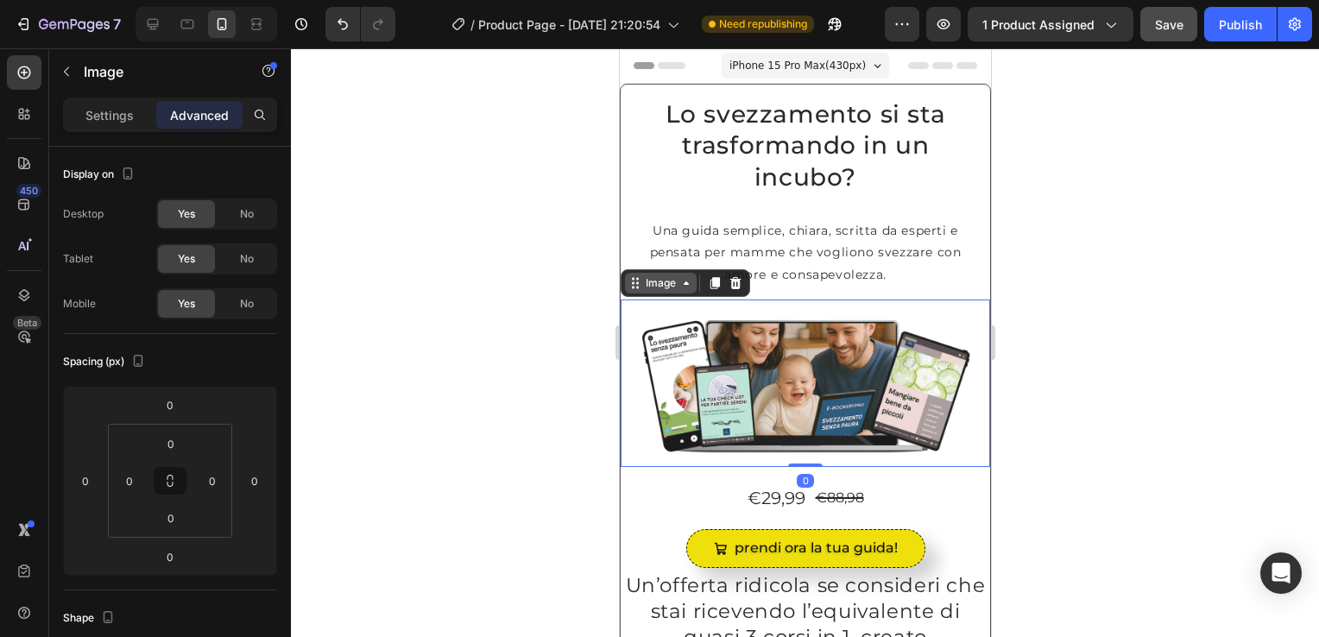
click at [678, 289] on div "Image" at bounding box center [660, 283] width 72 height 21
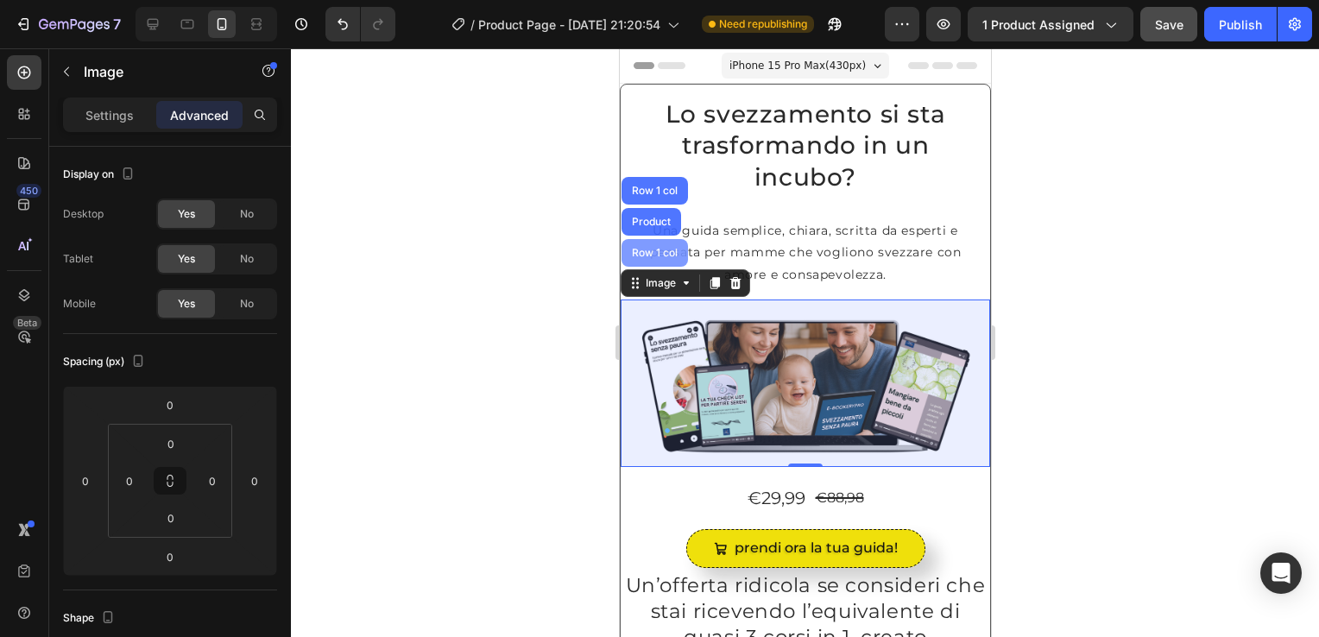
click at [667, 248] on div "Row 1 col" at bounding box center [654, 253] width 53 height 10
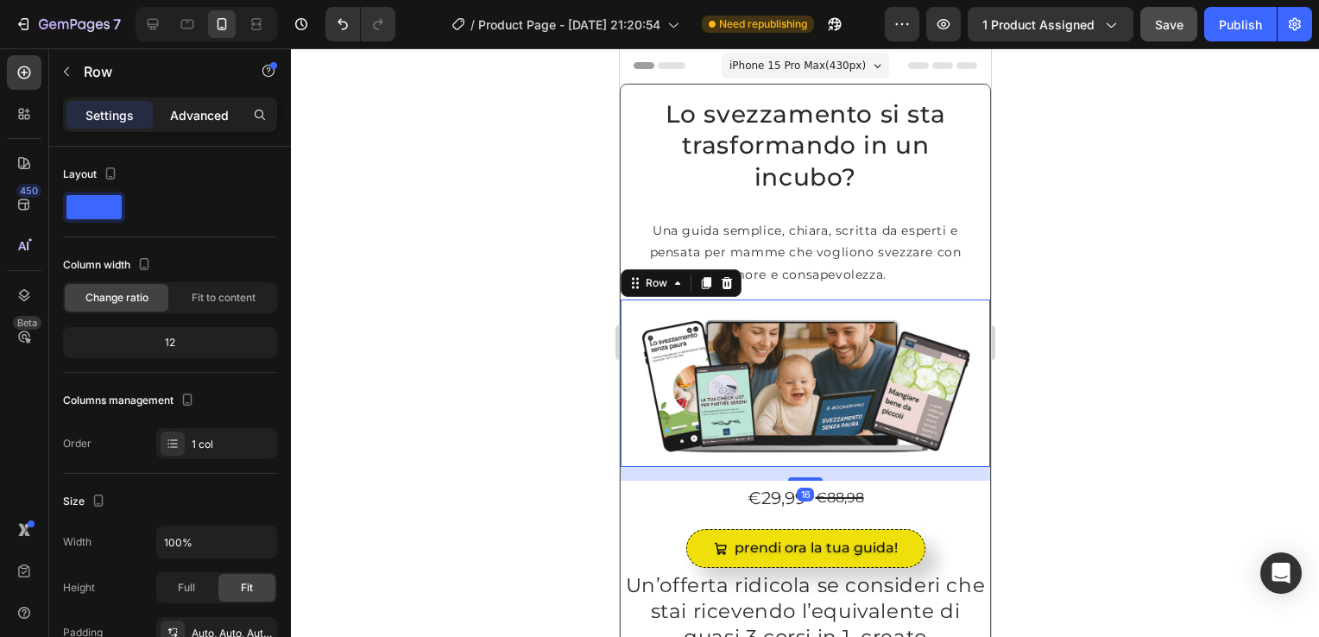
click at [201, 116] on p "Advanced" at bounding box center [199, 115] width 59 height 18
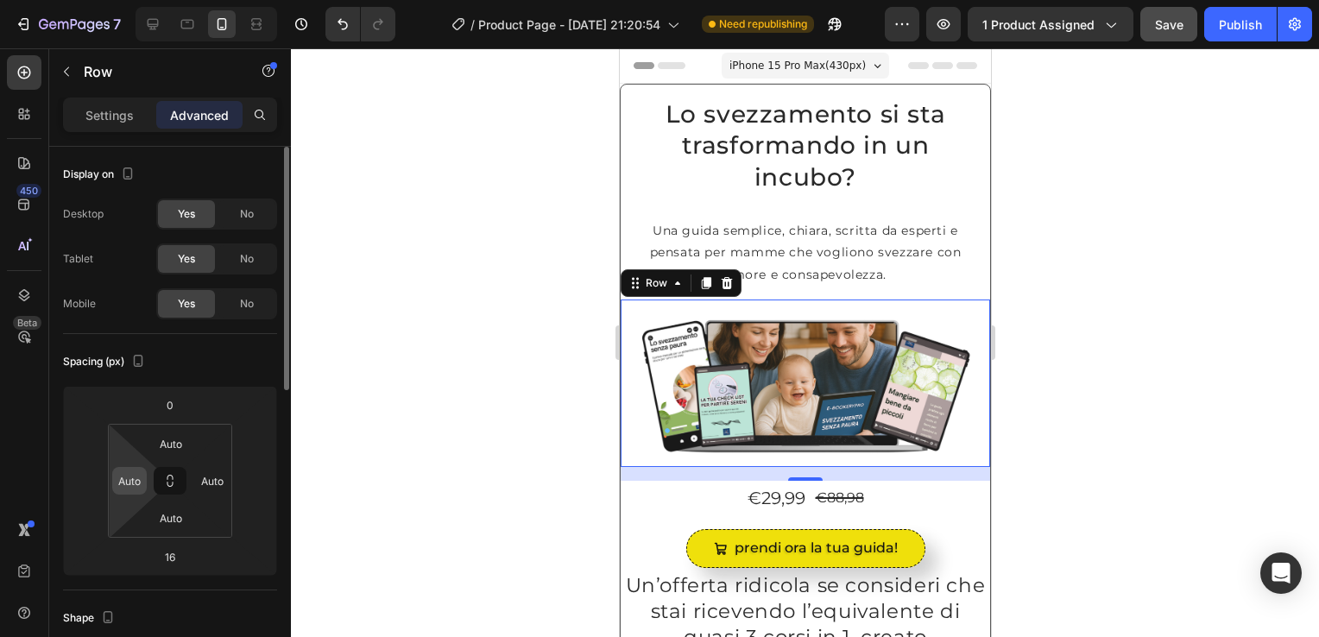
click at [137, 483] on input "Auto" at bounding box center [130, 481] width 26 height 26
type input "0"
click at [195, 488] on div "Auto" at bounding box center [212, 481] width 35 height 28
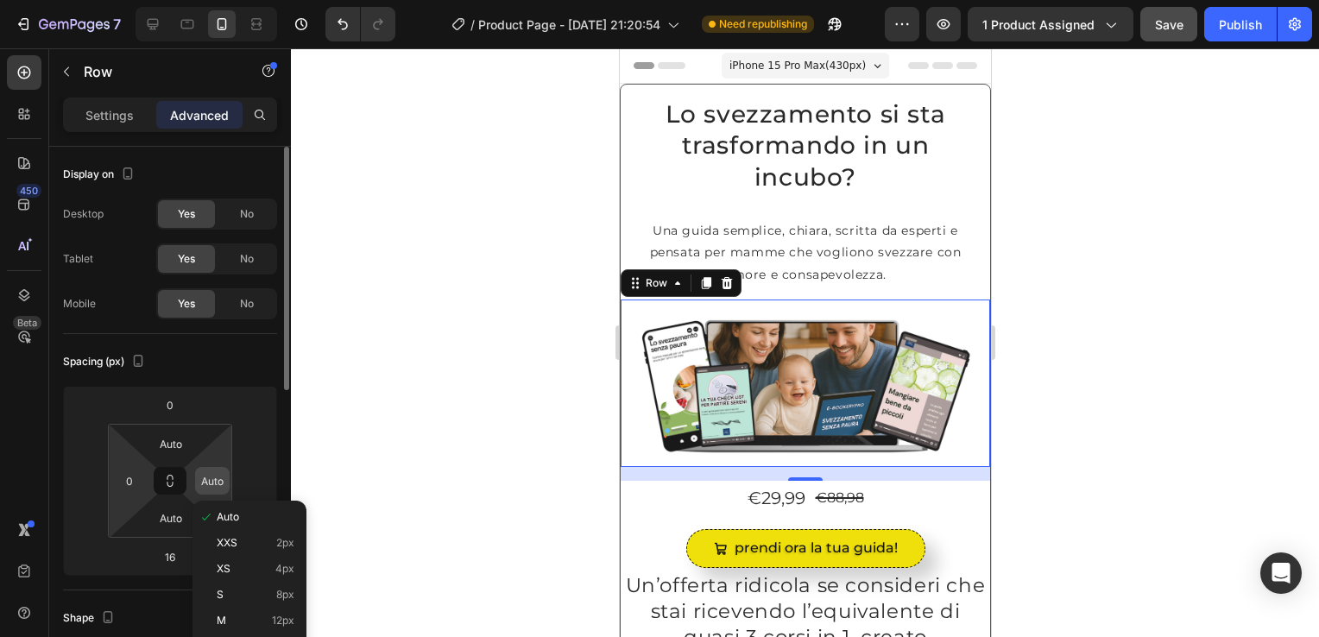
click at [206, 484] on input "Auto" at bounding box center [212, 481] width 26 height 26
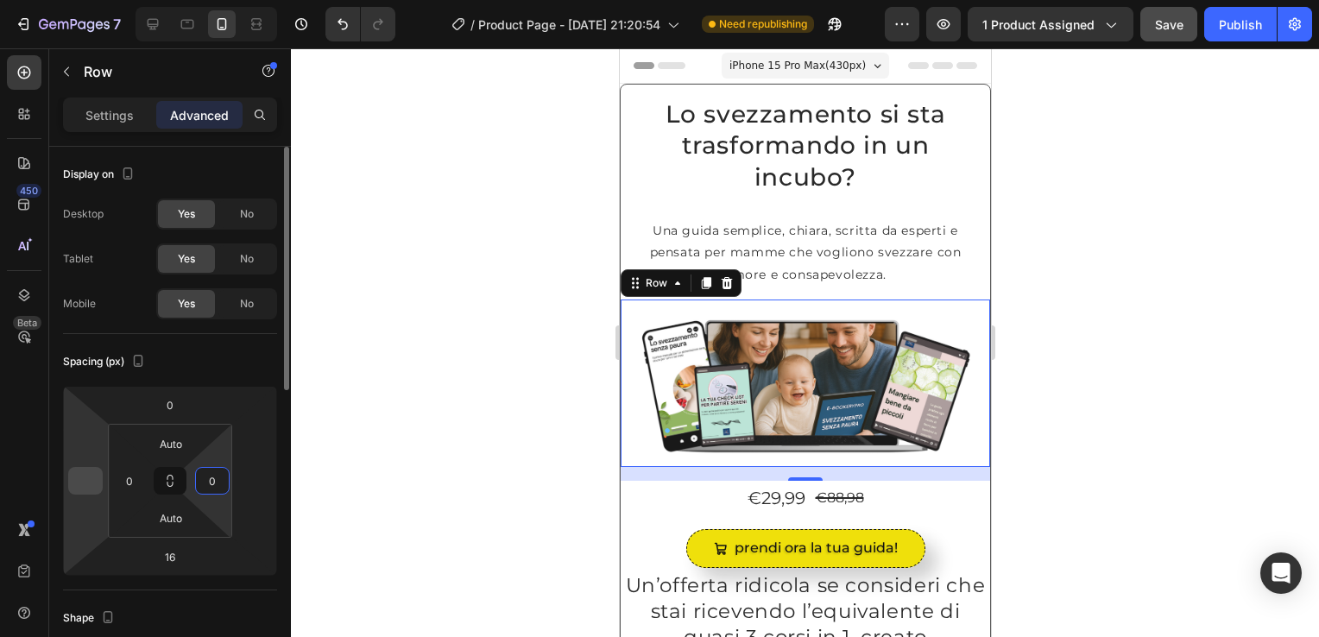
type input "0"
click at [79, 489] on input "number" at bounding box center [86, 481] width 26 height 26
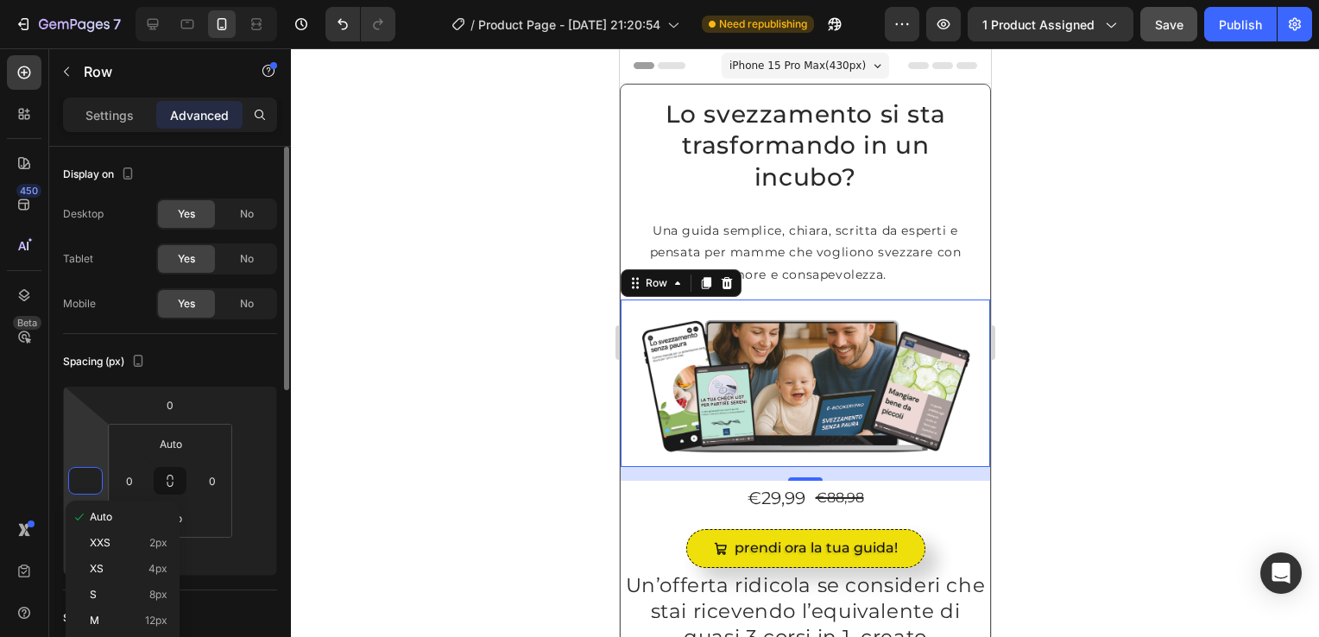
click at [79, 489] on input "number" at bounding box center [86, 481] width 26 height 26
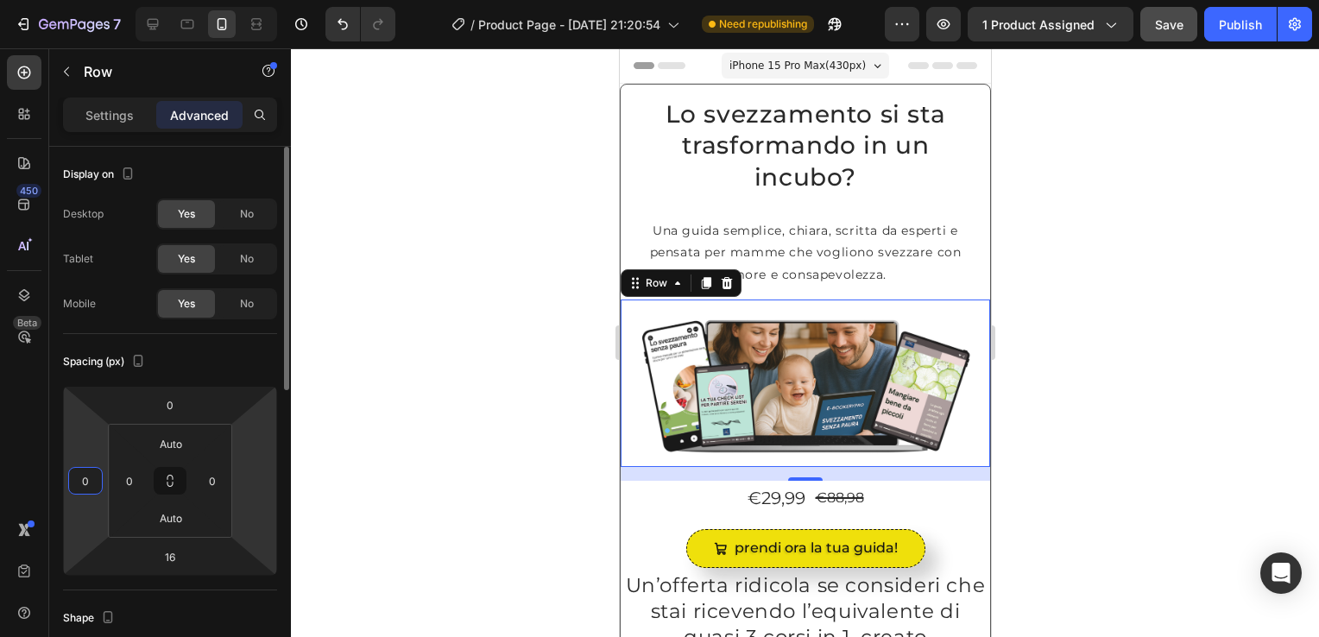
type input "0"
click at [274, 0] on html "7 / Product Page - [DATE] 21:20:54 Need republishing Preview 1 product assigned…" at bounding box center [659, 0] width 1319 height 0
click at [256, 486] on input "number" at bounding box center [255, 481] width 26 height 26
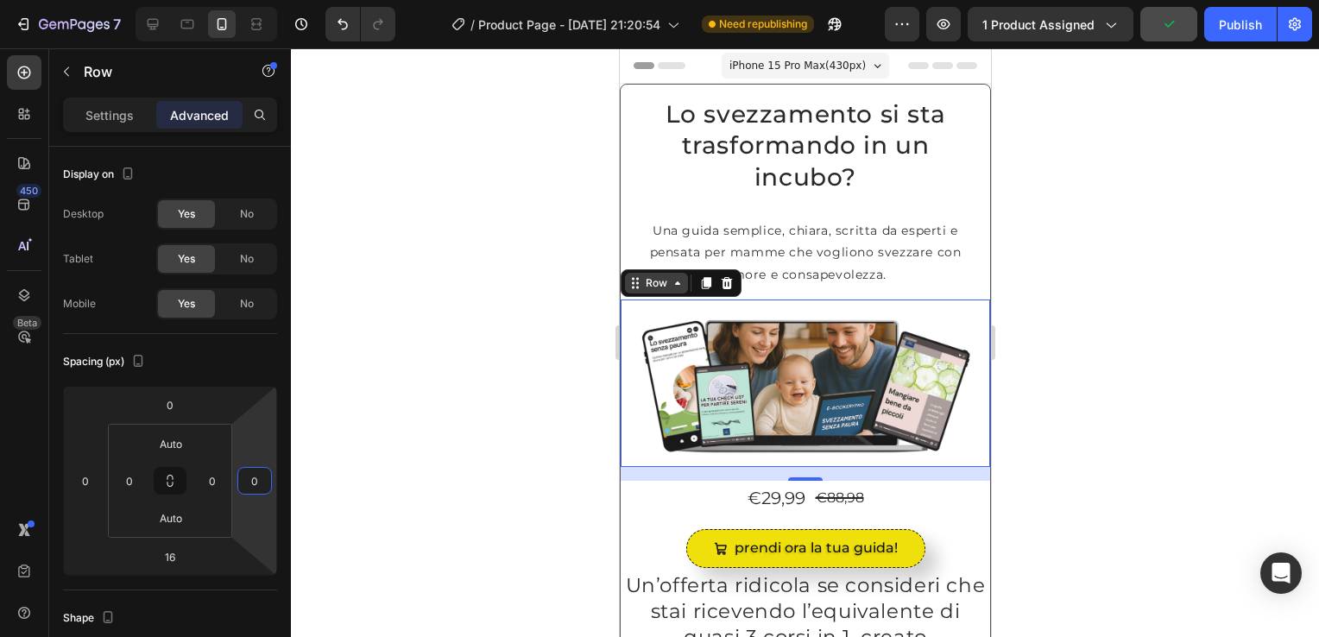
type input "0"
click at [677, 284] on icon at bounding box center [676, 283] width 5 height 3
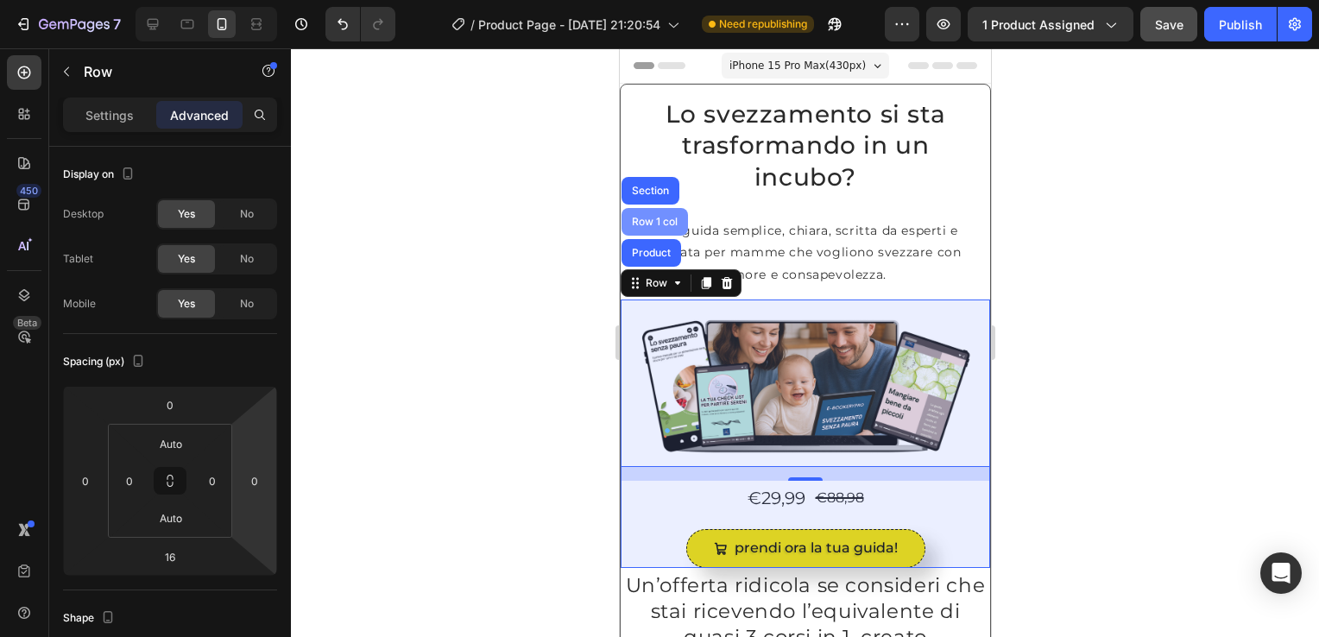
click at [671, 215] on div "Row 1 col" at bounding box center [654, 222] width 66 height 28
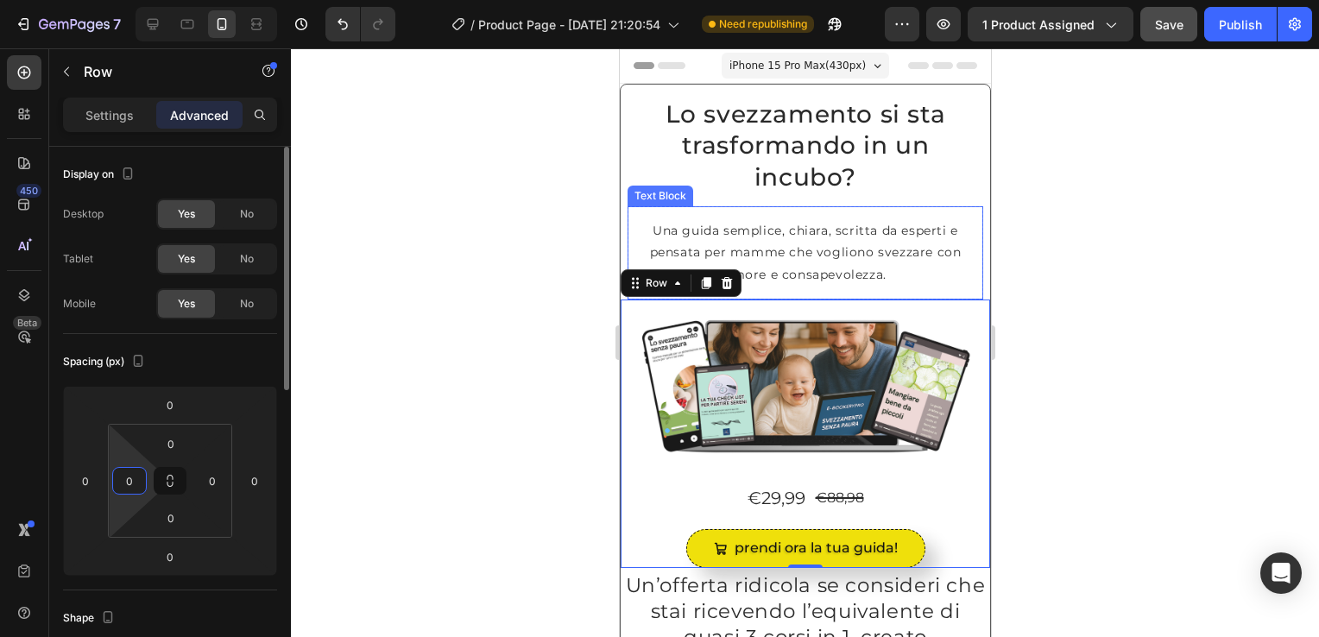
click at [128, 489] on input "0" at bounding box center [130, 481] width 26 height 26
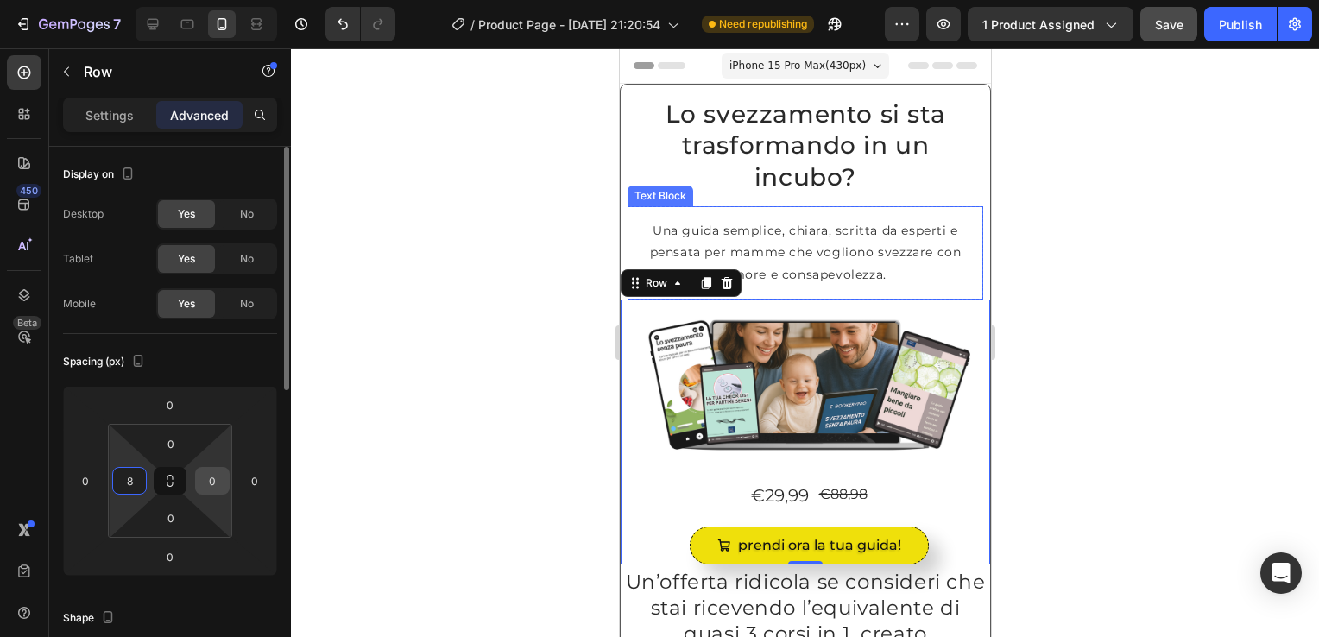
type input "8"
click at [214, 478] on input "0" at bounding box center [212, 481] width 26 height 26
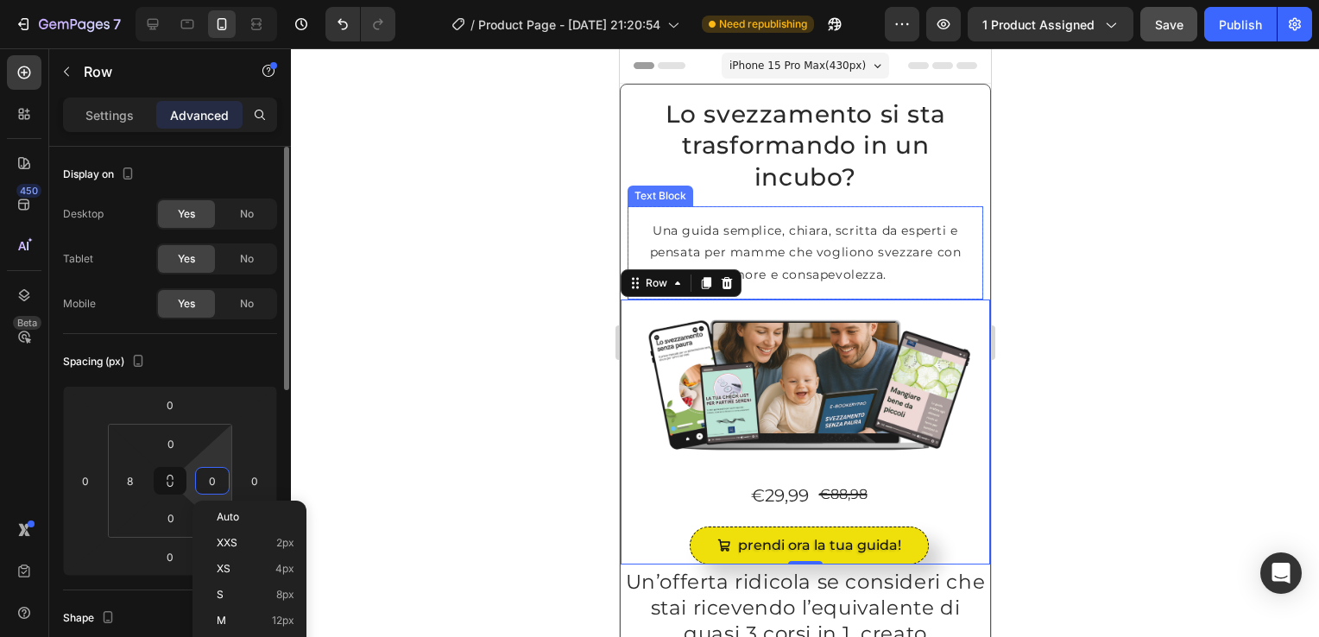
type input "8"
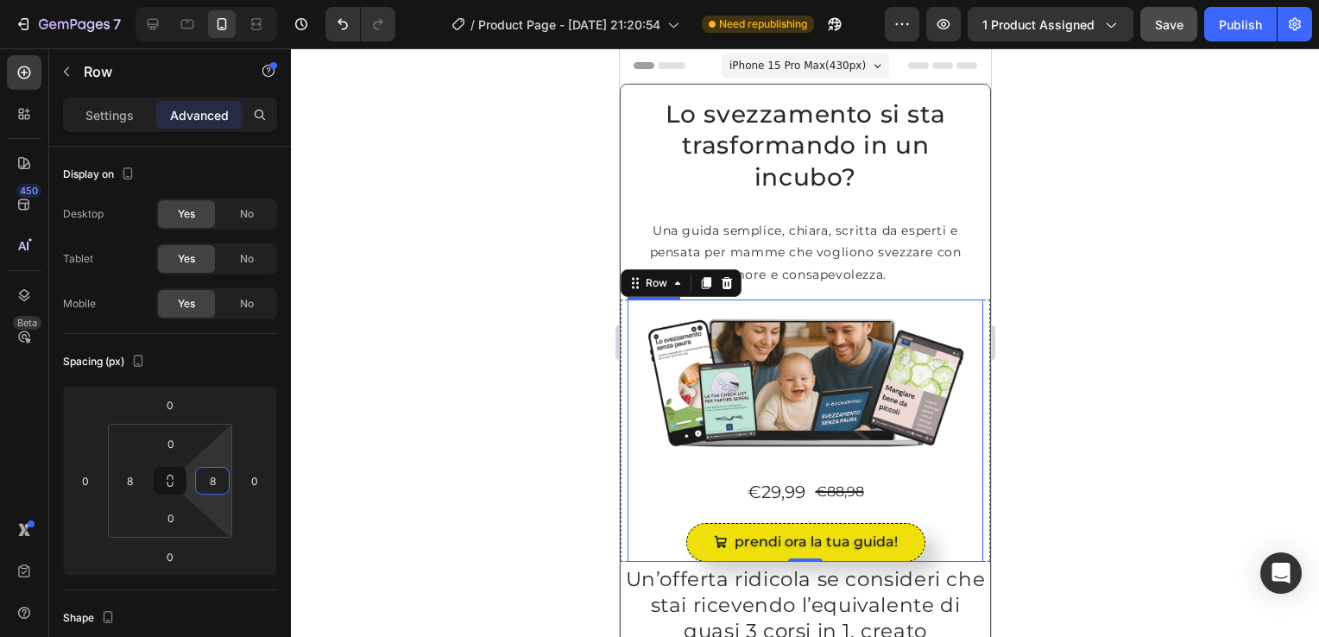
scroll to position [259, 0]
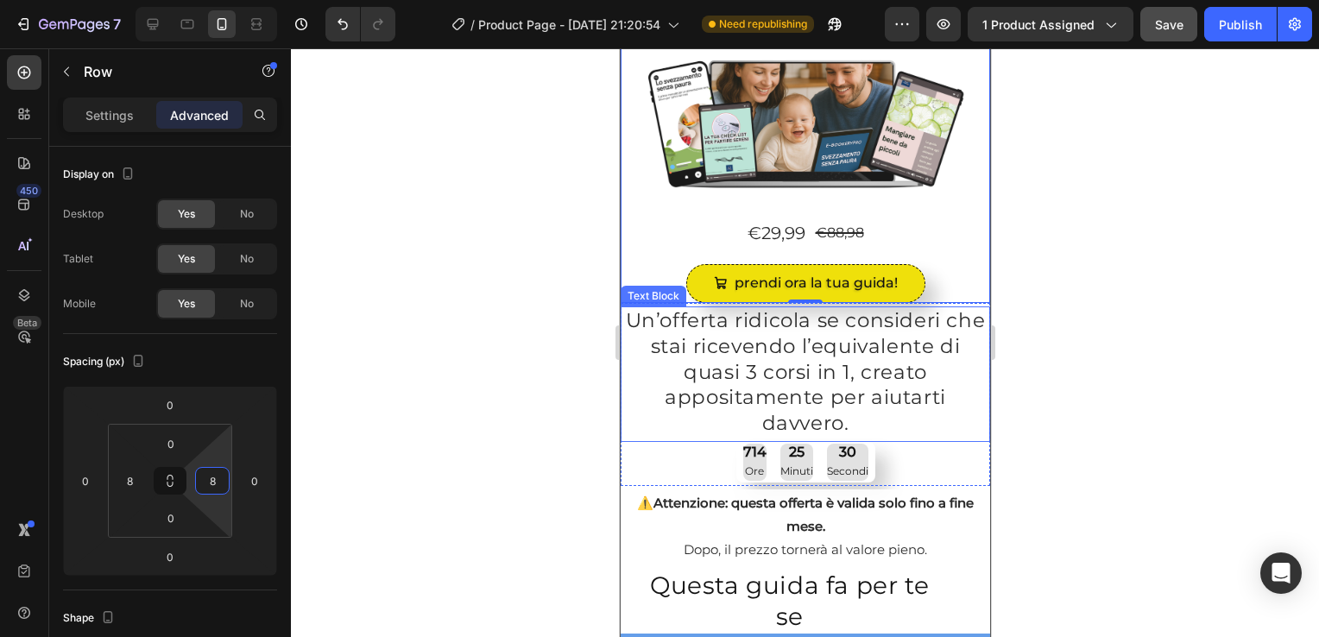
click at [660, 289] on div "Text Block" at bounding box center [652, 296] width 59 height 16
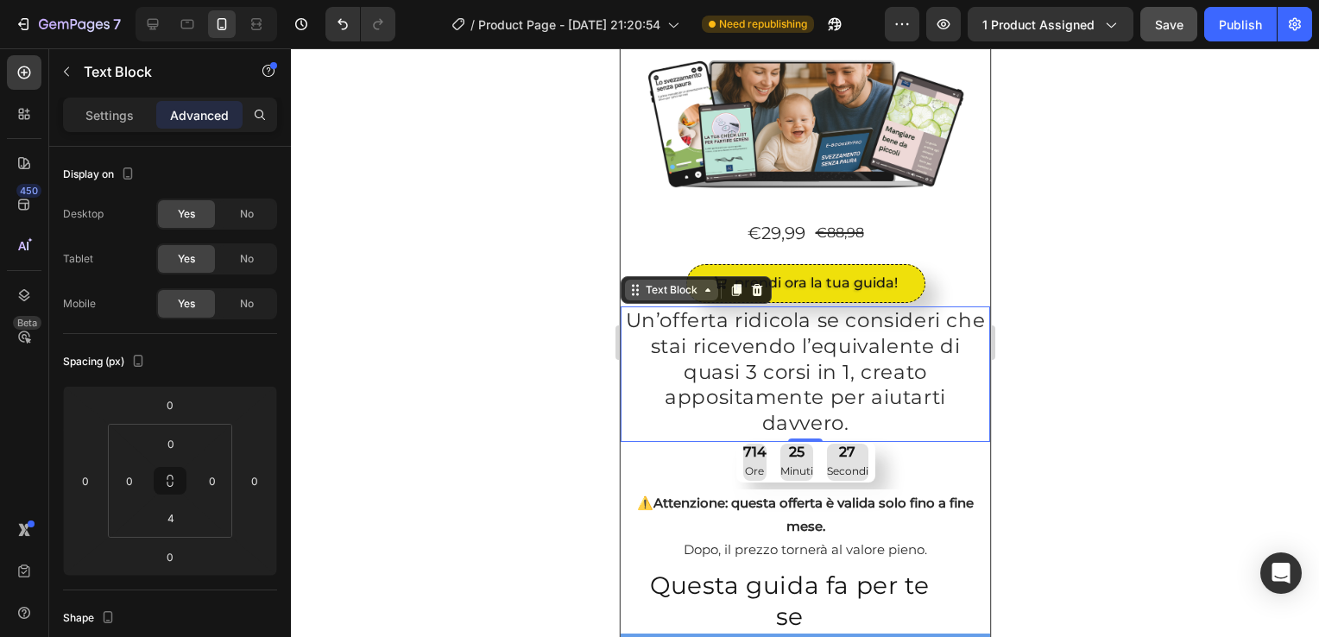
click at [686, 288] on div "Text Block" at bounding box center [671, 290] width 59 height 16
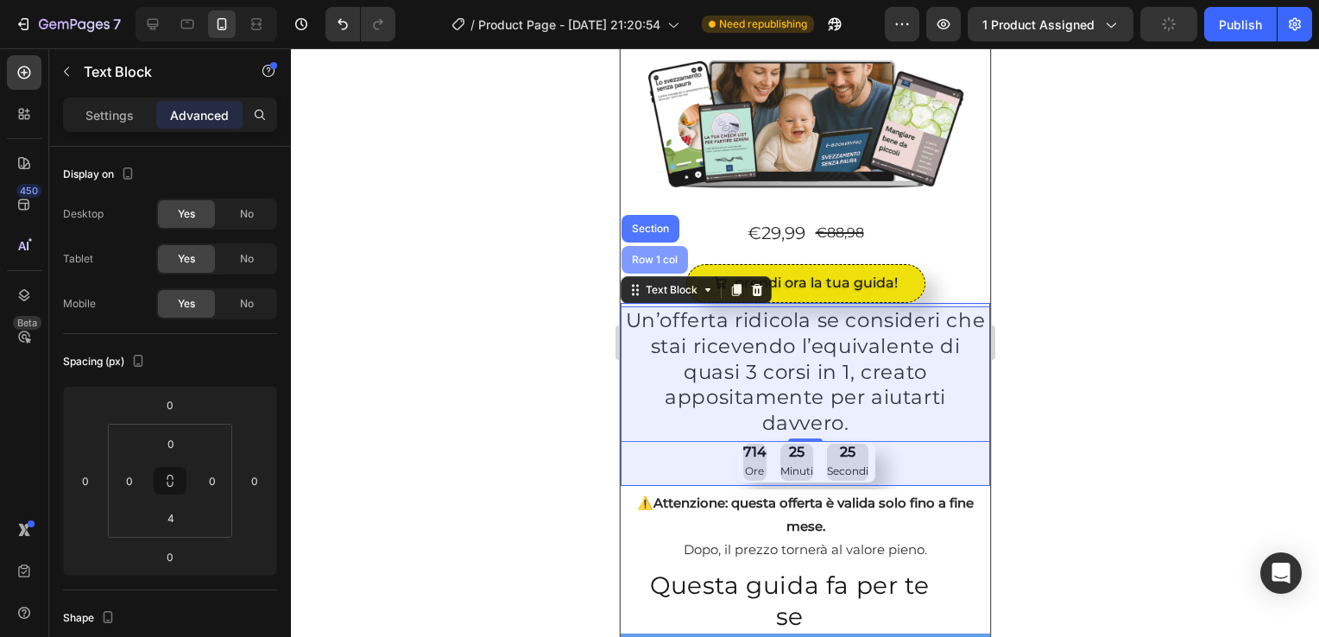
click at [653, 255] on div "Row 1 col" at bounding box center [654, 260] width 53 height 10
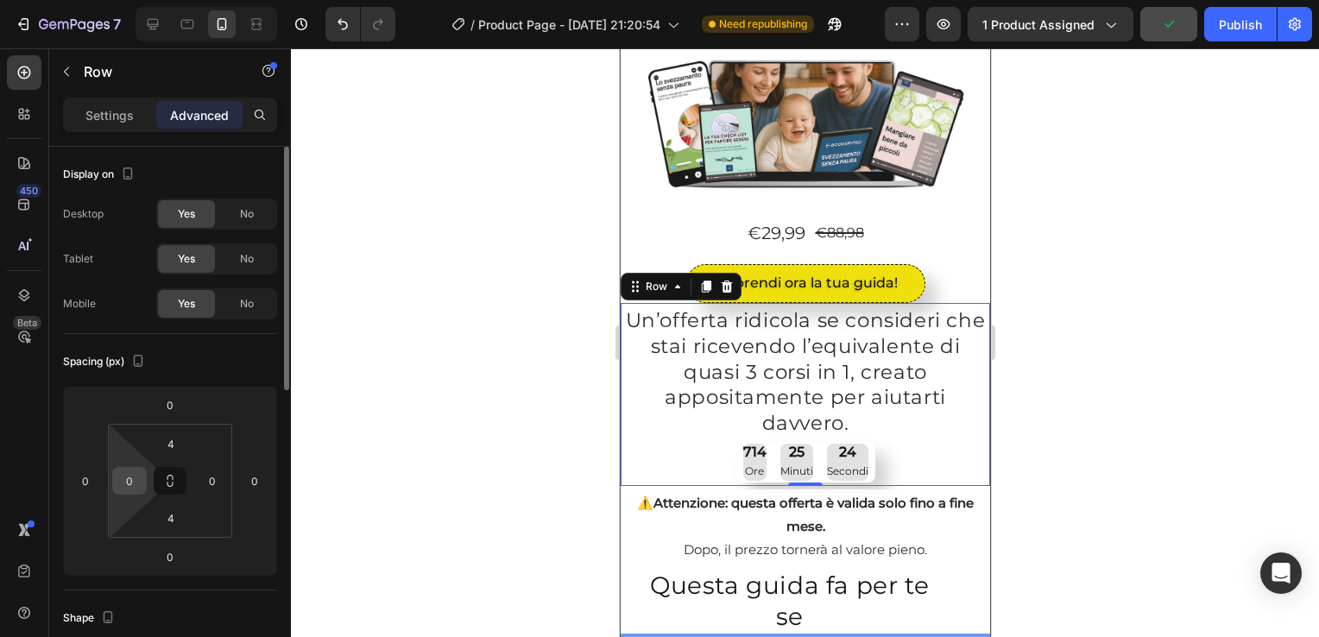
click at [130, 491] on input "0" at bounding box center [130, 481] width 26 height 26
type input "8"
click at [210, 487] on input "0" at bounding box center [212, 481] width 26 height 26
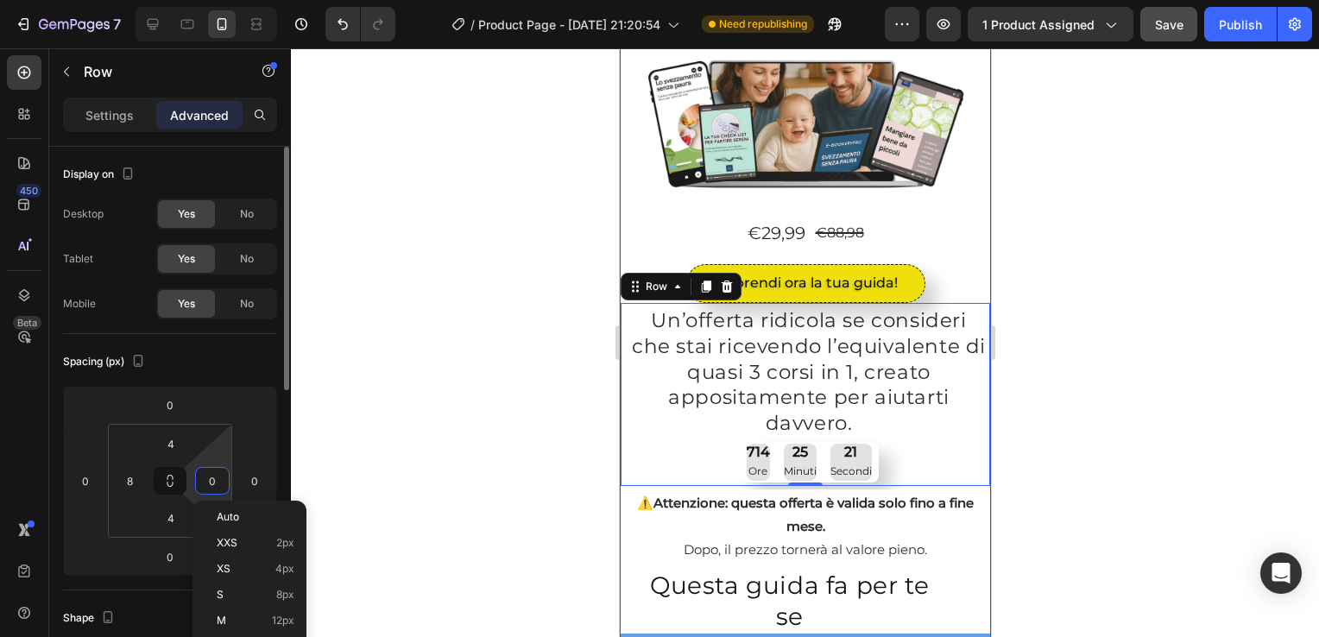
type input "8"
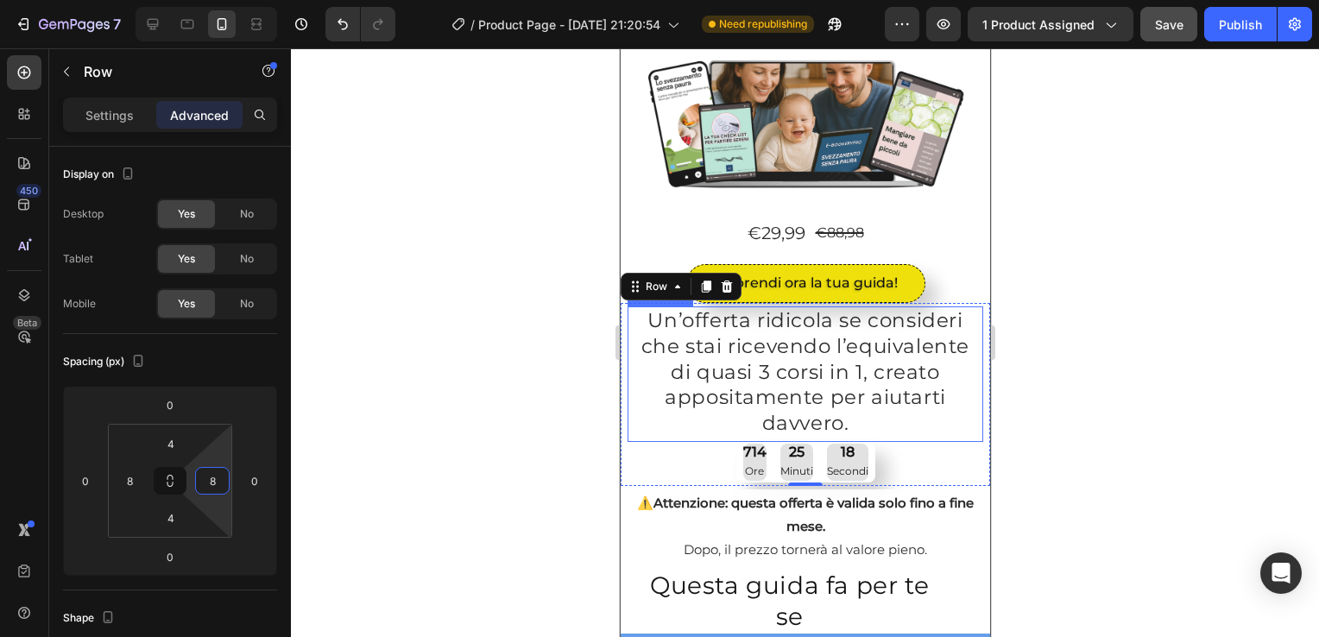
click at [640, 359] on p "Un’offerta ridicola se consideri che stai ricevendo l’equivalente di quasi 3 co…" at bounding box center [805, 373] width 352 height 130
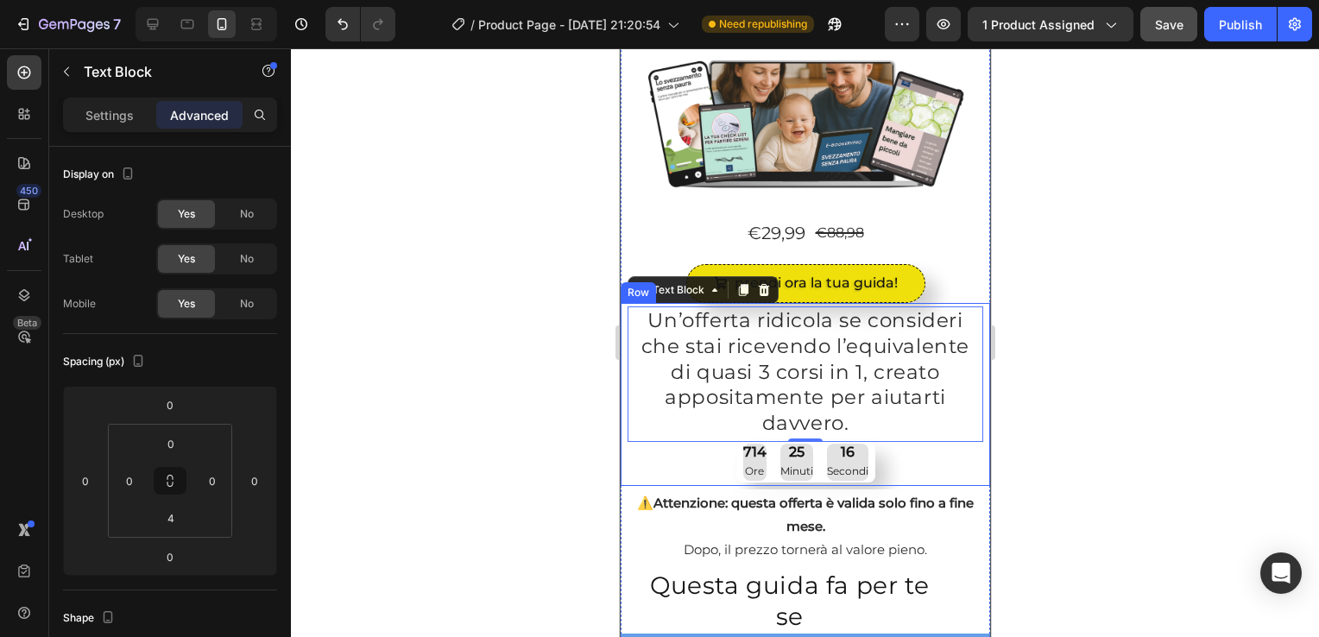
click at [646, 465] on div "Un’offerta ridicola se consideri che stai ricevendo l’equivalente di quasi 3 co…" at bounding box center [805, 395] width 356 height 176
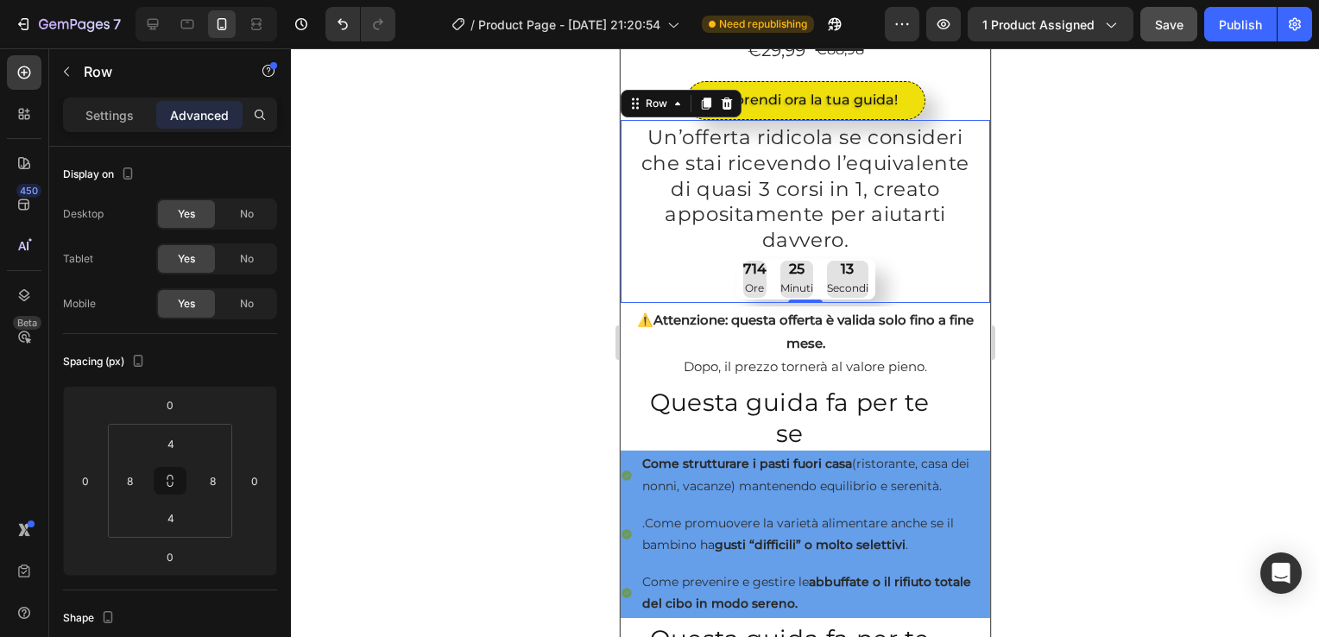
scroll to position [442, 0]
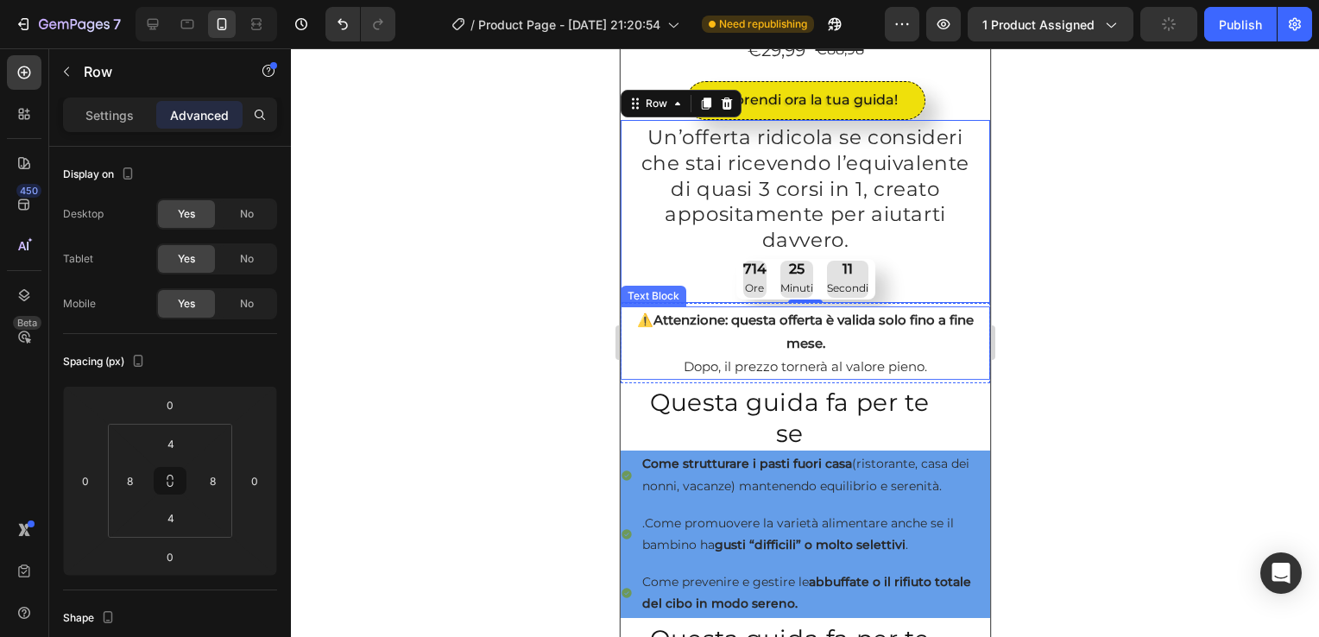
click at [661, 288] on div "Text Block" at bounding box center [652, 296] width 59 height 16
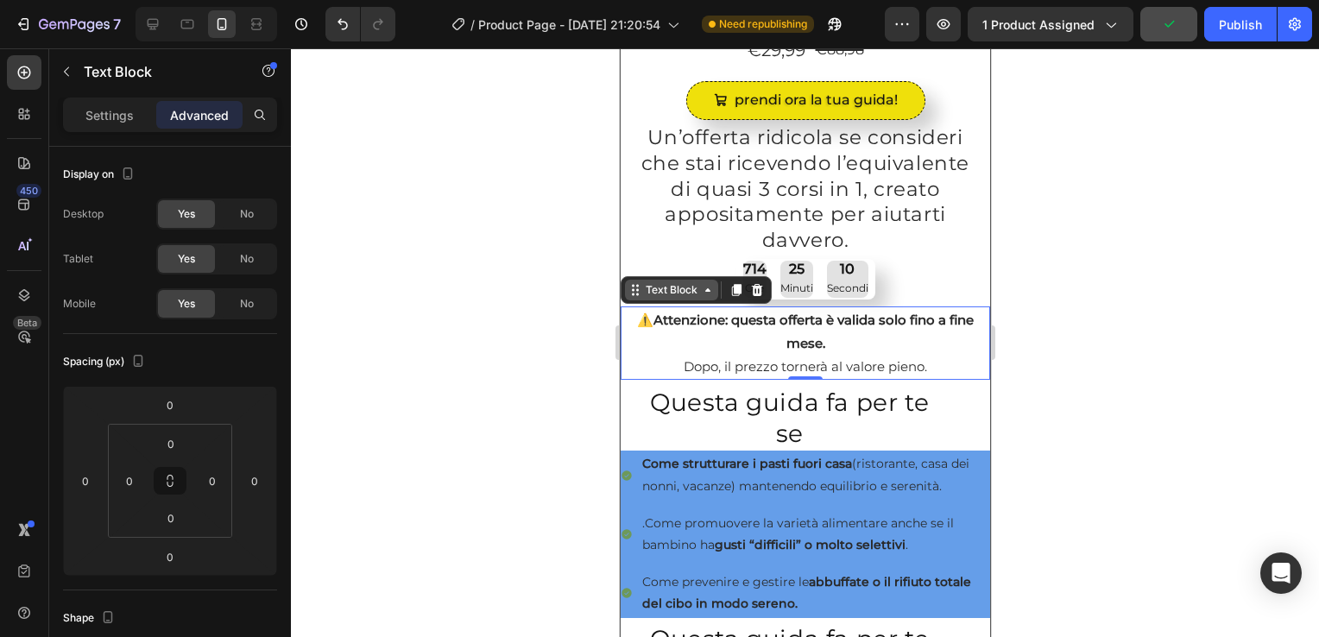
click at [697, 290] on div "Text Block" at bounding box center [671, 290] width 59 height 16
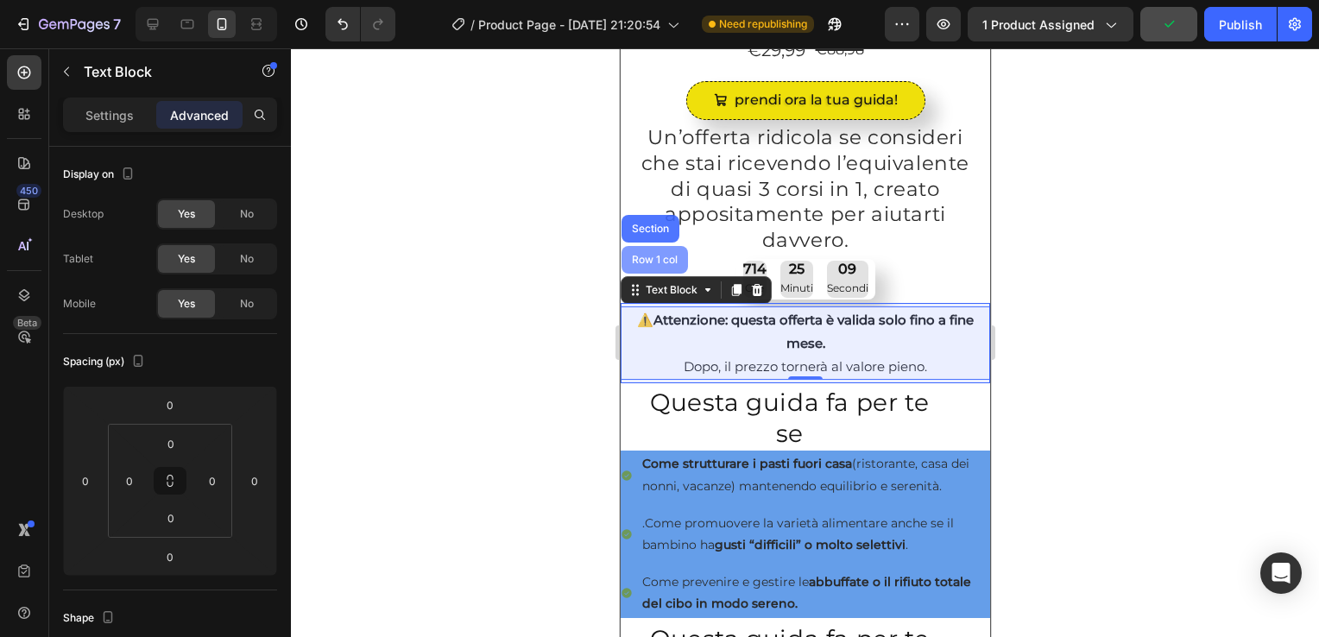
click at [657, 255] on div "Row 1 col" at bounding box center [654, 260] width 53 height 10
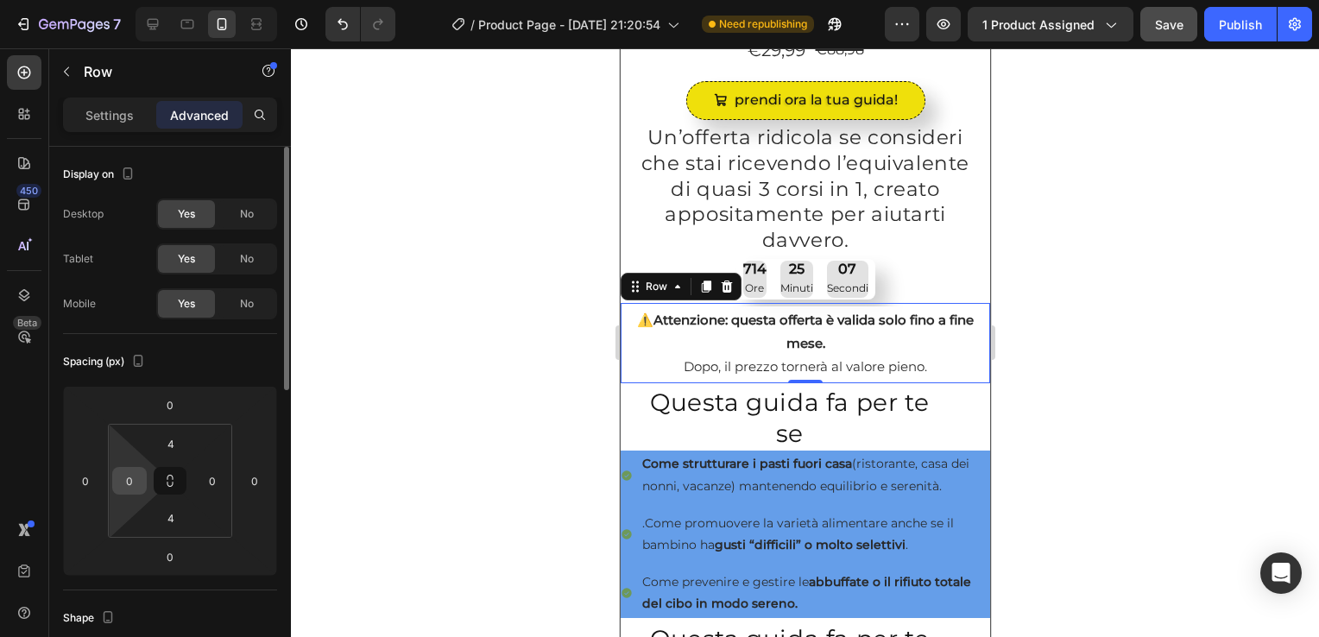
click at [131, 491] on input "0" at bounding box center [130, 481] width 26 height 26
type input "8"
click at [209, 477] on input "0" at bounding box center [212, 481] width 26 height 26
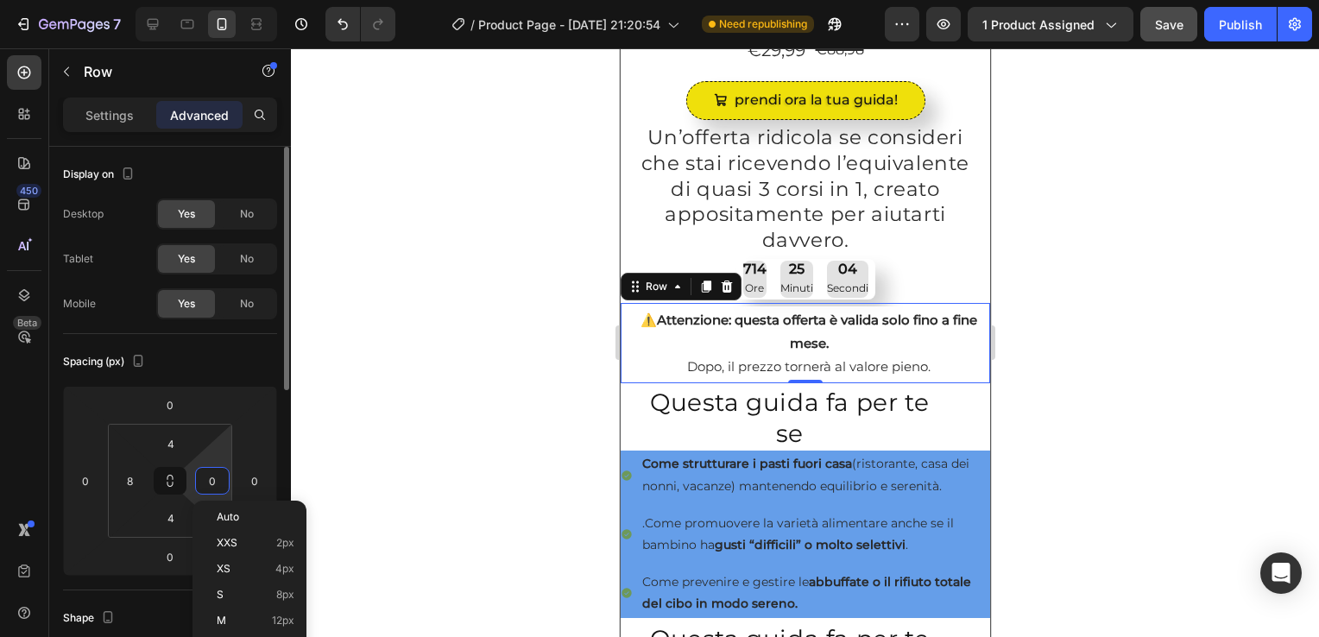
type input "8"
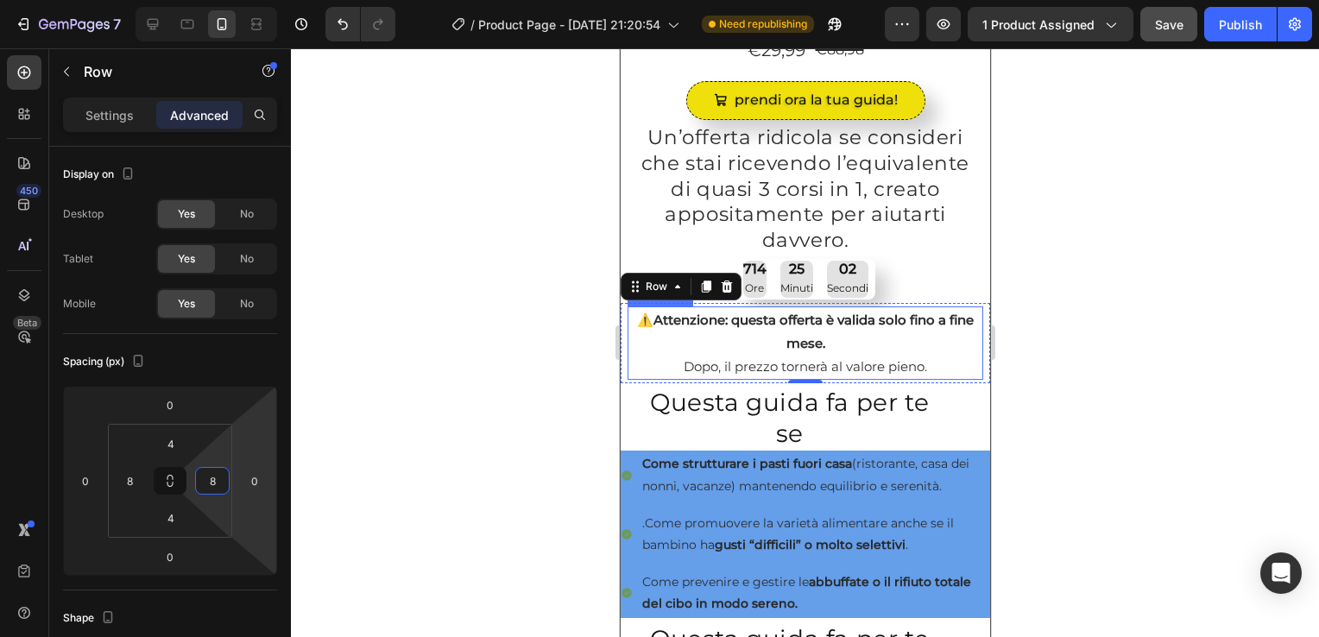
click at [641, 343] on p "⚠️ Attenzione: questa offerta è valida solo fino a fine mese. Dopo, il prezzo t…" at bounding box center [805, 343] width 352 height 70
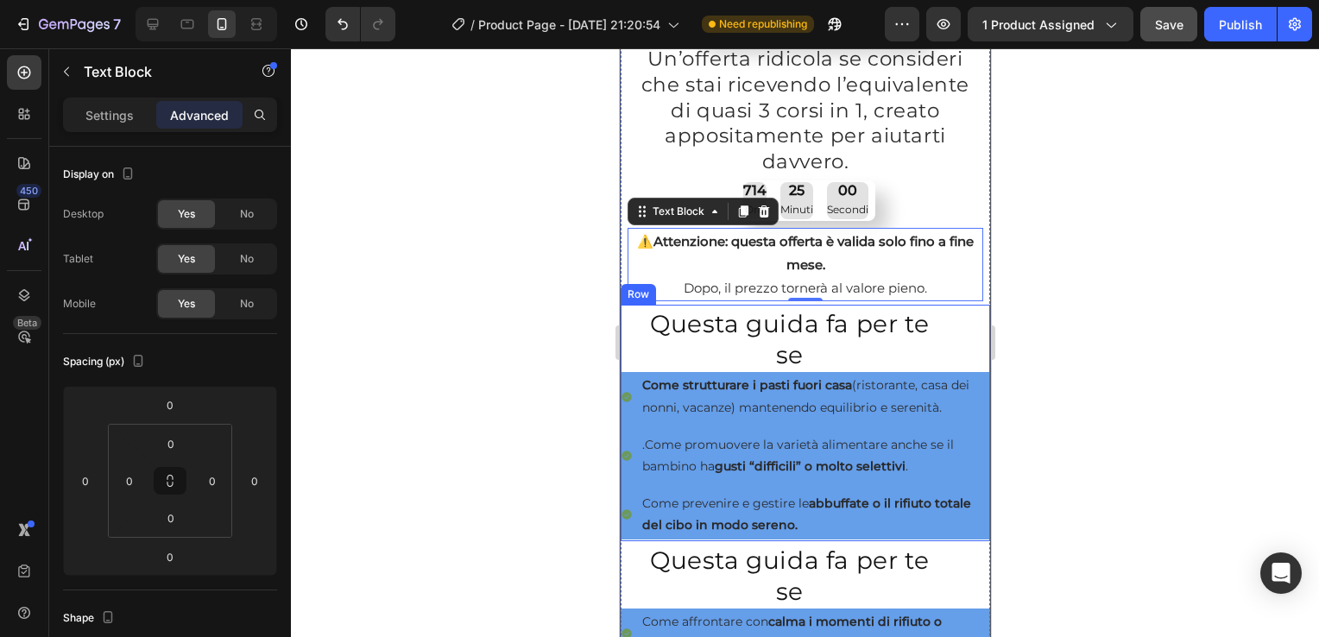
scroll to position [522, 0]
click at [636, 286] on div "Row" at bounding box center [637, 294] width 28 height 16
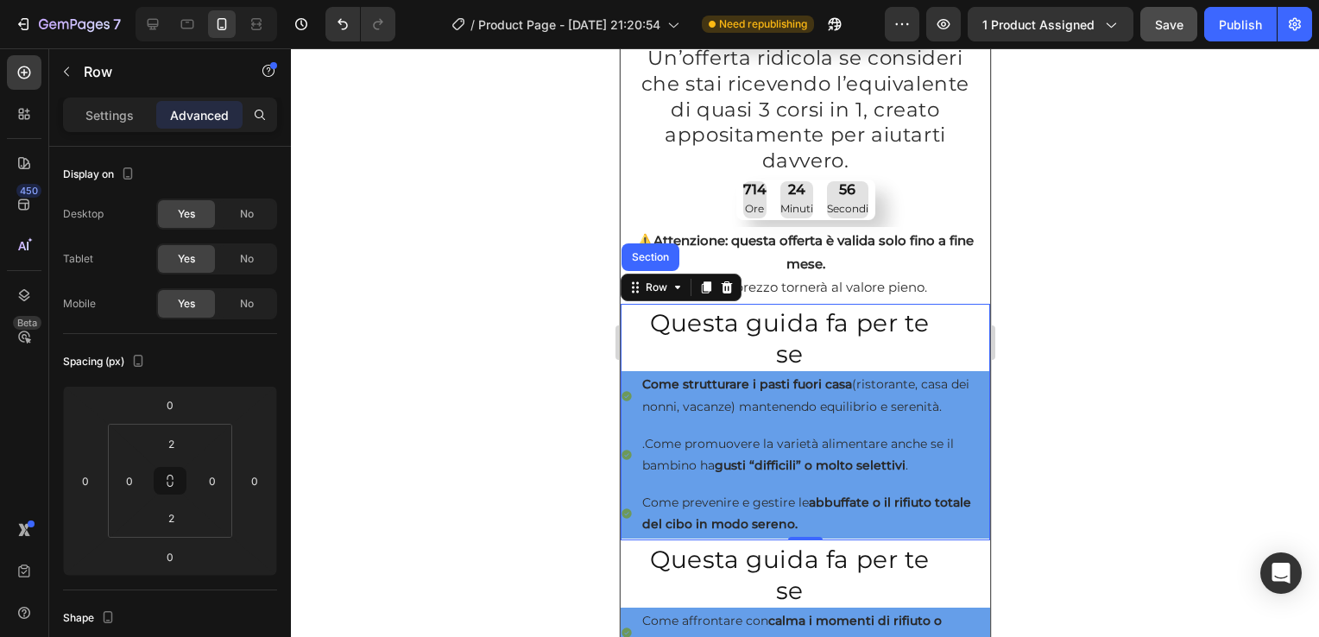
click at [629, 340] on div "Questa guida fa per te se Heading Come strutturare i pasti fuori casa (ristoran…" at bounding box center [805, 422] width 370 height 233
click at [124, 483] on input "0" at bounding box center [130, 481] width 26 height 26
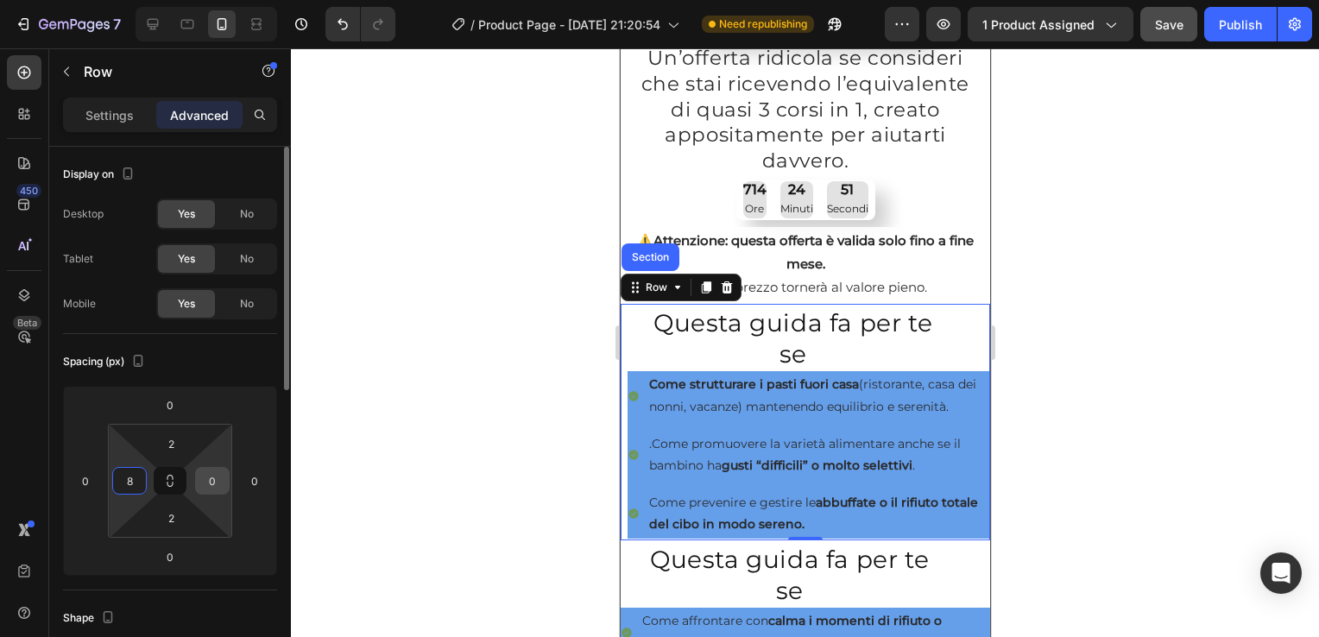
type input "8"
click at [204, 482] on input "0" at bounding box center [212, 481] width 26 height 26
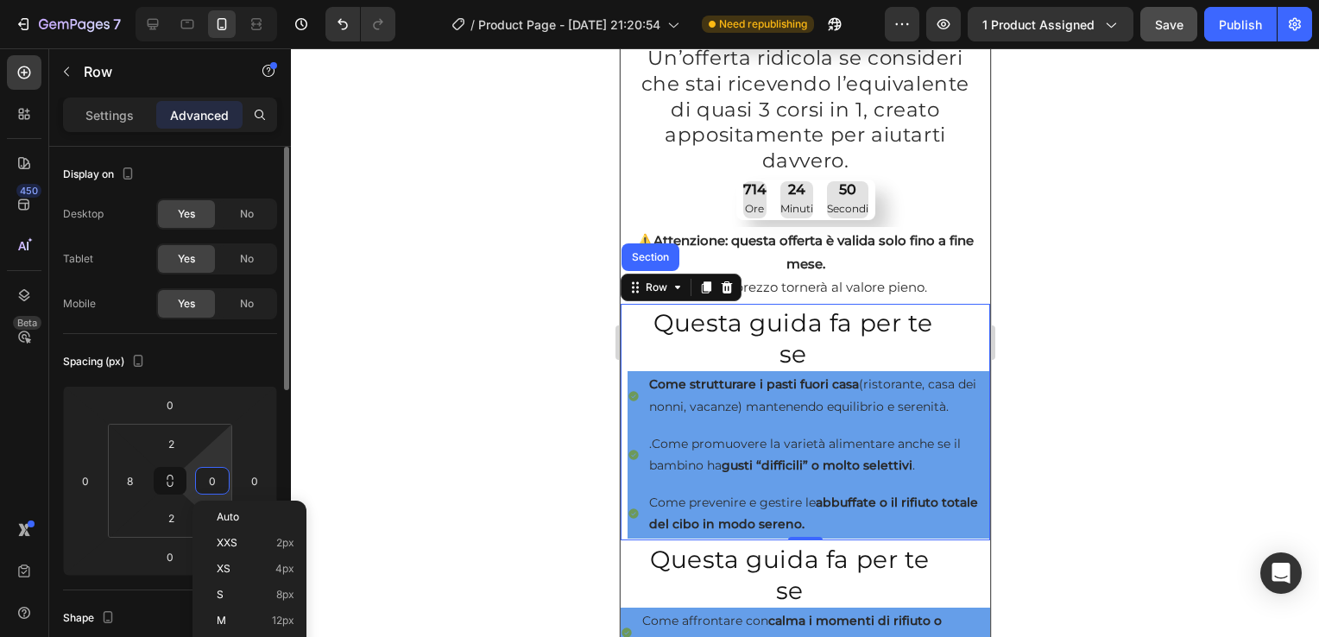
type input "8"
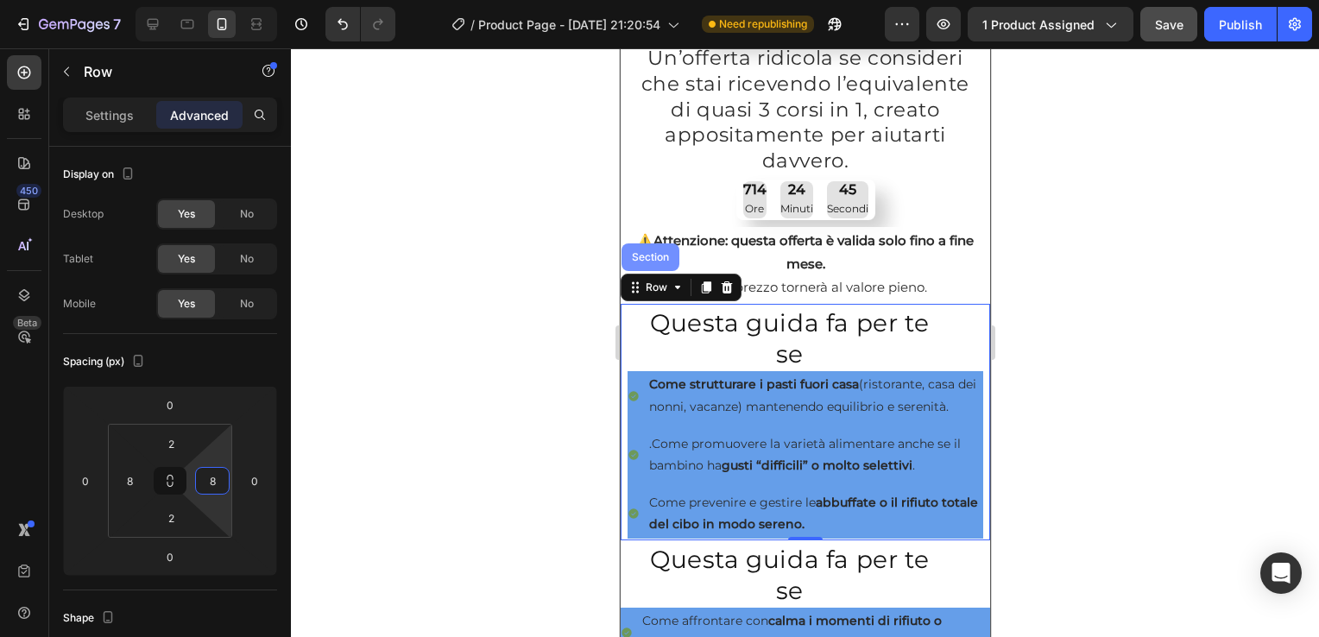
click at [658, 260] on div "Section" at bounding box center [650, 258] width 58 height 28
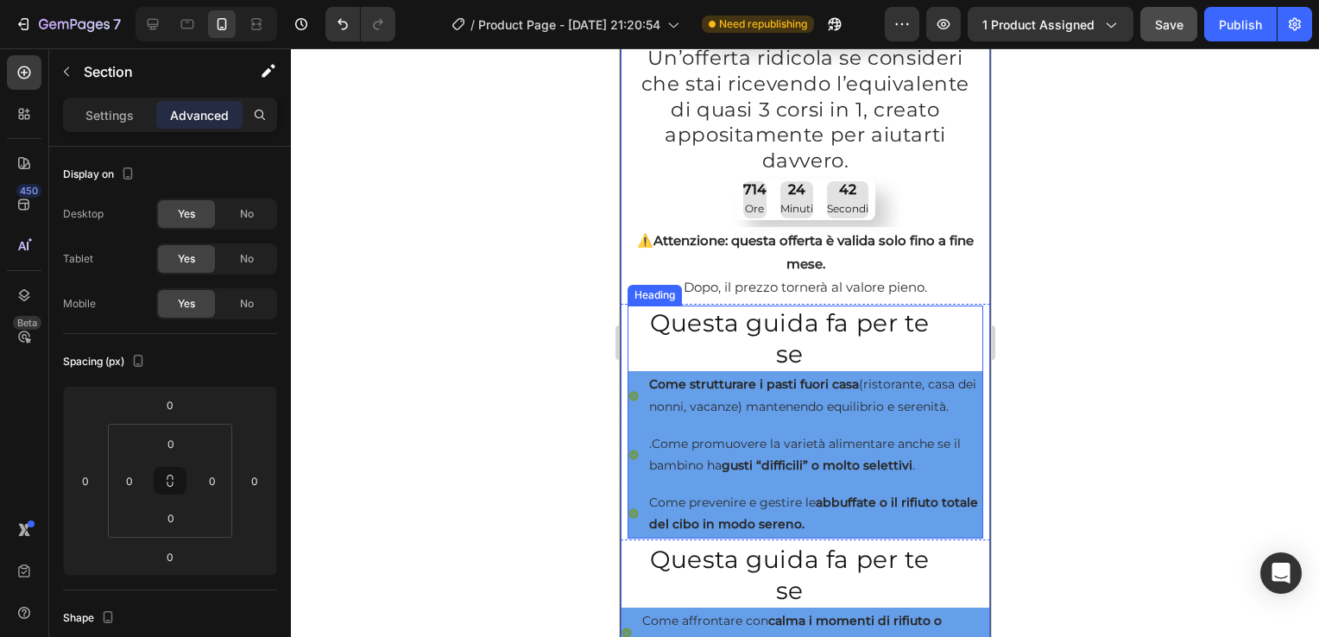
click at [659, 344] on h2 "Questa guida fa per te se" at bounding box center [789, 339] width 285 height 66
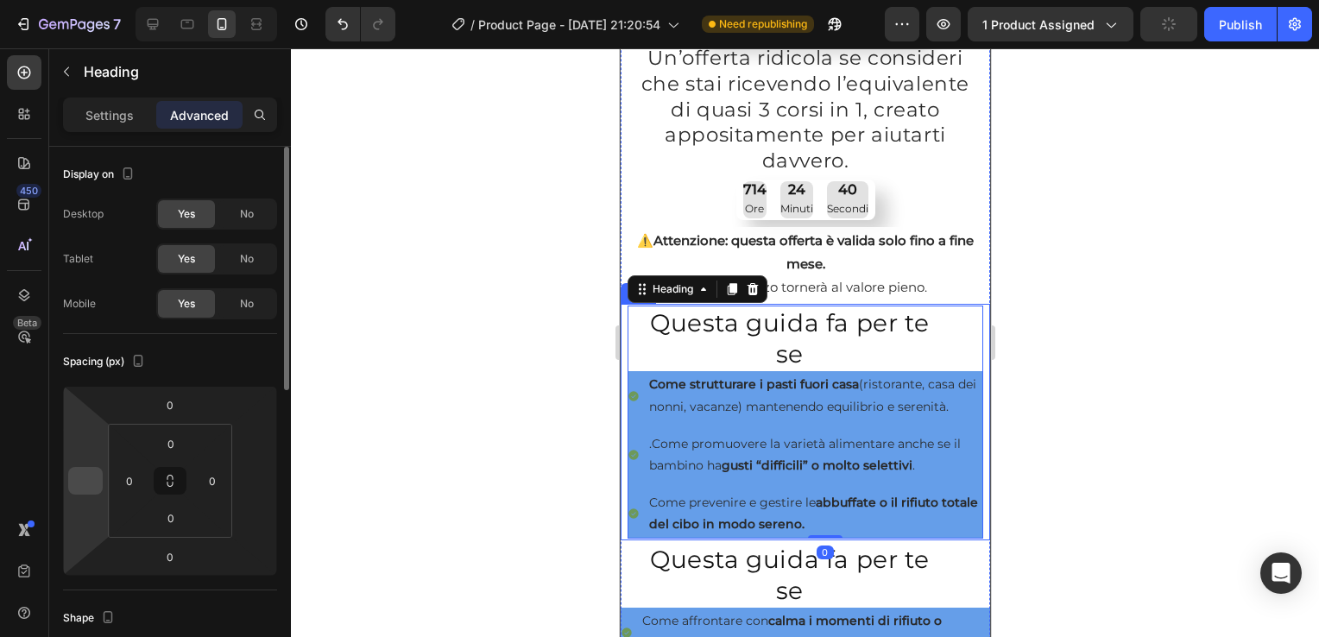
click at [89, 485] on input "number" at bounding box center [86, 481] width 26 height 26
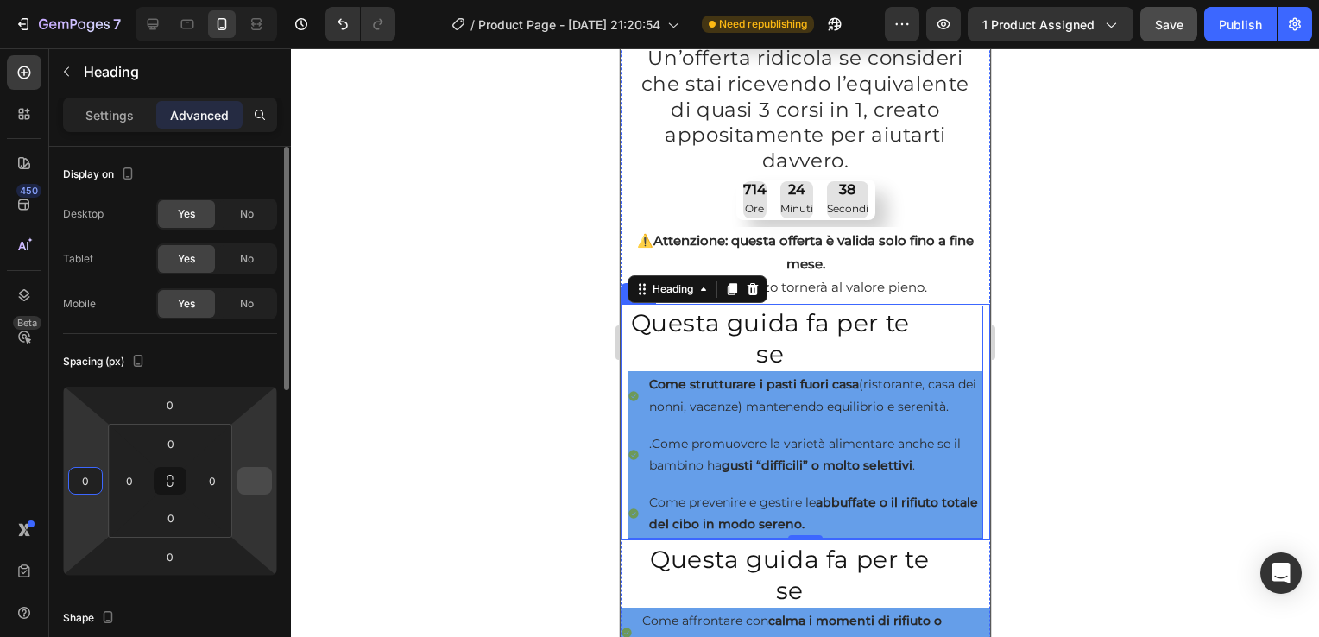
type input "0"
click at [255, 486] on input "number" at bounding box center [255, 481] width 26 height 26
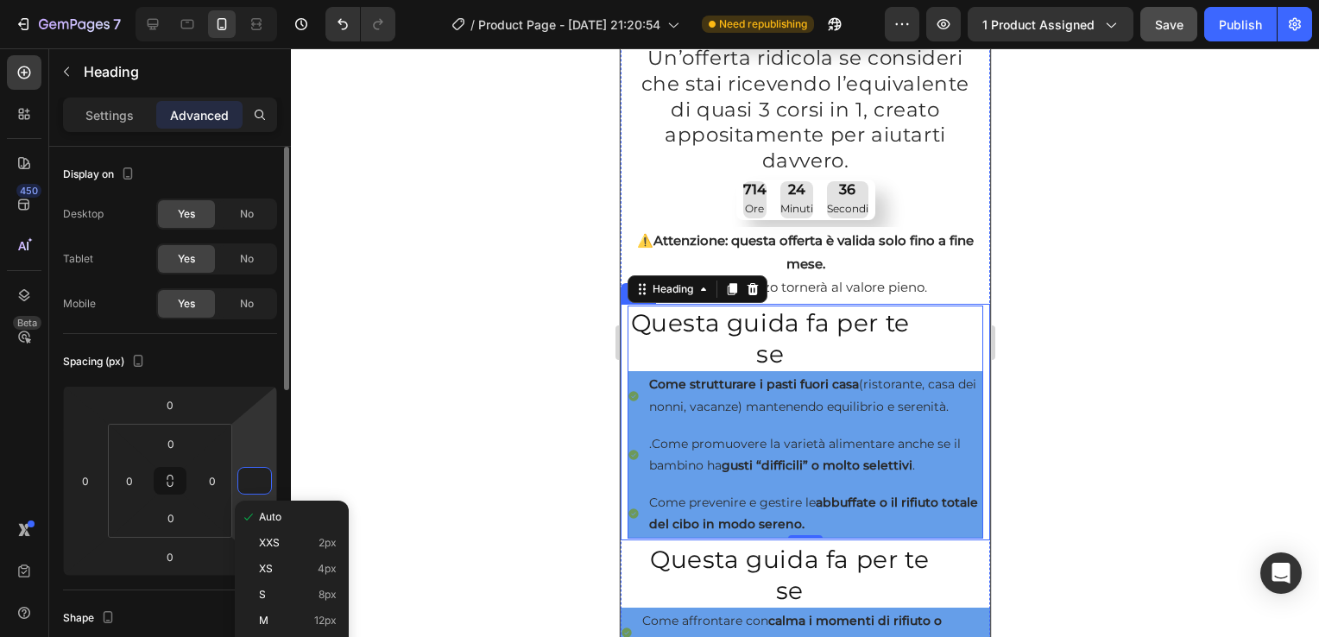
type input "0"
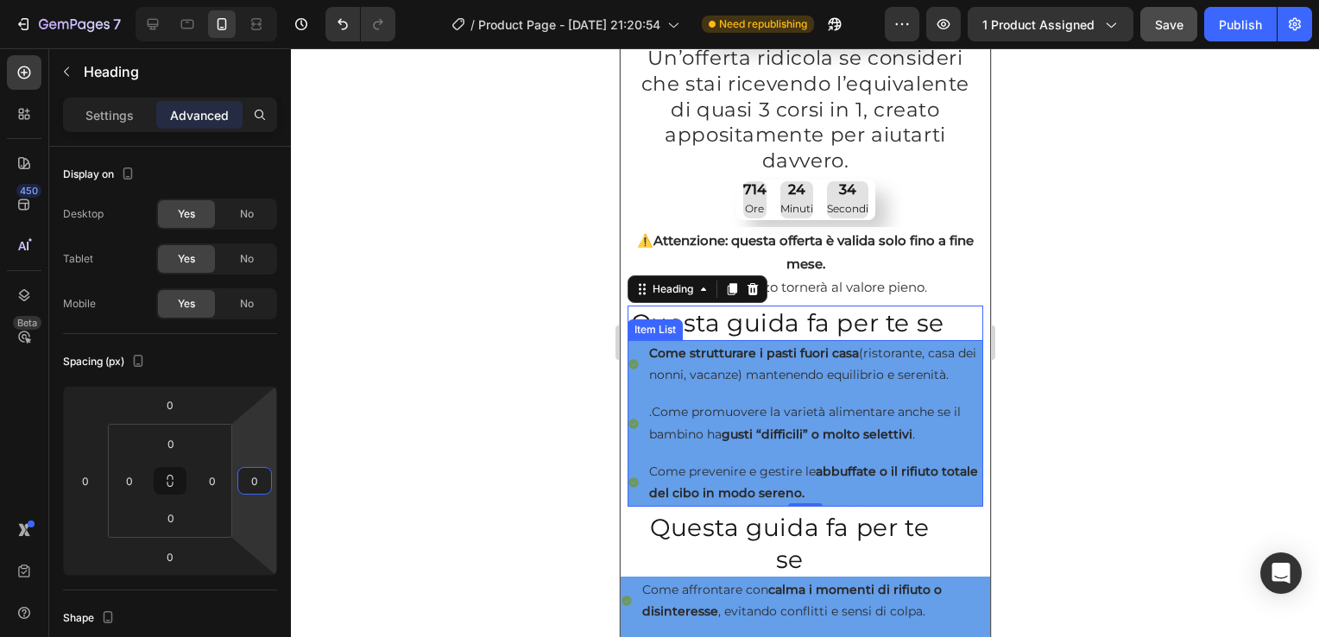
click at [637, 447] on div ".Come promuovere la varietà alimentare anche se il bambino ha gusti “difficili”…" at bounding box center [805, 423] width 356 height 48
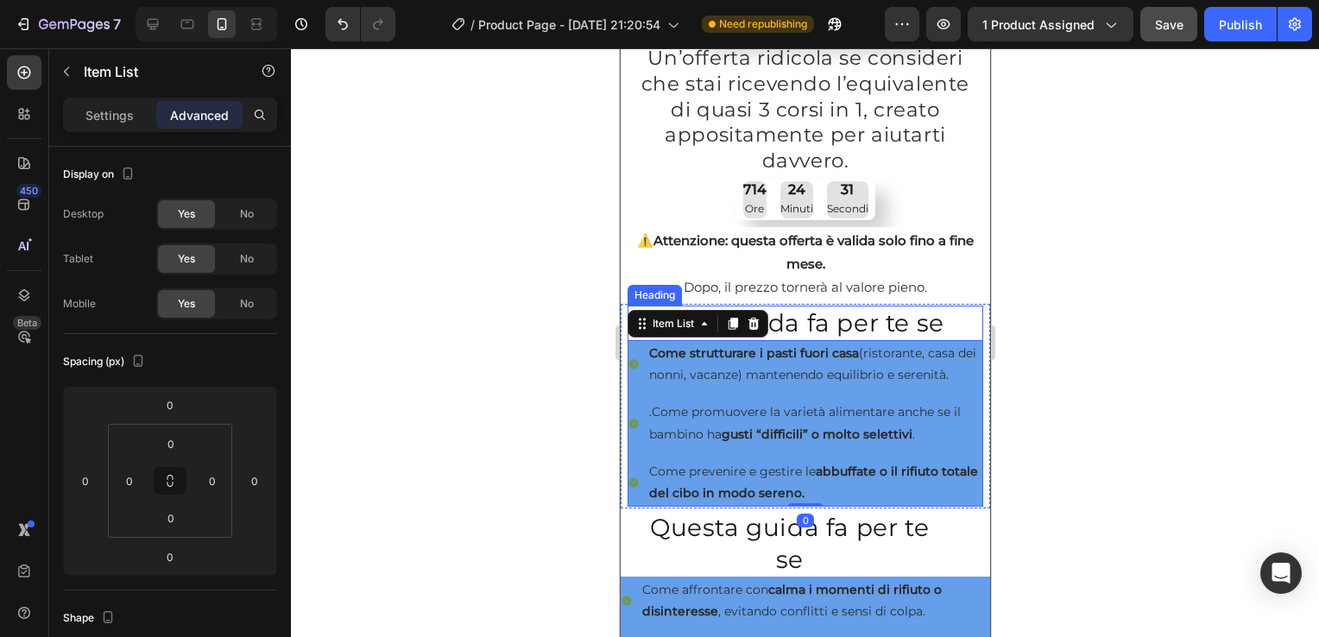
click at [639, 317] on h2 "Questa guida fa per te se" at bounding box center [787, 323] width 320 height 35
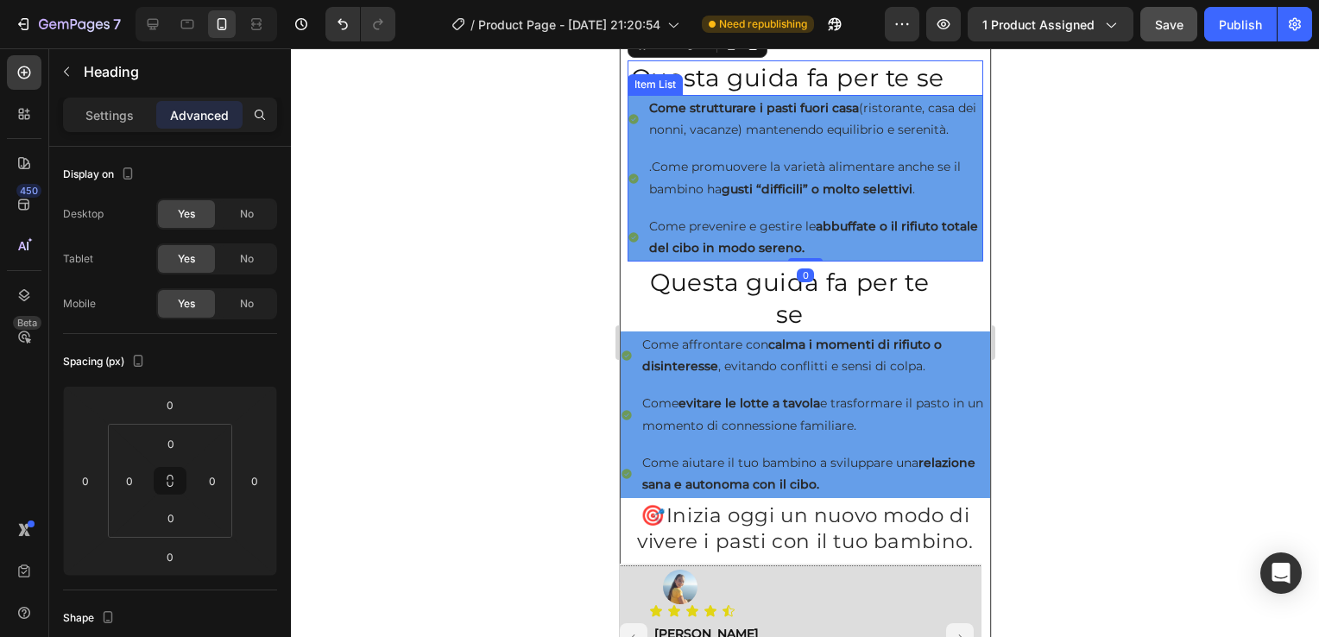
scroll to position [770, 0]
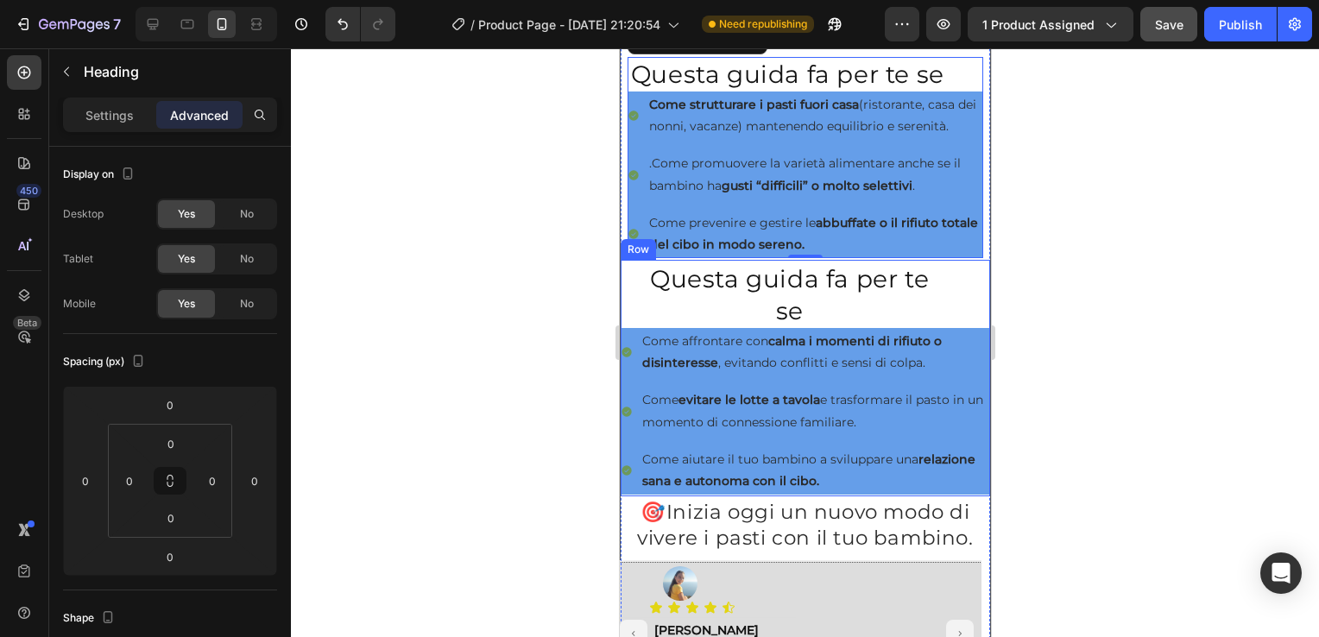
click at [637, 338] on div "Questa guida fa per te se Heading Come affrontare con calma i momenti di rifiut…" at bounding box center [805, 378] width 370 height 233
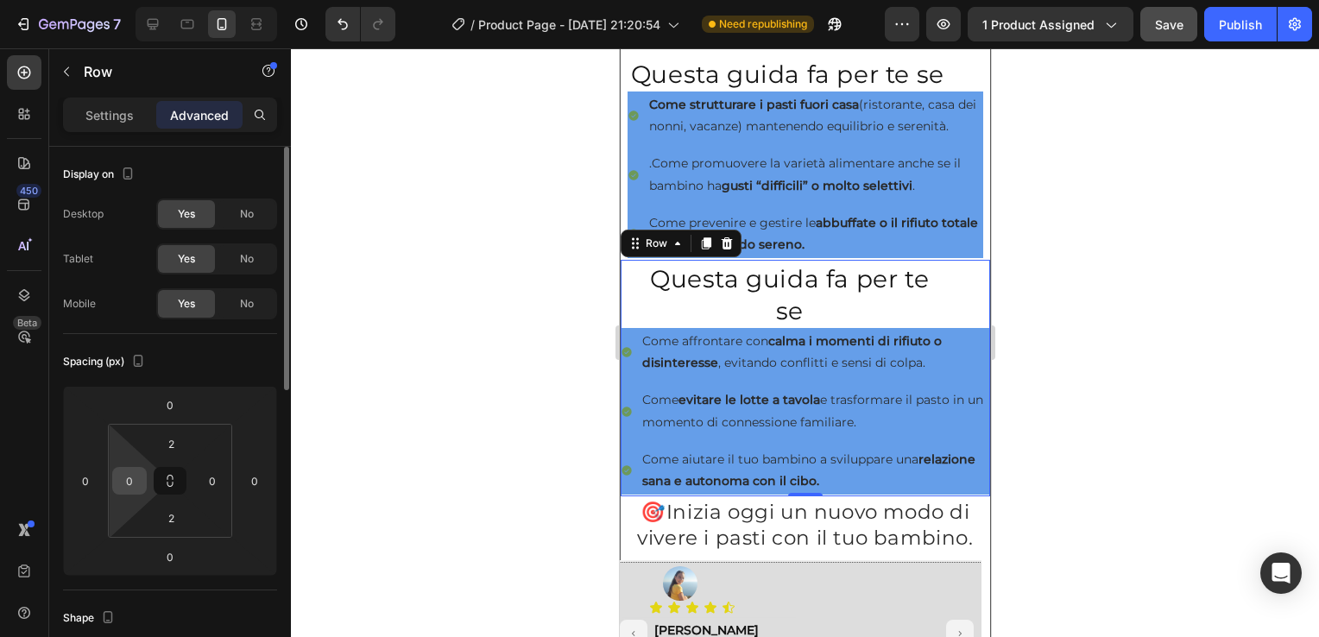
click at [136, 482] on input "0" at bounding box center [130, 481] width 26 height 26
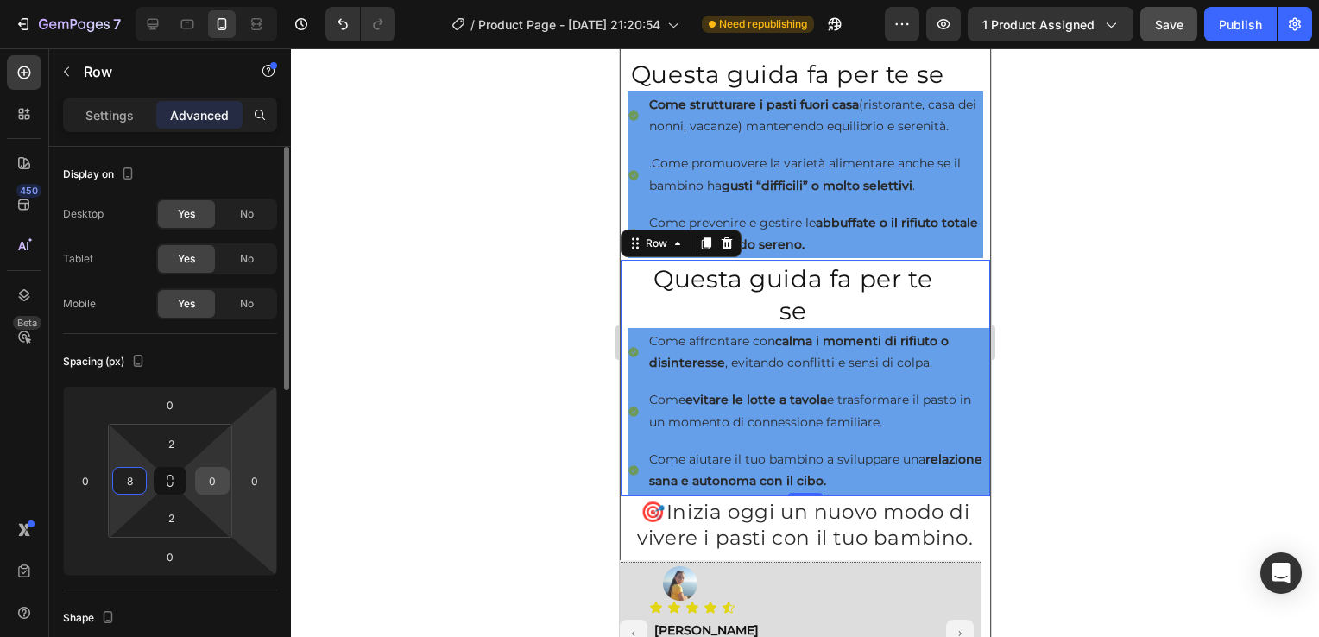
type input "8"
click at [212, 479] on input "0" at bounding box center [212, 481] width 26 height 26
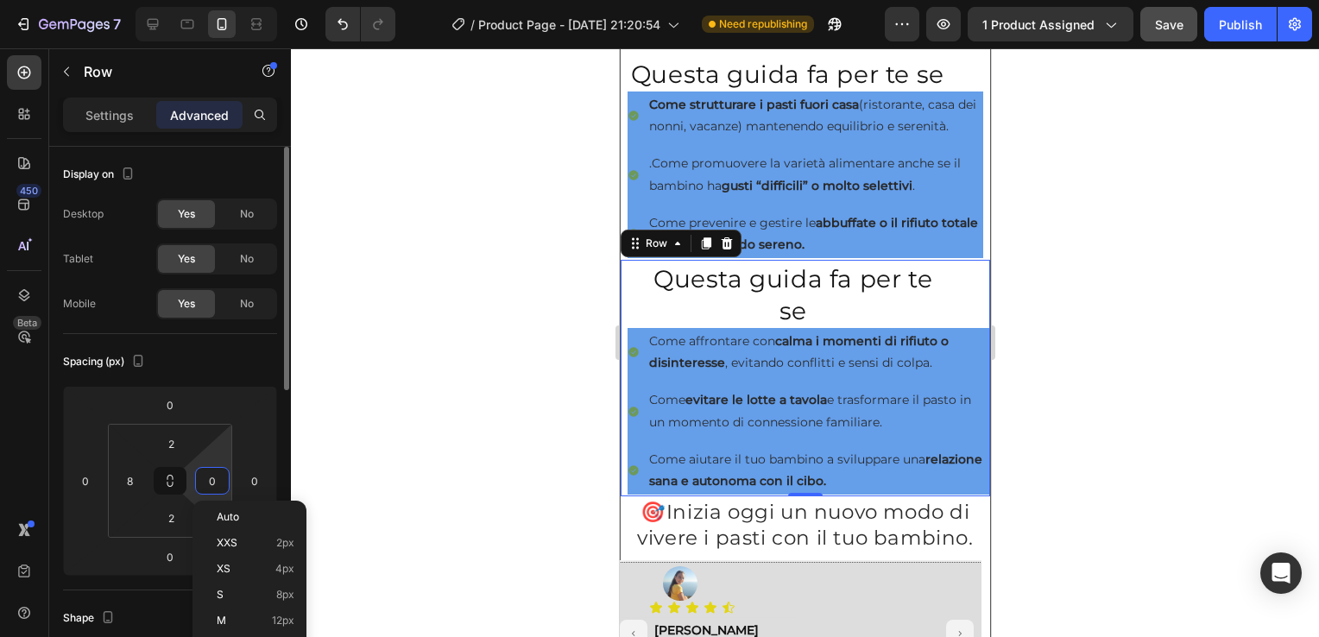
type input "8"
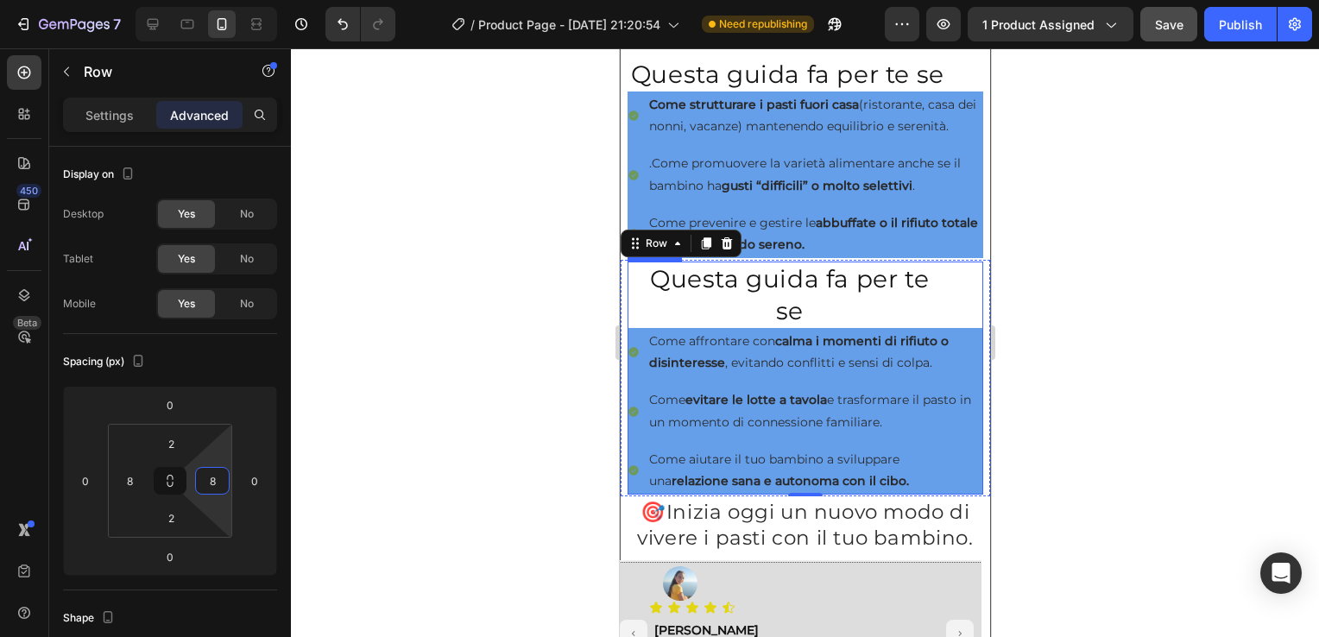
click at [674, 328] on h2 "Questa guida fa per te se" at bounding box center [789, 295] width 285 height 66
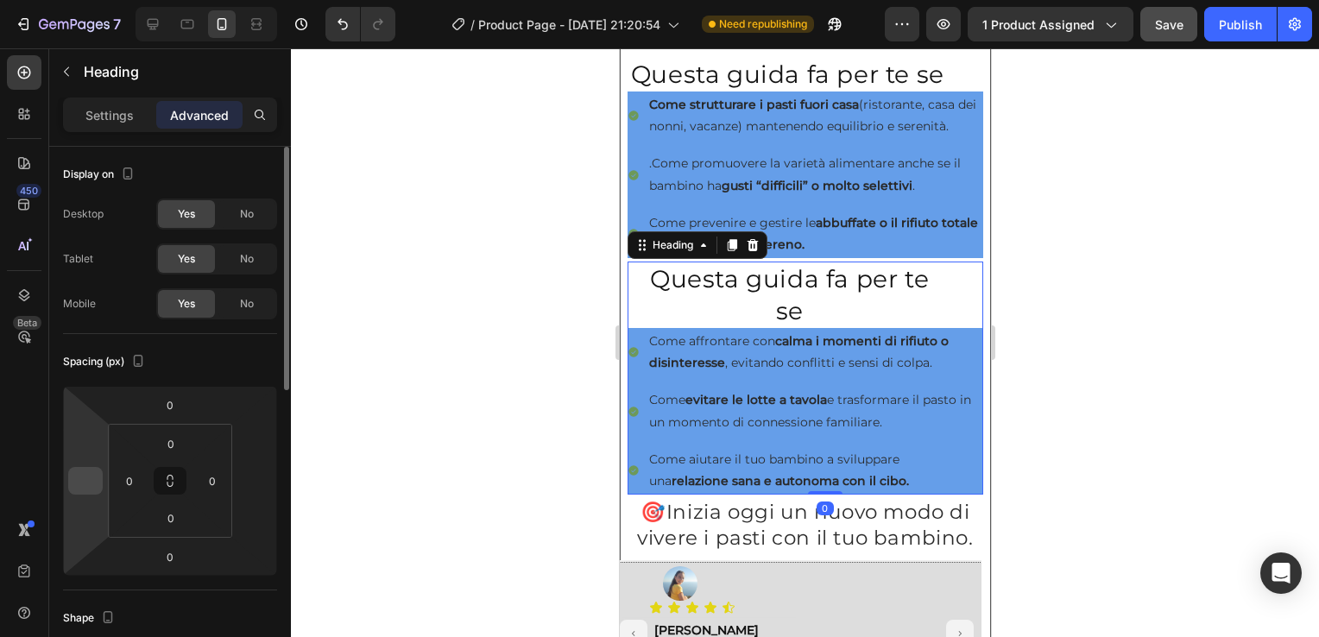
click at [86, 486] on input "number" at bounding box center [86, 481] width 26 height 26
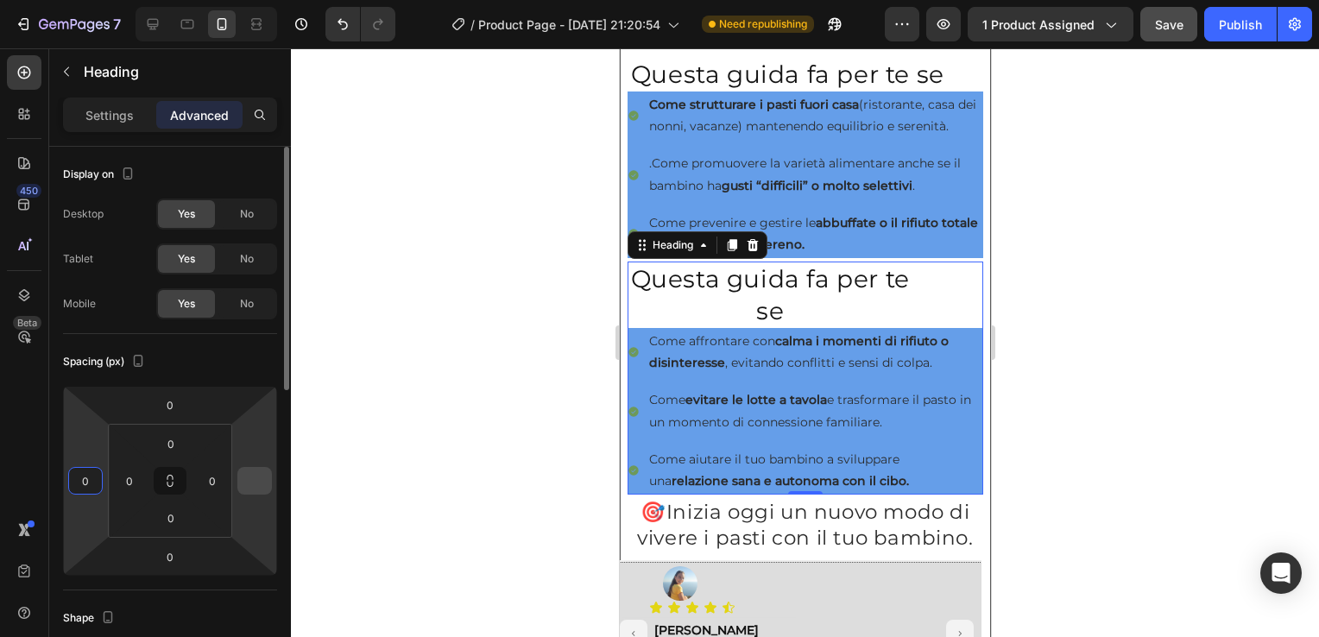
type input "0"
click at [249, 490] on input "number" at bounding box center [255, 481] width 26 height 26
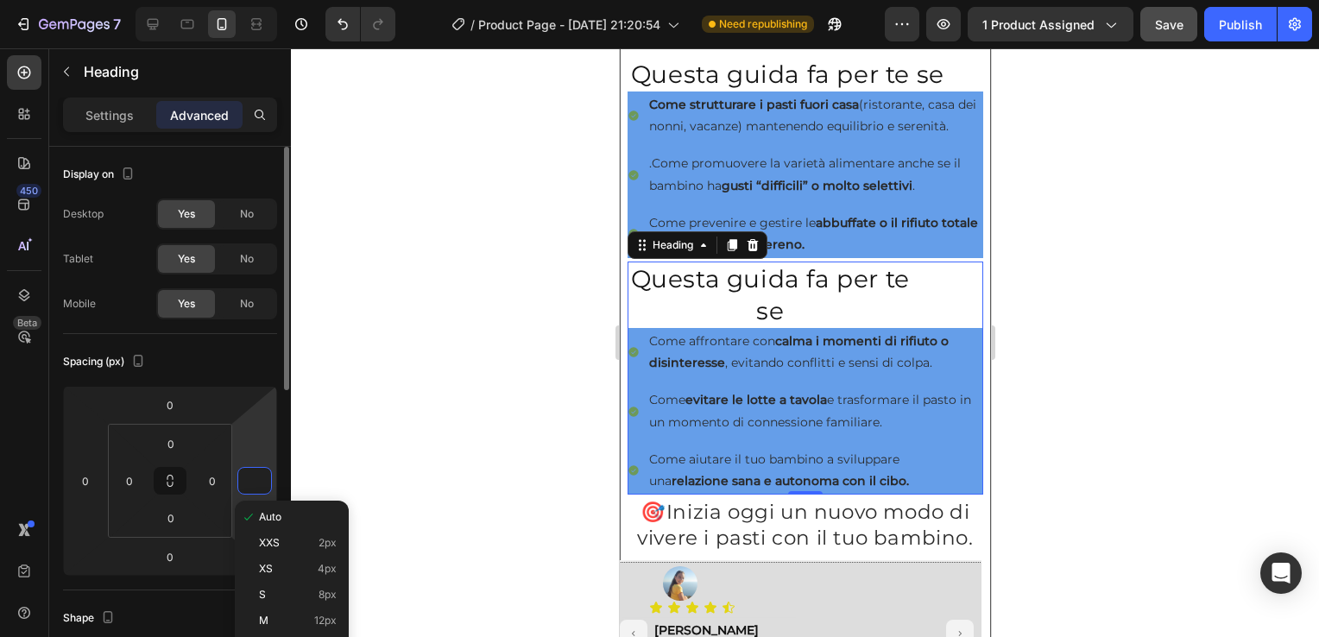
type input "0"
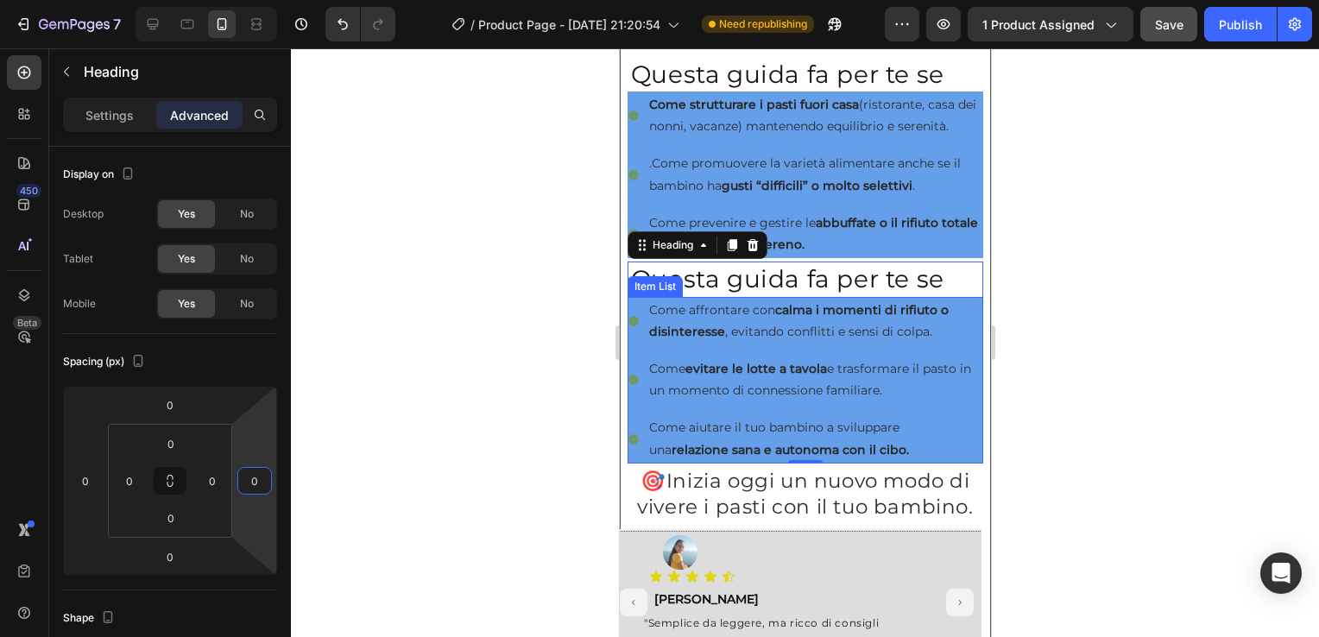
scroll to position [1029, 0]
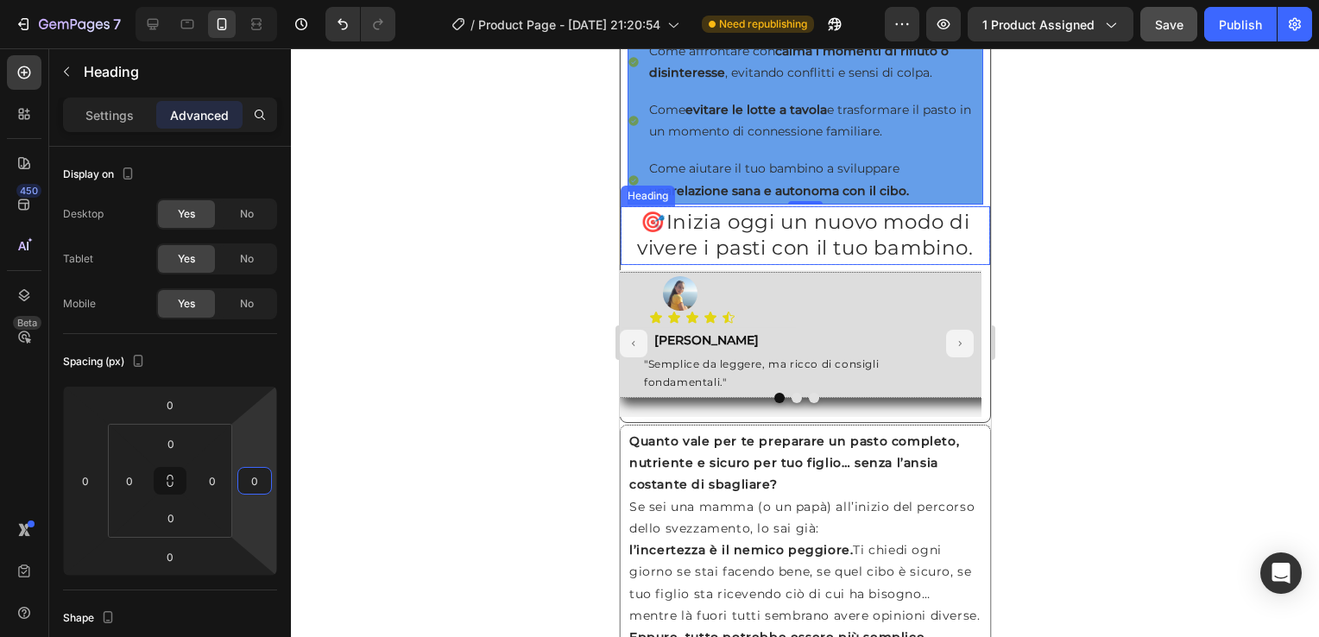
click at [647, 204] on div "Heading" at bounding box center [646, 196] width 47 height 16
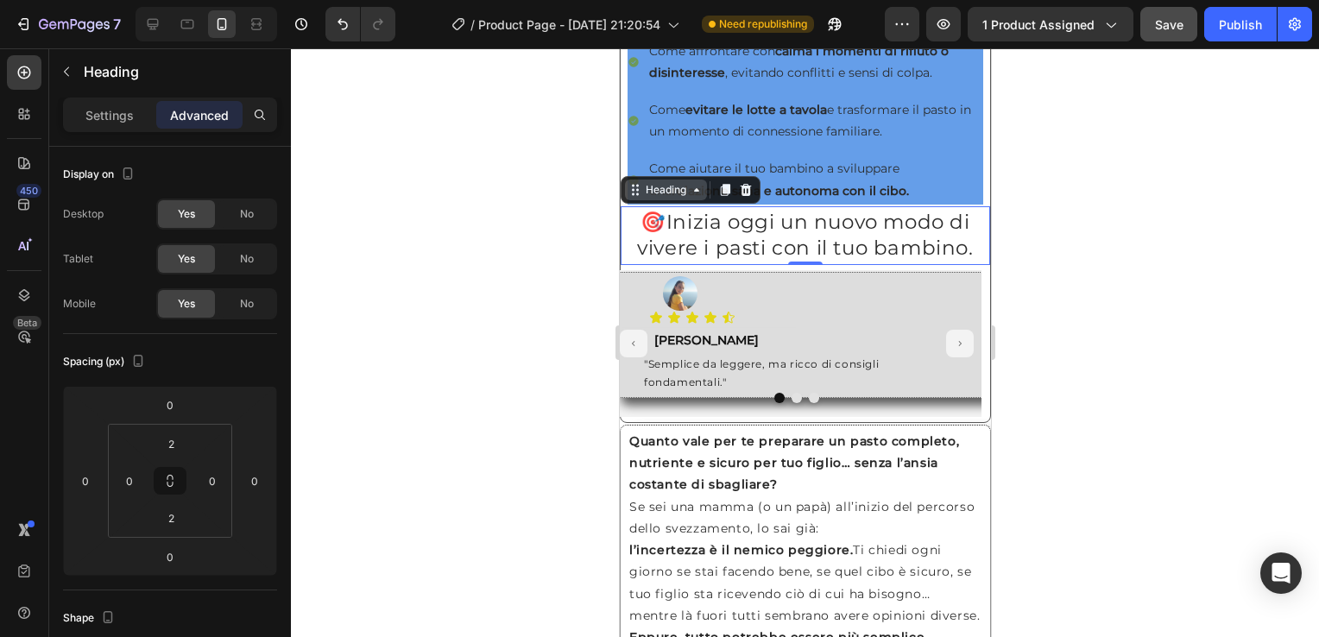
click at [676, 198] on div "Heading" at bounding box center [665, 190] width 47 height 16
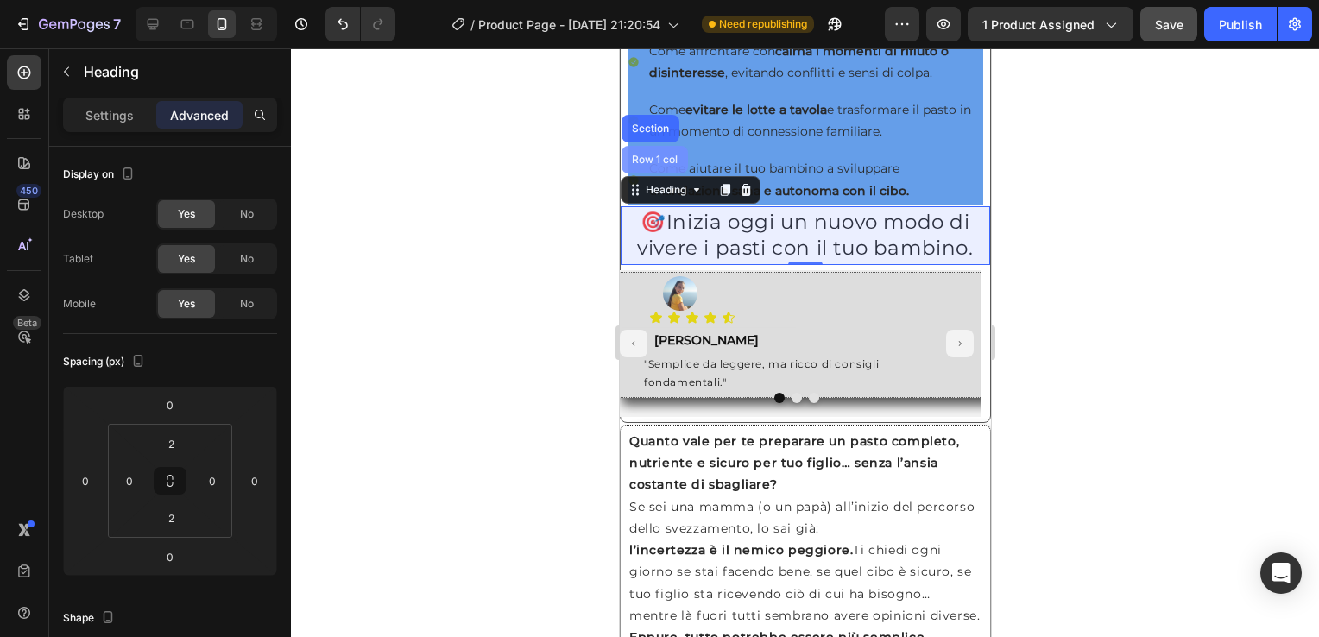
drag, startPoint x: 664, startPoint y: 230, endPoint x: 907, endPoint y: 399, distance: 295.9
click at [664, 165] on div "Row 1 col" at bounding box center [654, 160] width 53 height 10
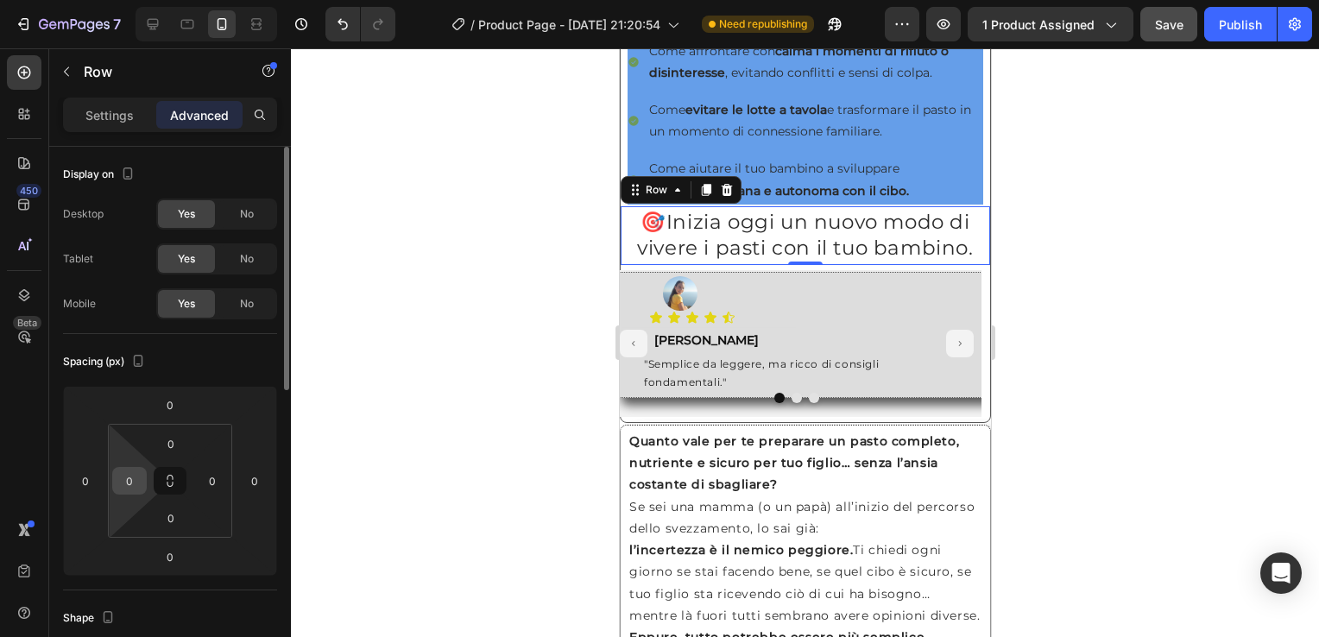
click at [138, 478] on input "0" at bounding box center [130, 481] width 26 height 26
type input "8"
click at [212, 478] on input "0" at bounding box center [212, 481] width 26 height 26
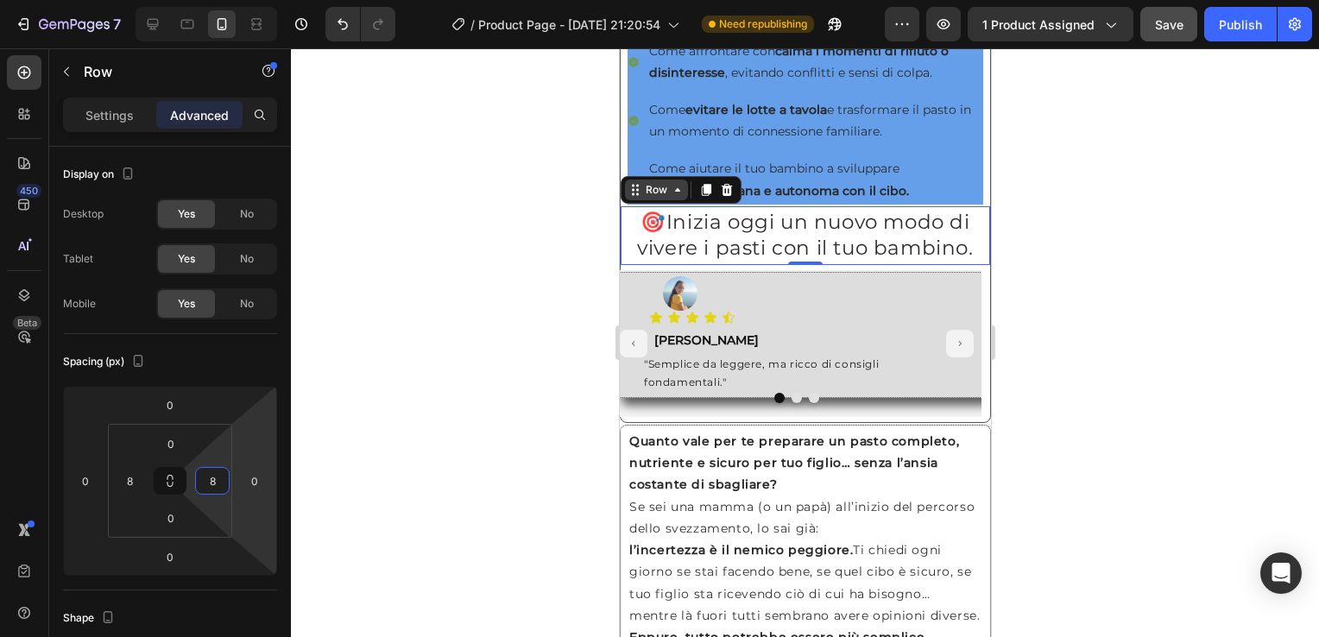
type input "8"
click at [678, 197] on icon at bounding box center [677, 190] width 14 height 14
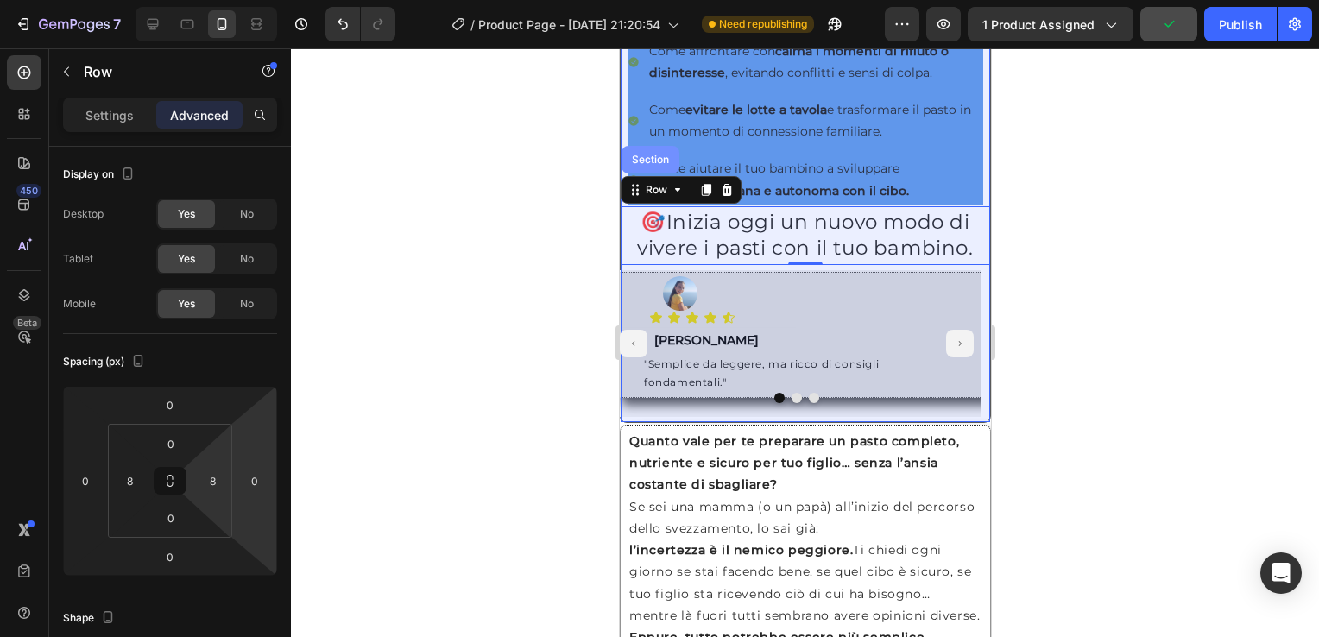
click at [657, 165] on div "Section" at bounding box center [650, 160] width 44 height 10
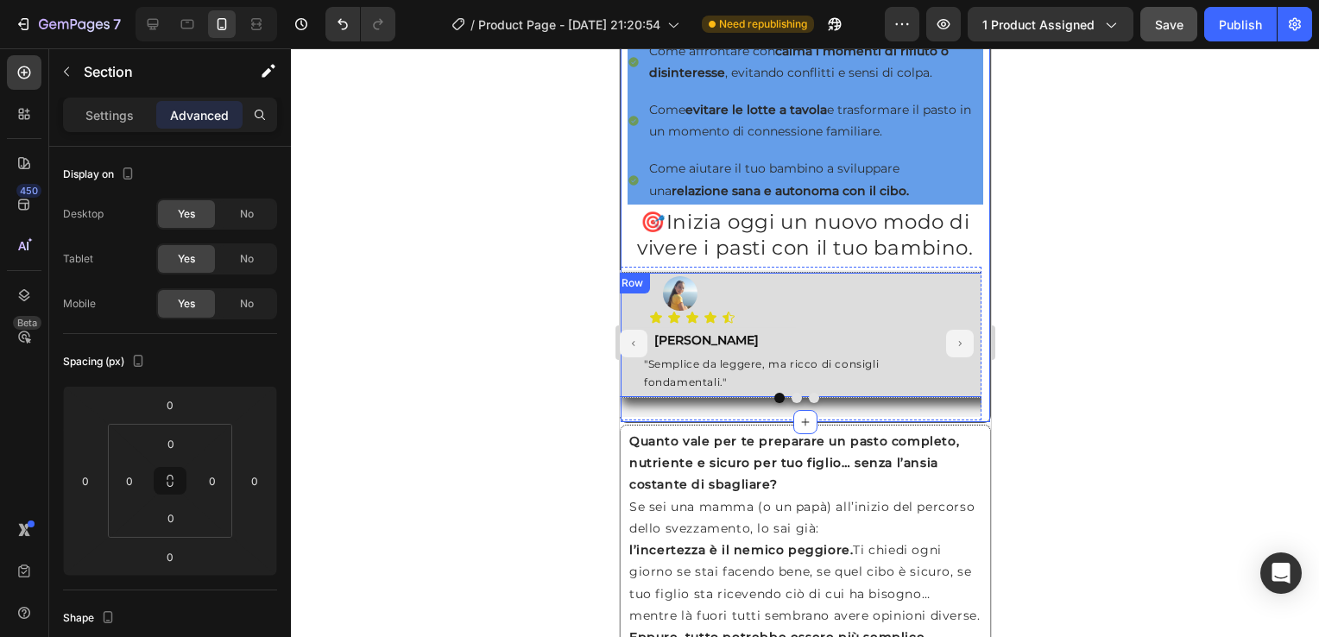
click at [630, 291] on div "Row" at bounding box center [631, 283] width 28 height 16
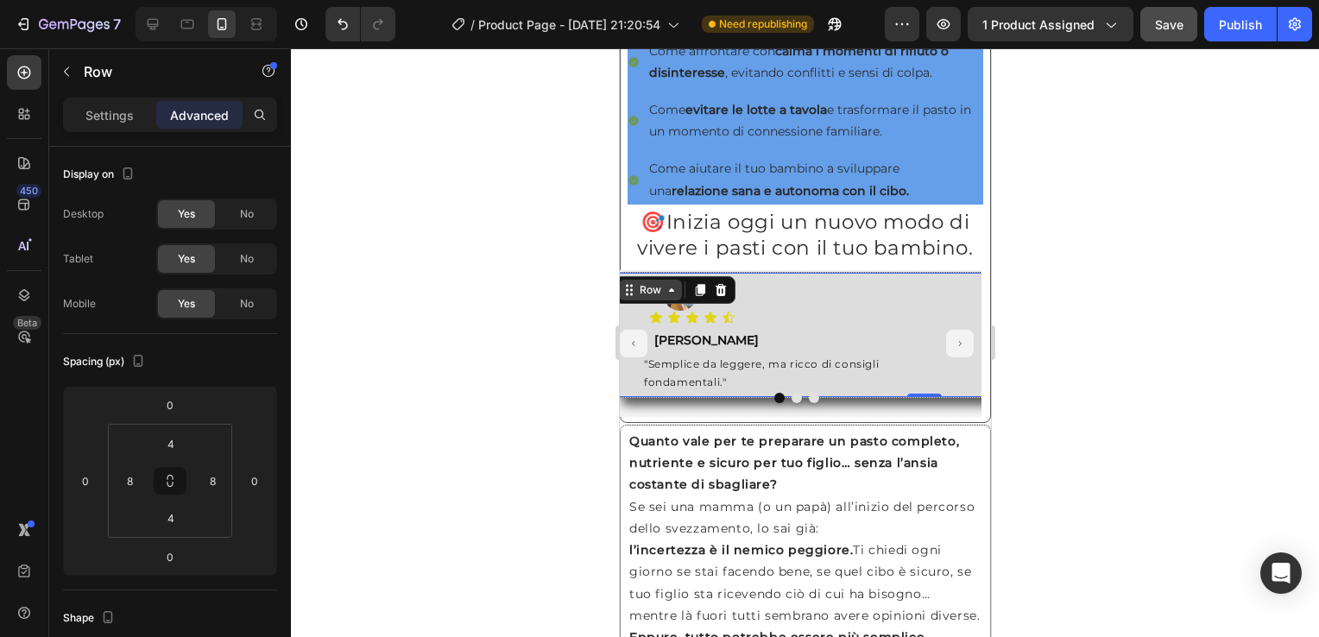
click at [659, 301] on div "Row" at bounding box center [649, 290] width 63 height 21
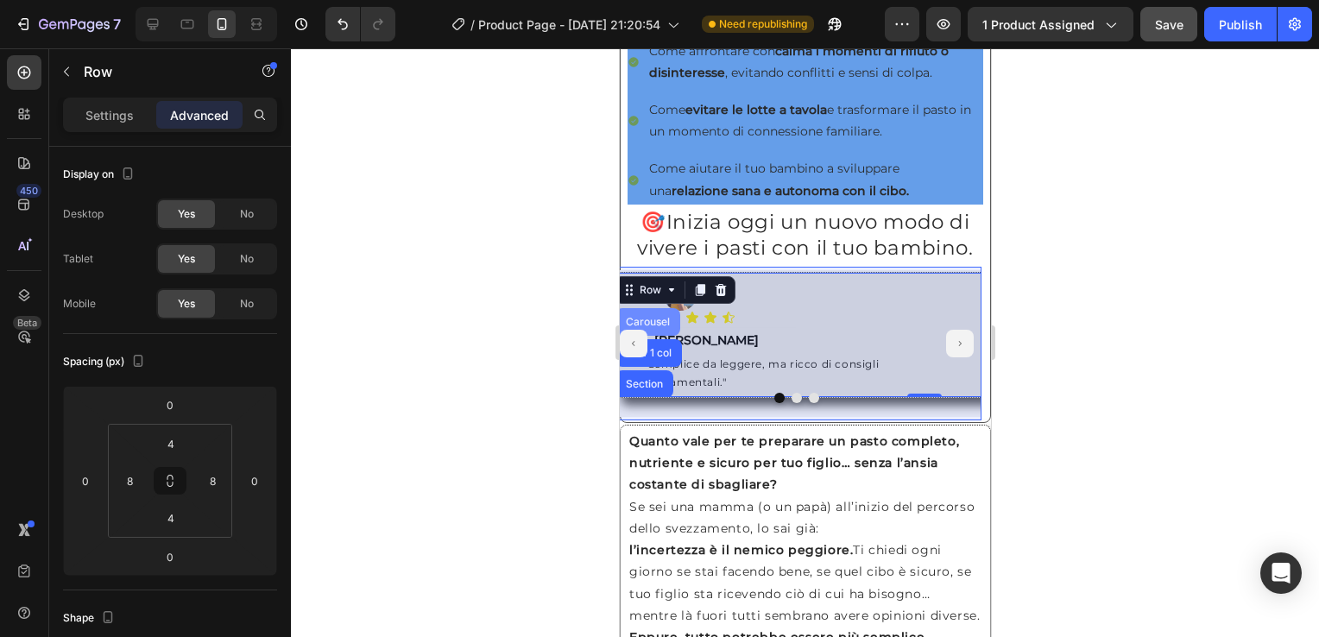
click at [645, 336] on div "Carousel" at bounding box center [647, 322] width 65 height 28
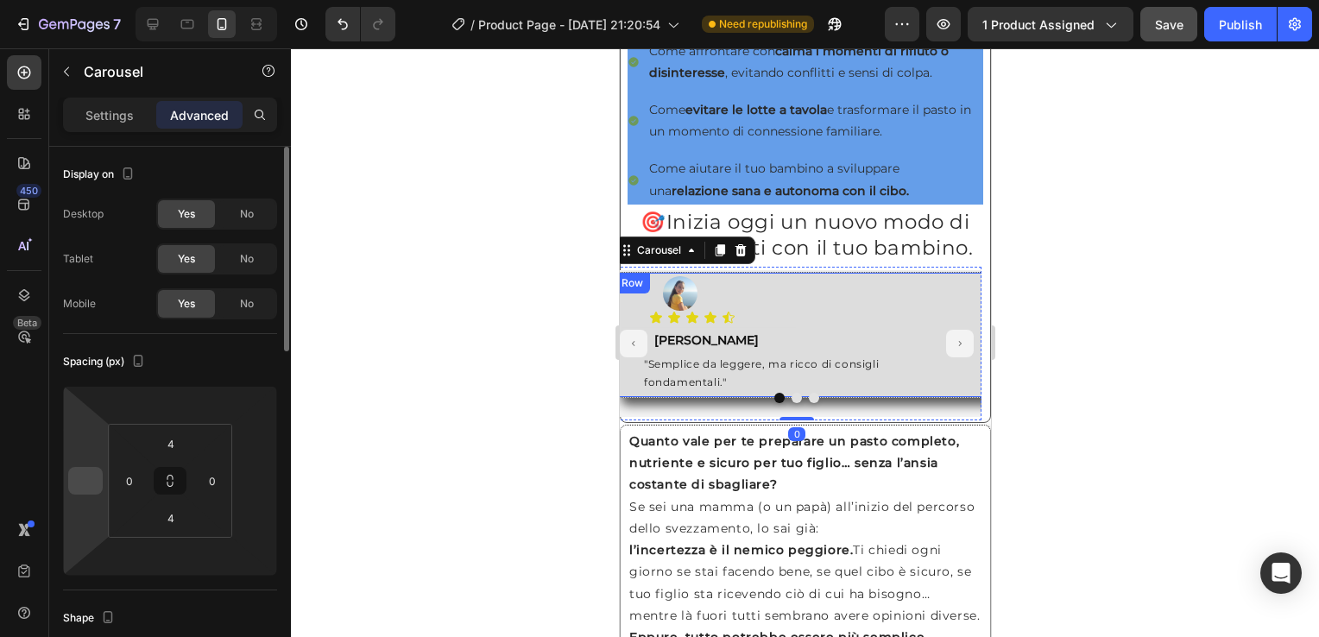
click at [88, 479] on input "number" at bounding box center [86, 481] width 26 height 26
type input "0"
click at [255, 482] on input "number" at bounding box center [255, 481] width 26 height 26
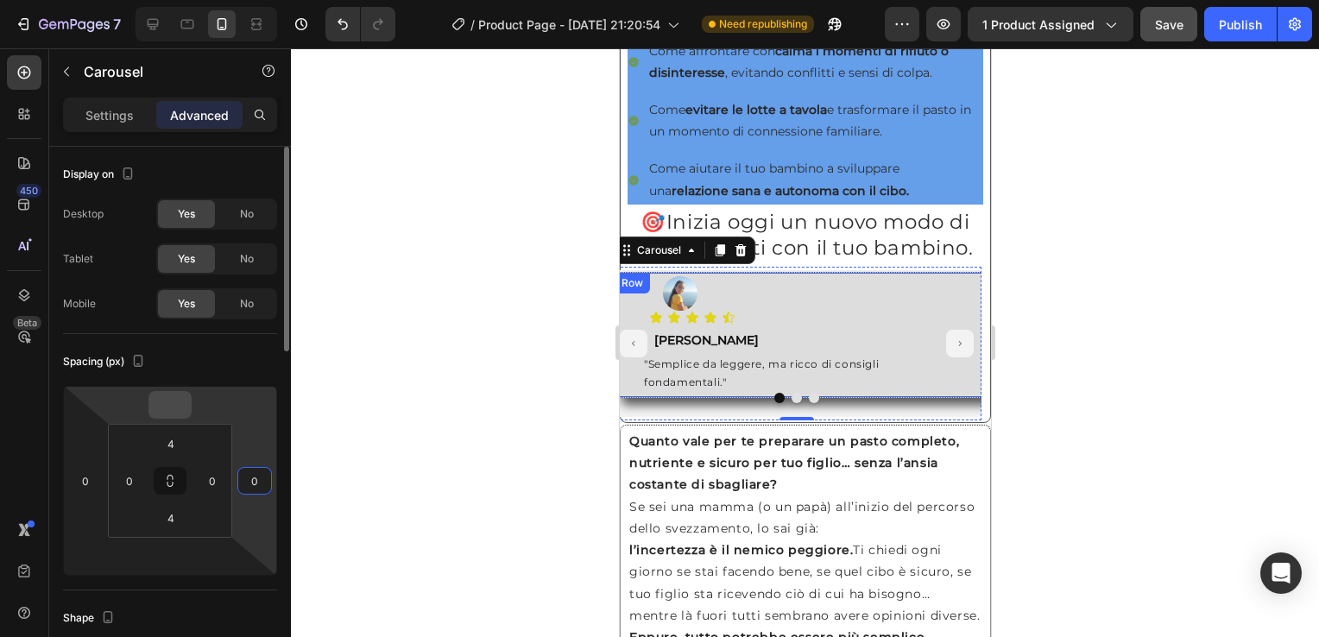
type input "0"
click at [170, 405] on input "number" at bounding box center [170, 405] width 35 height 26
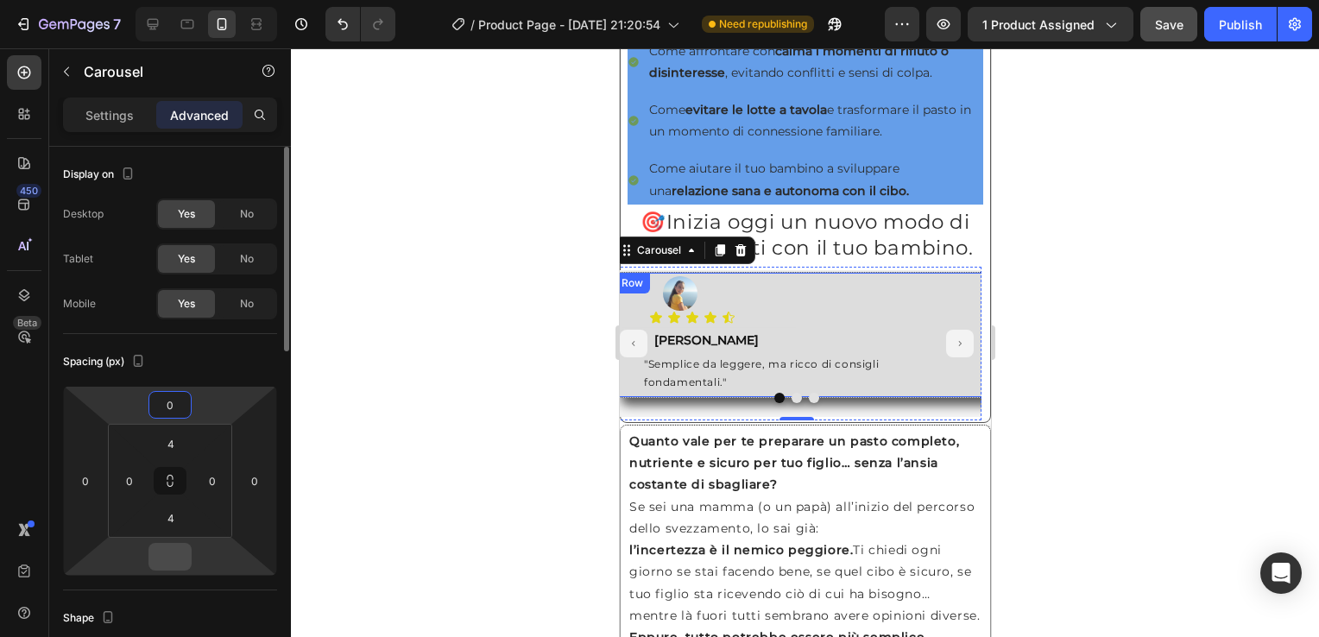
type input "0"
click at [178, 552] on input "number" at bounding box center [170, 557] width 35 height 26
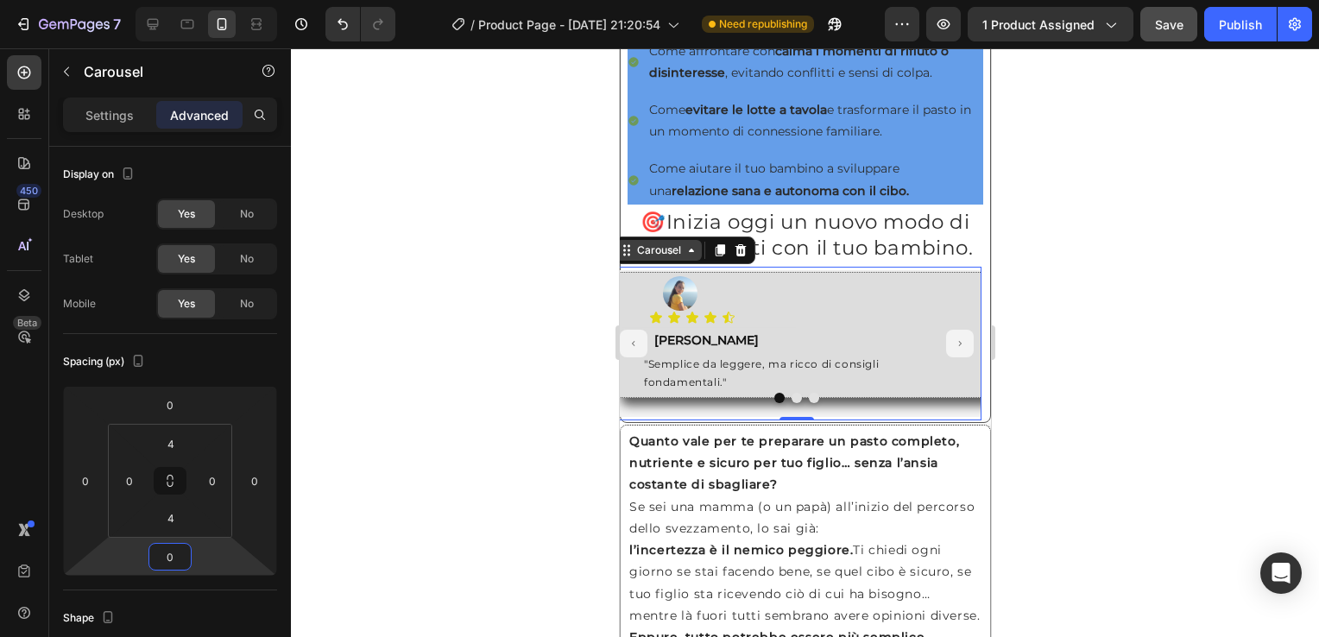
type input "0"
click at [685, 261] on div "Carousel" at bounding box center [658, 250] width 85 height 21
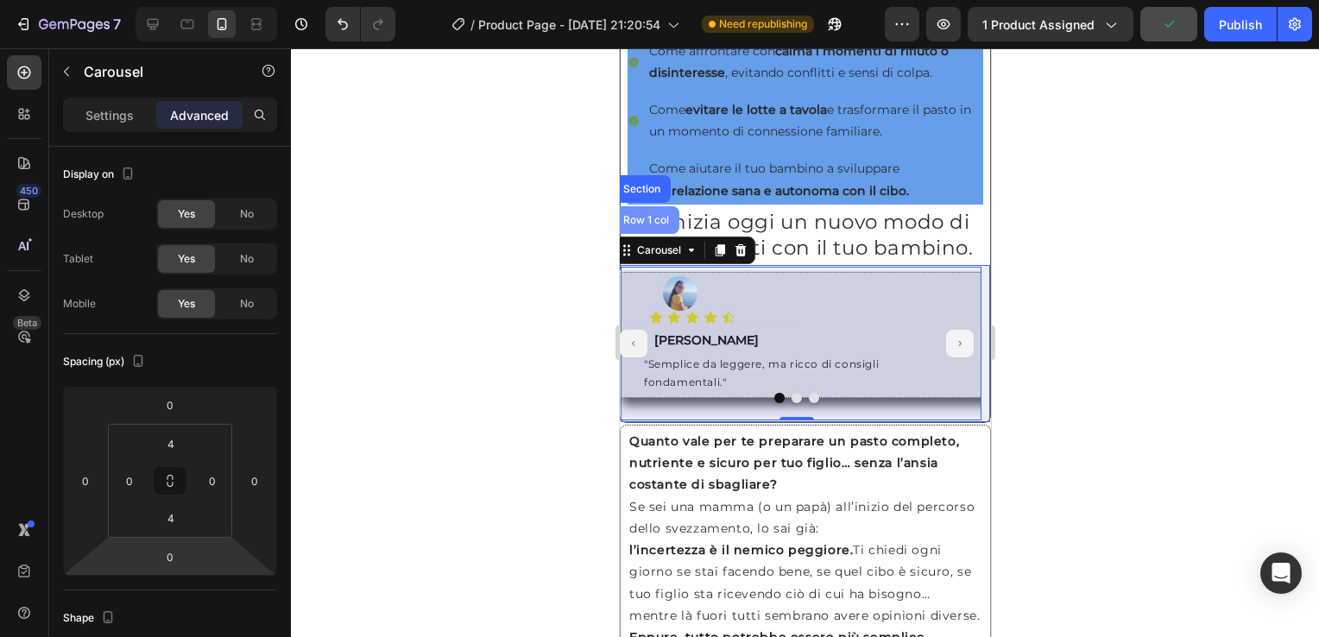
click at [648, 234] on div "Row 1 col" at bounding box center [645, 220] width 66 height 28
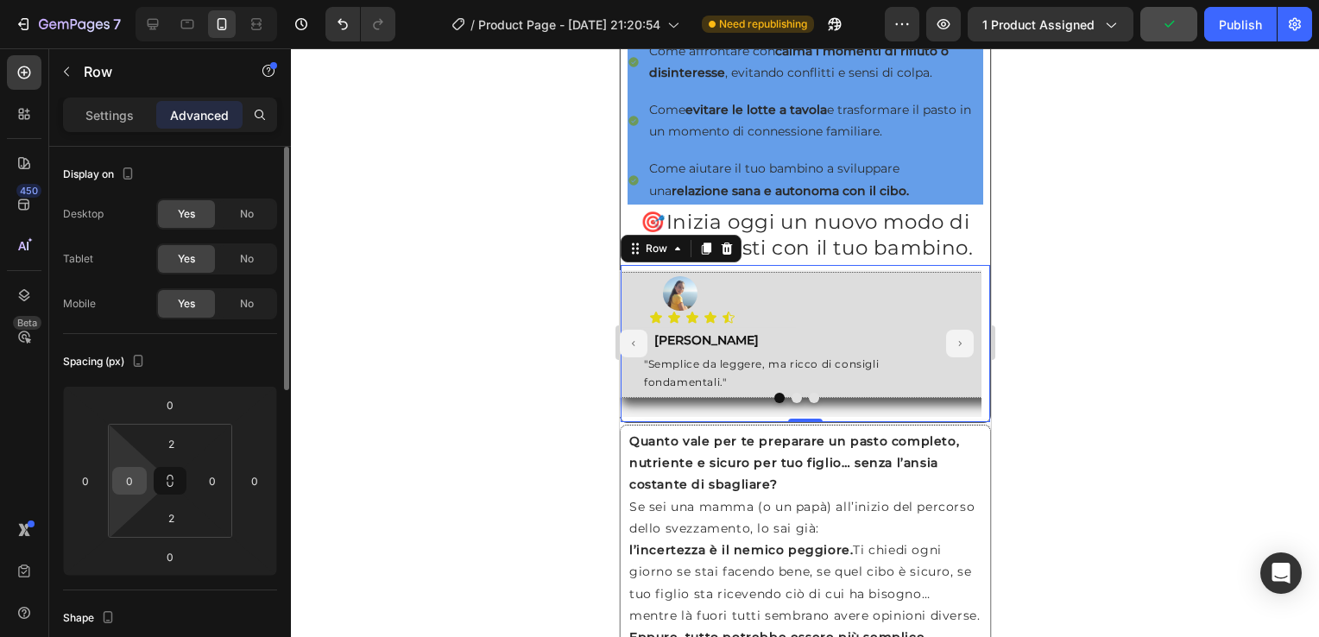
click at [135, 482] on input "0" at bounding box center [130, 481] width 26 height 26
type input "8"
click at [220, 471] on input "0" at bounding box center [212, 481] width 26 height 26
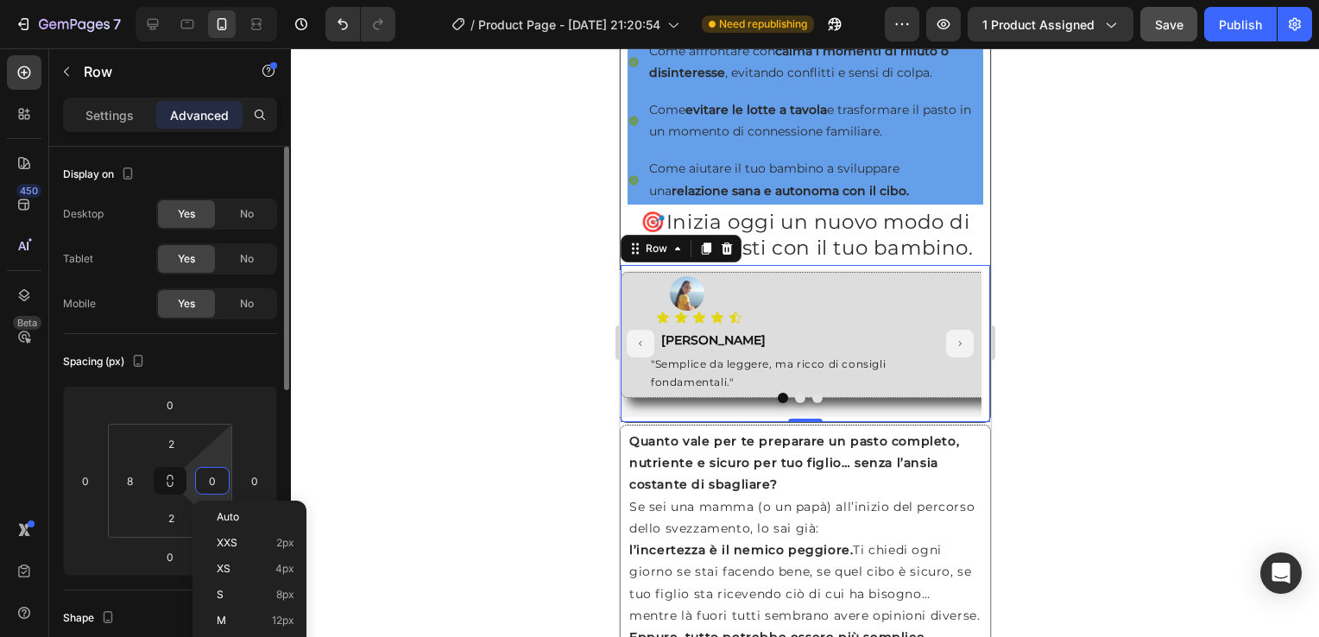
type input "8"
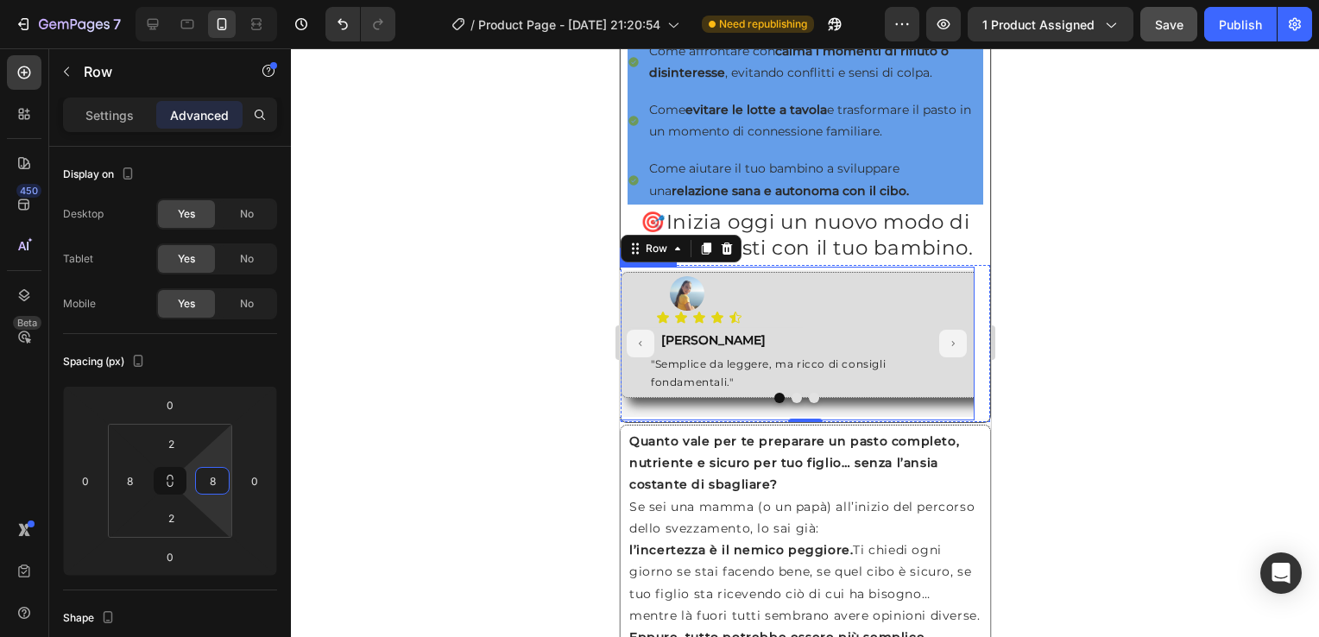
click at [957, 403] on div at bounding box center [796, 398] width 356 height 10
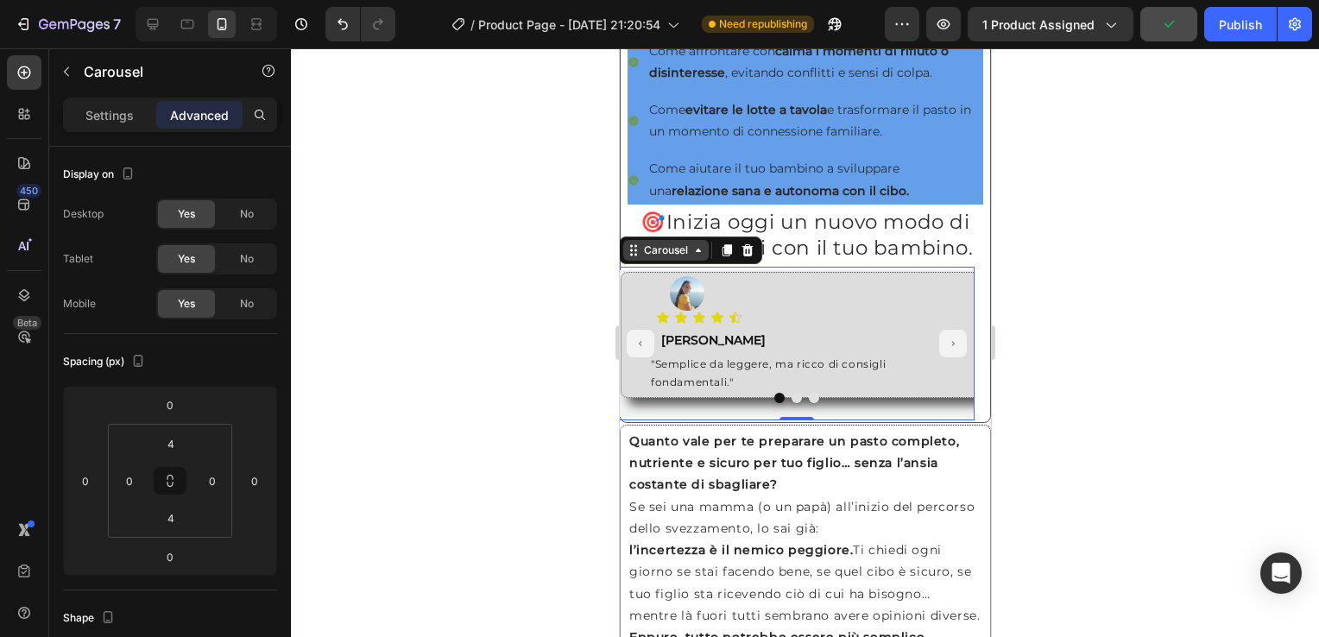
click at [693, 257] on icon at bounding box center [698, 251] width 14 height 14
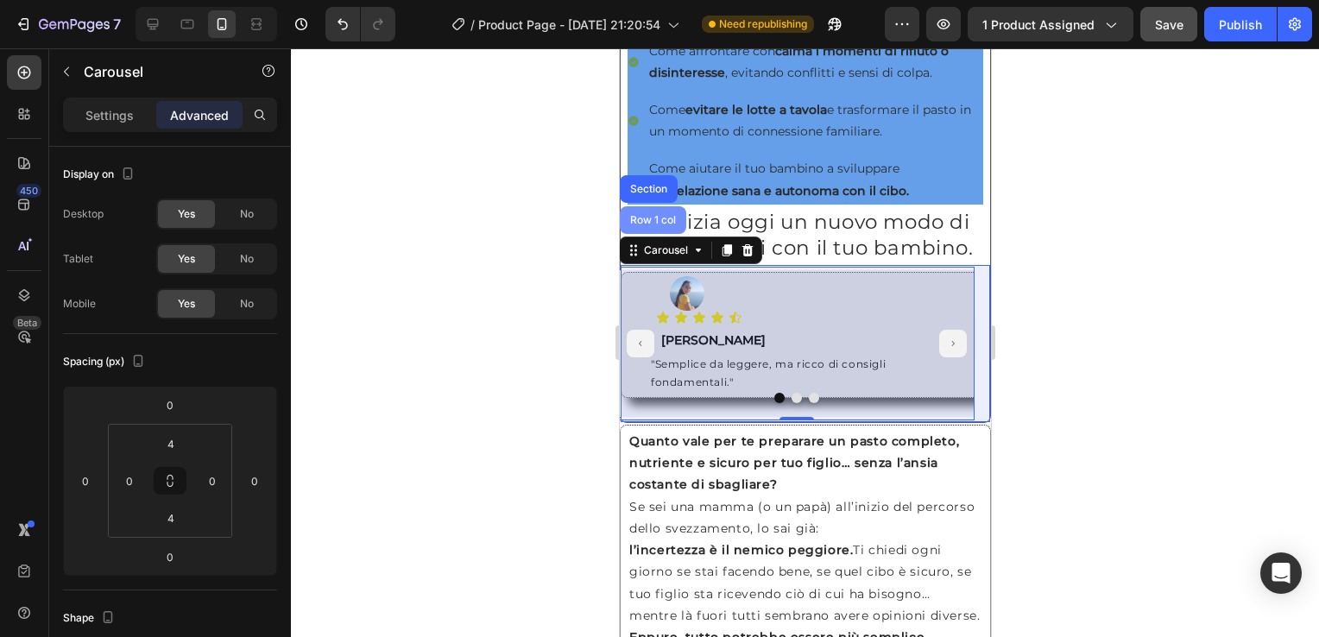
click at [640, 225] on div "Row 1 col" at bounding box center [652, 220] width 53 height 10
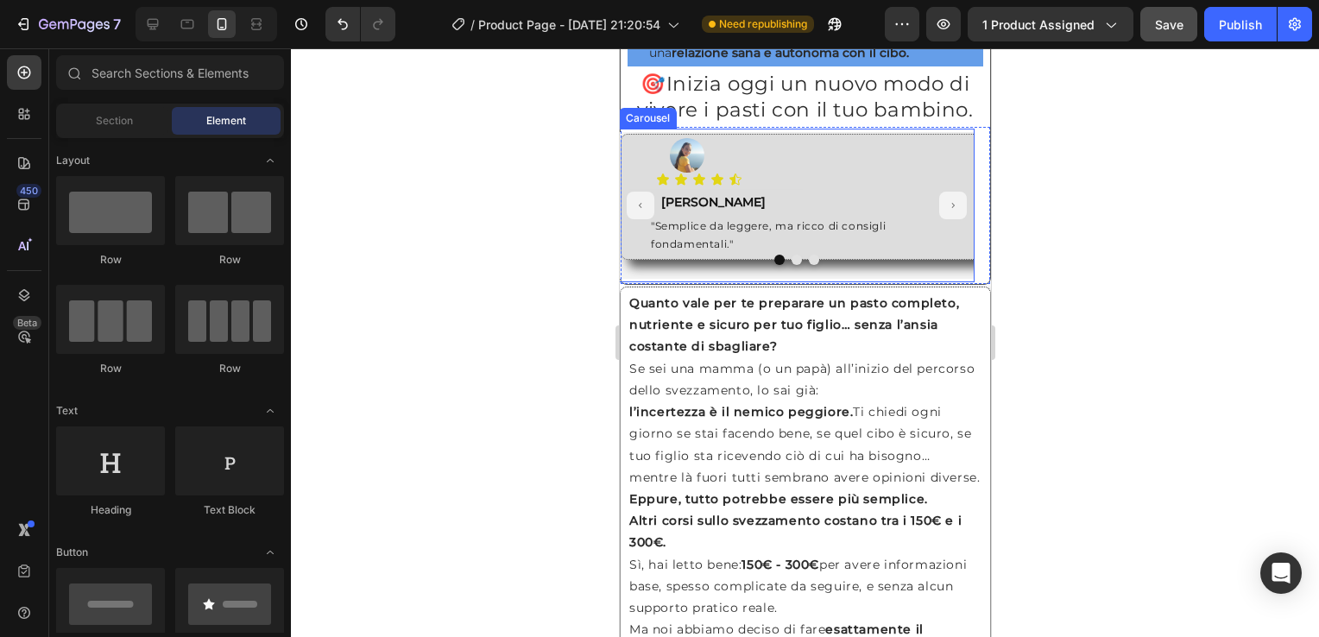
scroll to position [1008, 0]
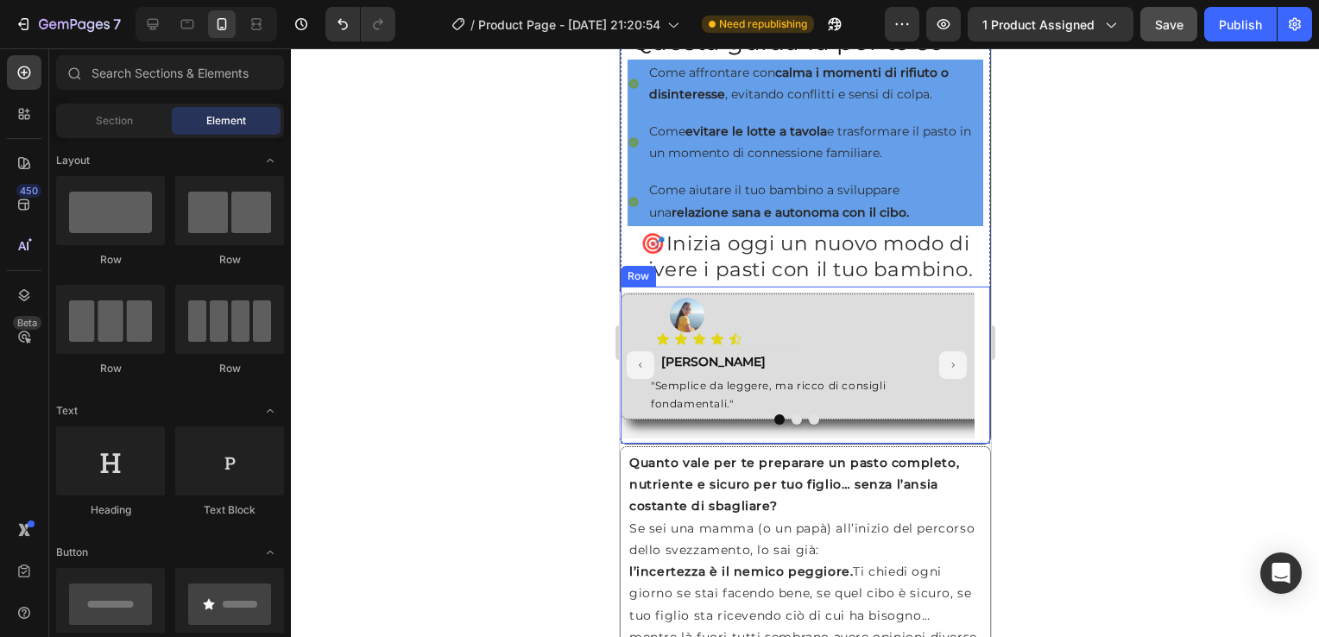
click at [966, 366] on div "Image Icon Icon Icon Icon Icon Icon List Text Block Roberta Text Block "Semplic…" at bounding box center [805, 365] width 356 height 154
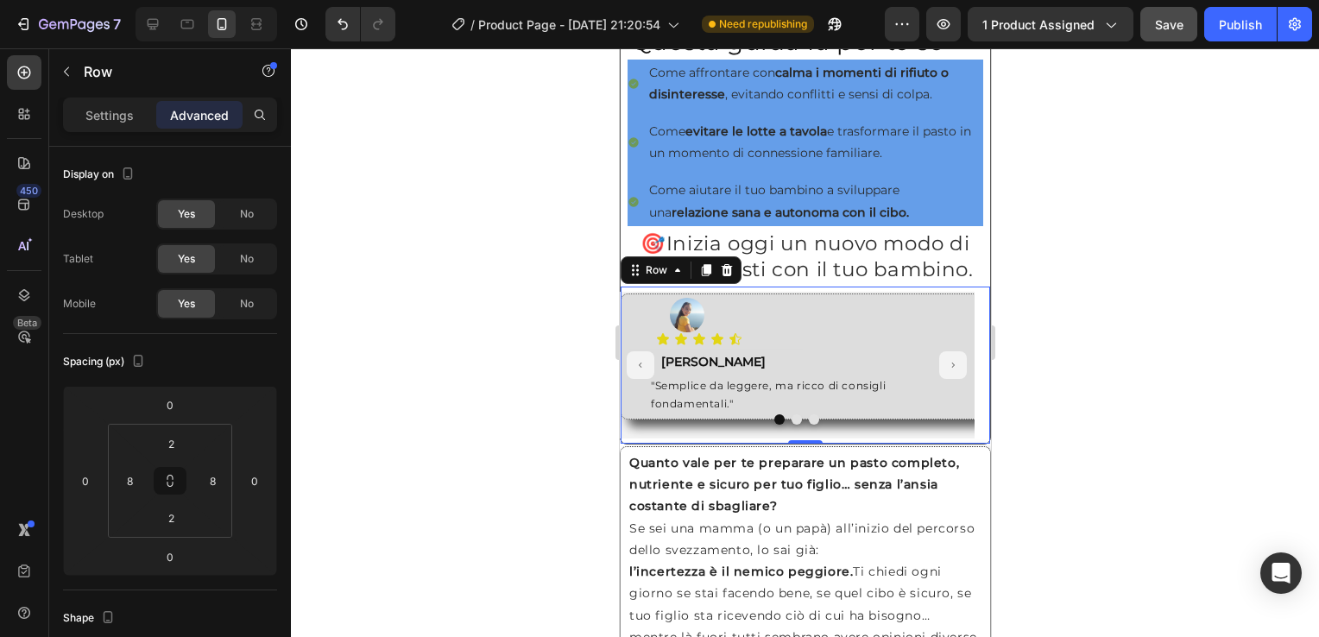
click at [971, 367] on div "Image Icon Icon Icon Icon Icon Icon List Text Block Roberta Text Block "Semplic…" at bounding box center [805, 365] width 370 height 157
click at [673, 277] on icon at bounding box center [677, 270] width 14 height 14
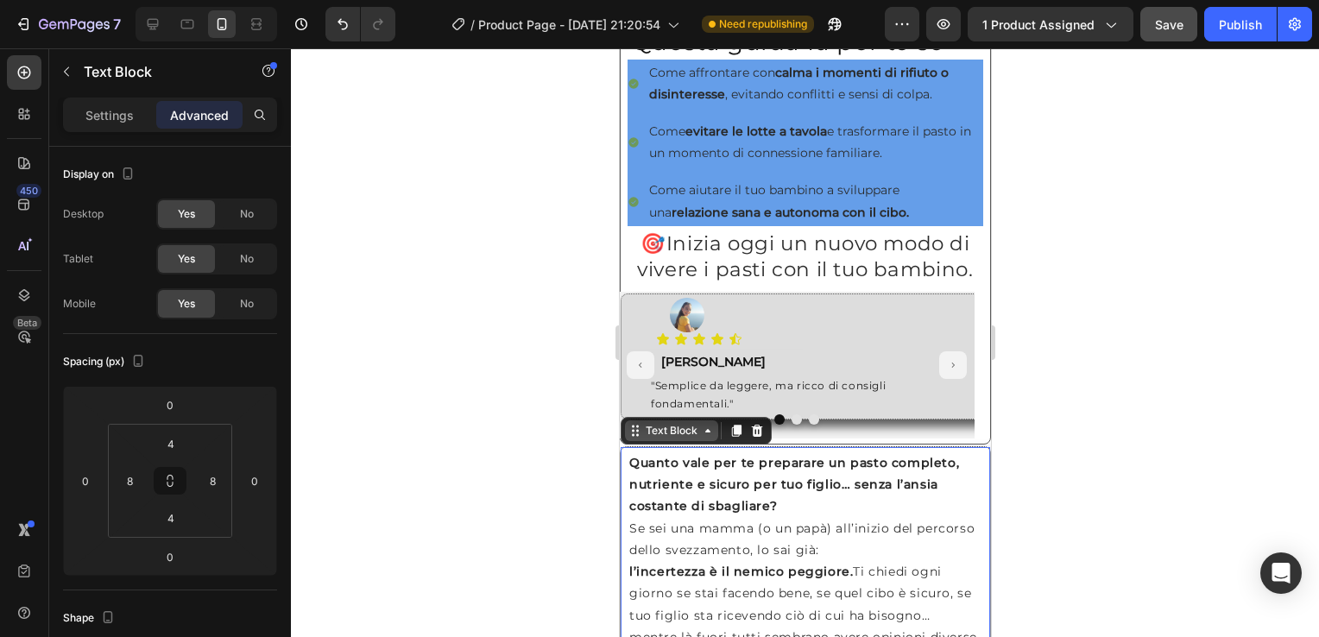
click at [703, 438] on icon at bounding box center [707, 431] width 14 height 14
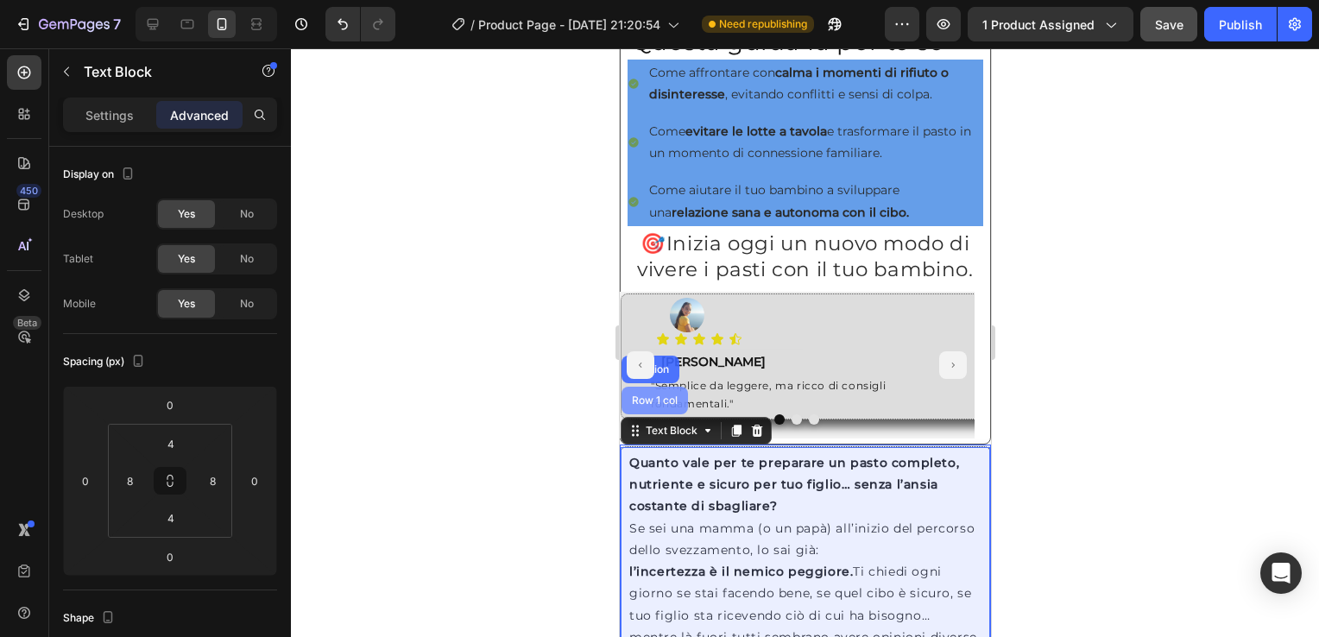
click at [650, 406] on div "Row 1 col" at bounding box center [654, 401] width 53 height 10
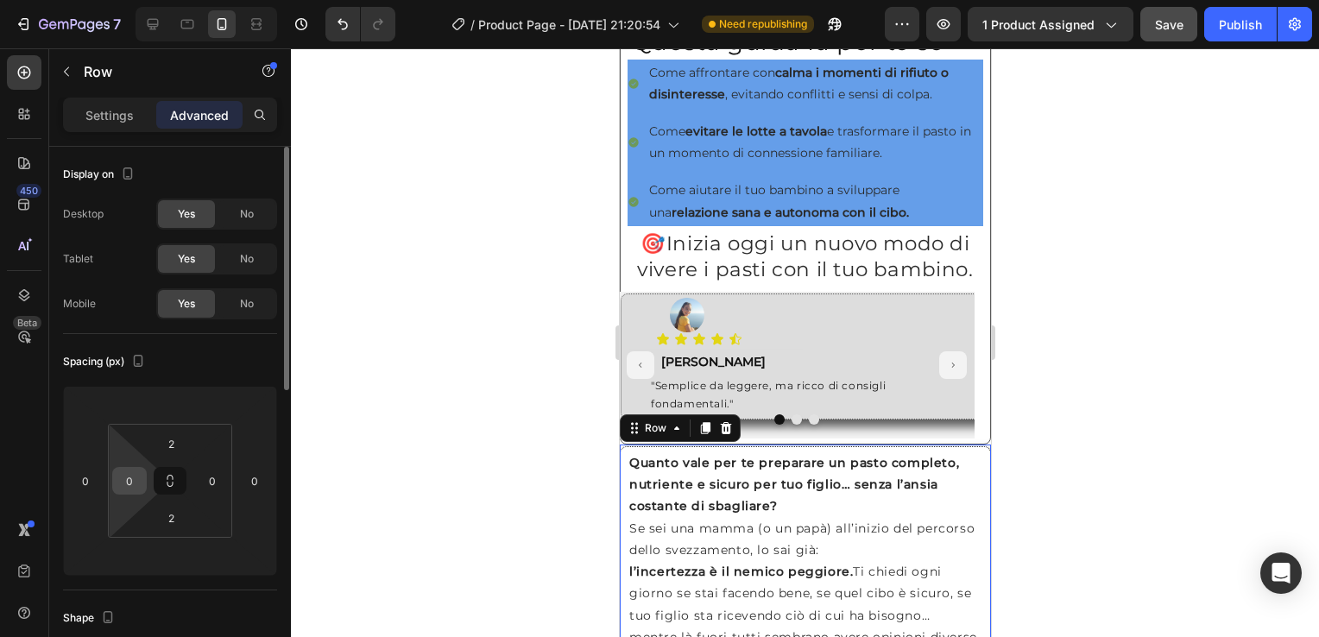
click at [128, 486] on input "0" at bounding box center [130, 481] width 26 height 26
click at [130, 481] on input "0" at bounding box center [130, 481] width 26 height 26
click at [212, 481] on input "0" at bounding box center [212, 481] width 26 height 26
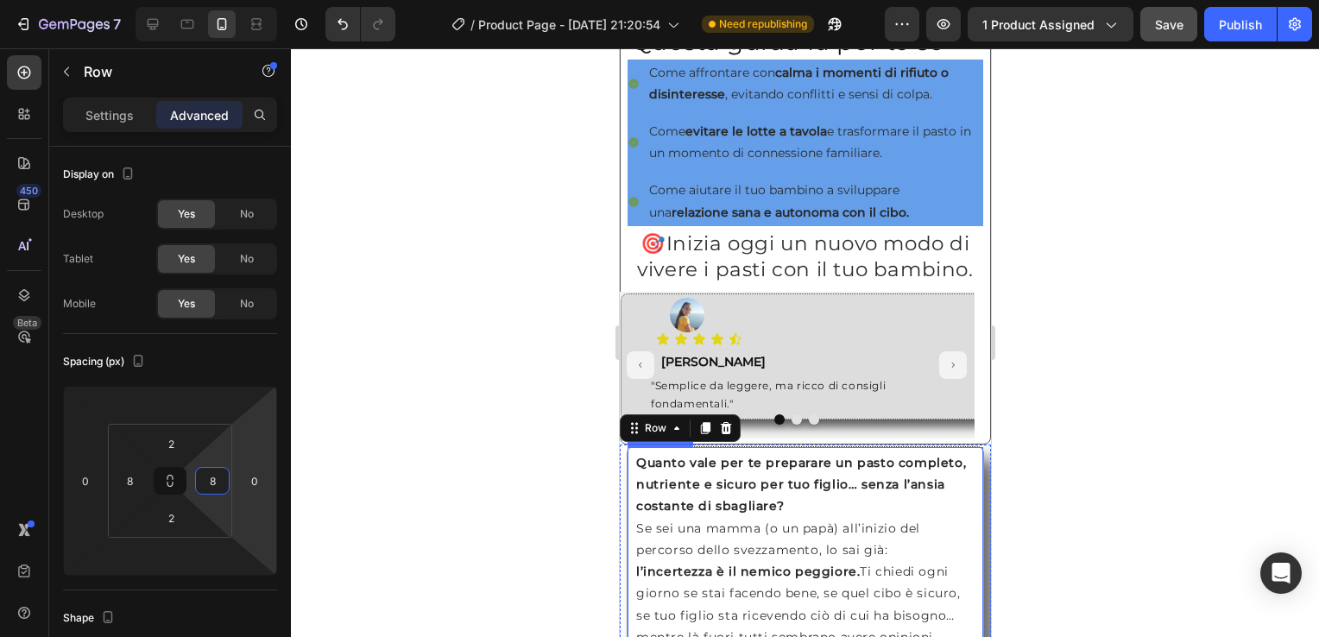
click at [654, 569] on p "Quanto vale per te preparare un pasto completo, nutriente e sicuro per tuo figl…" at bounding box center [805, 561] width 339 height 218
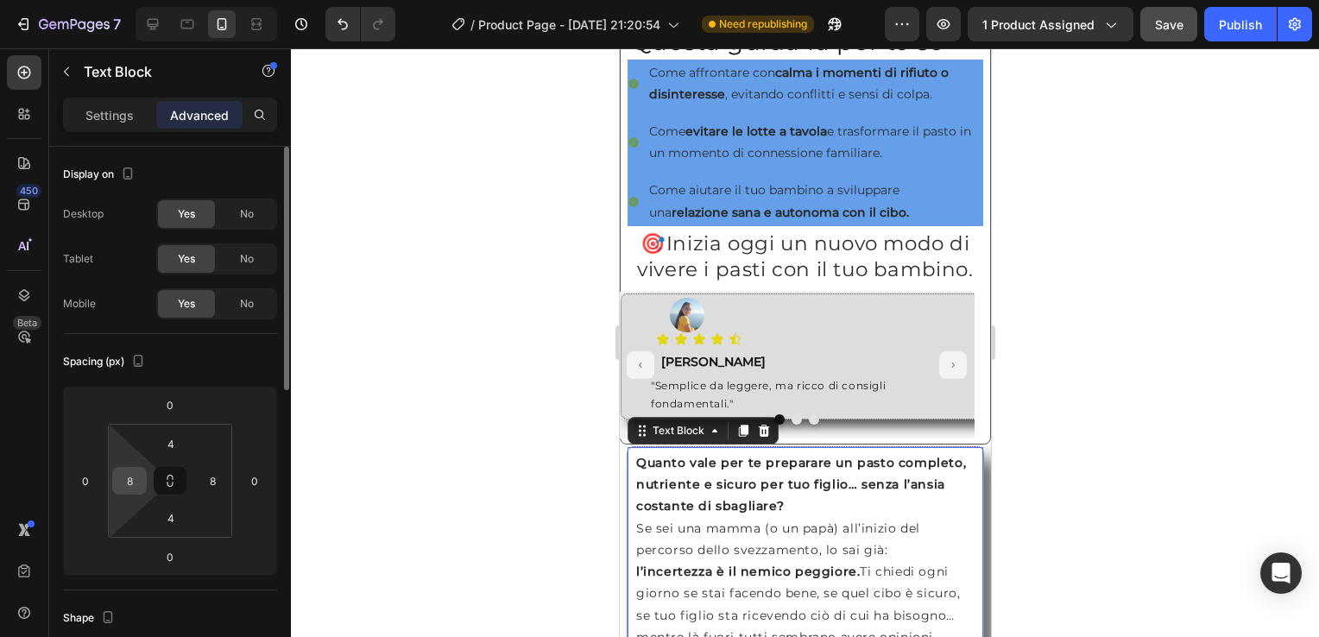
click at [134, 490] on input "8" at bounding box center [130, 481] width 26 height 26
click at [218, 477] on input "8" at bounding box center [212, 481] width 26 height 26
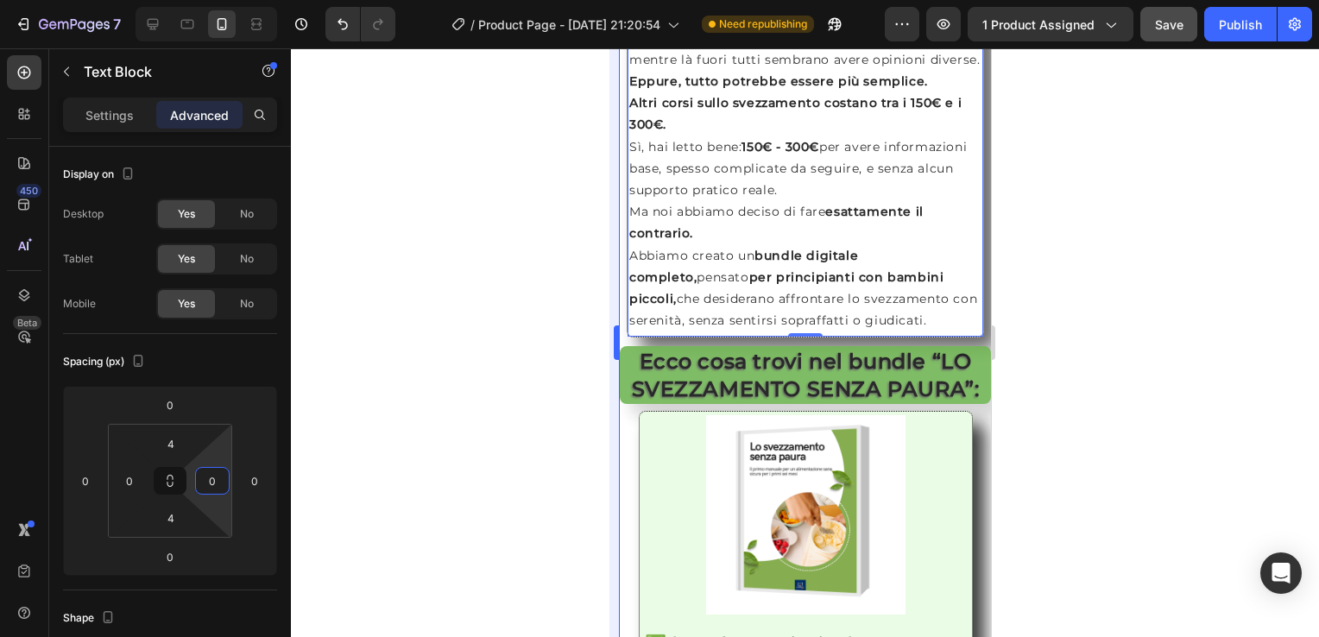
scroll to position [1440, 0]
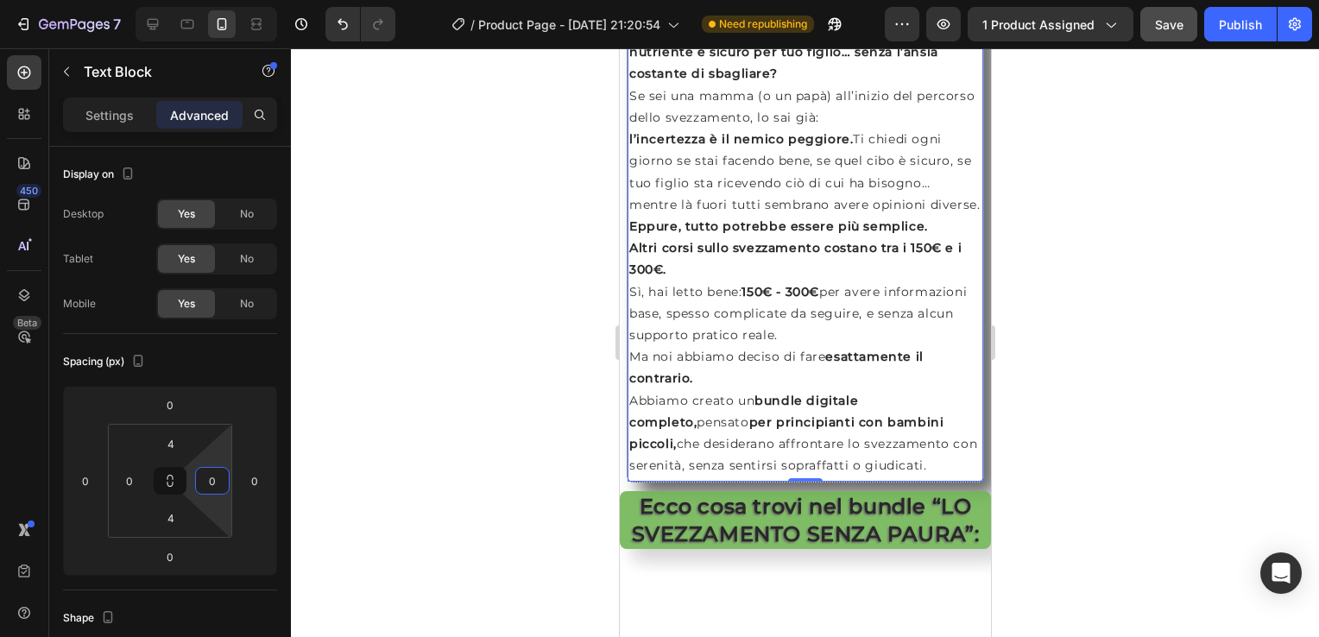
click at [630, 389] on p "Altri corsi sullo svezzamento costano tra i 150€ e i 300€. Sì, hai letto bene: …" at bounding box center [805, 313] width 352 height 152
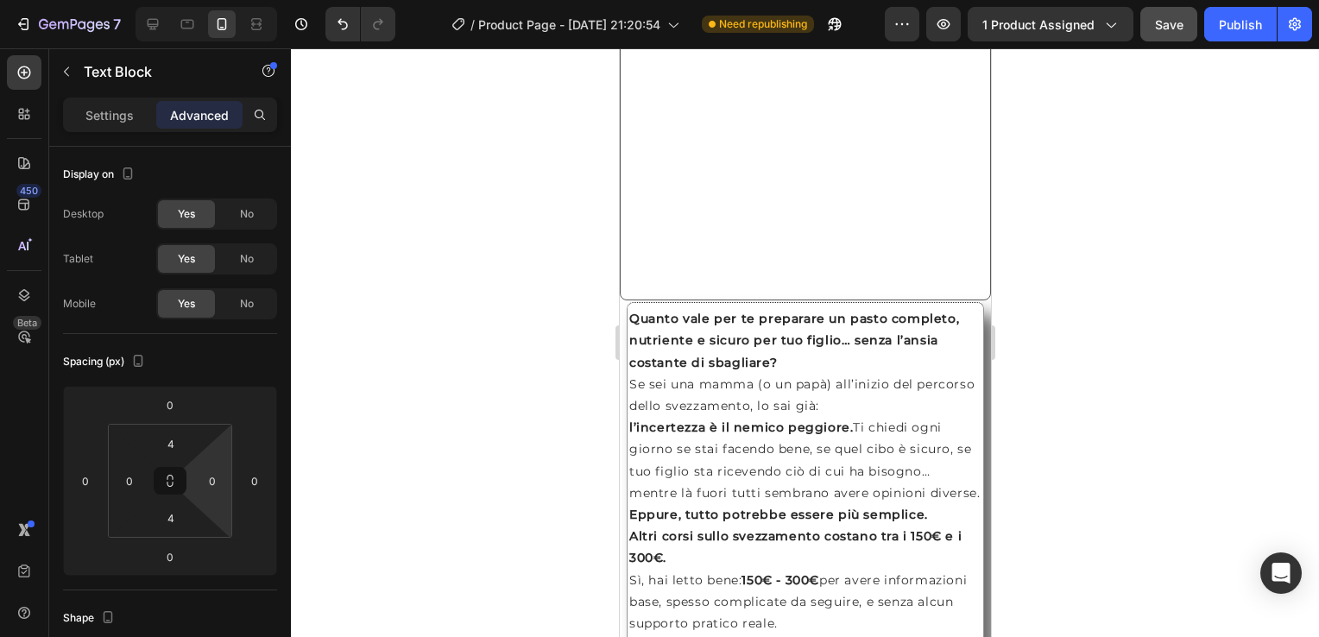
scroll to position [1625, 0]
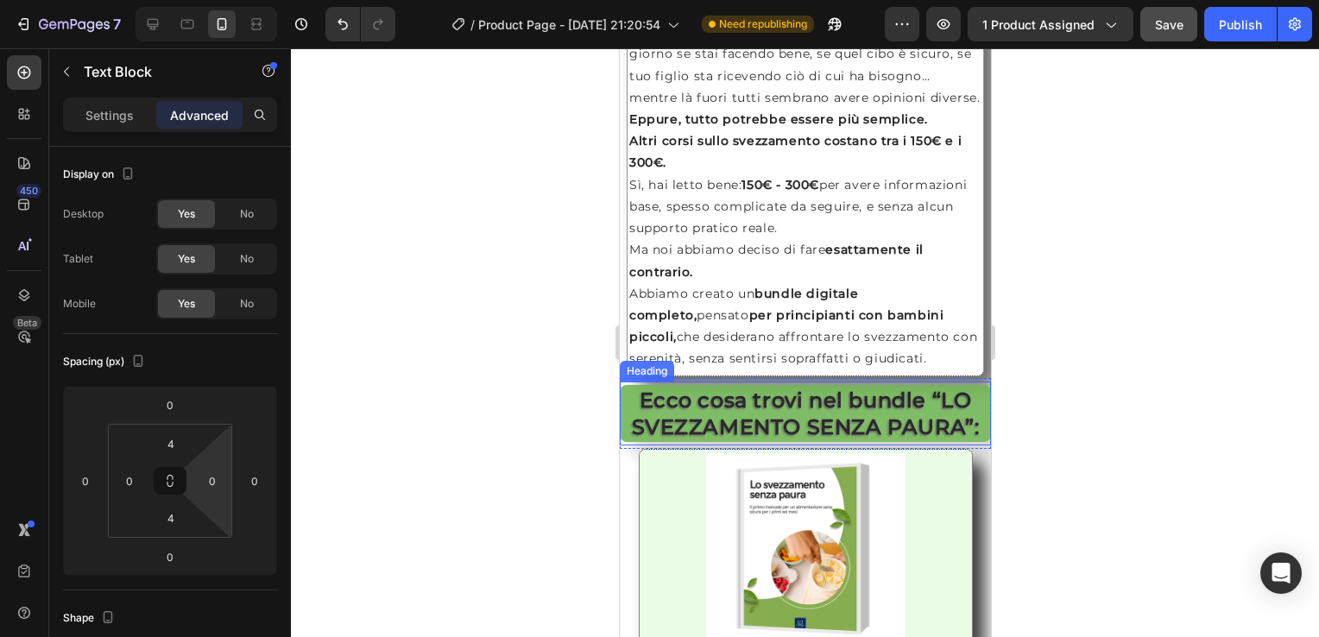
click at [637, 379] on div "Heading" at bounding box center [646, 372] width 47 height 16
click at [637, 376] on div "Row" at bounding box center [637, 368] width 28 height 16
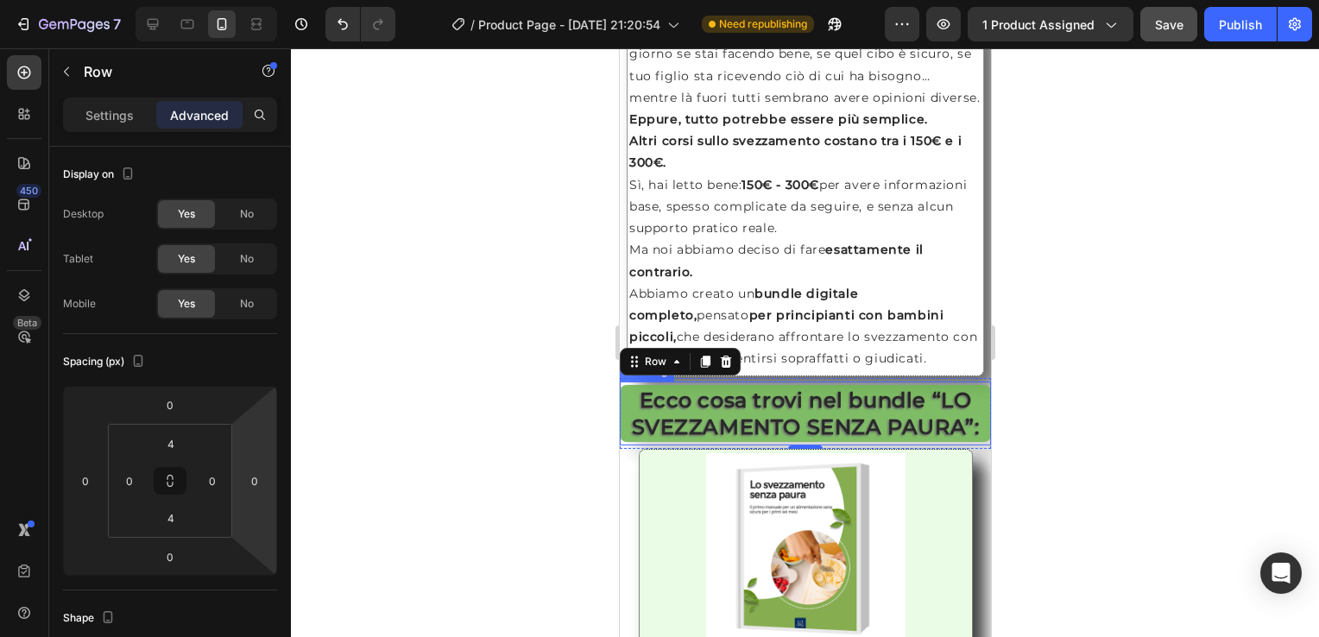
click at [619, 418] on h2 "⁠⁠⁠⁠⁠⁠⁠ Ecco cosa trovi nel bundle “LO SVEZZAMENTO SENZA PAURA”:" at bounding box center [804, 413] width 371 height 57
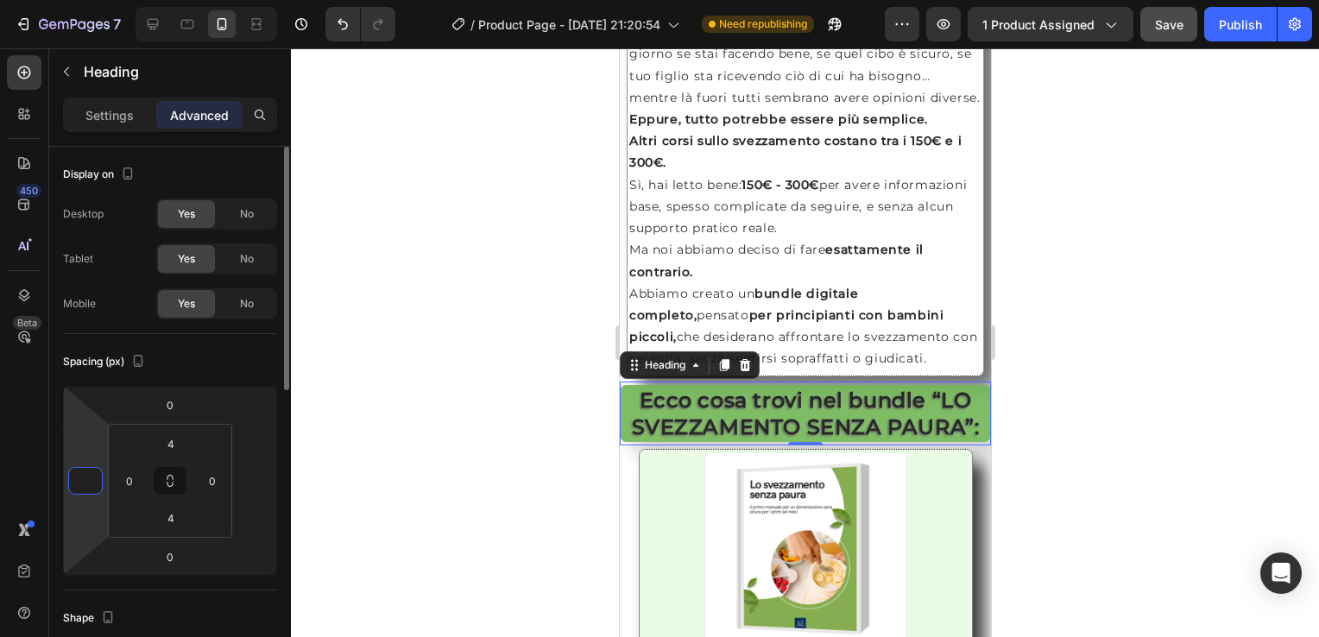
click at [77, 476] on input "number" at bounding box center [86, 481] width 26 height 26
click at [256, 489] on input "number" at bounding box center [255, 481] width 26 height 26
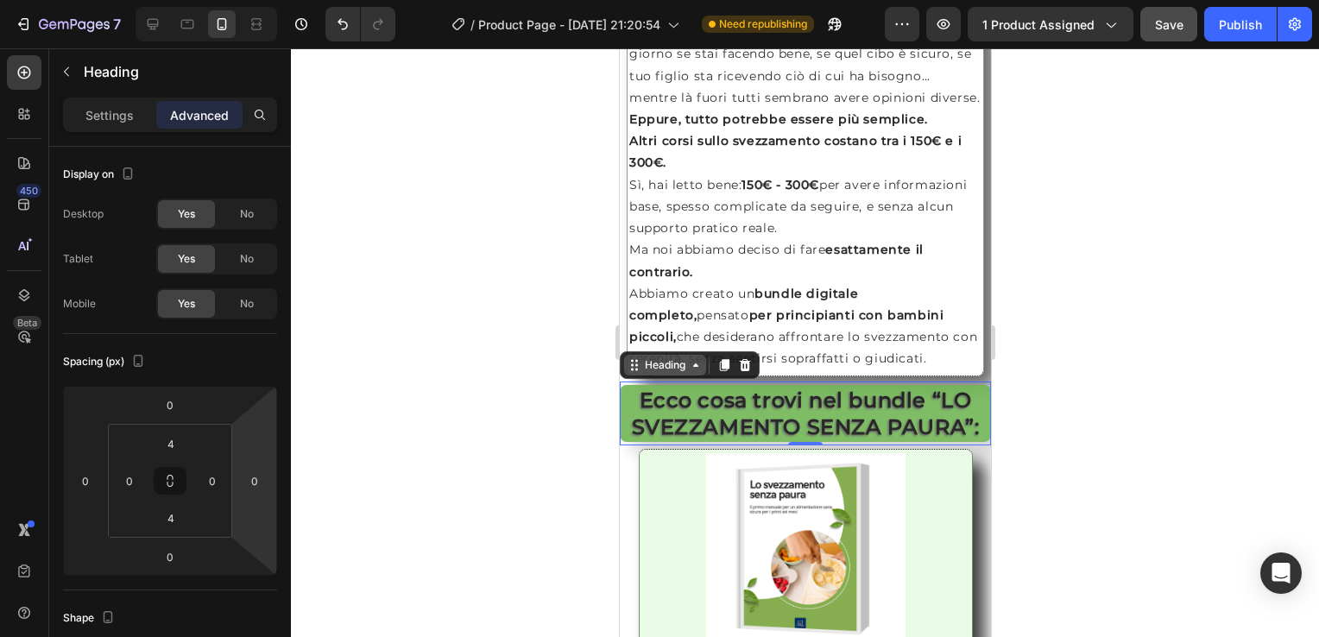
click at [667, 373] on div "Heading" at bounding box center [664, 366] width 47 height 16
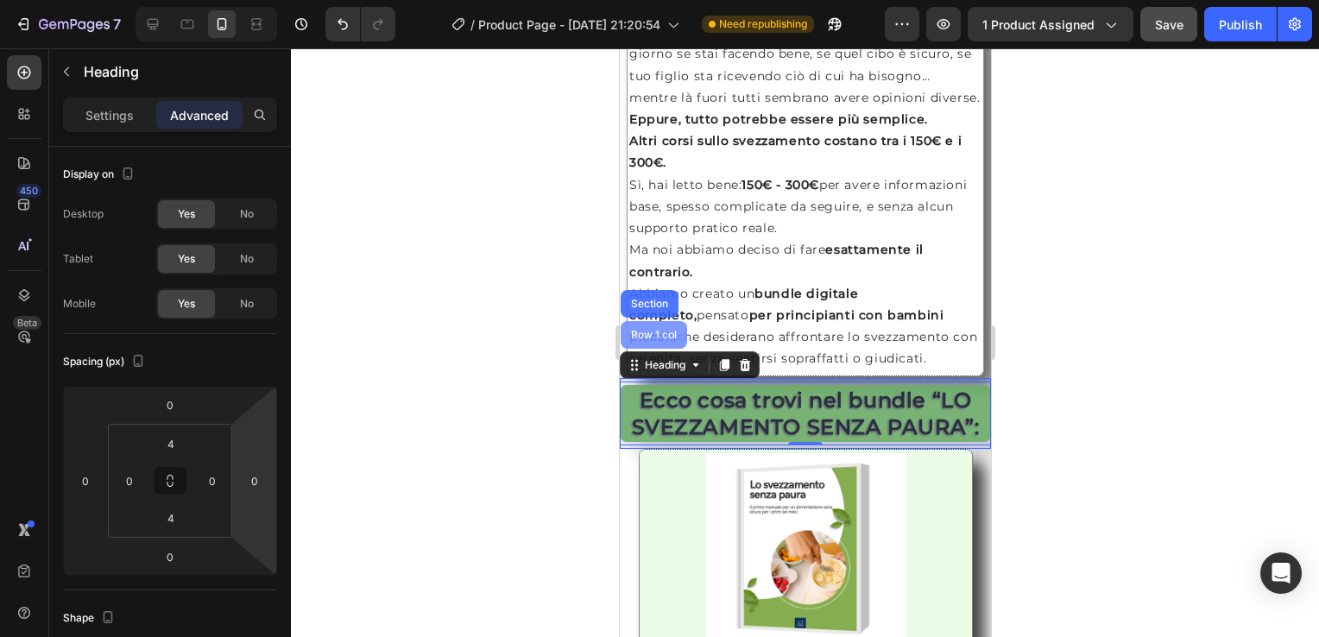
click at [652, 340] on div "Row 1 col" at bounding box center [653, 335] width 53 height 10
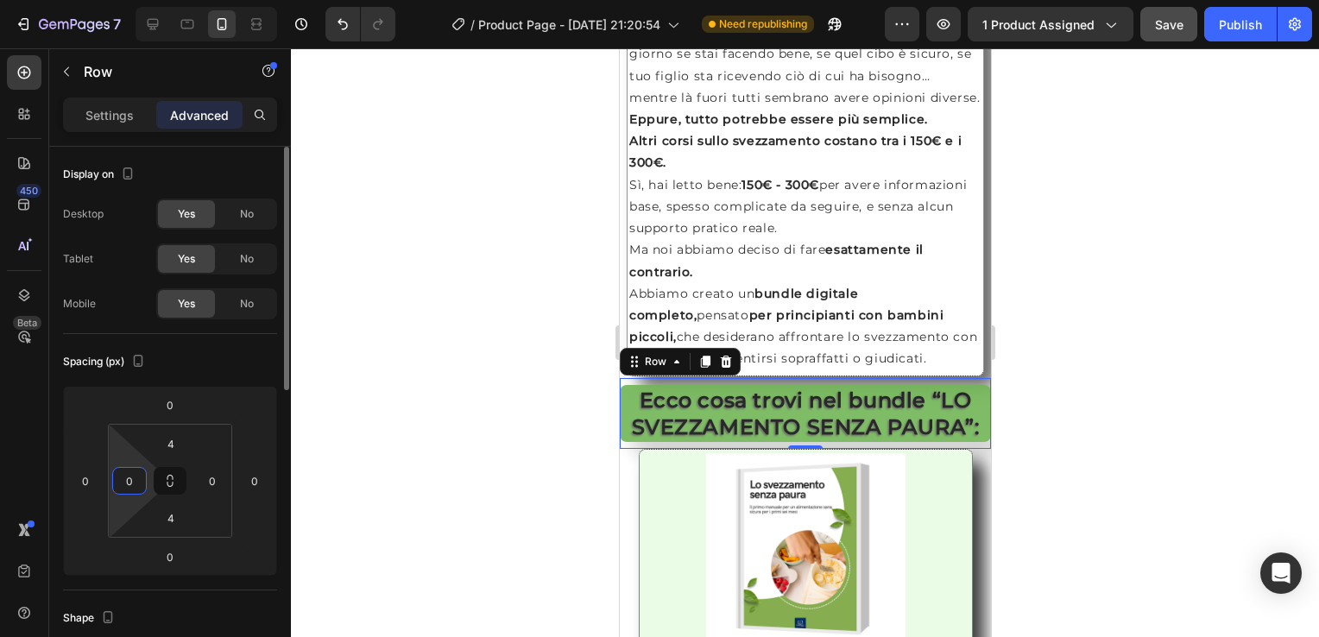
click at [124, 485] on input "0" at bounding box center [130, 481] width 26 height 26
click at [217, 485] on input "0" at bounding box center [212, 481] width 26 height 26
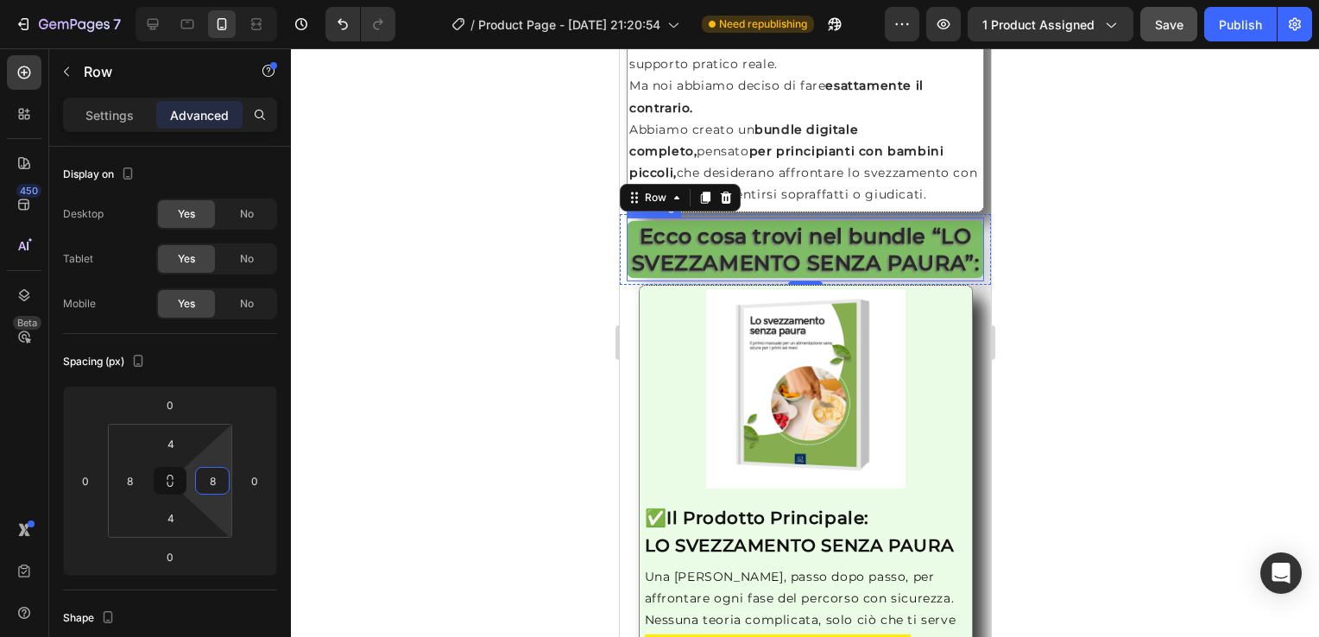
scroll to position [1790, 0]
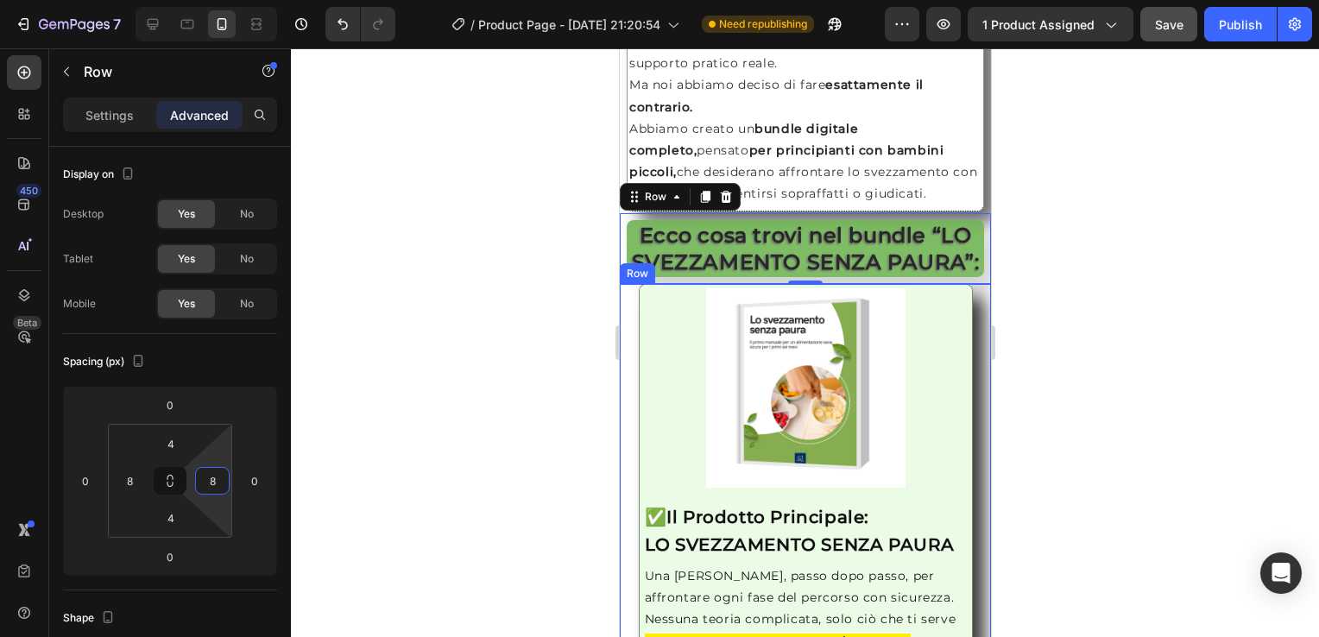
click at [625, 379] on div "Image ✅ Il Prodotto Principale: LO SVEZZAMENTO SENZA PAURA Heading Una [PERSON_…" at bounding box center [804, 484] width 371 height 400
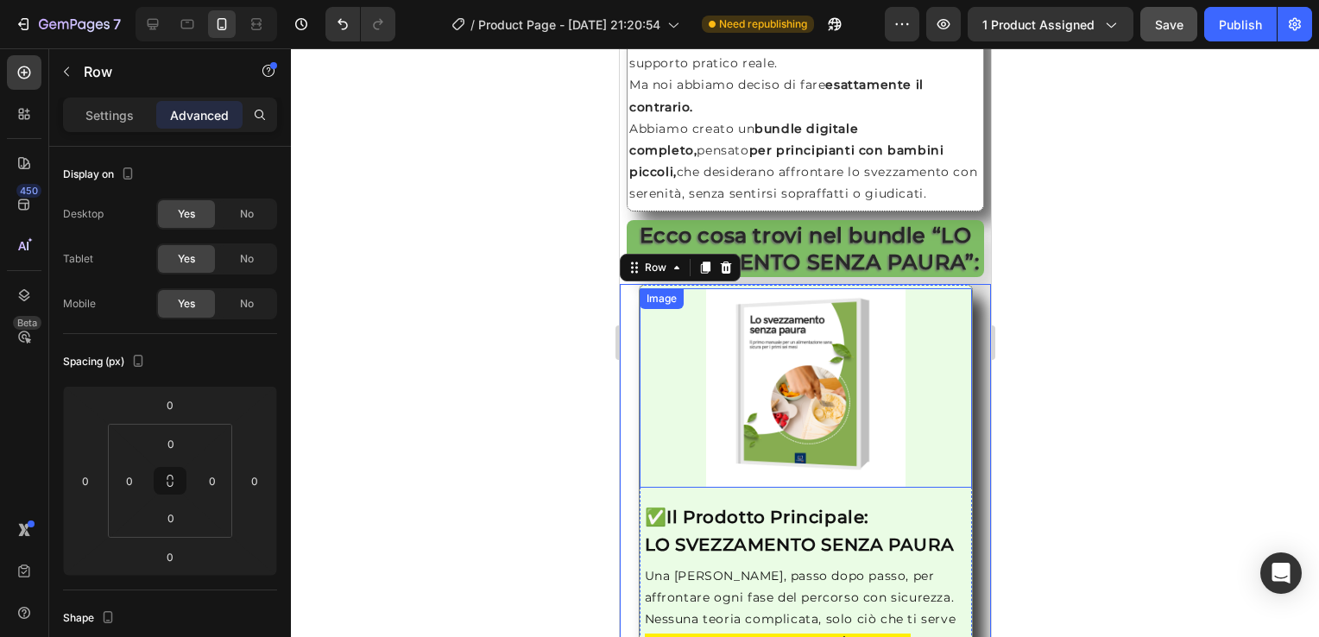
click at [654, 462] on div at bounding box center [805, 387] width 332 height 199
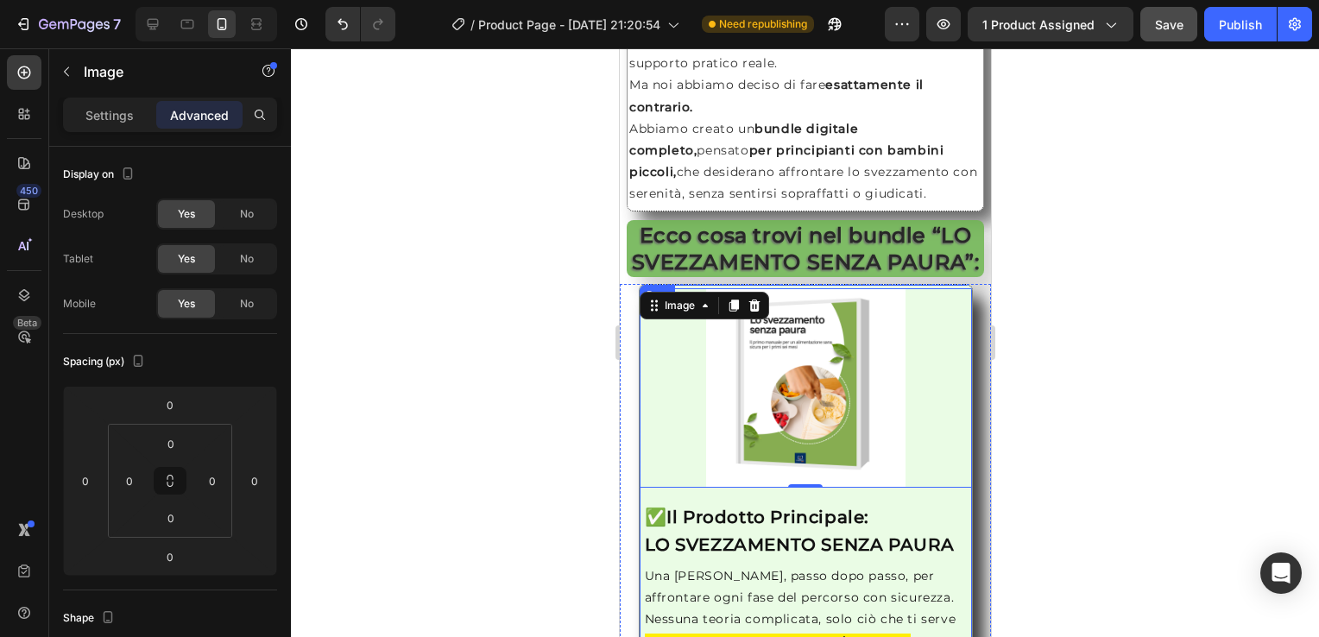
click at [640, 537] on div "Image 0 ✅ Il Prodotto Principale: LO SVEZZAMENTO SENZA PAURA Heading Una [PERSO…" at bounding box center [805, 484] width 334 height 400
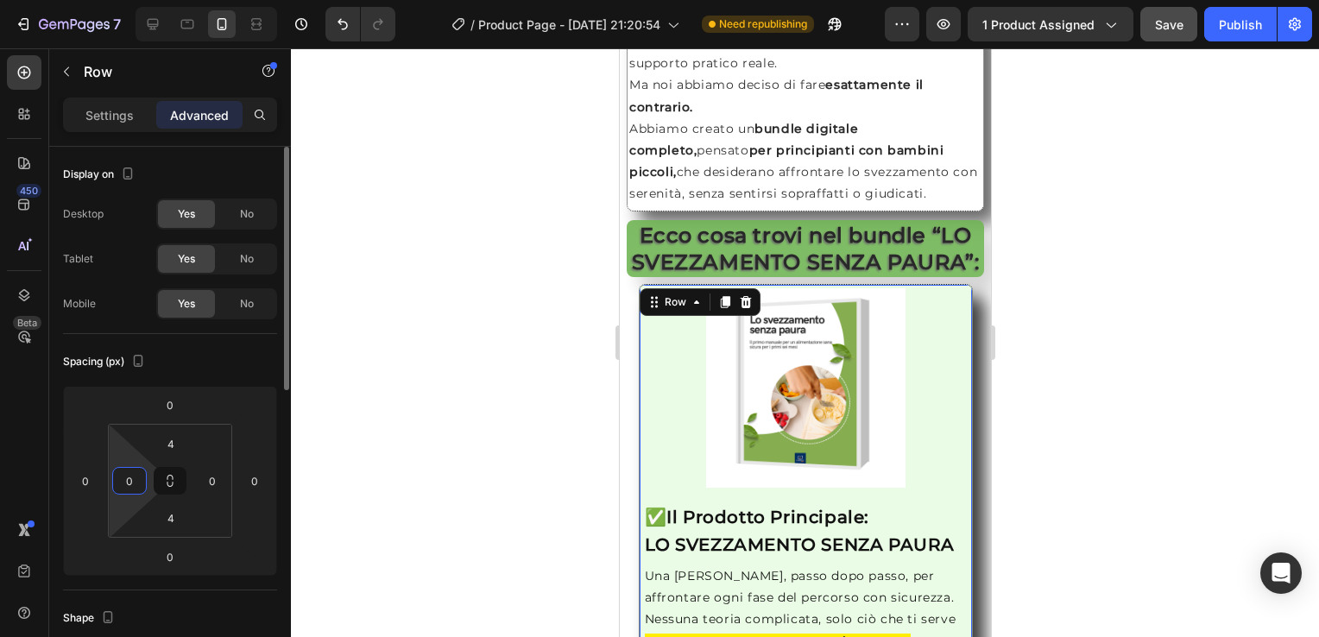
click at [138, 482] on input "0" at bounding box center [130, 481] width 26 height 26
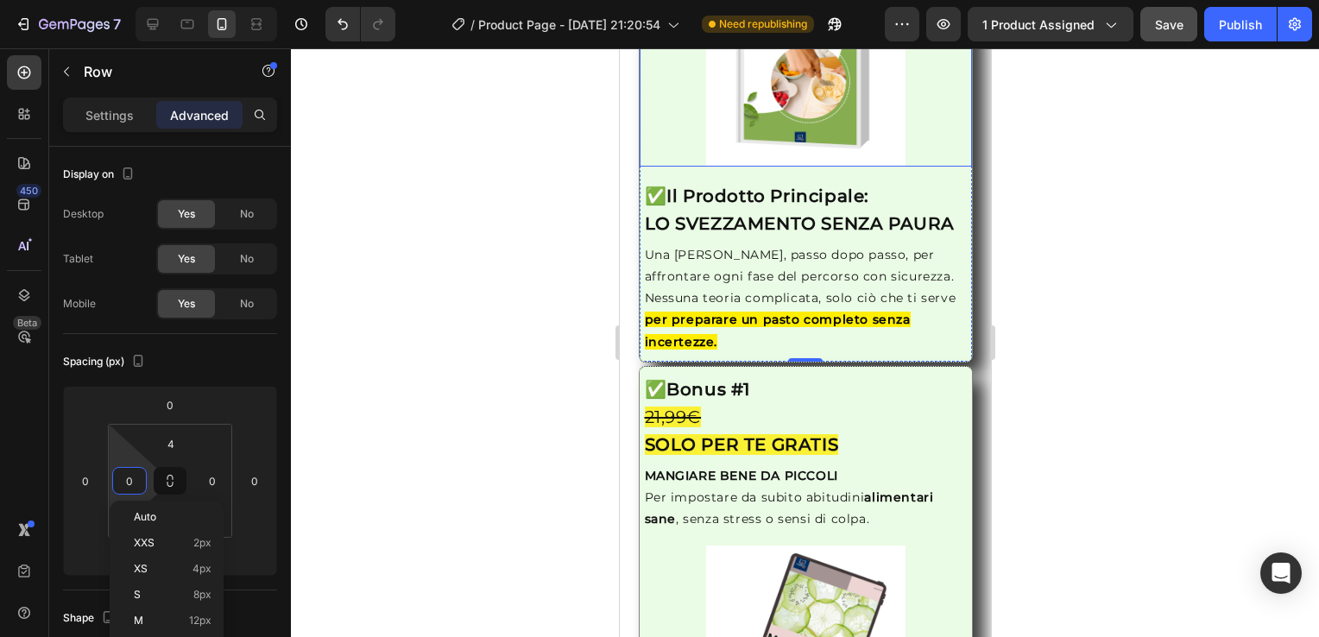
scroll to position [2226, 0]
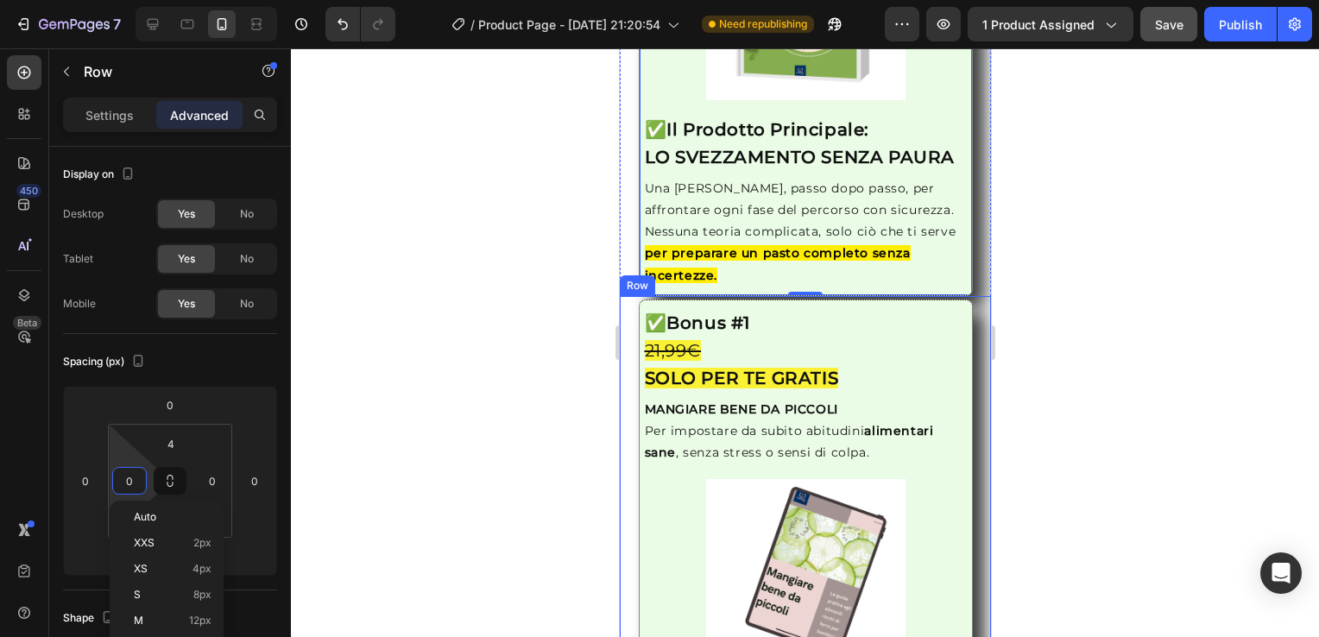
click at [635, 399] on div "Image ✅ Bonus #1 21,99€ SOLO PER TE GRATIS Heading MANGIARE BENE DA PICCOLI Per…" at bounding box center [804, 492] width 371 height 384
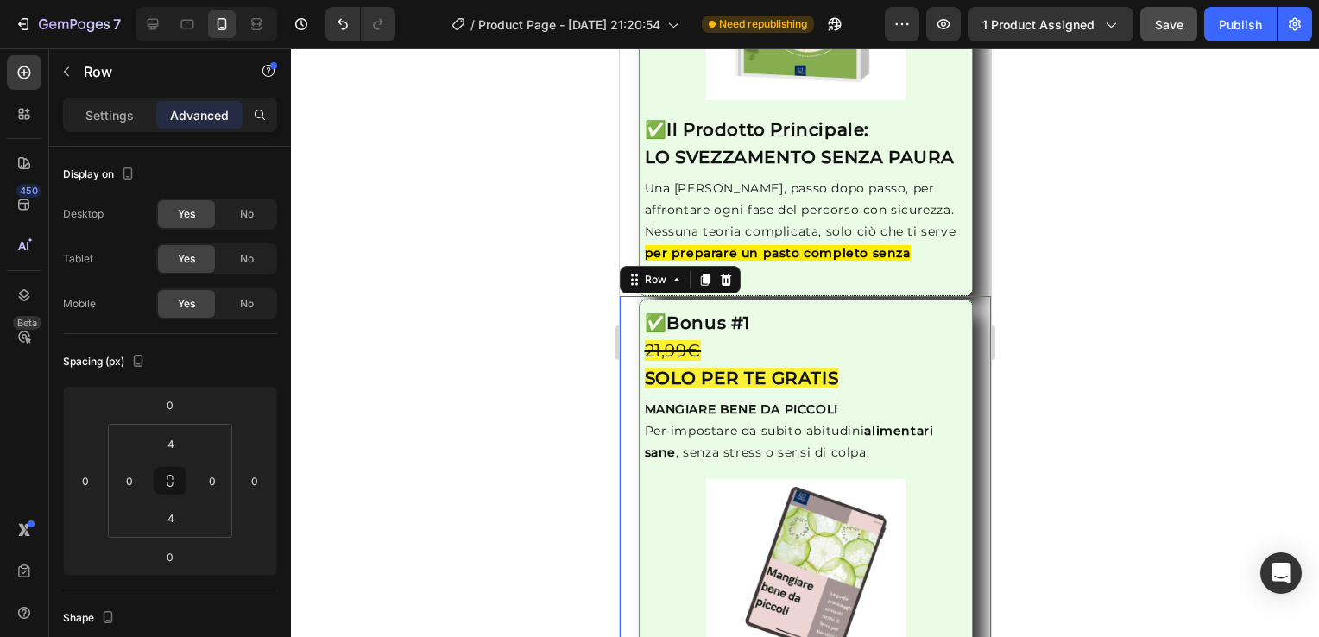
click at [635, 399] on div "Image ✅ Bonus #1 21,99€ SOLO PER TE GRATIS Heading MANGIARE BENE DA PICCOLI Per…" at bounding box center [804, 492] width 371 height 384
click at [696, 491] on div "Image ✅ Bonus #1 21,99€ SOLO PER TE GRATIS Heading MANGIARE BENE DA PICCOLI Per…" at bounding box center [805, 492] width 334 height 384
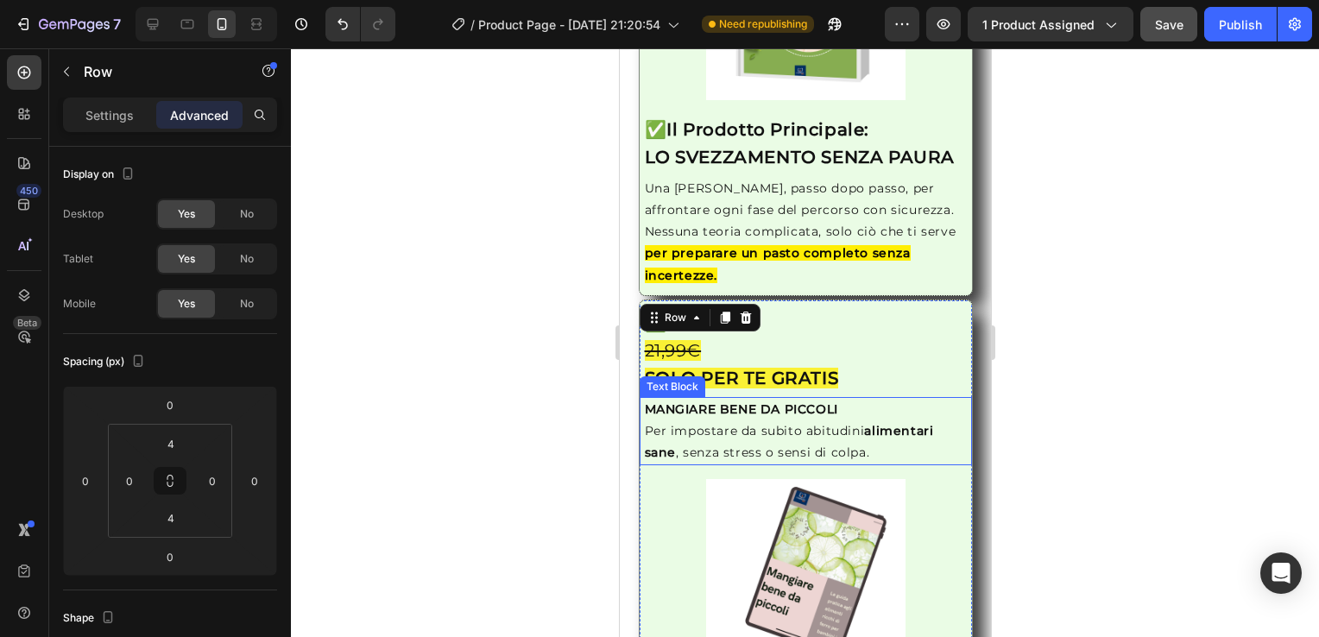
click at [664, 445] on p "Per impostare da subito abitudini alimentari sane , senza stress o sensi di col…" at bounding box center [805, 442] width 322 height 43
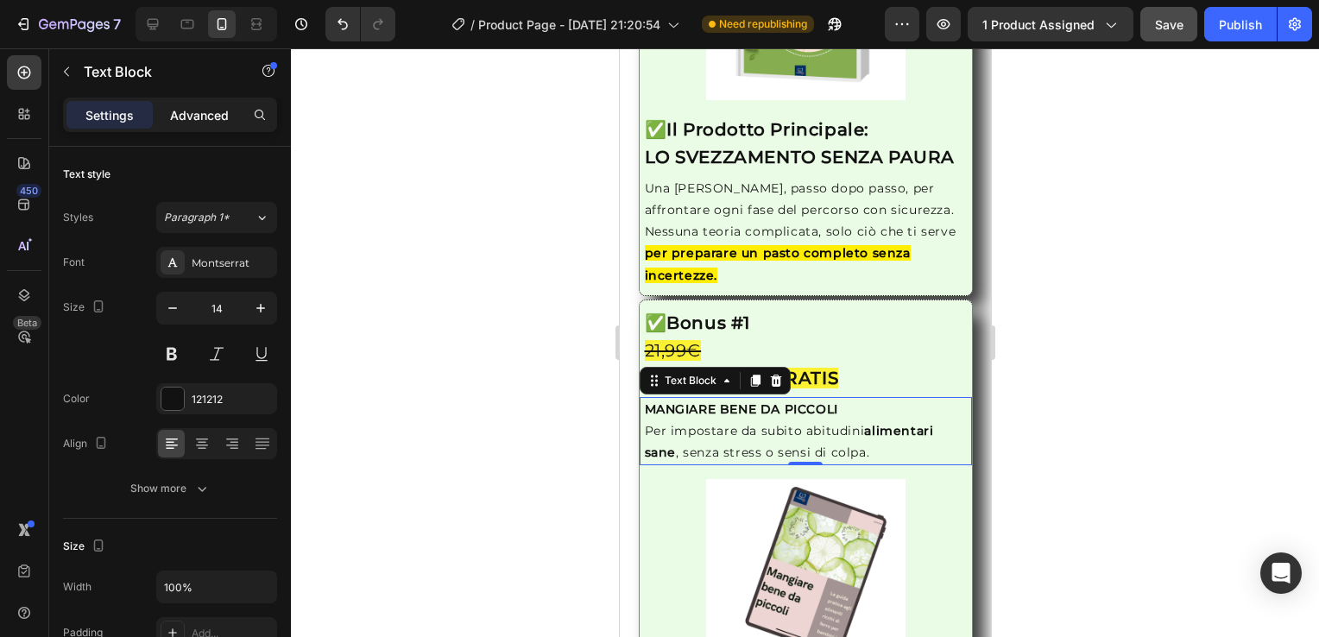
click at [210, 114] on p "Advanced" at bounding box center [199, 115] width 59 height 18
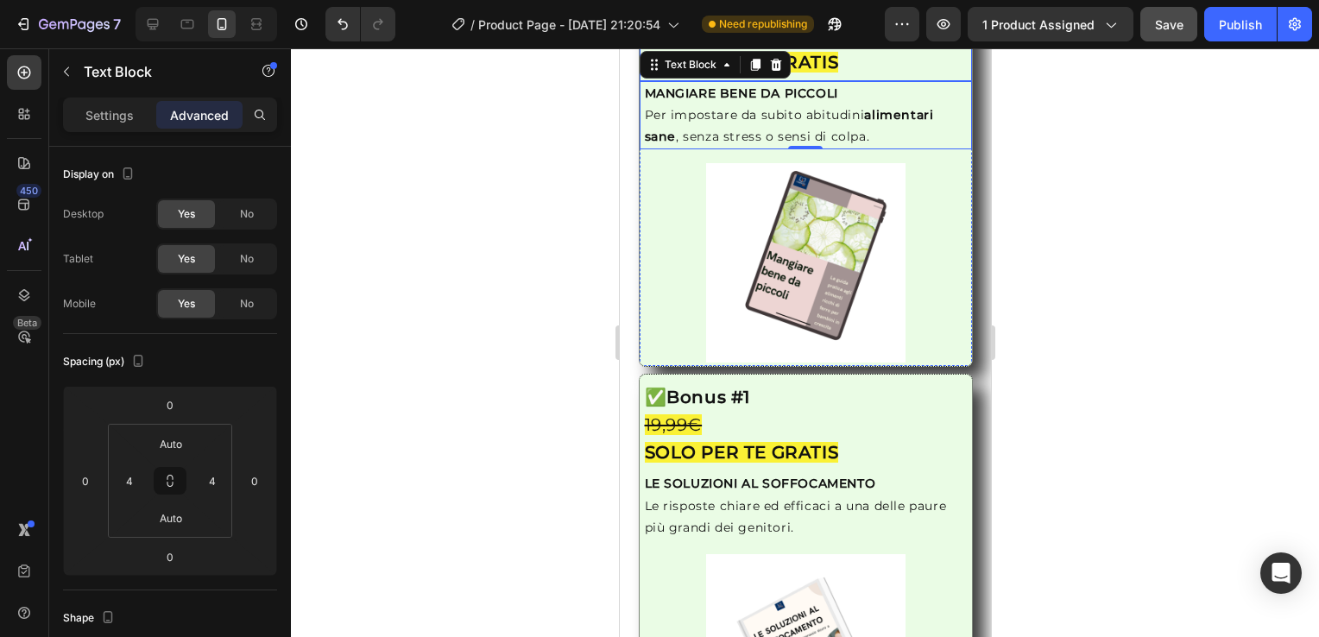
scroll to position [2598, 0]
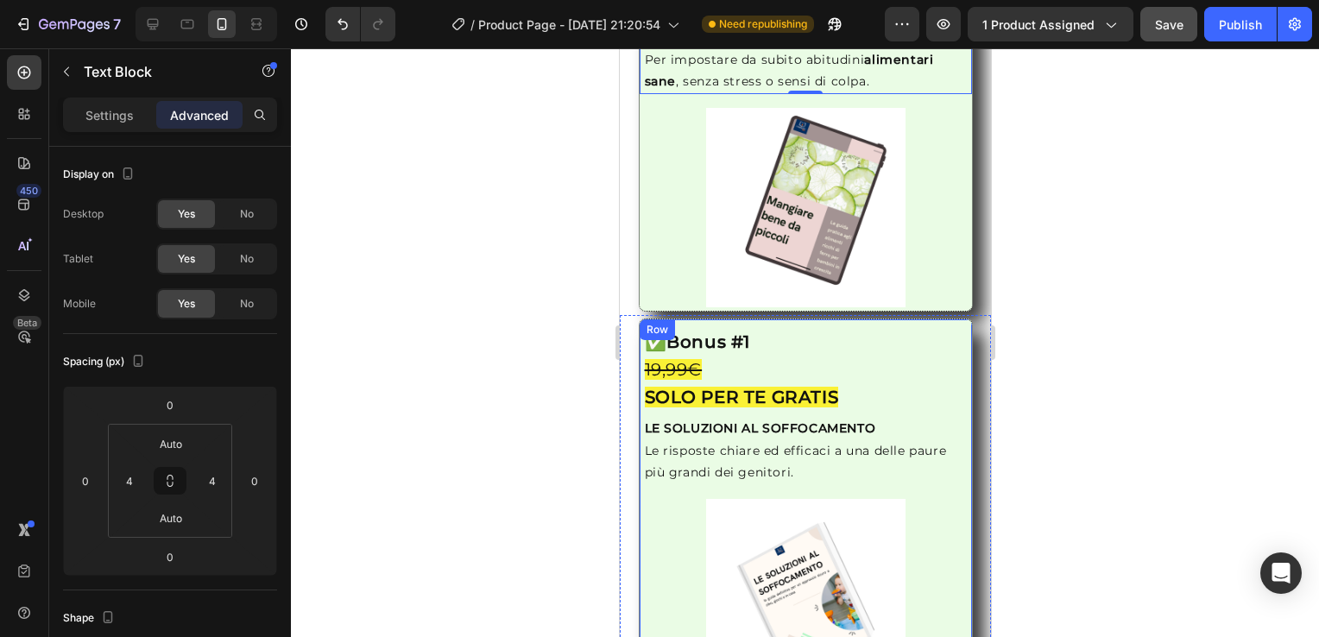
click at [642, 503] on div "Image ✅ Bonus #1 19,99€ SOLO PER TE GRATIS Heading LE SOLUZIONI AL SOFFOCAMENTO…" at bounding box center [805, 511] width 334 height 384
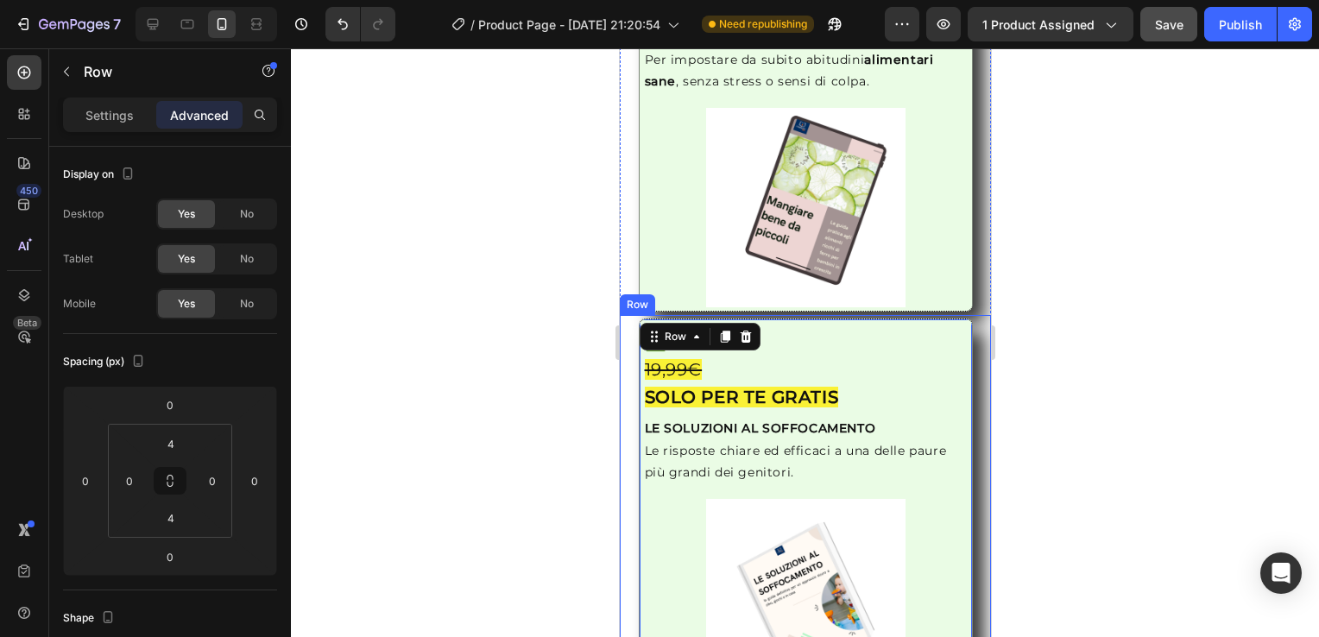
click at [626, 491] on div "Image ✅ Bonus #1 19,99€ SOLO PER TE GRATIS Heading LE SOLUZIONI AL SOFFOCAMENTO…" at bounding box center [804, 511] width 371 height 384
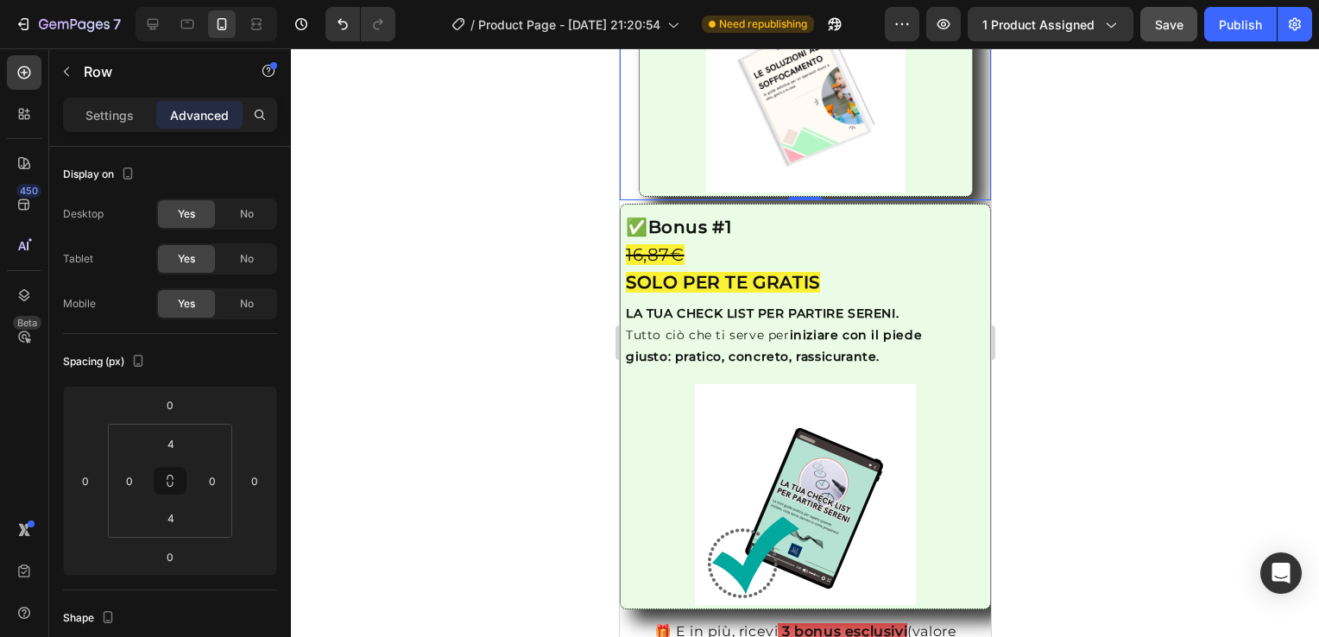
scroll to position [3424, 0]
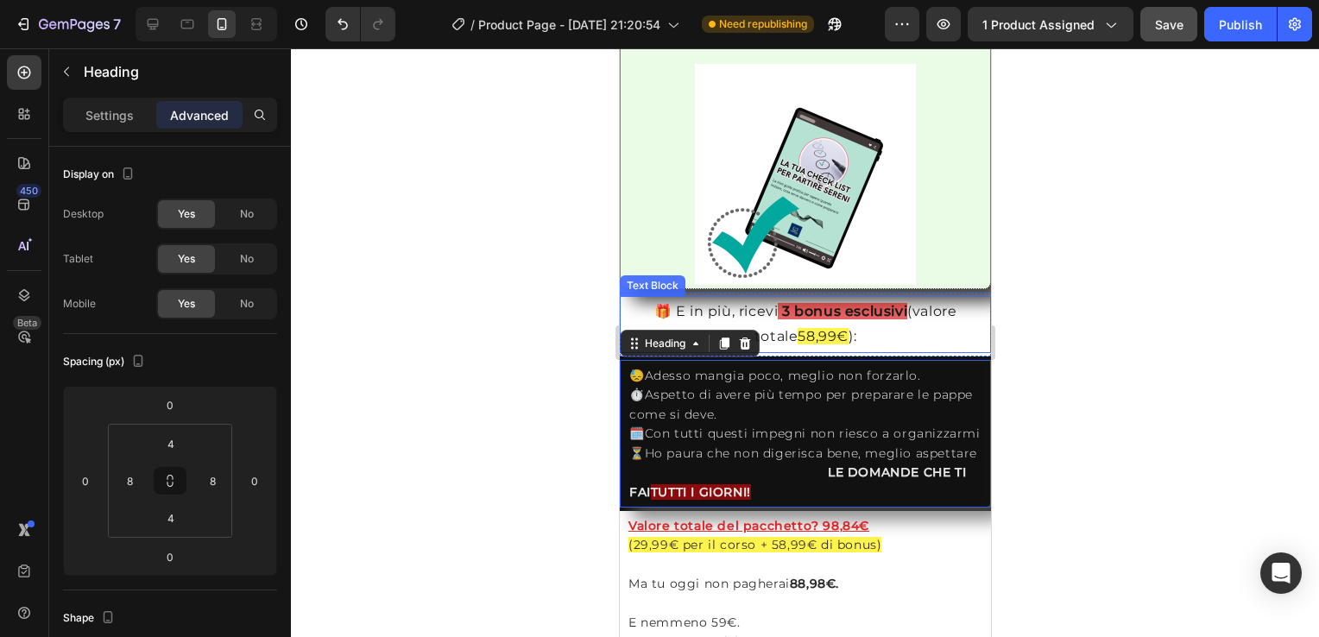
drag, startPoint x: 626, startPoint y: 491, endPoint x: 628, endPoint y: 315, distance: 176.2
click at [628, 315] on p "🎁 E in più, ricevi 3 bonus esclusivi (valore totale 58,99€ ):" at bounding box center [805, 325] width 368 height 50
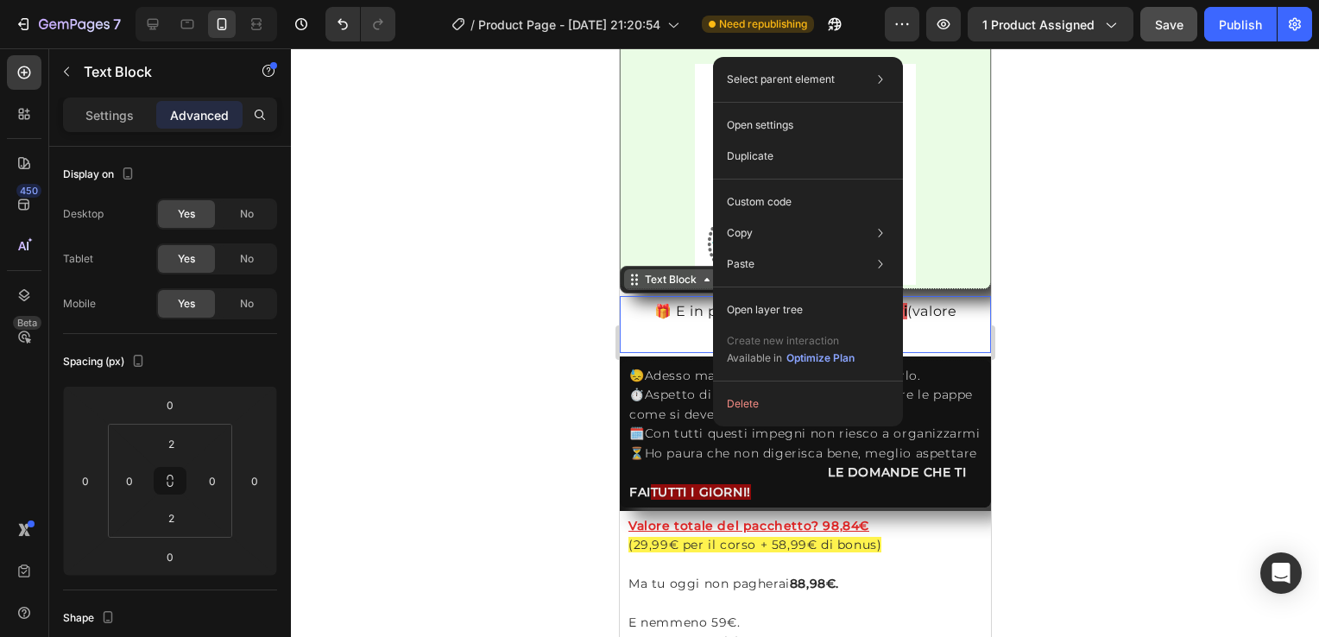
click at [683, 277] on div "Text Block" at bounding box center [670, 280] width 59 height 16
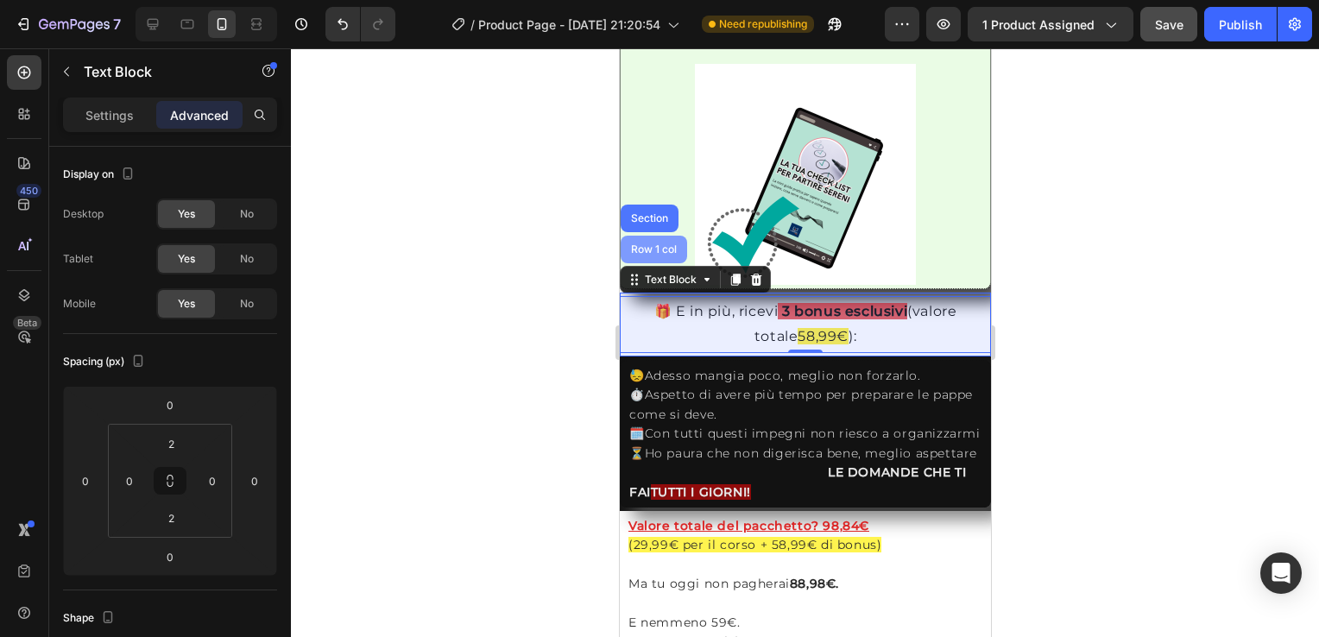
click at [642, 244] on div "Row 1 col" at bounding box center [653, 249] width 53 height 10
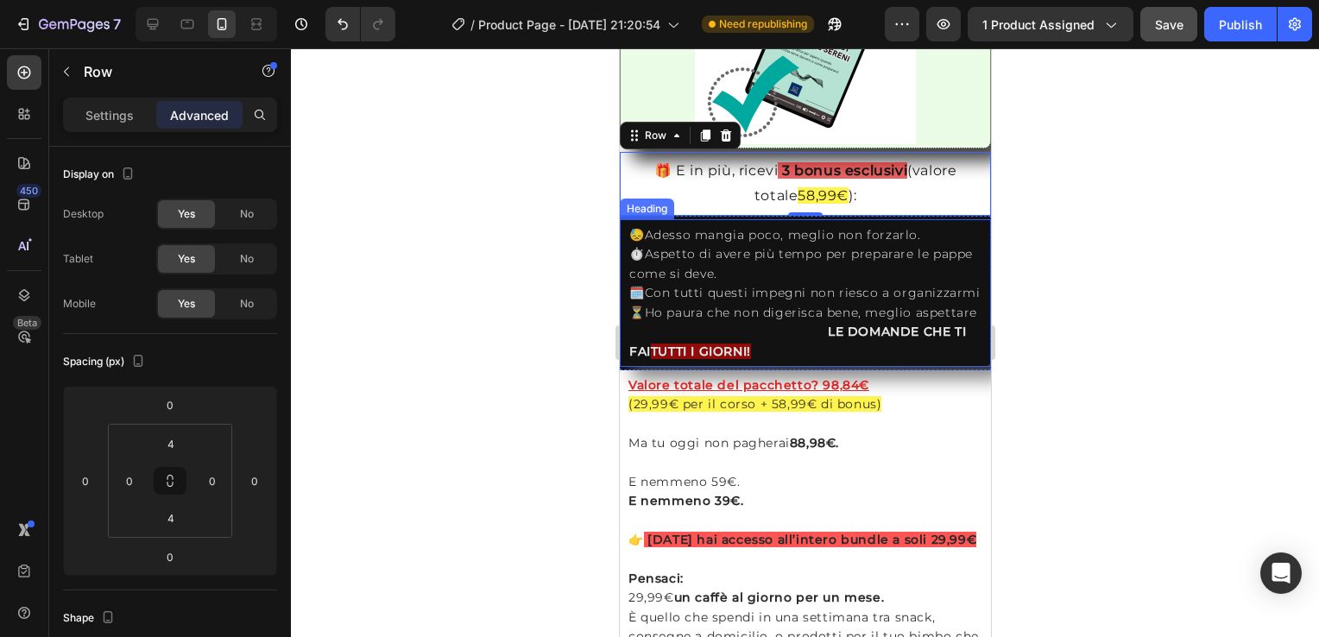
scroll to position [3504, 0]
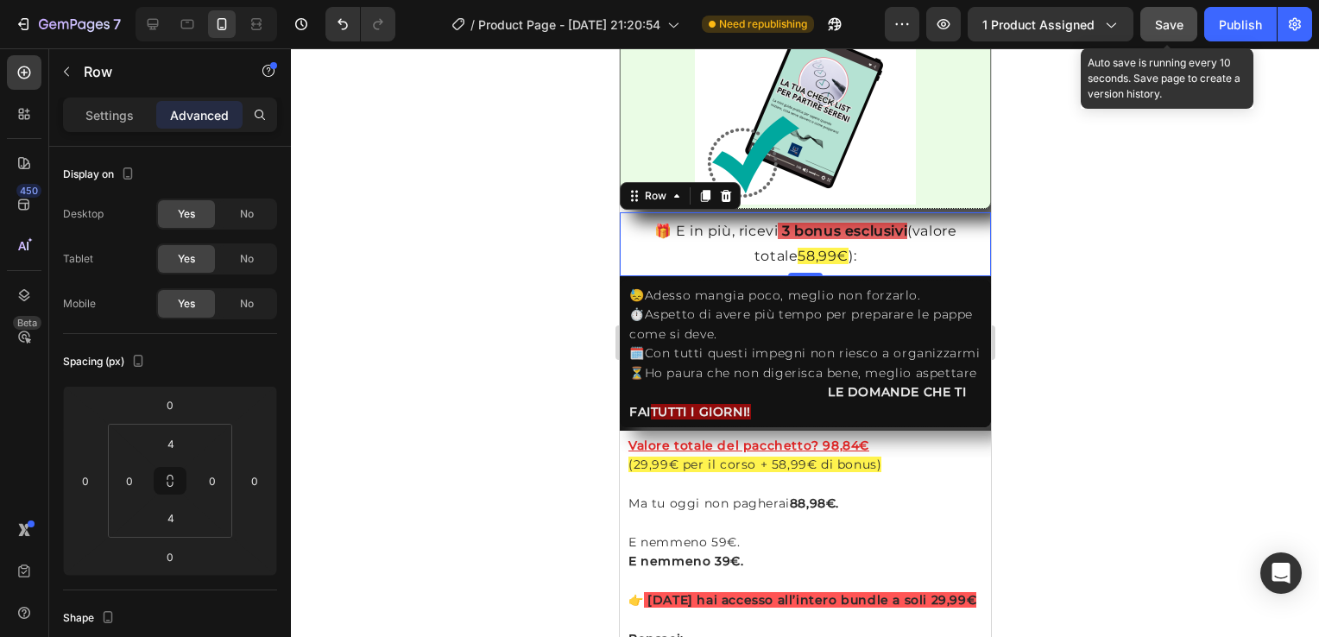
click at [1174, 18] on span "Save" at bounding box center [1169, 24] width 28 height 15
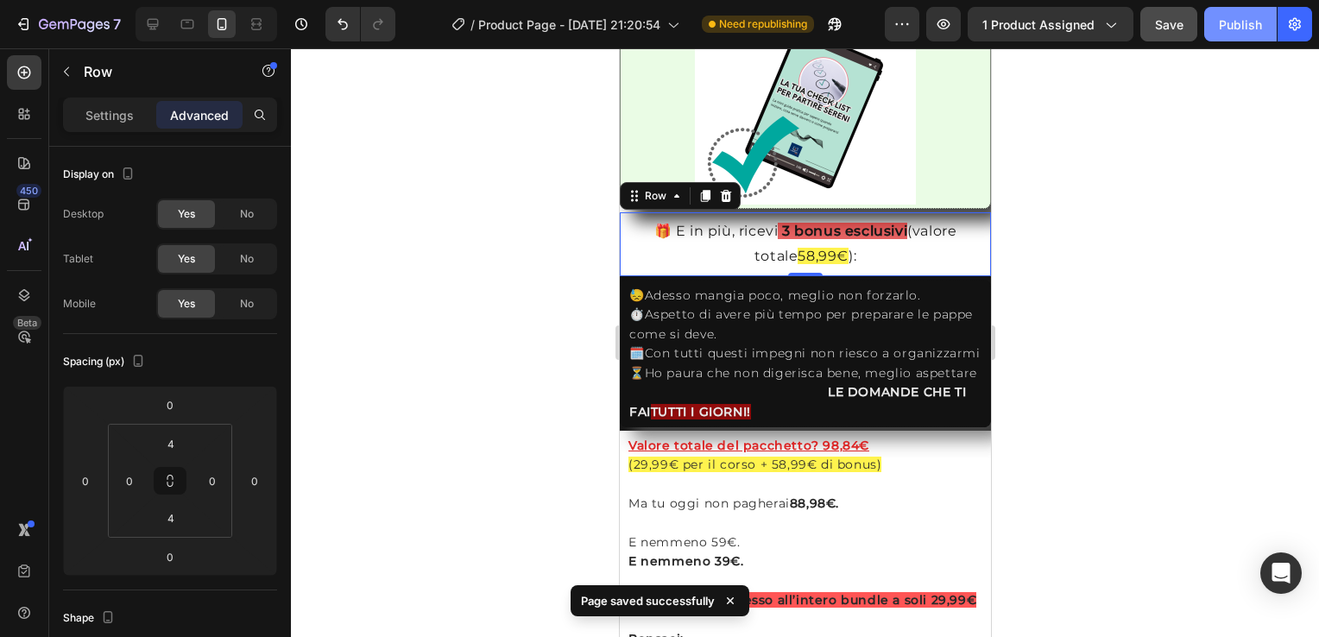
drag, startPoint x: 1244, startPoint y: 22, endPoint x: 1233, endPoint y: 11, distance: 15.3
click at [1233, 11] on button "Publish" at bounding box center [1241, 24] width 73 height 35
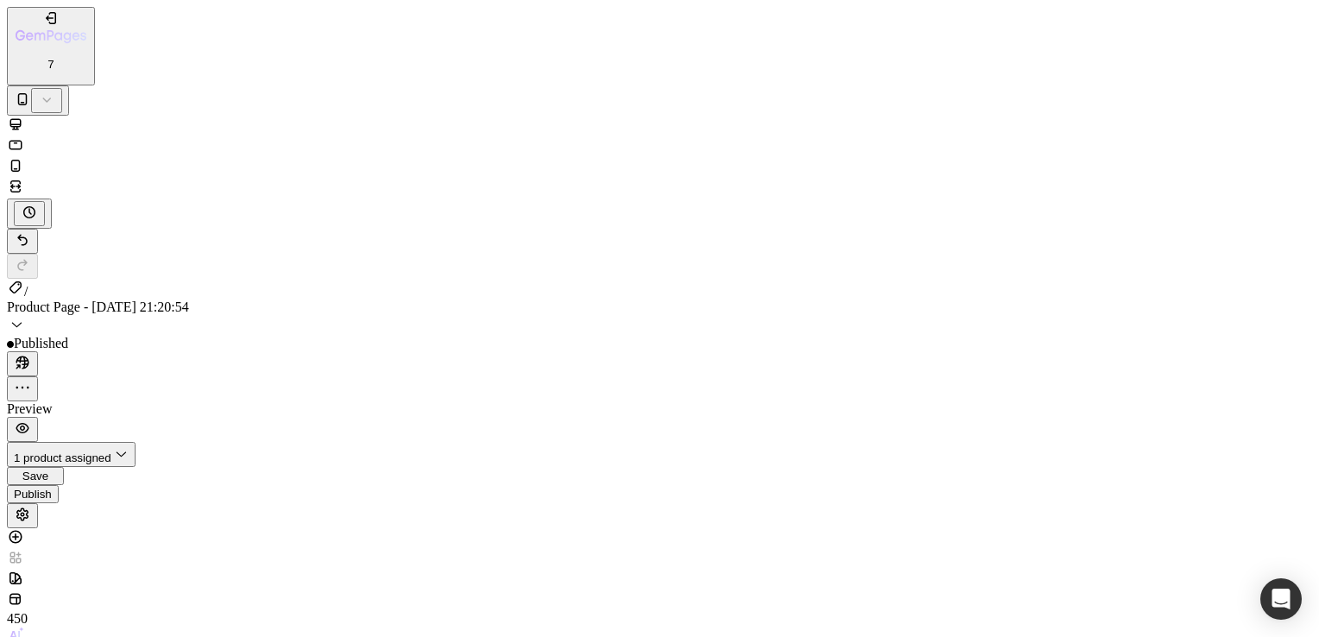
scroll to position [3503, 0]
type input "0"
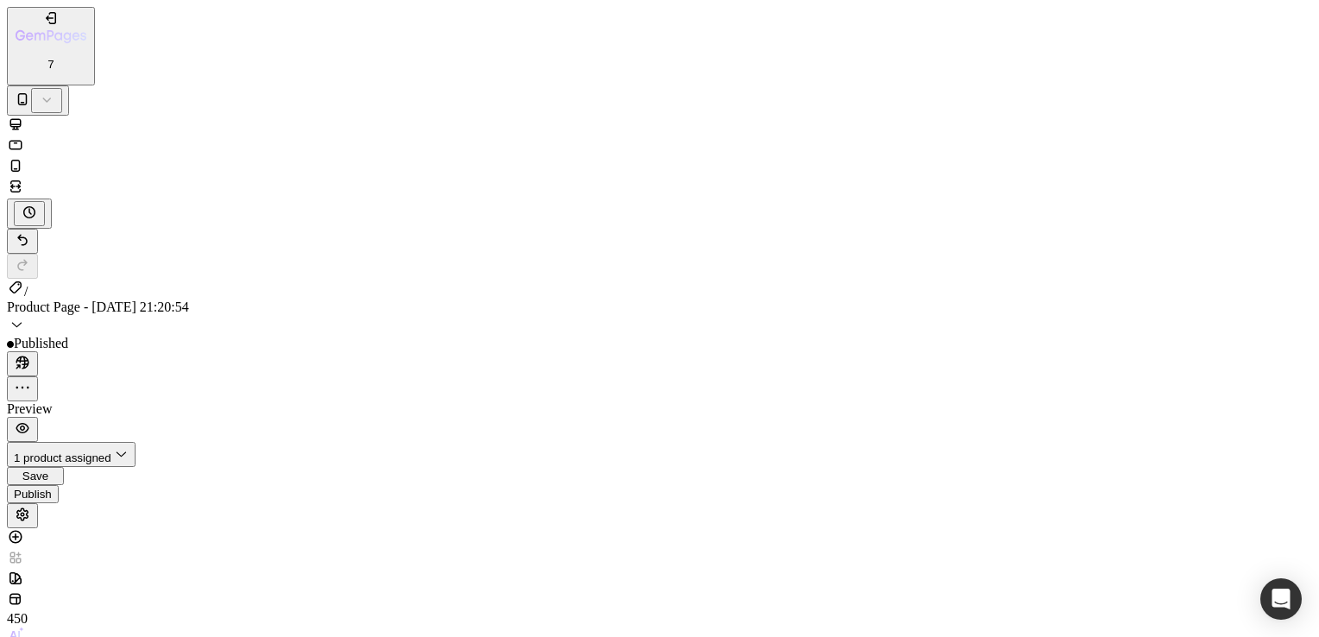
type input "8"
type input "0"
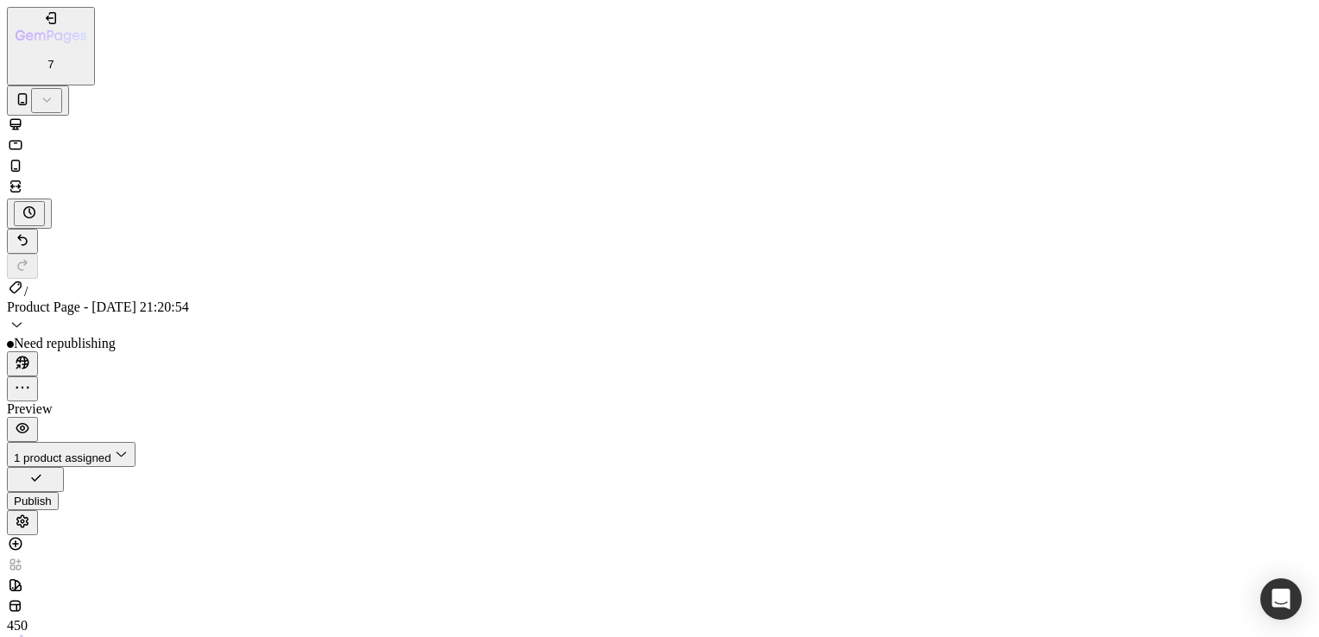
scroll to position [3376, 0]
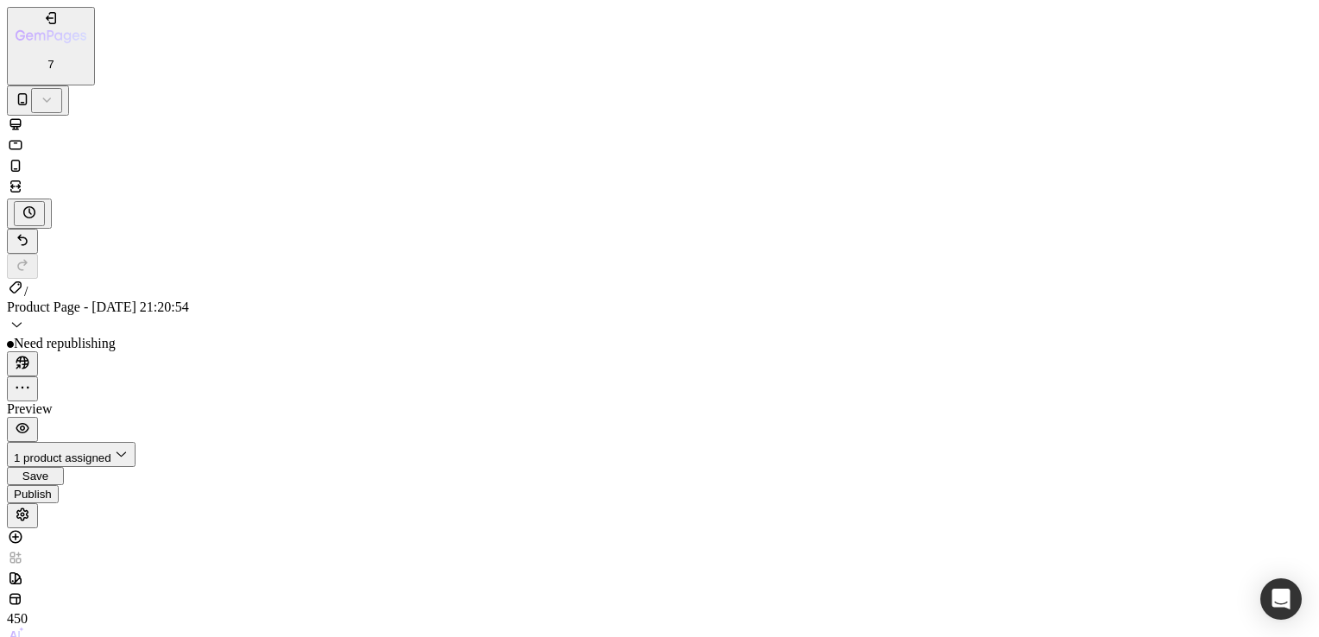
type input "0"
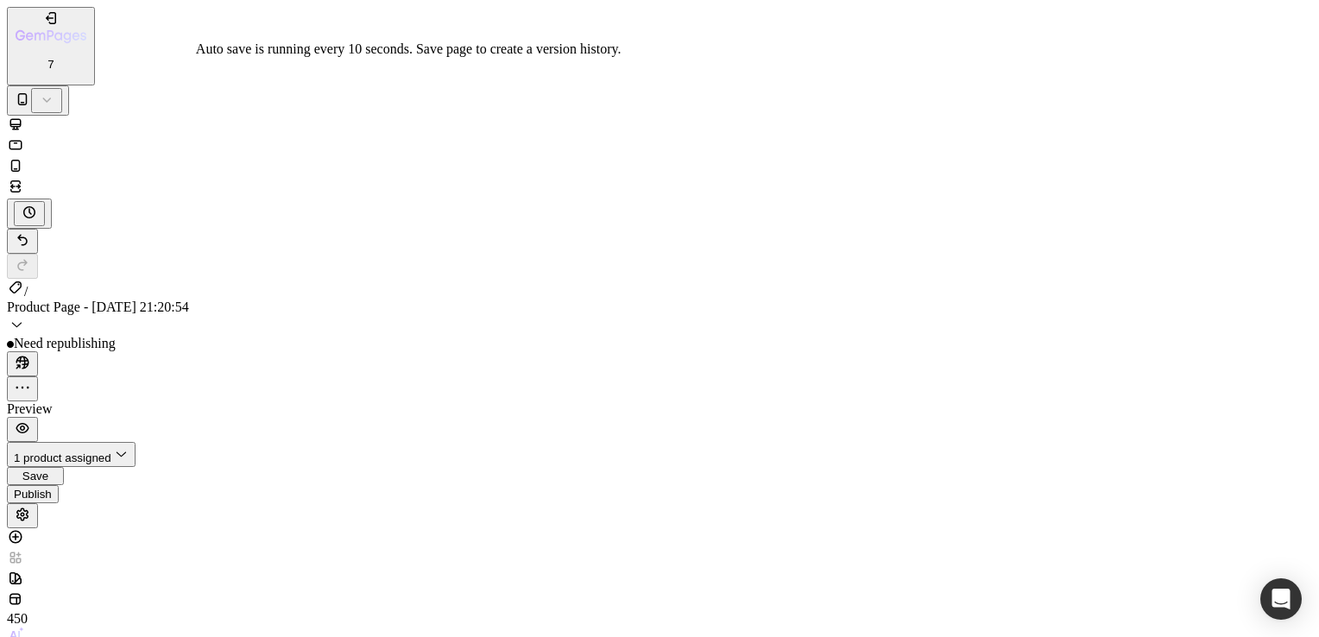
drag, startPoint x: 1174, startPoint y: 26, endPoint x: 1164, endPoint y: 16, distance: 14.1
click at [57, 470] on div "Save" at bounding box center [35, 476] width 43 height 13
click at [52, 495] on div "Publish" at bounding box center [33, 501] width 38 height 13
click at [22, 118] on icon at bounding box center [15, 123] width 11 height 11
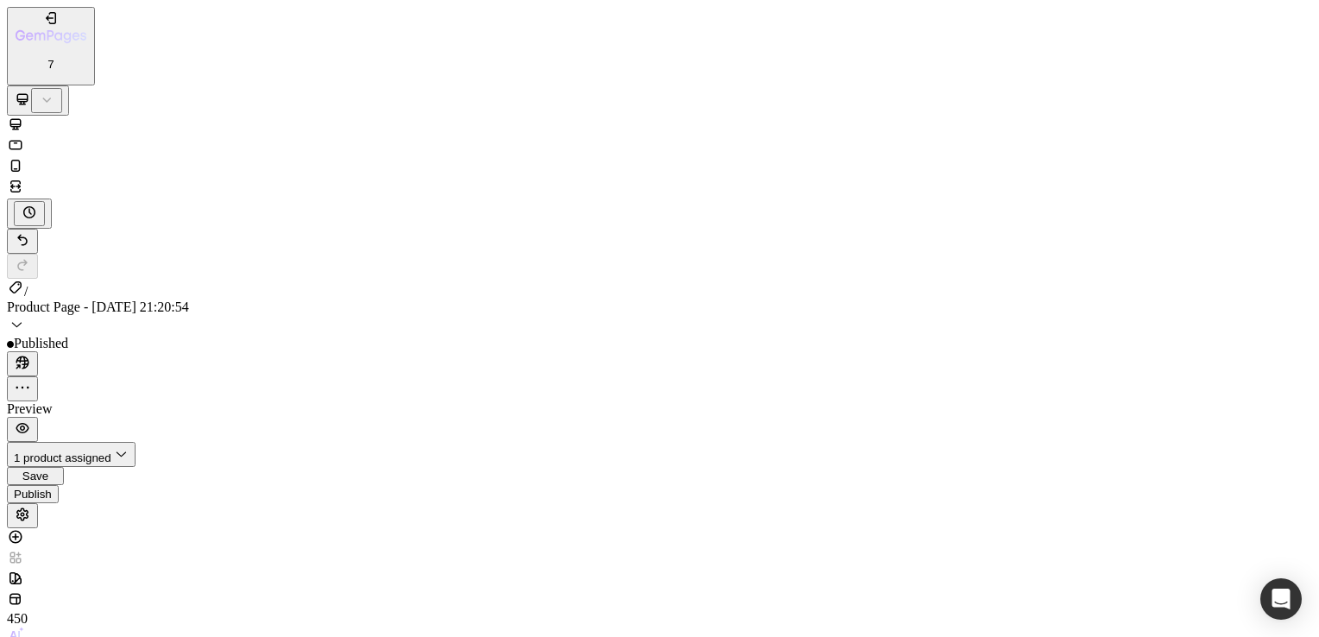
type input "0"
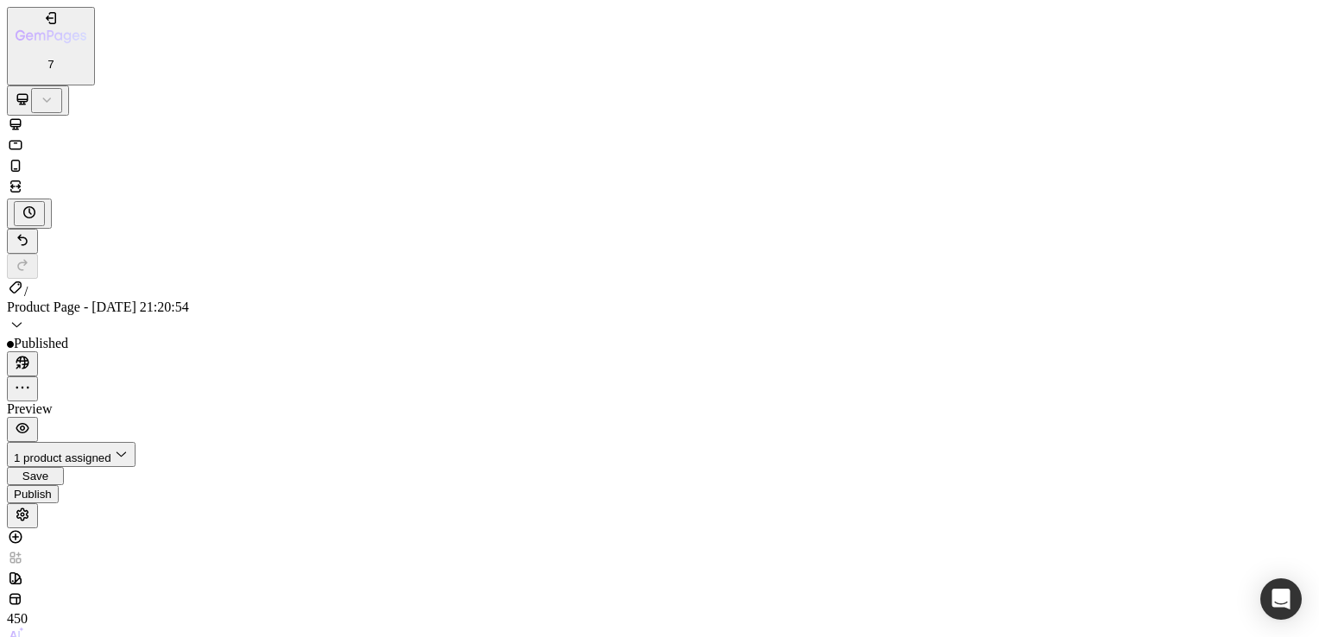
type input "0"
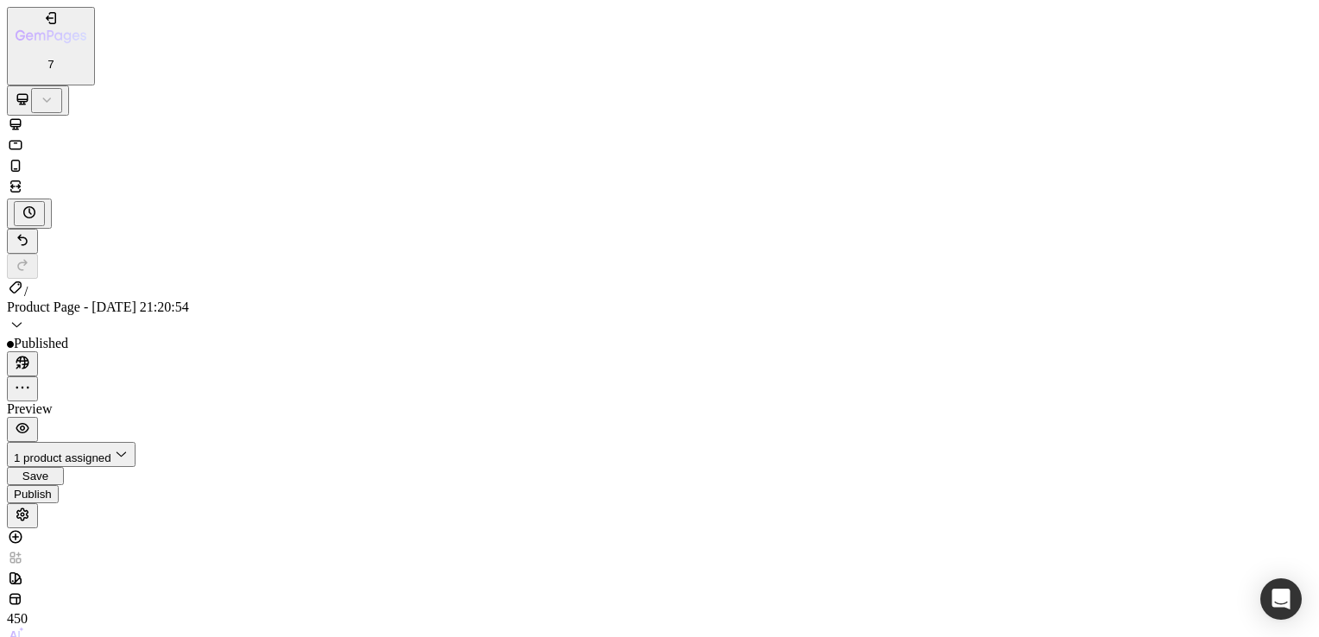
type input "0"
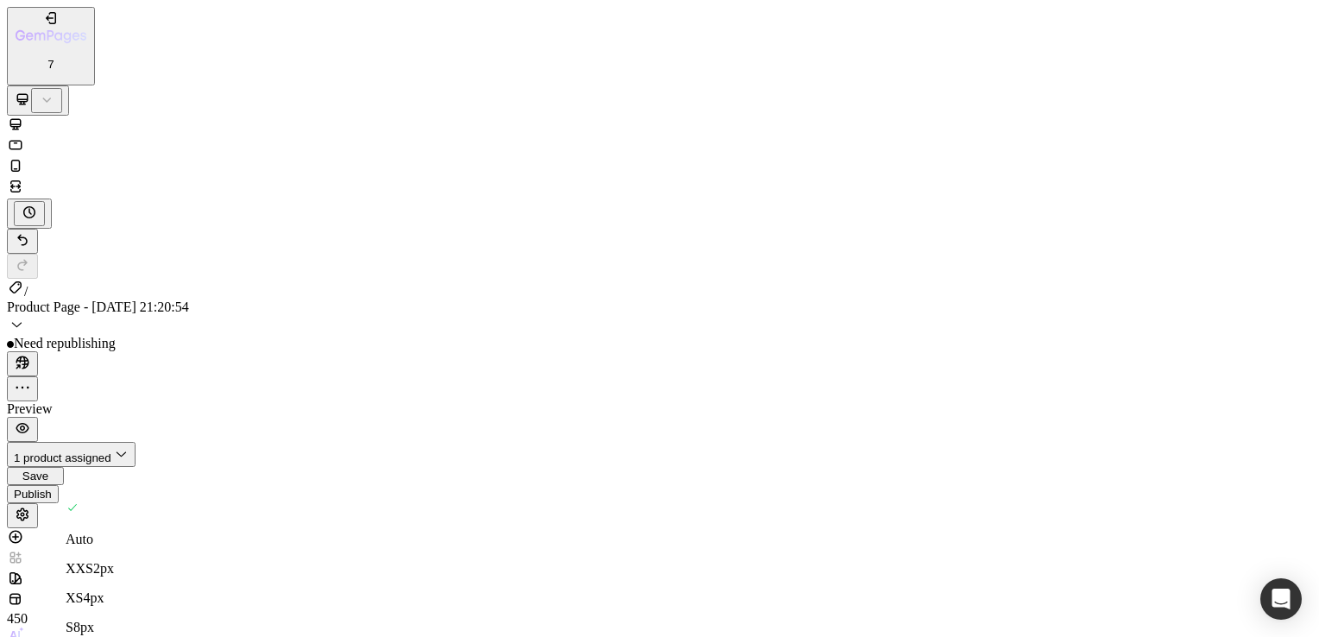
type input "0"
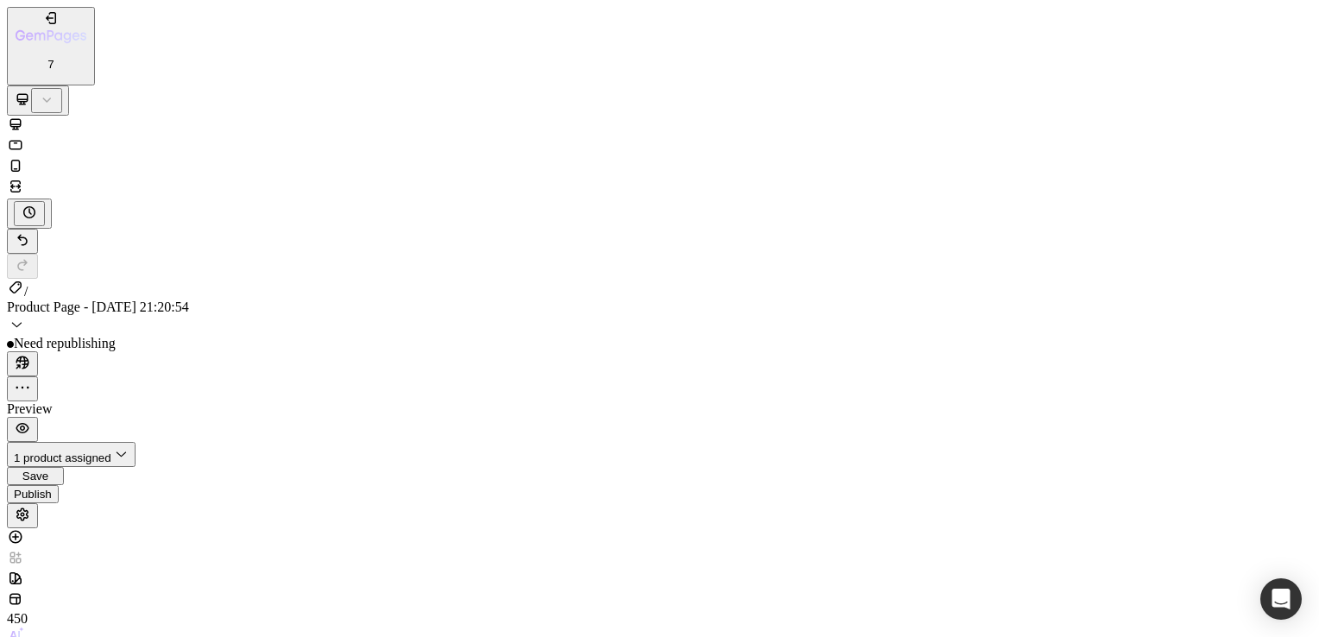
type input "0"
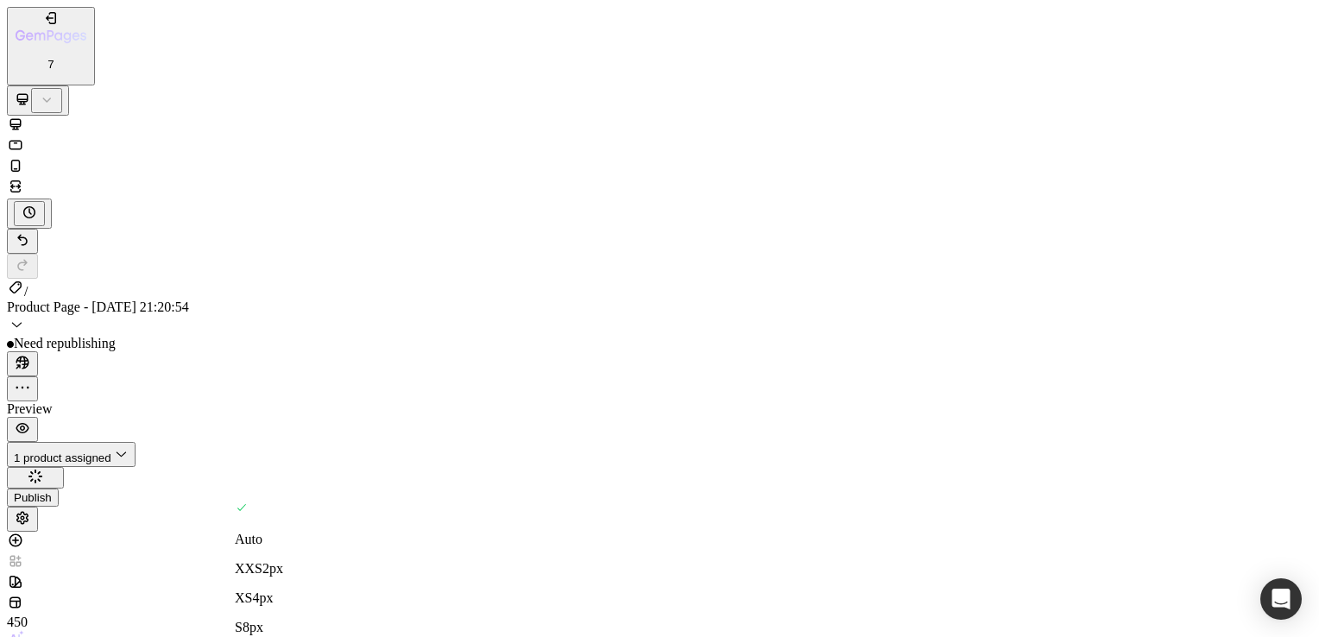
type input "0"
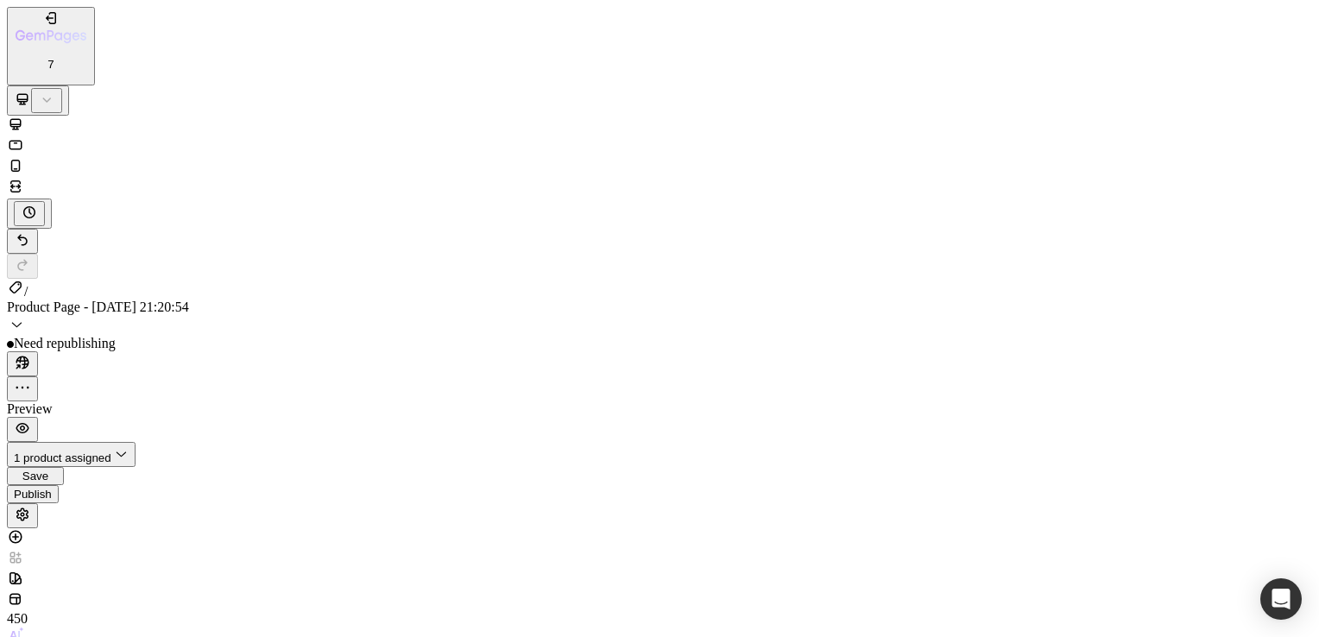
type input "0"
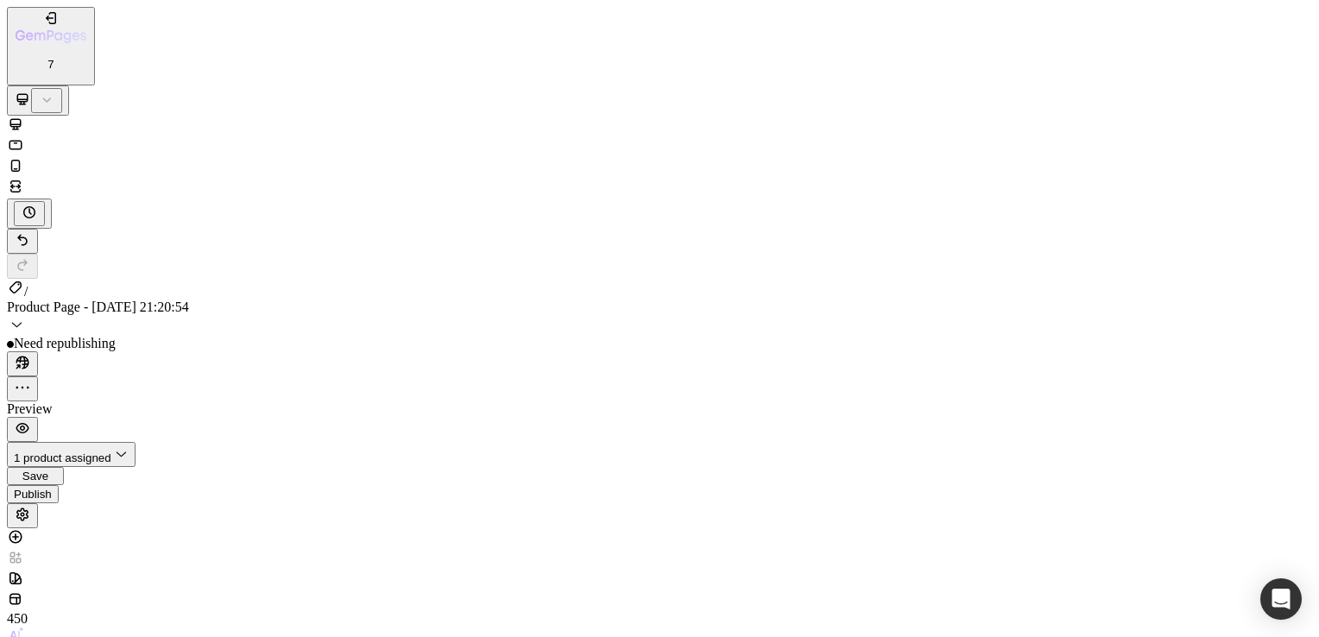
type input "0"
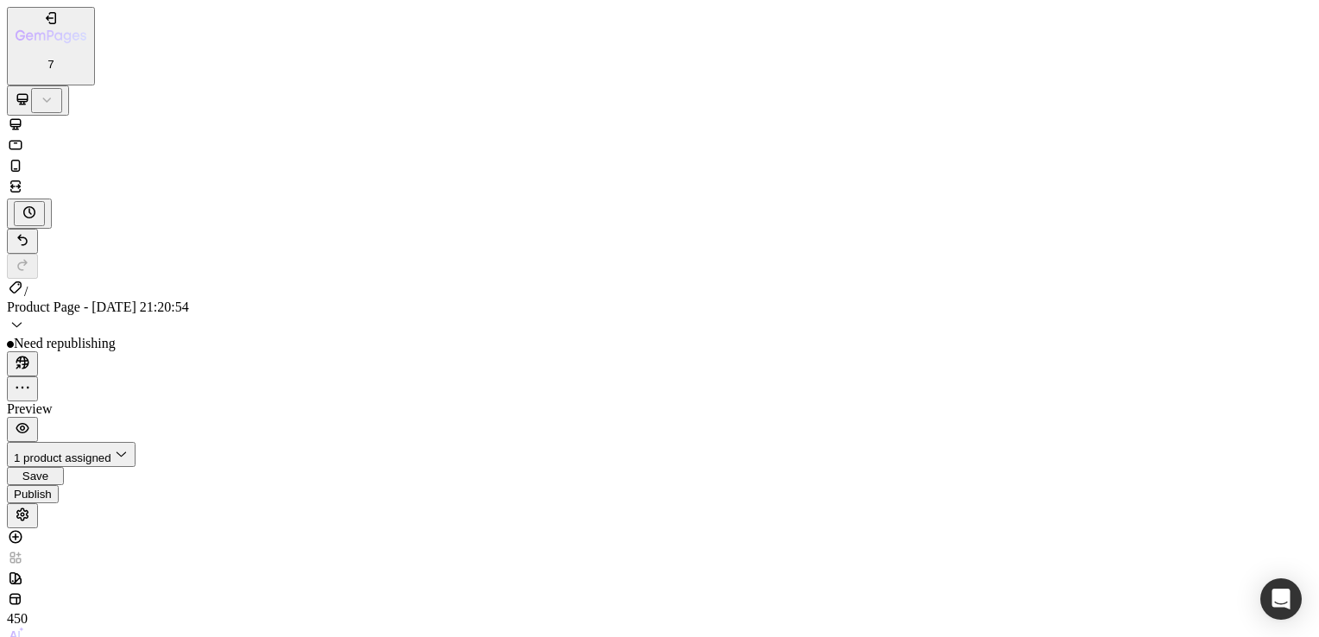
type input "0"
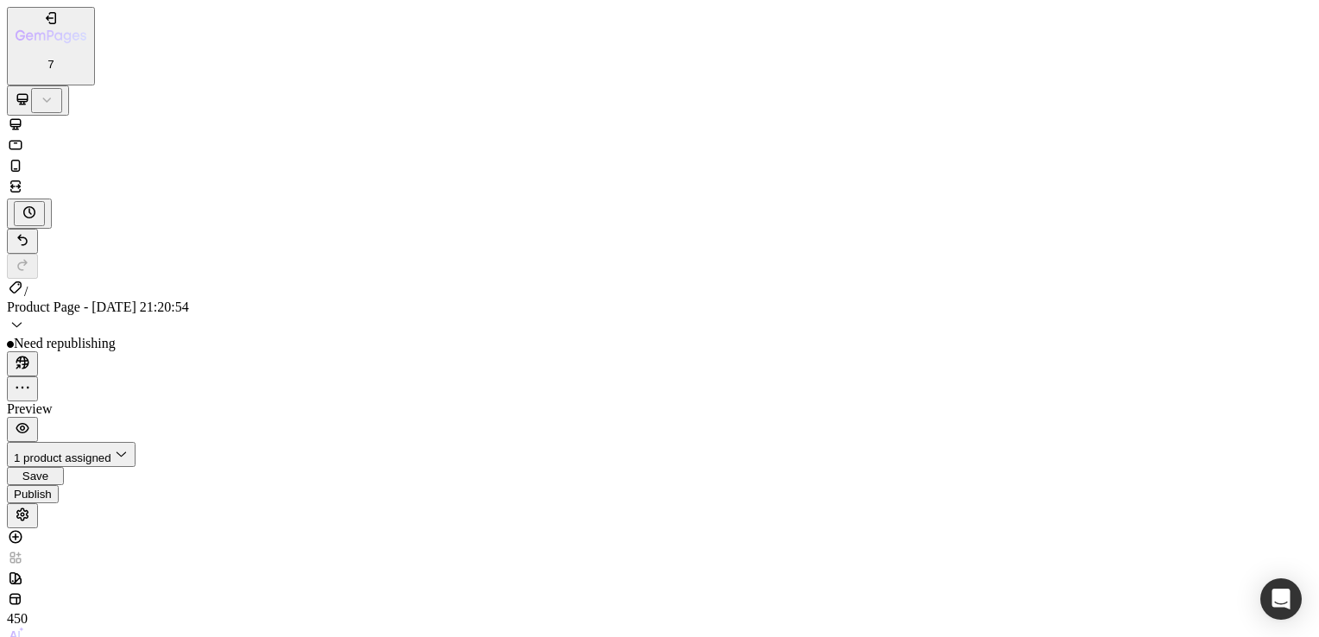
scroll to position [1142, 0]
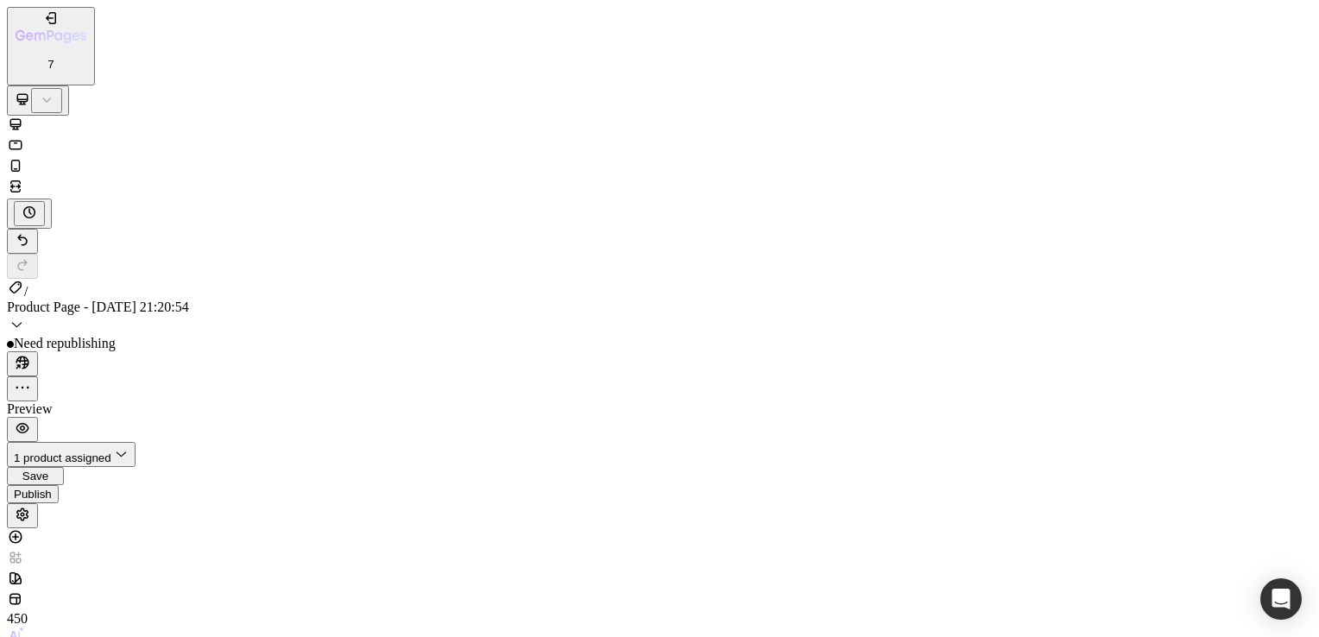
type input "8"
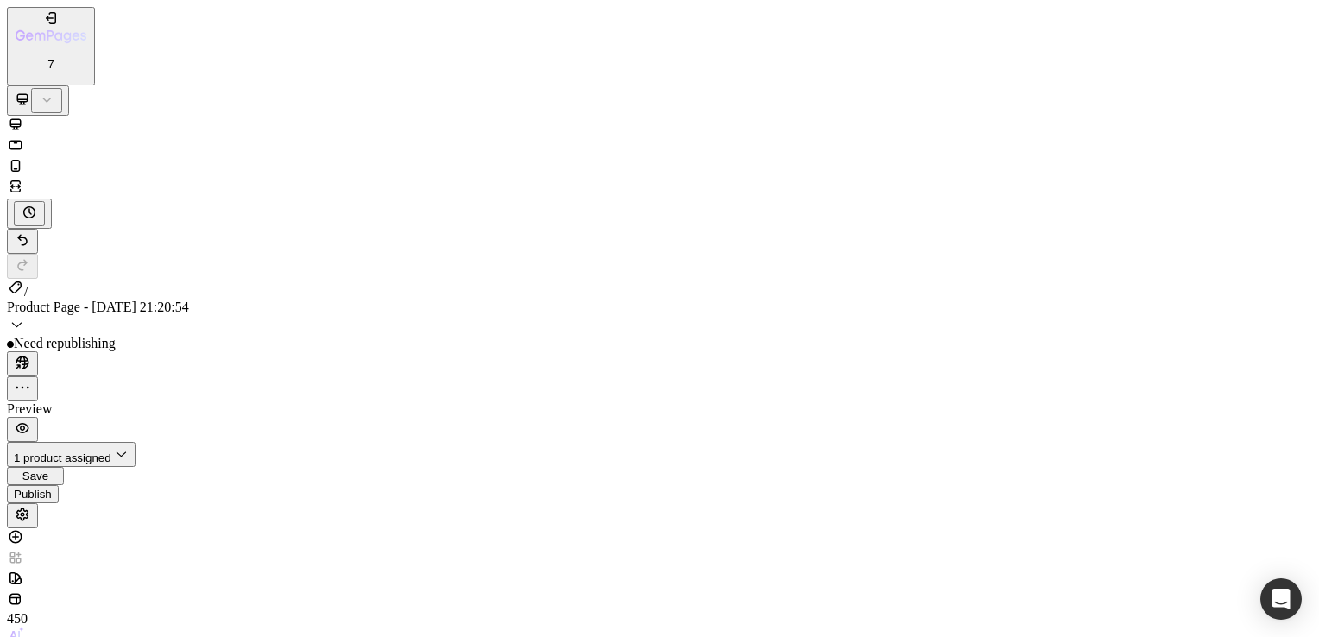
type input "0"
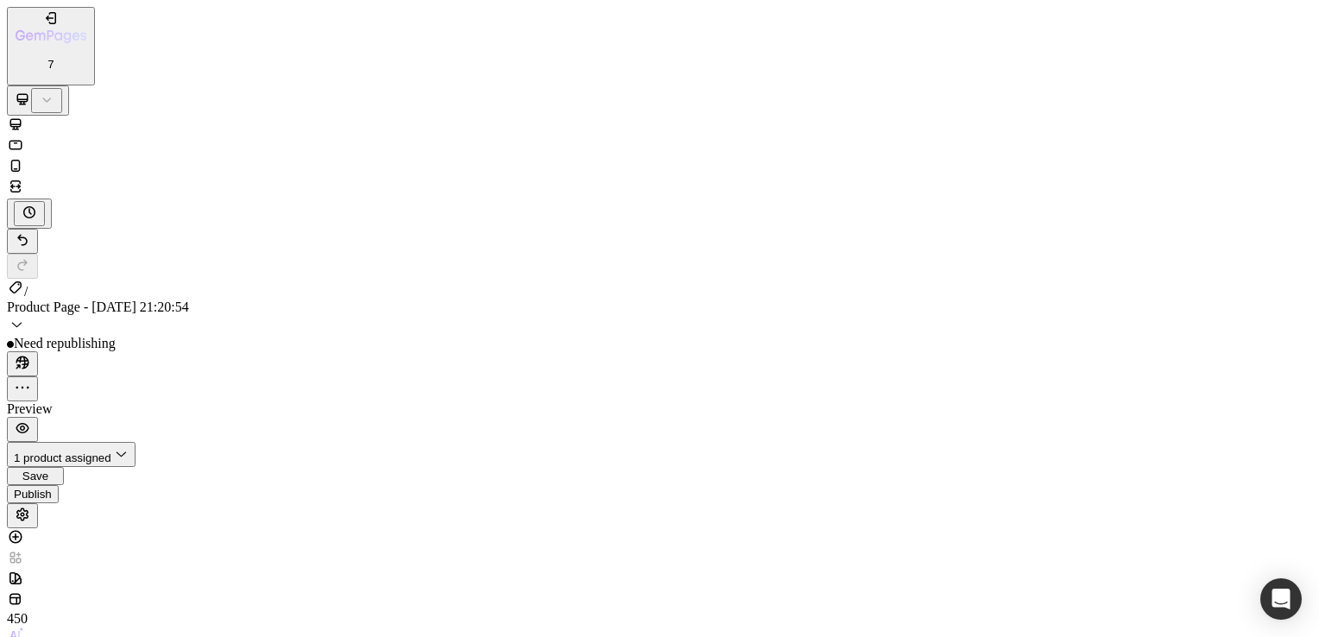
type input "0"
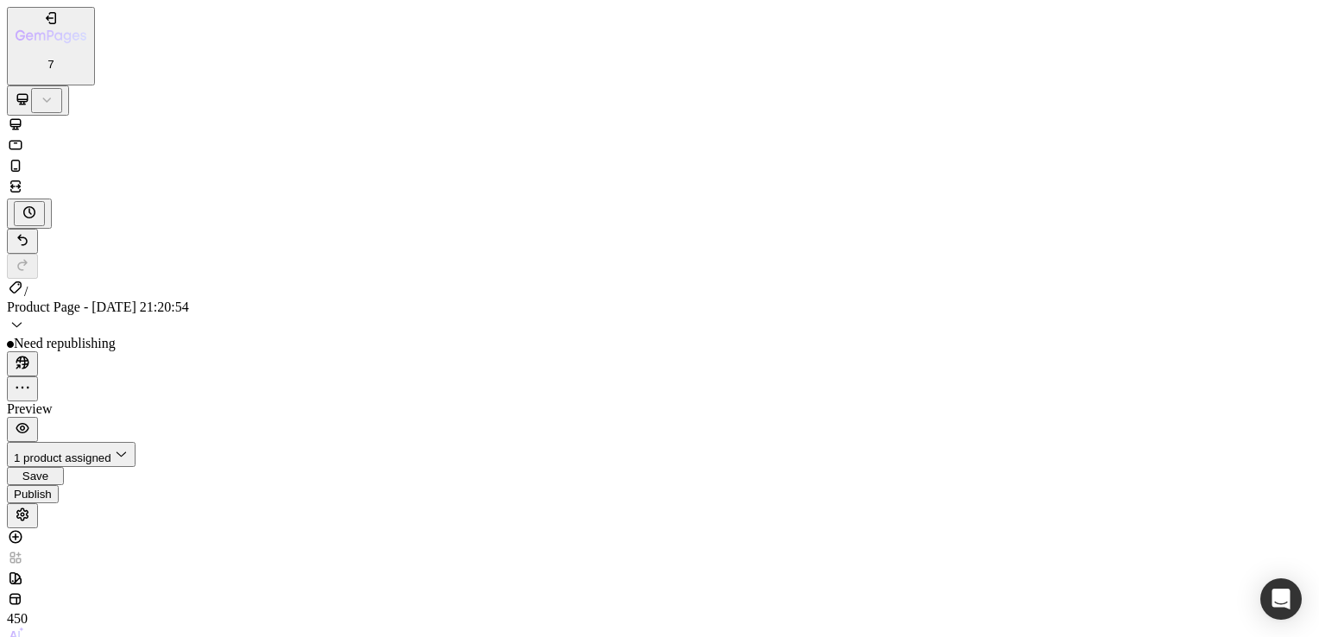
type input "0"
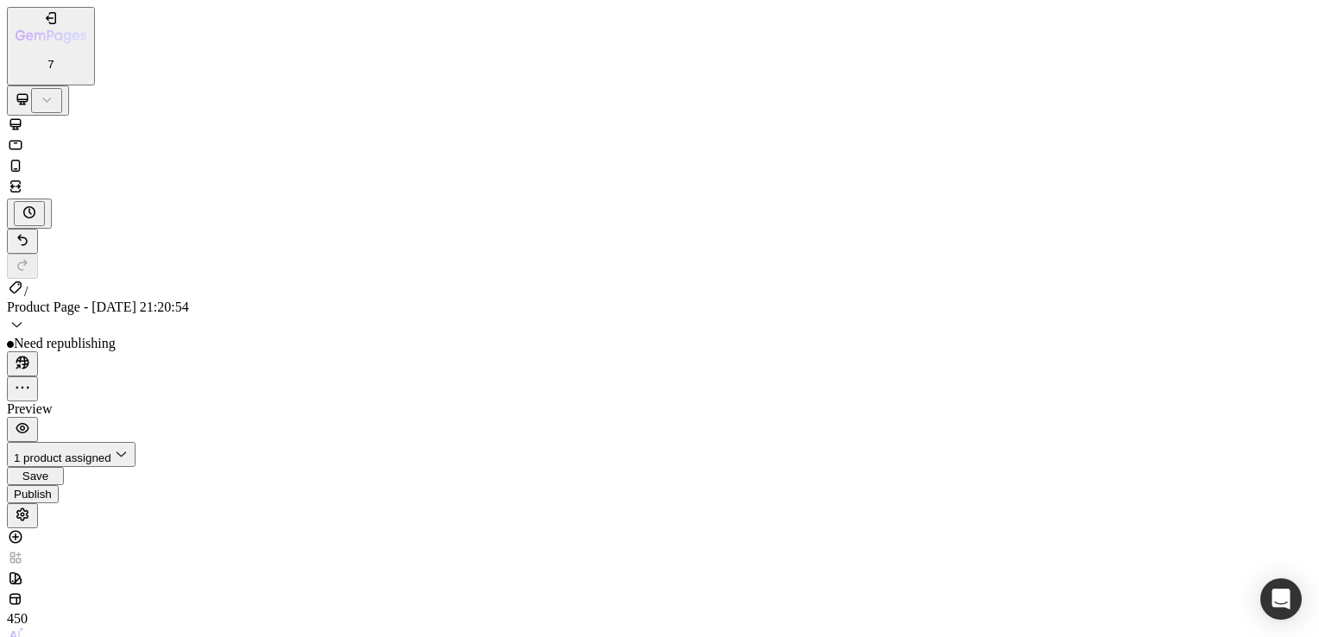
type input "0"
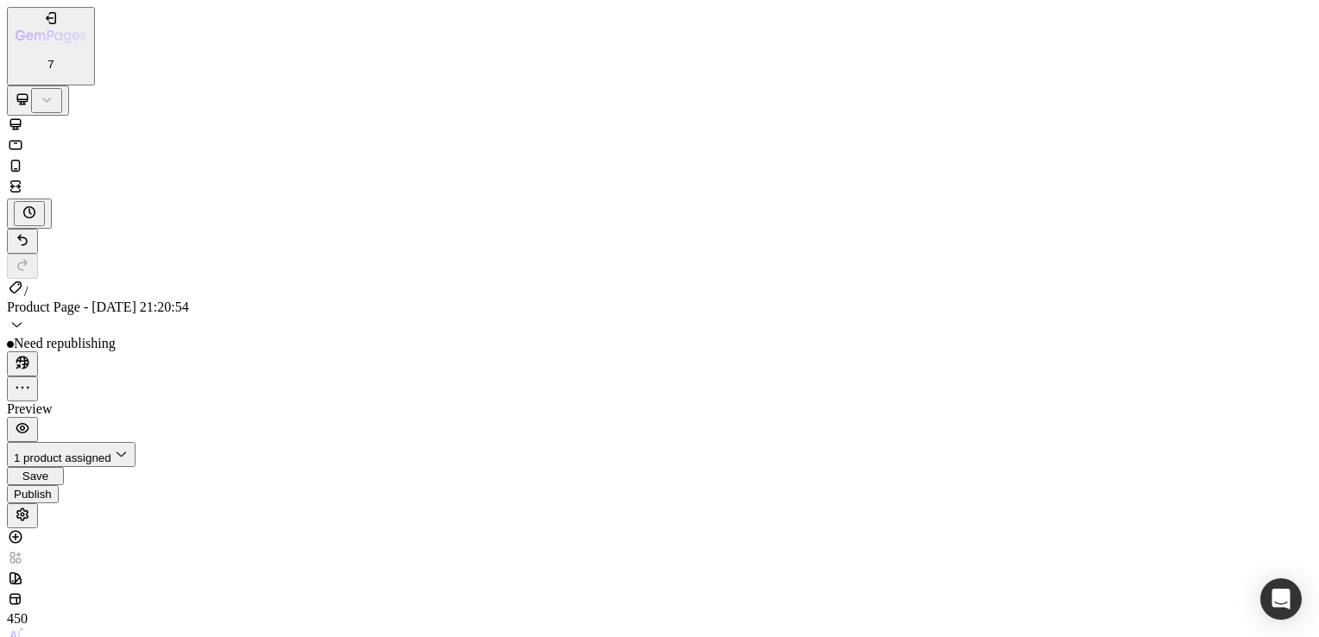
type input "0"
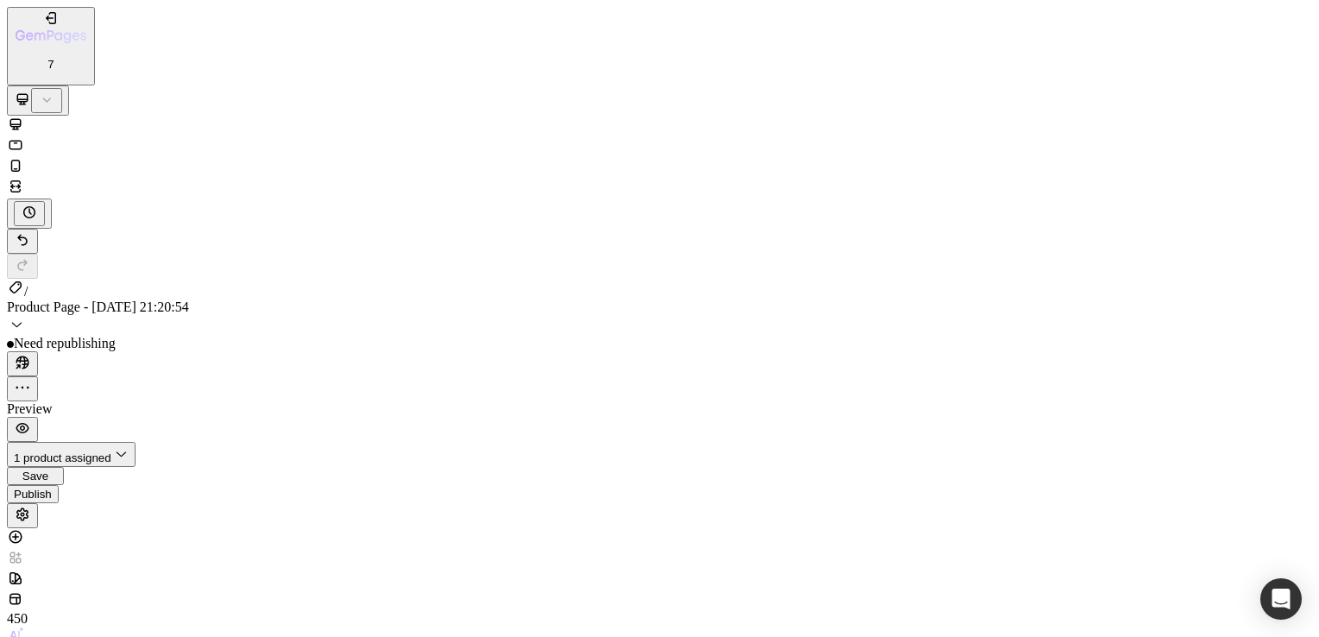
type input "0"
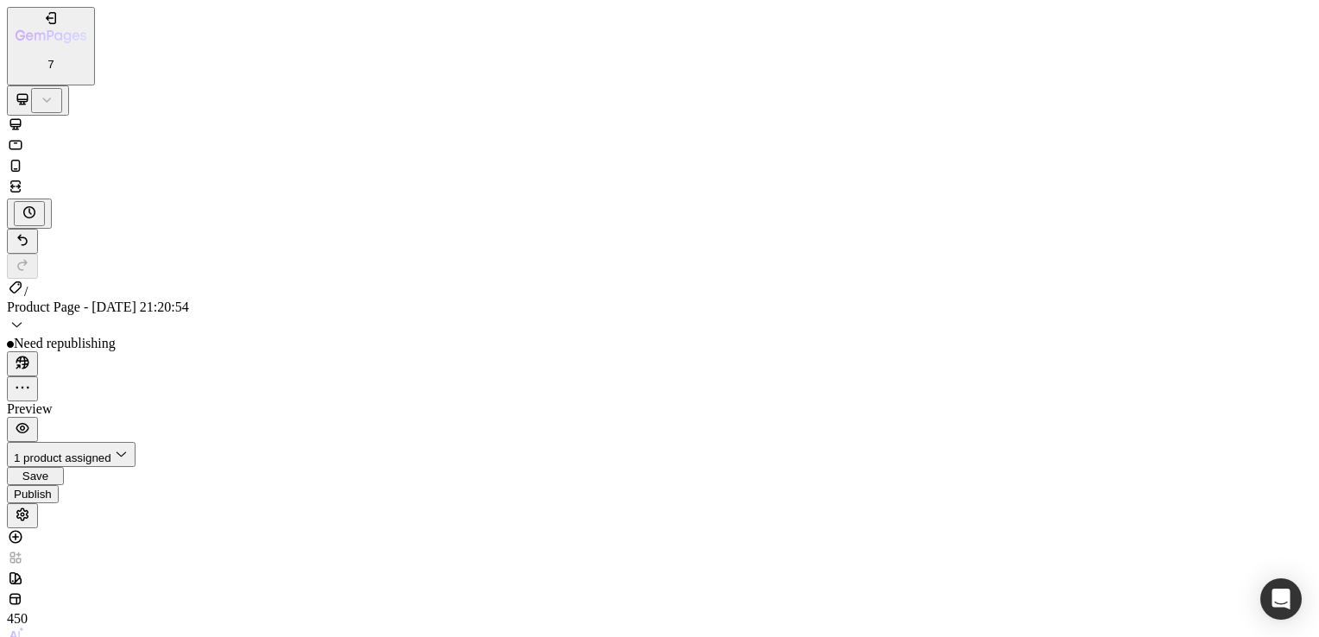
type input "0"
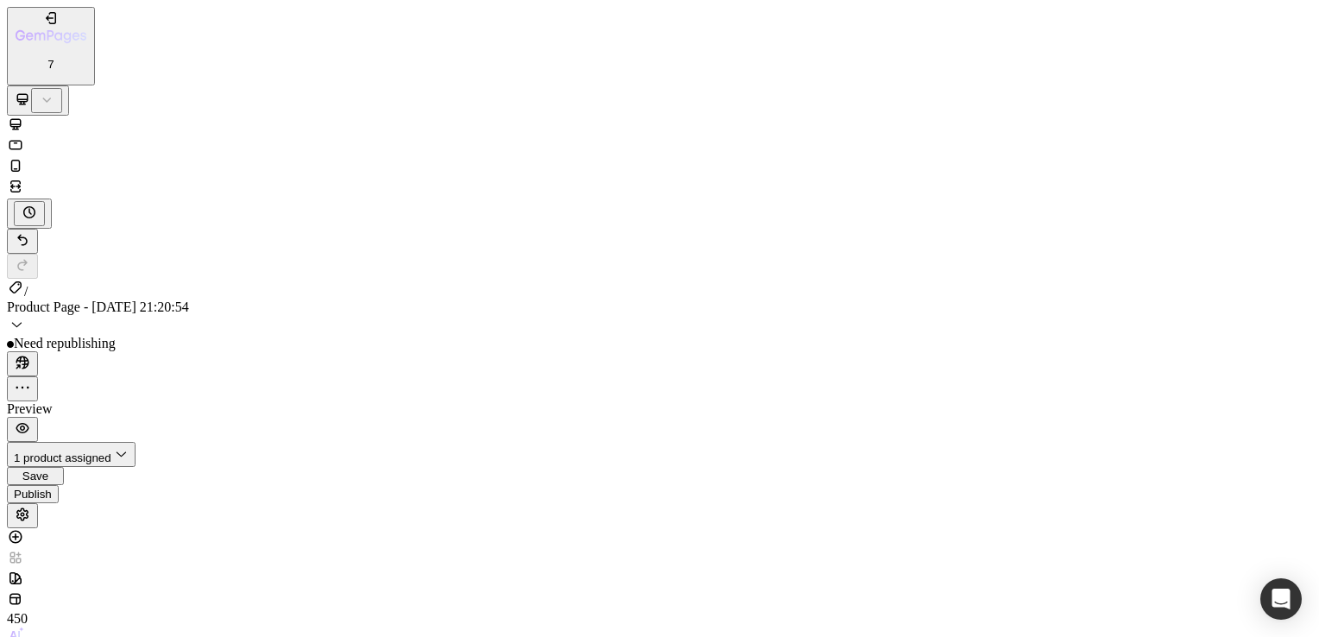
type input "0"
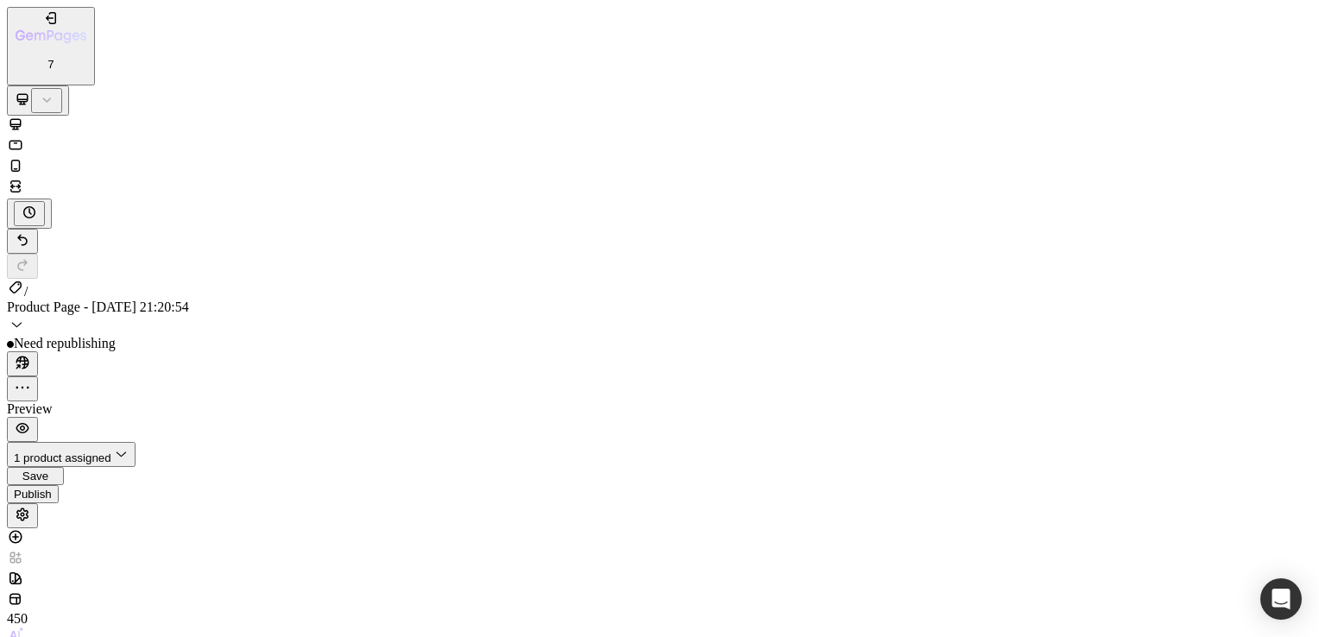
type input "0"
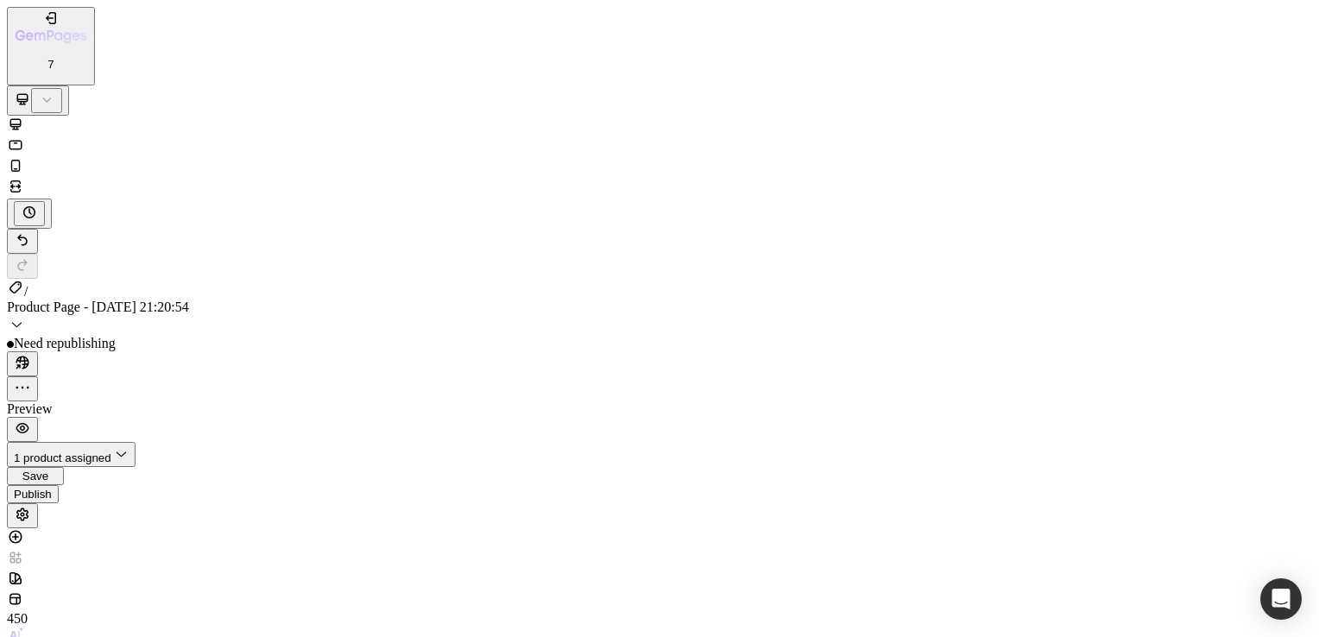
type input ".0"
type input "0"
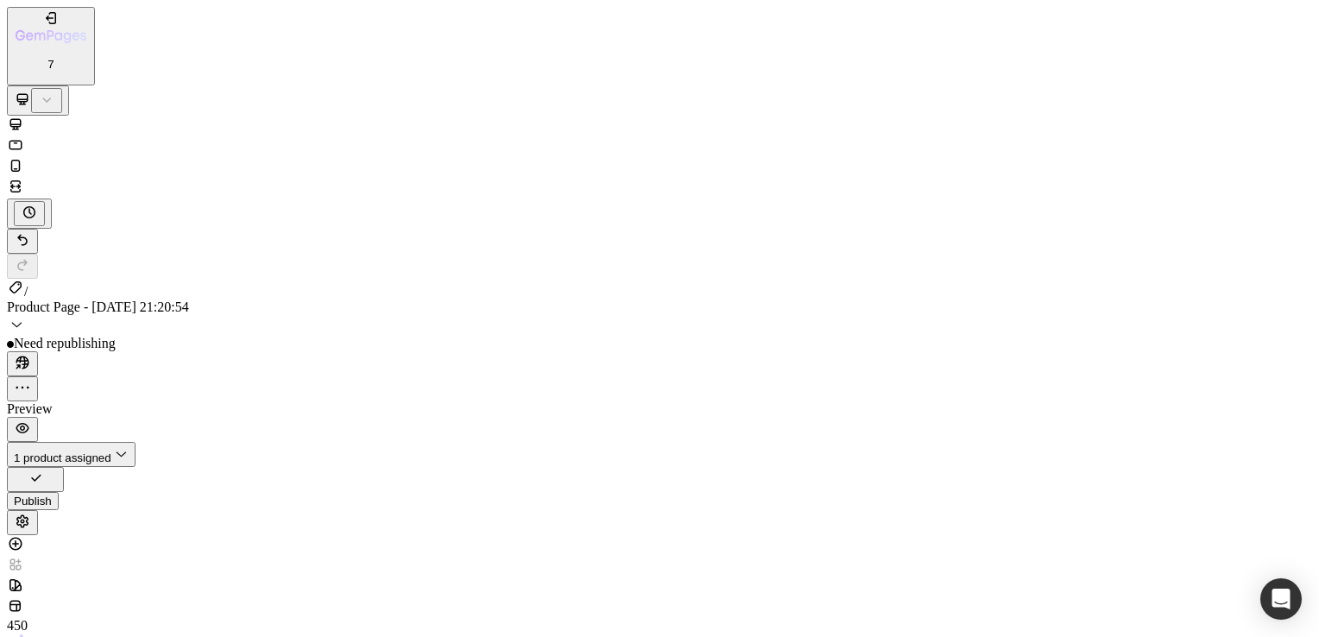
type input "0"
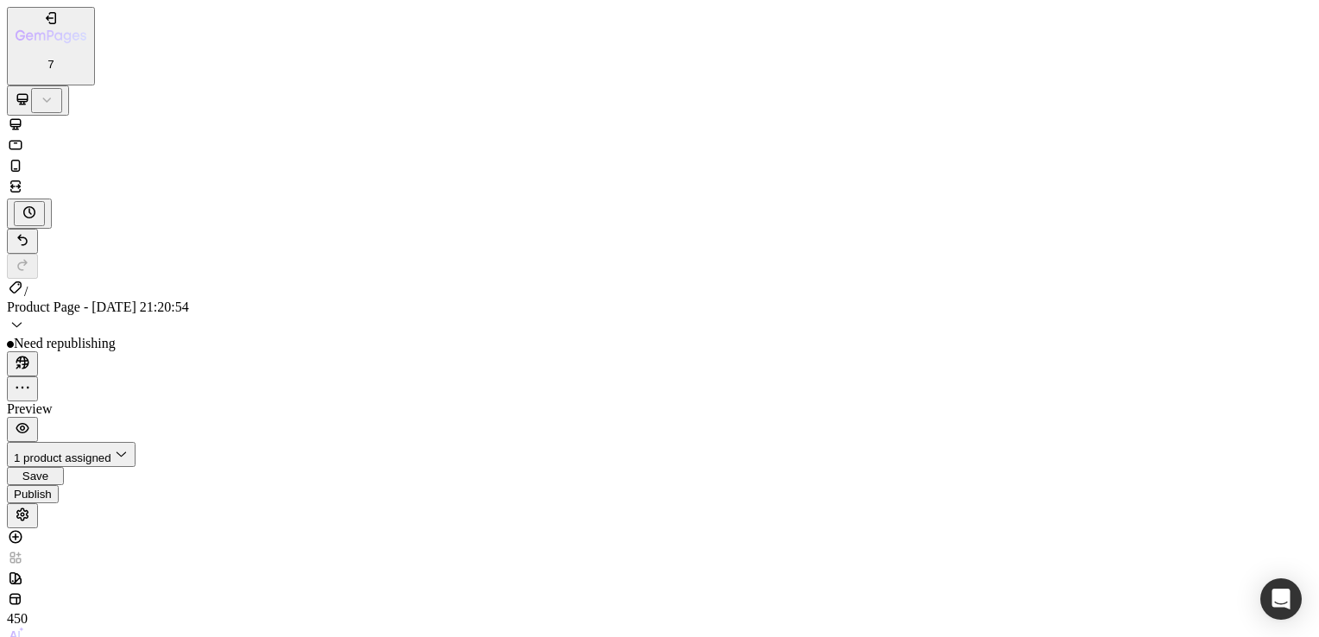
type input "0"
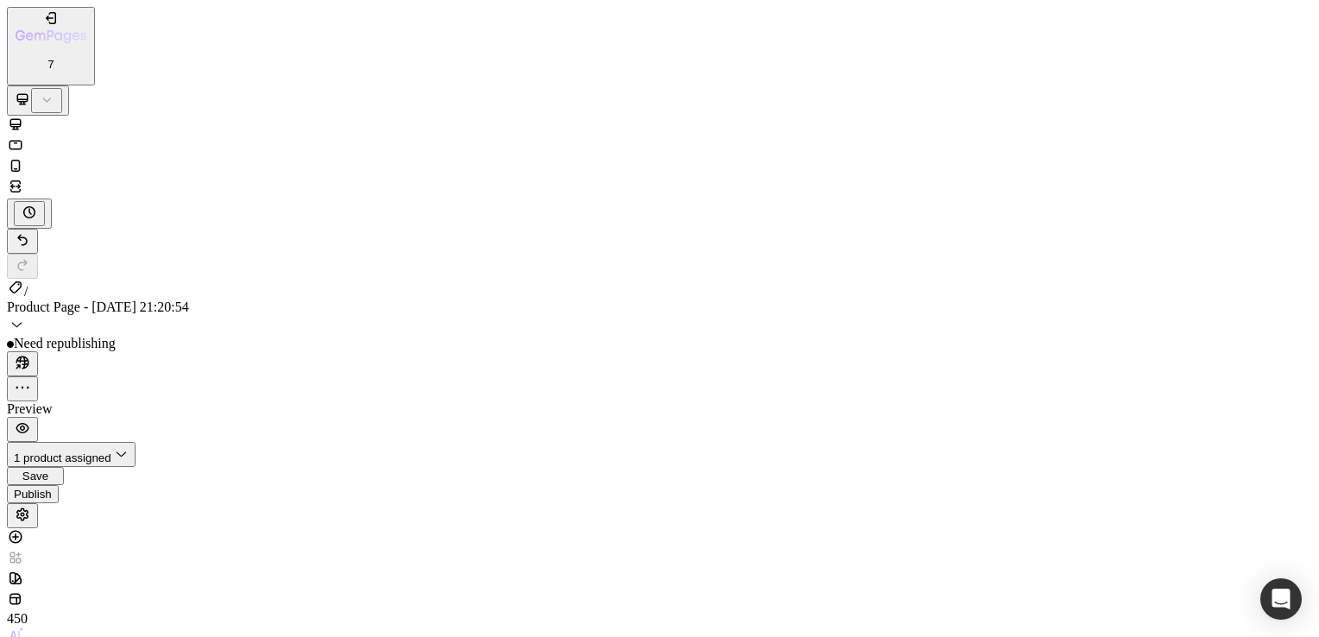
type input "0"
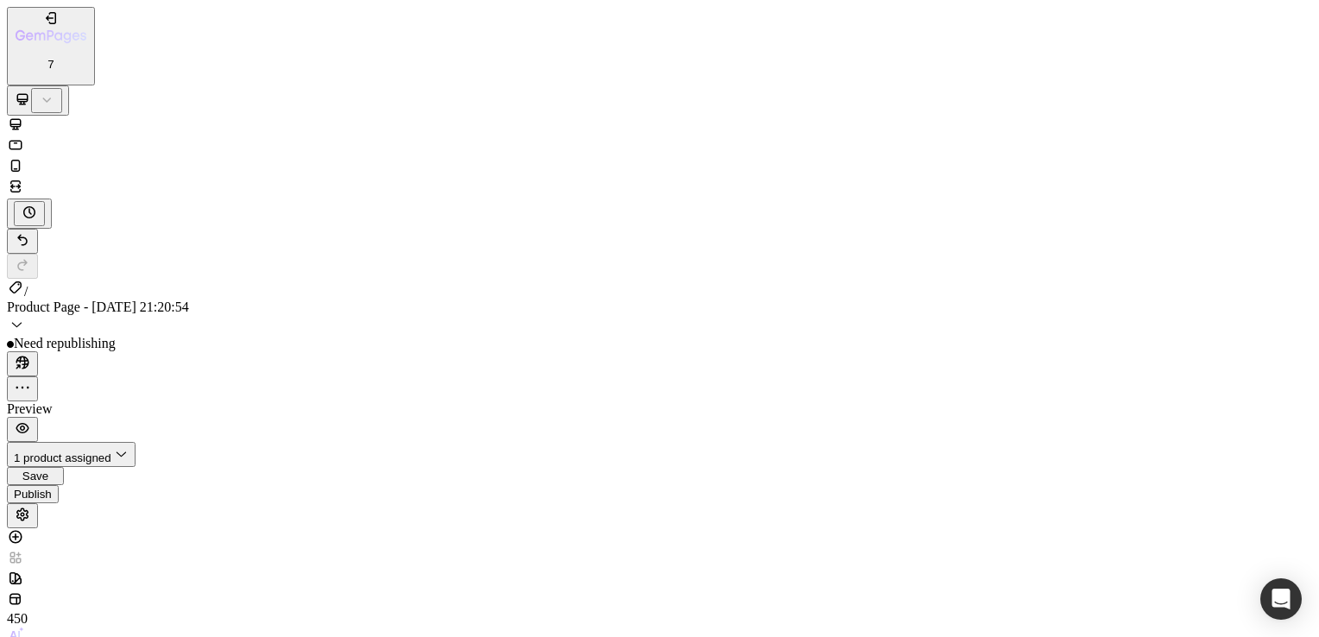
scroll to position [2455, 0]
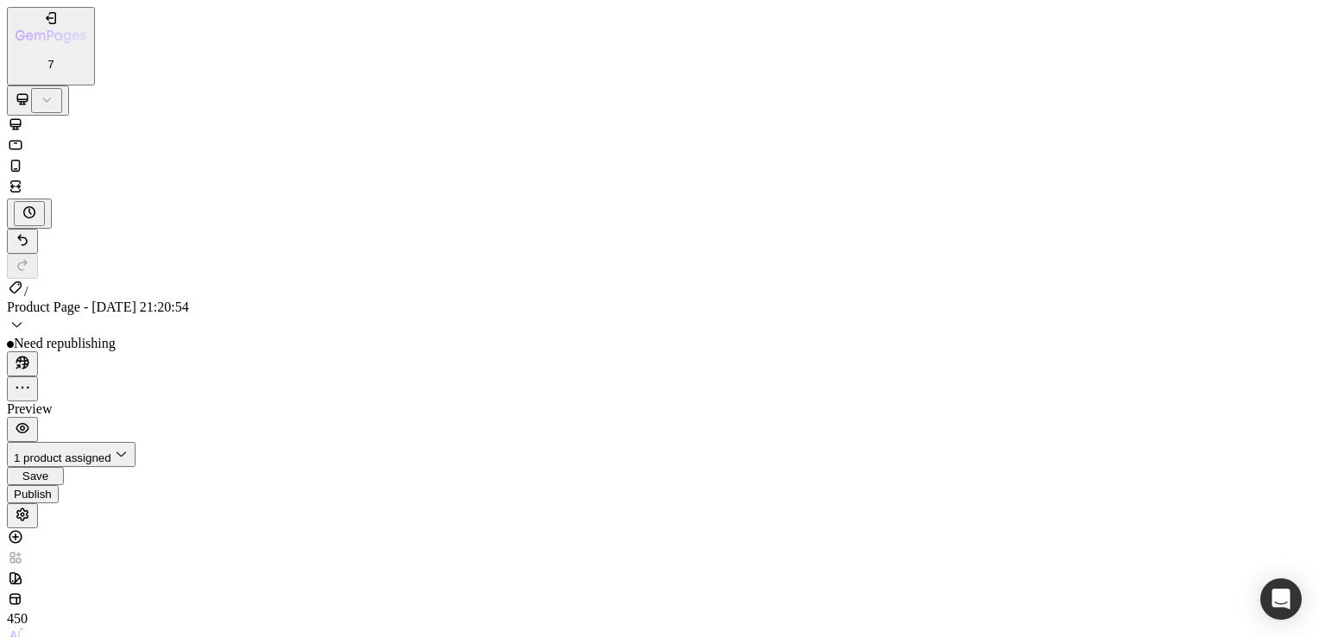
type input "0"
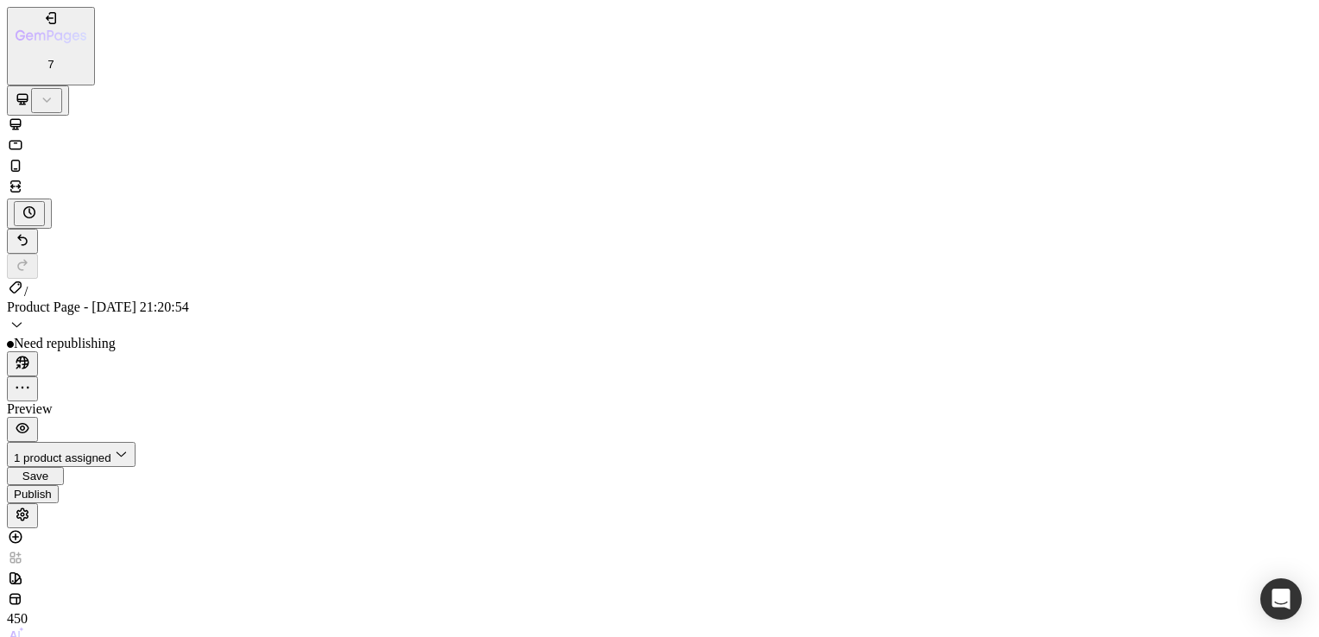
type input "0"
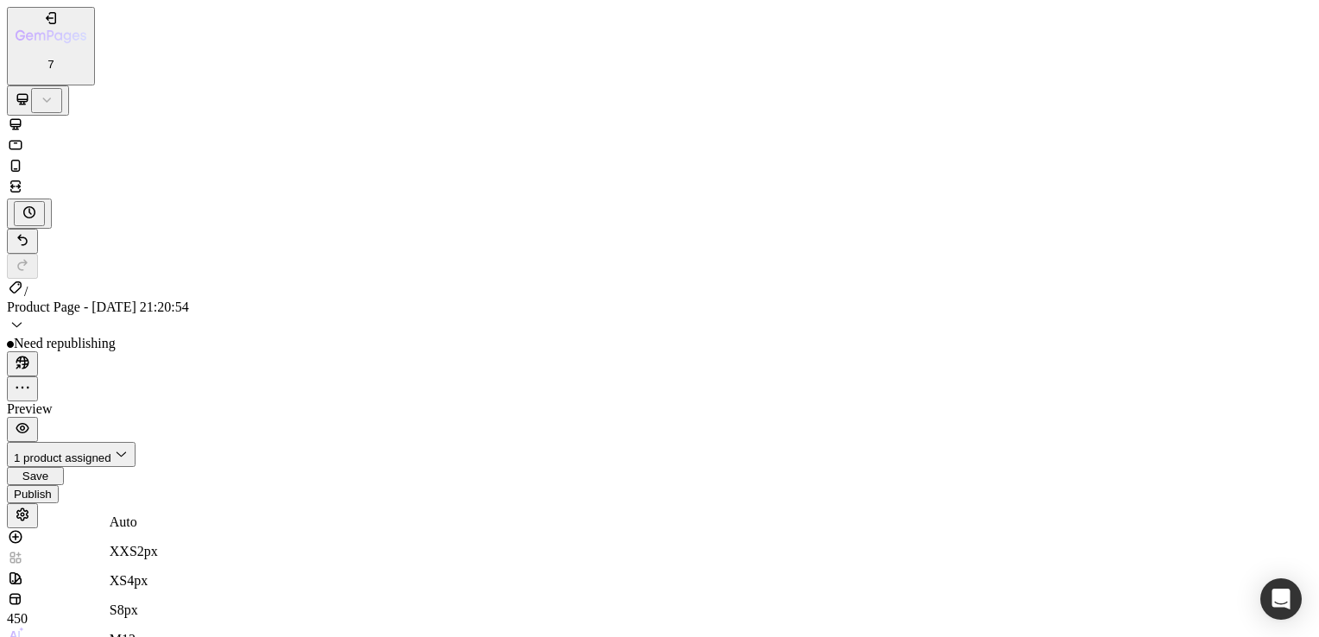
type input "0"
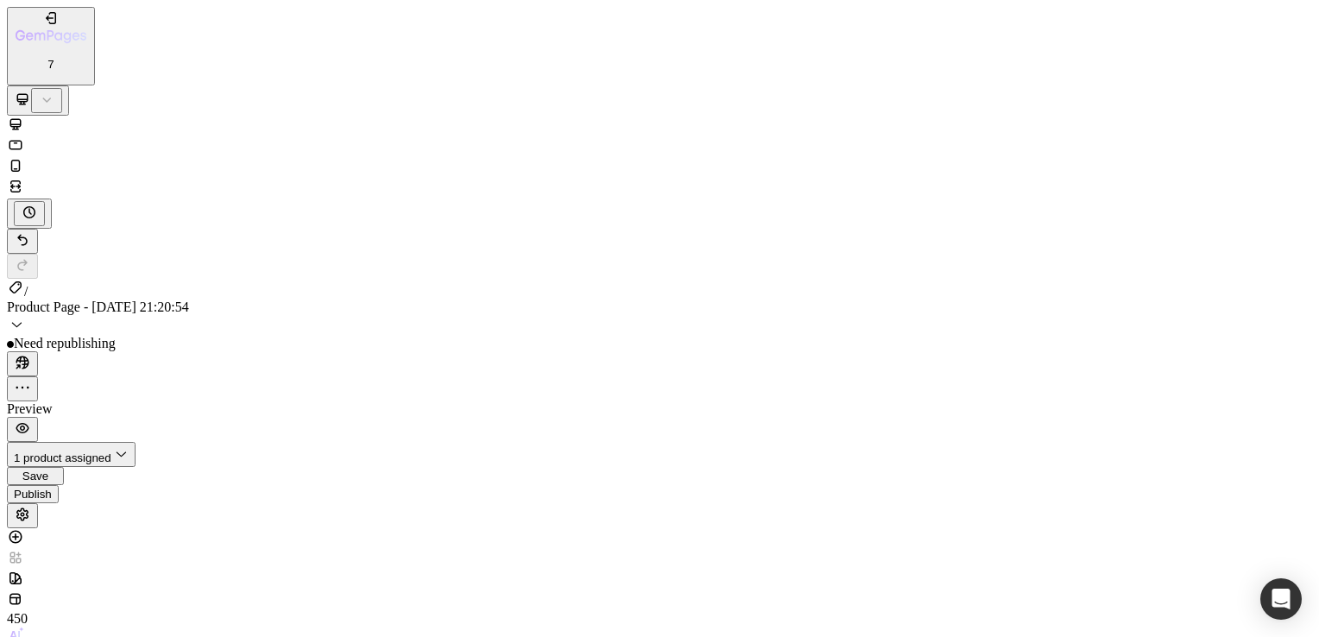
type input "0"
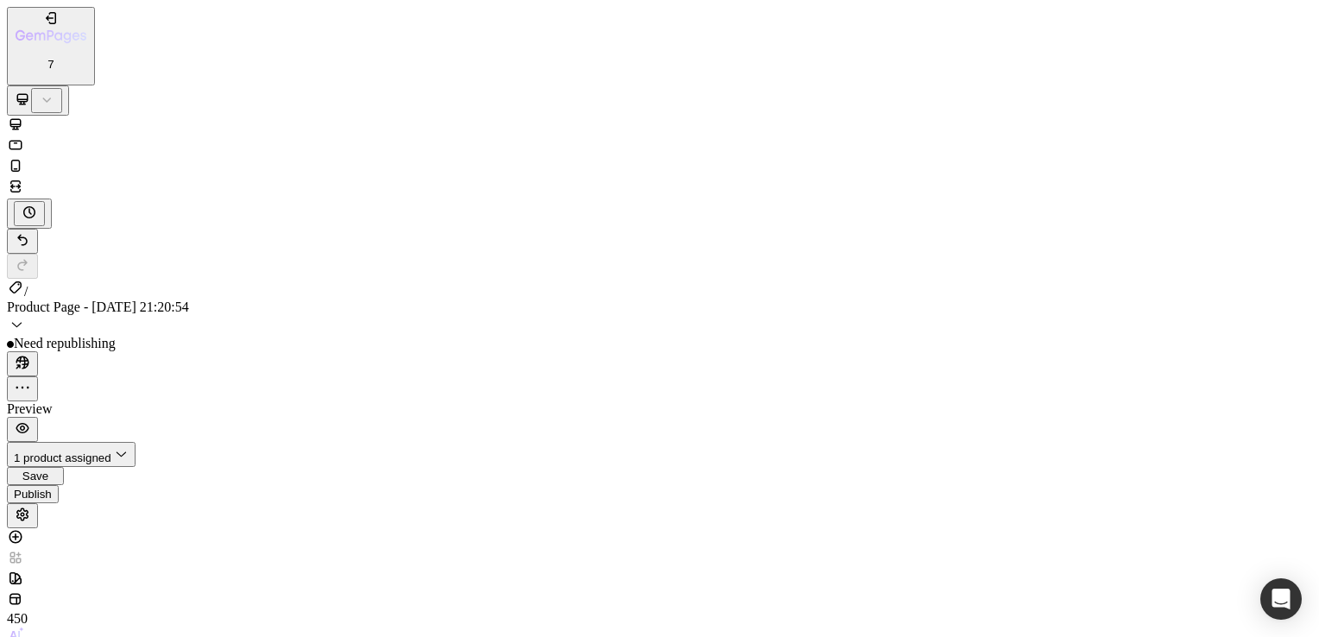
type input "0"
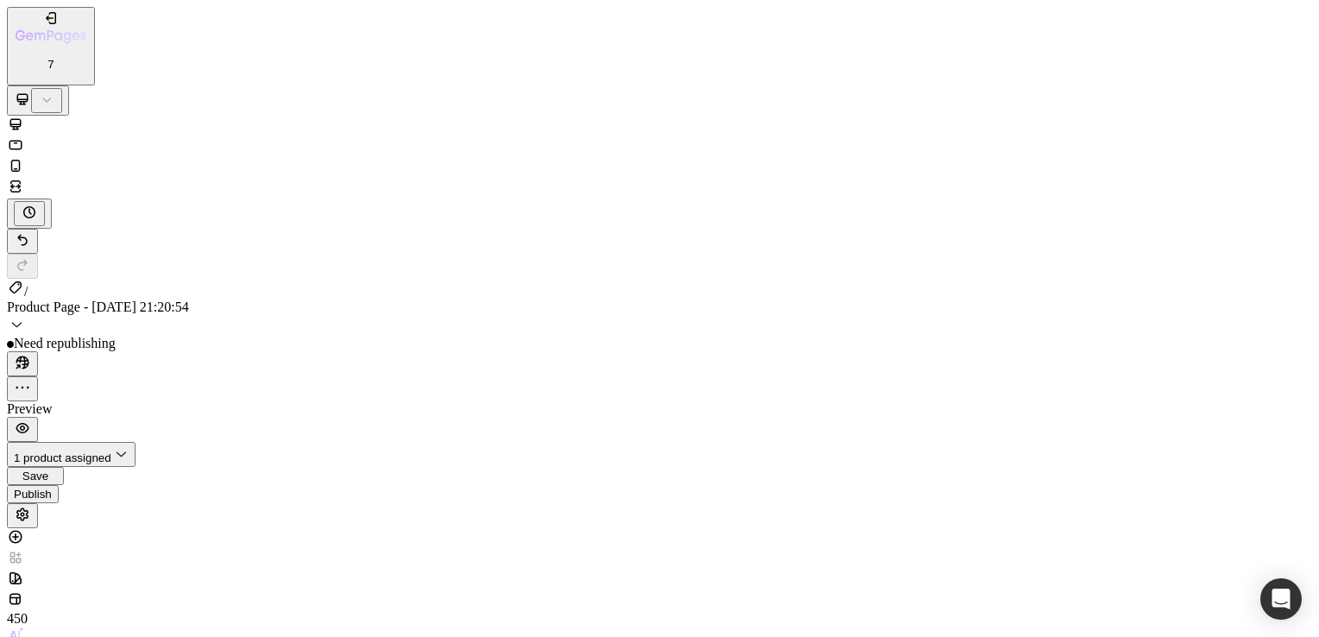
type input "0"
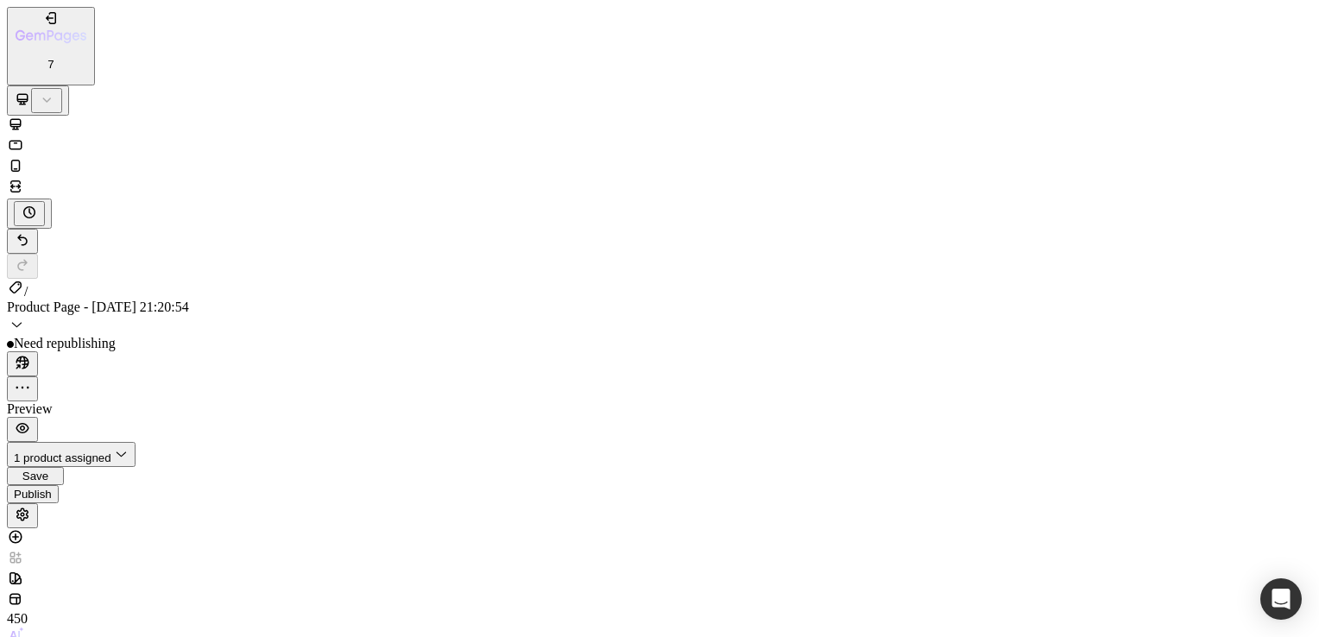
type input "0"
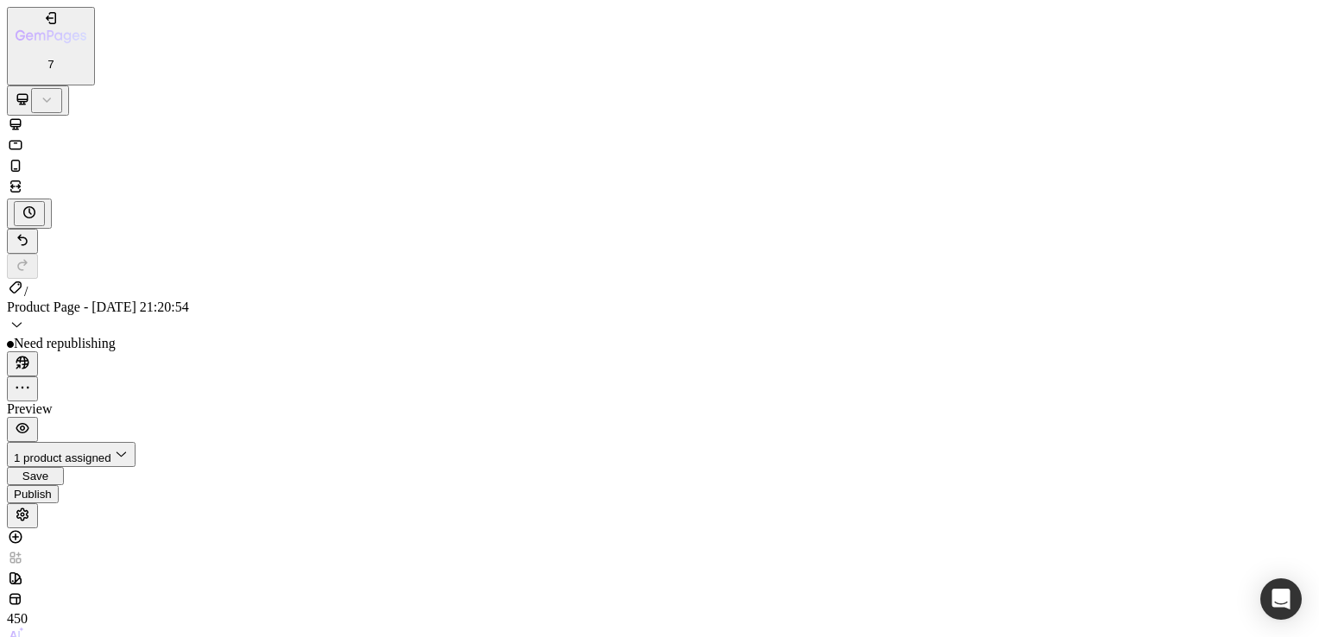
type input "0"
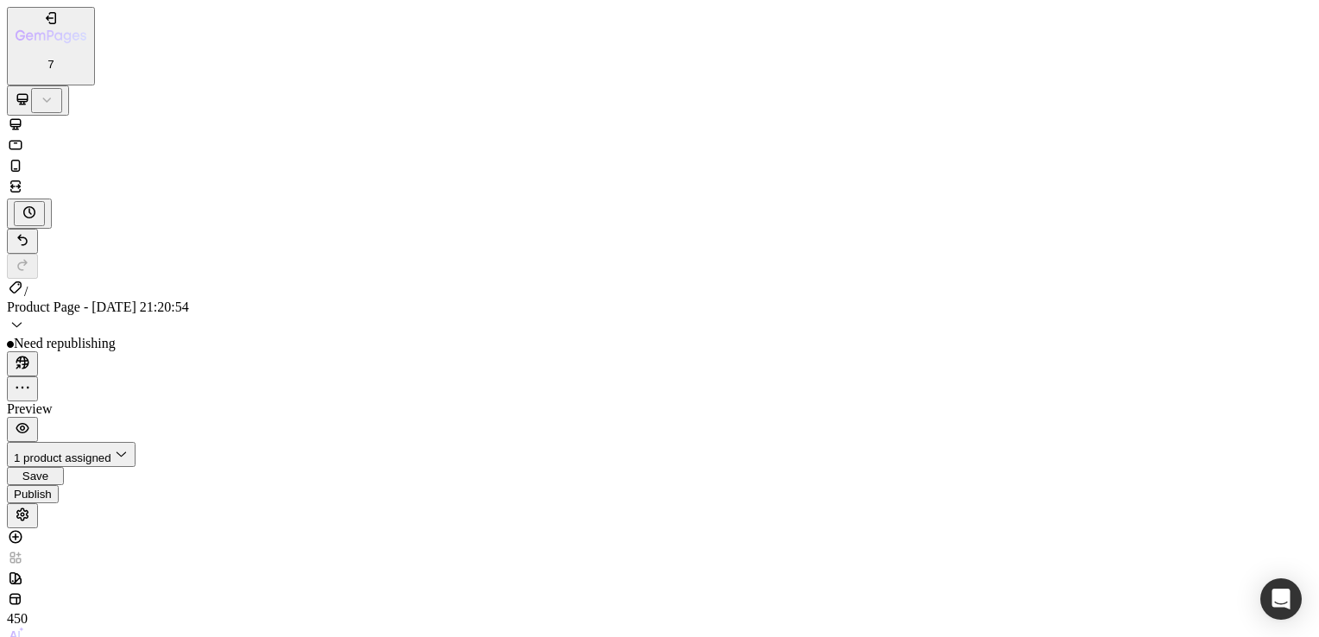
type input "0"
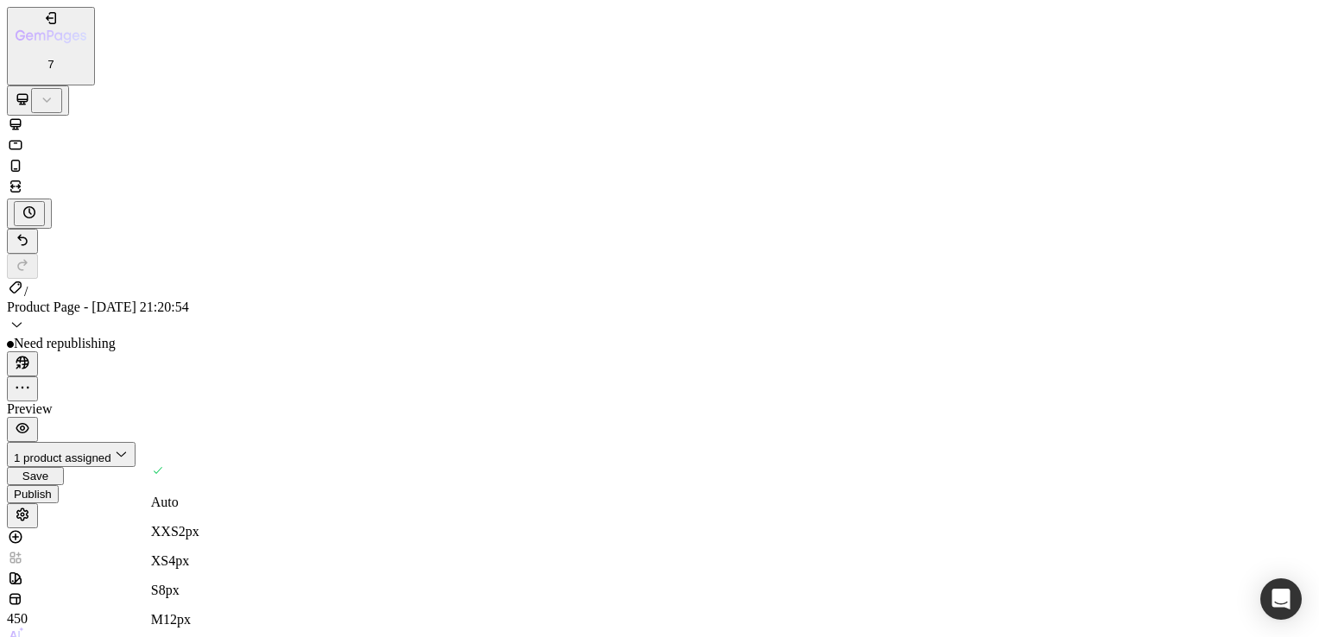
type input "0"
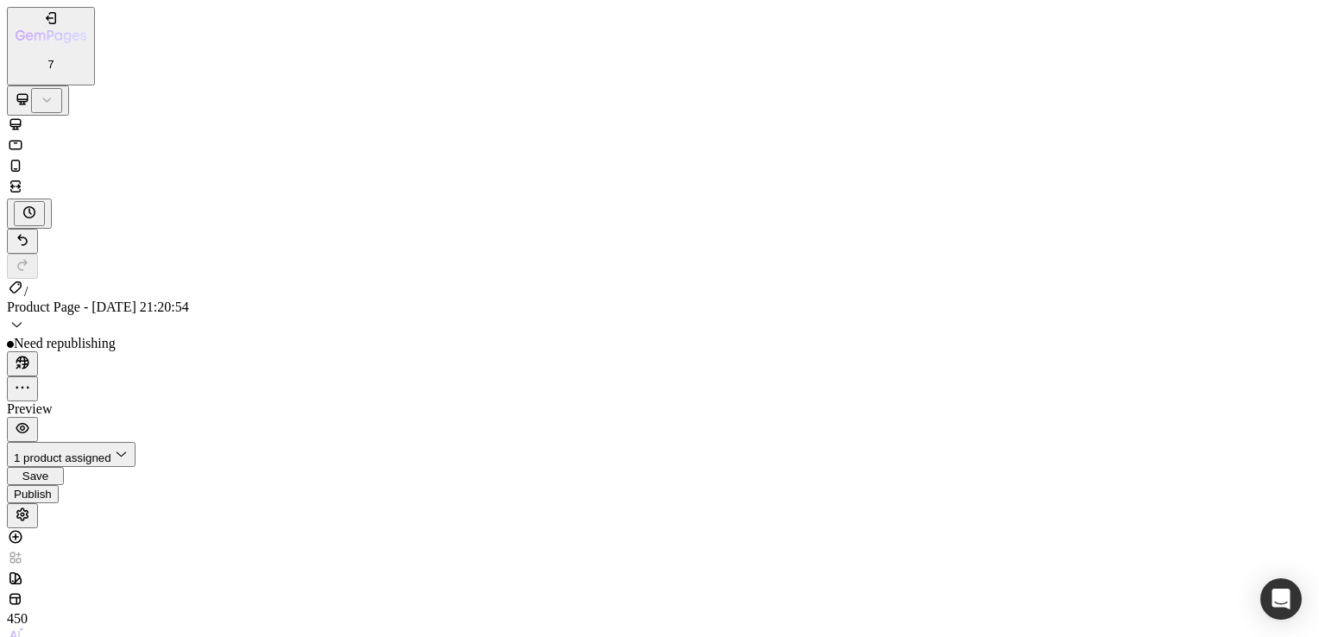
scroll to position [3238, 0]
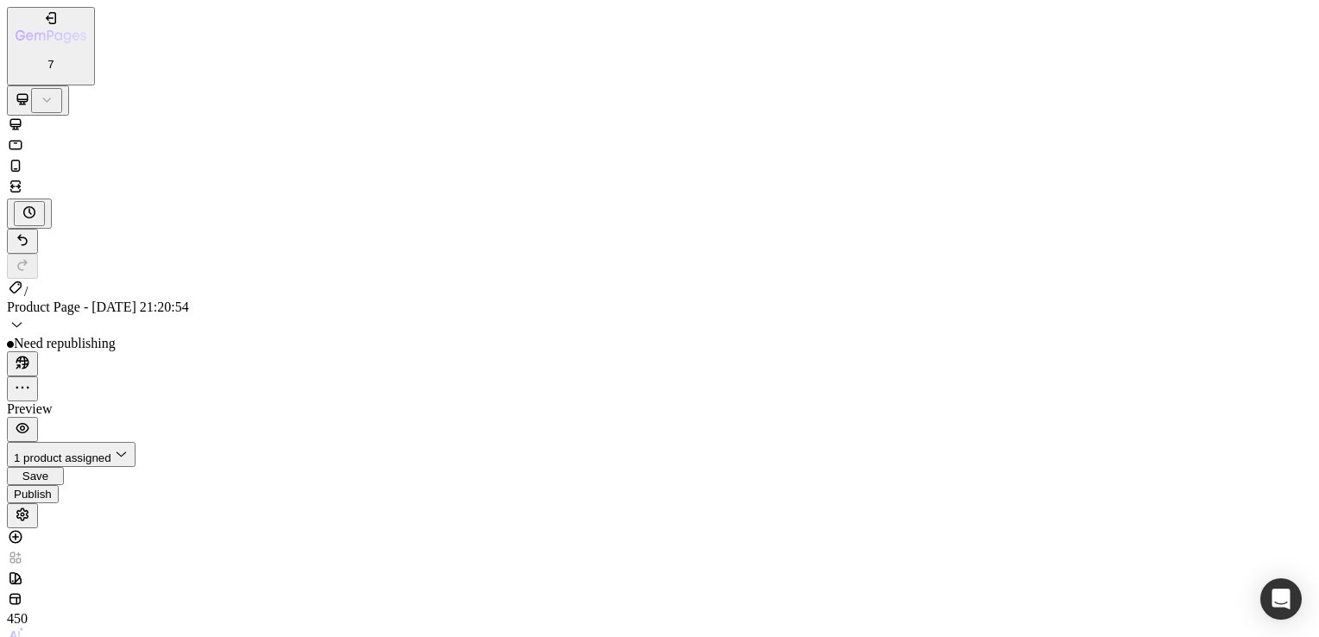
type input "0"
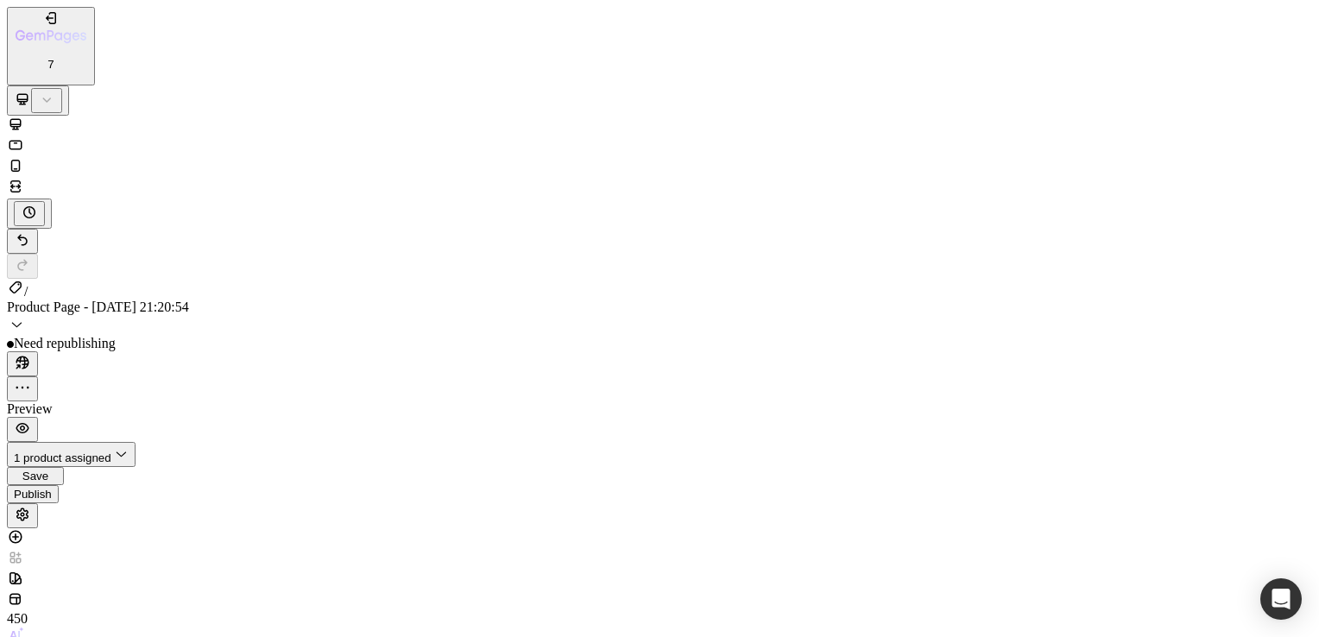
type input "0"
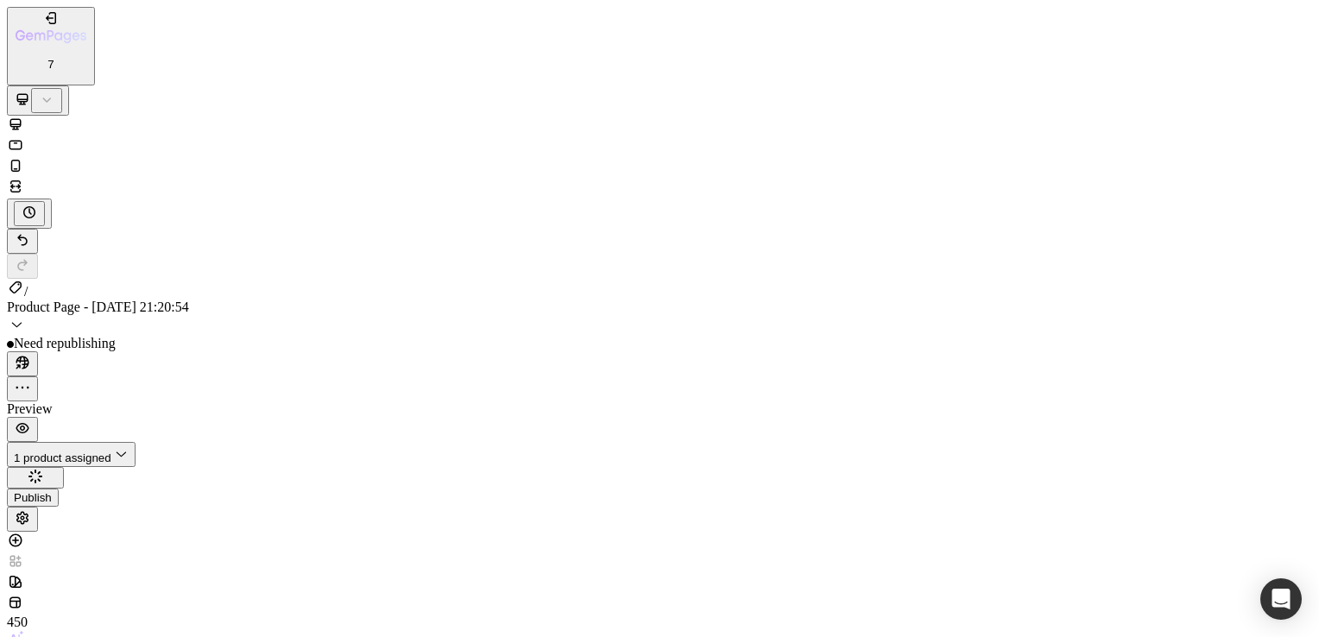
scroll to position [4006, 0]
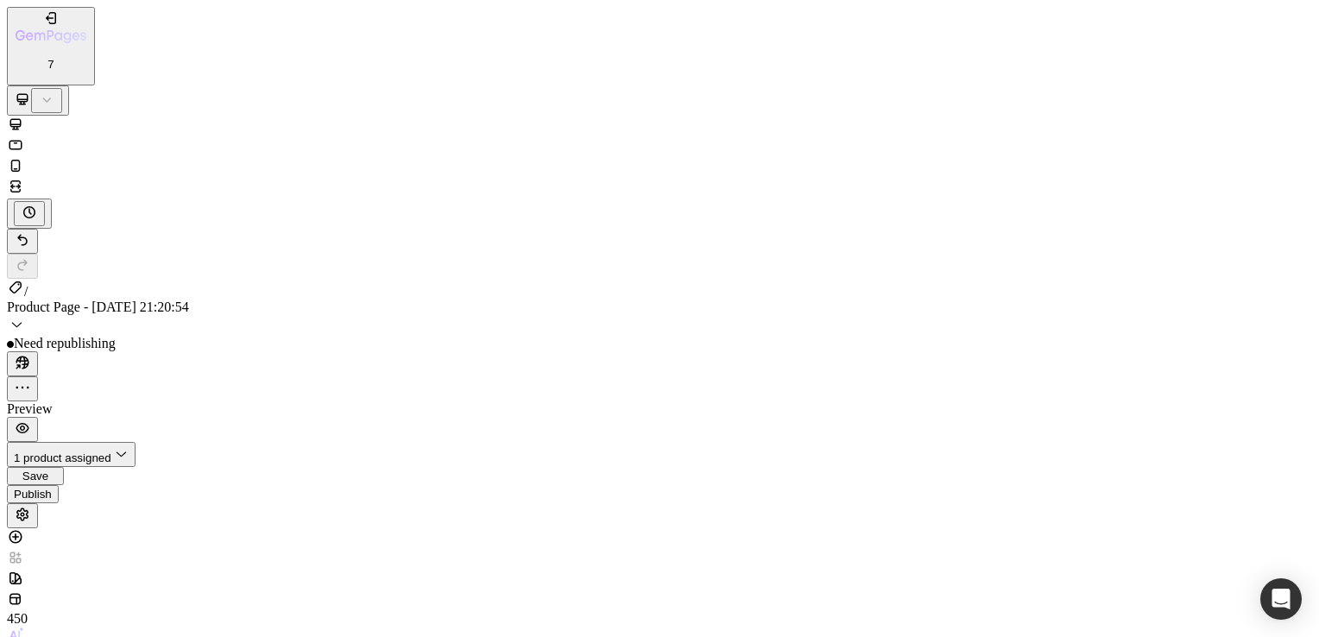
type input "0"
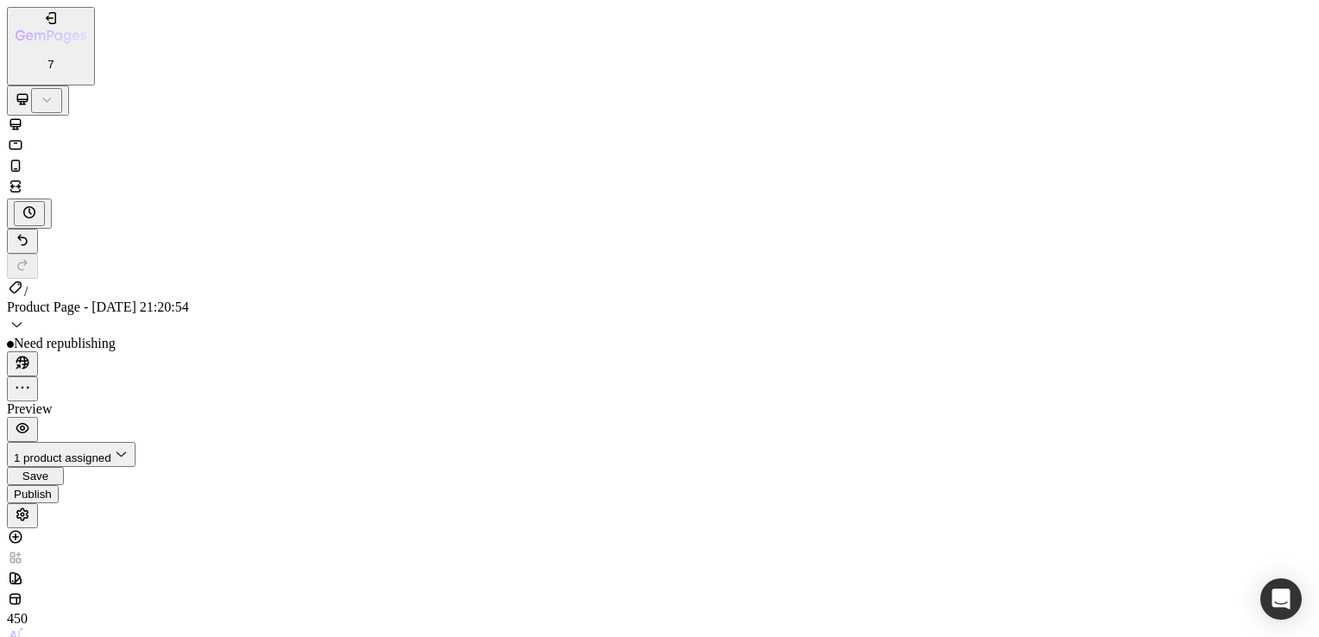
type input "0"
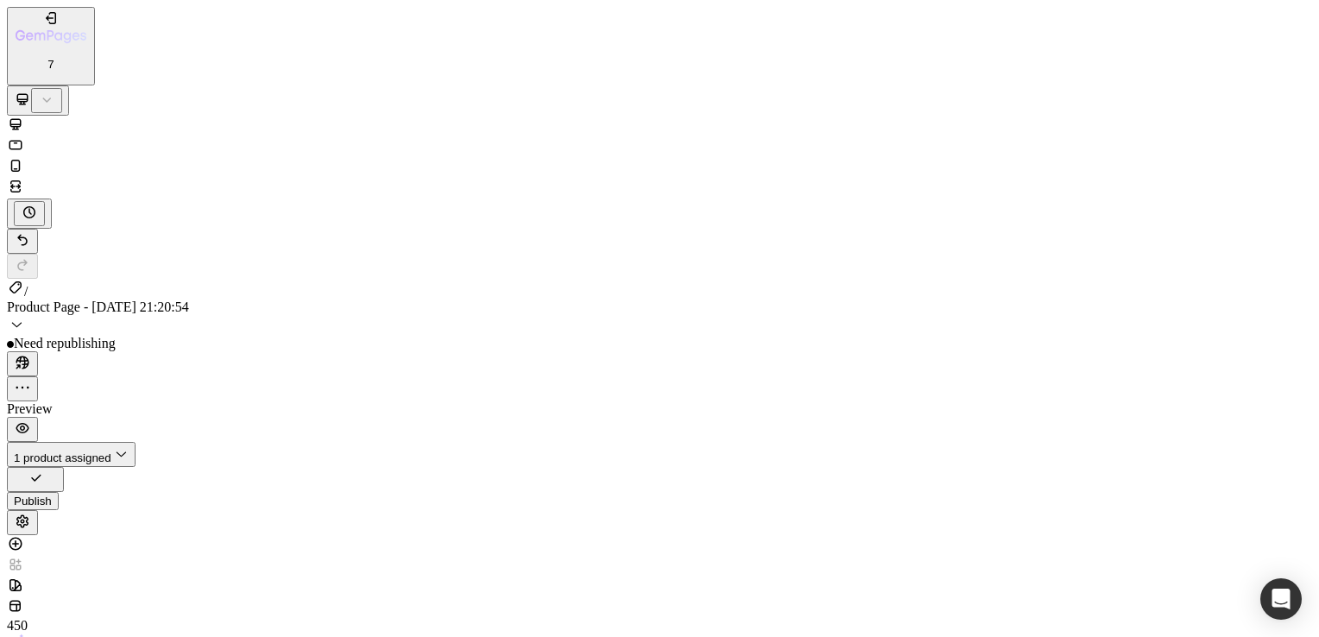
type input "0"
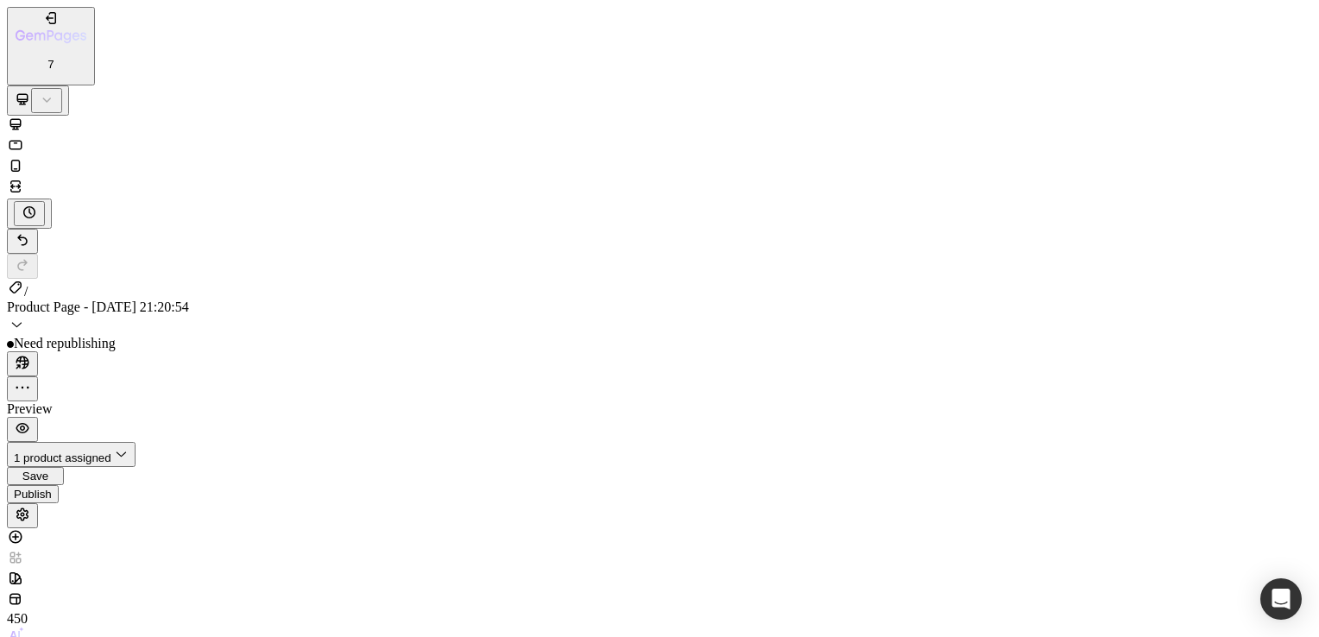
type input "0"
drag, startPoint x: 1111, startPoint y: 11774, endPoint x: 500, endPoint y: 11814, distance: 611.9
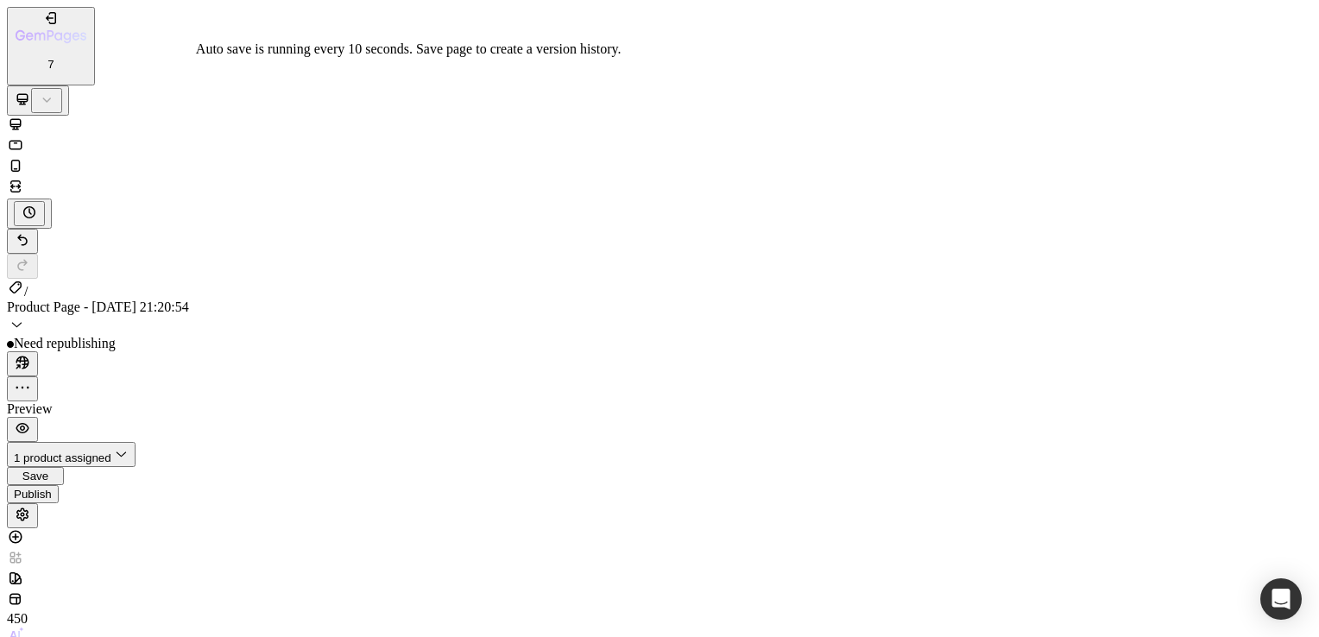
click at [64, 467] on button "Save" at bounding box center [35, 476] width 57 height 18
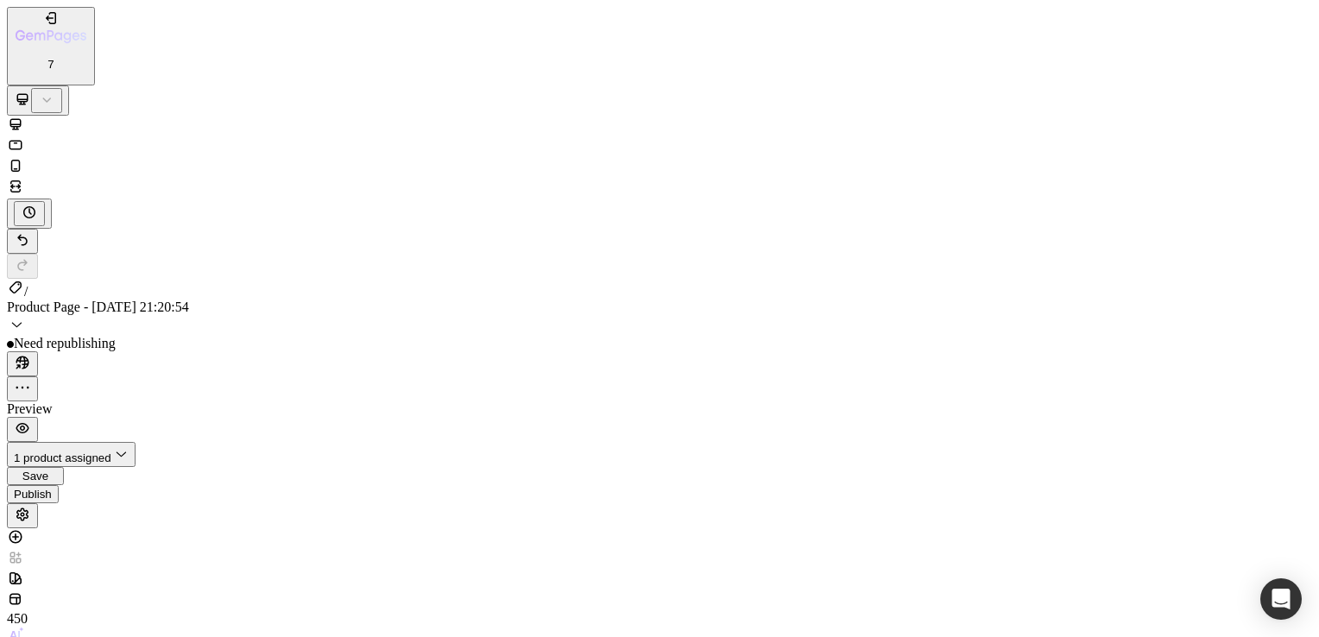
type input "0"
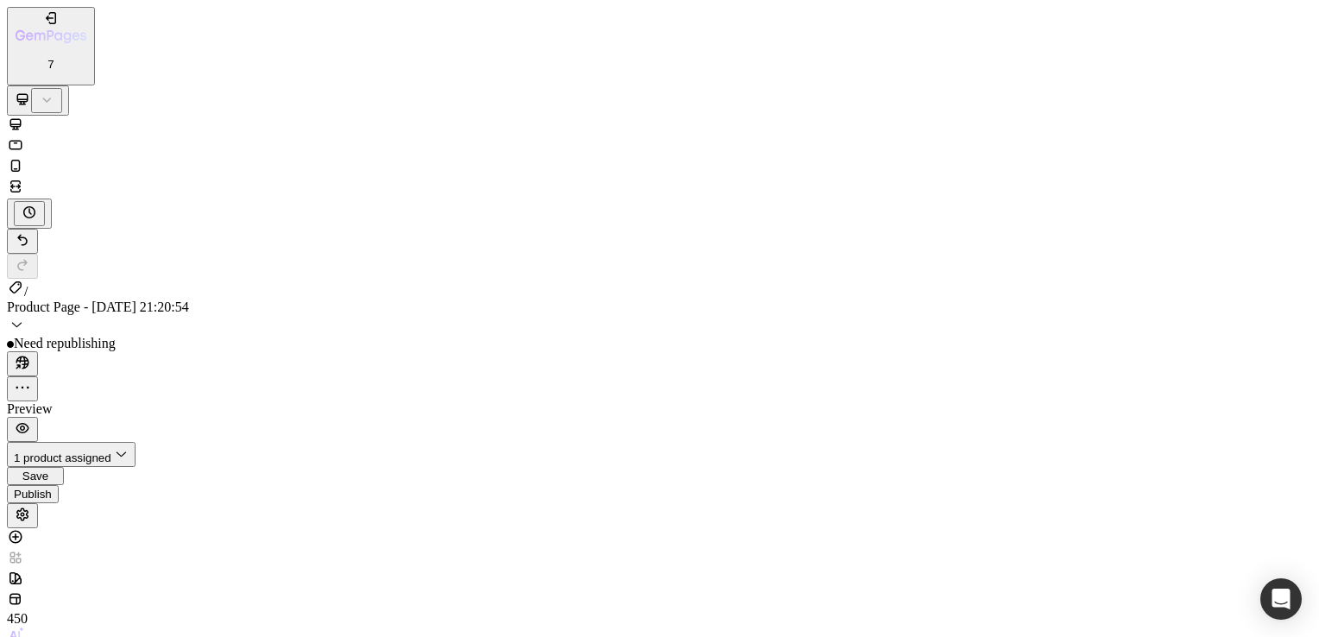
type input "0"
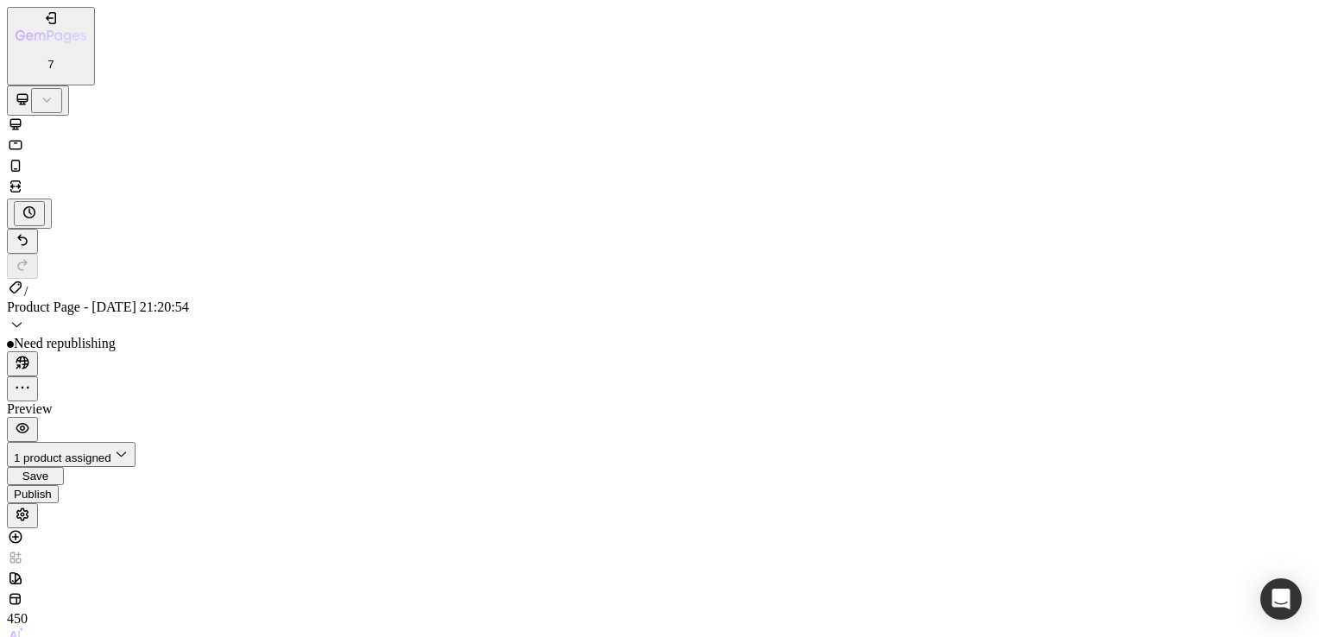
type input "0"
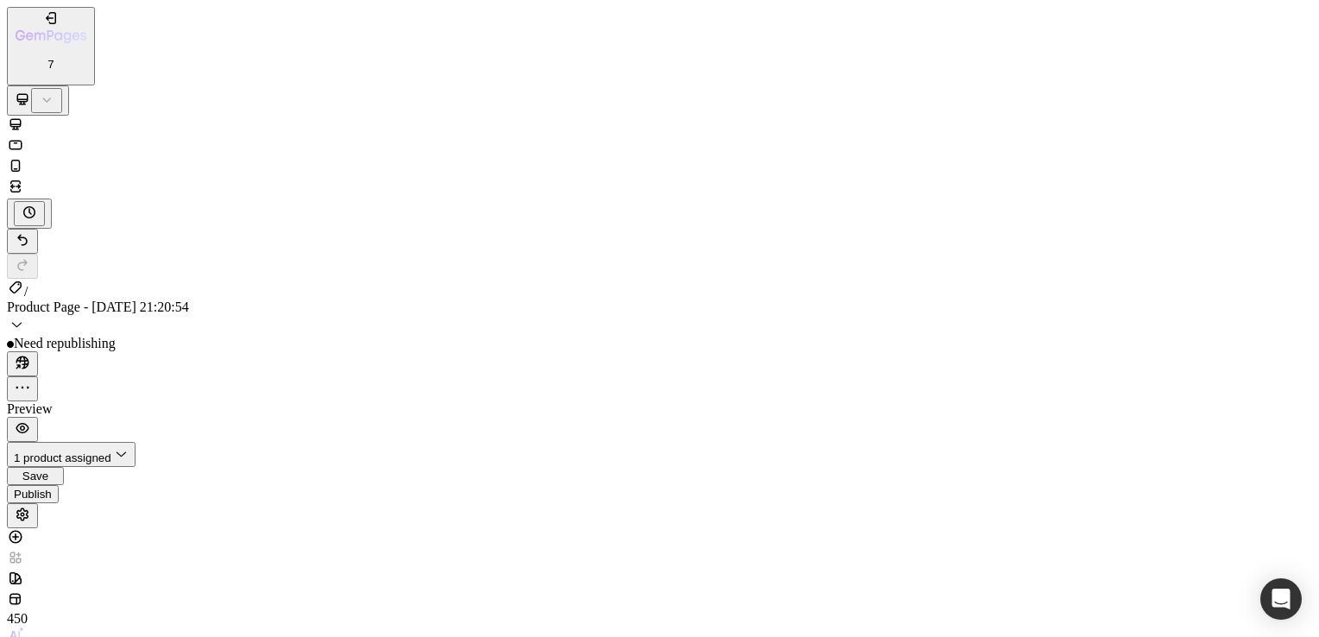
type input "10"
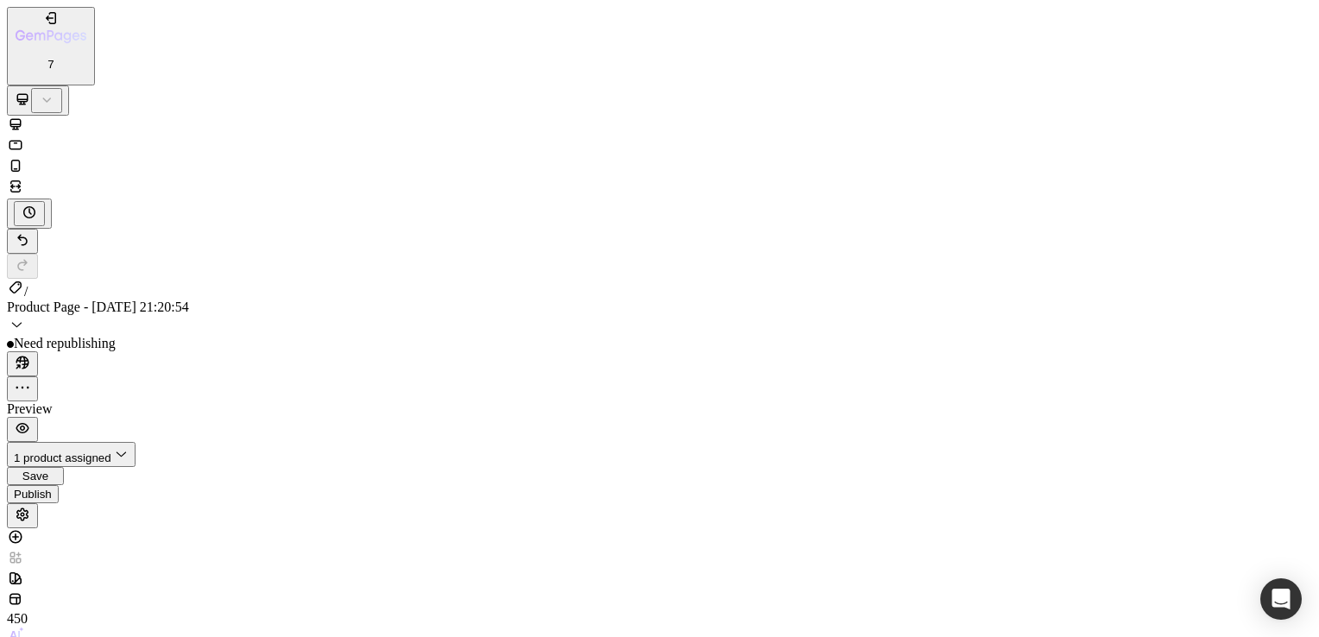
type input "o"
type input "0"
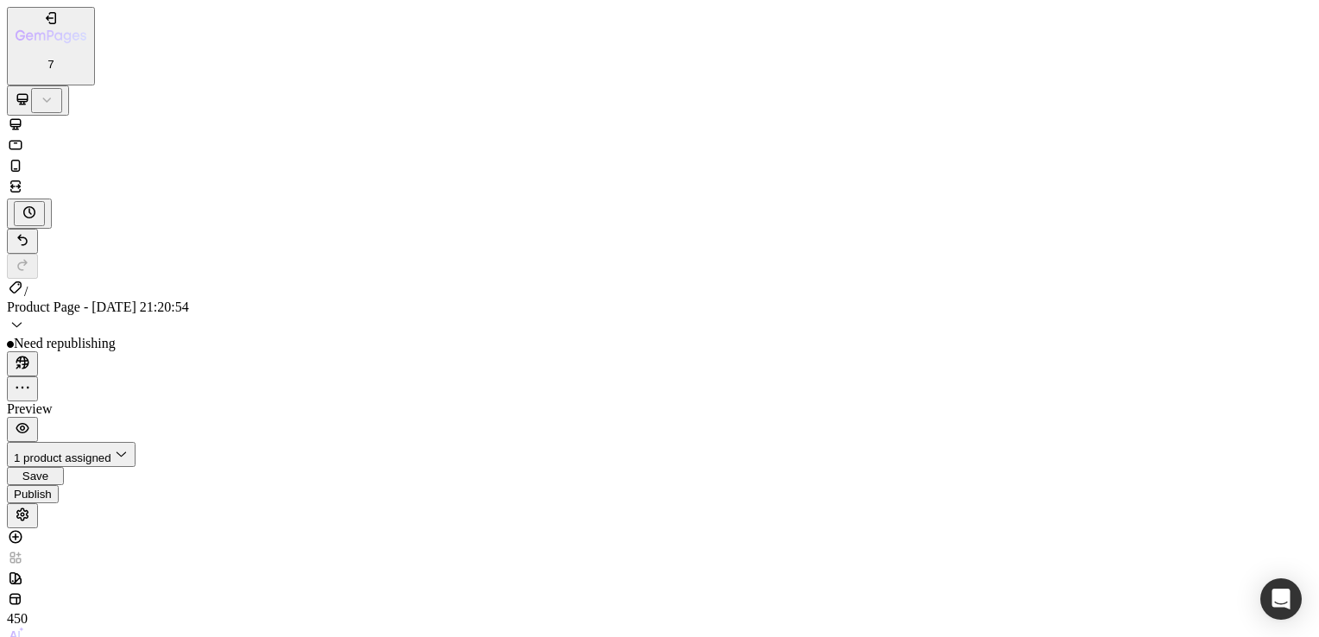
type input "0"
click at [48, 470] on span "Save" at bounding box center [35, 476] width 26 height 13
click at [52, 495] on div "Publish" at bounding box center [33, 501] width 38 height 13
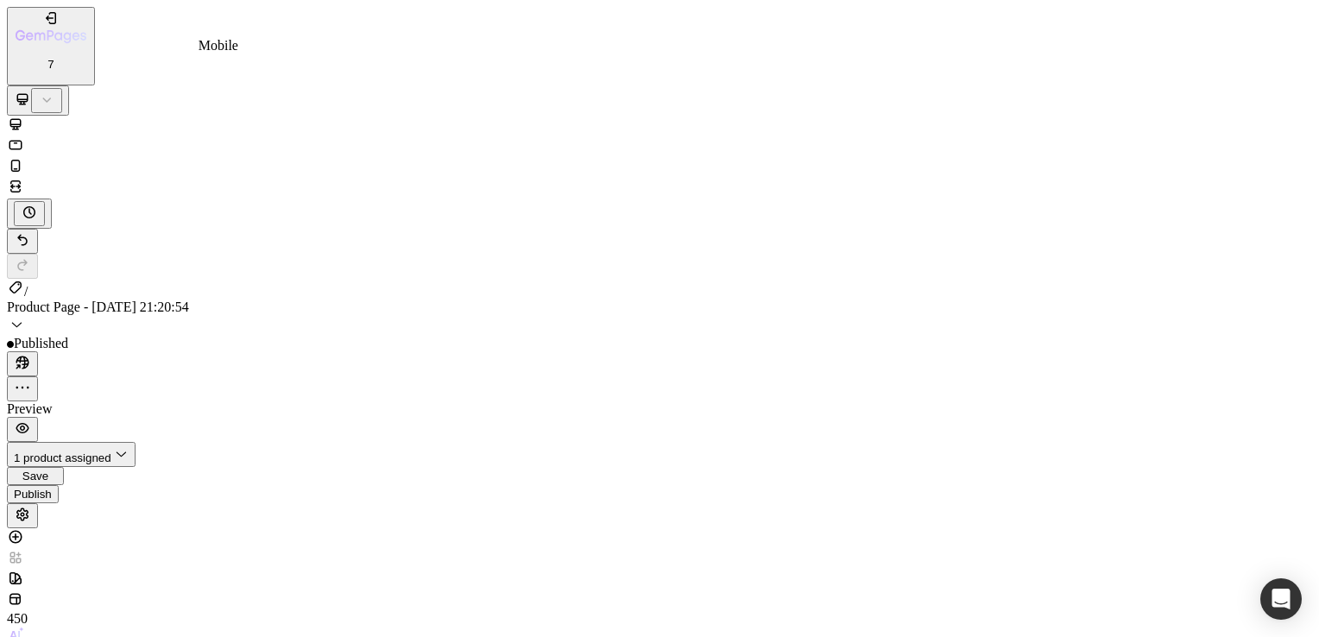
click at [231, 157] on div at bounding box center [660, 167] width 1306 height 21
type input "4"
type input "90%"
type input "90"
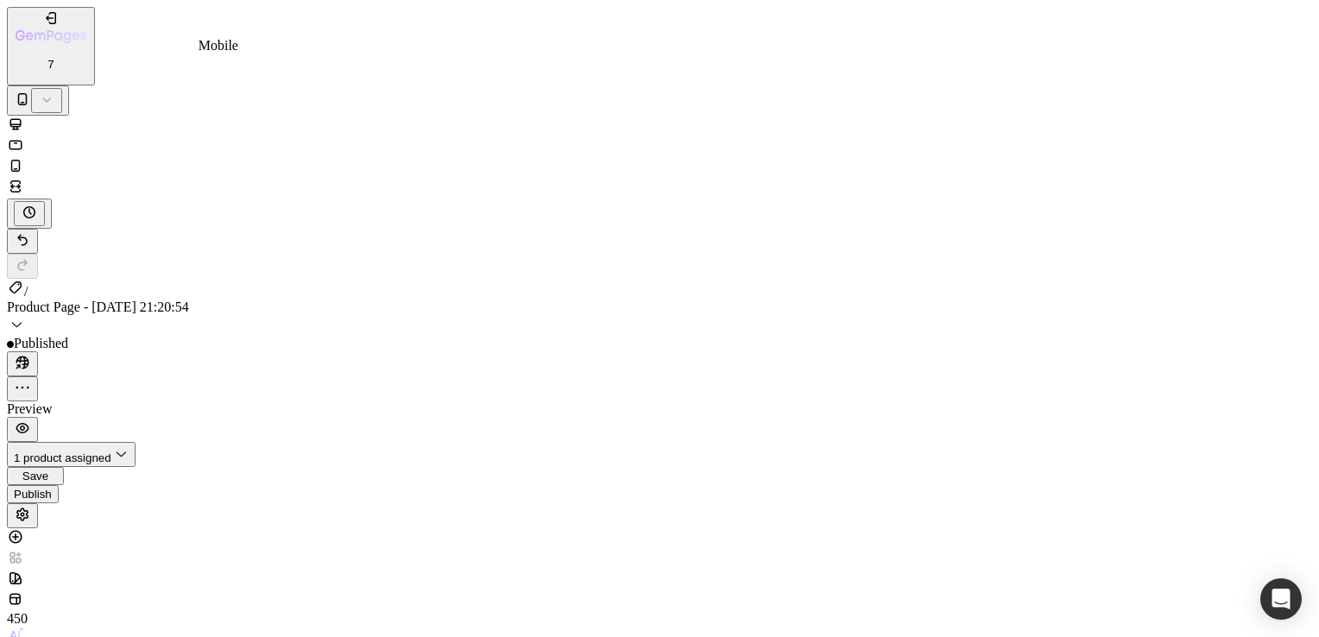
scroll to position [4383, 0]
click at [24, 178] on icon at bounding box center [15, 186] width 17 height 17
type input "8"
type input "100%"
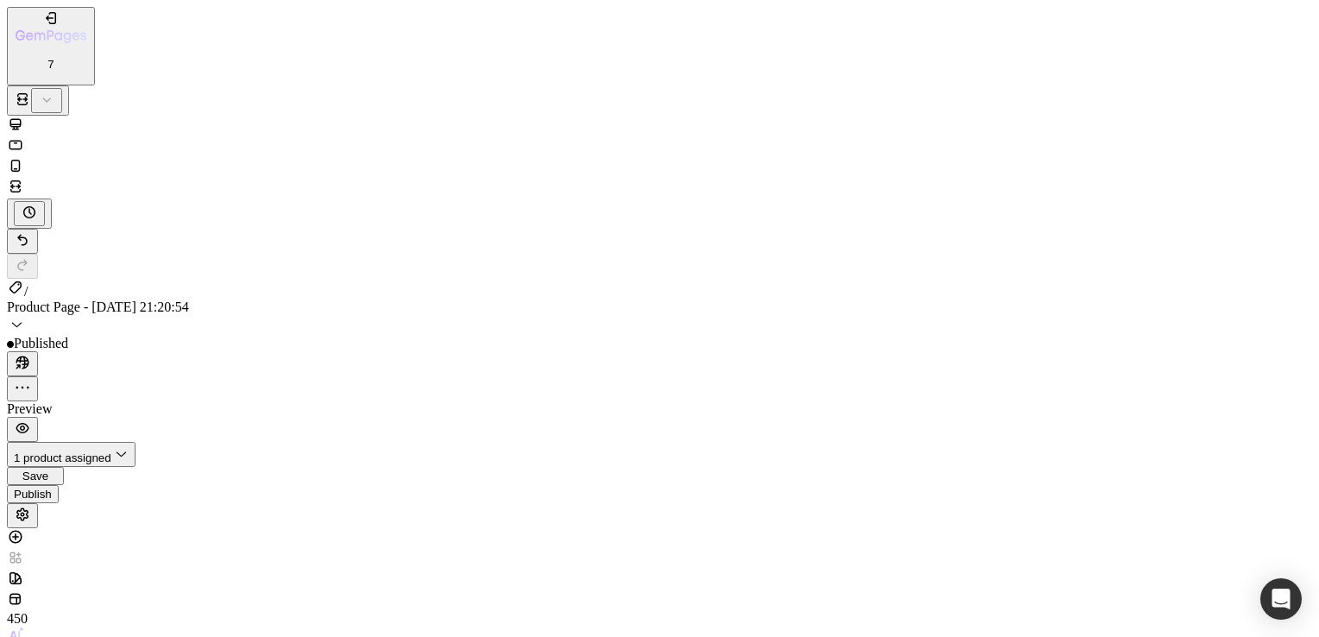
scroll to position [2977, 0]
click at [24, 136] on icon at bounding box center [15, 144] width 17 height 17
click at [24, 157] on icon at bounding box center [15, 165] width 17 height 17
type input "4"
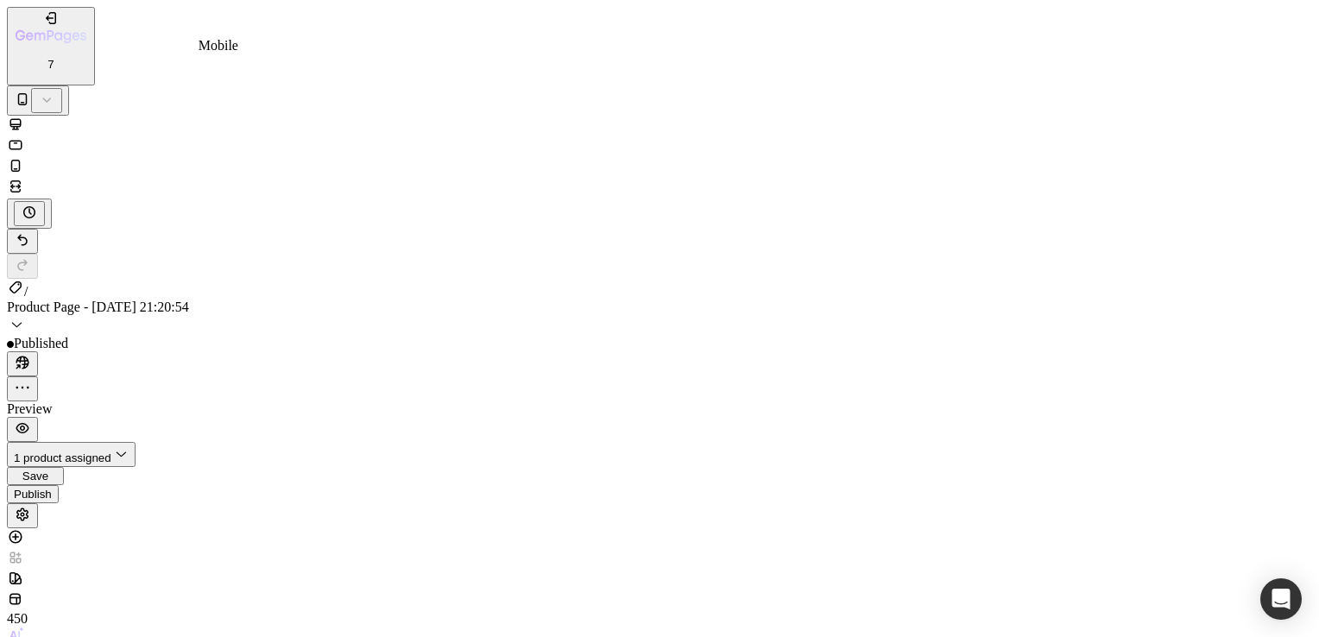
type input "4"
type input "90%"
type input "90"
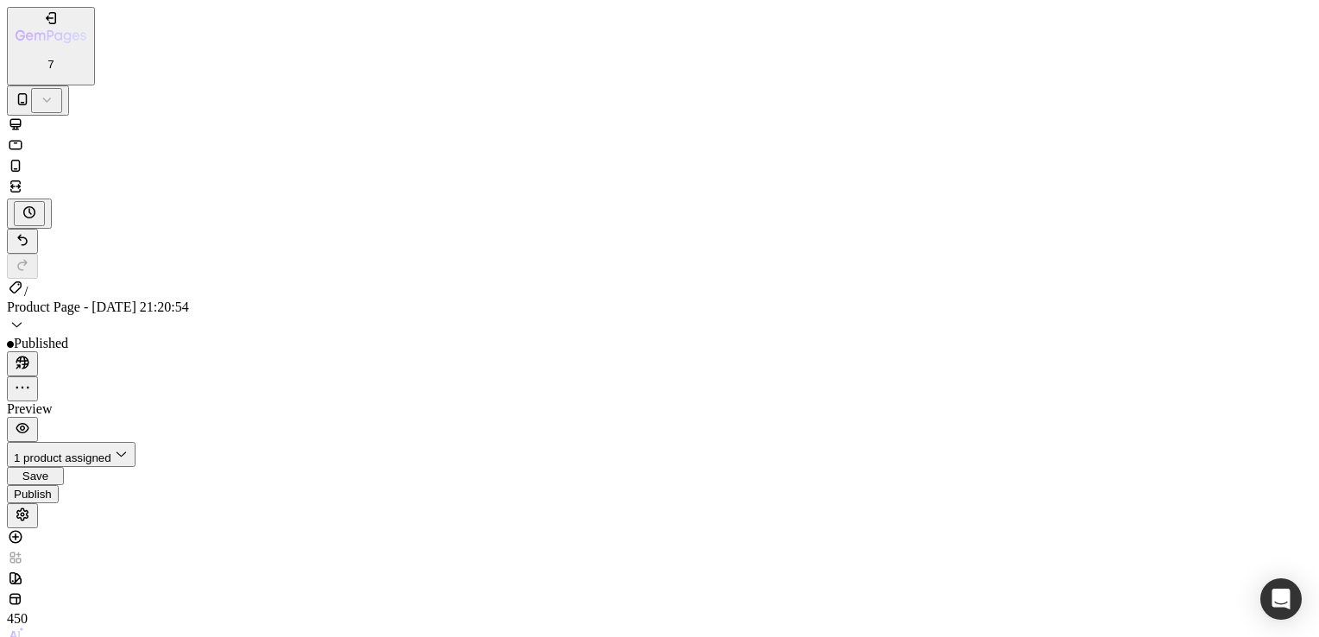
type input "0"
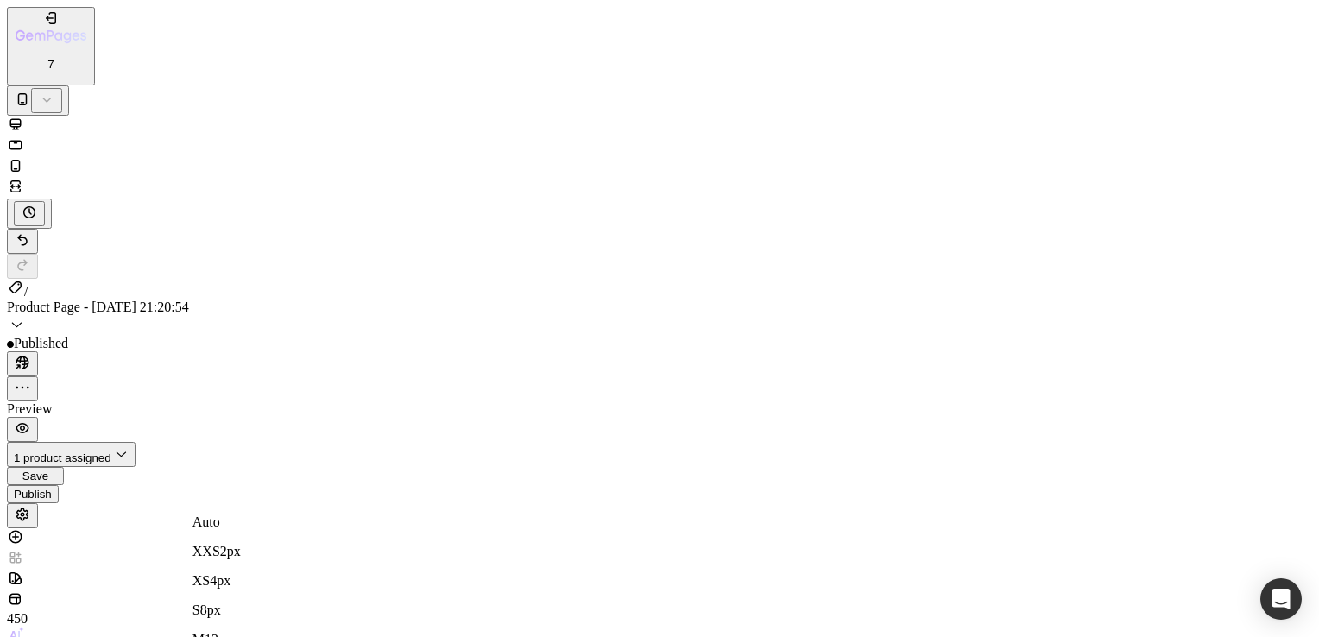
type input "0"
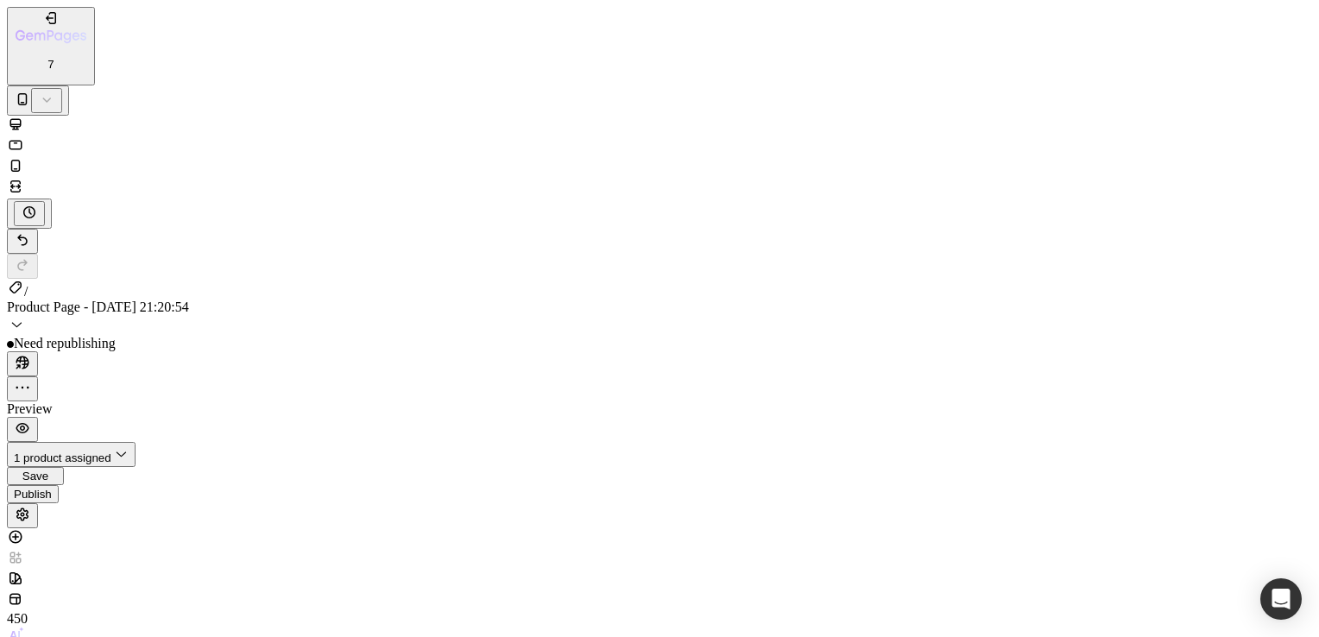
type input "0"
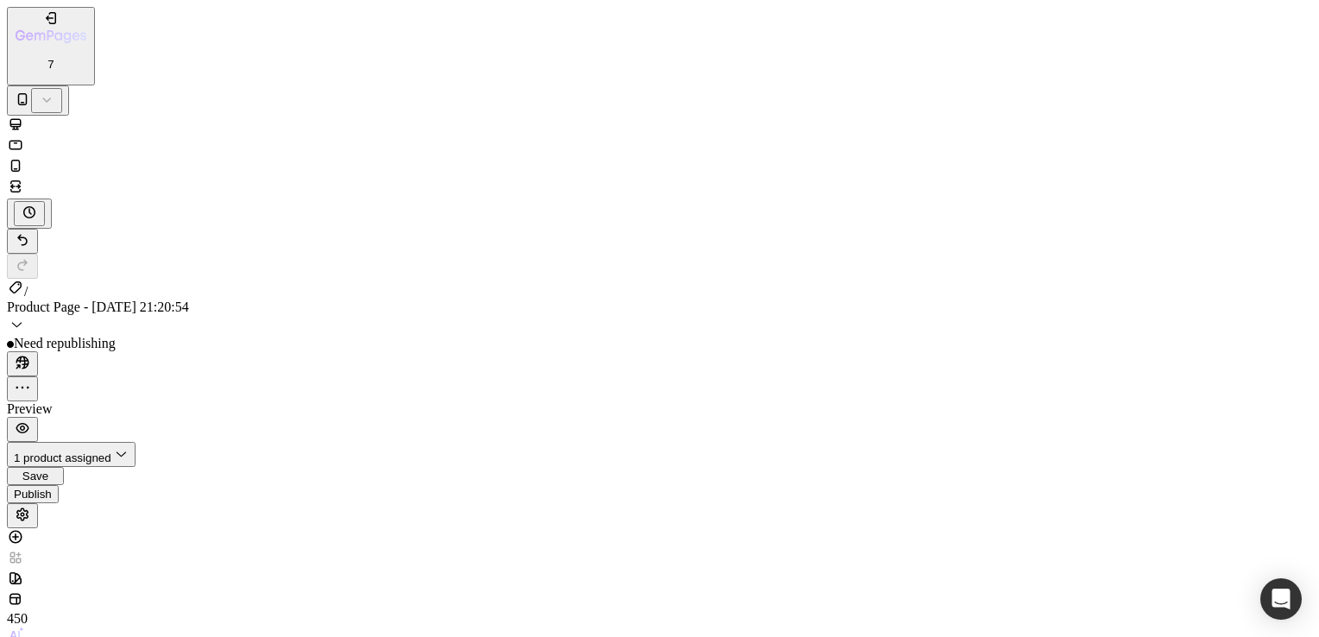
scroll to position [2581, 0]
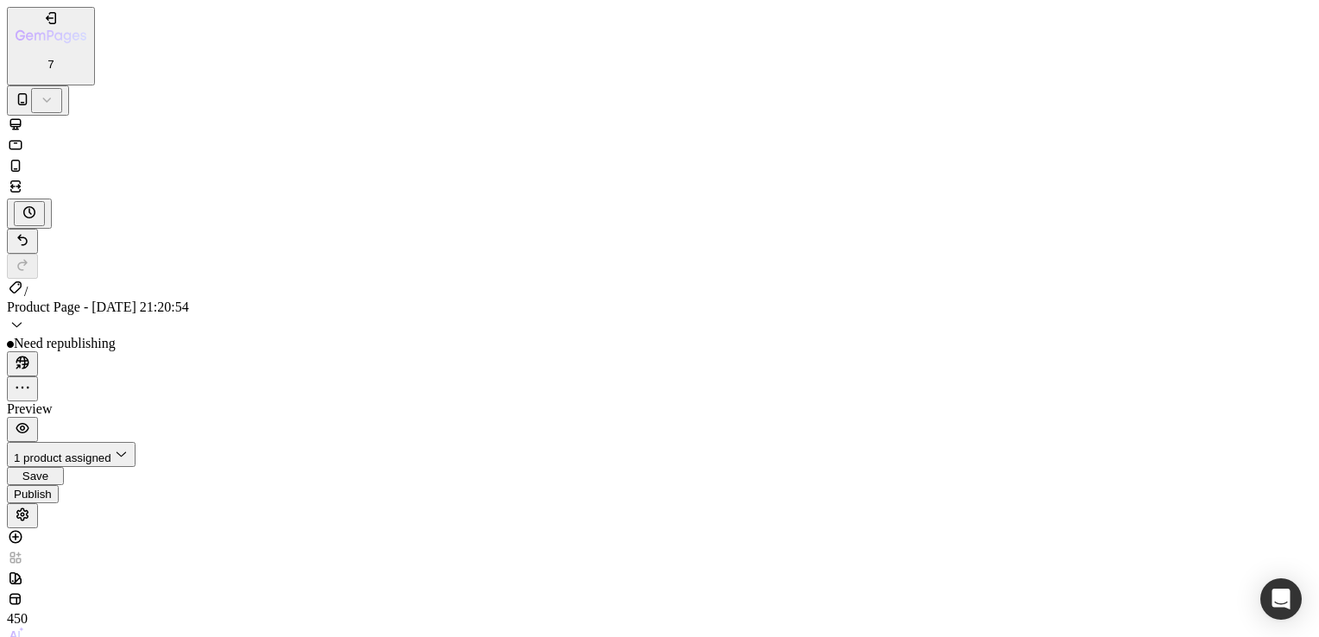
type input "0"
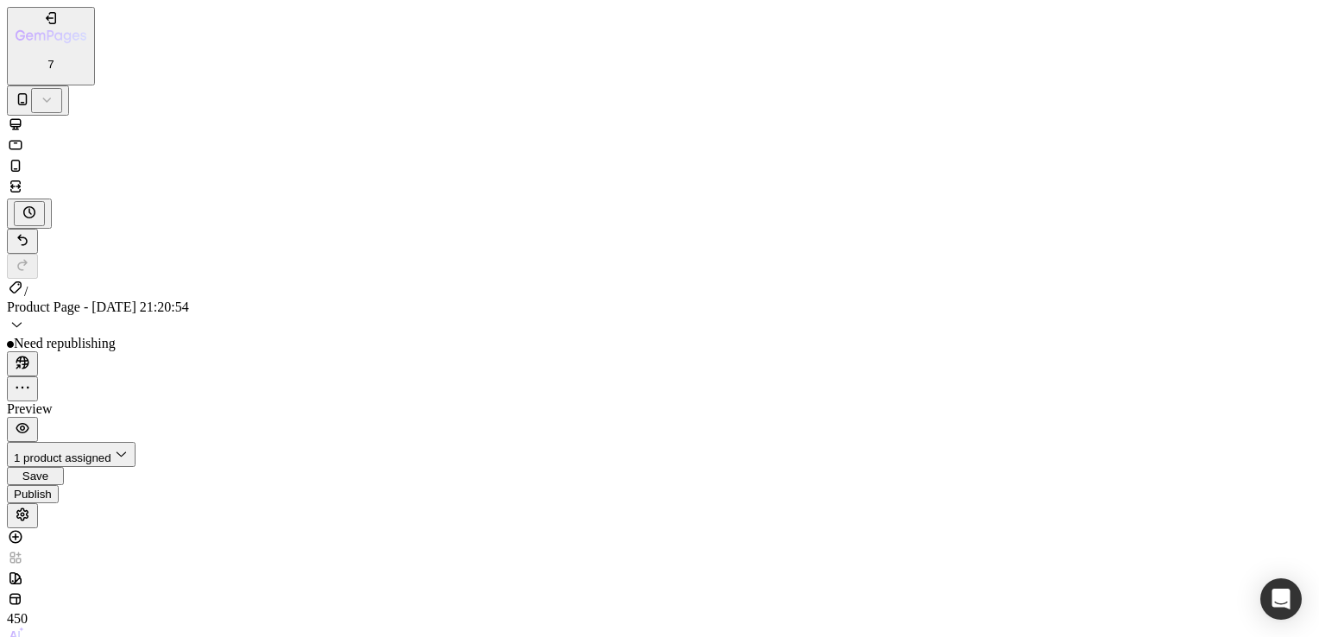
click at [48, 470] on span "Save" at bounding box center [35, 476] width 26 height 13
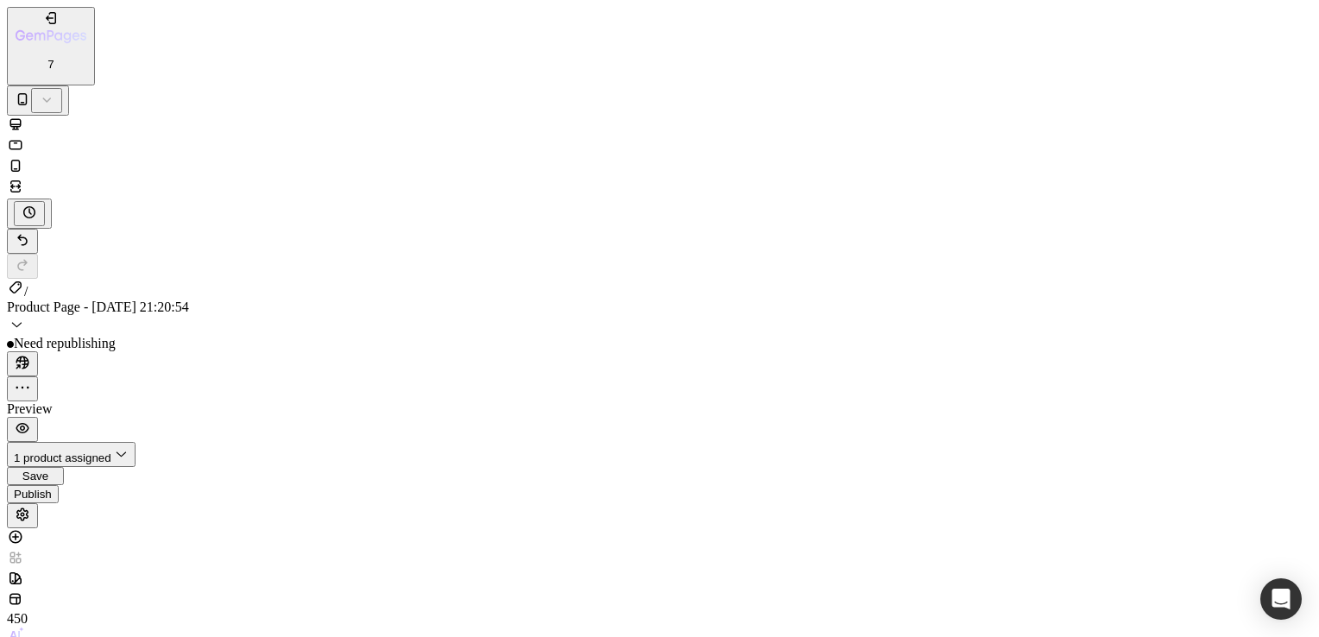
type input "0"
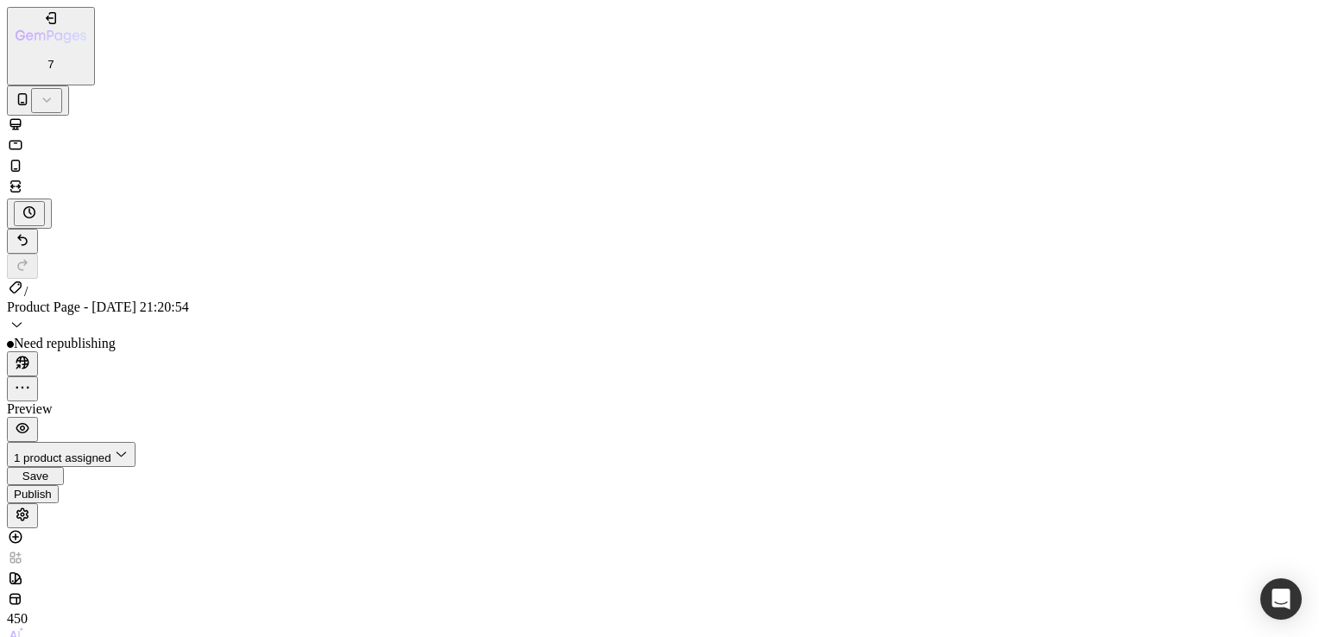
type input "0"
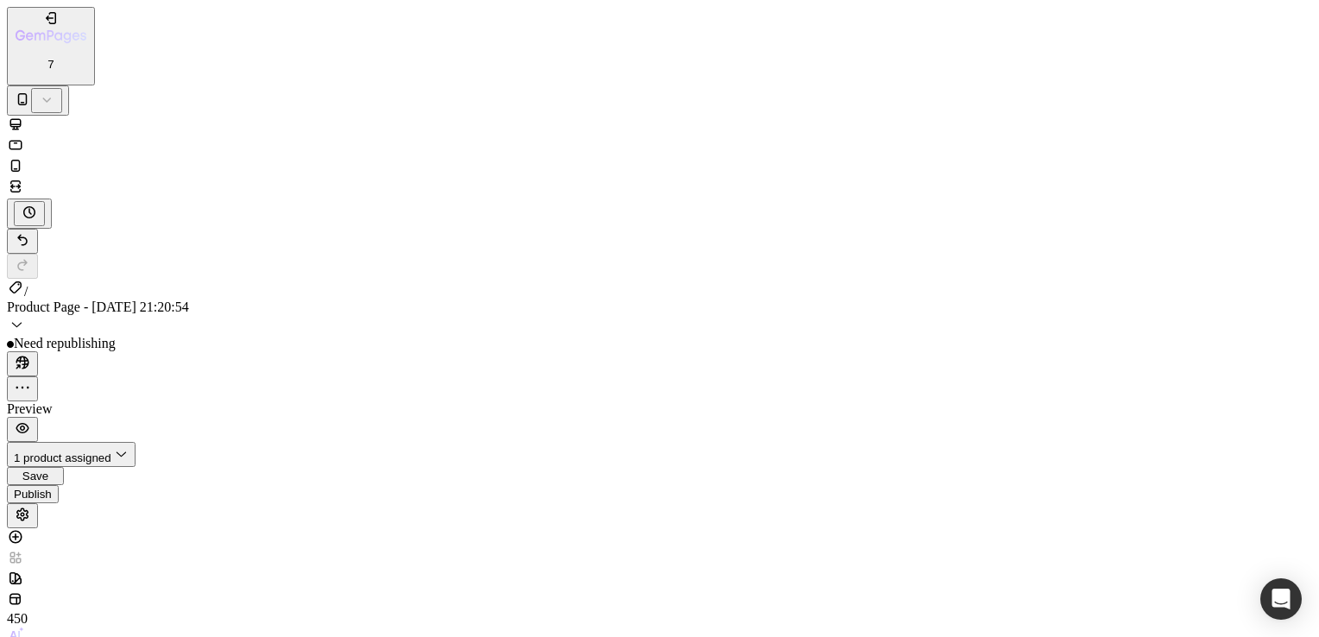
type input "0"
drag, startPoint x: 21, startPoint y: 11972, endPoint x: 588, endPoint y: 12046, distance: 572.2
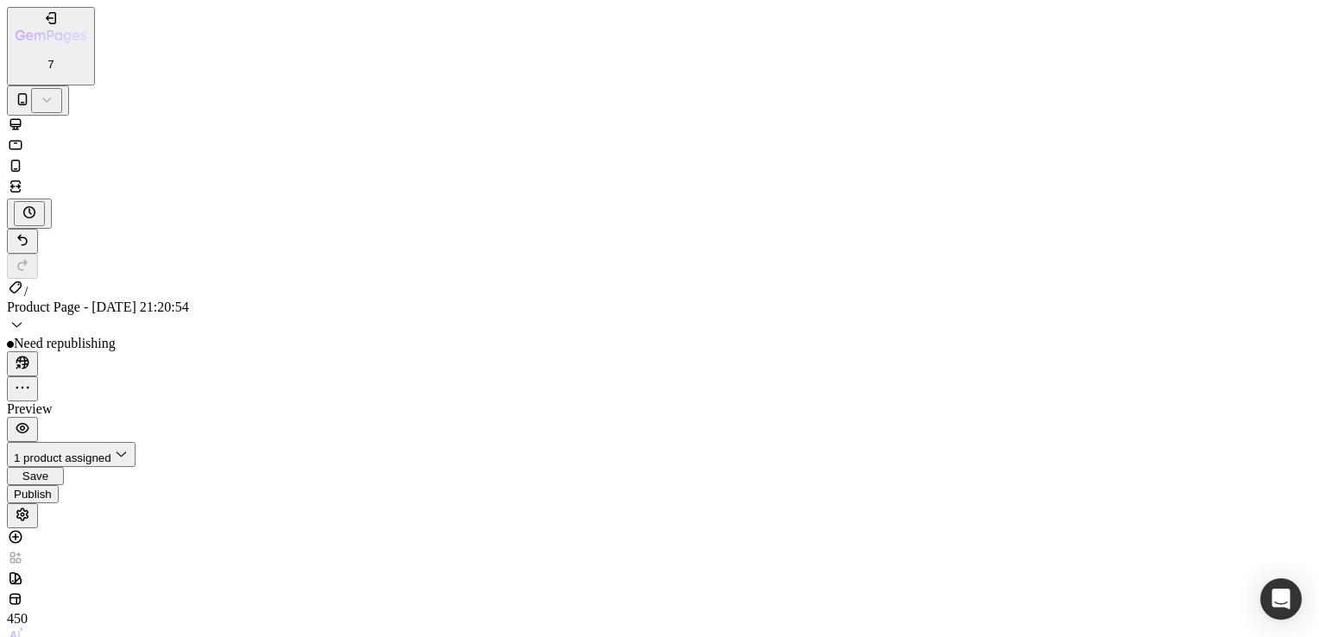
type input "0"
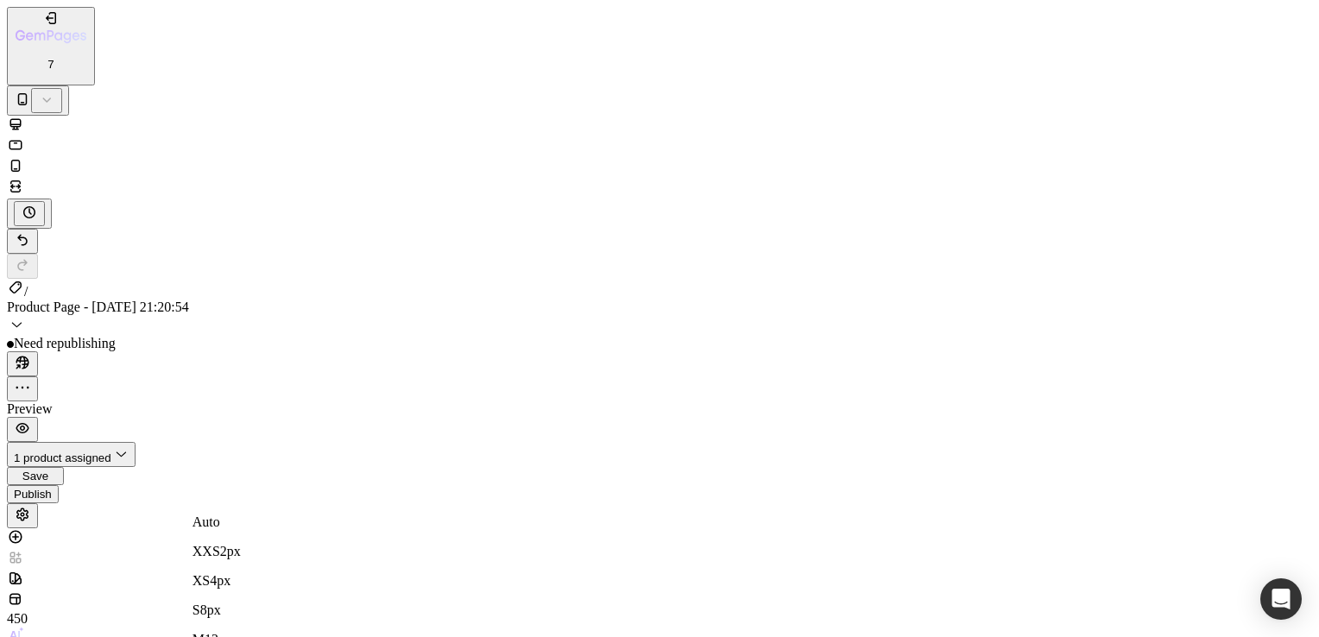
type input "0"
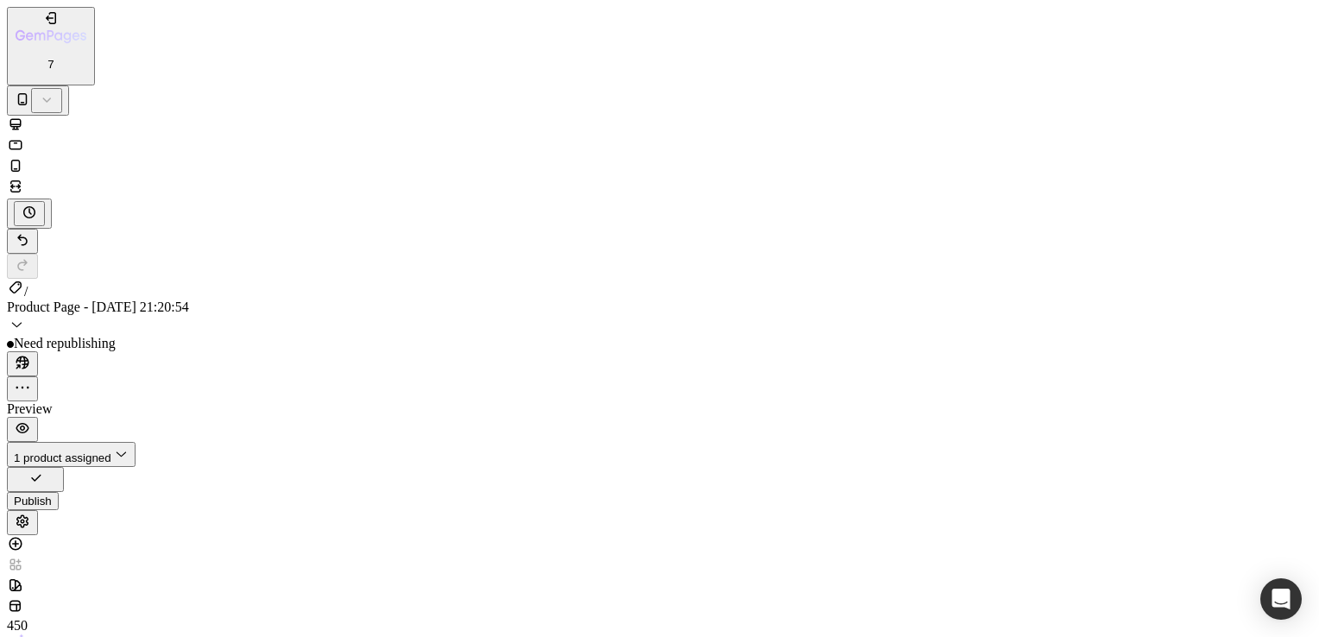
type input "0"
click at [57, 470] on div "Save" at bounding box center [35, 476] width 43 height 13
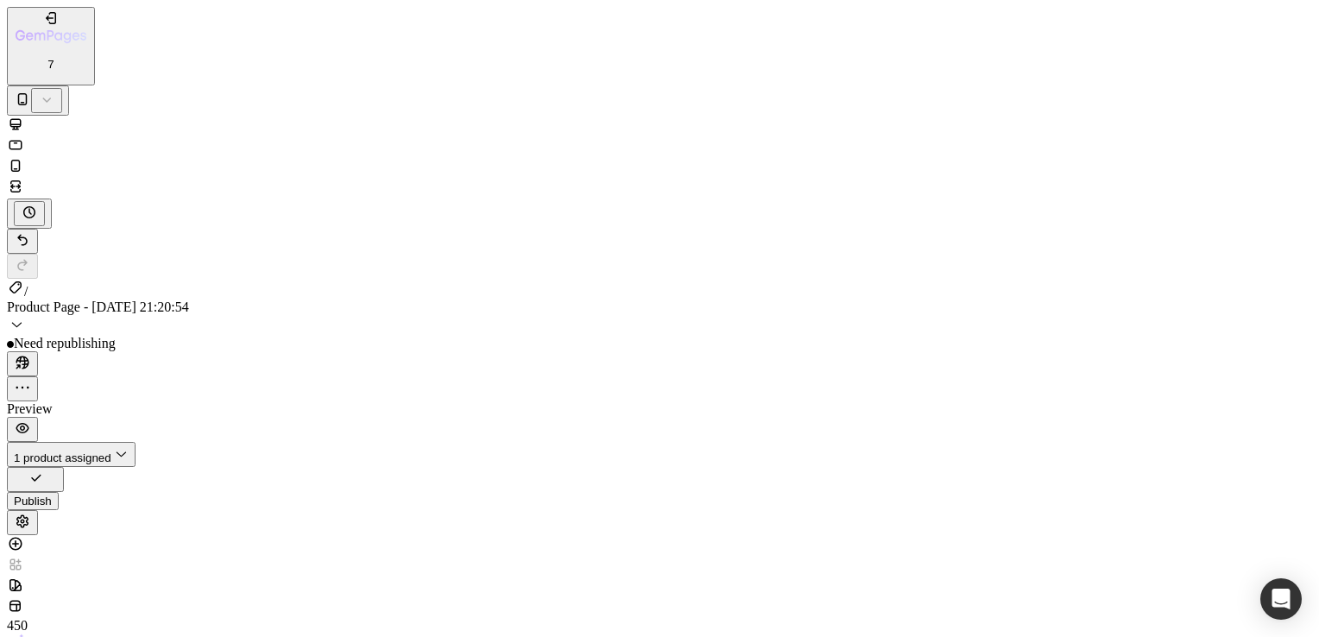
type input "0"
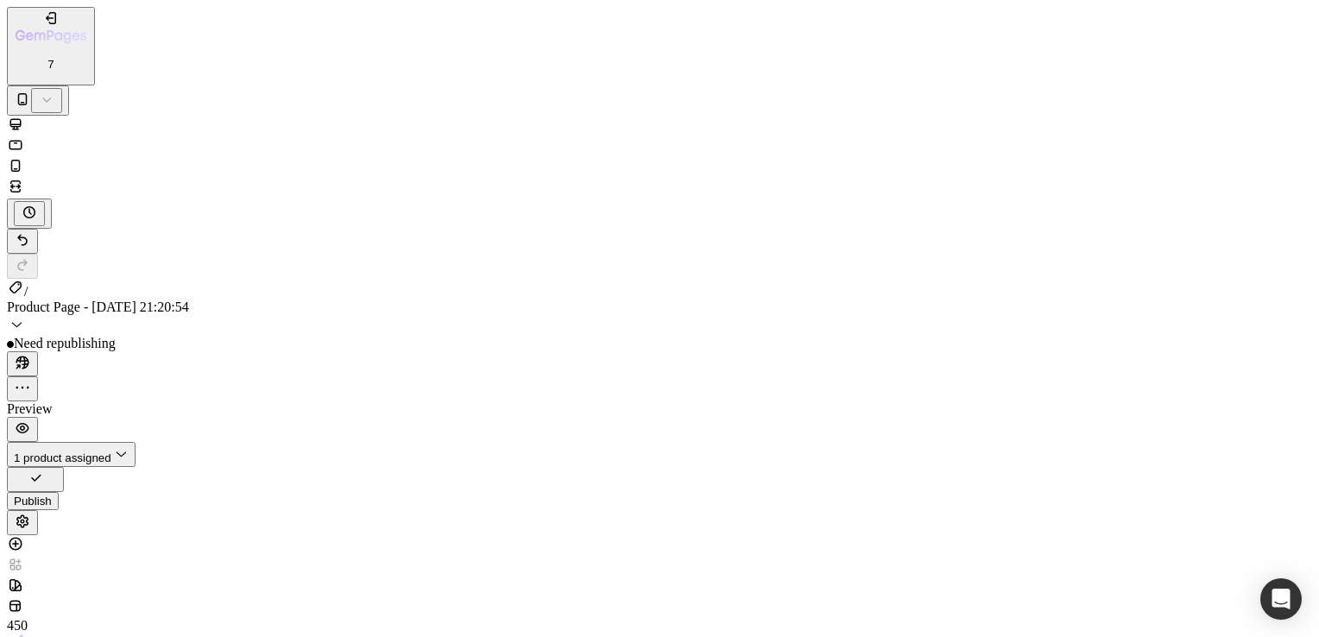
type input "0"
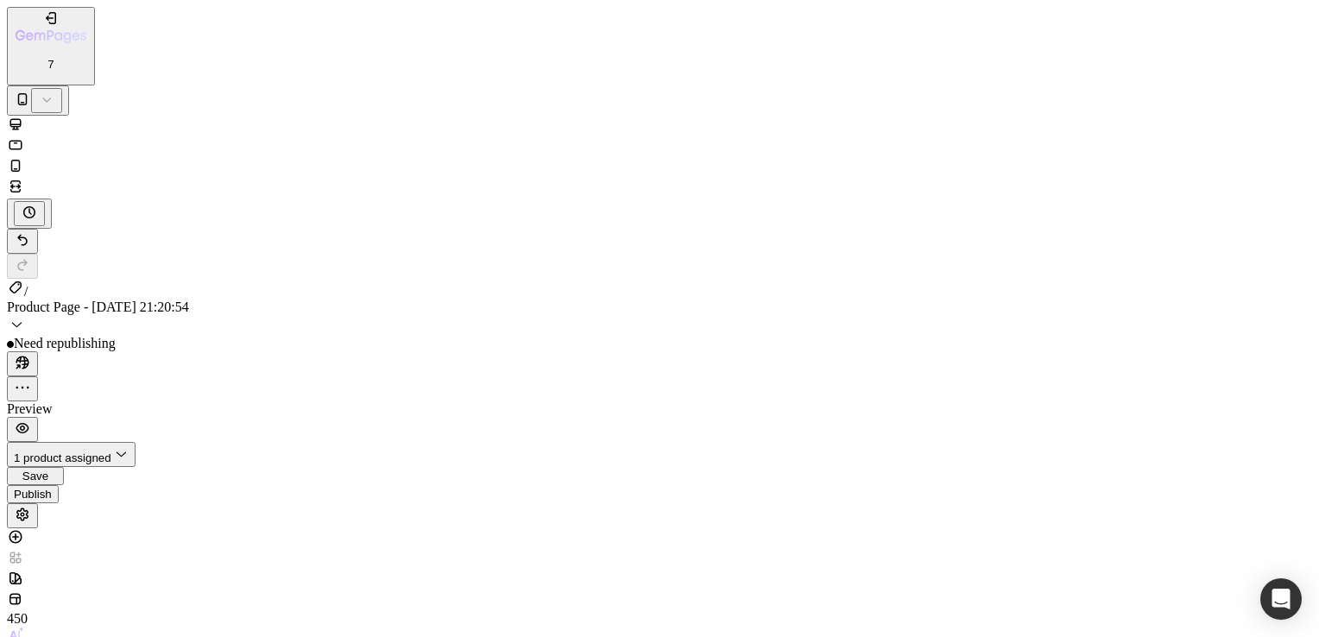
type input "0"
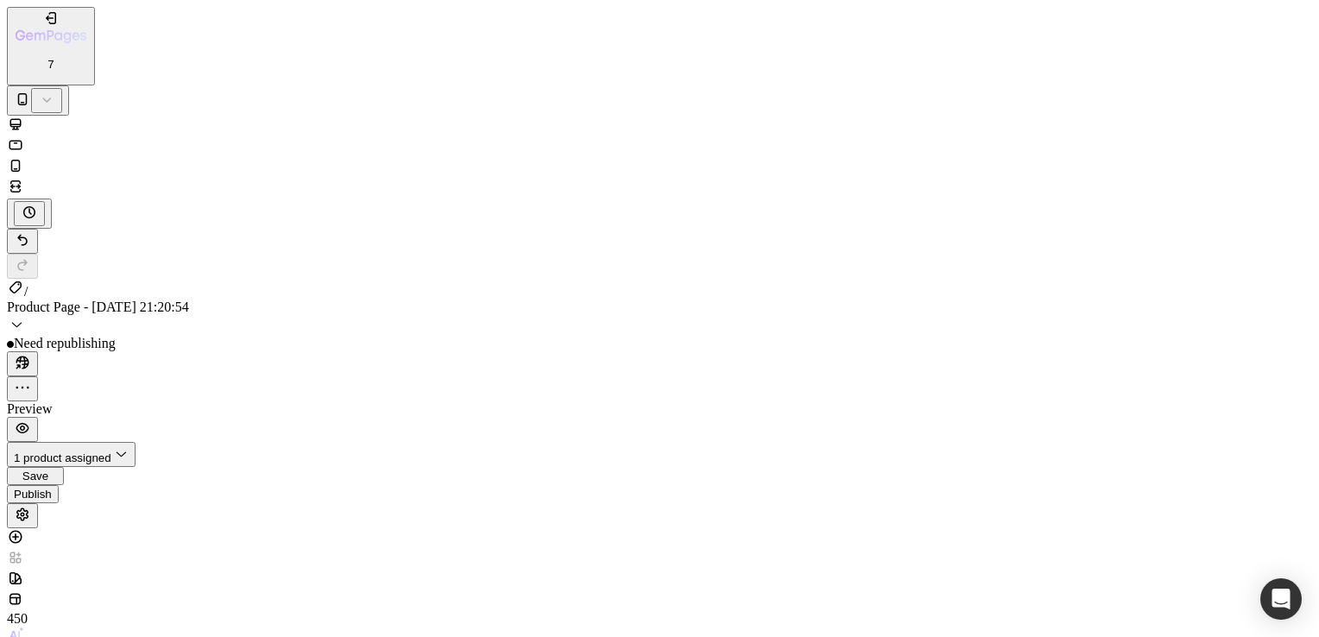
type input "90%"
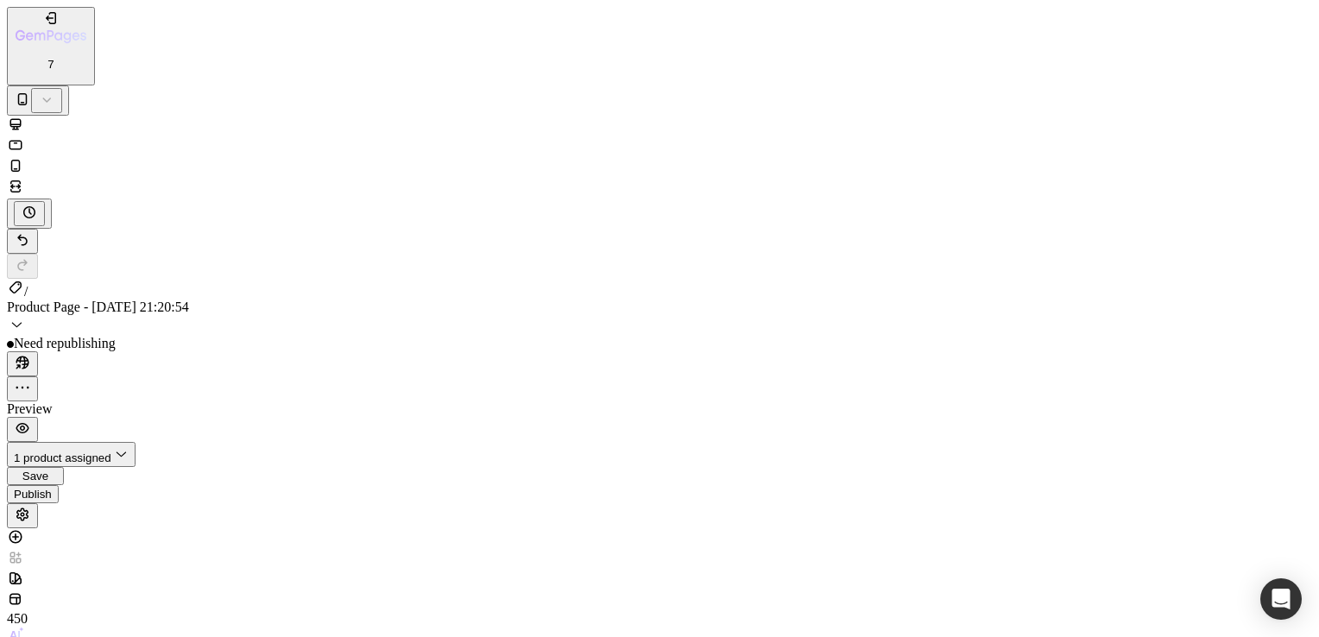
scroll to position [953, 0]
type input "0"
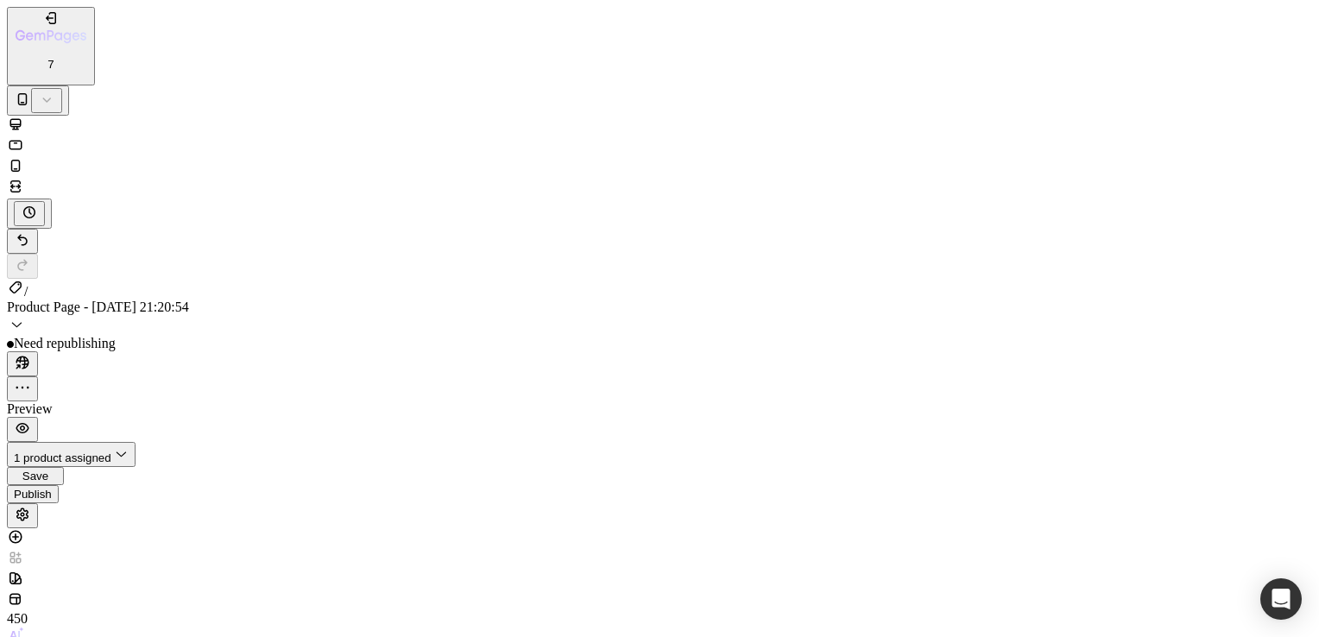
type input "0"
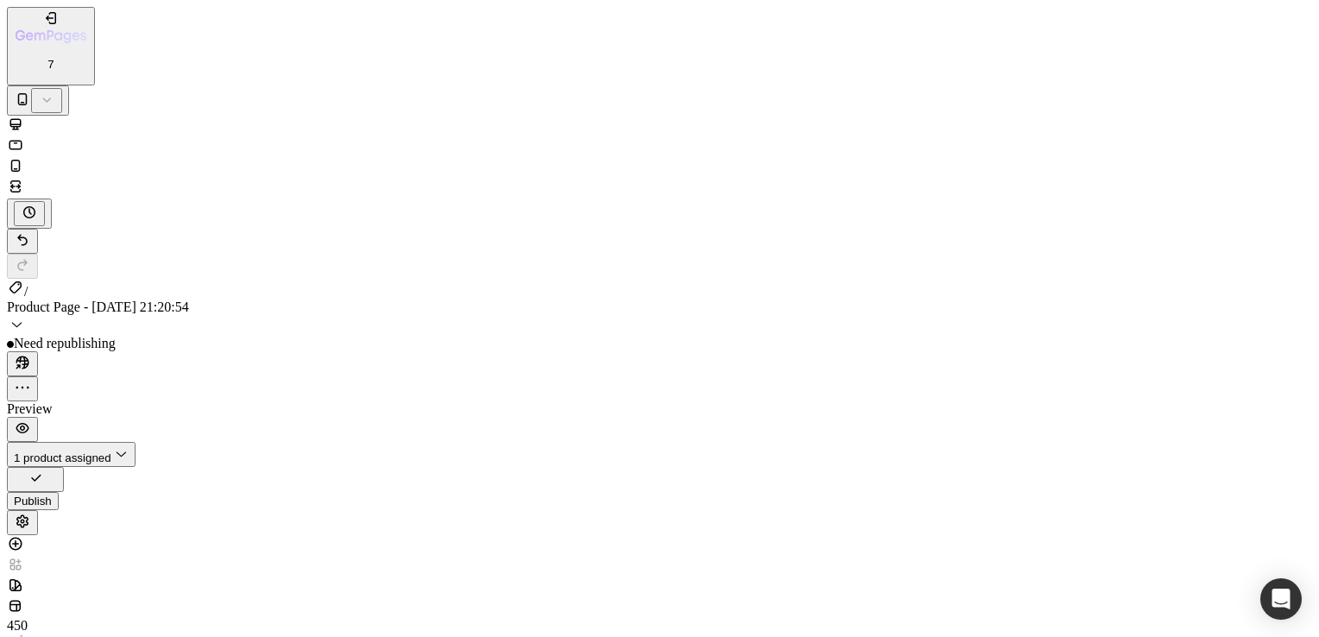
type input "0"
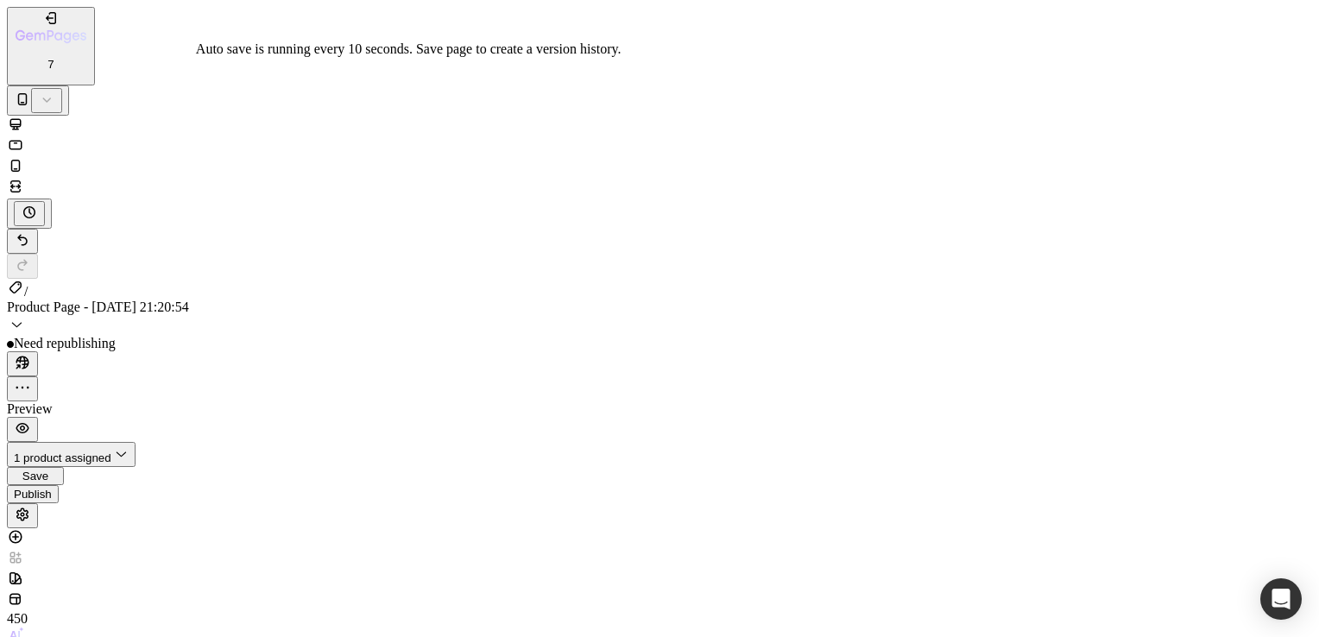
click at [48, 470] on span "Save" at bounding box center [35, 476] width 26 height 13
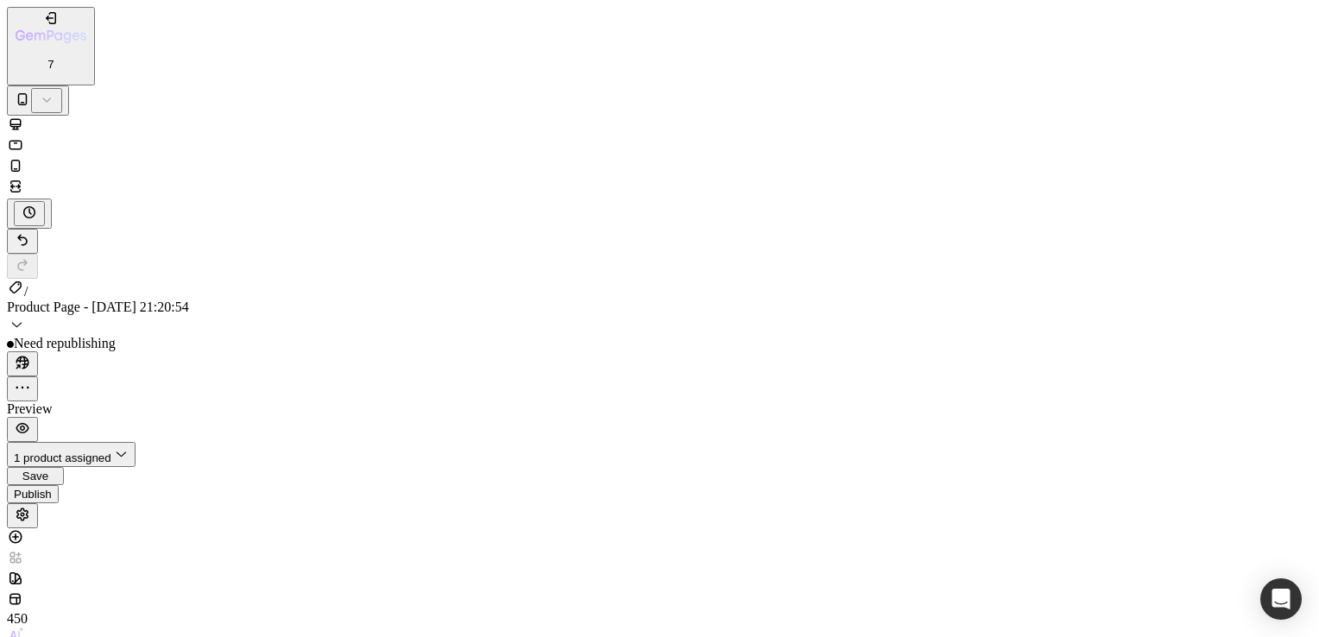
type input "0"
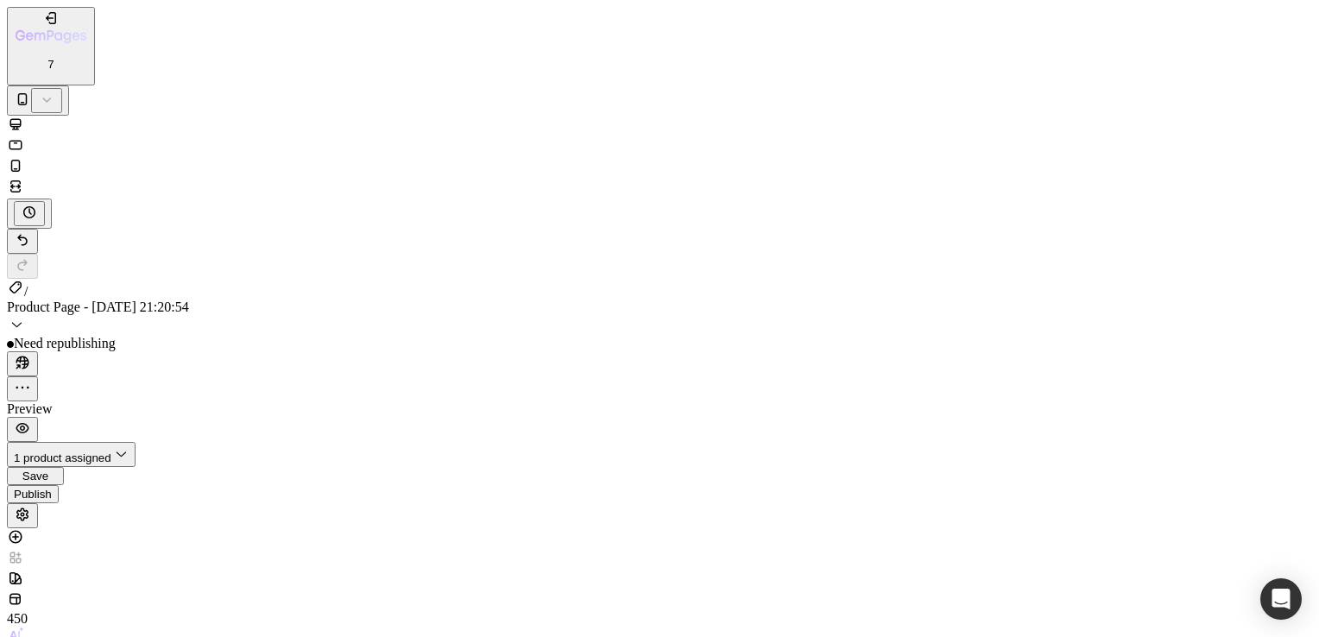
type input "0"
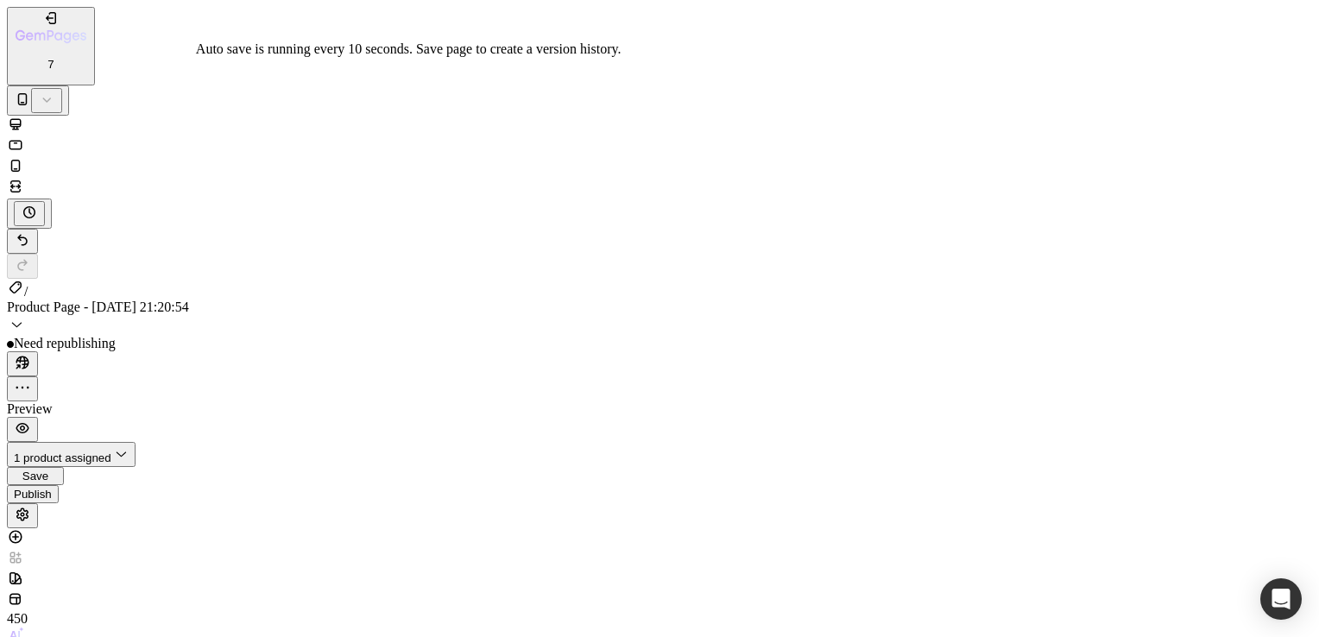
click at [57, 470] on div "Save" at bounding box center [35, 476] width 43 height 13
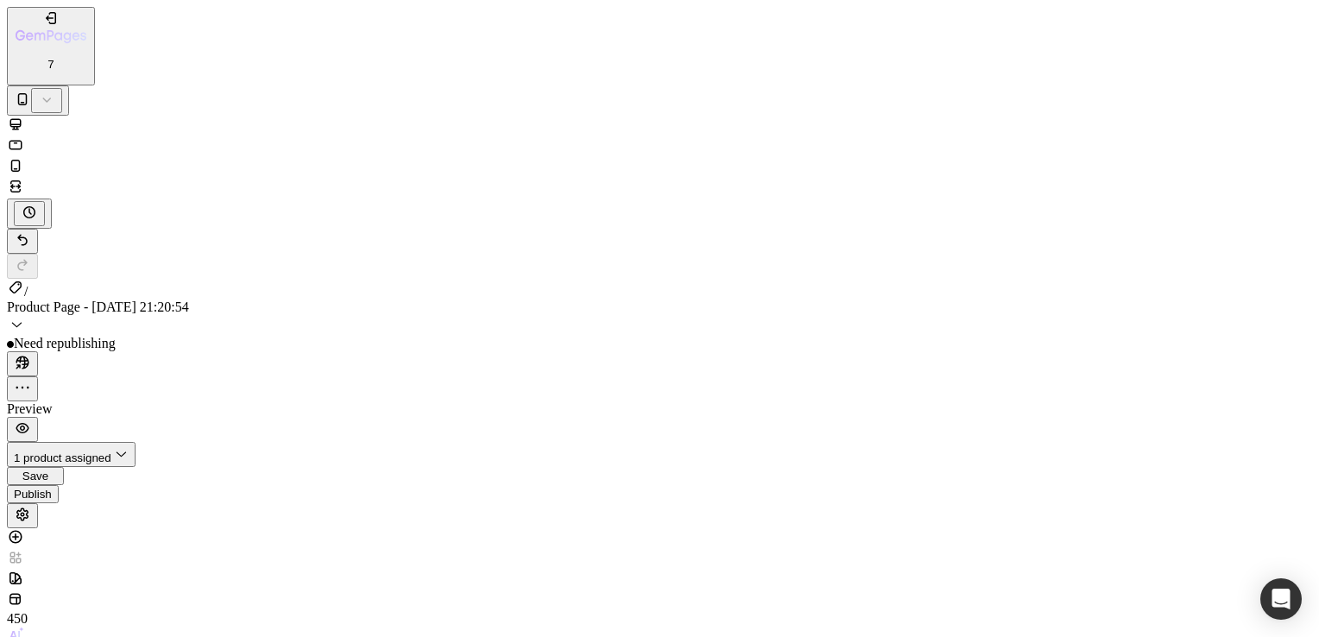
scroll to position [1164, 0]
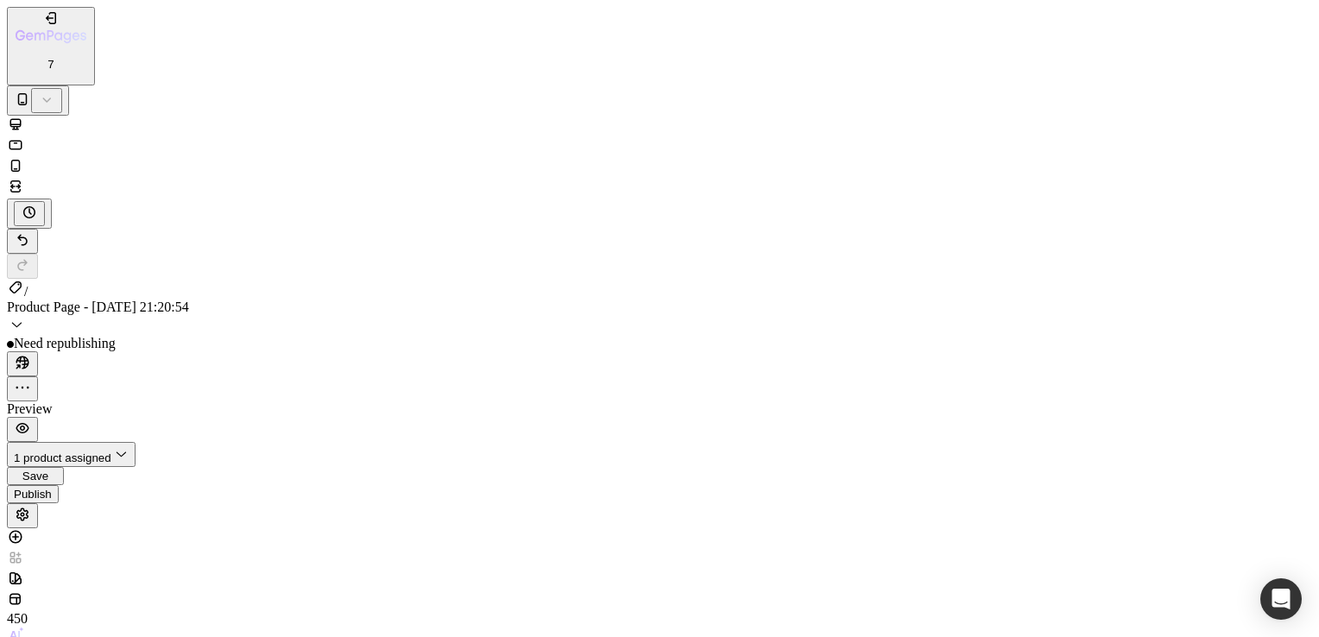
type input "0"
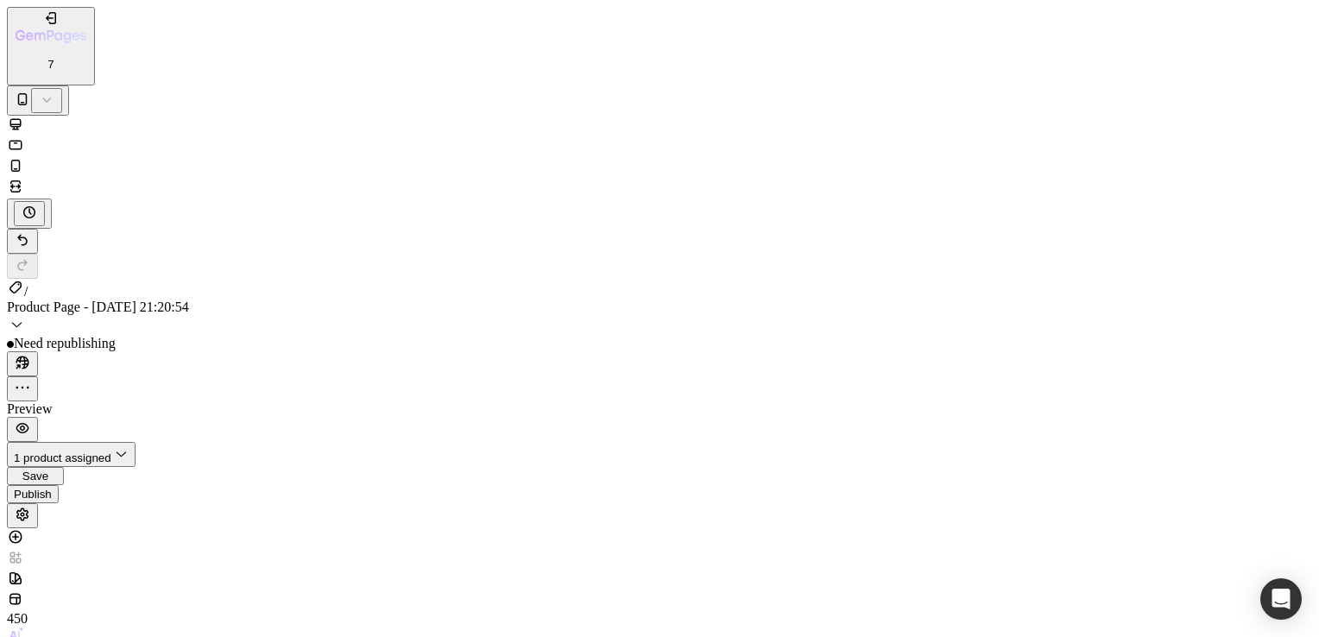
type input "0"
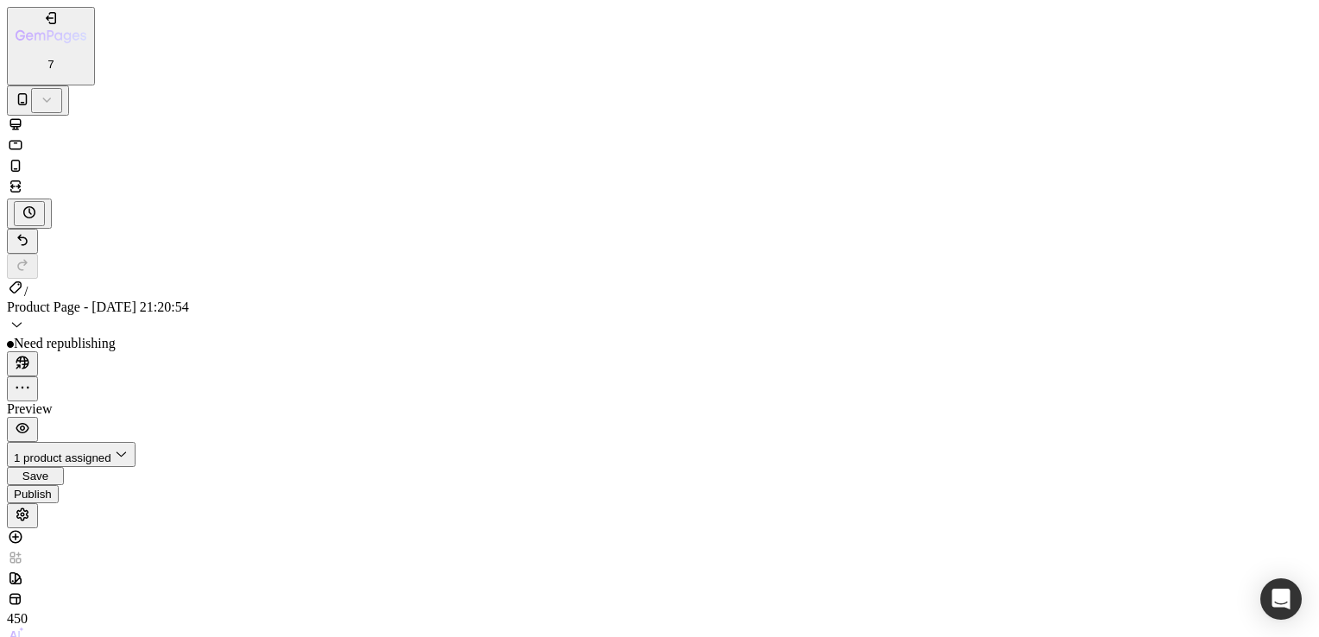
drag, startPoint x: 24, startPoint y: 11824, endPoint x: 618, endPoint y: 11928, distance: 603.2
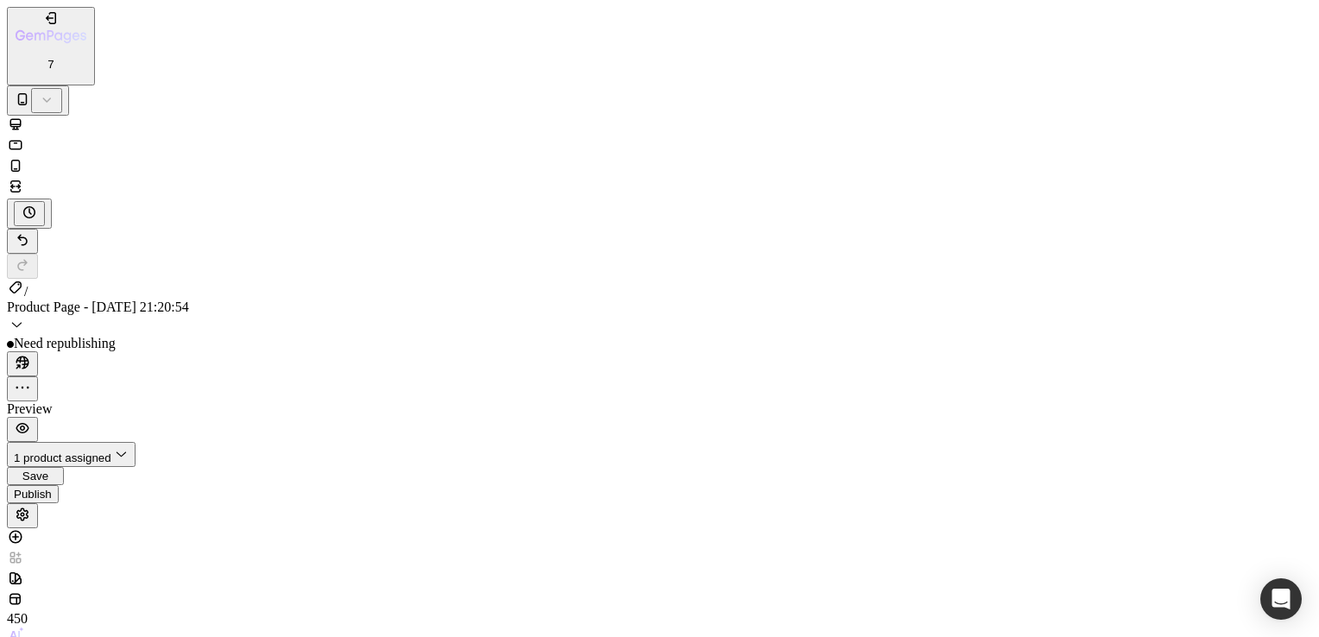
scroll to position [3540, 0]
type input "0"
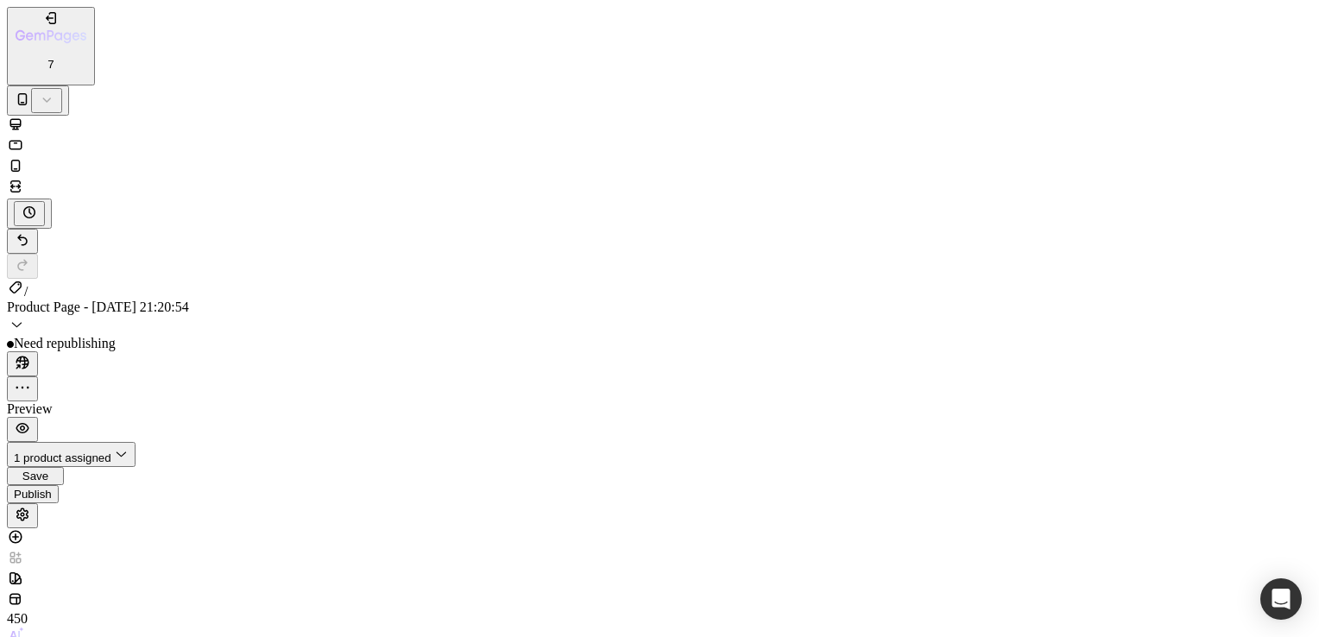
type input "0"
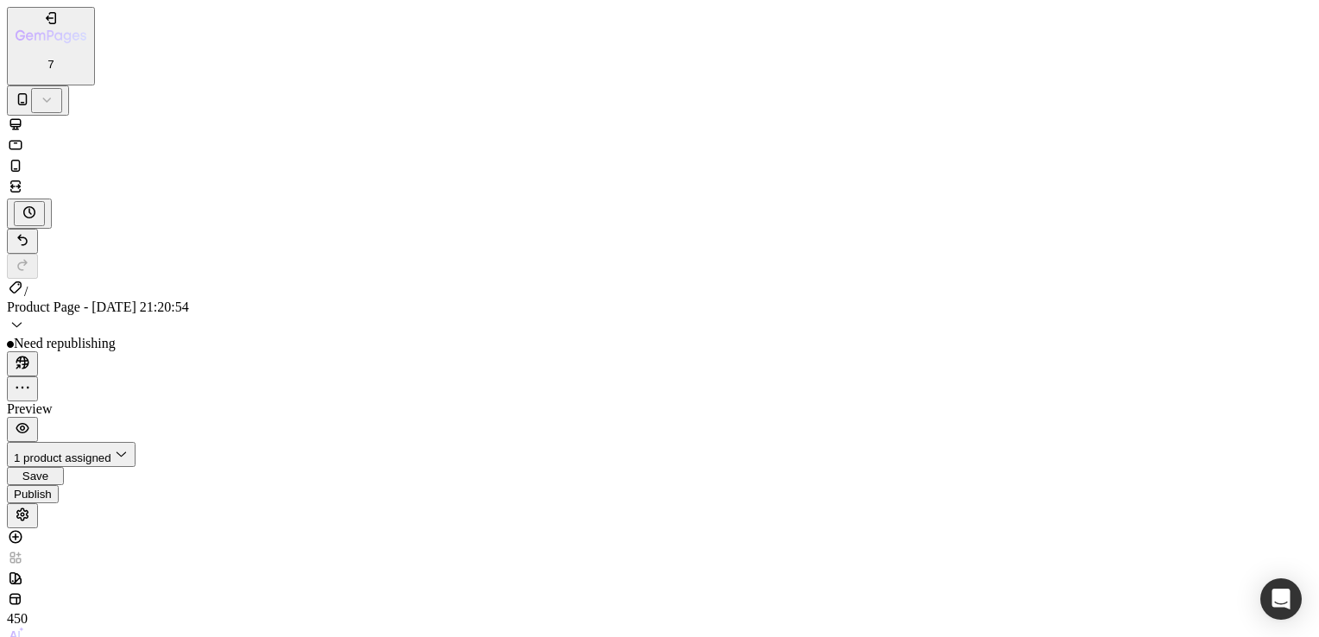
type input "0"
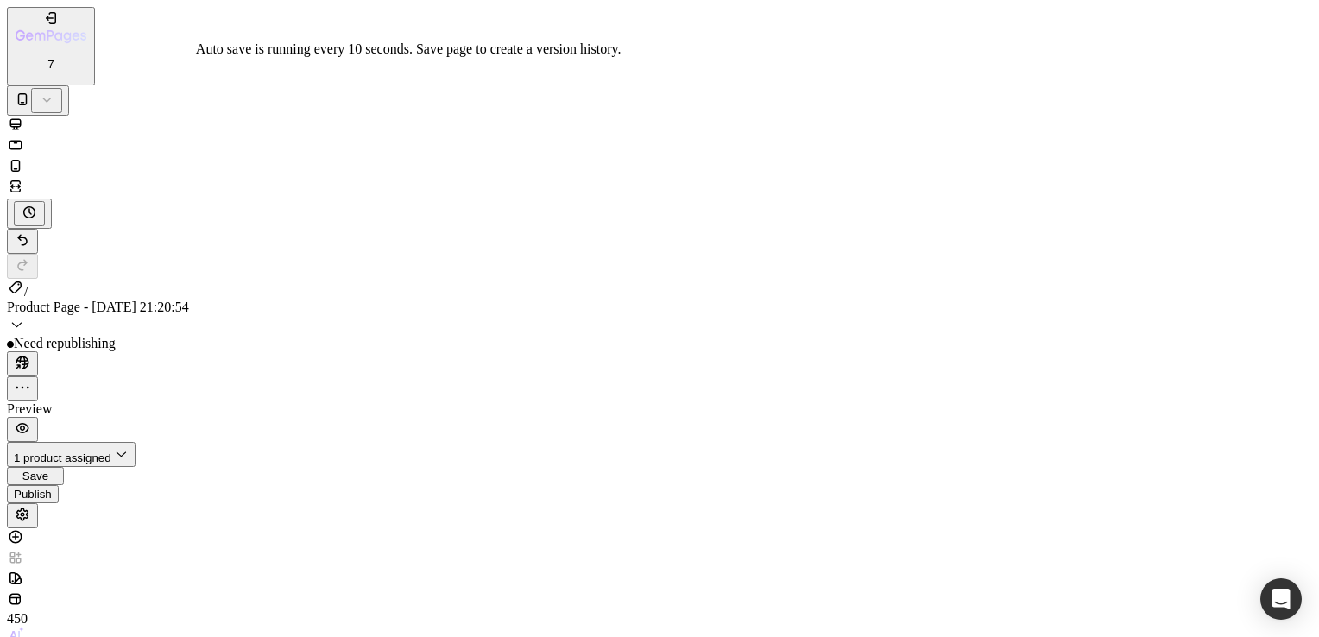
click at [48, 470] on span "Save" at bounding box center [35, 476] width 26 height 13
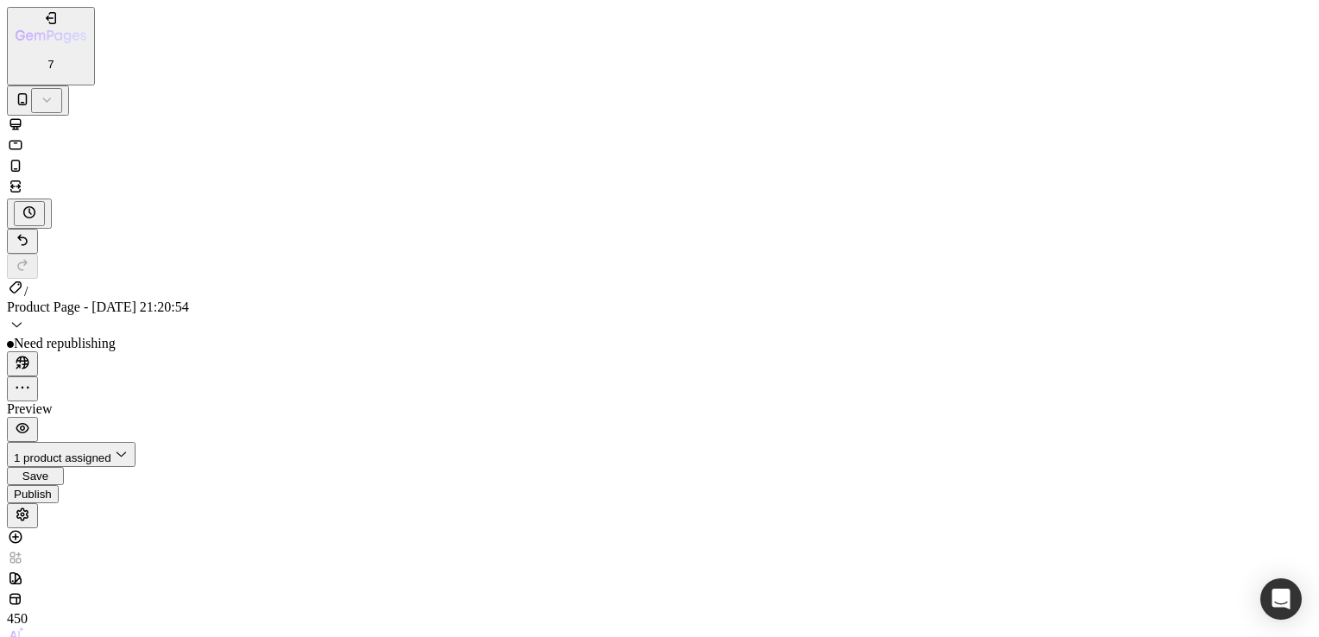
click at [57, 470] on div "Save" at bounding box center [35, 476] width 43 height 13
click at [52, 488] on div "Publish" at bounding box center [33, 494] width 38 height 13
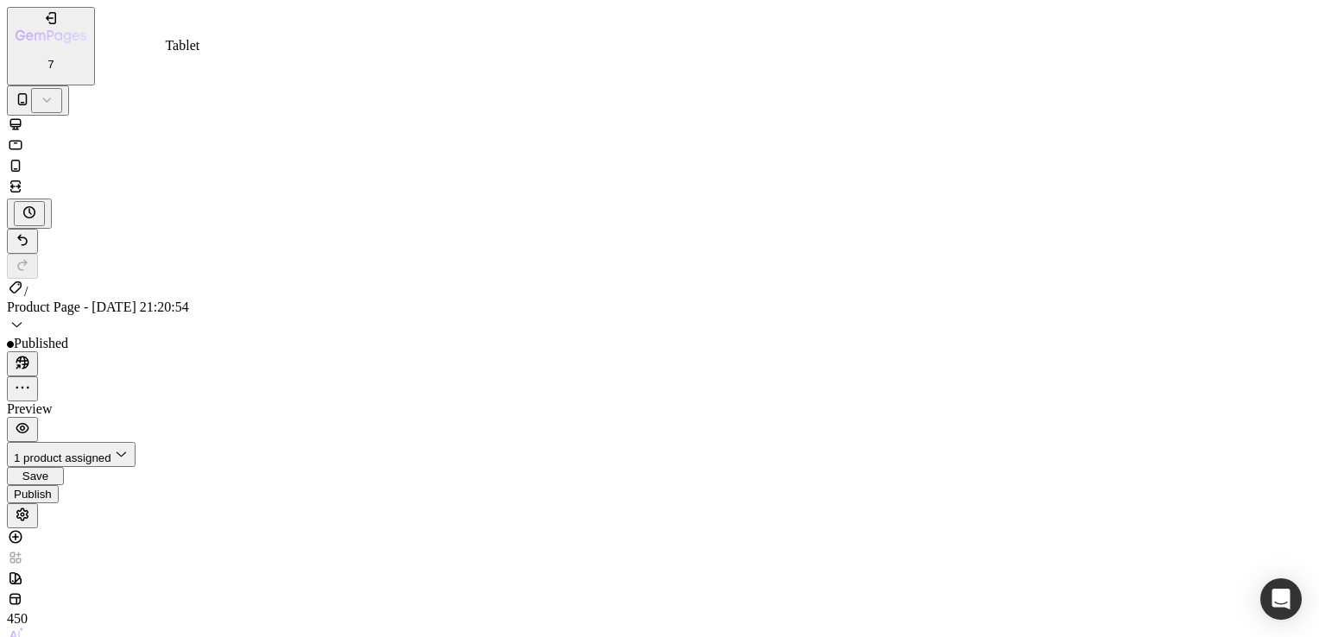
click at [24, 136] on icon at bounding box center [15, 144] width 17 height 17
type input "Auto"
click at [24, 116] on icon at bounding box center [15, 124] width 17 height 17
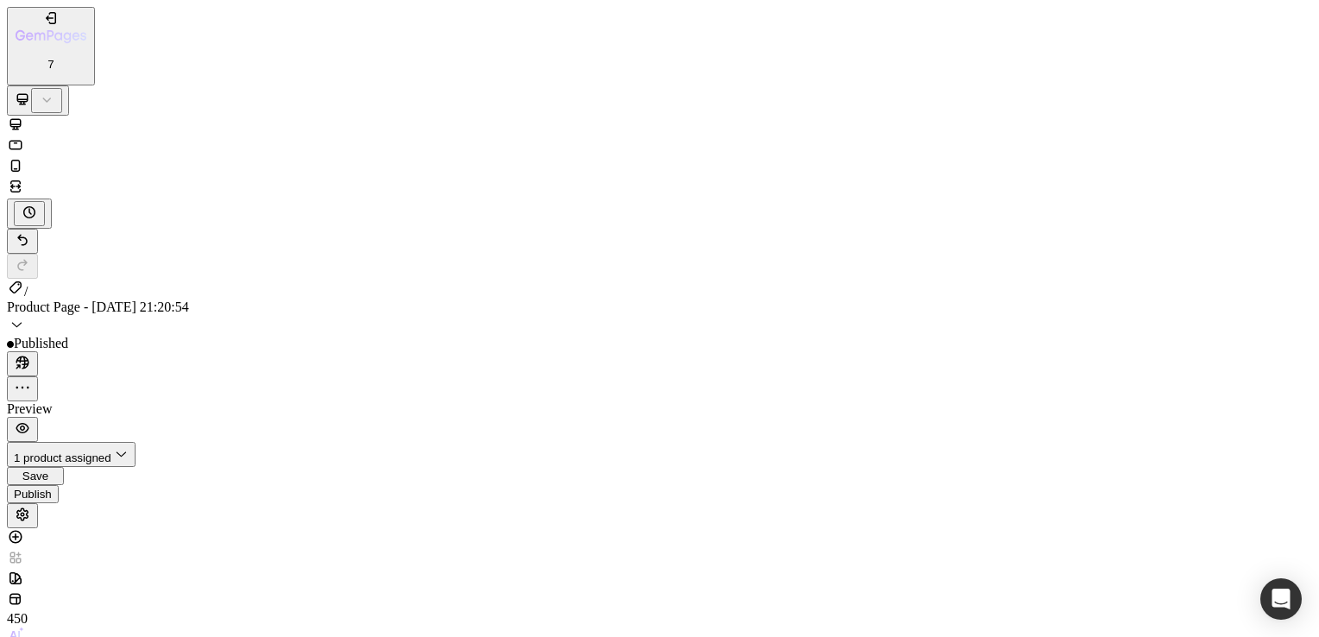
scroll to position [1244, 0]
click at [24, 136] on icon at bounding box center [15, 144] width 17 height 17
click at [24, 116] on icon at bounding box center [15, 124] width 17 height 17
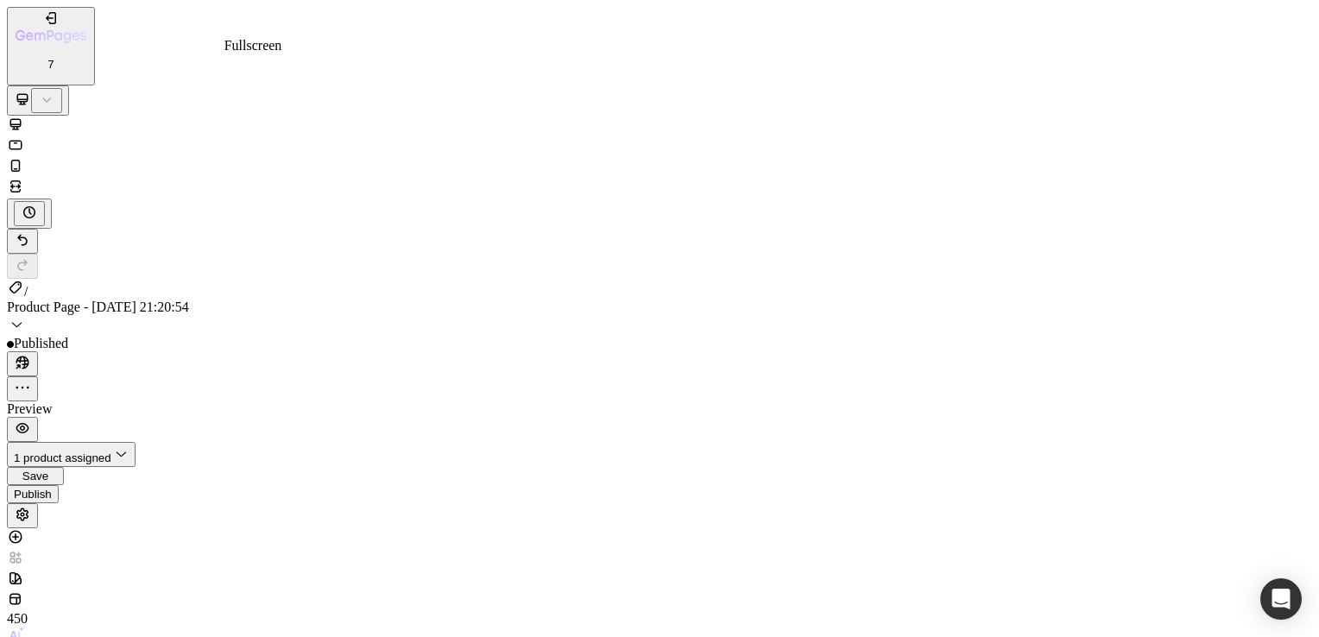
click at [24, 178] on icon at bounding box center [15, 186] width 17 height 17
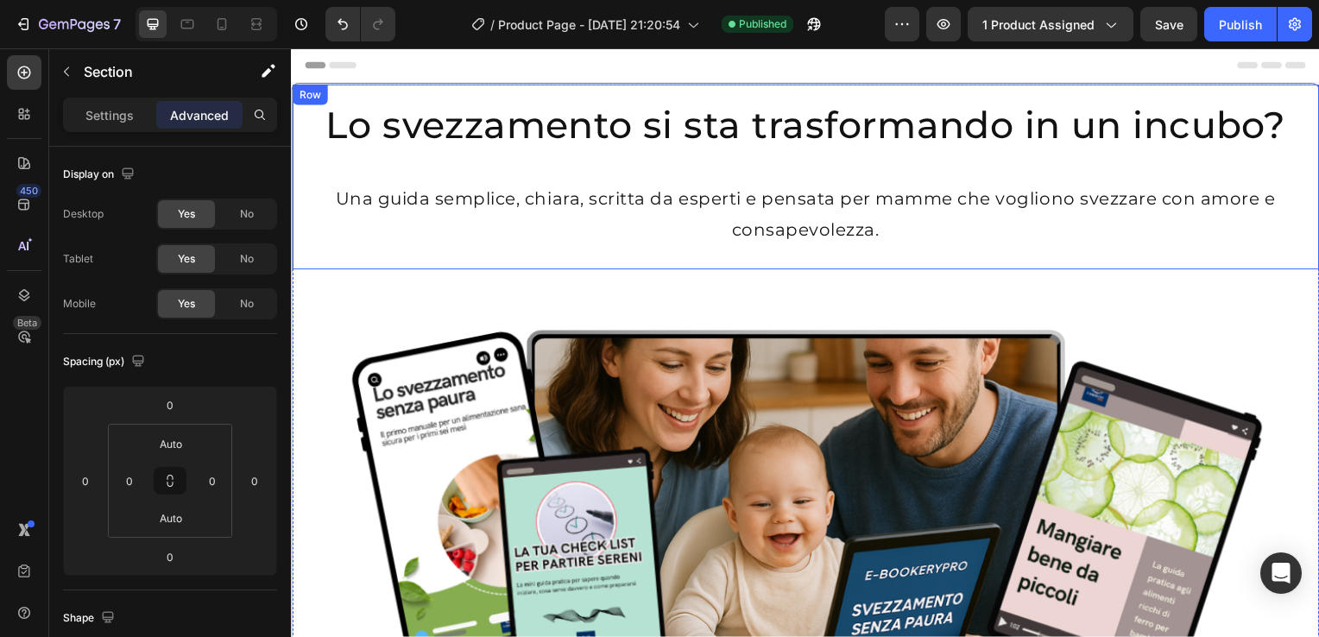
click at [301, 92] on div "Row" at bounding box center [309, 95] width 28 height 16
click at [313, 107] on div "Row" at bounding box center [327, 102] width 28 height 16
click at [342, 106] on icon at bounding box center [349, 102] width 14 height 14
click at [314, 109] on div "Row" at bounding box center [327, 102] width 28 height 16
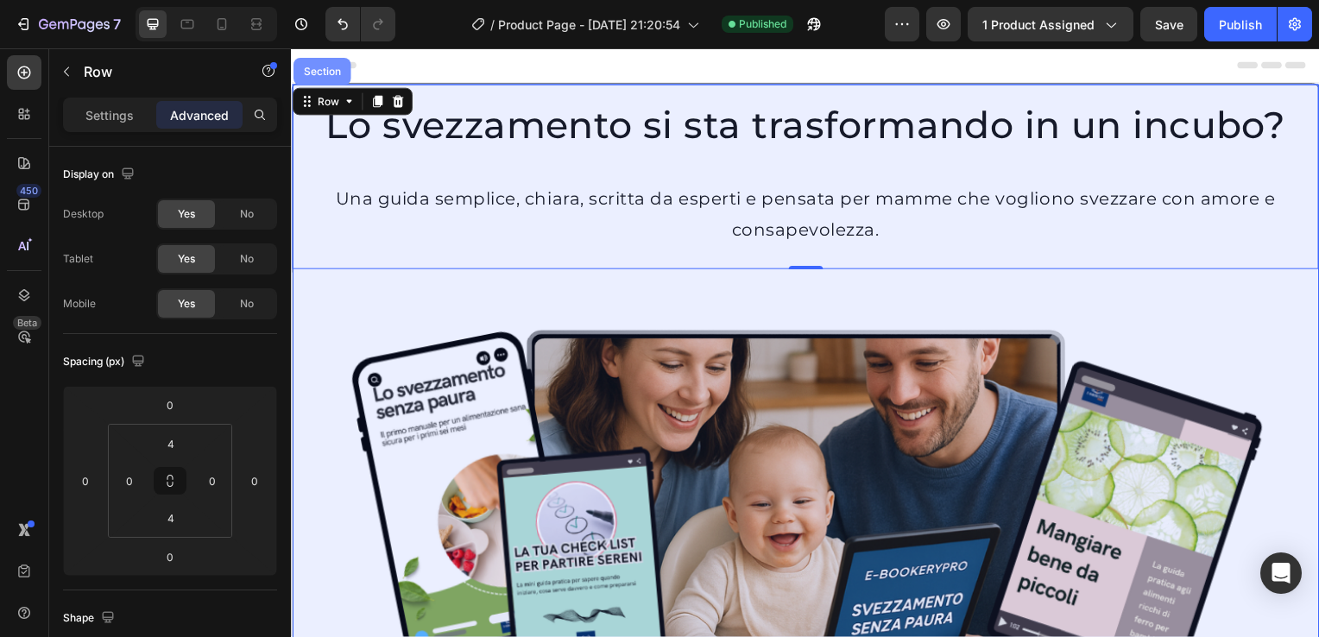
click at [323, 68] on div "Section" at bounding box center [322, 71] width 44 height 10
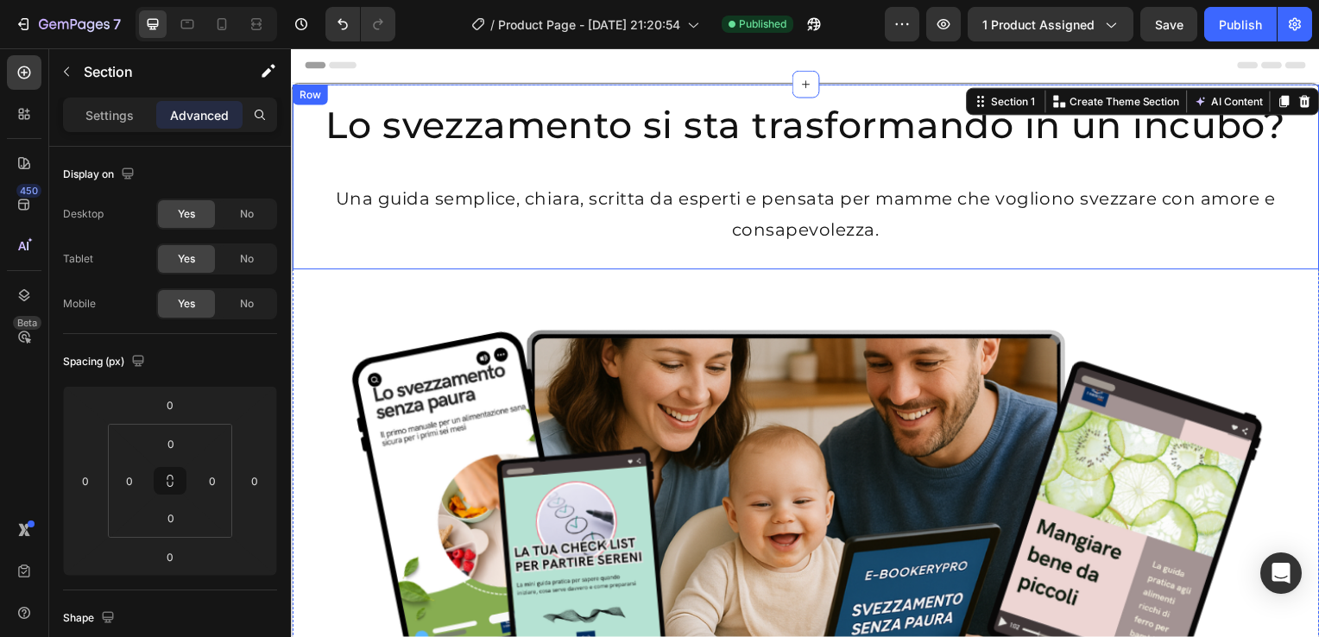
click at [314, 102] on div "Row" at bounding box center [309, 95] width 28 height 16
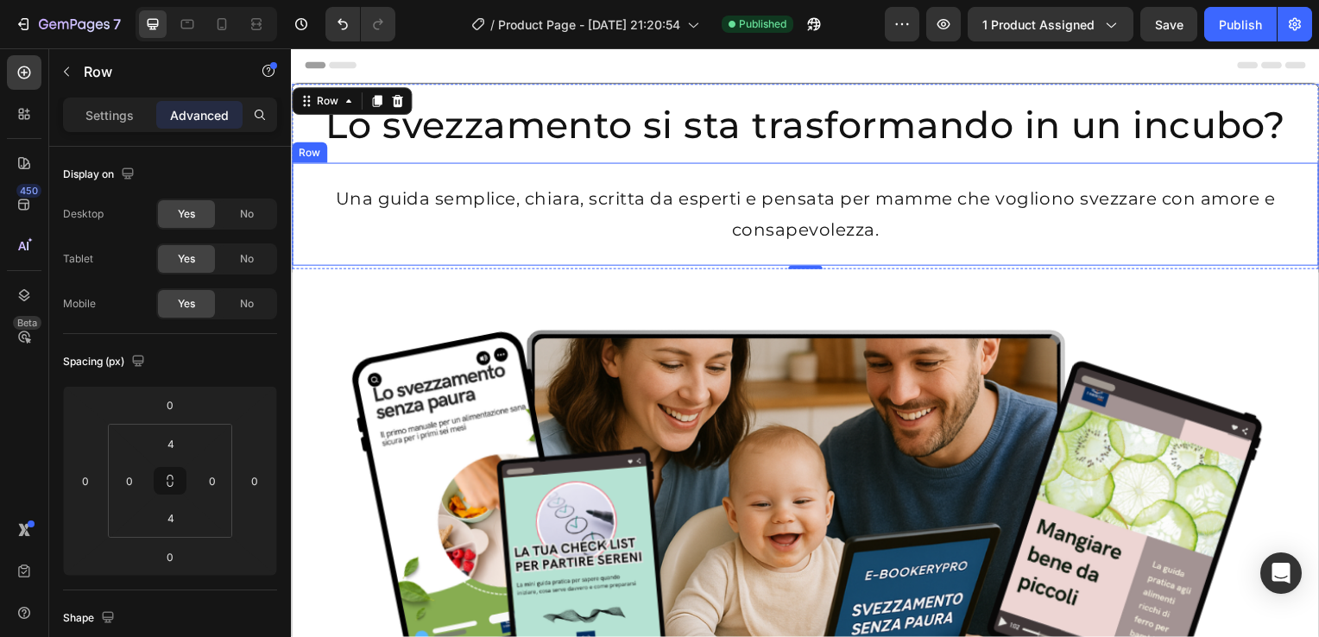
click at [306, 157] on div "Row" at bounding box center [309, 153] width 35 height 21
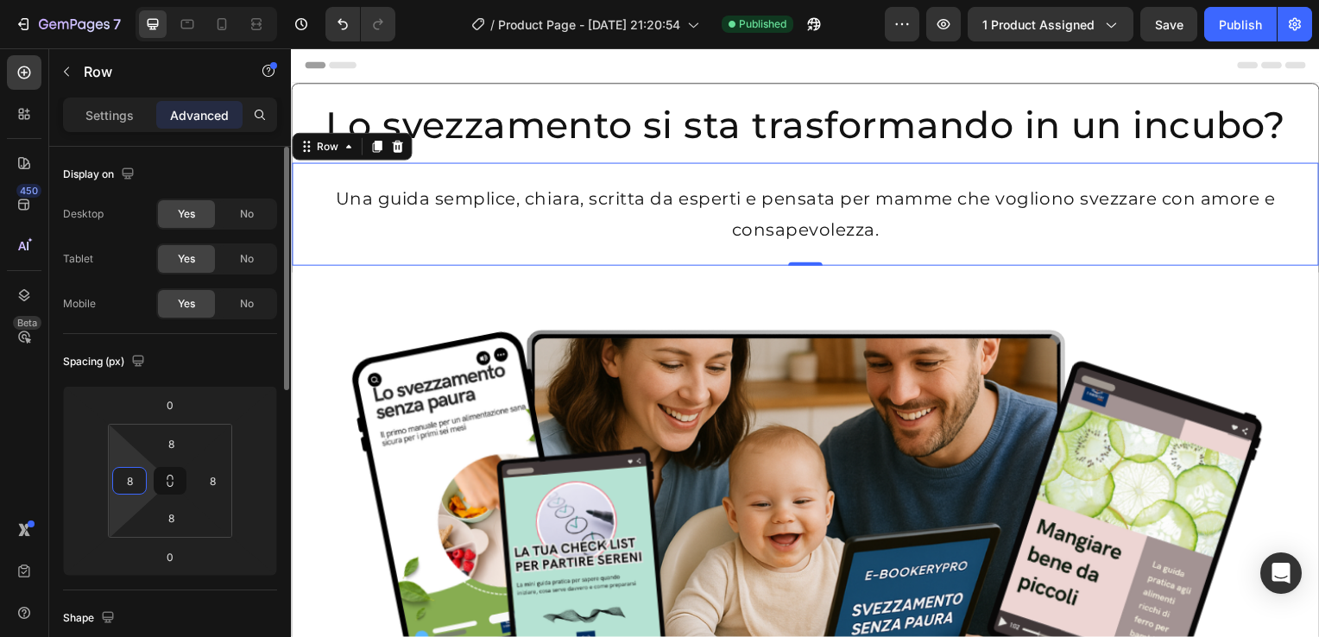
click at [132, 482] on input "8" at bounding box center [130, 481] width 26 height 26
type input "0"
click at [202, 478] on input "8" at bounding box center [212, 481] width 26 height 26
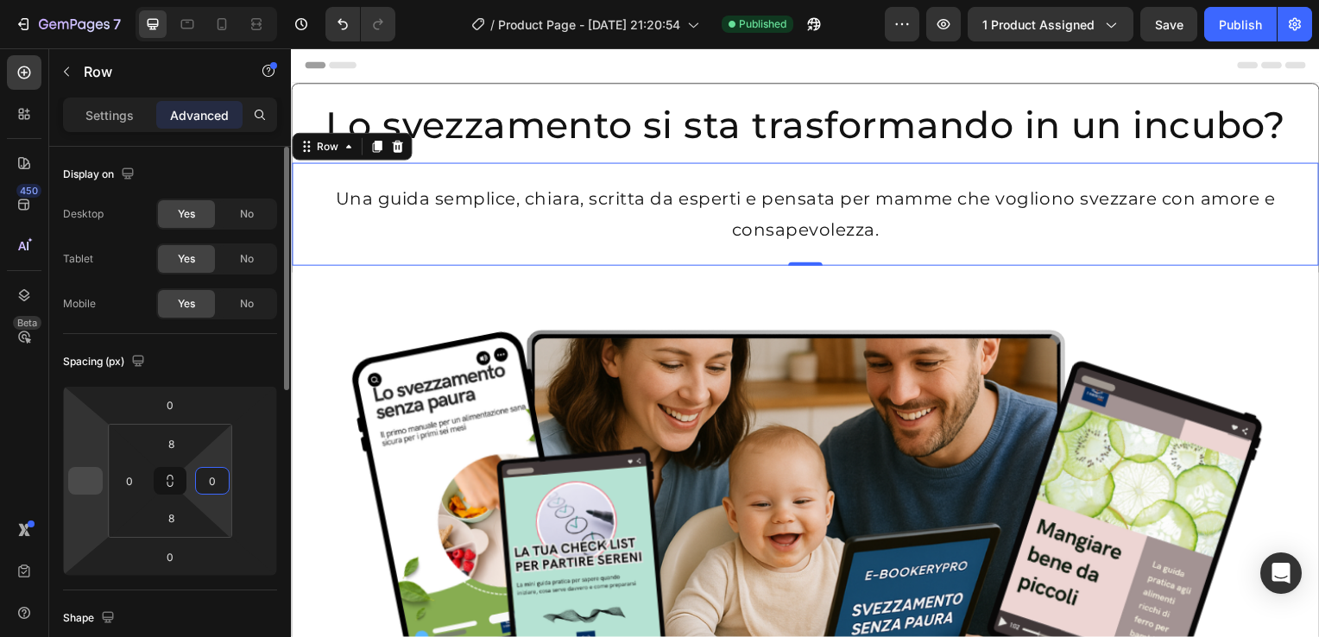
type input "0"
click at [82, 484] on input "number" at bounding box center [86, 481] width 26 height 26
type input "0"
click at [262, 487] on input "number" at bounding box center [255, 481] width 26 height 26
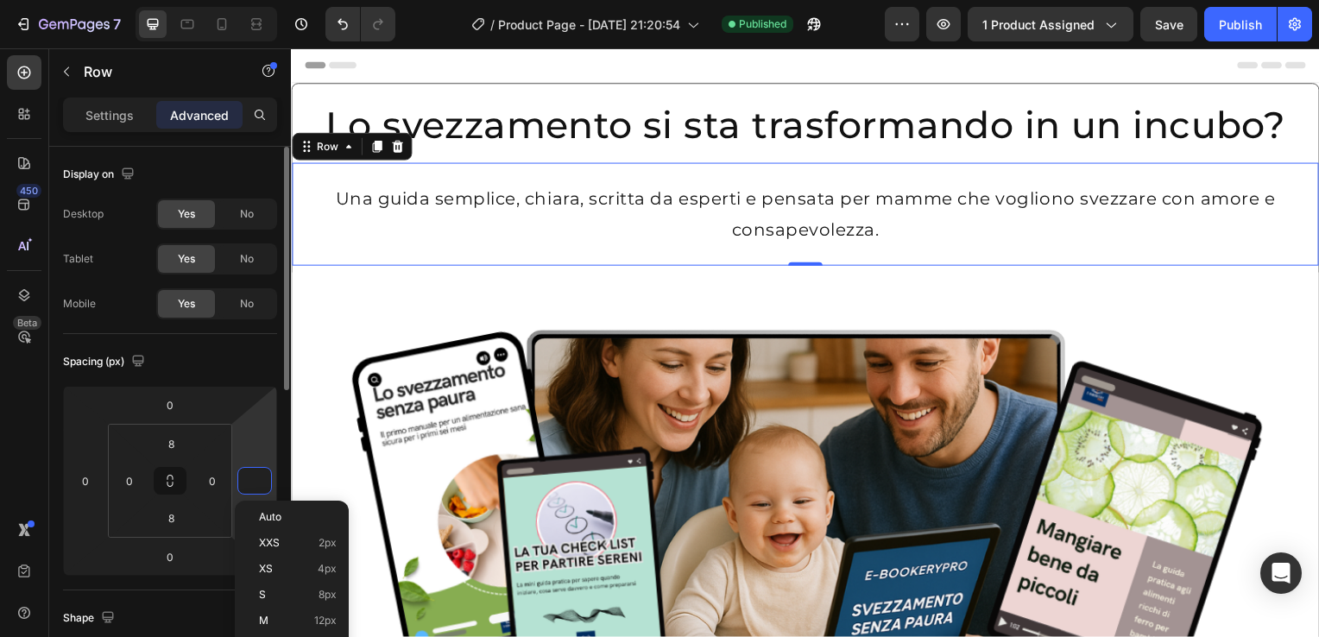
type input "0"
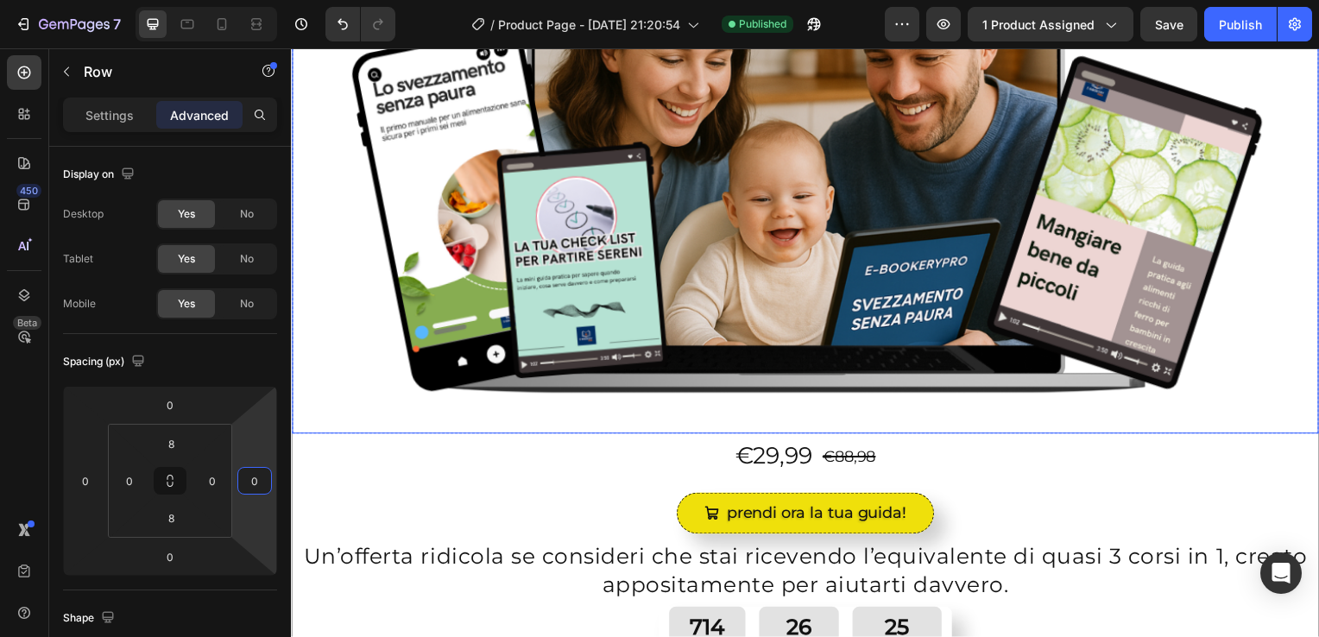
scroll to position [352, 0]
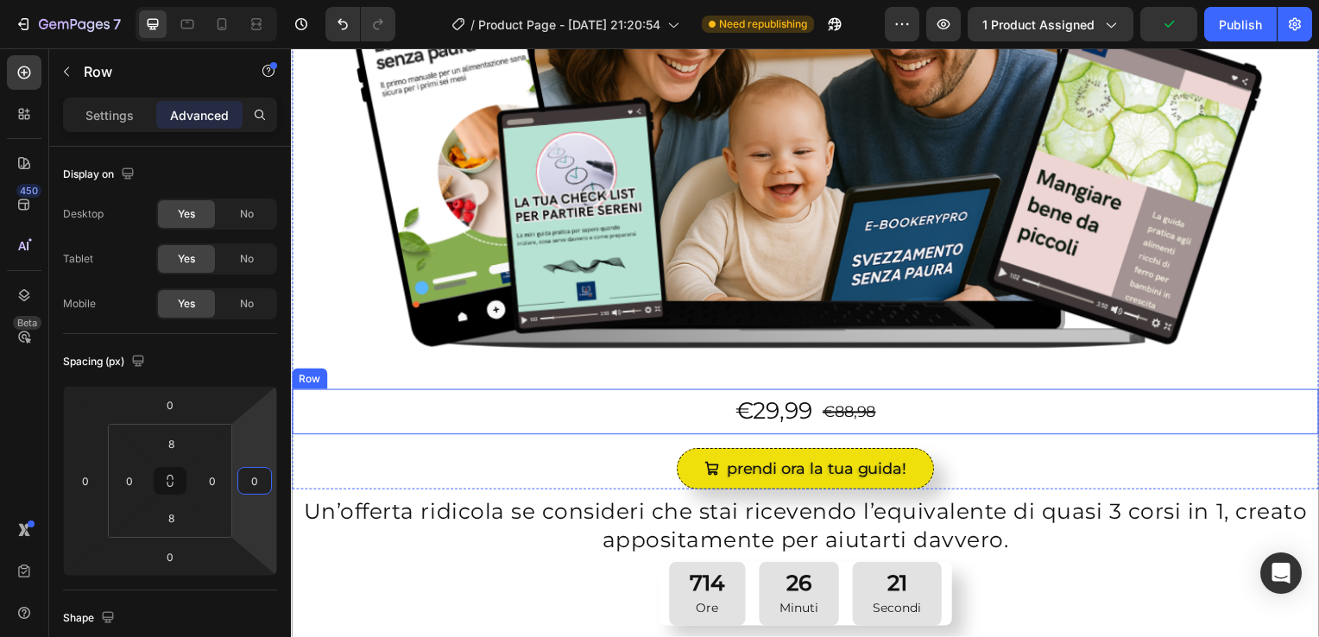
click at [308, 377] on div "Row" at bounding box center [309, 382] width 28 height 16
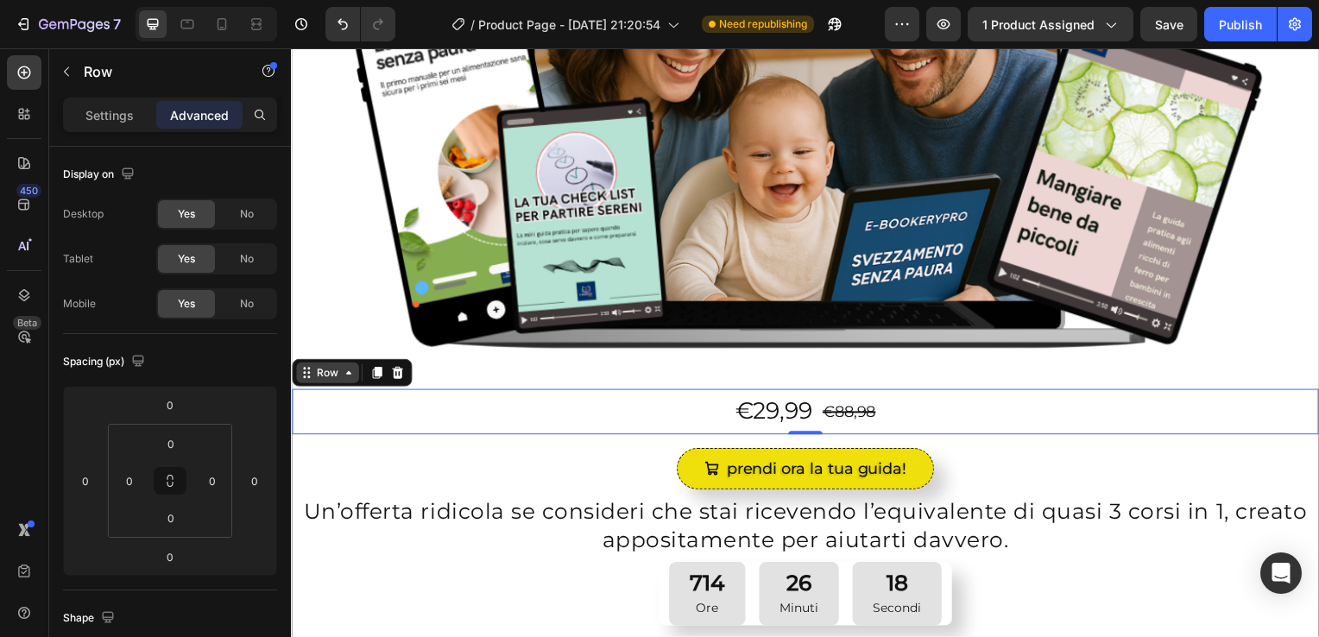
click at [329, 375] on div "Row" at bounding box center [327, 376] width 28 height 16
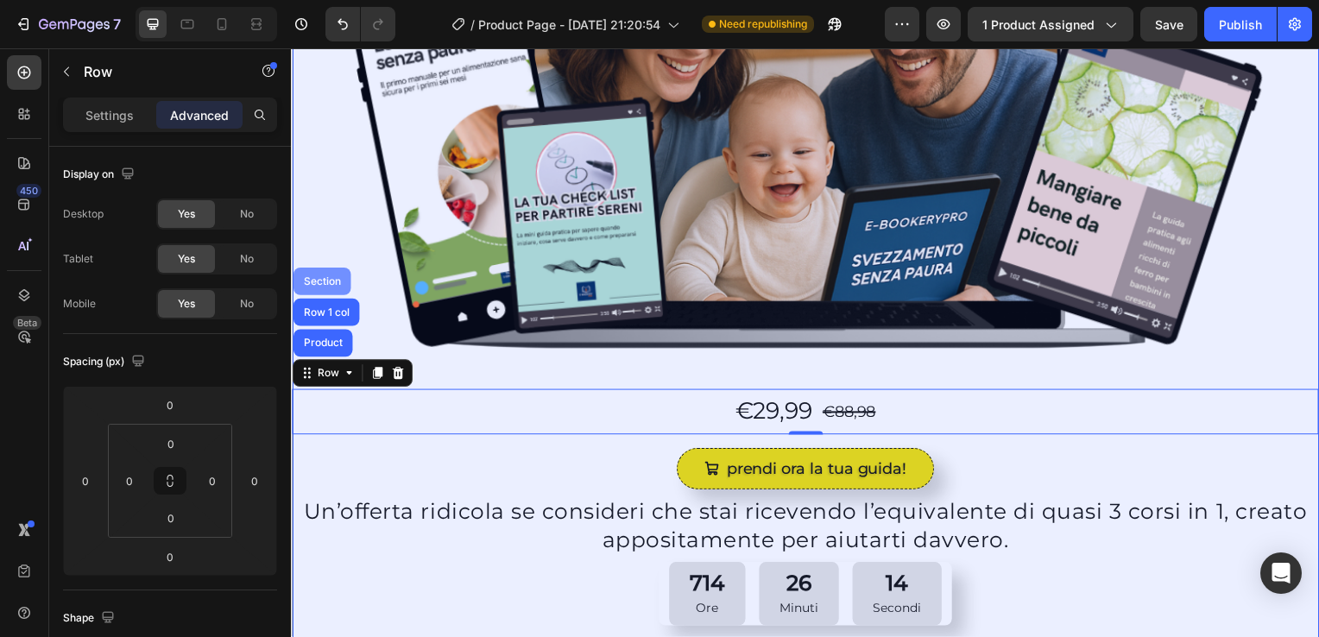
click at [313, 278] on div "Section" at bounding box center [322, 283] width 44 height 10
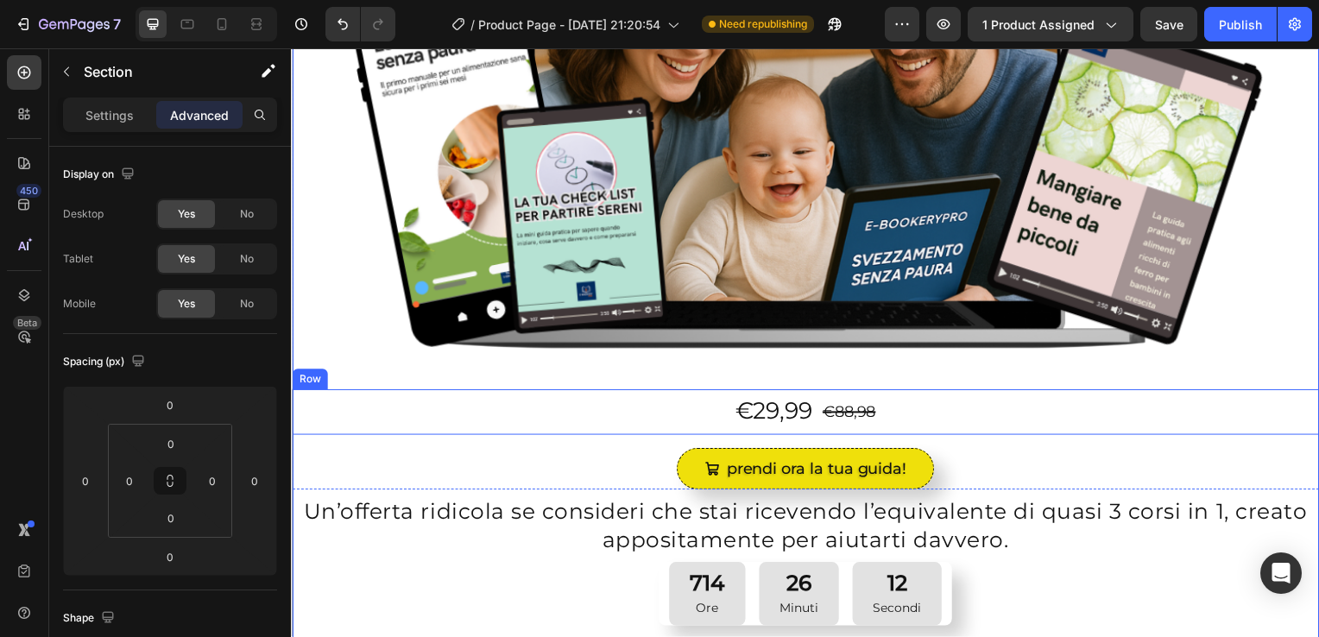
click at [315, 381] on div "Row" at bounding box center [309, 381] width 35 height 21
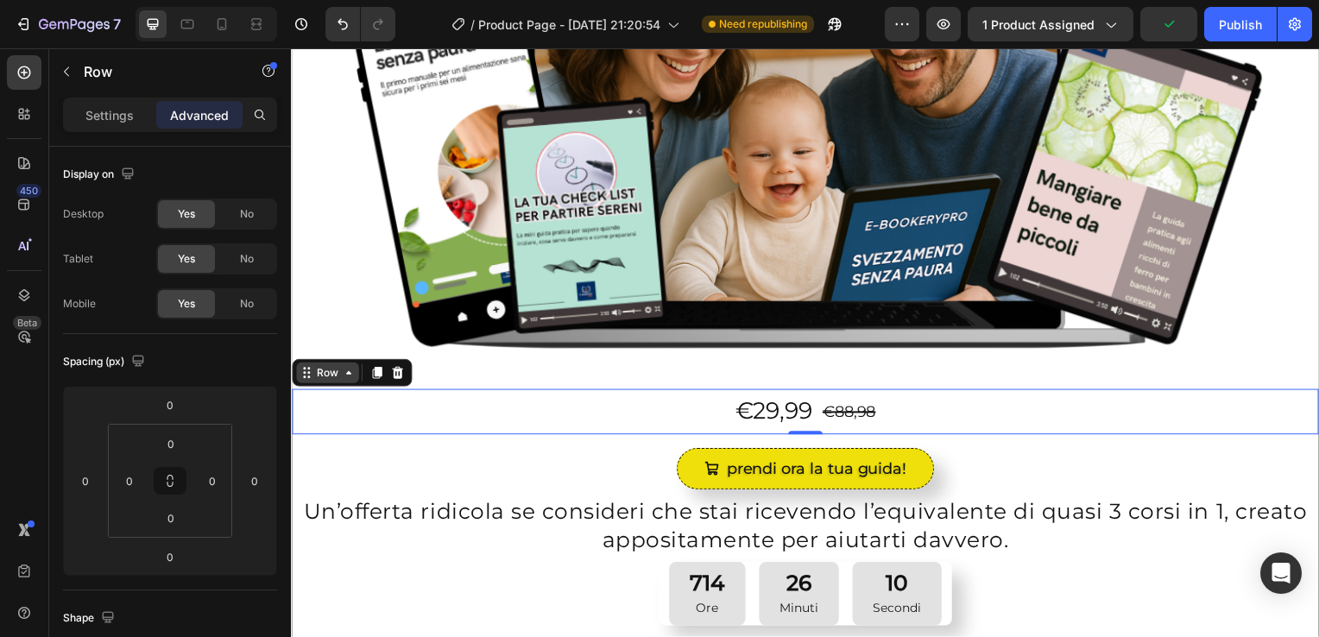
click at [338, 371] on div "Row" at bounding box center [327, 376] width 28 height 16
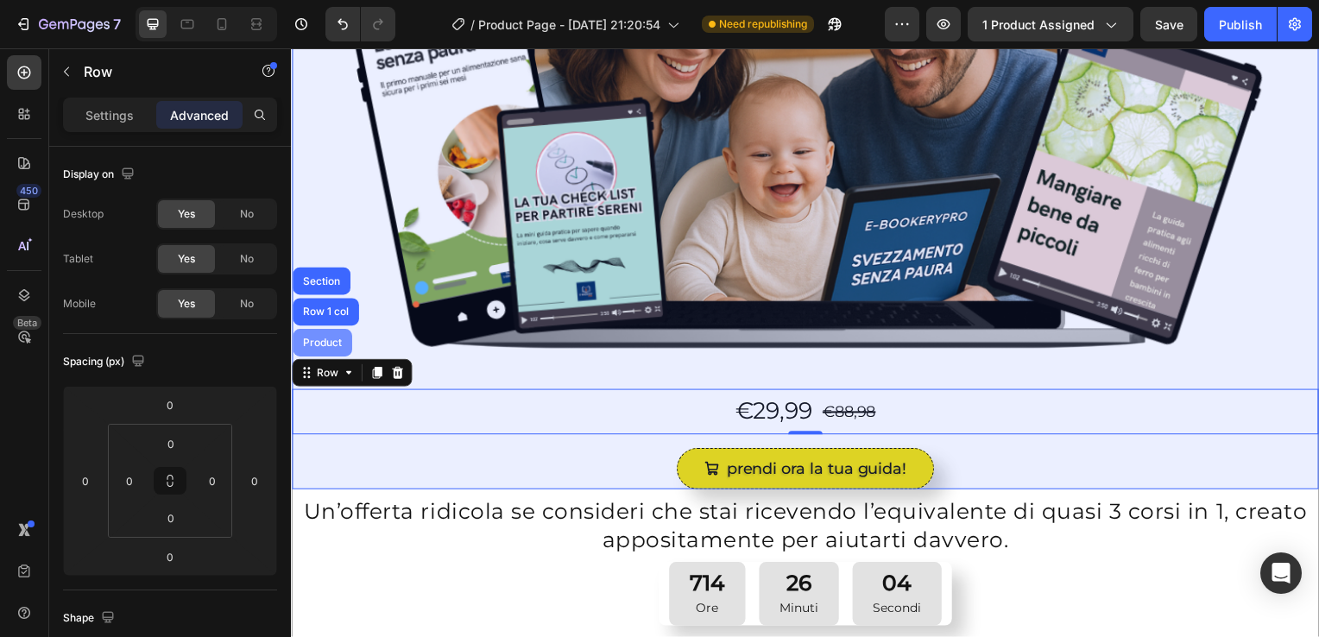
click at [329, 340] on div "Product" at bounding box center [323, 345] width 46 height 10
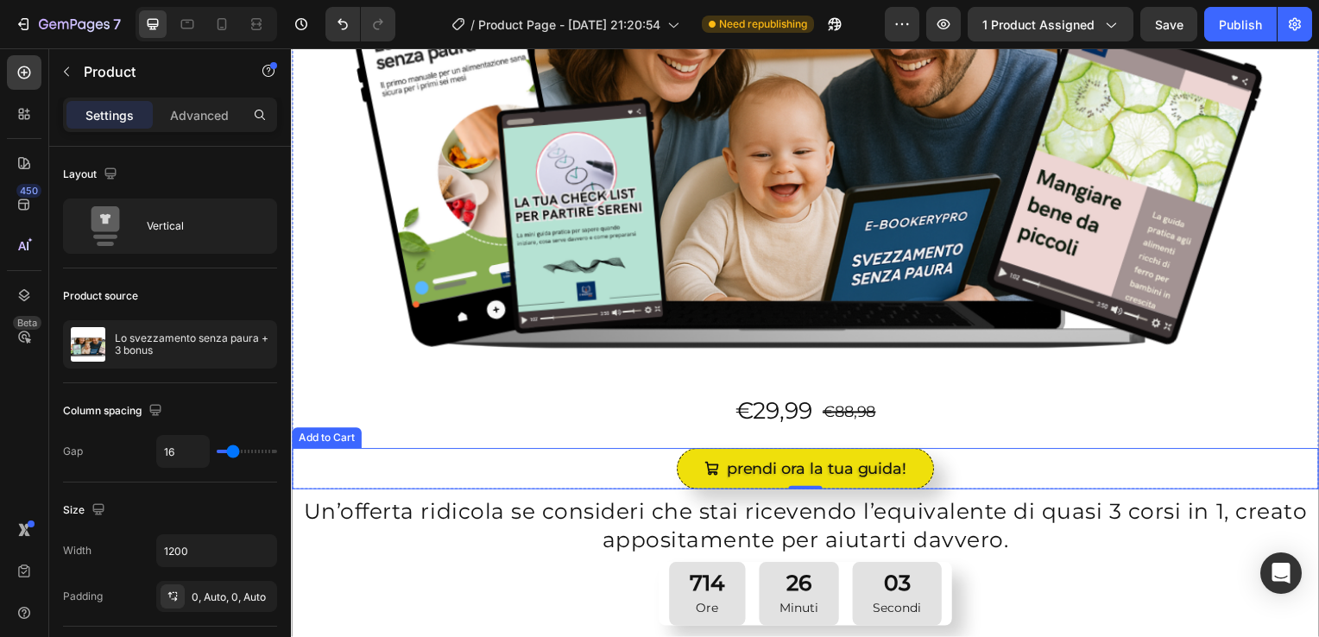
click at [301, 467] on div "prendi ora la tua guida! Add to Cart" at bounding box center [809, 472] width 1035 height 41
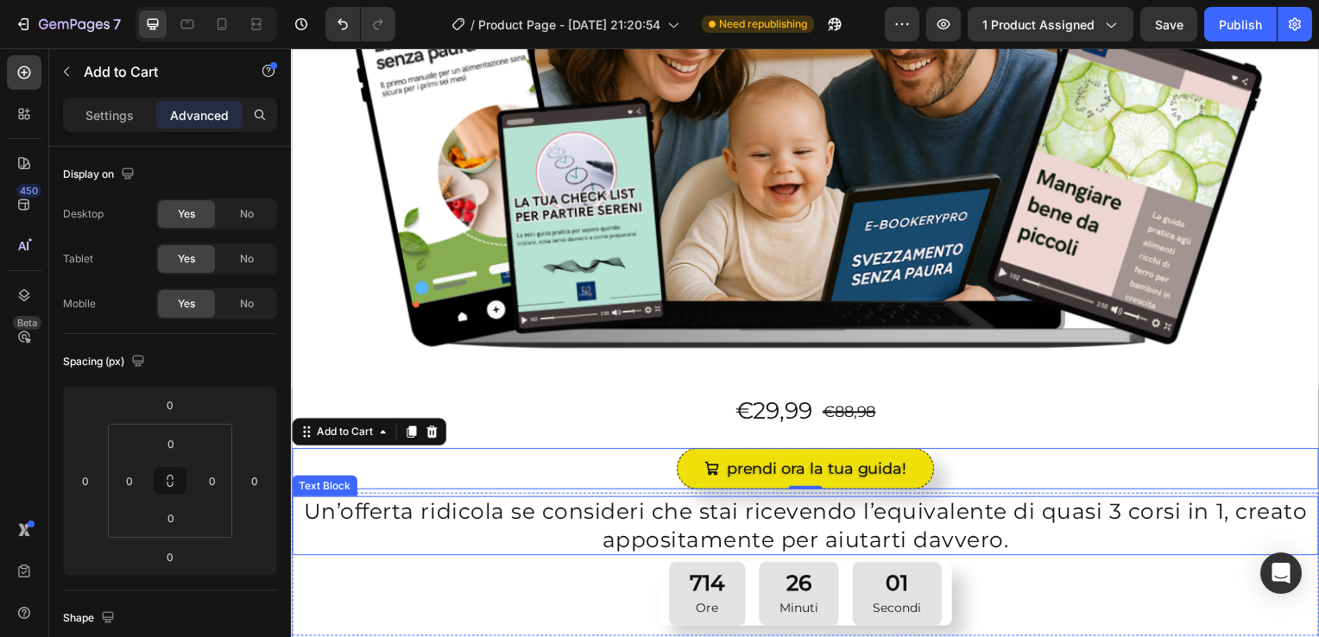
click at [300, 515] on p "Un’offerta ridicola se consideri che stai ricevendo l’equivalente di quasi 3 co…" at bounding box center [809, 530] width 1031 height 56
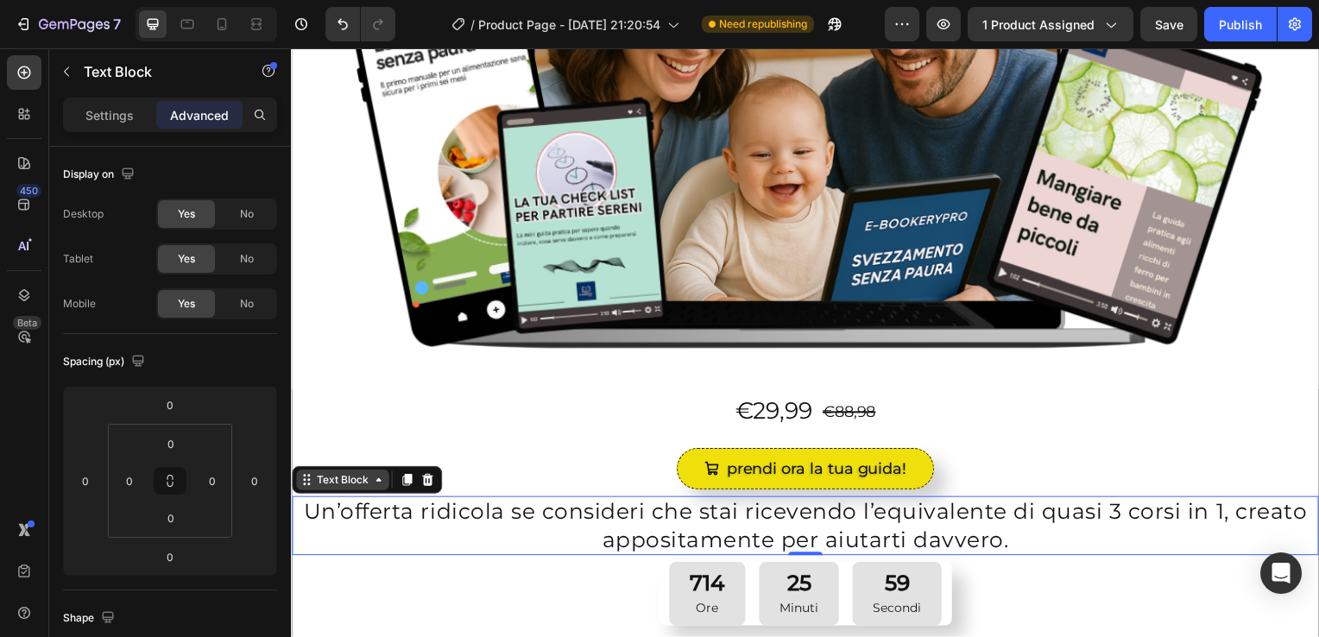
click at [351, 483] on div "Text Block" at bounding box center [342, 484] width 59 height 16
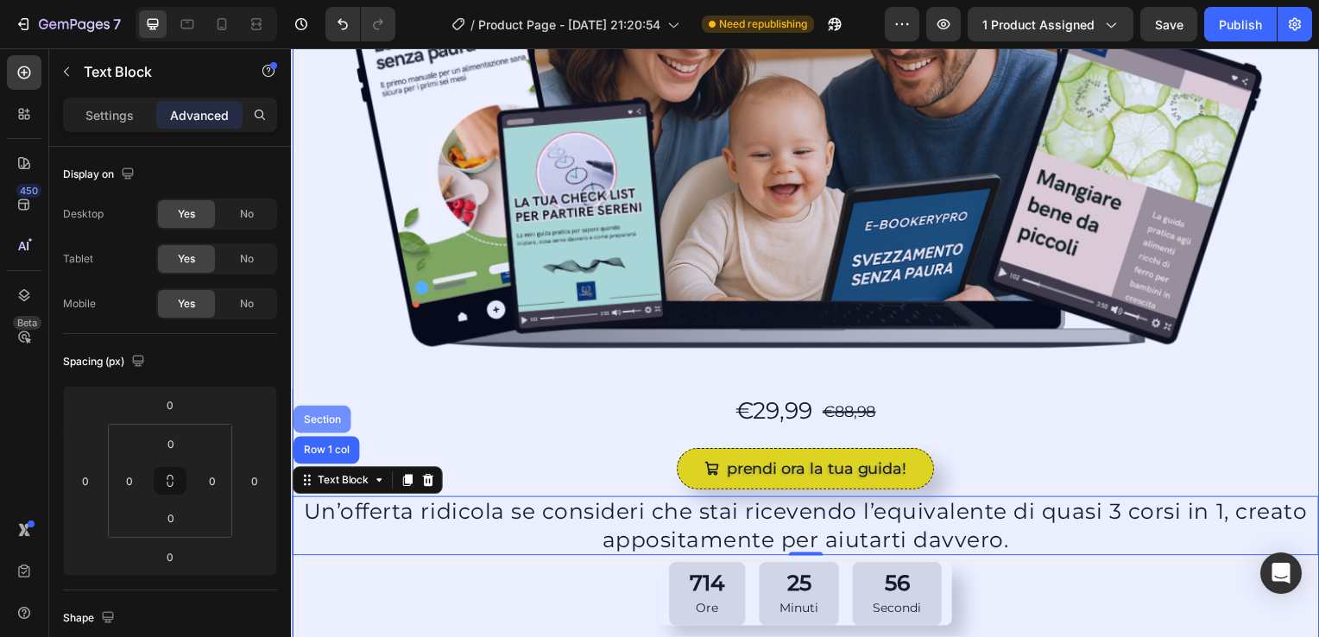
click at [326, 417] on div "Section" at bounding box center [322, 422] width 44 height 10
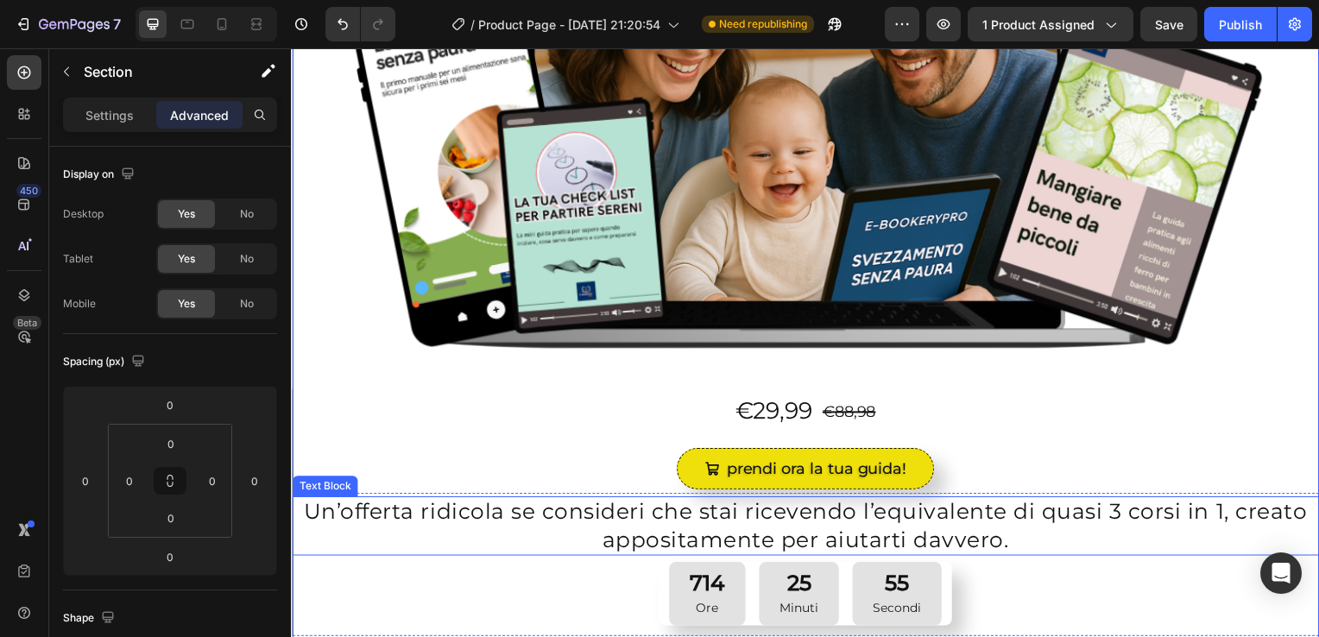
click at [304, 506] on p "Un’offerta ridicola se consideri che stai ricevendo l’equivalente di quasi 3 co…" at bounding box center [809, 530] width 1031 height 56
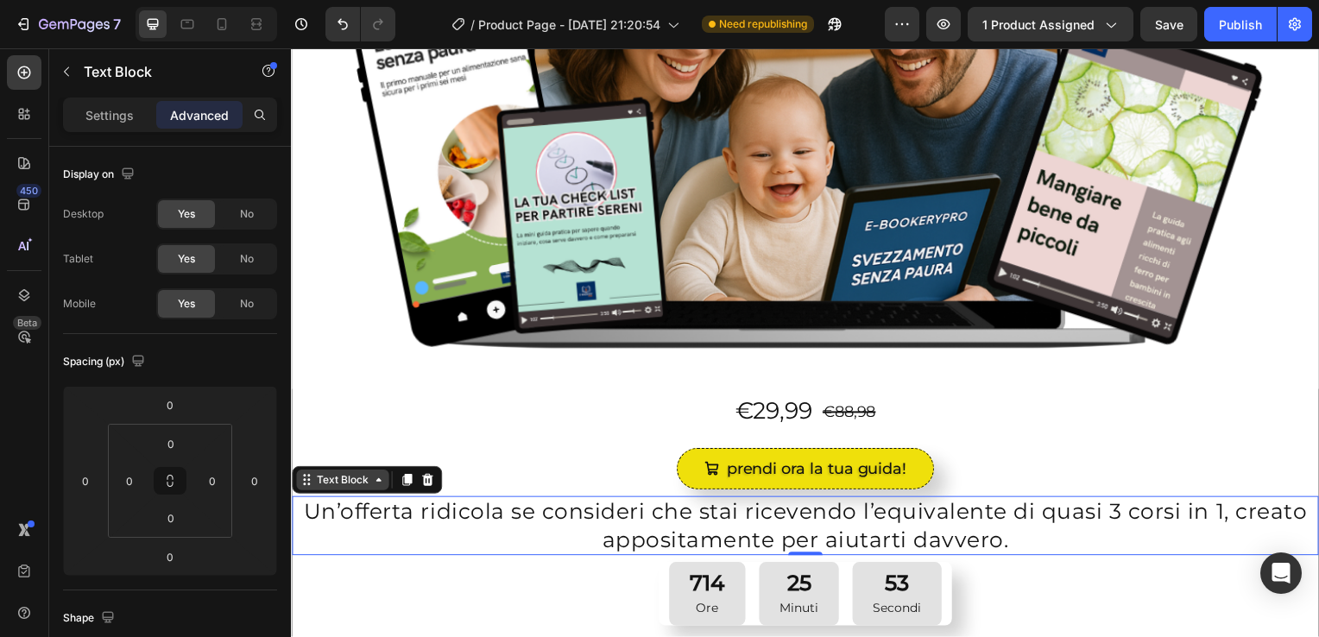
click at [366, 484] on div "Text Block" at bounding box center [342, 484] width 59 height 16
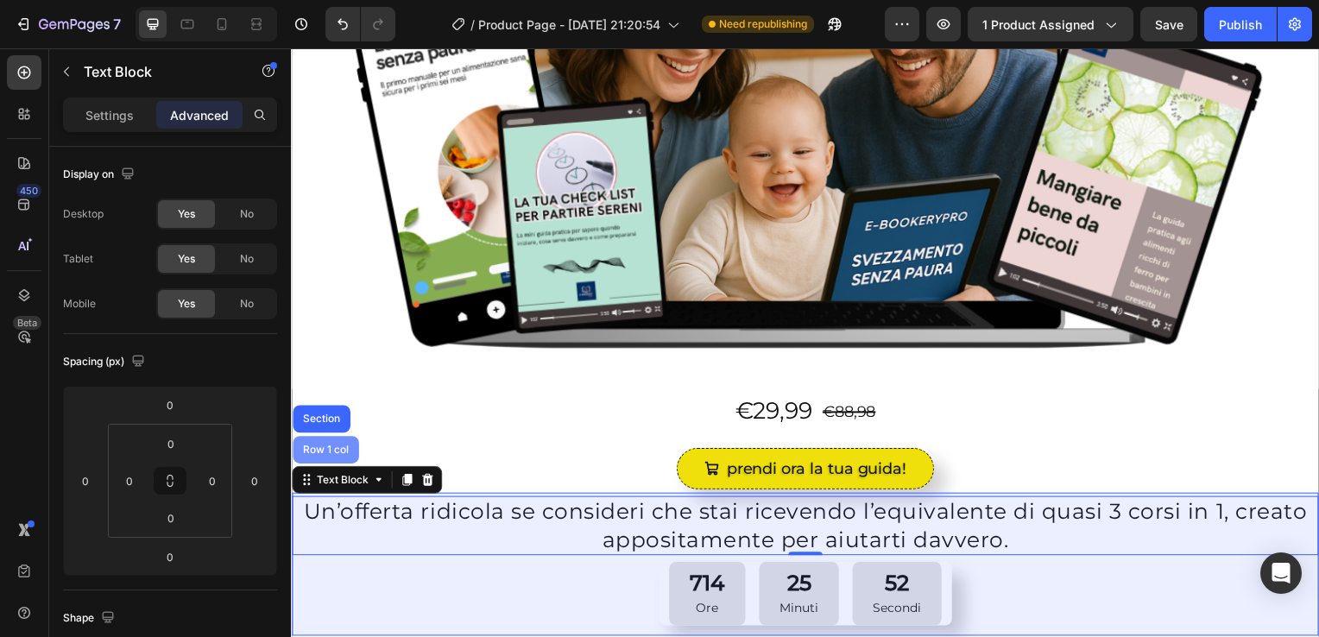
click at [328, 448] on div "Row 1 col" at bounding box center [326, 453] width 53 height 10
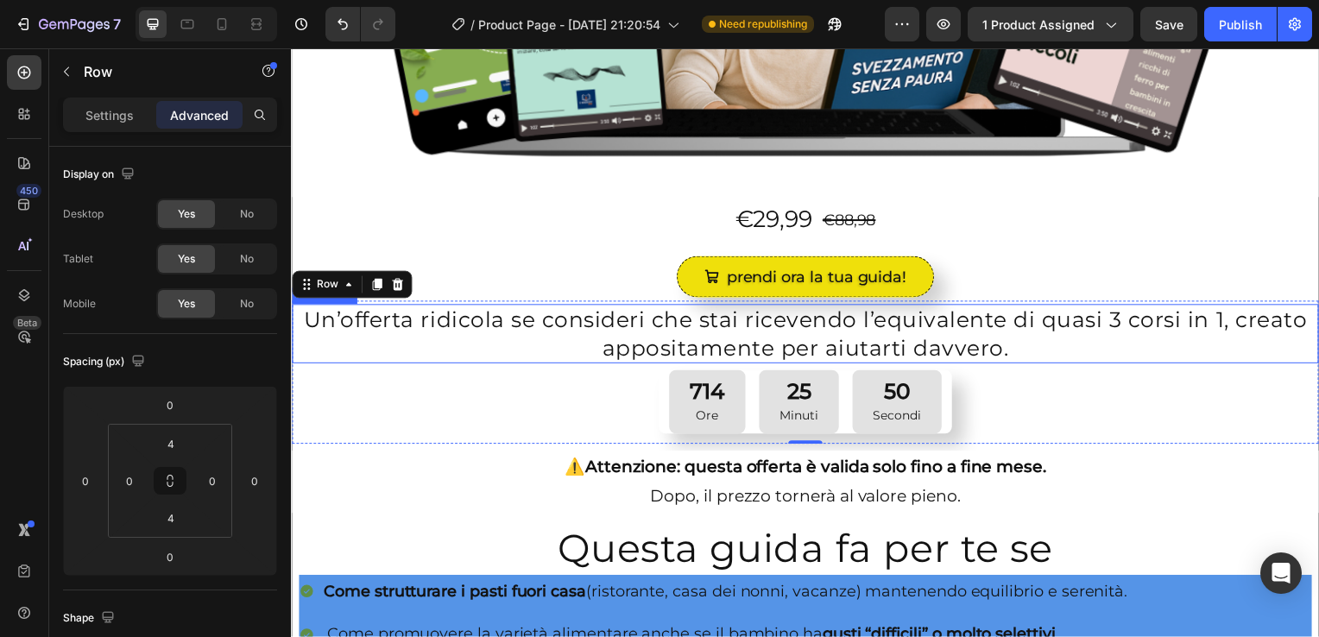
scroll to position [584, 0]
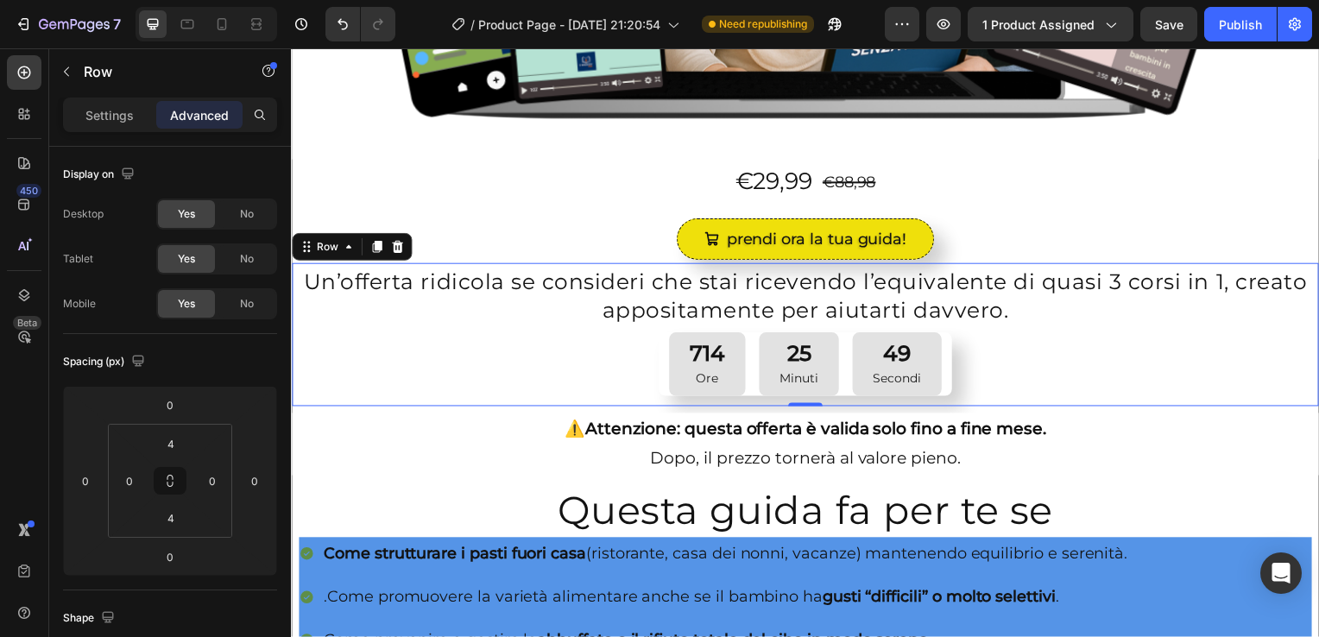
click at [311, 362] on div "Un’offerta ridicola se consideri che stai ricevendo l’equivalente di quasi 3 co…" at bounding box center [809, 337] width 1035 height 137
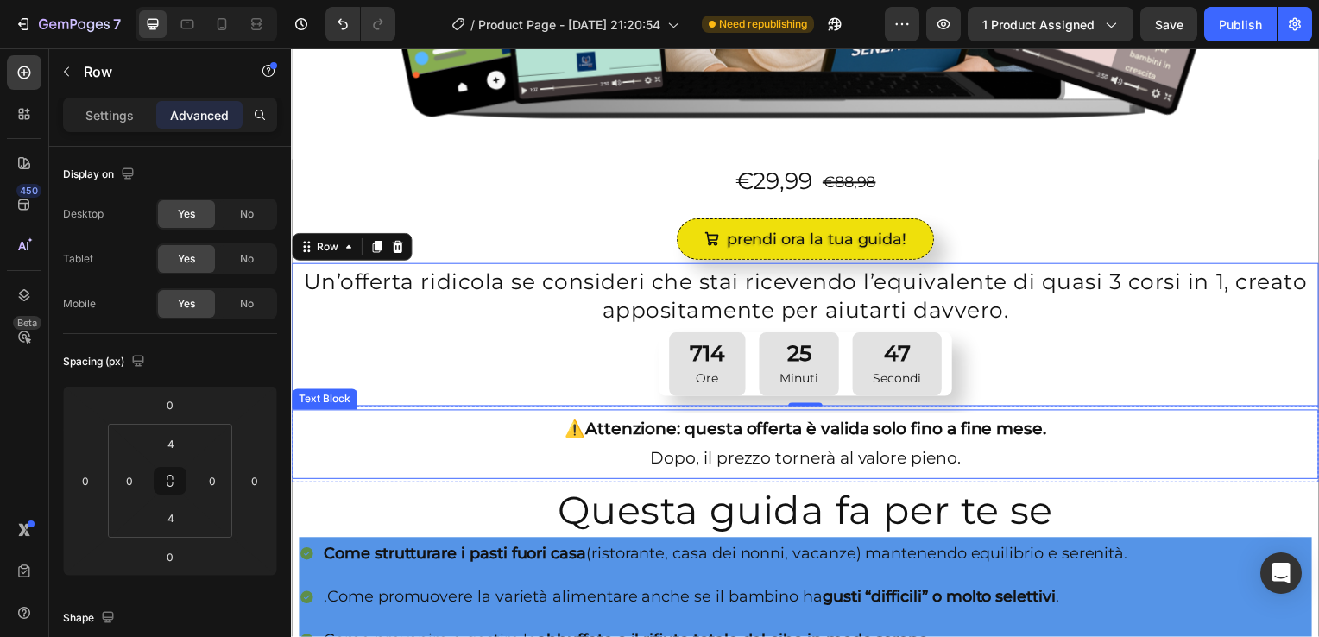
click at [305, 437] on p "⚠️ Attenzione: questa offerta è valida solo fino a fine mese. Dopo, il prezzo t…" at bounding box center [809, 447] width 1031 height 59
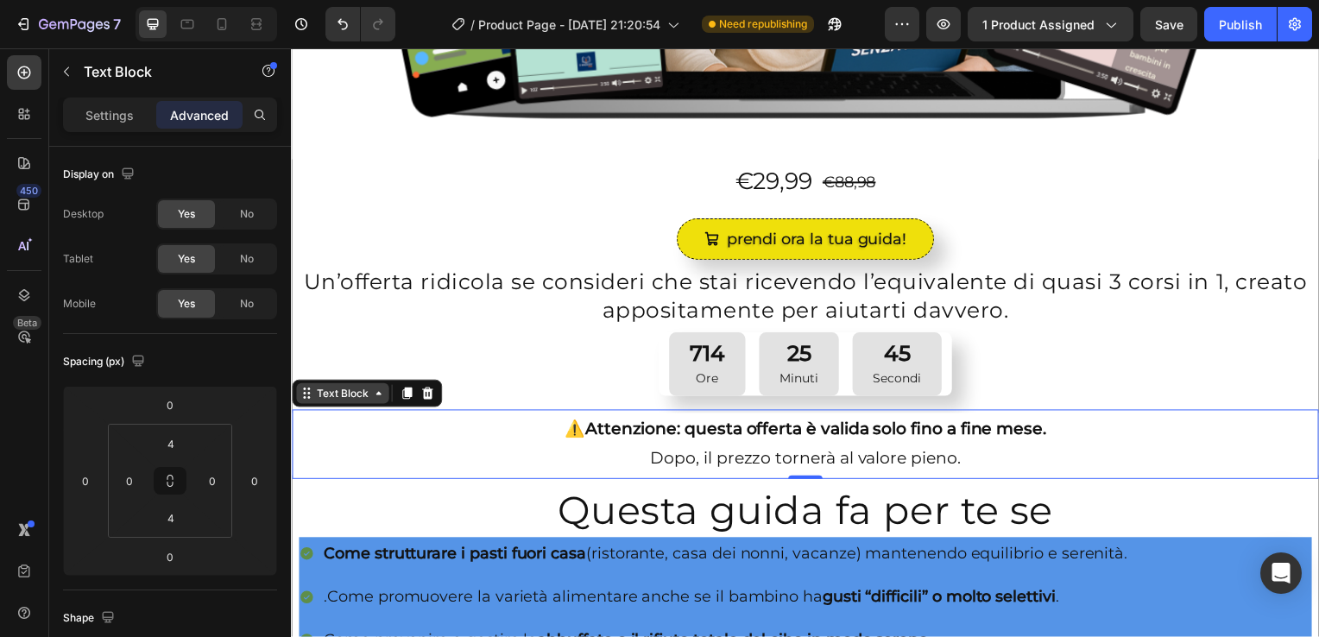
click at [365, 400] on div "Text Block" at bounding box center [342, 396] width 93 height 21
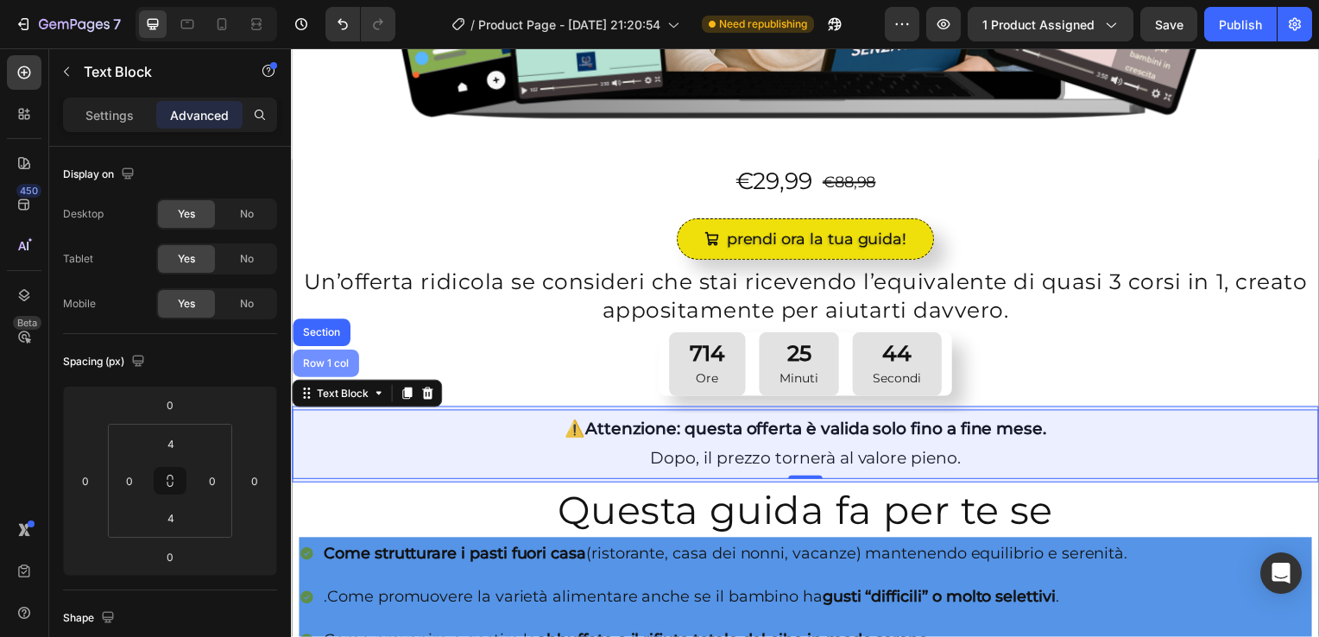
click at [323, 361] on div "Row 1 col" at bounding box center [326, 366] width 53 height 10
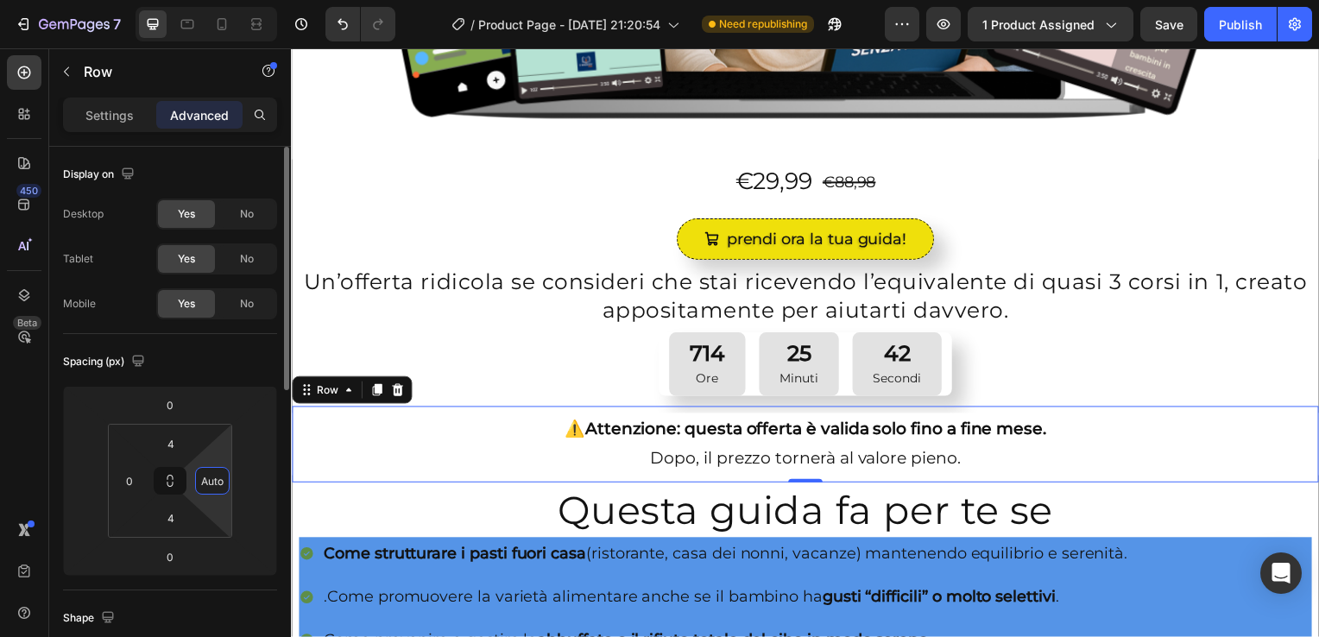
click at [213, 478] on input "Auto" at bounding box center [212, 481] width 26 height 26
type input "0"
click at [69, 471] on div at bounding box center [85, 481] width 35 height 28
click at [83, 470] on input "number" at bounding box center [86, 481] width 26 height 26
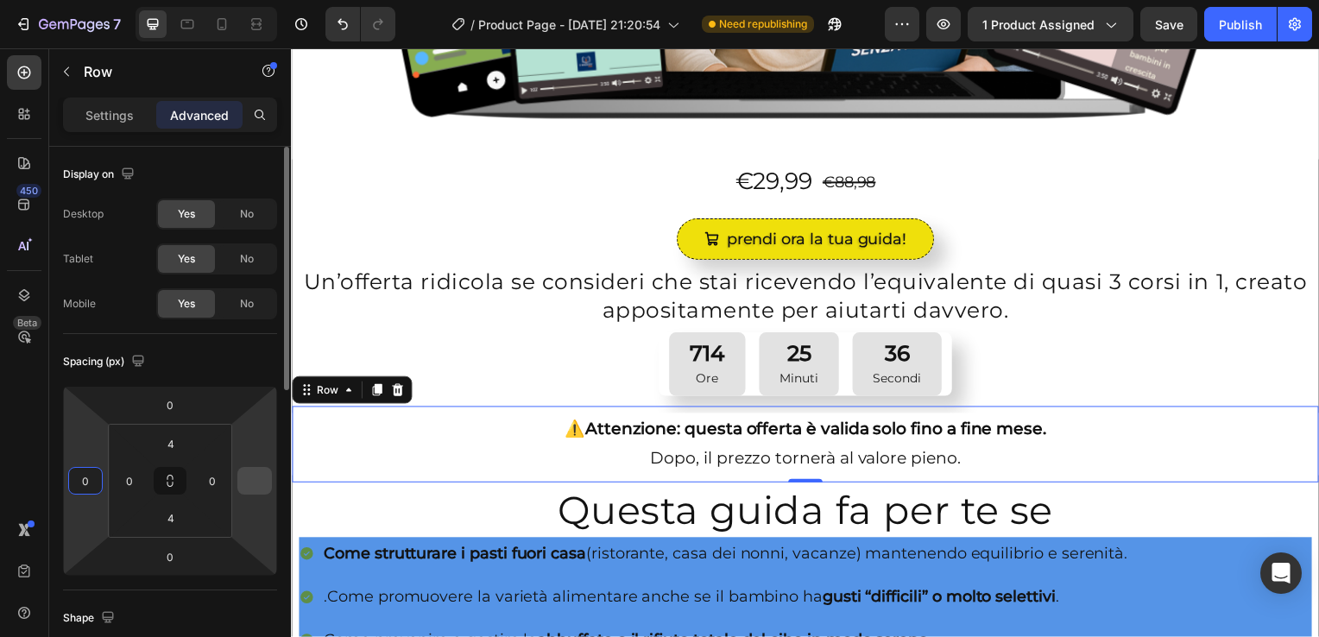
type input "0"
click at [265, 482] on input "number" at bounding box center [255, 481] width 26 height 26
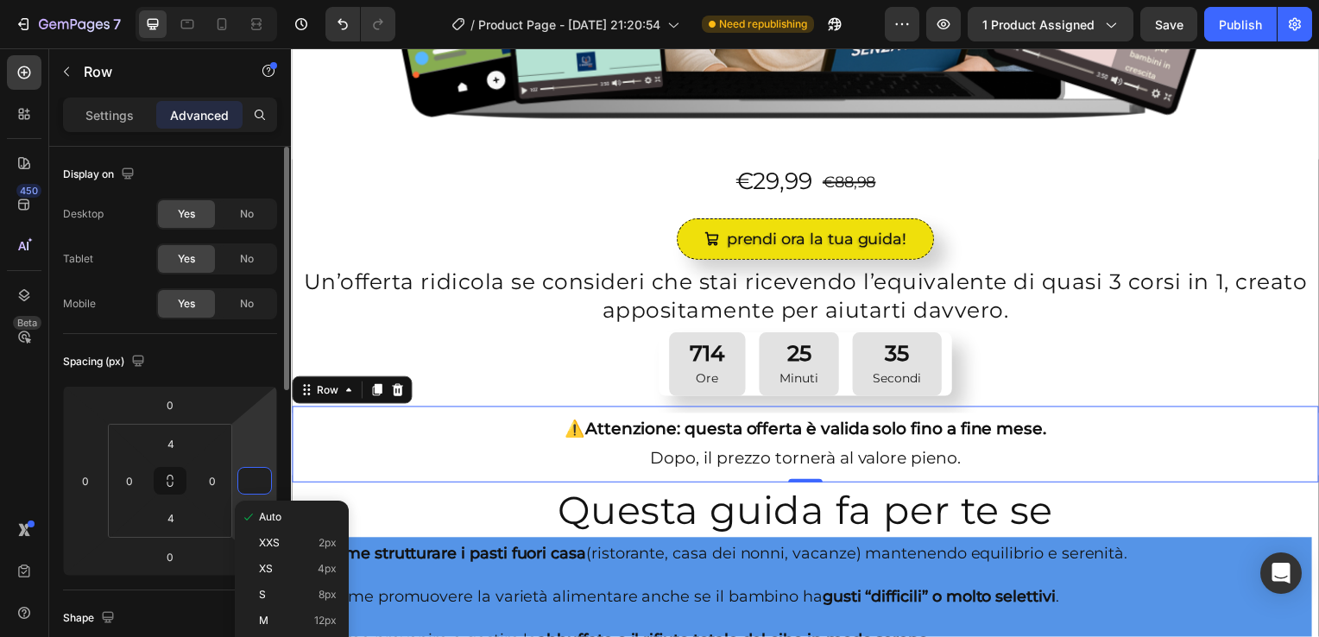
type input "0"
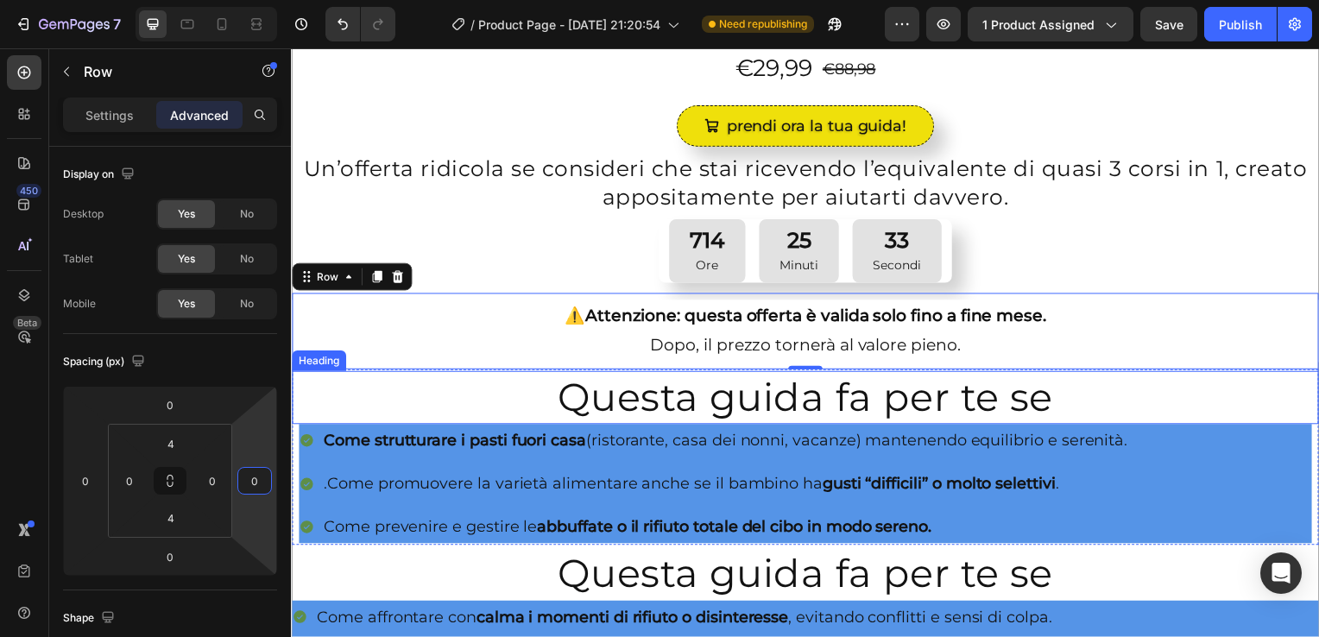
scroll to position [698, 0]
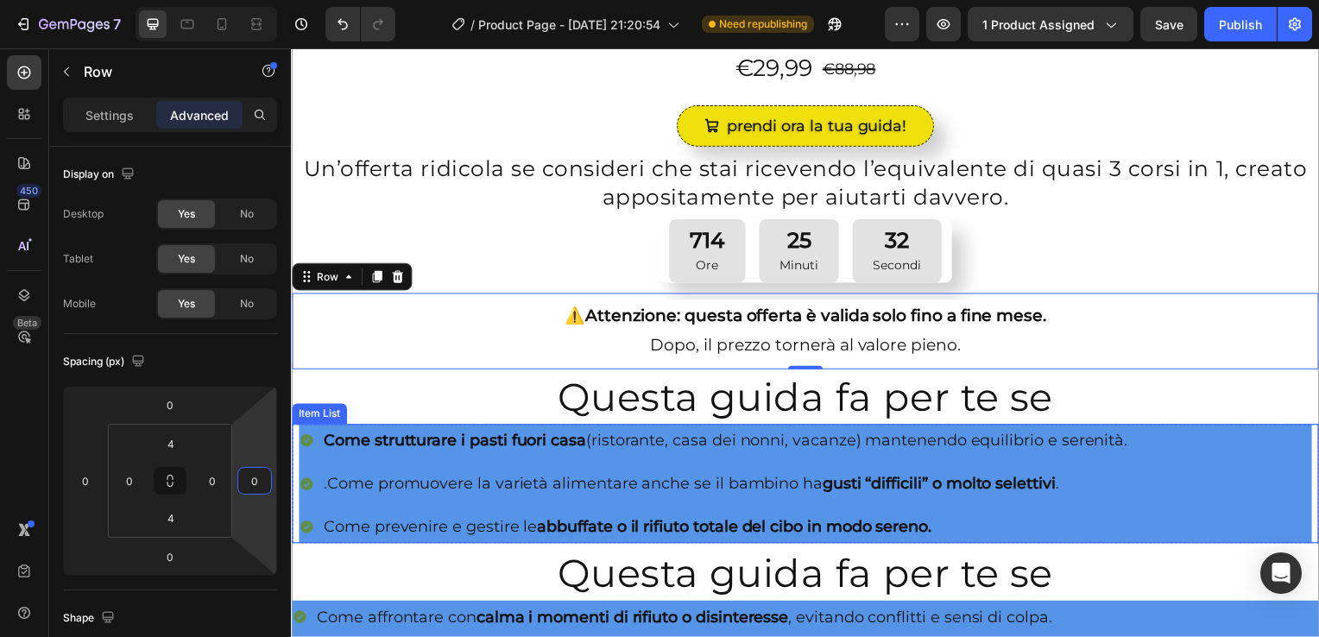
click at [294, 447] on div "Come strutturare i pasti fuori casa (ristorante, casa dei nonni, vacanze) mante…" at bounding box center [809, 487] width 1035 height 120
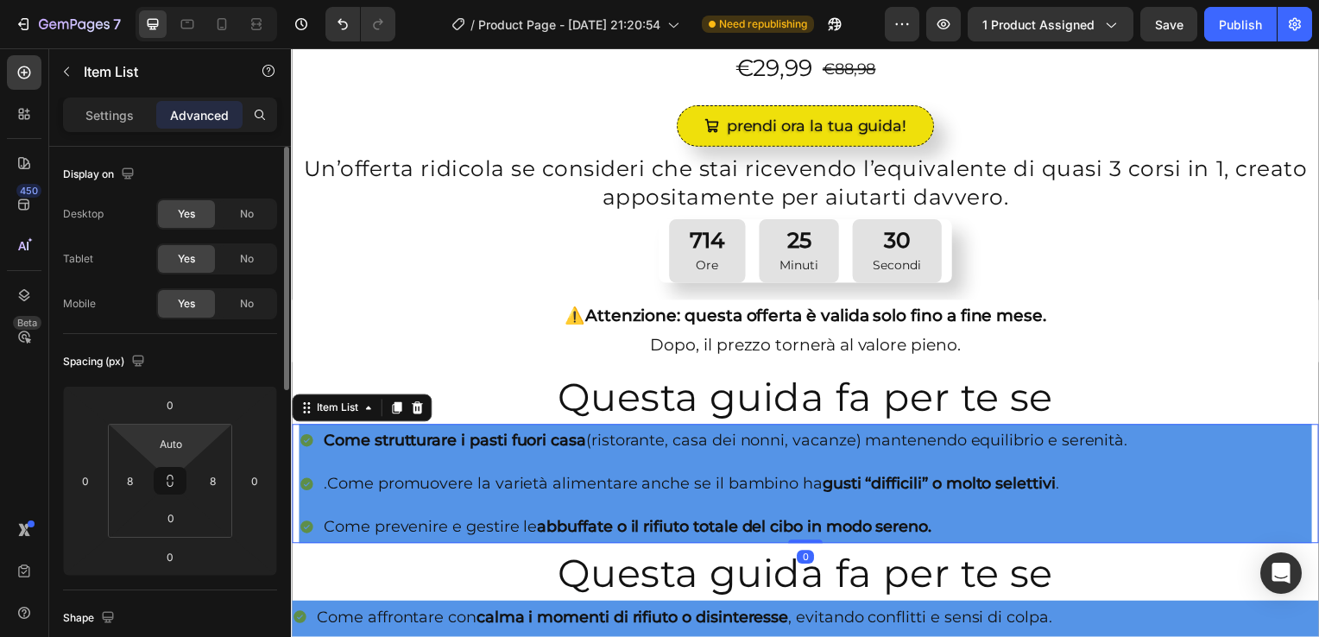
click at [148, 0] on html "7 / Product Page - [DATE] 21:20:54 Need republishing Preview 1 product assigned…" at bounding box center [659, 0] width 1319 height 0
type input "0"
click at [351, 405] on div "Item List" at bounding box center [337, 411] width 48 height 16
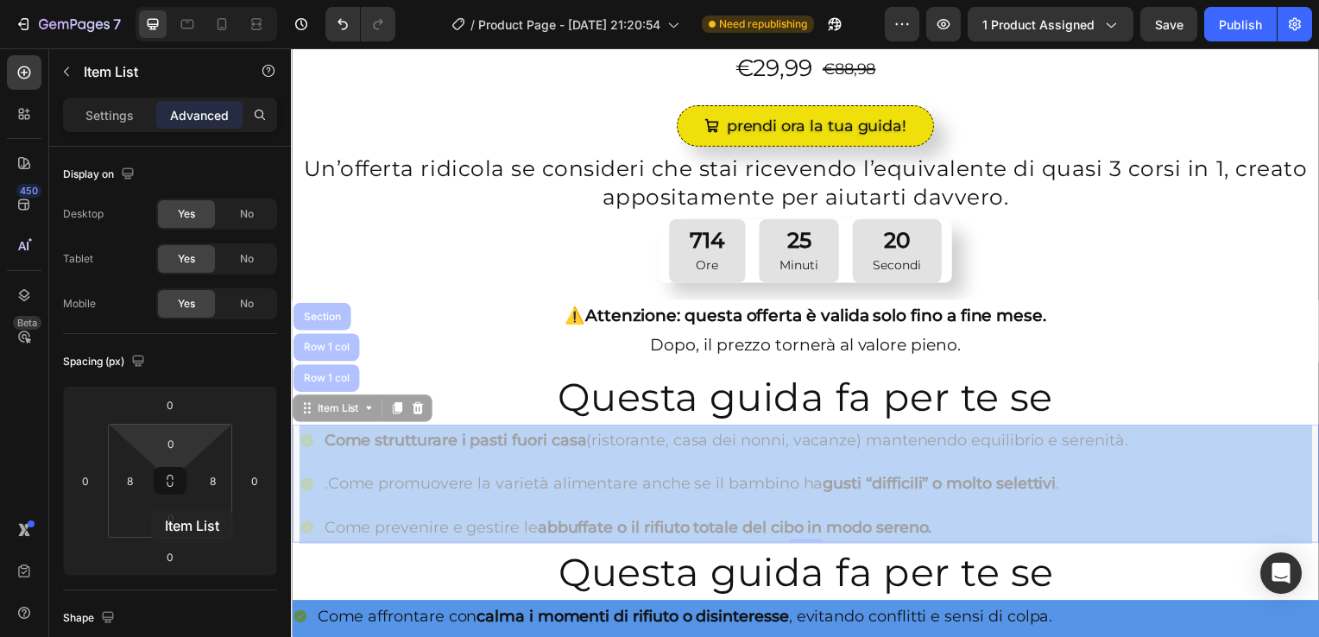
drag, startPoint x: 331, startPoint y: 341, endPoint x: 127, endPoint y: 488, distance: 251.2
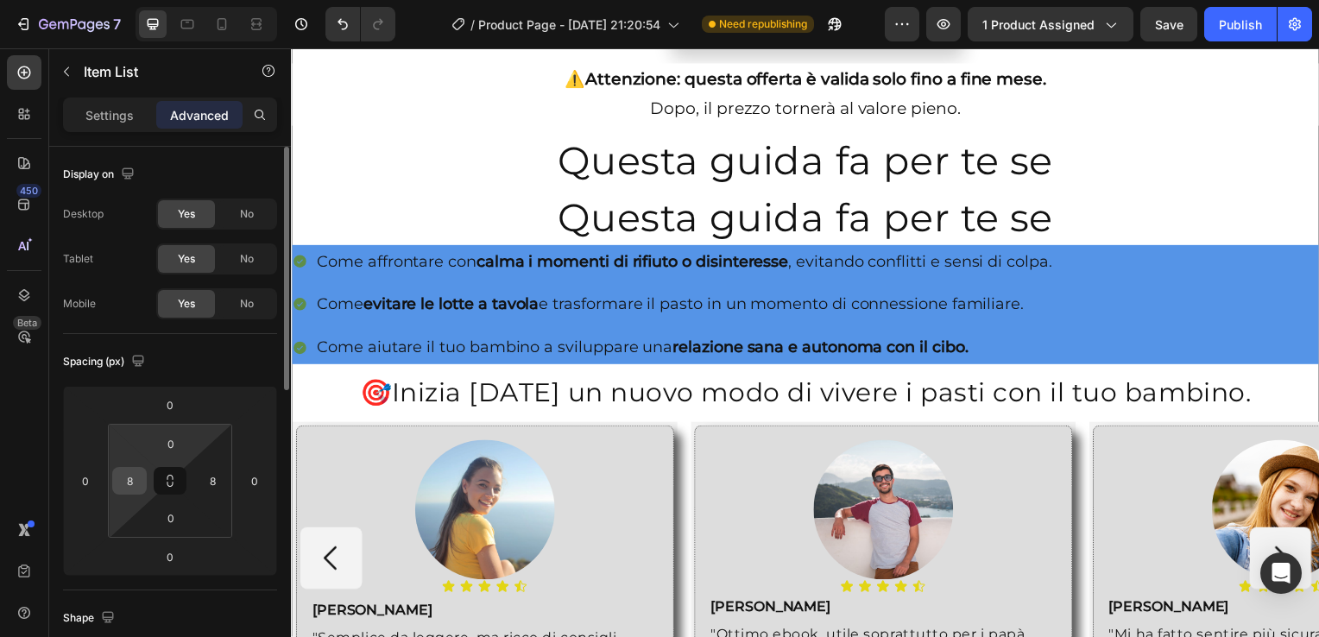
click at [123, 484] on input "8" at bounding box center [130, 481] width 26 height 26
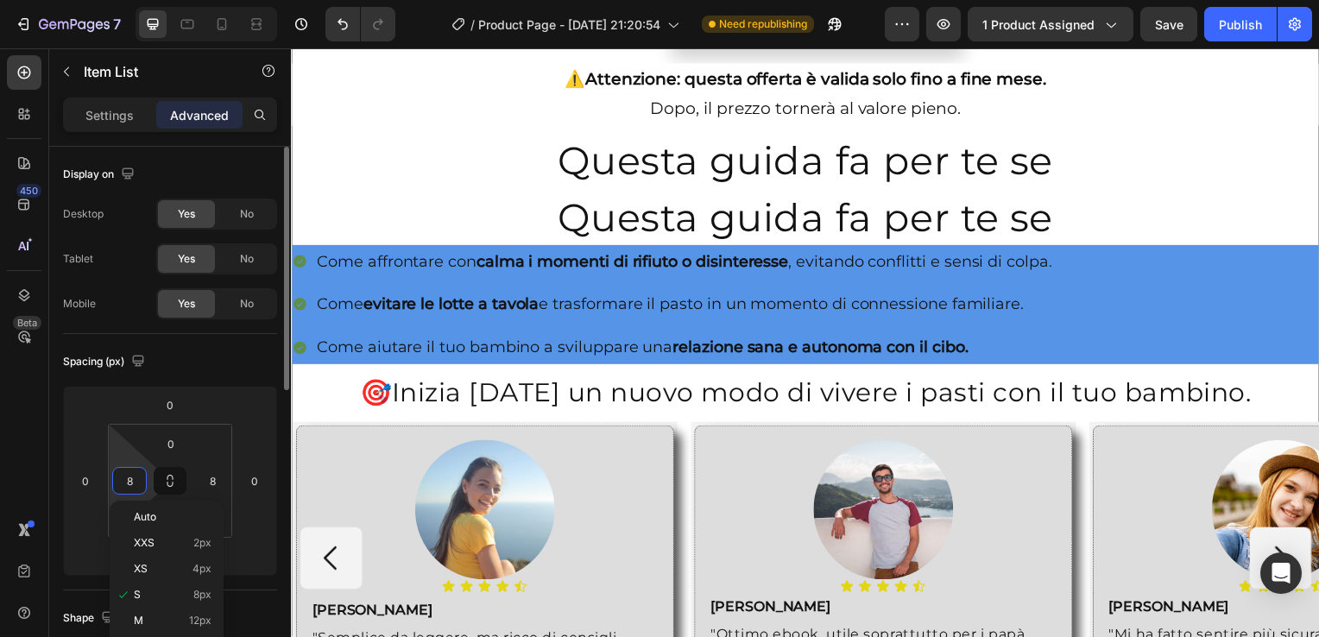
scroll to position [462, 0]
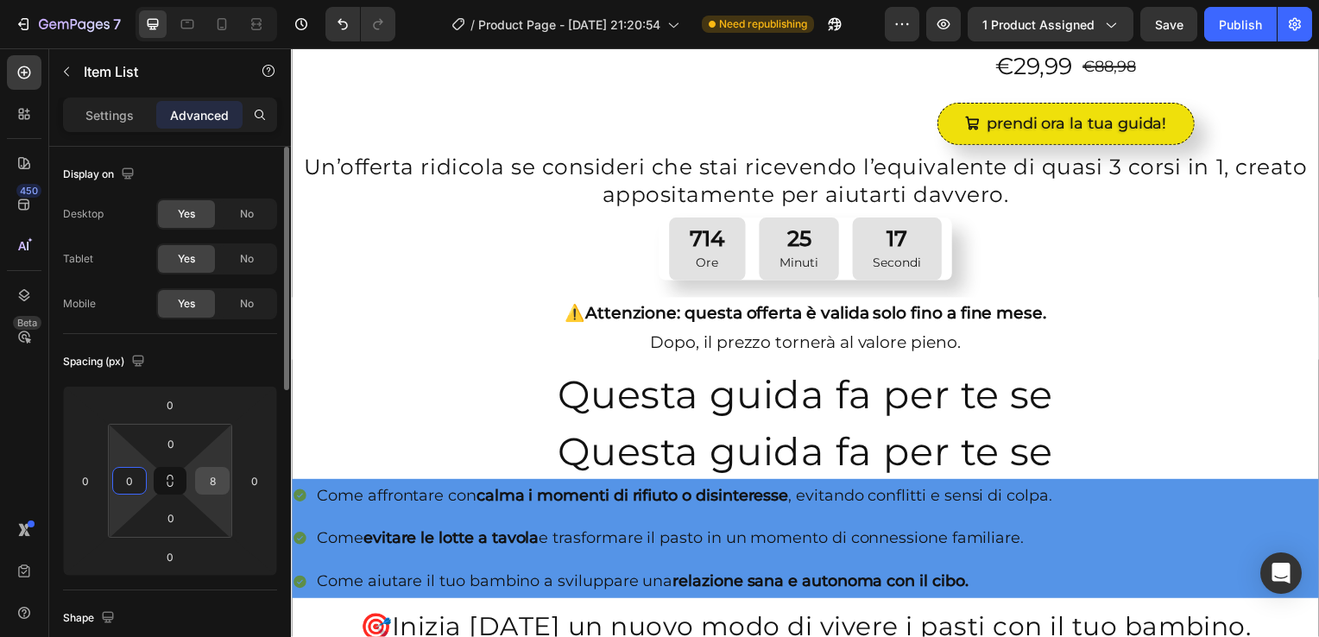
type input "0"
click at [228, 485] on div "8" at bounding box center [212, 481] width 35 height 28
click at [213, 478] on input "8" at bounding box center [212, 481] width 26 height 26
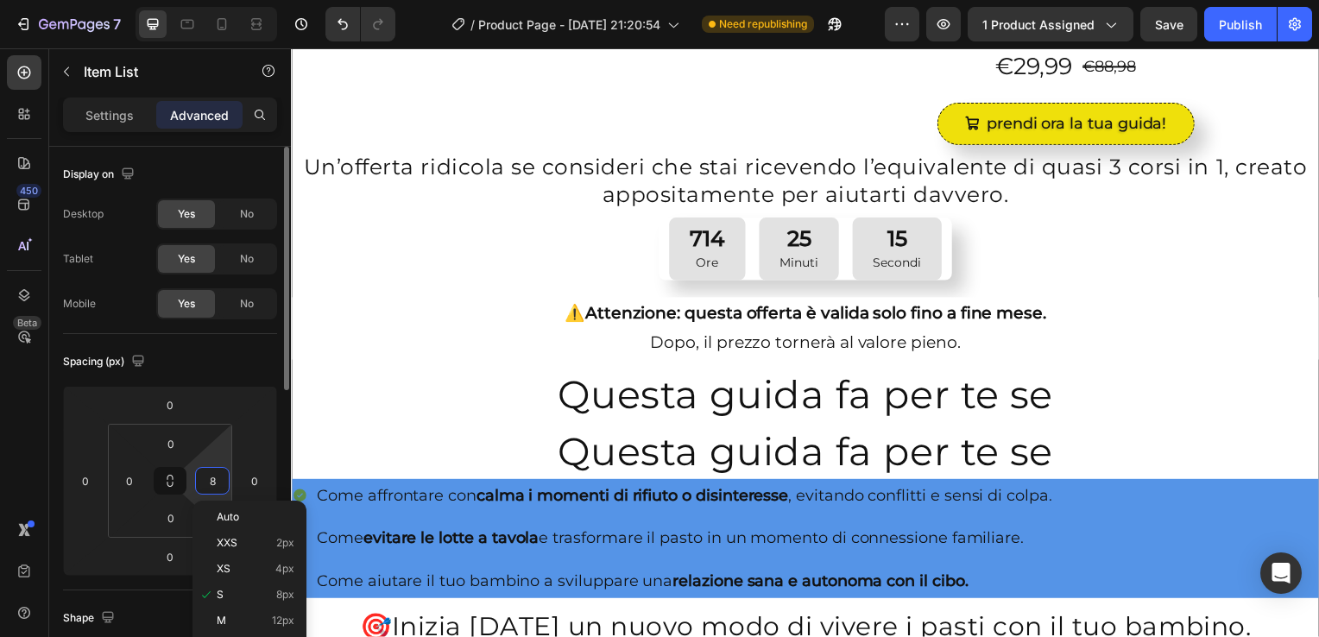
type input "0"
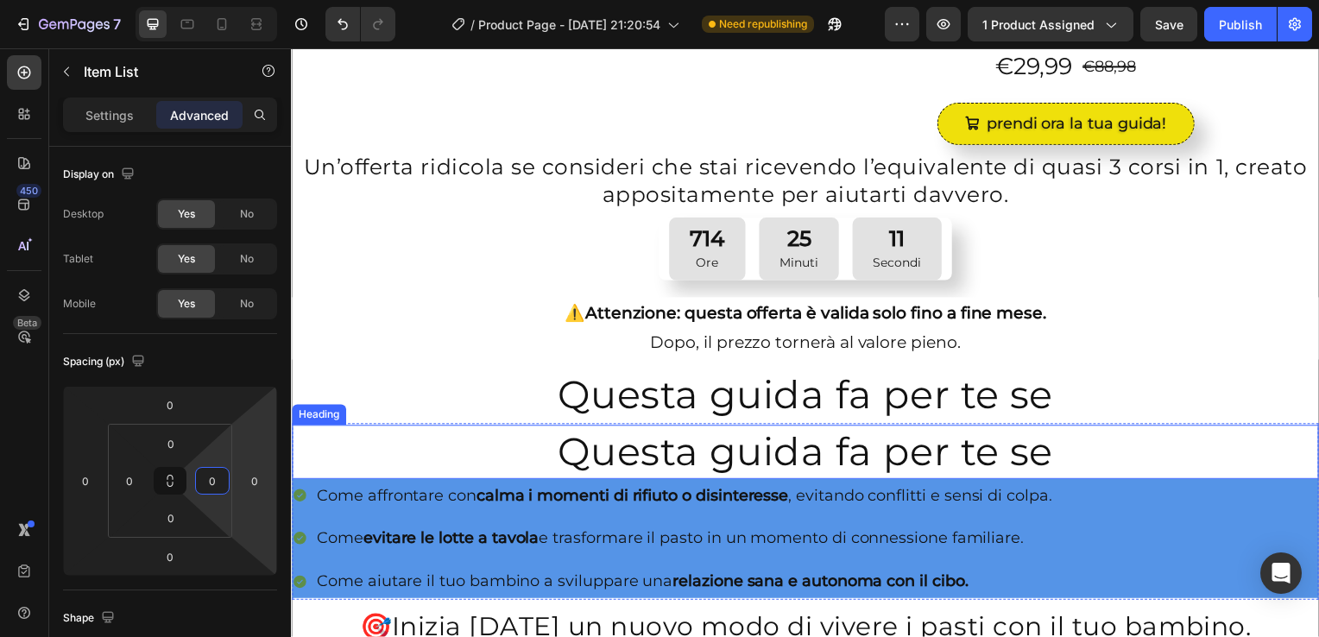
click at [301, 452] on h2 "Questa guida fa per te se" at bounding box center [809, 455] width 1035 height 54
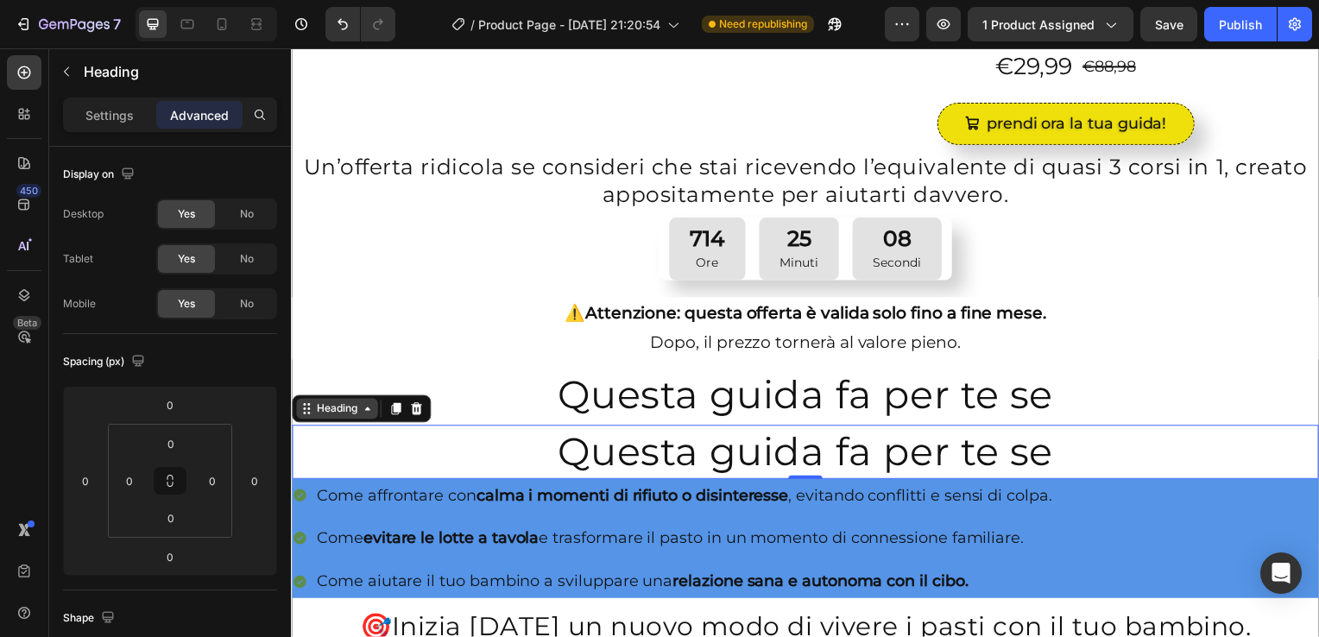
click at [363, 413] on icon at bounding box center [368, 412] width 14 height 14
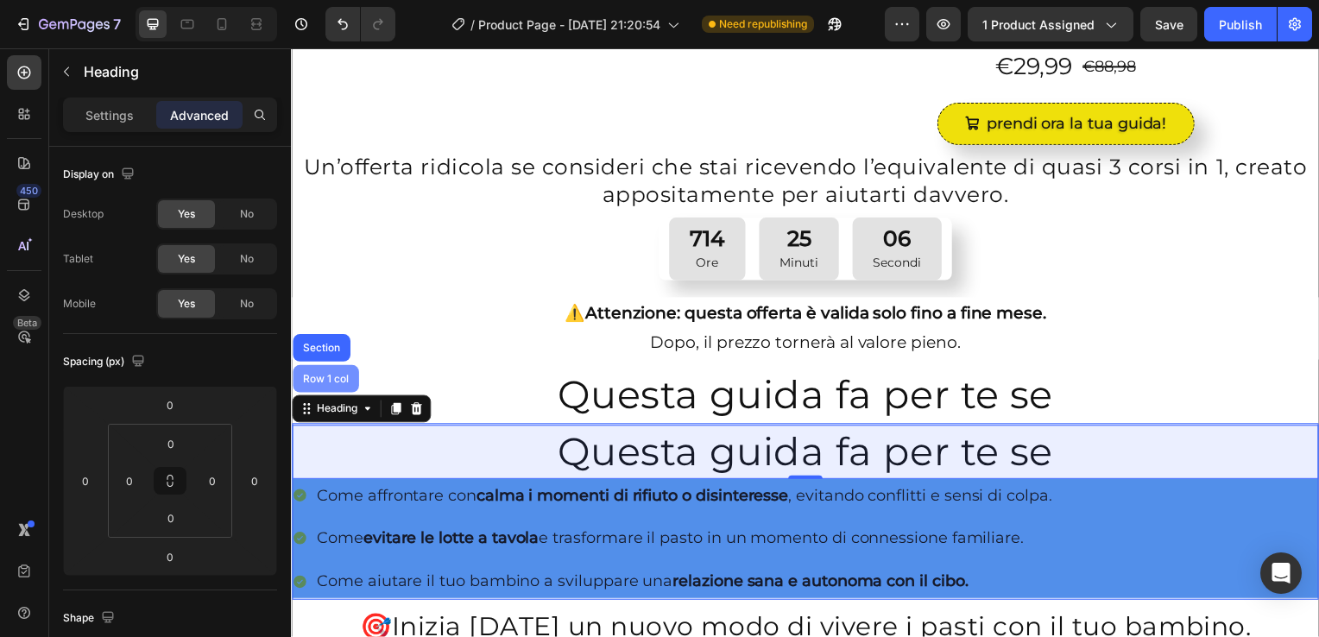
click at [319, 368] on div "Row 1 col" at bounding box center [326, 382] width 66 height 28
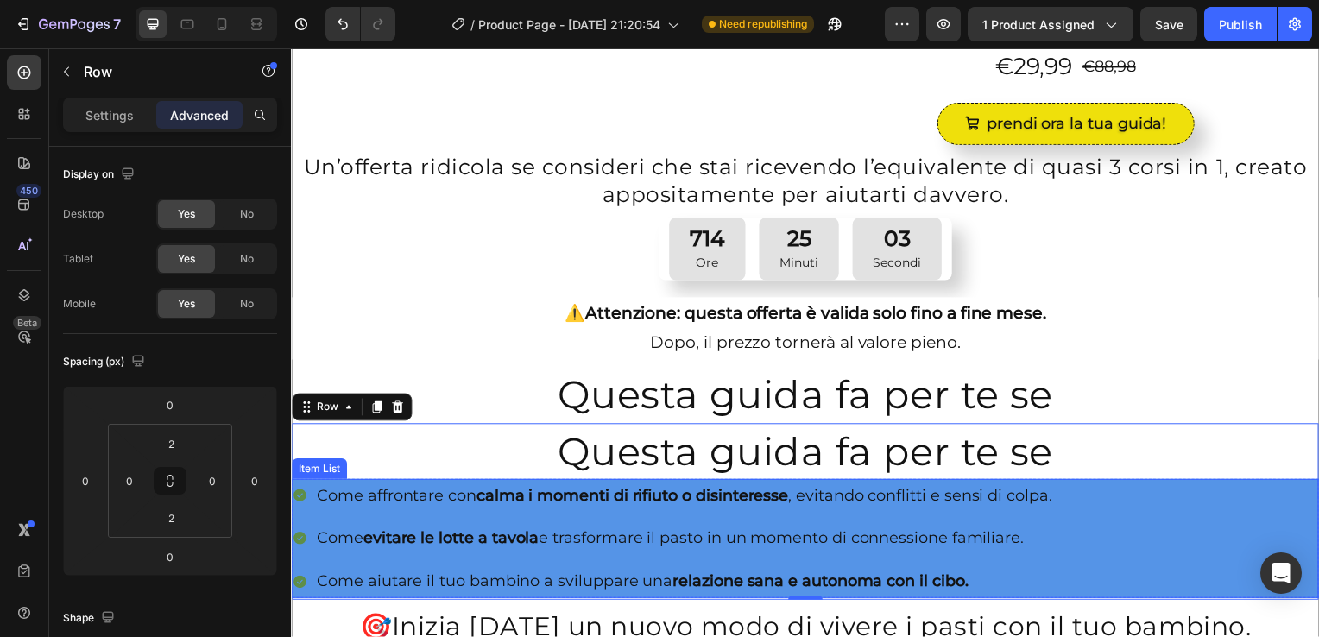
scroll to position [671, 0]
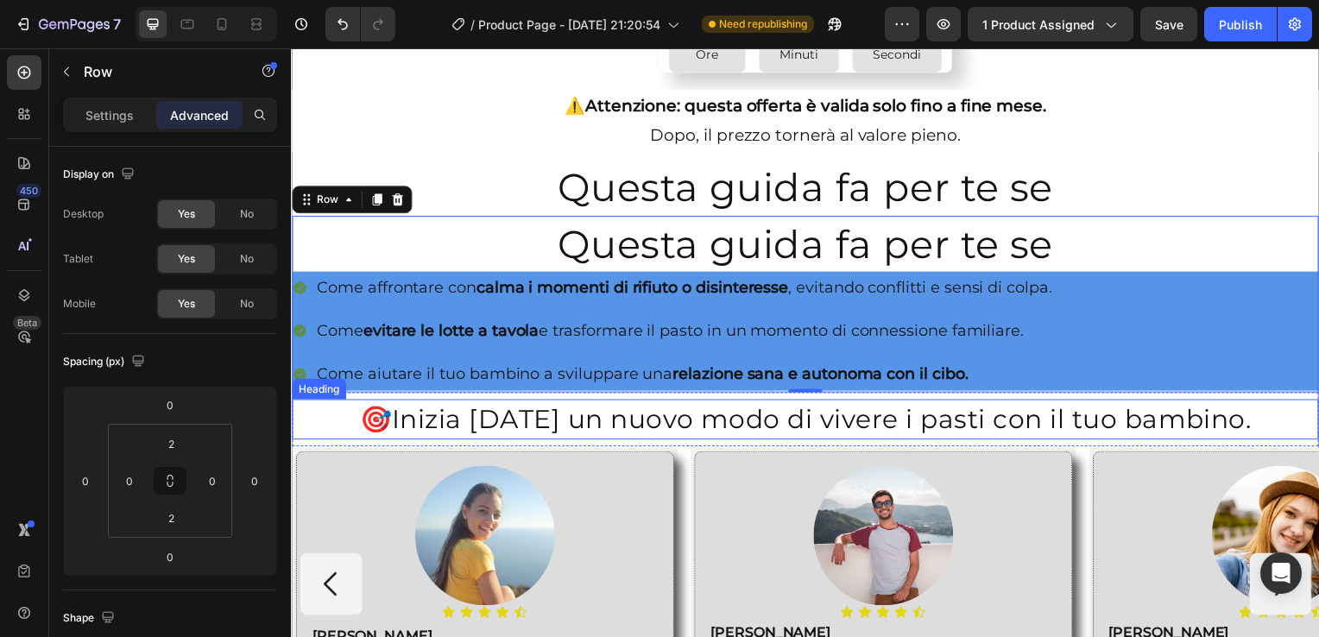
click at [300, 416] on h2 "🎯 Inizia oggi un nuovo modo di vivere i pasti con il tuo bambino." at bounding box center [809, 422] width 1035 height 37
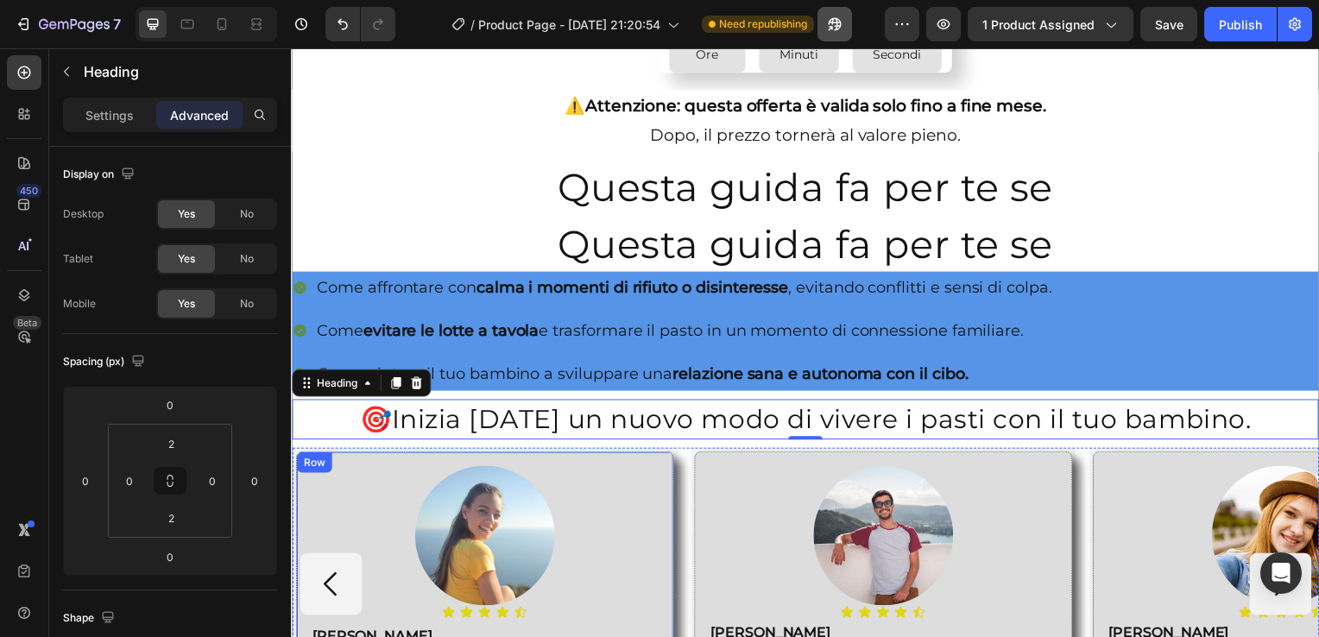
scroll to position [0, 0]
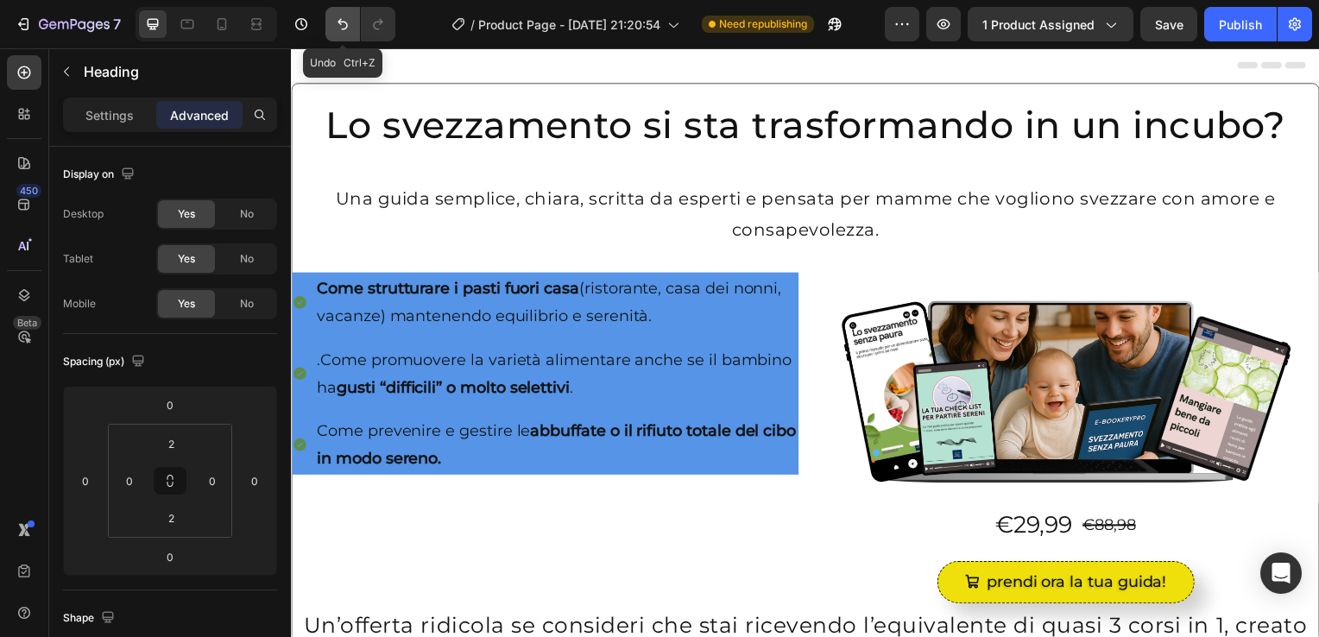
click at [335, 13] on button "Undo/Redo" at bounding box center [343, 24] width 35 height 35
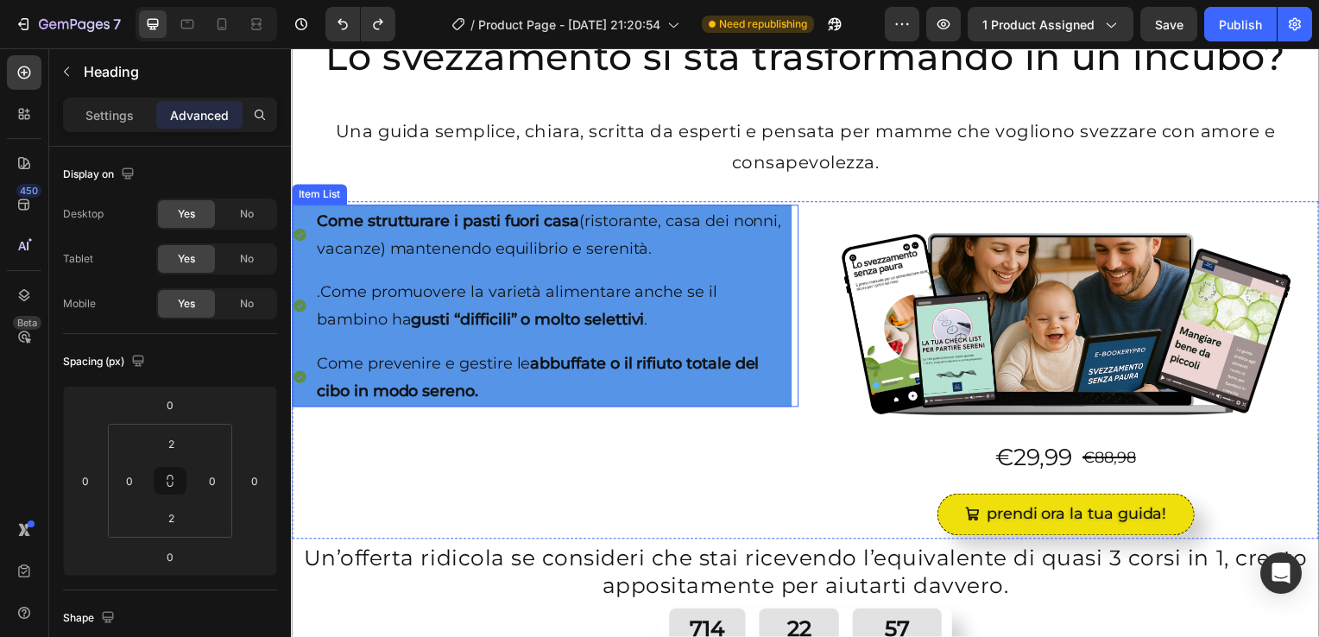
scroll to position [67, 0]
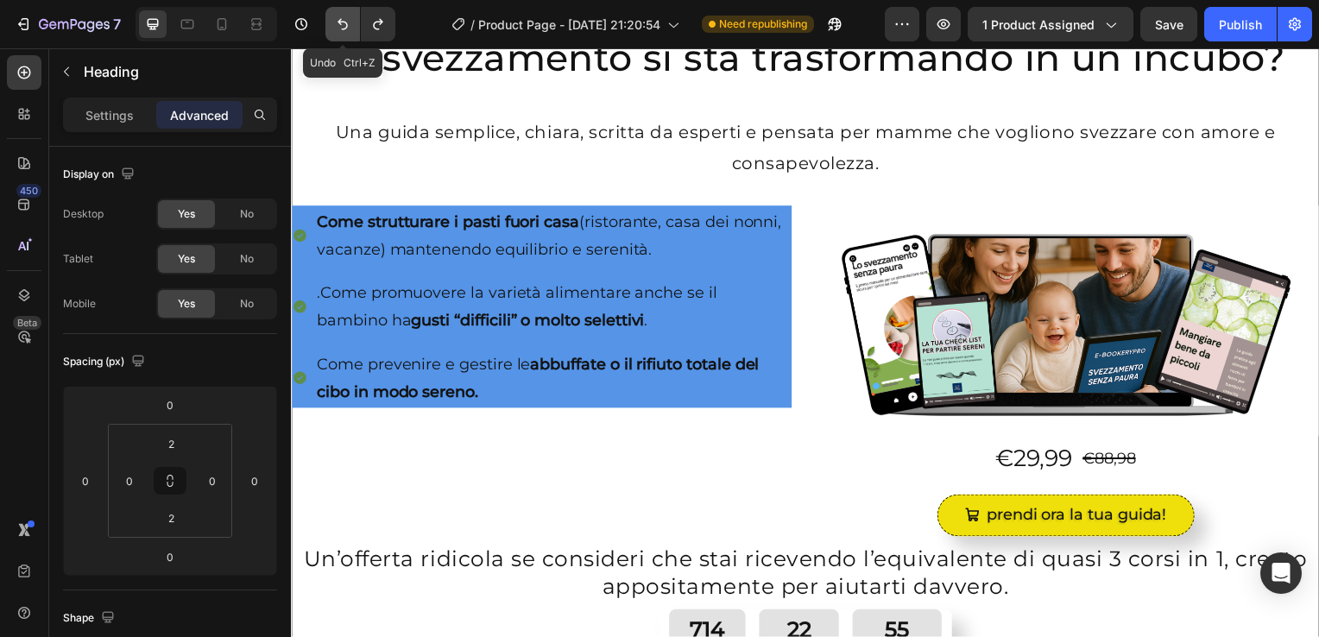
click at [328, 24] on button "Undo/Redo" at bounding box center [343, 24] width 35 height 35
click at [335, 24] on icon "Undo/Redo" at bounding box center [342, 24] width 17 height 17
click at [334, 21] on icon "Undo/Redo" at bounding box center [342, 24] width 17 height 17
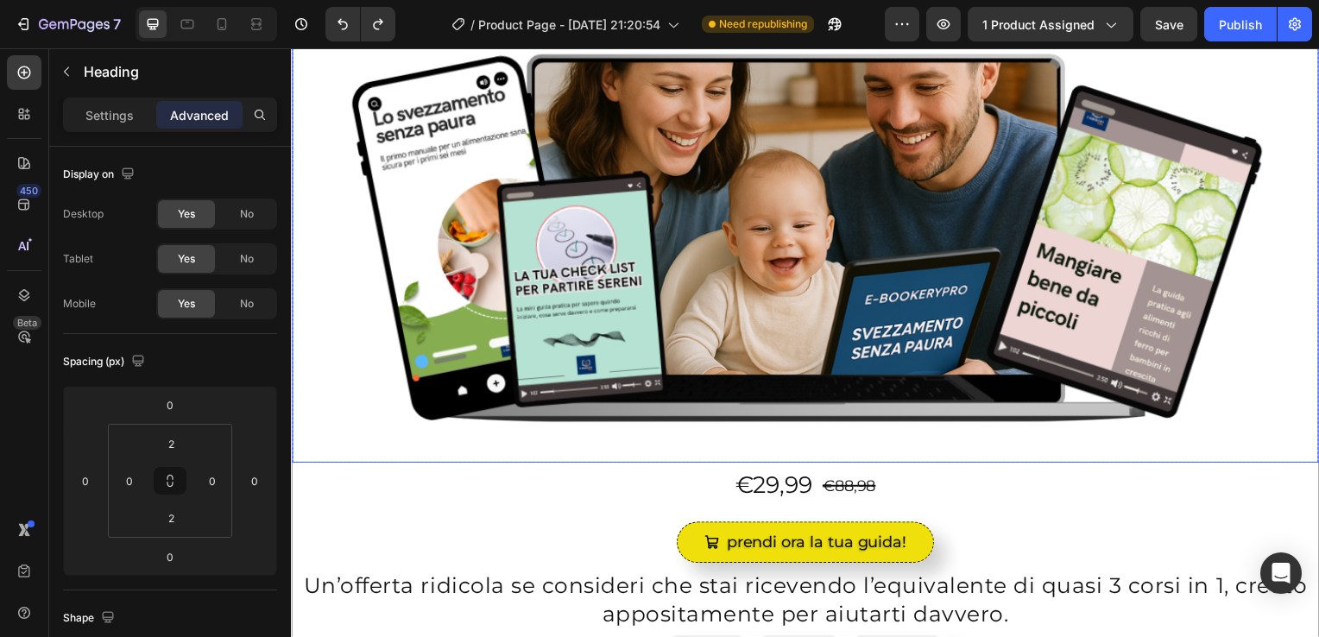
scroll to position [0, 0]
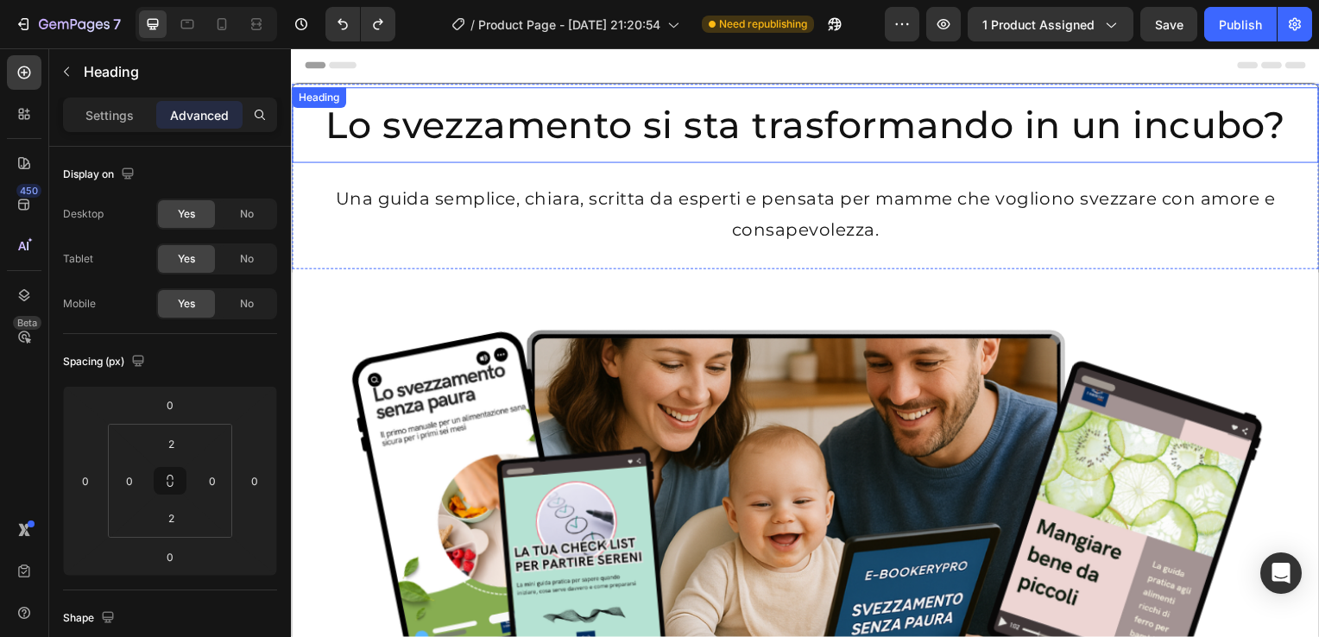
click at [295, 123] on h2 "Lo svezzamento si sta trasformando in un incubo?" at bounding box center [809, 126] width 1035 height 76
click at [349, 115] on div "Heading" at bounding box center [362, 106] width 140 height 28
click at [363, 109] on icon at bounding box center [368, 105] width 14 height 14
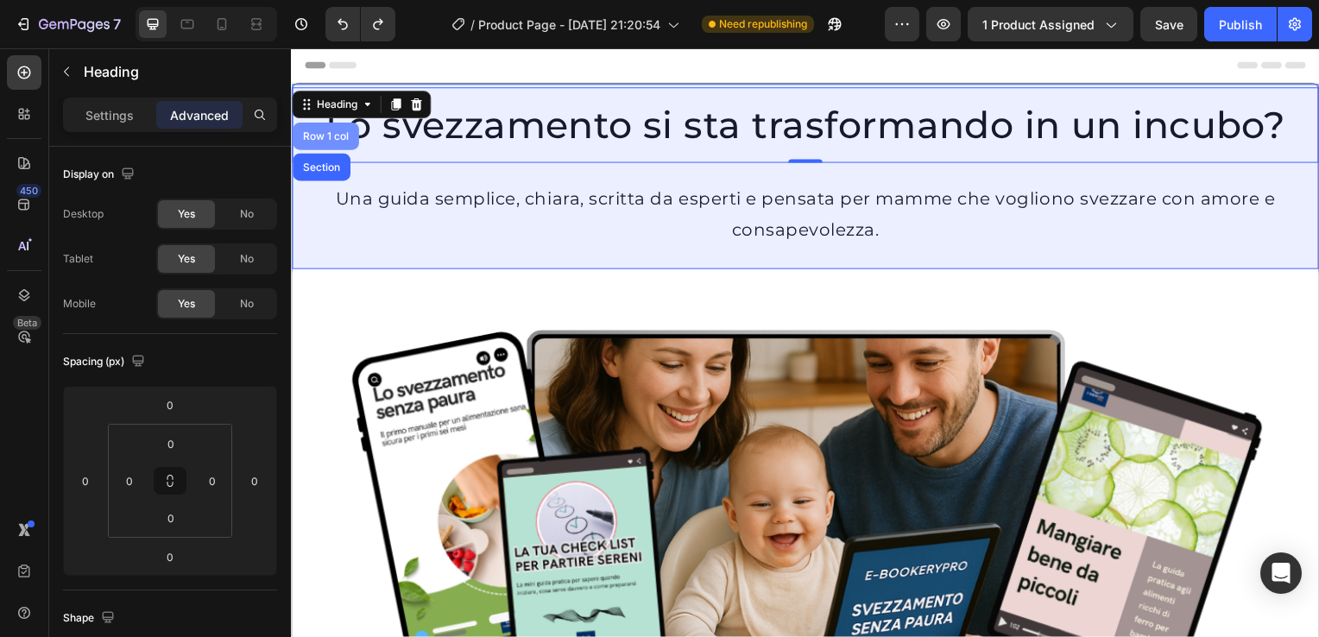
click at [326, 132] on div "Row 1 col" at bounding box center [326, 137] width 53 height 10
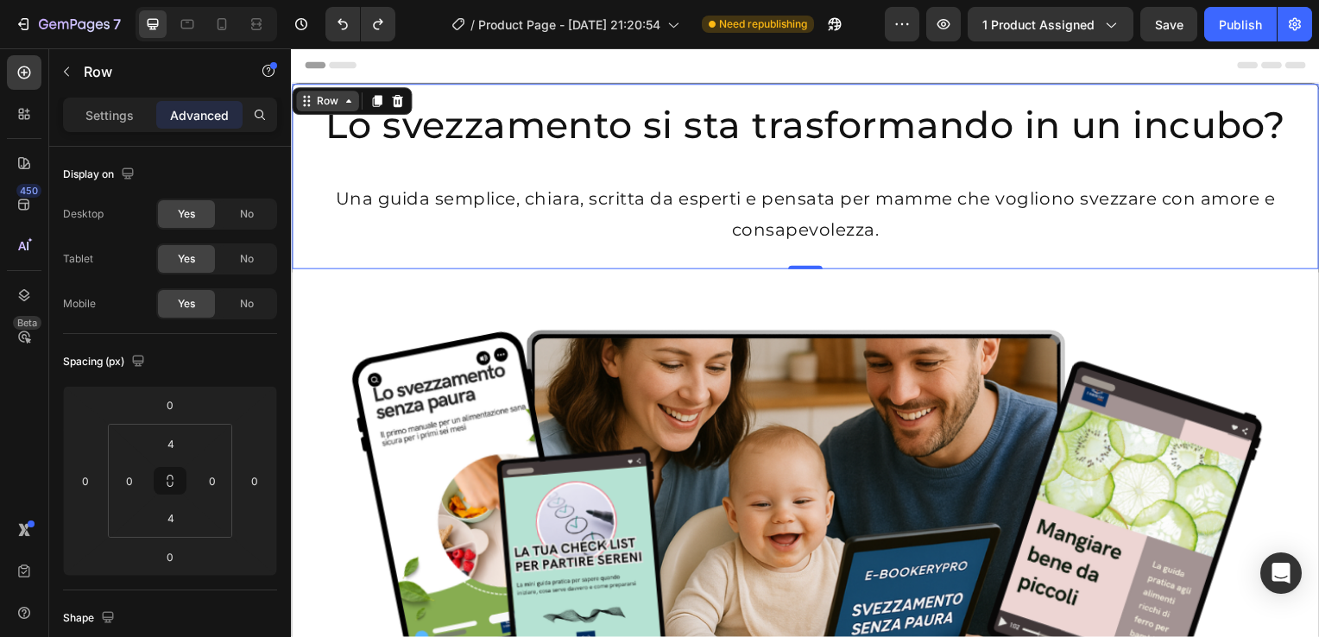
click at [327, 104] on div "Row" at bounding box center [327, 102] width 28 height 16
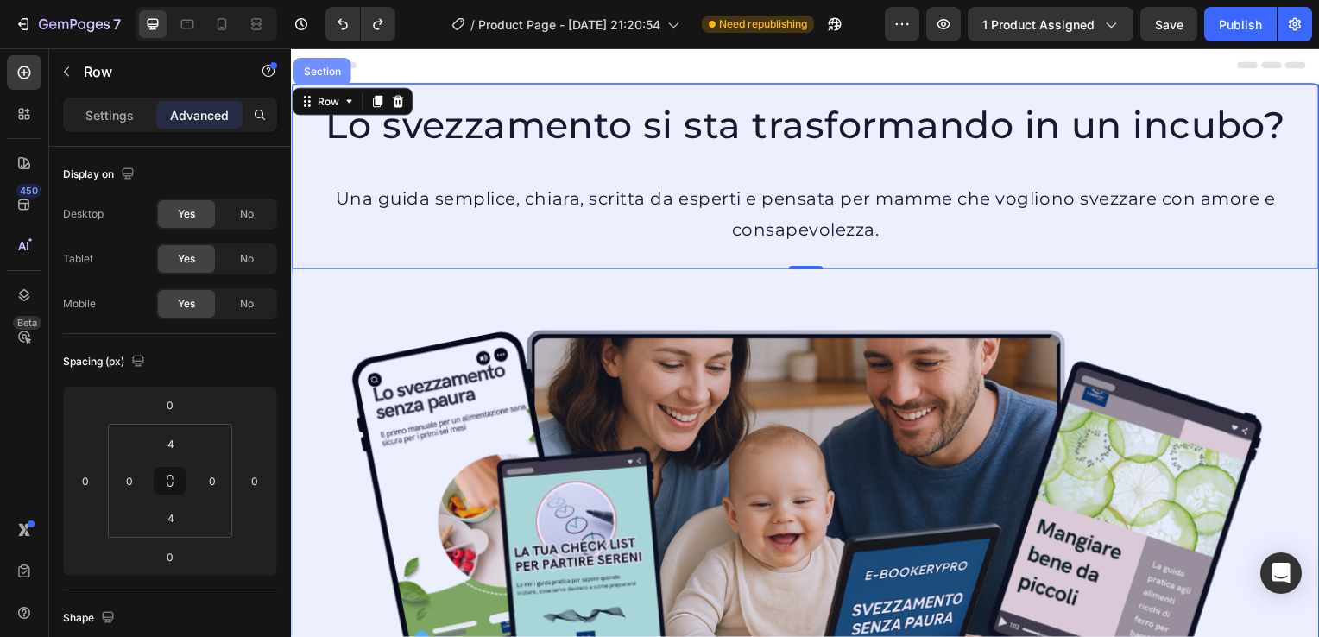
click at [320, 67] on div "Section" at bounding box center [322, 71] width 44 height 10
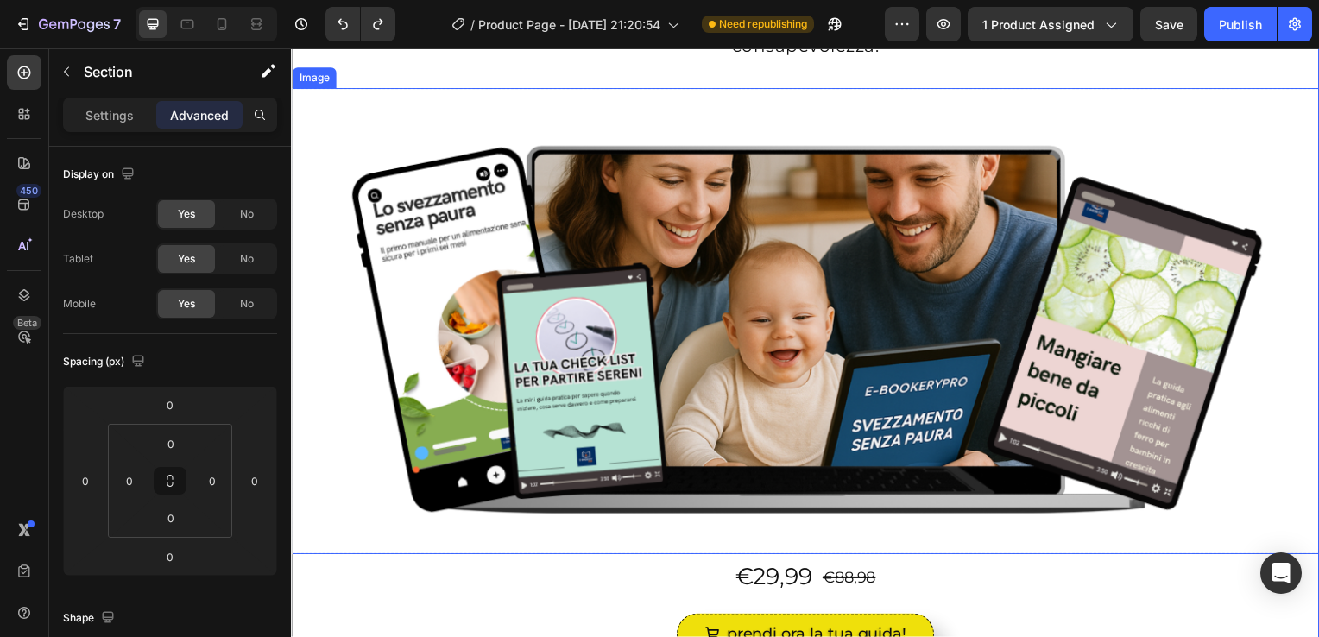
scroll to position [187, 0]
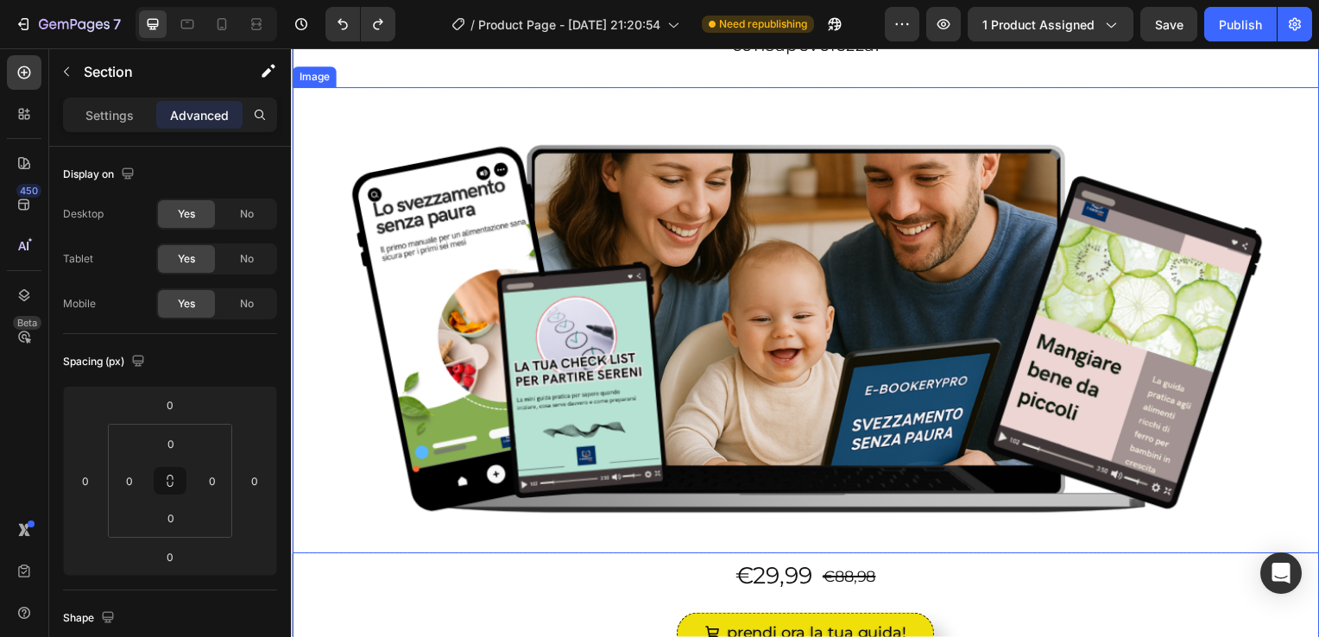
click at [294, 195] on img at bounding box center [809, 323] width 1035 height 471
click at [330, 104] on div "Image" at bounding box center [331, 106] width 37 height 16
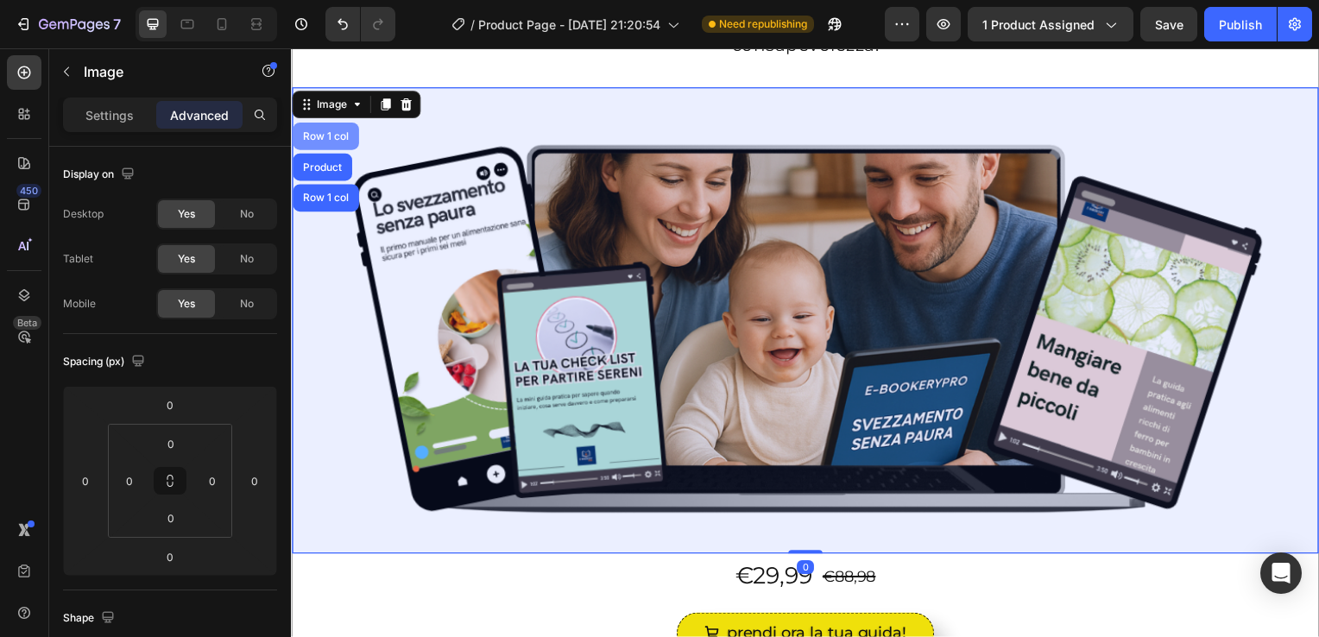
click at [325, 128] on div "Row 1 col" at bounding box center [326, 137] width 66 height 28
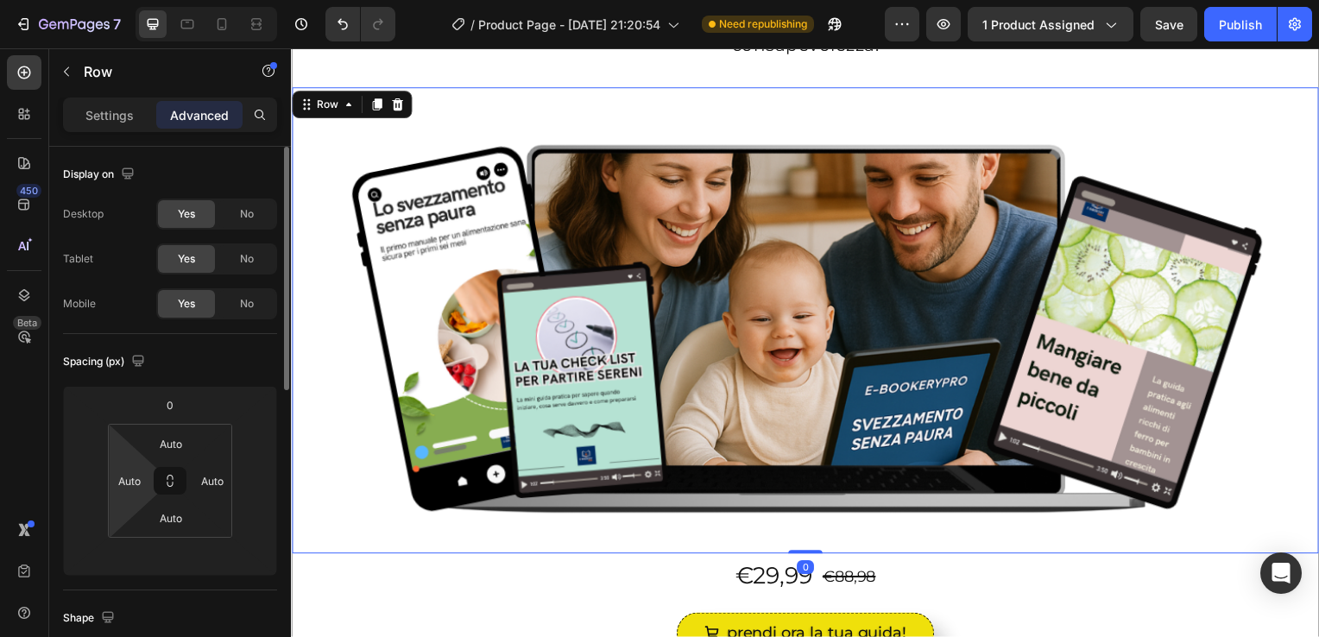
click at [145, 492] on div "Auto" at bounding box center [129, 481] width 35 height 28
click at [142, 485] on input "Auto" at bounding box center [130, 481] width 26 height 26
click at [163, 489] on button at bounding box center [170, 481] width 33 height 28
click at [121, 484] on input "Auto" at bounding box center [130, 481] width 26 height 26
type input "0"
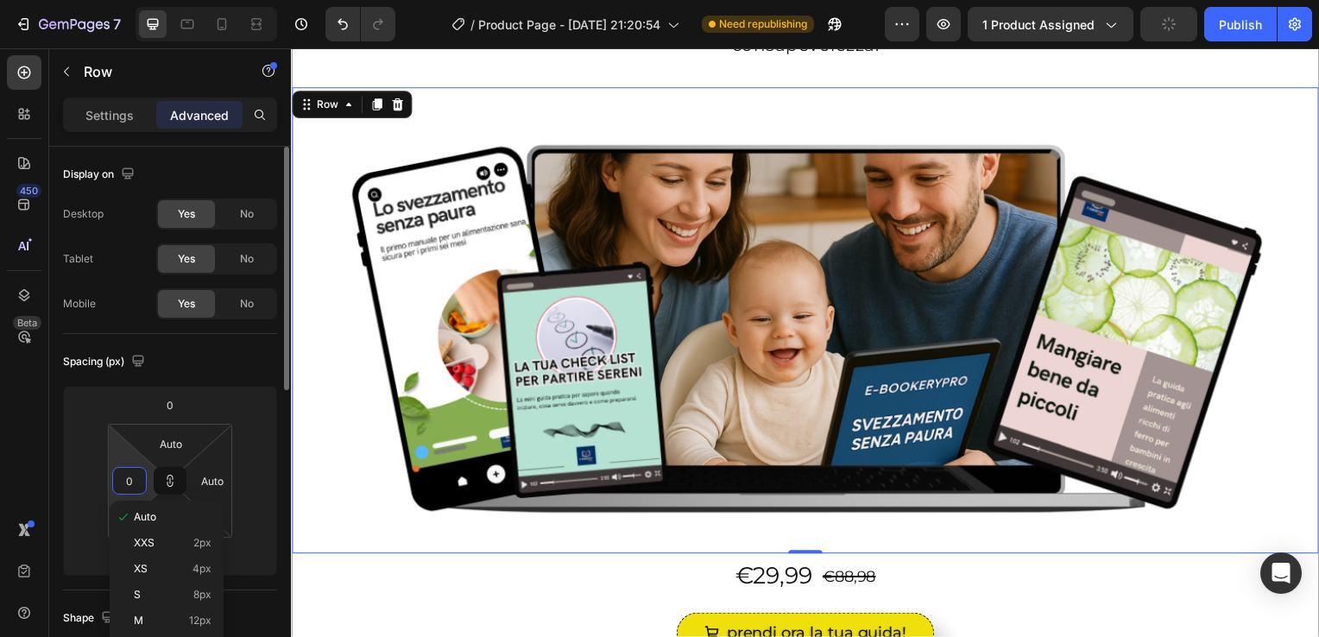
type input "0"
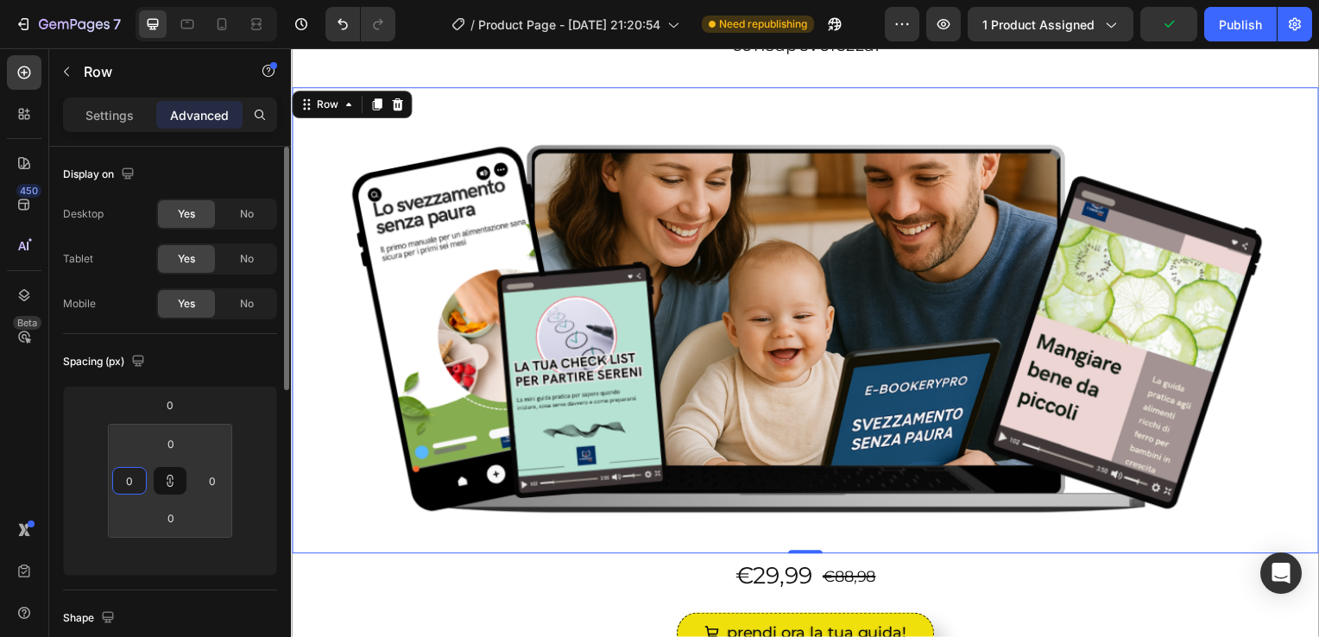
type input "0"
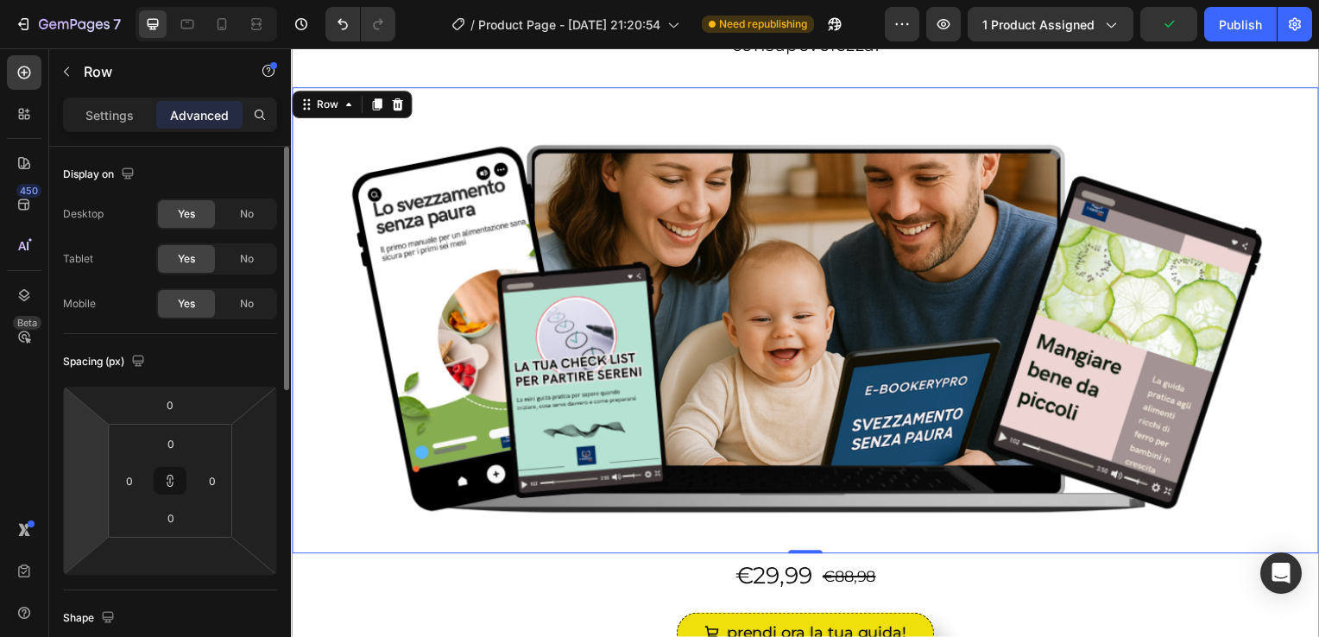
click at [65, 0] on html "7 / Product Page - [DATE] 21:20:54 Need republishing Preview 1 product assigned…" at bounding box center [659, 0] width 1319 height 0
type input "0"
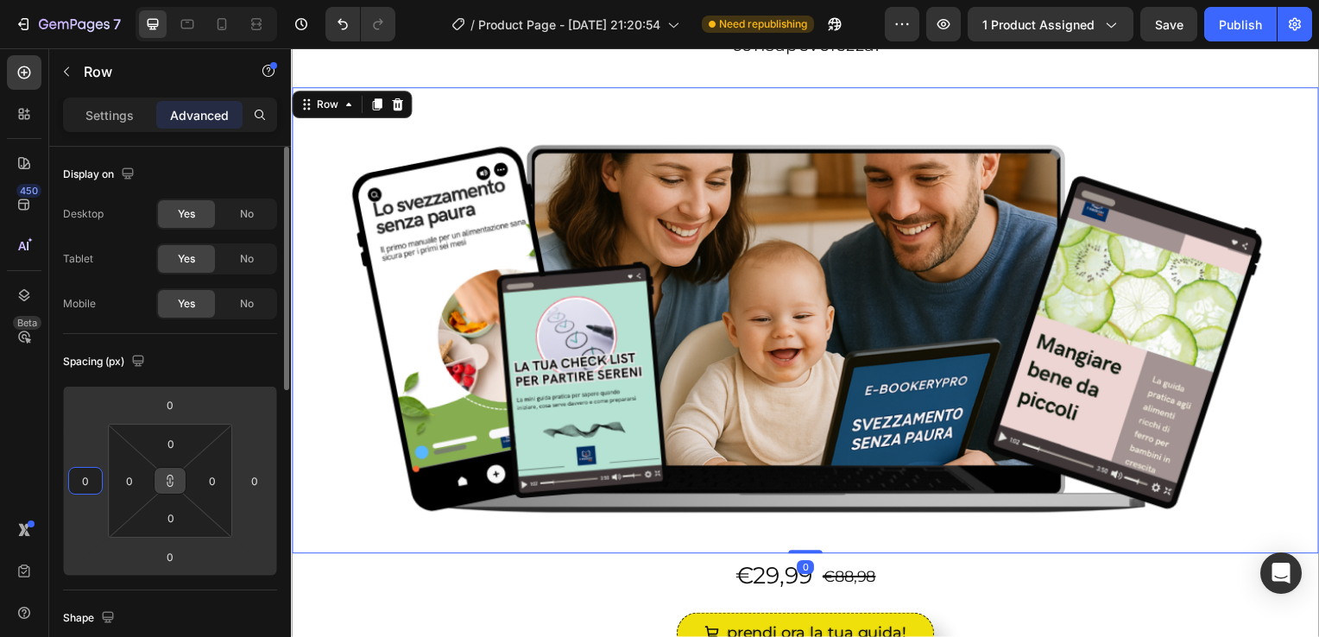
type input "0"
click at [180, 480] on button at bounding box center [170, 481] width 33 height 28
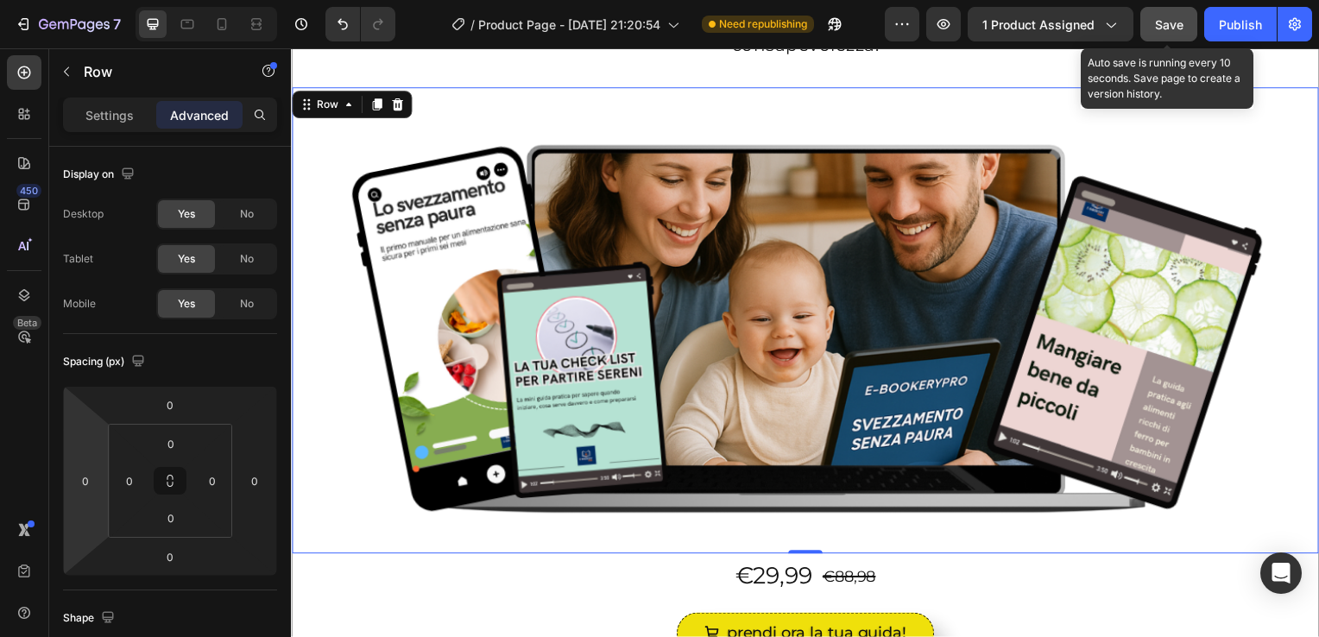
click at [1162, 14] on button "Save" at bounding box center [1169, 24] width 57 height 35
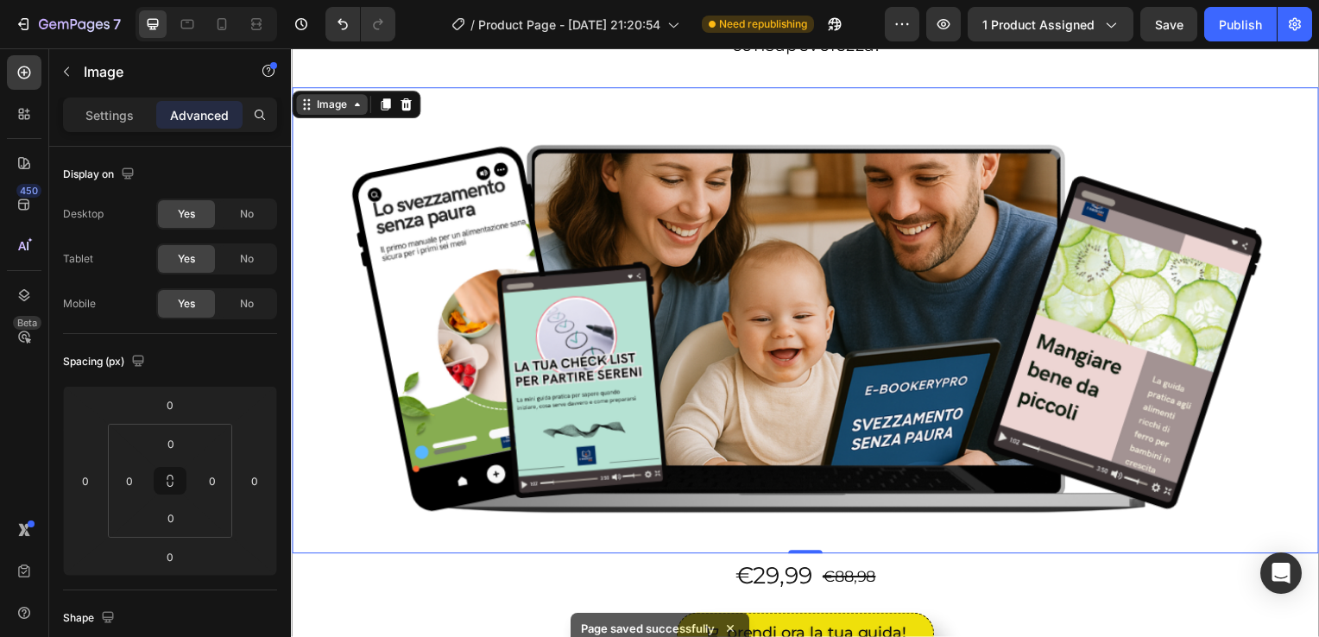
click at [345, 106] on div "Image" at bounding box center [331, 106] width 37 height 16
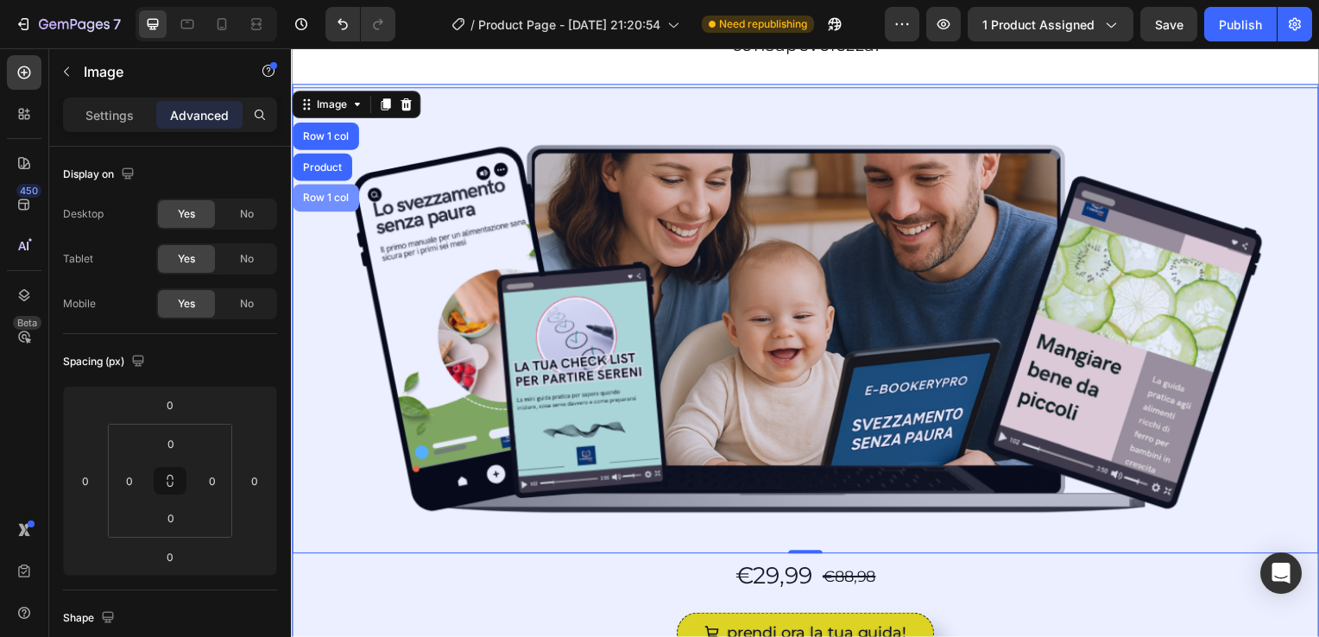
click at [326, 197] on div "Row 1 col" at bounding box center [326, 199] width 53 height 10
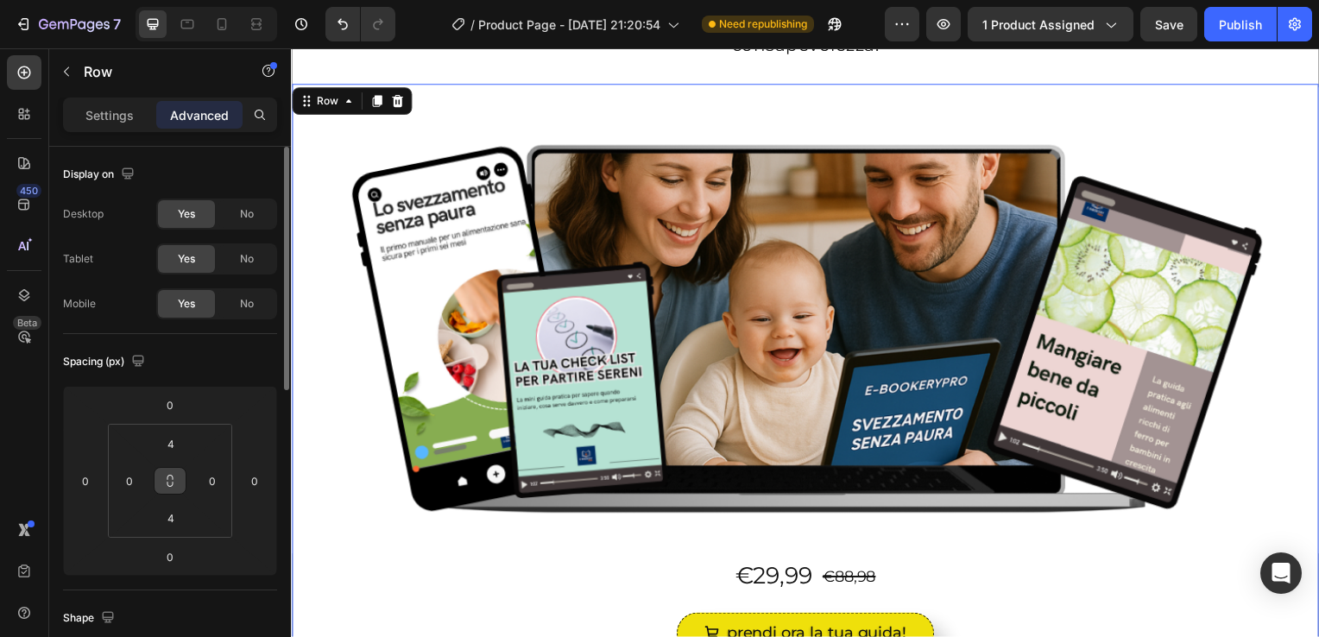
click at [169, 484] on icon at bounding box center [170, 481] width 14 height 14
click at [174, 440] on input "4" at bounding box center [171, 444] width 35 height 26
type input "0"
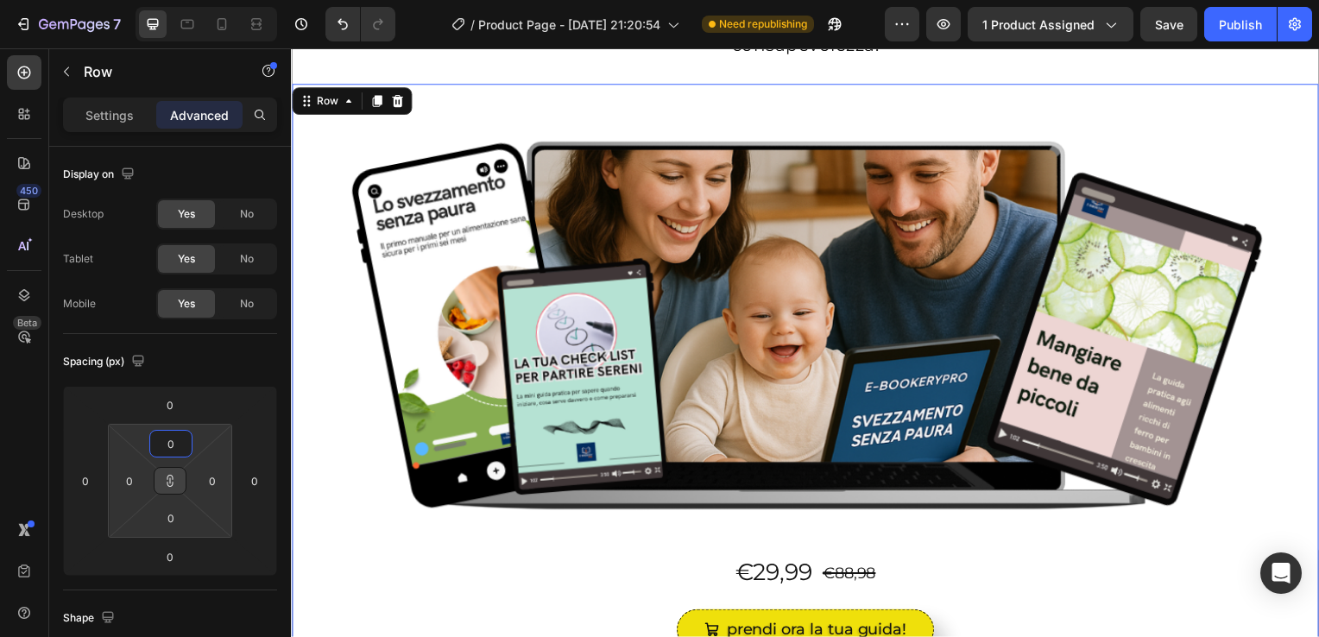
type input "0"
click at [172, 478] on icon at bounding box center [170, 481] width 14 height 14
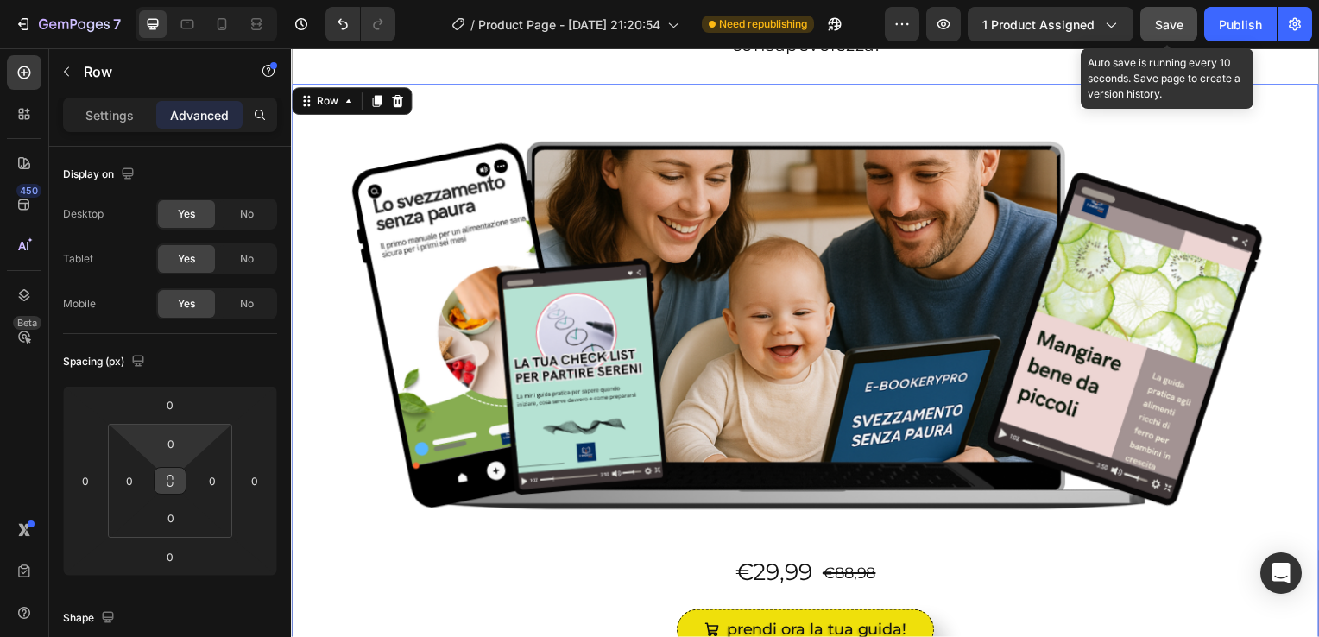
drag, startPoint x: 1176, startPoint y: 26, endPoint x: 1167, endPoint y: 16, distance: 14.1
click at [1167, 16] on div "Save" at bounding box center [1169, 25] width 28 height 18
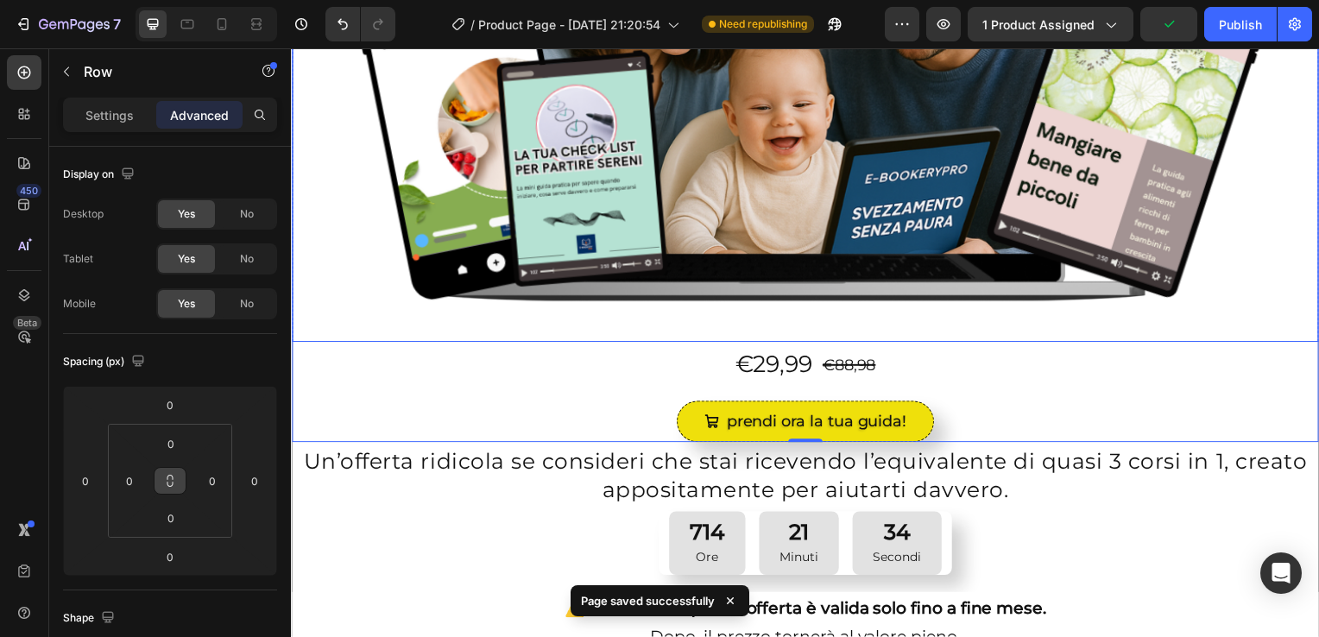
scroll to position [397, 0]
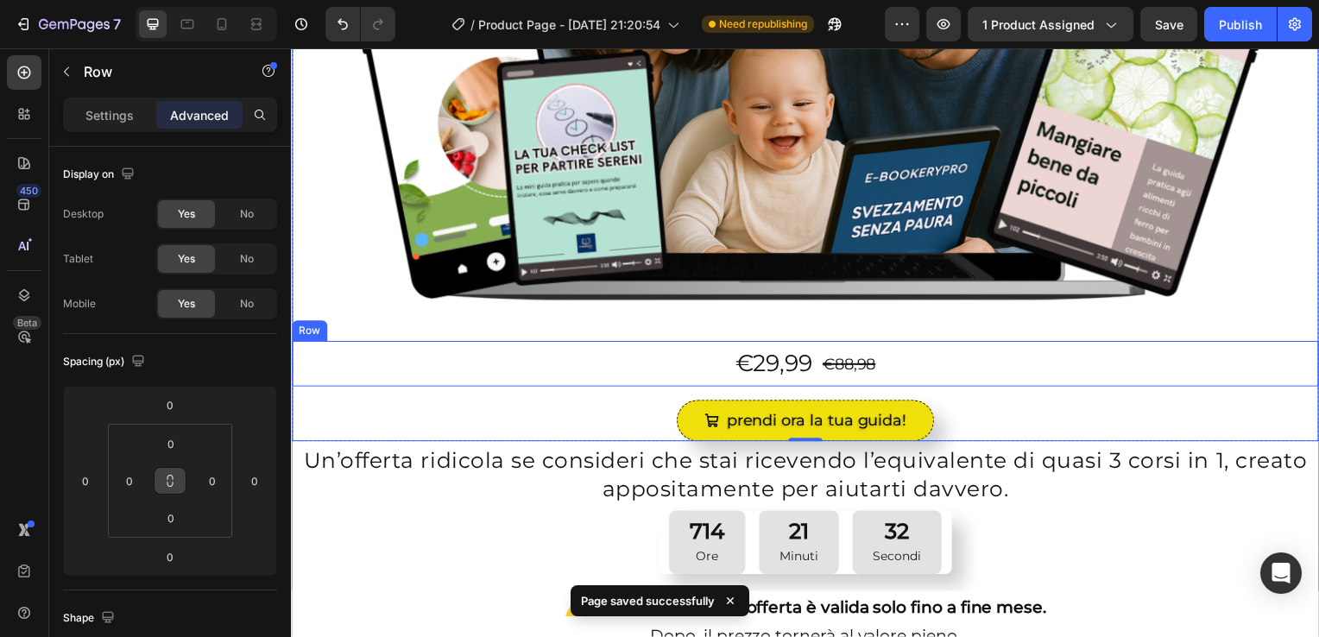
click at [310, 326] on div "Row" at bounding box center [309, 334] width 28 height 16
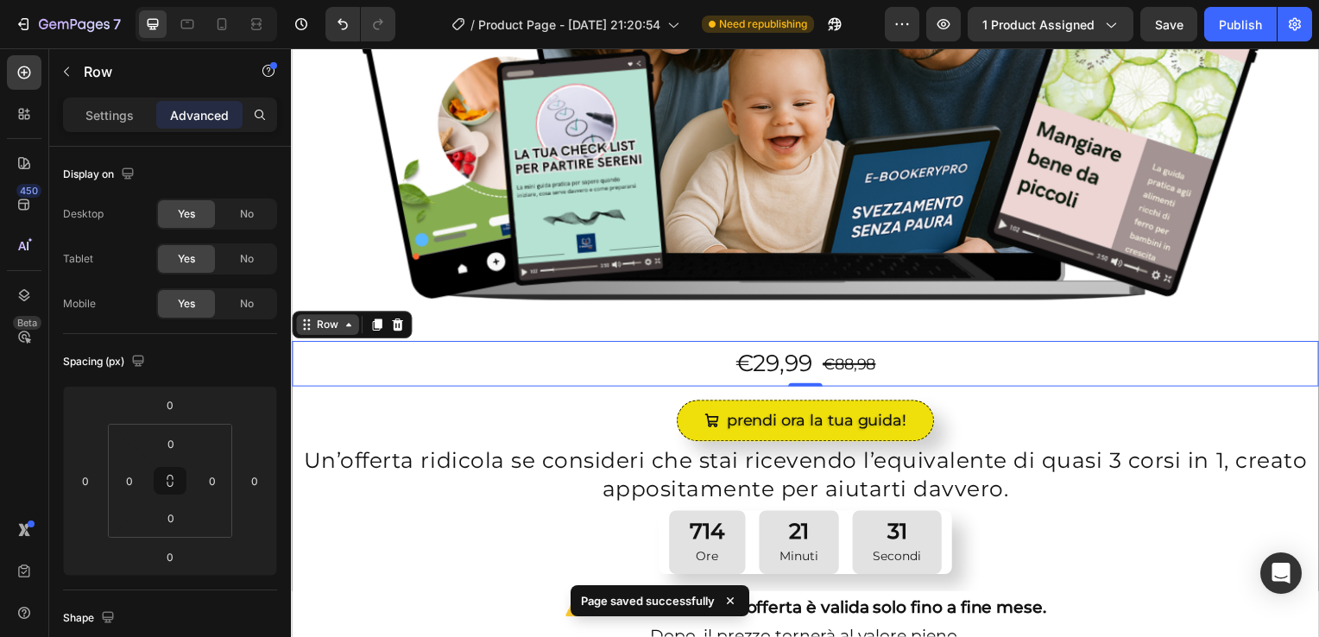
click at [336, 330] on div "Row" at bounding box center [327, 327] width 63 height 21
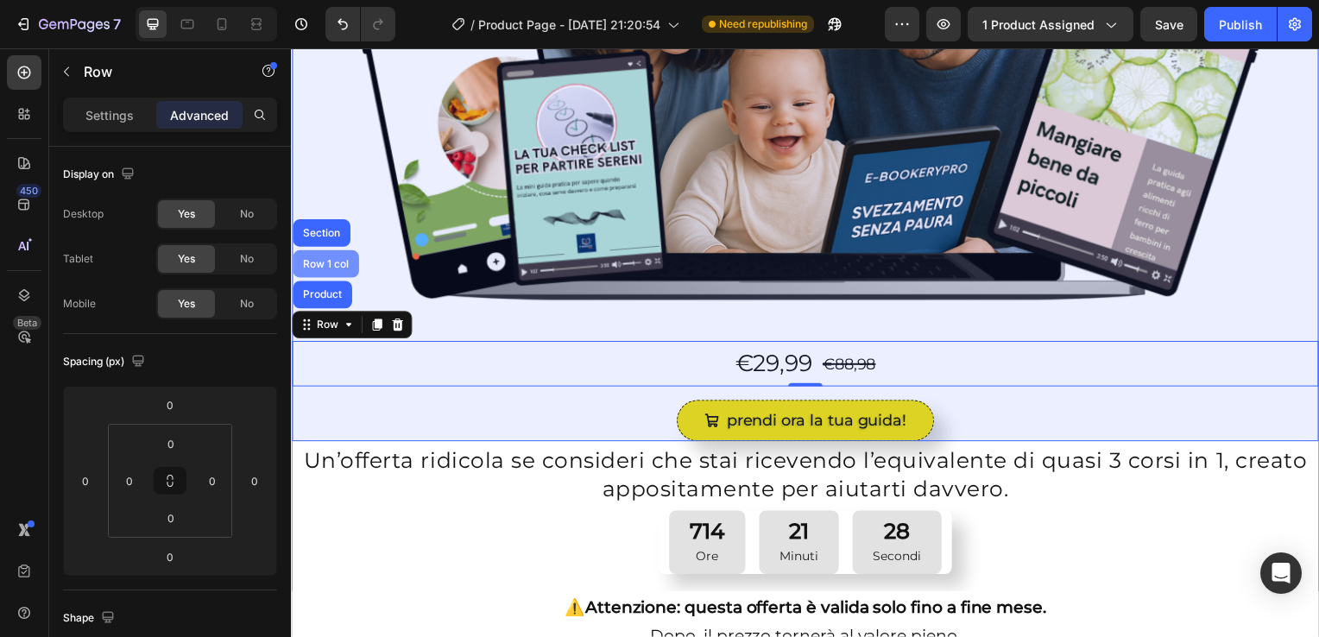
click at [339, 261] on div "Row 1 col" at bounding box center [326, 266] width 53 height 10
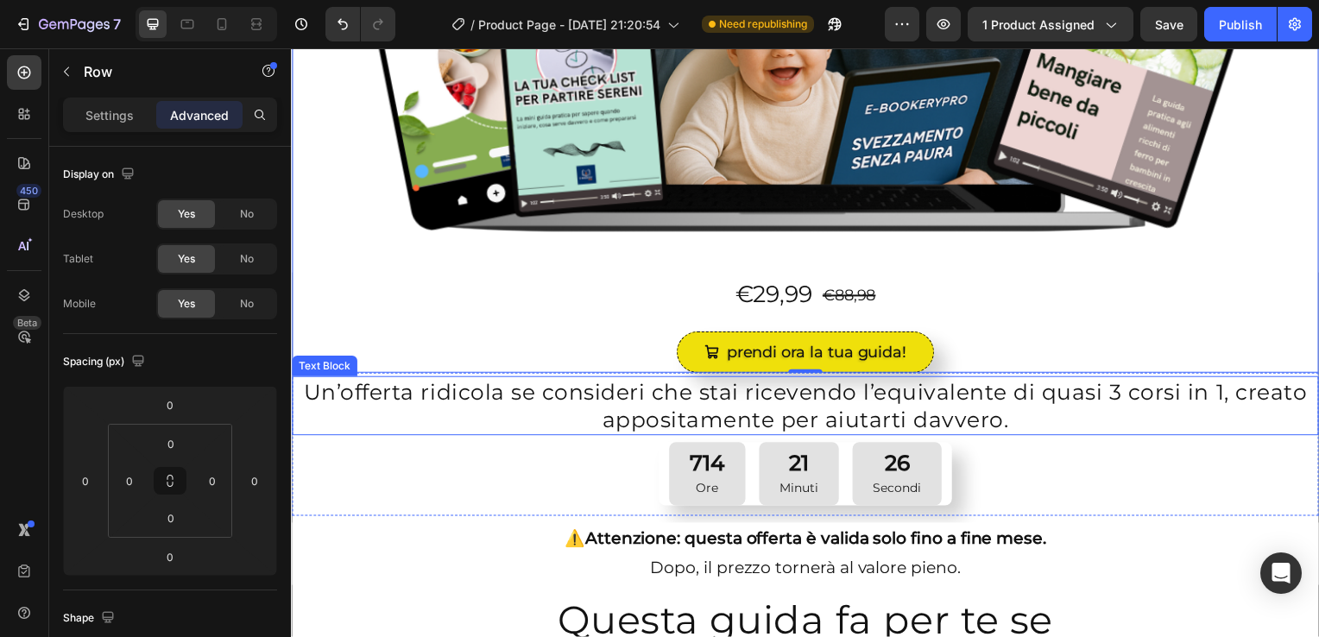
scroll to position [490, 0]
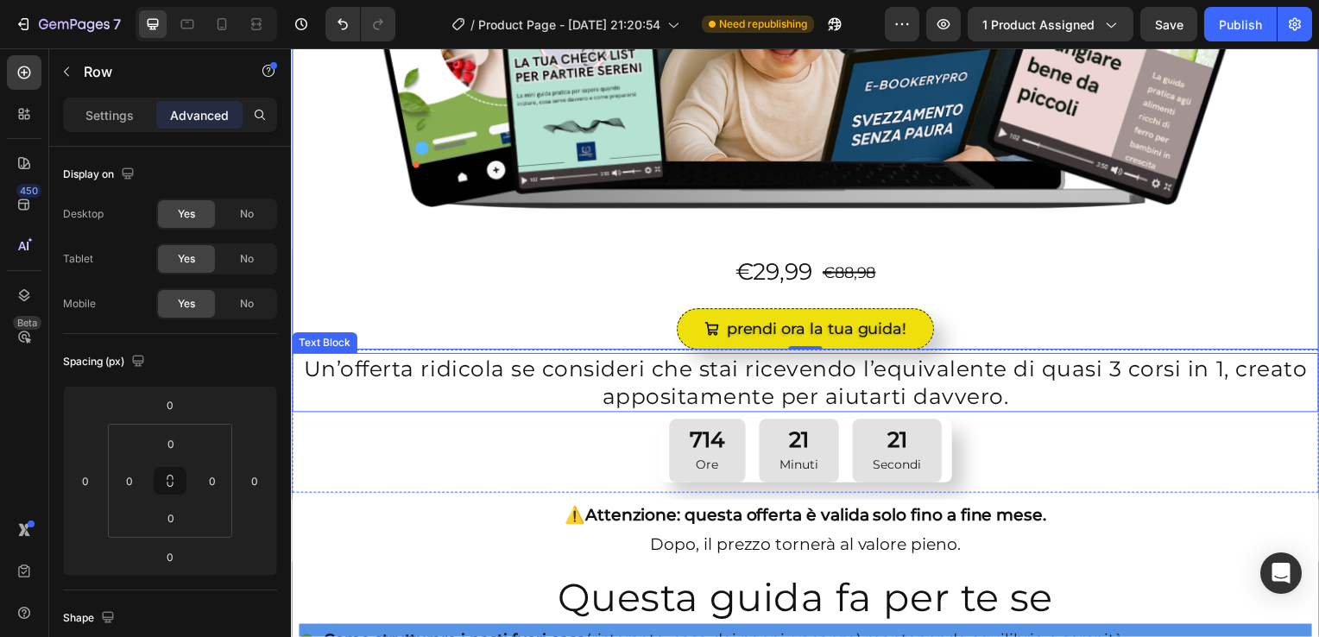
click at [298, 341] on div "Text Block" at bounding box center [324, 346] width 59 height 16
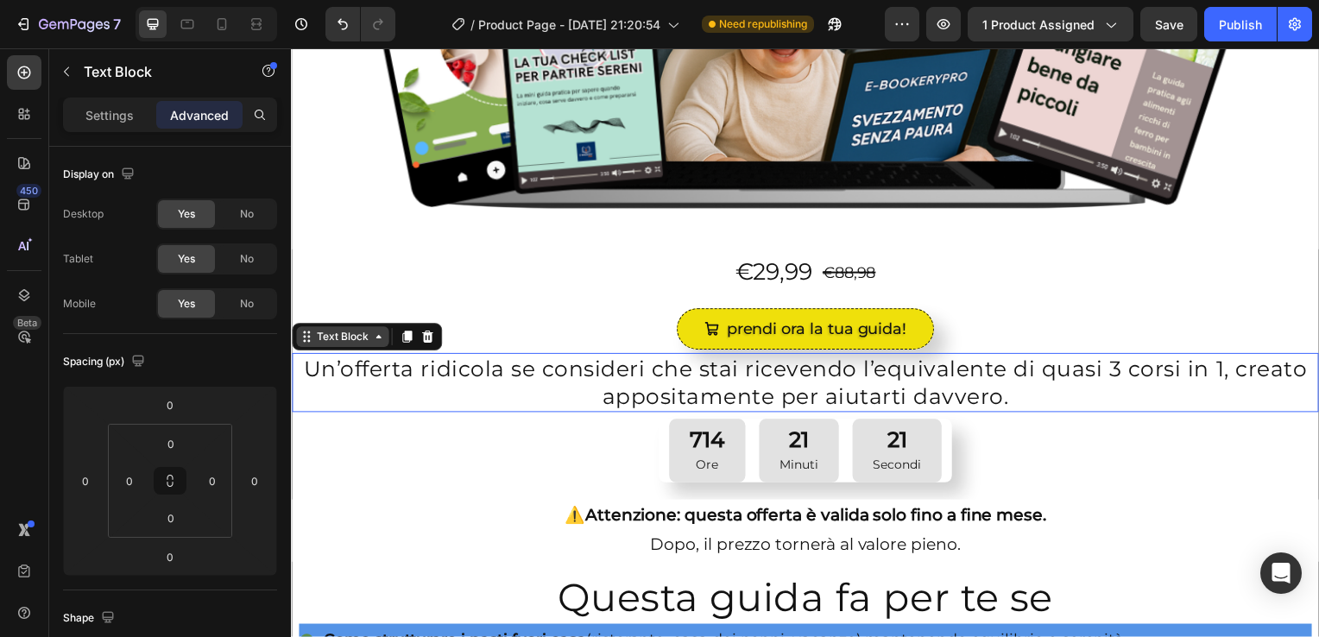
click at [319, 340] on div "Text Block" at bounding box center [342, 340] width 59 height 16
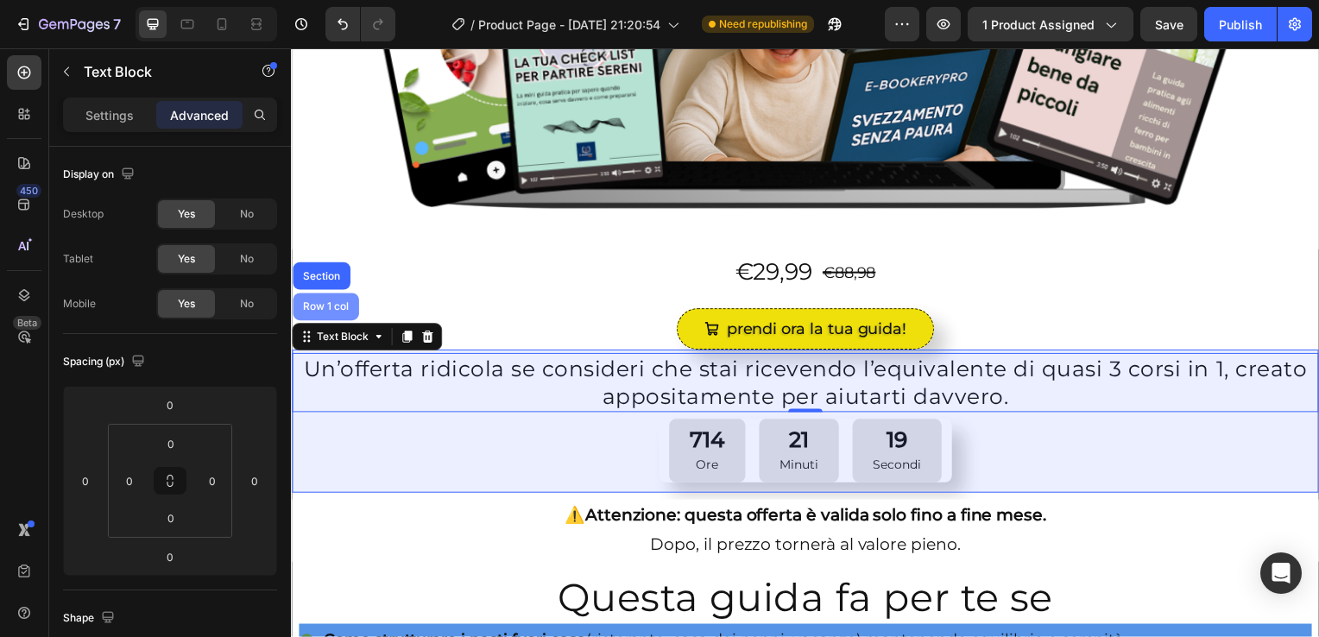
click at [329, 304] on div "Row 1 col" at bounding box center [326, 309] width 53 height 10
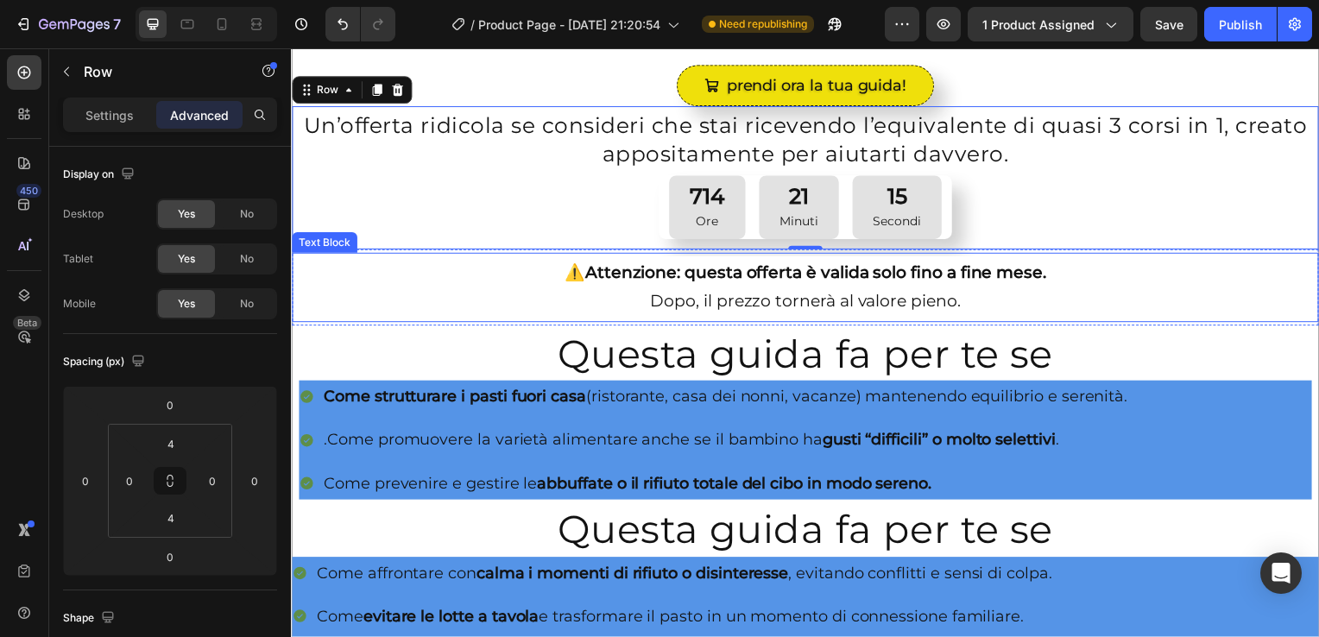
scroll to position [748, 0]
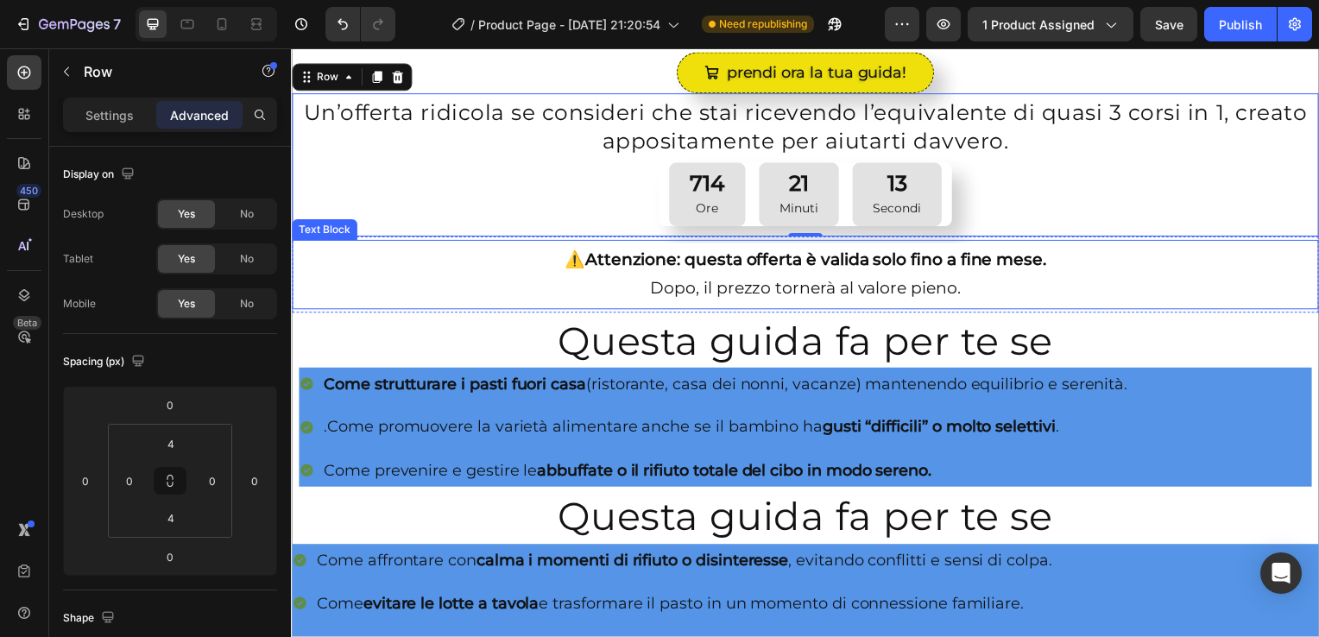
click at [315, 230] on div "Text Block" at bounding box center [325, 231] width 66 height 21
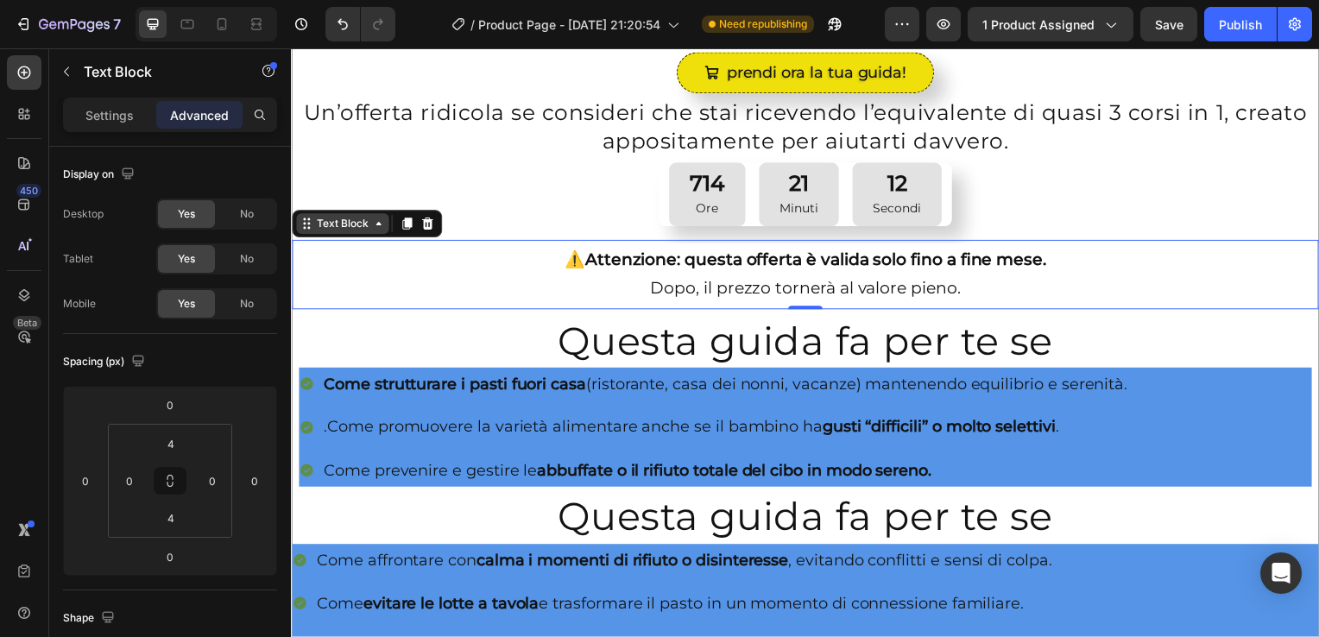
click at [347, 218] on div "Text Block" at bounding box center [342, 226] width 59 height 16
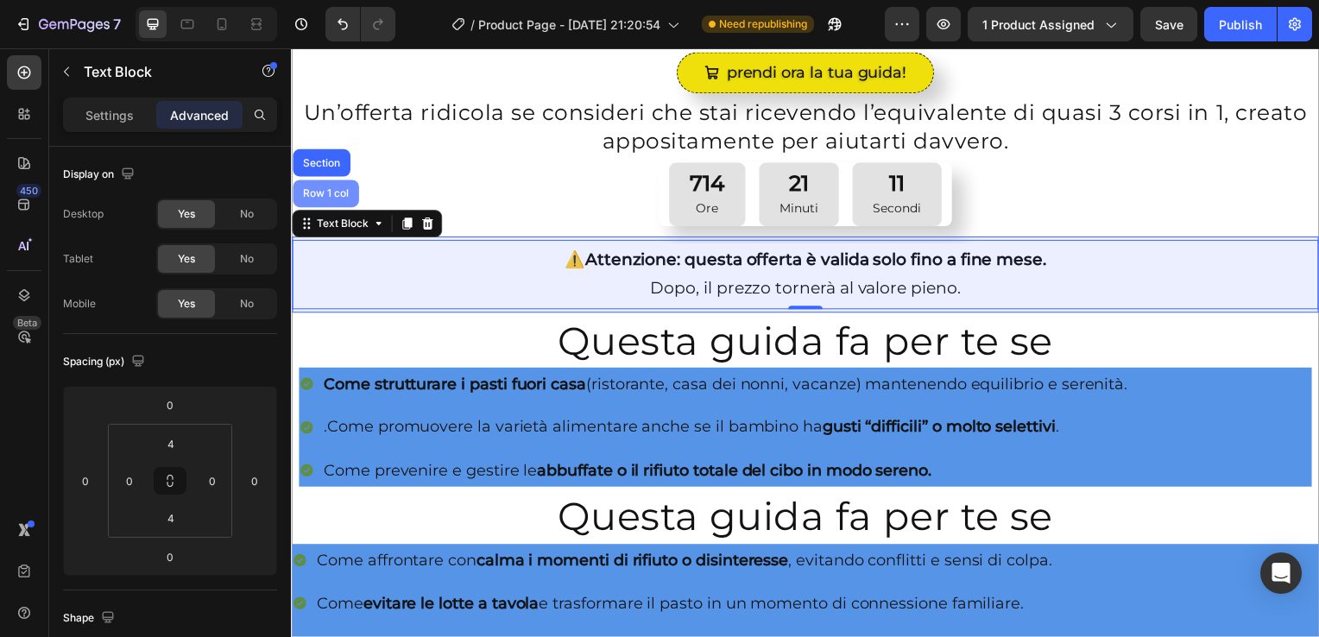
click at [330, 190] on div "Row 1 col" at bounding box center [326, 195] width 53 height 10
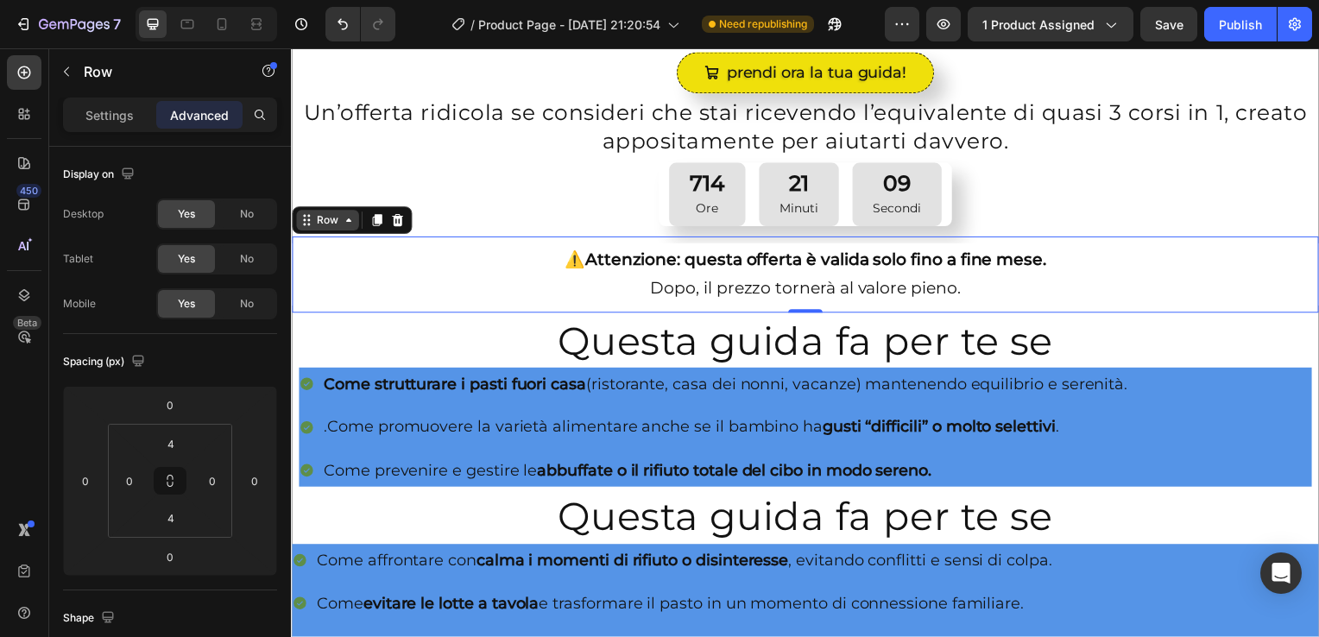
click at [329, 215] on div "Row" at bounding box center [327, 222] width 28 height 16
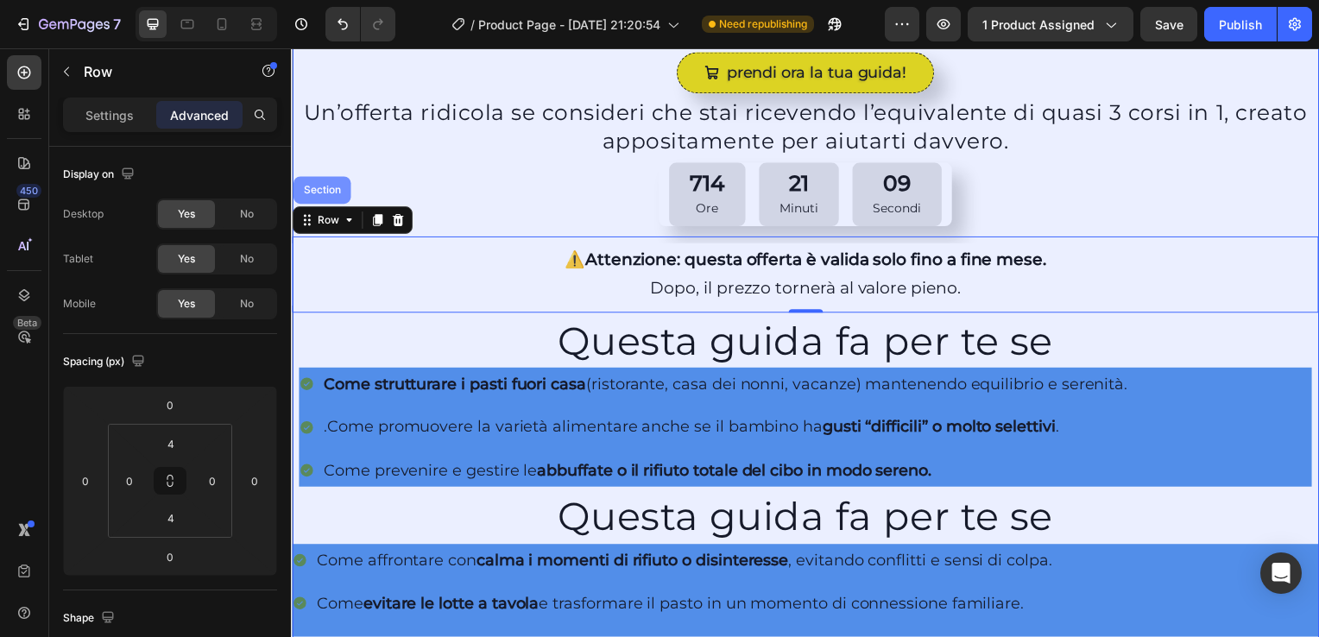
click at [334, 187] on div "Section" at bounding box center [322, 192] width 44 height 10
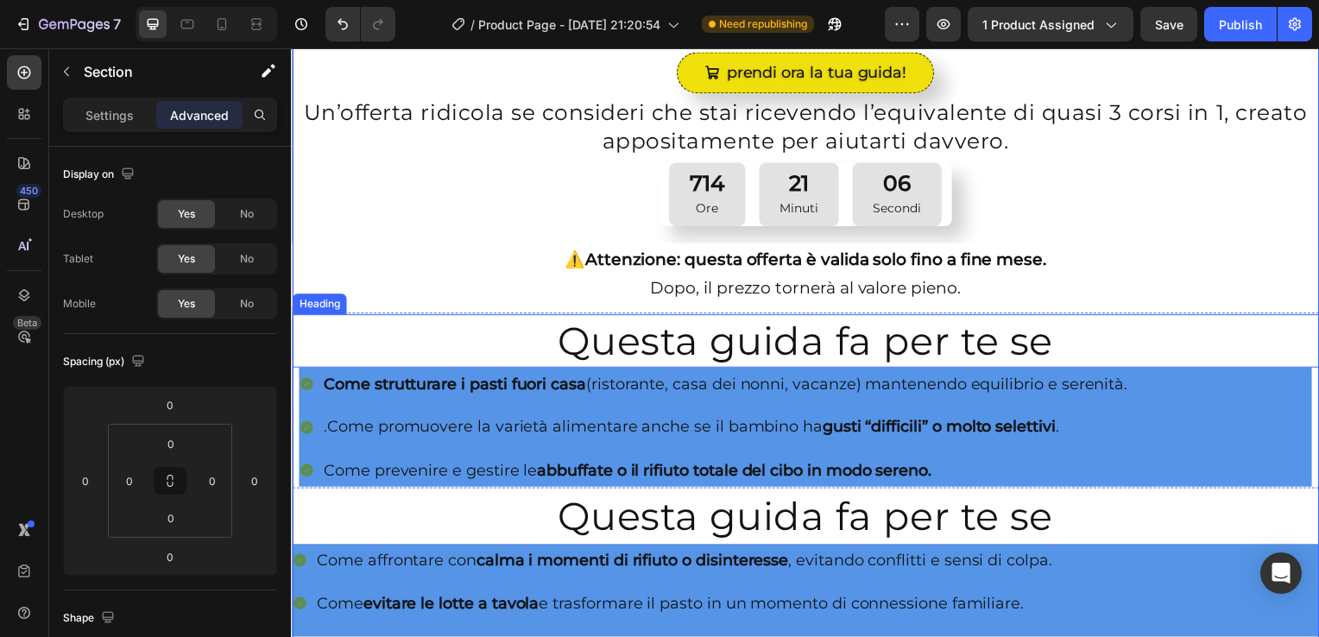
click at [317, 317] on h2 "Questa guida fa per te se" at bounding box center [809, 344] width 1035 height 54
click at [319, 315] on div "Questa guida fa per te se Heading 0 Come strutturare i pasti fuori casa (ristor…" at bounding box center [809, 404] width 1035 height 178
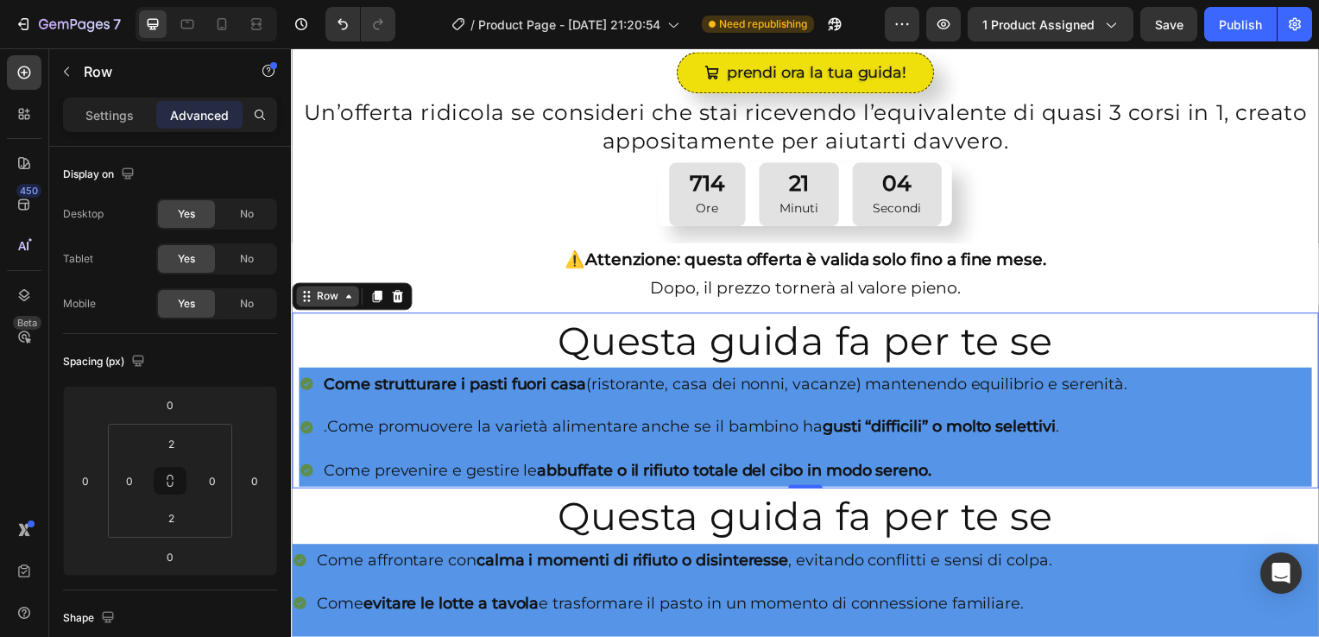
click at [334, 297] on div "Row" at bounding box center [327, 299] width 28 height 16
click at [345, 396] on div "Come strutturare i pasti fuori casa (ristorante, casa dei nonni, vacanze) mante…" at bounding box center [728, 386] width 815 height 33
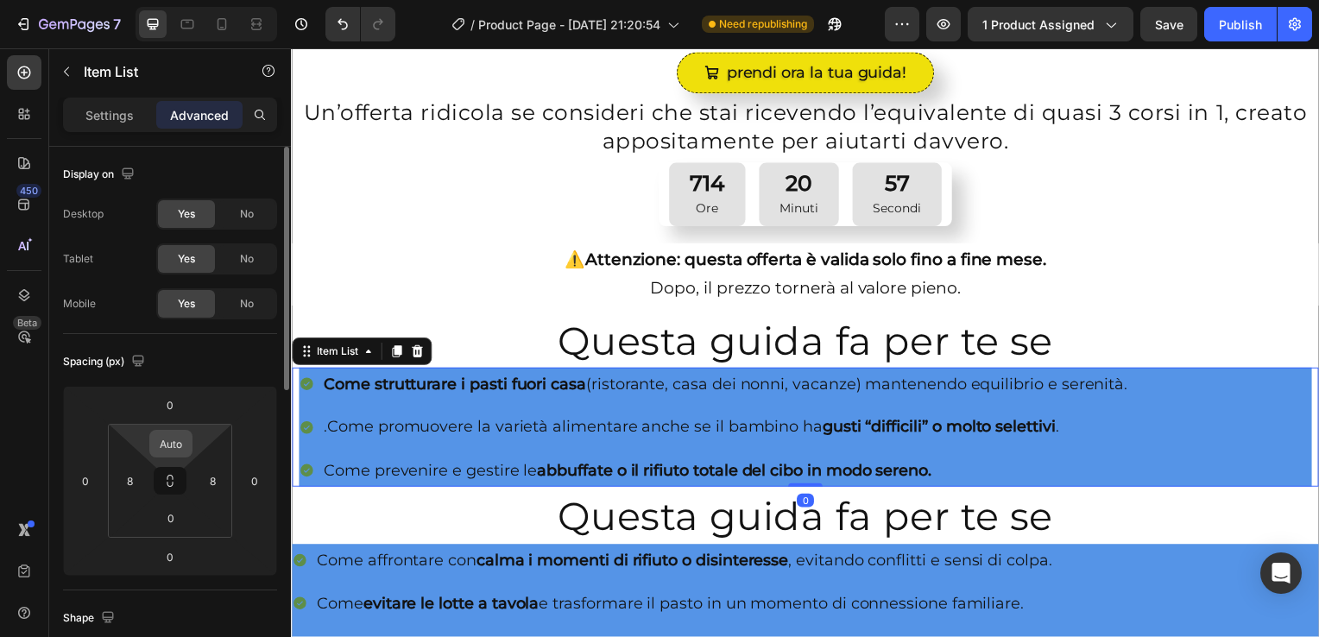
click at [176, 451] on input "Auto" at bounding box center [171, 444] width 35 height 26
type input "0"
click at [132, 484] on input "8" at bounding box center [130, 481] width 26 height 26
type input "0"
click at [211, 478] on input "8" at bounding box center [212, 481] width 26 height 26
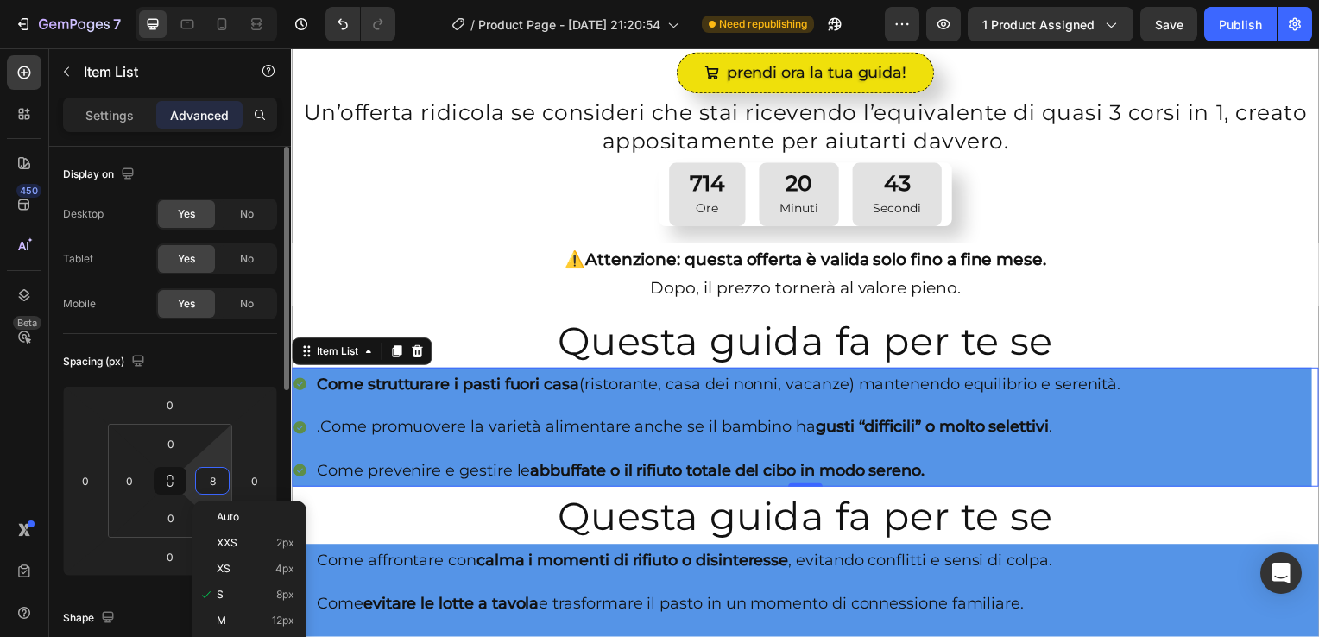
type input "0"
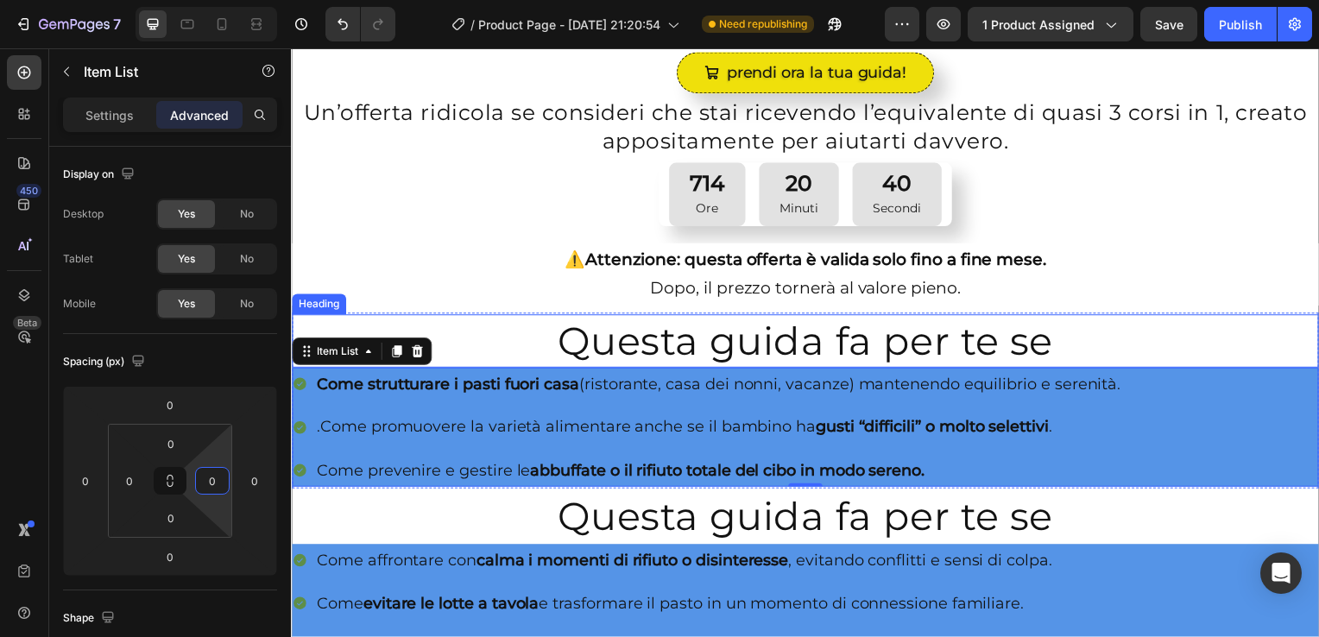
click at [612, 335] on h2 "Questa guida fa per te se" at bounding box center [809, 344] width 1035 height 54
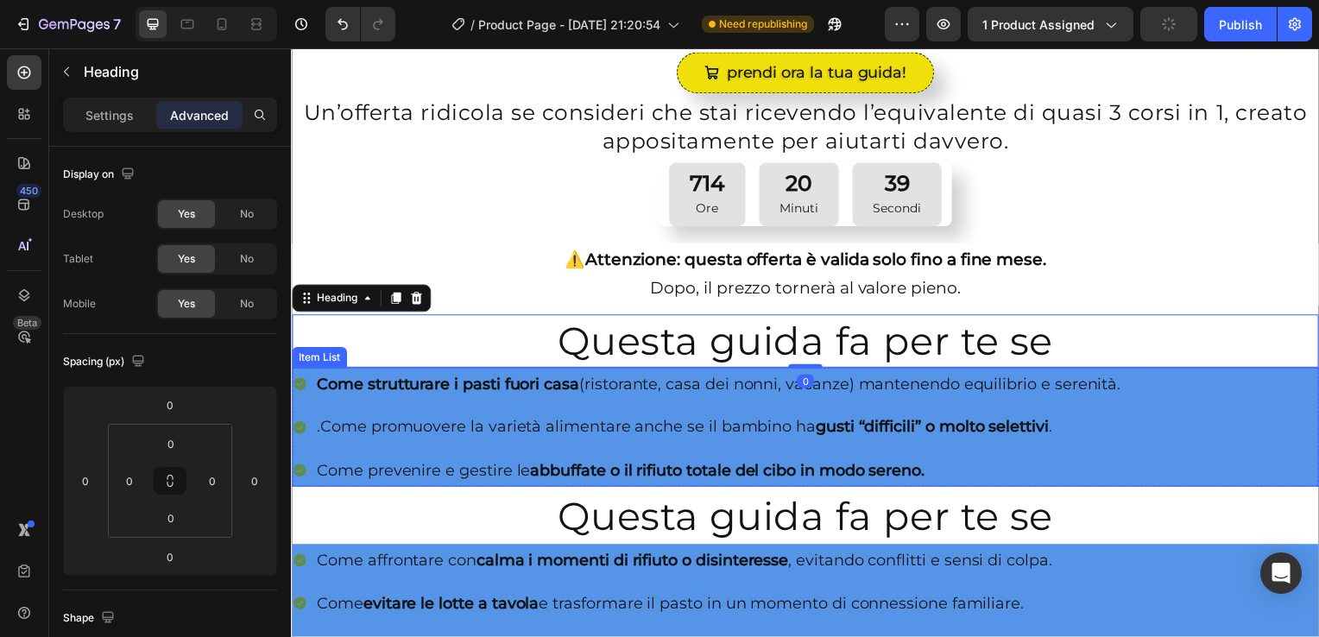
click at [374, 442] on div "Come strutturare i pasti fuori casa (ristorante, casa dei nonni, vacanze) mante…" at bounding box center [711, 430] width 838 height 120
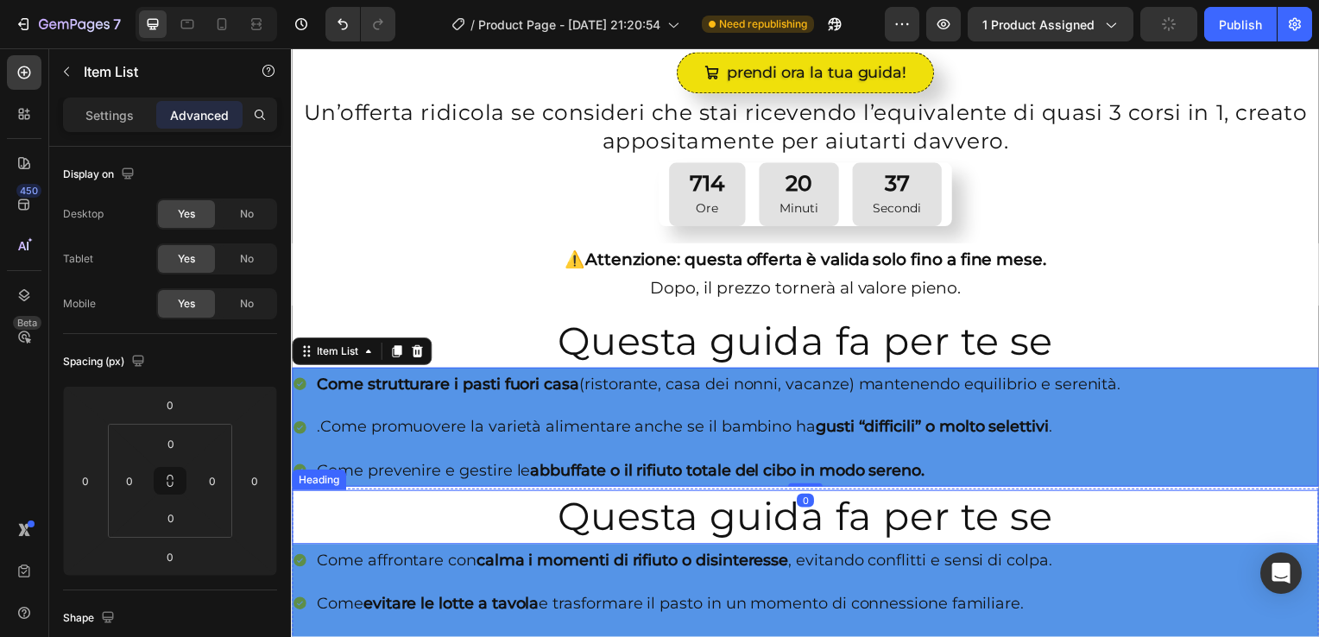
click at [382, 508] on h2 "Questa guida fa per te se" at bounding box center [809, 521] width 1035 height 54
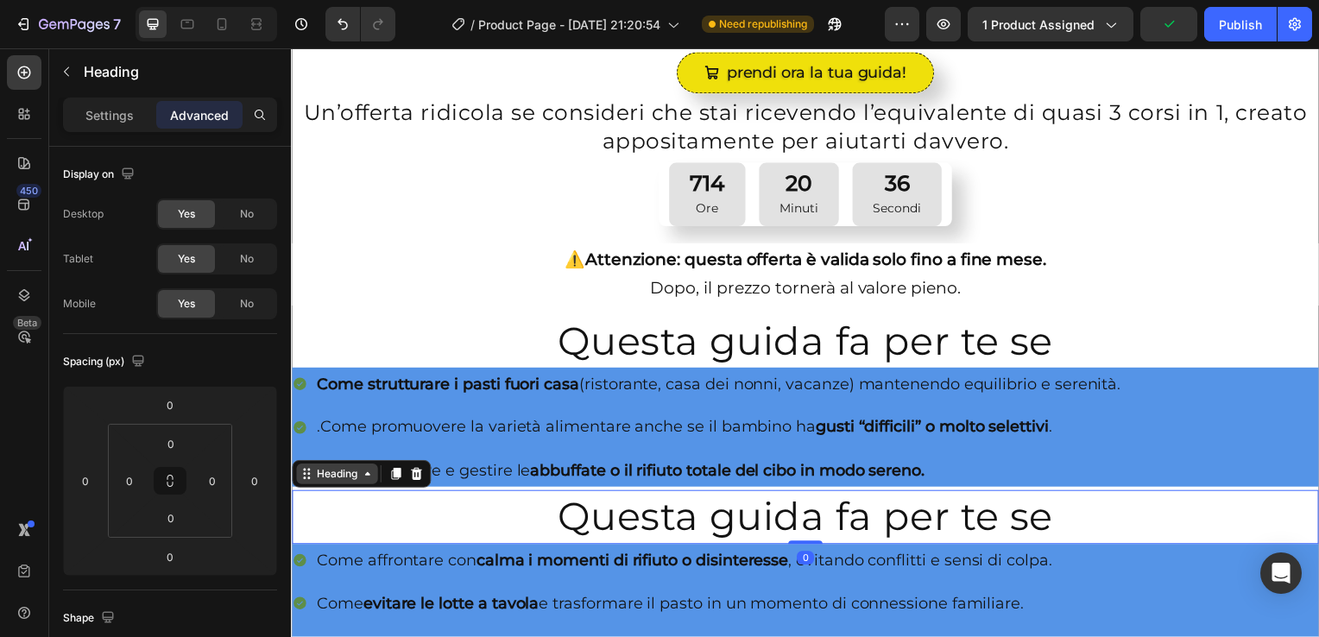
click at [326, 472] on div "Heading" at bounding box center [336, 478] width 47 height 16
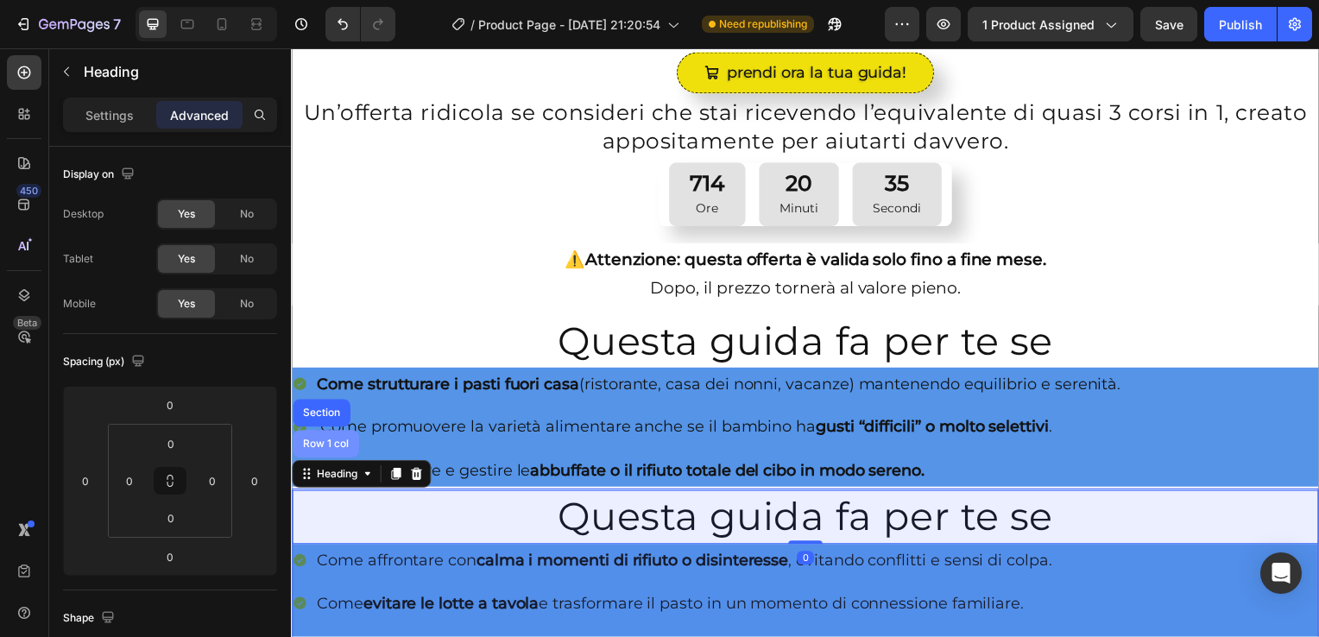
click at [329, 442] on div "Row 1 col" at bounding box center [326, 447] width 53 height 10
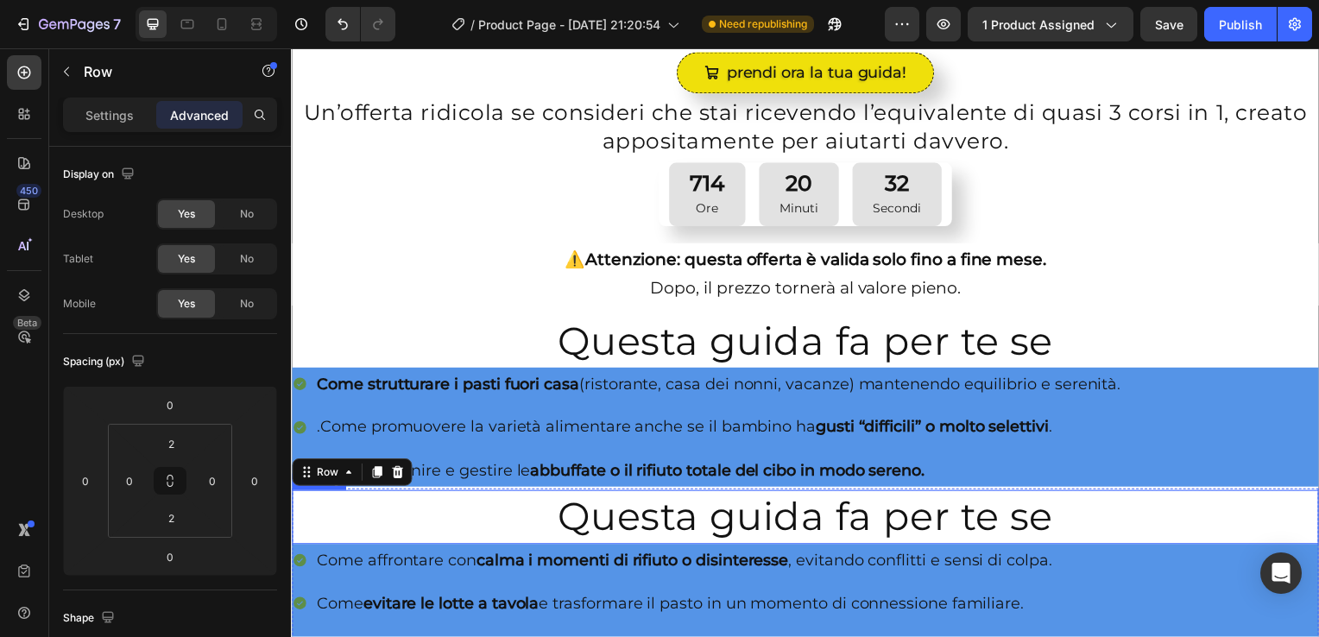
click at [517, 509] on h2 "Questa guida fa per te se" at bounding box center [809, 521] width 1035 height 54
click at [409, 570] on p "Come affrontare con calma i momenti di rifiuto o disinteresse , evitando confli…" at bounding box center [687, 565] width 741 height 28
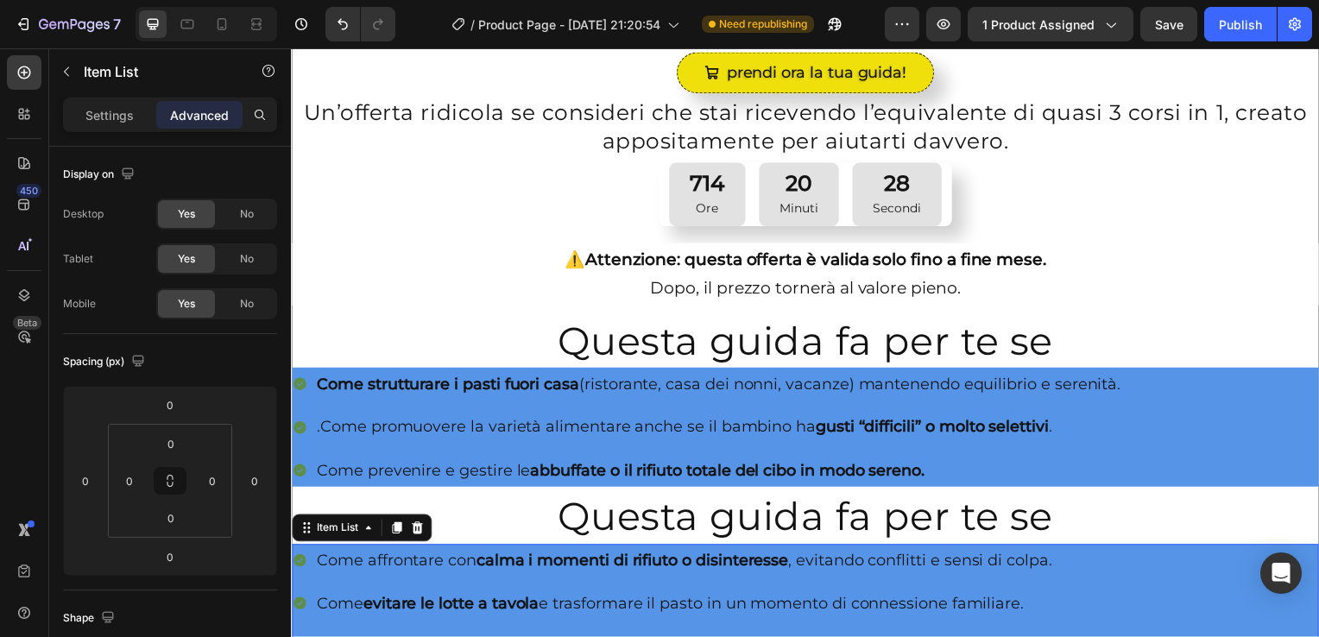
click at [308, 573] on div "Come affrontare con calma i momenti di rifiuto o disinteresse , evitando confli…" at bounding box center [676, 608] width 769 height 120
click at [365, 525] on icon at bounding box center [369, 532] width 14 height 14
click at [332, 497] on div "Row 1 col" at bounding box center [326, 502] width 53 height 10
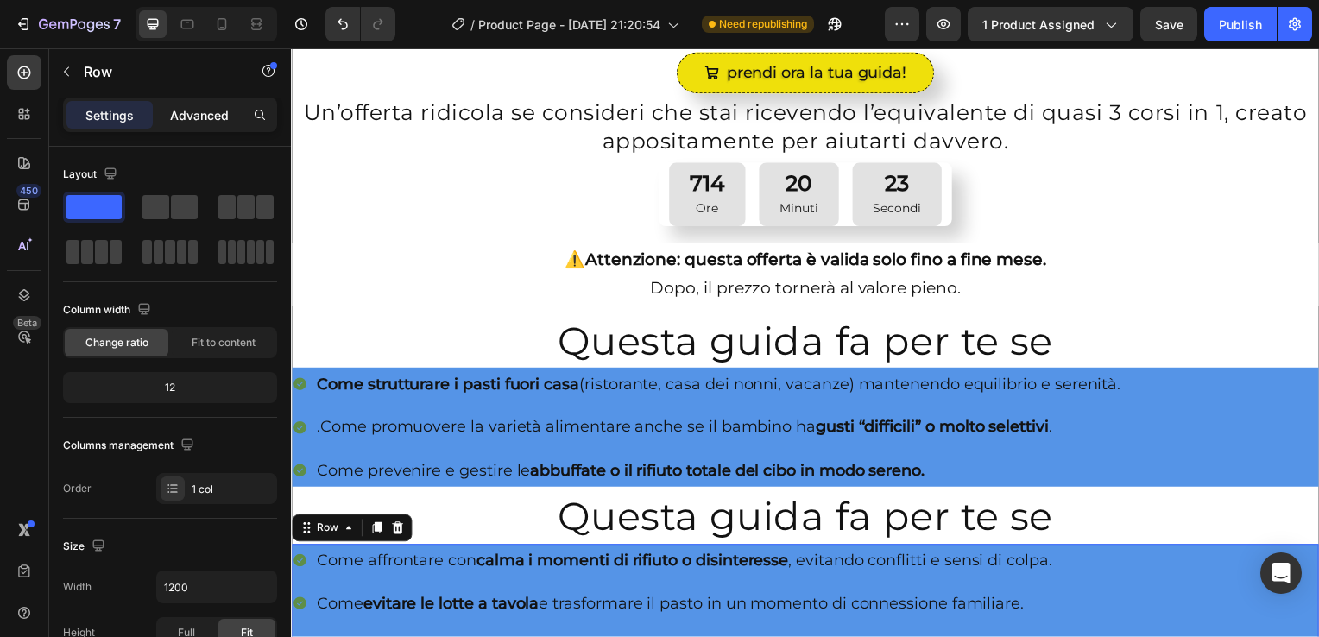
click at [207, 110] on p "Advanced" at bounding box center [199, 115] width 59 height 18
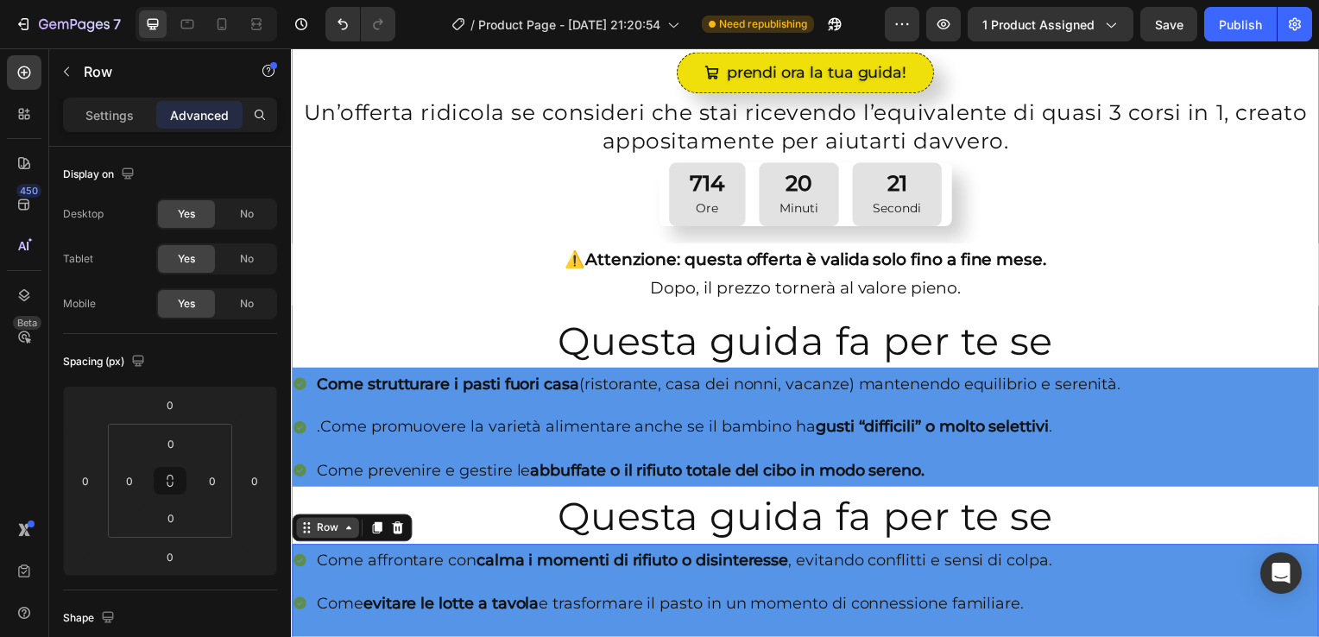
click at [356, 528] on div "Row" at bounding box center [327, 532] width 63 height 21
click at [459, 578] on div "Come affrontare con calma i momenti di rifiuto o disinteresse , evitando confli…" at bounding box center [676, 608] width 769 height 120
click at [364, 533] on div "Item List" at bounding box center [337, 532] width 83 height 21
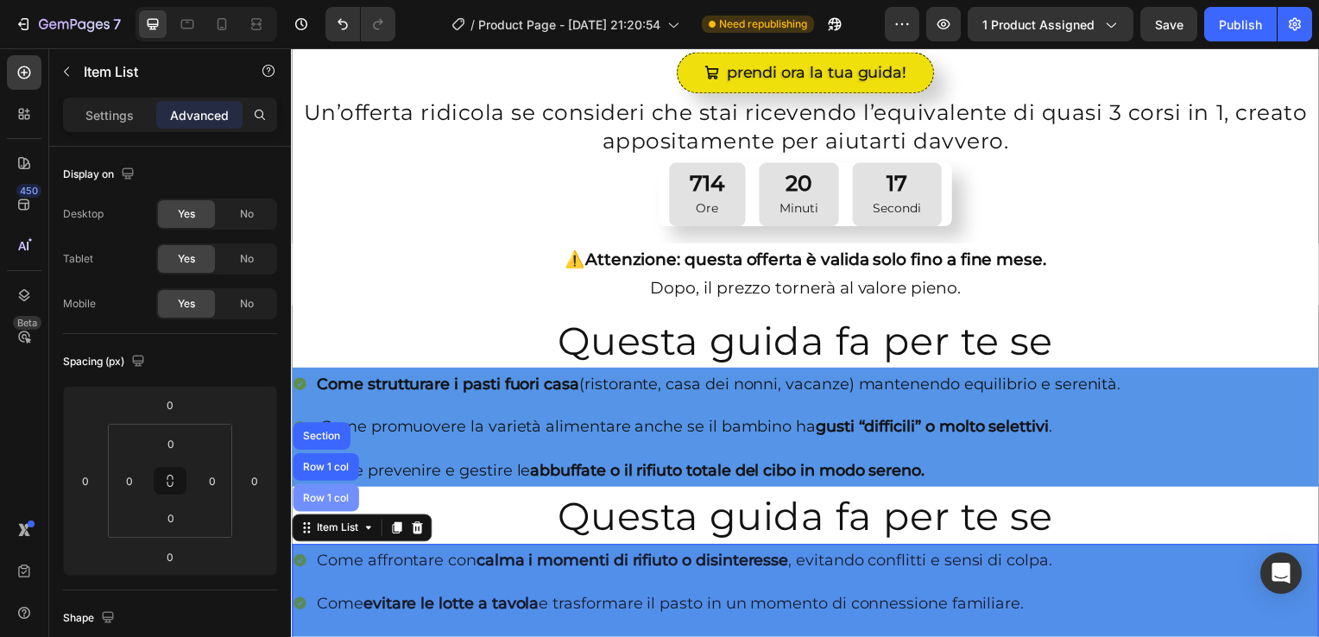
click at [338, 497] on div "Row 1 col" at bounding box center [326, 502] width 53 height 10
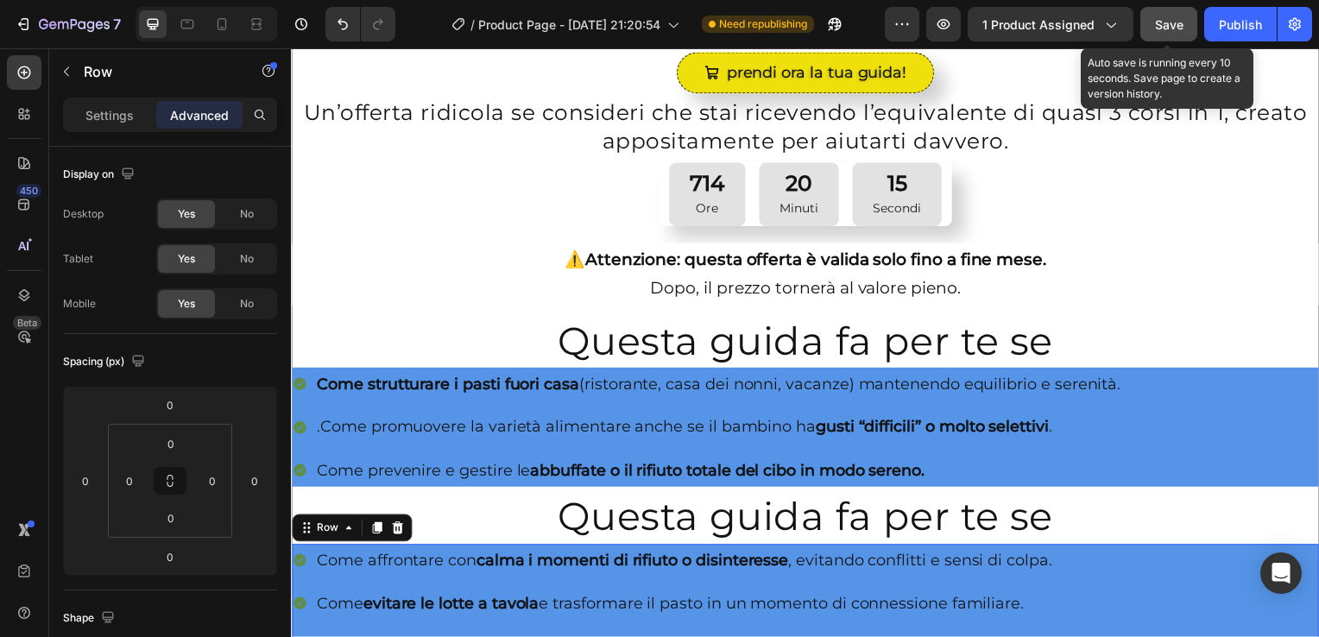
click at [1174, 27] on span "Save" at bounding box center [1169, 24] width 28 height 15
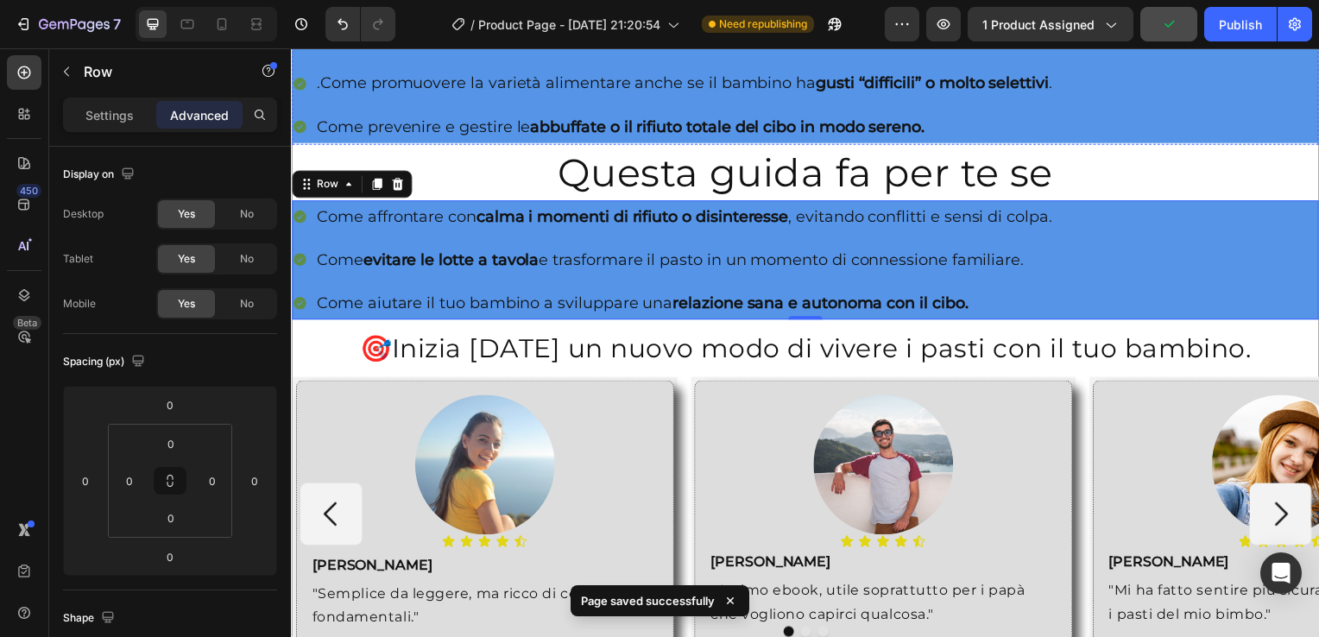
scroll to position [1178, 0]
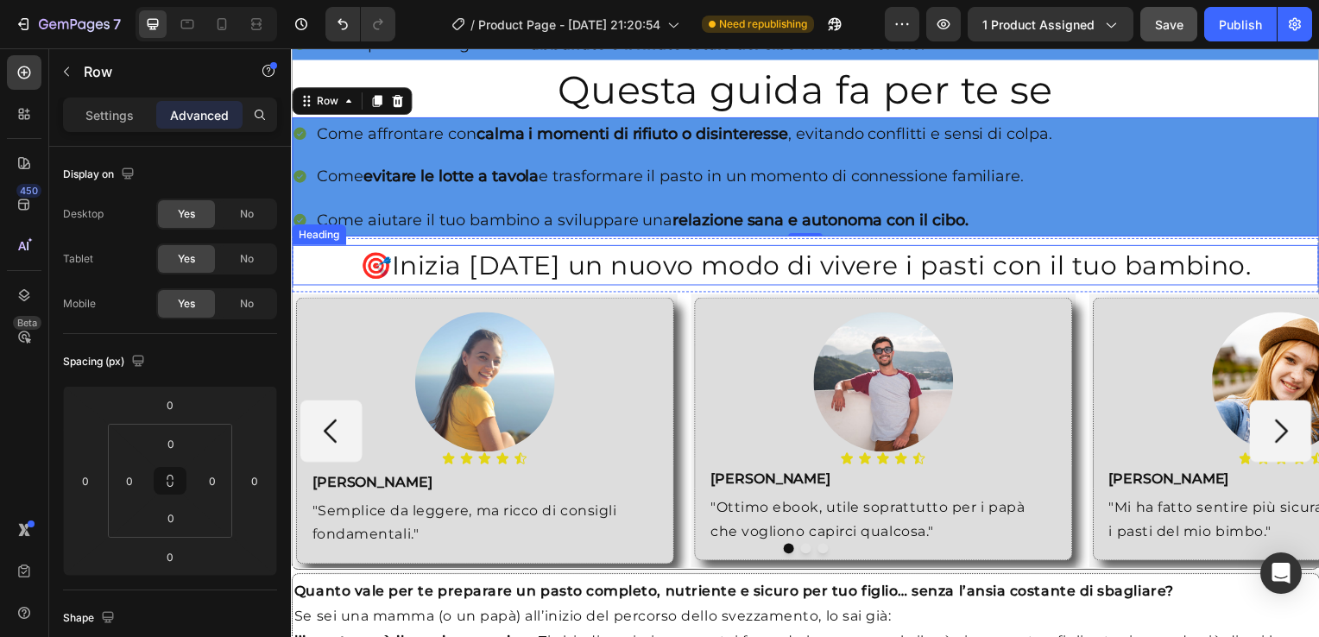
click at [310, 229] on div "Heading" at bounding box center [318, 237] width 47 height 16
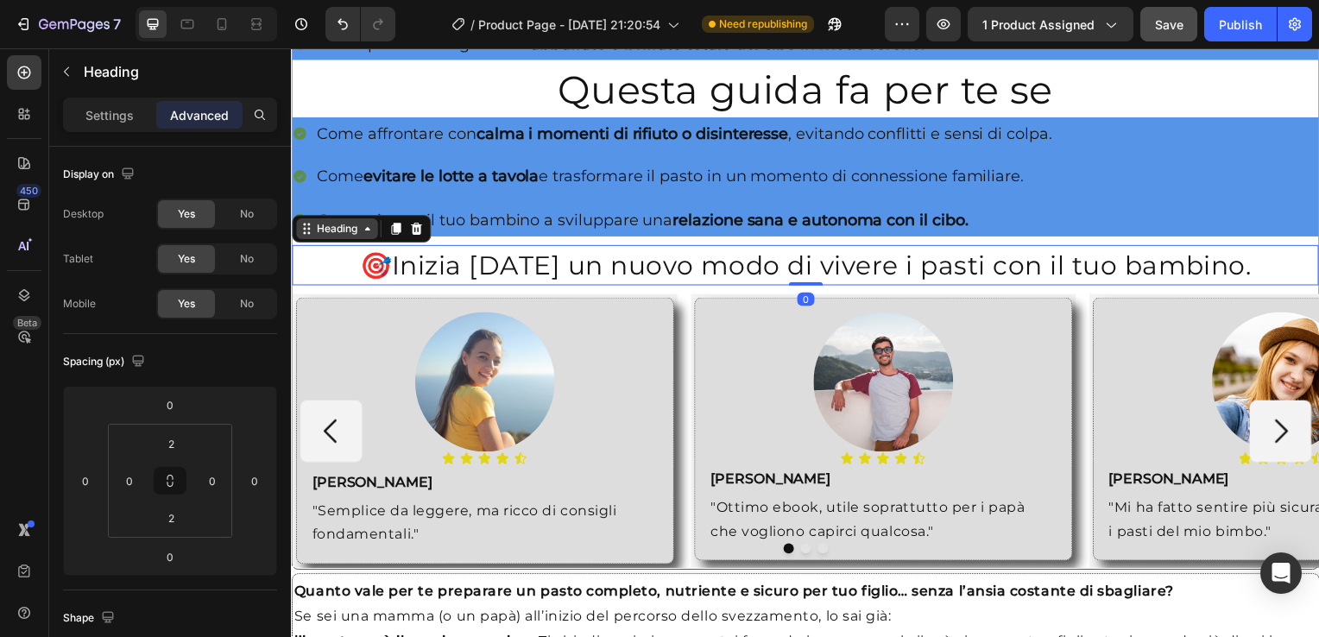
click at [326, 229] on div "Heading" at bounding box center [336, 231] width 47 height 16
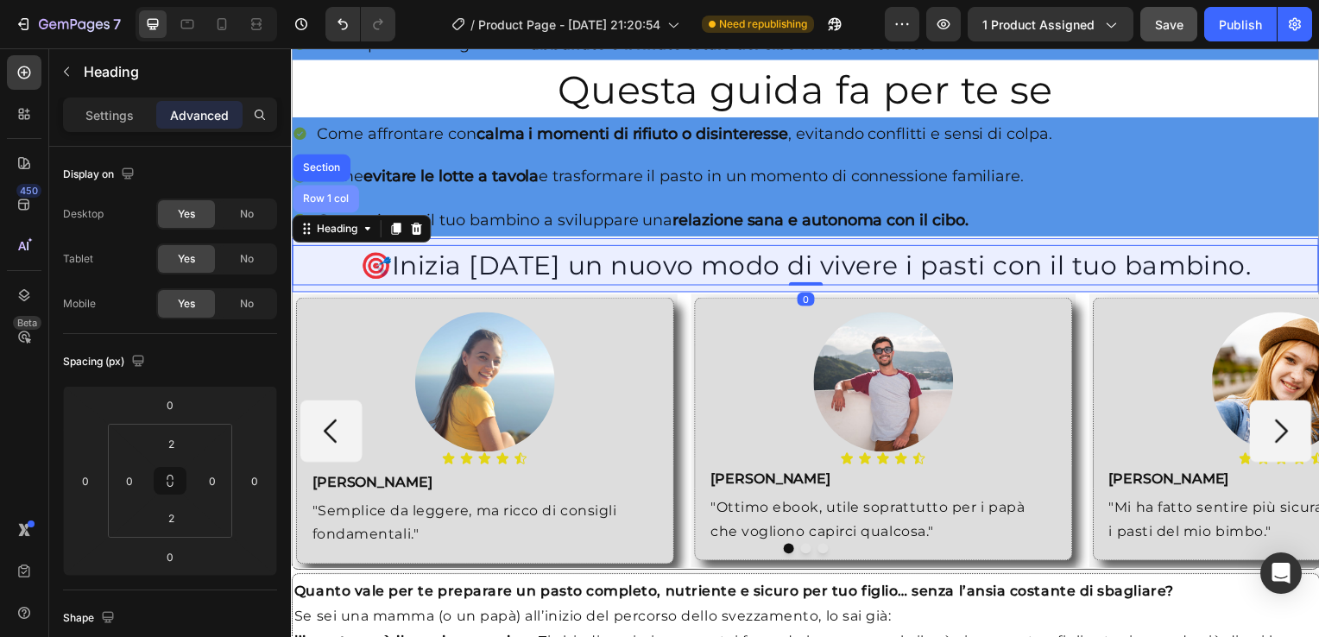
click at [326, 196] on div "Row 1 col" at bounding box center [326, 200] width 53 height 10
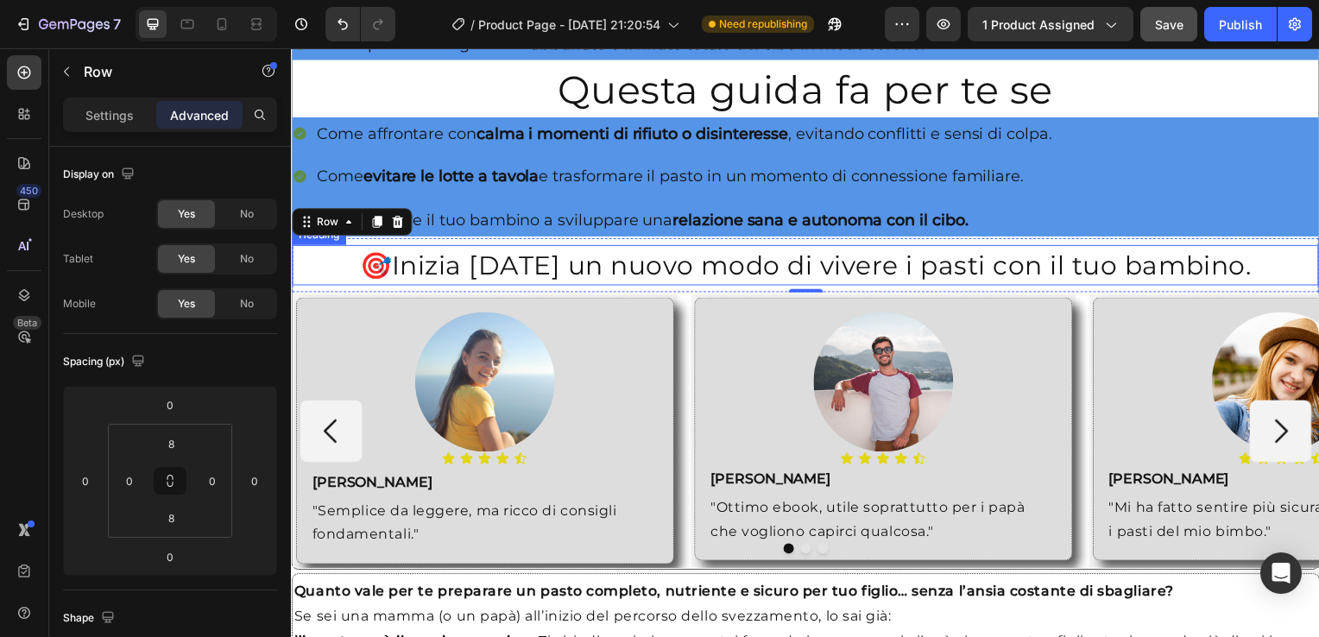
click at [355, 249] on h2 "🎯 Inizia oggi un nuovo modo di vivere i pasti con il tuo bambino." at bounding box center [809, 267] width 1035 height 37
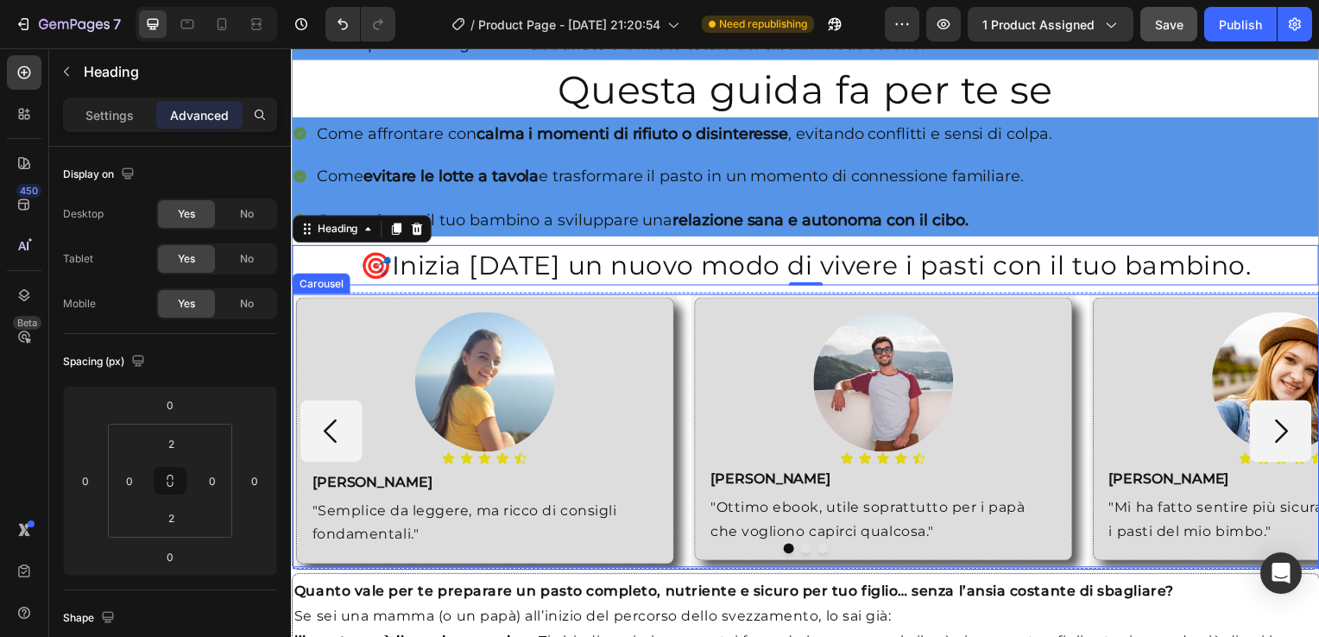
click at [309, 281] on div "Carousel" at bounding box center [321, 285] width 58 height 21
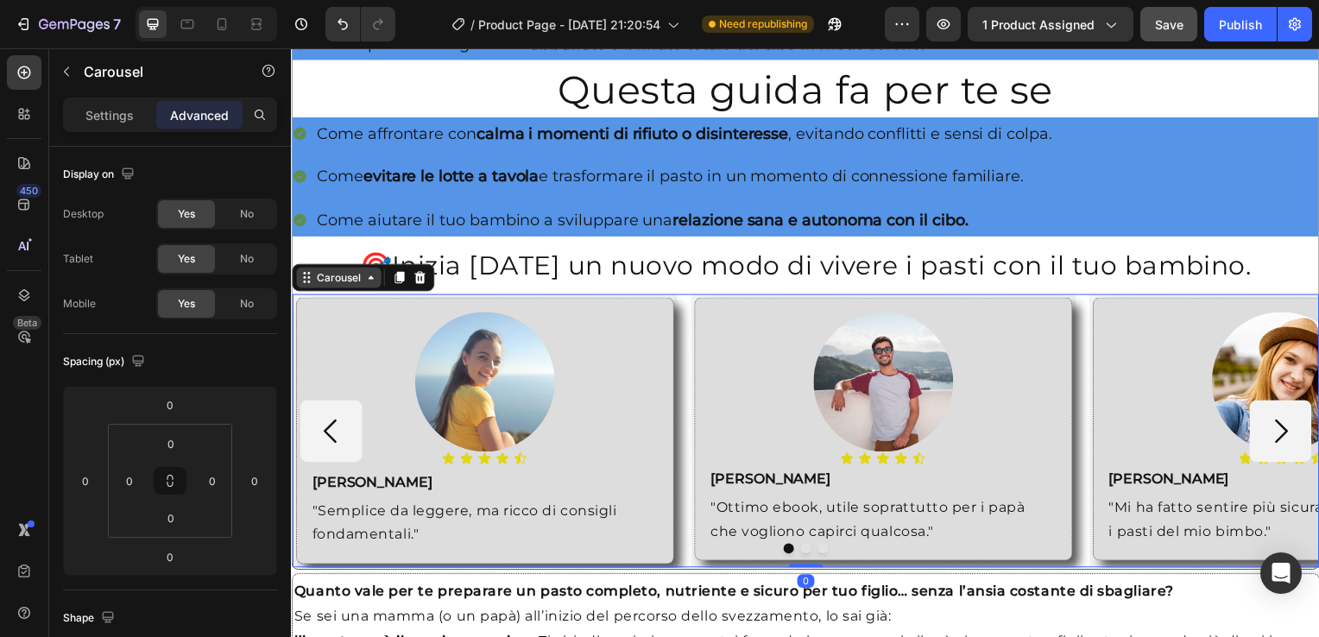
click at [330, 272] on div "Carousel" at bounding box center [338, 280] width 51 height 16
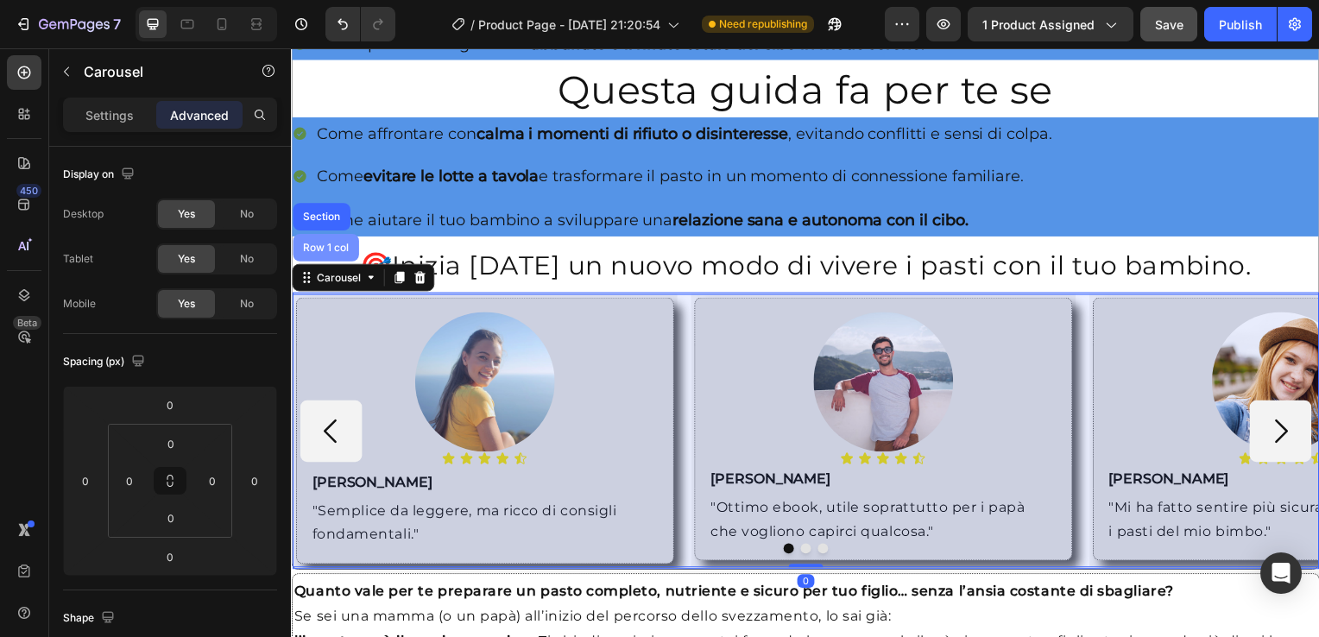
click at [327, 244] on div "Row 1 col" at bounding box center [326, 249] width 53 height 10
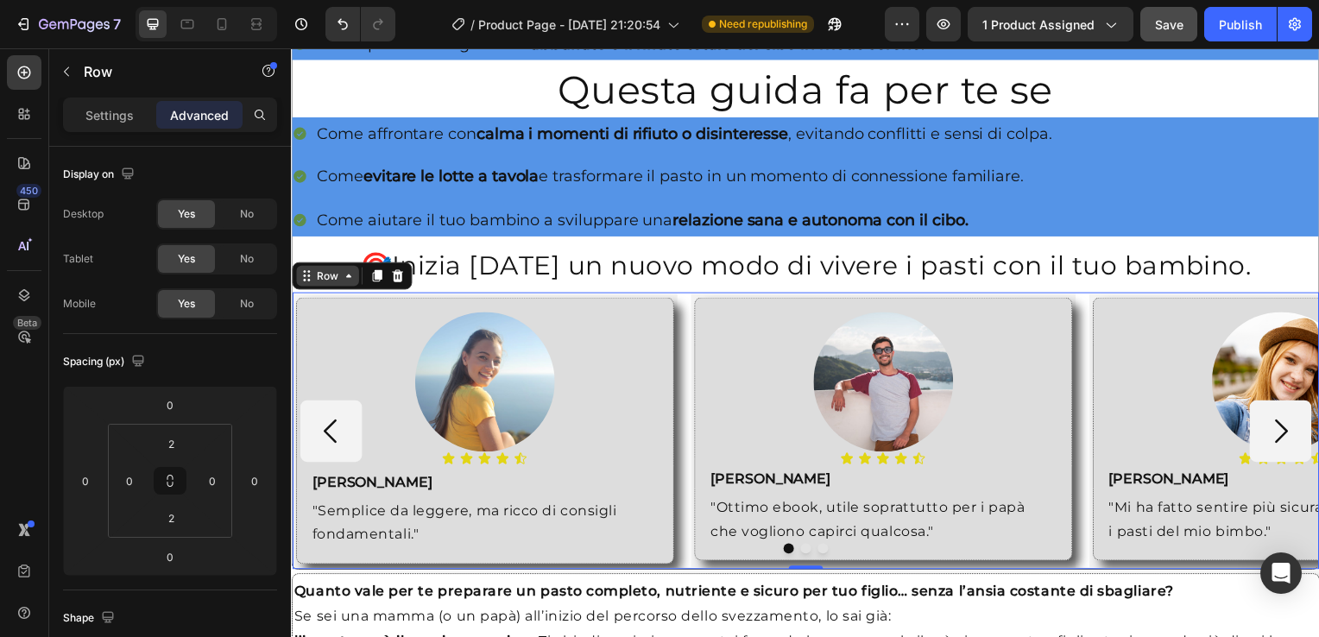
click at [322, 275] on div "Row" at bounding box center [327, 278] width 28 height 16
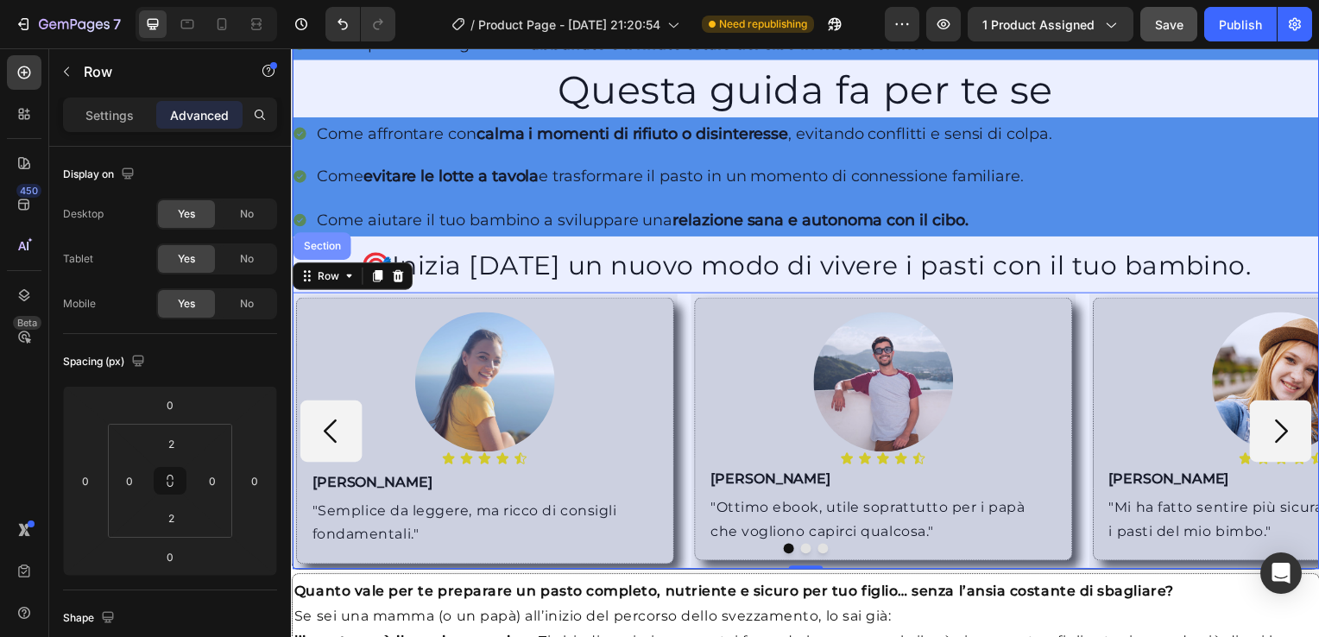
click at [315, 243] on div "Section" at bounding box center [322, 248] width 44 height 10
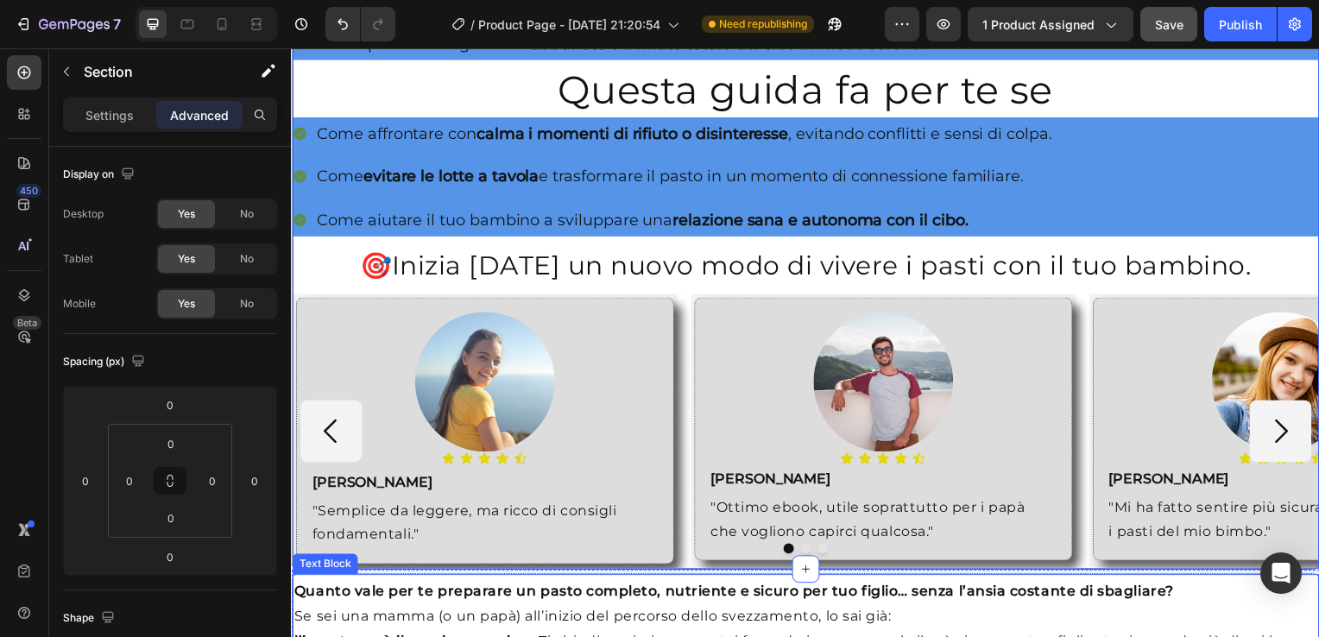
scroll to position [1465, 0]
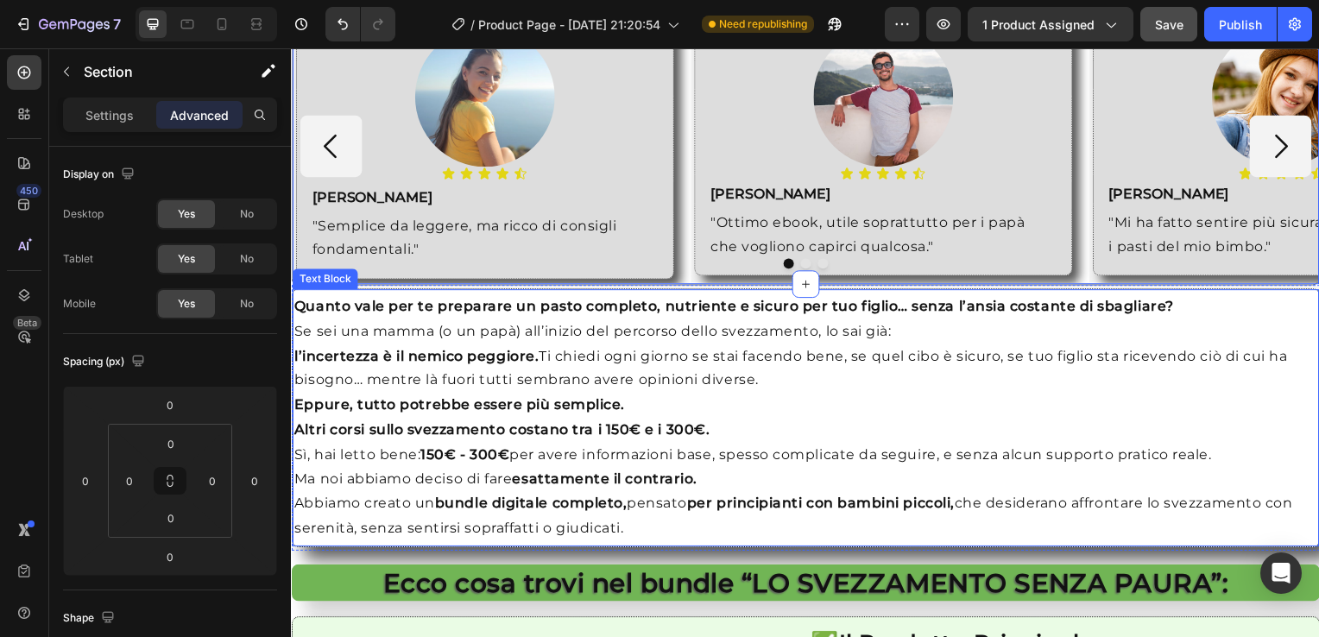
click at [294, 313] on p "Quanto vale per te preparare un pasto completo, nutriente e sicuro per tuo figl…" at bounding box center [809, 346] width 1031 height 99
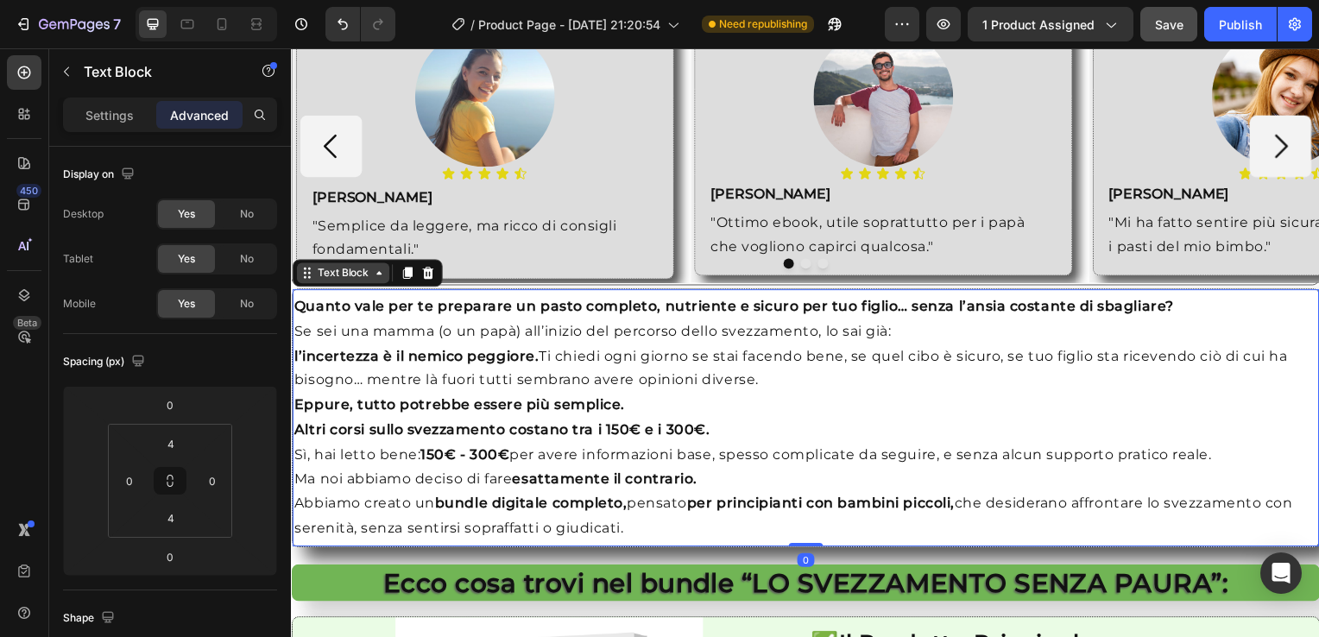
click at [332, 269] on div "Text Block" at bounding box center [342, 276] width 59 height 16
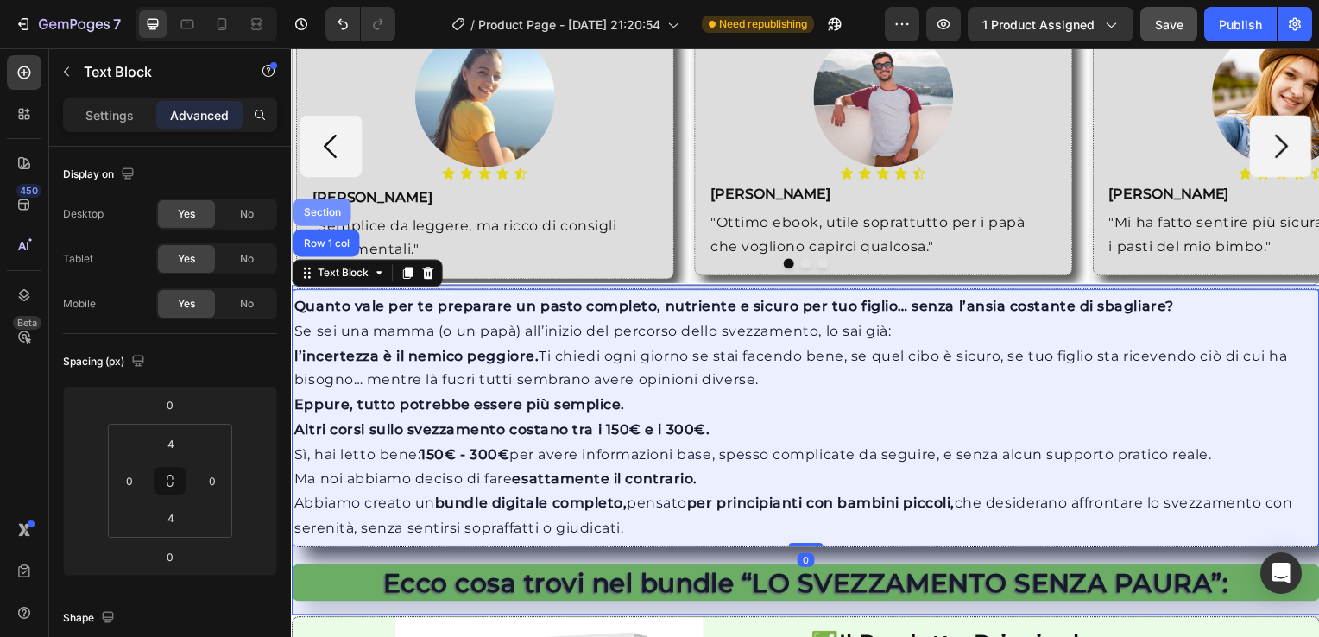
click at [322, 209] on div "Section" at bounding box center [322, 214] width 44 height 10
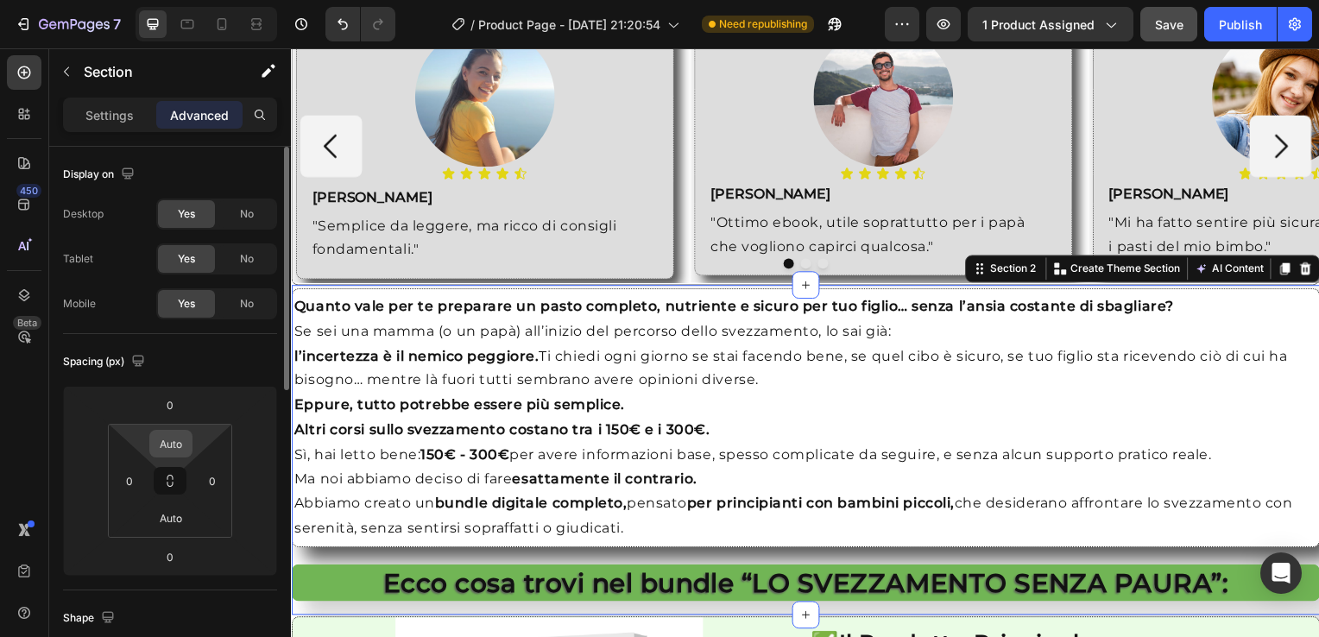
click at [161, 456] on div "Auto" at bounding box center [170, 444] width 43 height 28
click at [174, 446] on input "Auto" at bounding box center [171, 444] width 35 height 26
type input "0"
click at [168, 509] on input "Auto" at bounding box center [171, 518] width 35 height 26
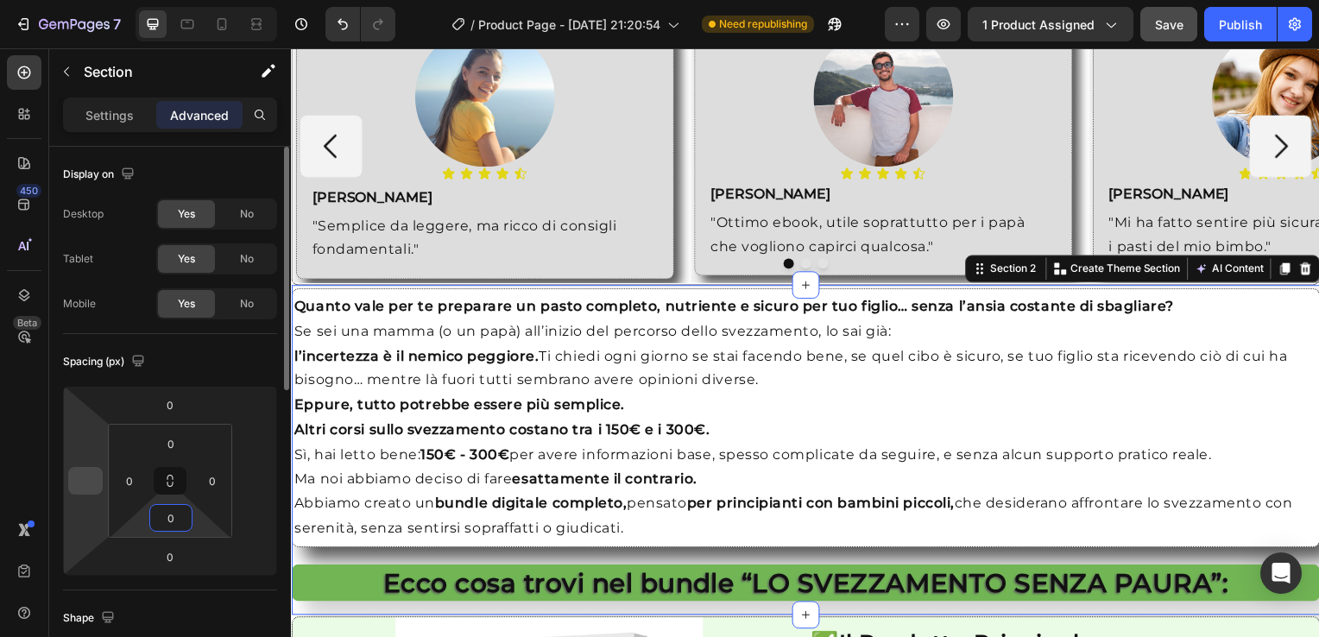
type input "0"
click at [90, 475] on input "number" at bounding box center [86, 481] width 26 height 26
type input "0"
click at [254, 475] on input "number" at bounding box center [255, 481] width 26 height 26
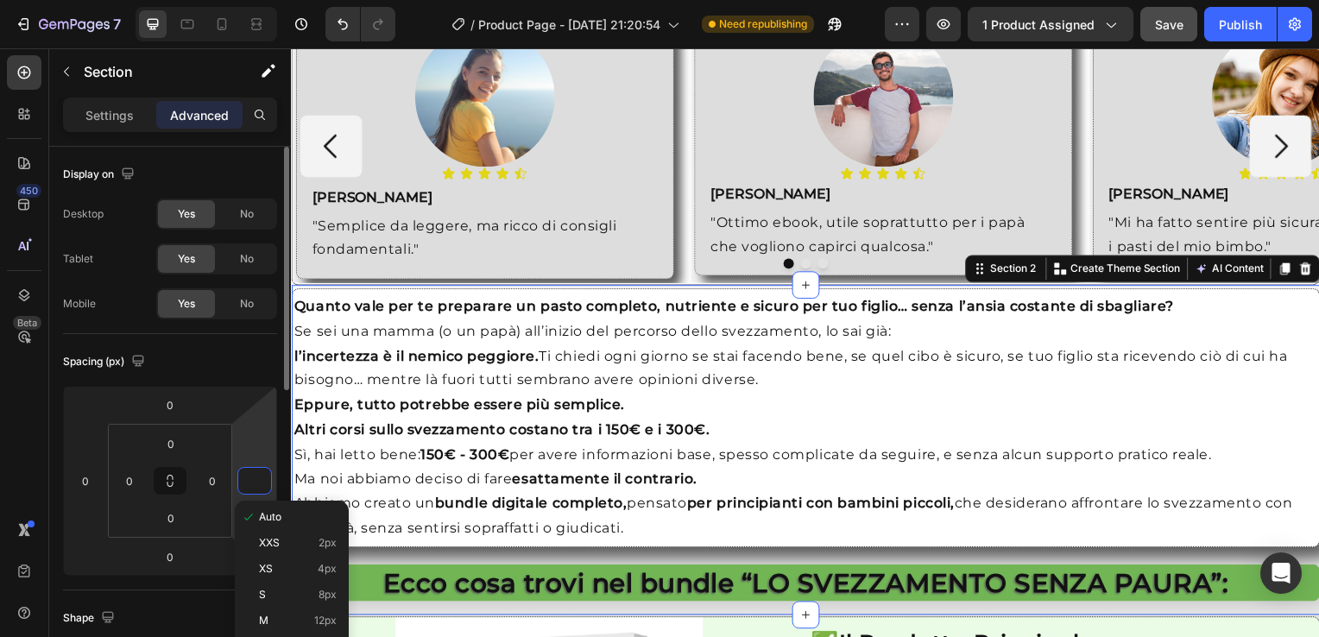
type input "0"
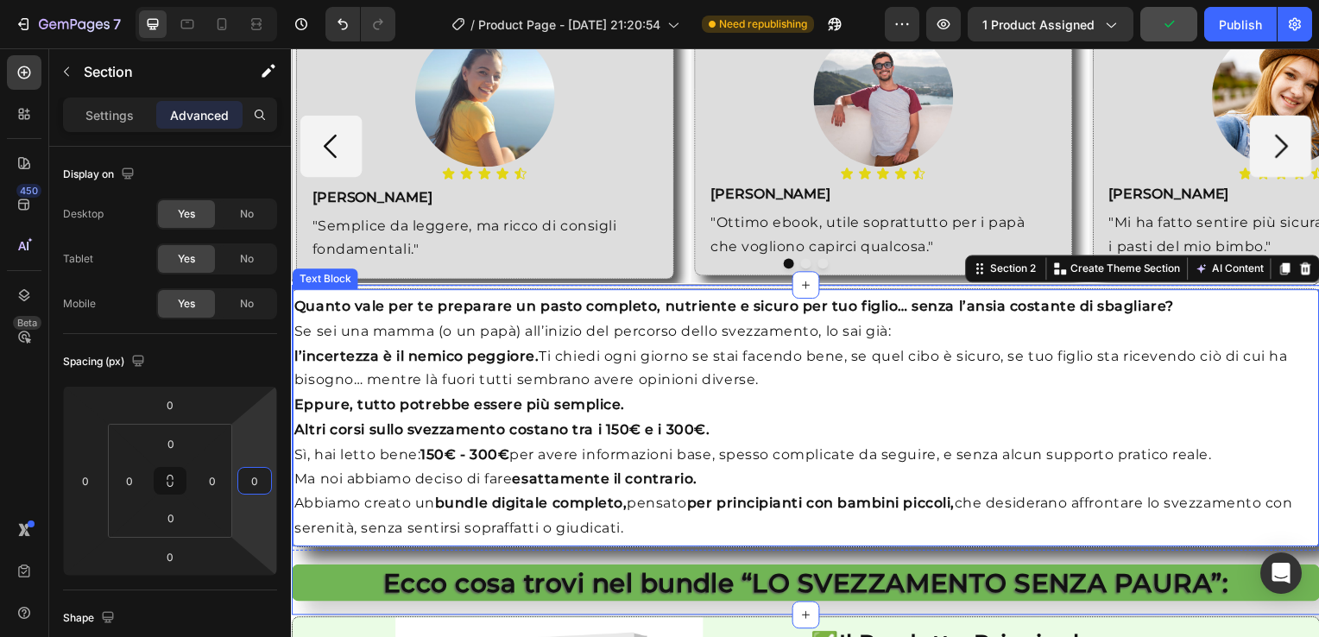
click at [326, 275] on div "Text Block" at bounding box center [324, 282] width 59 height 16
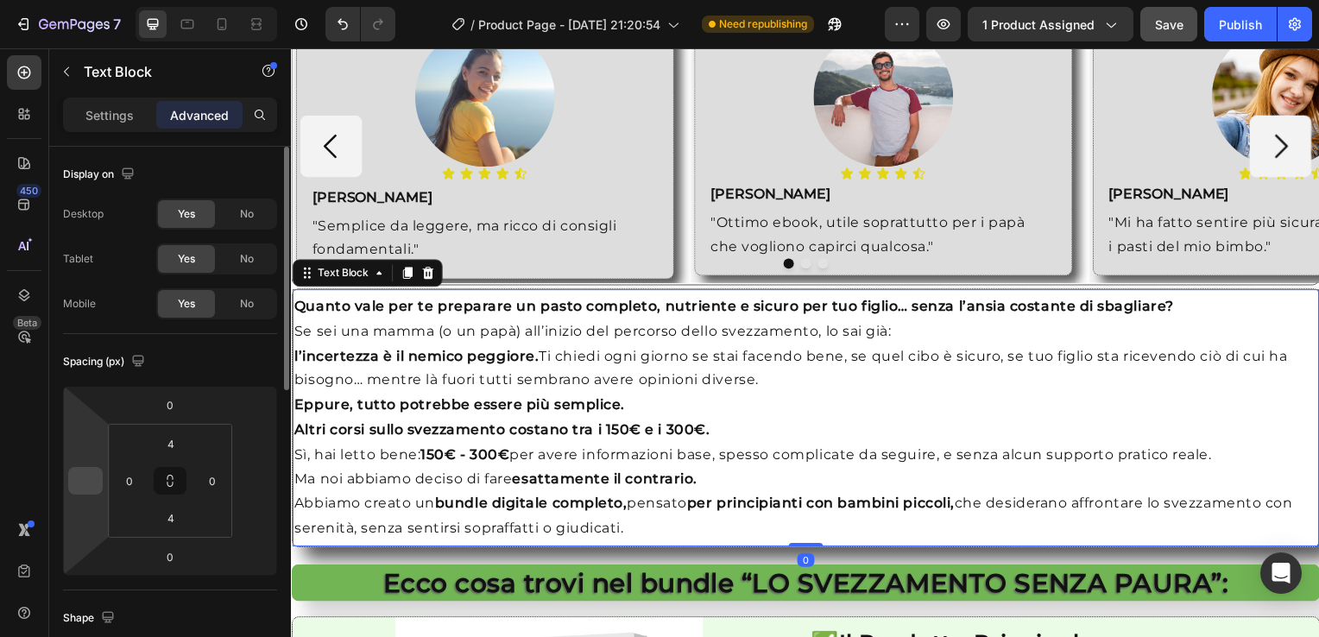
click at [83, 484] on input "number" at bounding box center [86, 481] width 26 height 26
type input "0"
click at [256, 484] on input "number" at bounding box center [255, 481] width 26 height 26
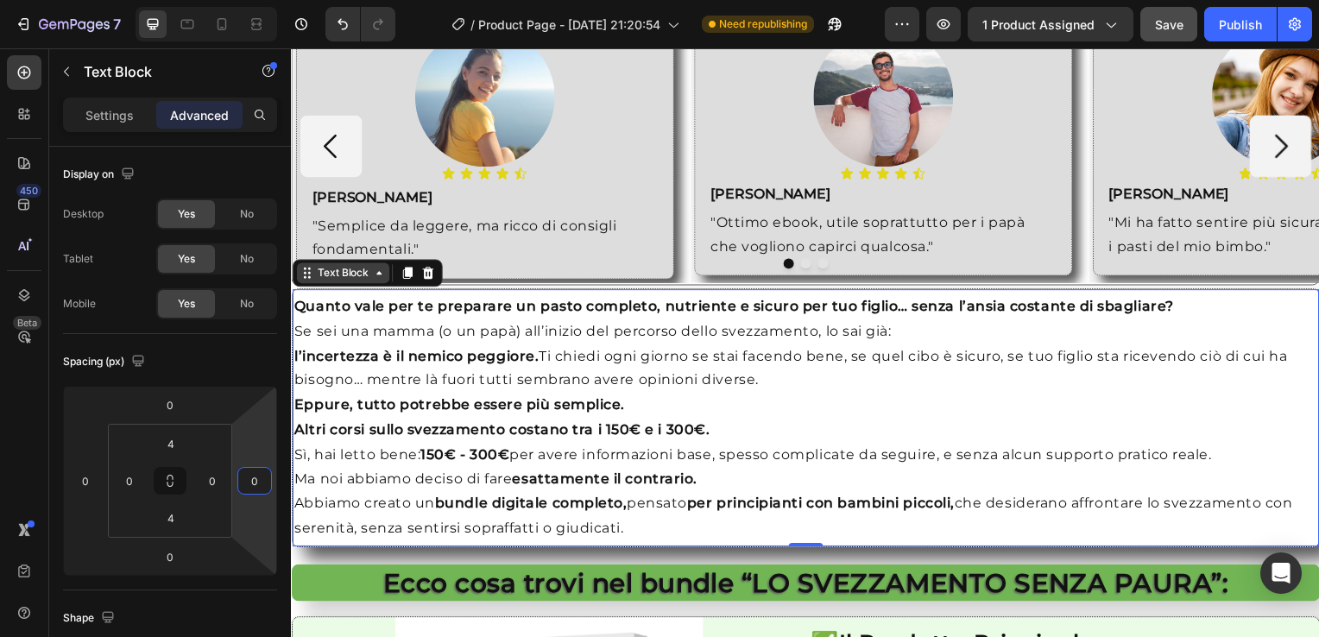
type input "0"
click at [330, 268] on div "Text Block" at bounding box center [342, 276] width 59 height 16
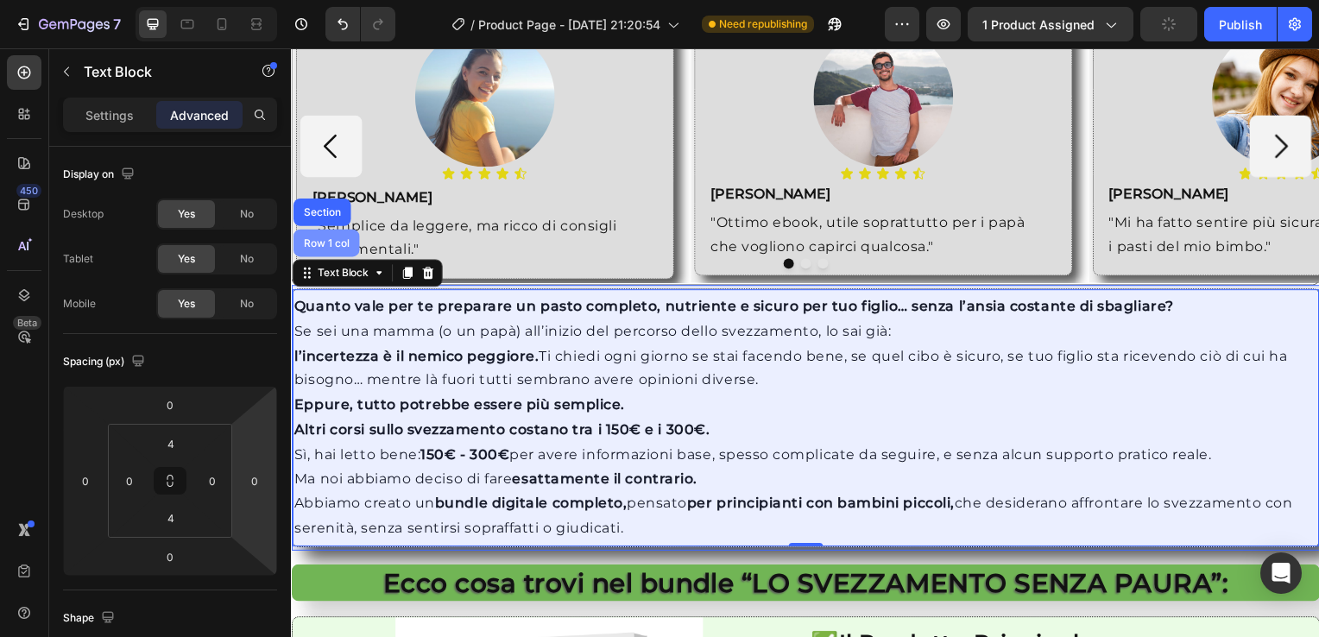
click at [322, 240] on div "Row 1 col" at bounding box center [326, 245] width 53 height 10
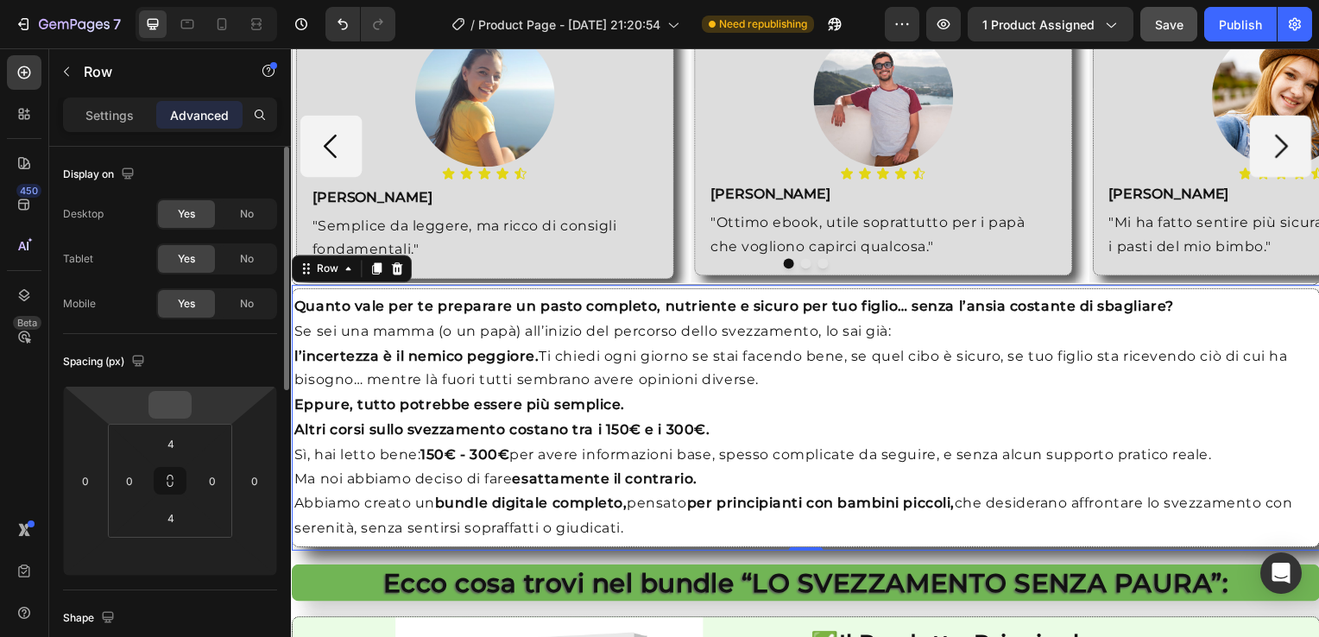
click at [189, 410] on div at bounding box center [170, 405] width 43 height 28
click at [170, 409] on input "number" at bounding box center [170, 405] width 35 height 26
type input "0"
click at [174, 548] on input "number" at bounding box center [170, 557] width 35 height 26
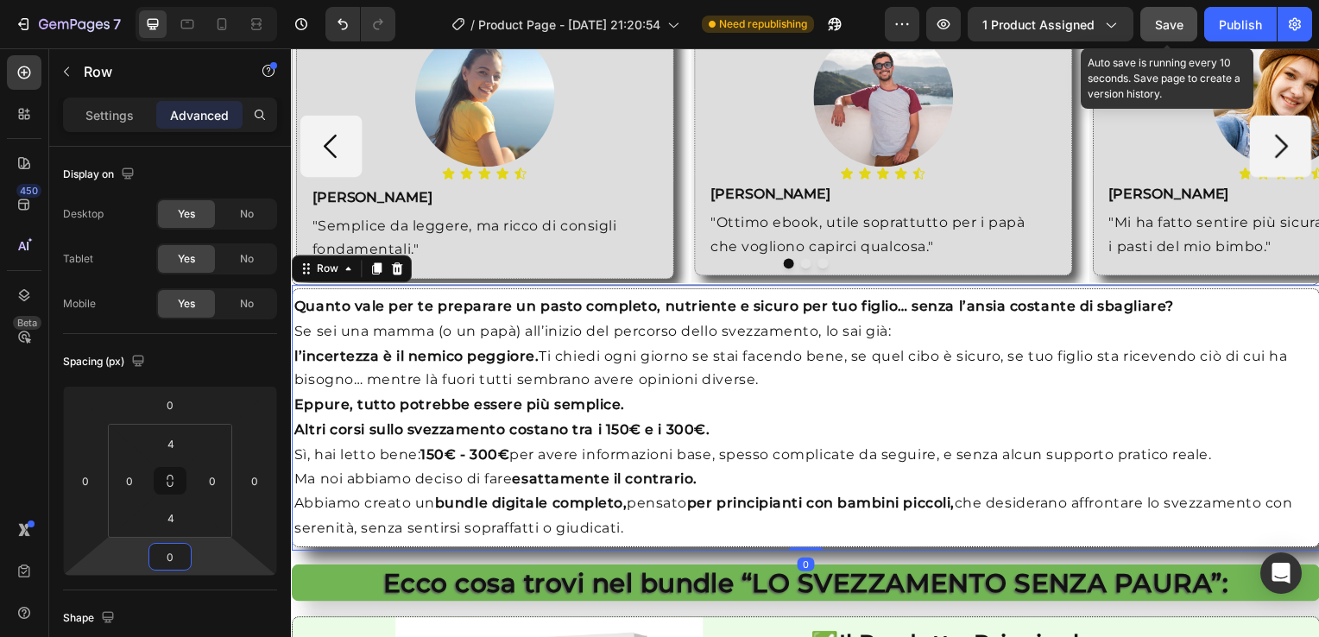
type input "0"
click at [1169, 30] on span "Save" at bounding box center [1169, 24] width 28 height 15
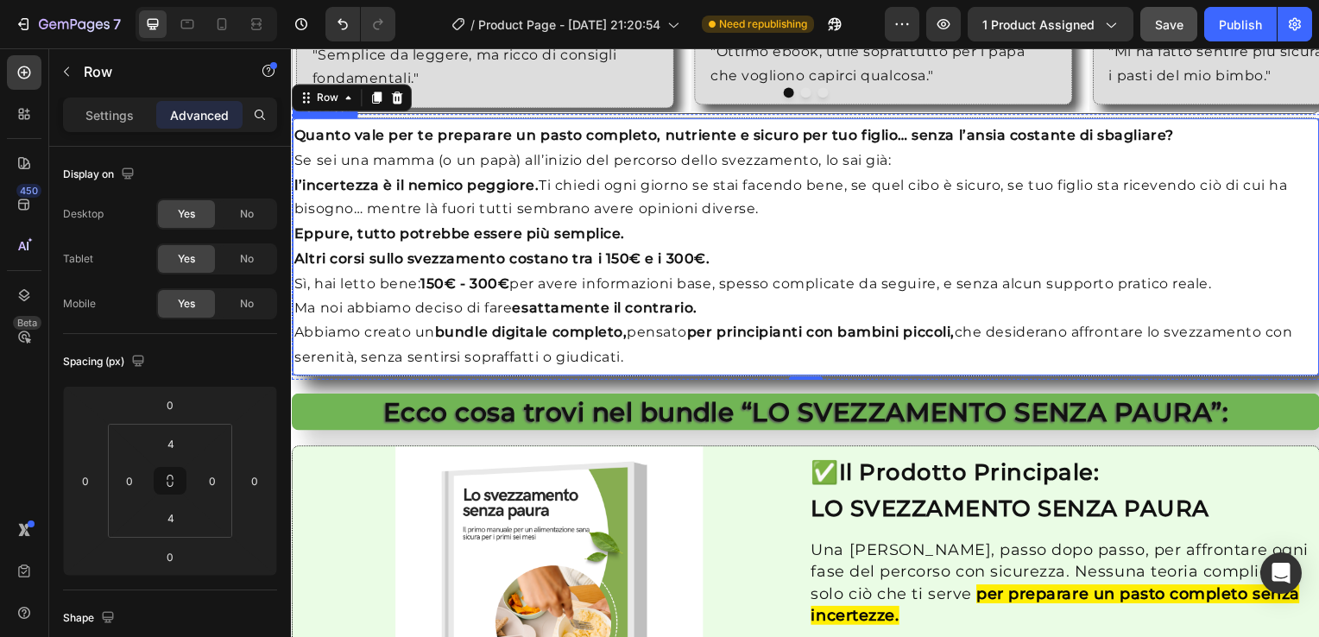
scroll to position [1637, 0]
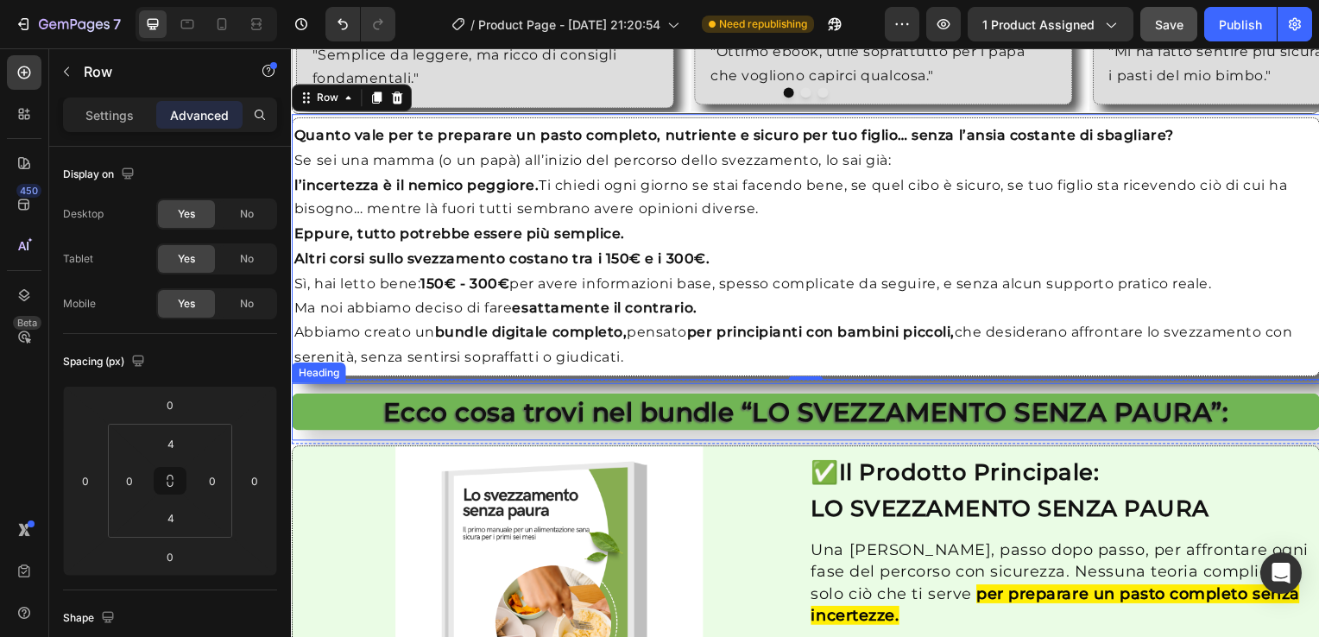
click at [294, 386] on div "Ecco cosa trovi nel bundle “LO SVEZZAMENTO SENZA PAURA”: Heading" at bounding box center [809, 415] width 1036 height 58
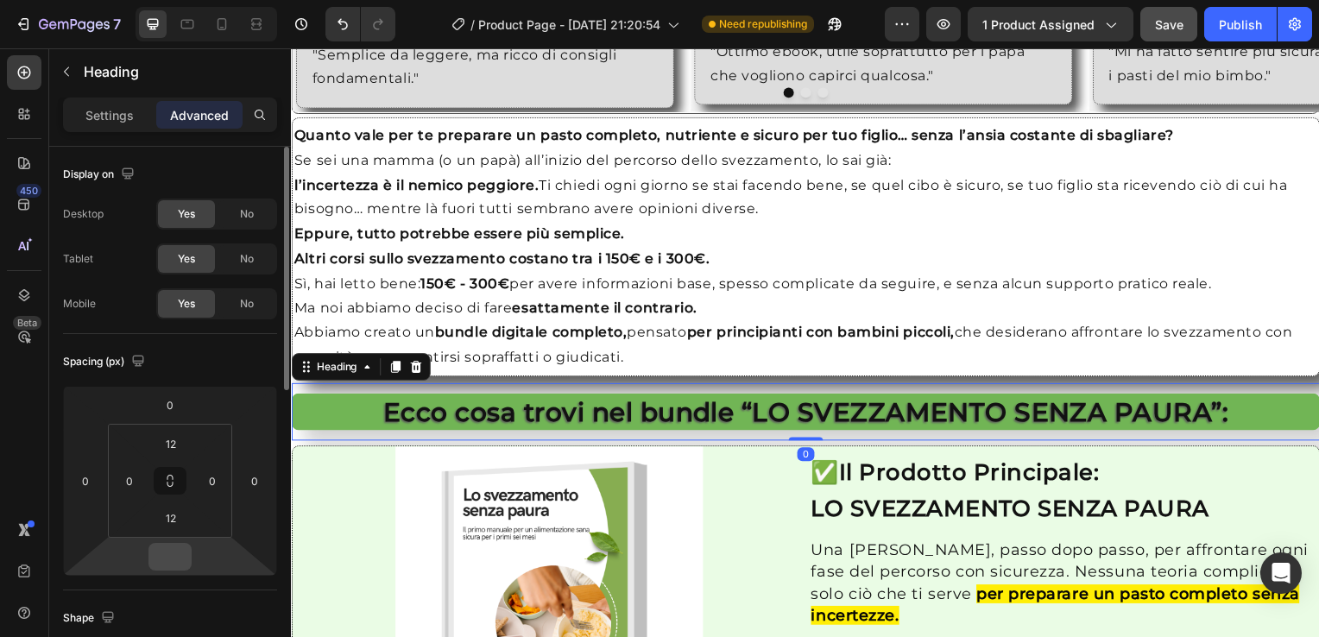
click at [162, 551] on input "number" at bounding box center [170, 557] width 35 height 26
type input "0"
click at [167, 527] on input "12" at bounding box center [171, 518] width 35 height 26
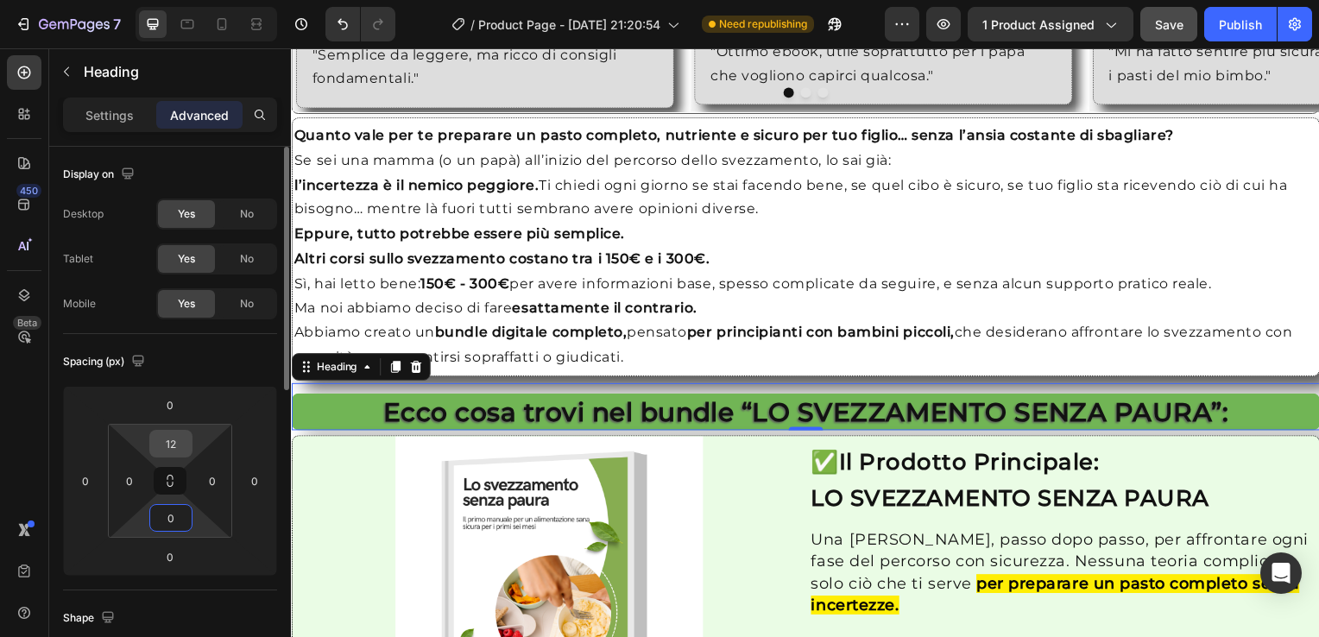
type input "0"
click at [174, 444] on input "12" at bounding box center [171, 444] width 35 height 26
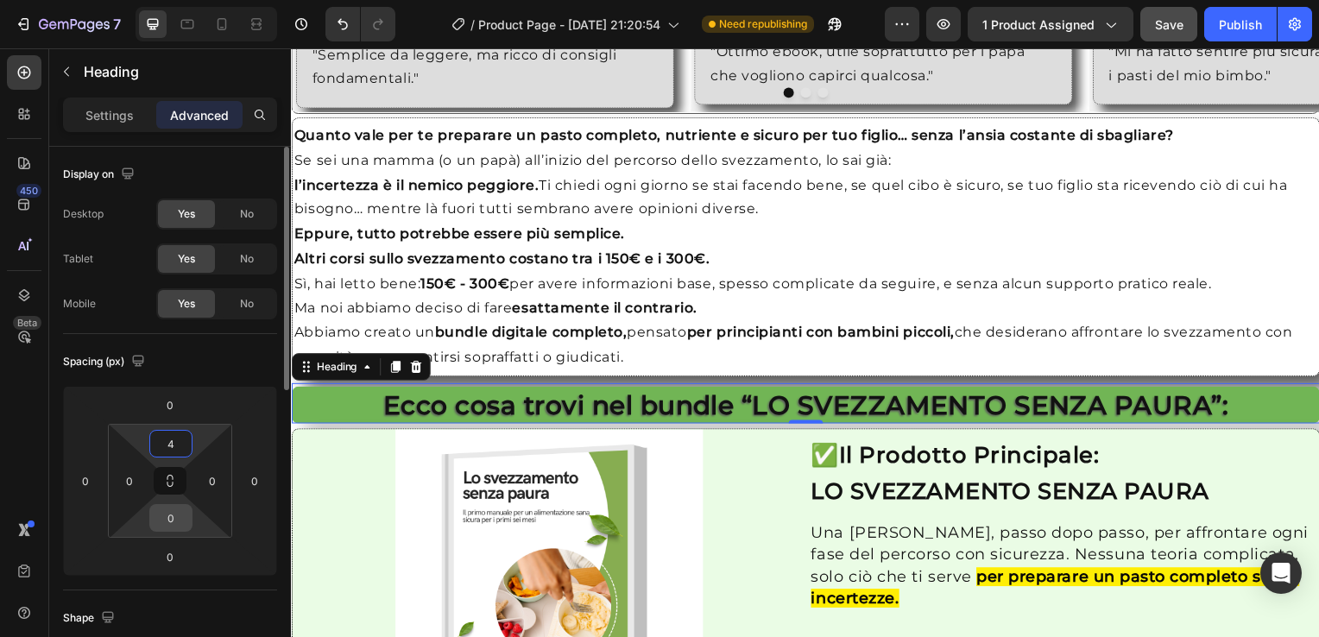
type input "4"
click at [157, 529] on input "0" at bounding box center [171, 518] width 35 height 26
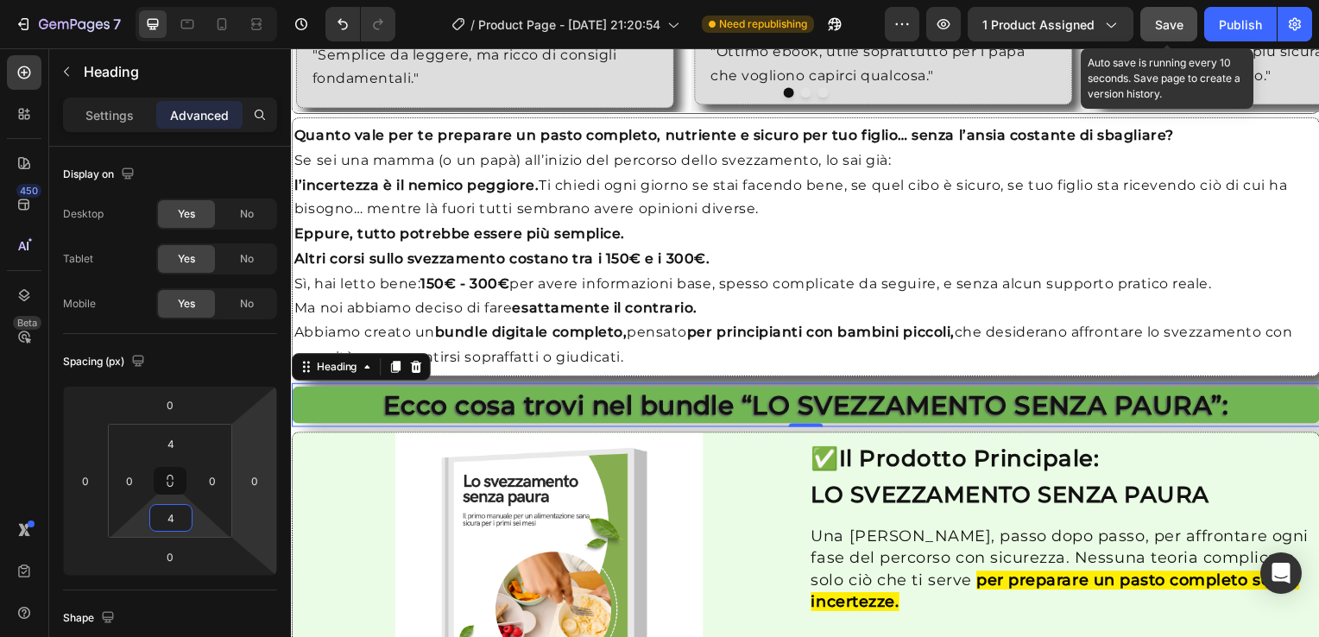
type input "4"
click at [1161, 22] on span "Save" at bounding box center [1169, 24] width 28 height 15
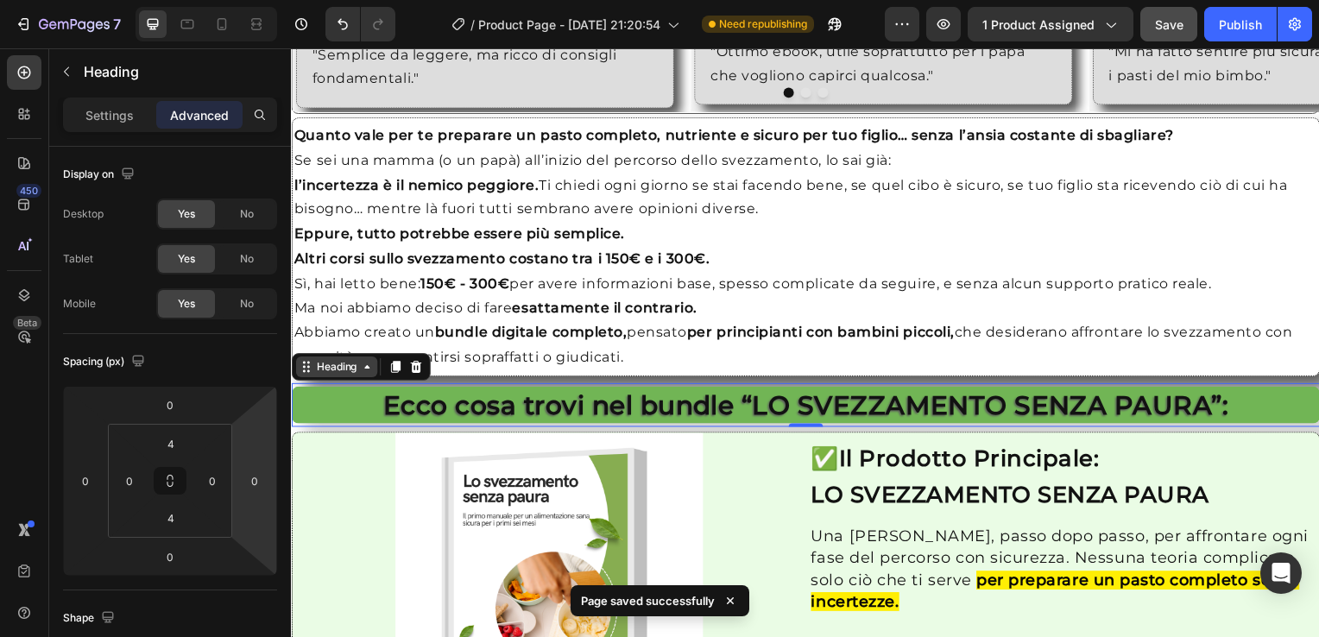
click at [340, 362] on div "Heading" at bounding box center [336, 370] width 47 height 16
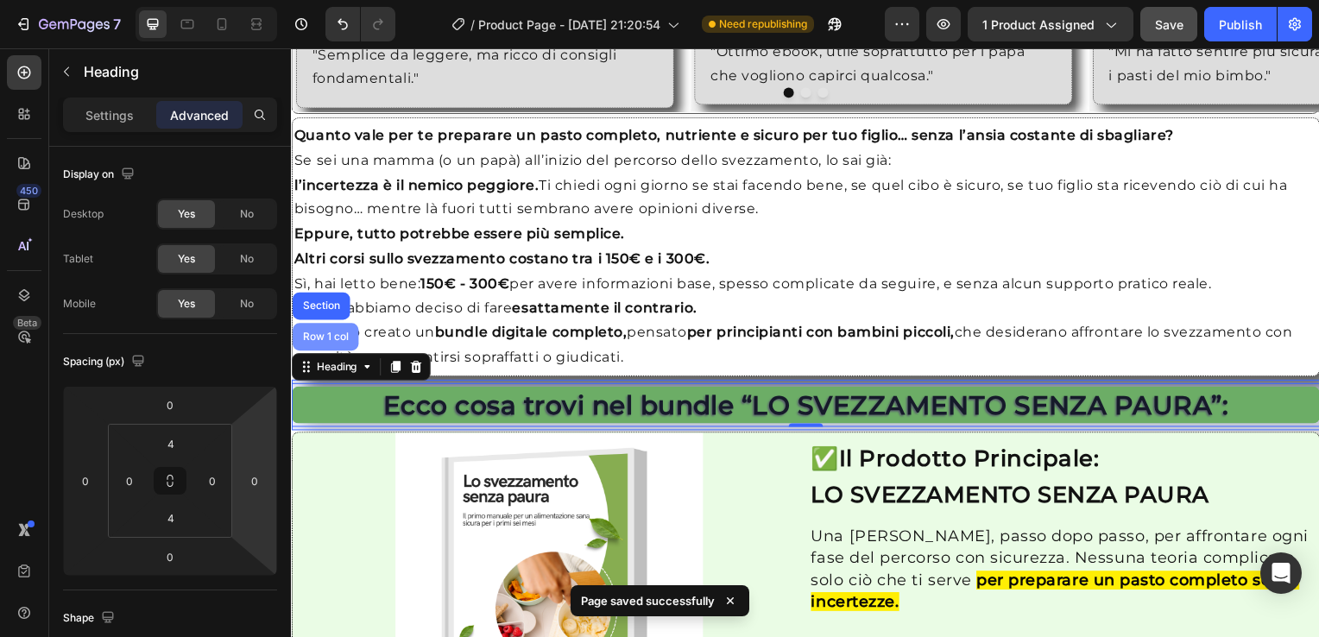
click at [337, 334] on div "Row 1 col" at bounding box center [325, 339] width 53 height 10
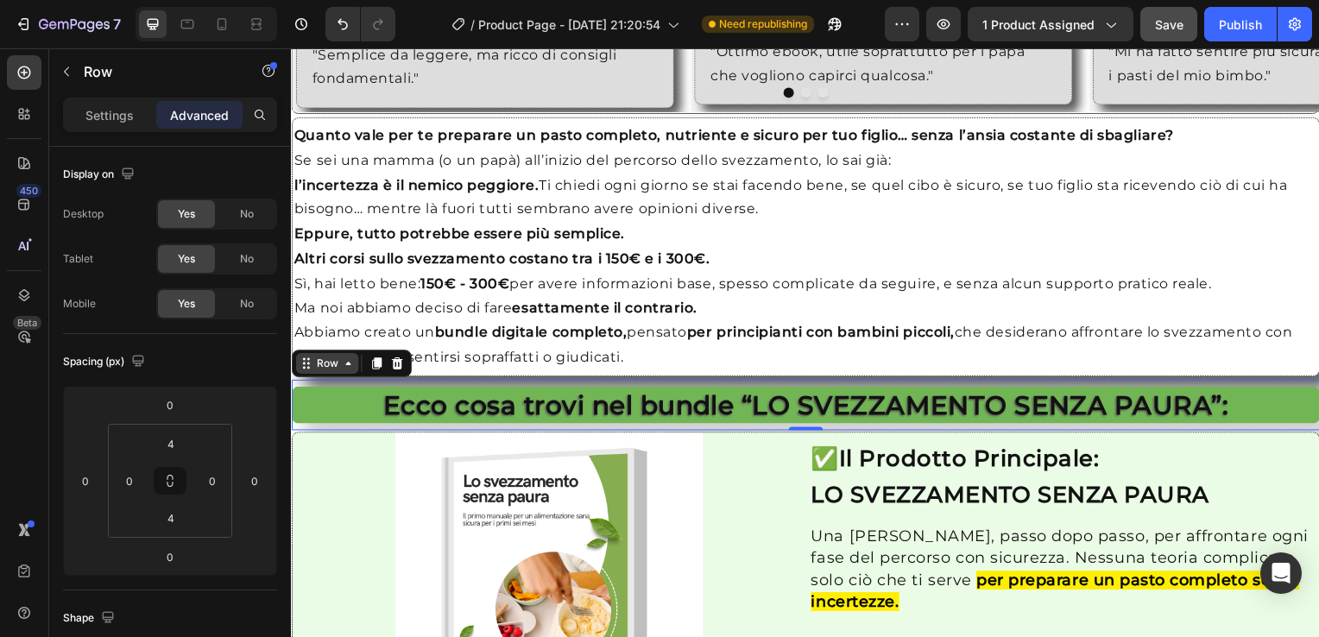
click at [339, 359] on div "Row" at bounding box center [327, 366] width 28 height 16
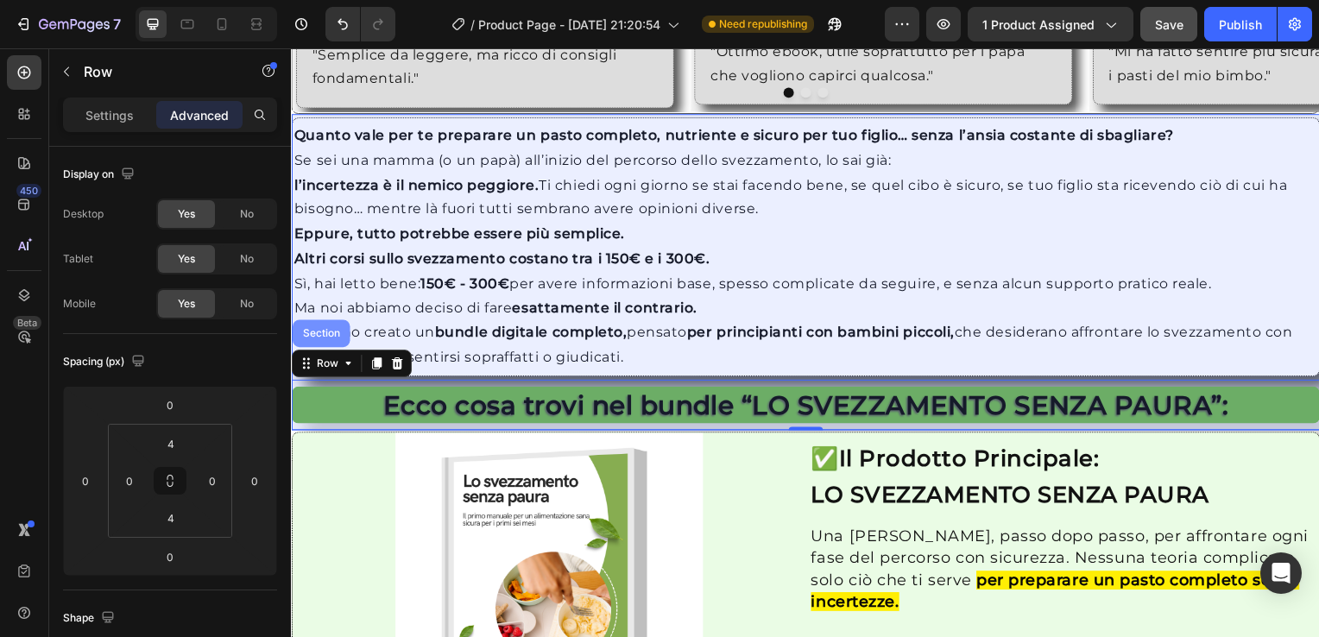
click at [331, 331] on div "Section" at bounding box center [321, 336] width 44 height 10
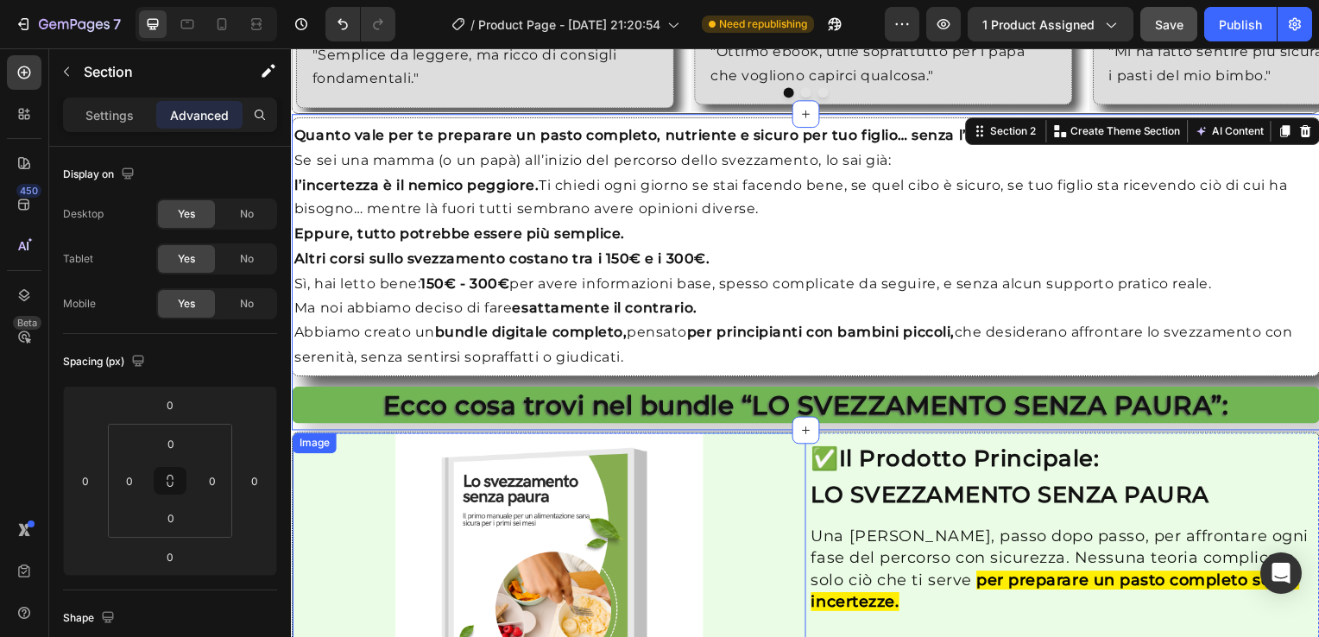
click at [463, 436] on img at bounding box center [551, 591] width 310 height 310
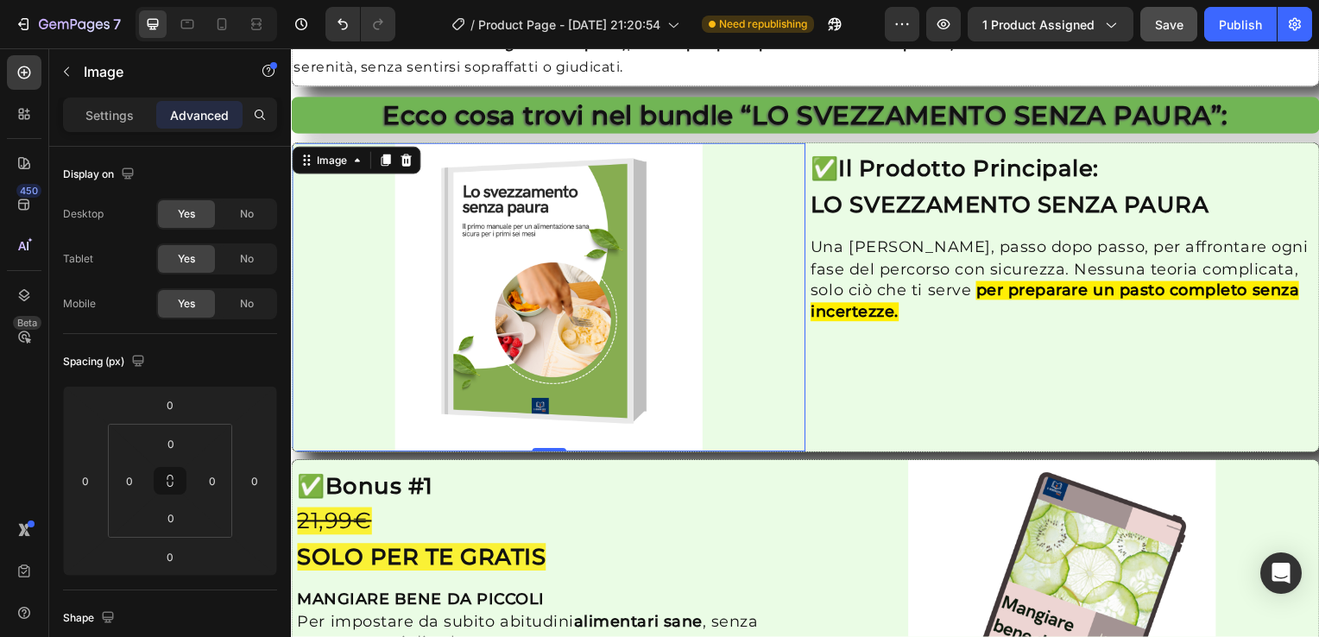
scroll to position [1924, 0]
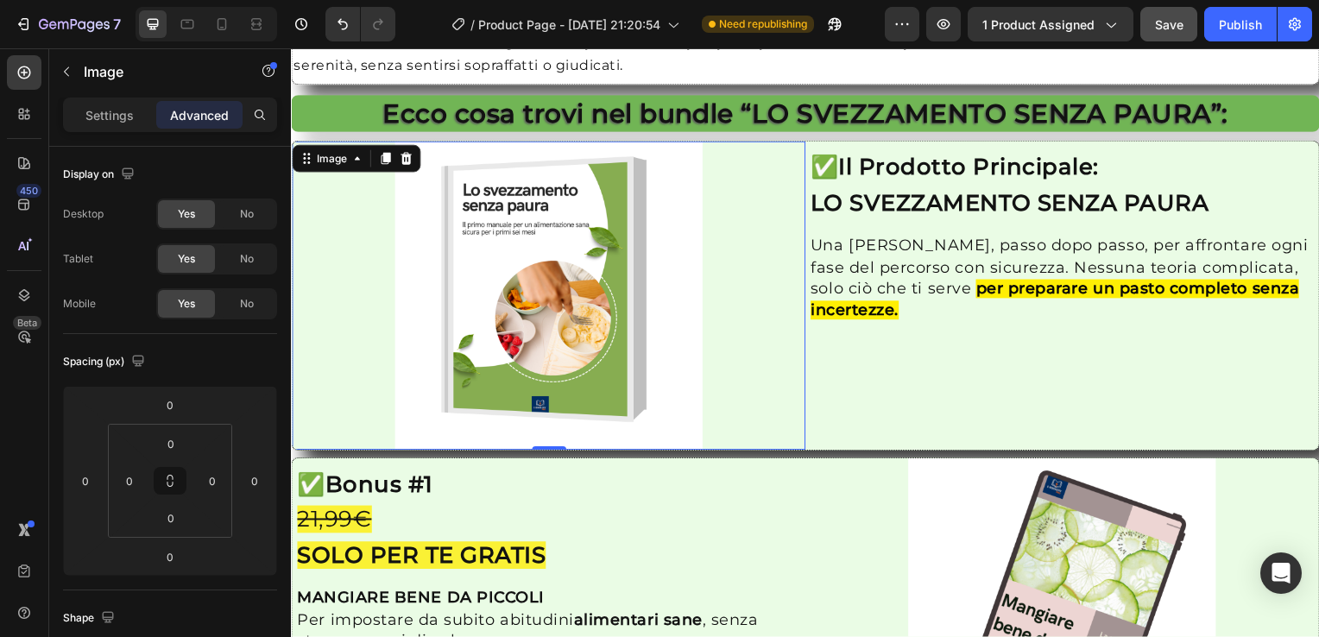
click at [300, 239] on div at bounding box center [550, 297] width 517 height 310
click at [335, 158] on div "Image" at bounding box center [331, 160] width 37 height 16
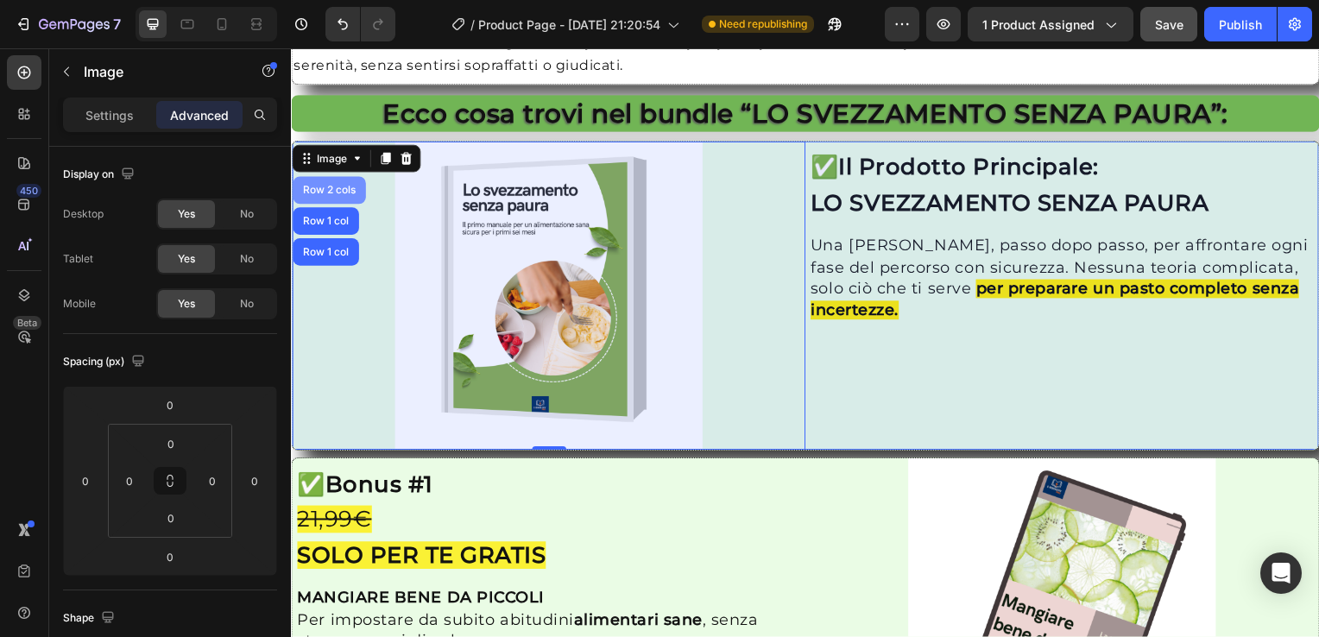
click at [329, 184] on div "Row 2 cols" at bounding box center [329, 192] width 73 height 28
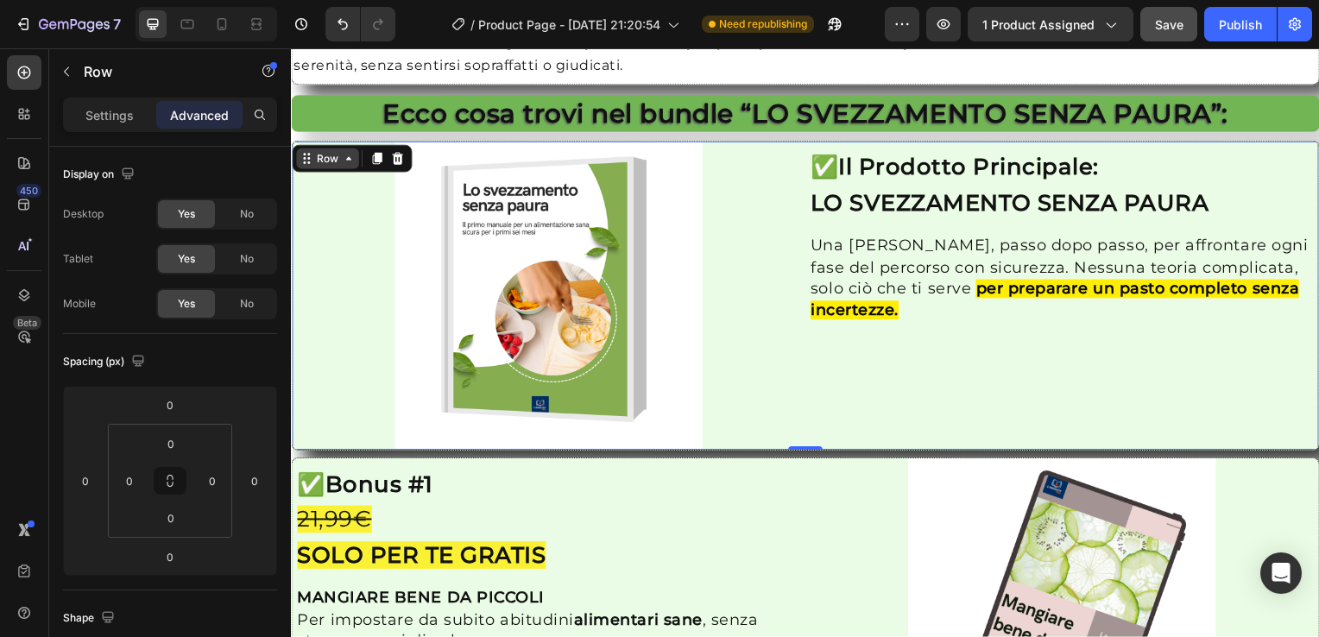
click at [345, 161] on icon at bounding box center [349, 160] width 14 height 14
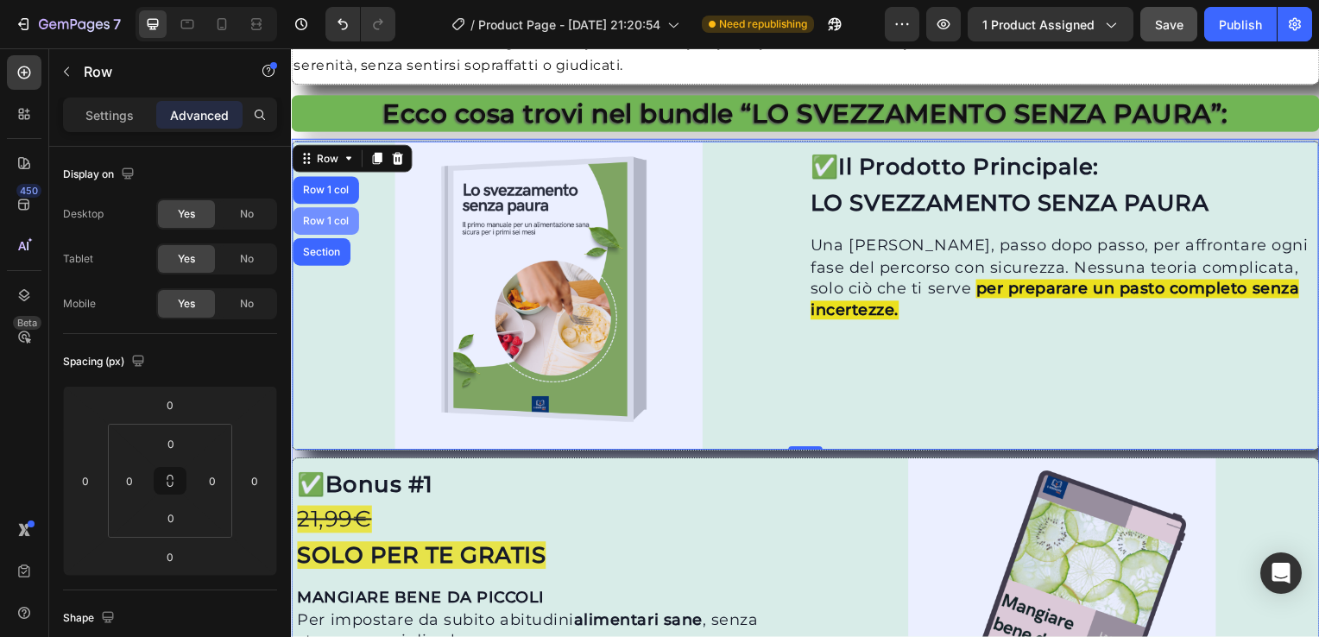
click at [333, 225] on div "Row 1 col" at bounding box center [326, 223] width 53 height 10
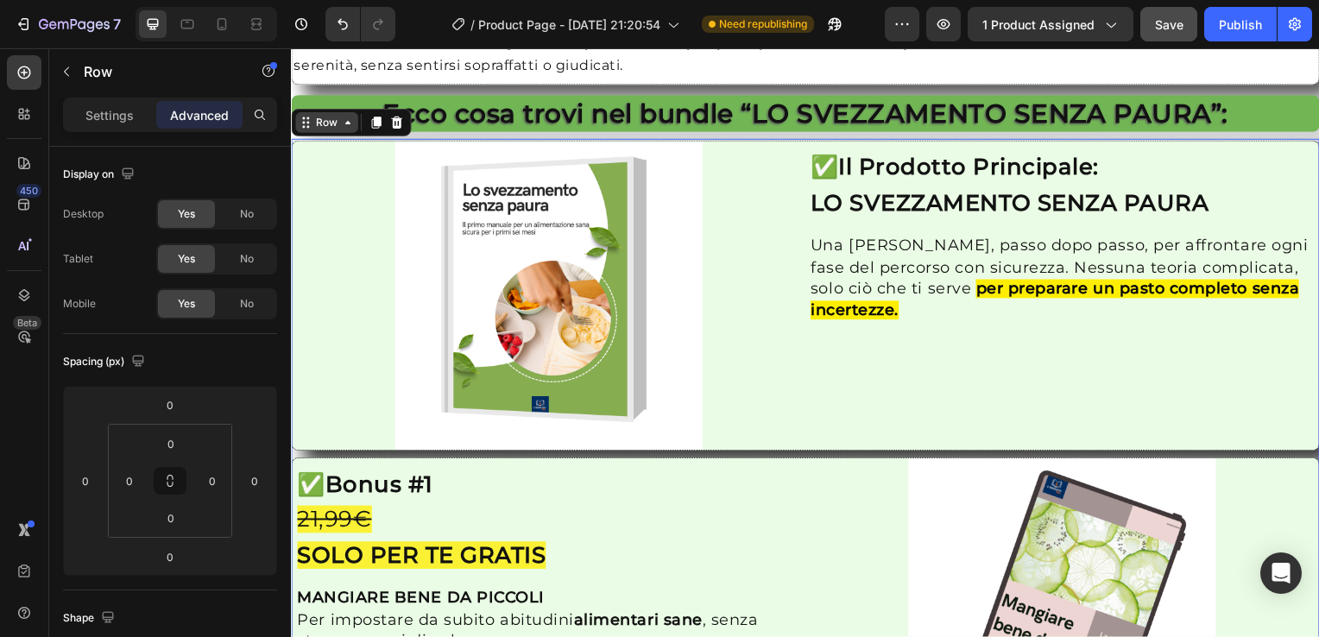
click at [344, 125] on icon at bounding box center [348, 124] width 14 height 14
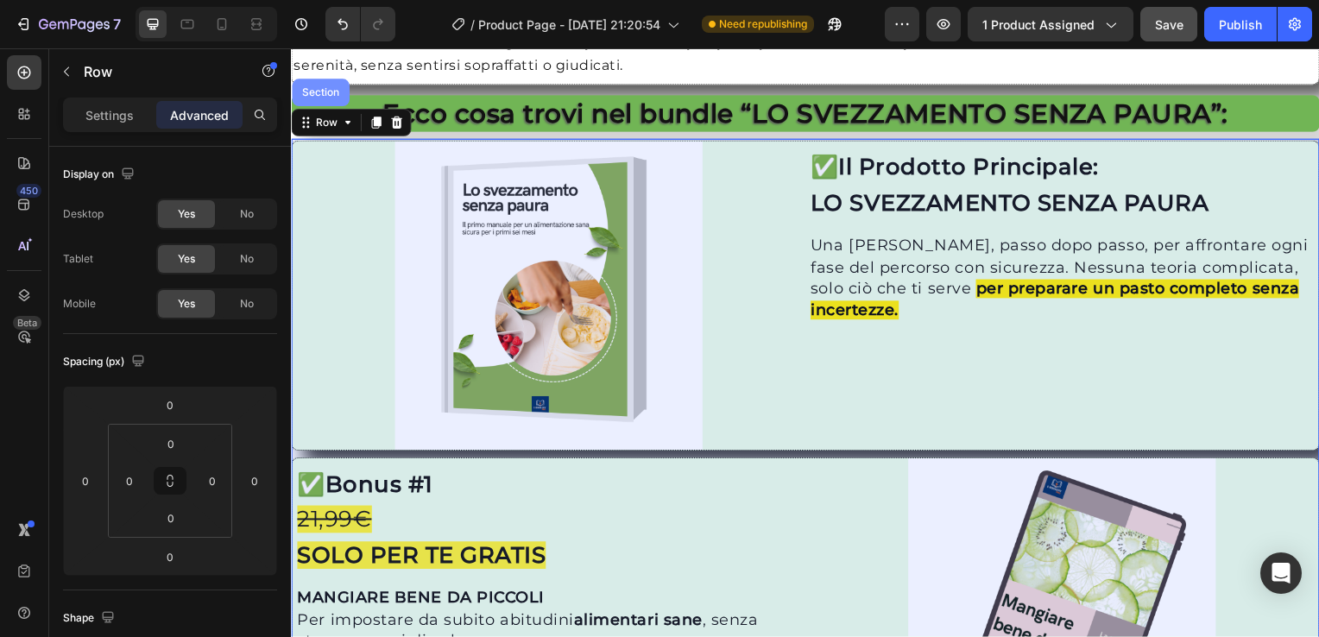
click at [322, 88] on div "Section" at bounding box center [321, 93] width 44 height 10
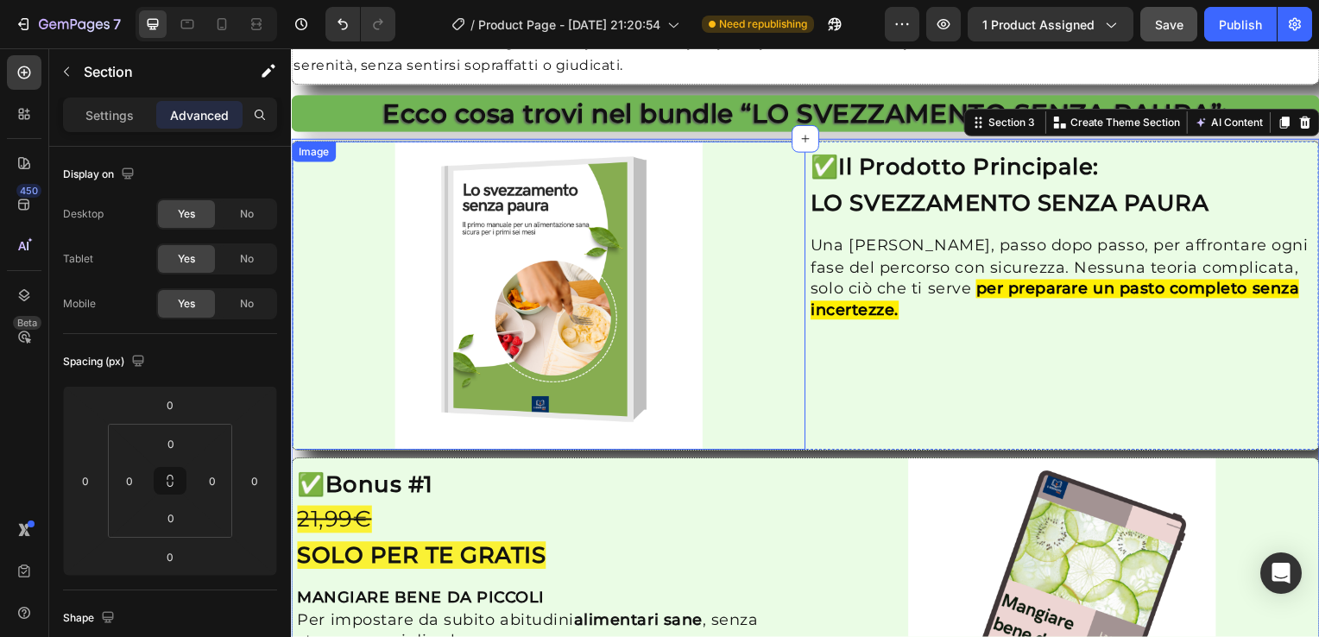
click at [363, 264] on div at bounding box center [550, 297] width 517 height 310
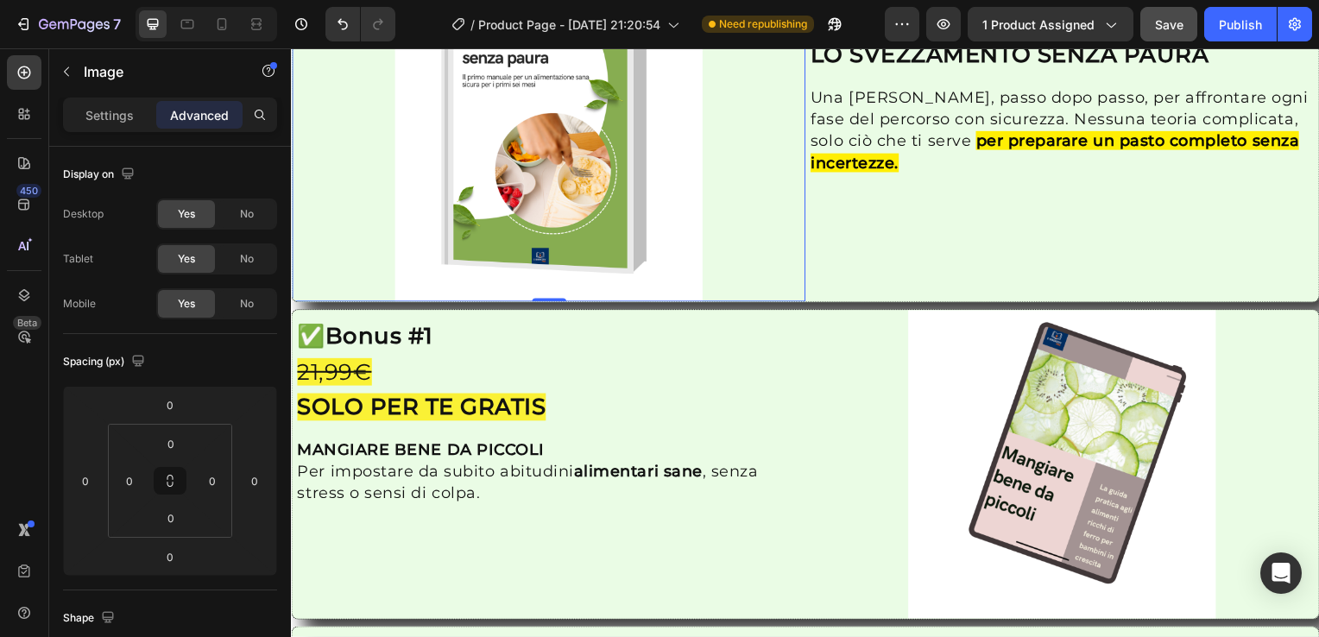
scroll to position [2100, 0]
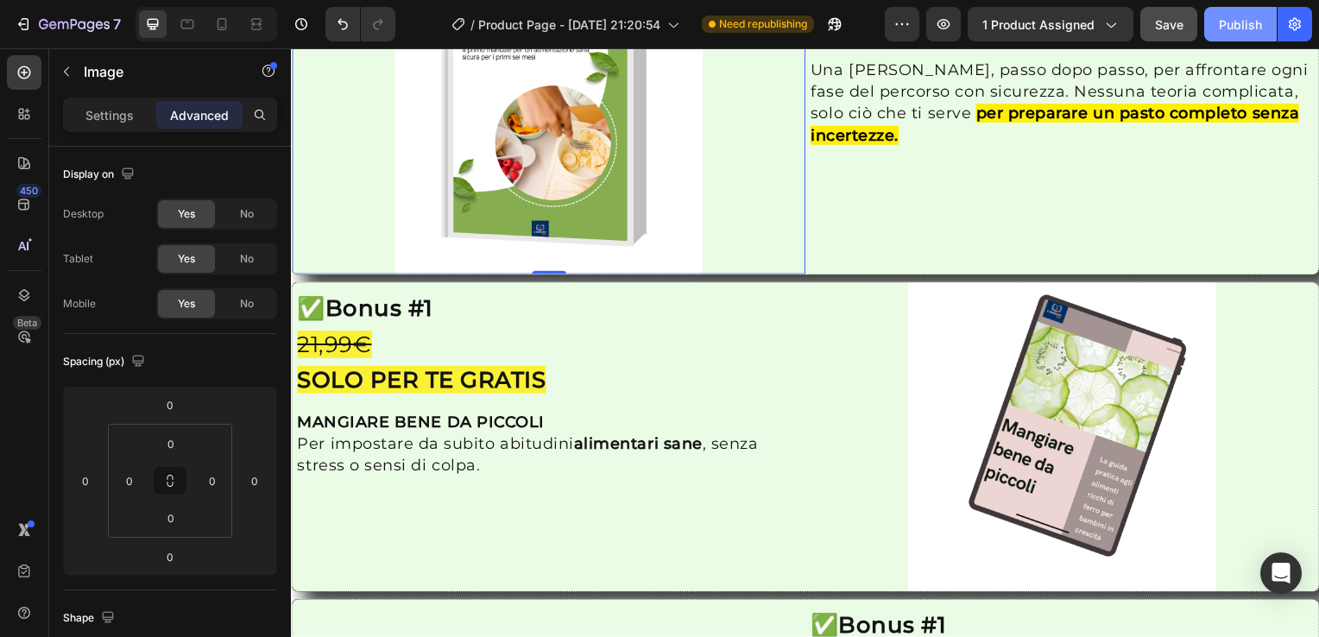
click at [1234, 16] on div "Publish" at bounding box center [1240, 25] width 43 height 18
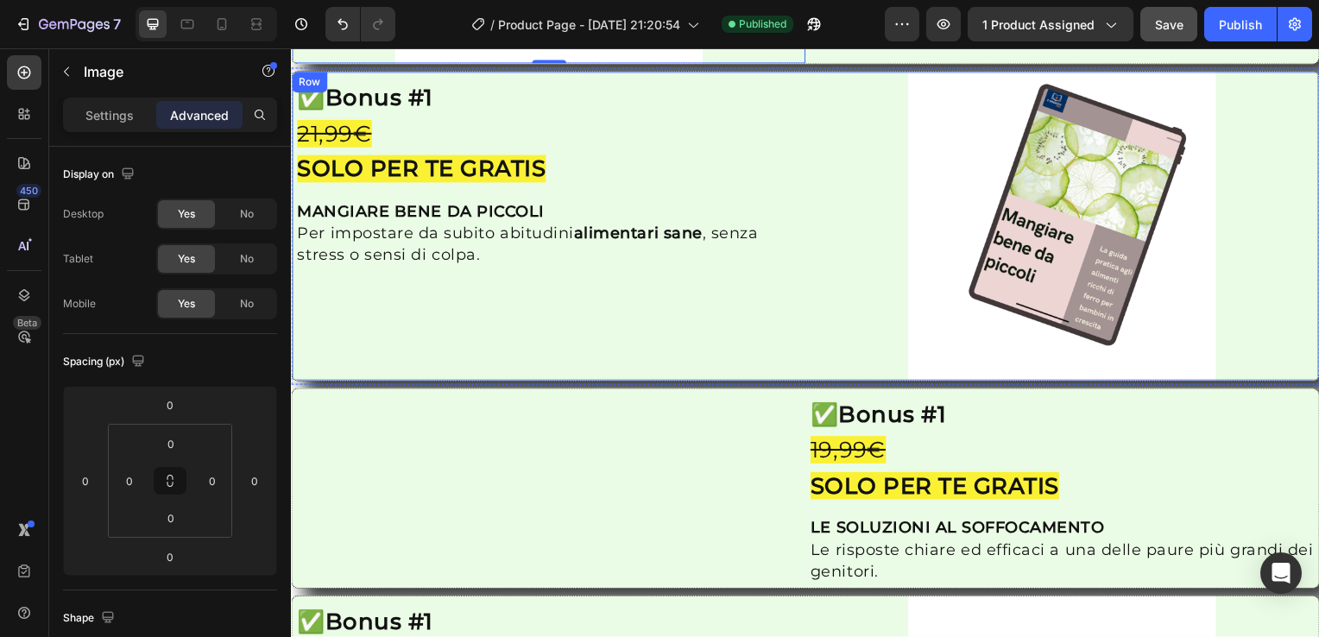
scroll to position [2314, 0]
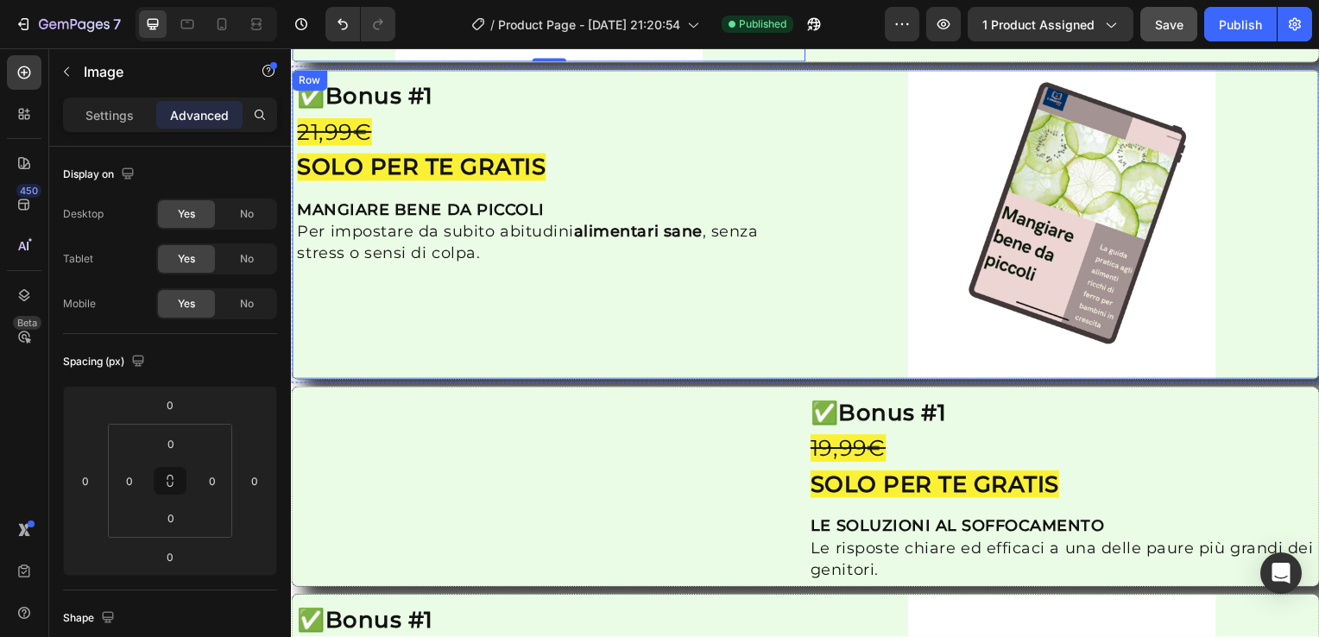
click at [329, 294] on div "✅ Bonus #1 21,99€ SOLO PER TE GRATIS Heading MANGIARE BENE DA PICCOLI Per impos…" at bounding box center [550, 226] width 517 height 310
click at [326, 88] on div "Row" at bounding box center [327, 88] width 28 height 16
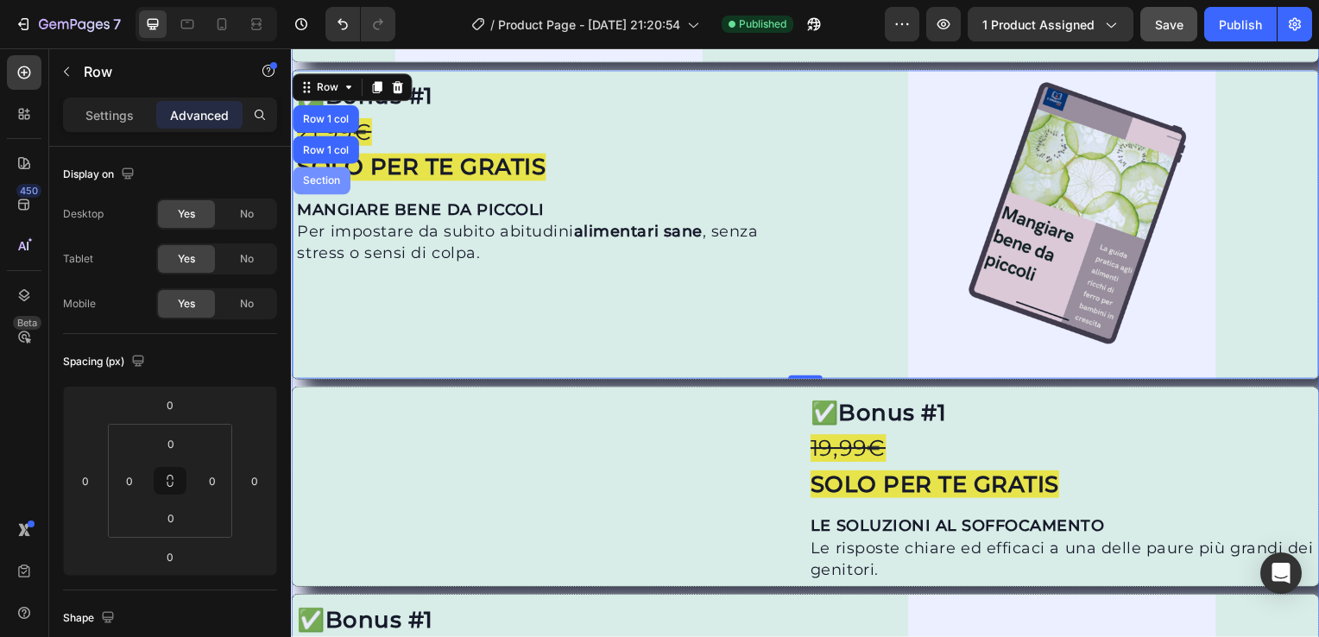
click at [326, 177] on div "Section" at bounding box center [322, 182] width 44 height 10
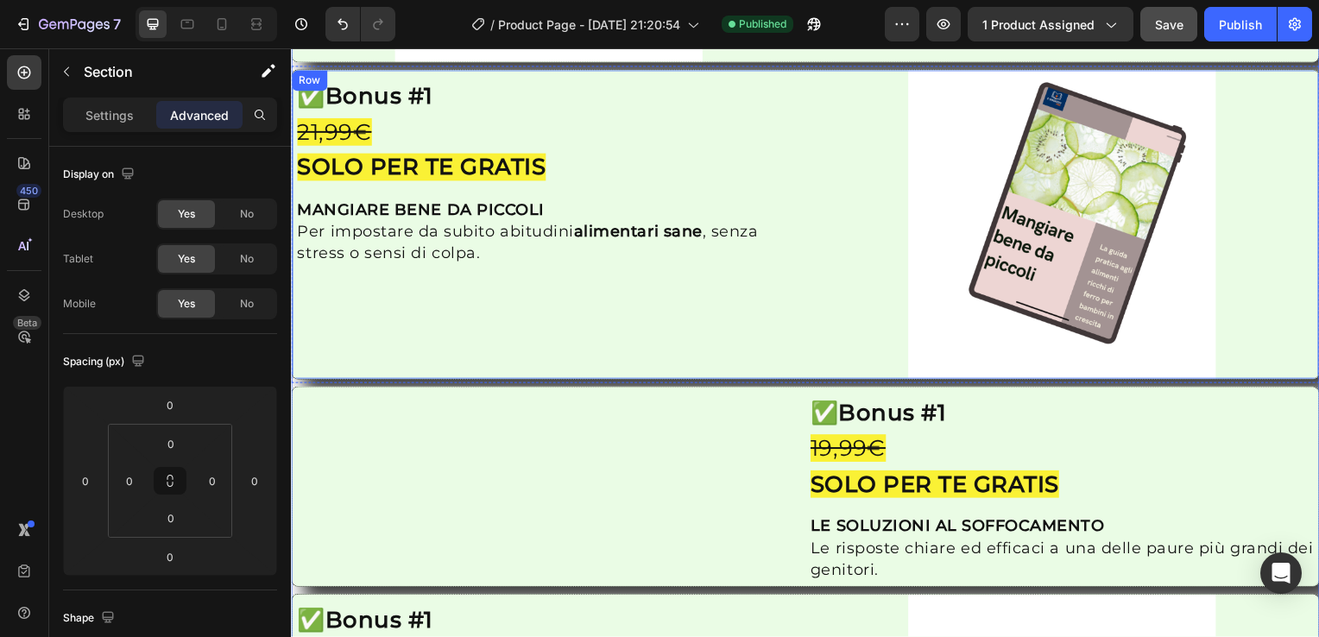
click at [300, 291] on div "✅ Bonus #1 21,99€ SOLO PER TE GRATIS Heading MANGIARE BENE DA PICCOLI Per impos…" at bounding box center [550, 226] width 517 height 310
click at [319, 92] on div "Row" at bounding box center [327, 88] width 63 height 21
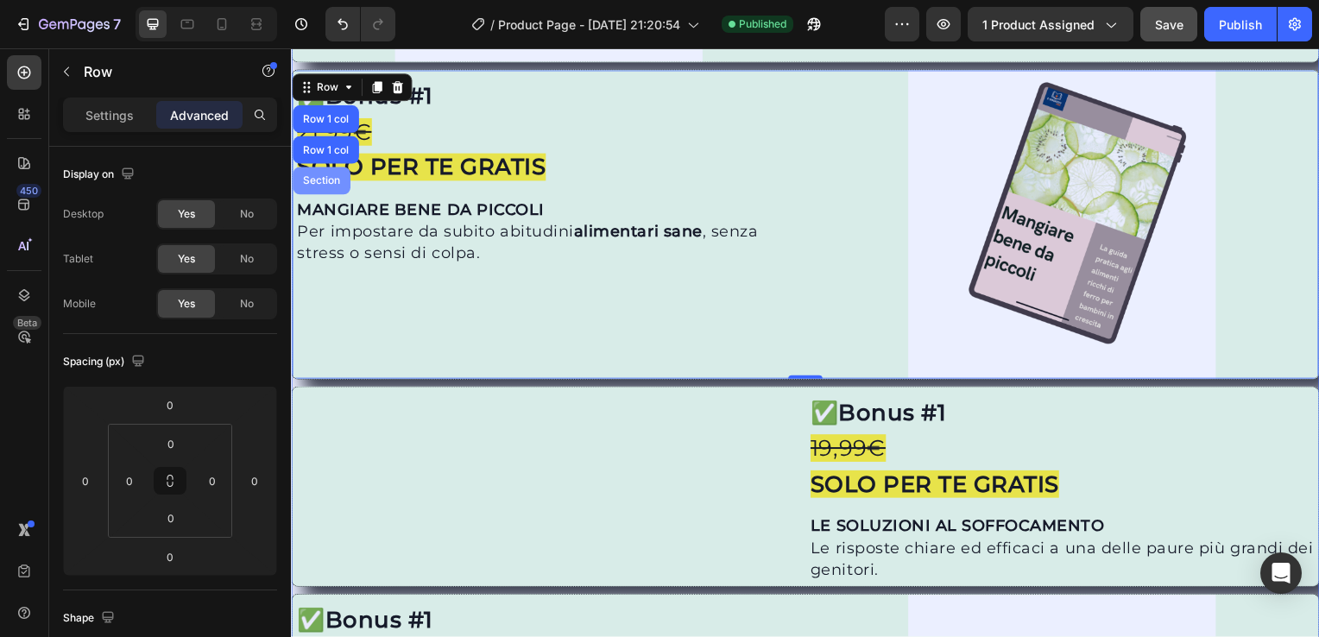
click at [333, 177] on div "Section" at bounding box center [322, 182] width 44 height 10
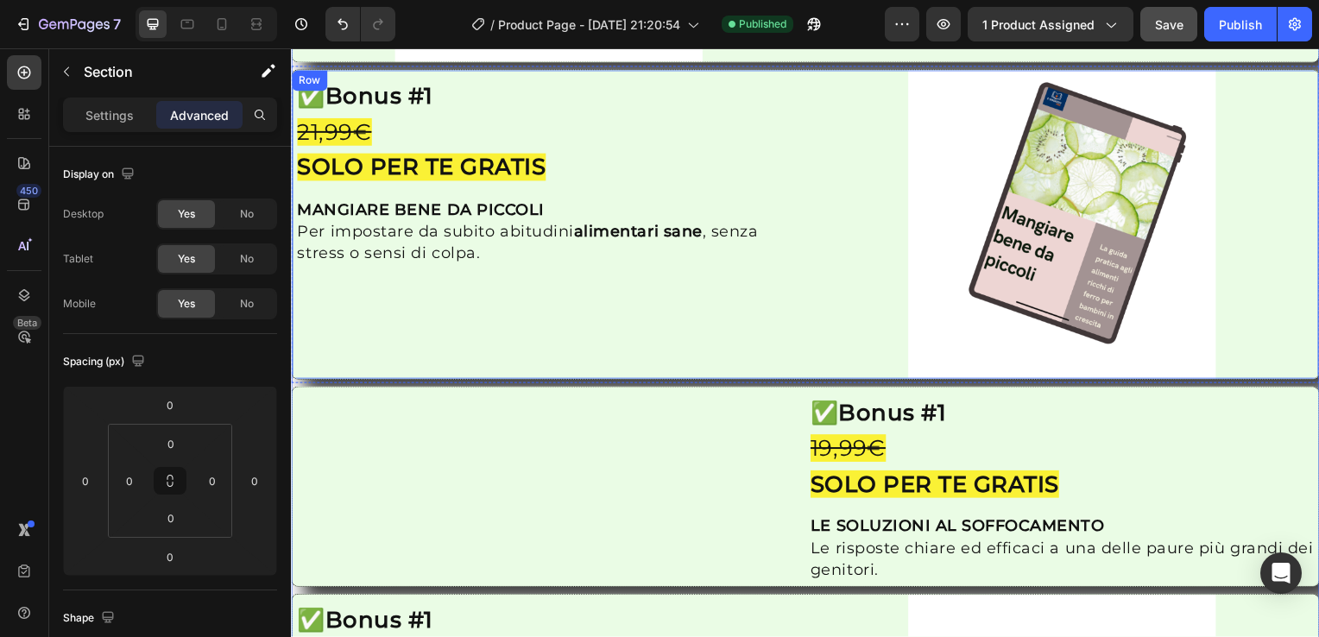
click at [322, 340] on div "✅ Bonus #1 21,99€ SOLO PER TE GRATIS Heading MANGIARE BENE DA PICCOLI Per impos…" at bounding box center [550, 226] width 517 height 310
click at [313, 85] on div "Row" at bounding box center [327, 88] width 28 height 16
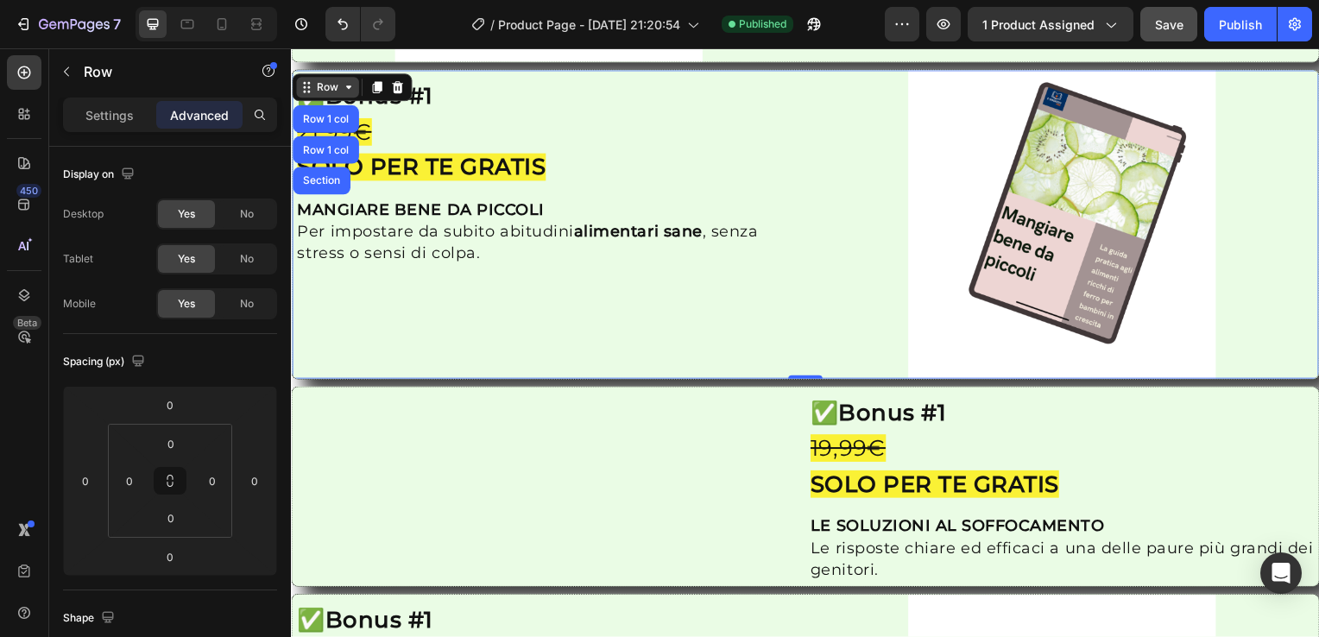
click at [357, 91] on div "Row" at bounding box center [327, 88] width 63 height 21
click at [351, 90] on div "Row" at bounding box center [327, 88] width 63 height 21
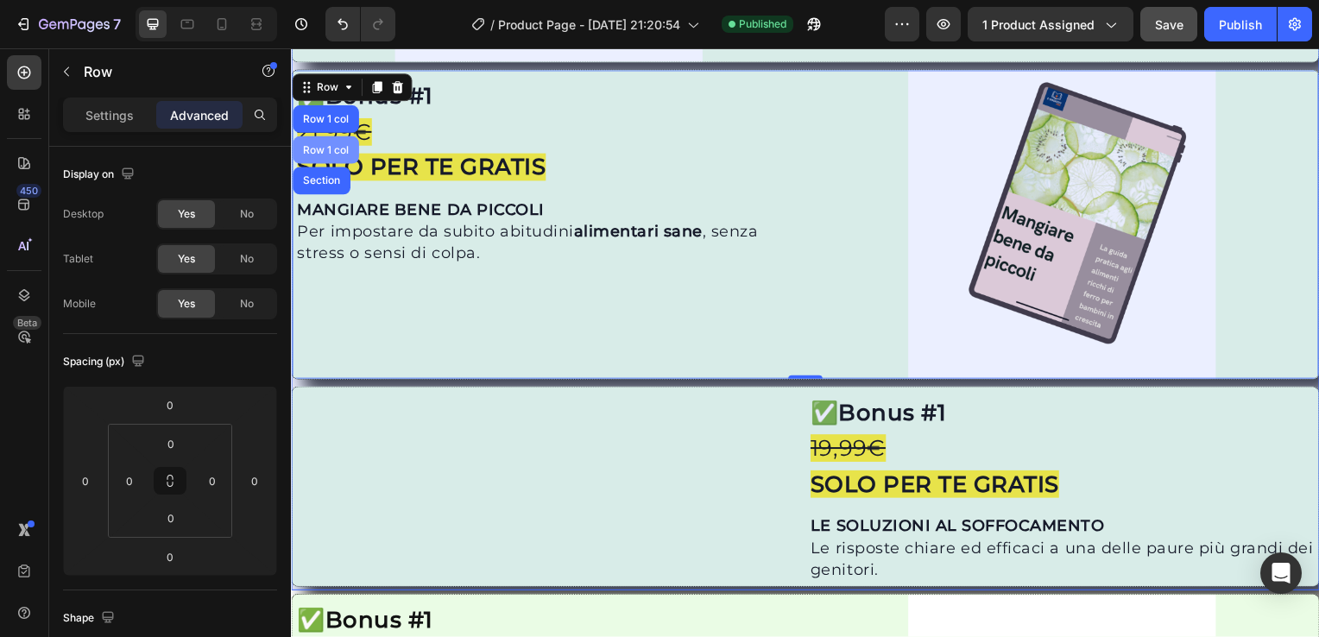
click at [335, 146] on div "Row 1 col" at bounding box center [326, 151] width 53 height 10
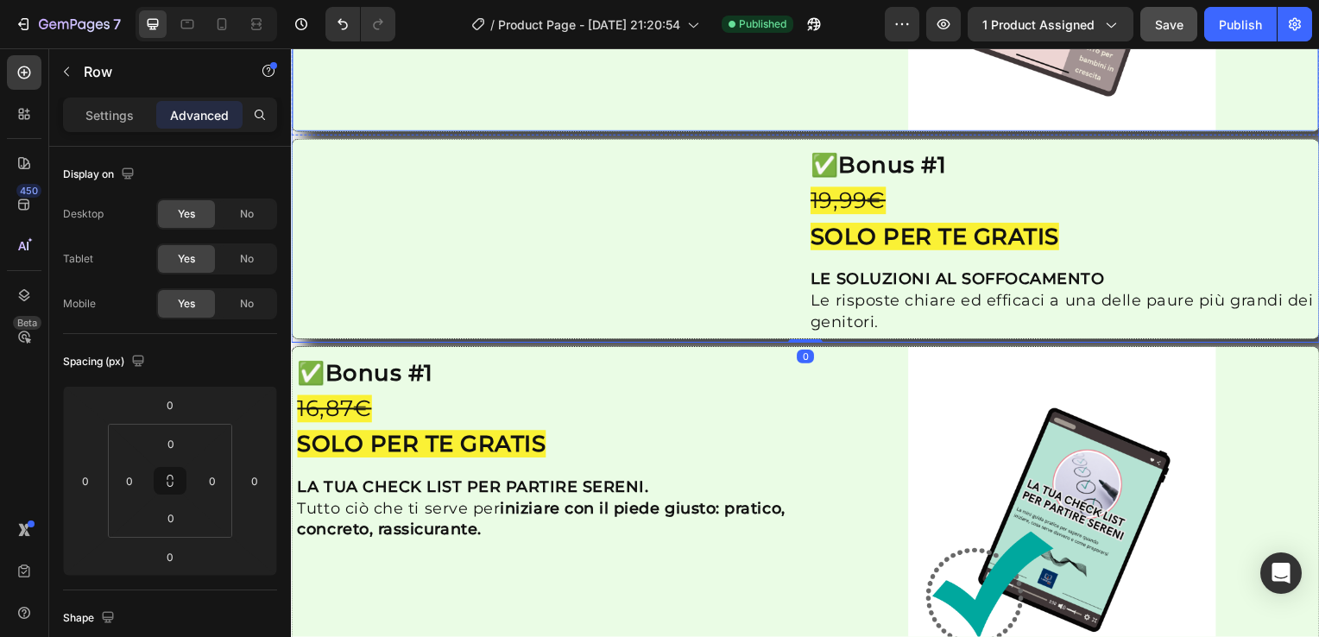
scroll to position [2566, 0]
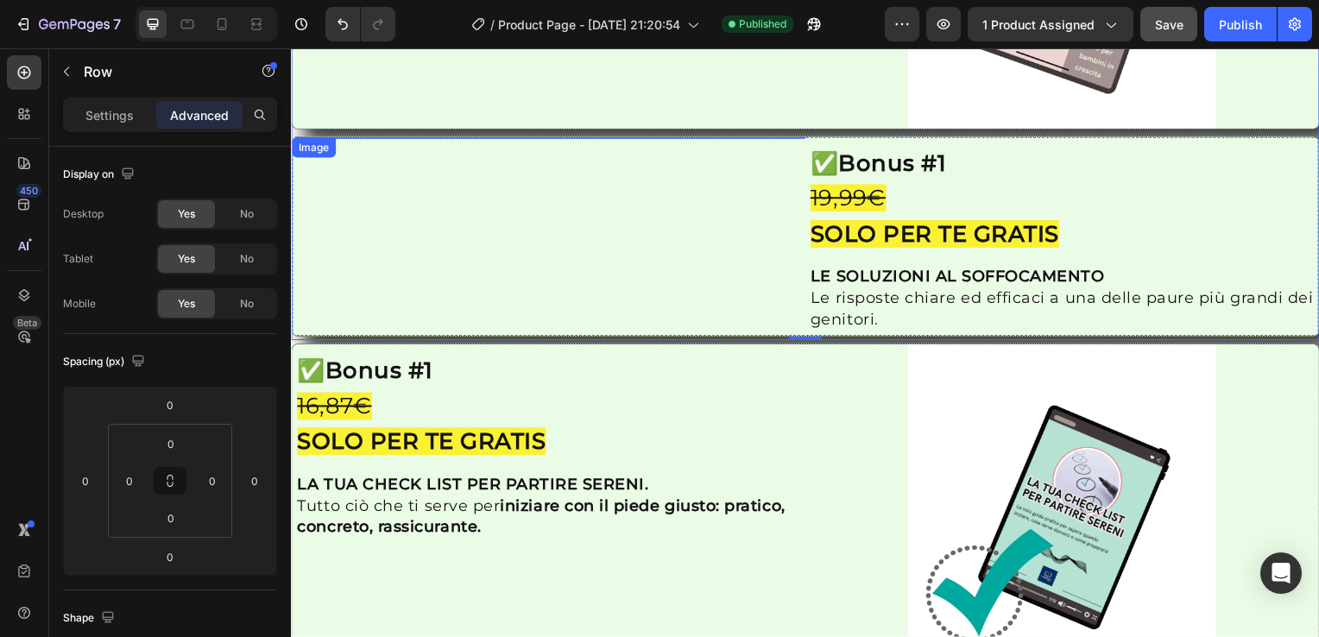
click at [308, 138] on div at bounding box center [550, 138] width 517 height 0
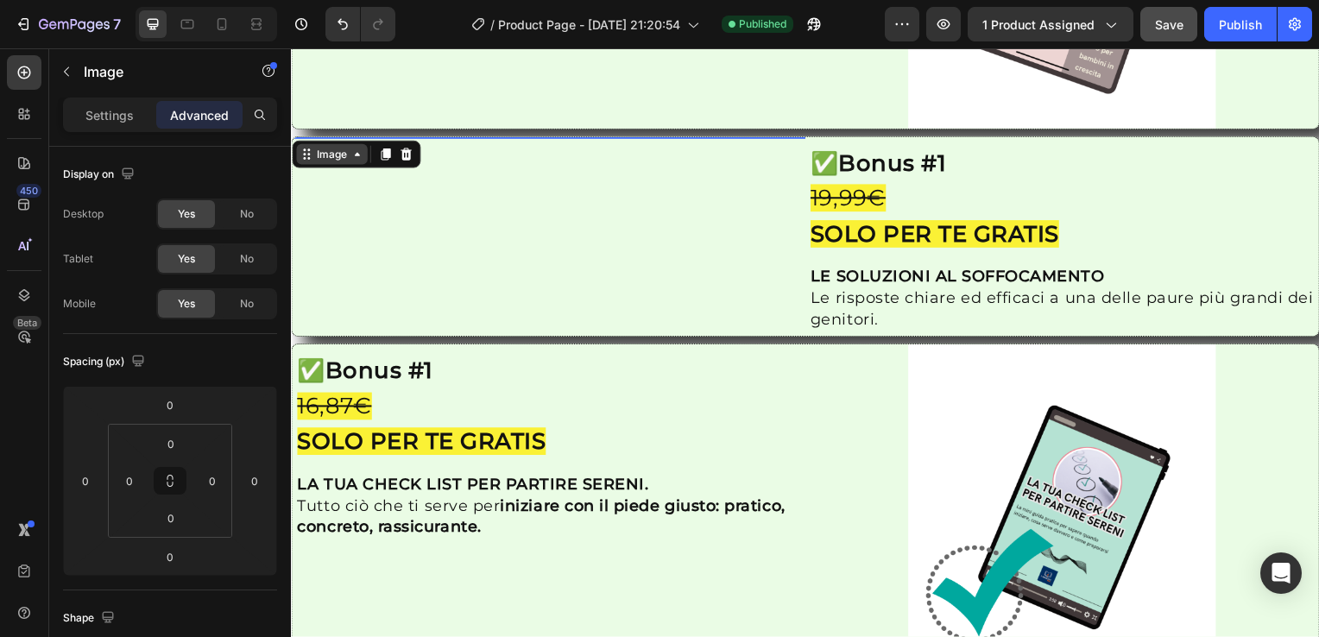
click at [329, 148] on div "Image" at bounding box center [331, 156] width 37 height 16
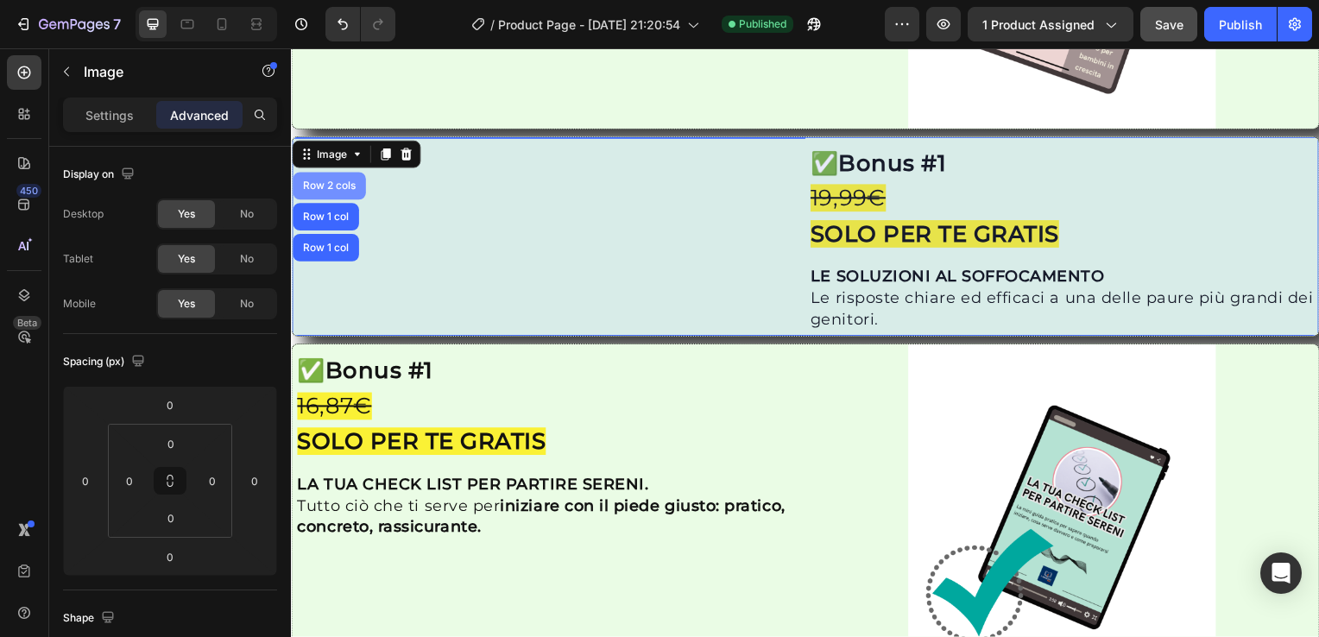
click at [337, 182] on div "Row 2 cols" at bounding box center [330, 187] width 60 height 10
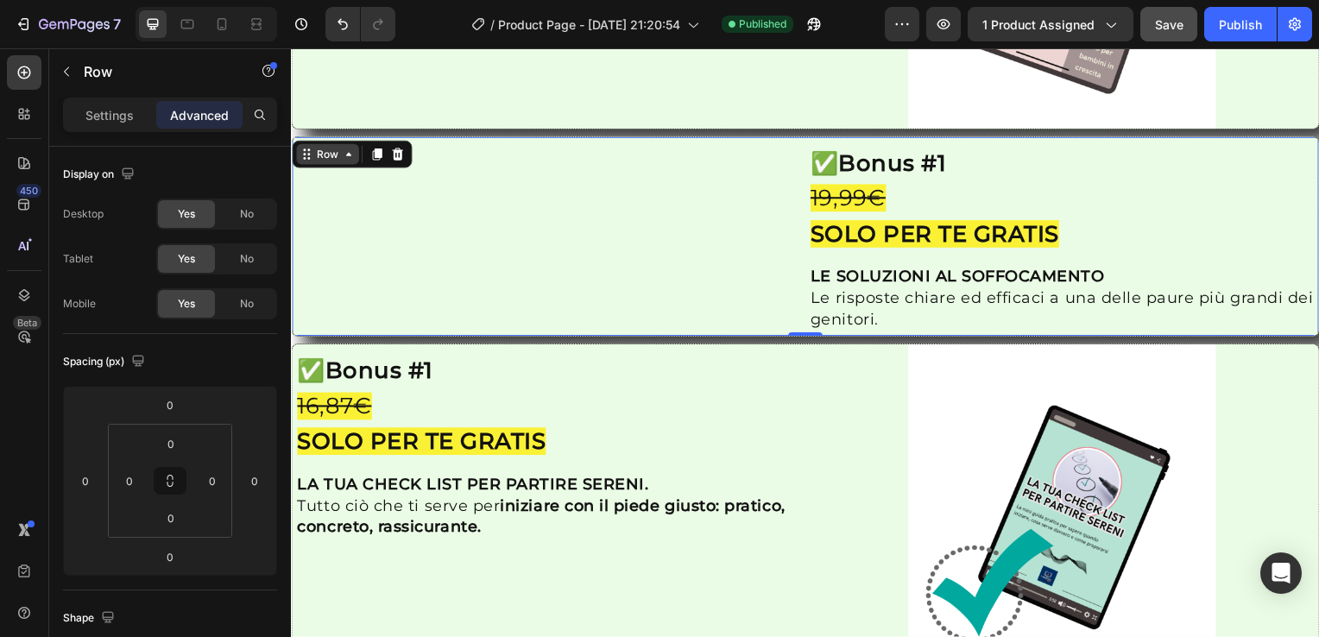
click at [351, 149] on icon at bounding box center [349, 156] width 14 height 14
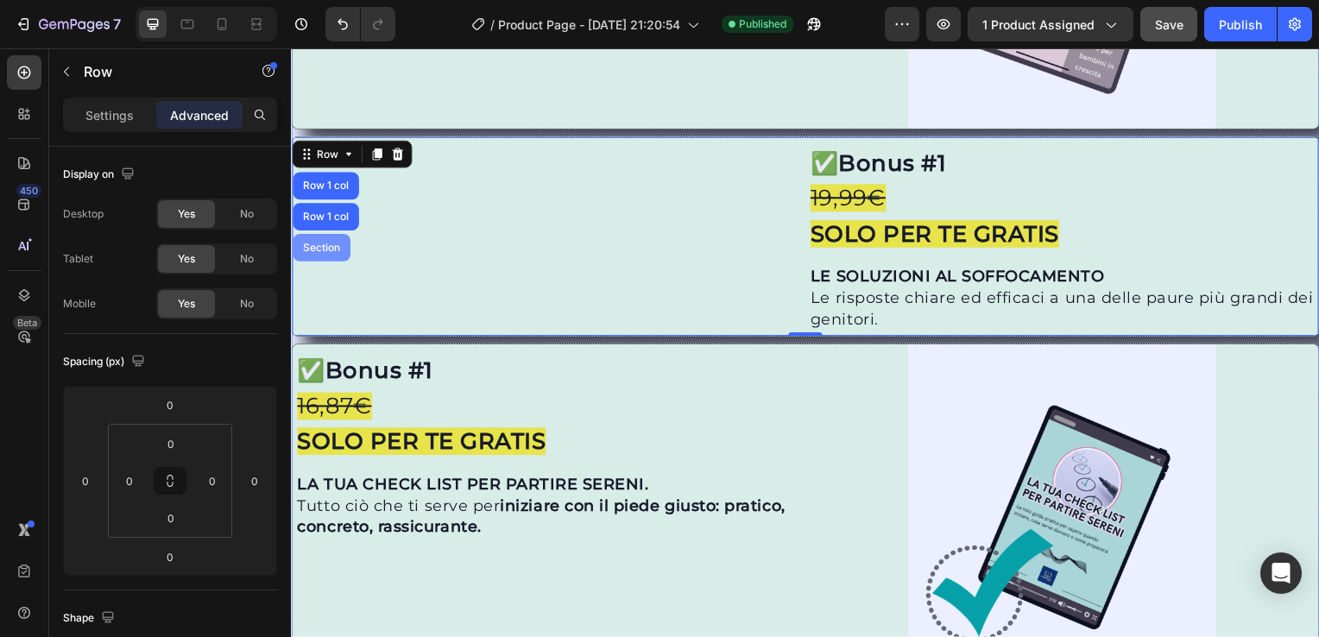
click at [327, 244] on div "Section" at bounding box center [322, 249] width 44 height 10
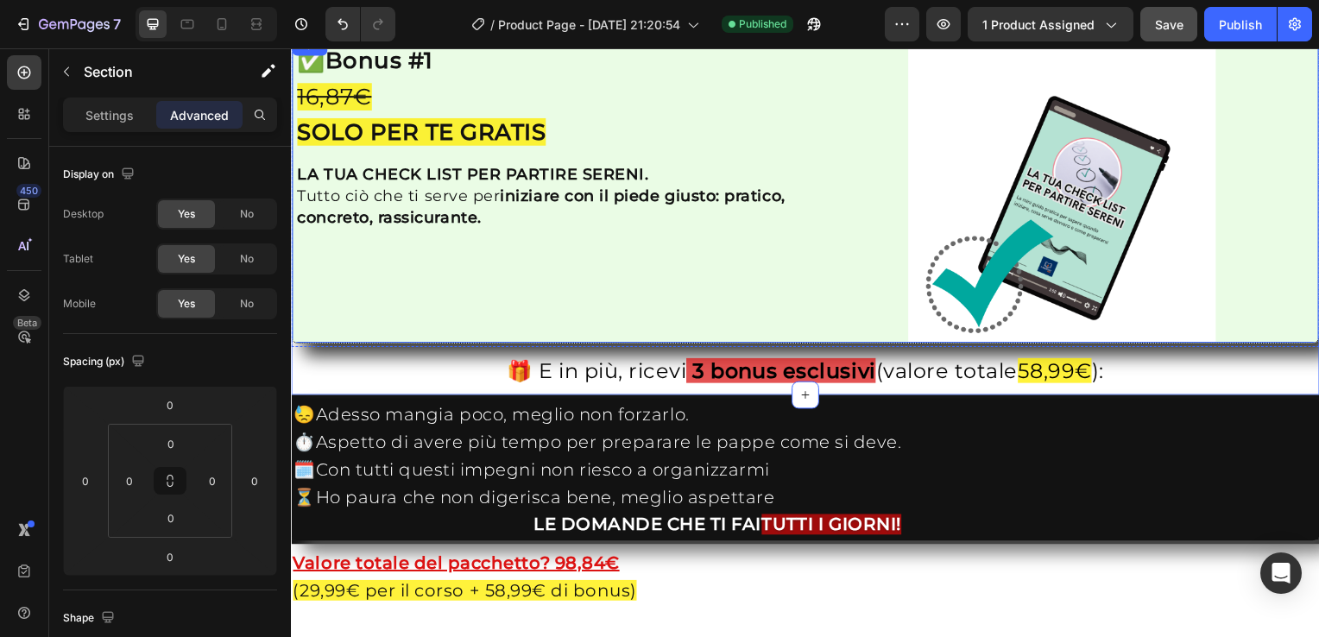
scroll to position [2879, 0]
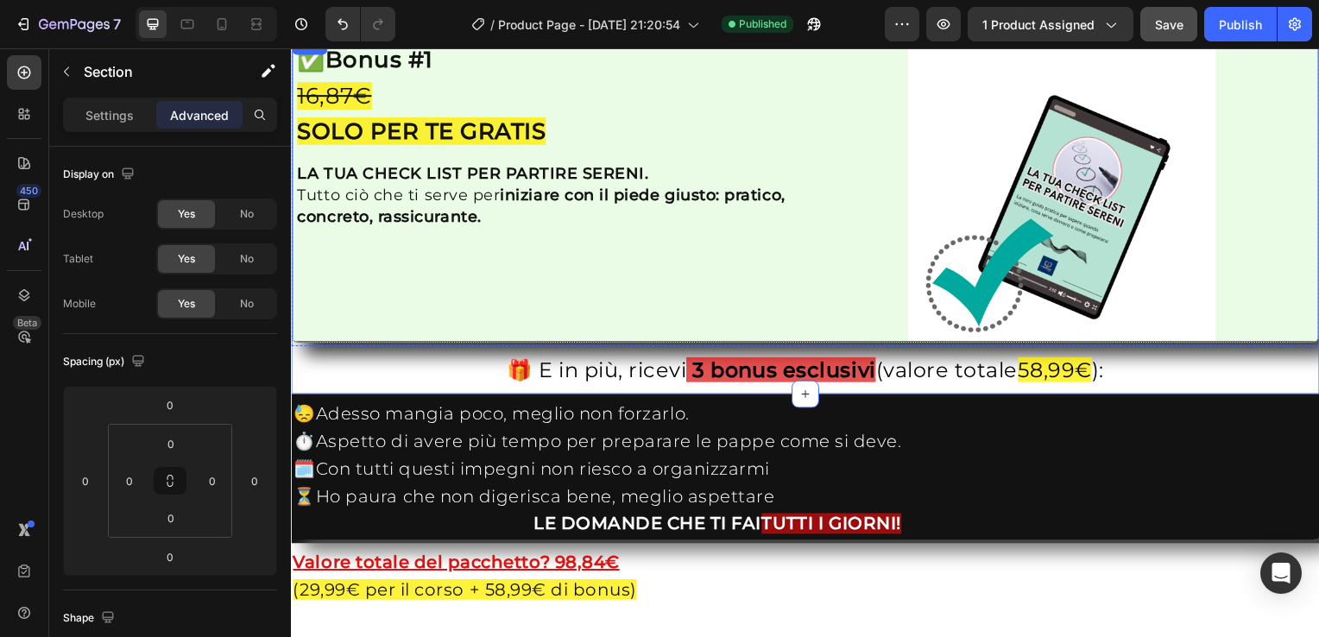
click at [313, 345] on div "✅ Bonus #1 16,87€ SOLO PER TE GRATIS Heading LA TUA CHECK LIST PER PARTIRE SERE…" at bounding box center [550, 190] width 517 height 310
click at [328, 60] on div "Row" at bounding box center [327, 52] width 28 height 16
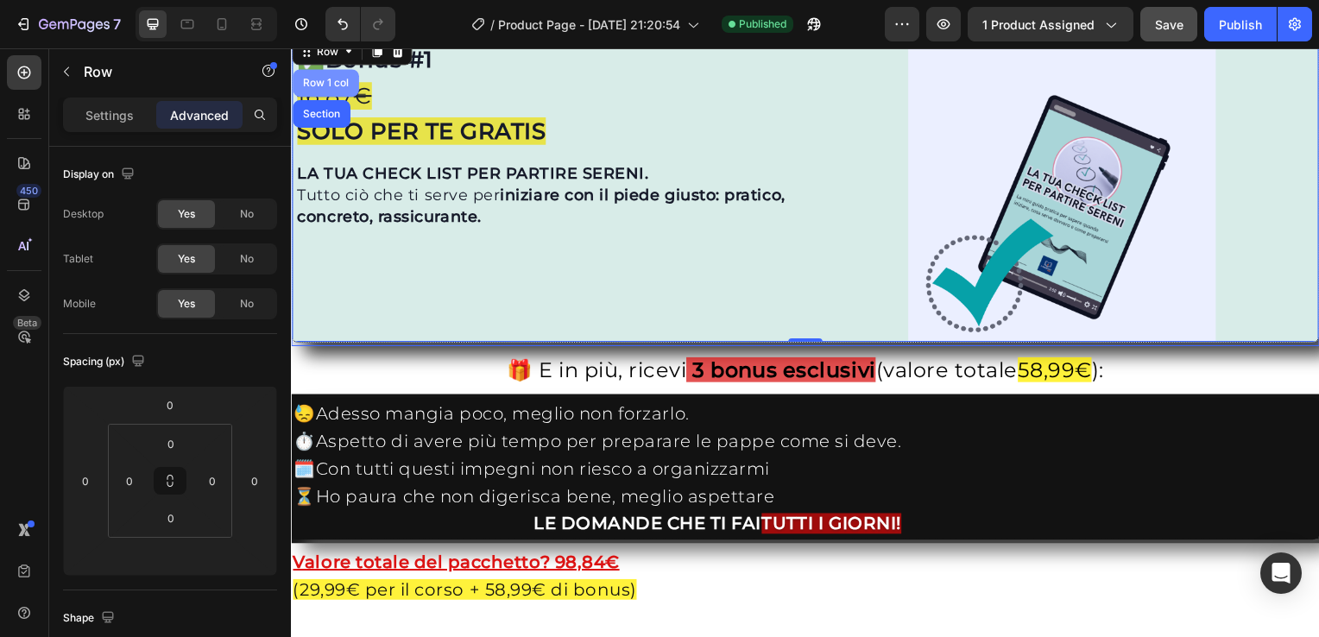
click at [332, 89] on div "Row 1 col" at bounding box center [326, 84] width 53 height 10
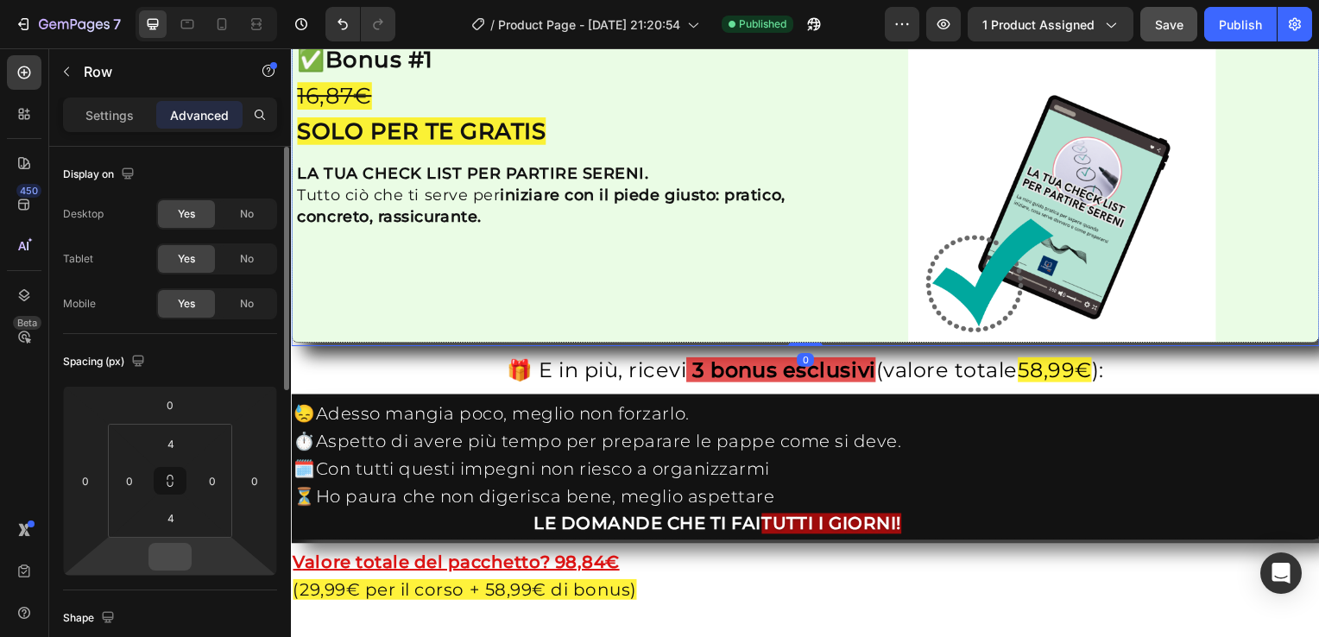
click at [156, 553] on input "number" at bounding box center [170, 557] width 35 height 26
type input "0"
click at [348, 21] on icon at bounding box center [348, 14] width 14 height 14
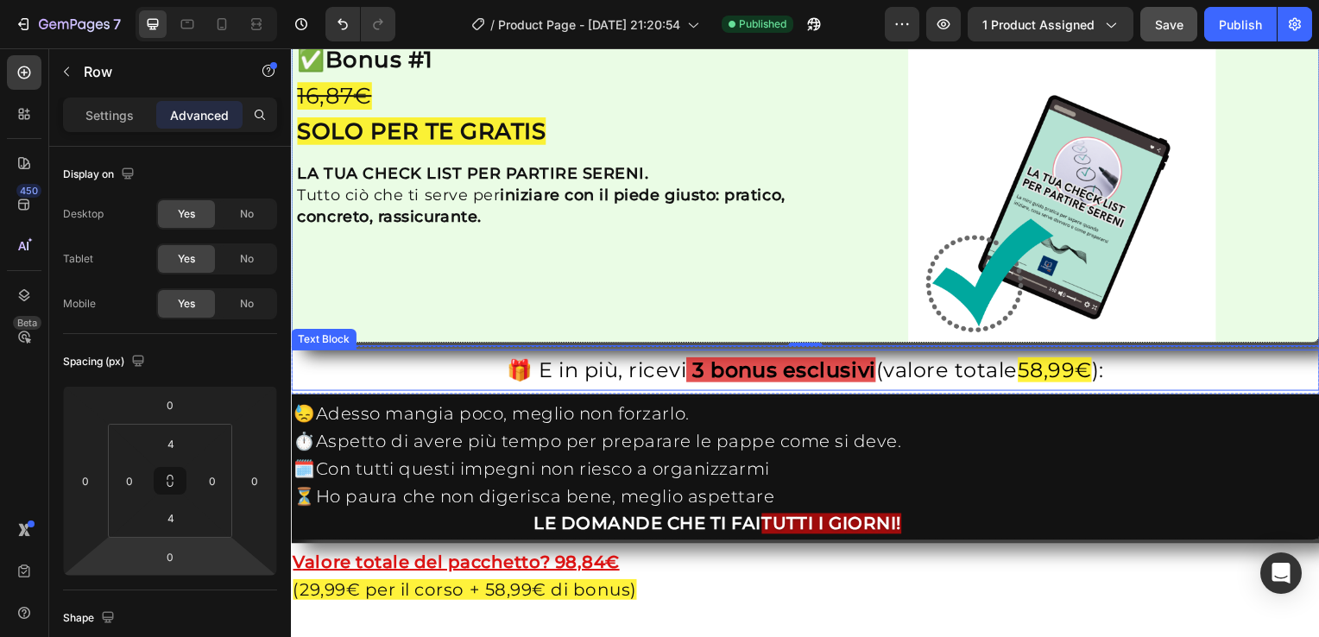
scroll to position [3060, 0]
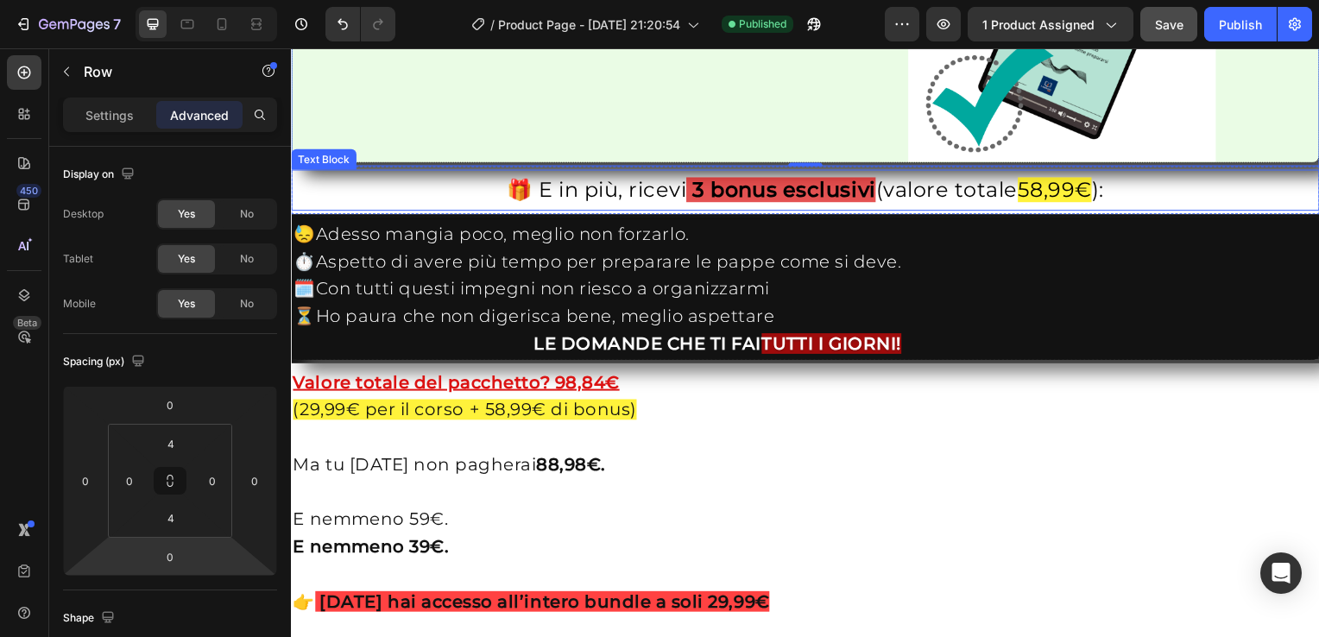
click at [308, 210] on p "🎁 E in più, ricevi 3 bonus esclusivi (valore totale 58,99€ ):" at bounding box center [809, 191] width 1033 height 37
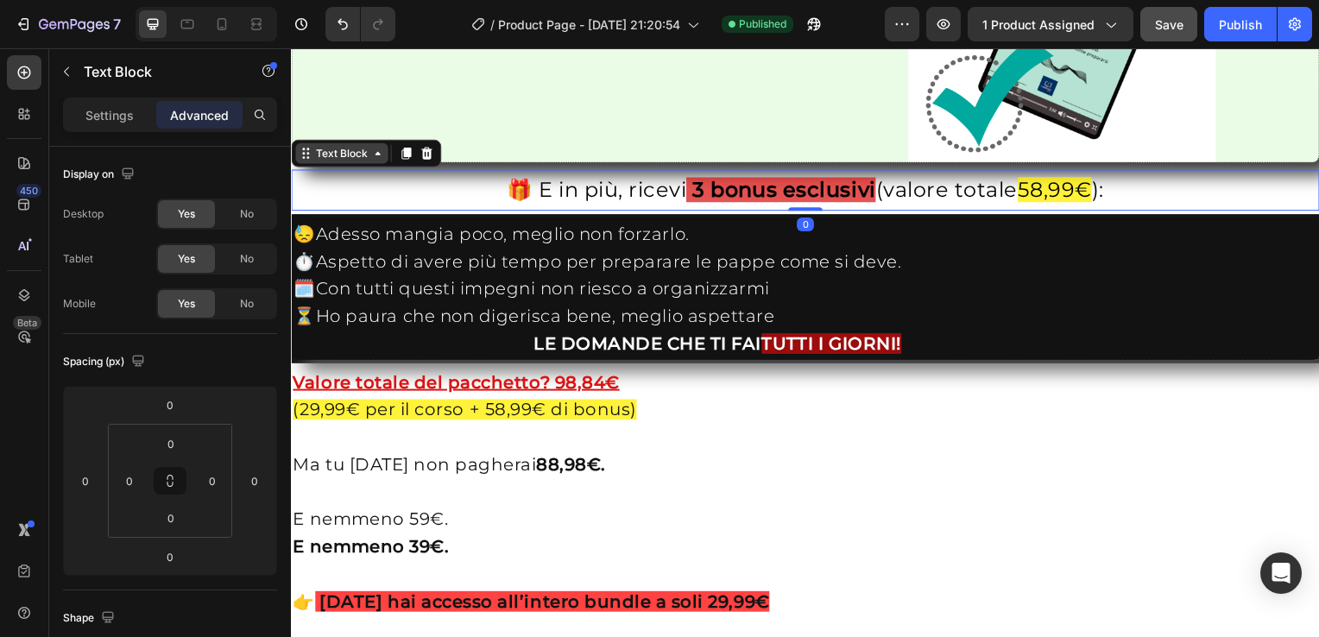
click at [375, 161] on icon at bounding box center [378, 155] width 14 height 14
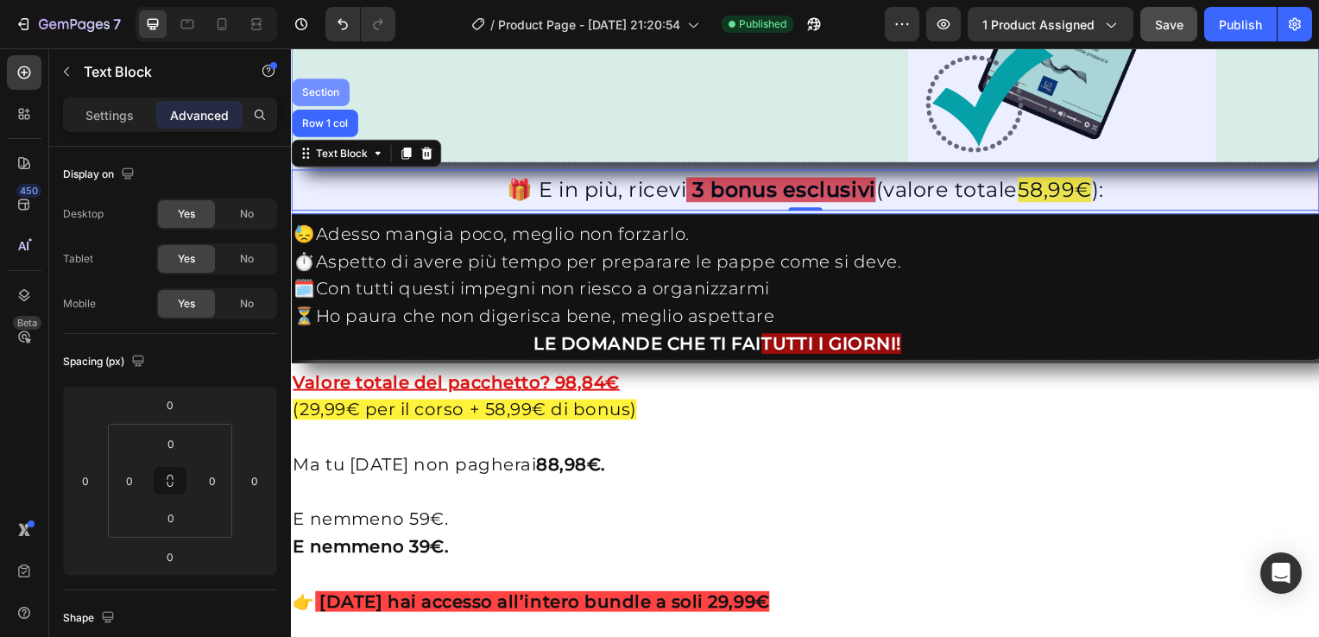
click at [327, 98] on div "Section" at bounding box center [321, 93] width 44 height 10
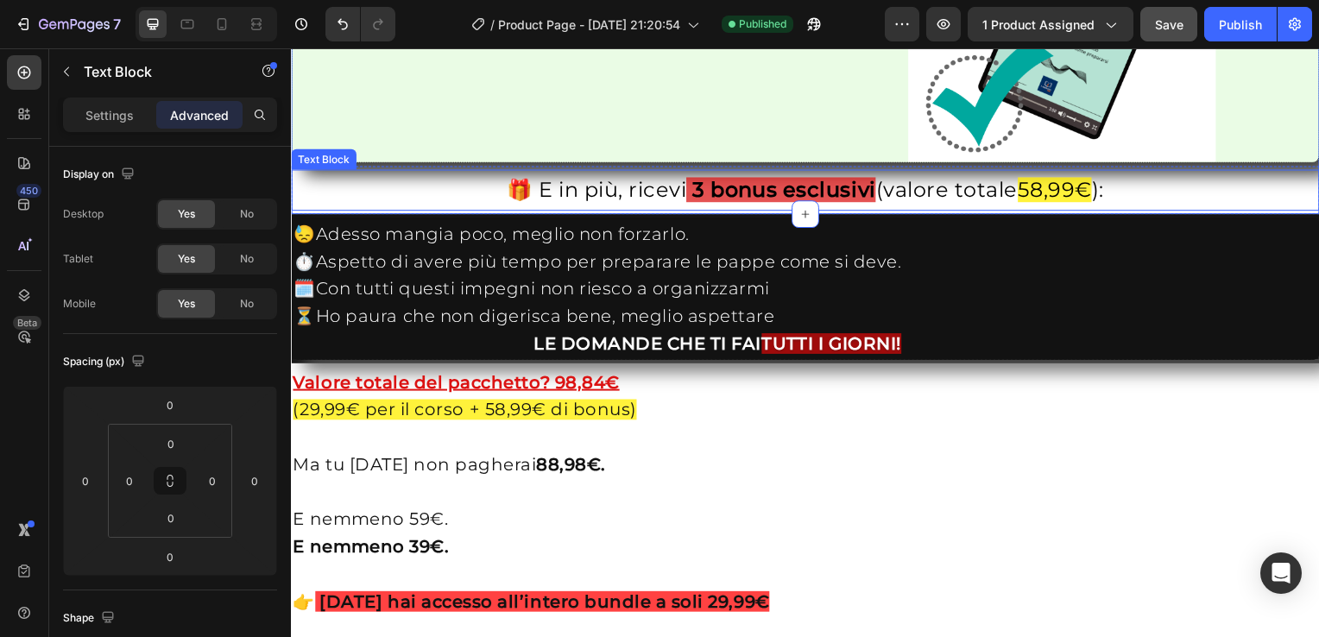
click at [351, 210] on p "🎁 E in più, ricevi 3 bonus esclusivi (valore totale 58,99€ ):" at bounding box center [809, 191] width 1033 height 37
click at [345, 162] on div "Text Block" at bounding box center [342, 155] width 59 height 16
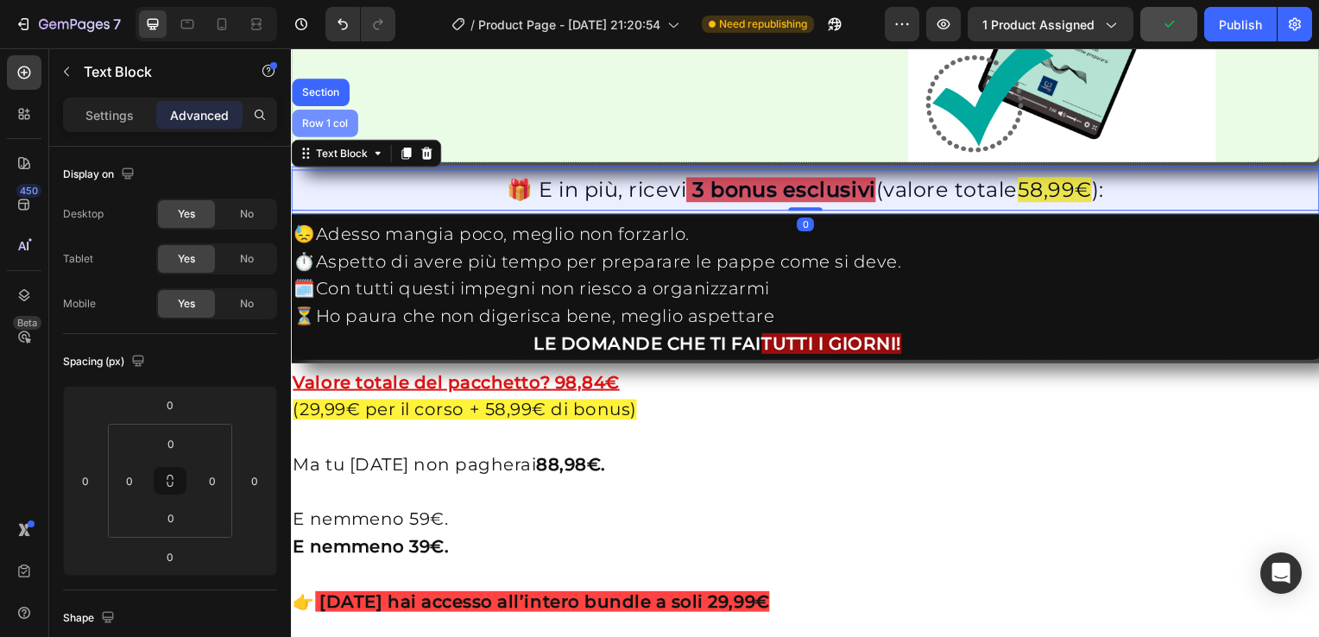
click at [340, 138] on div "Row 1 col" at bounding box center [325, 125] width 66 height 28
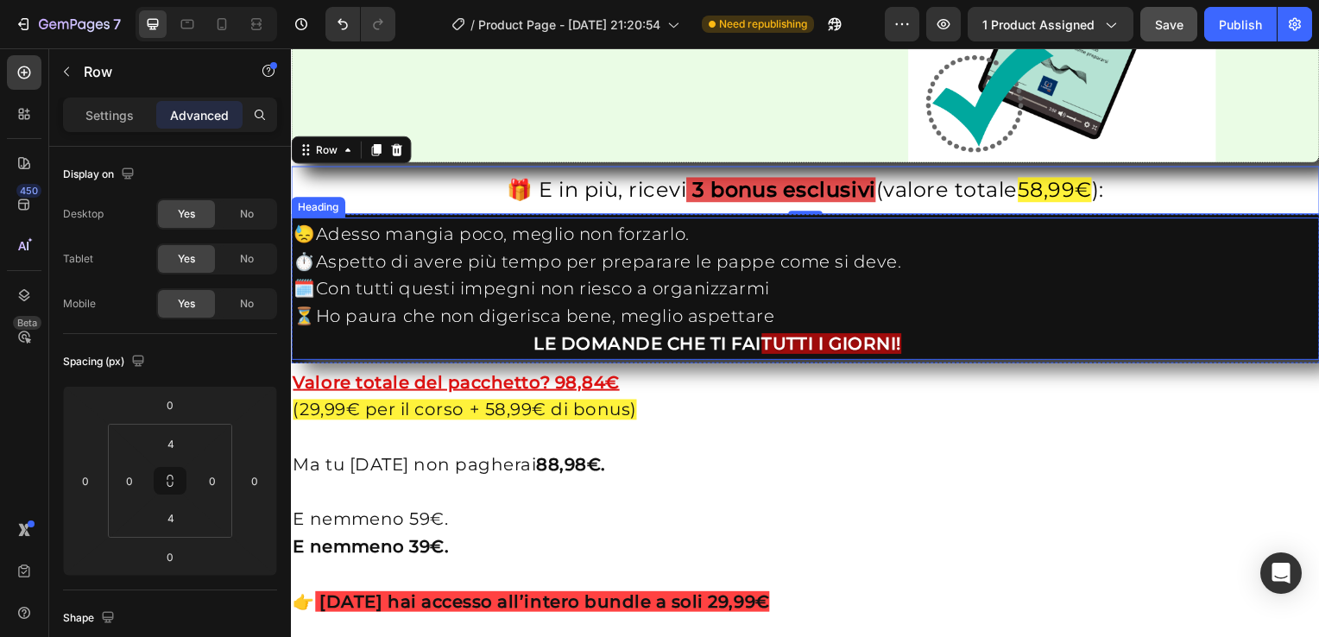
click at [333, 362] on h2 "😓Adesso mangia poco, meglio non forzarlo. ⏱️Aspetto di avere più tempo per prep…" at bounding box center [809, 291] width 1035 height 142
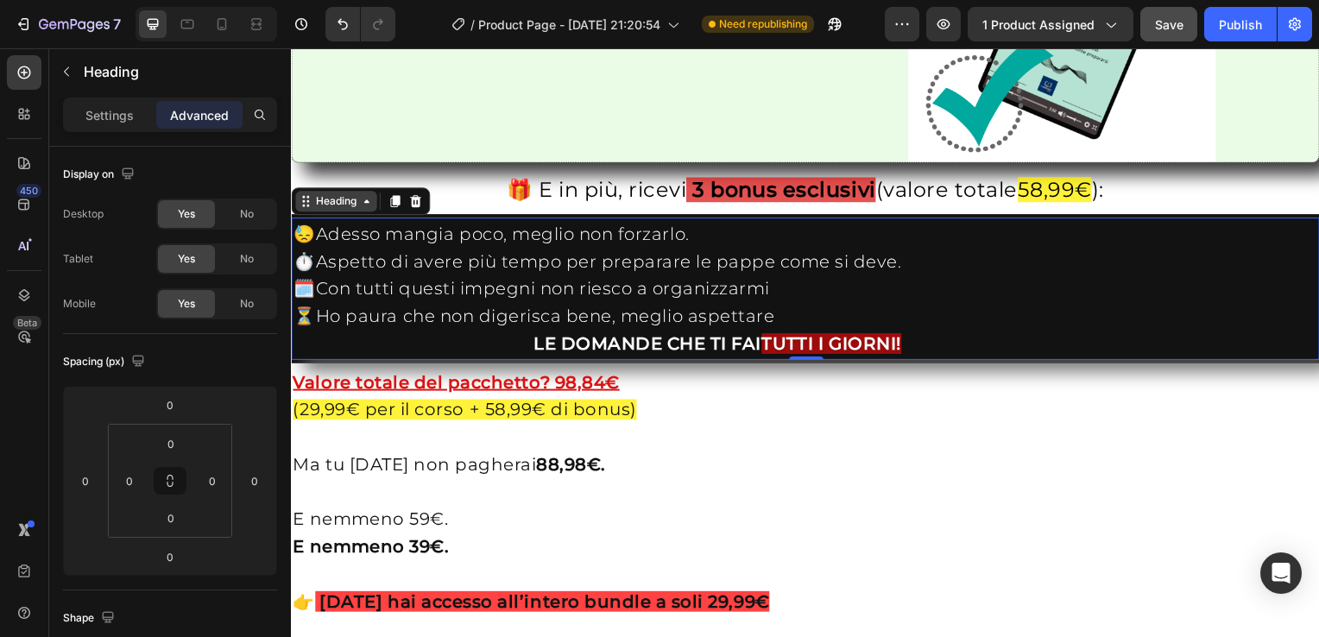
click at [325, 211] on div "Heading" at bounding box center [336, 203] width 47 height 16
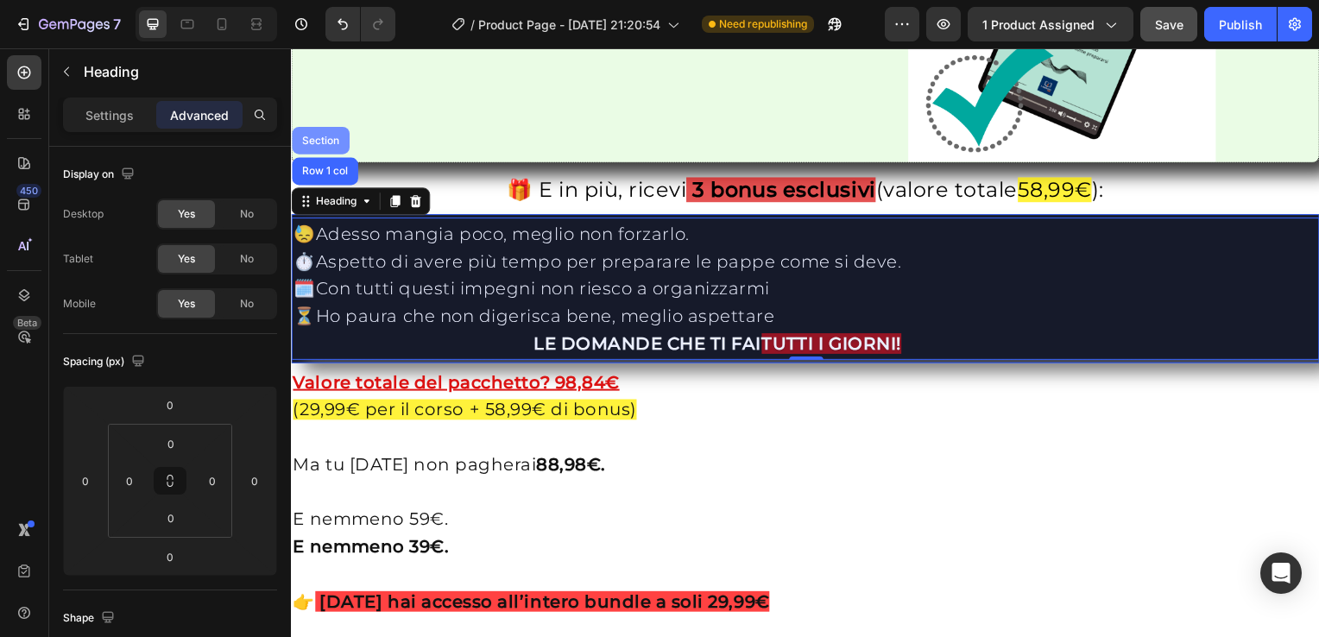
click at [325, 147] on div "Section" at bounding box center [321, 141] width 44 height 10
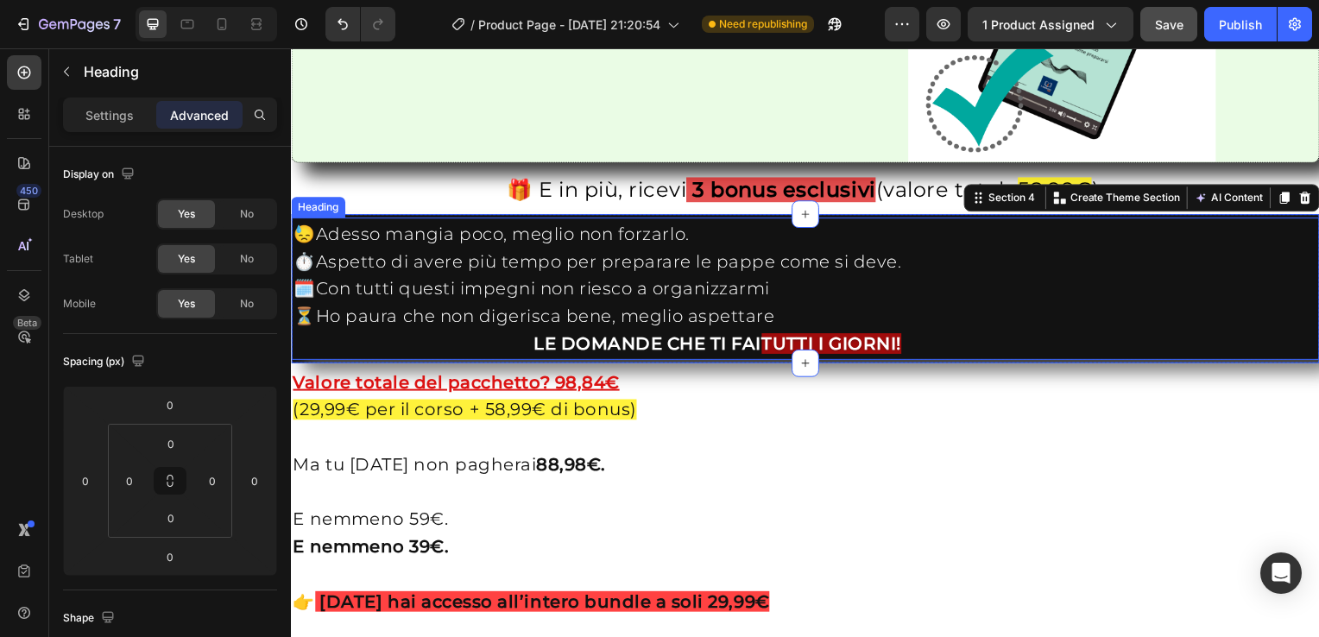
click at [335, 355] on h2 "😓Adesso mangia poco, meglio non forzarlo. ⏱️Aspetto di avere più tempo per prep…" at bounding box center [809, 291] width 1035 height 142
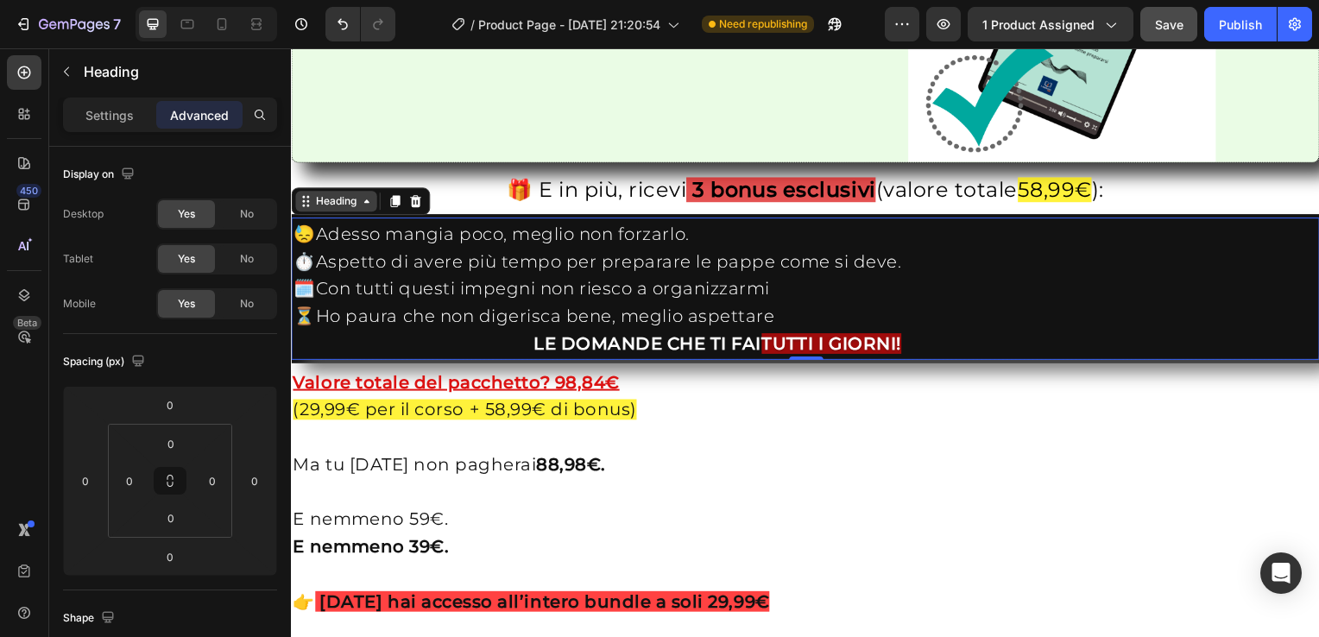
click at [373, 210] on icon at bounding box center [367, 203] width 14 height 14
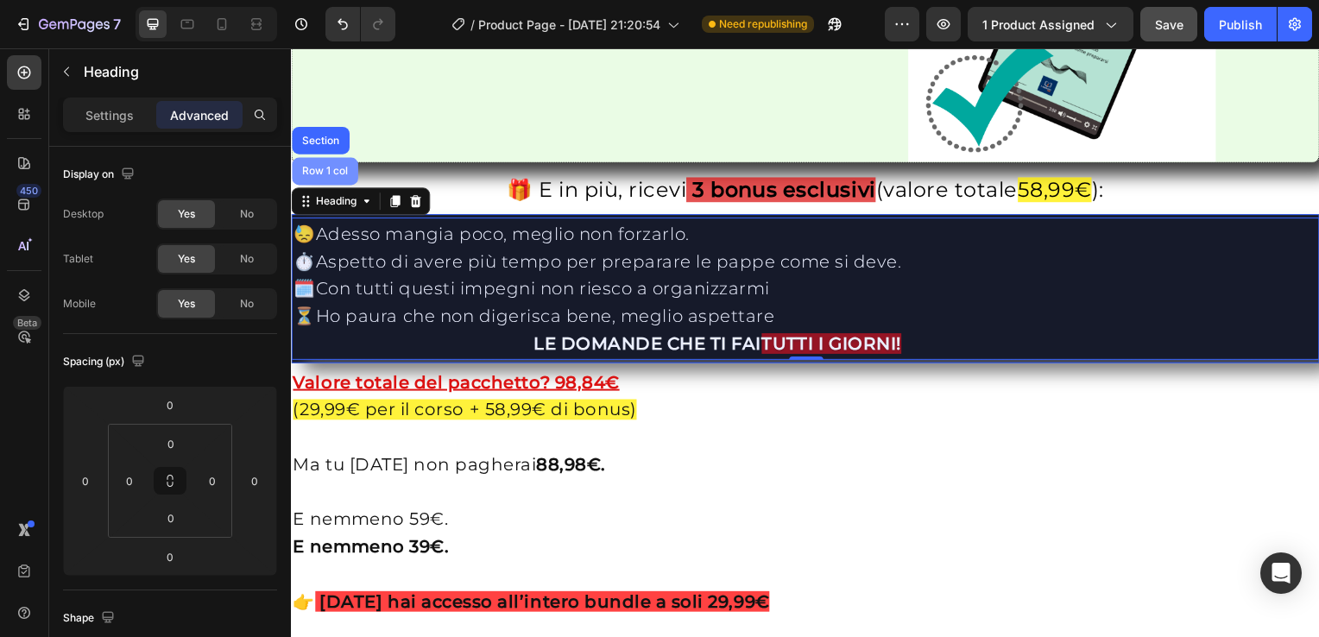
click at [322, 178] on div "Row 1 col" at bounding box center [325, 173] width 53 height 10
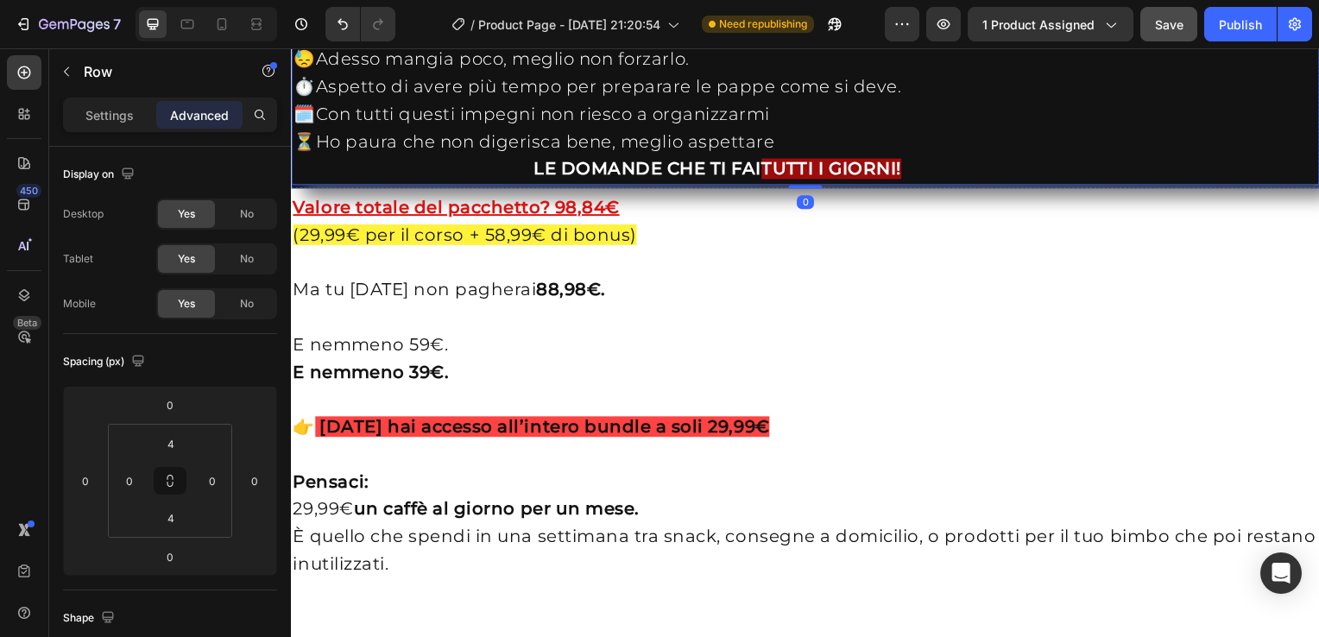
scroll to position [3278, 0]
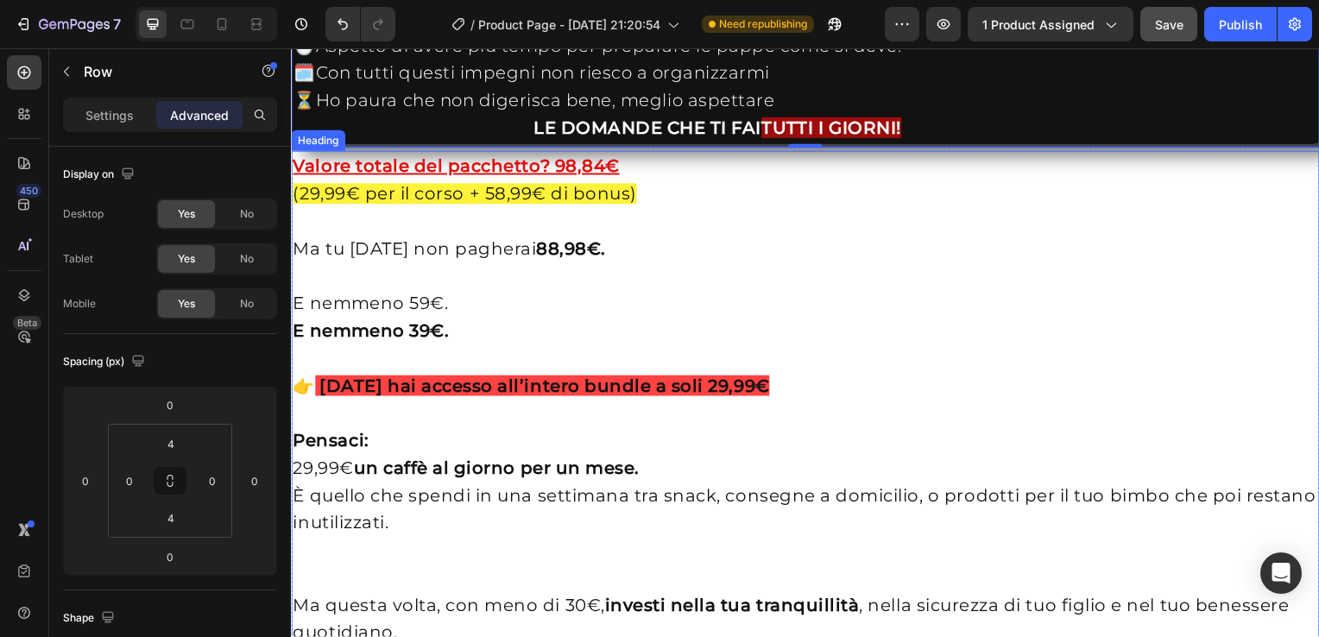
click at [315, 206] on span "(29,99€ per il corso + 58,99€ di bonus)" at bounding box center [466, 195] width 346 height 21
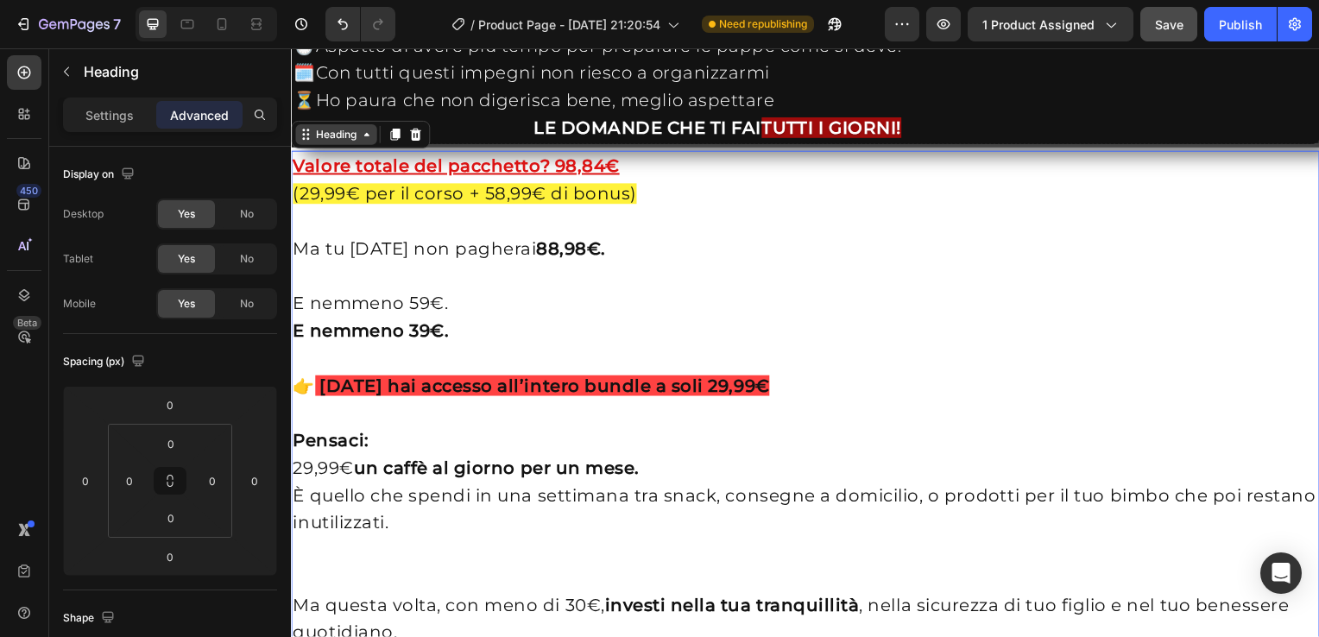
click at [332, 143] on div "Heading" at bounding box center [336, 136] width 47 height 16
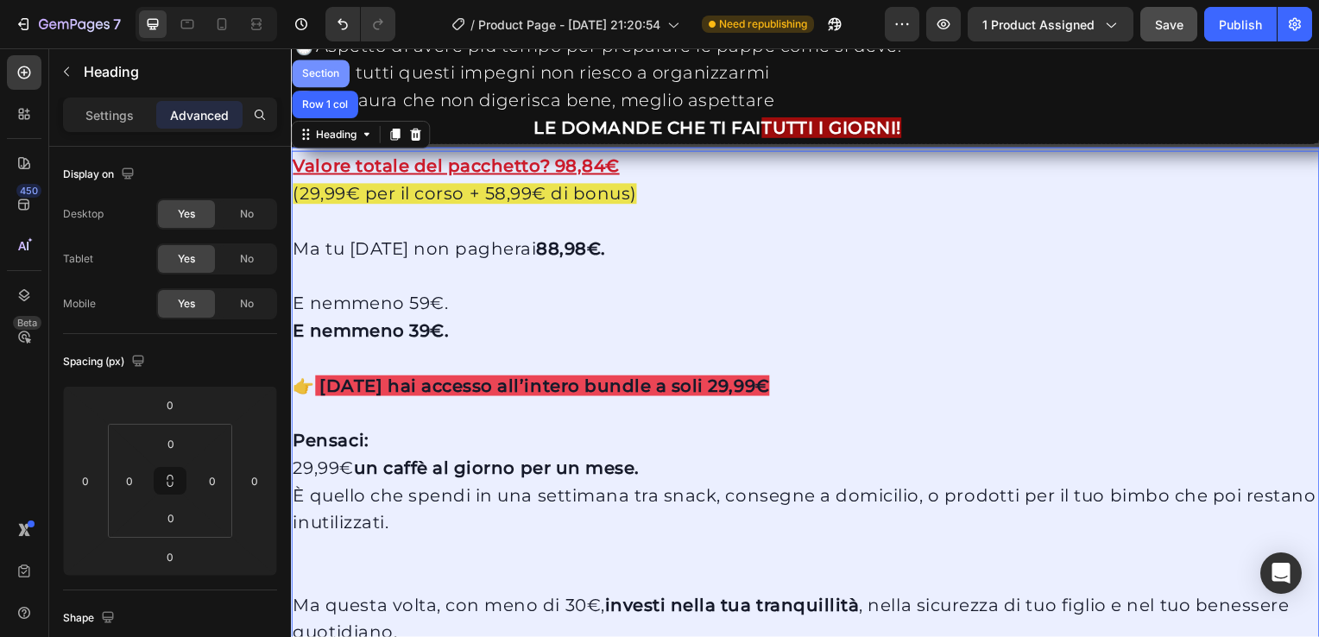
click at [329, 79] on div "Section" at bounding box center [321, 74] width 44 height 10
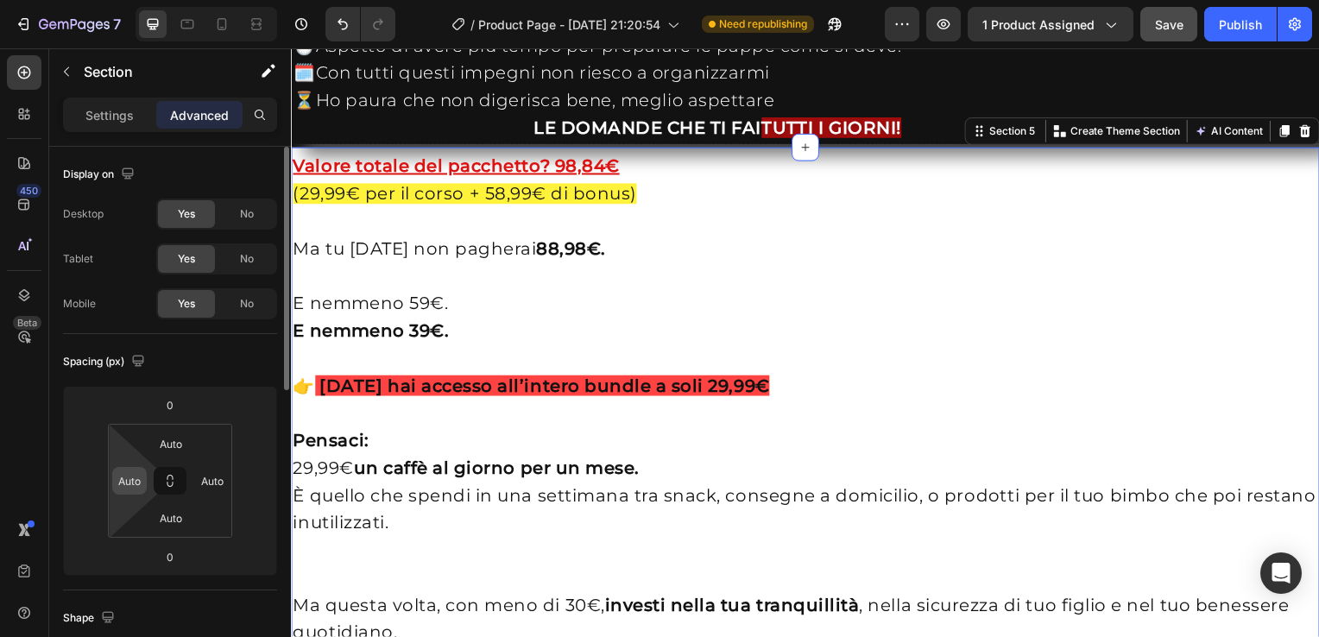
click at [143, 488] on div "Auto" at bounding box center [129, 481] width 35 height 28
click at [131, 482] on input "Auto" at bounding box center [130, 481] width 26 height 26
type input "0"
click at [159, 478] on button at bounding box center [170, 481] width 33 height 28
click at [166, 447] on input "Auto" at bounding box center [171, 444] width 35 height 26
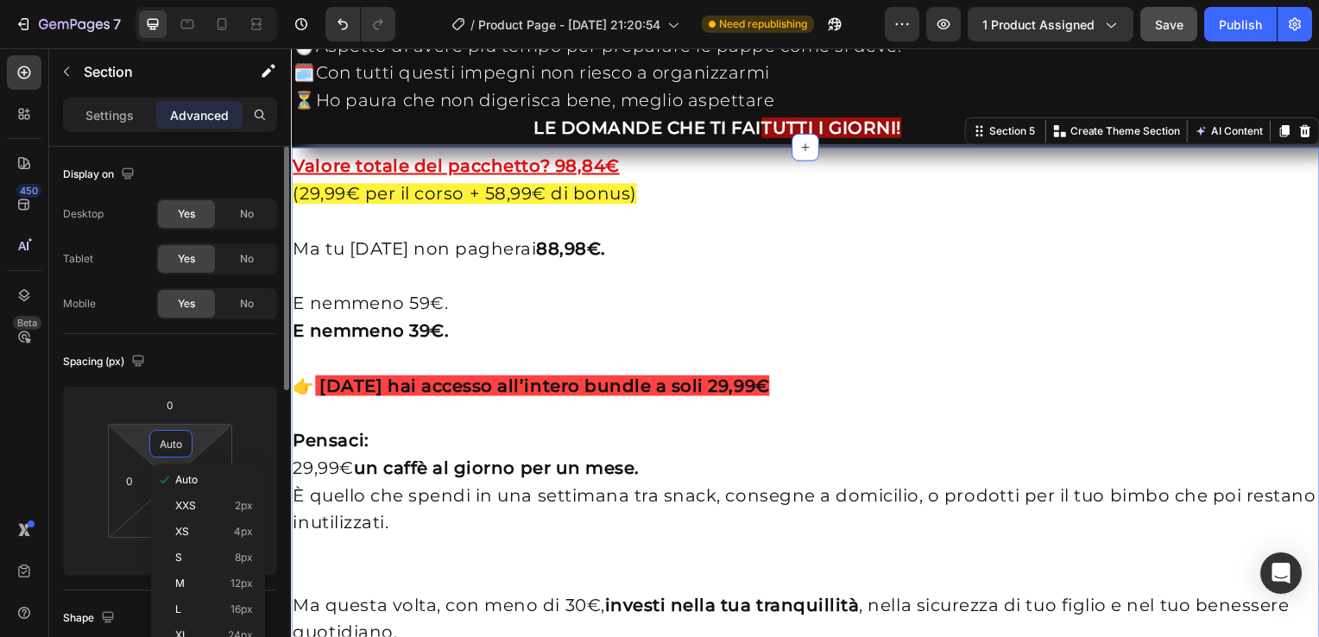
type input "0"
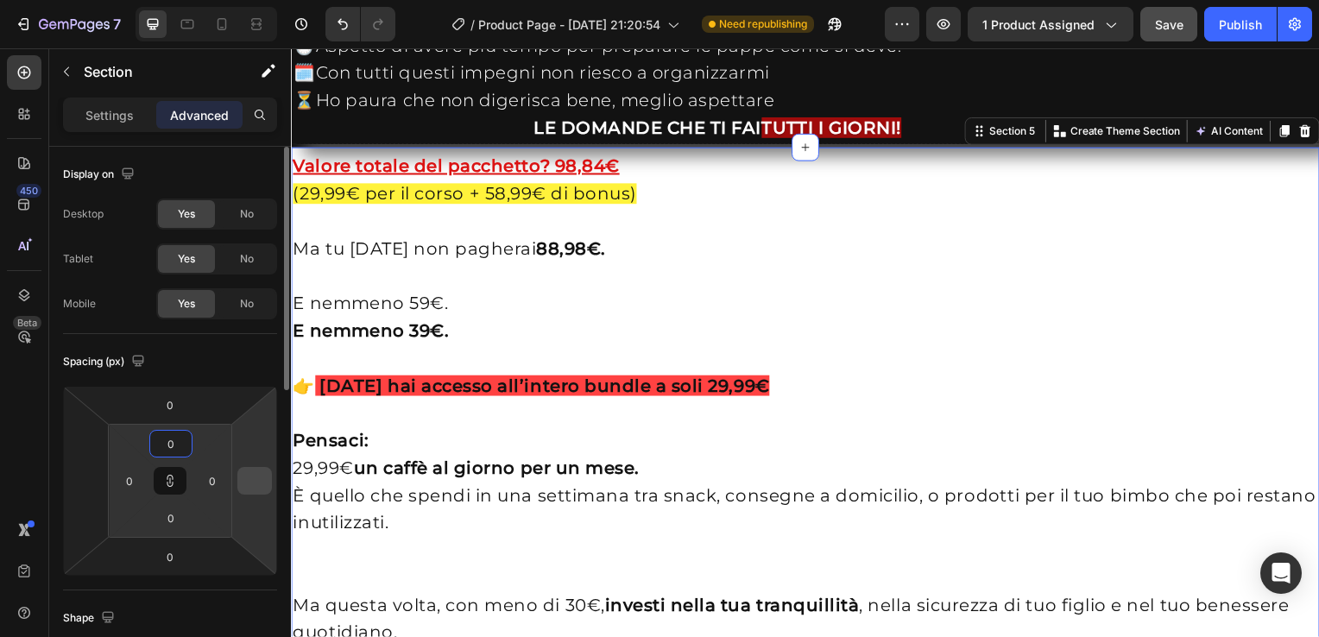
type input "0"
click at [266, 485] on input "number" at bounding box center [255, 481] width 26 height 26
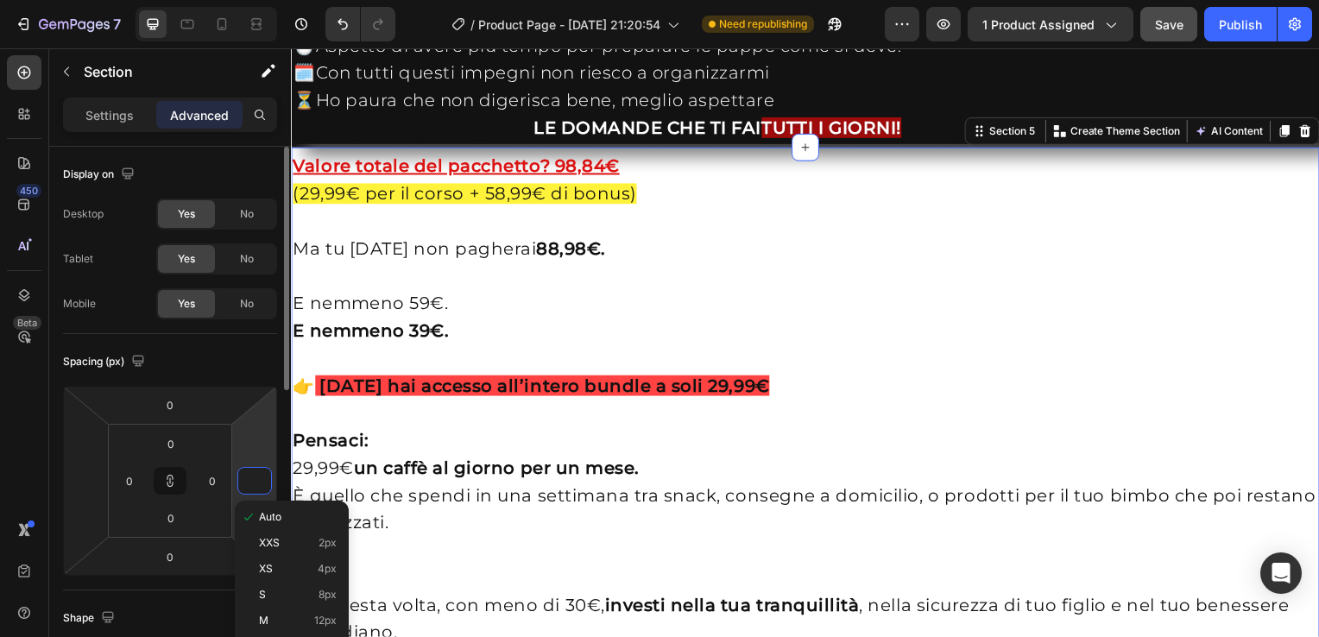
type input "0"
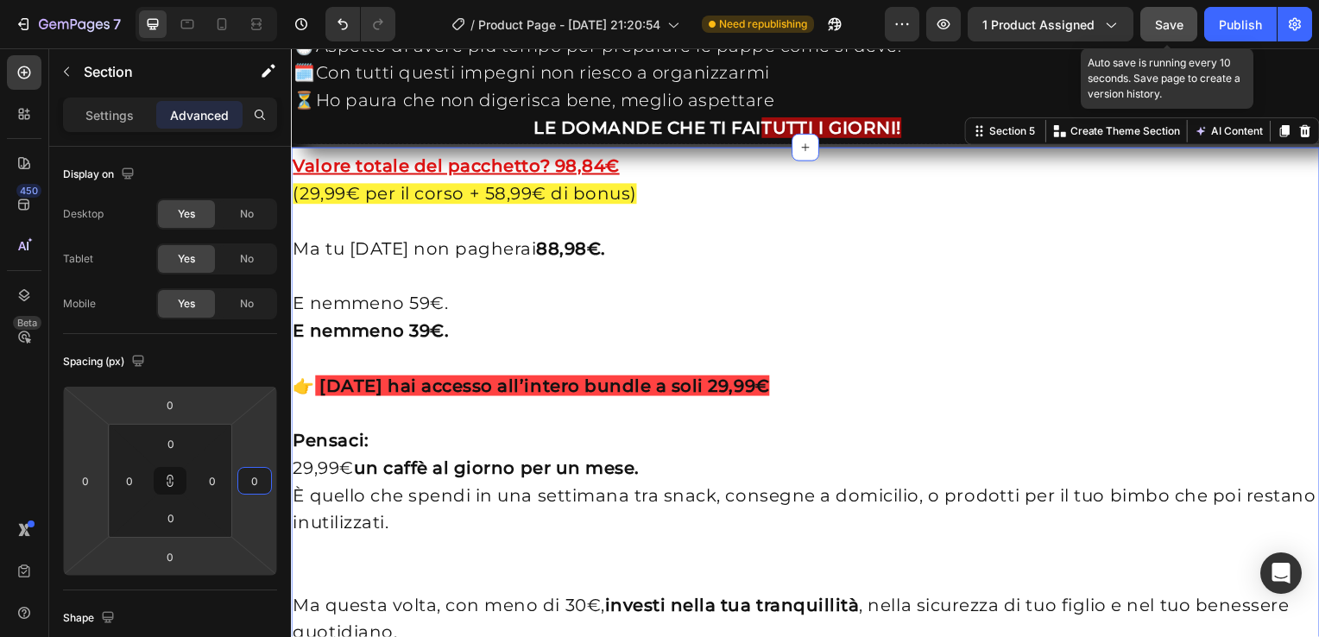
type input "0"
click at [1173, 23] on span "Save" at bounding box center [1169, 24] width 28 height 15
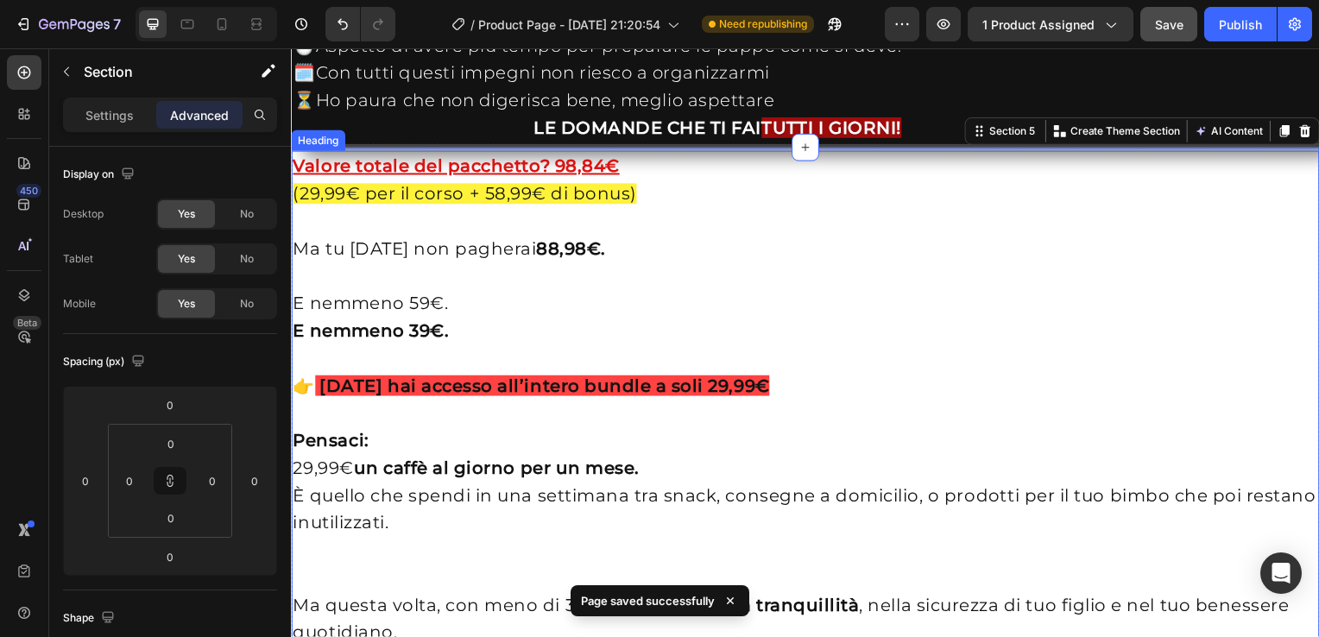
click at [310, 149] on div "Heading" at bounding box center [317, 142] width 47 height 16
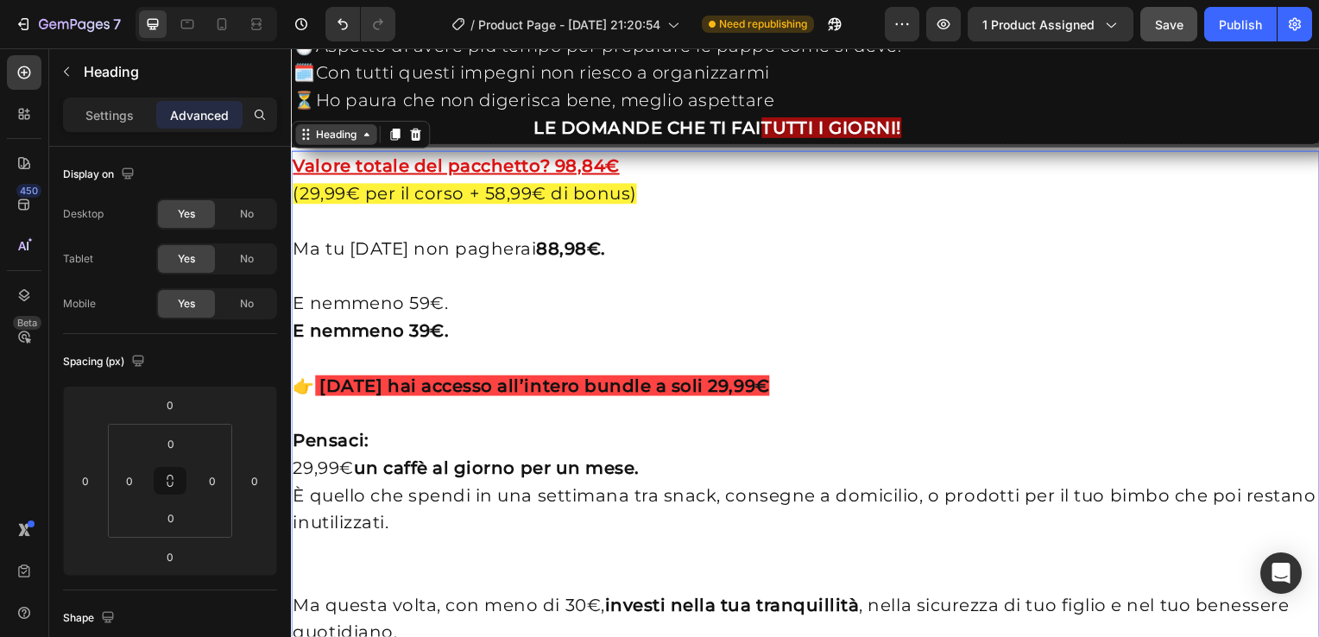
click at [323, 146] on div "Heading" at bounding box center [336, 135] width 82 height 21
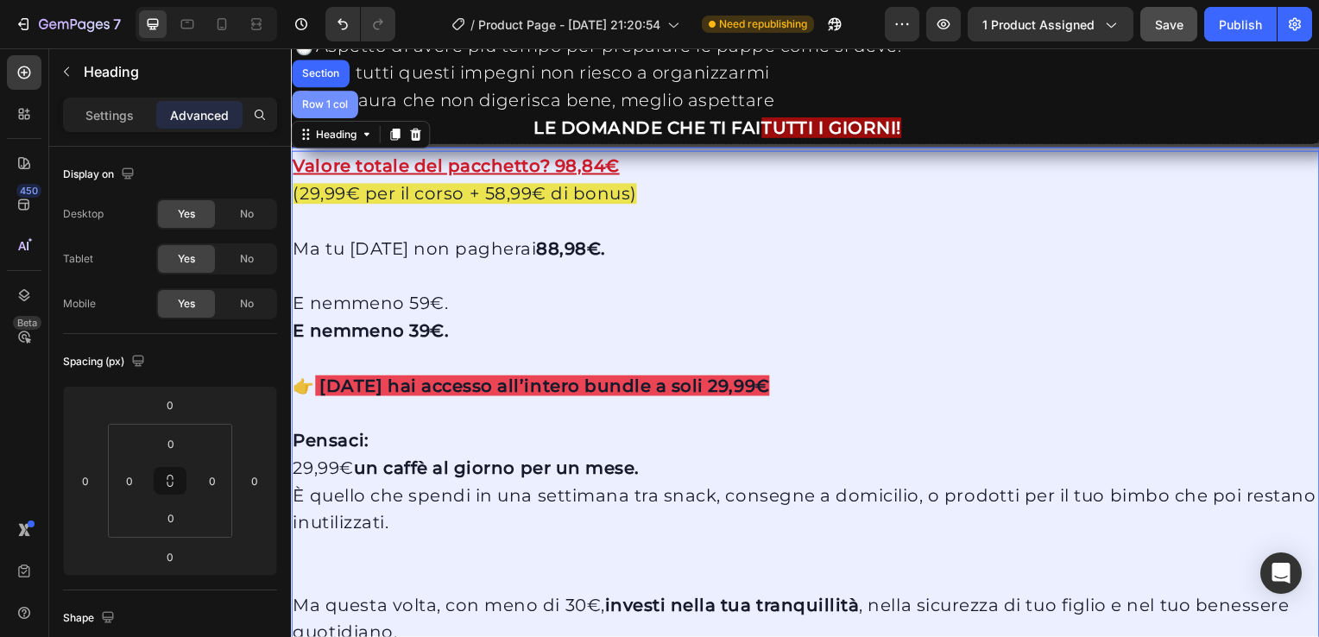
click at [321, 119] on div "Row 1 col" at bounding box center [325, 106] width 66 height 28
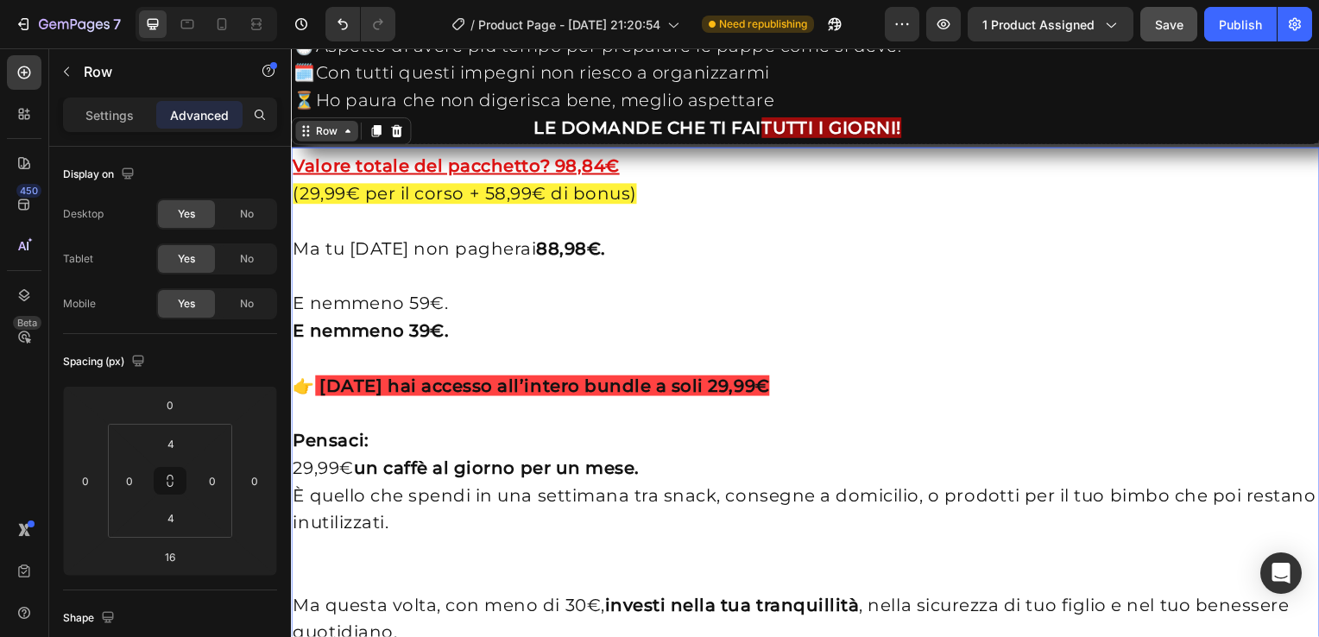
click at [329, 140] on div "Row" at bounding box center [327, 132] width 28 height 16
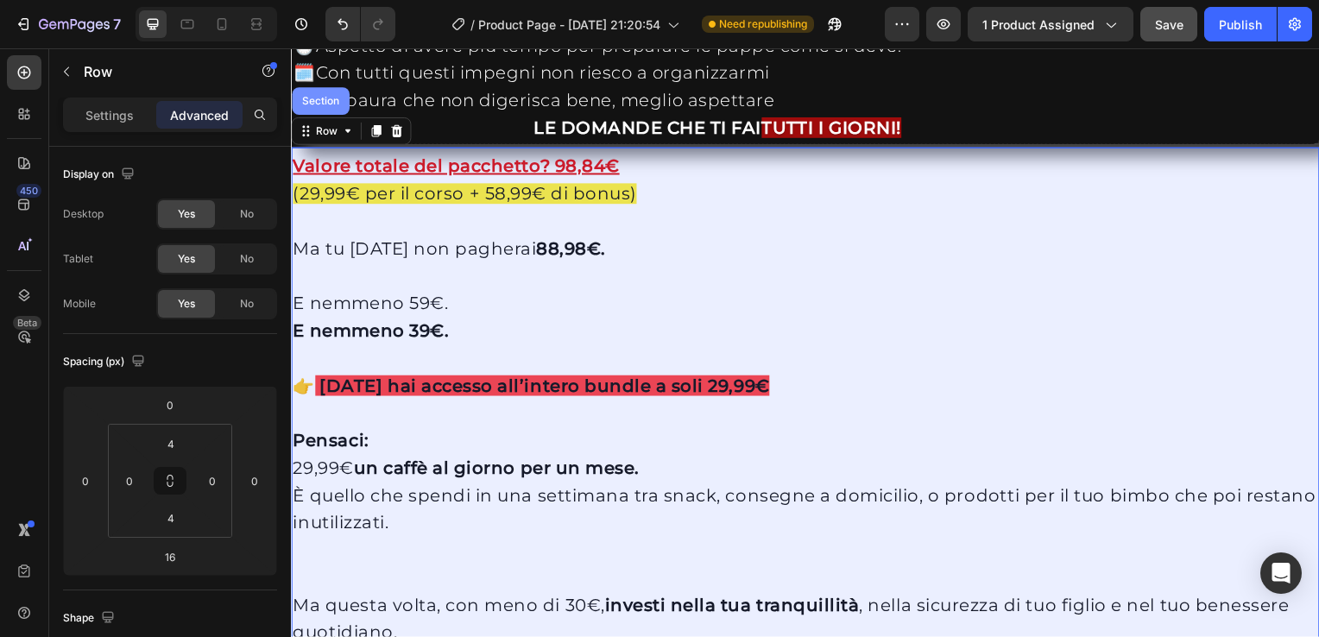
click at [330, 107] on div "Section" at bounding box center [321, 102] width 44 height 10
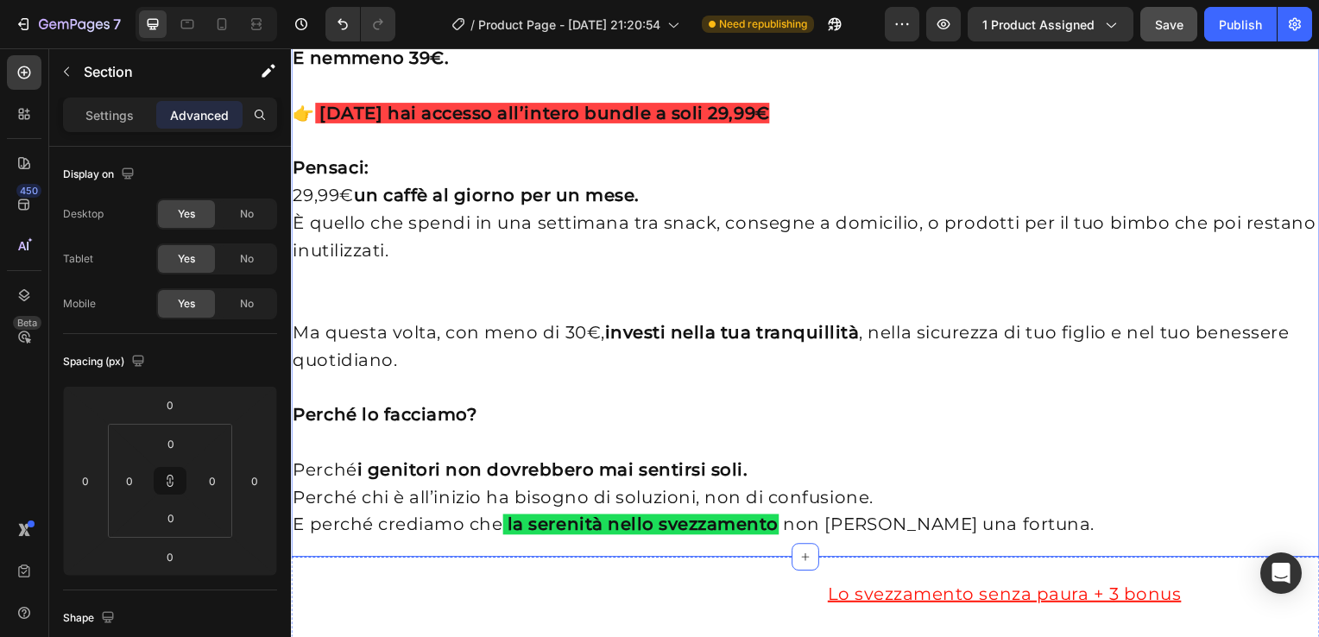
scroll to position [4052, 0]
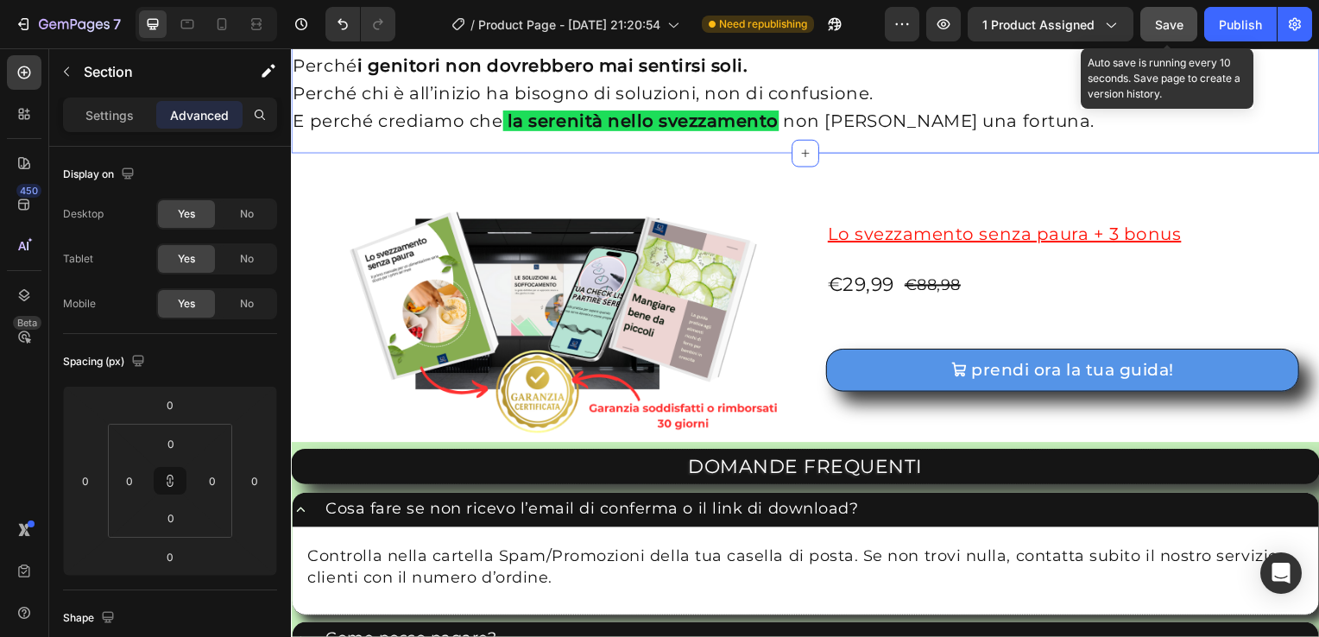
click at [1182, 27] on span "Save" at bounding box center [1169, 24] width 28 height 15
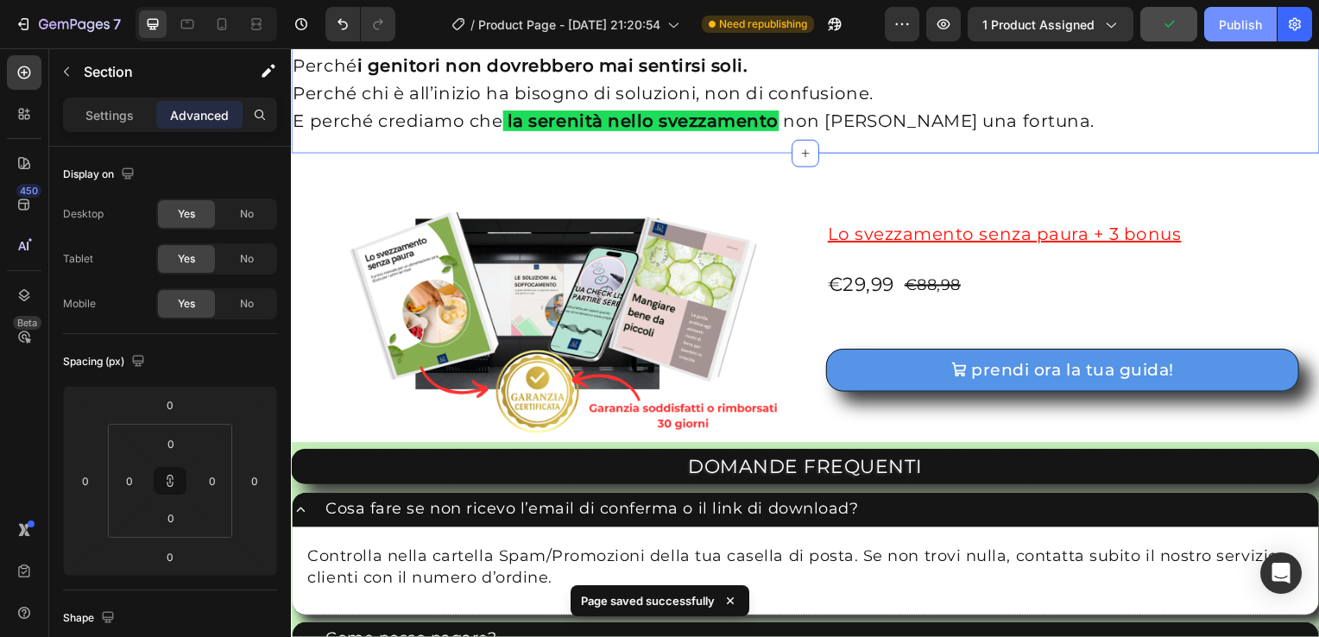
click at [1226, 21] on div "Publish" at bounding box center [1240, 25] width 43 height 18
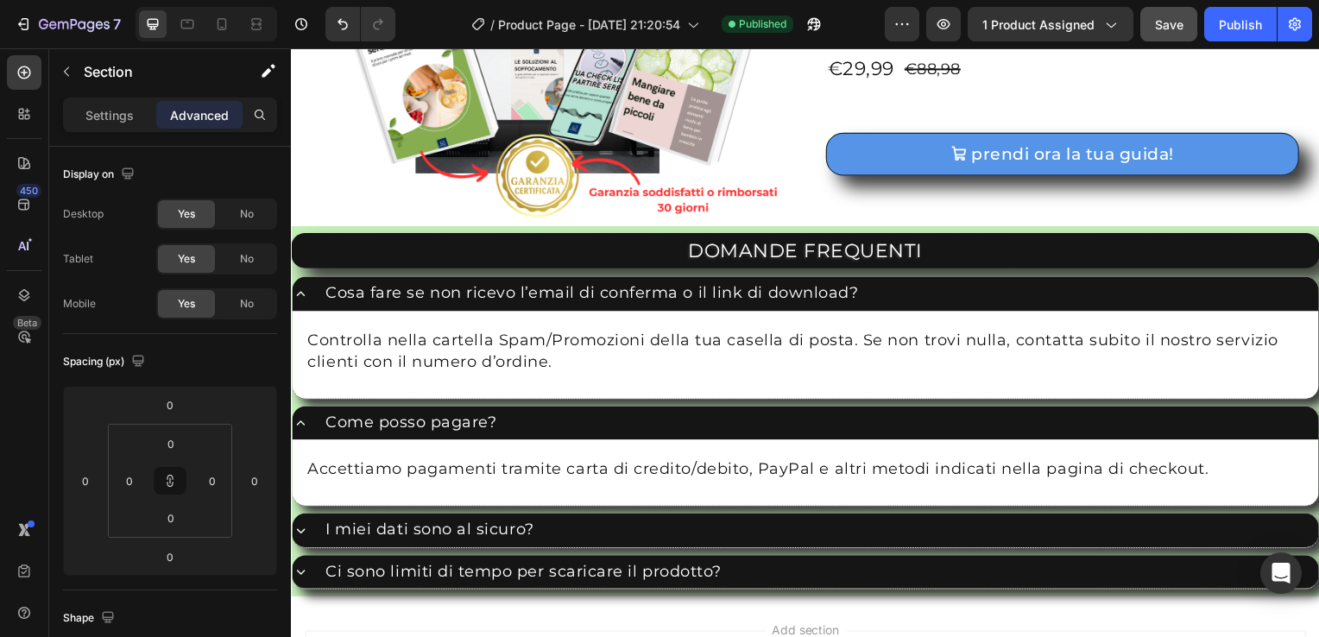
scroll to position [4262, 0]
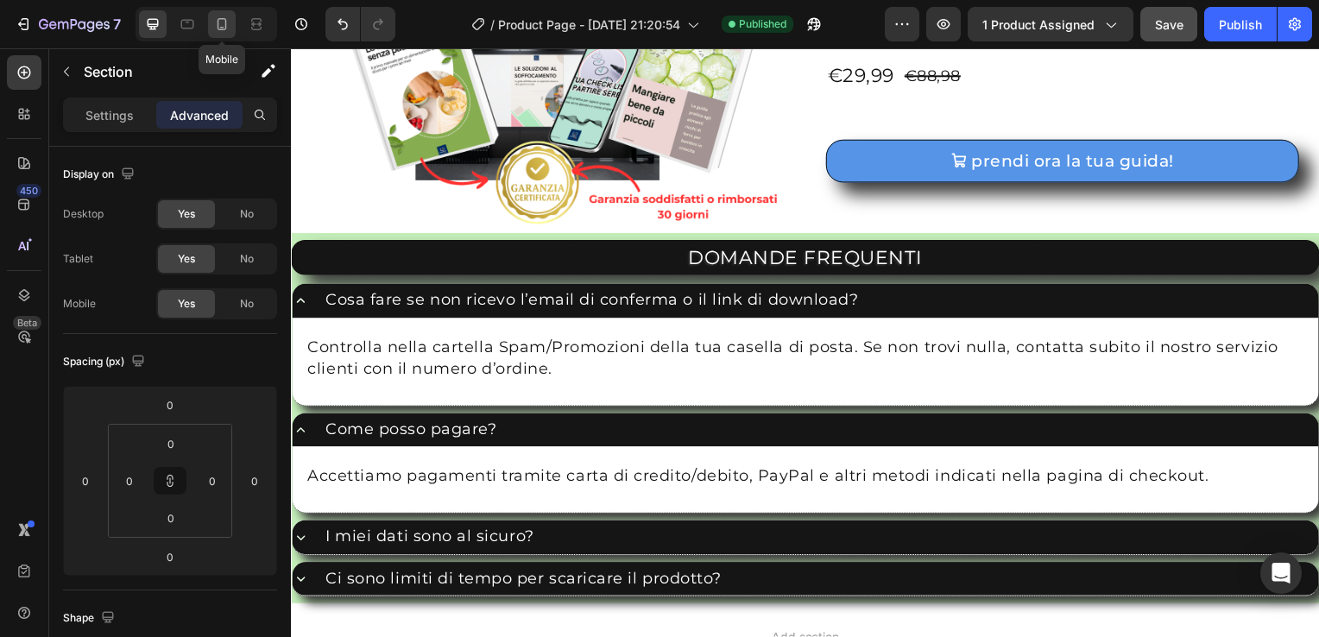
click at [226, 29] on icon at bounding box center [221, 24] width 17 height 17
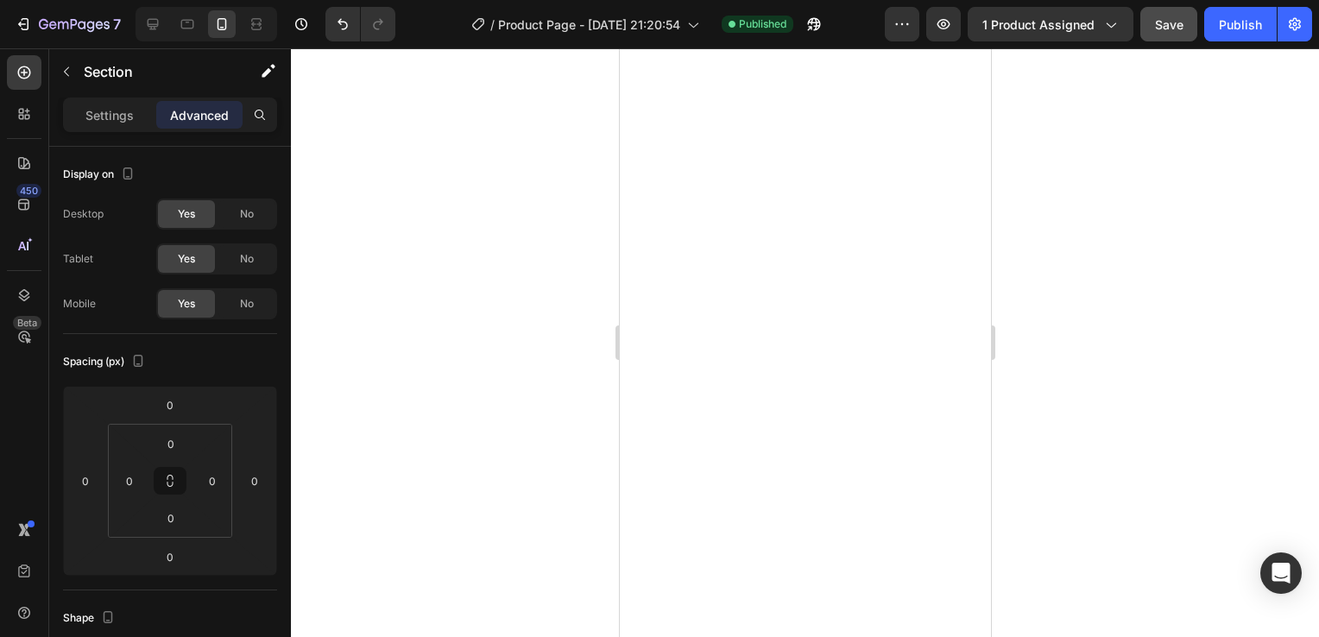
scroll to position [3409, 0]
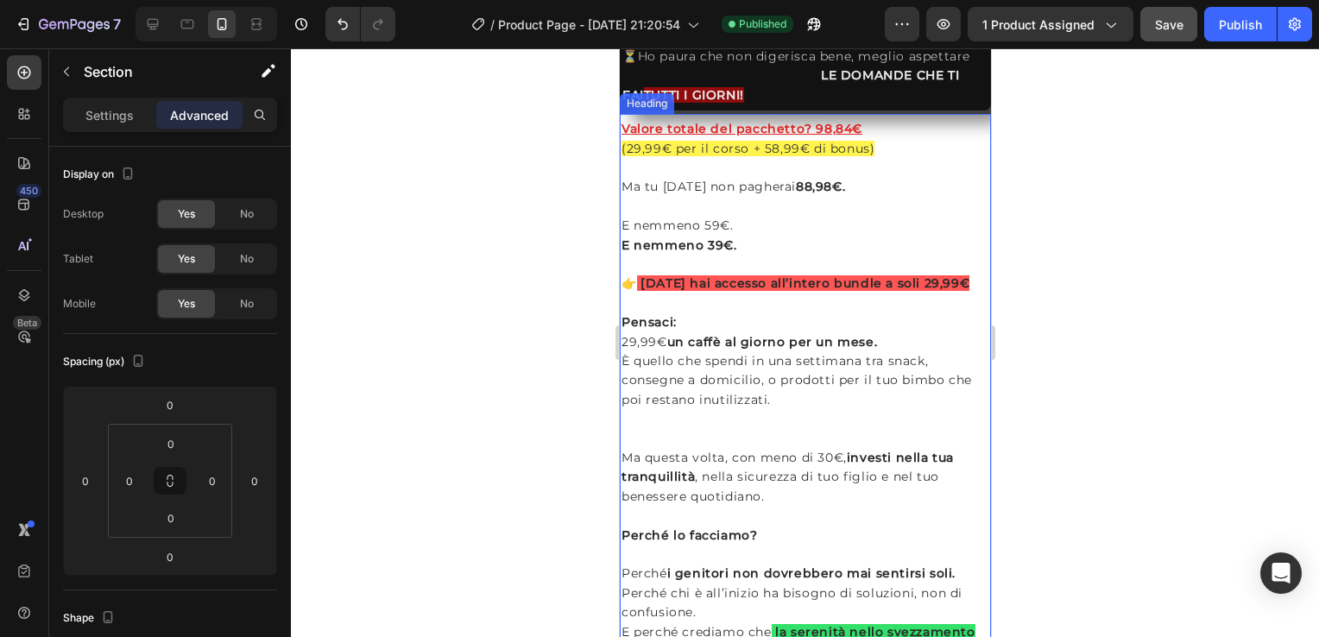
click at [699, 452] on h2 "Valore totale del pacchetto? 98,84€ (29,99€ per il corso + 58,99€ di bonus) Ma …" at bounding box center [804, 389] width 371 height 545
click at [676, 99] on div "Heading" at bounding box center [664, 98] width 47 height 16
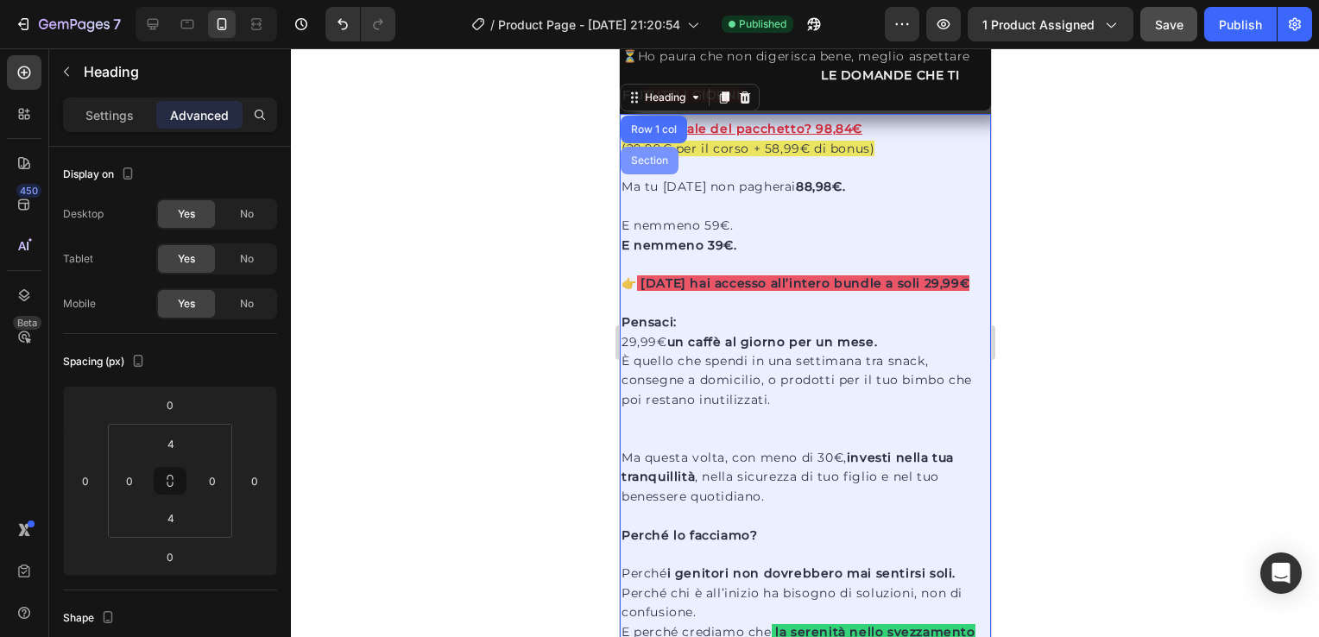
click at [654, 155] on div "Section" at bounding box center [649, 160] width 44 height 10
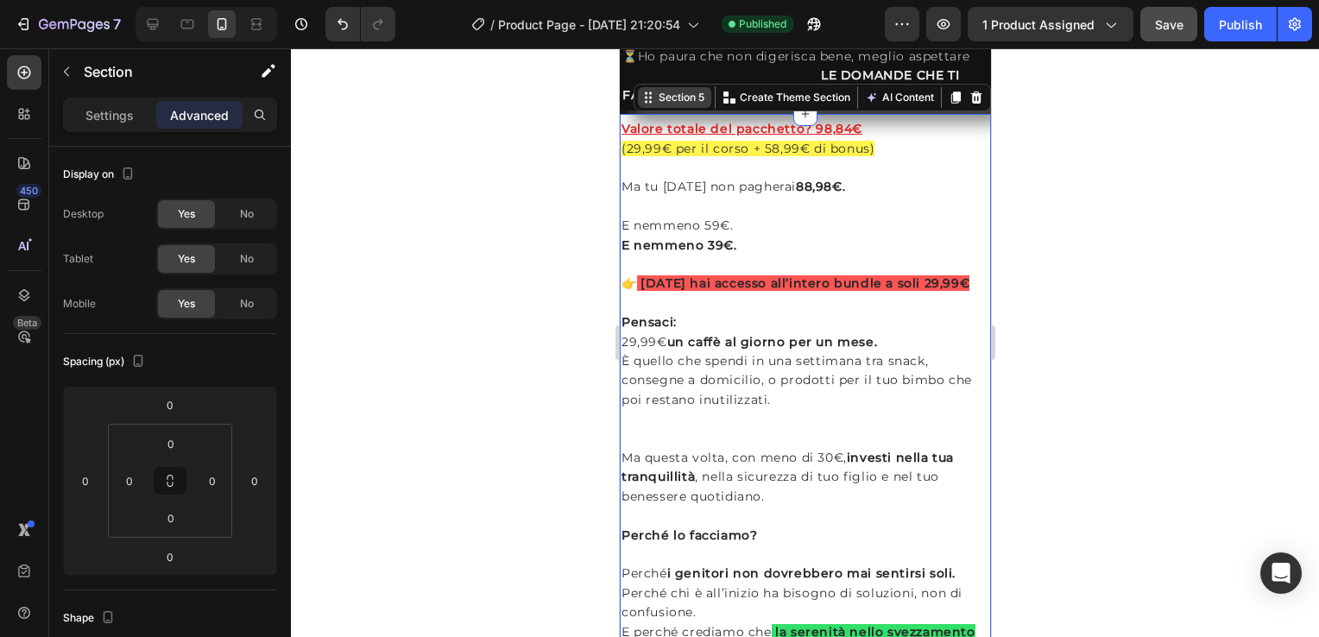
click at [678, 90] on div "Section 5" at bounding box center [681, 98] width 53 height 16
click at [155, 25] on icon at bounding box center [152, 24] width 17 height 17
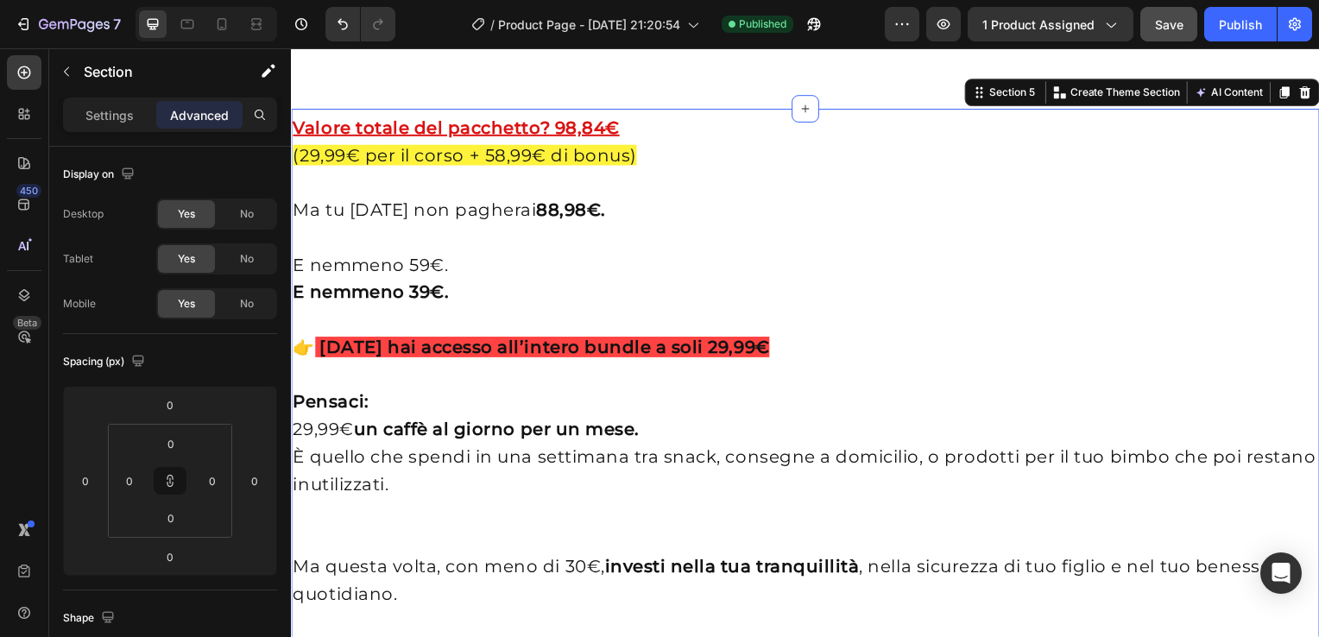
scroll to position [3980, 0]
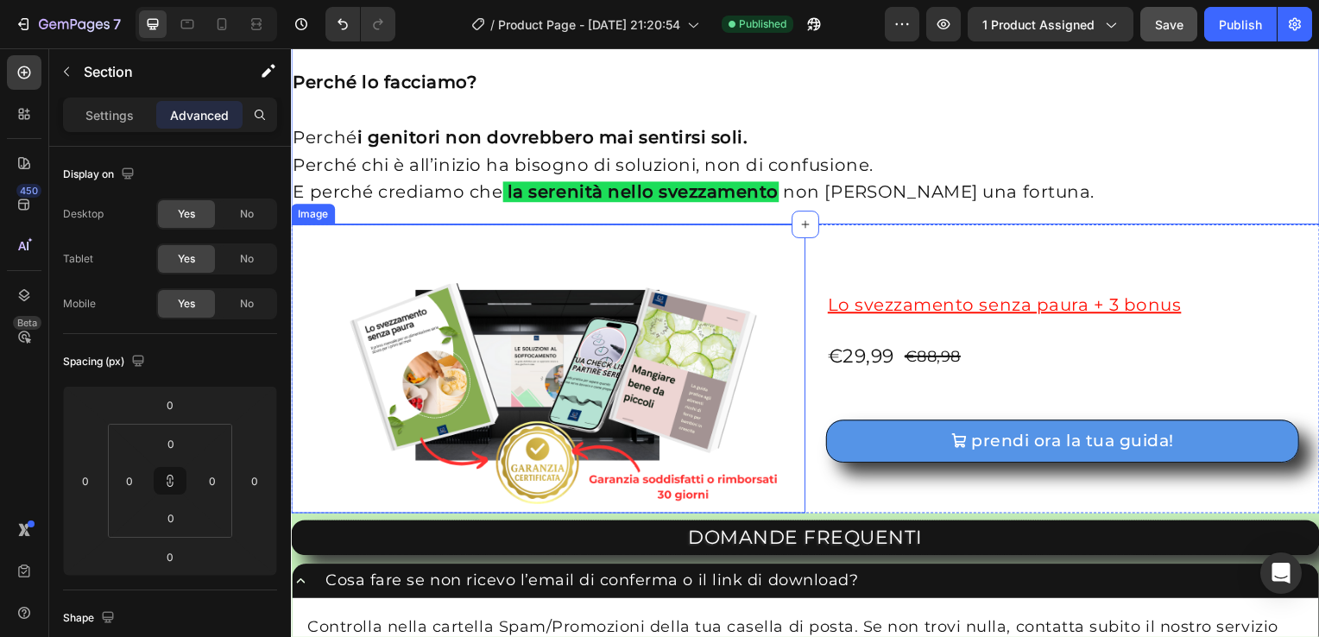
click at [306, 218] on div "Image" at bounding box center [312, 216] width 37 height 16
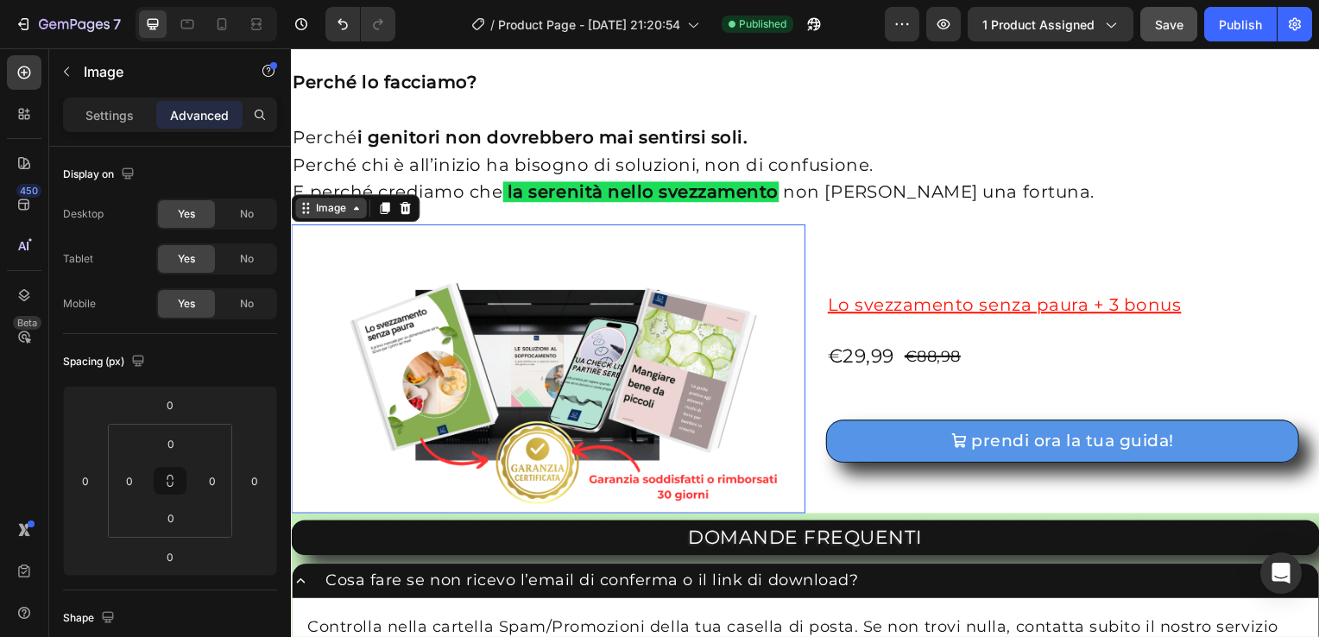
click at [339, 212] on div "Image" at bounding box center [331, 210] width 37 height 16
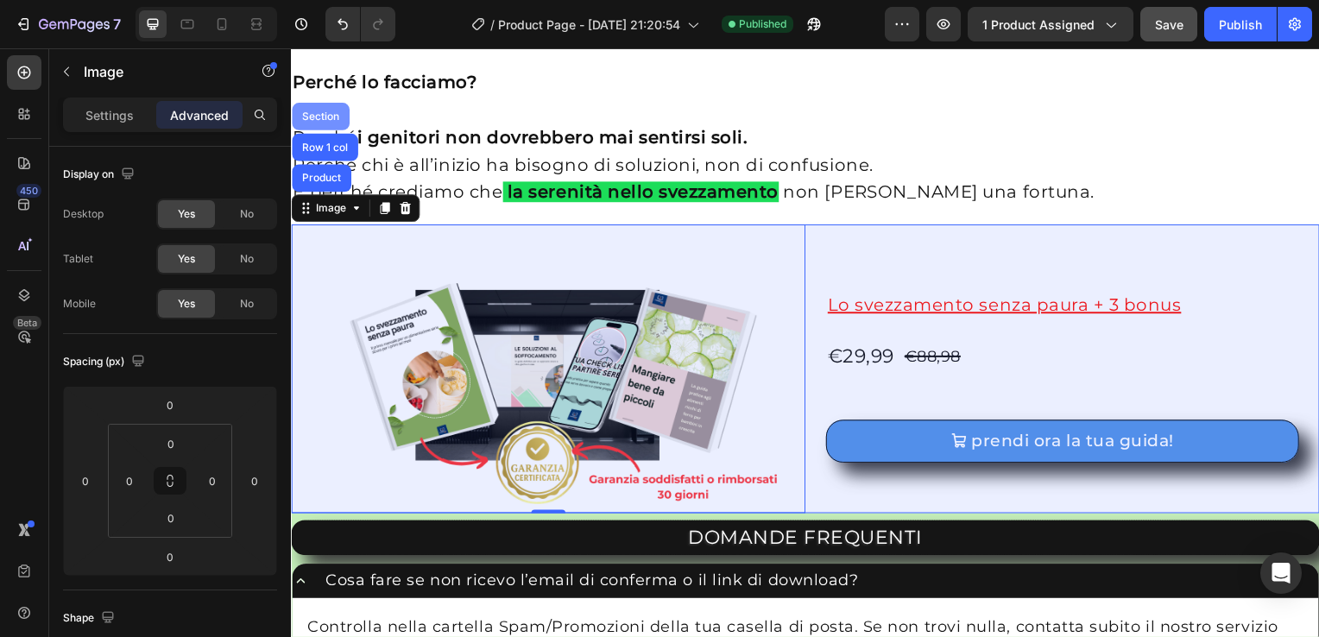
click at [329, 106] on div "Section" at bounding box center [321, 118] width 58 height 28
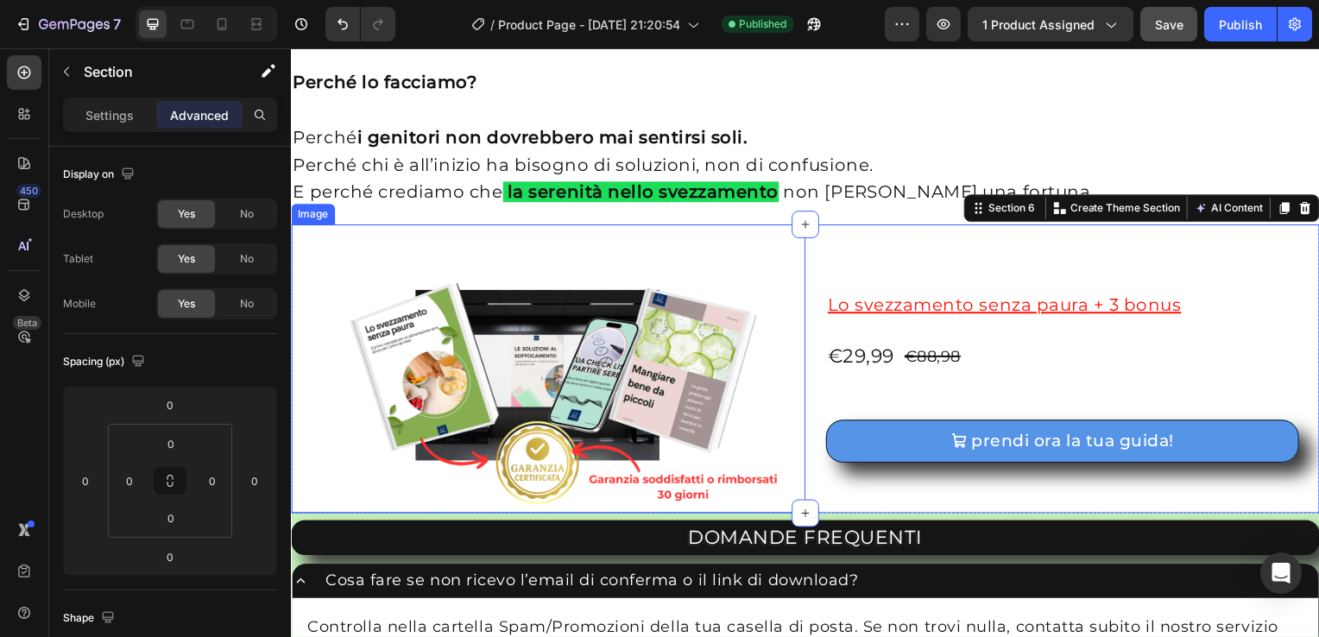
click at [315, 215] on div "Image" at bounding box center [312, 216] width 37 height 16
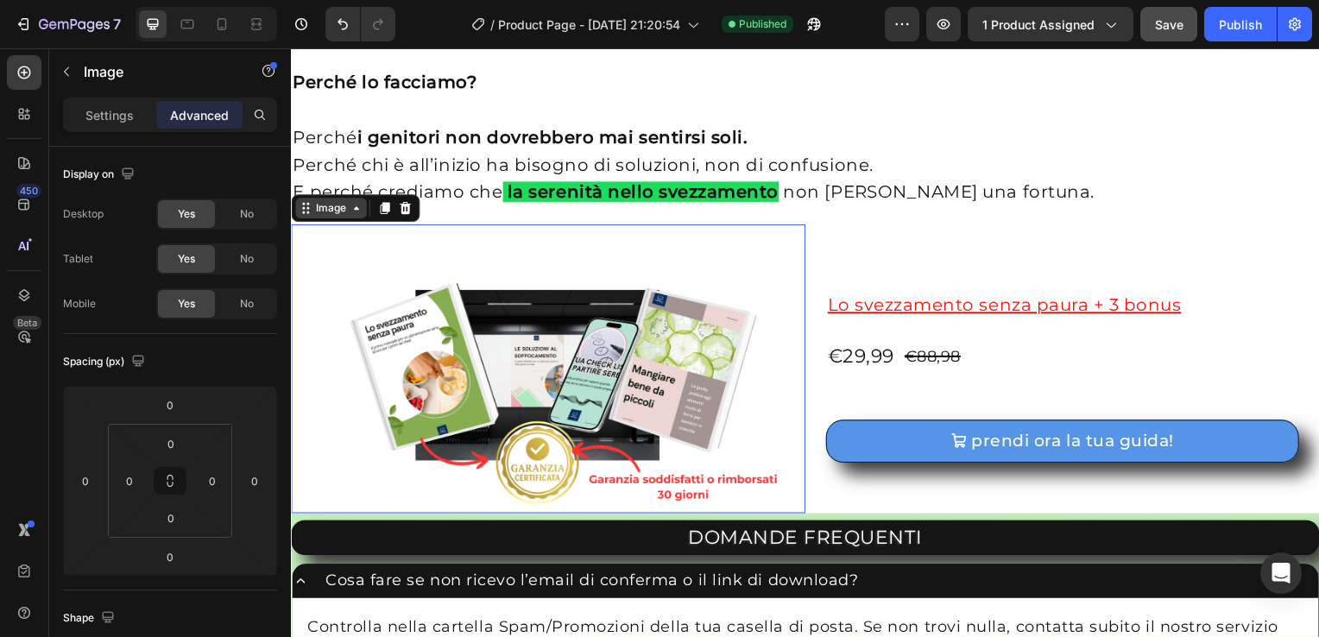
click at [332, 212] on div "Image" at bounding box center [331, 210] width 37 height 16
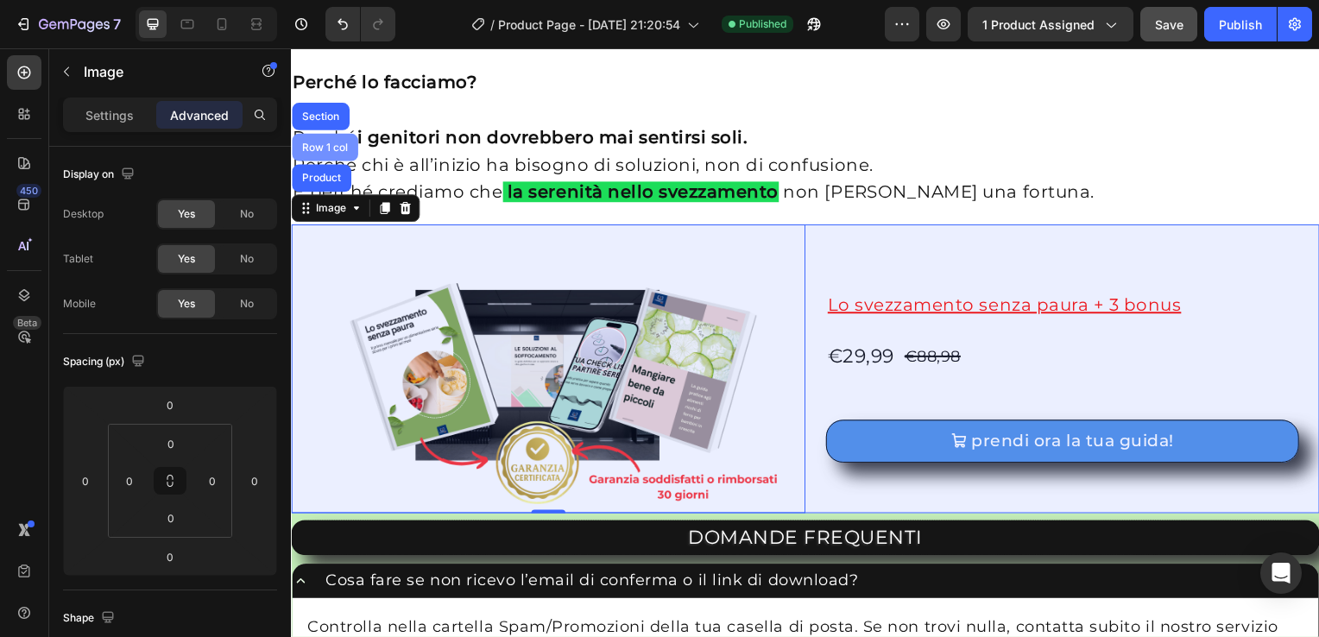
click at [336, 143] on div "Row 1 col" at bounding box center [325, 148] width 53 height 10
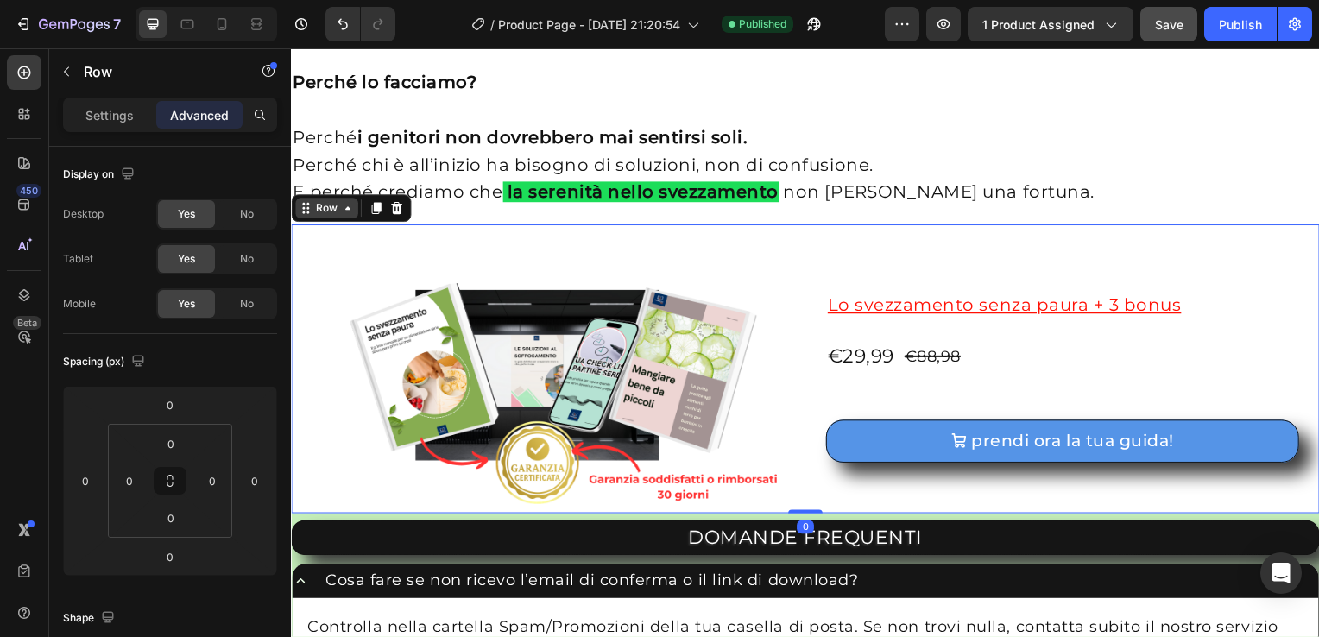
click at [322, 212] on div "Row" at bounding box center [327, 210] width 28 height 16
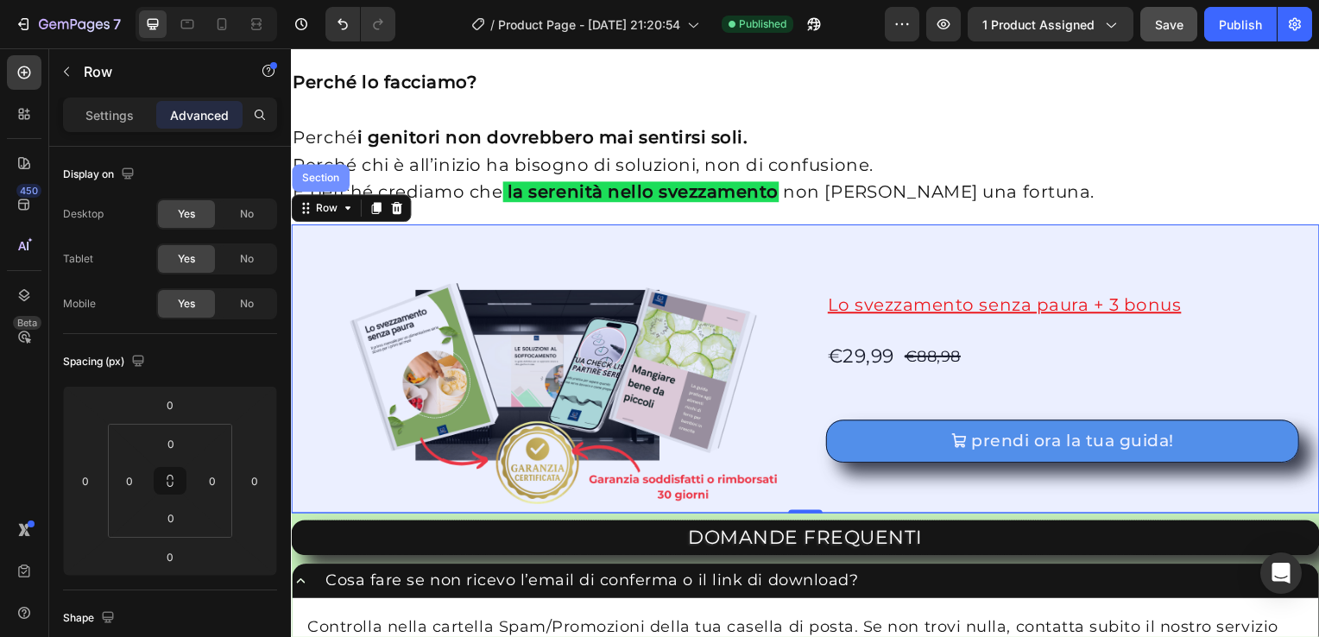
click at [332, 182] on div "Section" at bounding box center [321, 179] width 44 height 10
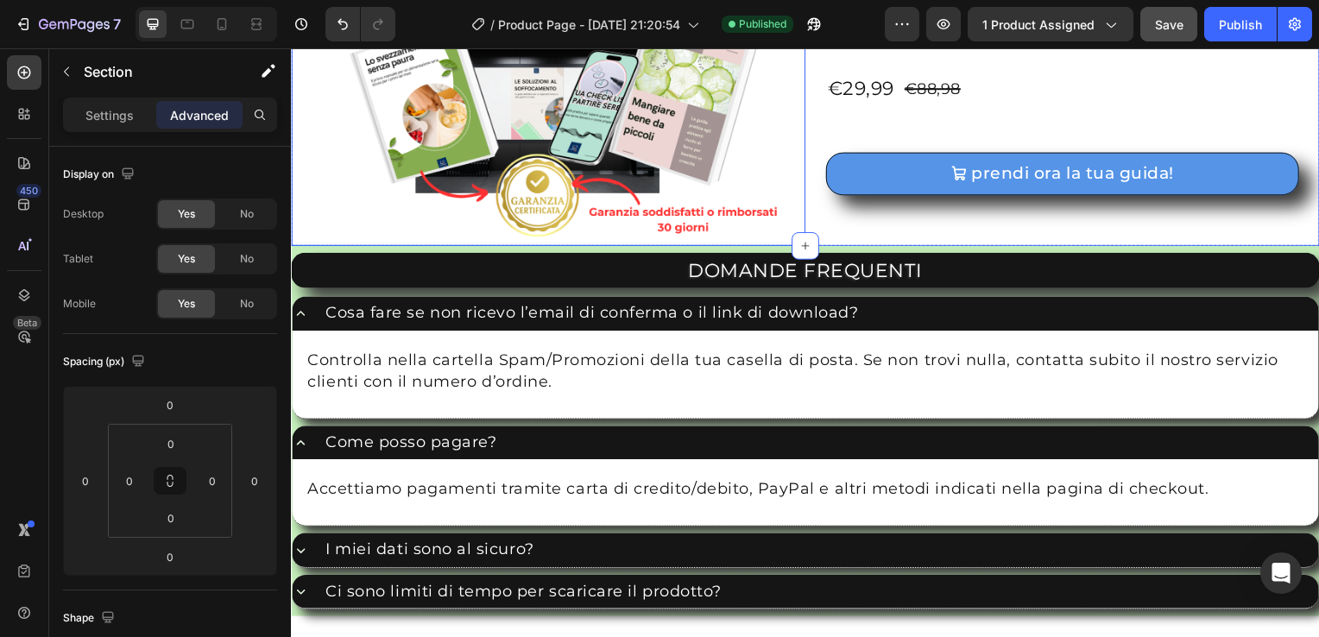
scroll to position [4297, 0]
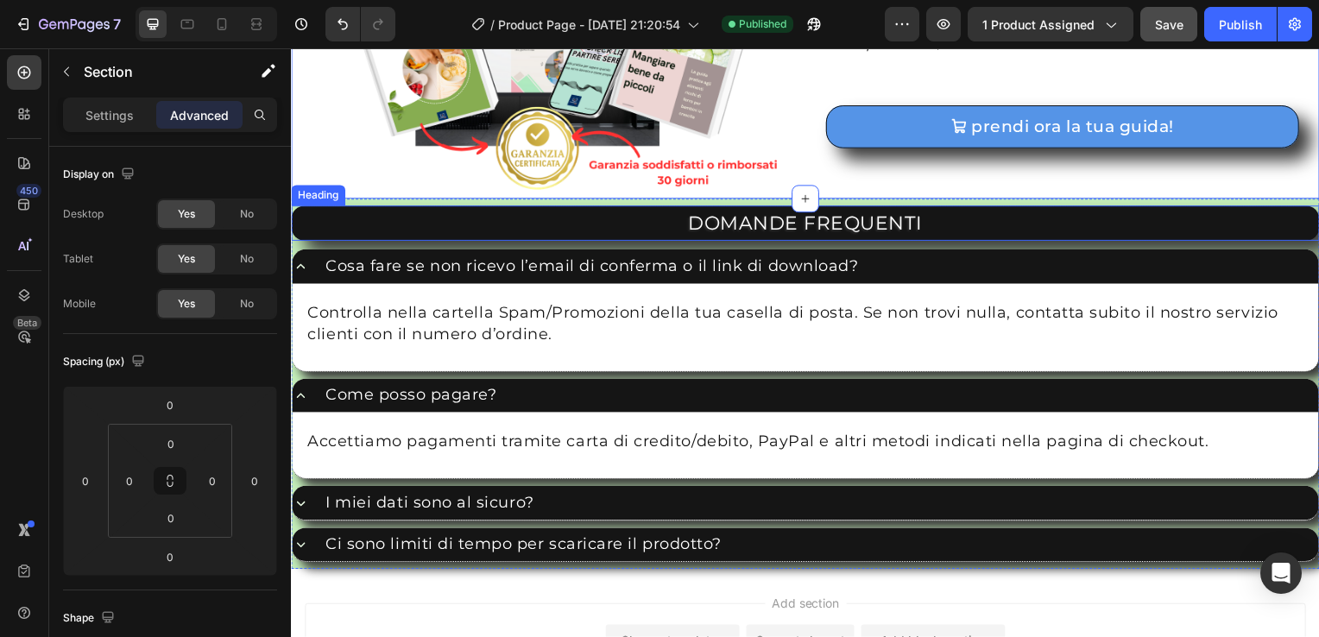
click at [307, 196] on div "Heading" at bounding box center [317, 197] width 47 height 16
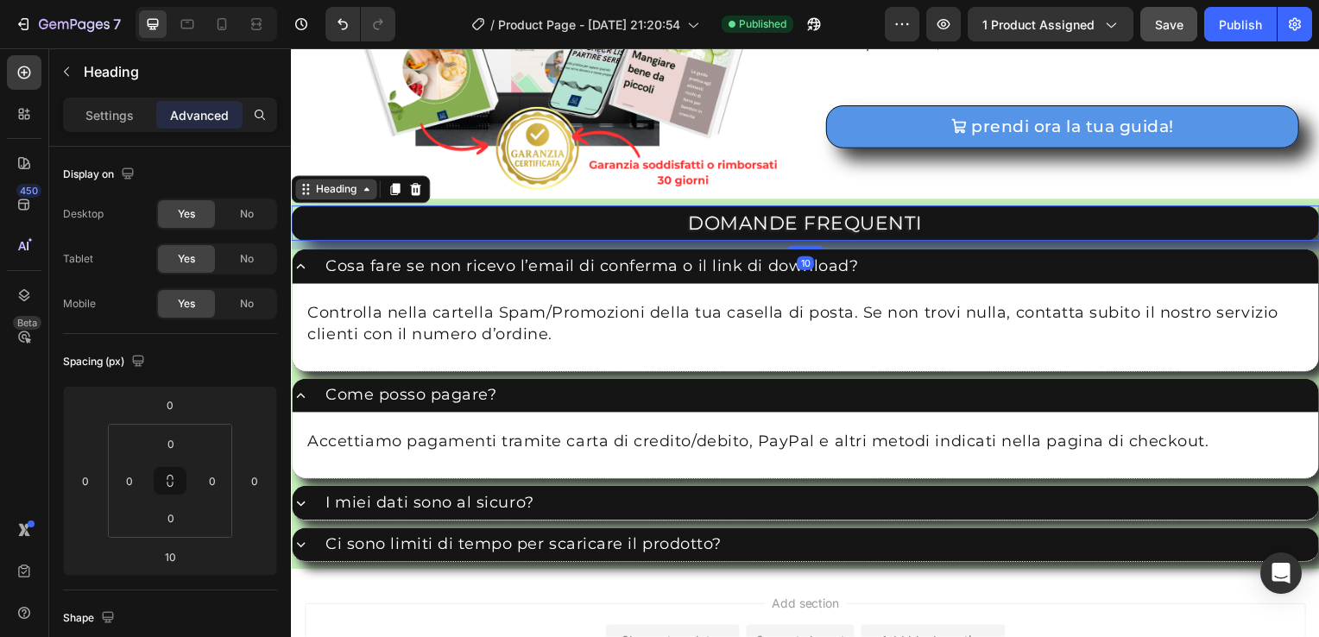
click at [358, 193] on div "Heading" at bounding box center [336, 191] width 47 height 16
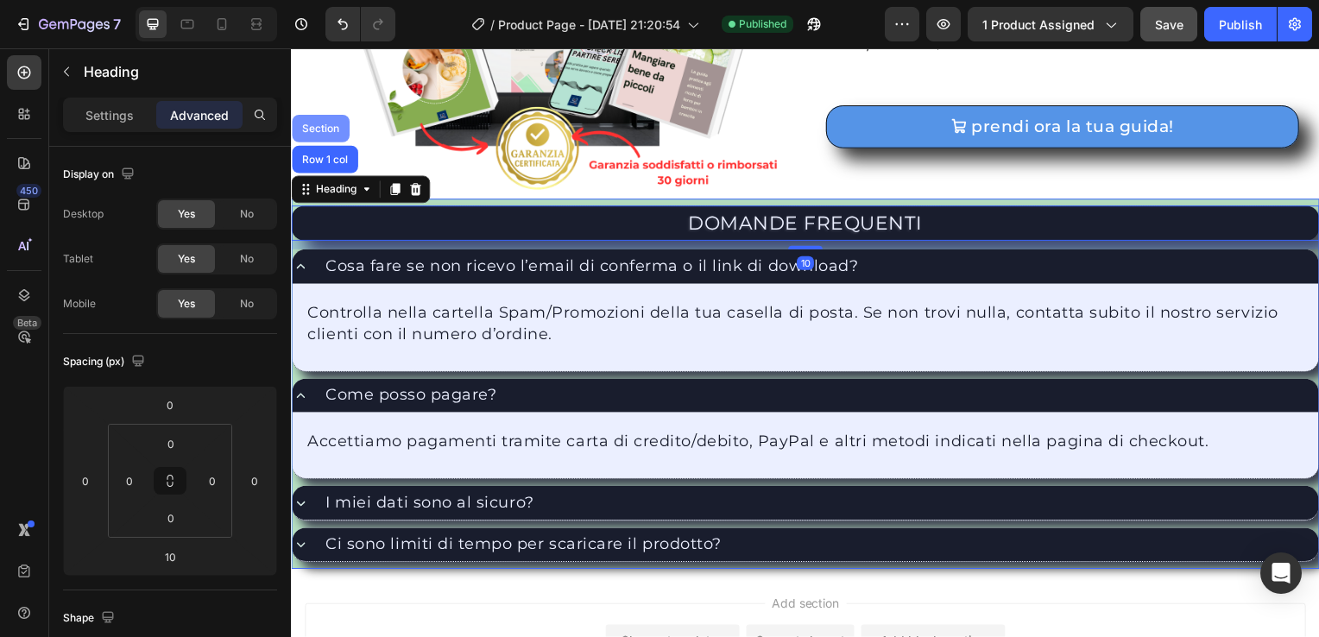
click at [322, 118] on div "Section" at bounding box center [321, 130] width 58 height 28
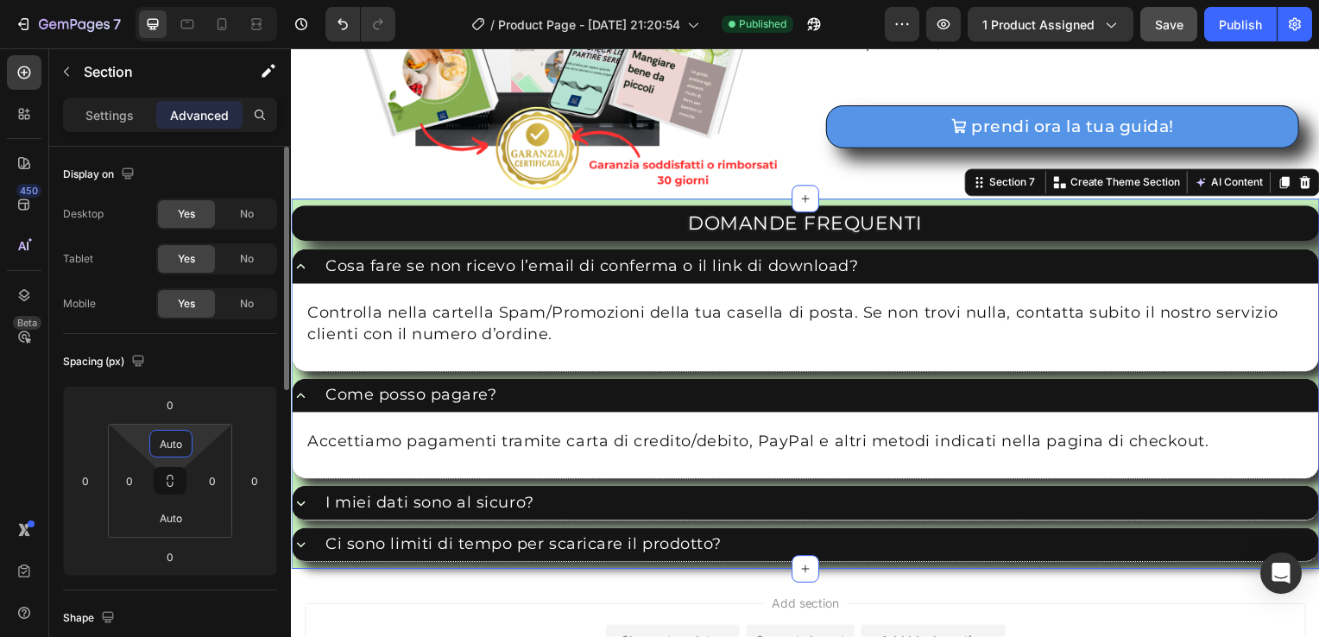
click at [169, 453] on input "Auto" at bounding box center [171, 444] width 35 height 26
type input "0"
click at [164, 522] on input "Auto" at bounding box center [171, 518] width 35 height 26
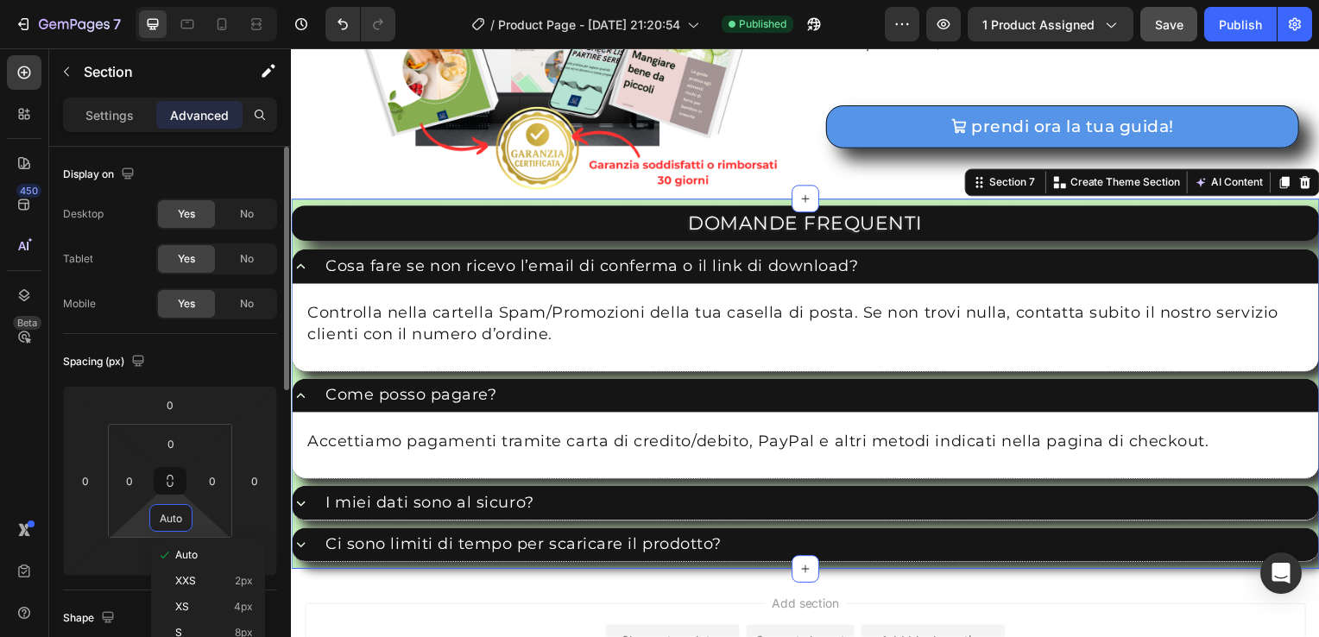
type input "0"
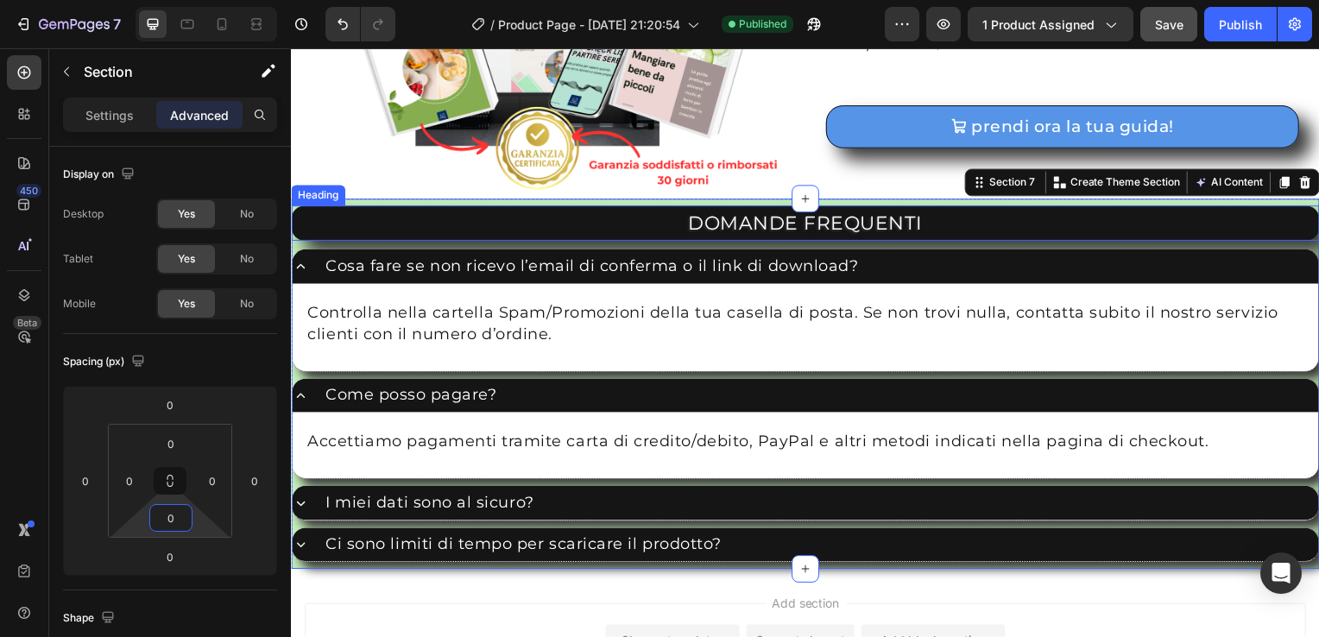
click at [319, 195] on div "Heading" at bounding box center [317, 197] width 47 height 16
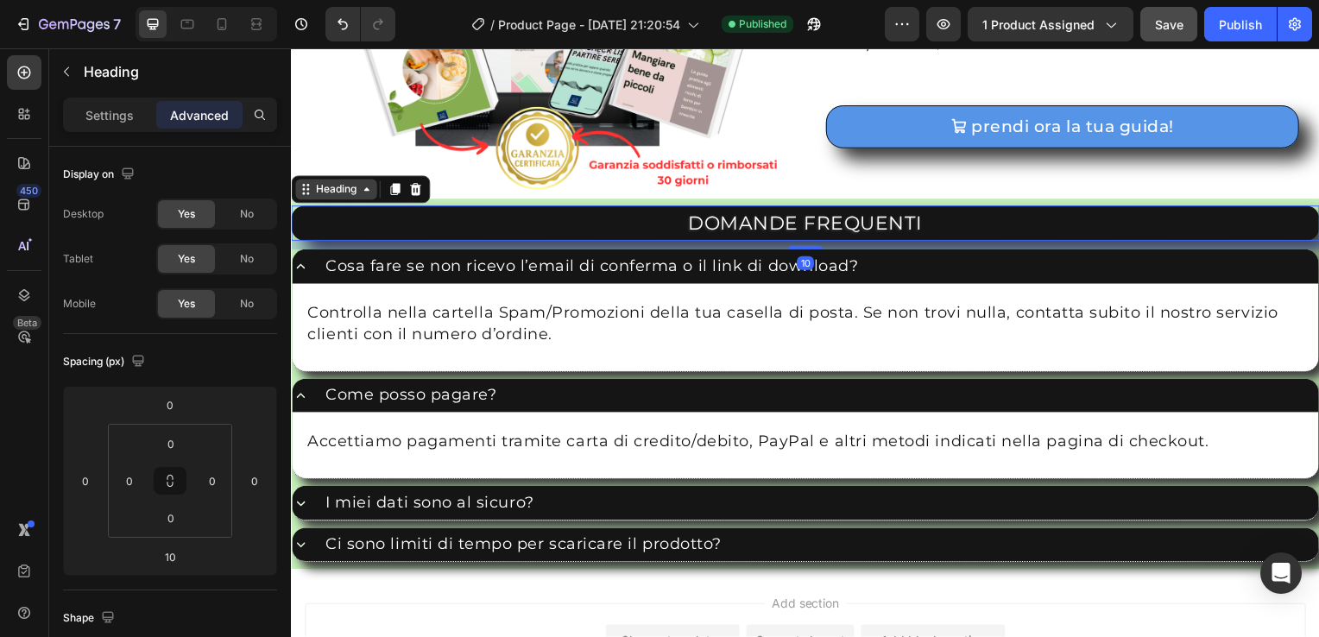
click at [356, 189] on div "Heading" at bounding box center [336, 191] width 47 height 16
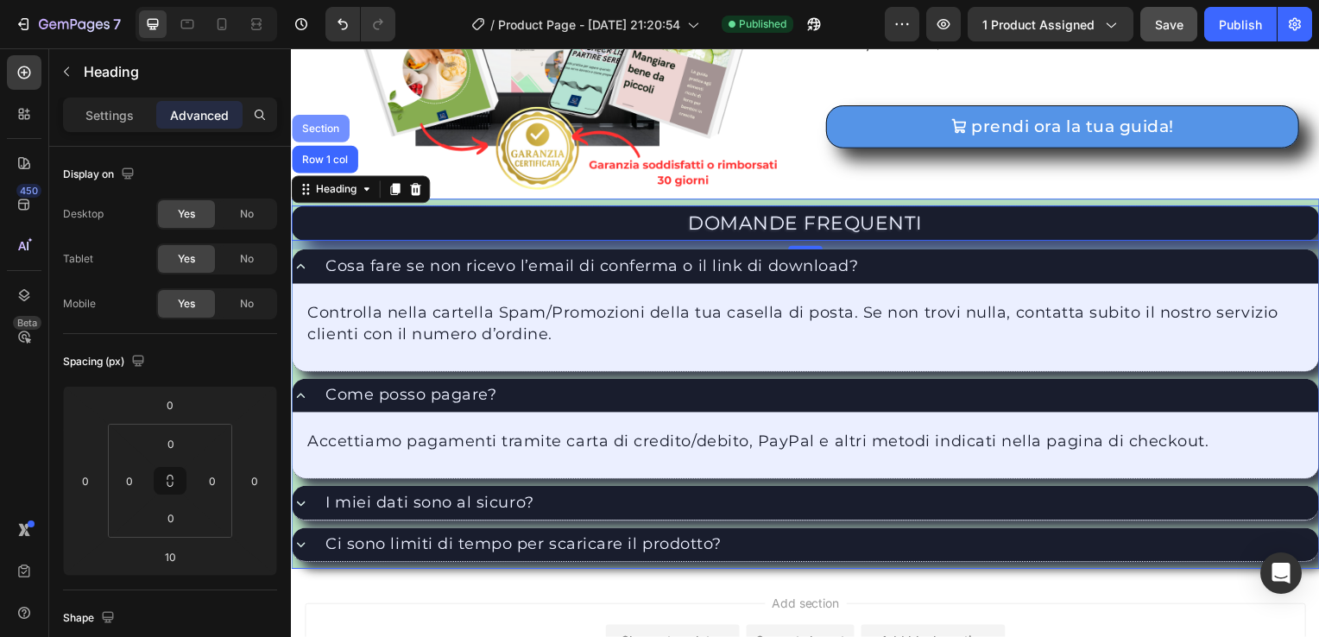
click at [324, 124] on div "Section" at bounding box center [321, 129] width 44 height 10
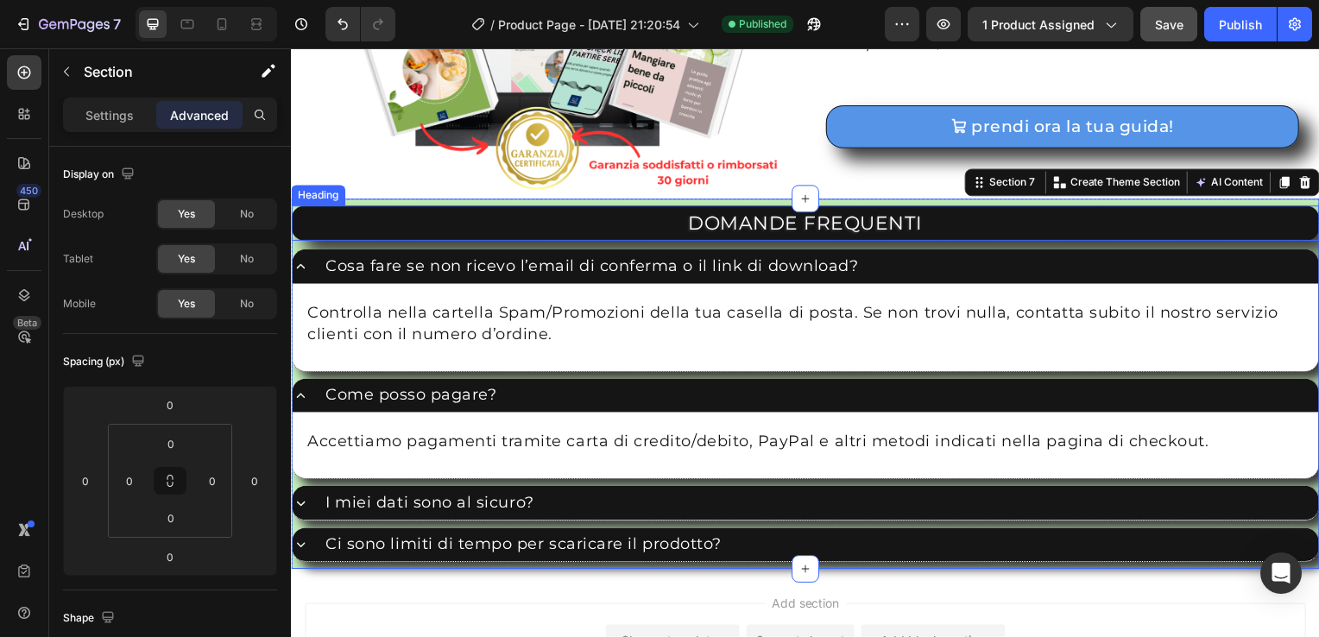
click at [325, 193] on div "Heading" at bounding box center [317, 197] width 47 height 16
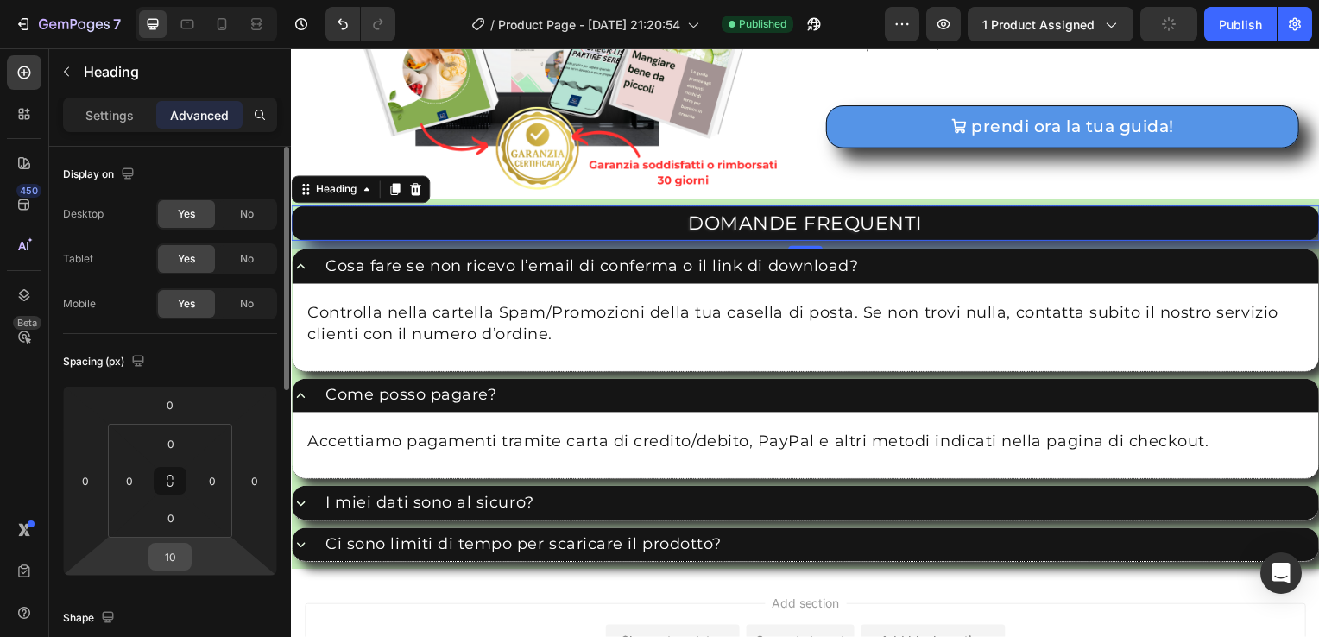
click at [178, 560] on input "10" at bounding box center [170, 557] width 35 height 26
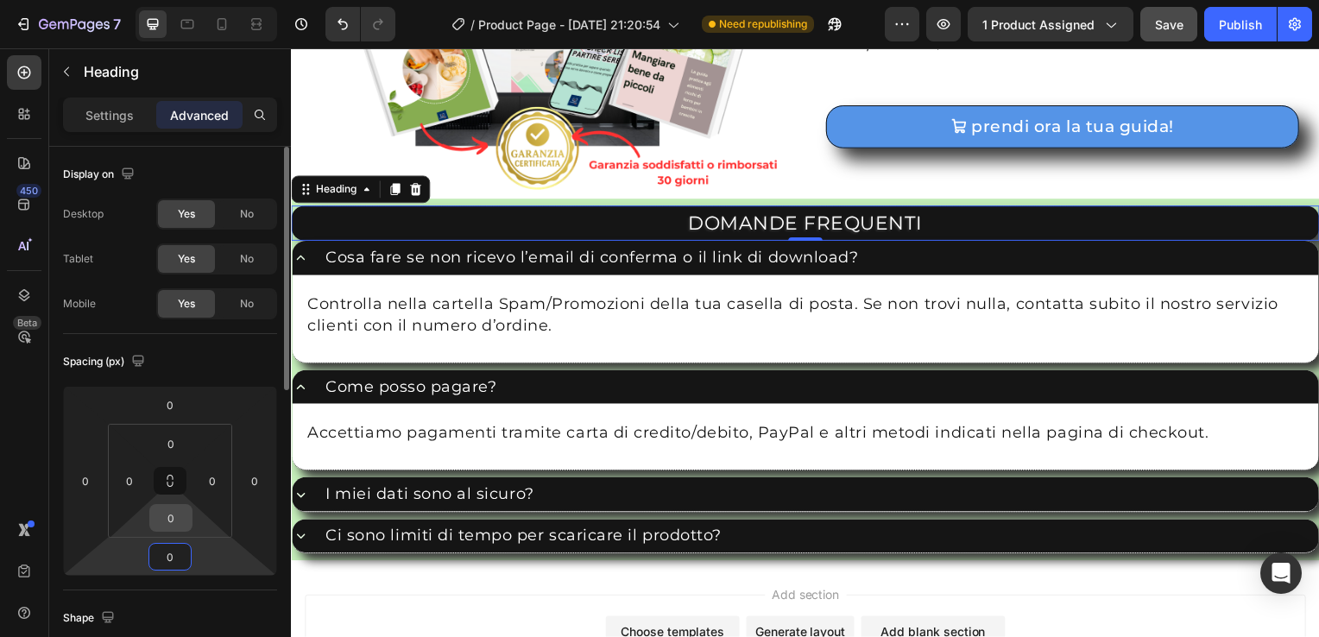
type input "0"
click at [168, 516] on input "0" at bounding box center [171, 518] width 35 height 26
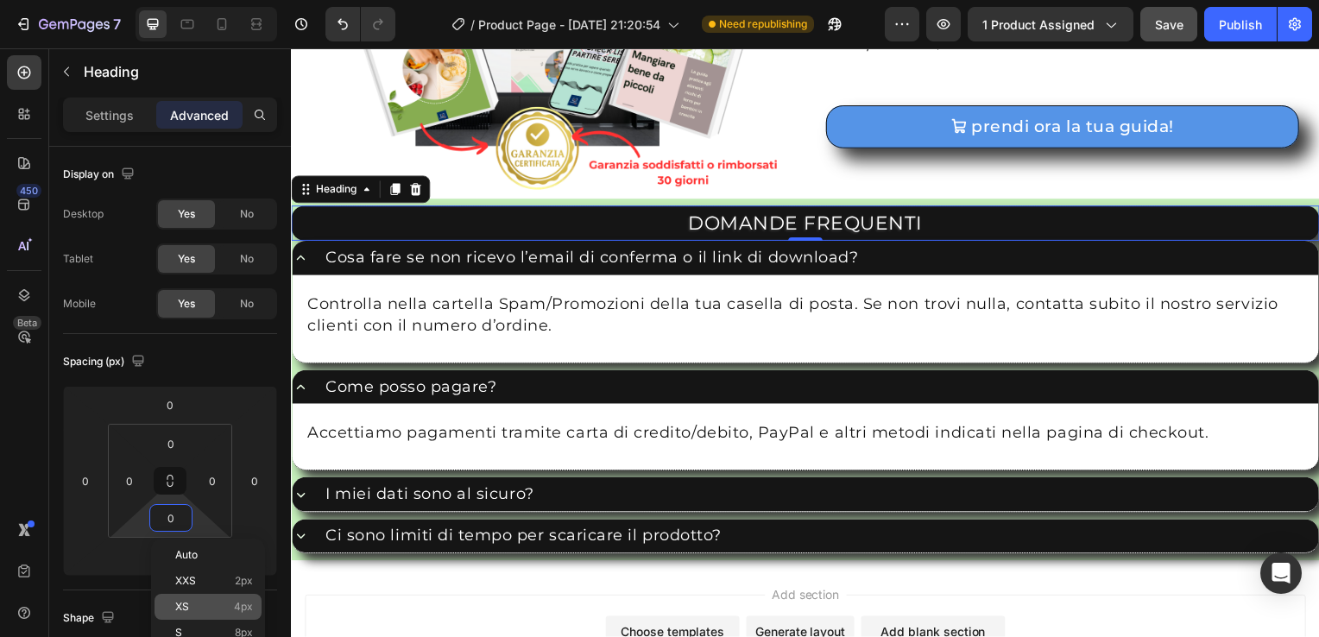
click at [193, 598] on div "XS 4px" at bounding box center [208, 607] width 107 height 26
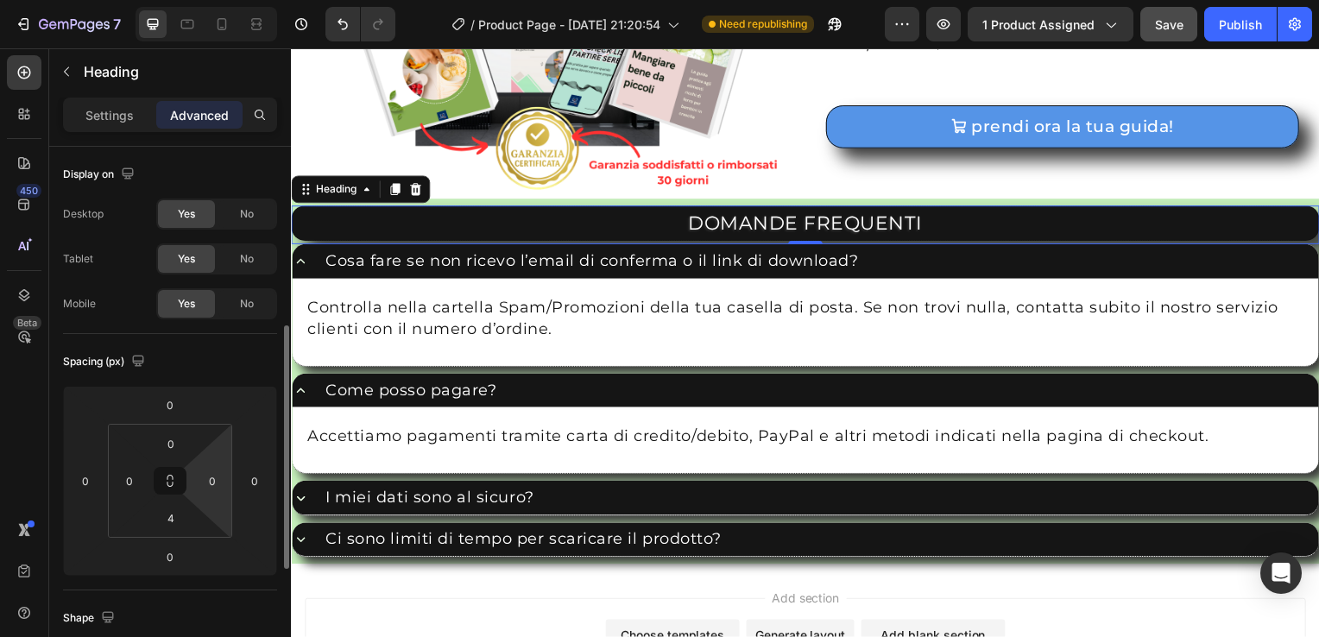
scroll to position [123, 0]
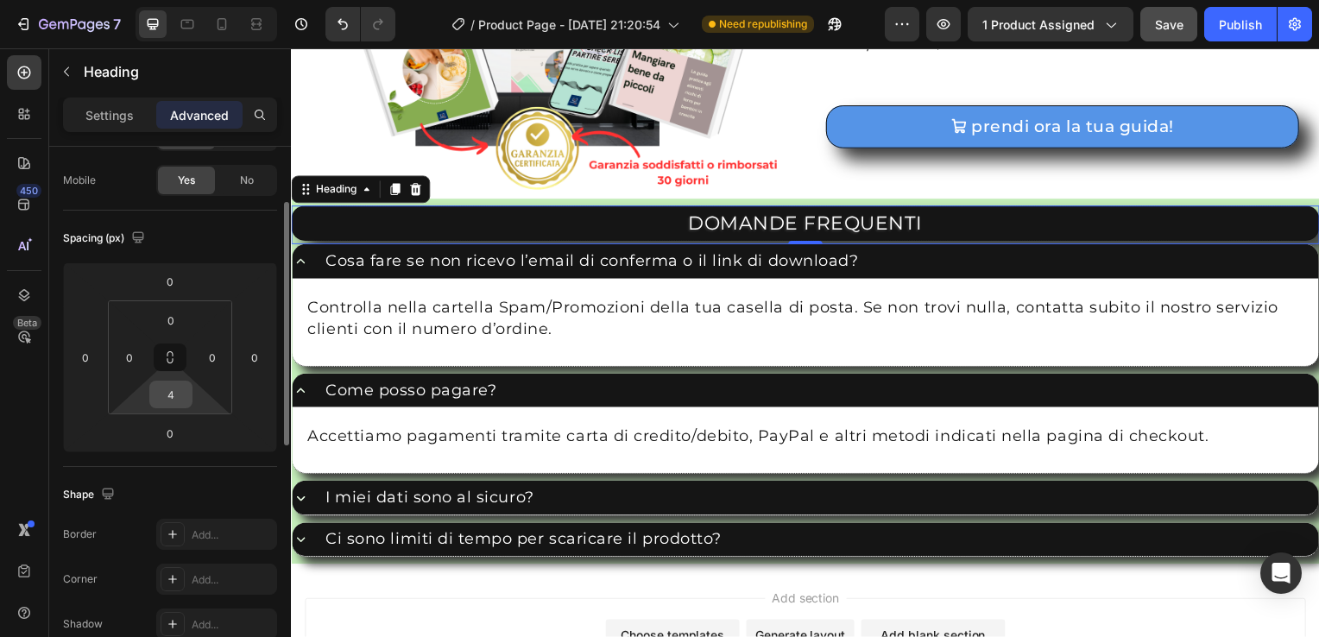
click at [172, 392] on input "4" at bounding box center [171, 395] width 35 height 26
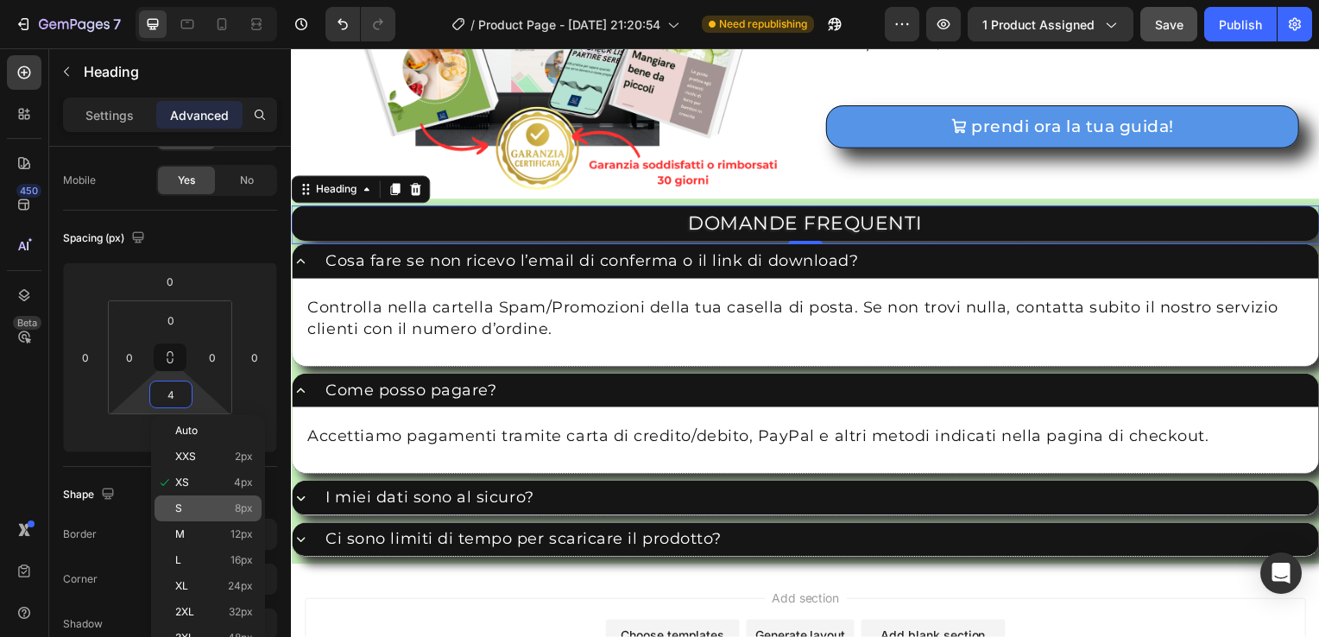
click at [199, 515] on div "S 8px" at bounding box center [208, 509] width 107 height 26
type input "8"
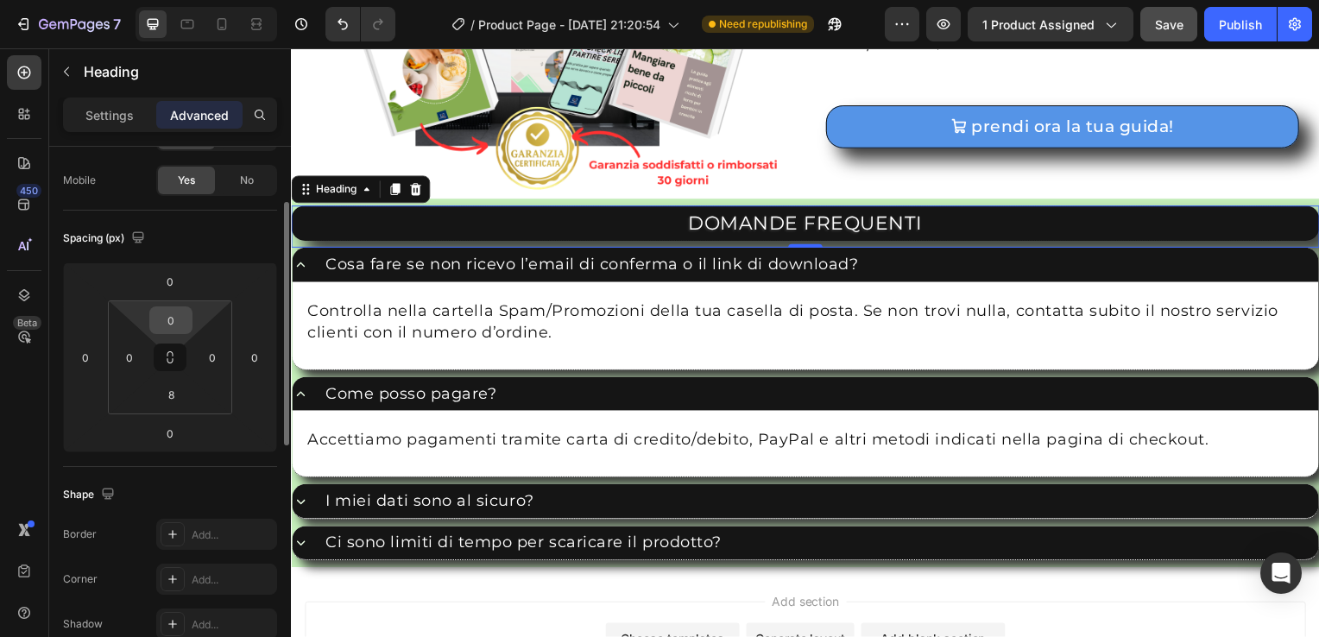
click at [170, 326] on input "0" at bounding box center [171, 320] width 35 height 26
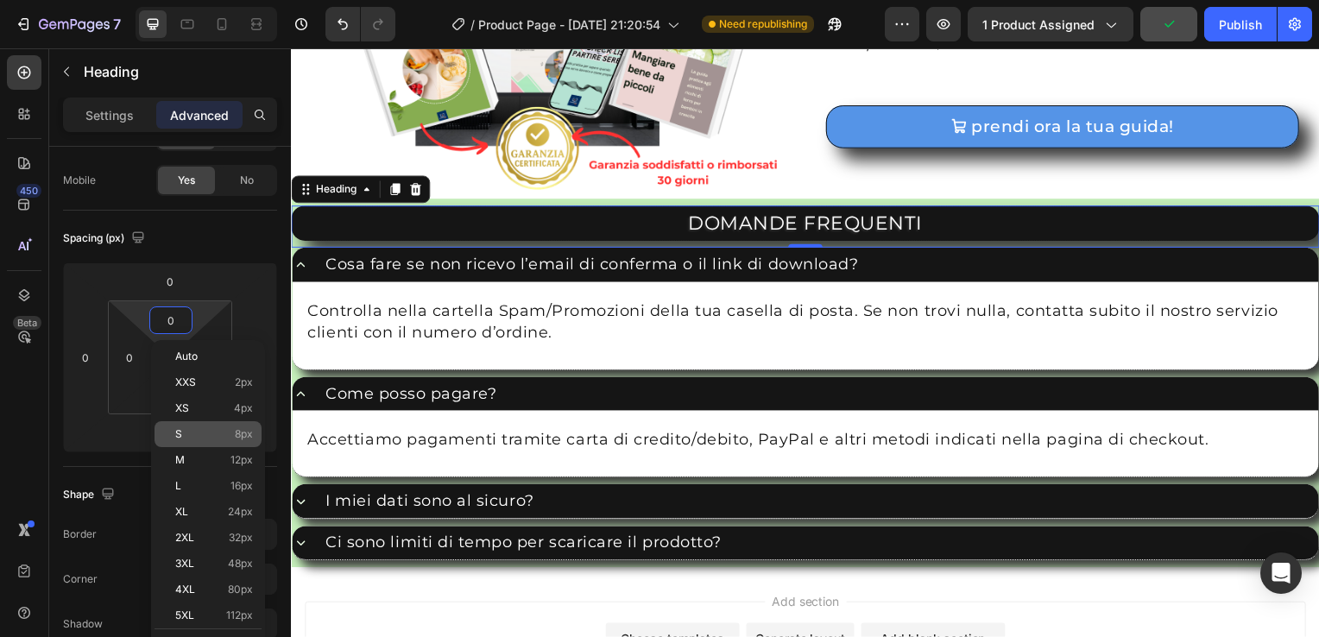
click at [207, 428] on p "S 8px" at bounding box center [214, 434] width 78 height 12
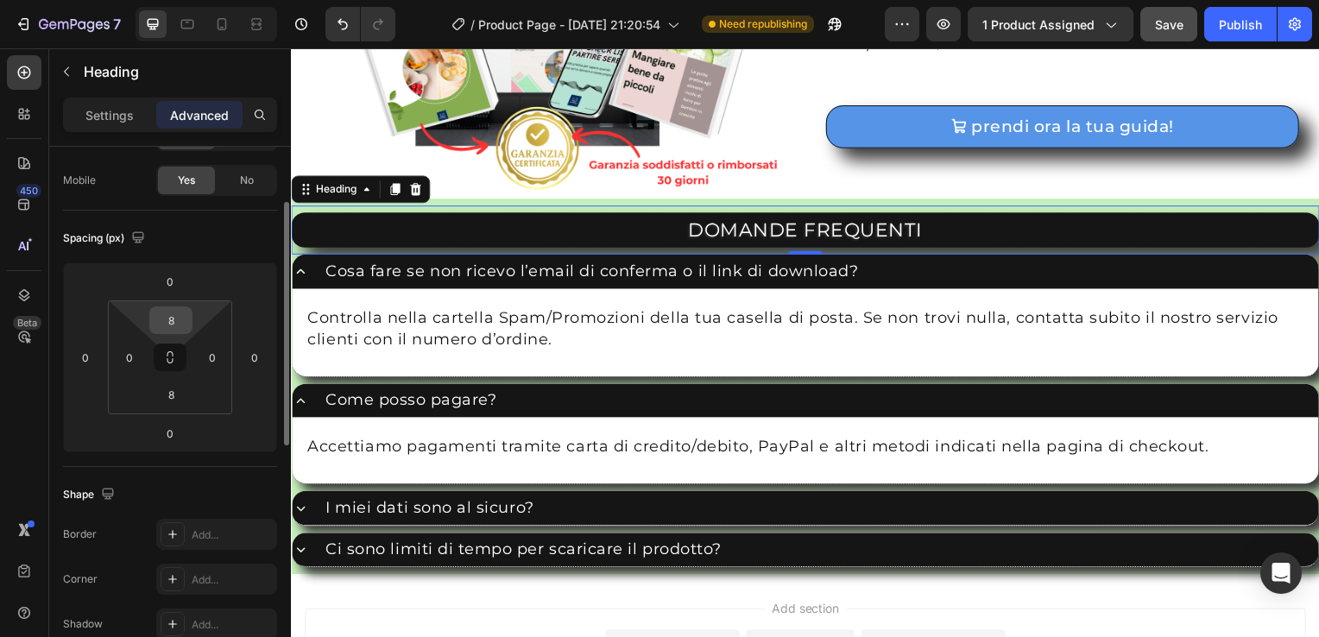
click at [176, 330] on input "8" at bounding box center [171, 320] width 35 height 26
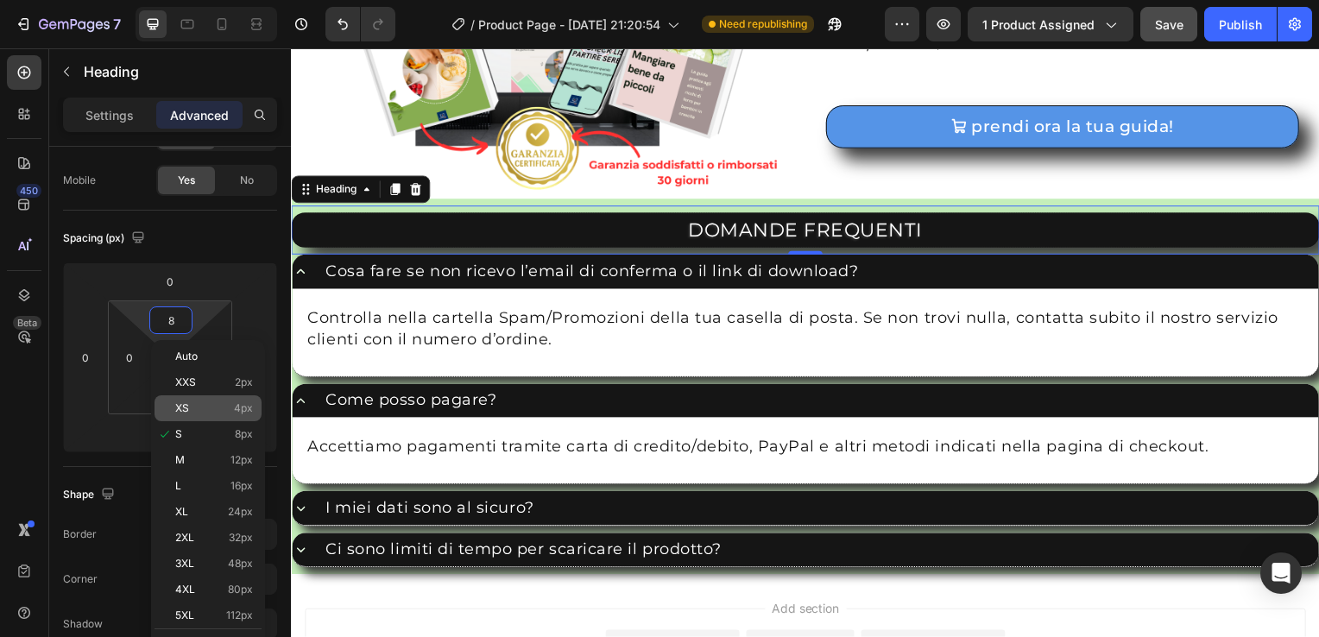
click at [183, 408] on span "XS" at bounding box center [182, 408] width 14 height 12
type input "4"
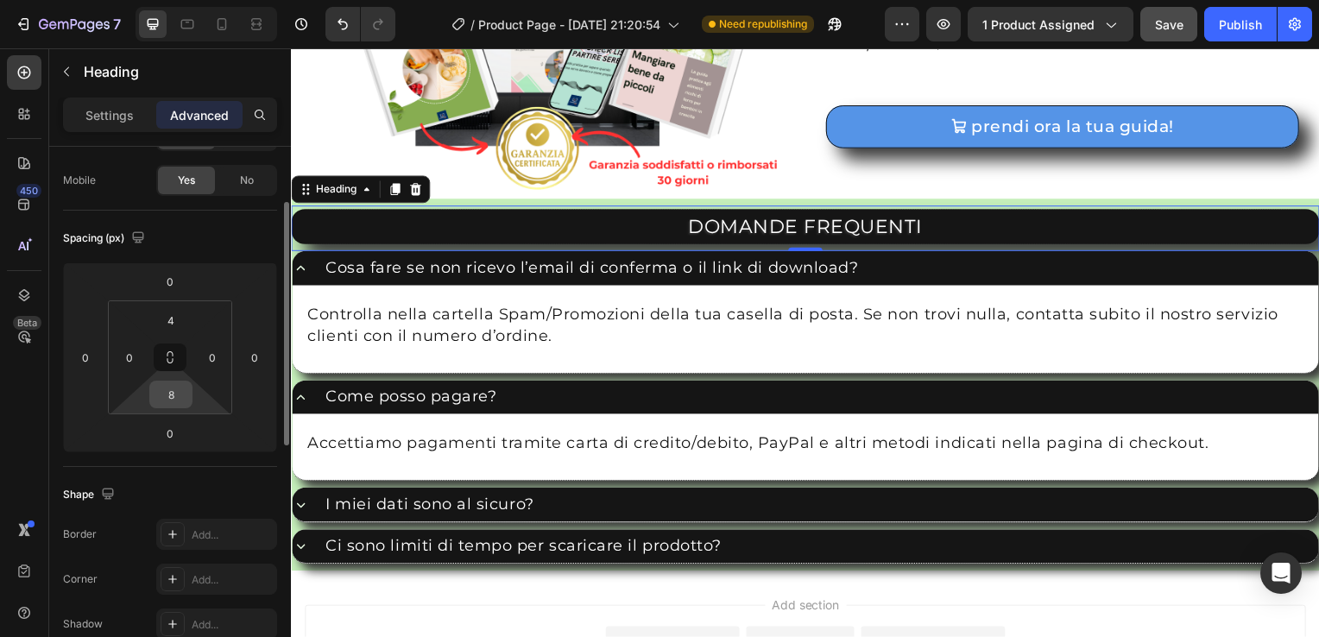
click at [180, 396] on input "8" at bounding box center [171, 395] width 35 height 26
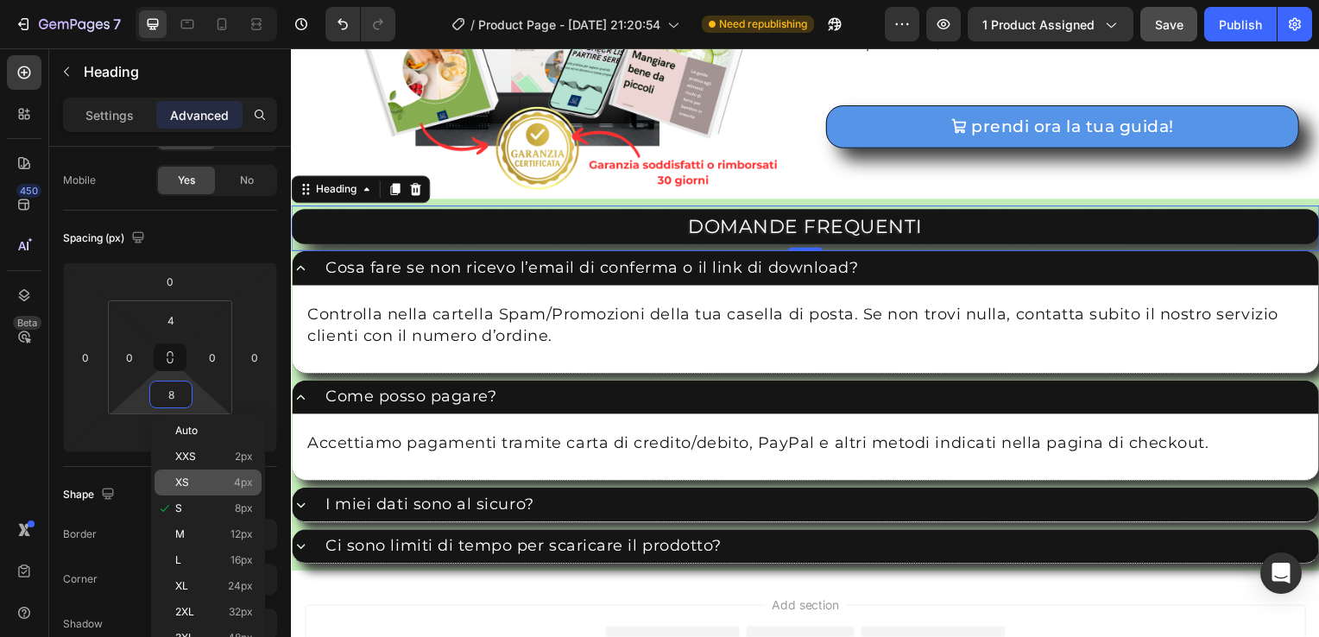
click at [194, 473] on div "XS 4px" at bounding box center [208, 483] width 107 height 26
type input "4"
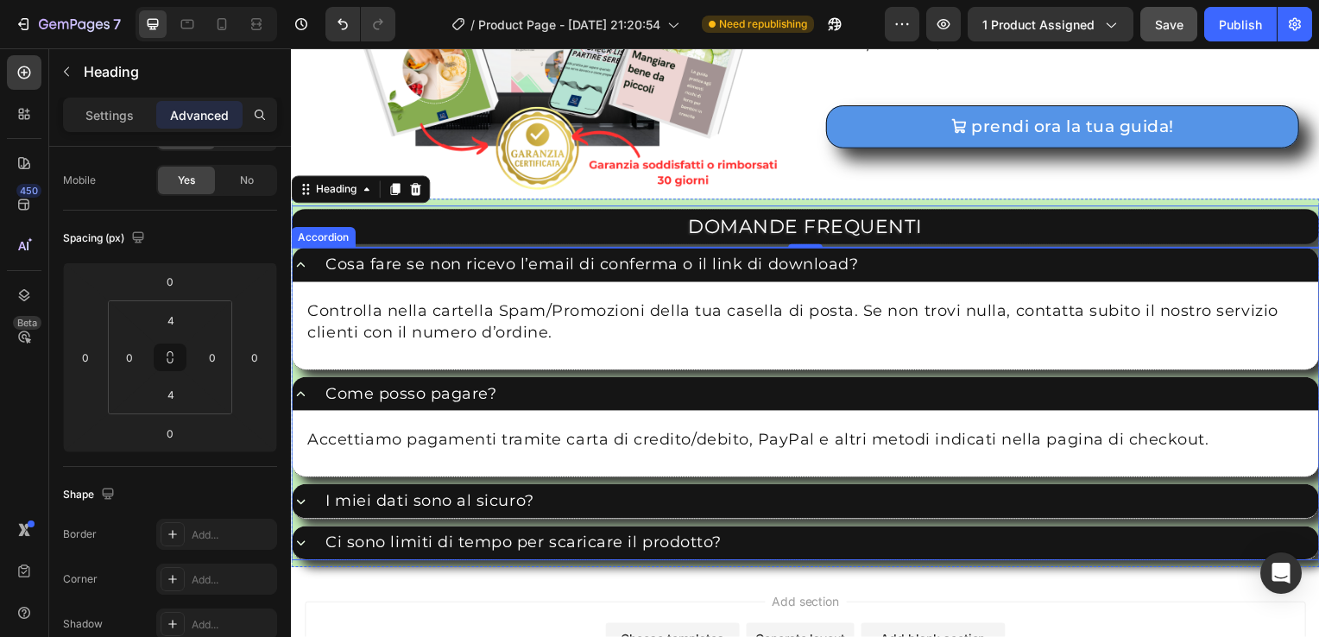
click at [321, 235] on div "Accordion" at bounding box center [323, 239] width 58 height 16
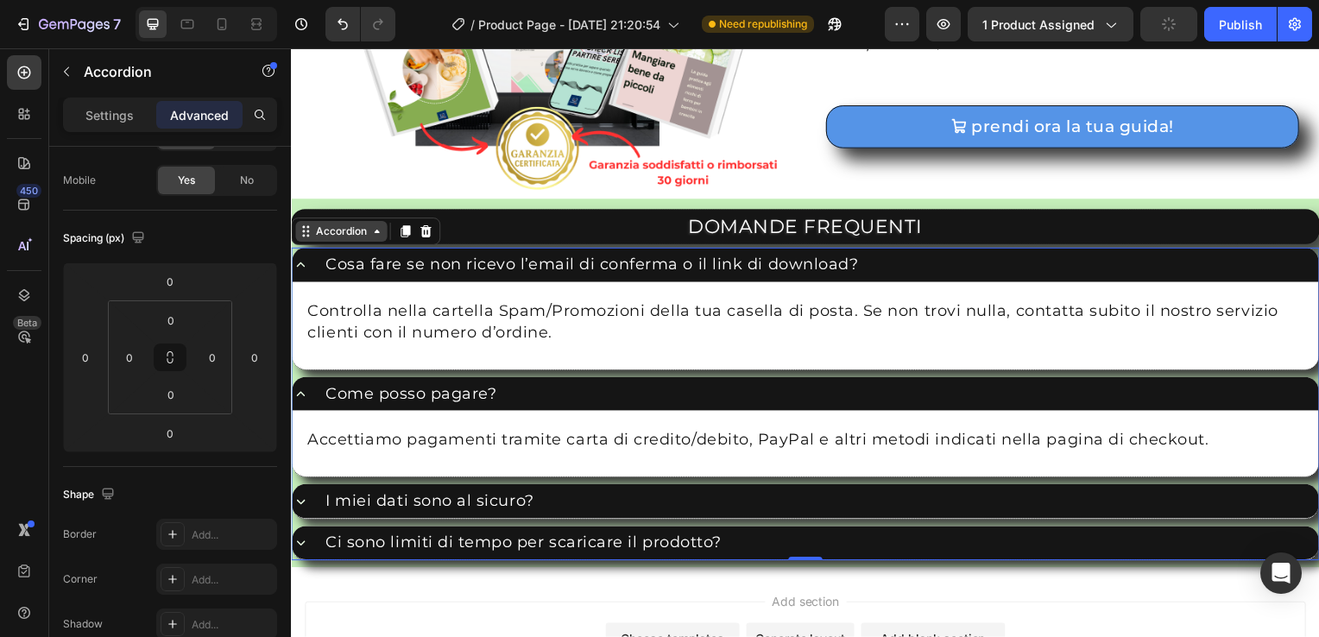
scroll to position [0, 0]
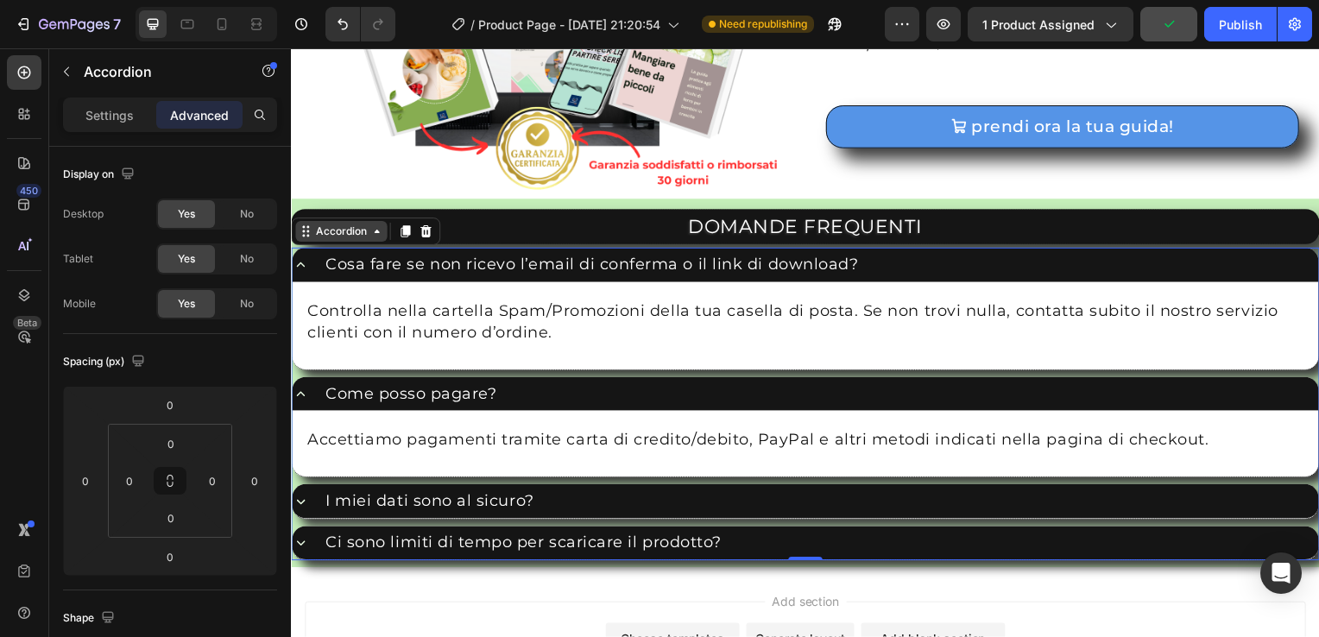
click at [359, 229] on div "Accordion" at bounding box center [342, 233] width 58 height 16
click at [379, 236] on div "Accordion" at bounding box center [341, 233] width 92 height 21
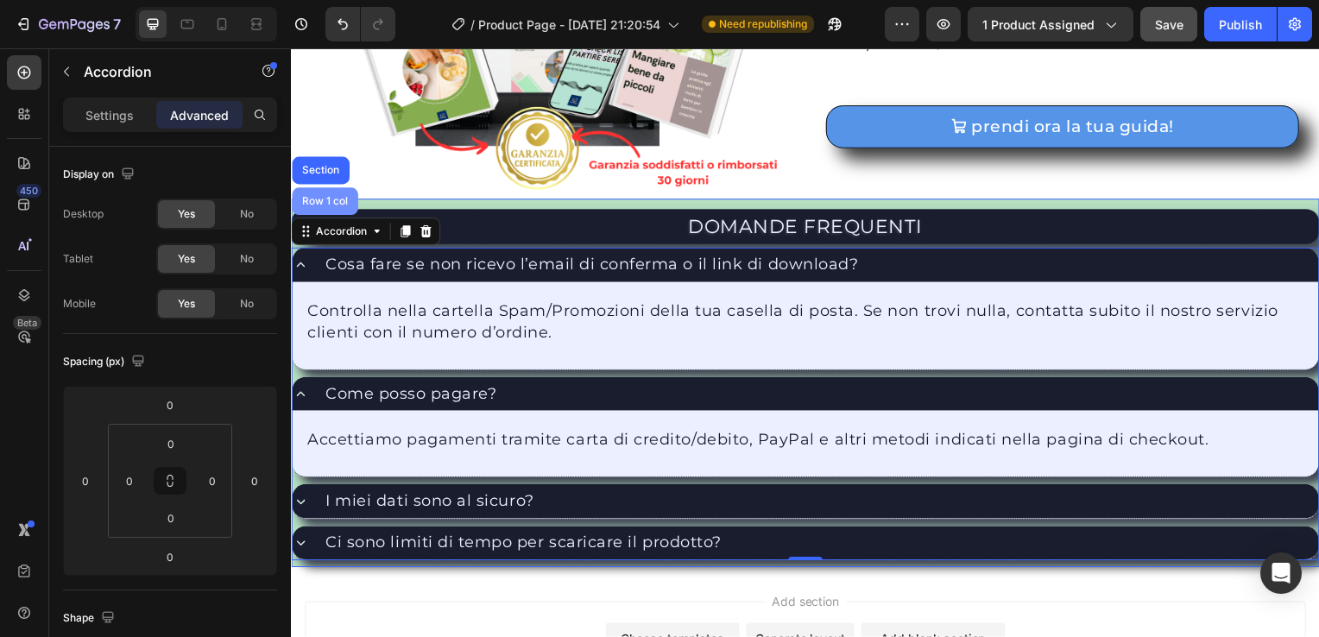
click at [337, 200] on div "Row 1 col" at bounding box center [325, 203] width 53 height 10
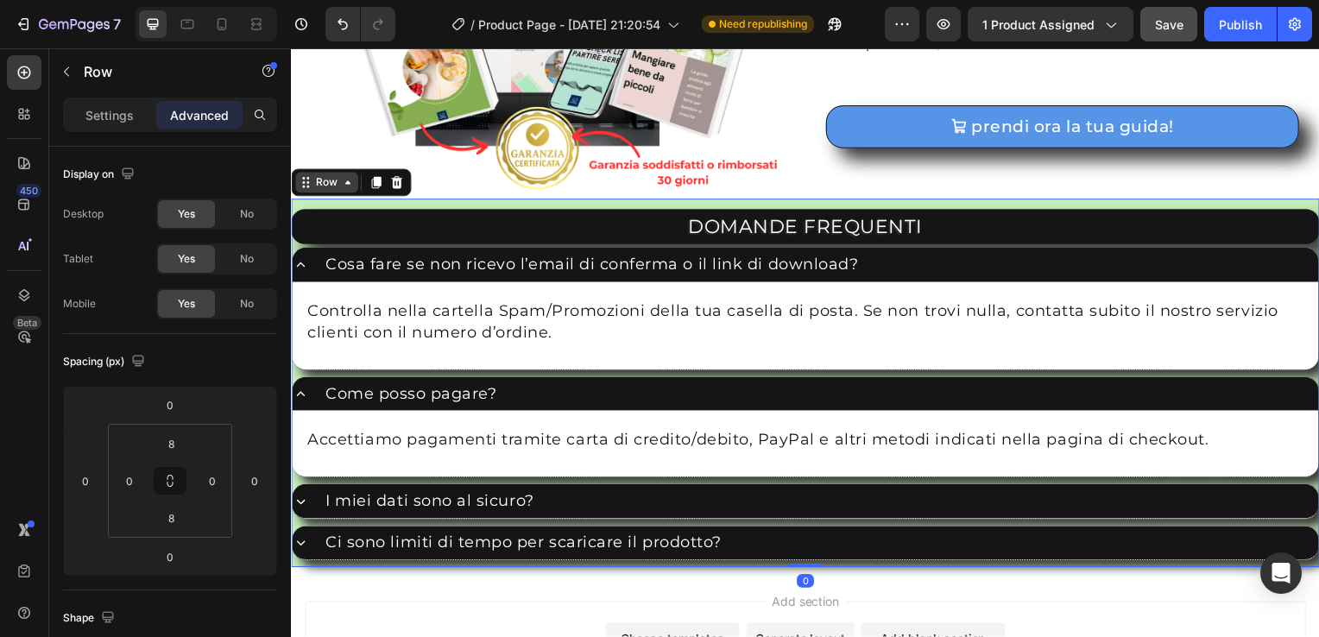
click at [332, 183] on div "Row" at bounding box center [327, 184] width 28 height 16
click at [346, 177] on icon at bounding box center [348, 184] width 14 height 14
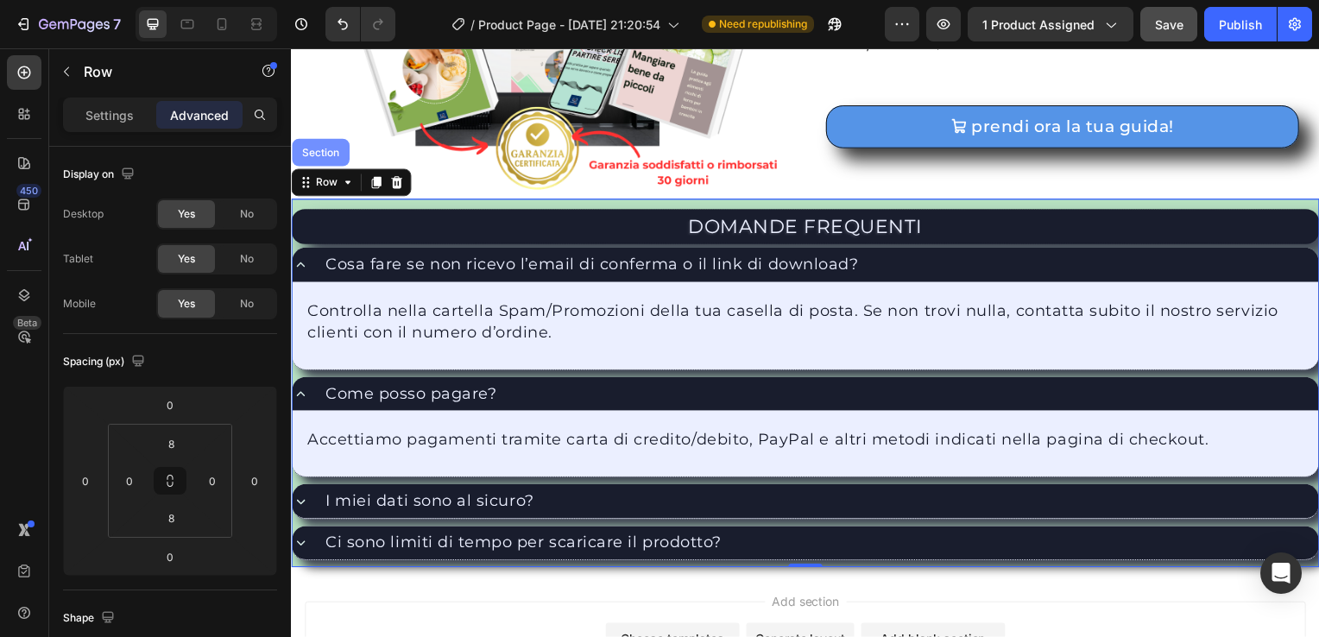
click at [335, 149] on div "Section" at bounding box center [321, 154] width 44 height 10
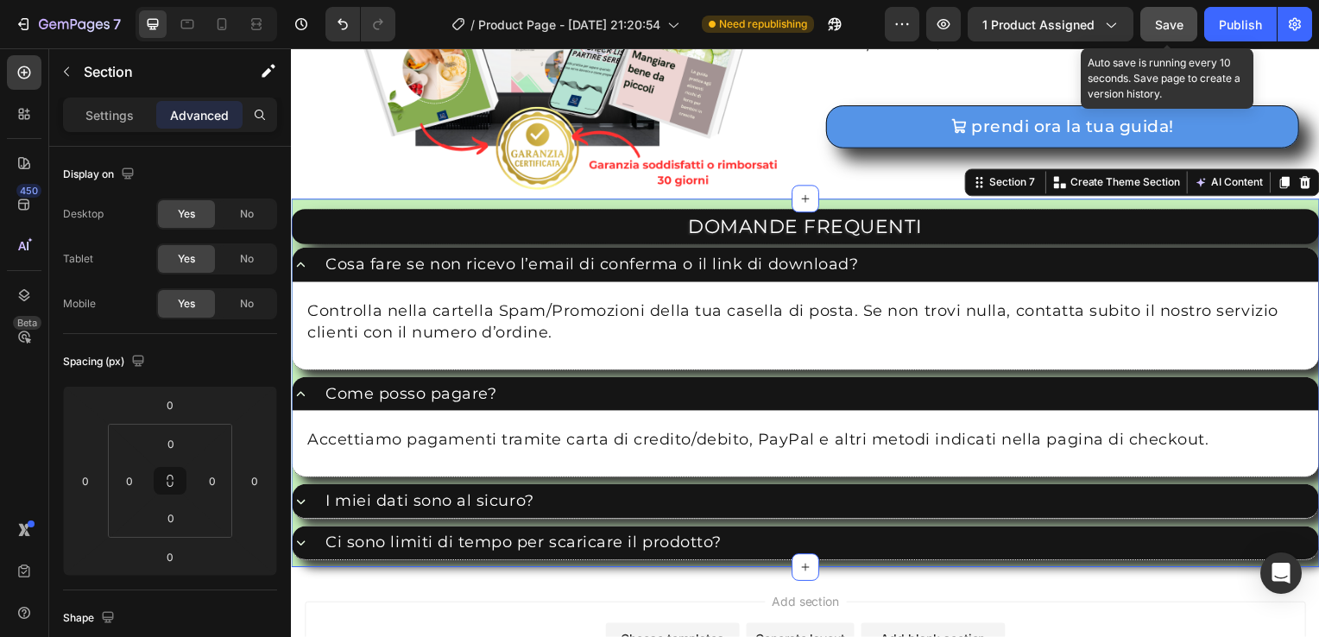
click at [1173, 16] on div "Save" at bounding box center [1169, 25] width 28 height 18
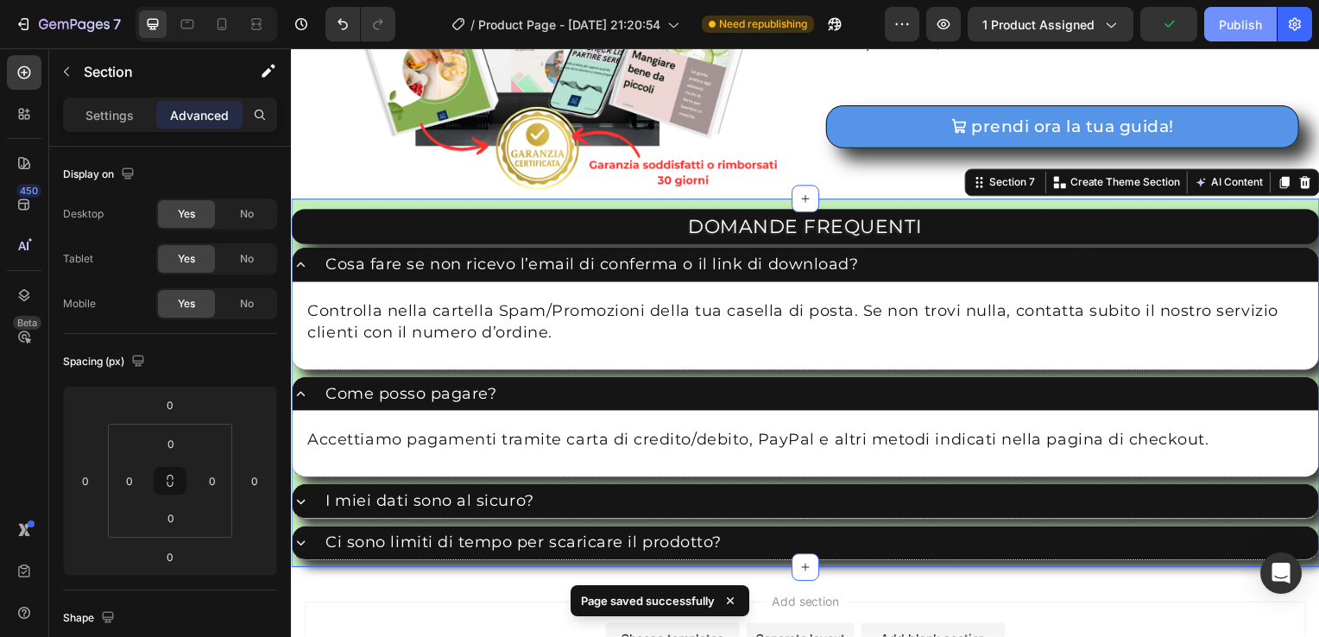
click at [1234, 20] on div "Publish" at bounding box center [1240, 25] width 43 height 18
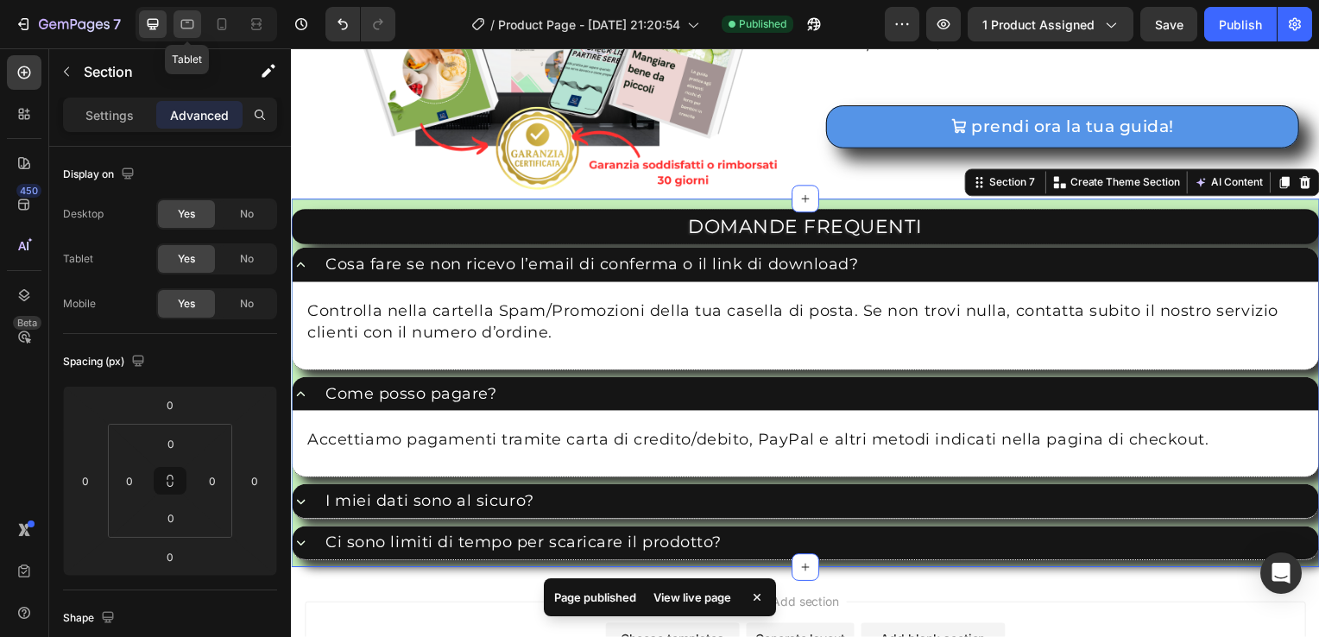
click at [186, 27] on icon at bounding box center [187, 24] width 17 height 17
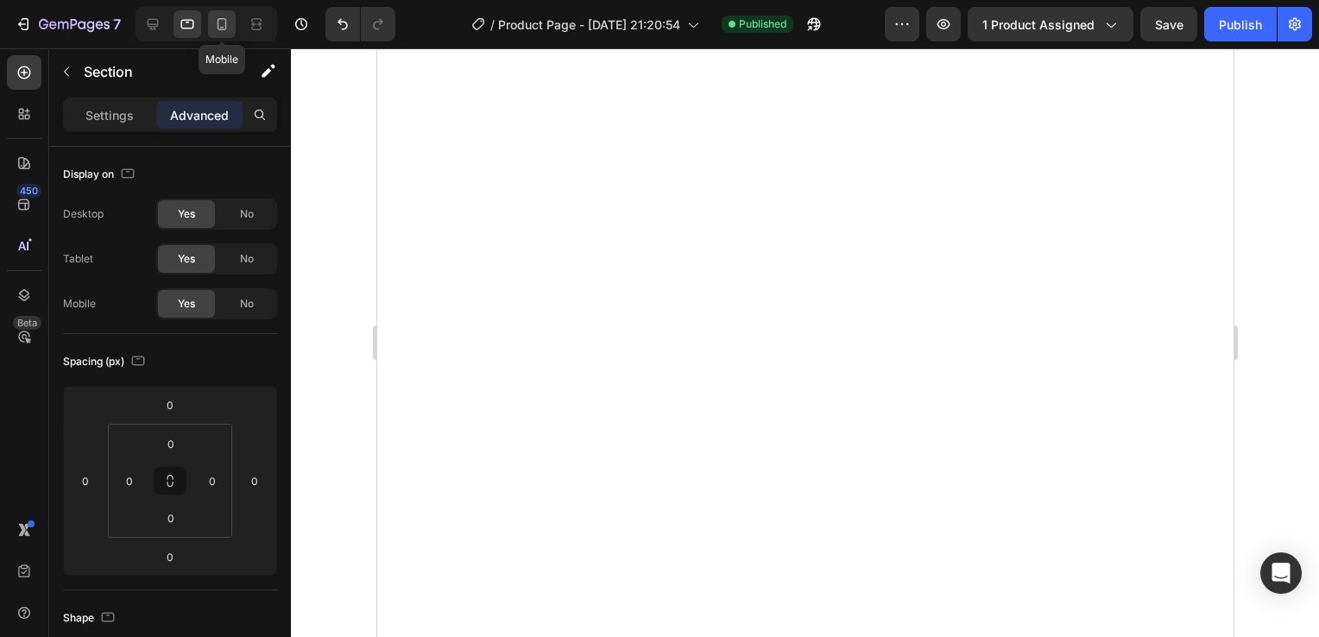
scroll to position [2418, 0]
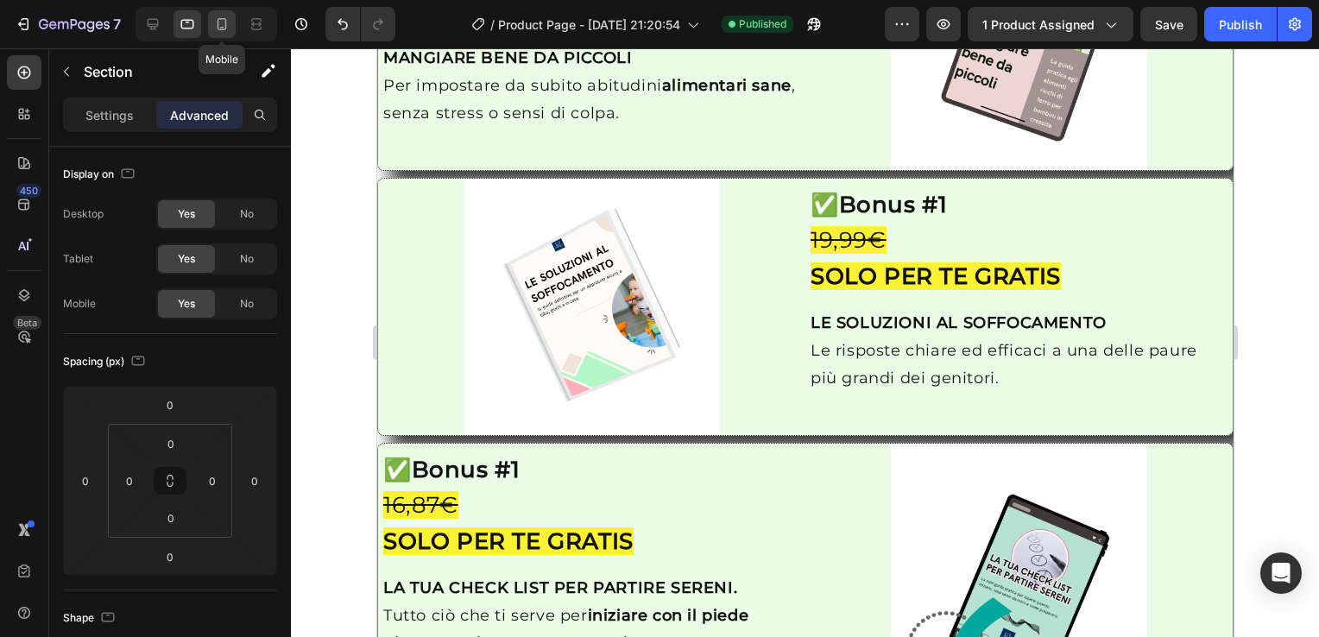
click at [219, 22] on icon at bounding box center [221, 24] width 17 height 17
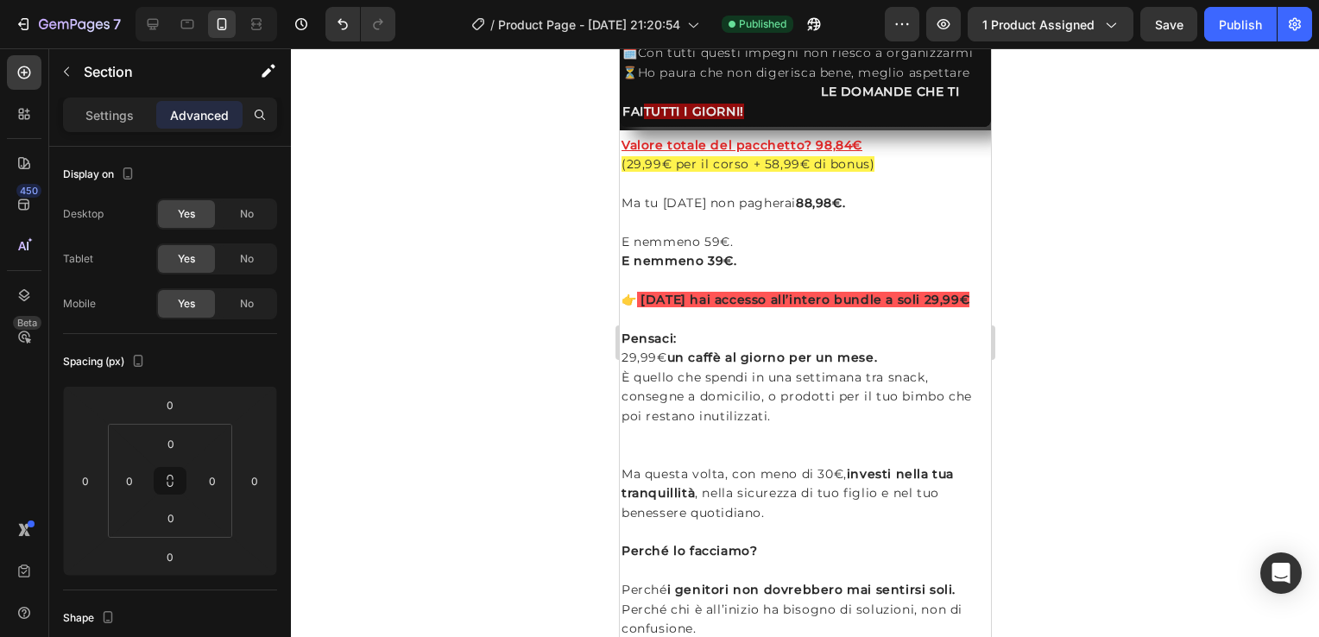
scroll to position [3174, 0]
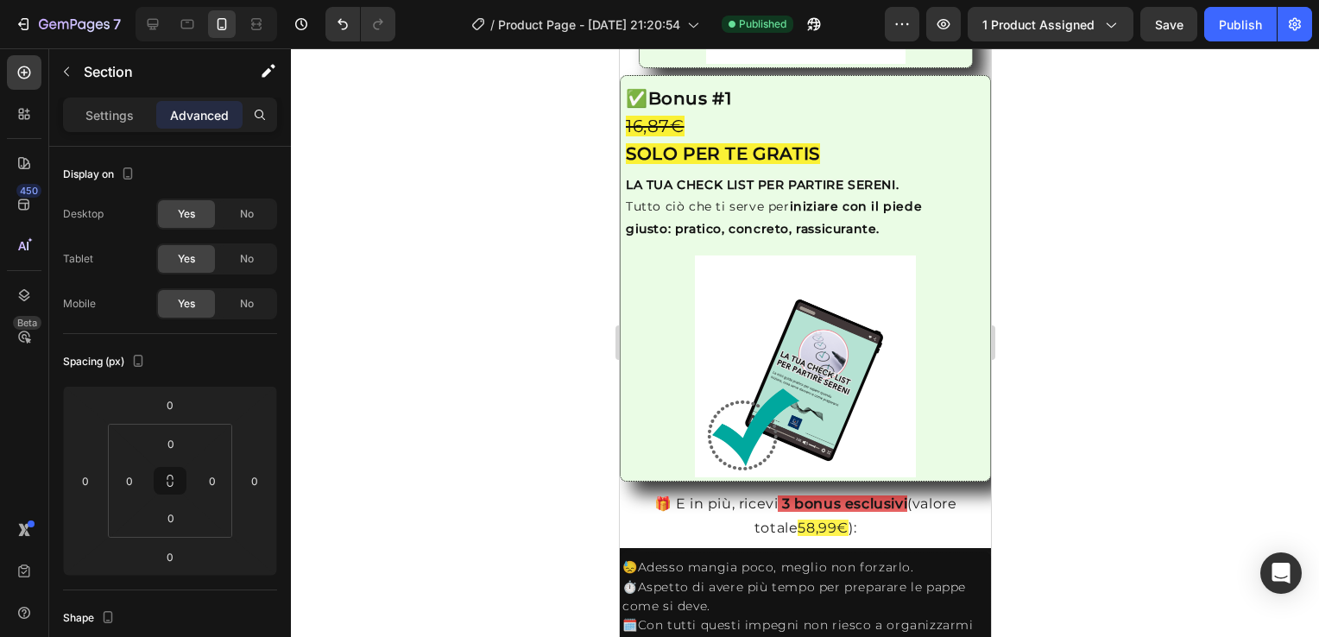
click at [1102, 234] on div at bounding box center [805, 342] width 1028 height 589
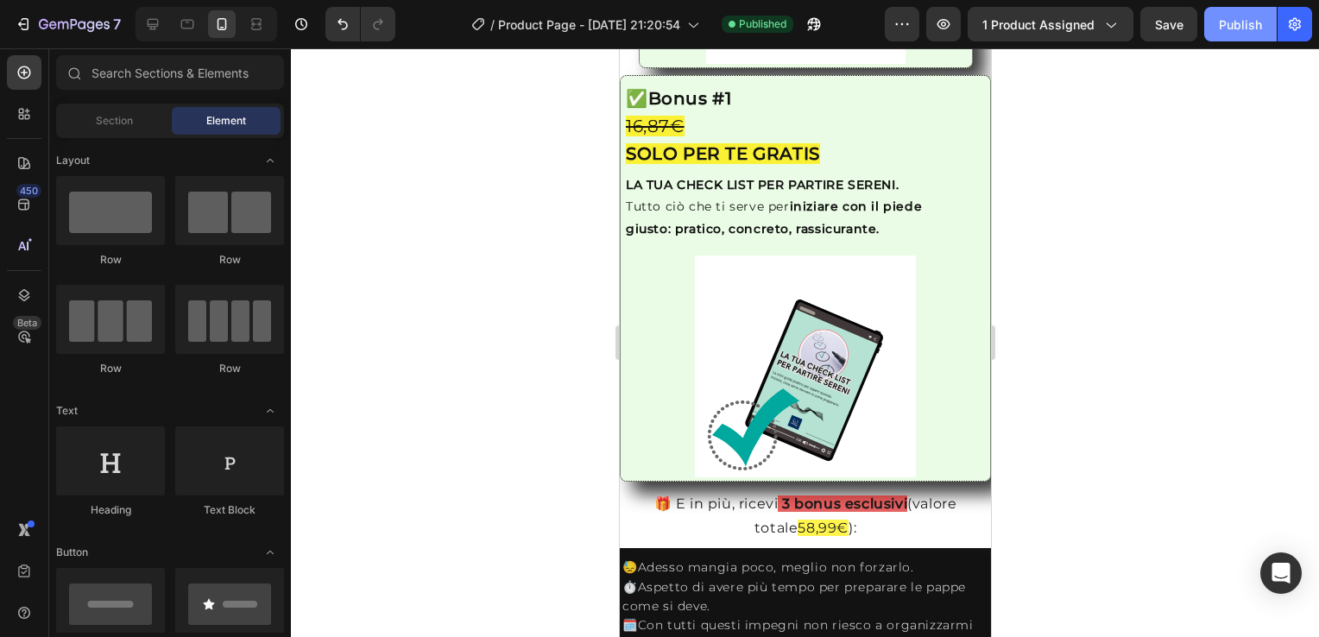
click at [1226, 28] on div "Publish" at bounding box center [1240, 25] width 43 height 18
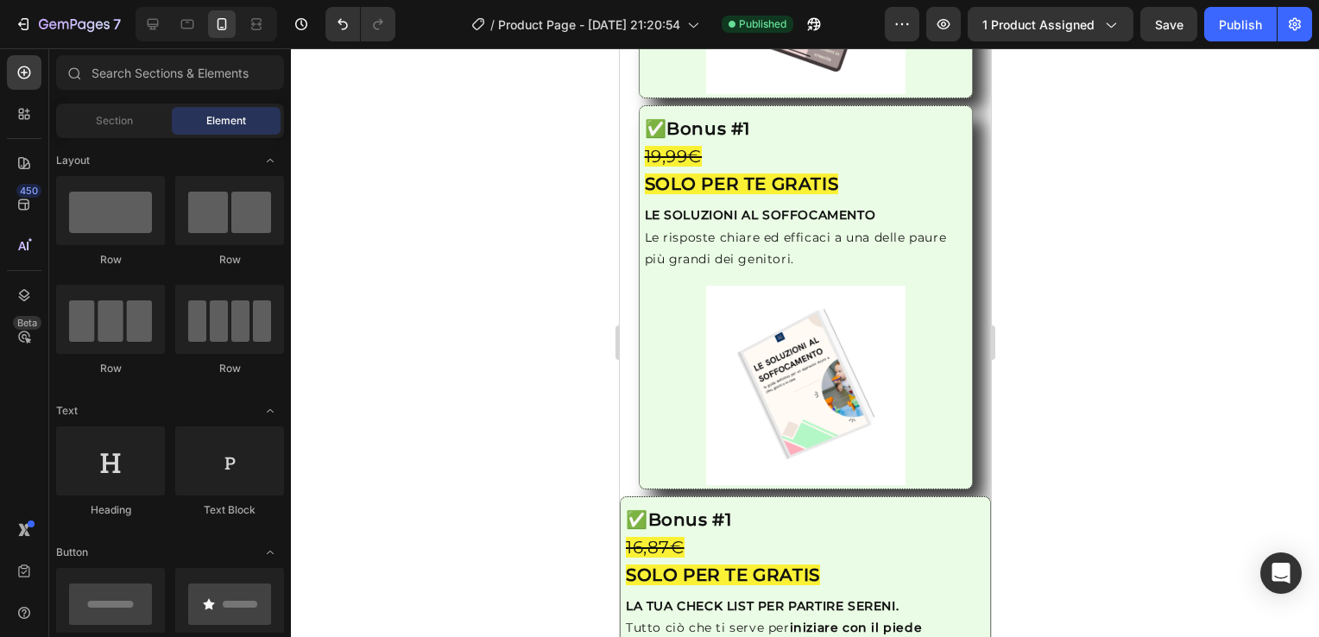
scroll to position [2594, 0]
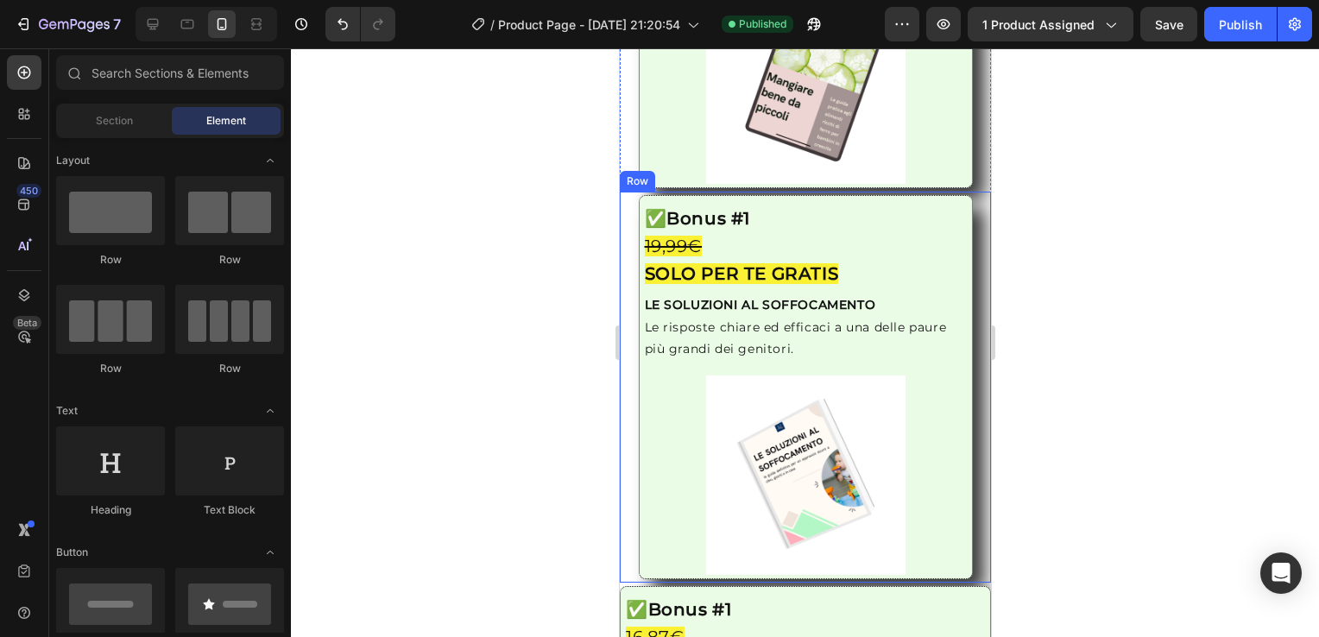
click at [630, 212] on div "Image ✅ Bonus #1 19,99€ SOLO PER TE GRATIS Heading LE SOLUZIONI AL SOFFOCAMENTO…" at bounding box center [804, 387] width 371 height 384
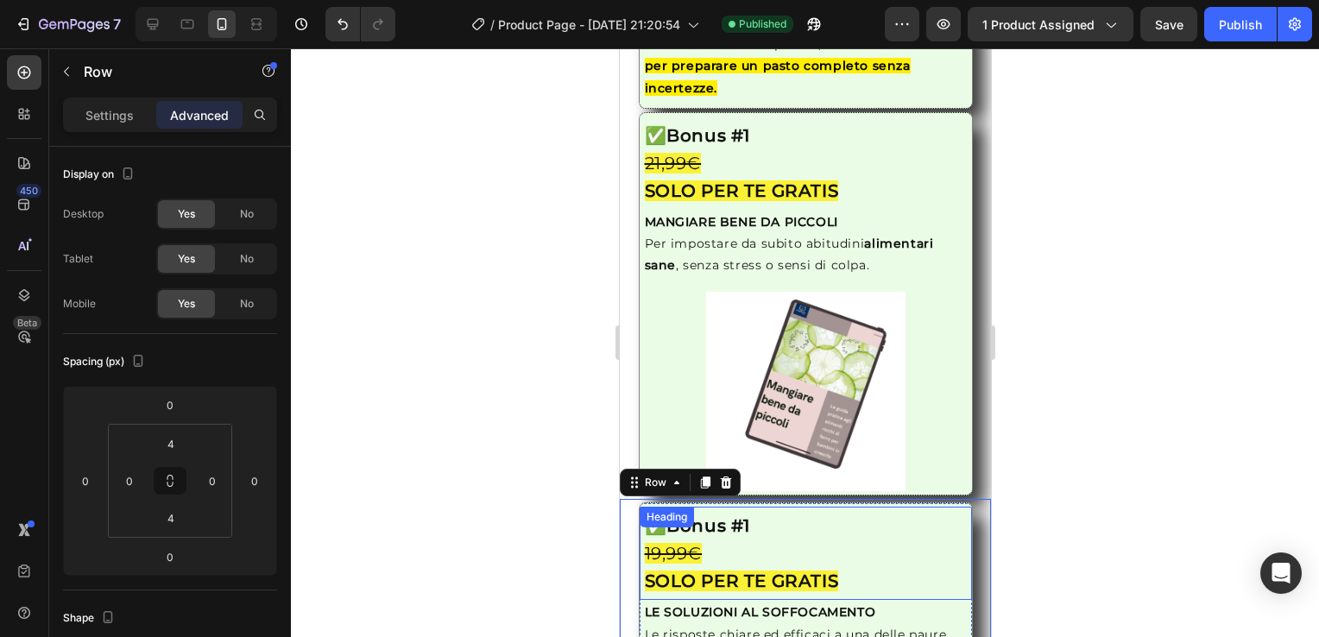
scroll to position [2131, 0]
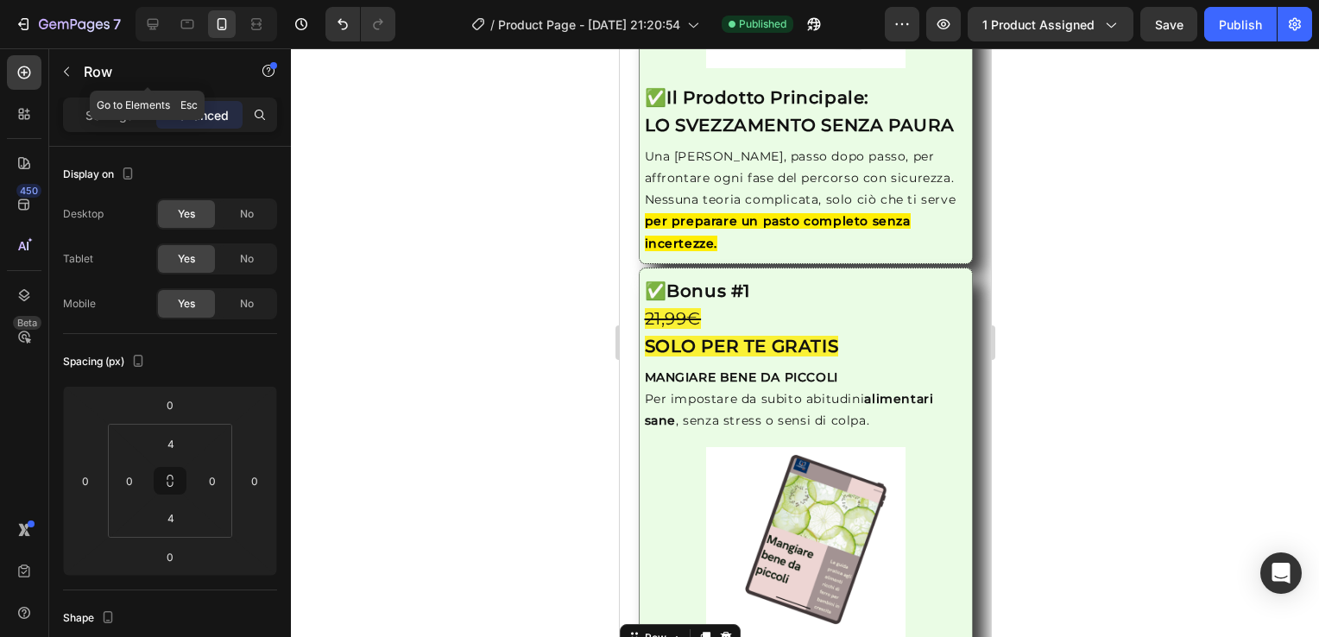
drag, startPoint x: 66, startPoint y: 71, endPoint x: 527, endPoint y: 155, distance: 468.7
click at [527, 155] on div at bounding box center [805, 342] width 1028 height 589
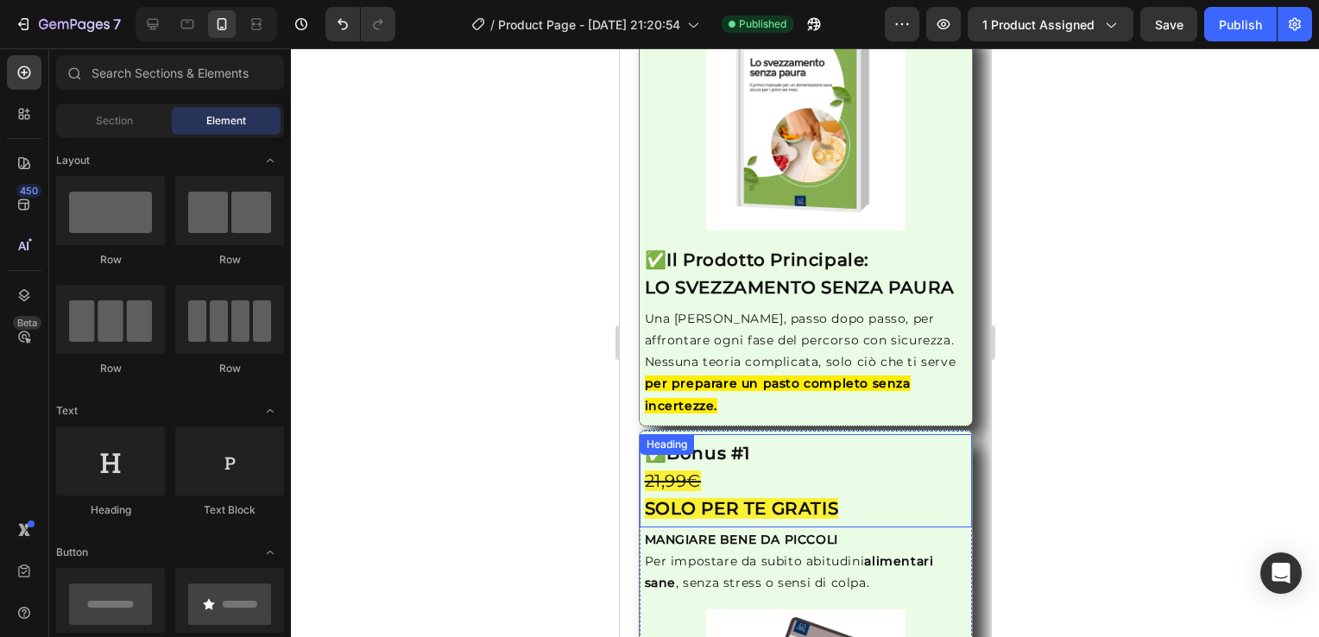
scroll to position [1976, 0]
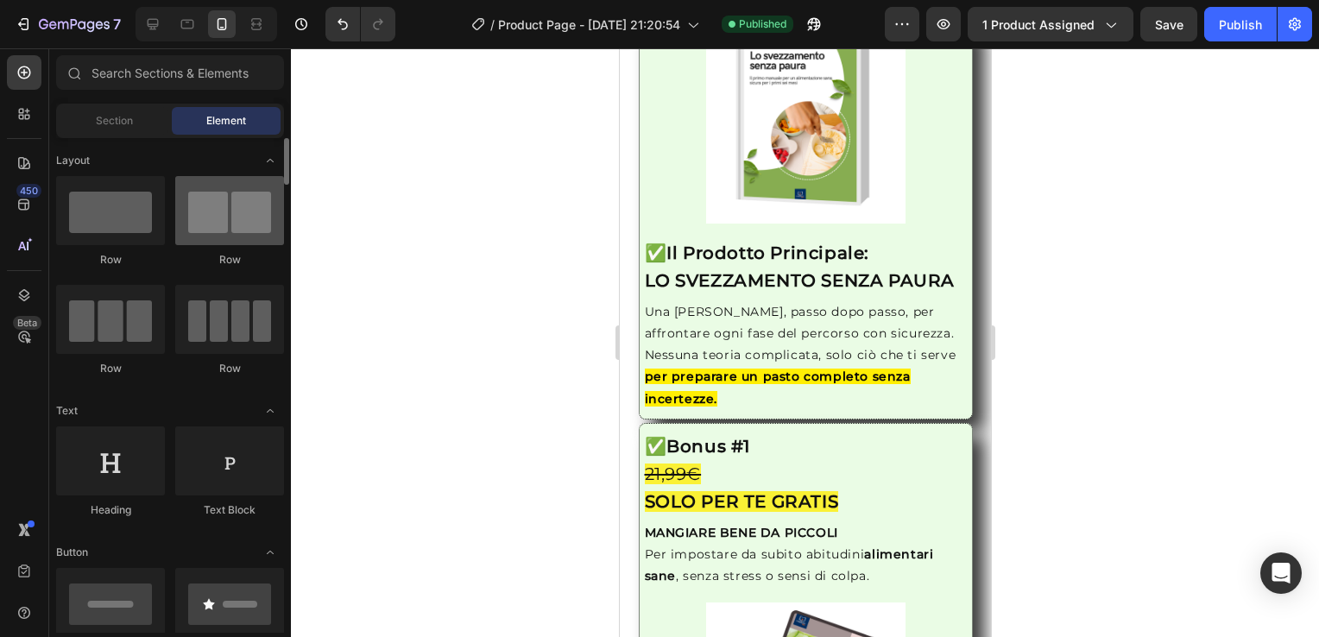
click at [227, 208] on div at bounding box center [229, 210] width 109 height 69
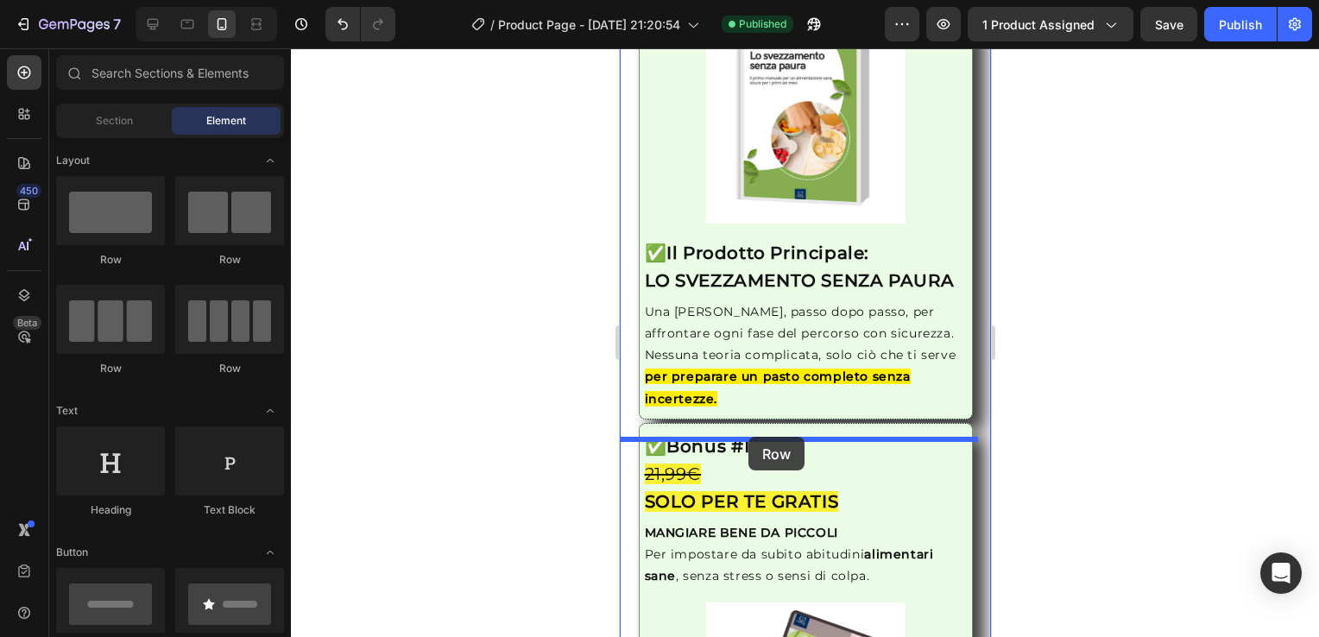
drag, startPoint x: 846, startPoint y: 256, endPoint x: 748, endPoint y: 437, distance: 205.6
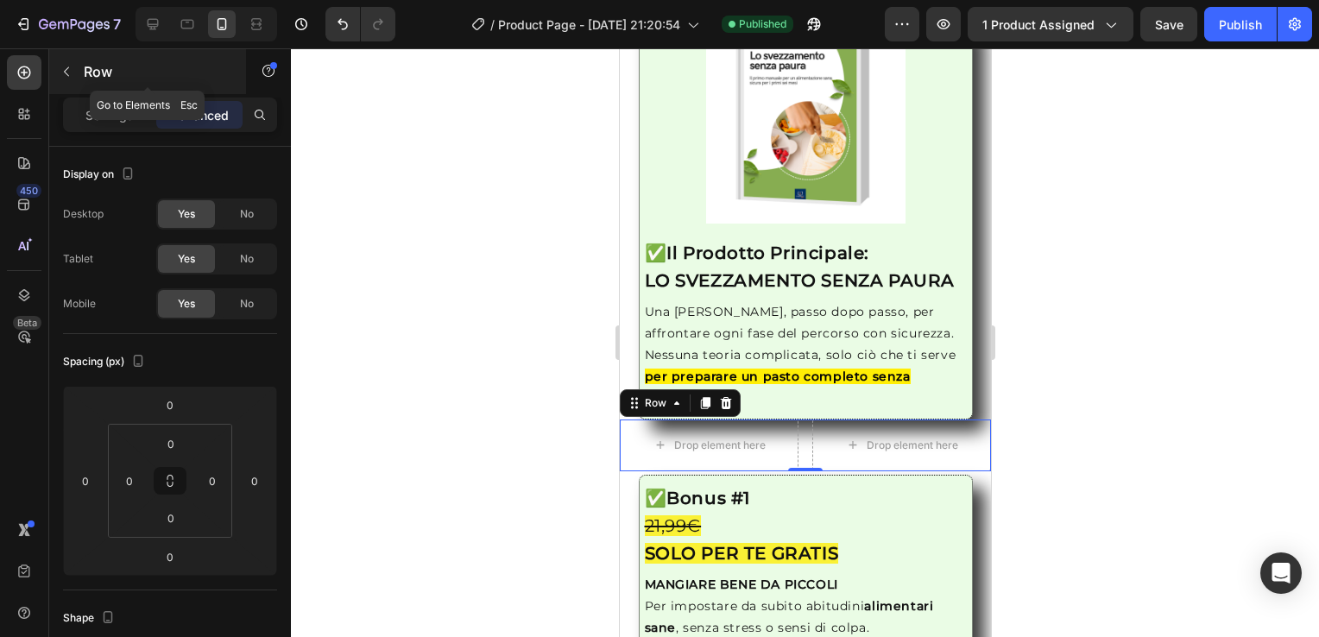
click at [60, 74] on icon "button" at bounding box center [67, 72] width 14 height 14
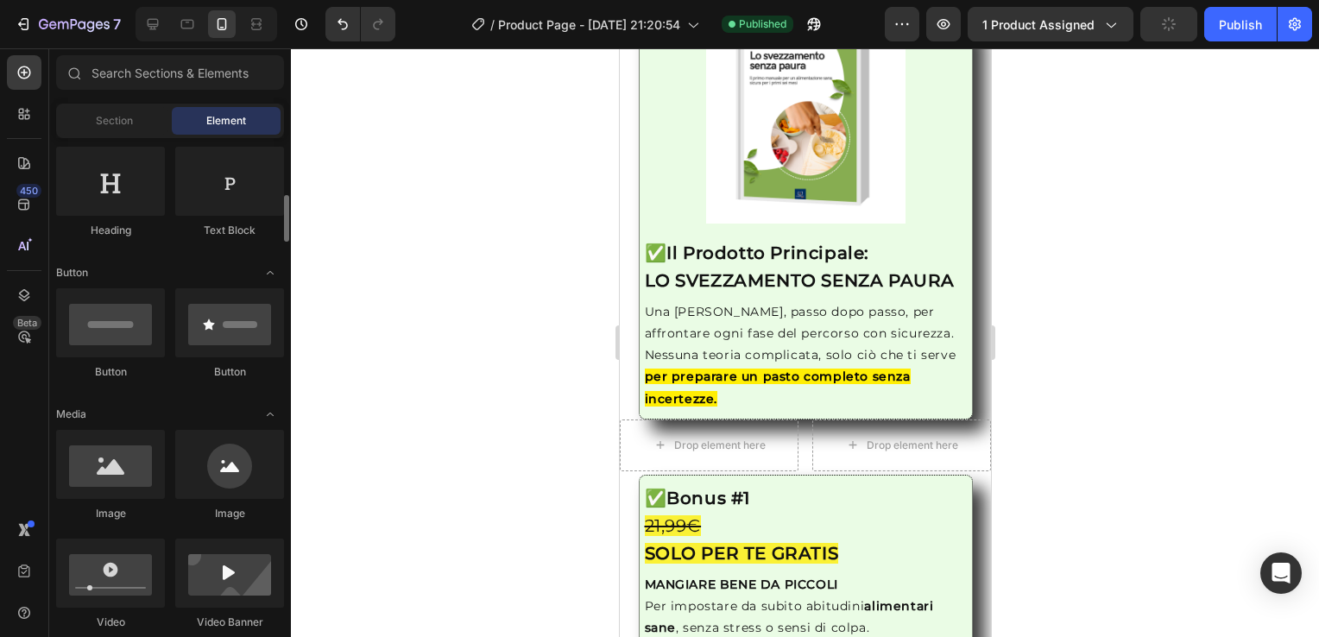
scroll to position [311, 0]
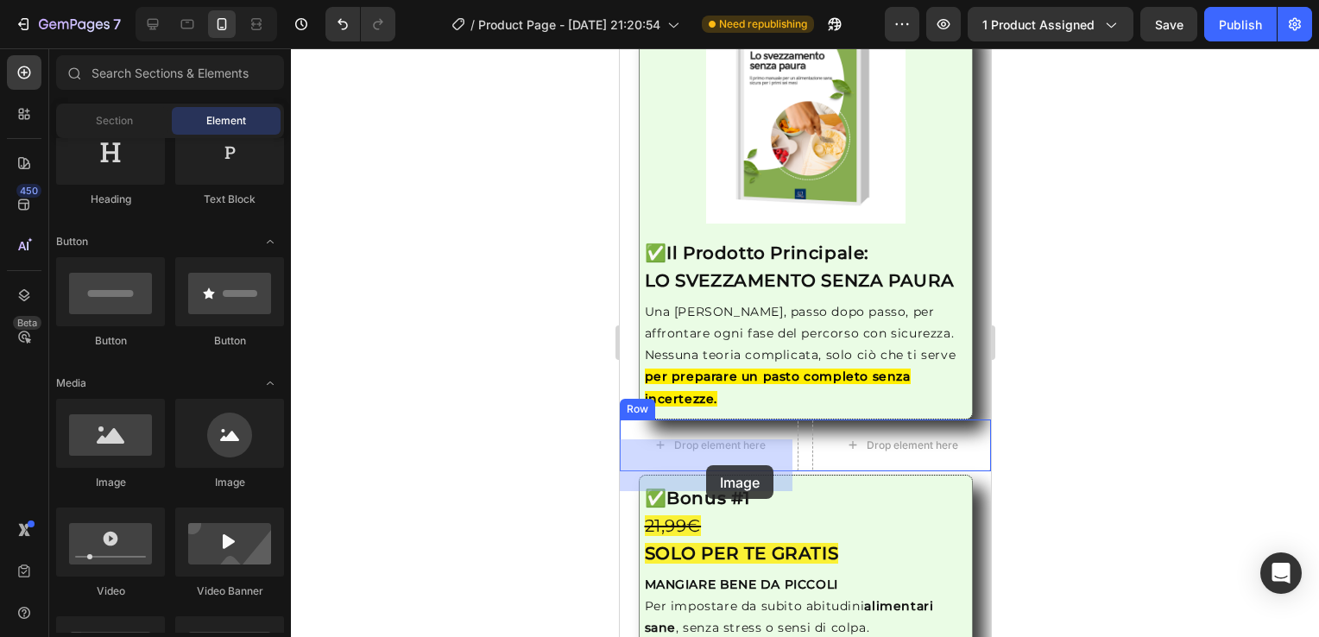
drag, startPoint x: 753, startPoint y: 493, endPoint x: 698, endPoint y: 464, distance: 62.6
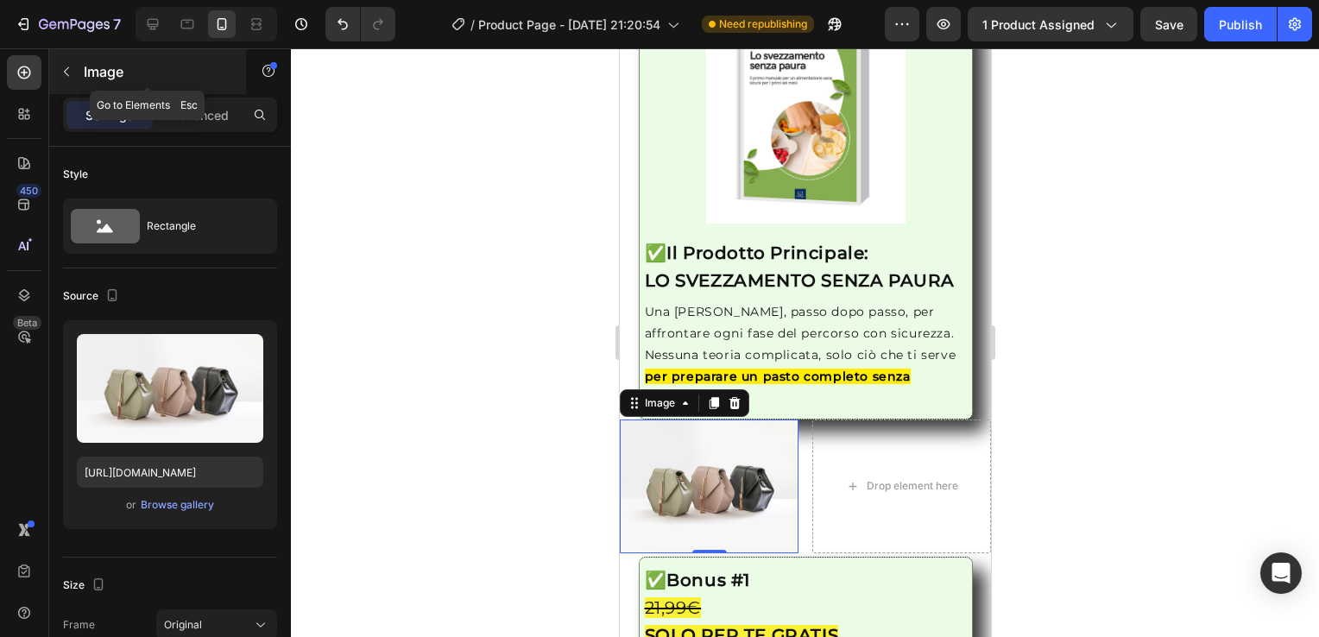
click at [64, 66] on icon "button" at bounding box center [67, 72] width 14 height 14
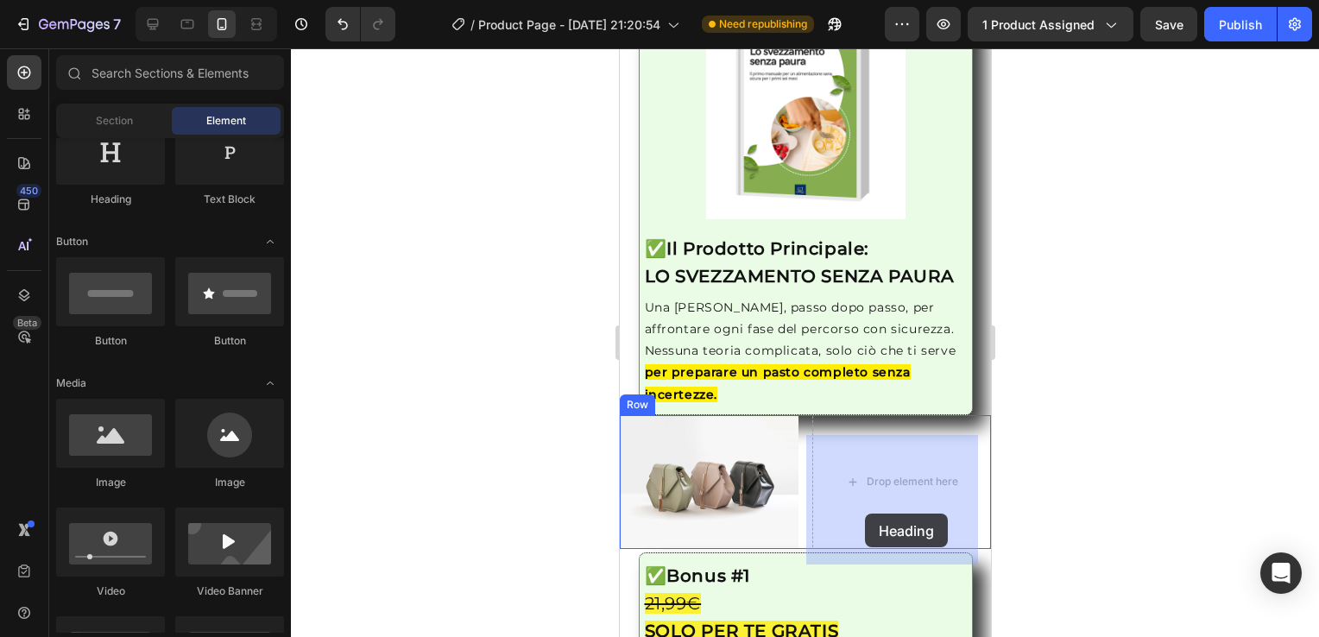
scroll to position [1990, 0]
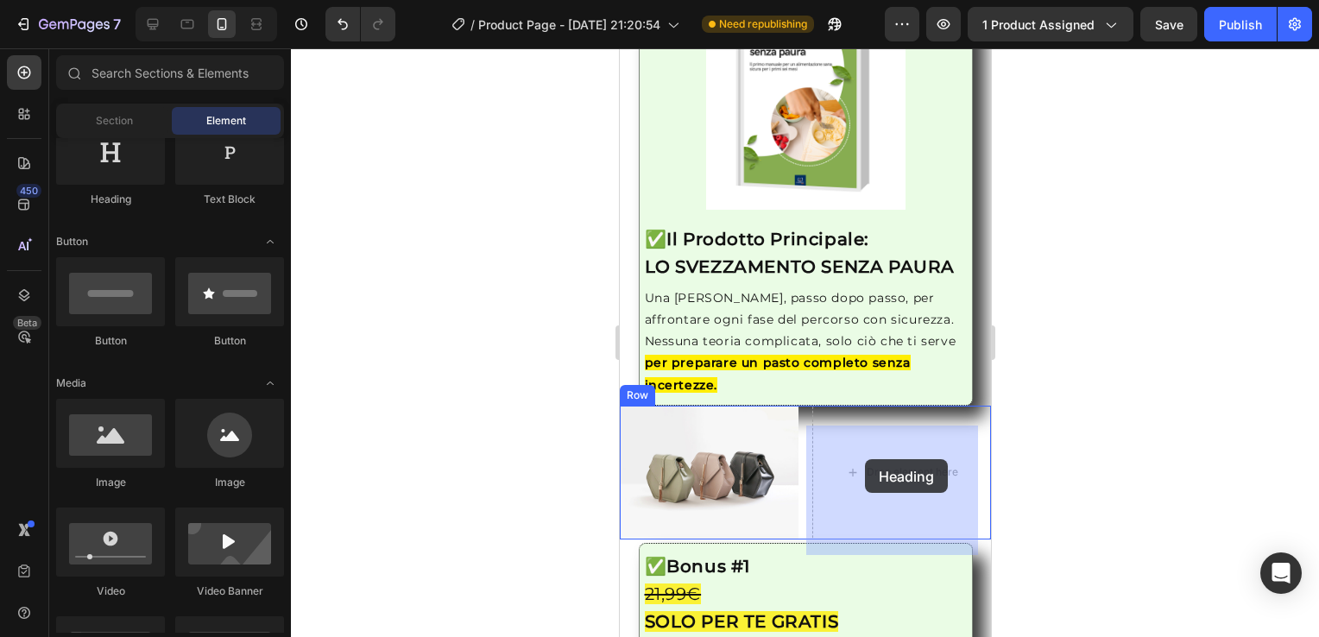
drag, startPoint x: 733, startPoint y: 212, endPoint x: 1187, endPoint y: 540, distance: 559.9
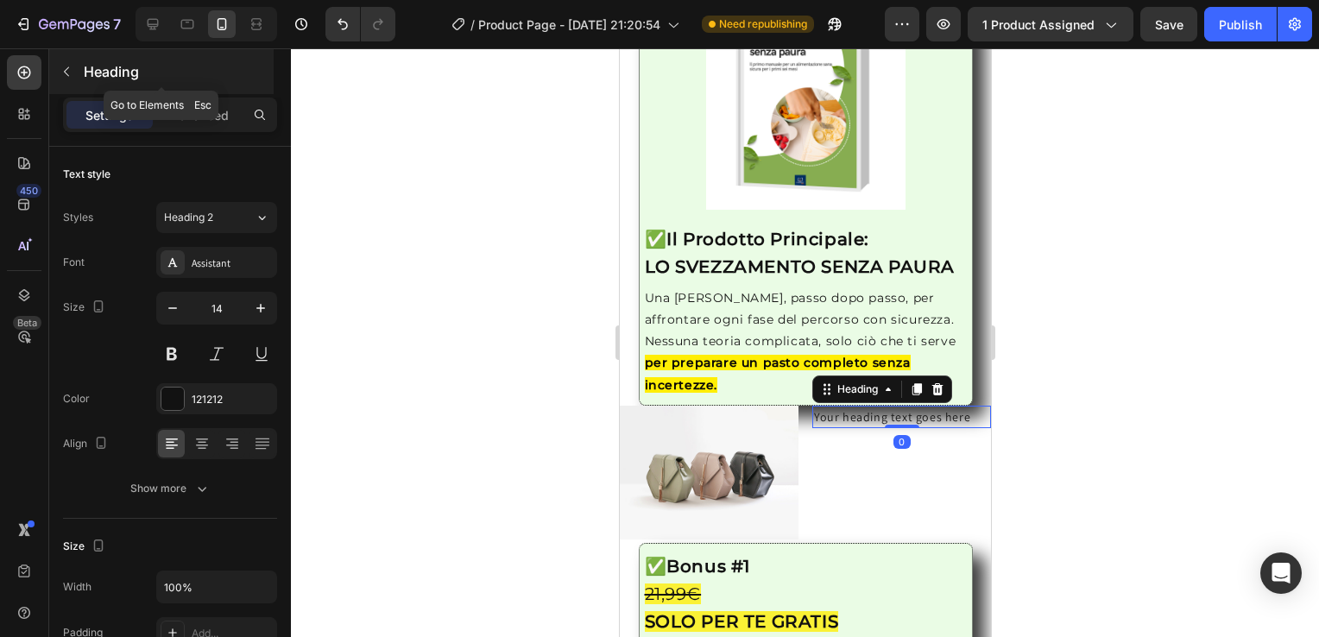
click at [62, 67] on icon "button" at bounding box center [67, 72] width 14 height 14
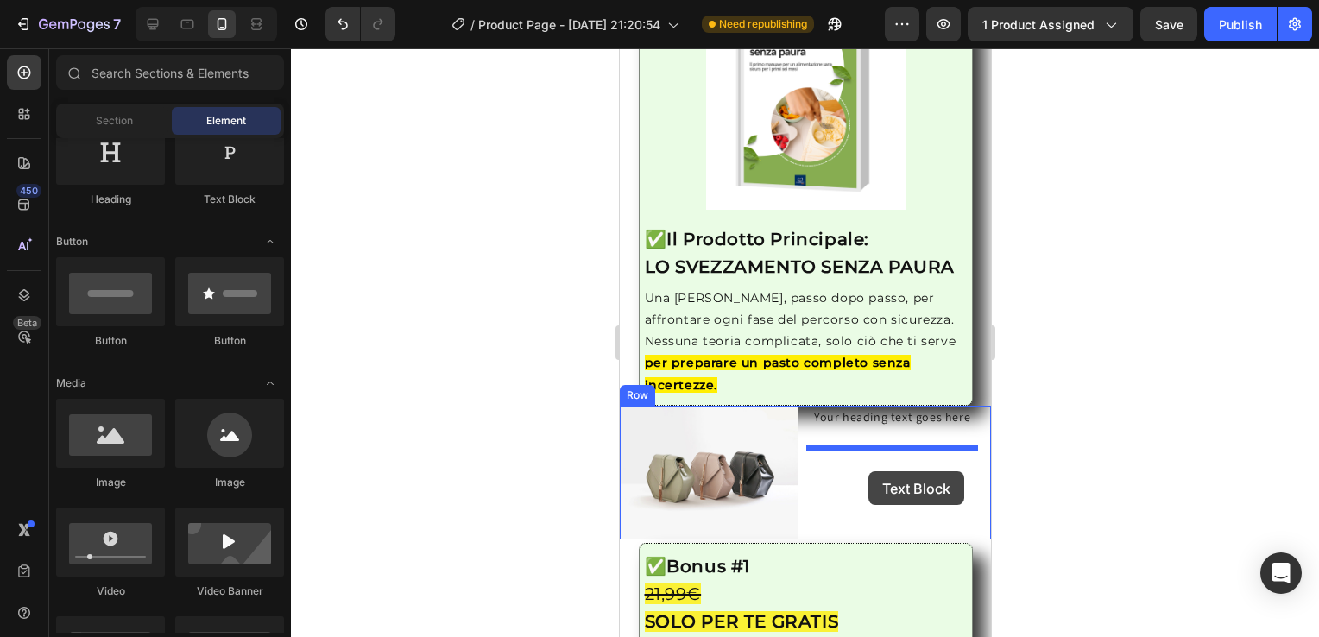
drag, startPoint x: 854, startPoint y: 216, endPoint x: 1644, endPoint y: 518, distance: 846.0
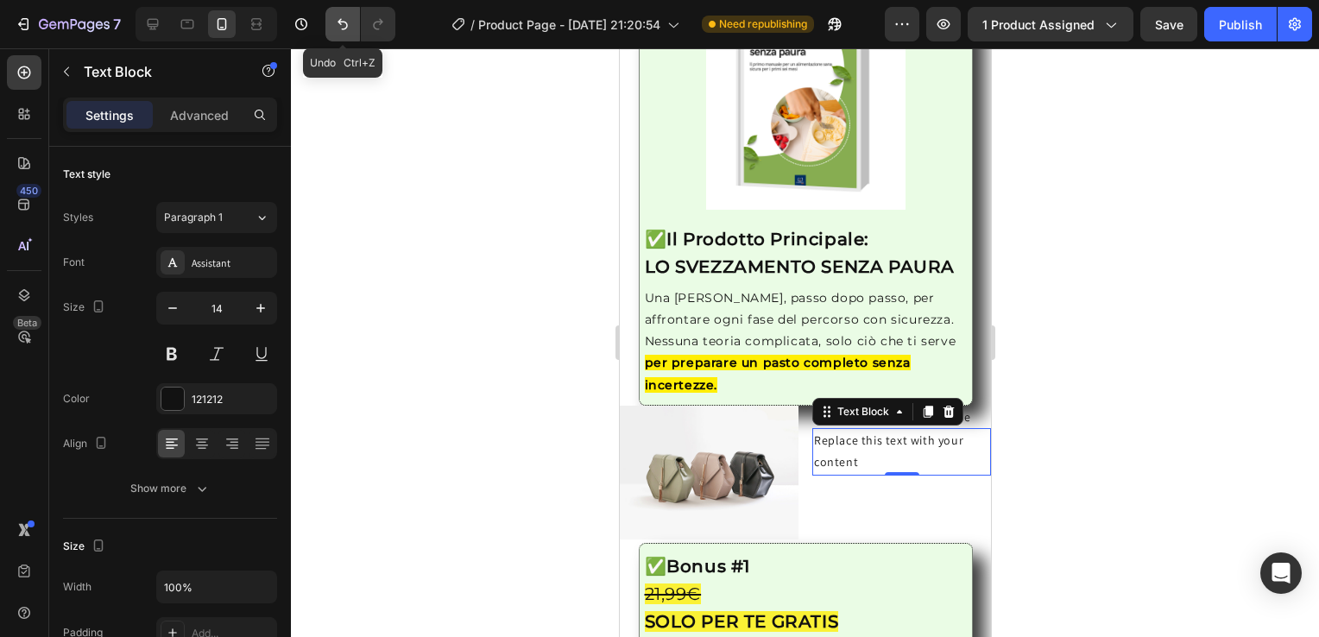
click at [339, 22] on icon "Undo/Redo" at bounding box center [343, 24] width 10 height 11
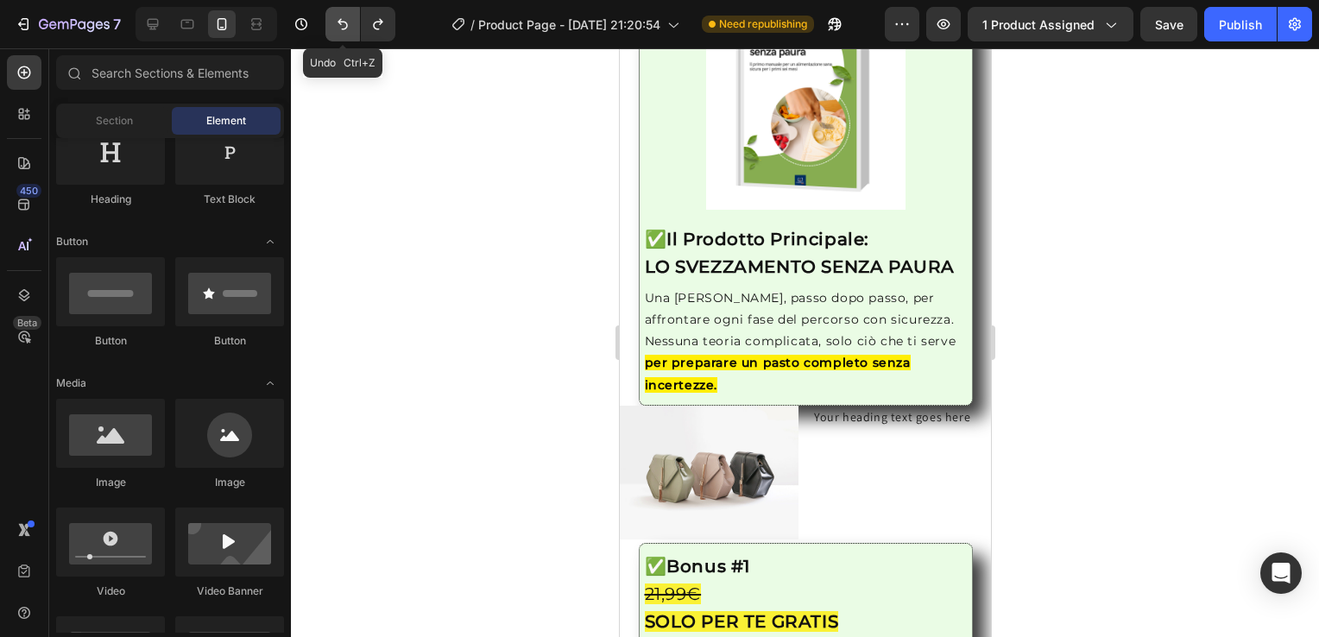
click at [339, 22] on icon "Undo/Redo" at bounding box center [343, 24] width 10 height 11
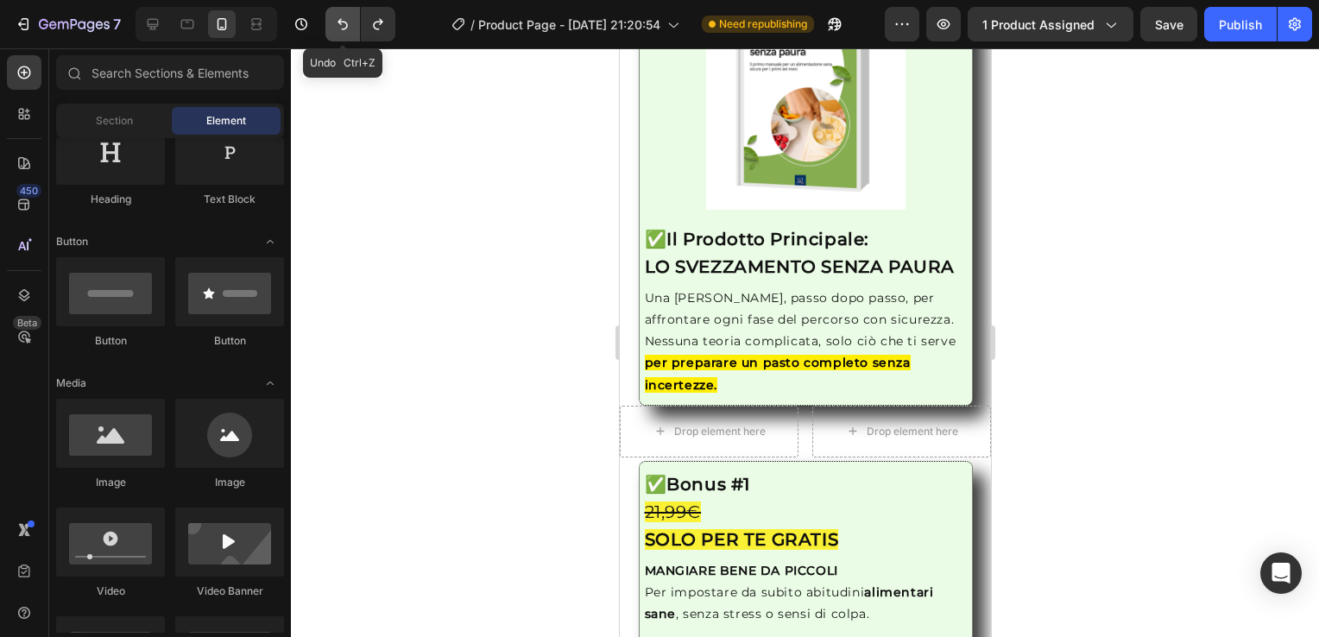
click at [339, 22] on icon "Undo/Redo" at bounding box center [343, 24] width 10 height 11
click at [332, 26] on button "Undo/Redo" at bounding box center [343, 24] width 35 height 35
click at [347, 16] on icon "Undo/Redo" at bounding box center [342, 24] width 17 height 17
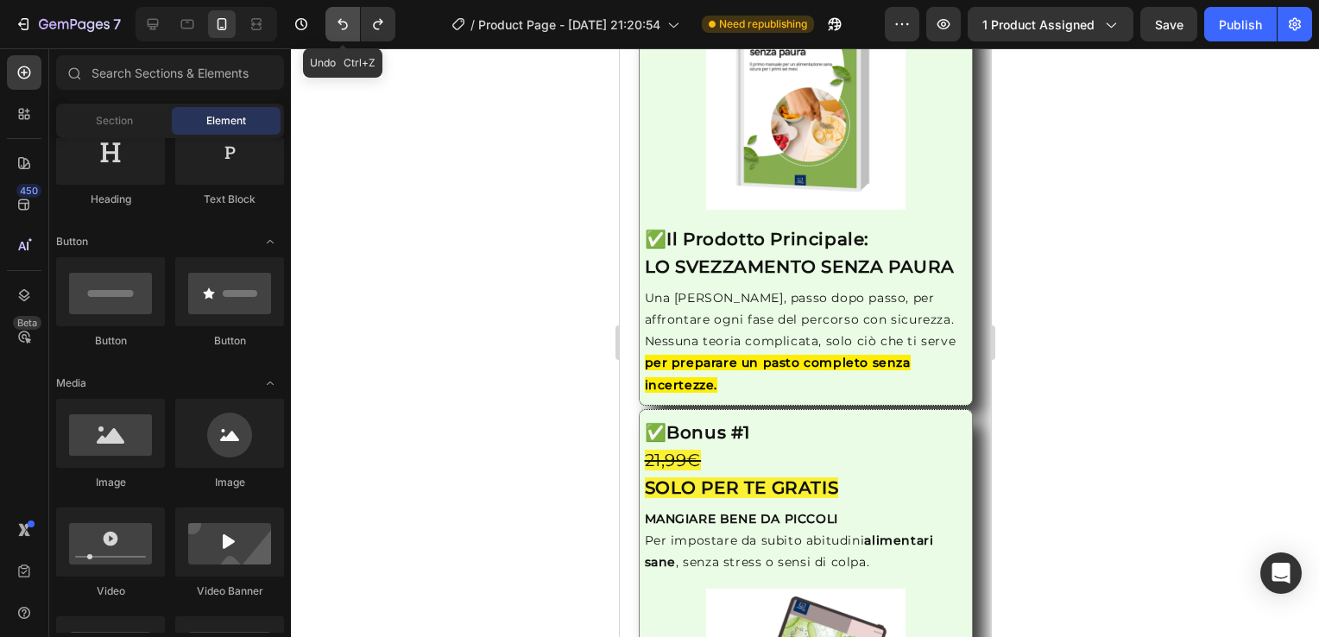
click at [347, 16] on icon "Undo/Redo" at bounding box center [342, 24] width 17 height 17
click at [144, 18] on icon at bounding box center [152, 24] width 17 height 17
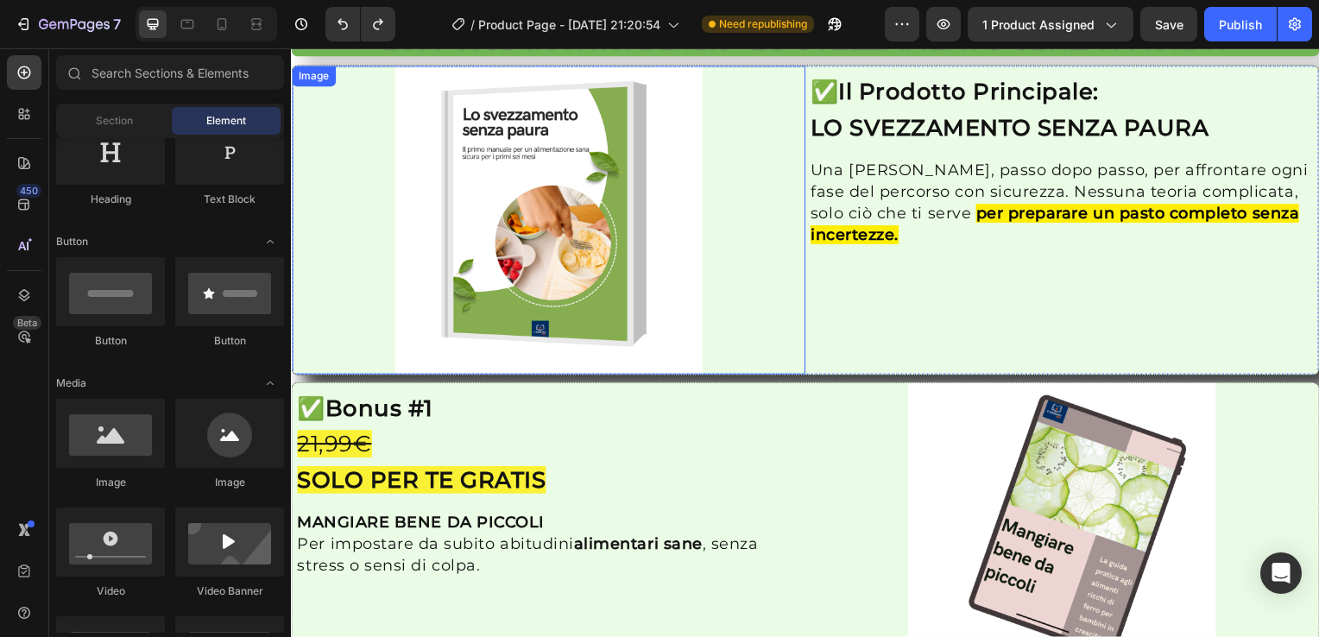
scroll to position [1706, 0]
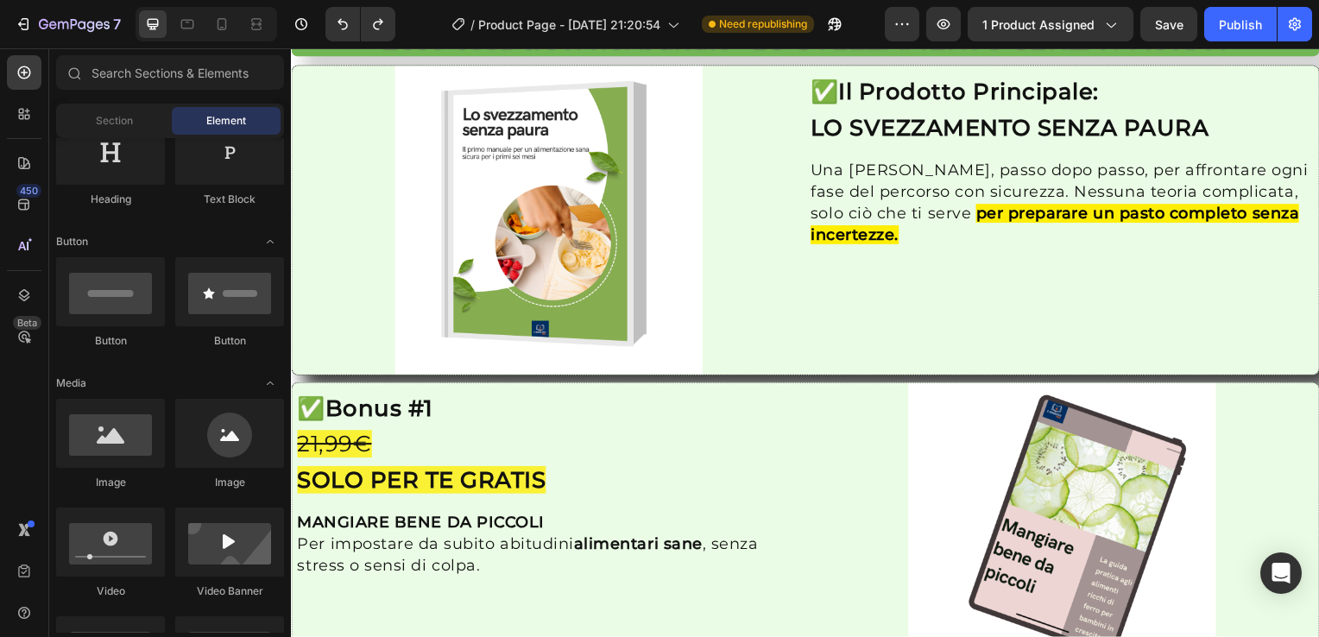
drag, startPoint x: 366, startPoint y: 126, endPoint x: 765, endPoint y: 231, distance: 412.4
click at [742, 382] on div "Image ✅ Bonus #1 21,99€ SOLO PER TE GRATIS Heading MANGIARE BENE DA PICCOLI Per…" at bounding box center [809, 541] width 1036 height 319
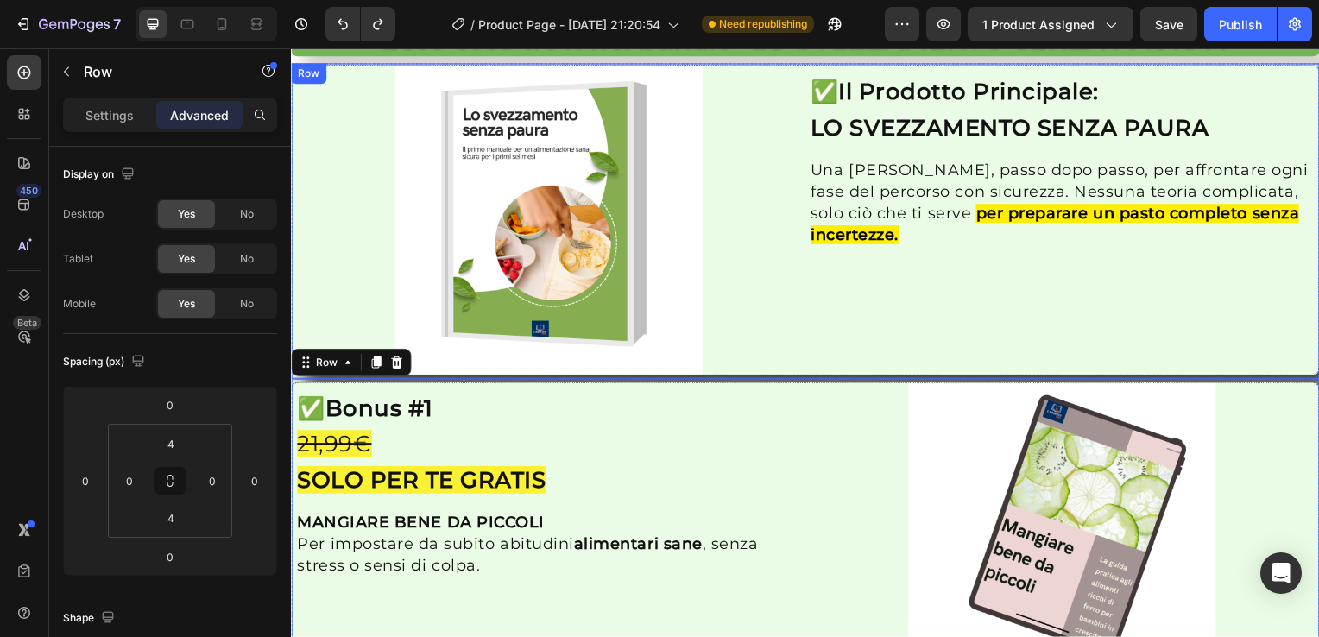
scroll to position [1564, 0]
